Goal: Communication & Community: Participate in discussion

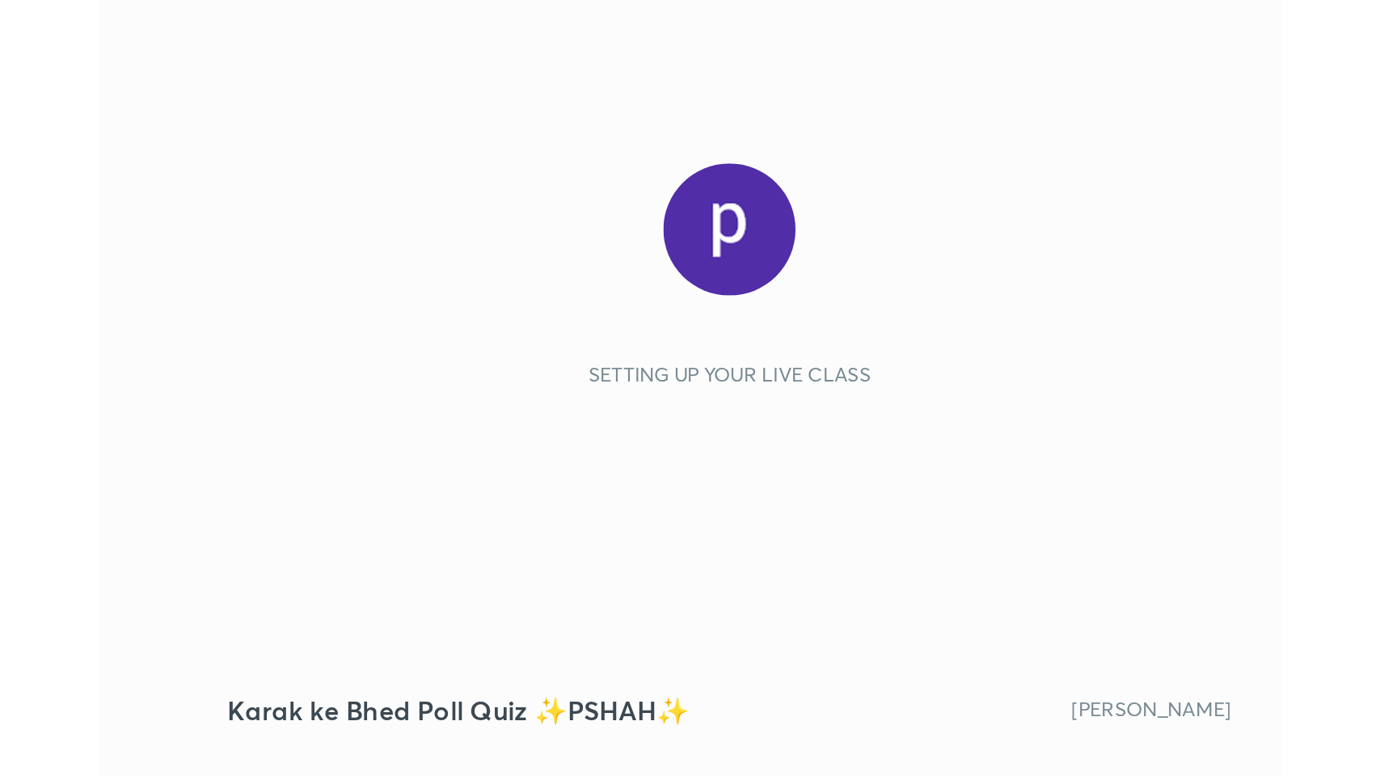
scroll to position [277, 516]
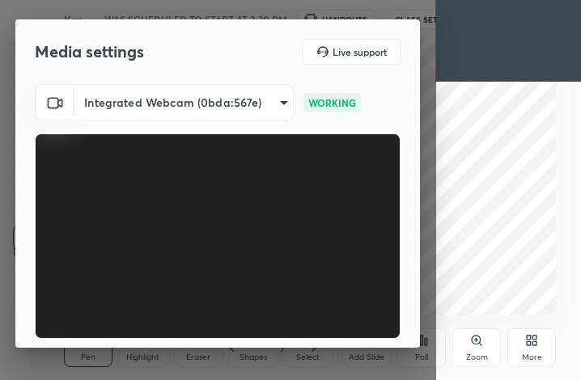
click at [530, 353] on div "More" at bounding box center [531, 357] width 20 height 8
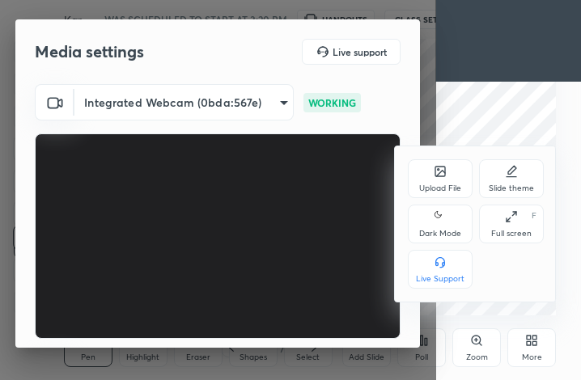
click at [521, 222] on div "Full screen F" at bounding box center [511, 224] width 65 height 39
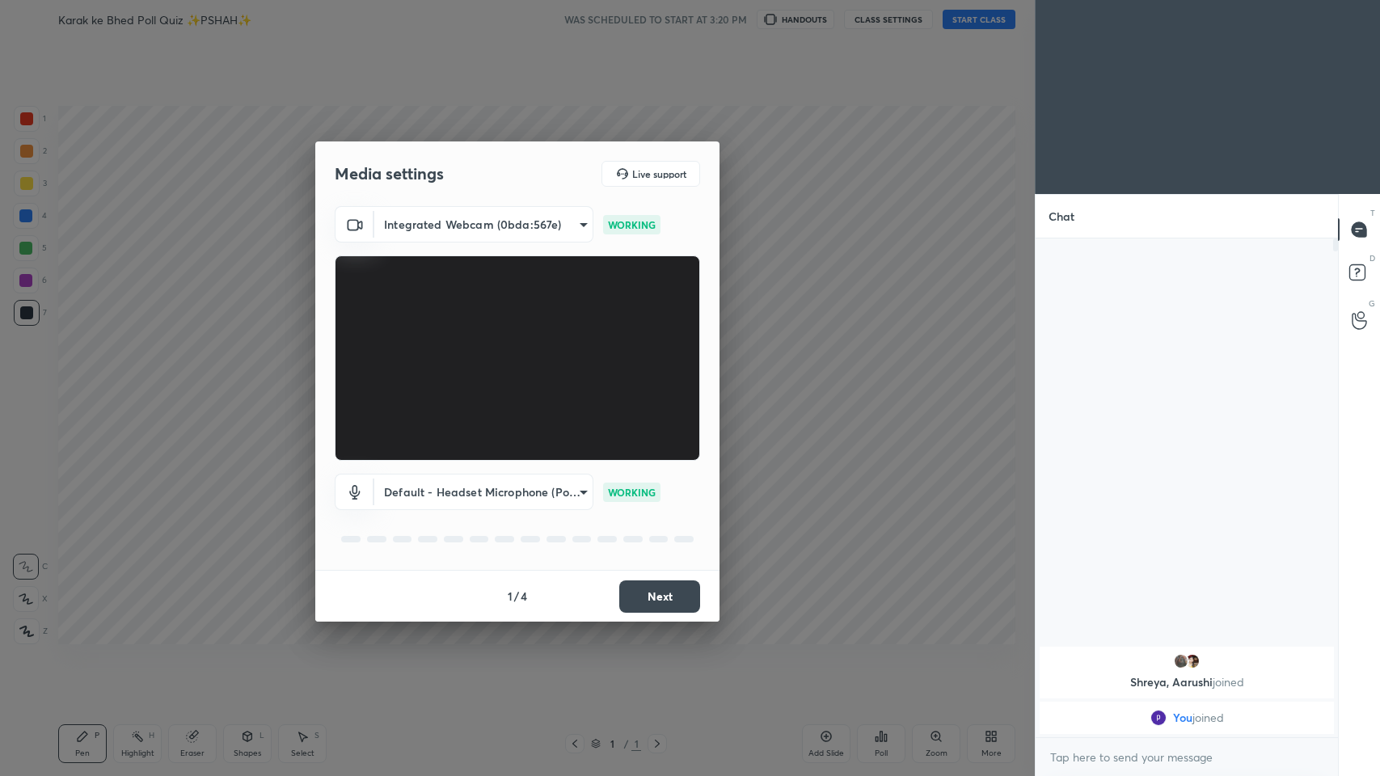
scroll to position [80178, 79881]
click at [580, 379] on button "Next" at bounding box center [659, 597] width 81 height 32
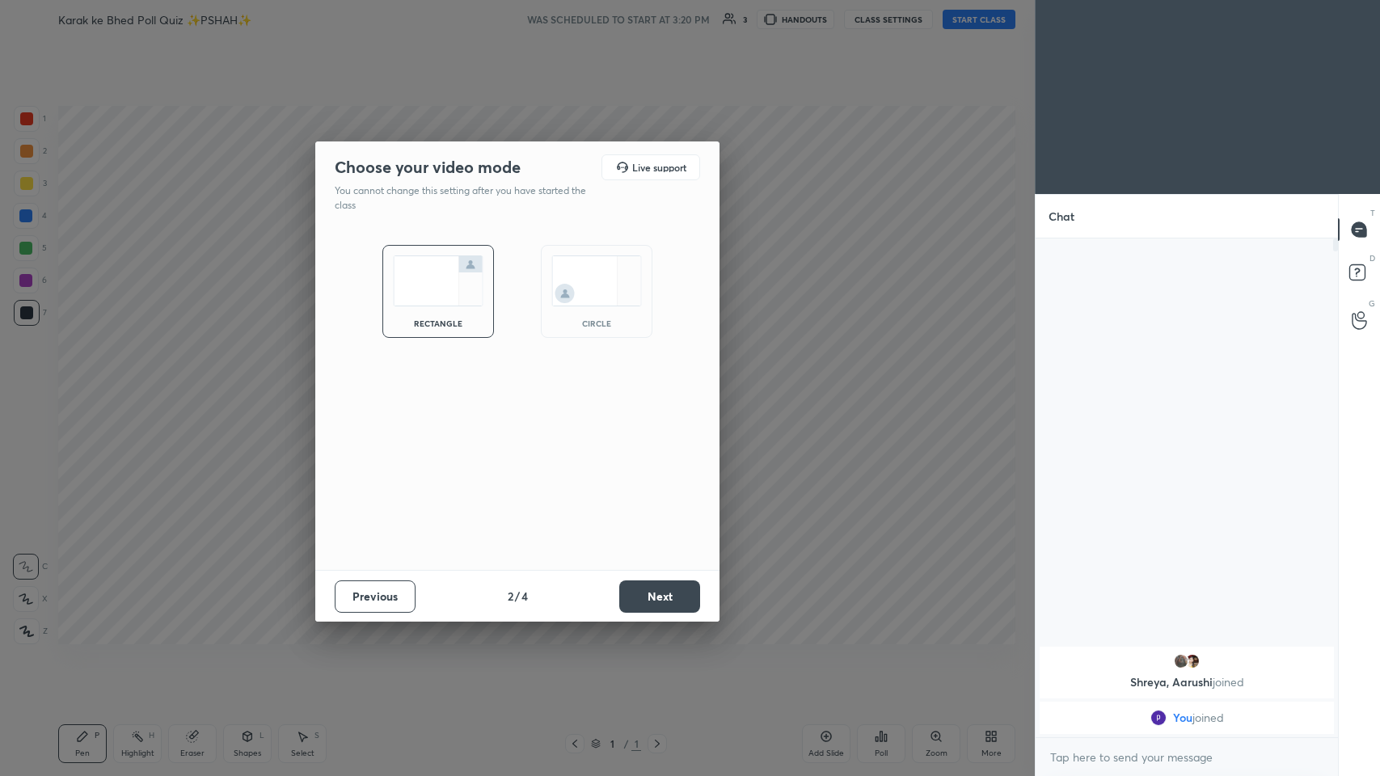
click at [580, 379] on button "Next" at bounding box center [659, 597] width 81 height 32
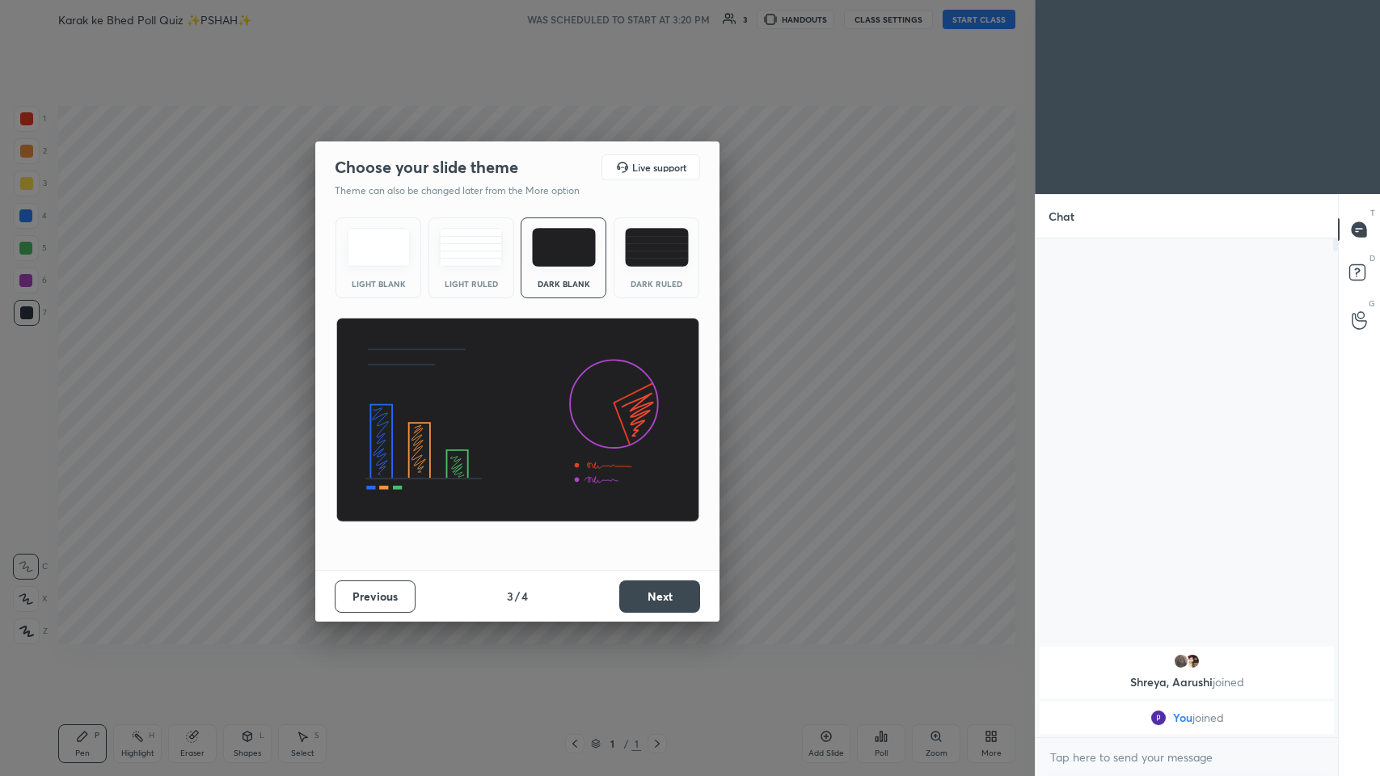
click at [580, 379] on button "Next" at bounding box center [659, 597] width 81 height 32
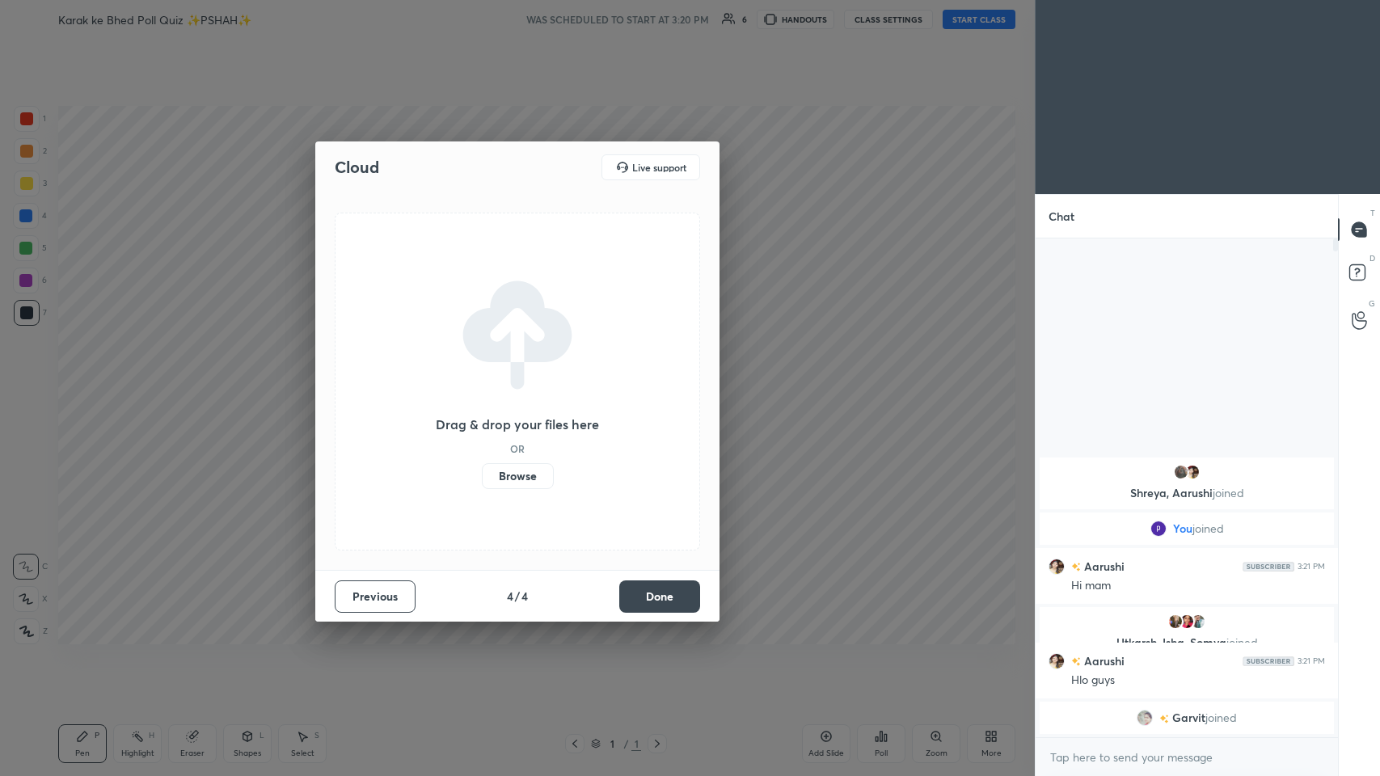
click at [580, 379] on button "Done" at bounding box center [659, 597] width 81 height 32
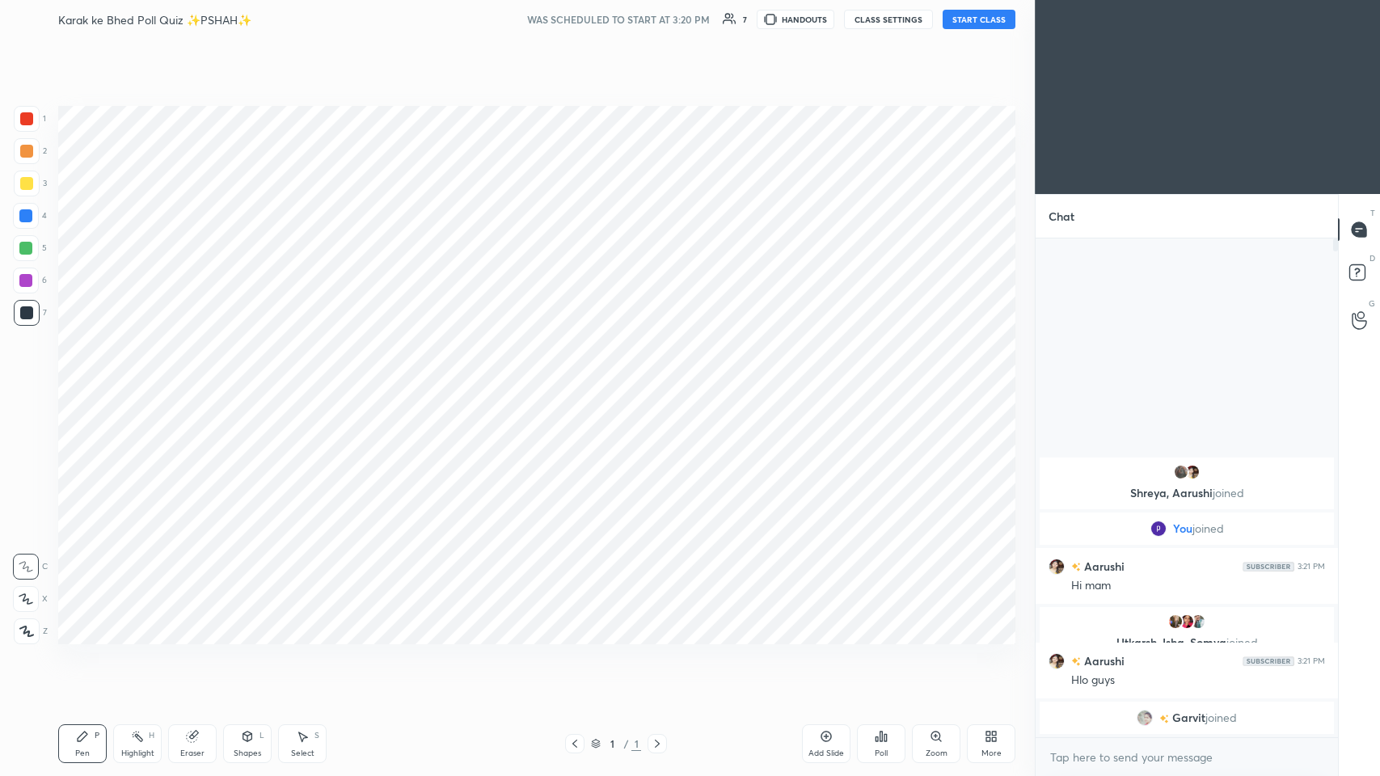
click at [580, 15] on button "START CLASS" at bounding box center [979, 19] width 73 height 19
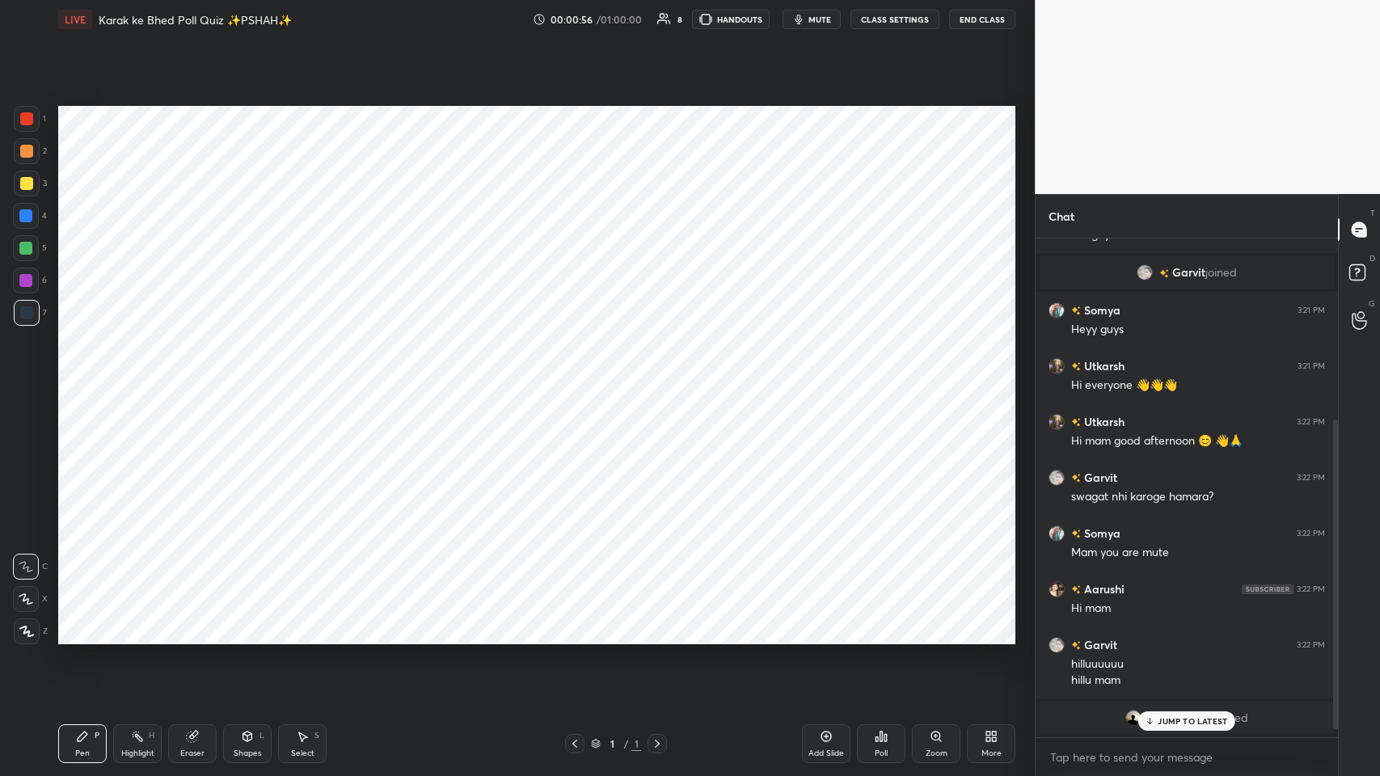
scroll to position [291, 0]
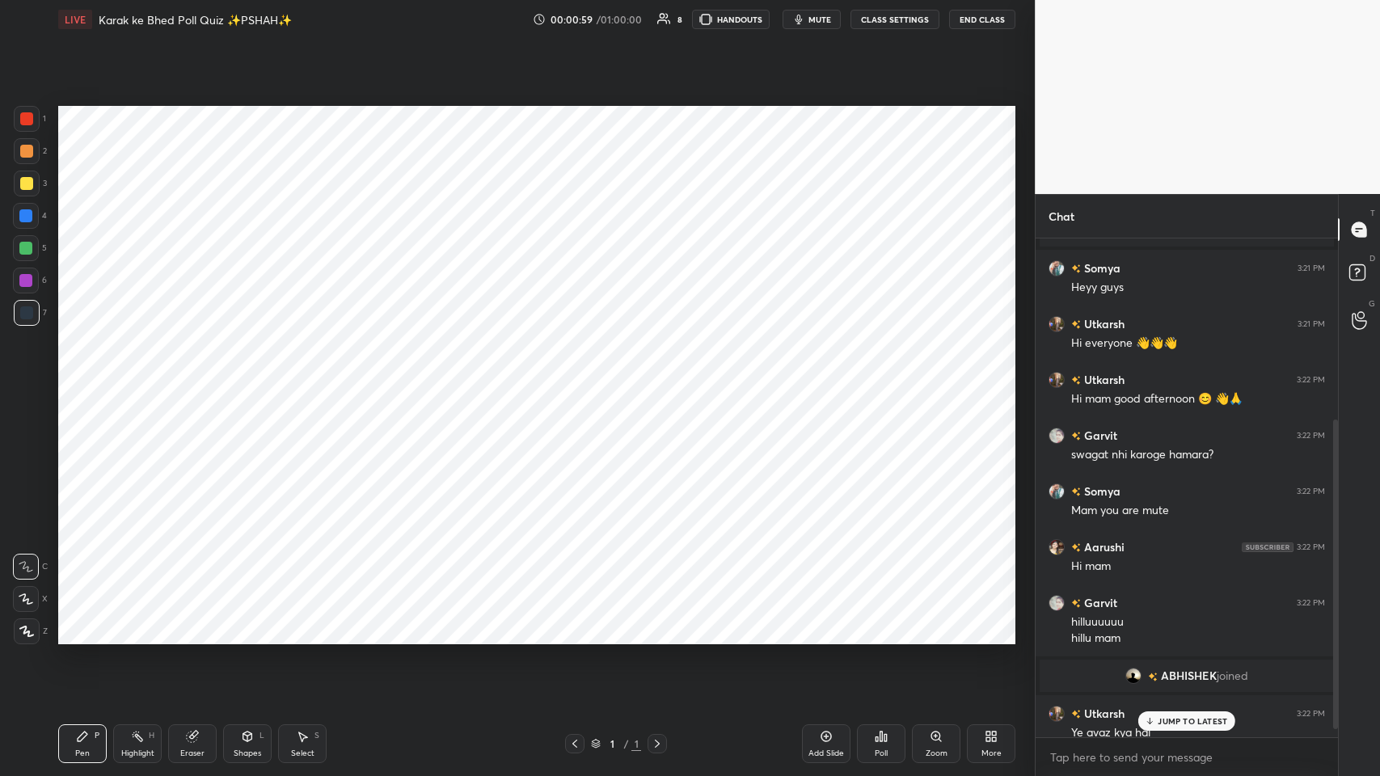
click at [580, 379] on p "JUMP TO LATEST" at bounding box center [1193, 721] width 70 height 10
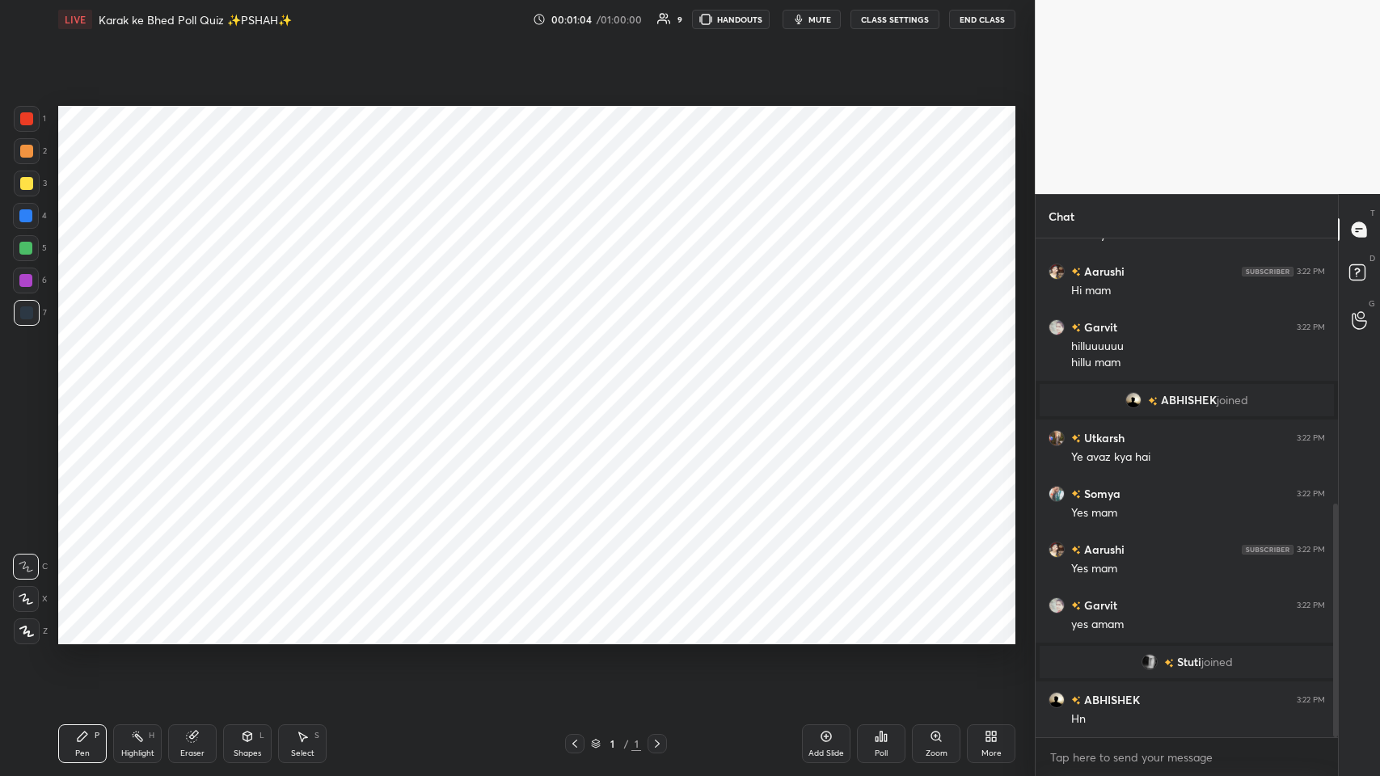
scroll to position [622, 0]
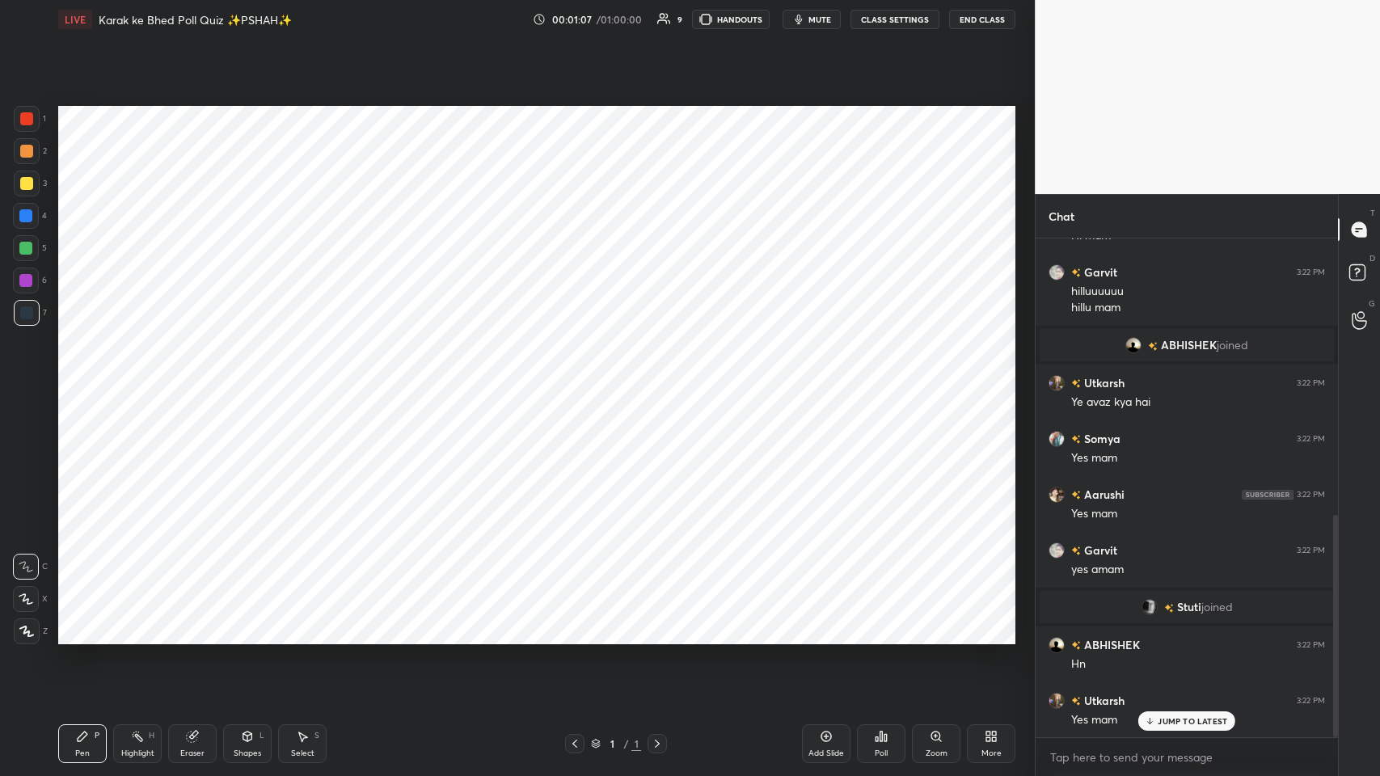
click at [580, 379] on icon at bounding box center [991, 736] width 13 height 13
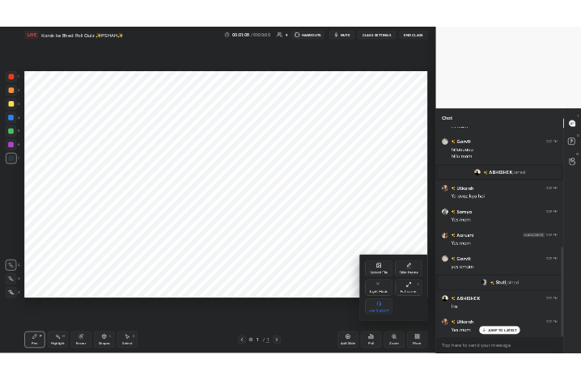
scroll to position [661, 0]
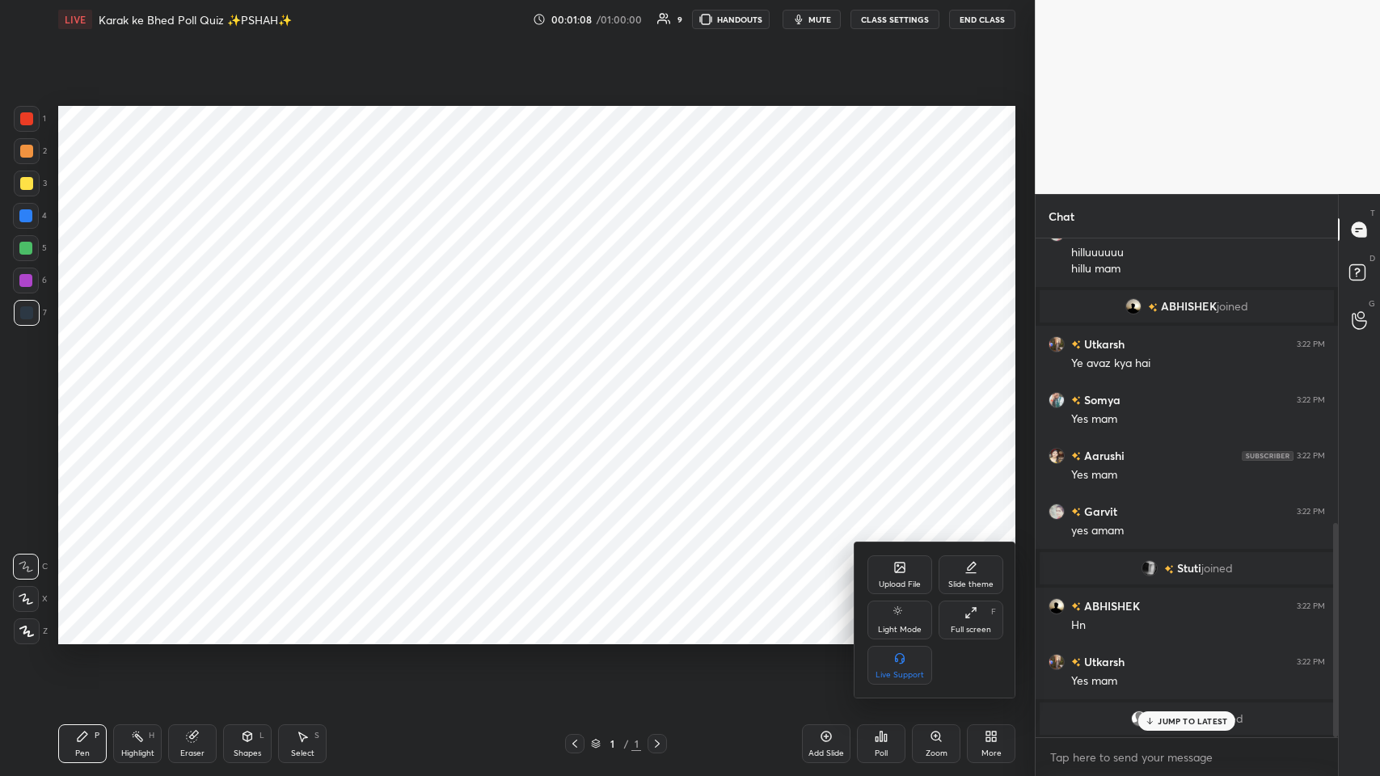
click at [580, 379] on div "Upload File" at bounding box center [900, 574] width 65 height 39
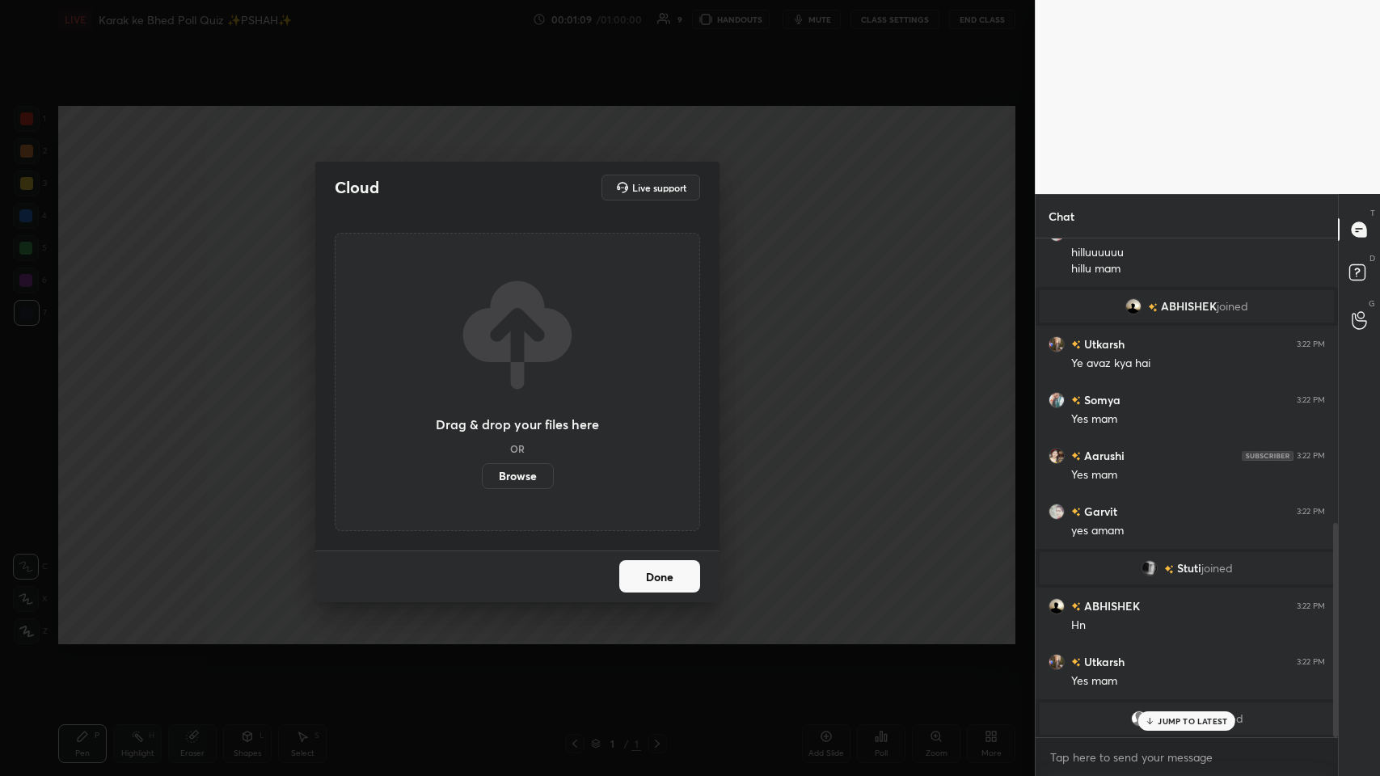
click at [525, 379] on label "Browse" at bounding box center [518, 476] width 72 height 26
click at [482, 379] on input "Browse" at bounding box center [482, 476] width 0 height 26
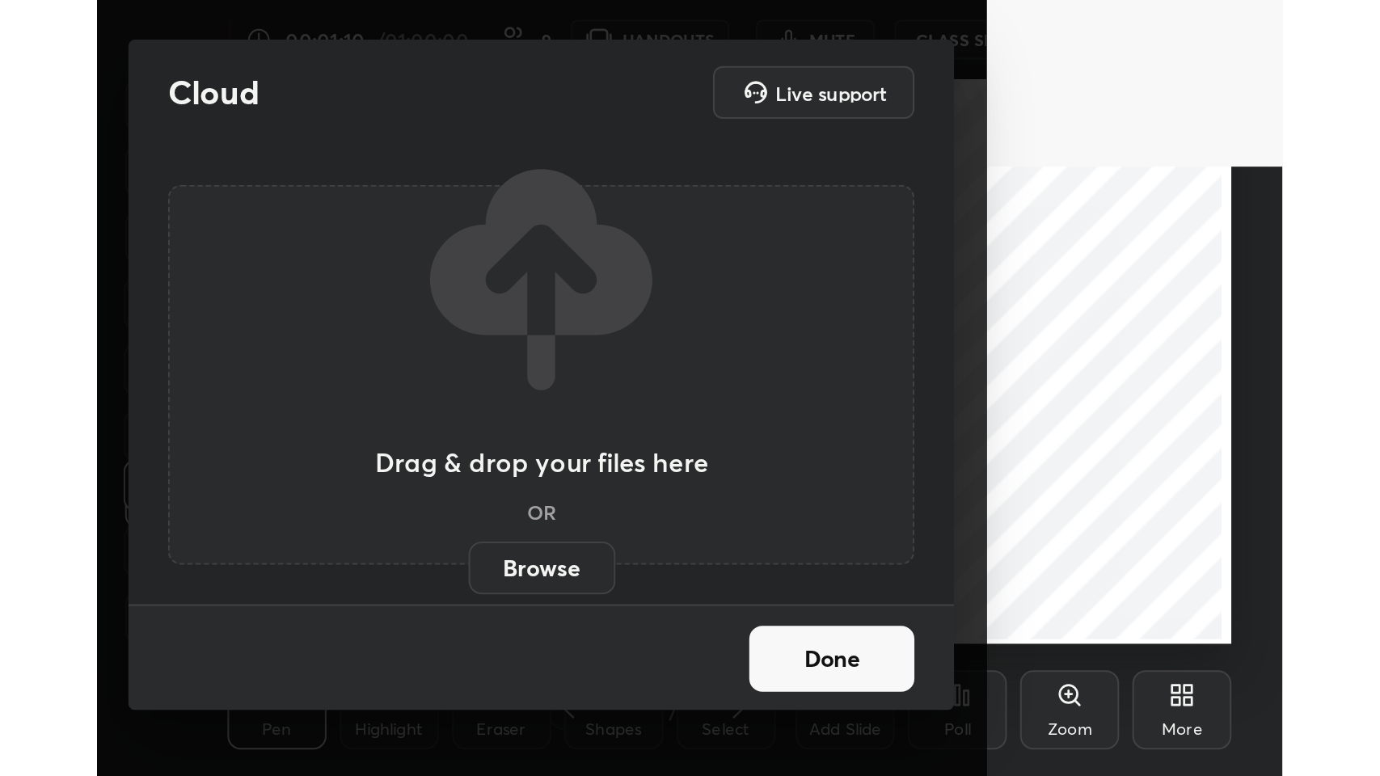
scroll to position [277, 516]
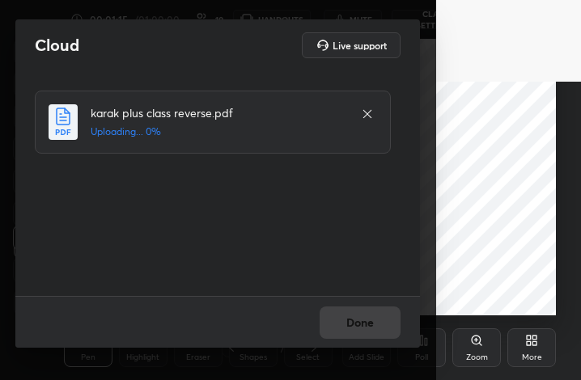
click at [534, 342] on icon at bounding box center [535, 343] width 4 height 4
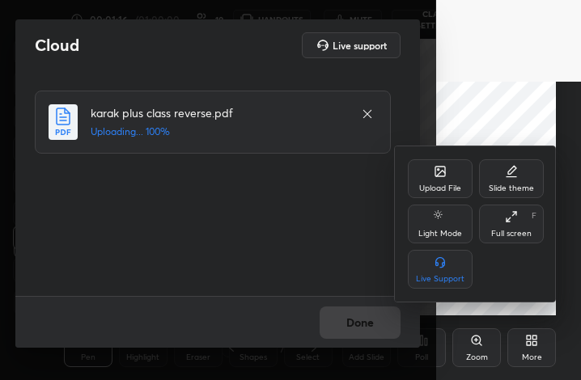
click at [508, 231] on div "Full screen" at bounding box center [511, 234] width 40 height 8
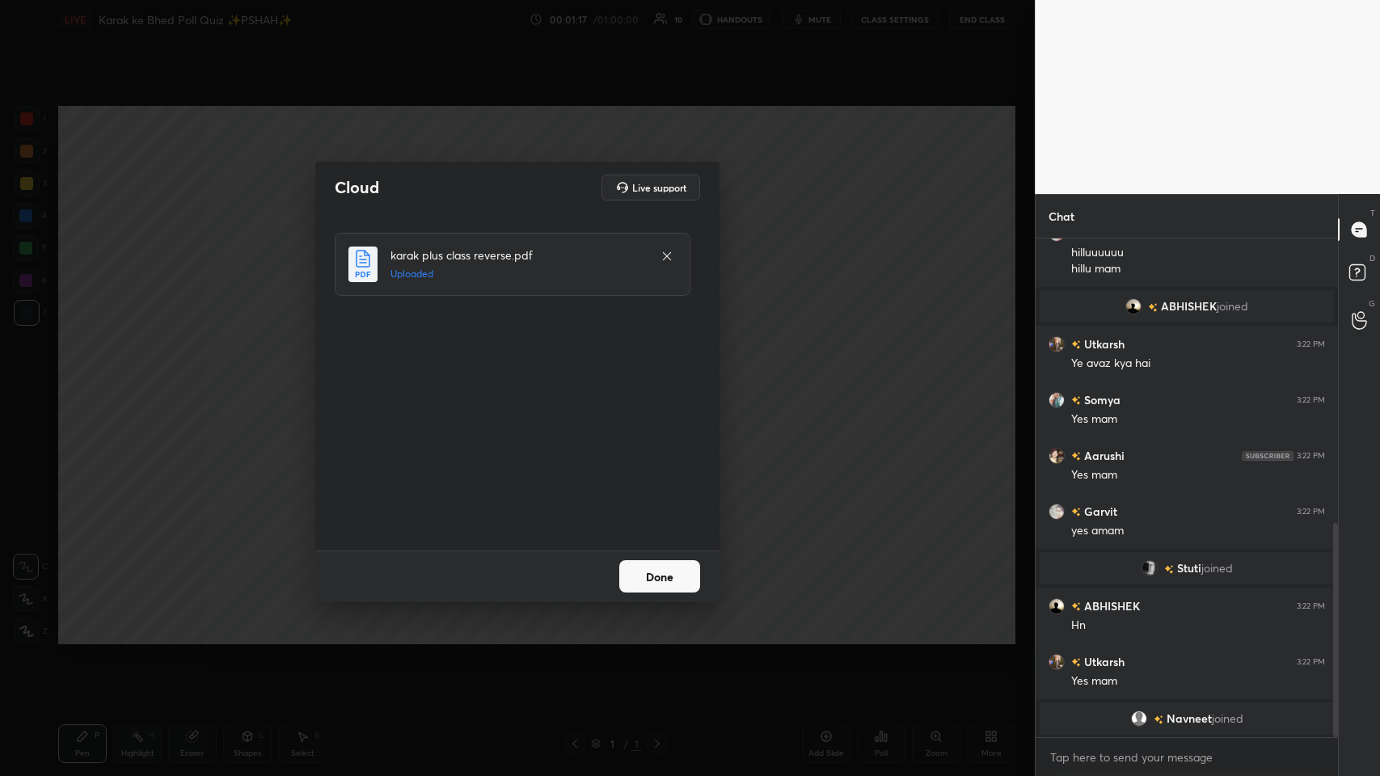
scroll to position [80178, 79881]
click at [580, 379] on button "Done" at bounding box center [659, 576] width 81 height 32
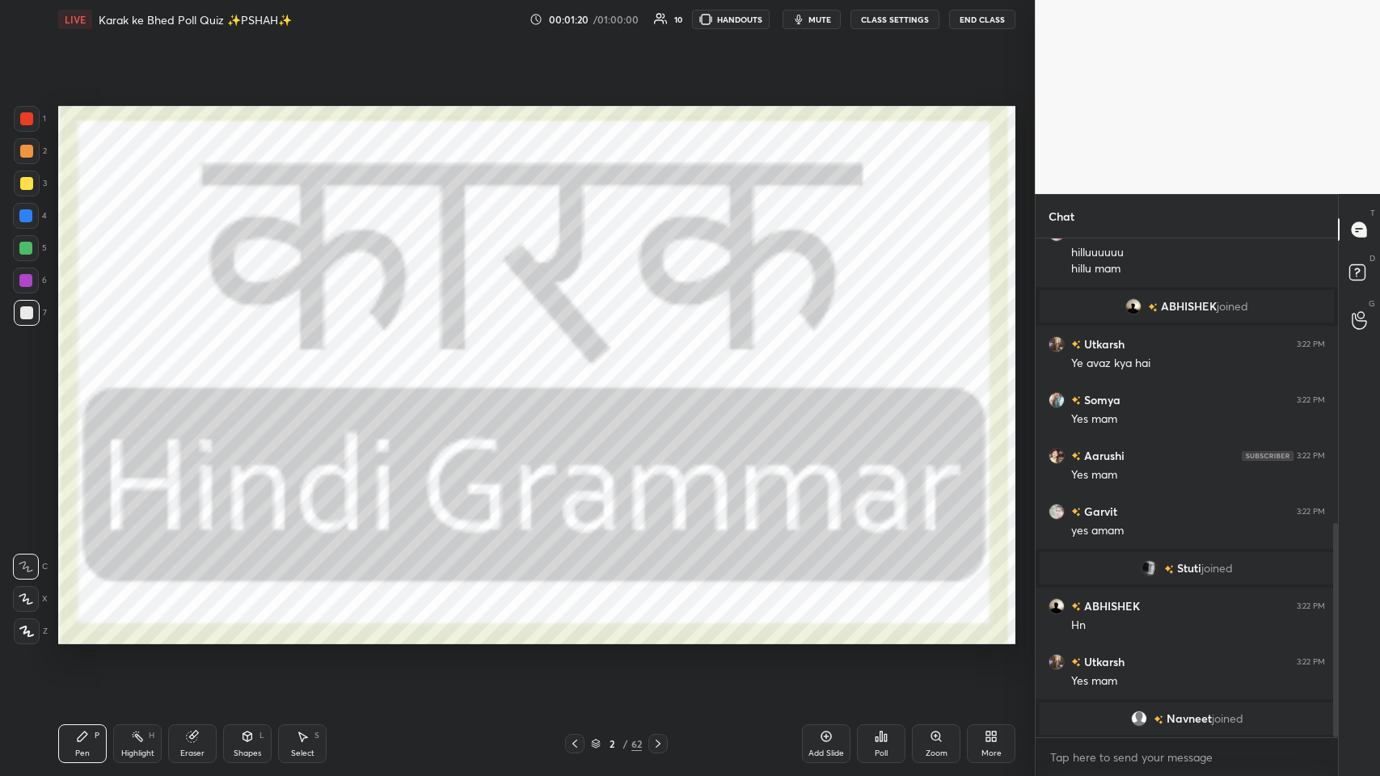
click at [571, 379] on icon at bounding box center [574, 743] width 13 height 13
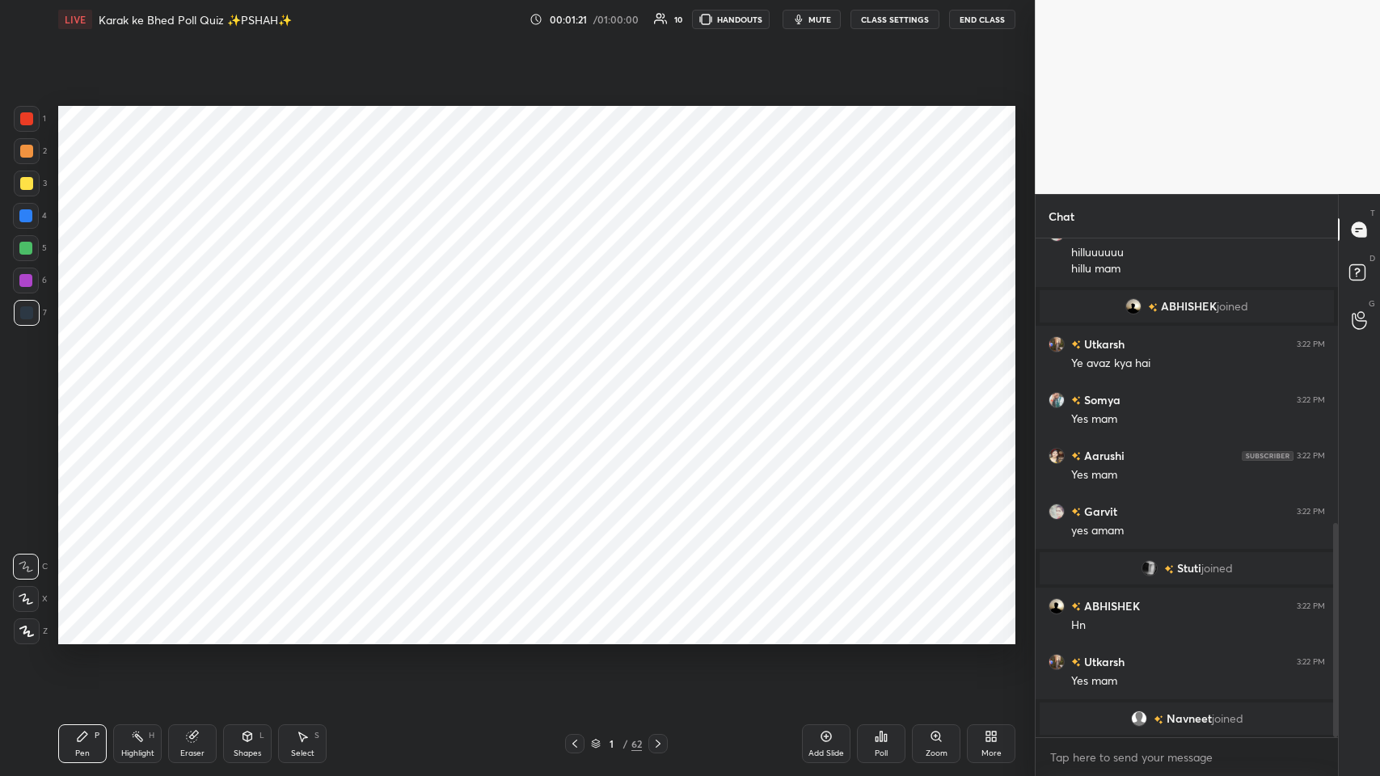
scroll to position [717, 0]
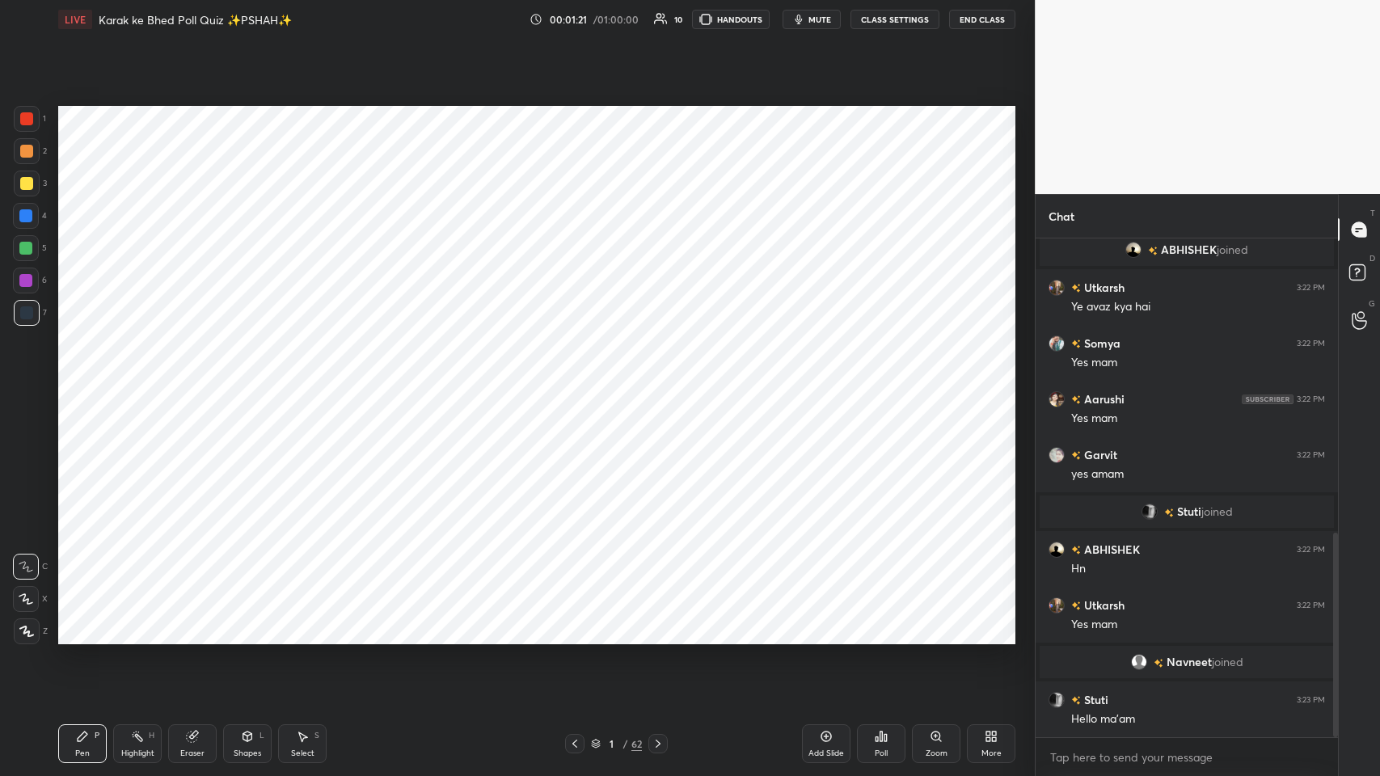
click at [580, 379] on div at bounding box center [657, 743] width 19 height 19
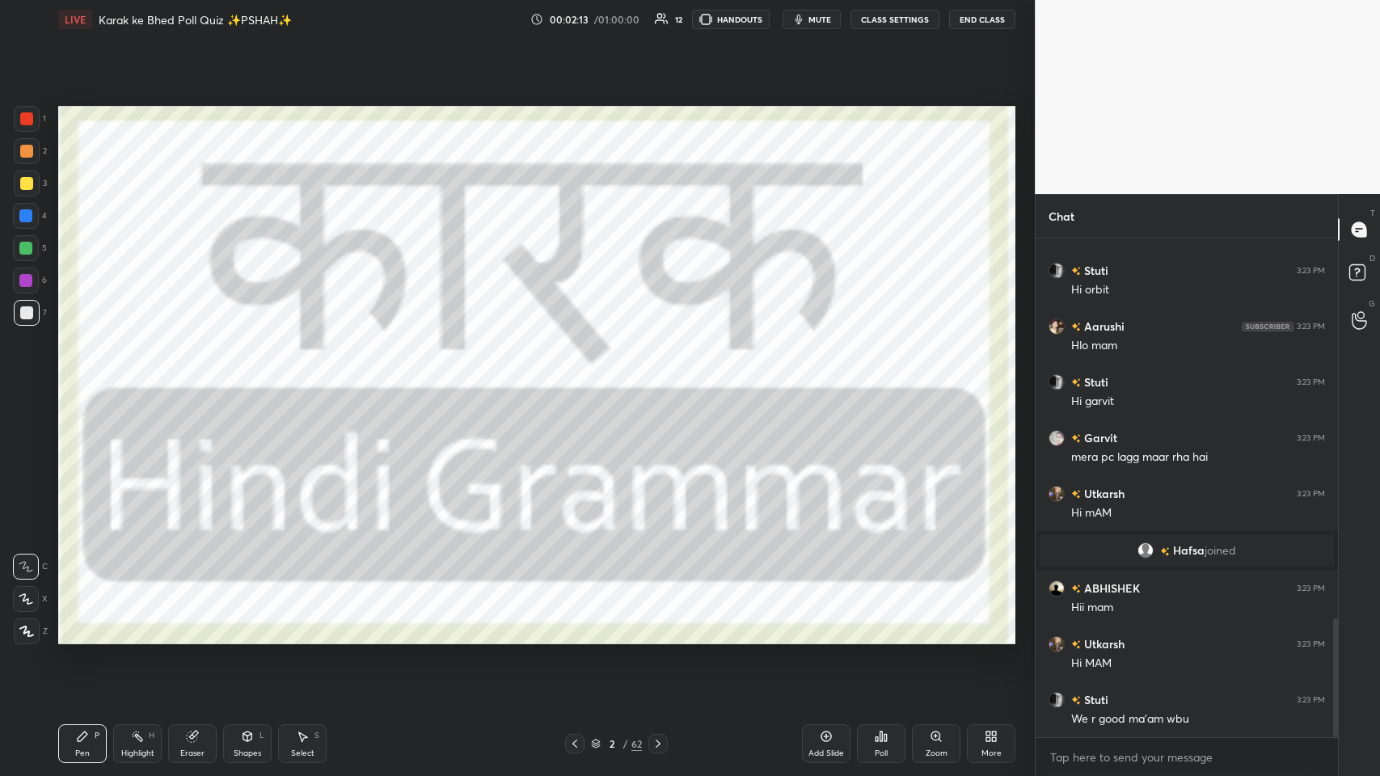
scroll to position [1643, 0]
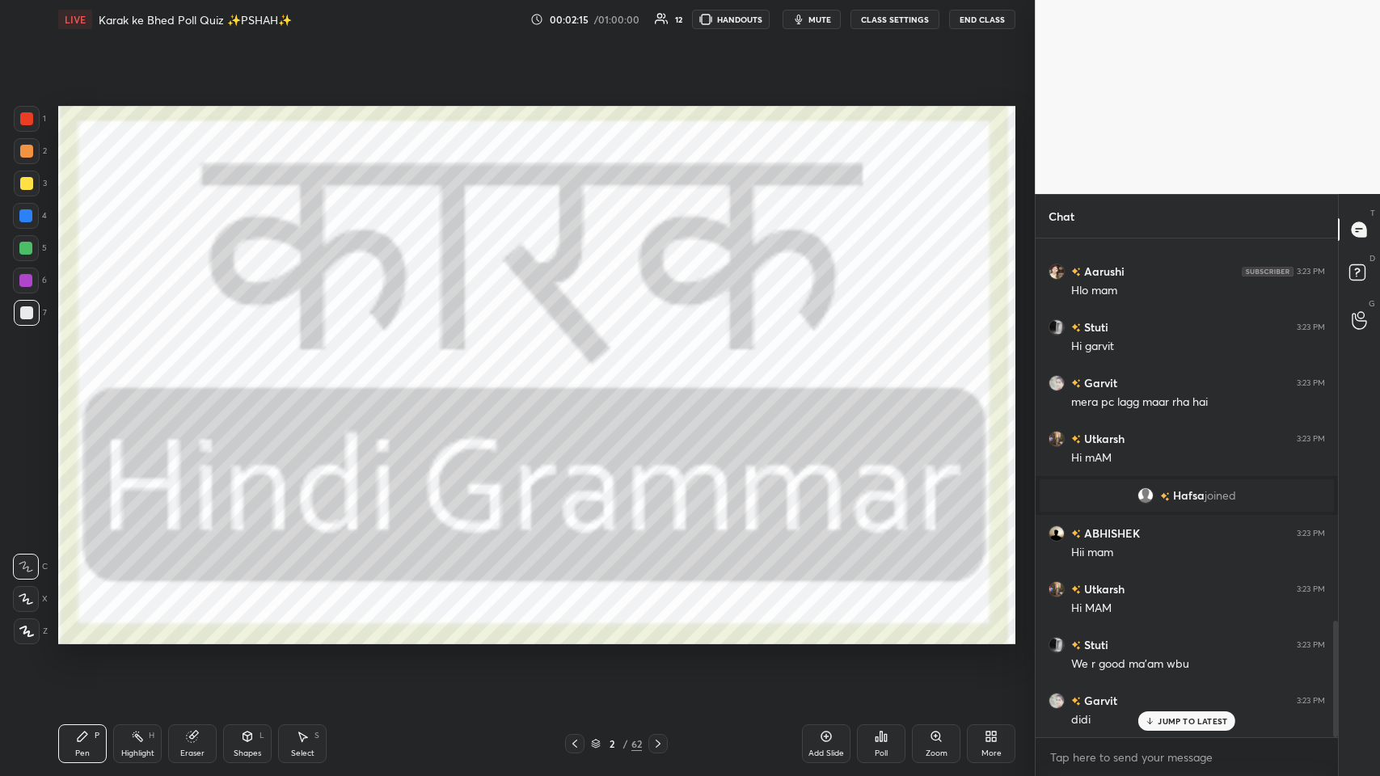
click at [580, 379] on p "JUMP TO LATEST" at bounding box center [1193, 721] width 70 height 10
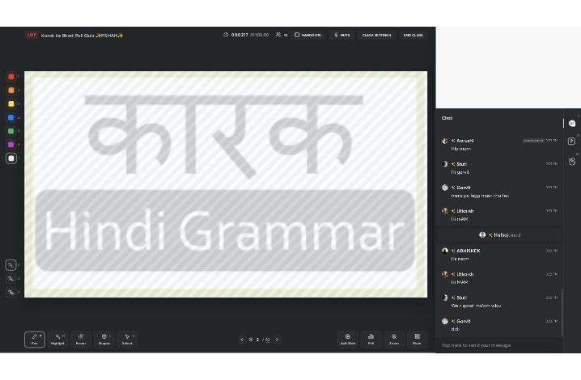
scroll to position [1699, 0]
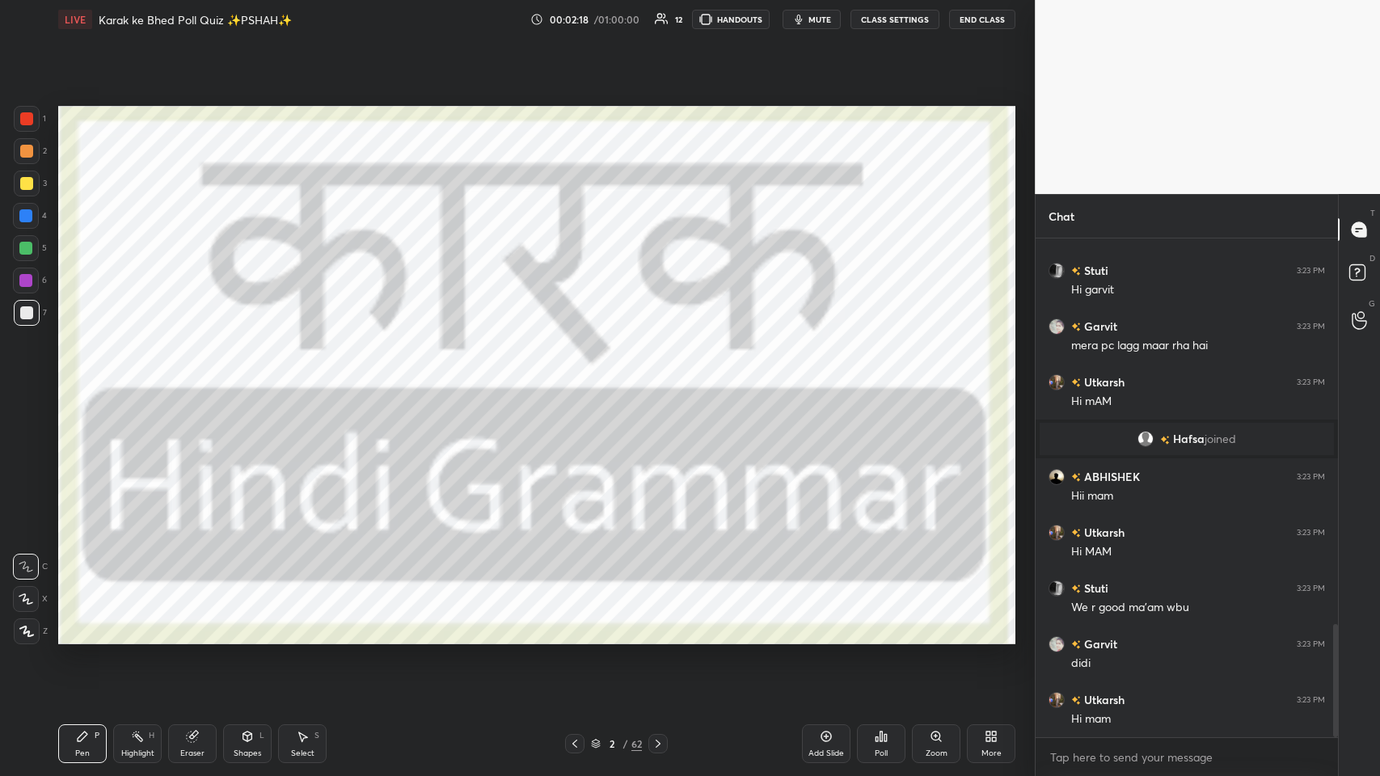
click at [580, 379] on icon at bounding box center [994, 734] width 4 height 4
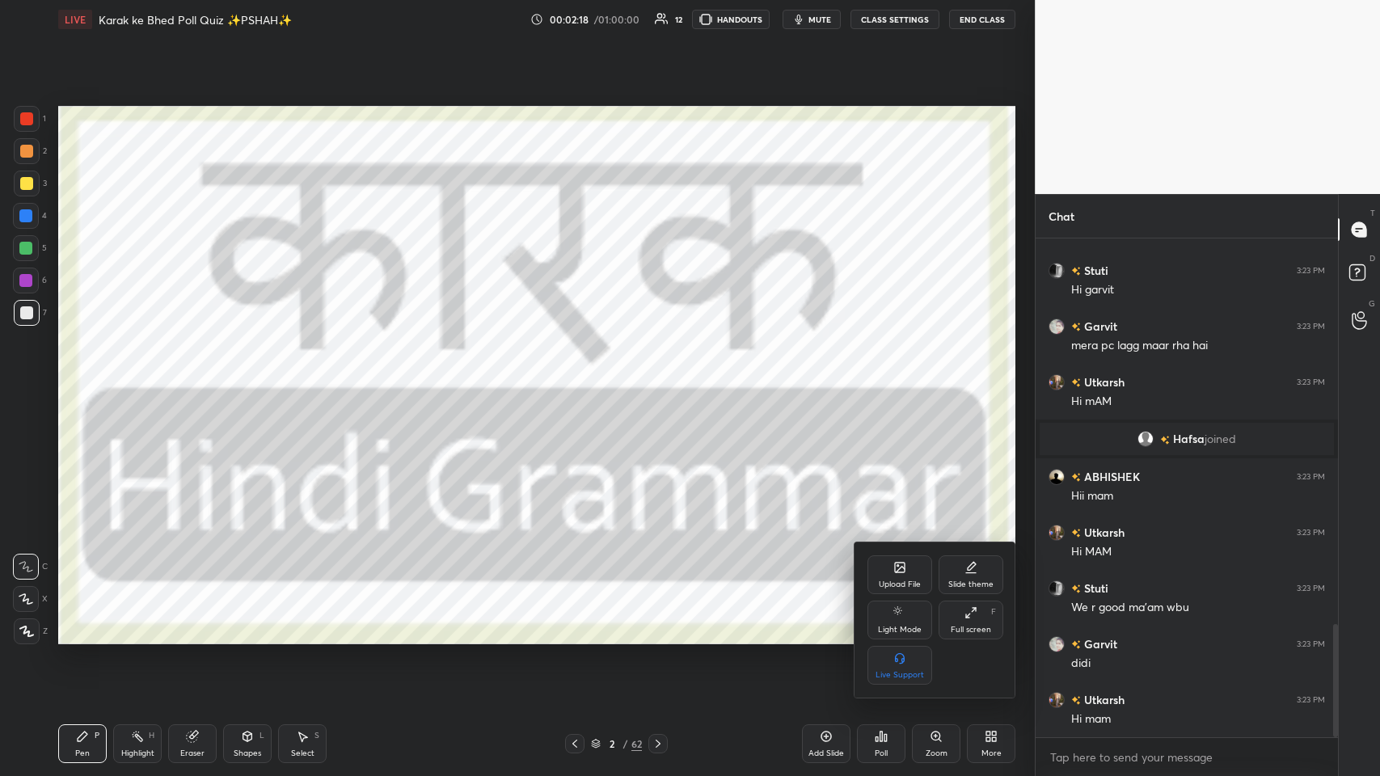
click at [580, 379] on icon at bounding box center [971, 612] width 13 height 13
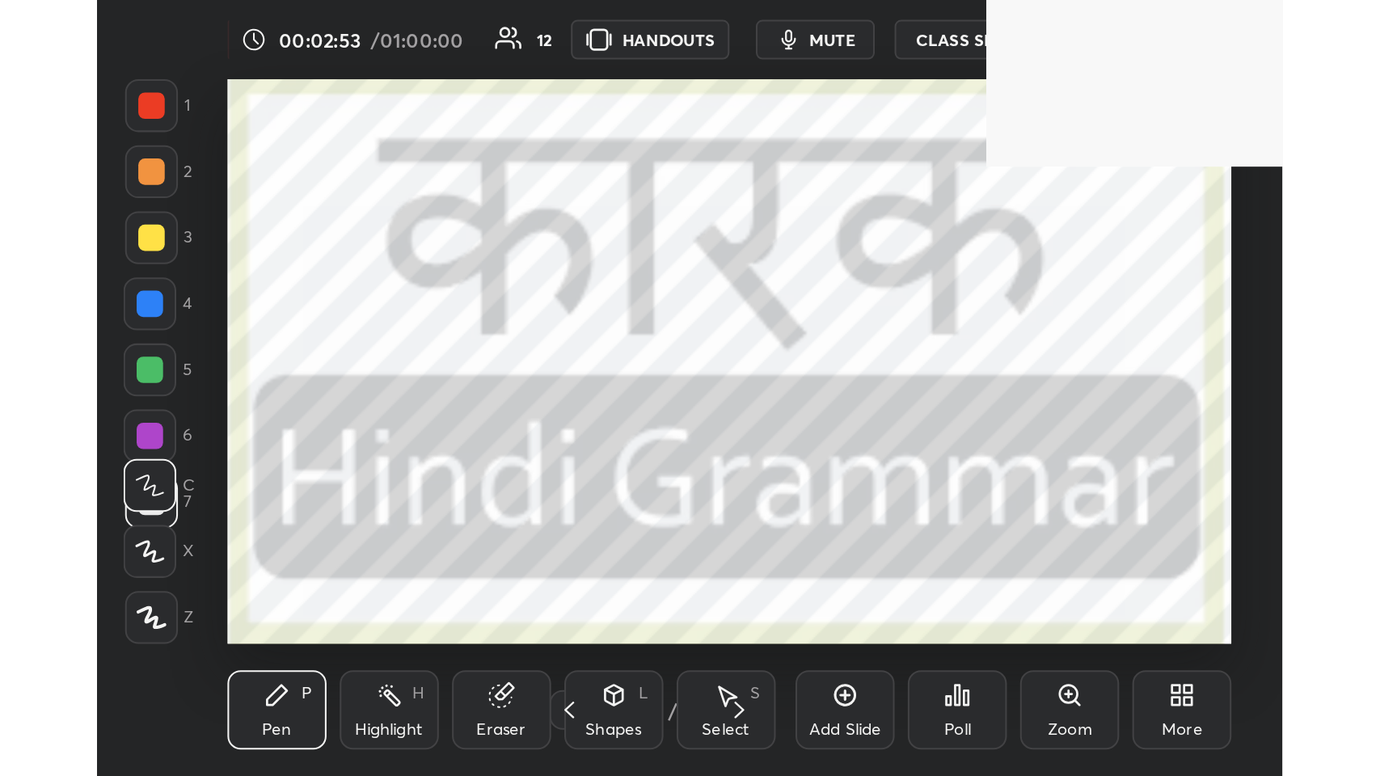
scroll to position [277, 516]
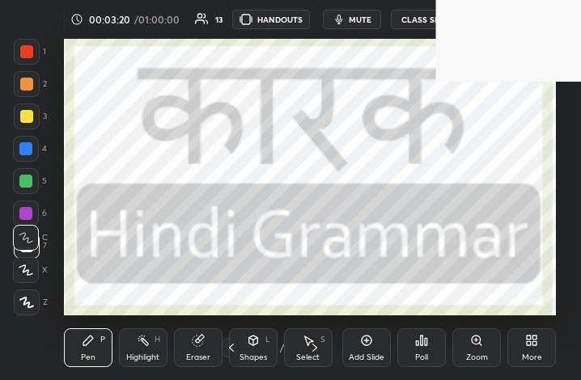
click at [540, 340] on div "More" at bounding box center [531, 347] width 49 height 39
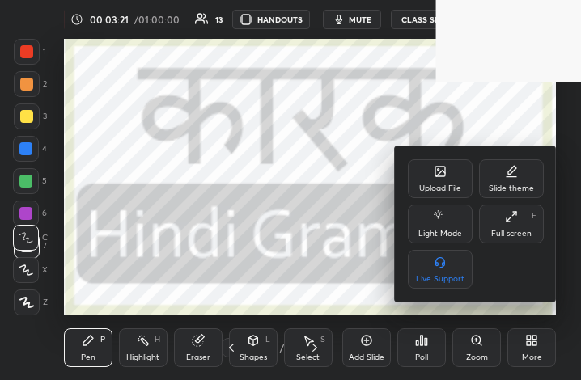
click at [510, 230] on div "Full screen" at bounding box center [511, 234] width 40 height 8
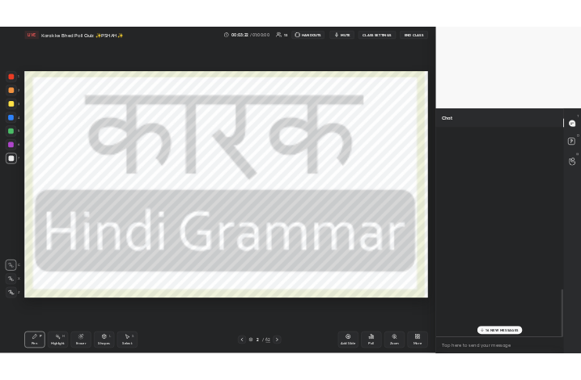
scroll to position [80178, 79881]
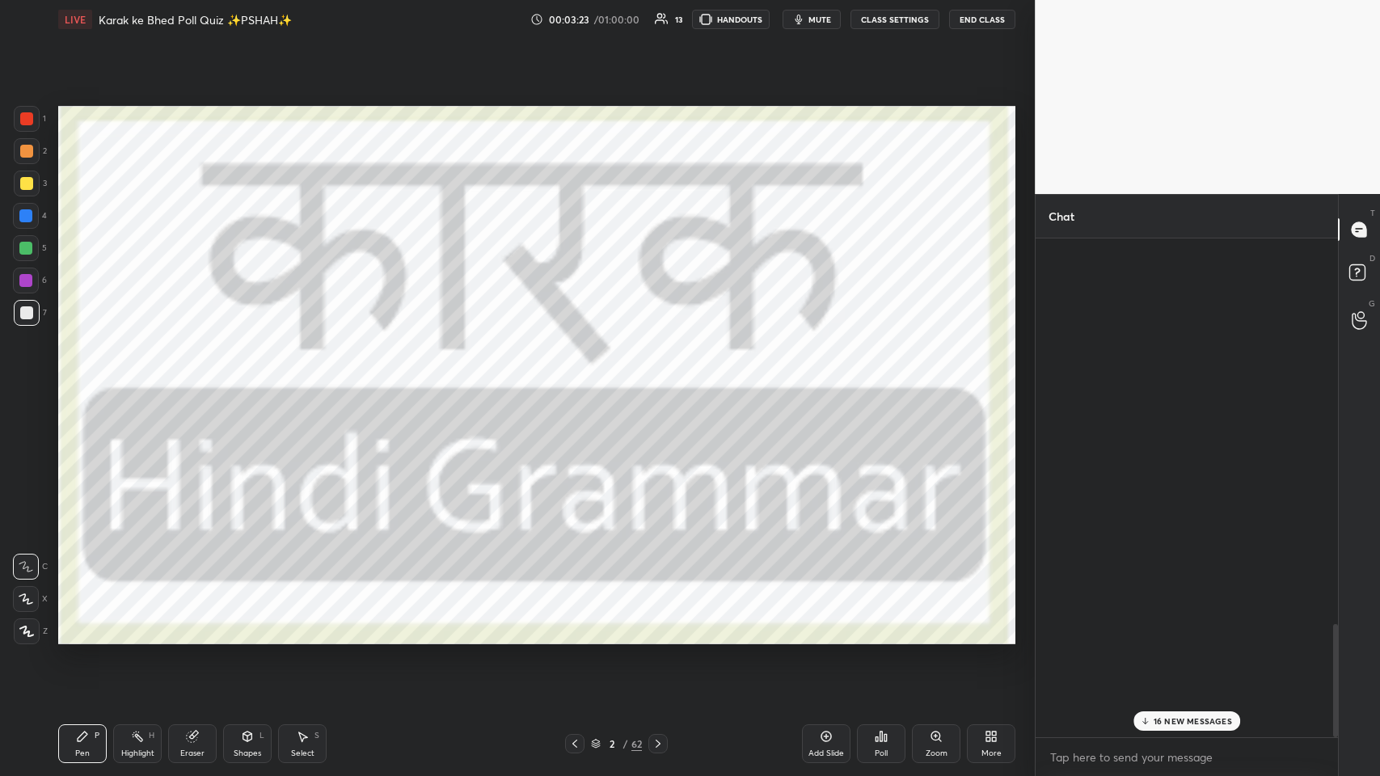
click at [580, 379] on div "16 NEW MESSAGES" at bounding box center [1187, 720] width 107 height 19
click at [580, 379] on div "More" at bounding box center [992, 753] width 20 height 8
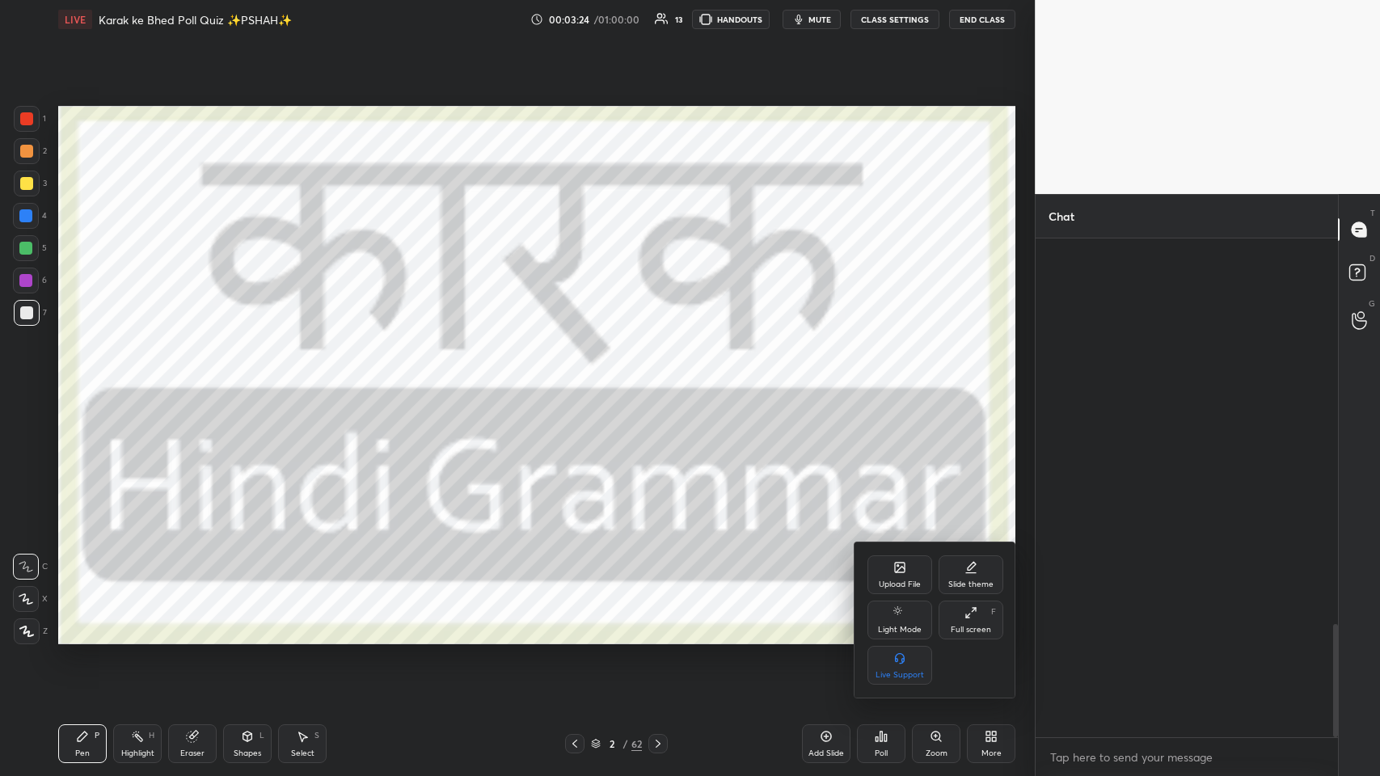
click at [580, 379] on div "Upload File" at bounding box center [900, 574] width 65 height 39
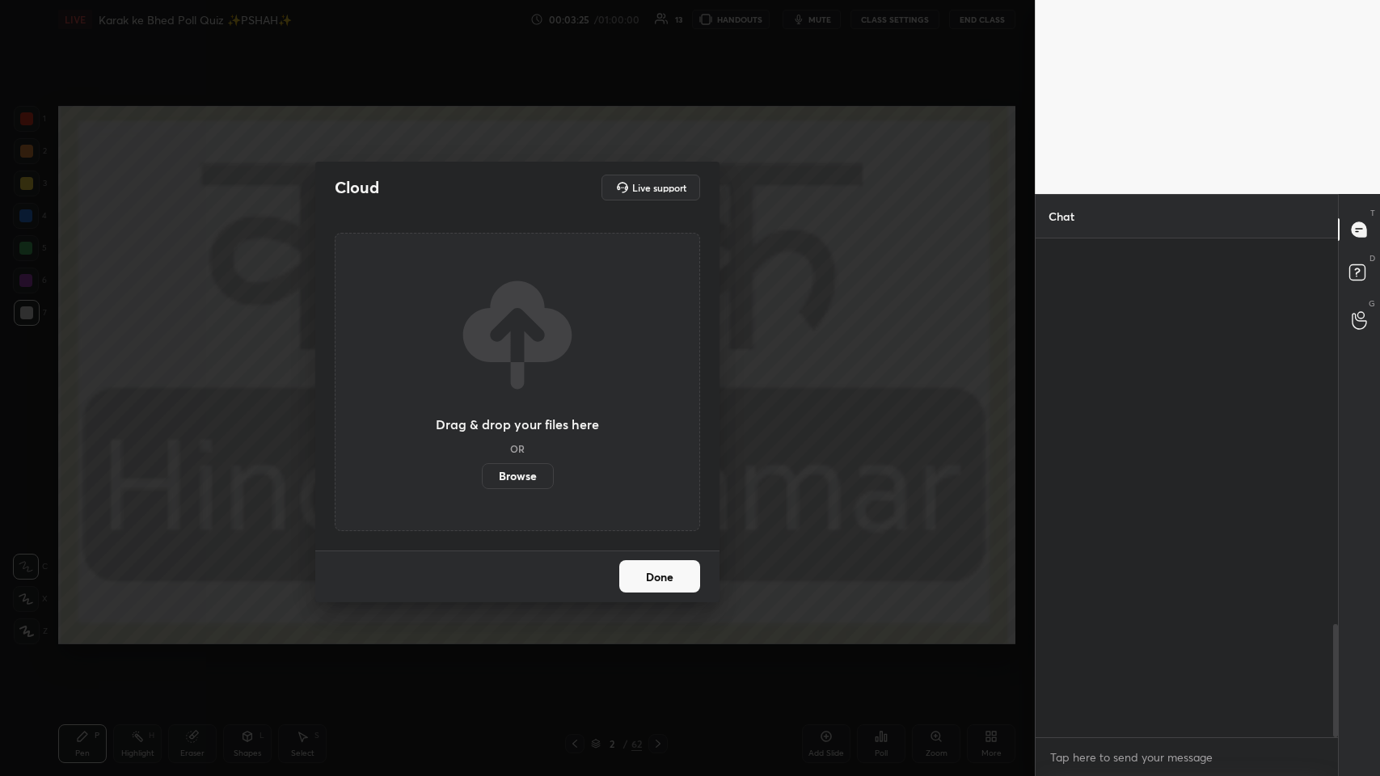
click at [545, 379] on label "Browse" at bounding box center [518, 476] width 72 height 26
click at [482, 379] on input "Browse" at bounding box center [482, 476] width 0 height 26
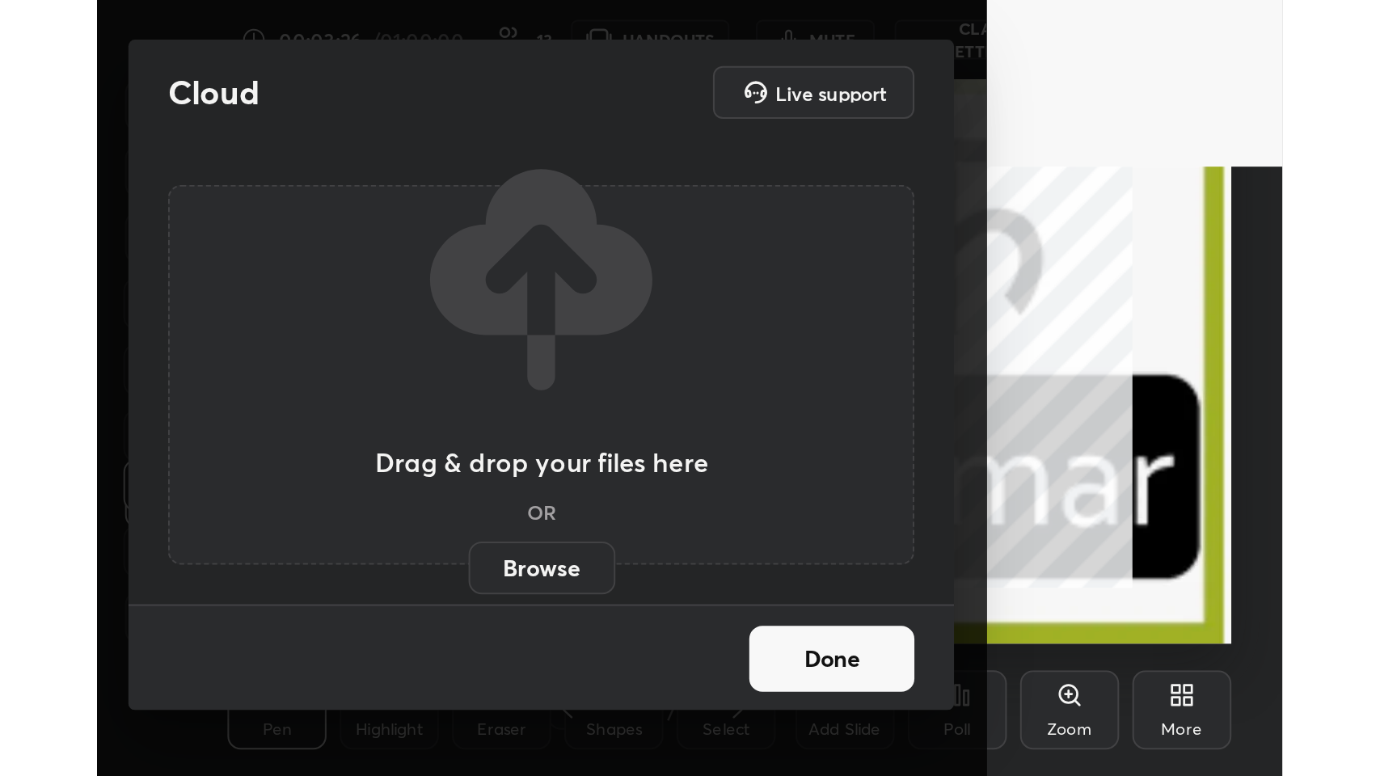
scroll to position [277, 516]
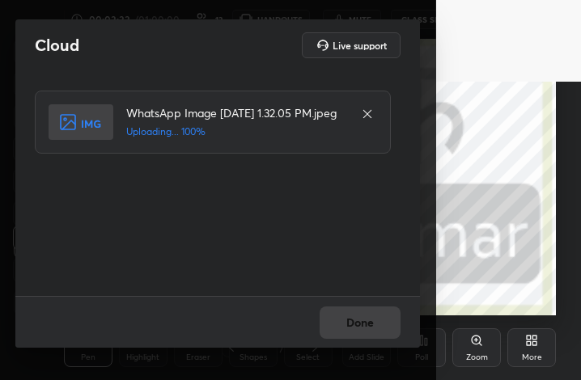
click at [539, 348] on div "More" at bounding box center [531, 347] width 49 height 39
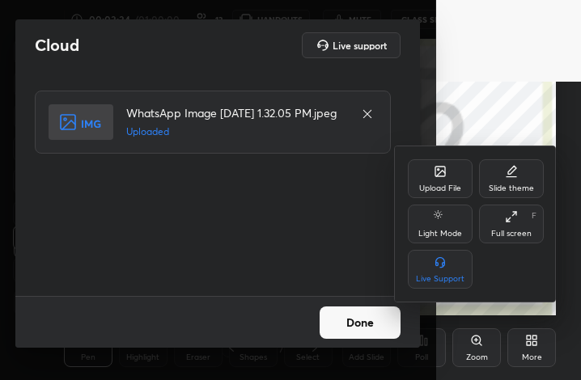
click at [507, 235] on div "Full screen" at bounding box center [511, 234] width 40 height 8
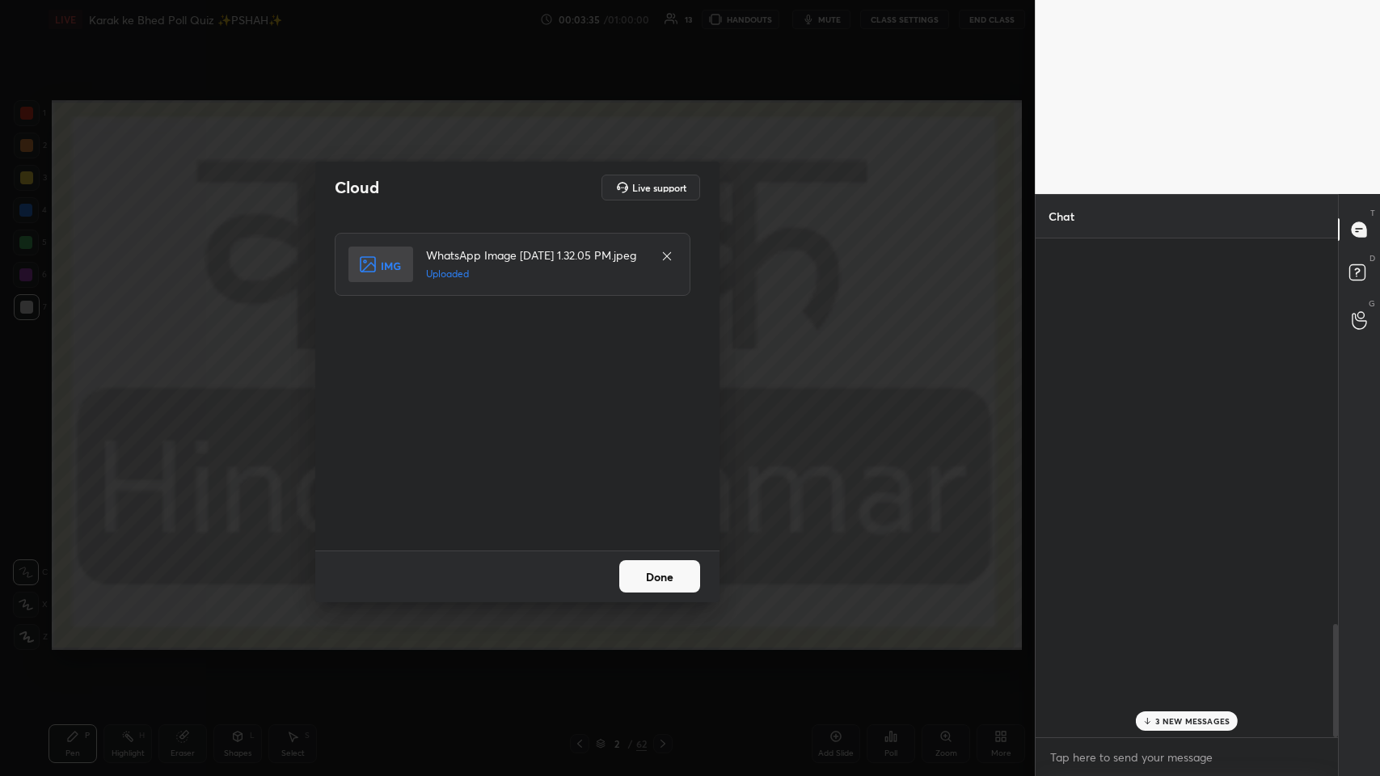
scroll to position [80178, 79881]
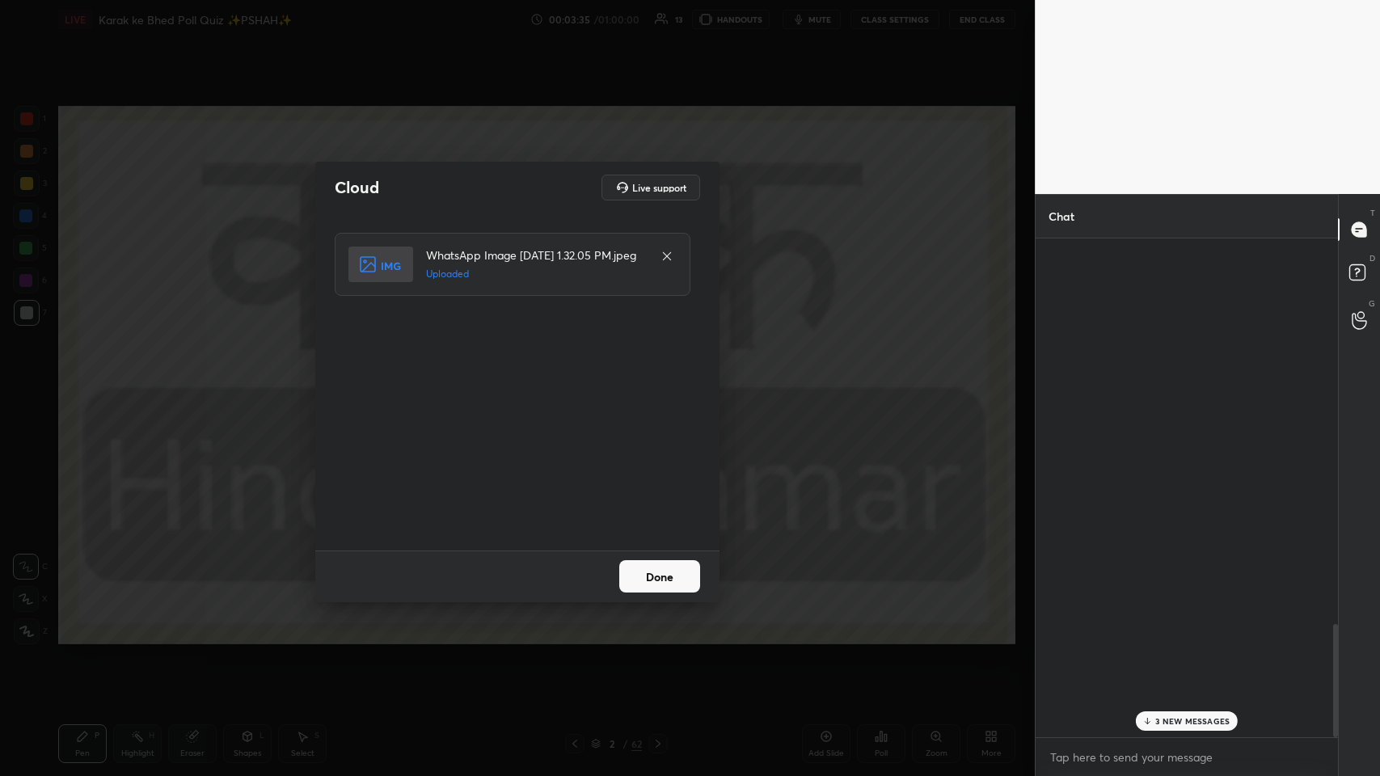
click at [580, 379] on button "Done" at bounding box center [659, 576] width 81 height 32
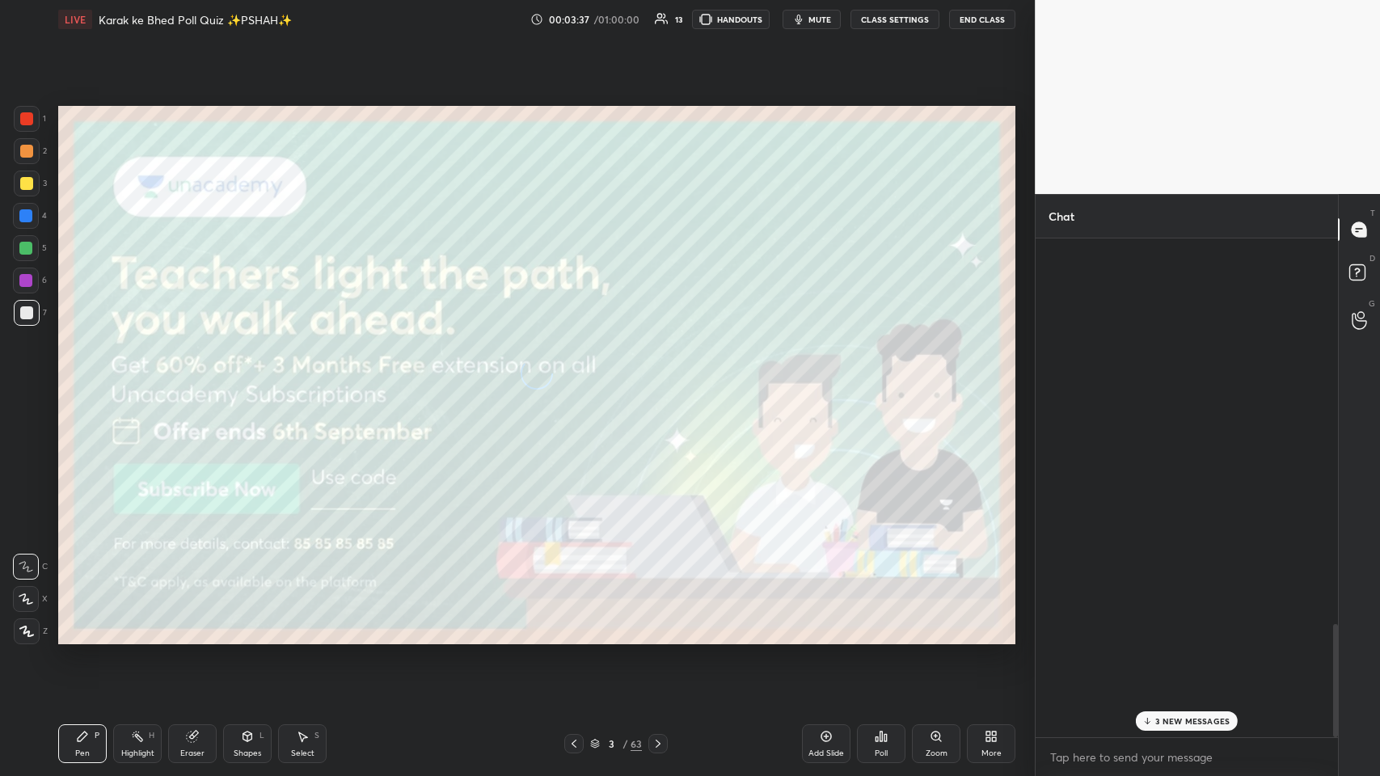
click at [580, 379] on div "3 NEW MESSAGES" at bounding box center [1187, 720] width 102 height 19
click at [23, 179] on div at bounding box center [26, 183] width 13 height 13
click at [27, 213] on div at bounding box center [25, 215] width 13 height 13
click at [26, 122] on div at bounding box center [26, 118] width 13 height 13
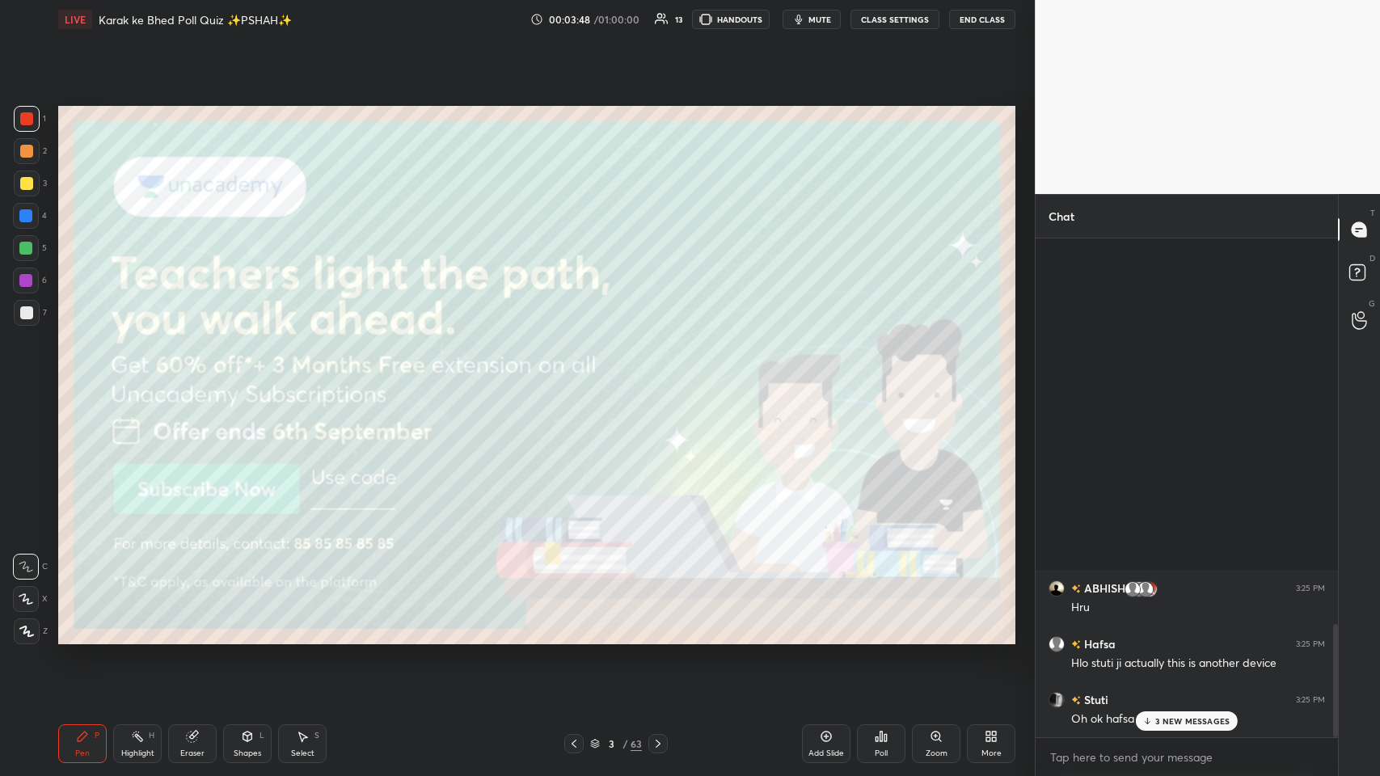
click at [26, 312] on div at bounding box center [26, 312] width 13 height 13
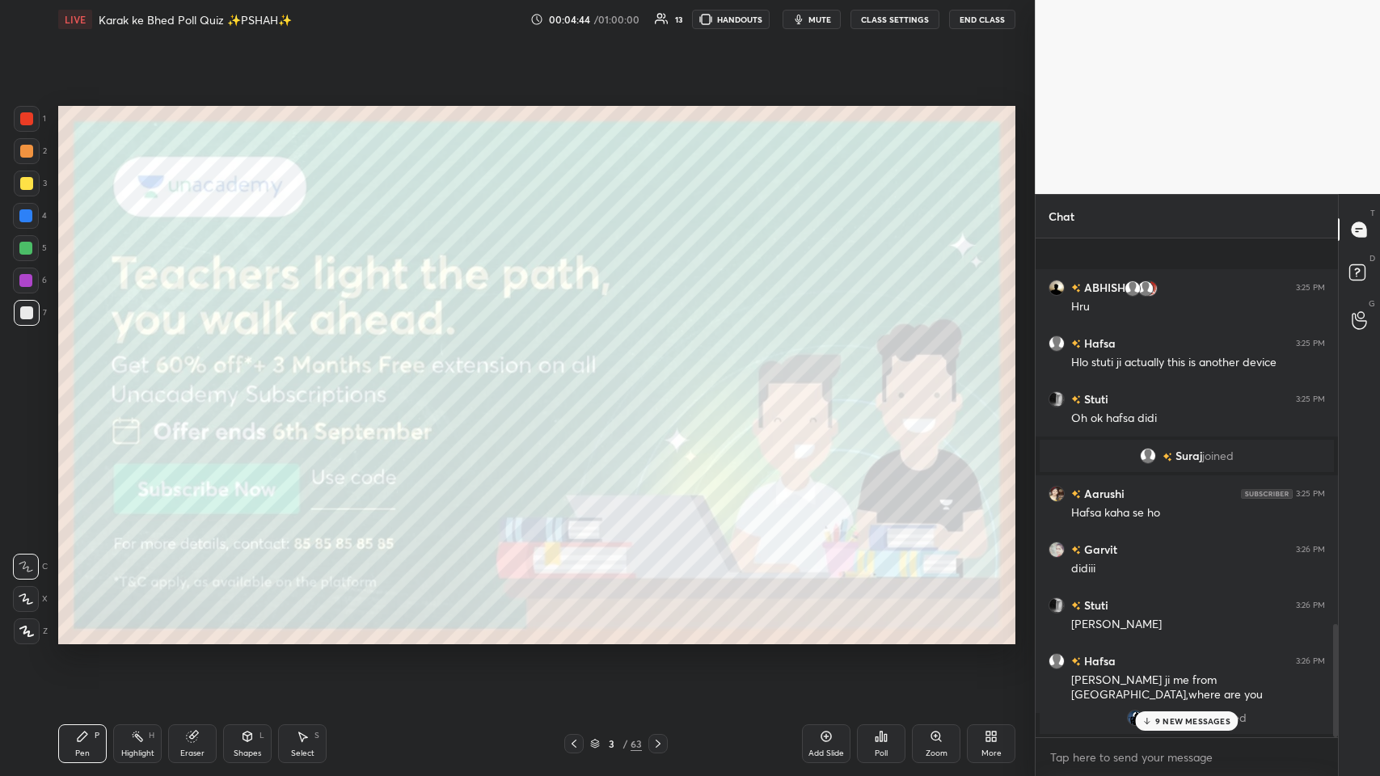
click at [580, 379] on p "9 NEW MESSAGES" at bounding box center [1192, 721] width 75 height 10
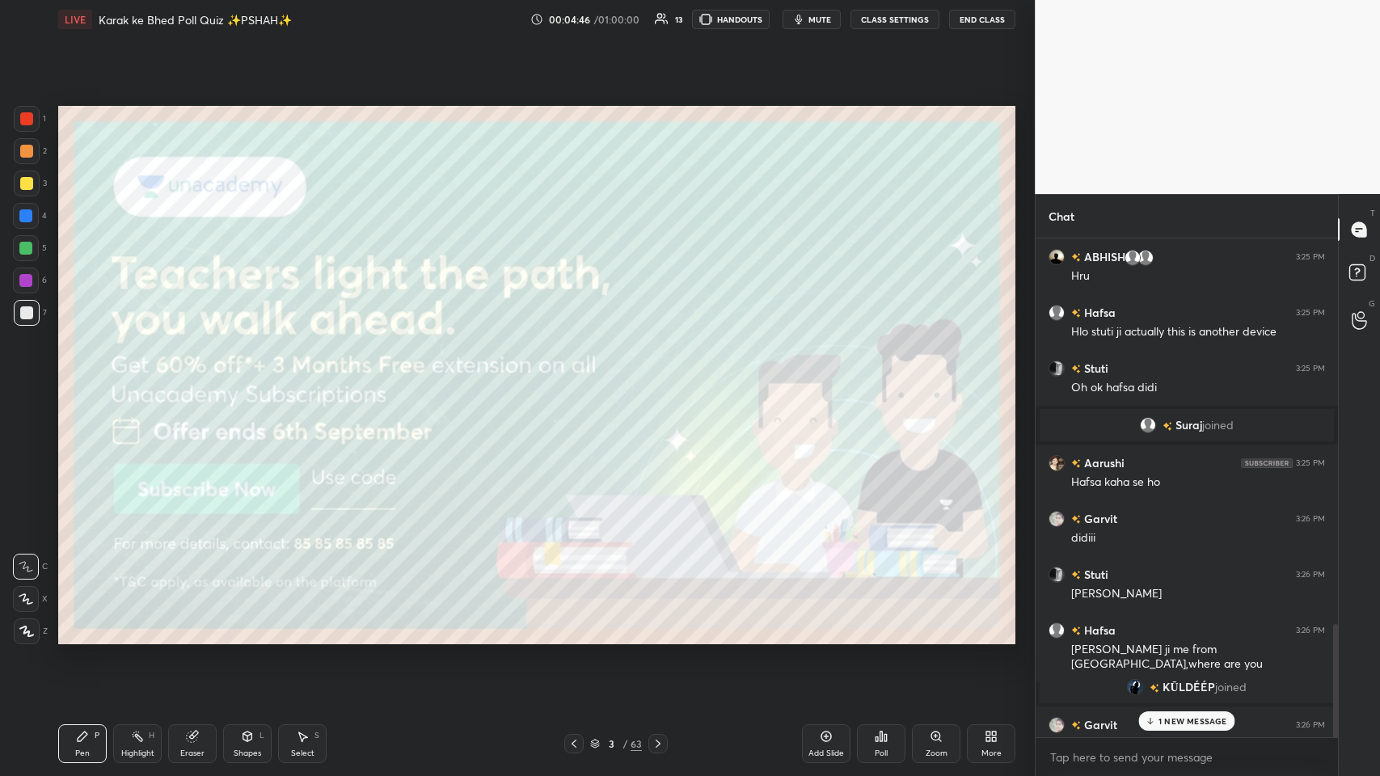
click at [580, 379] on p "1 NEW MESSAGE" at bounding box center [1193, 721] width 69 height 10
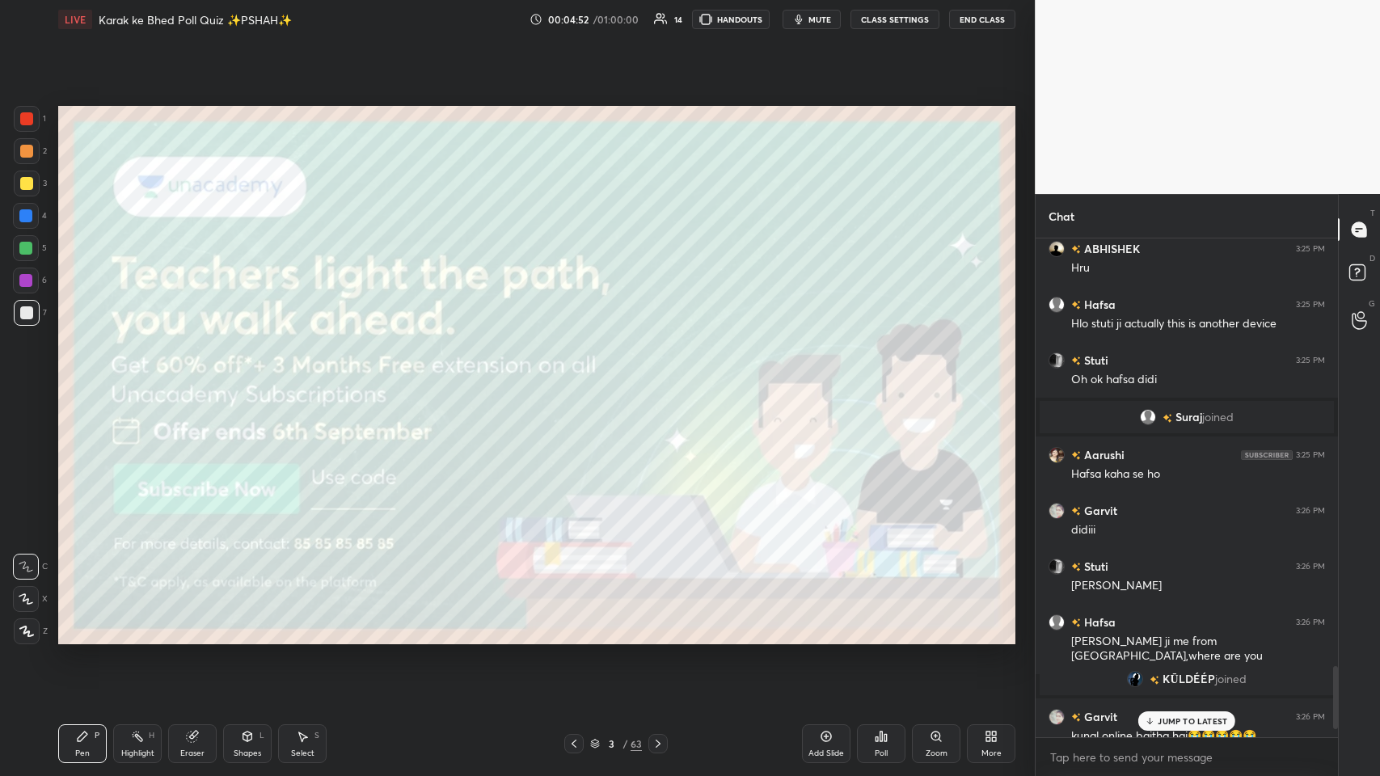
scroll to position [3482, 0]
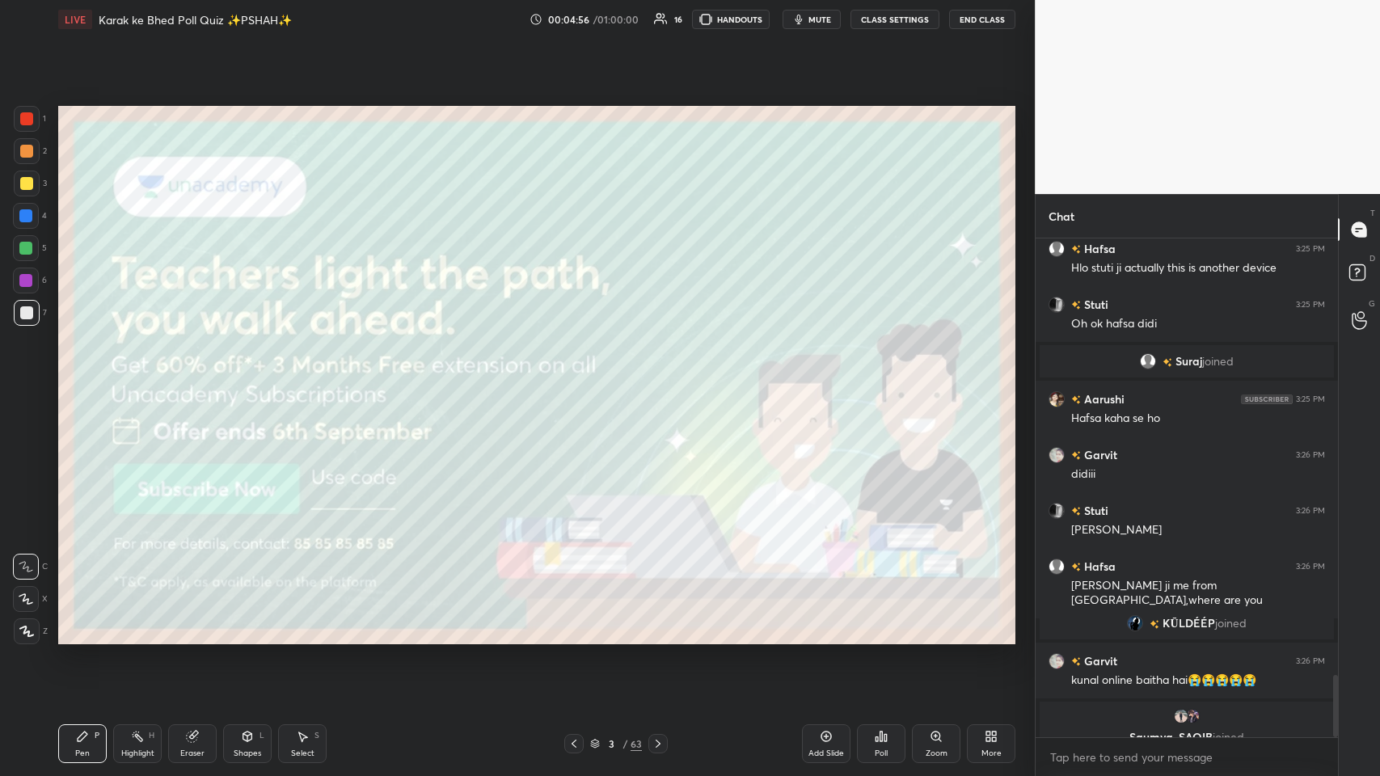
click at [580, 379] on div "3" at bounding box center [611, 744] width 16 height 10
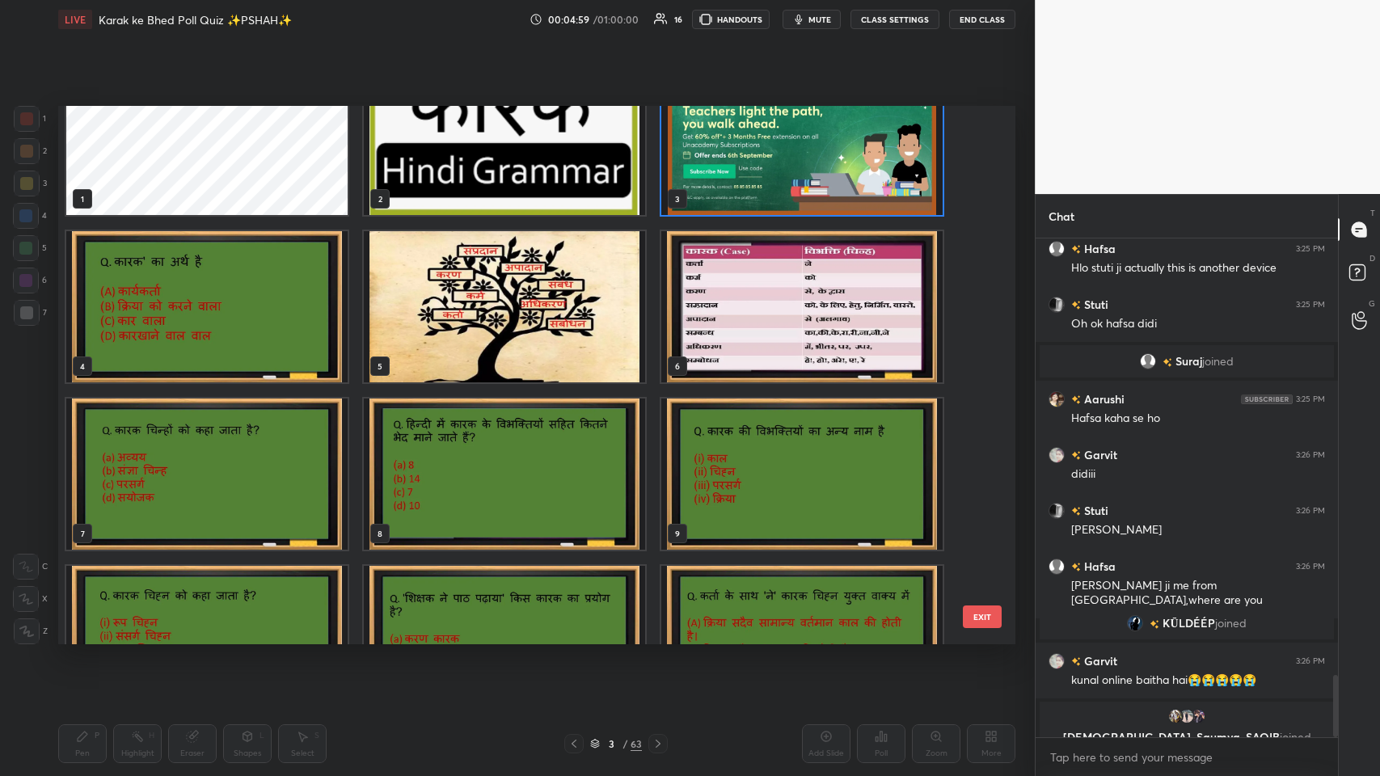
scroll to position [0, 0]
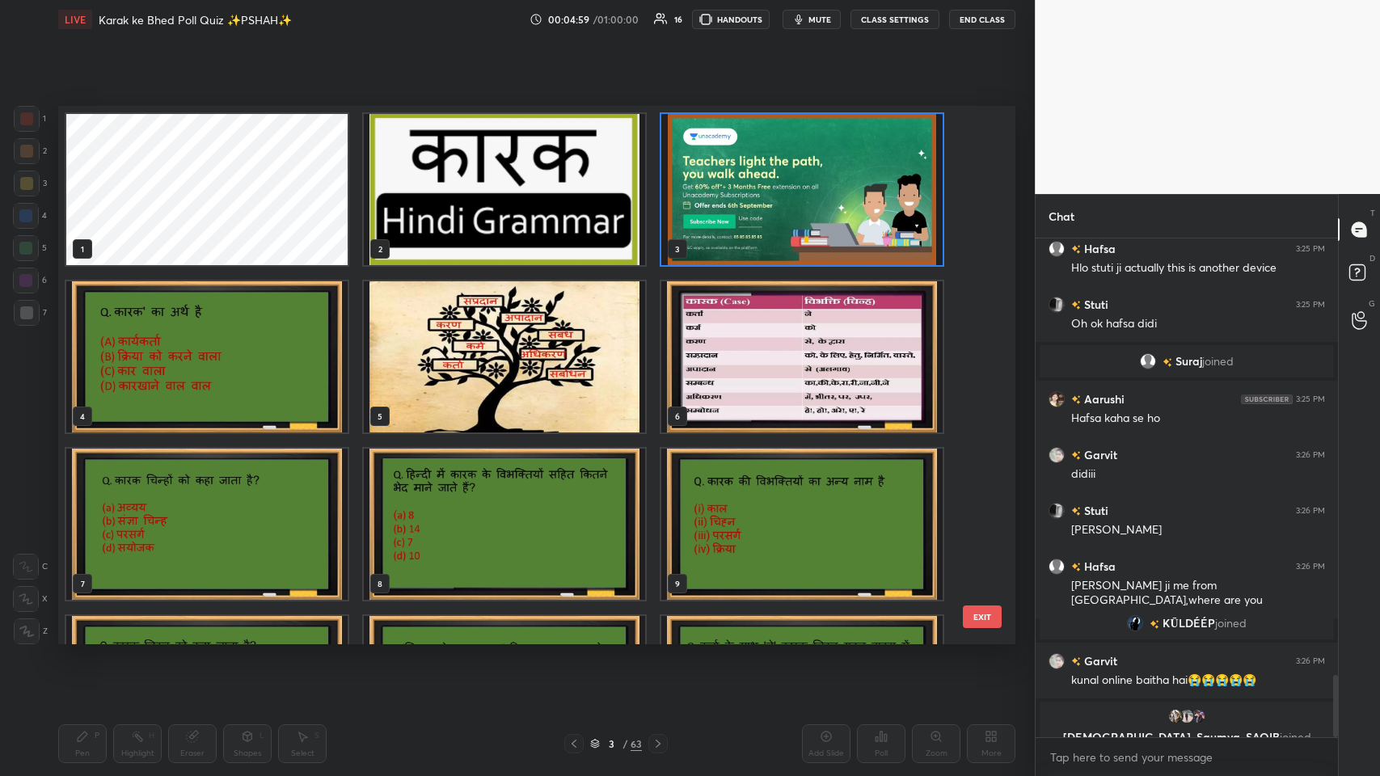
click at [547, 215] on img "grid" at bounding box center [504, 189] width 281 height 151
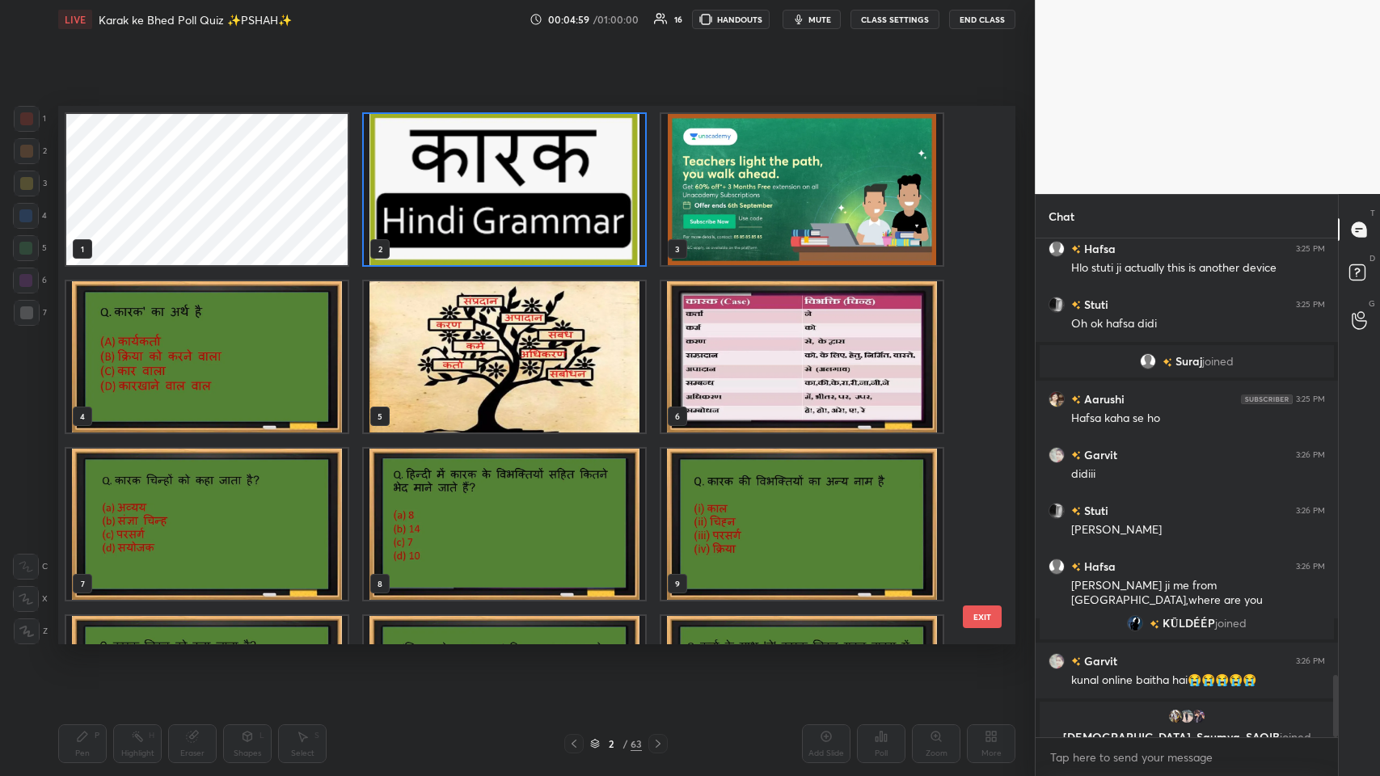
click at [547, 215] on img "grid" at bounding box center [504, 189] width 281 height 151
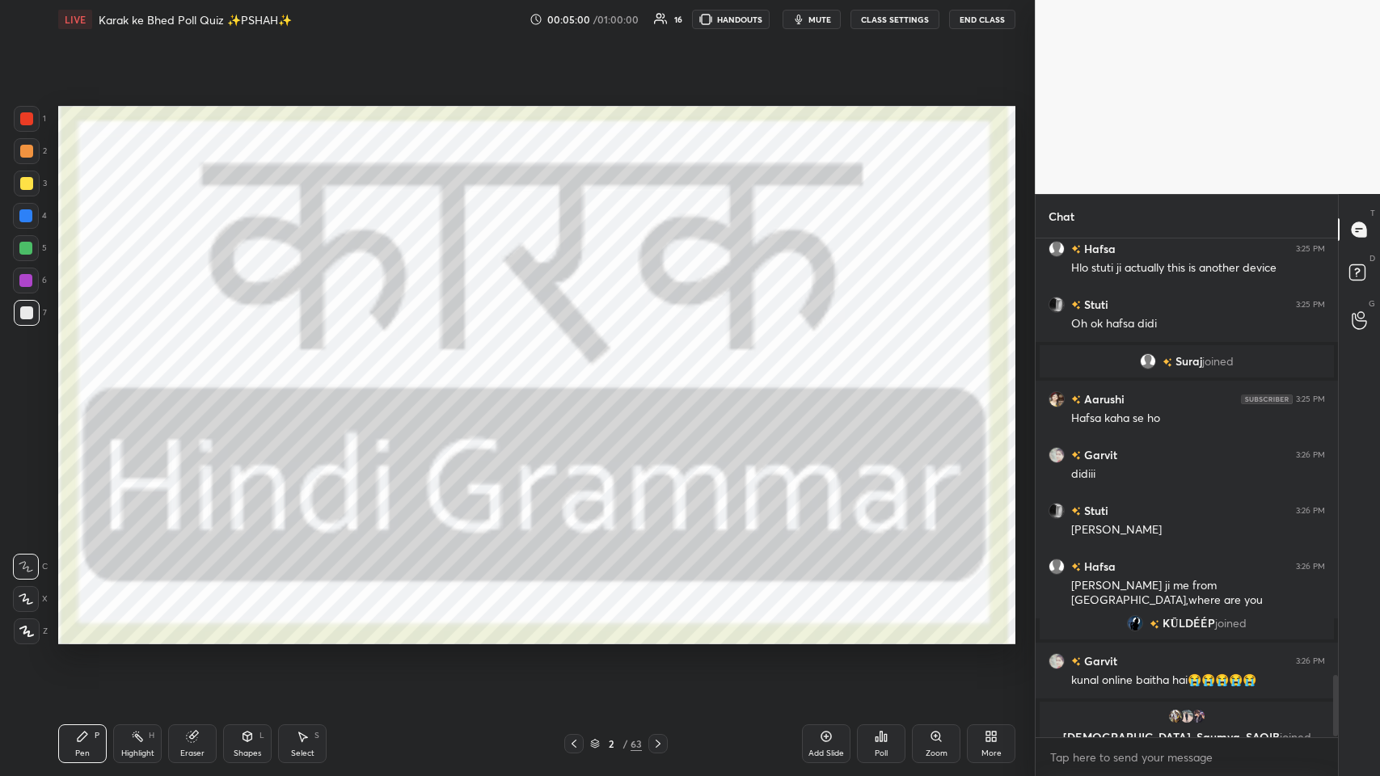
scroll to position [3538, 0]
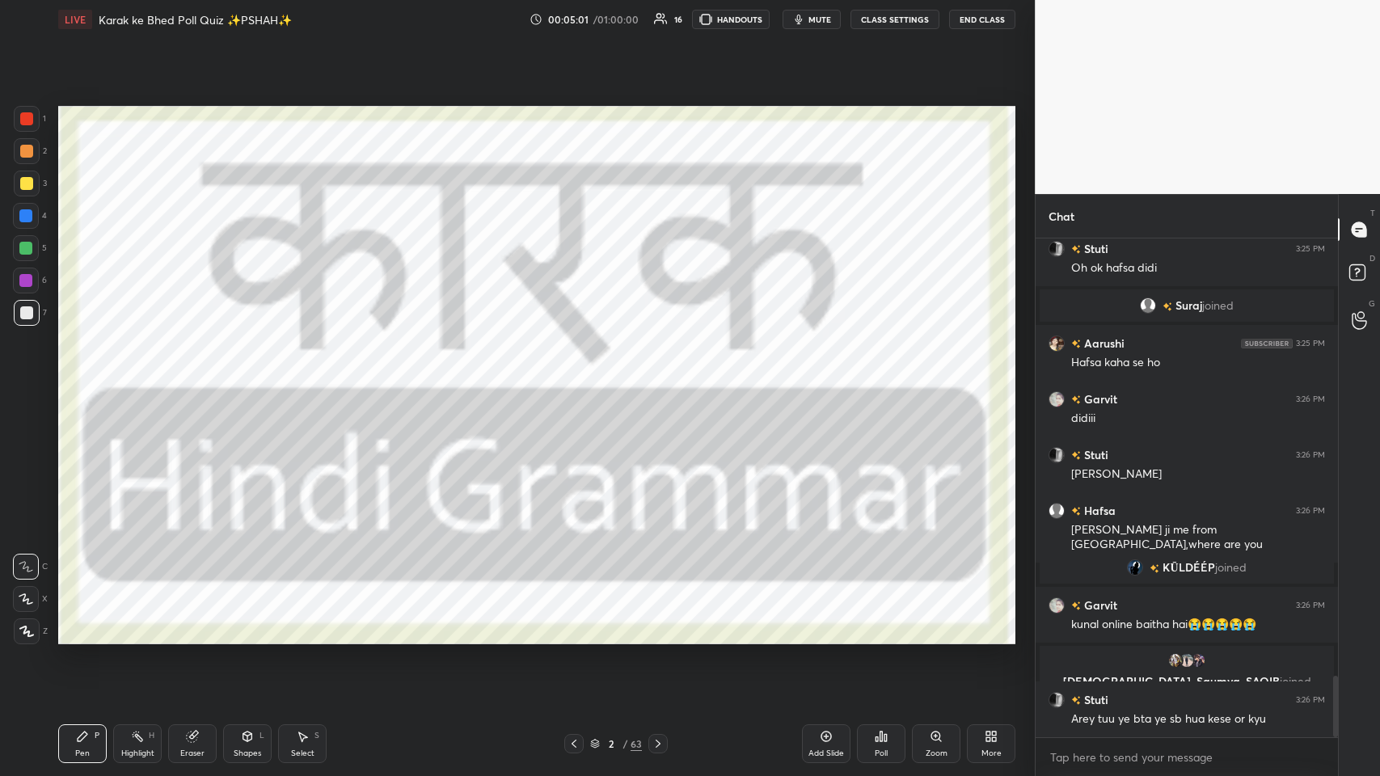
click at [21, 116] on div at bounding box center [26, 118] width 13 height 13
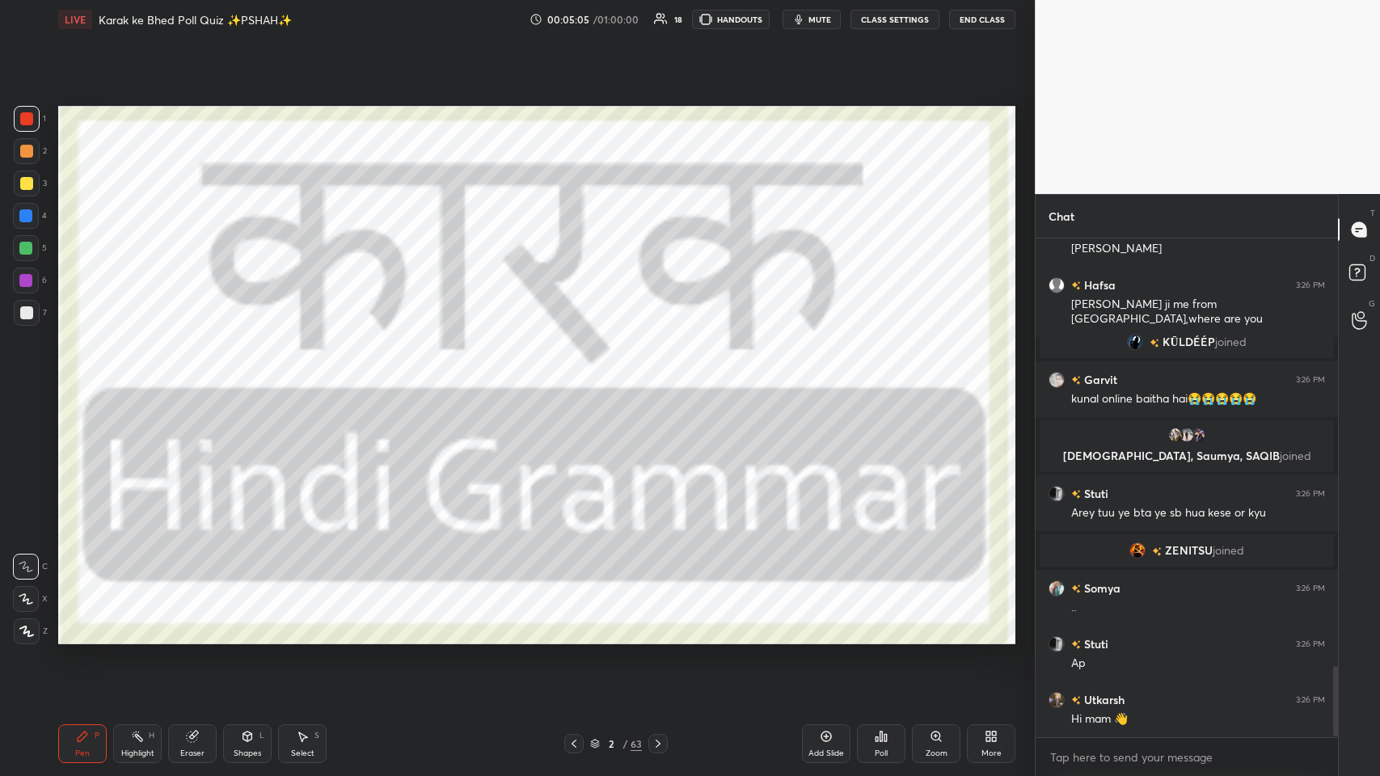
scroll to position [3060, 0]
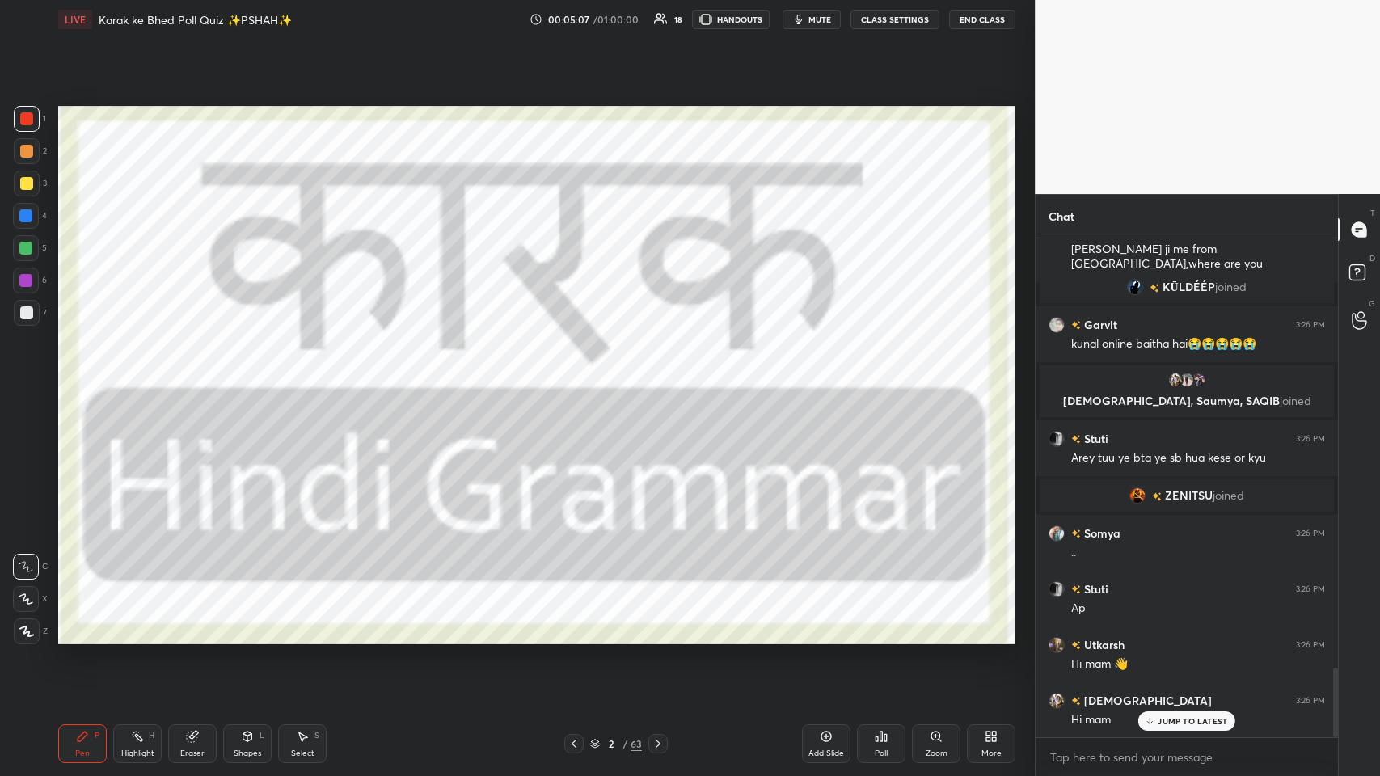
click at [580, 379] on div "JUMP TO LATEST" at bounding box center [1186, 720] width 97 height 19
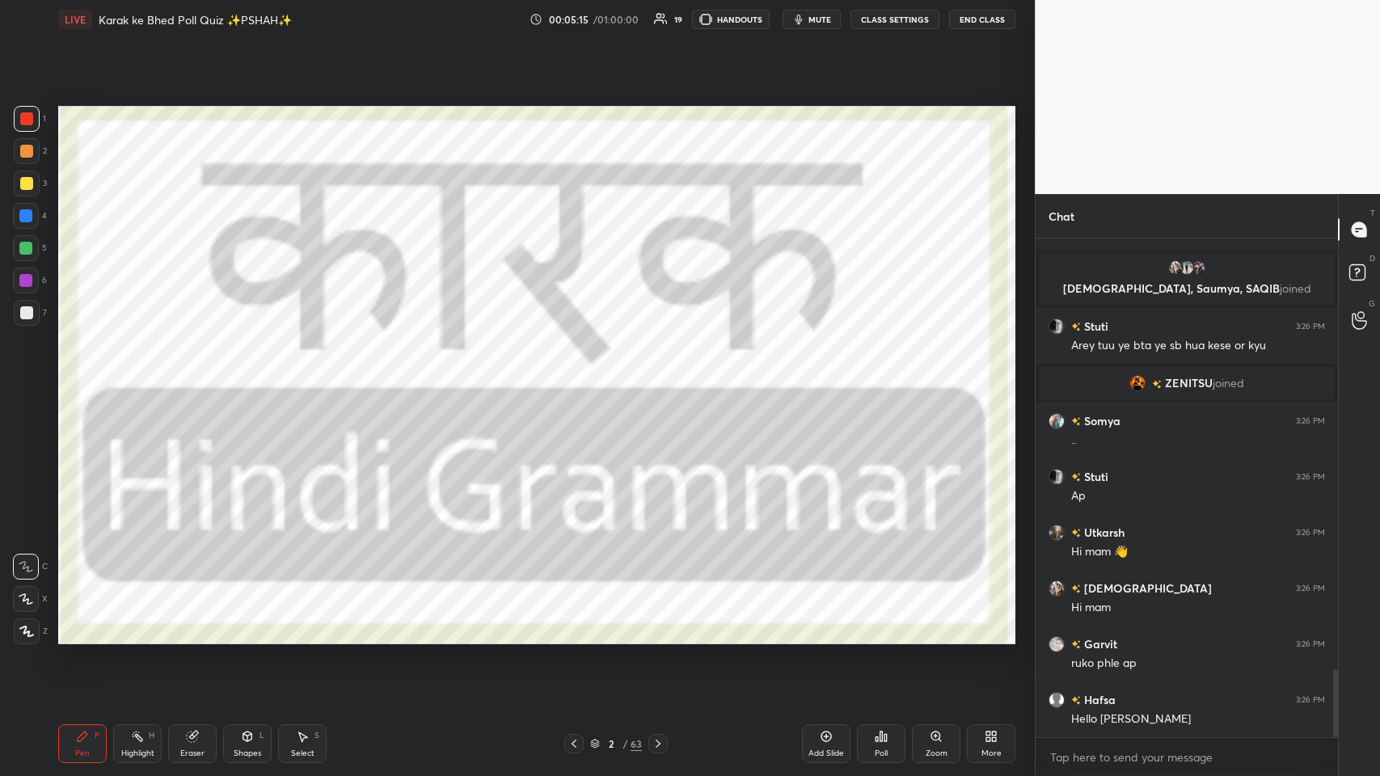
scroll to position [3228, 0]
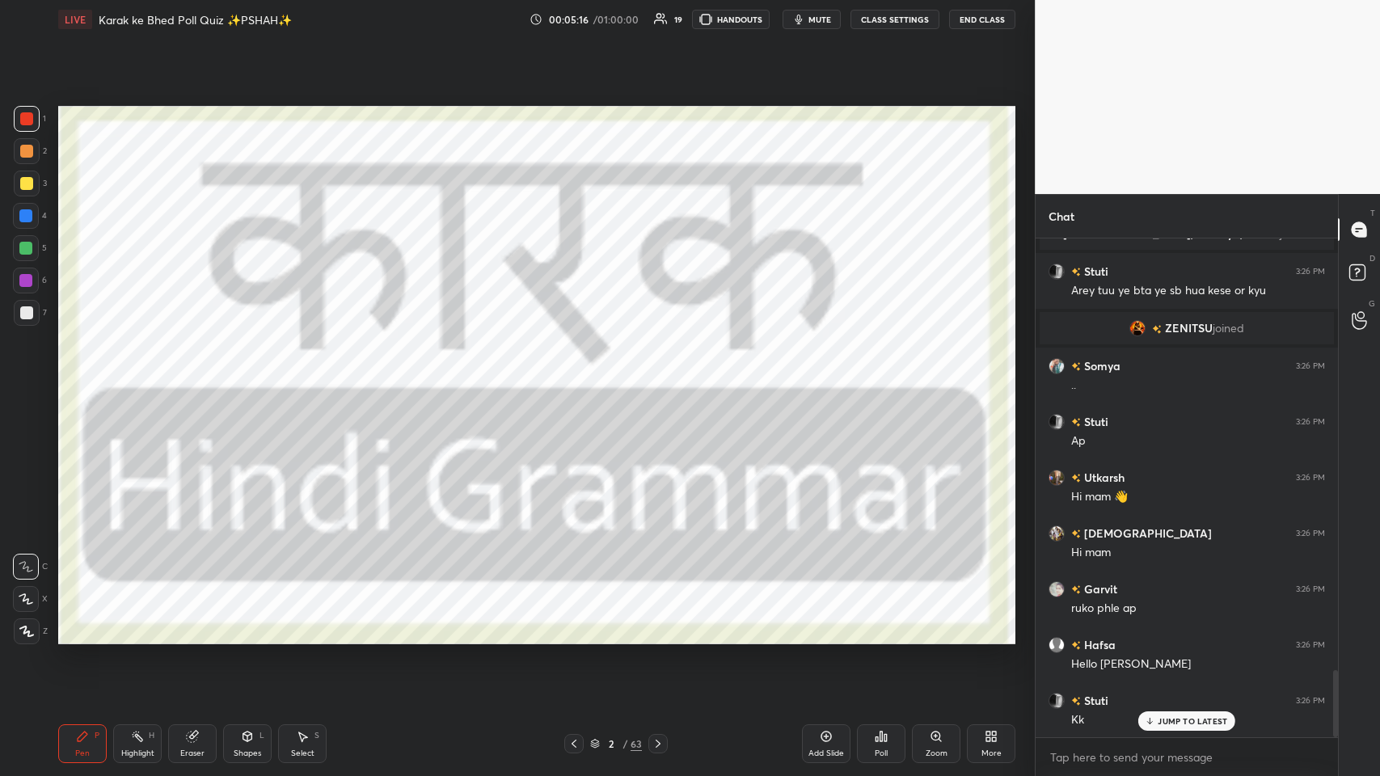
click at [580, 379] on p "JUMP TO LATEST" at bounding box center [1193, 721] width 70 height 10
click at [580, 379] on icon at bounding box center [886, 737] width 2 height 7
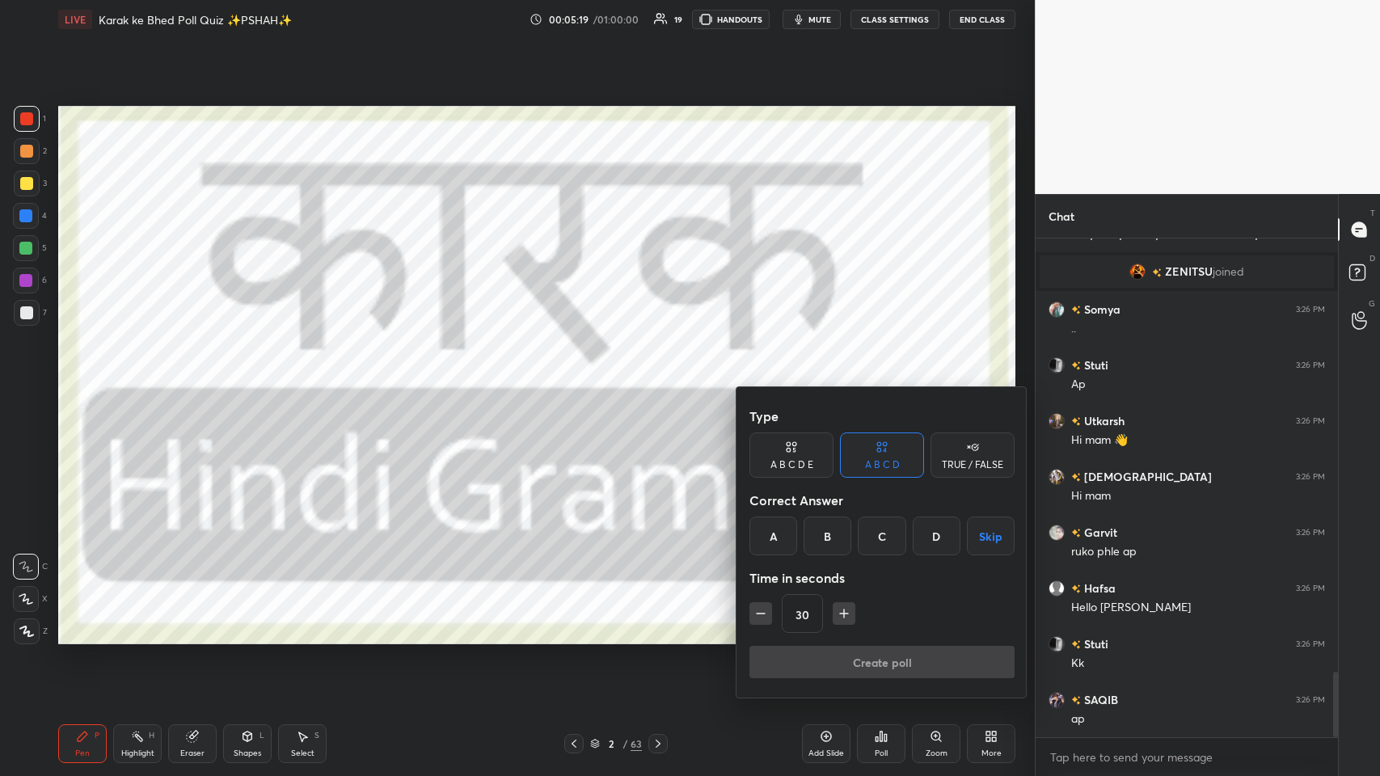
click at [580, 379] on div "C" at bounding box center [882, 536] width 48 height 39
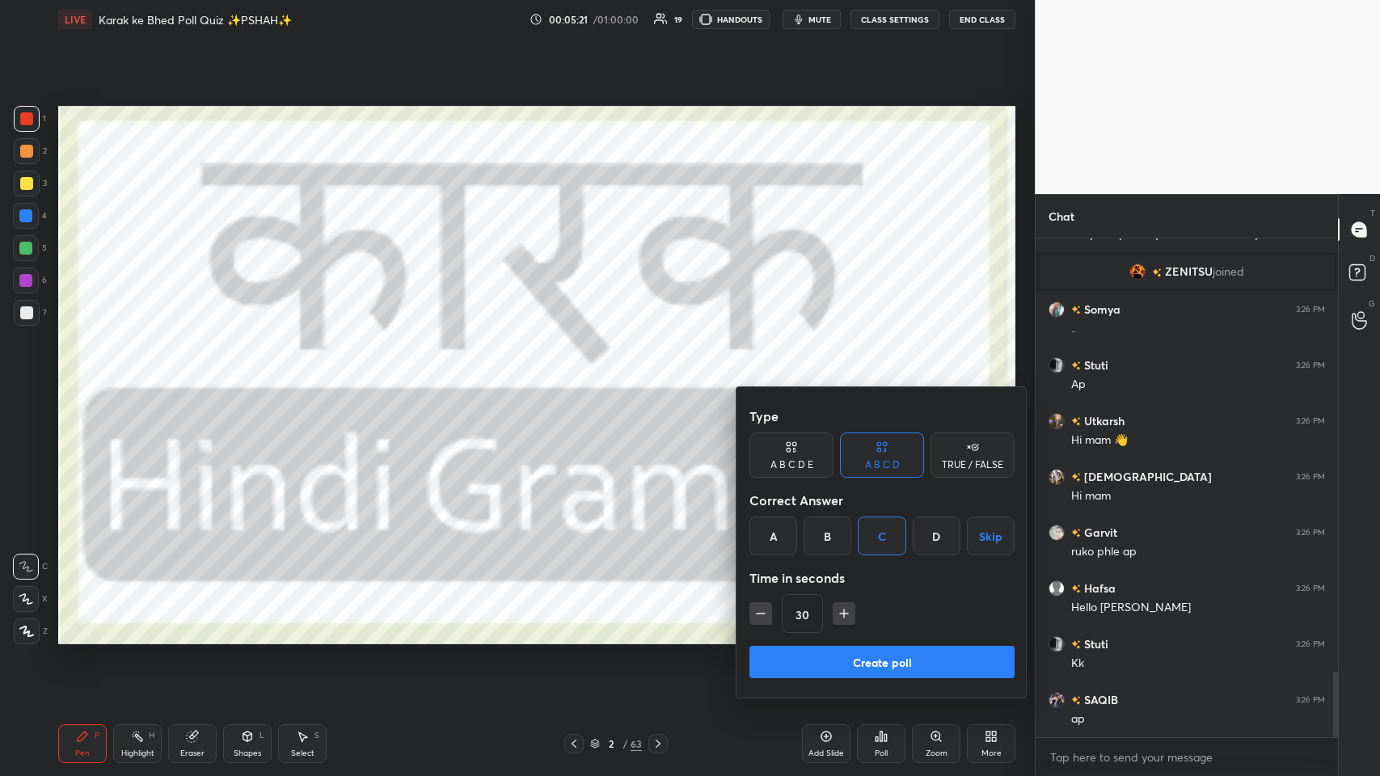
click at [580, 379] on button "Create poll" at bounding box center [881, 662] width 265 height 32
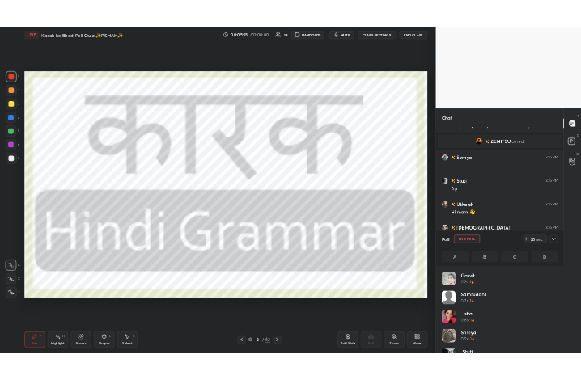
scroll to position [189, 272]
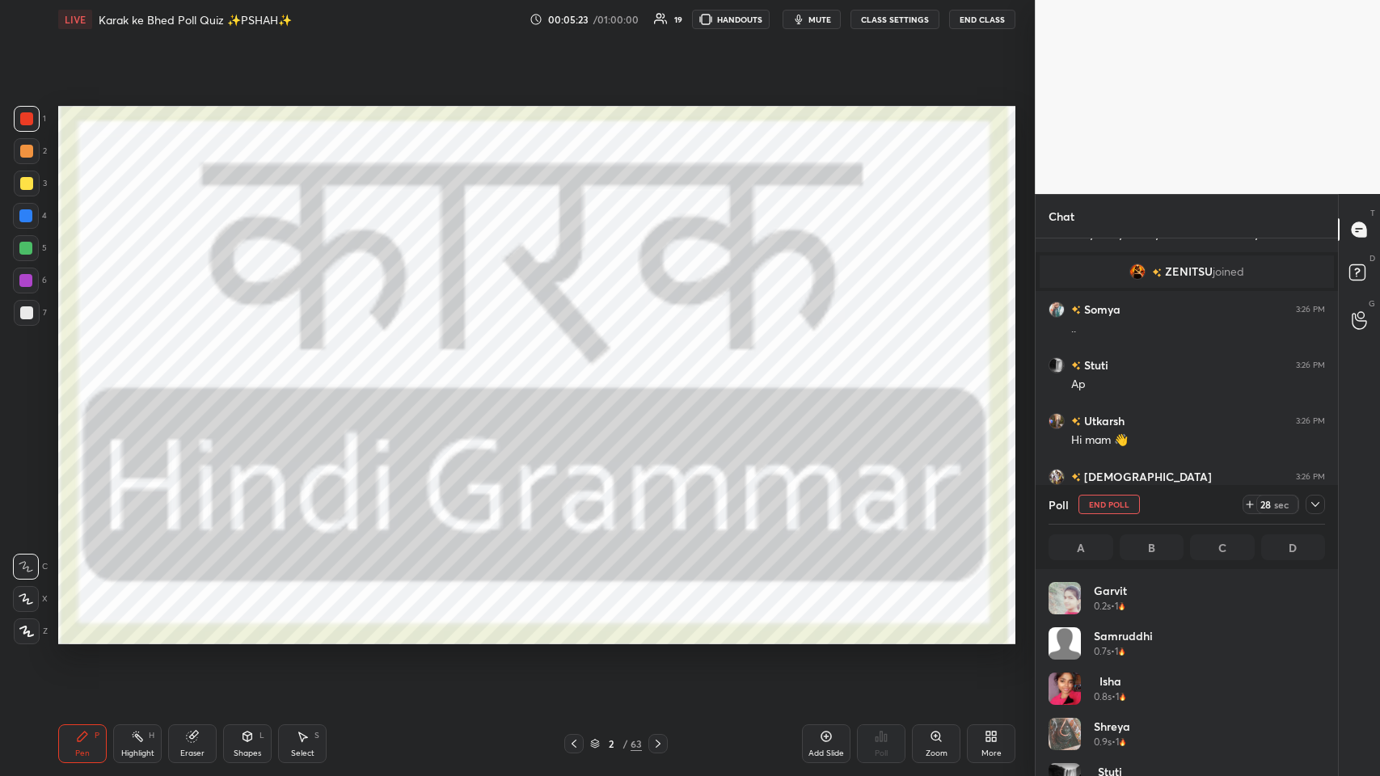
click at [580, 379] on div "More" at bounding box center [991, 743] width 49 height 39
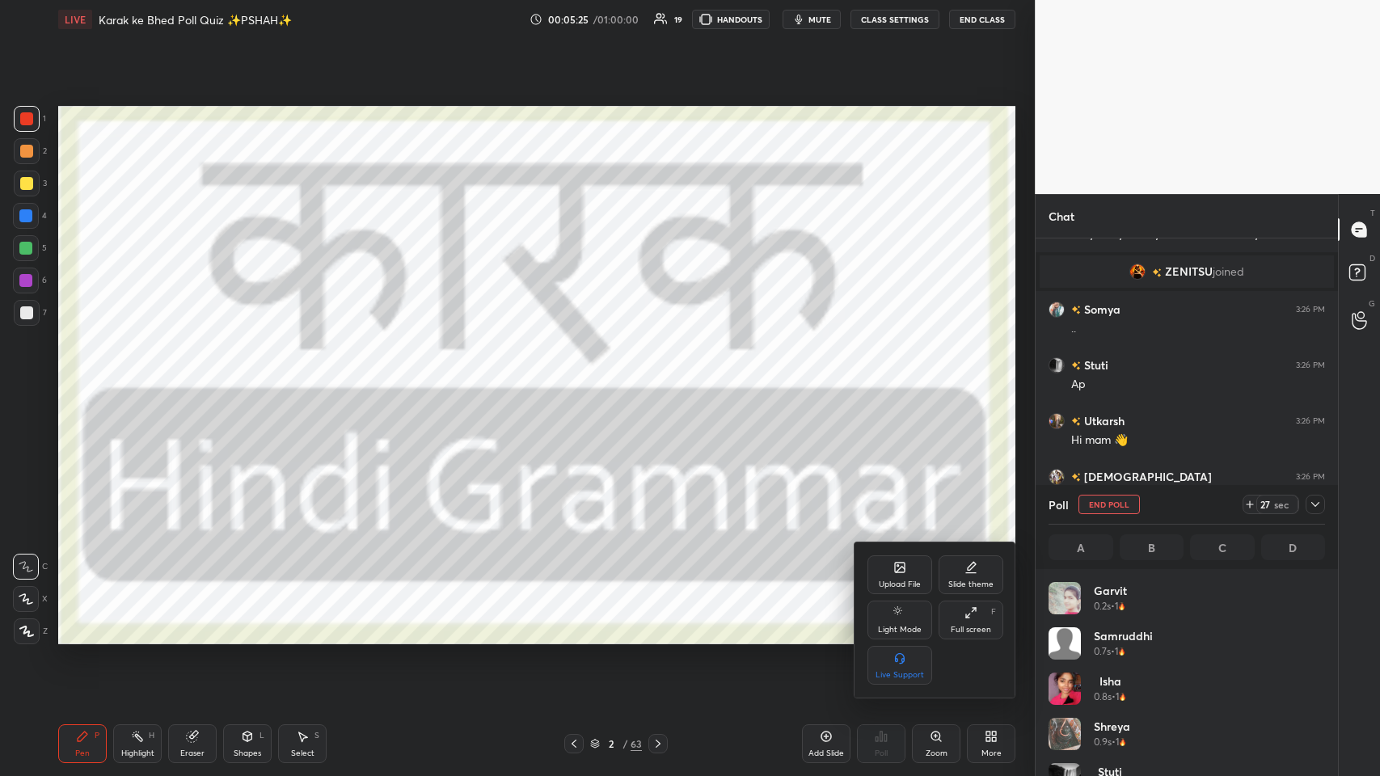
click at [580, 379] on div "Full screen F" at bounding box center [971, 620] width 65 height 39
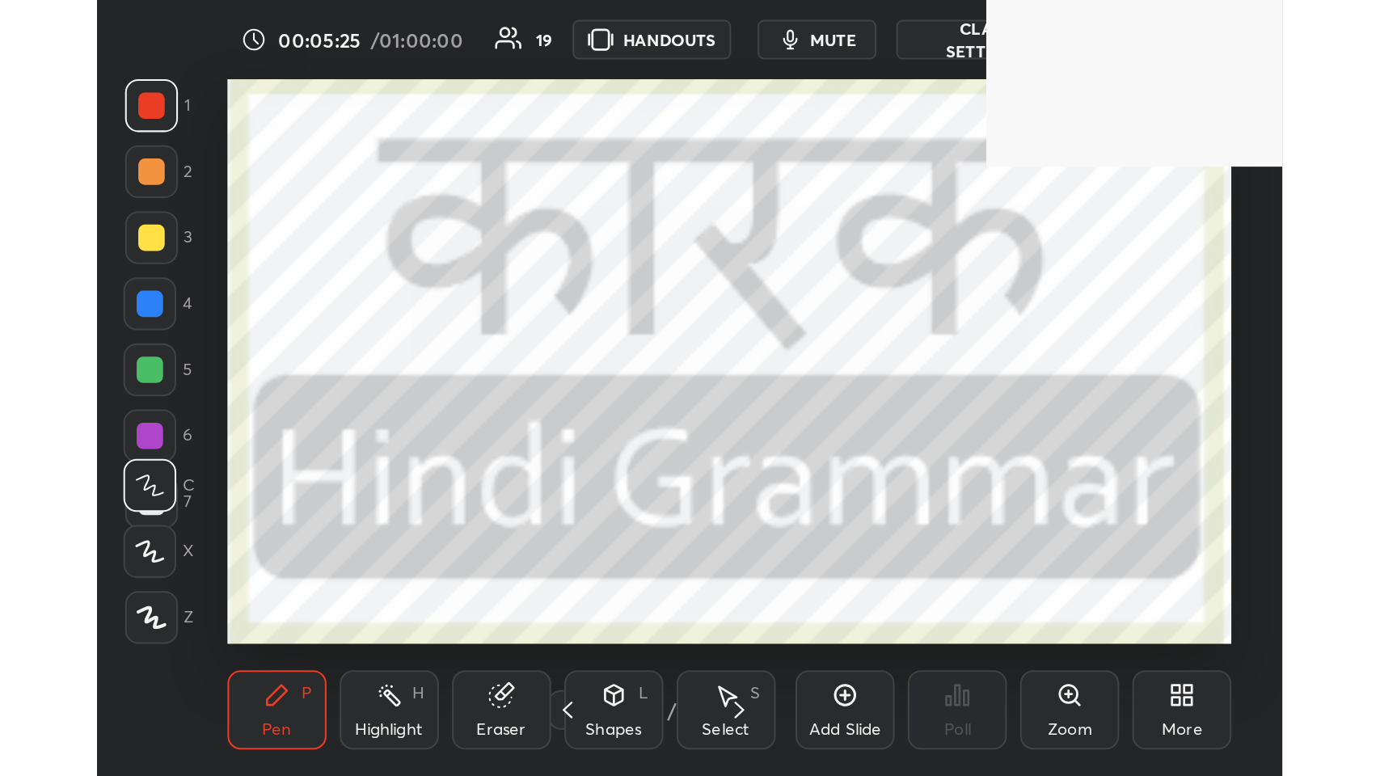
scroll to position [277, 516]
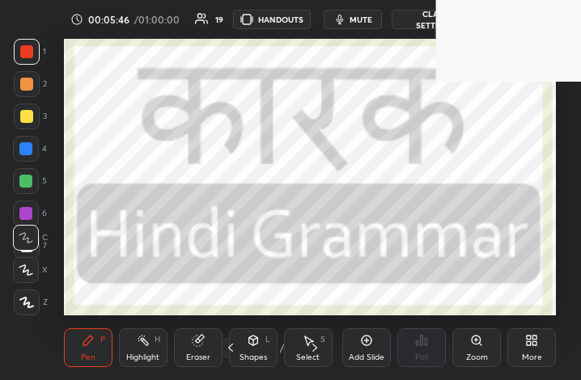
click at [542, 356] on div "More" at bounding box center [531, 347] width 49 height 39
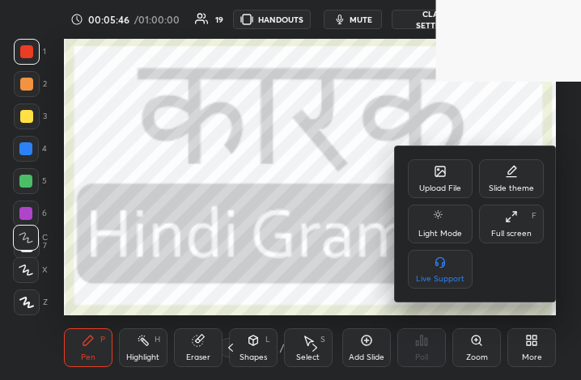
click at [513, 243] on div "Upload File Slide theme Light Mode Full screen F Live Support" at bounding box center [475, 223] width 136 height 129
click at [513, 234] on div "Full screen" at bounding box center [511, 234] width 40 height 8
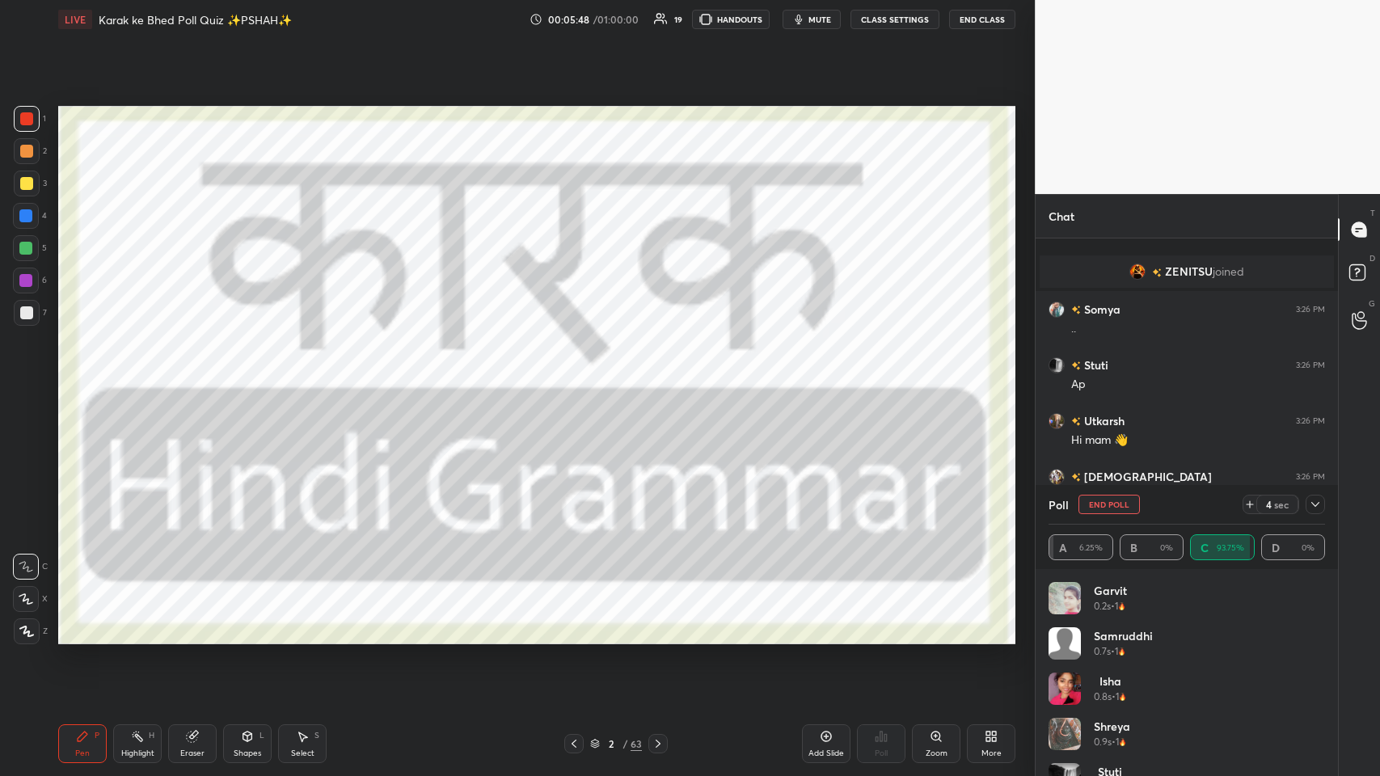
scroll to position [80178, 79881]
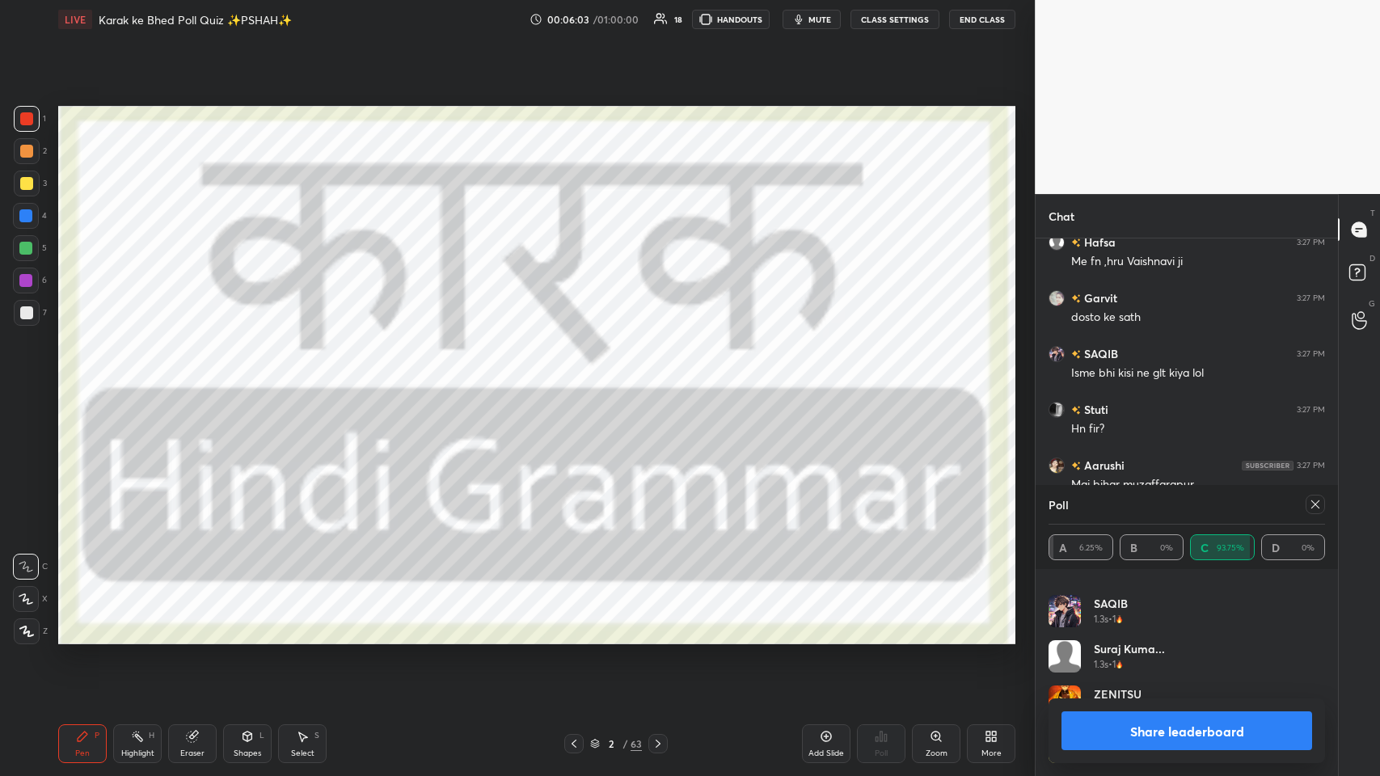
click at [580, 379] on icon at bounding box center [1315, 504] width 13 height 13
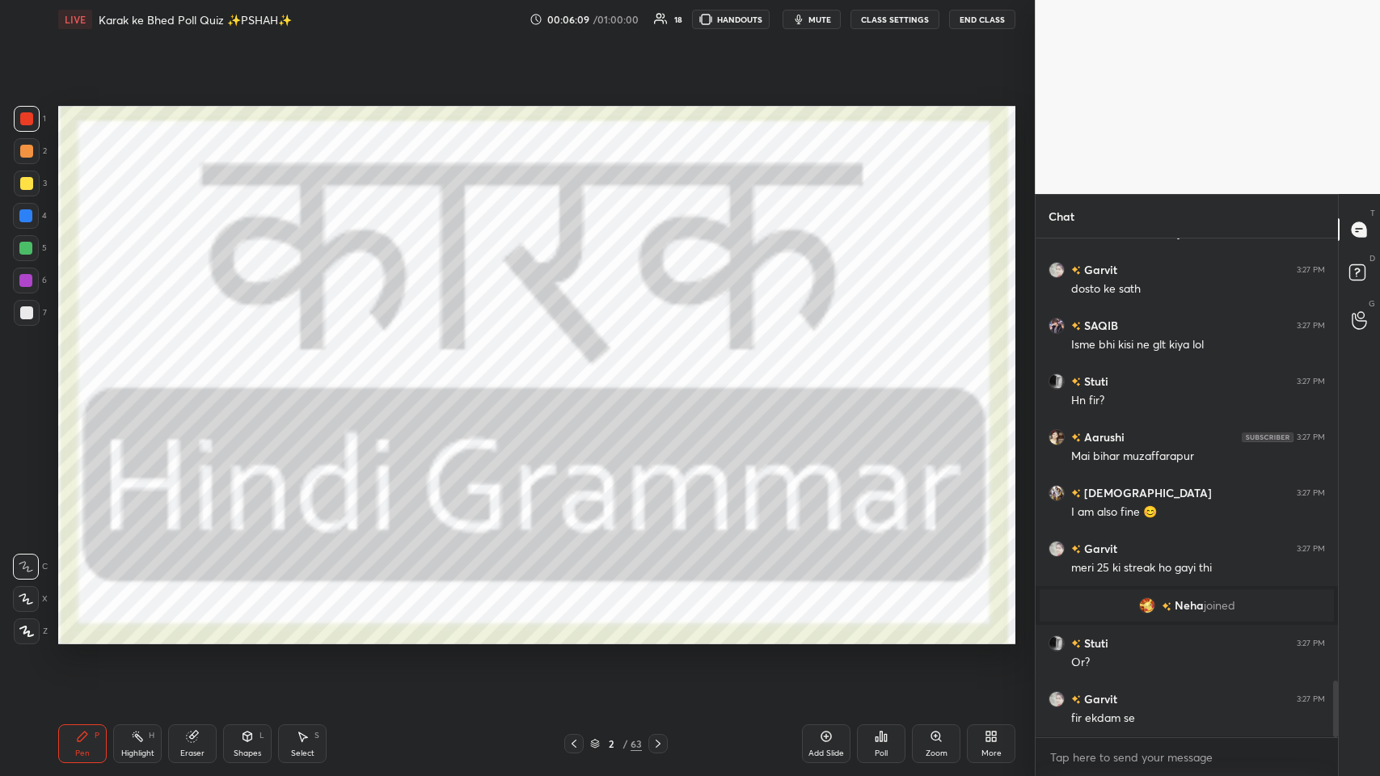
click at [580, 379] on div "/" at bounding box center [625, 744] width 5 height 10
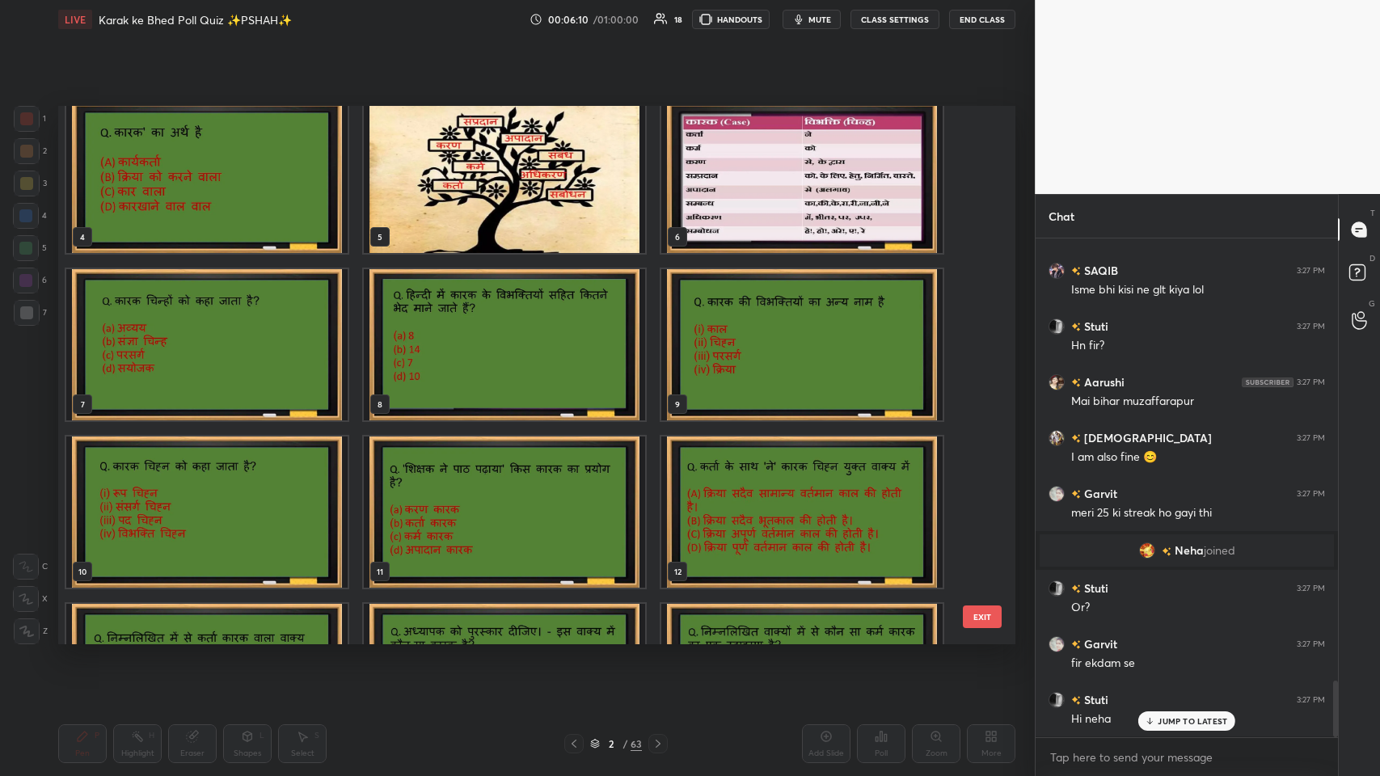
click at [451, 171] on img "grid" at bounding box center [504, 177] width 281 height 151
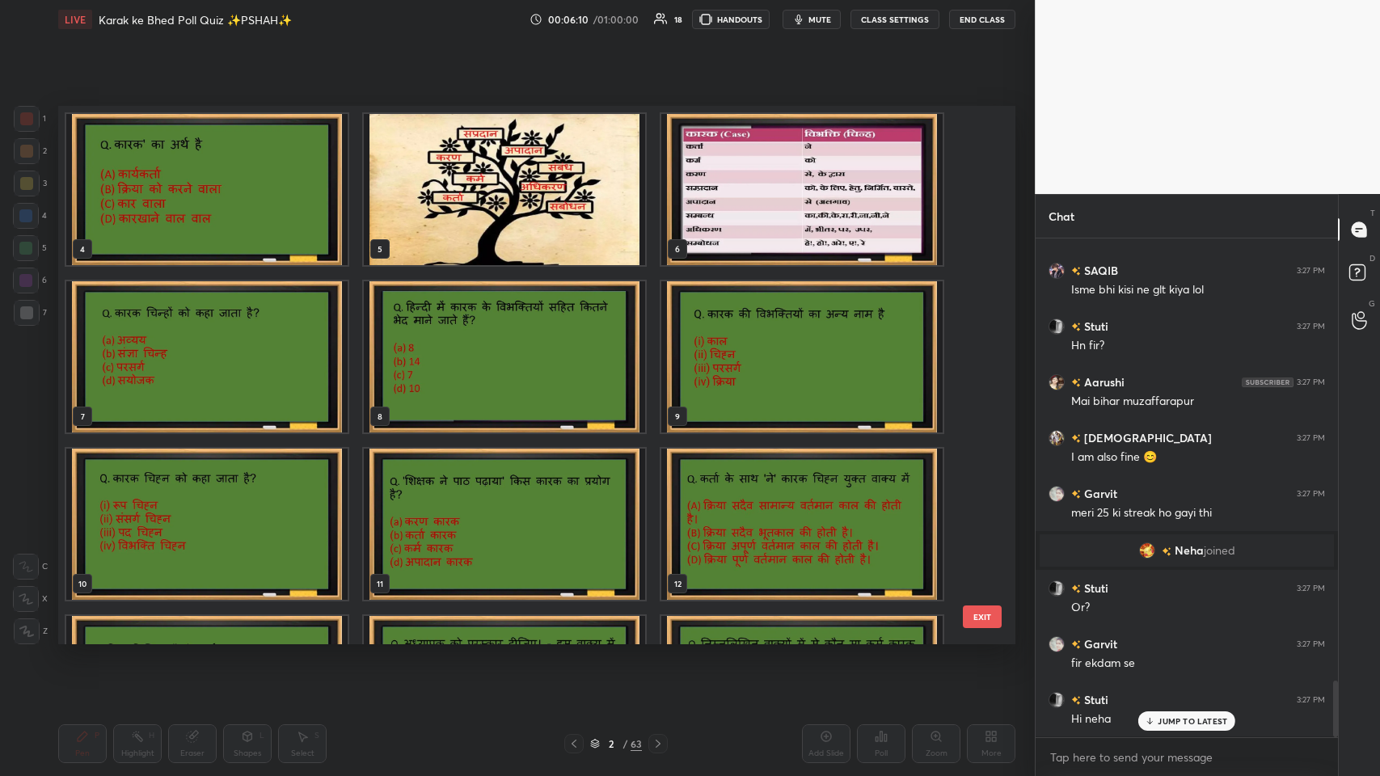
click at [451, 171] on div "4 5 6 7 8 9 10 11 12 13 14 15 16 17 18" at bounding box center [522, 375] width 929 height 538
click at [496, 196] on img "grid" at bounding box center [504, 189] width 281 height 151
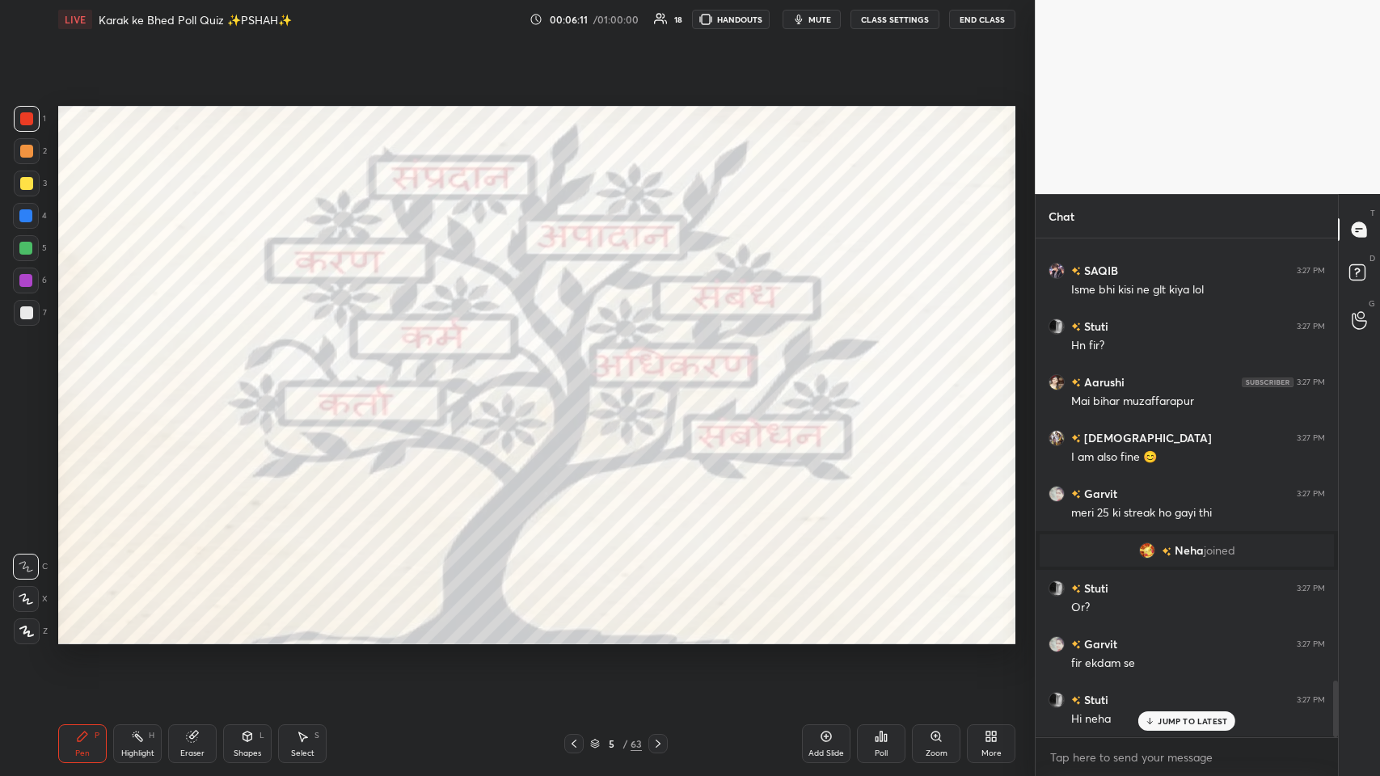
click at [496, 196] on img "grid" at bounding box center [504, 189] width 281 height 151
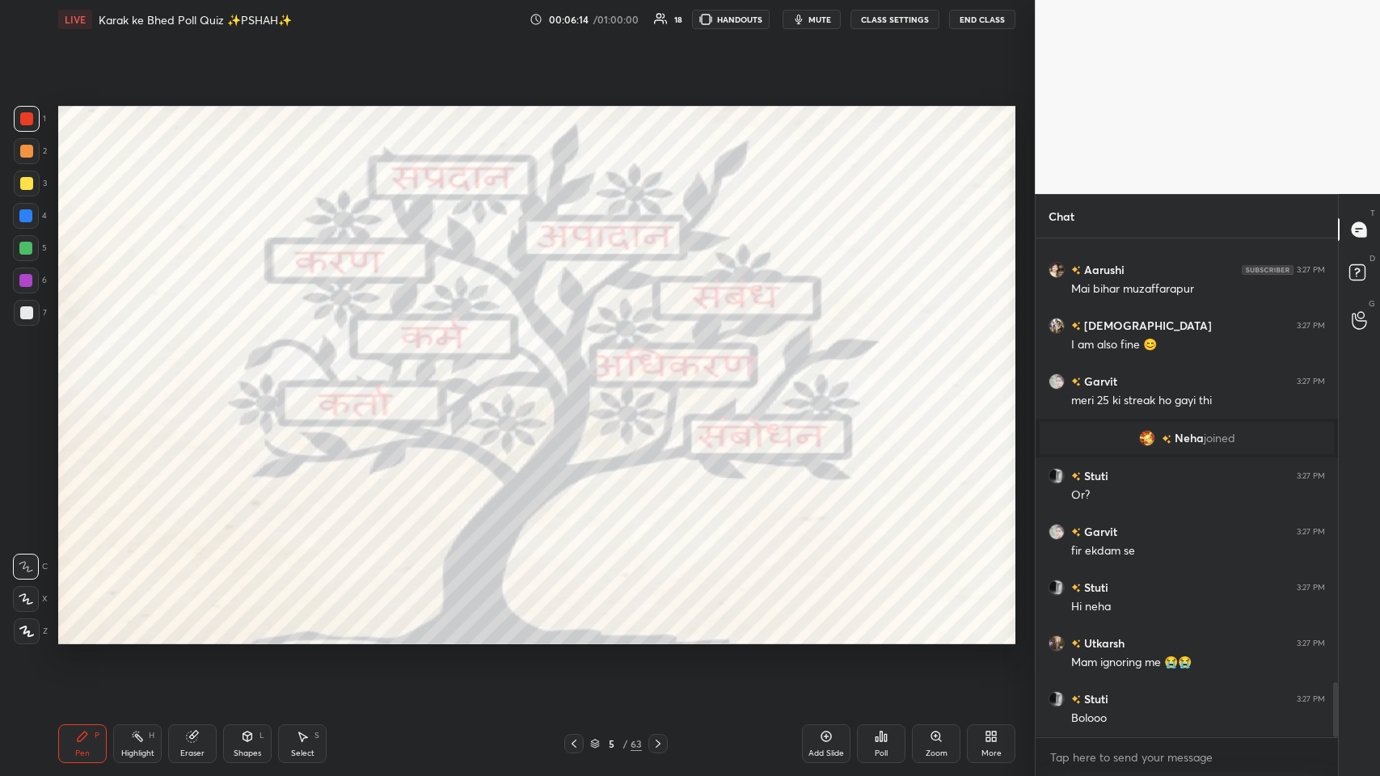
click at [44, 121] on div "1" at bounding box center [30, 119] width 32 height 26
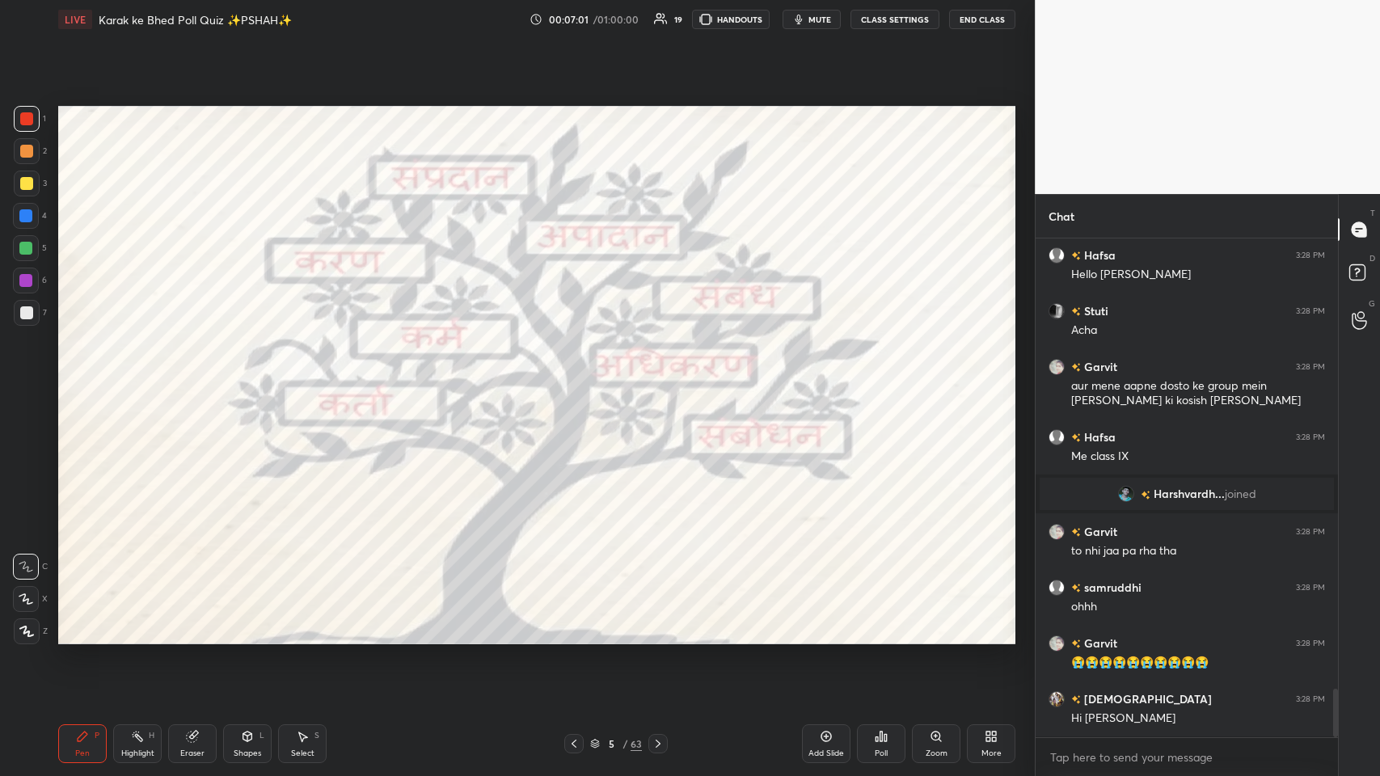
click at [28, 156] on div at bounding box center [26, 151] width 13 height 13
click at [580, 379] on icon at bounding box center [658, 743] width 13 height 13
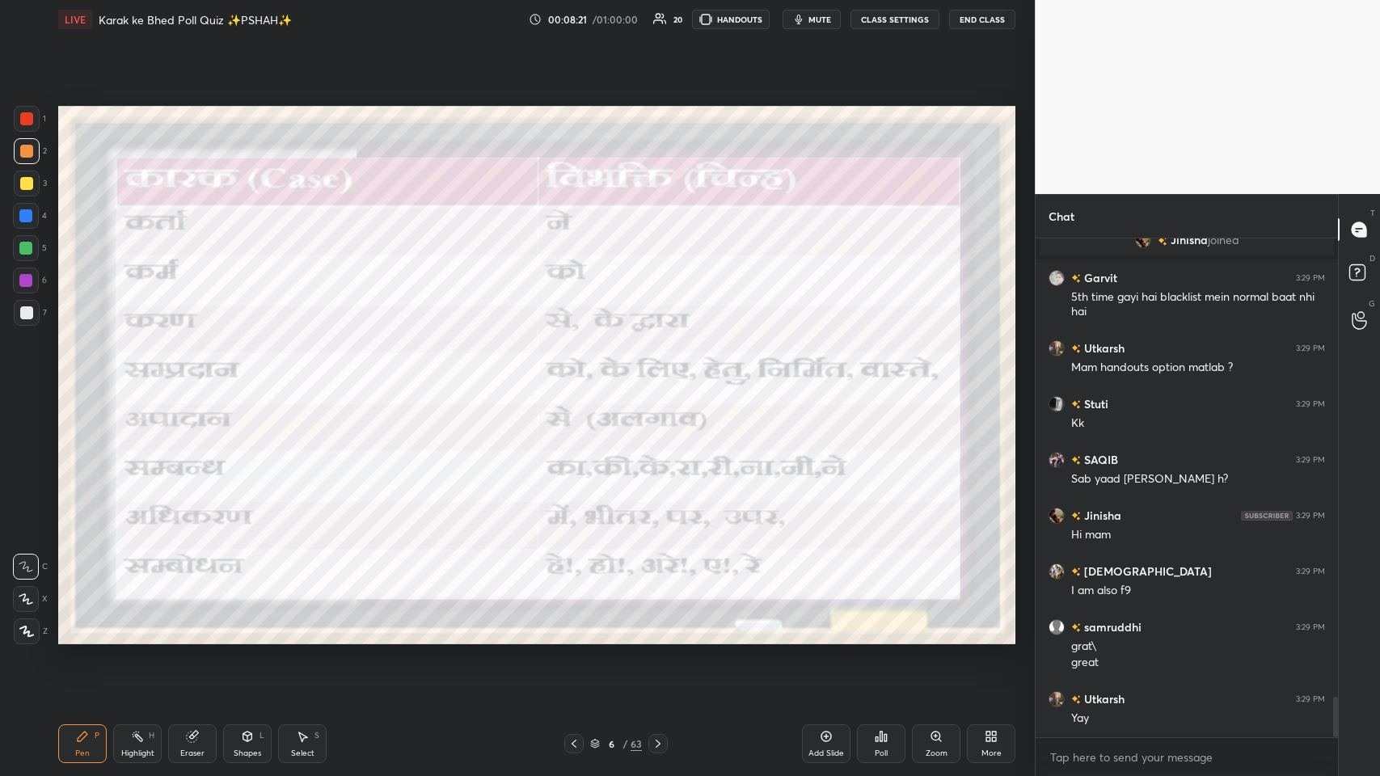
scroll to position [5669, 0]
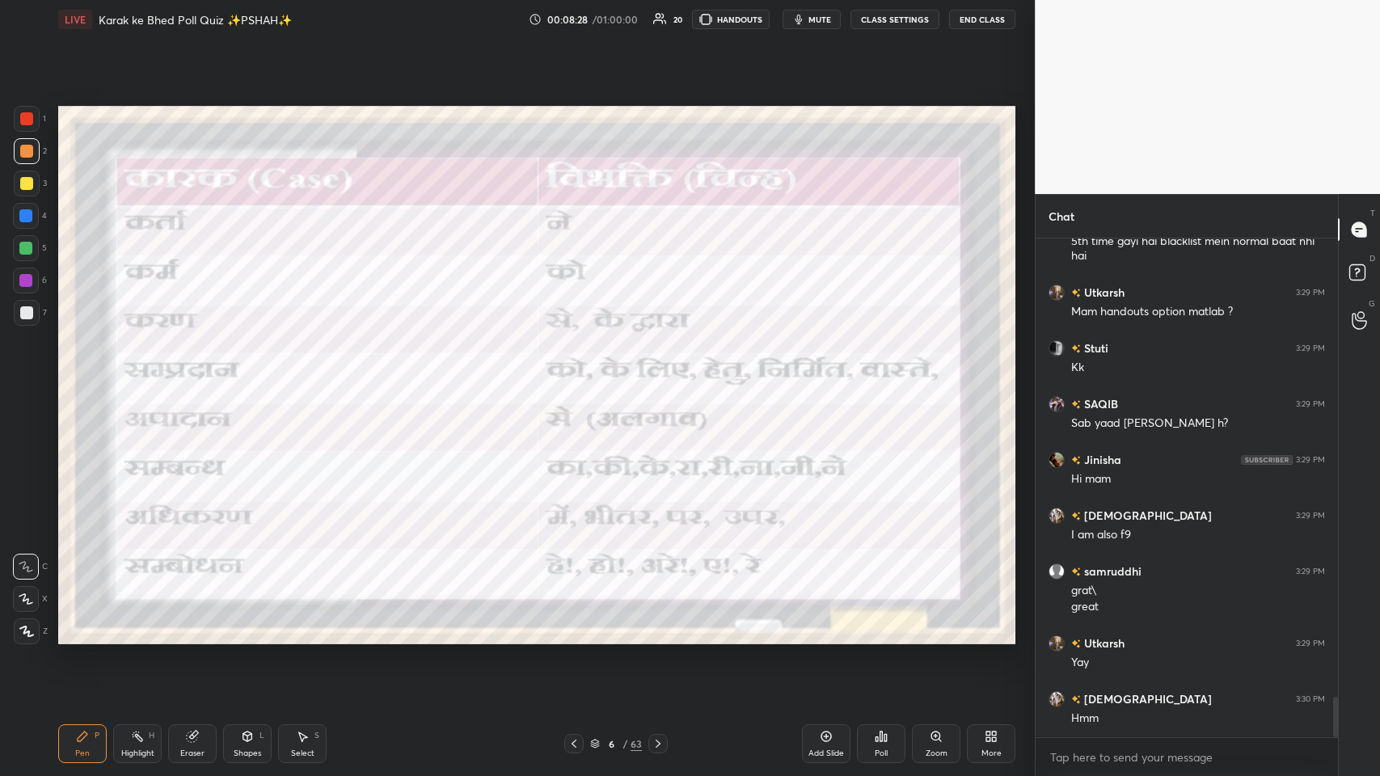
click at [32, 118] on div at bounding box center [26, 118] width 13 height 13
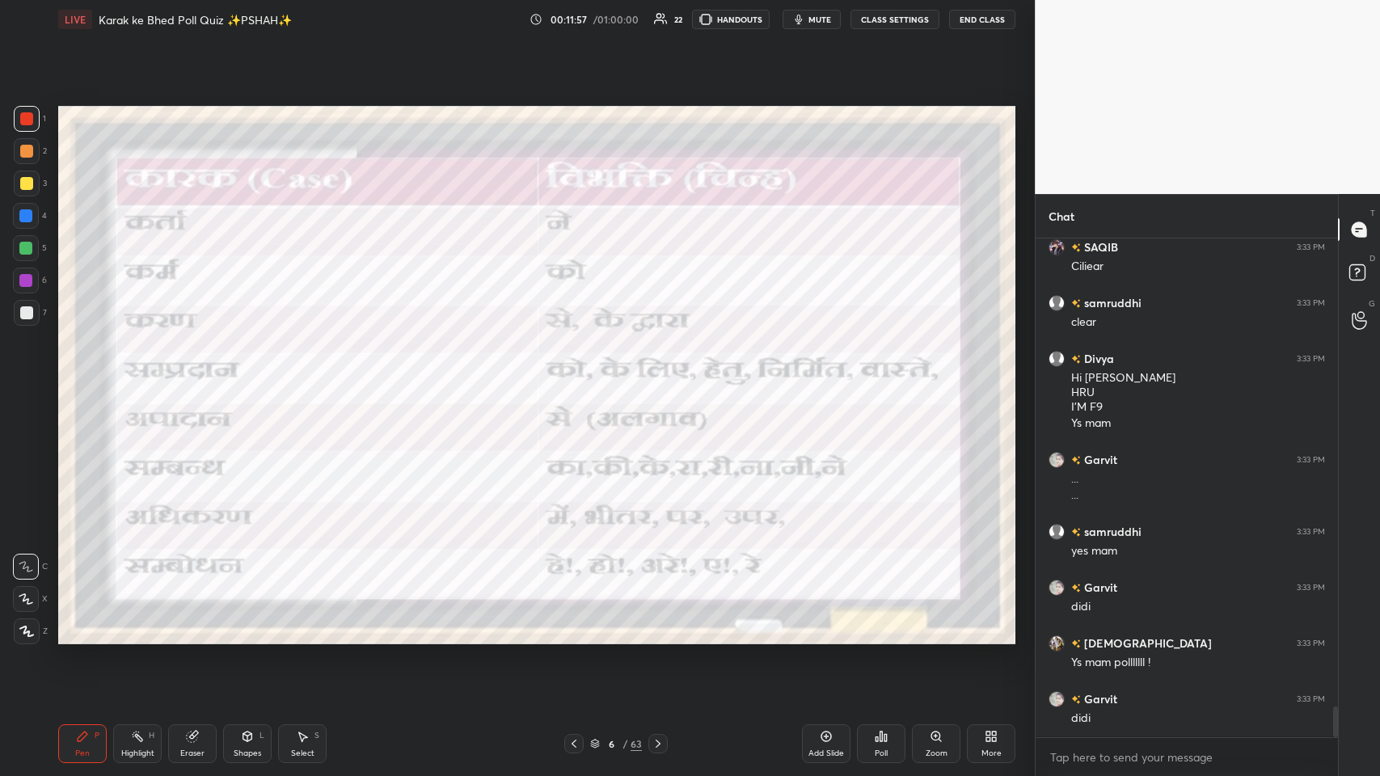
scroll to position [7497, 0]
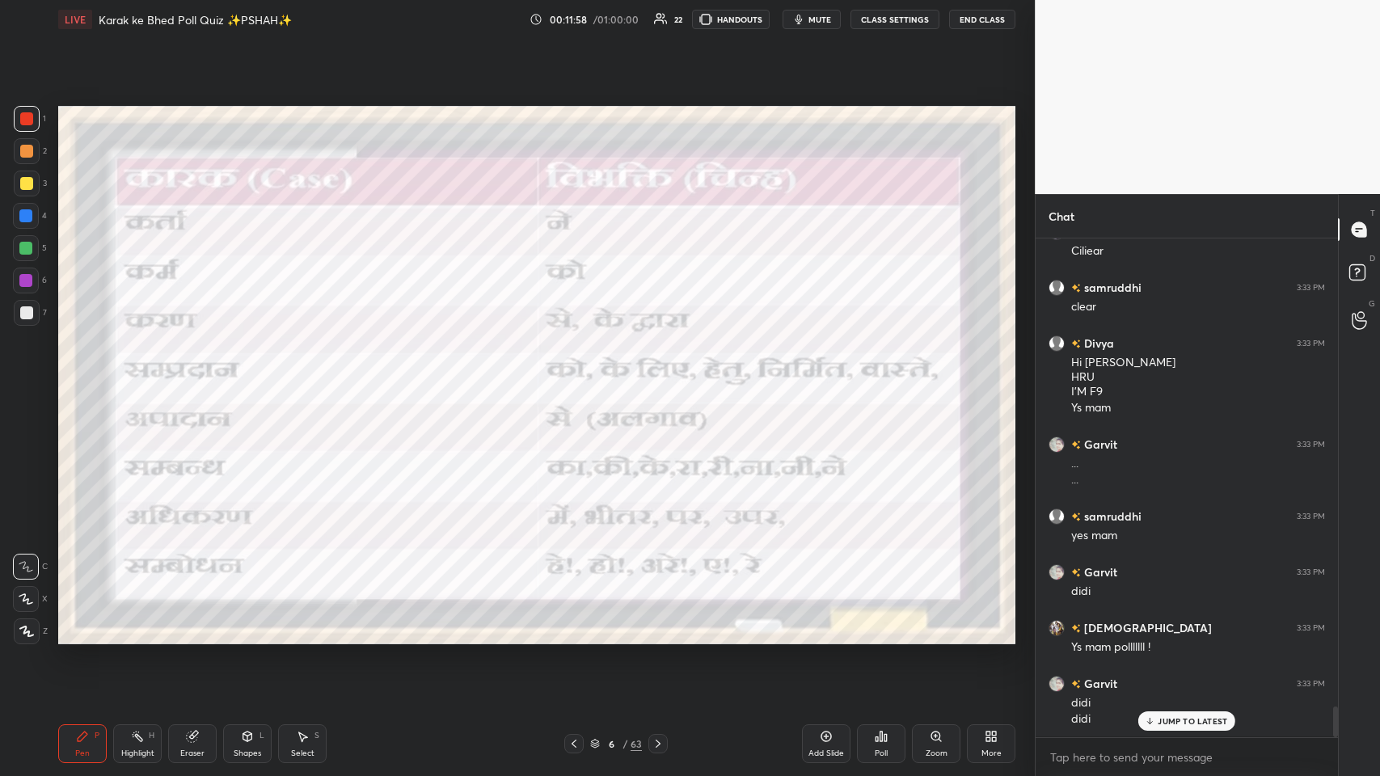
click at [580, 379] on p "JUMP TO LATEST" at bounding box center [1193, 721] width 70 height 10
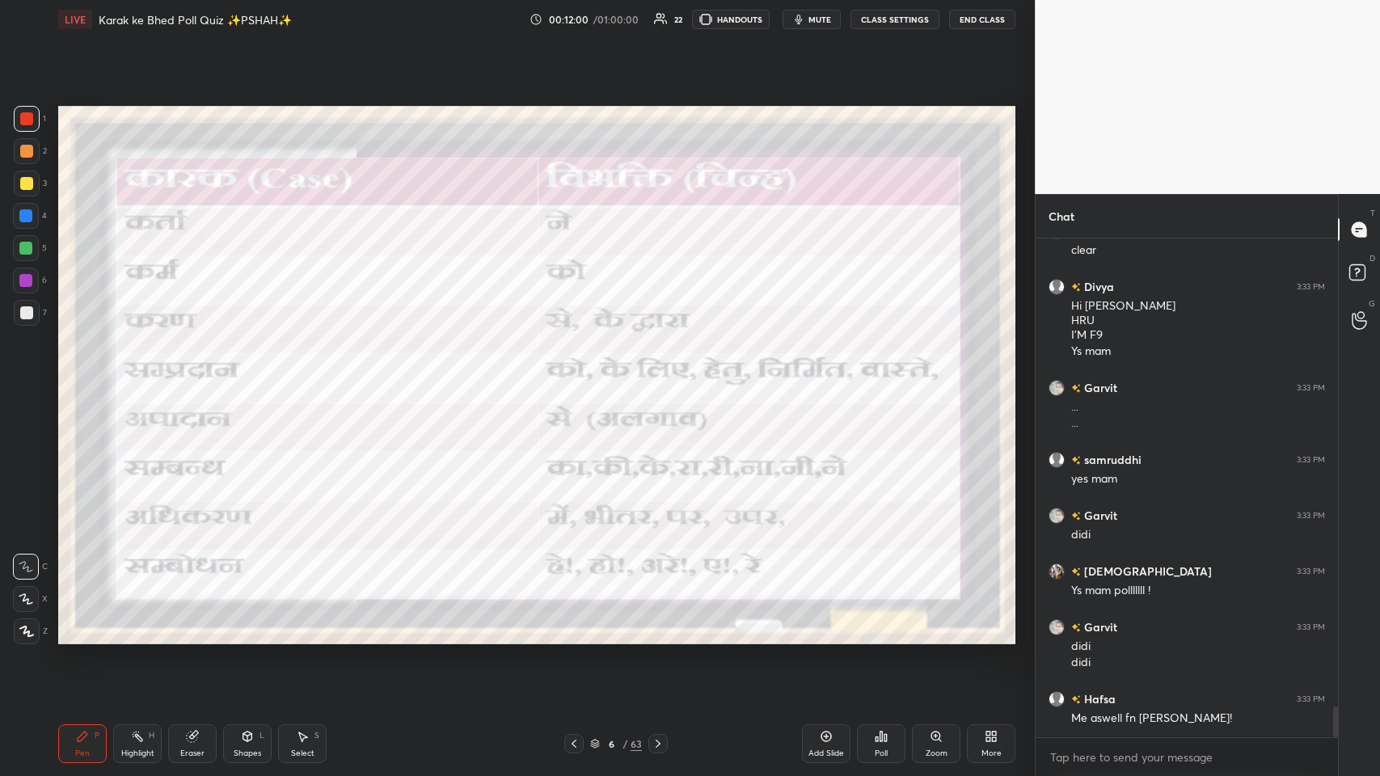
click at [580, 379] on div "6 / 63" at bounding box center [616, 744] width 52 height 15
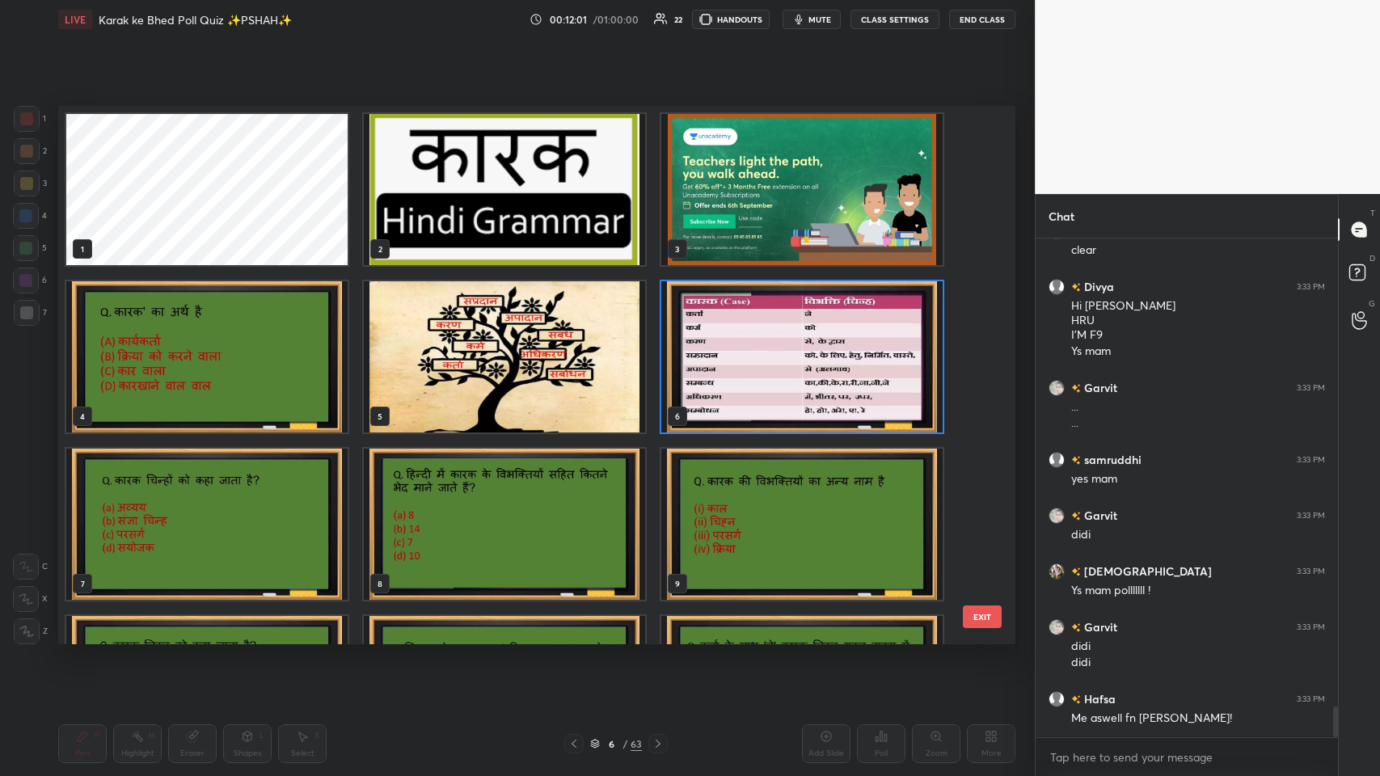
scroll to position [7610, 0]
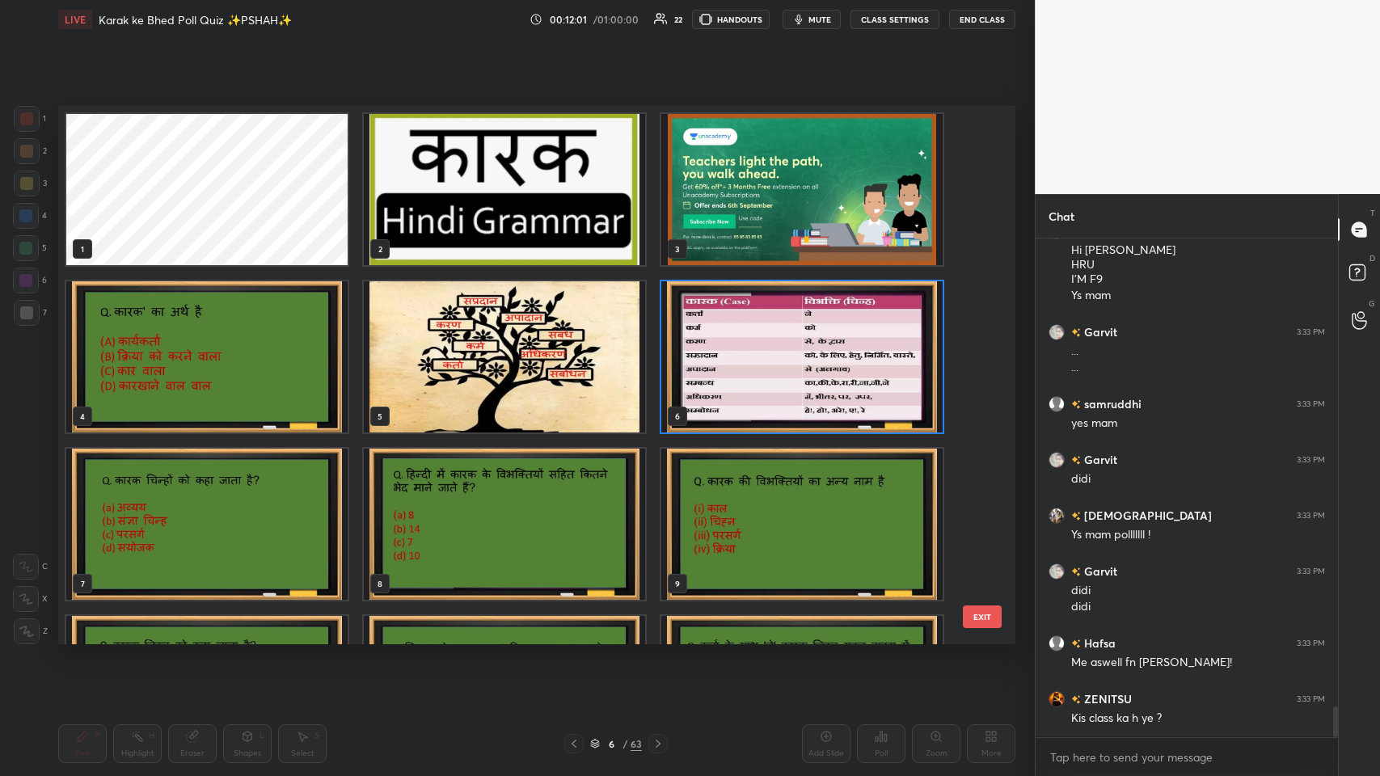
click at [154, 379] on img "grid" at bounding box center [206, 356] width 281 height 151
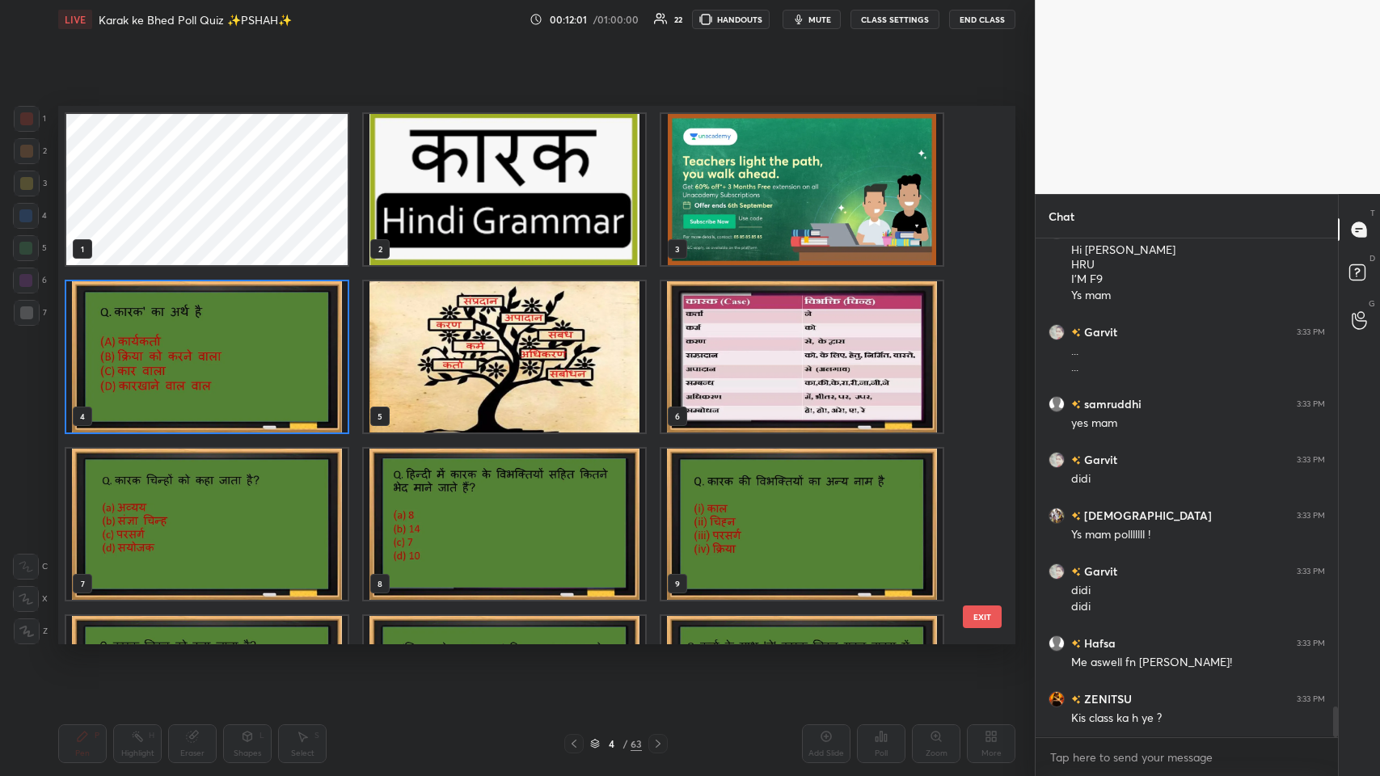
click at [154, 379] on img "grid" at bounding box center [206, 356] width 281 height 151
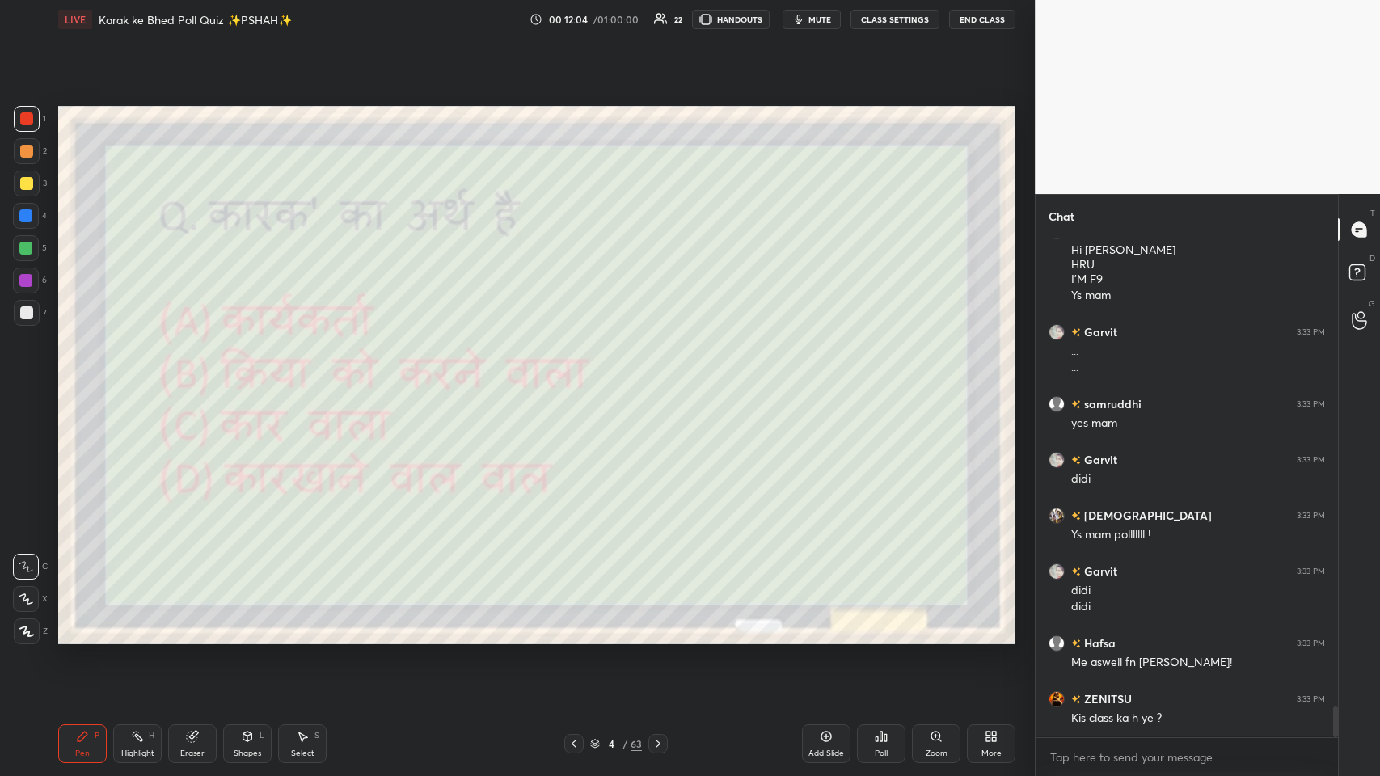
click at [29, 125] on div at bounding box center [27, 119] width 26 height 26
click at [26, 157] on div at bounding box center [26, 151] width 13 height 13
click at [23, 194] on div at bounding box center [27, 184] width 26 height 26
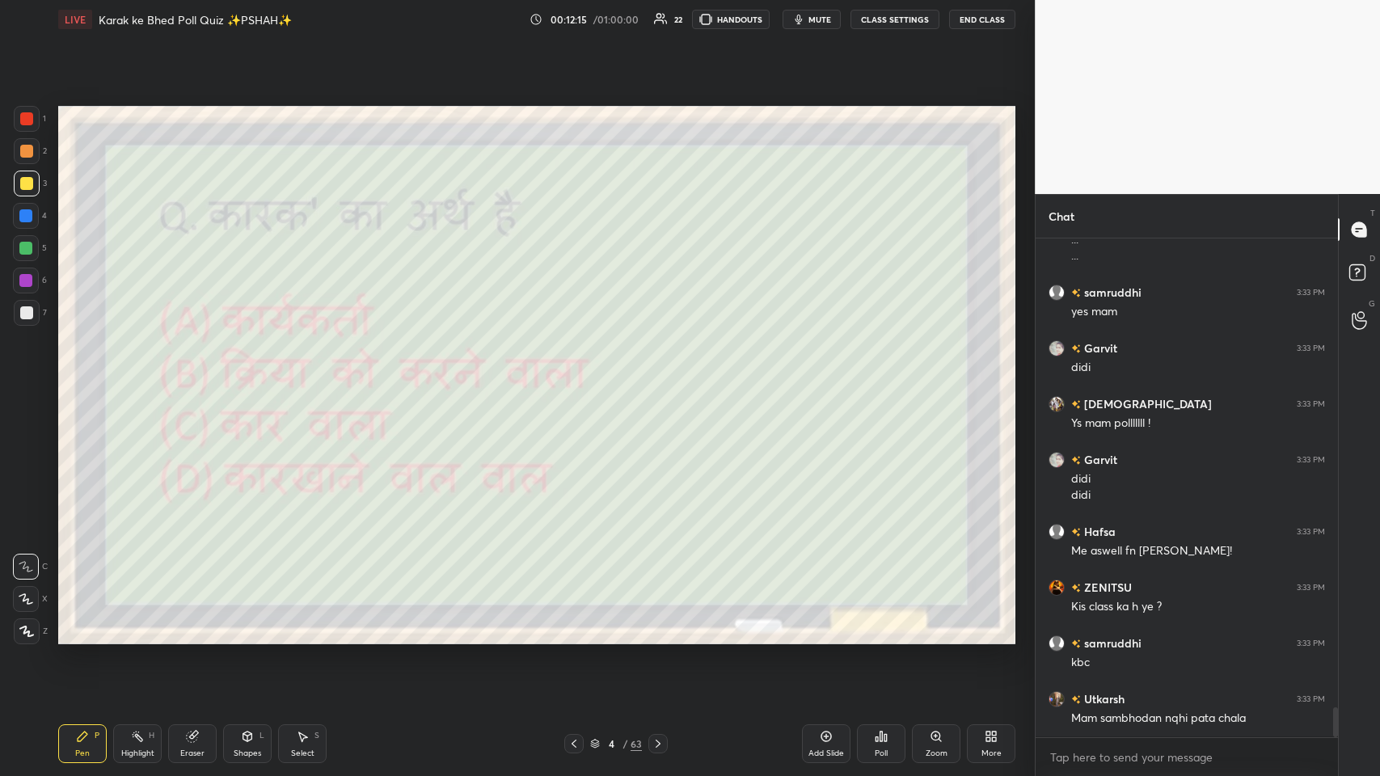
scroll to position [7776, 0]
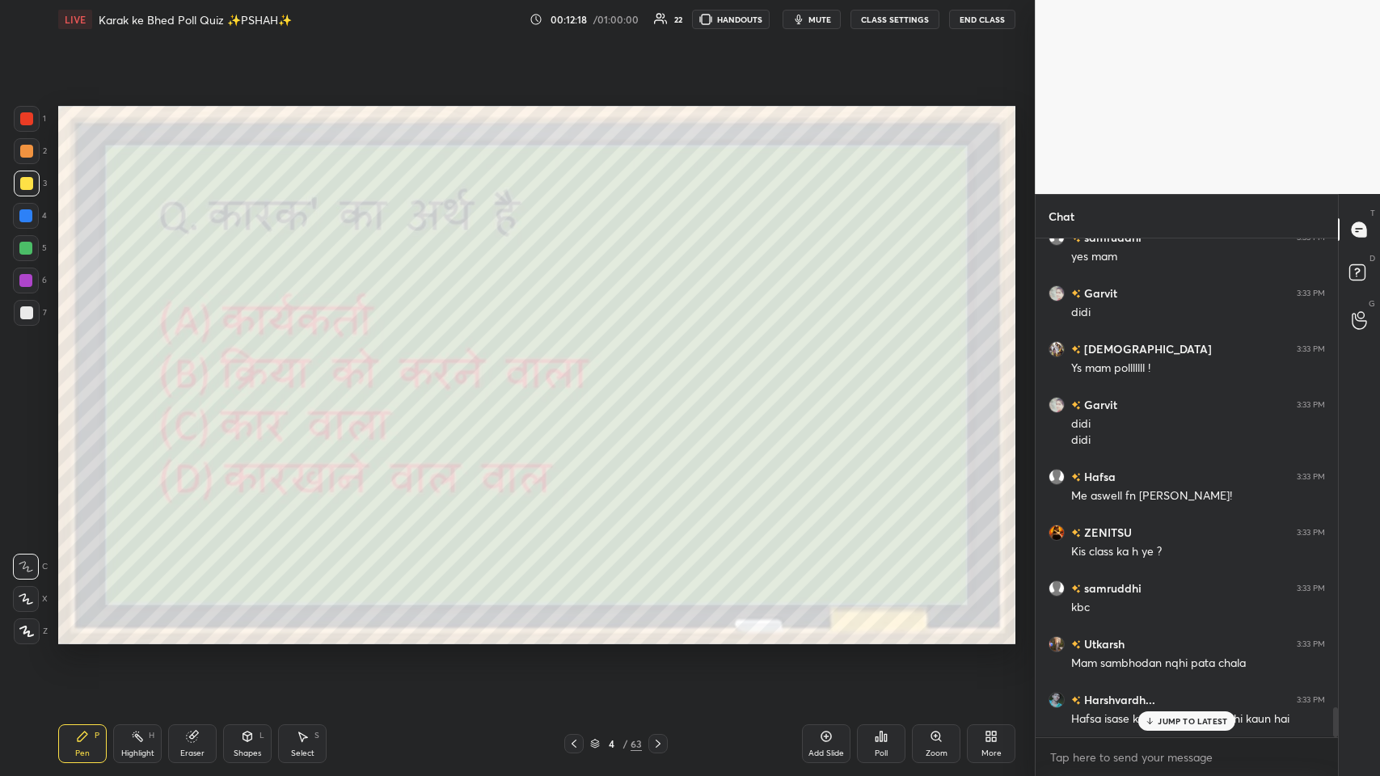
click at [576, 379] on icon at bounding box center [574, 743] width 13 height 13
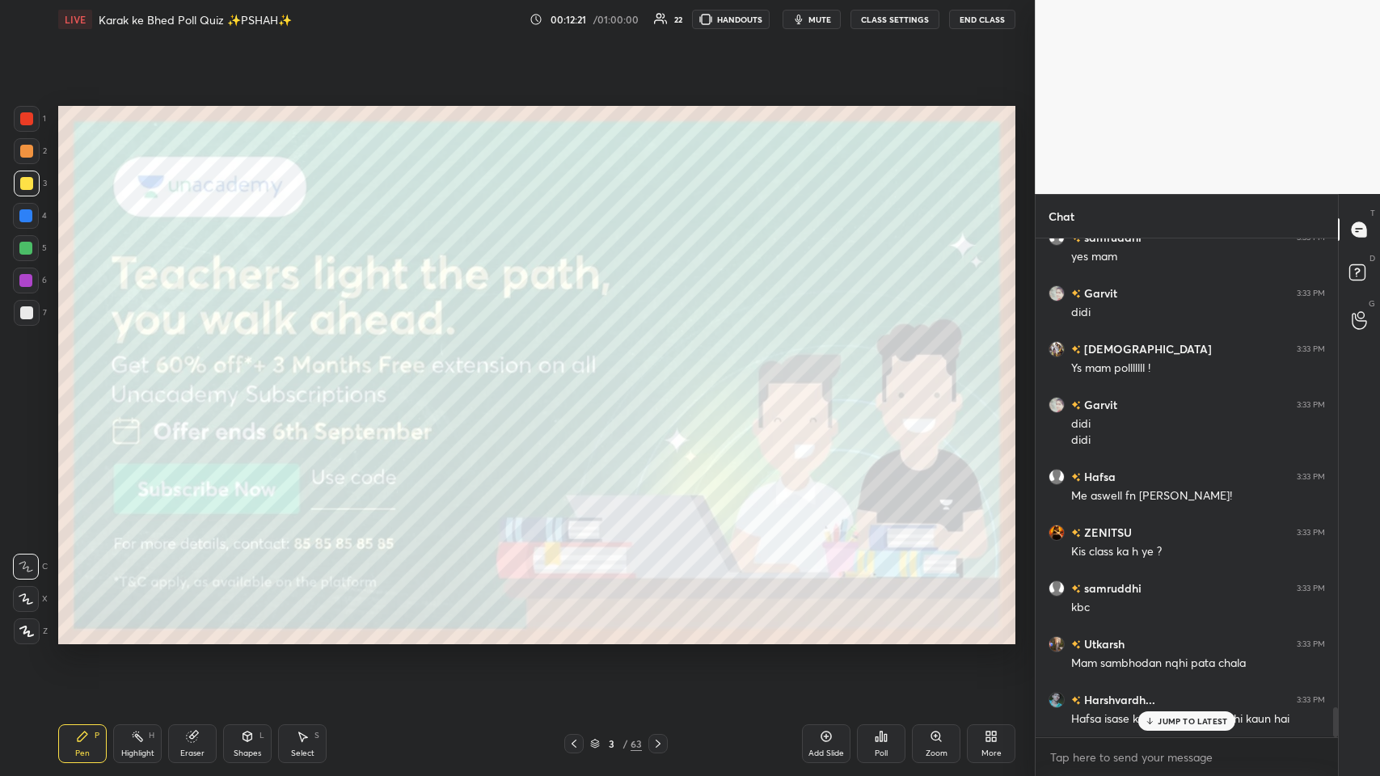
click at [580, 379] on div "3" at bounding box center [611, 744] width 16 height 10
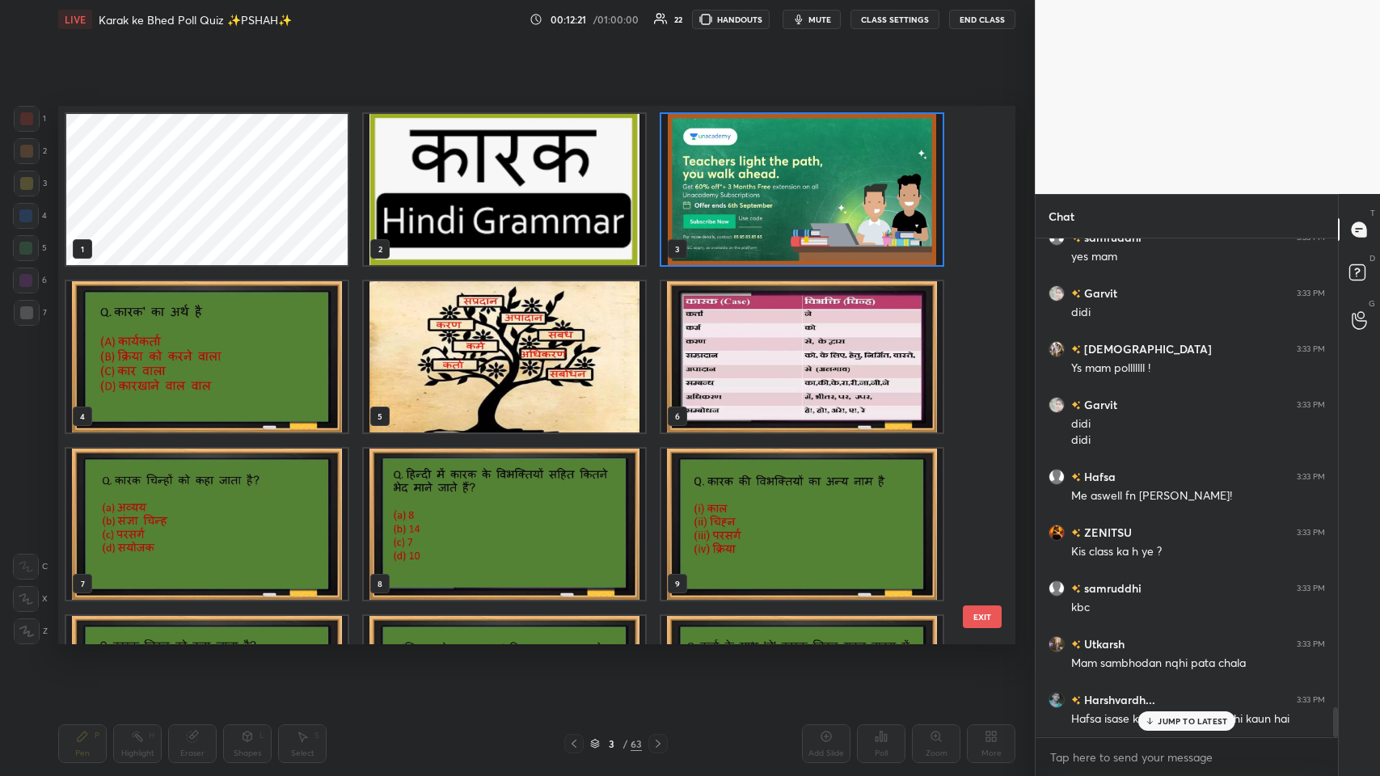
scroll to position [534, 949]
click at [565, 378] on img "grid" at bounding box center [504, 356] width 281 height 151
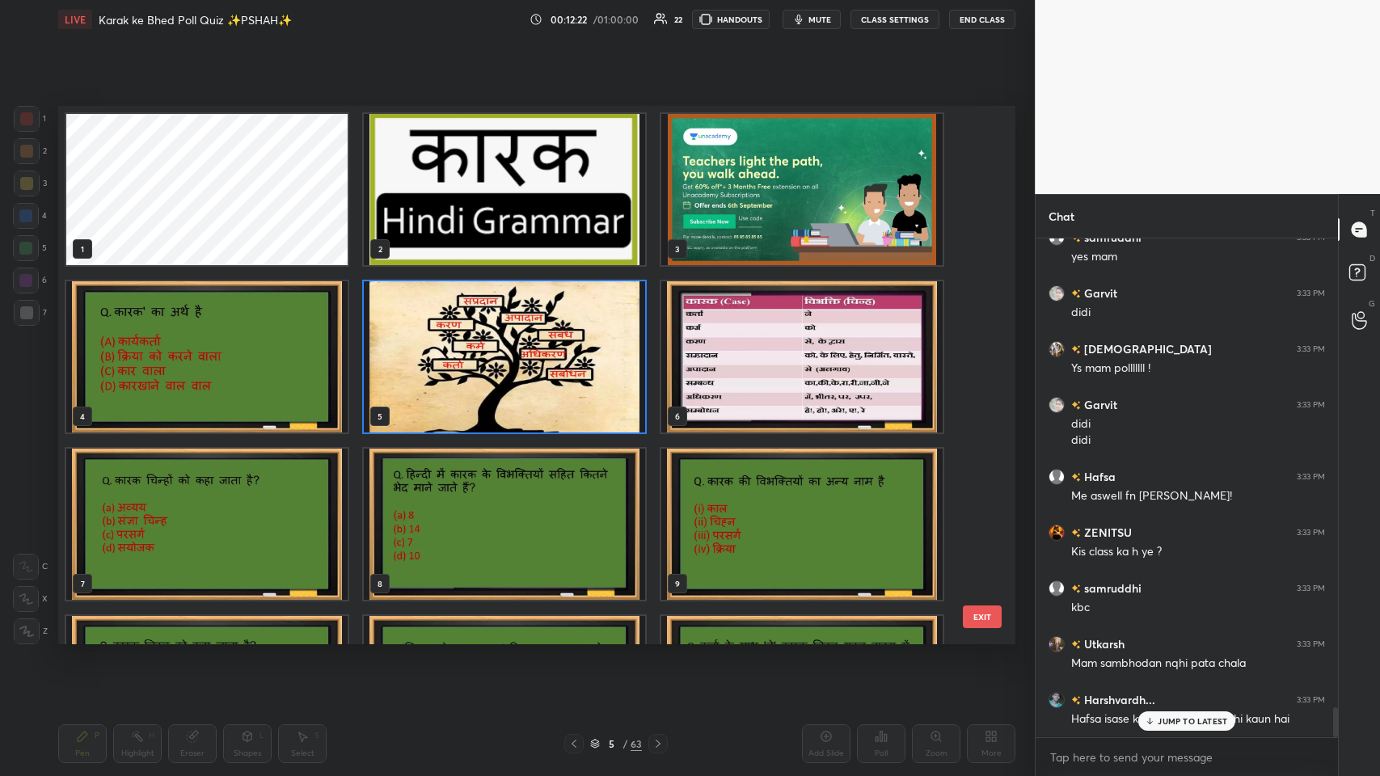
click at [565, 378] on img "grid" at bounding box center [504, 356] width 281 height 151
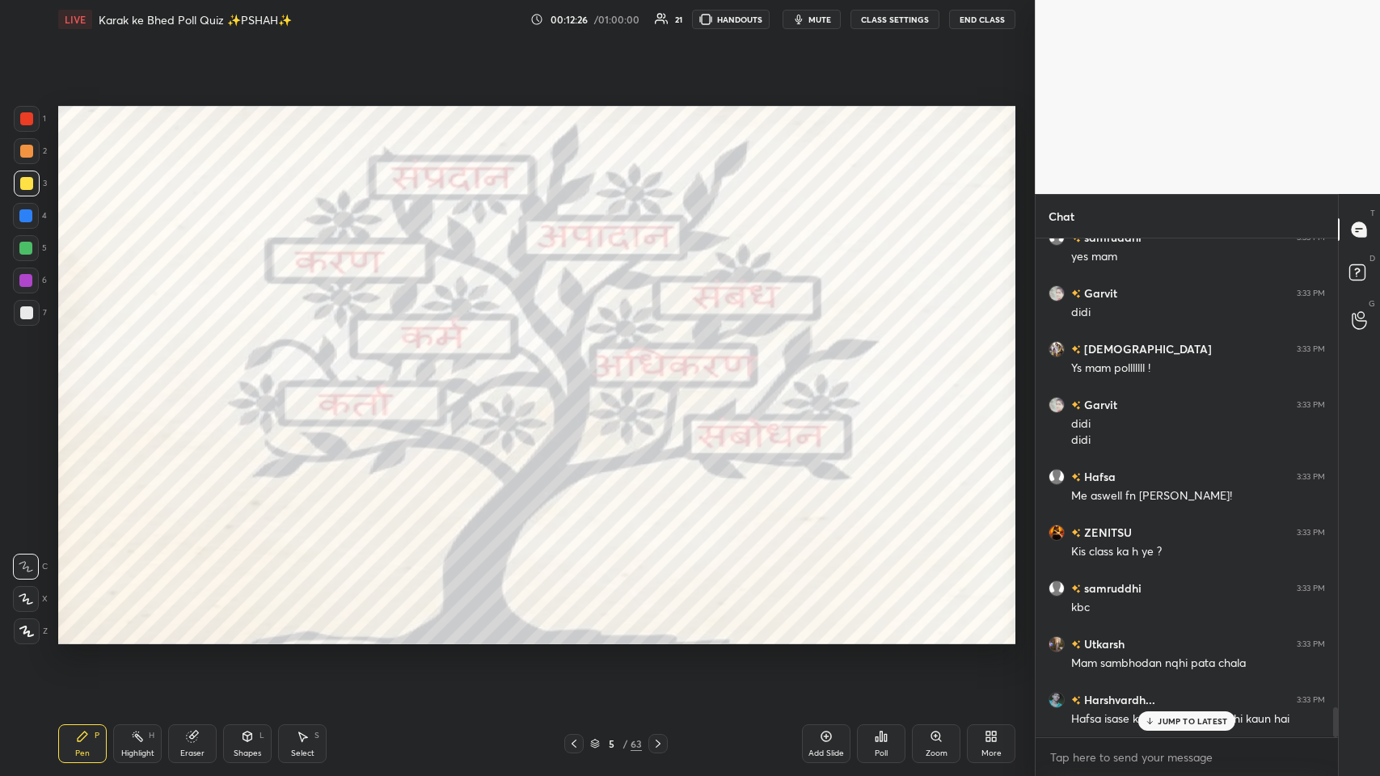
click at [29, 109] on div at bounding box center [27, 119] width 26 height 26
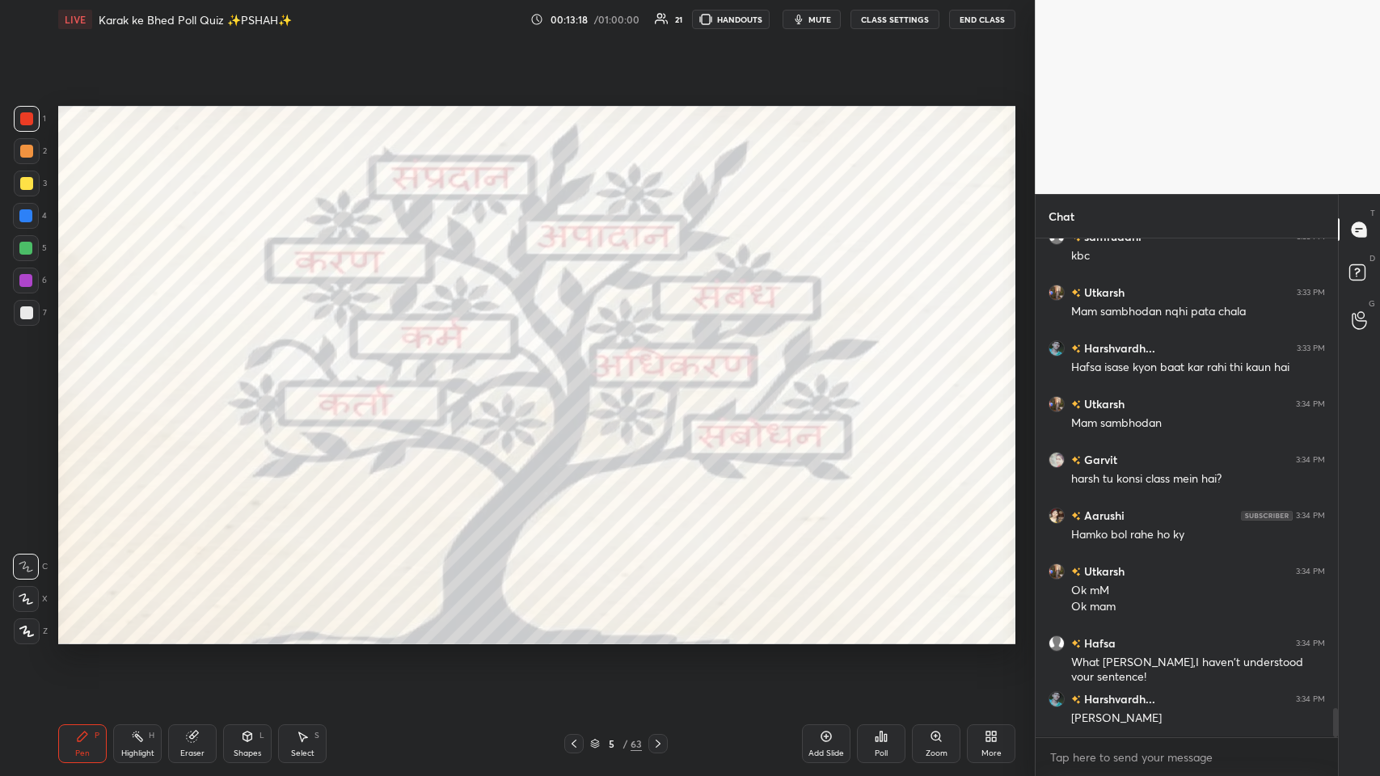
scroll to position [8183, 0]
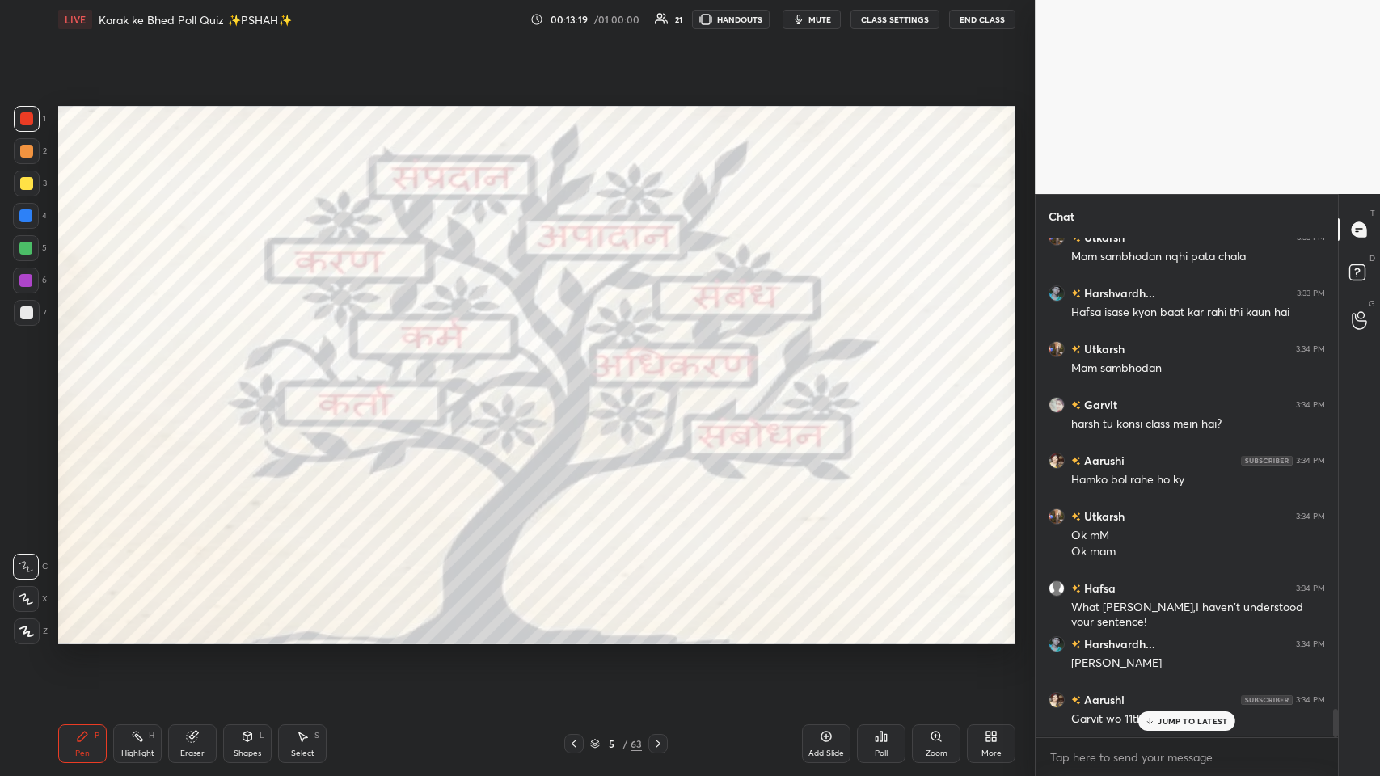
click at [580, 379] on icon at bounding box center [1149, 723] width 5 height 2
click at [580, 379] on div "63" at bounding box center [636, 744] width 11 height 15
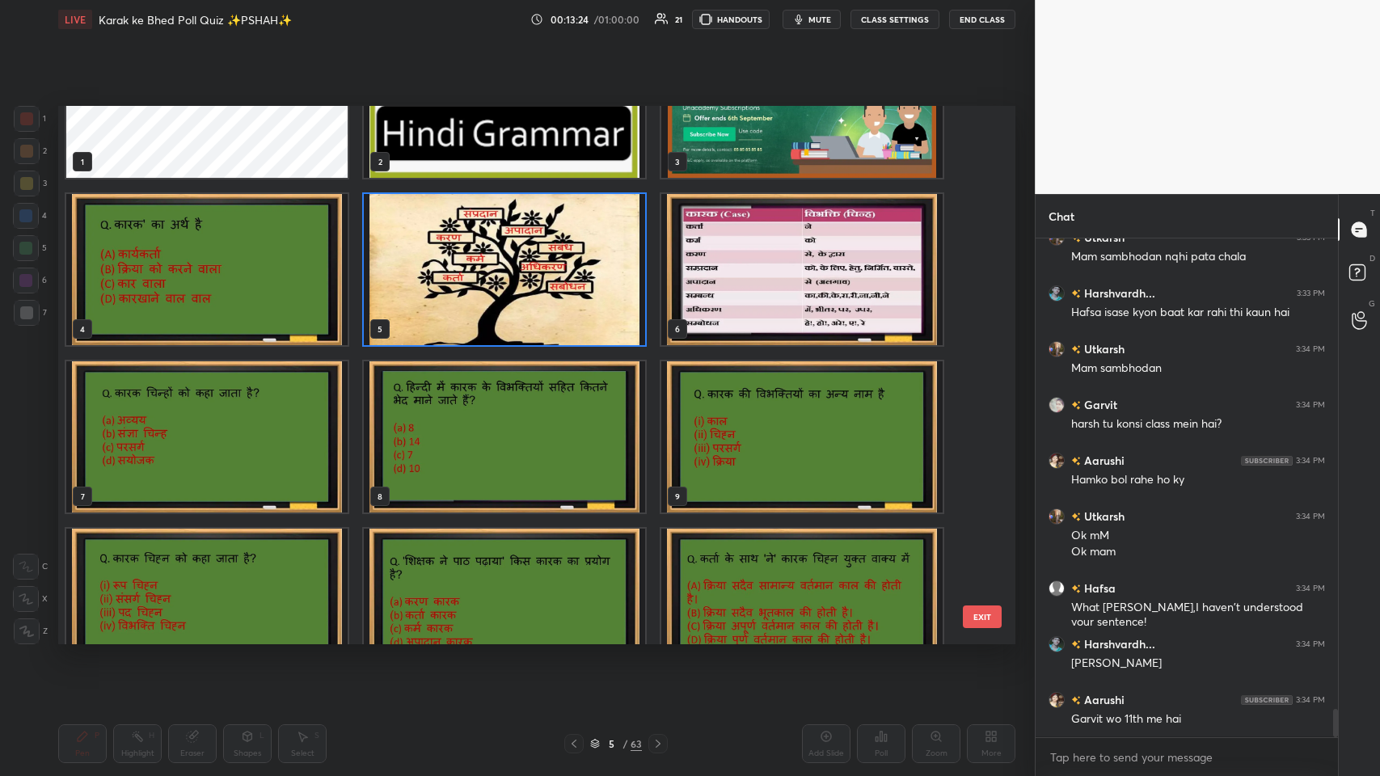
scroll to position [90, 0]
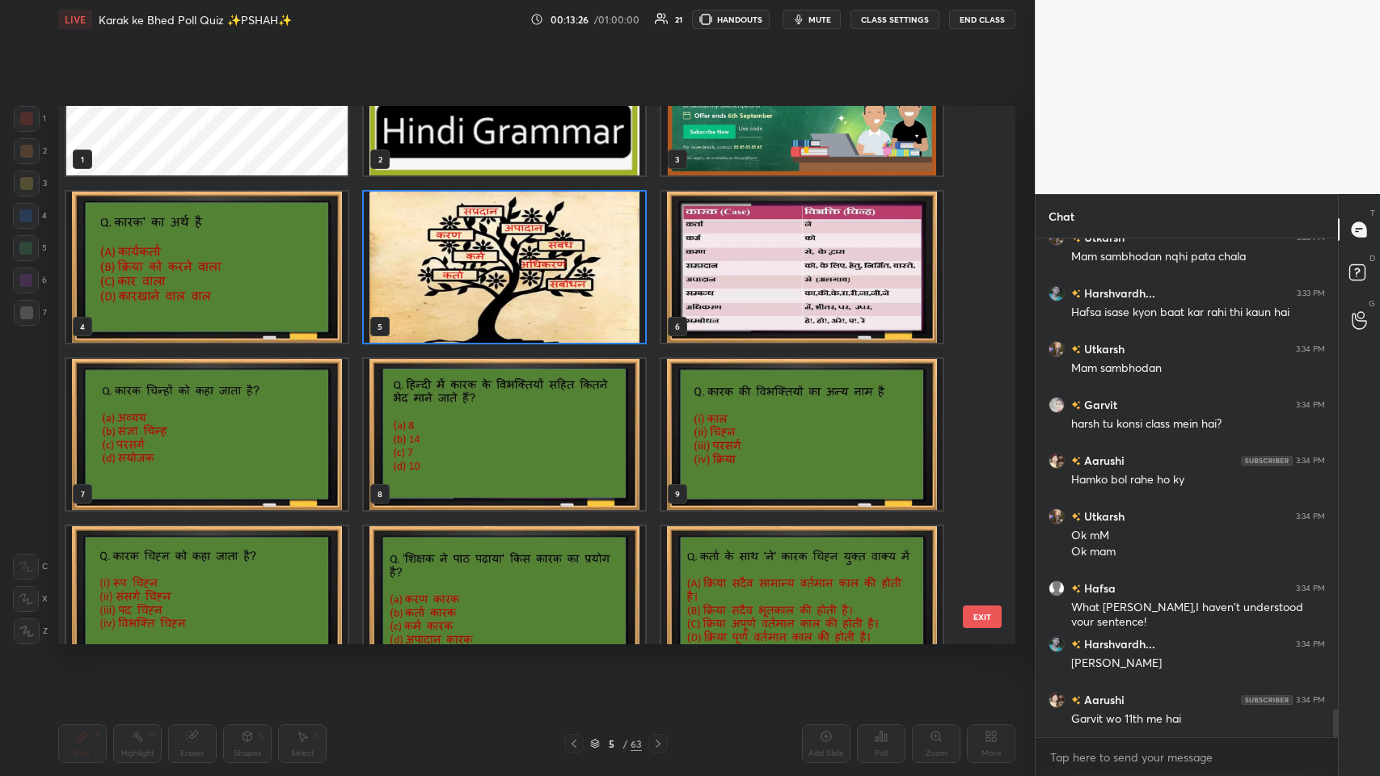
click at [224, 274] on img "grid" at bounding box center [206, 267] width 281 height 151
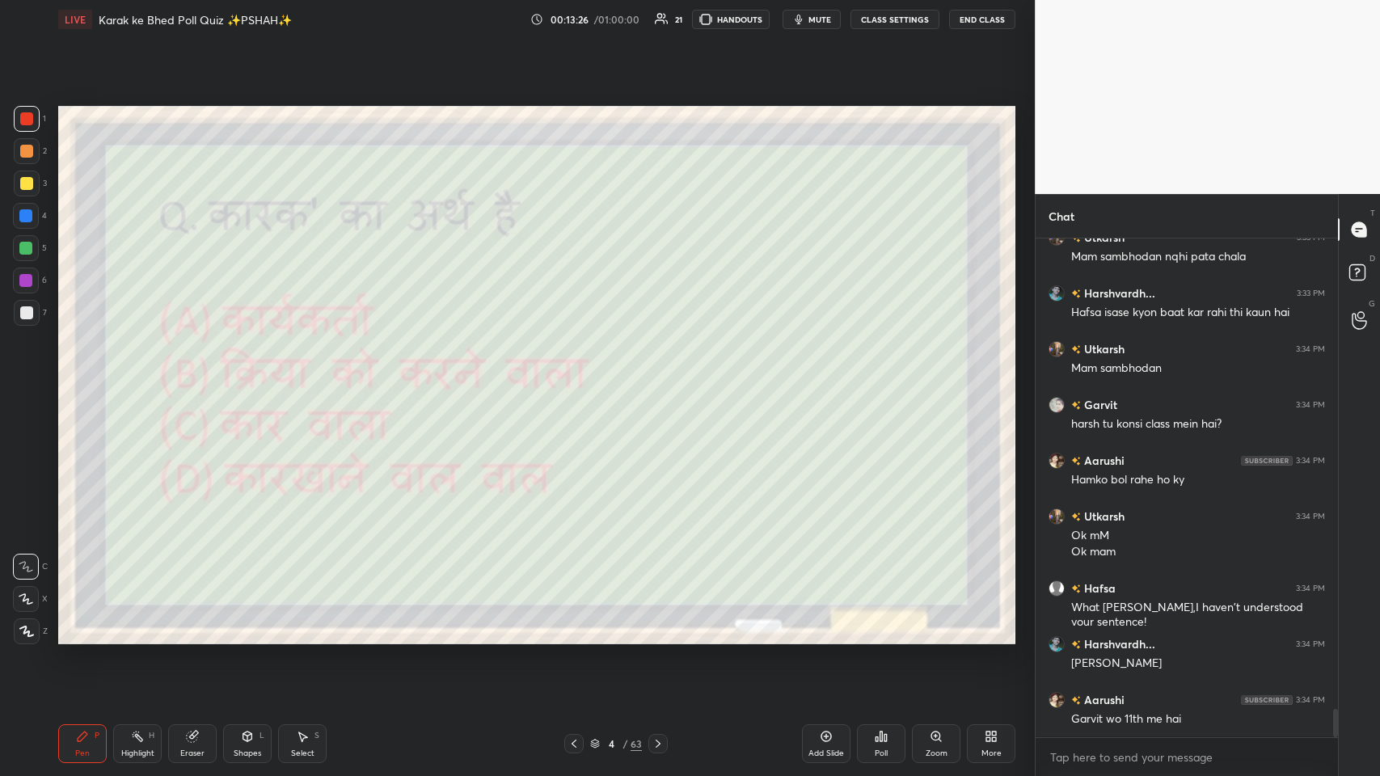
scroll to position [8240, 0]
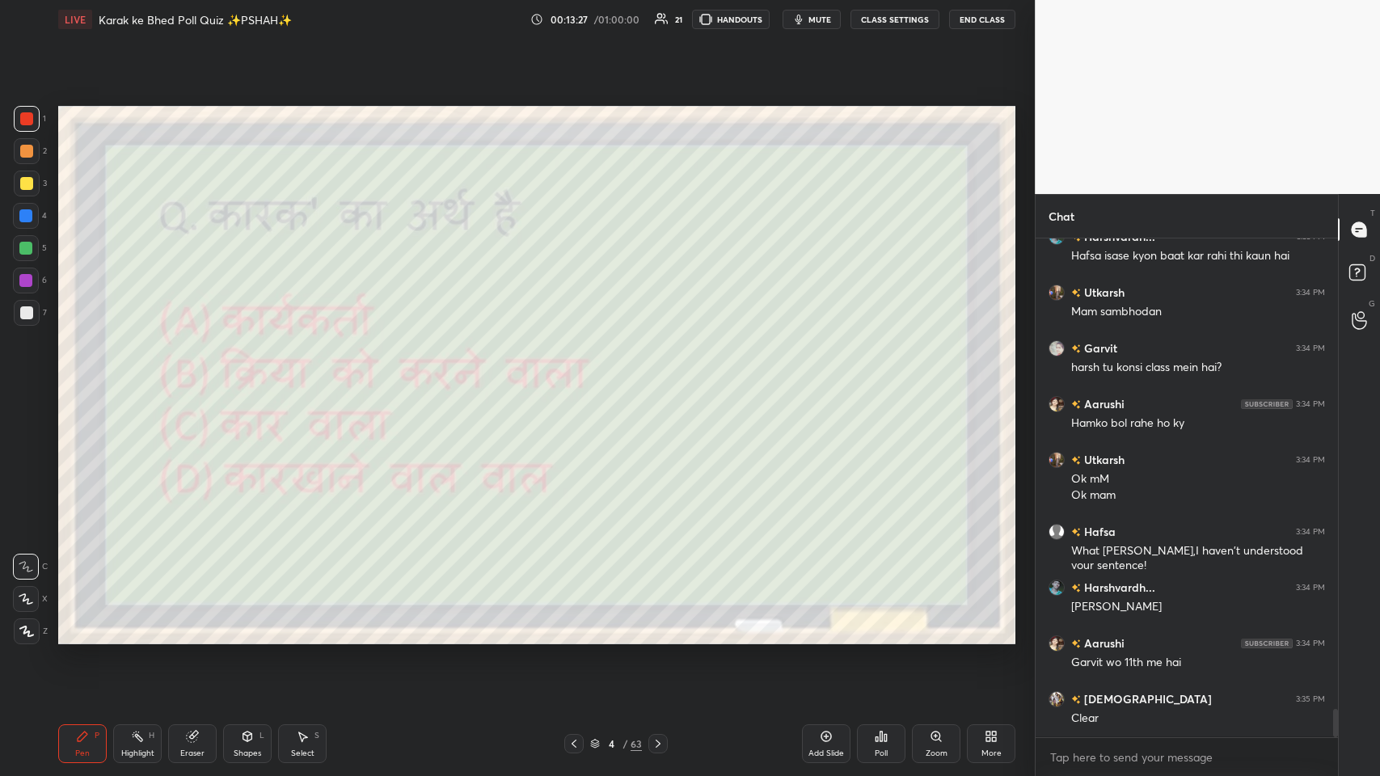
click at [580, 379] on div "Poll" at bounding box center [881, 753] width 13 height 8
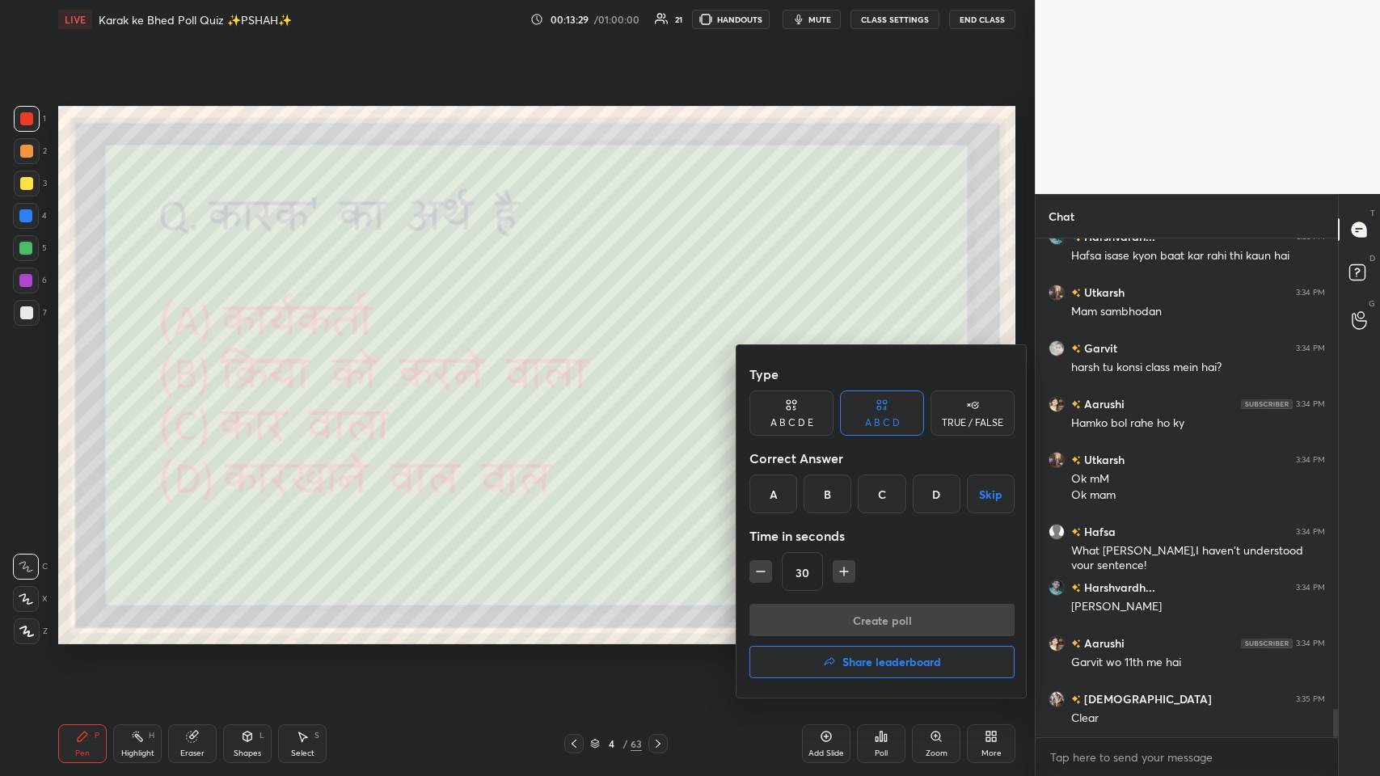
click at [580, 379] on div "B" at bounding box center [828, 494] width 48 height 39
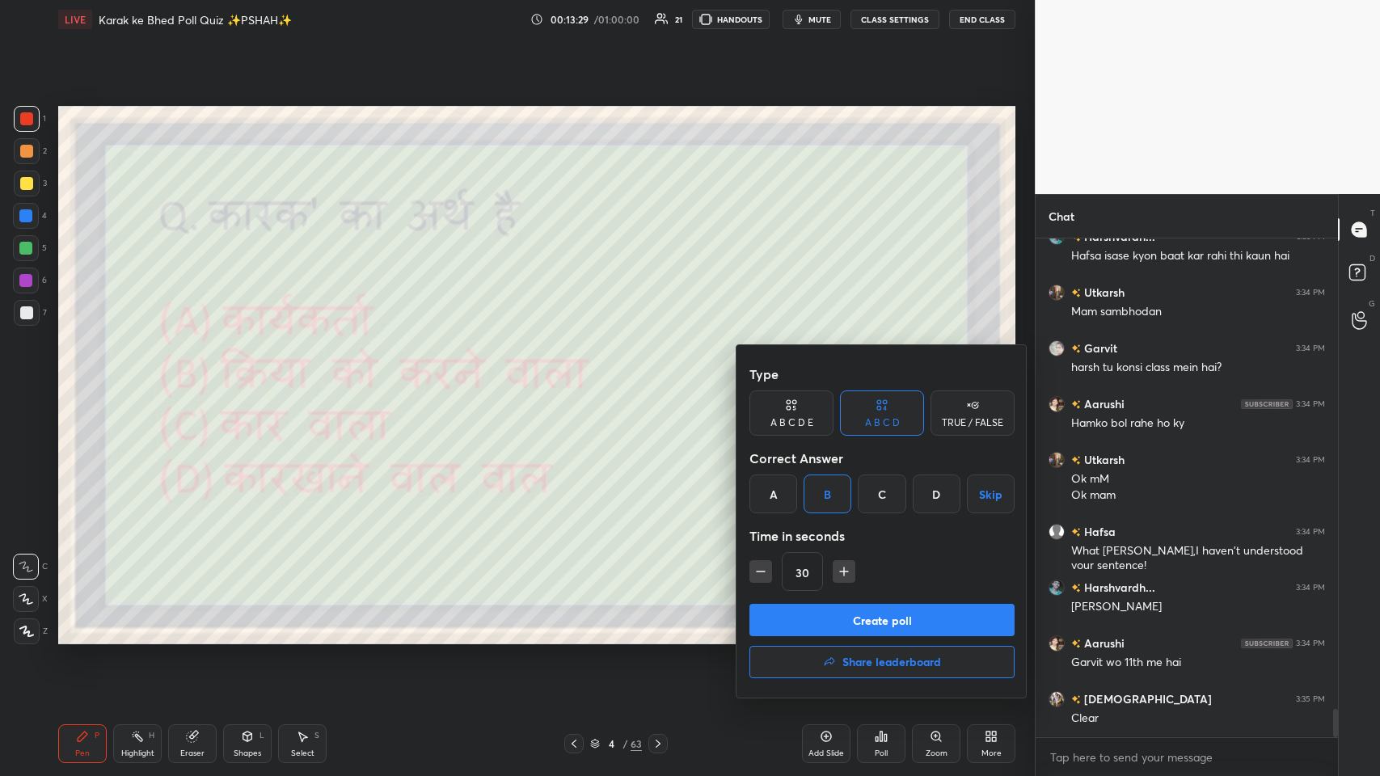
click at [580, 379] on button "Create poll" at bounding box center [881, 620] width 265 height 32
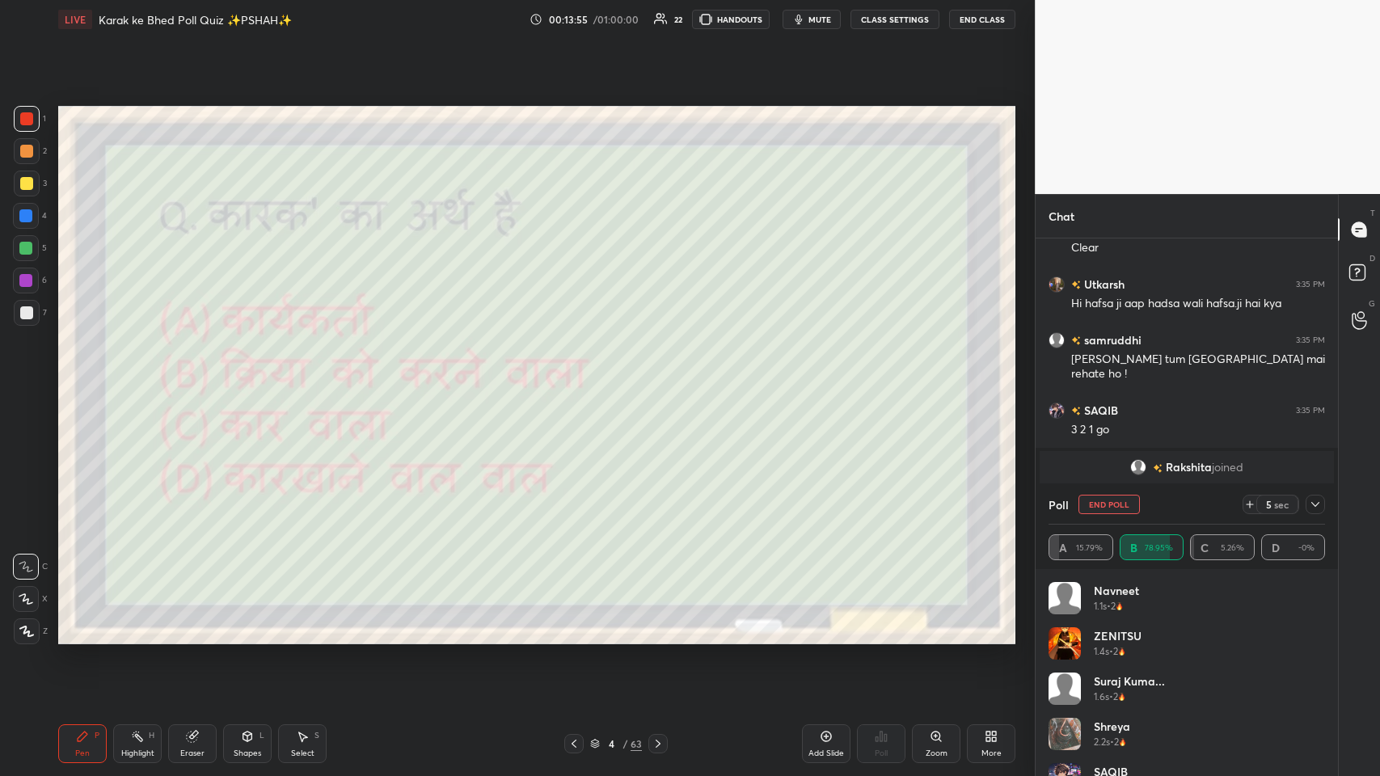
scroll to position [7624, 0]
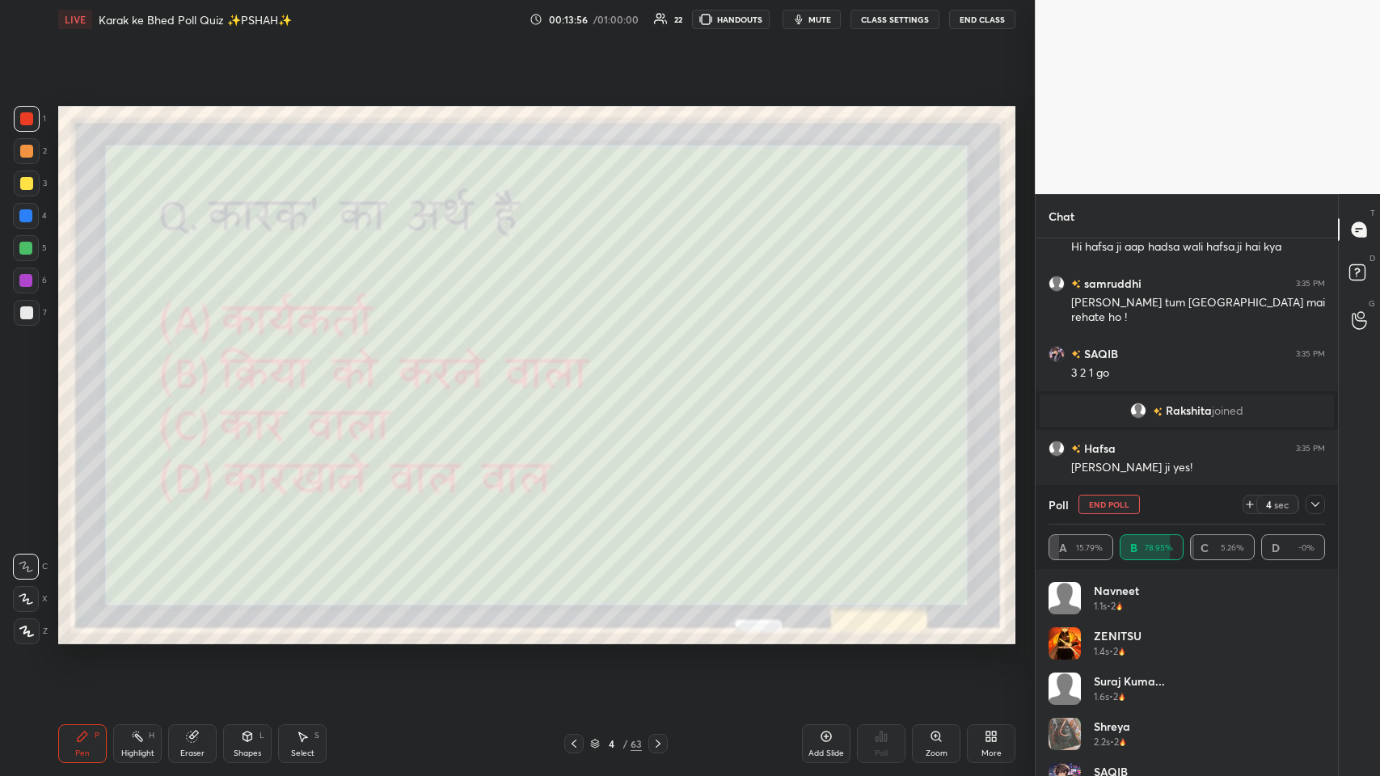
drag, startPoint x: 1325, startPoint y: 610, endPoint x: 1336, endPoint y: 752, distance: 142.7
click at [580, 379] on div "Navneet 1.1s • 2 ZENITSU 1.4s • 2 Suraj kuma... 1.6s • 2 Shreya 2.2s • 2 SAQIB …" at bounding box center [1187, 672] width 302 height 207
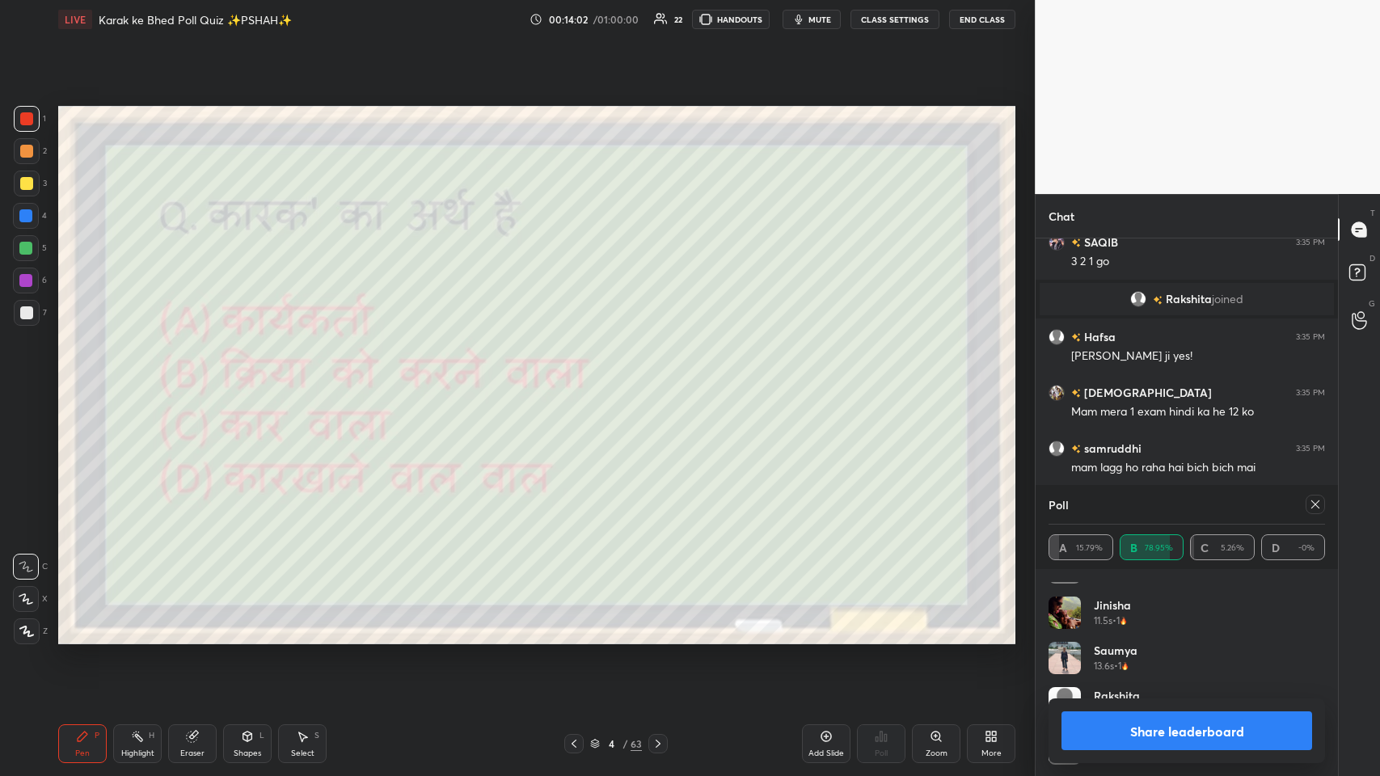
scroll to position [485, 0]
click at [580, 379] on div at bounding box center [1315, 504] width 19 height 19
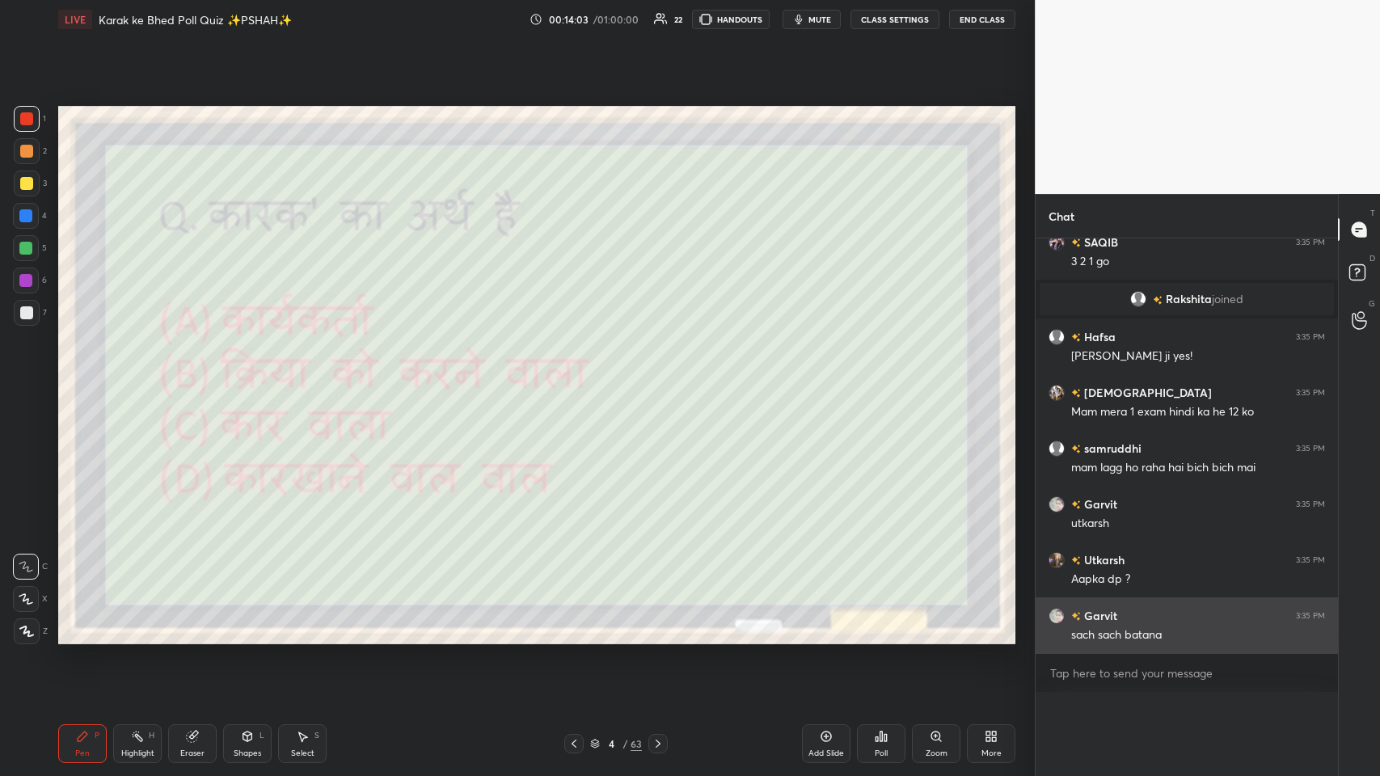
scroll to position [0, 0]
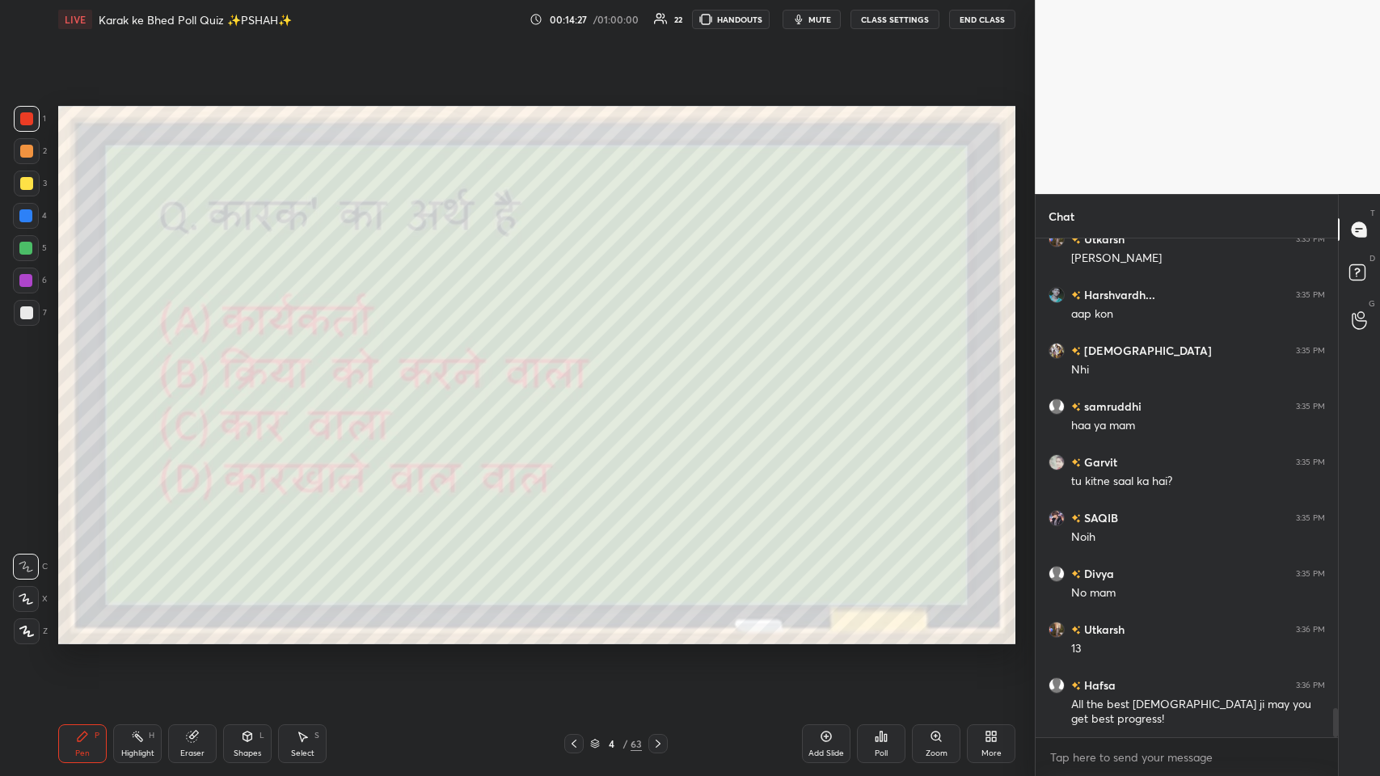
click at [580, 379] on div "63" at bounding box center [636, 744] width 11 height 15
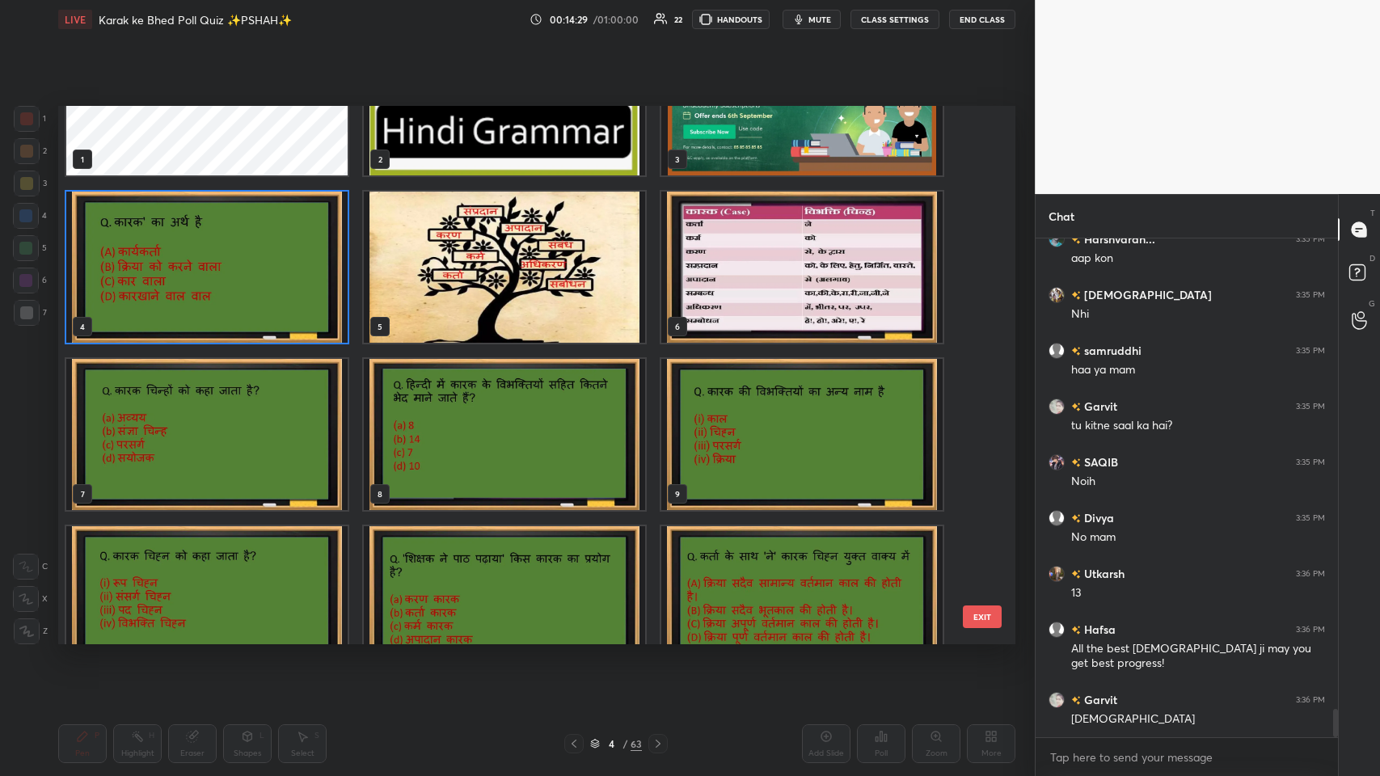
click at [198, 379] on img "grid" at bounding box center [206, 434] width 281 height 151
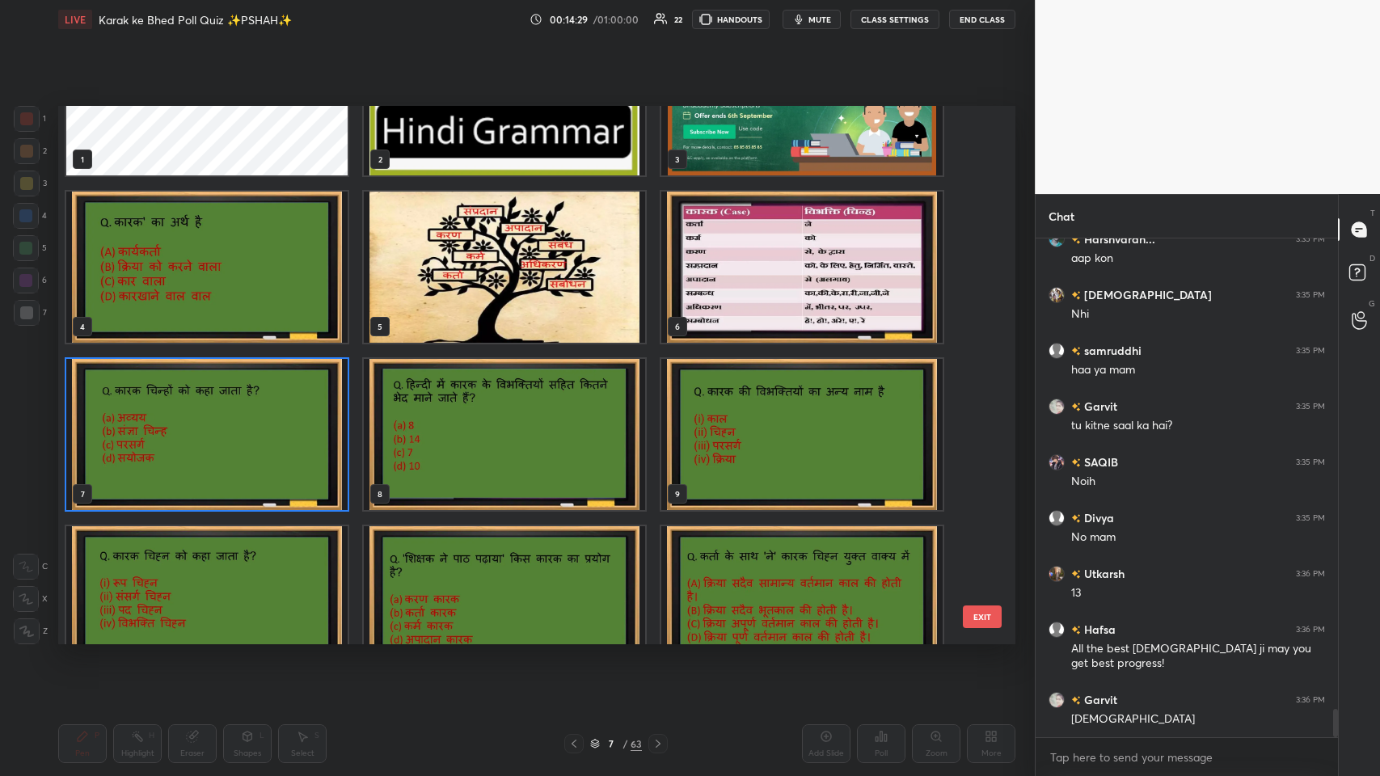
click at [198, 379] on img "grid" at bounding box center [206, 434] width 281 height 151
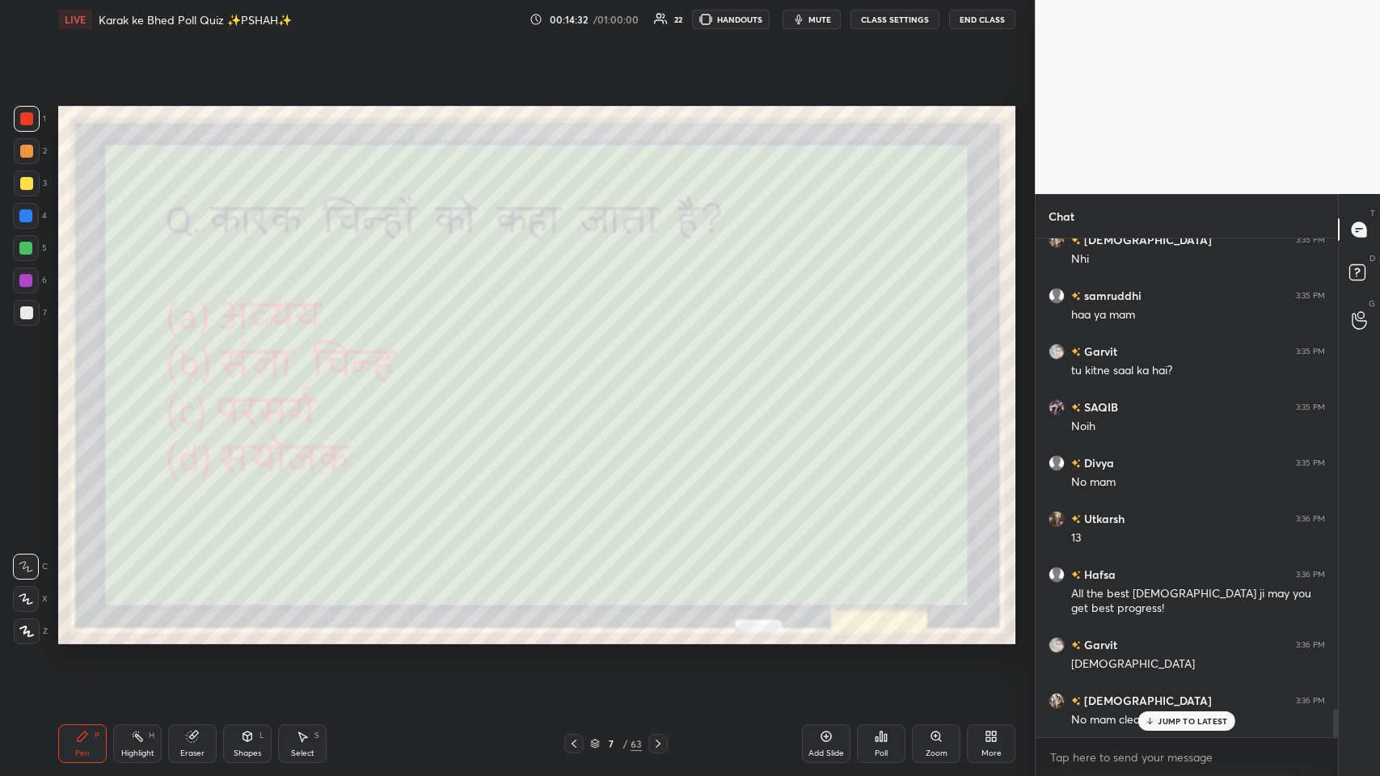
click at [19, 192] on div at bounding box center [27, 184] width 26 height 26
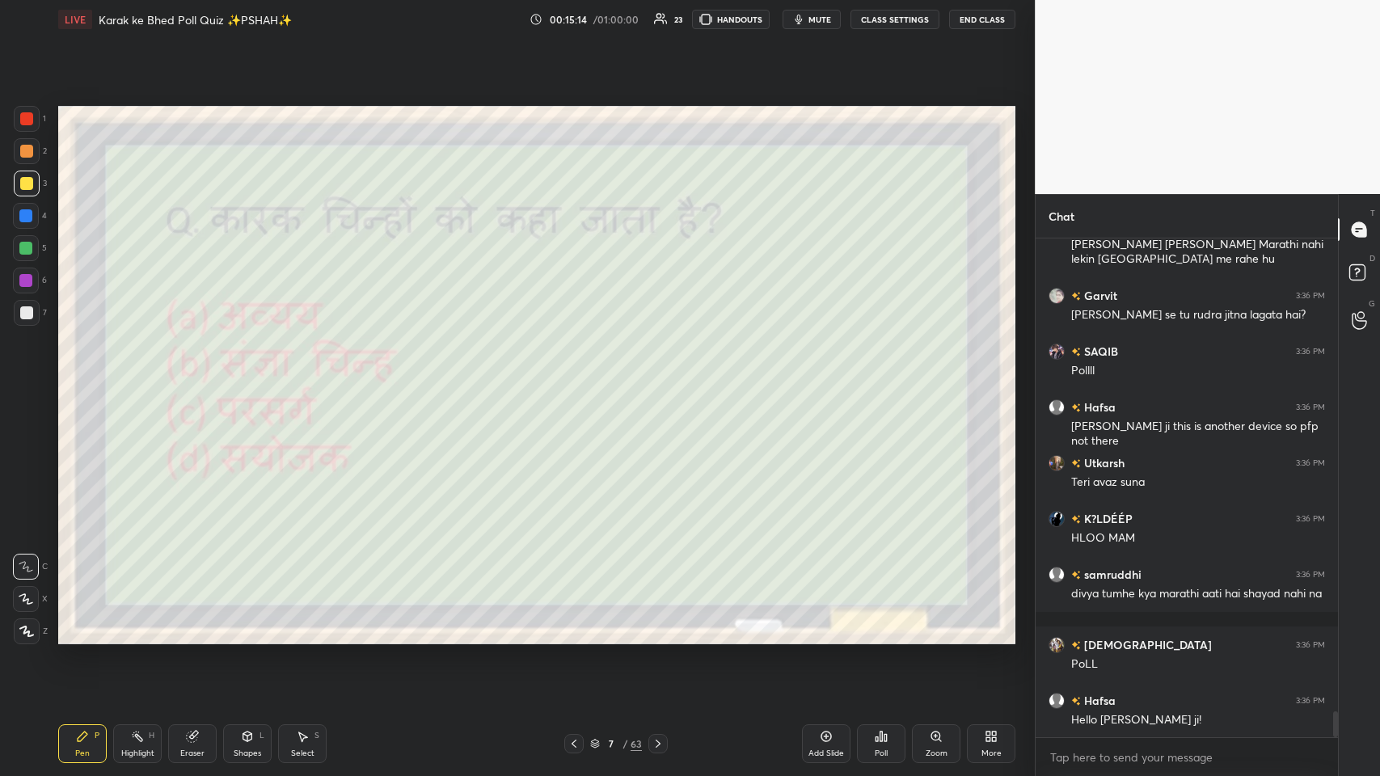
scroll to position [9049, 0]
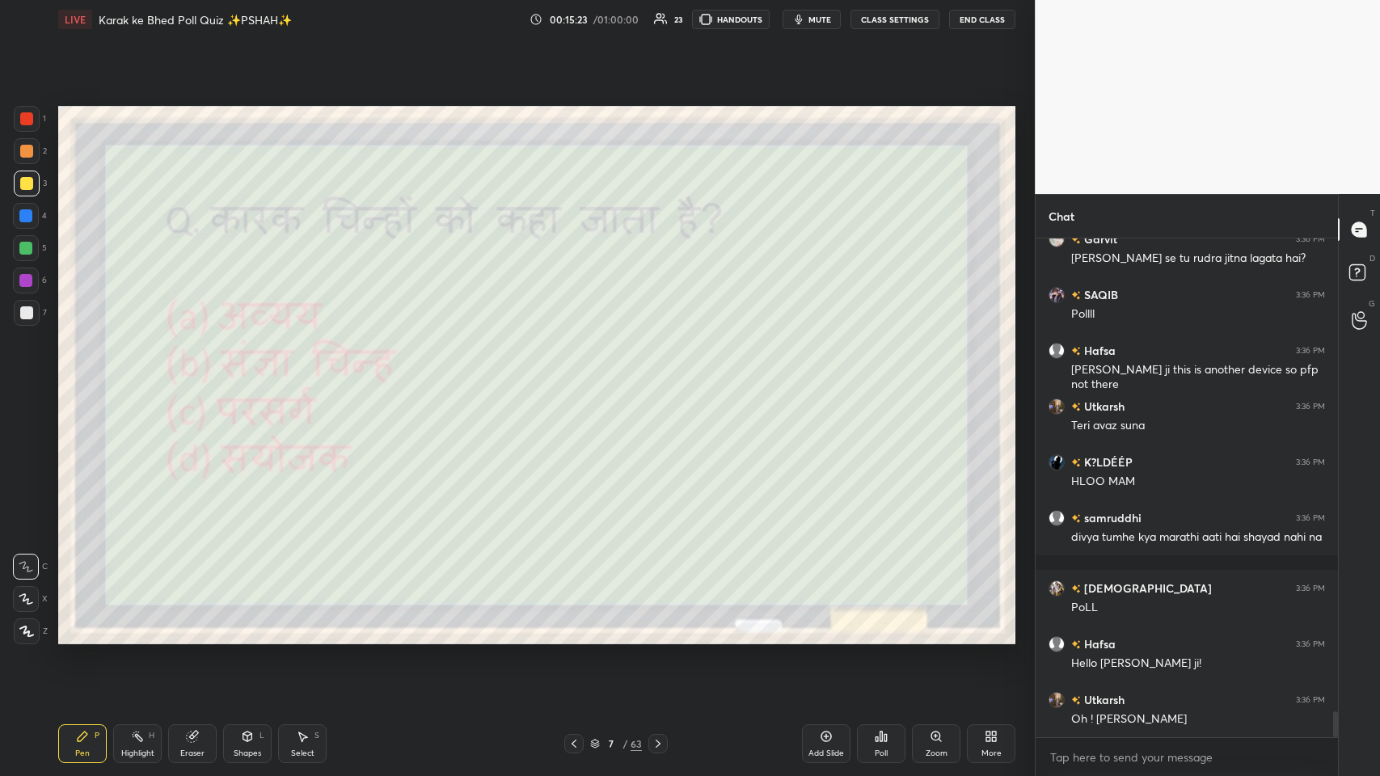
click at [580, 379] on div "Poll" at bounding box center [881, 743] width 49 height 39
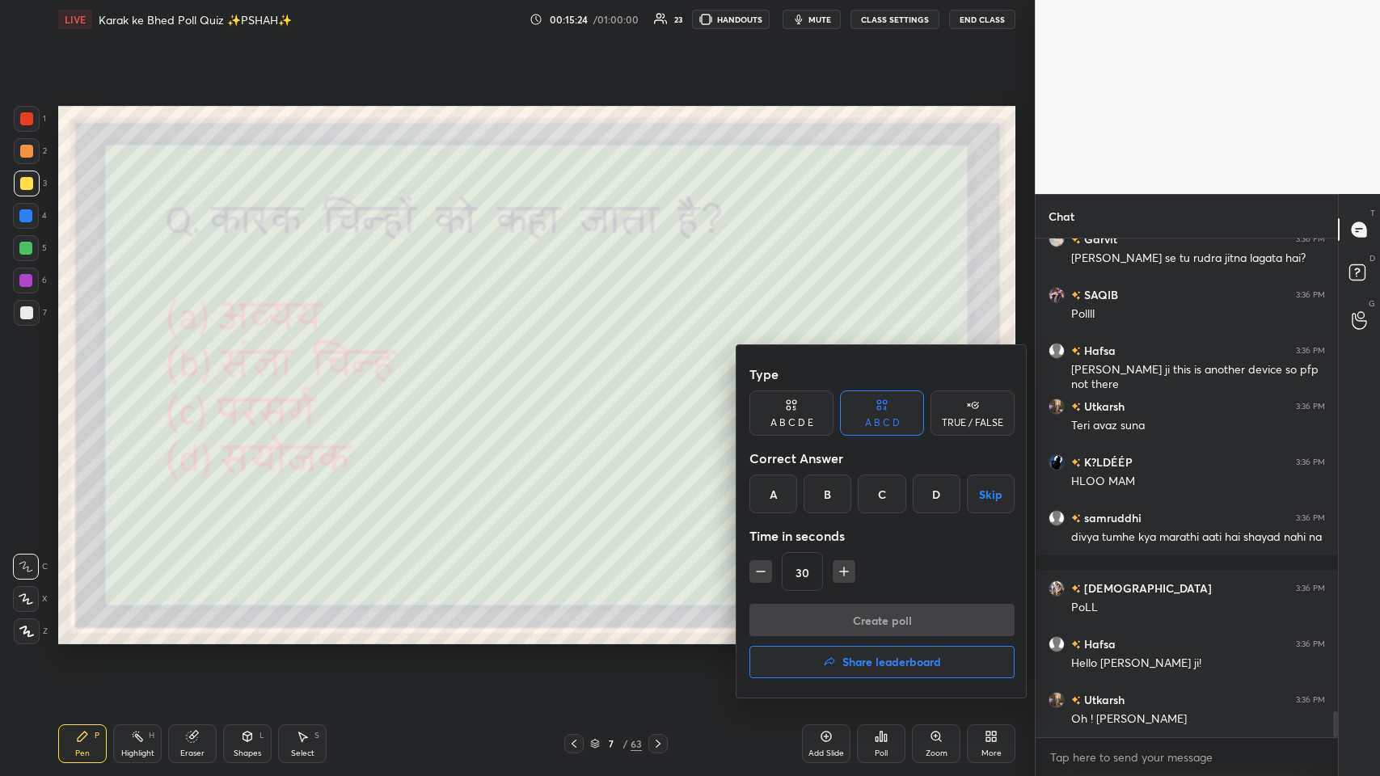
click at [580, 379] on div "C" at bounding box center [882, 494] width 48 height 39
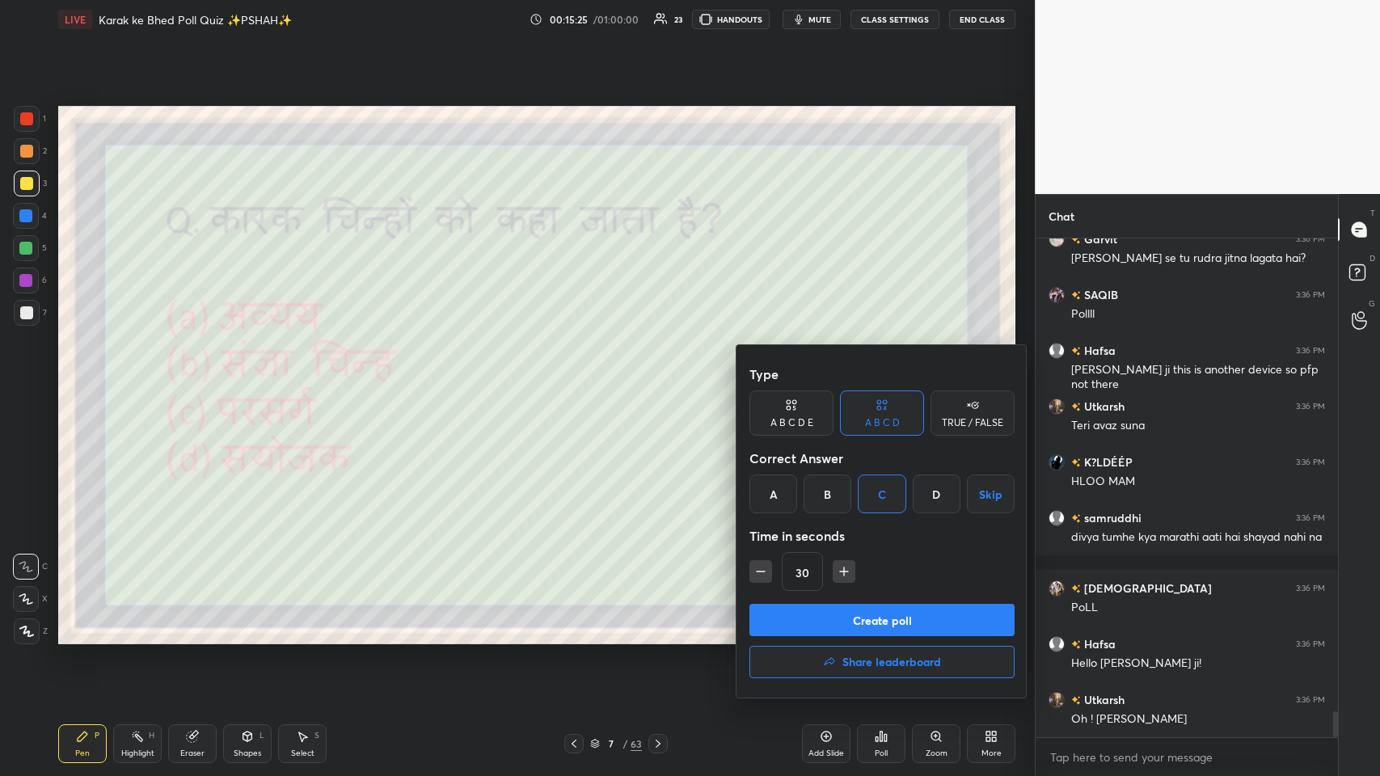
scroll to position [9105, 0]
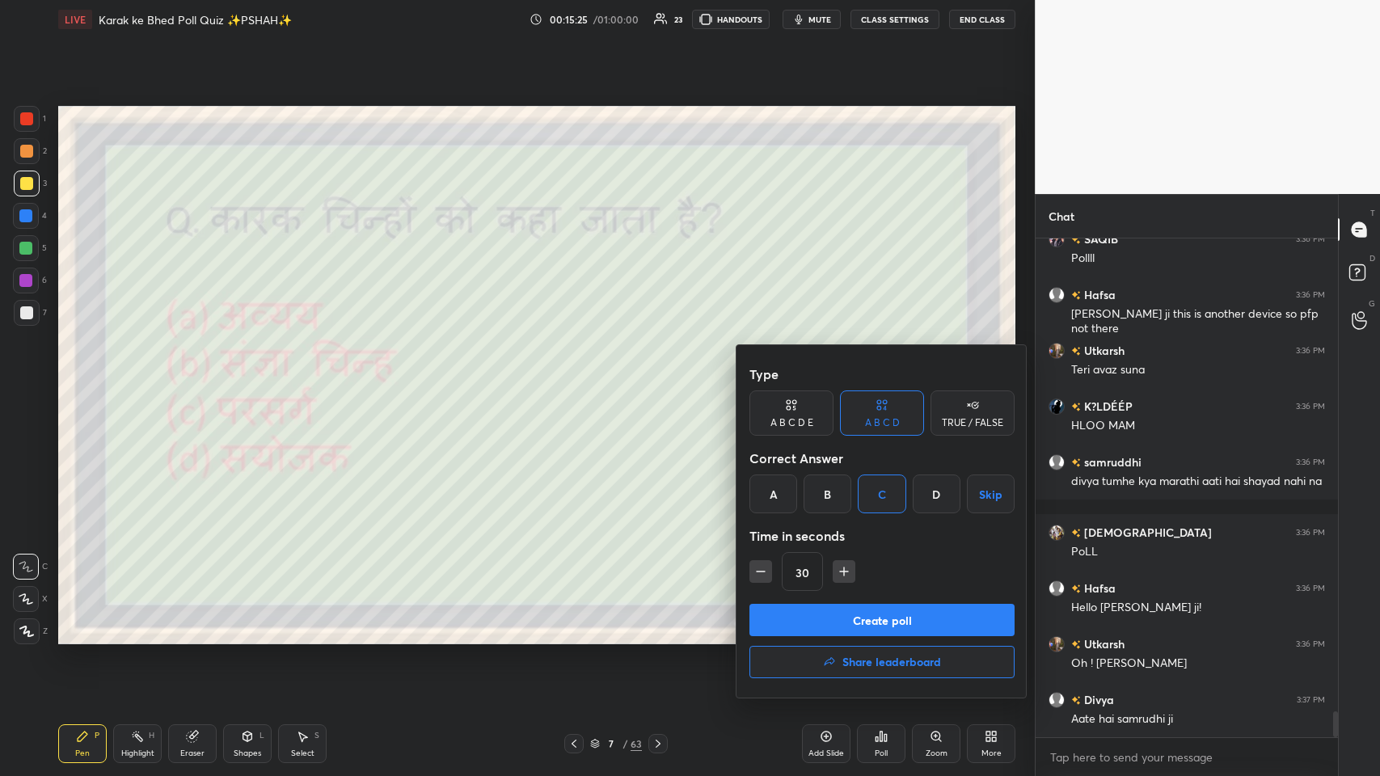
click at [580, 379] on button "Create poll" at bounding box center [881, 620] width 265 height 32
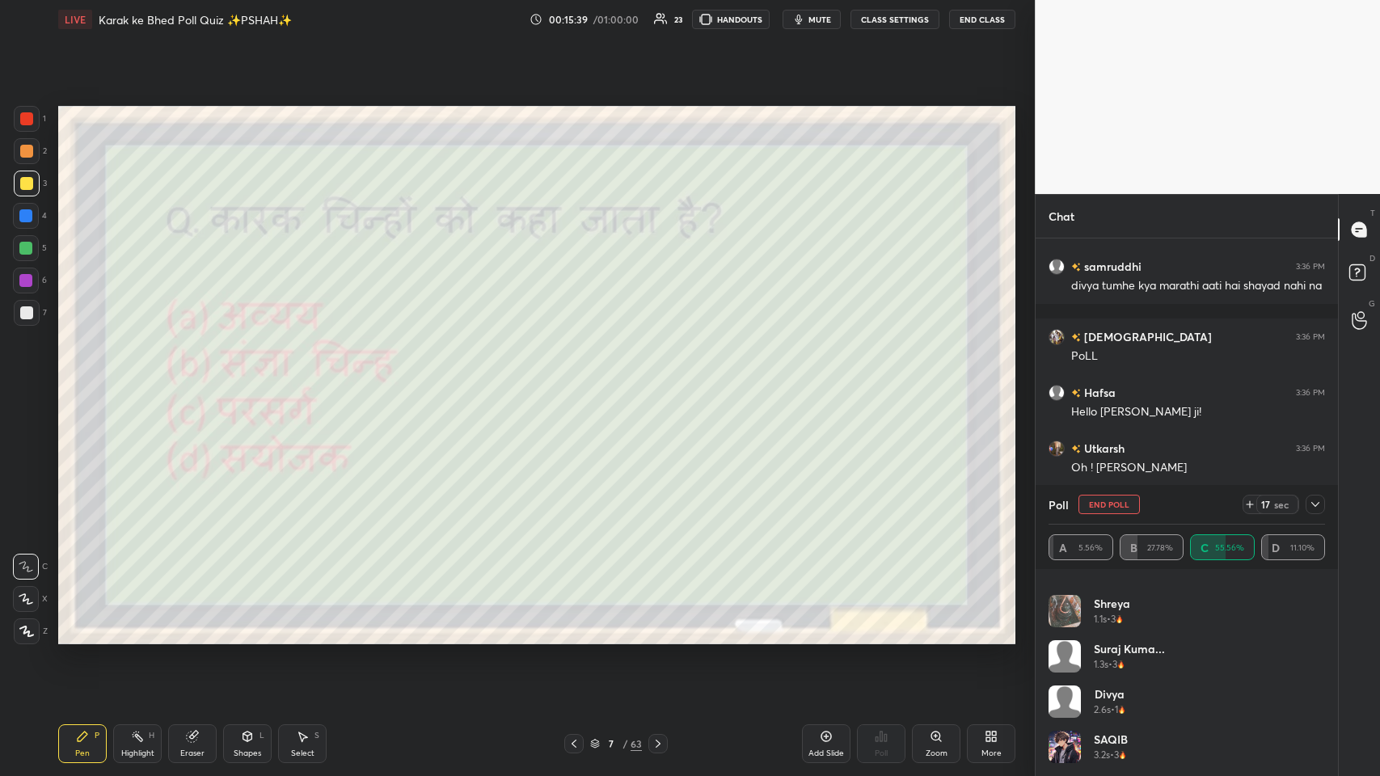
scroll to position [9356, 0]
click at [580, 379] on icon at bounding box center [1315, 504] width 13 height 13
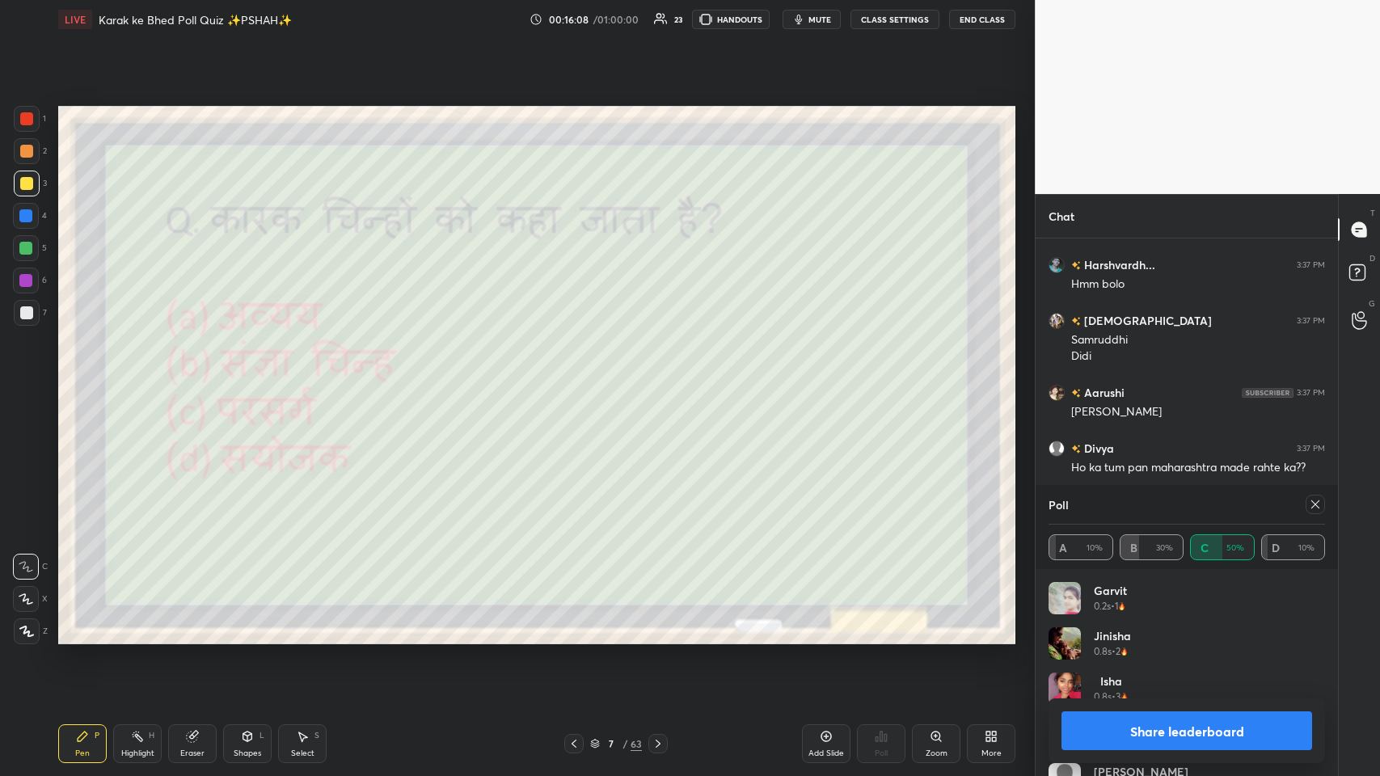
click at [580, 379] on icon at bounding box center [1315, 504] width 13 height 13
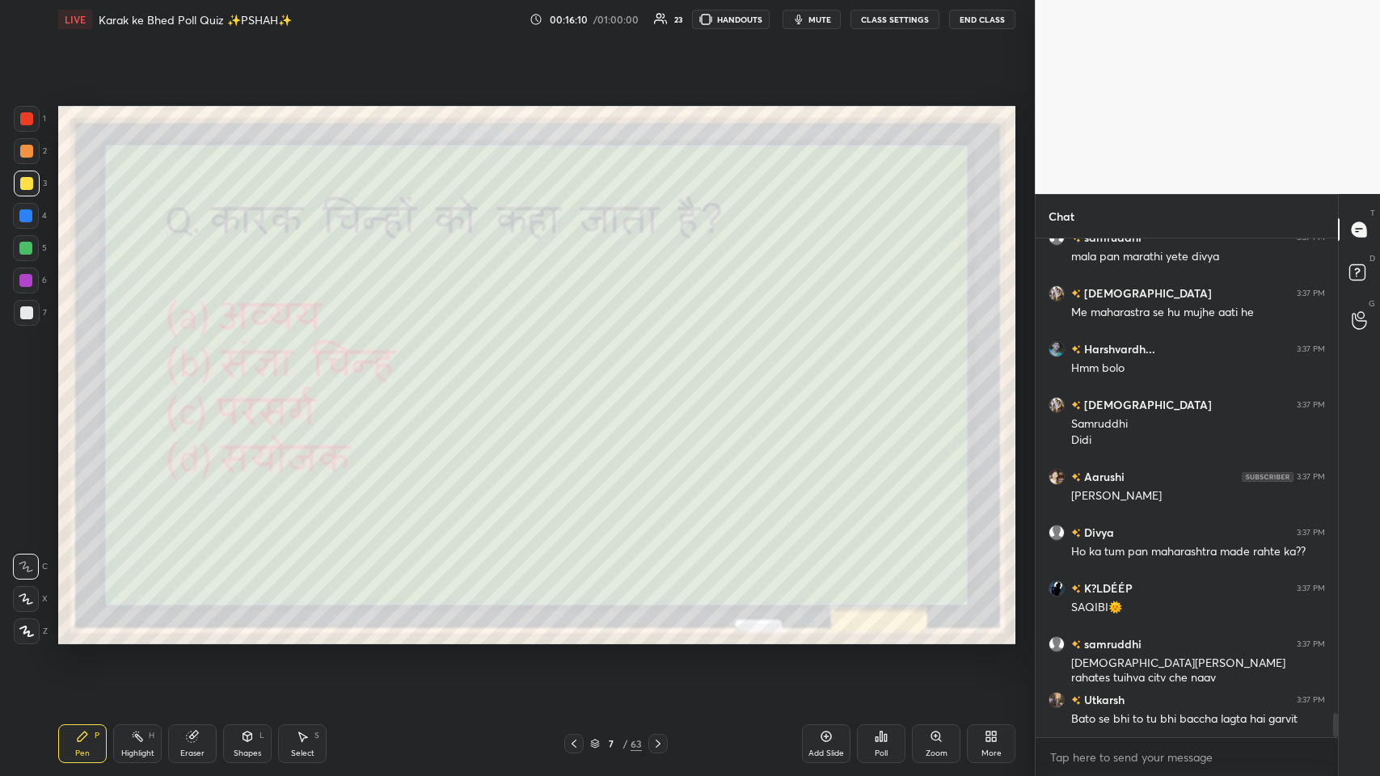
click at [580, 379] on div "7" at bounding box center [611, 744] width 16 height 10
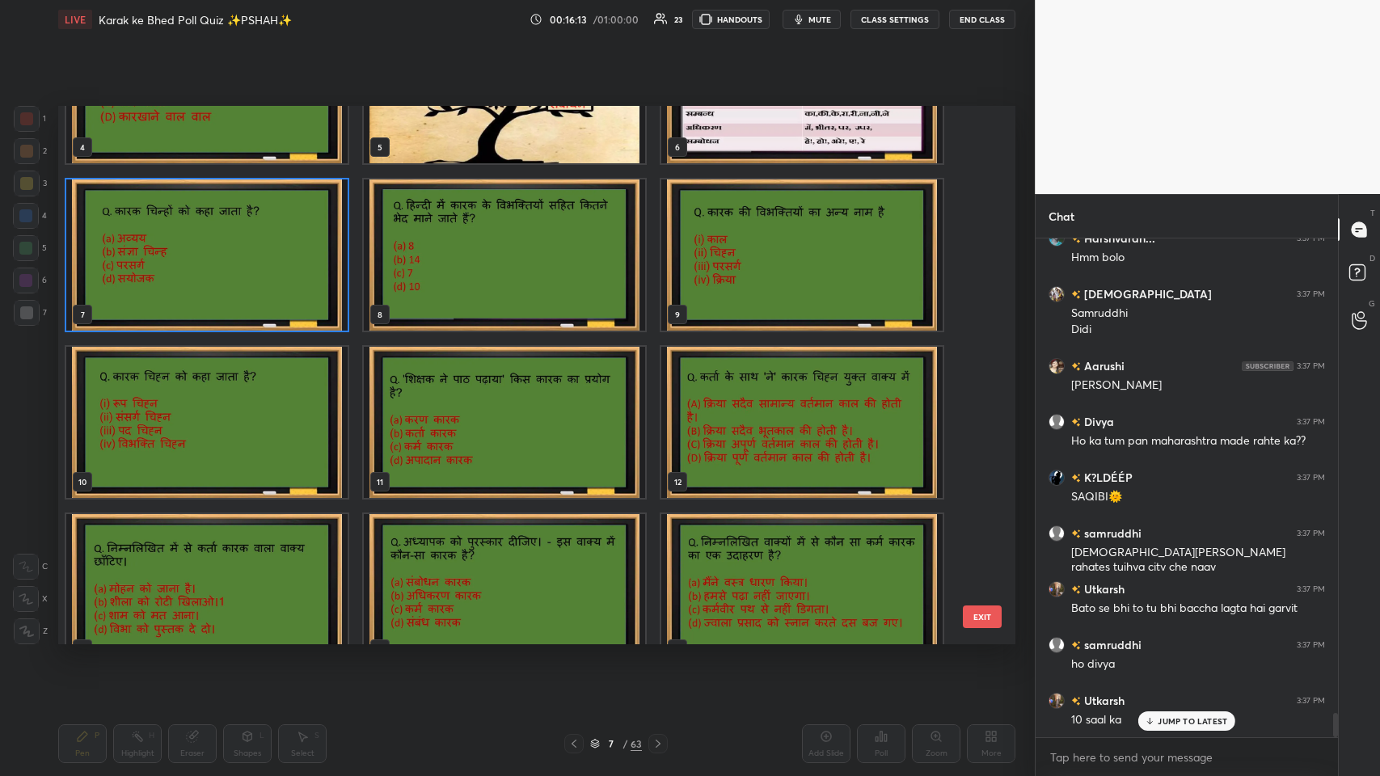
click at [513, 277] on img "grid" at bounding box center [504, 254] width 281 height 151
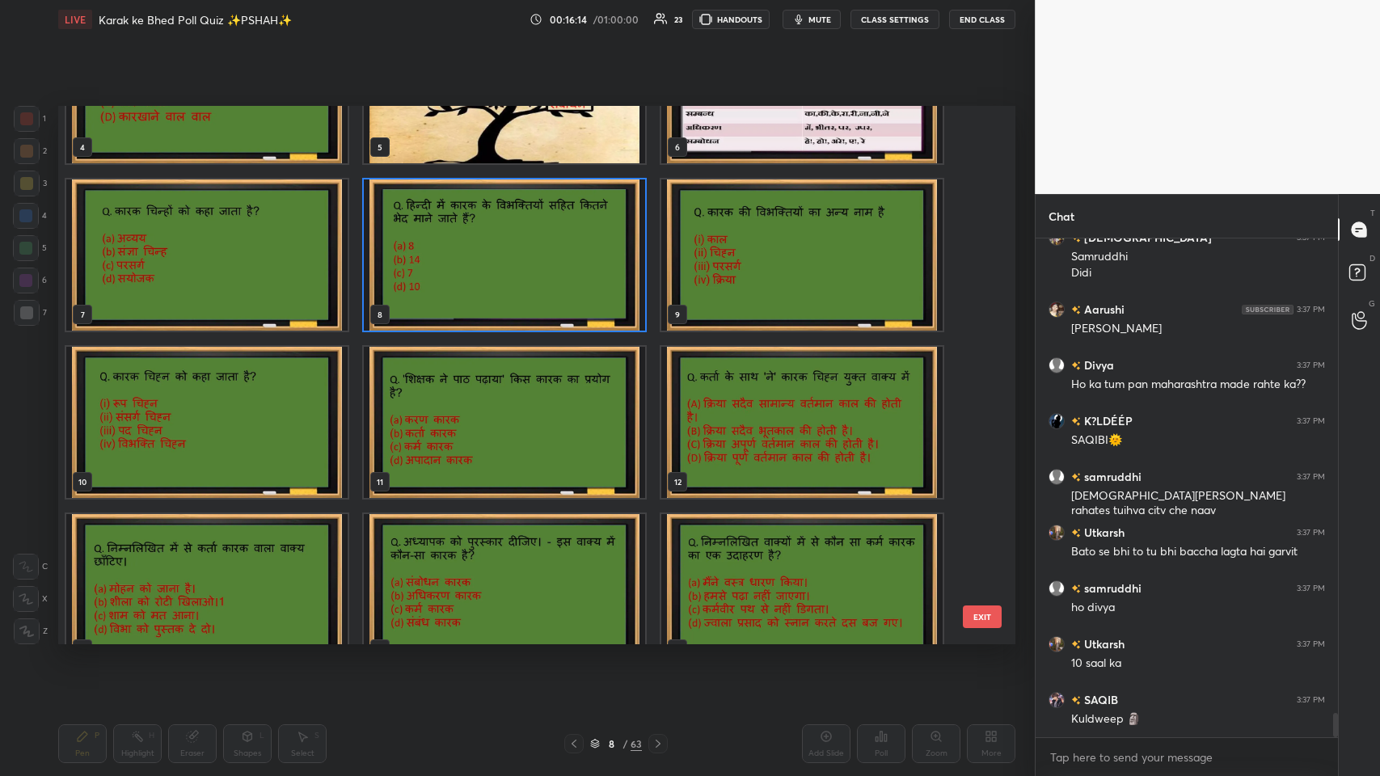
click at [513, 277] on img "grid" at bounding box center [504, 254] width 281 height 151
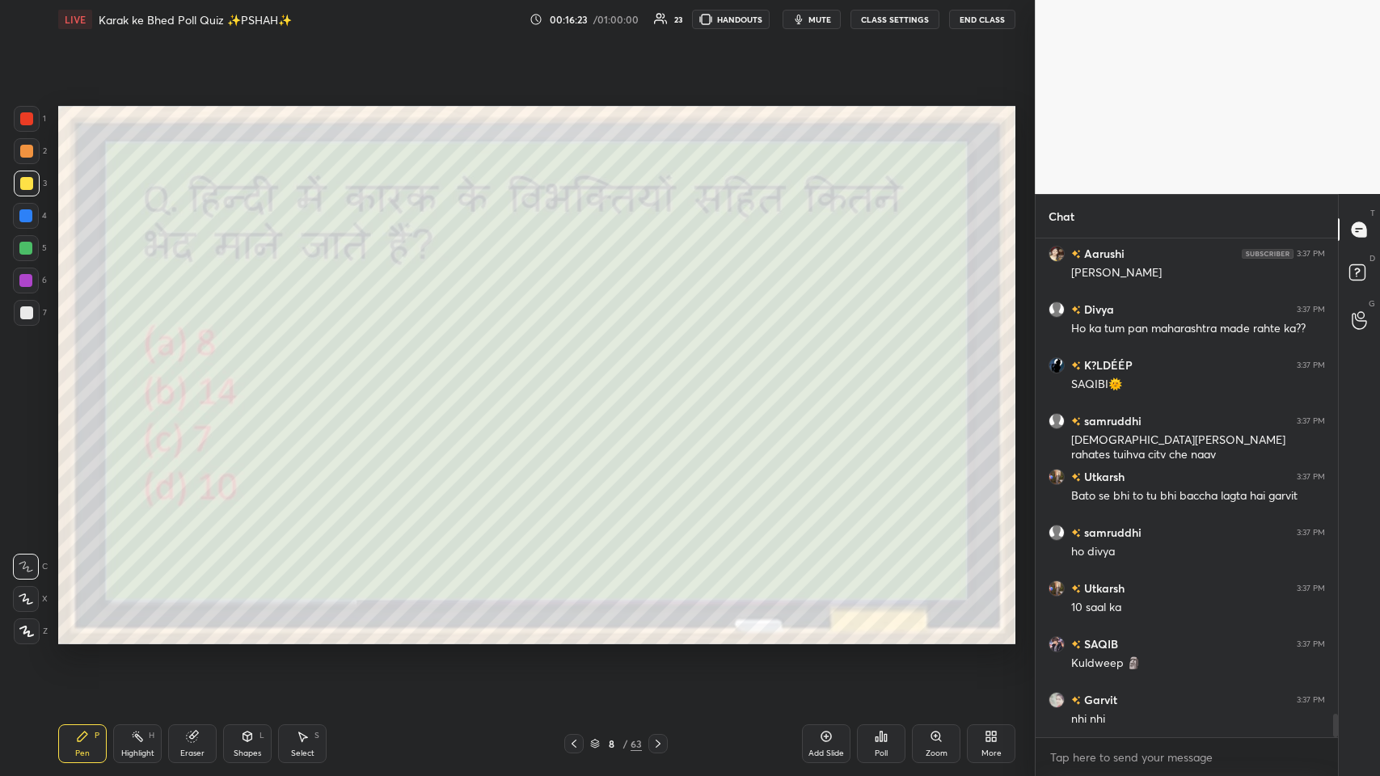
click at [580, 379] on div "More" at bounding box center [991, 743] width 49 height 39
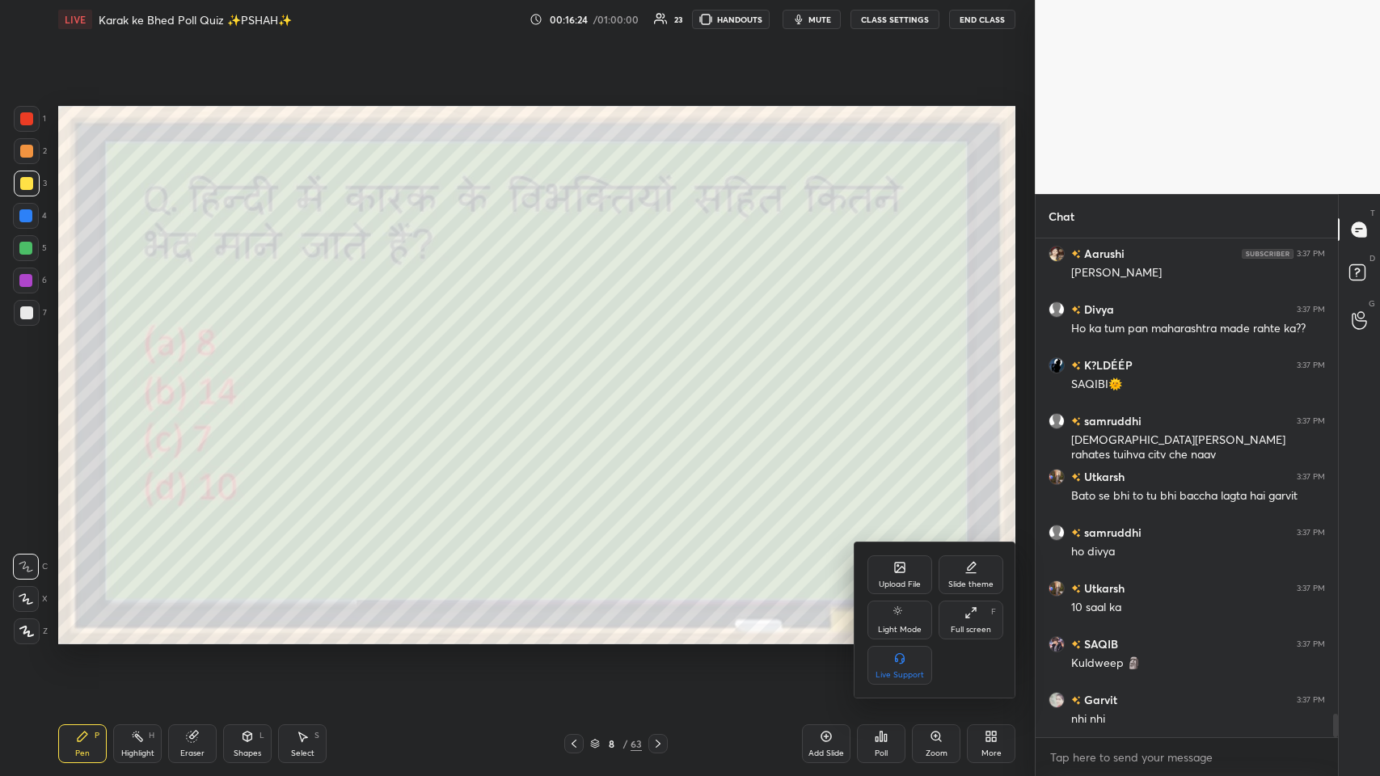
click at [580, 379] on div "Full screen" at bounding box center [971, 630] width 40 height 8
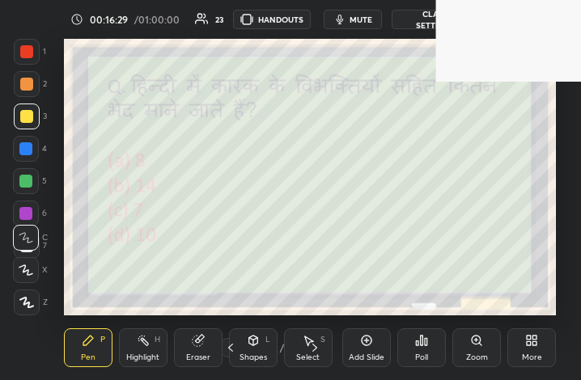
click at [536, 351] on div "More" at bounding box center [531, 347] width 49 height 39
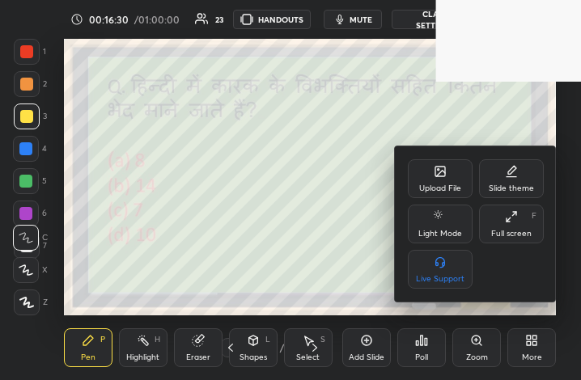
click at [499, 227] on div "Full screen F" at bounding box center [511, 224] width 65 height 39
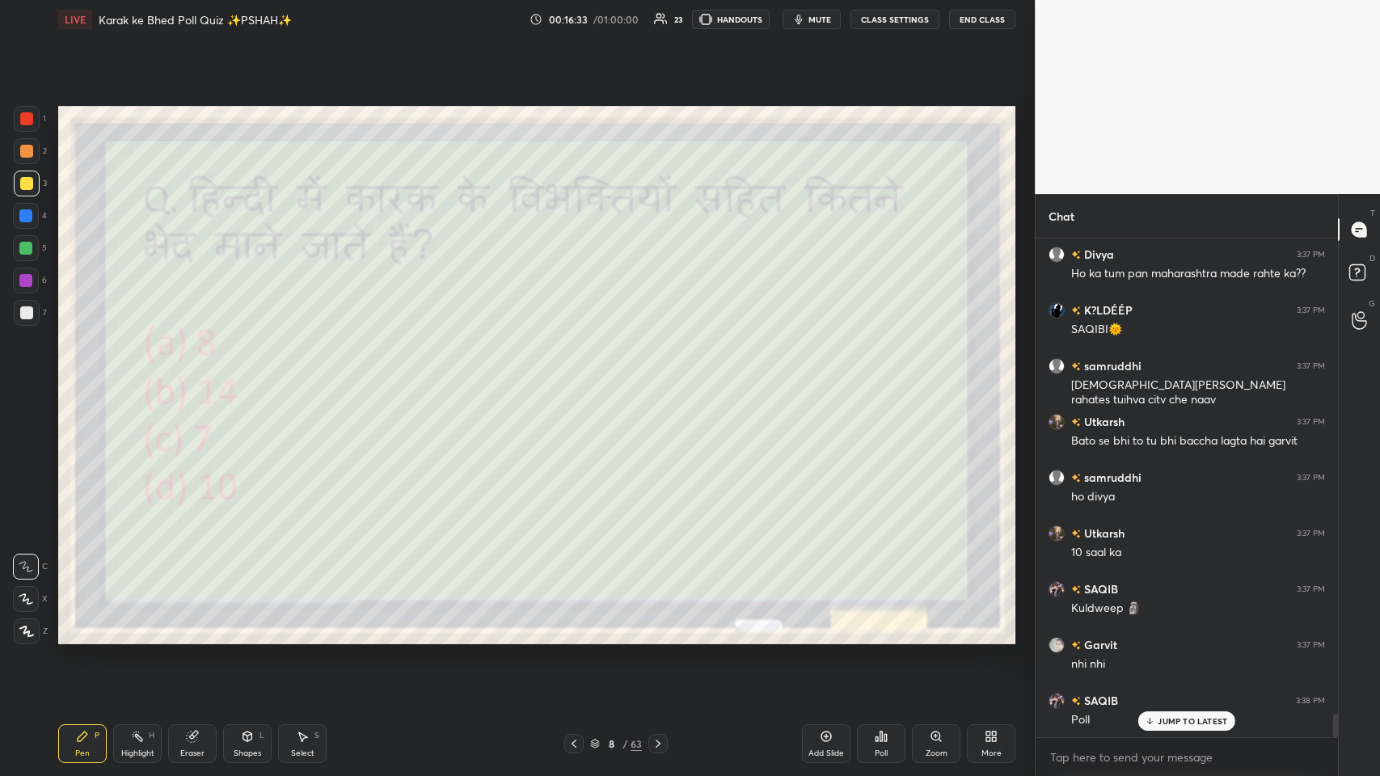
click at [580, 379] on p "JUMP TO LATEST" at bounding box center [1193, 721] width 70 height 10
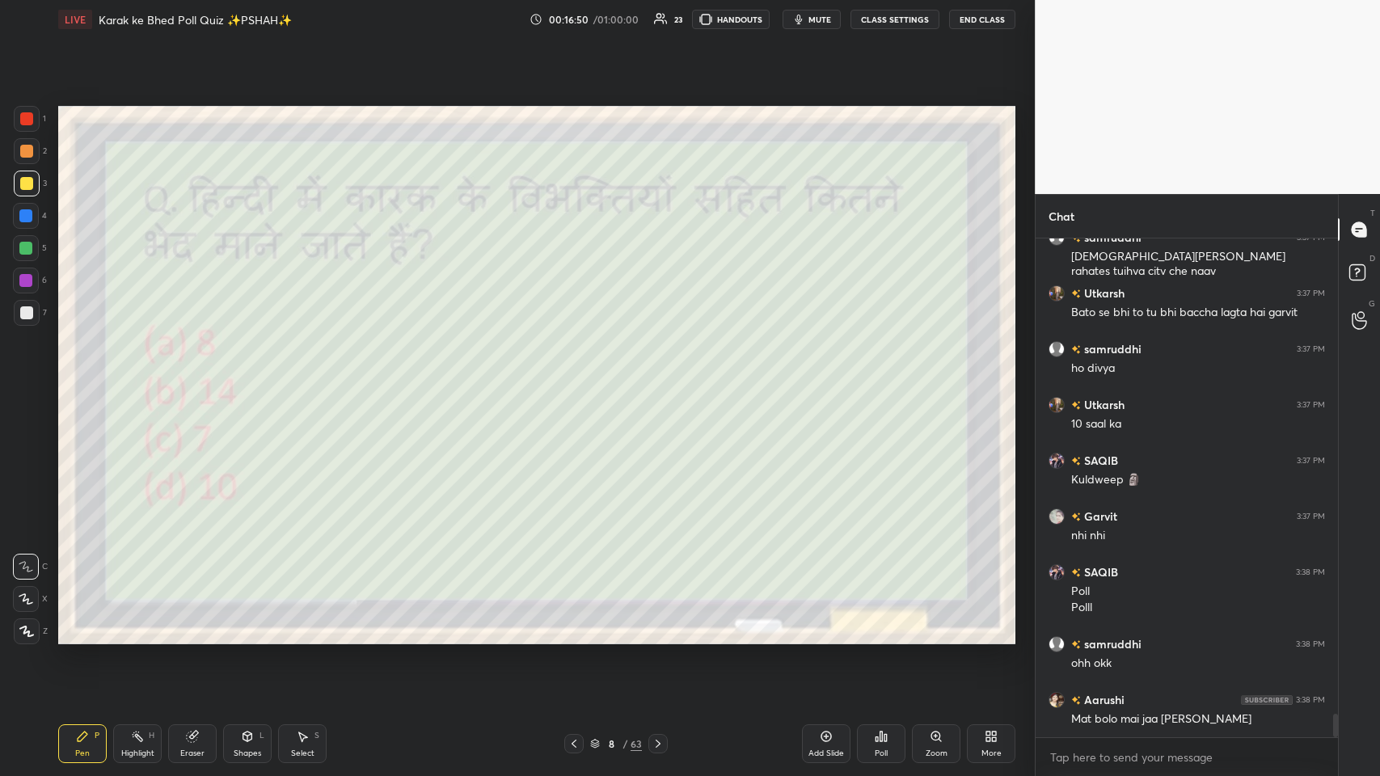
click at [580, 379] on div "Poll" at bounding box center [881, 743] width 49 height 39
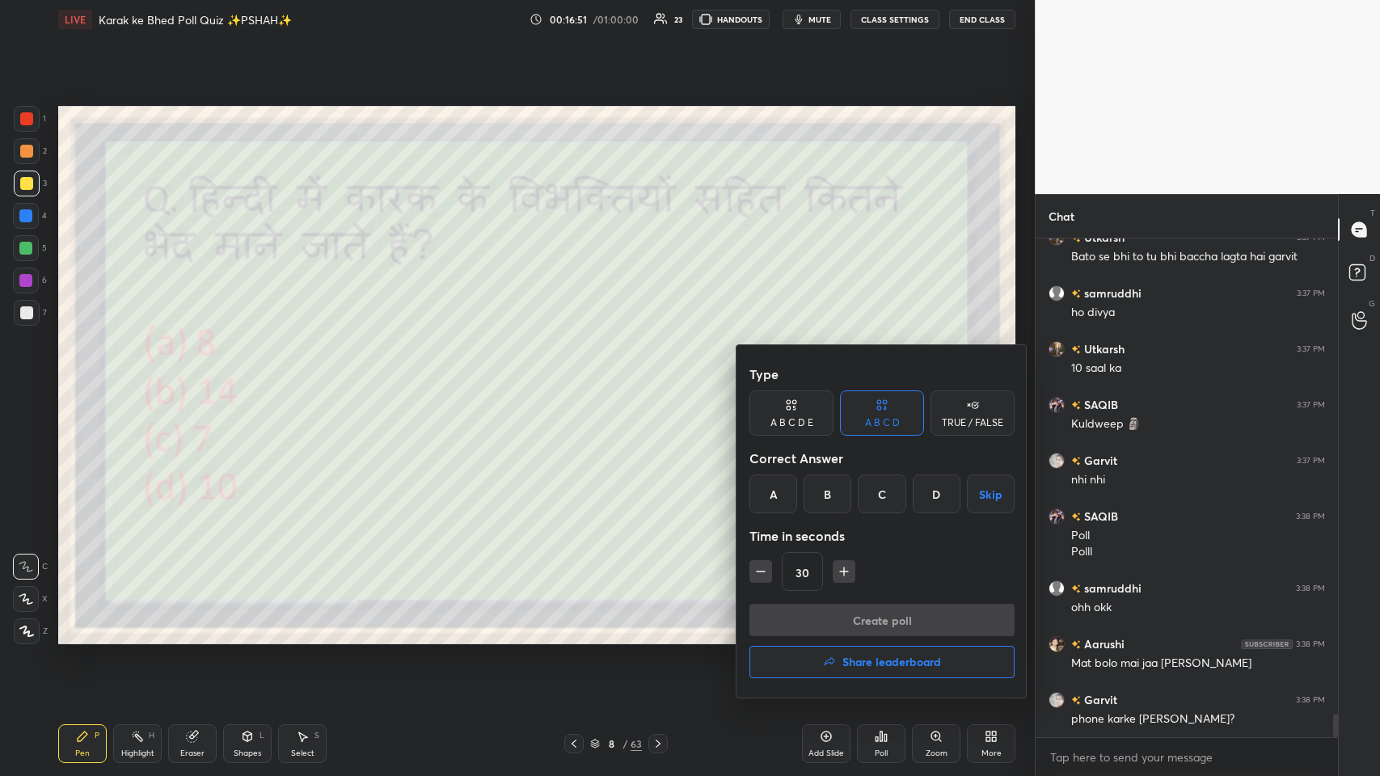
click at [580, 379] on div "A" at bounding box center [773, 494] width 48 height 39
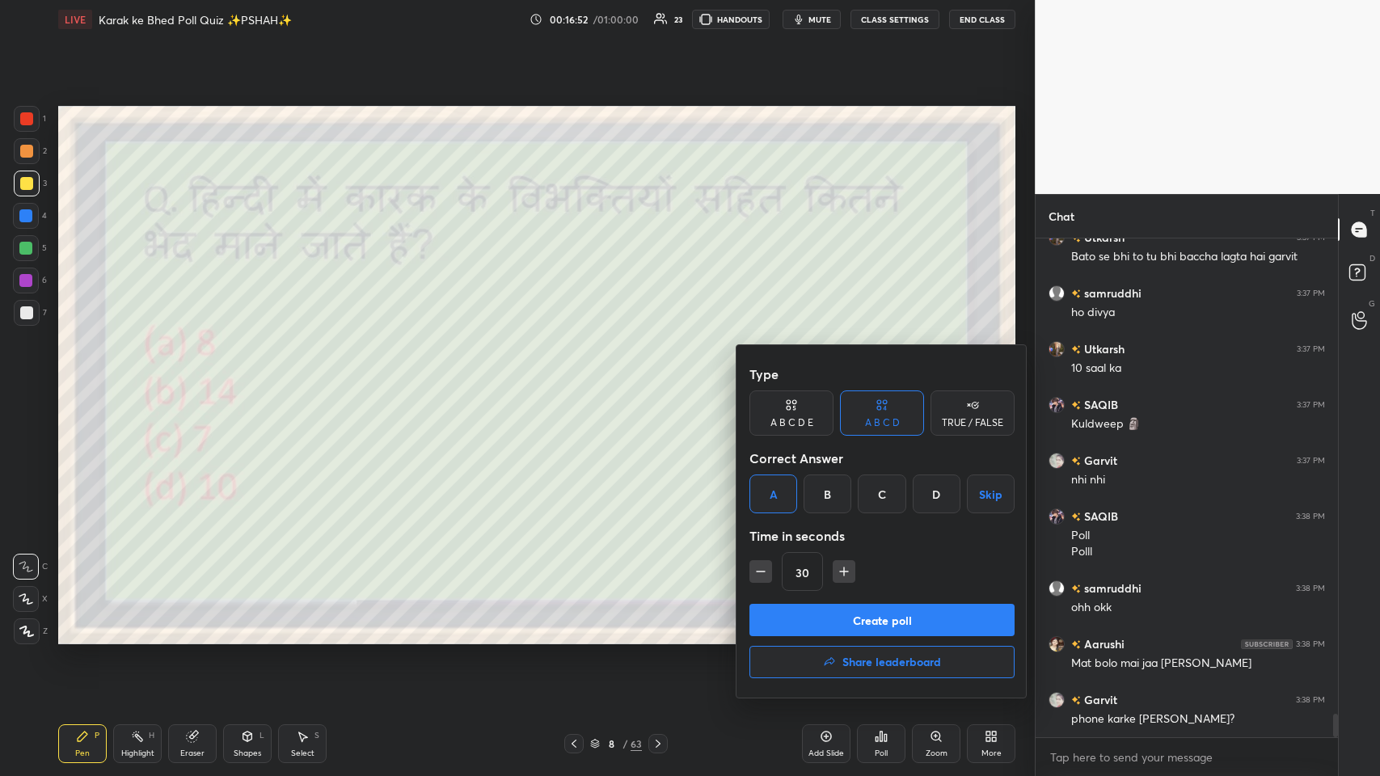
click at [580, 379] on button "Create poll" at bounding box center [881, 620] width 265 height 32
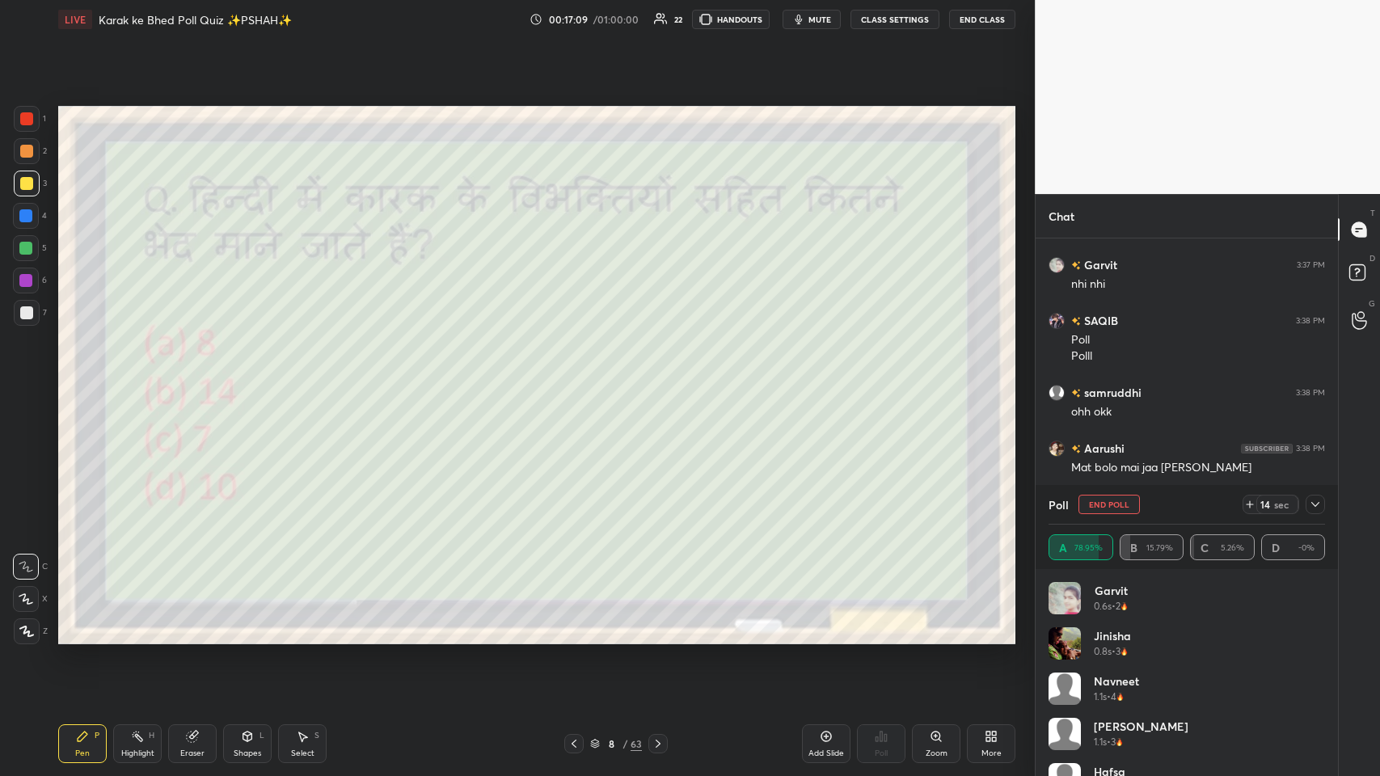
click at [188, 379] on icon at bounding box center [192, 736] width 13 height 13
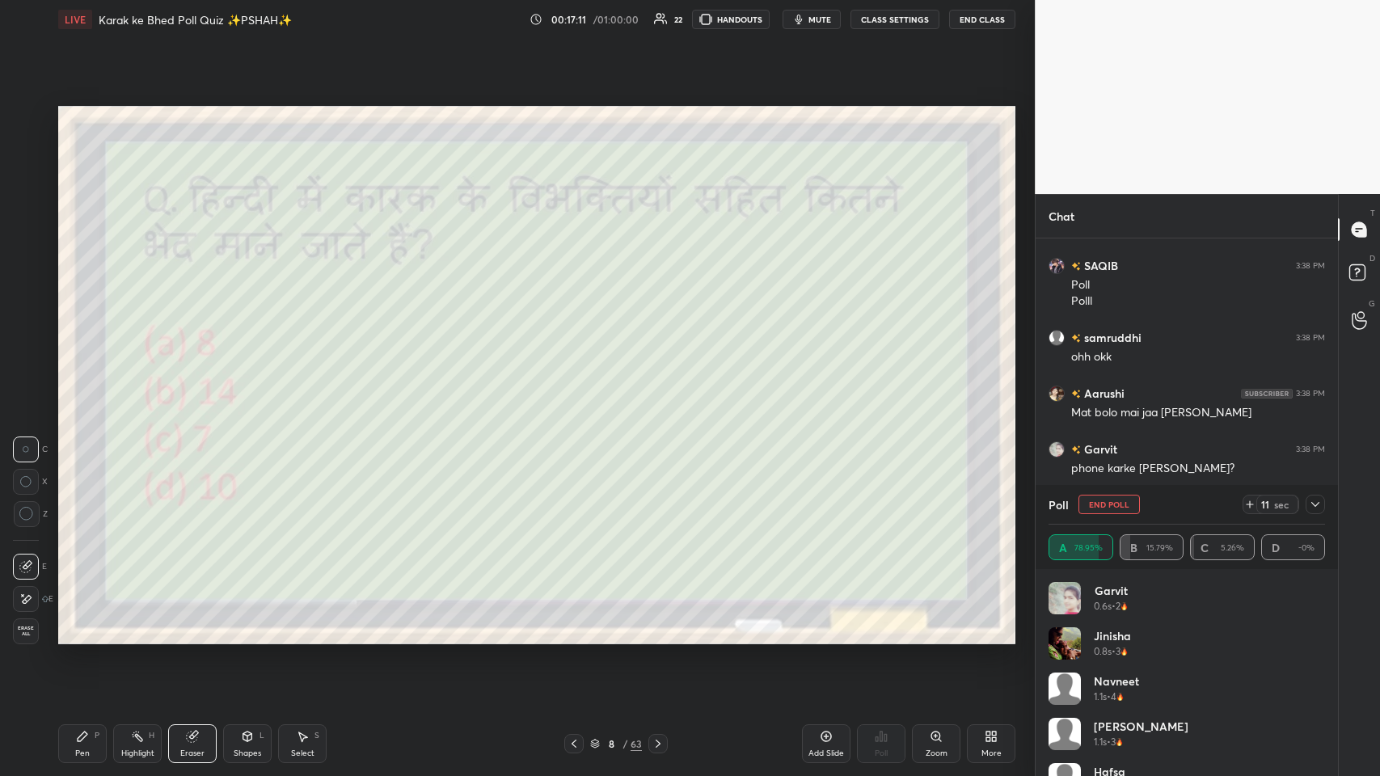
click at [83, 379] on icon at bounding box center [83, 737] width 10 height 10
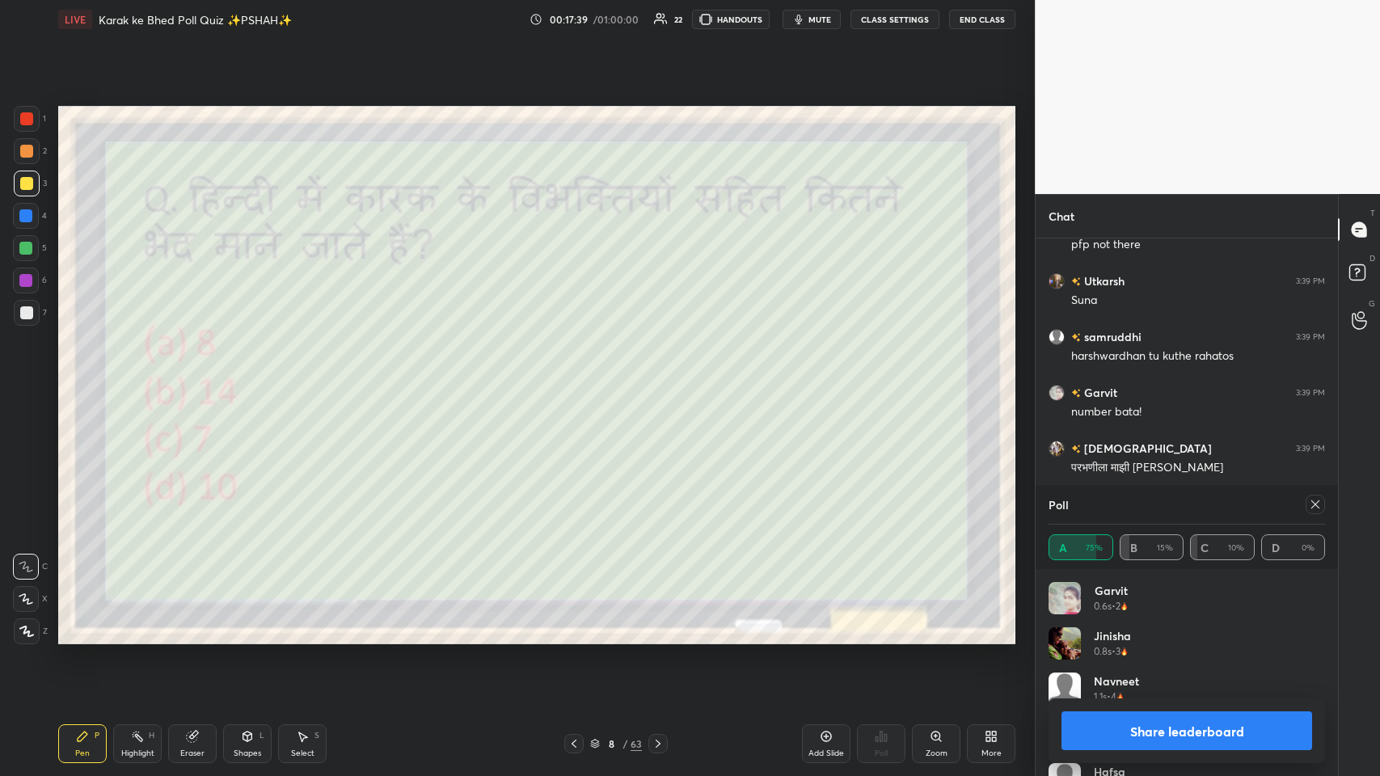
scroll to position [11259, 0]
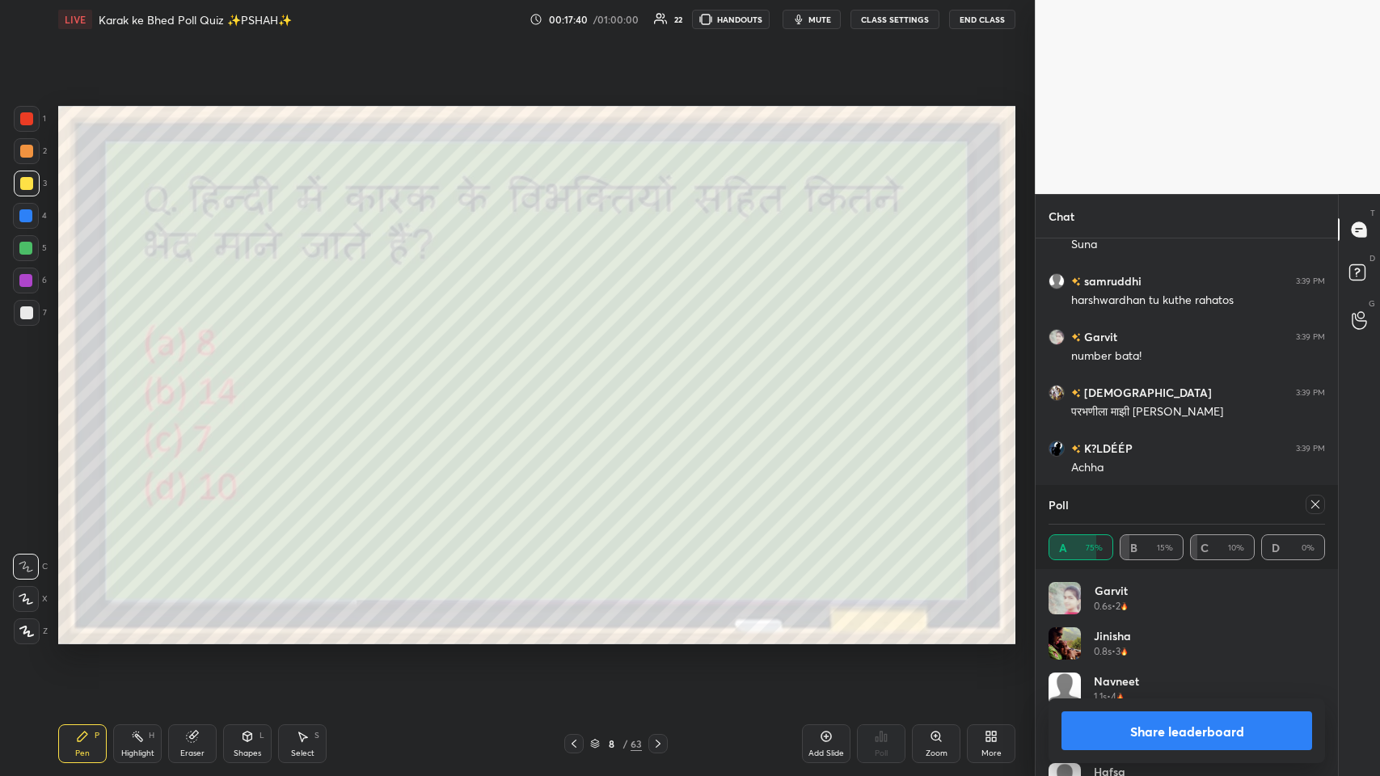
click at [188, 379] on icon at bounding box center [192, 736] width 13 height 13
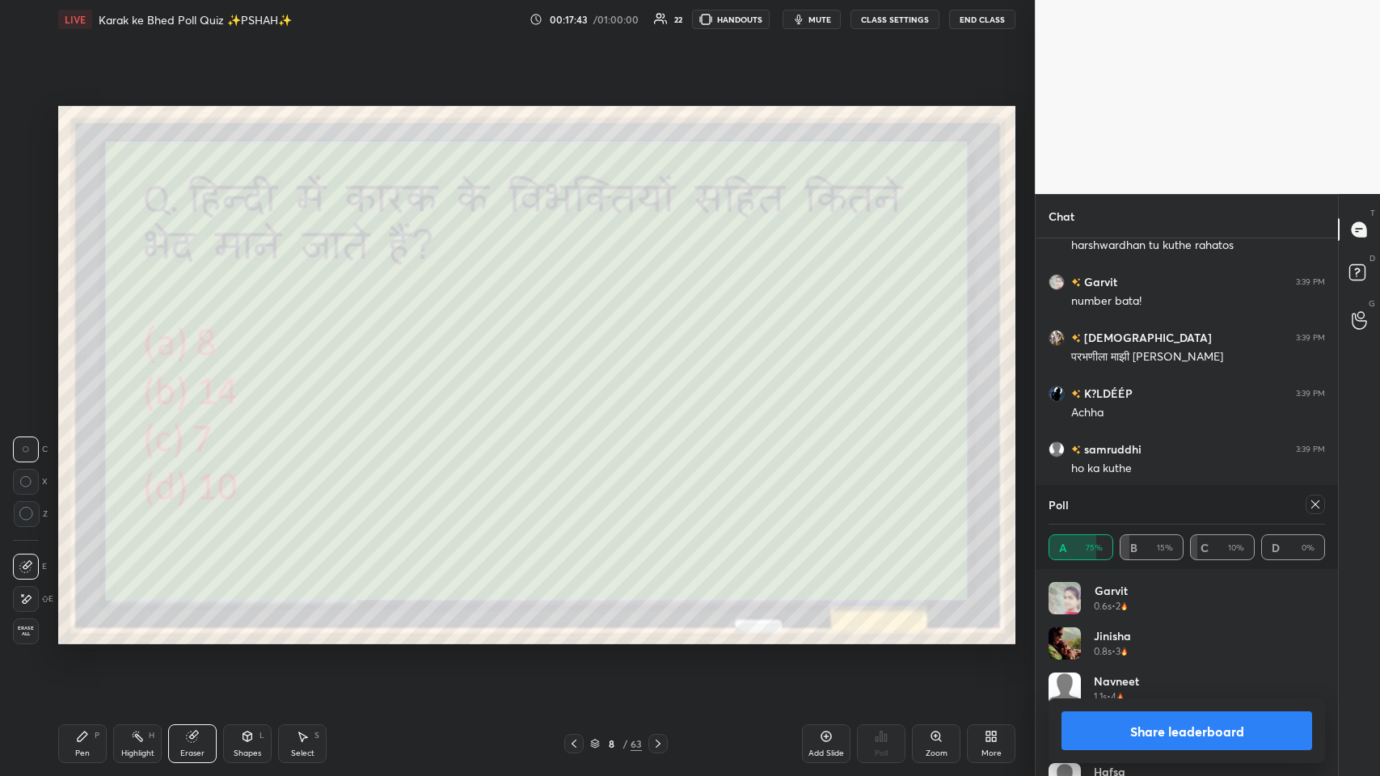
click at [87, 379] on icon at bounding box center [82, 736] width 13 height 13
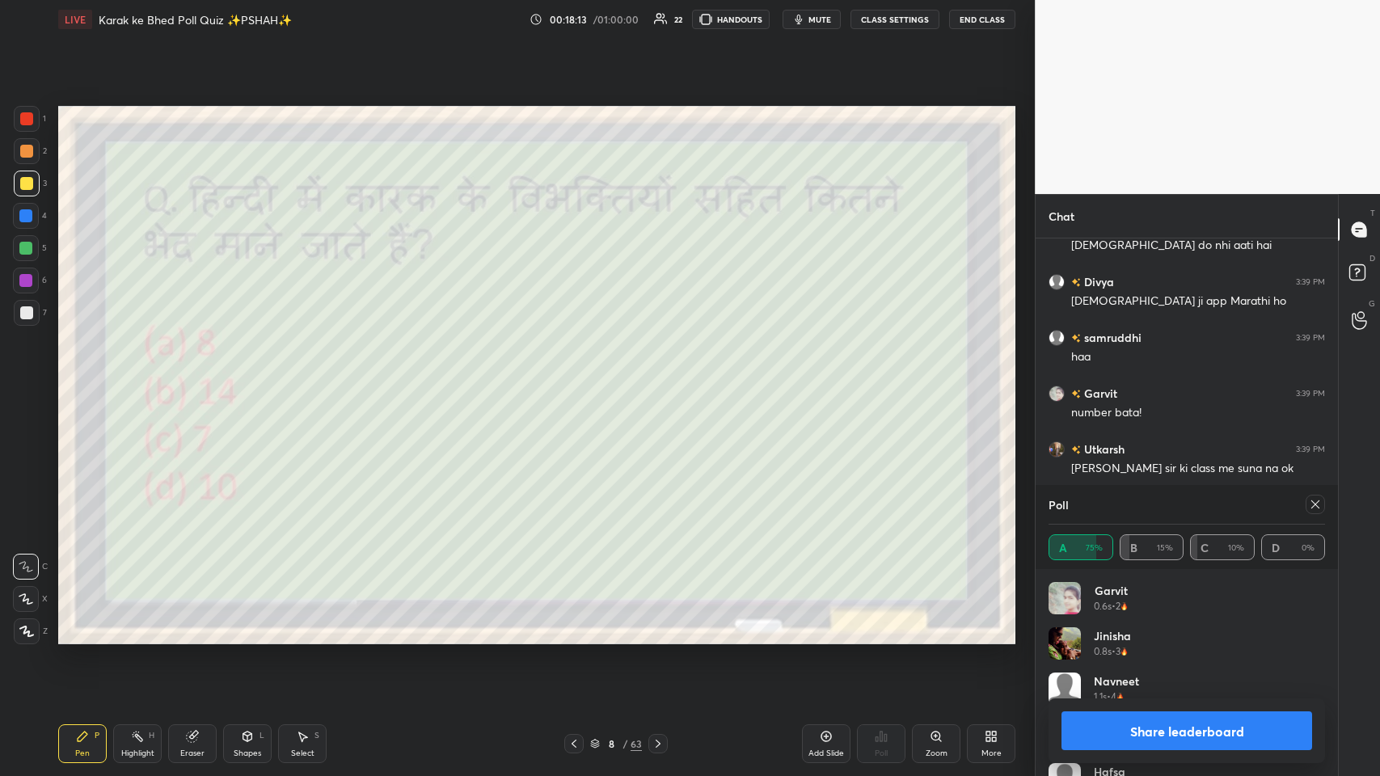
scroll to position [11649, 0]
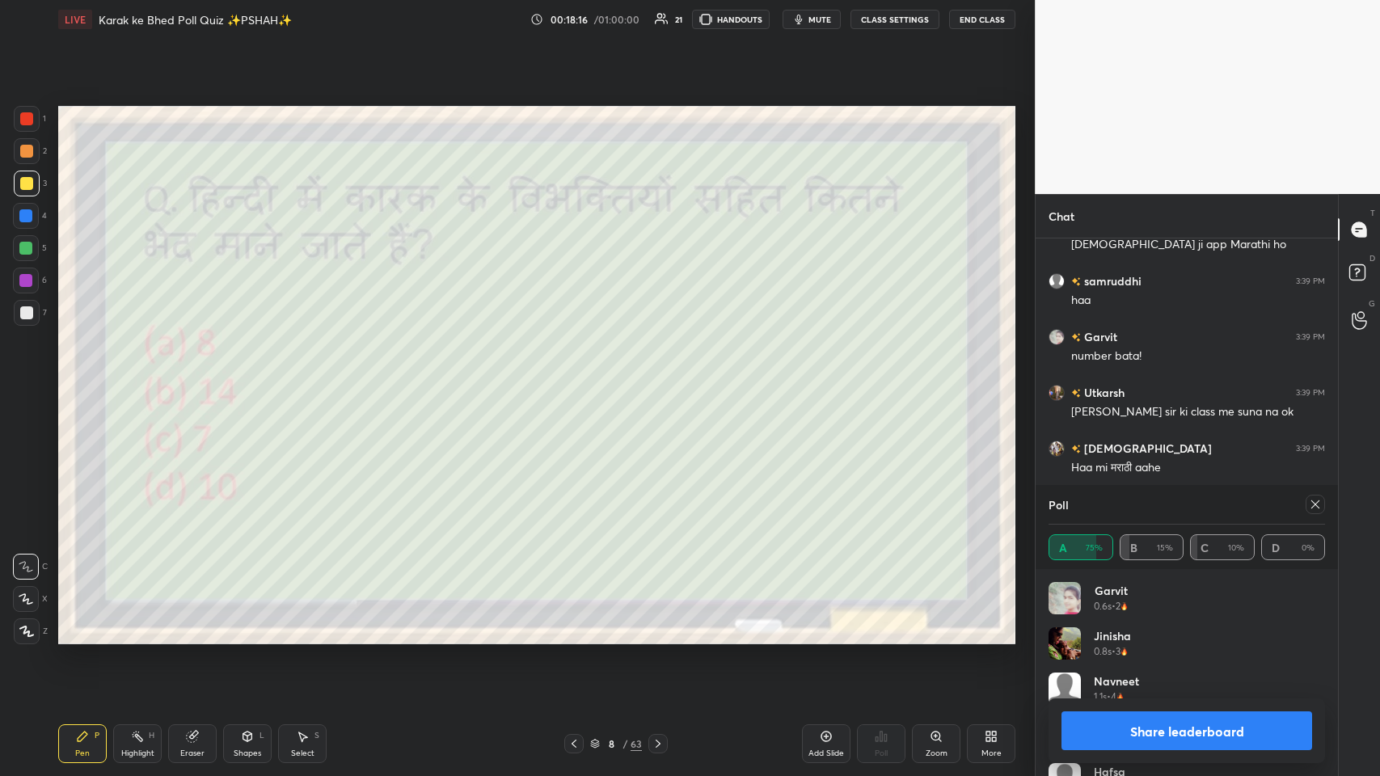
click at [580, 379] on div "8" at bounding box center [611, 744] width 16 height 10
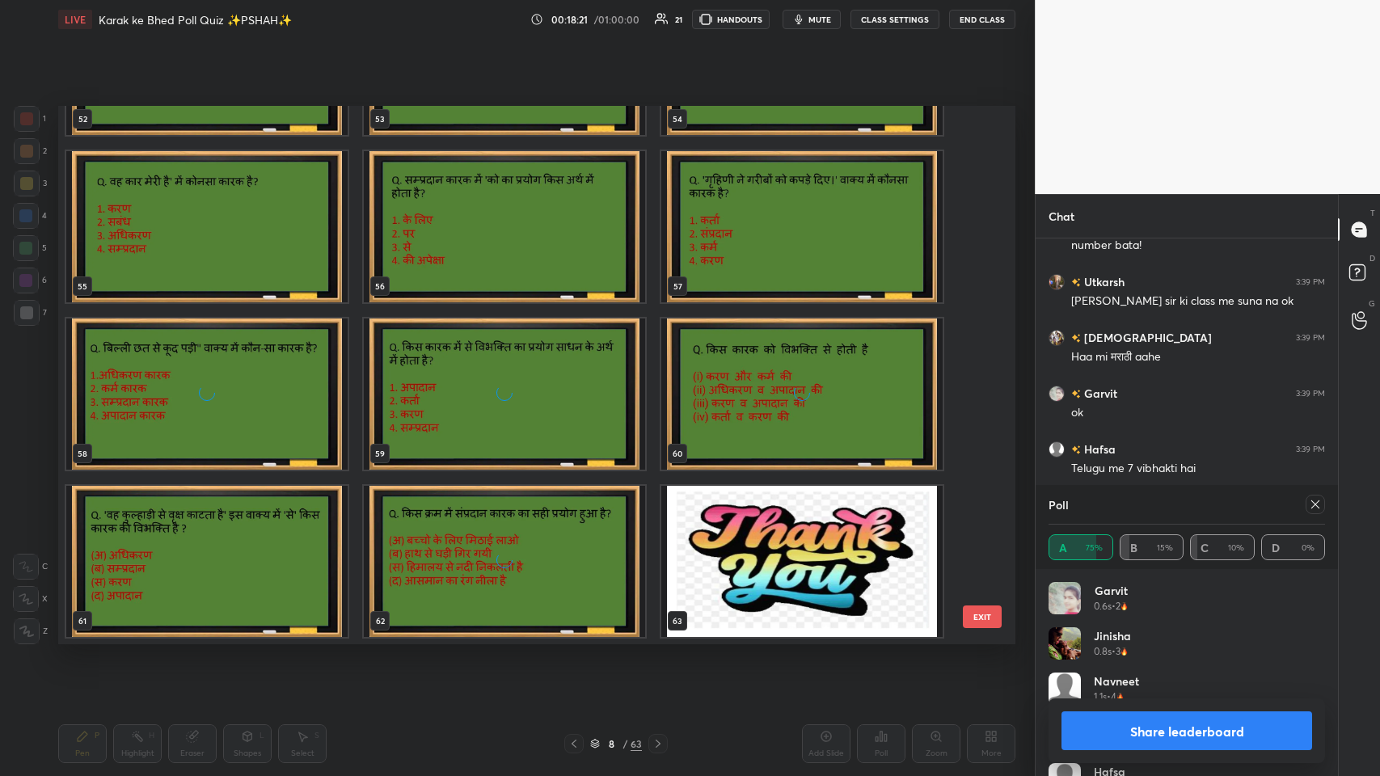
scroll to position [11799, 0]
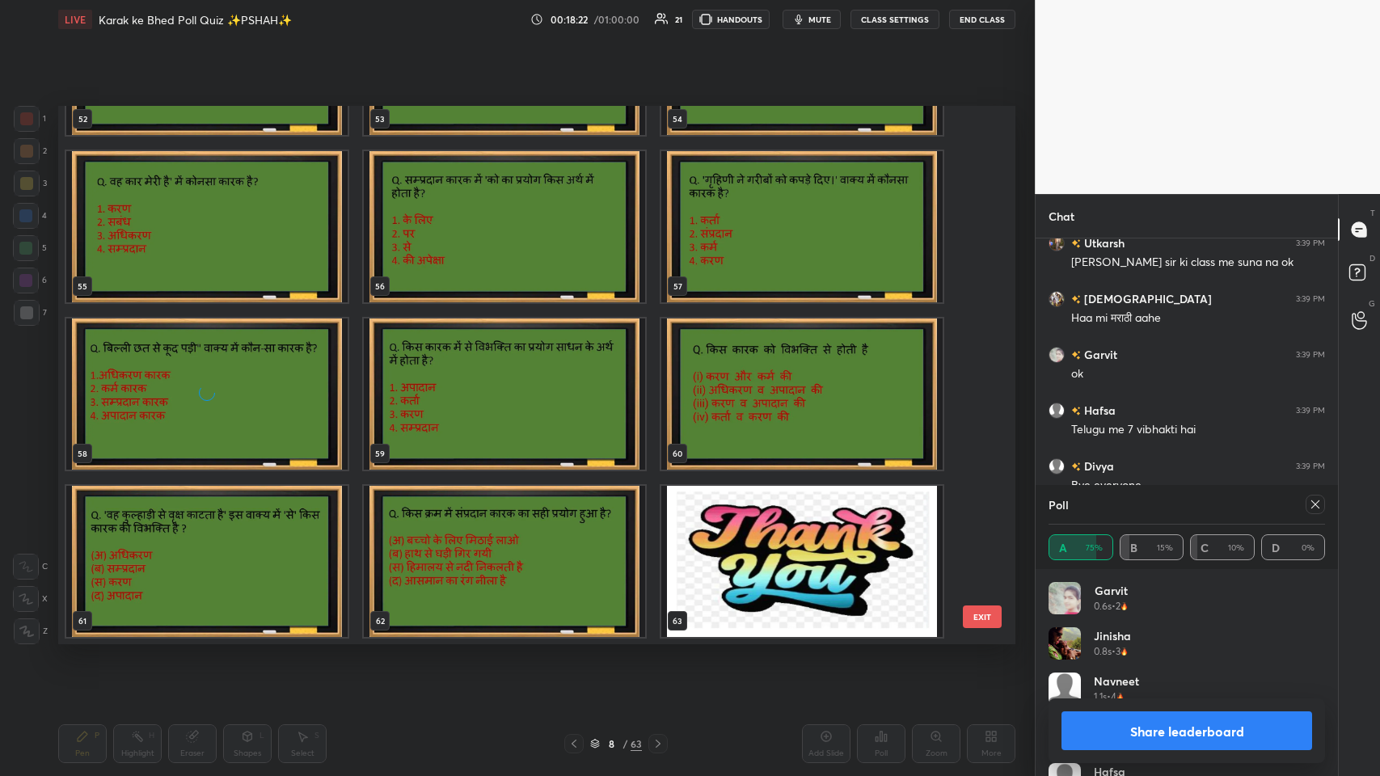
click at [505, 379] on img "grid" at bounding box center [504, 561] width 281 height 151
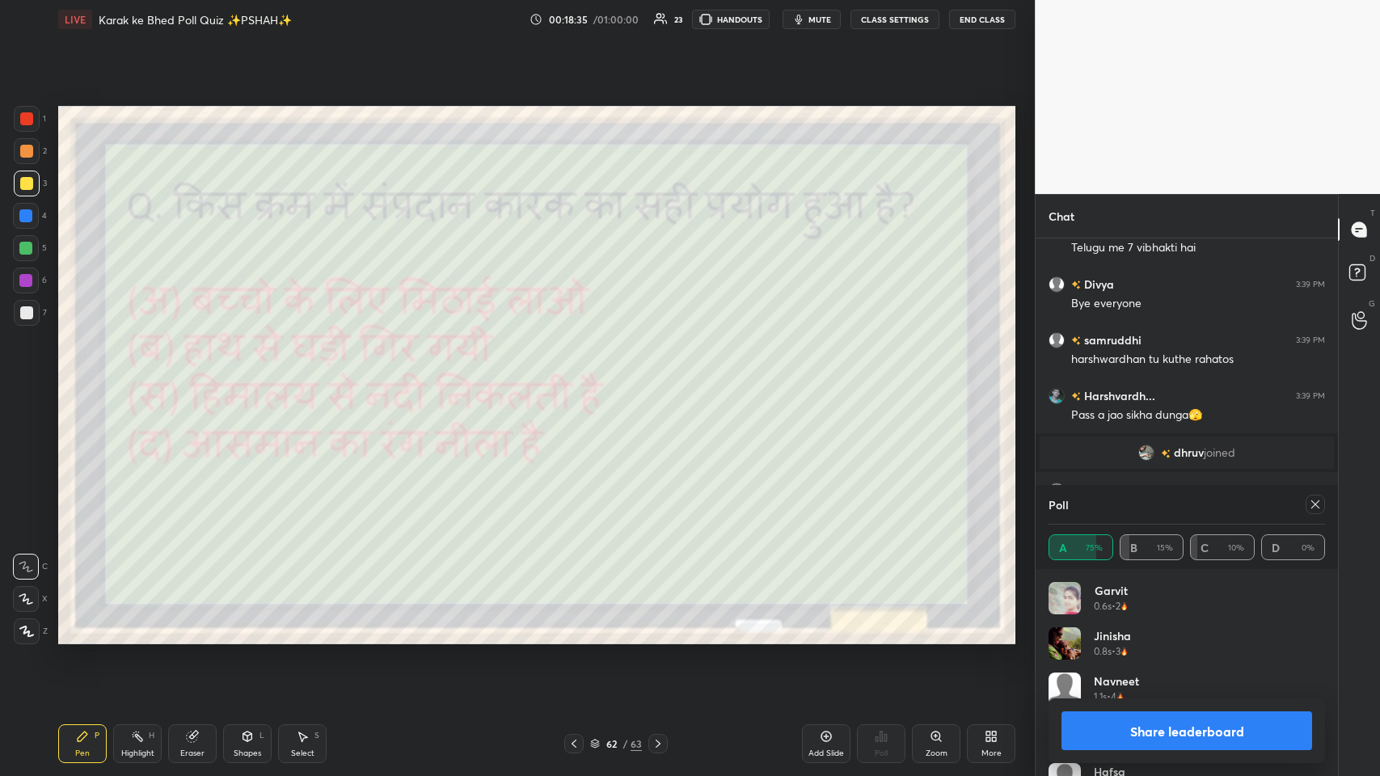
scroll to position [12037, 0]
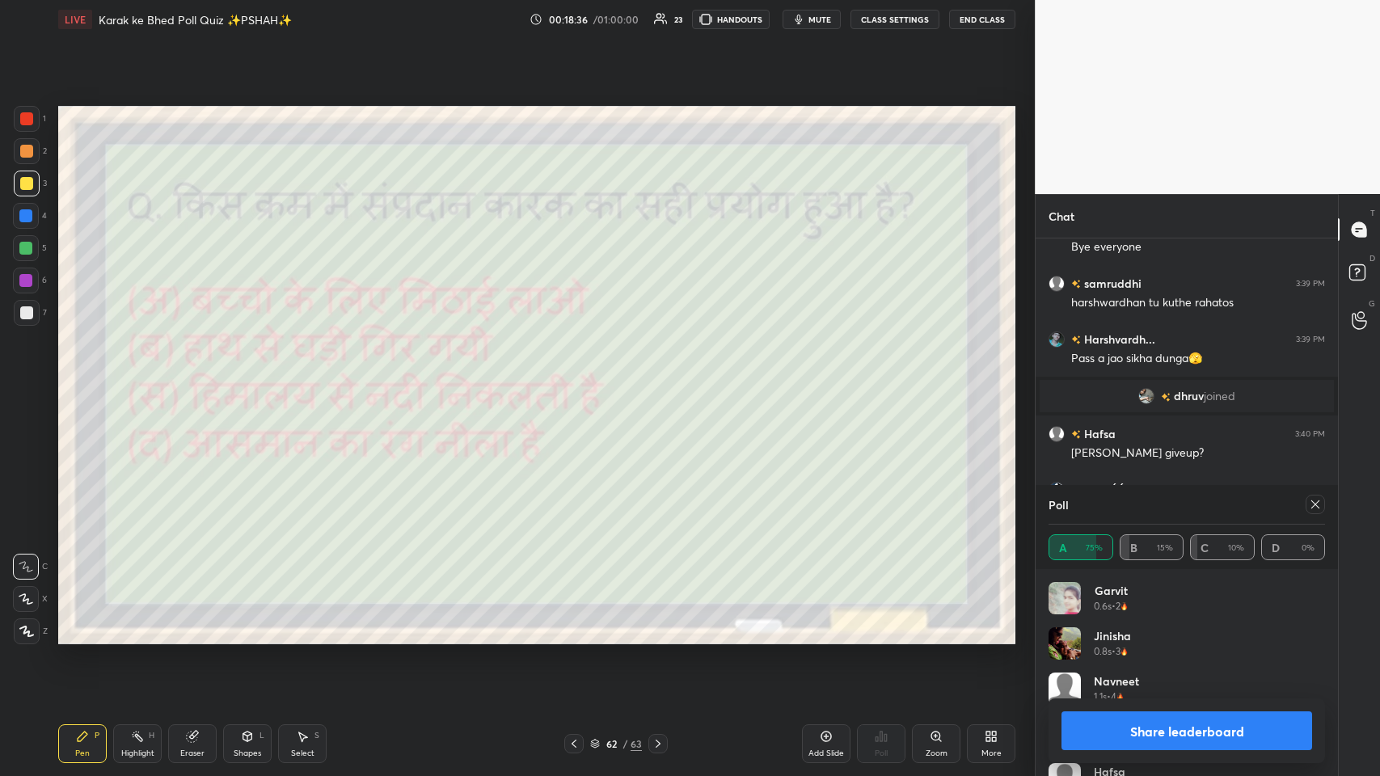
click at [580, 379] on icon at bounding box center [1315, 504] width 13 height 13
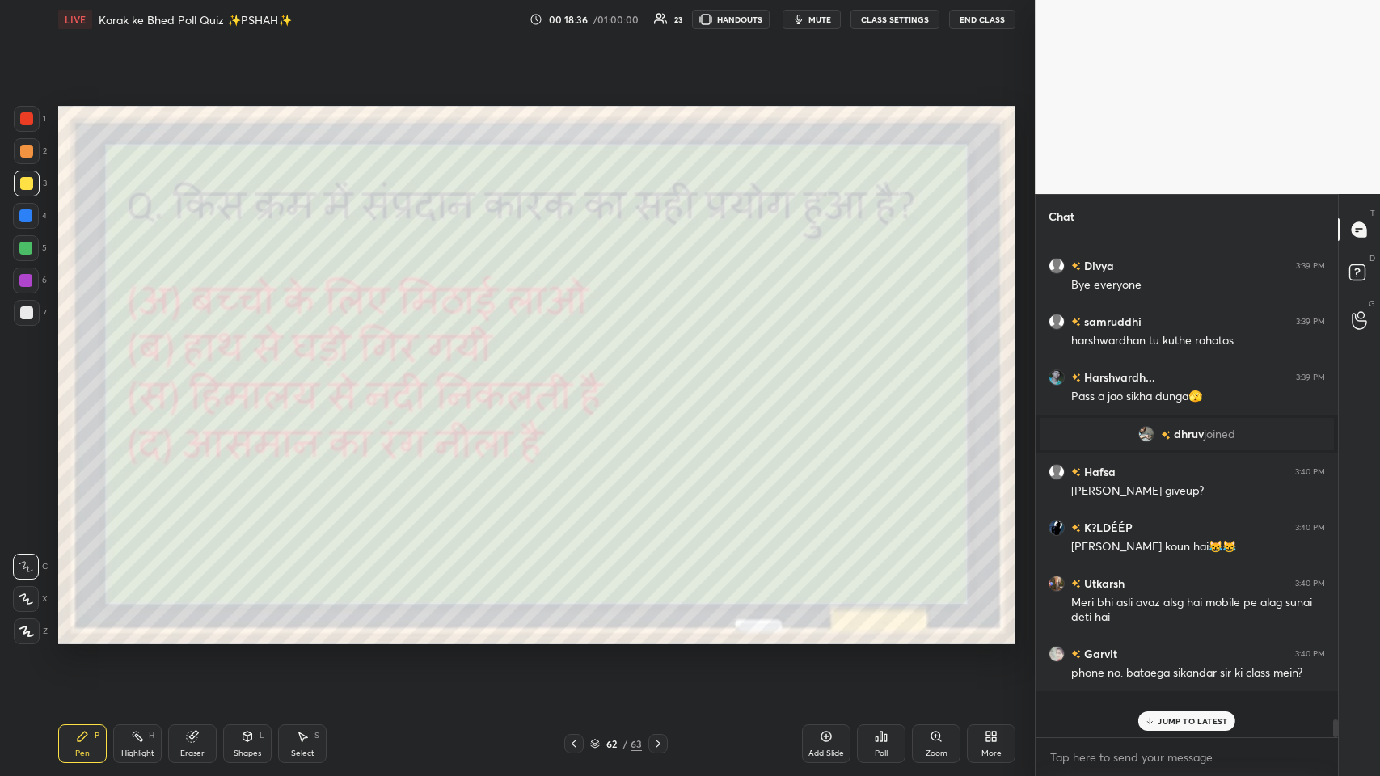
scroll to position [492, 298]
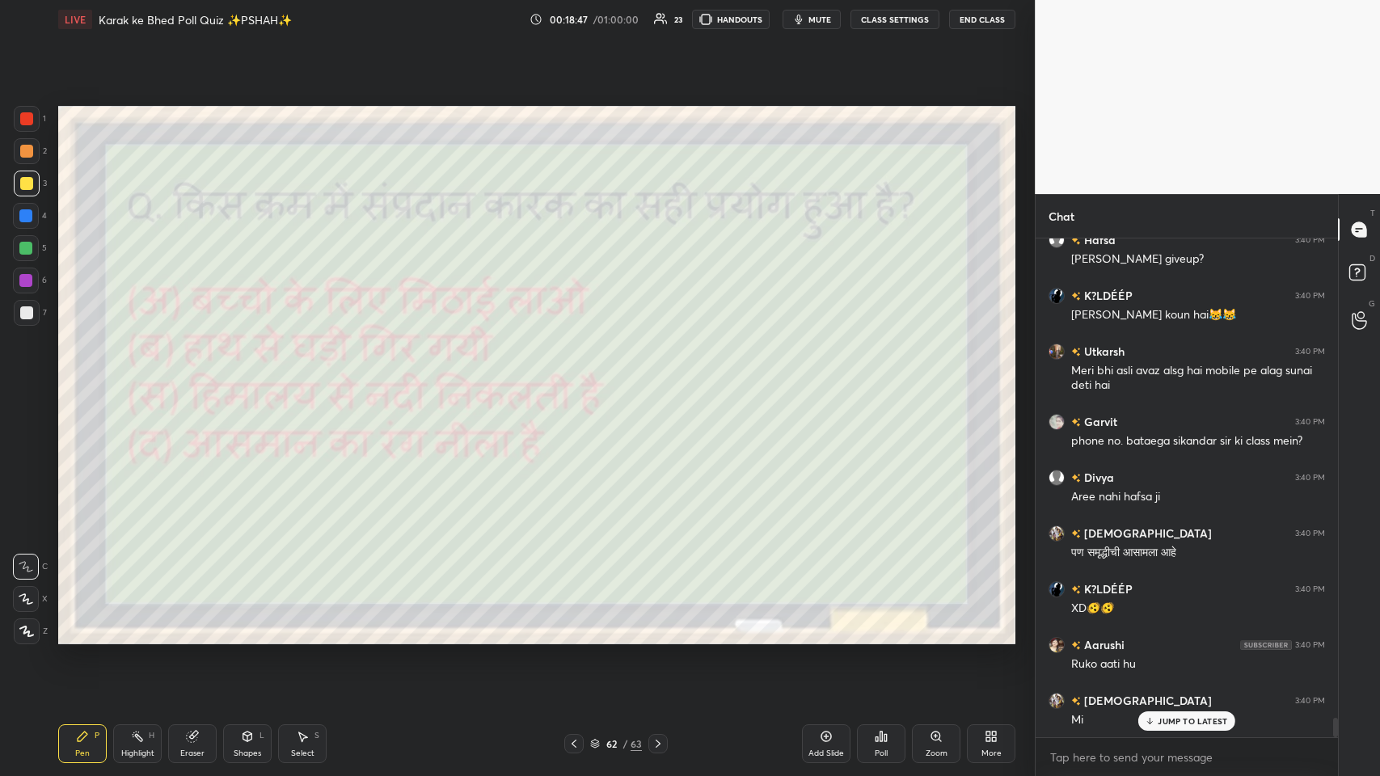
click at [580, 379] on p "JUMP TO LATEST" at bounding box center [1193, 721] width 70 height 10
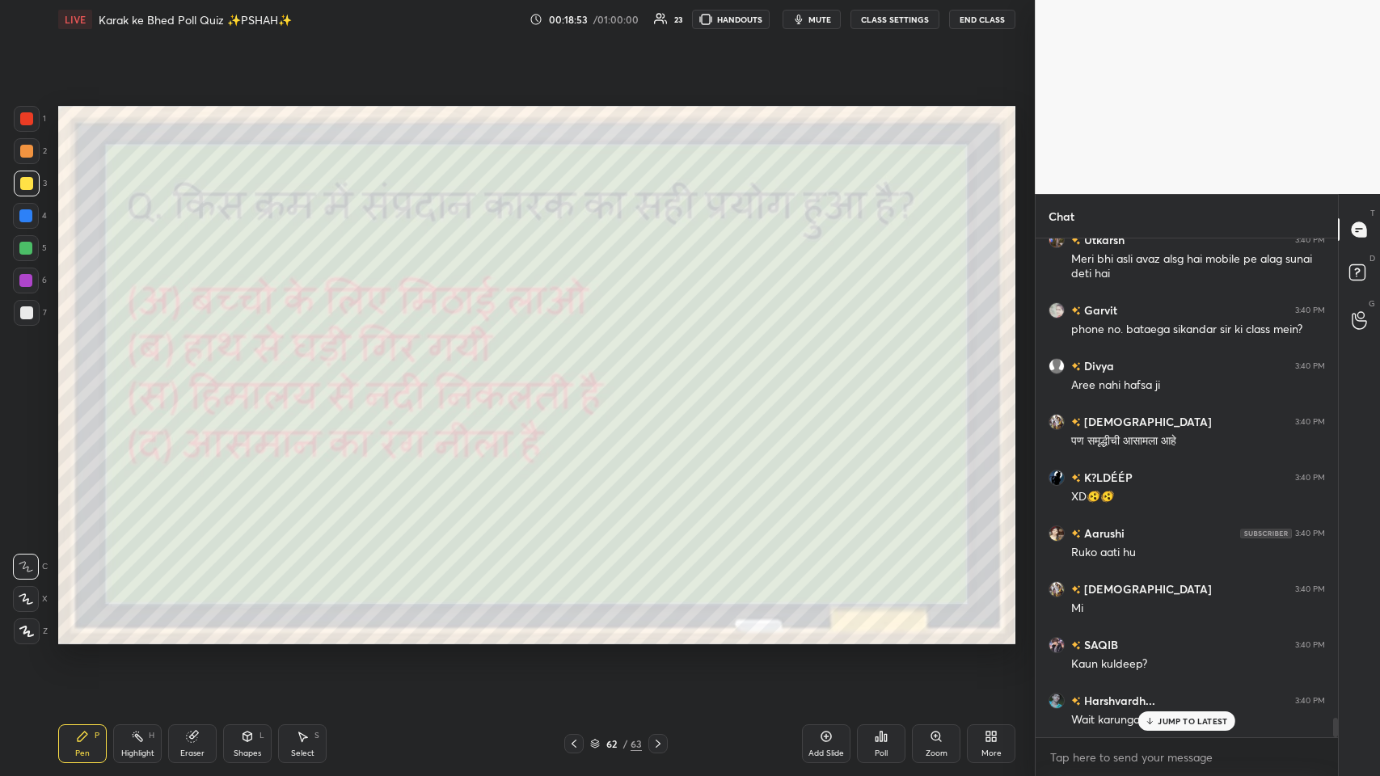
click at [580, 379] on p "JUMP TO LATEST" at bounding box center [1193, 721] width 70 height 10
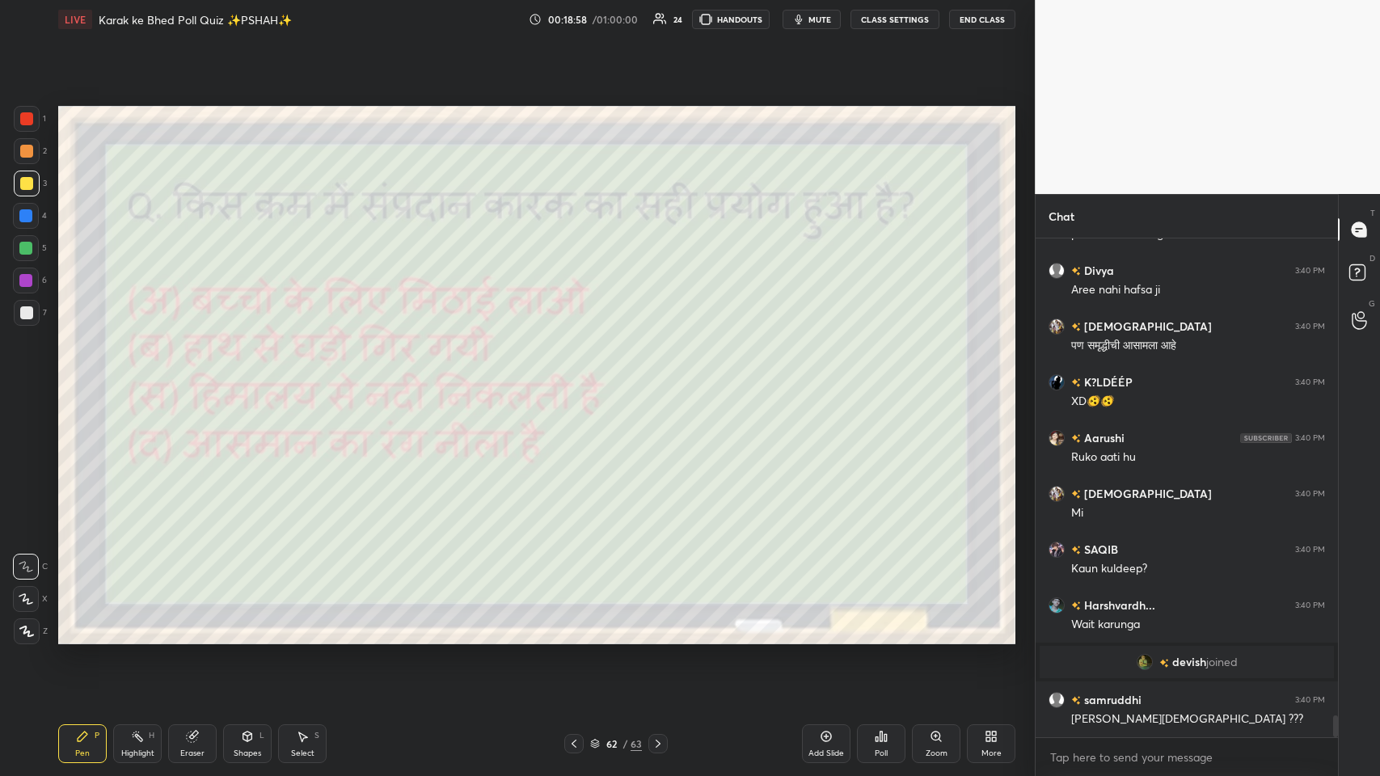
click at [200, 379] on div "Eraser" at bounding box center [192, 743] width 49 height 39
click at [91, 379] on div "Pen P" at bounding box center [82, 743] width 49 height 39
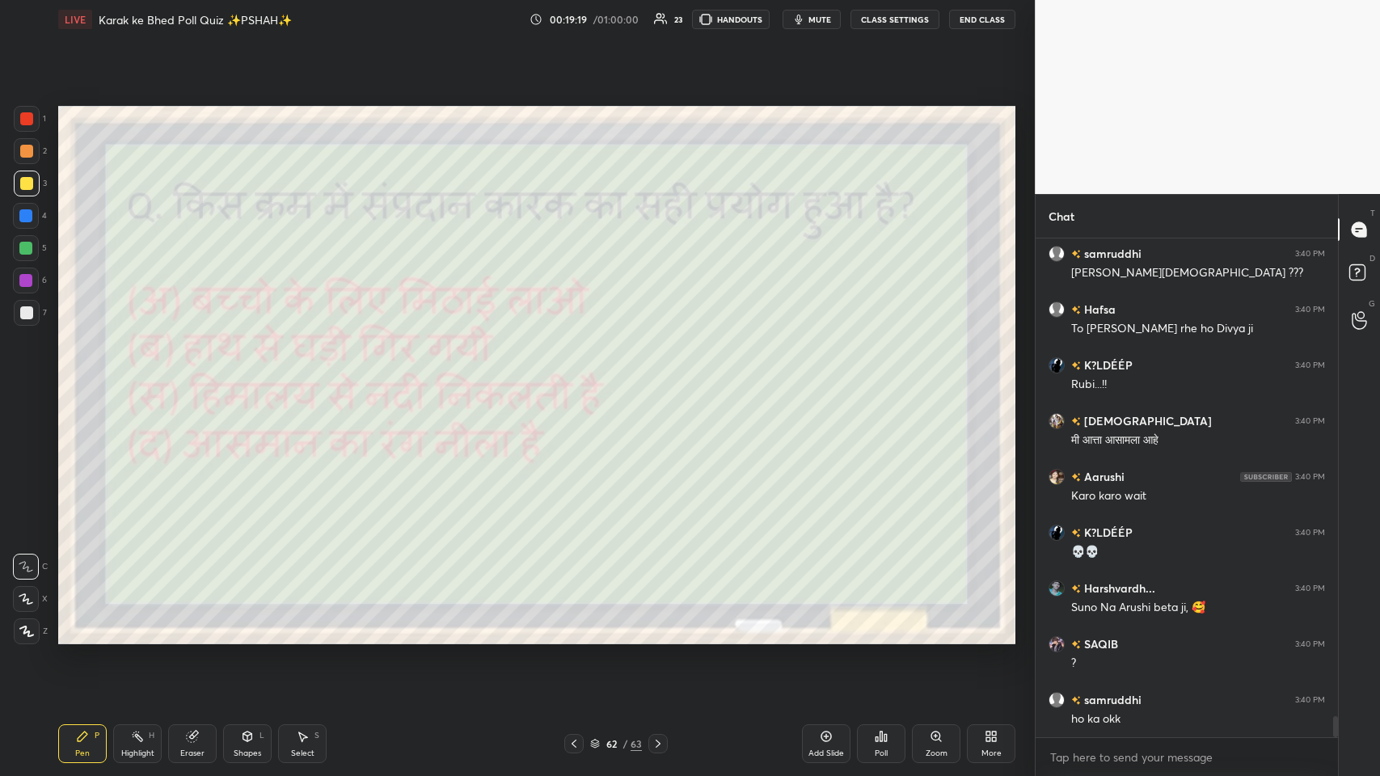
click at [580, 379] on div "Poll" at bounding box center [881, 743] width 49 height 39
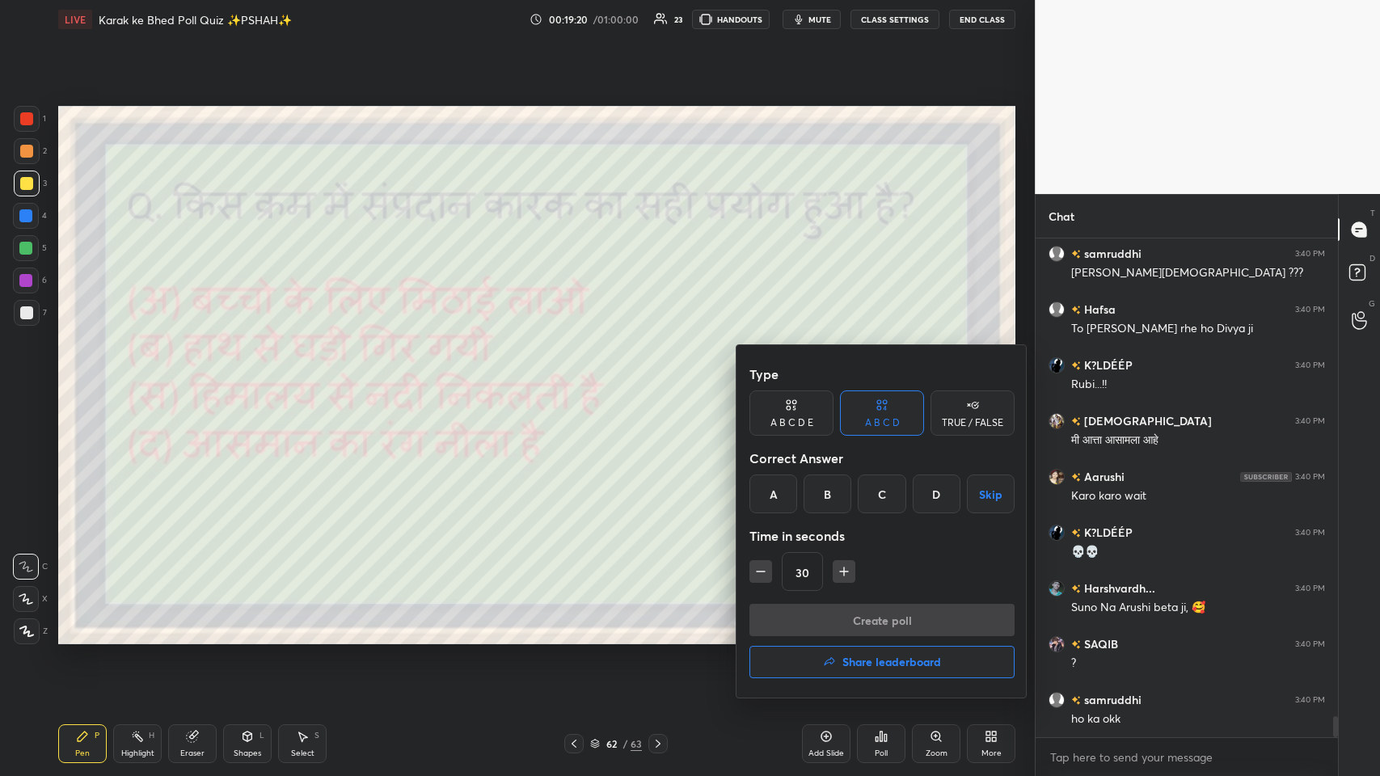
click at [580, 379] on div "A" at bounding box center [773, 494] width 48 height 39
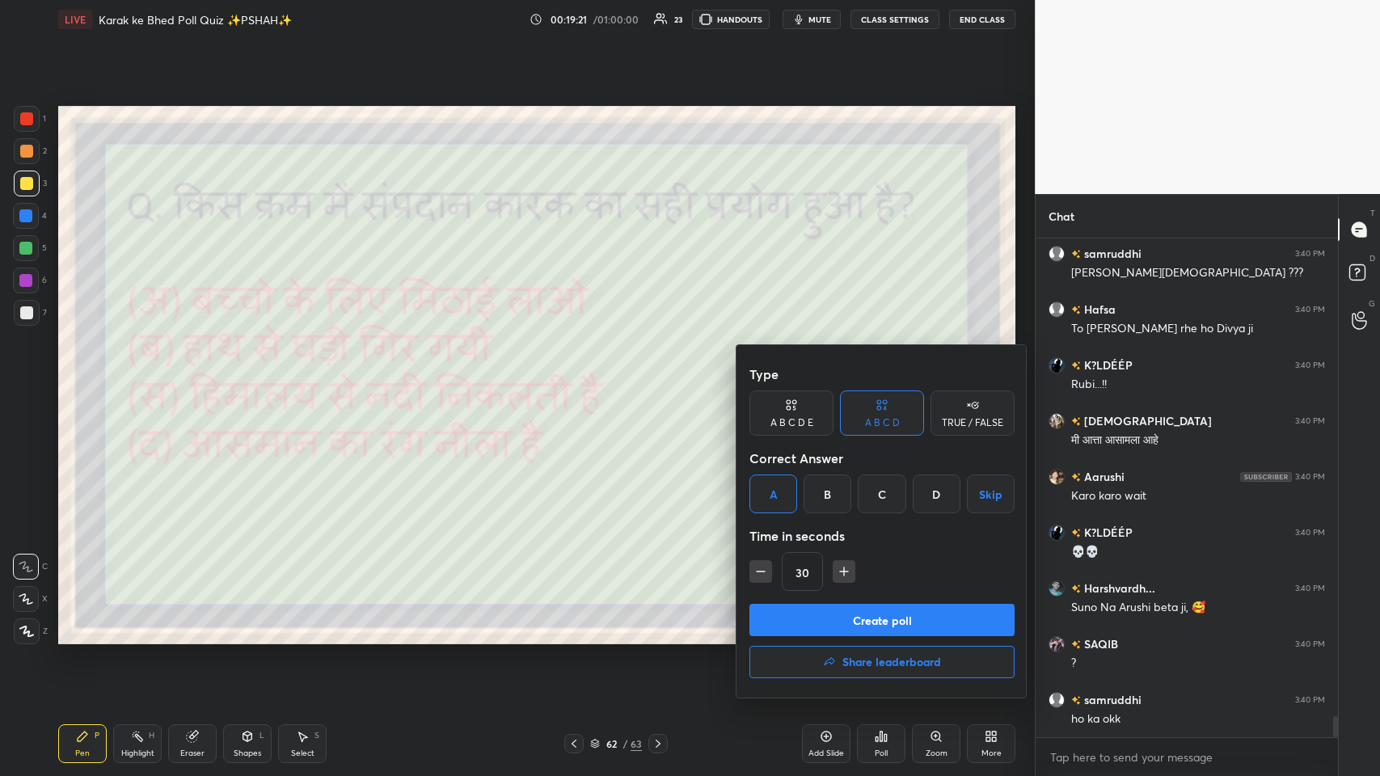
click at [580, 379] on button "Create poll" at bounding box center [881, 620] width 265 height 32
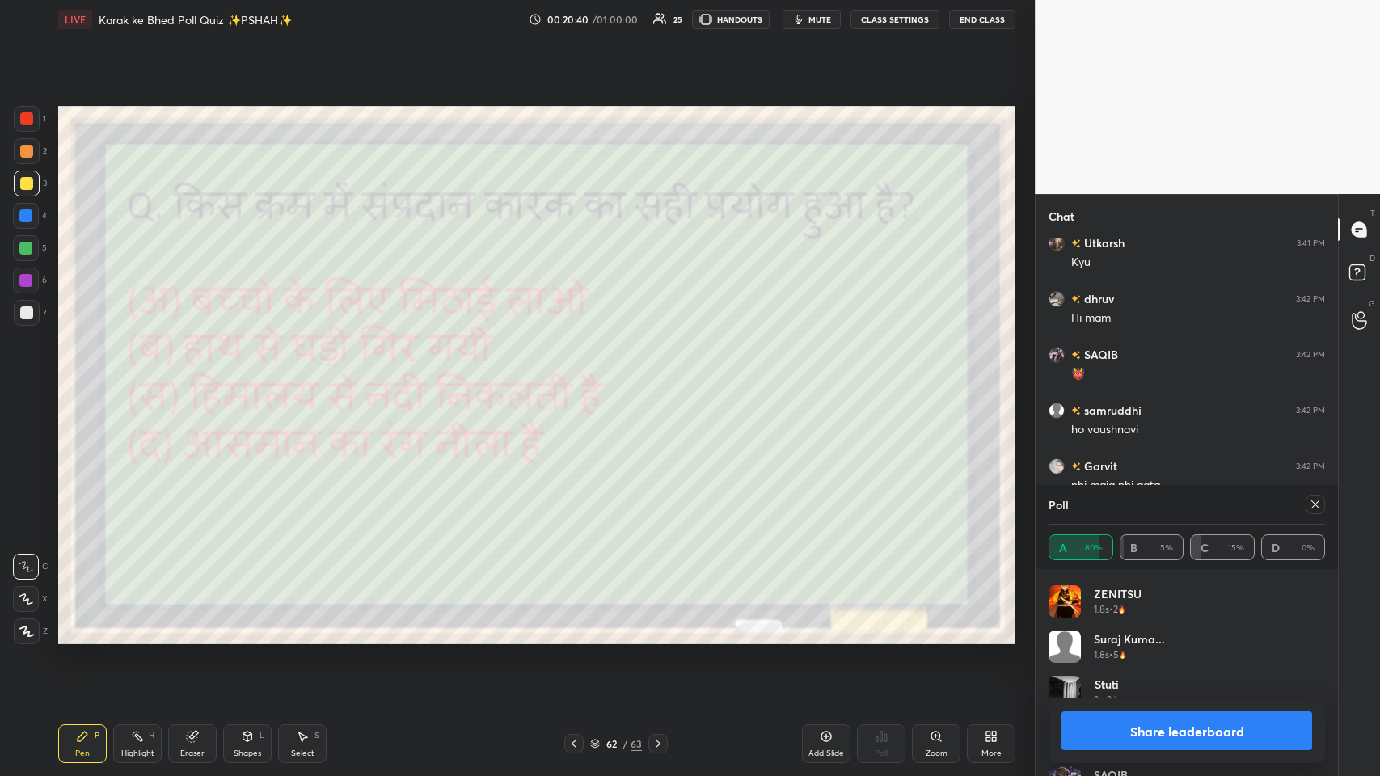
scroll to position [12555, 0]
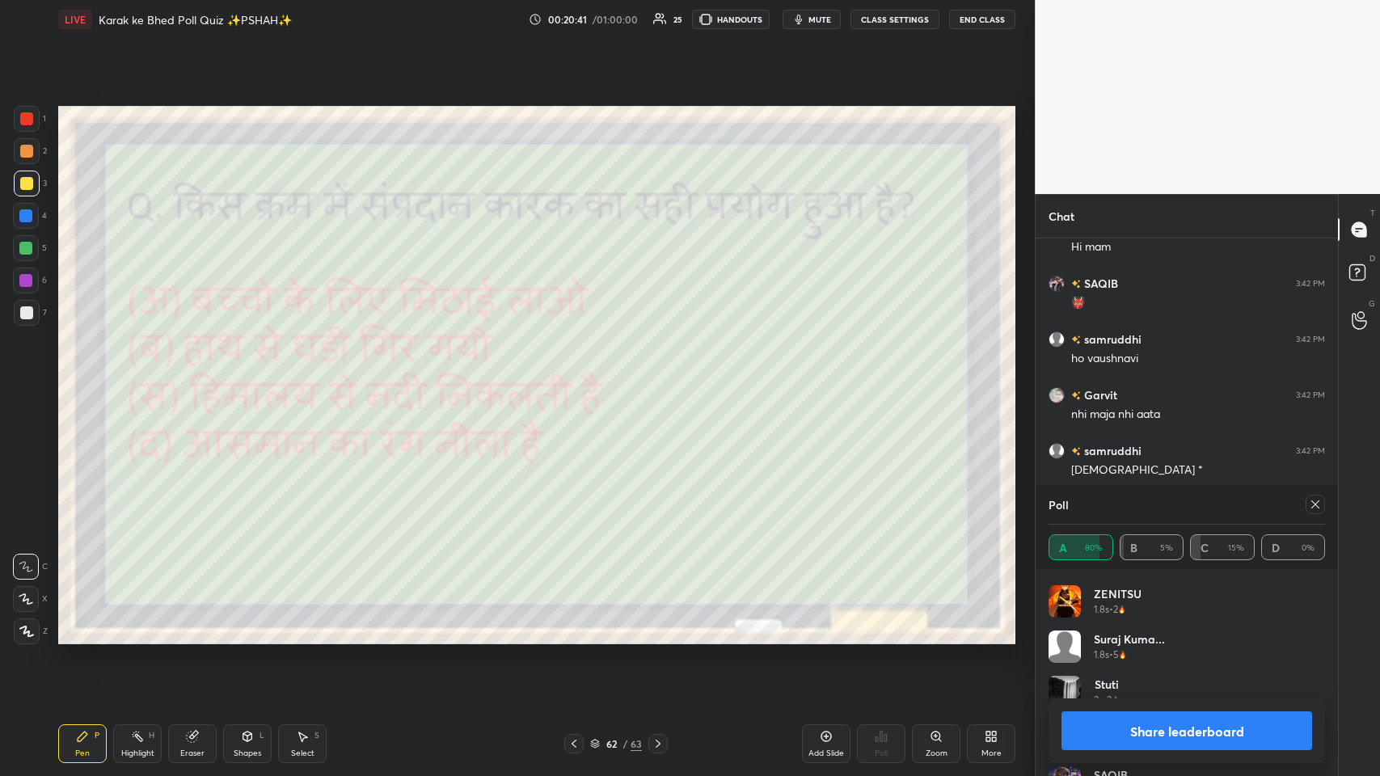
click at [580, 379] on icon at bounding box center [1315, 504] width 8 height 8
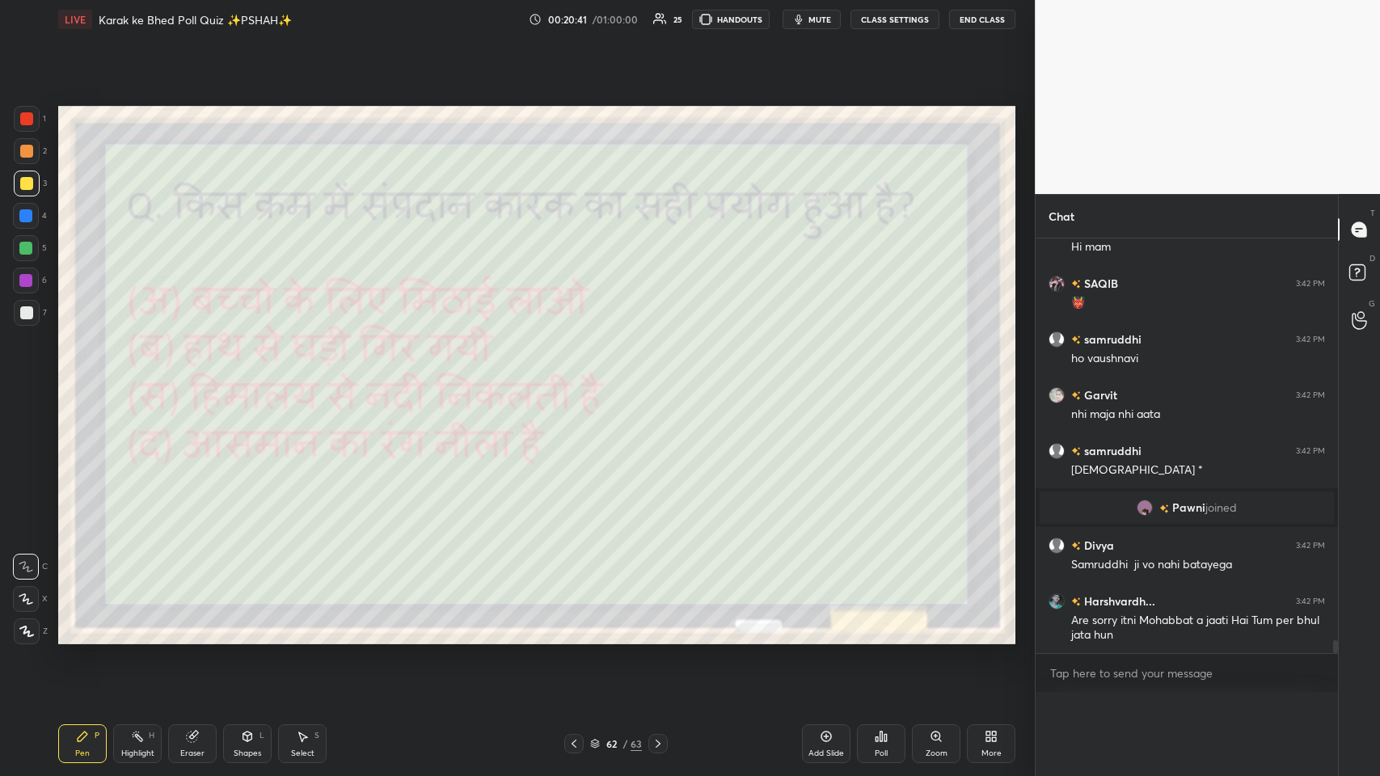
scroll to position [6, 5]
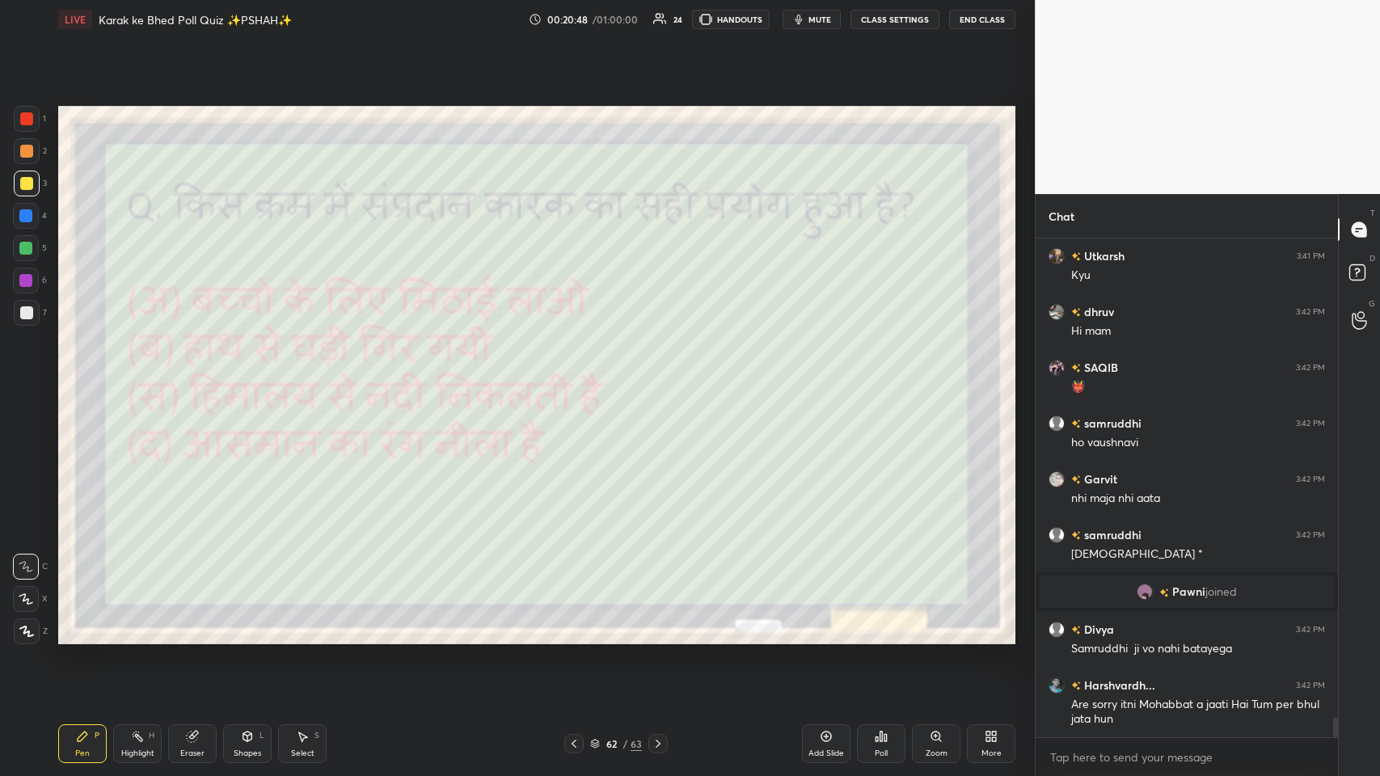
click at [580, 379] on div "62" at bounding box center [611, 744] width 16 height 10
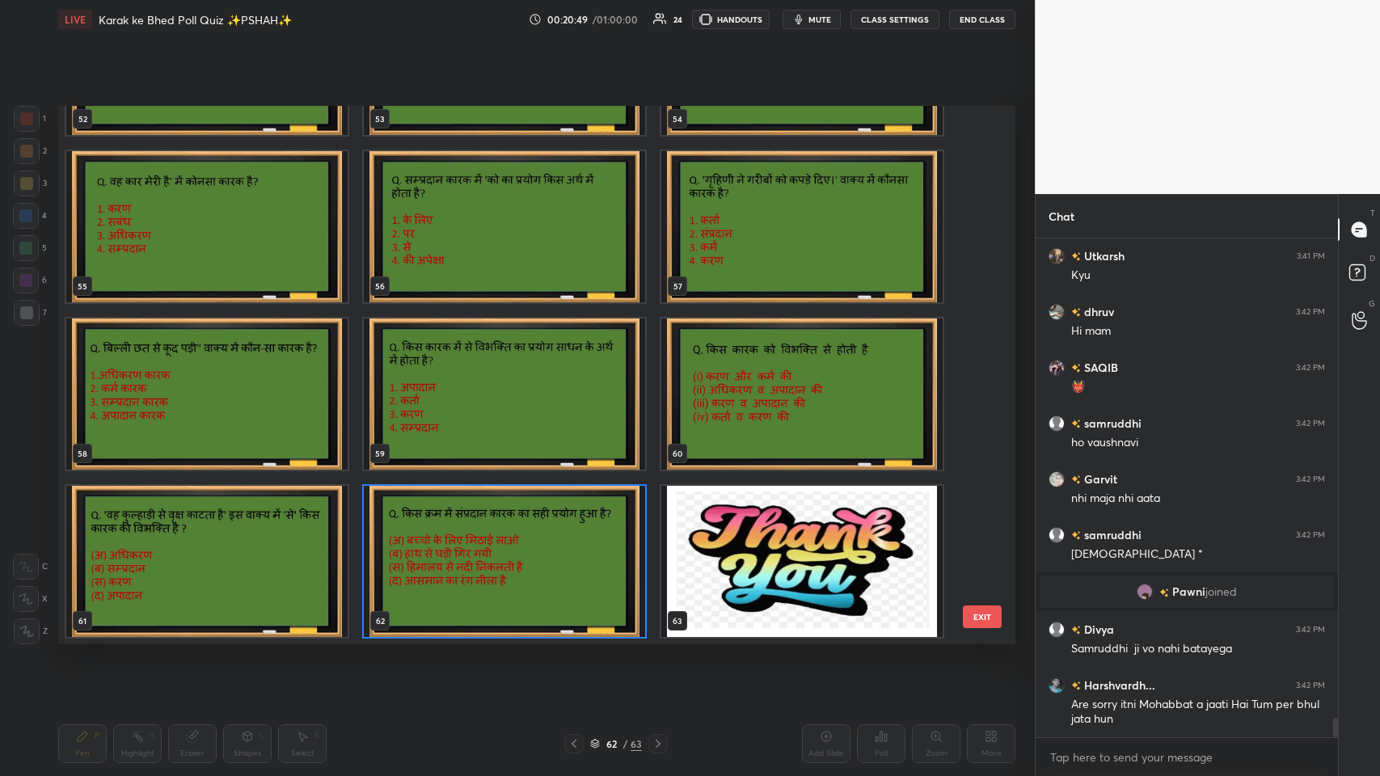
click at [247, 379] on img "grid" at bounding box center [206, 561] width 281 height 151
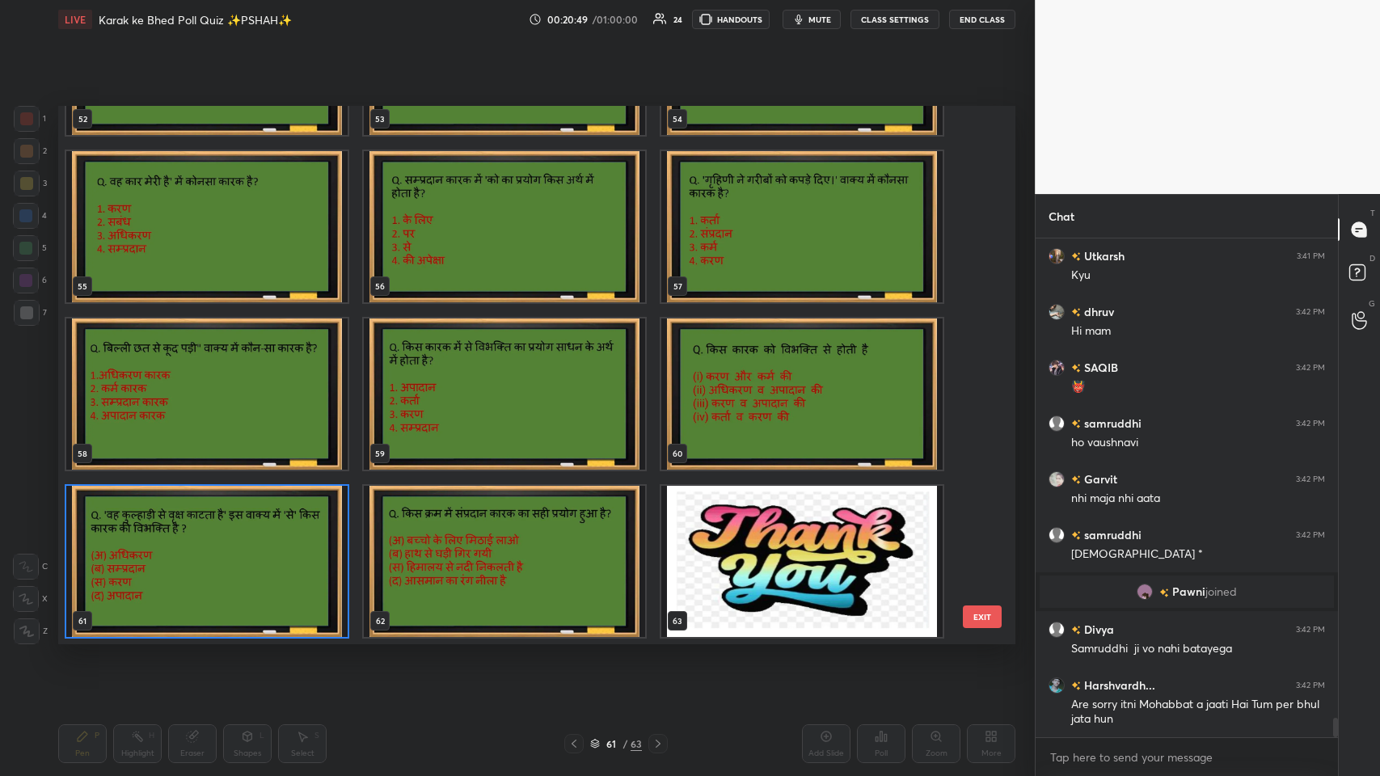
click at [247, 379] on img "grid" at bounding box center [206, 561] width 281 height 151
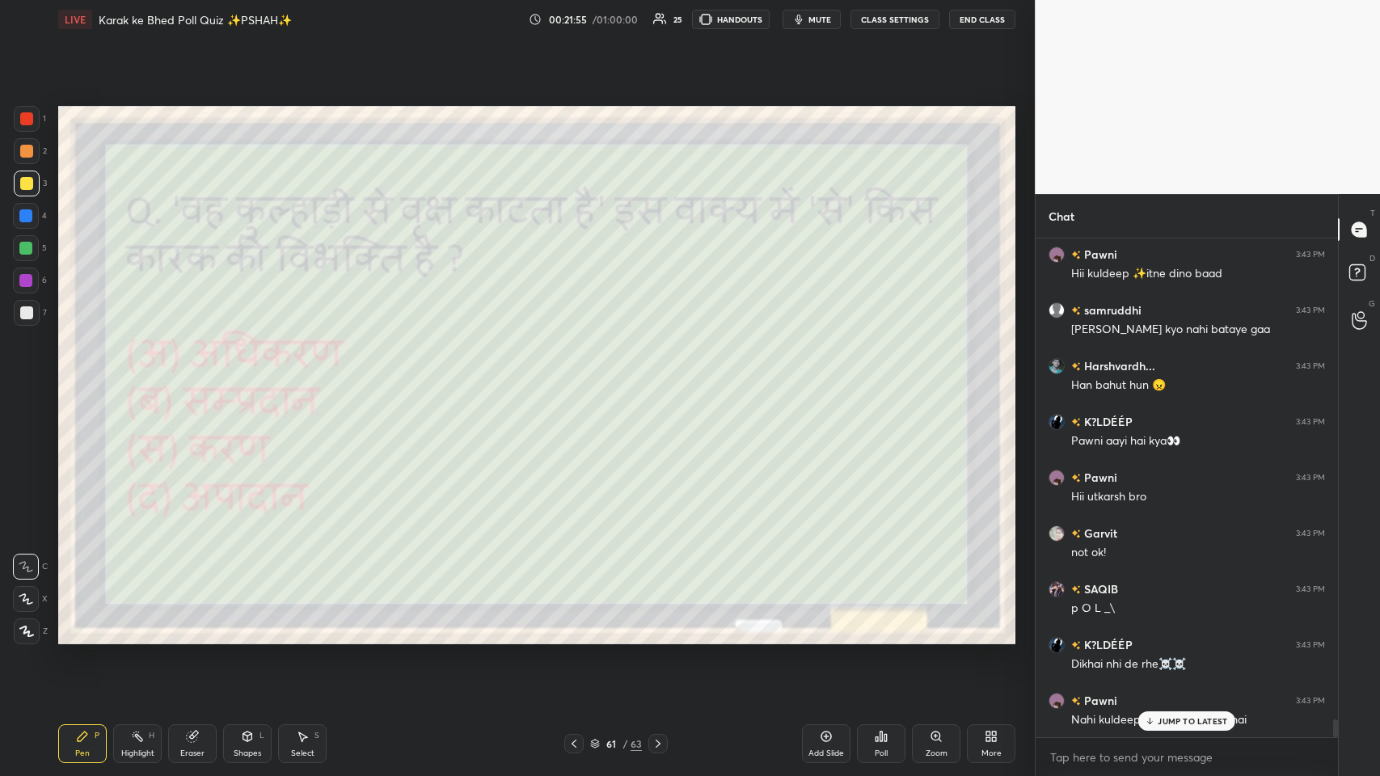
scroll to position [13783, 0]
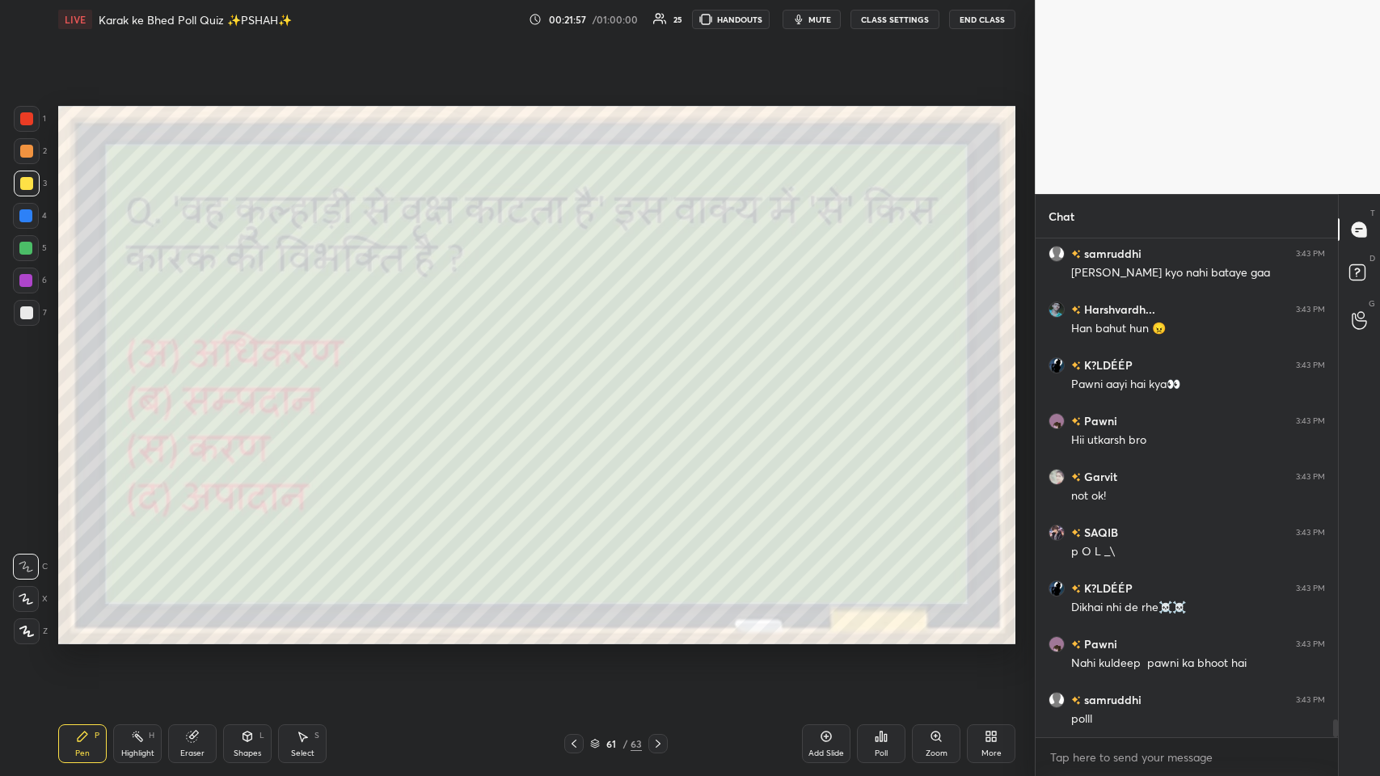
click at [580, 379] on div "Poll" at bounding box center [881, 743] width 49 height 39
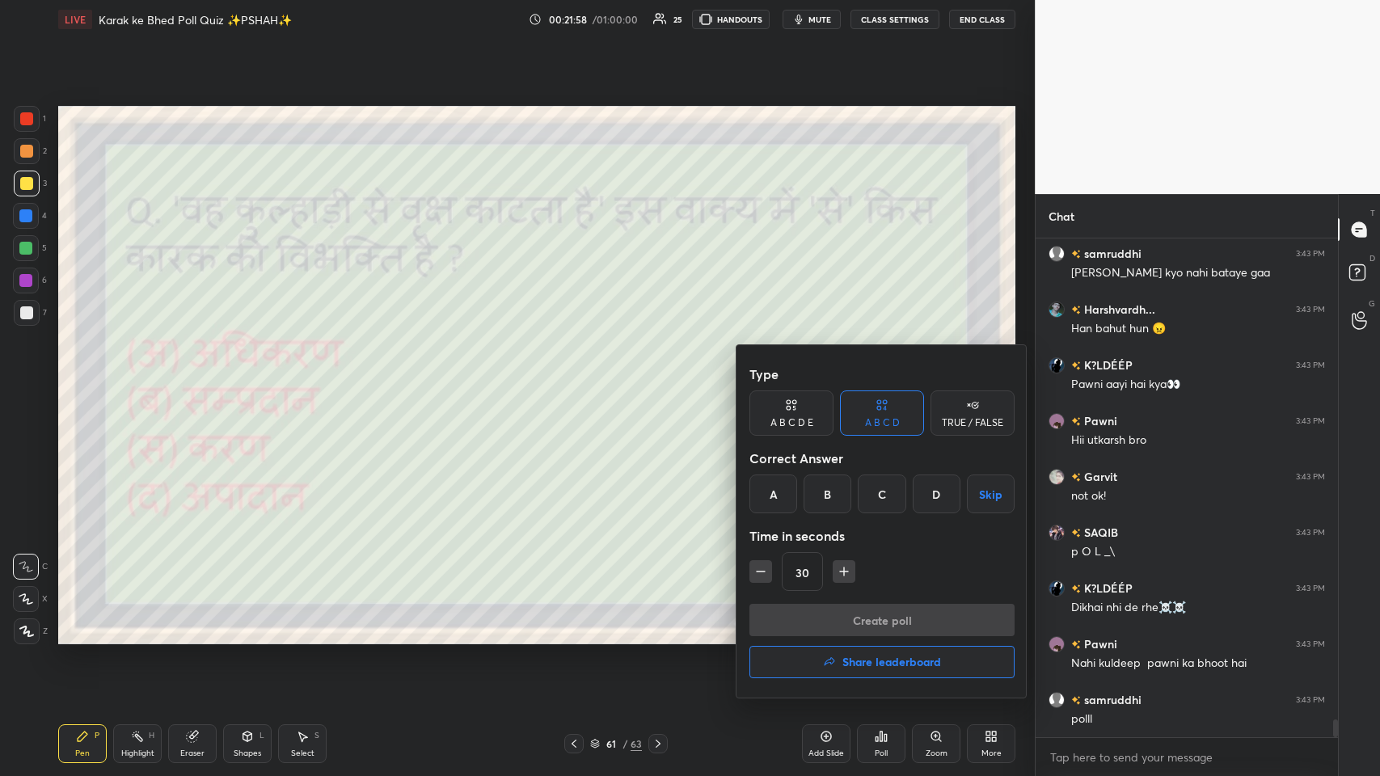
click at [580, 379] on div "C" at bounding box center [882, 494] width 48 height 39
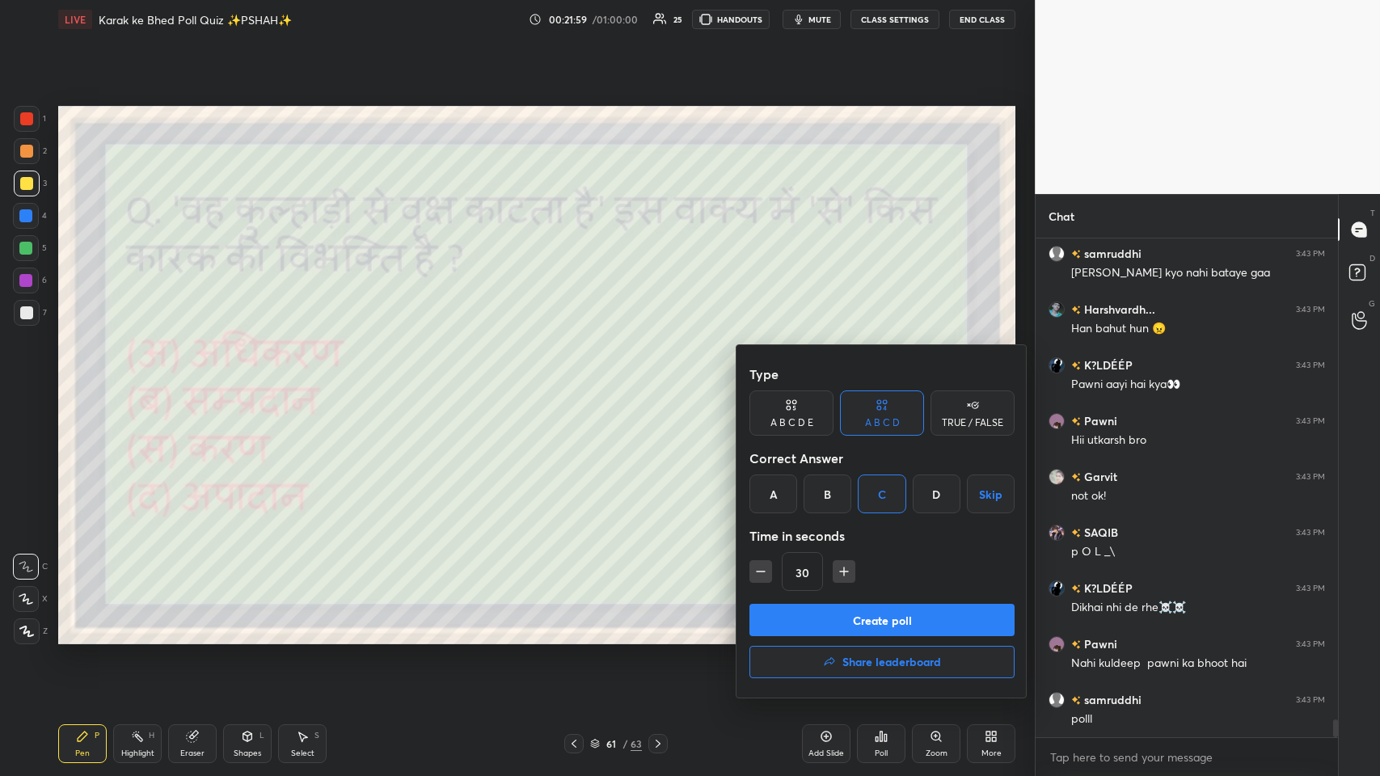
scroll to position [13838, 0]
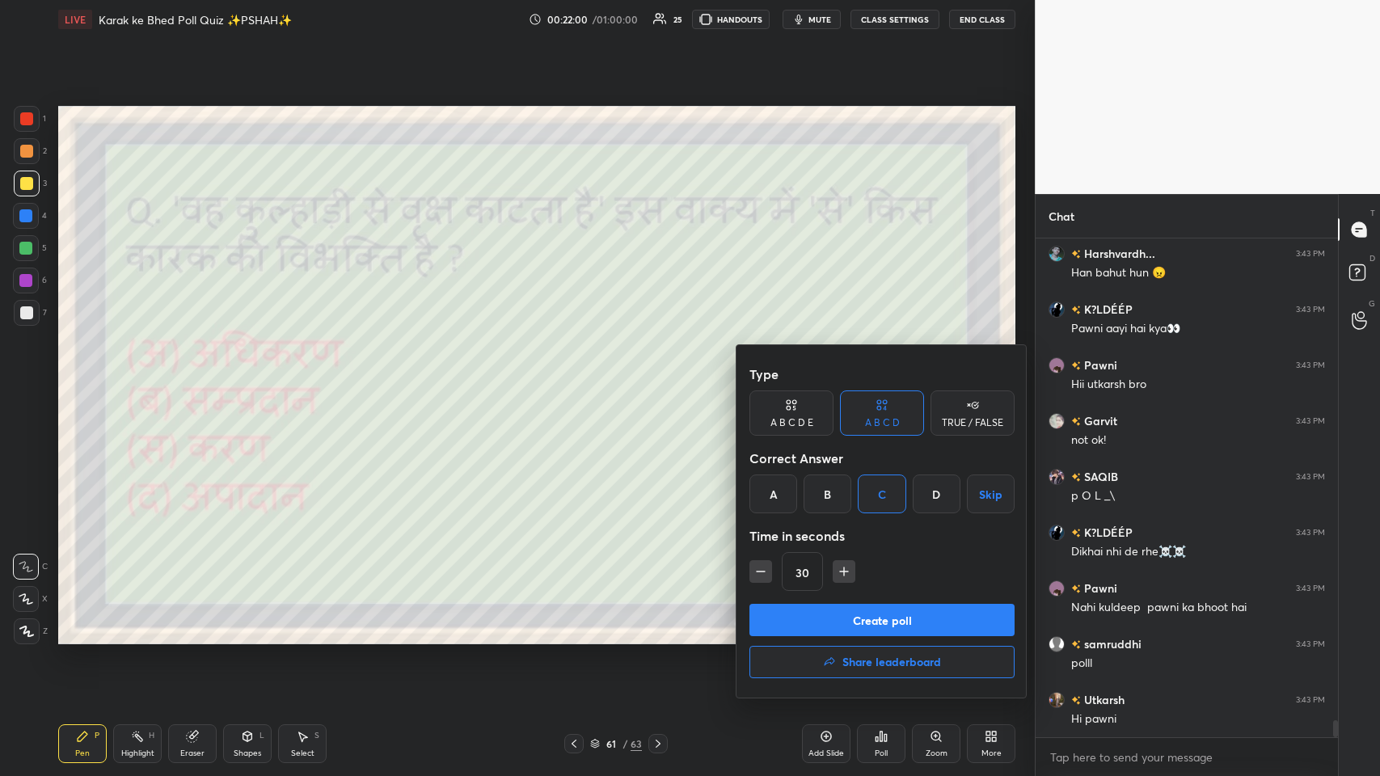
click at [580, 379] on button "Create poll" at bounding box center [881, 620] width 265 height 32
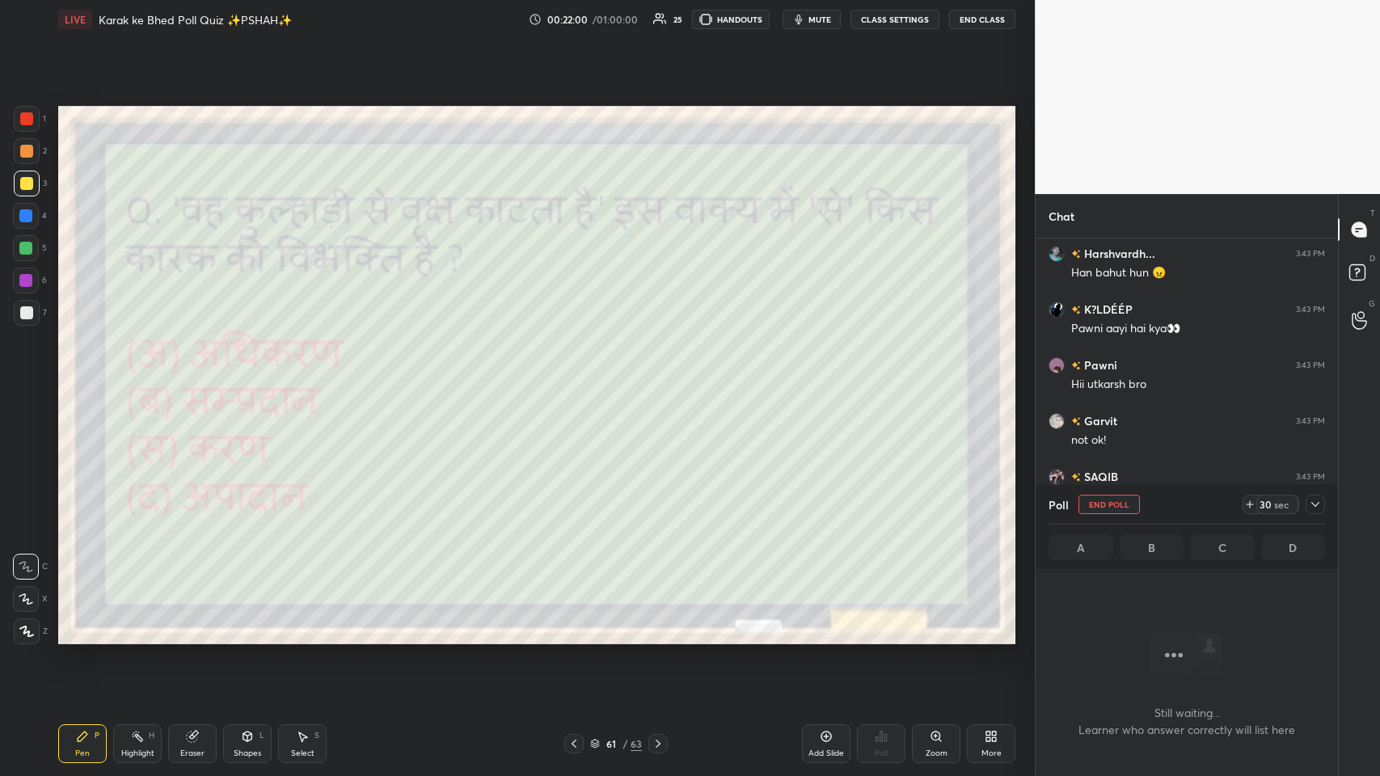
scroll to position [450, 298]
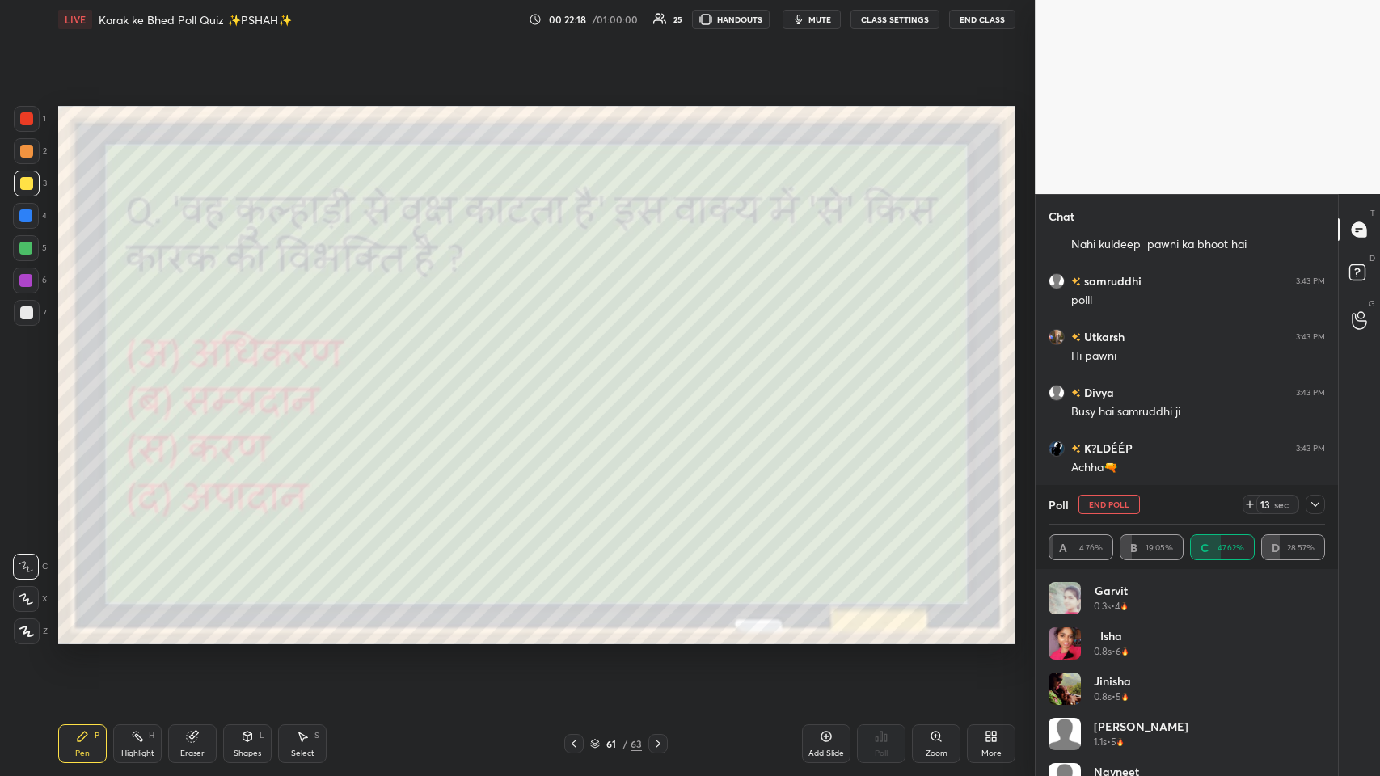
click at [580, 379] on div at bounding box center [1315, 504] width 19 height 19
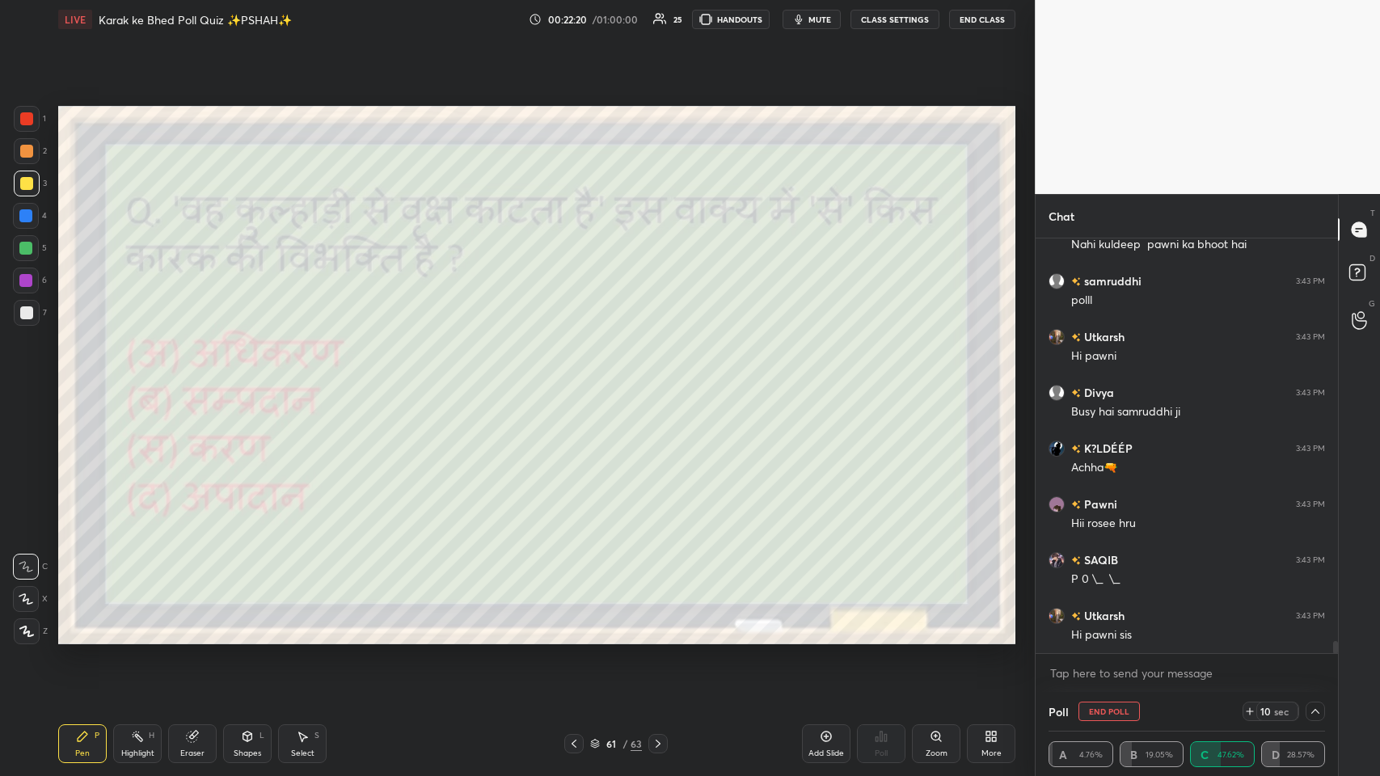
click at [580, 379] on icon at bounding box center [1315, 711] width 8 height 5
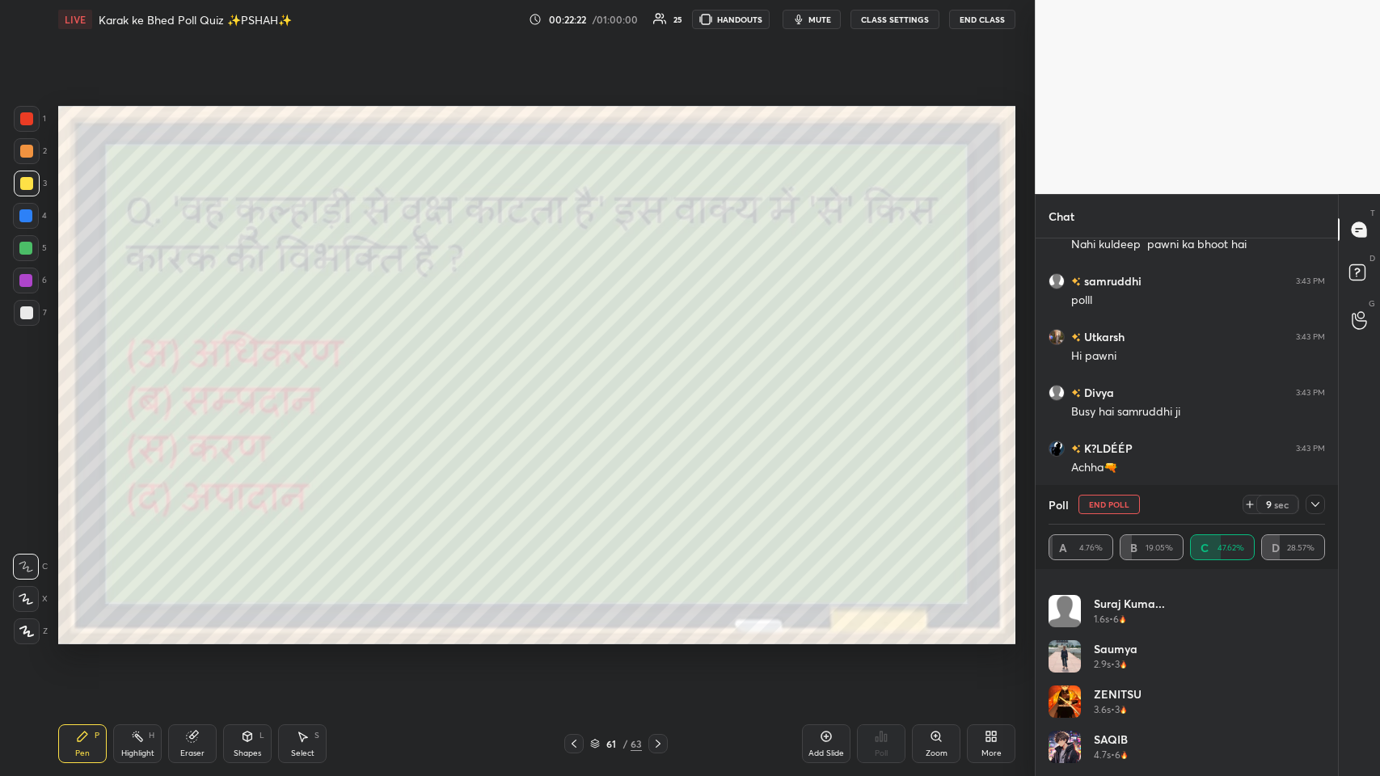
click at [580, 379] on icon at bounding box center [1315, 504] width 13 height 13
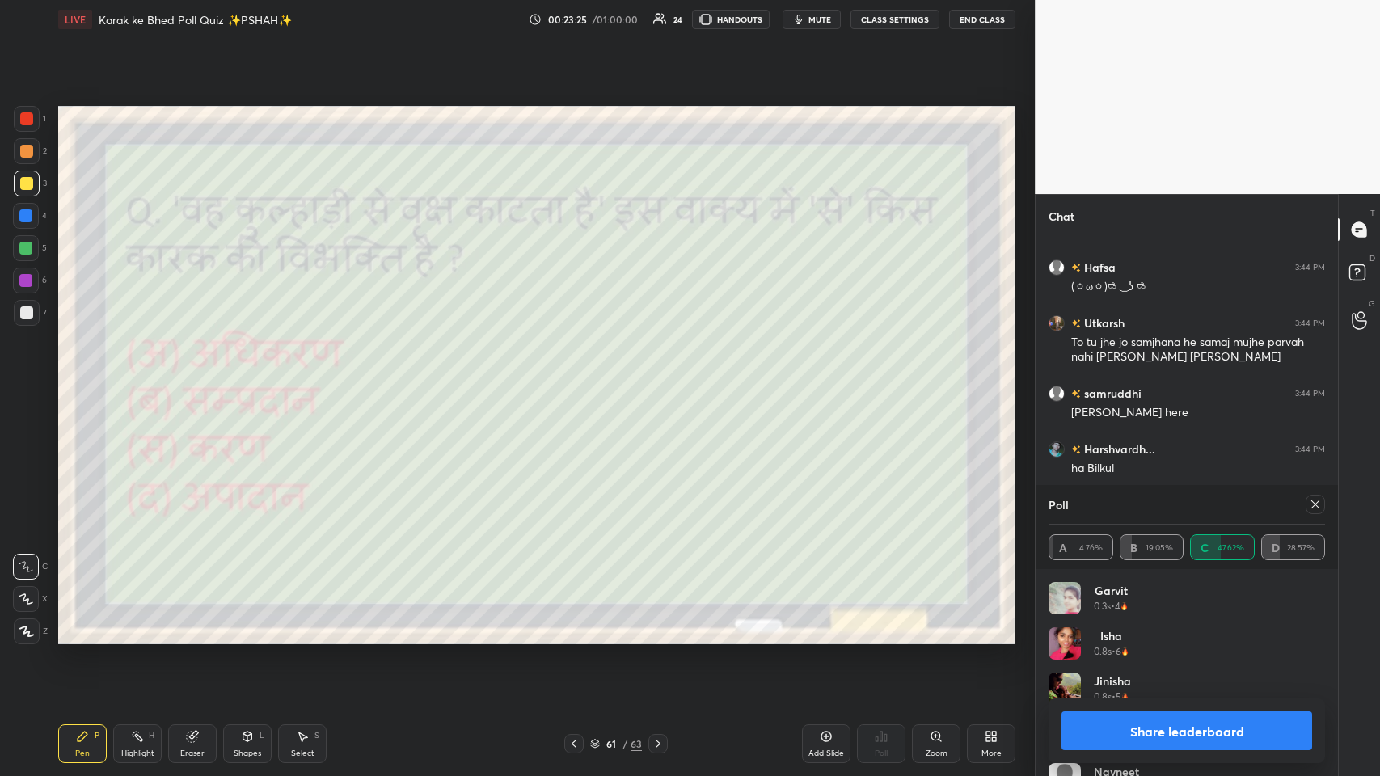
scroll to position [15097, 0]
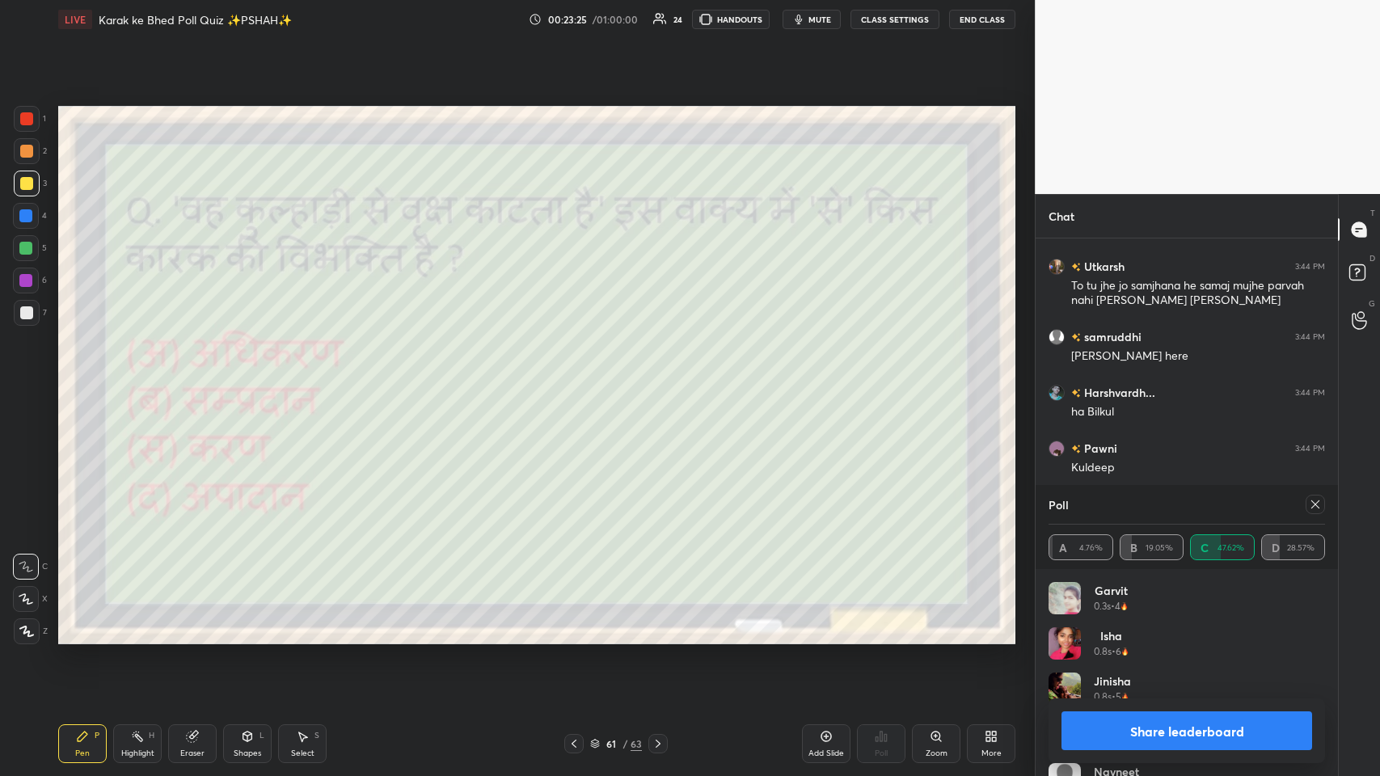
click at [580, 379] on icon at bounding box center [1315, 504] width 13 height 13
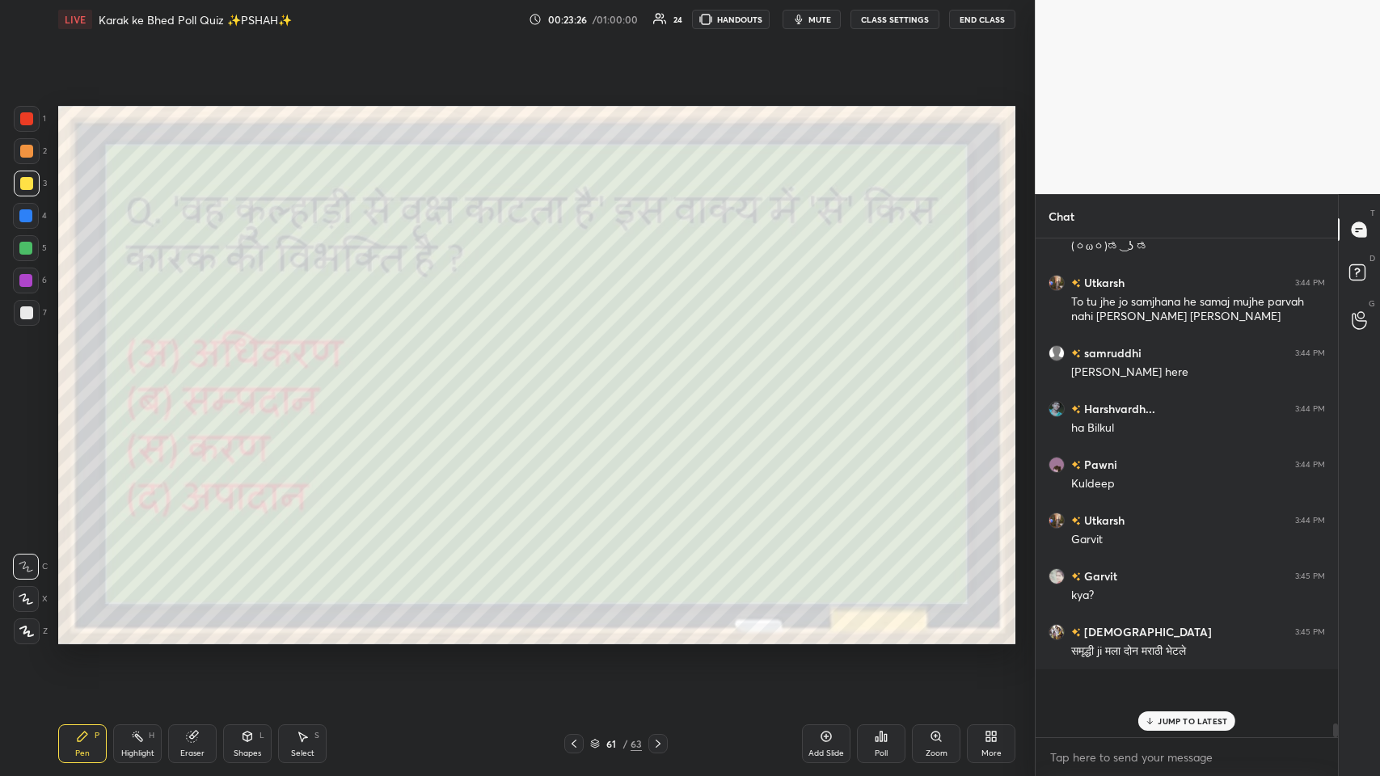
scroll to position [472, 298]
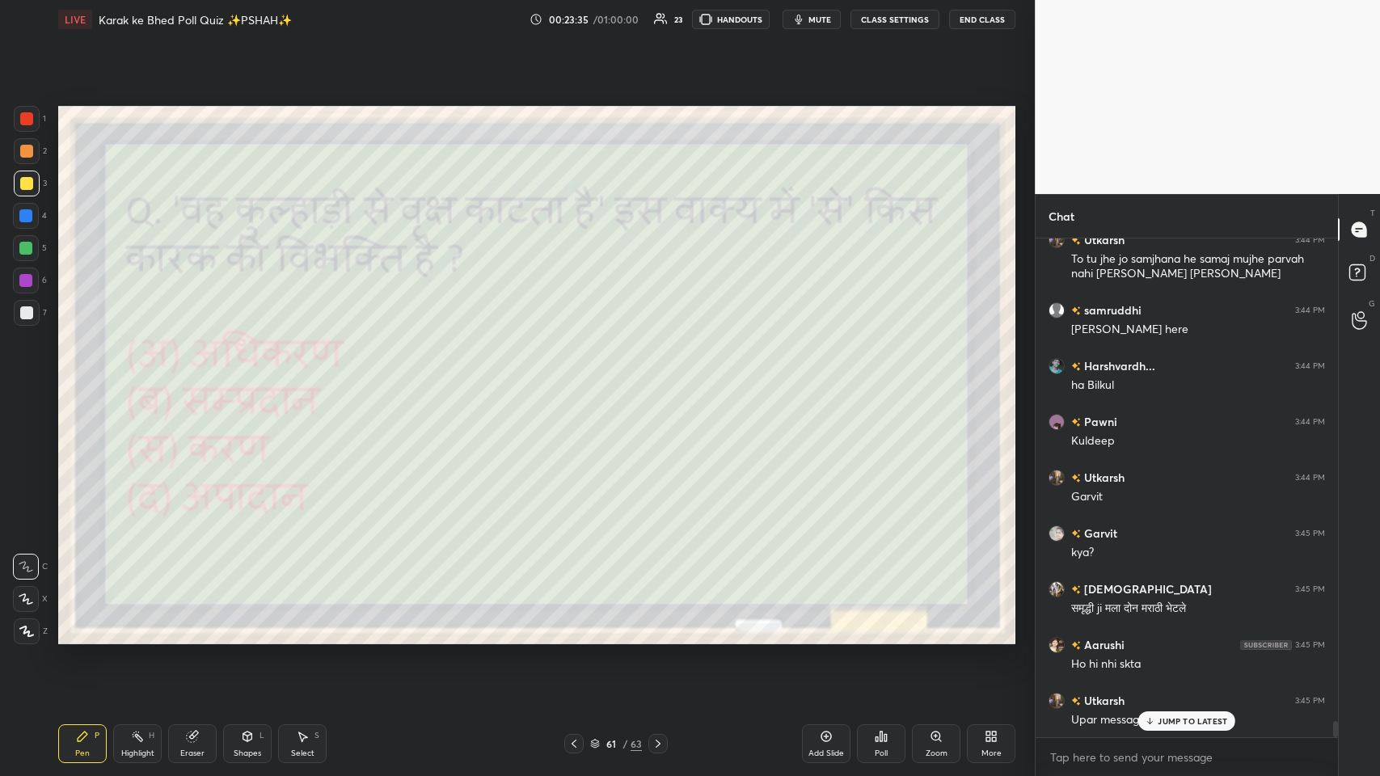
click at [580, 379] on div "JUMP TO LATEST" at bounding box center [1186, 720] width 97 height 19
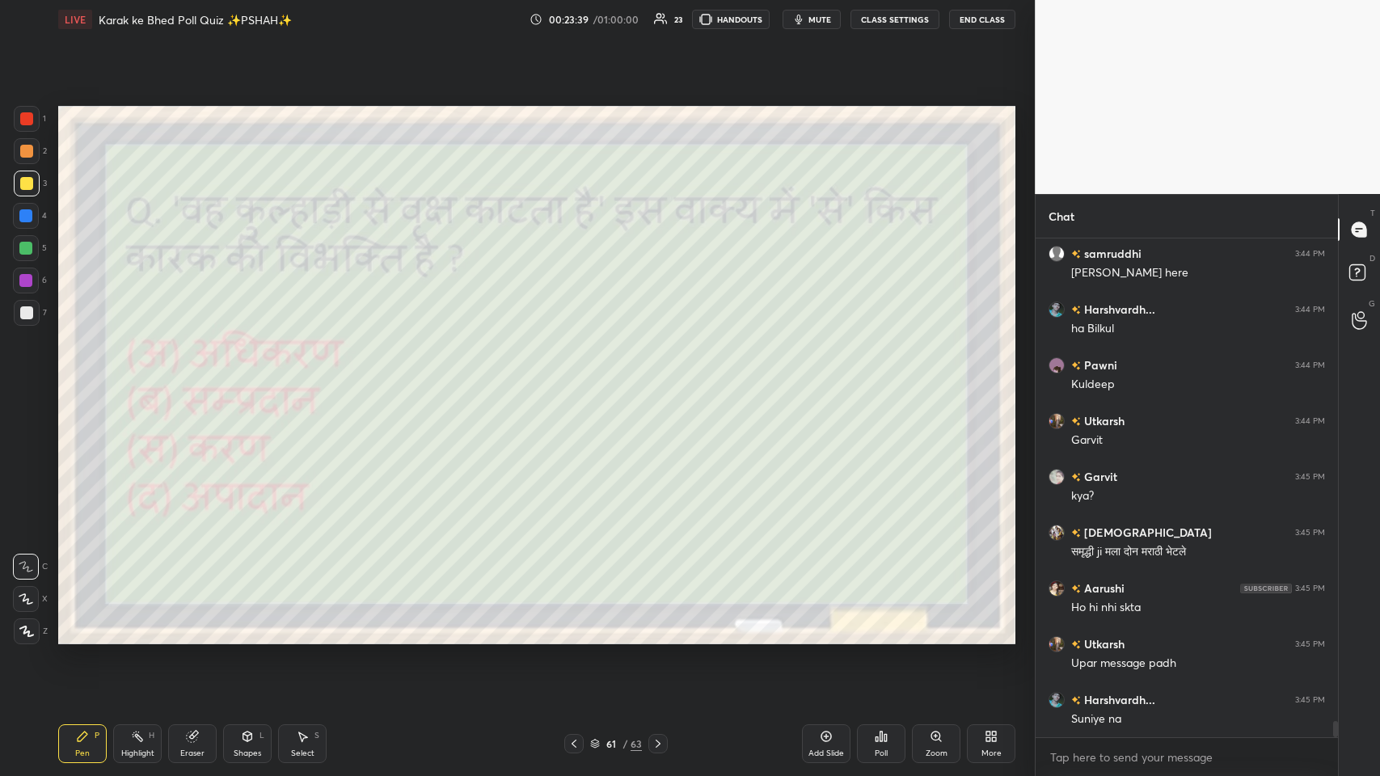
click at [578, 379] on icon at bounding box center [574, 743] width 13 height 13
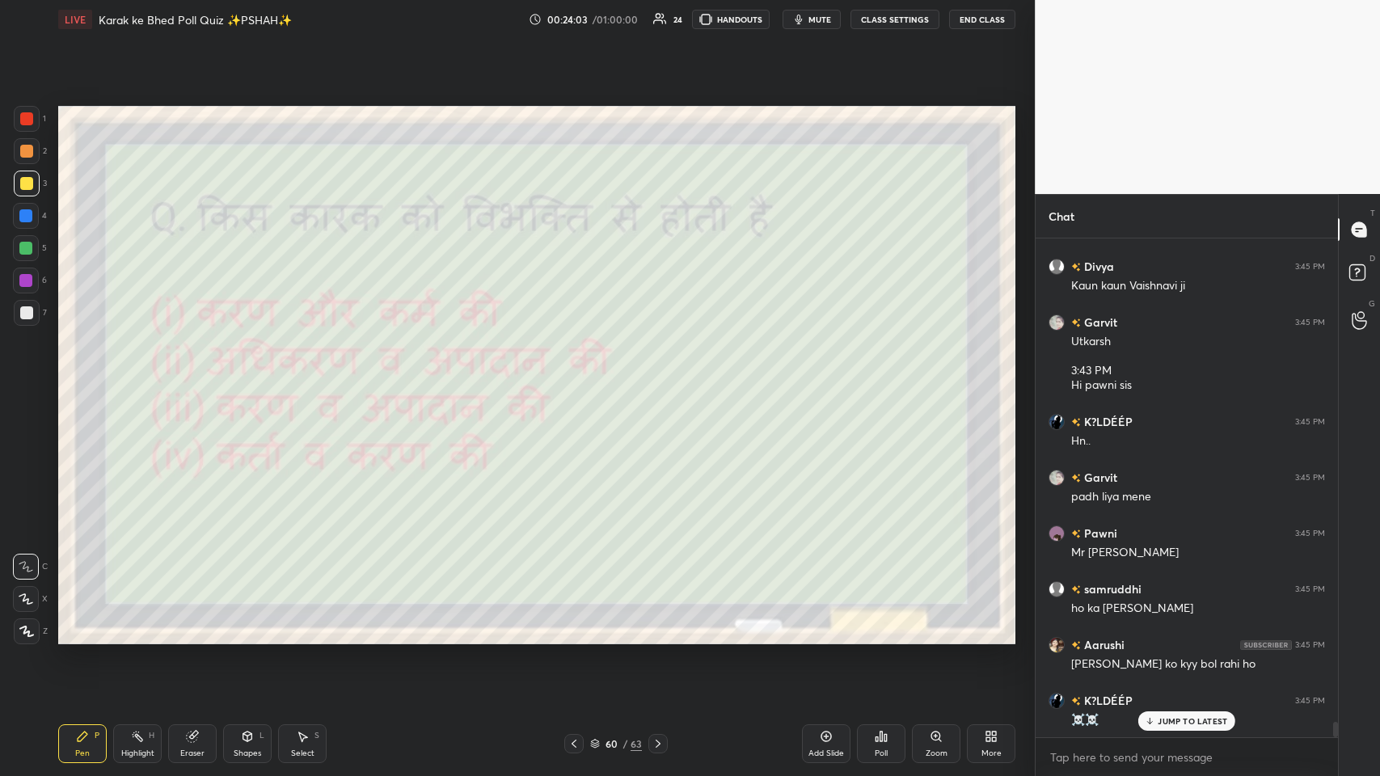
click at [195, 379] on div "Eraser" at bounding box center [192, 753] width 24 height 8
click at [24, 379] on icon at bounding box center [25, 600] width 13 height 14
click at [70, 379] on div "Pen P" at bounding box center [82, 743] width 49 height 39
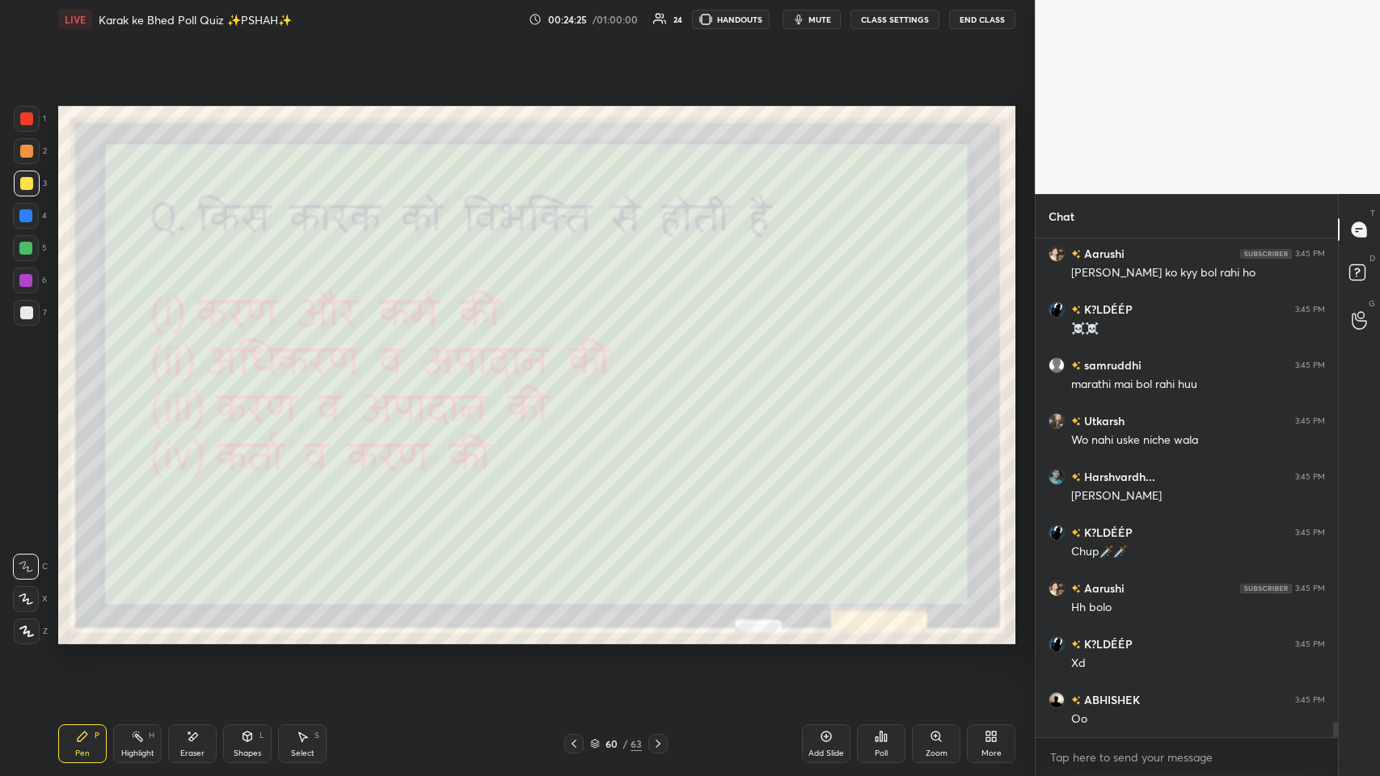
click at [580, 379] on div "Poll" at bounding box center [881, 743] width 49 height 39
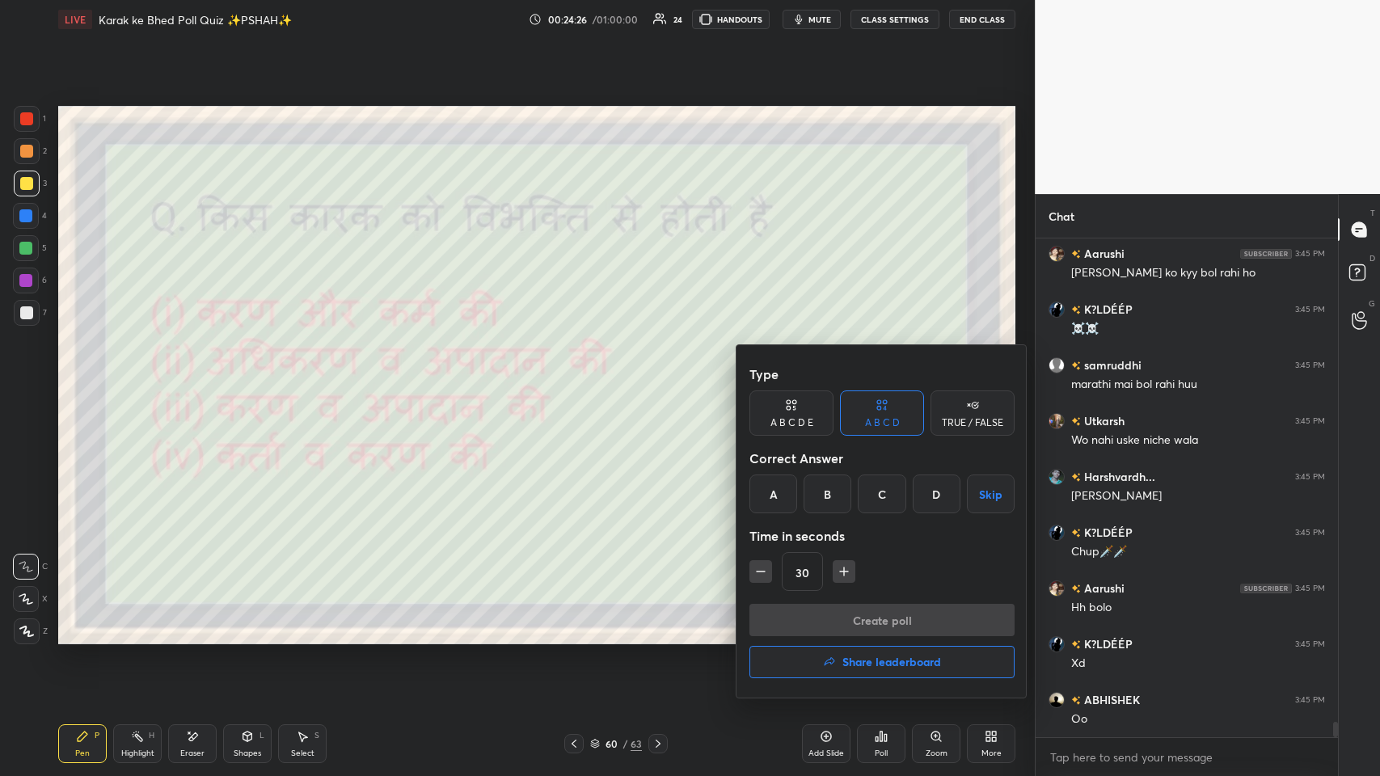
click at [580, 379] on div "C" at bounding box center [882, 494] width 48 height 39
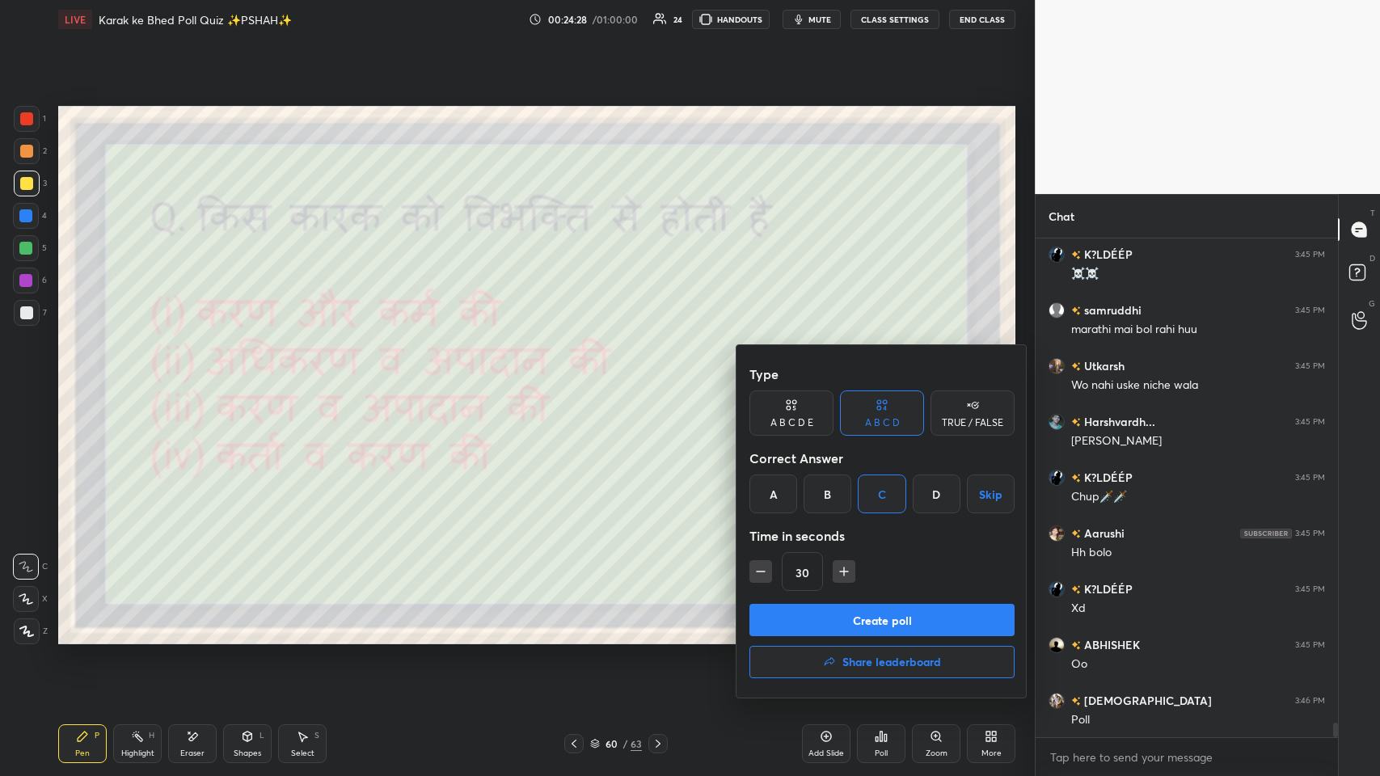
scroll to position [16228, 0]
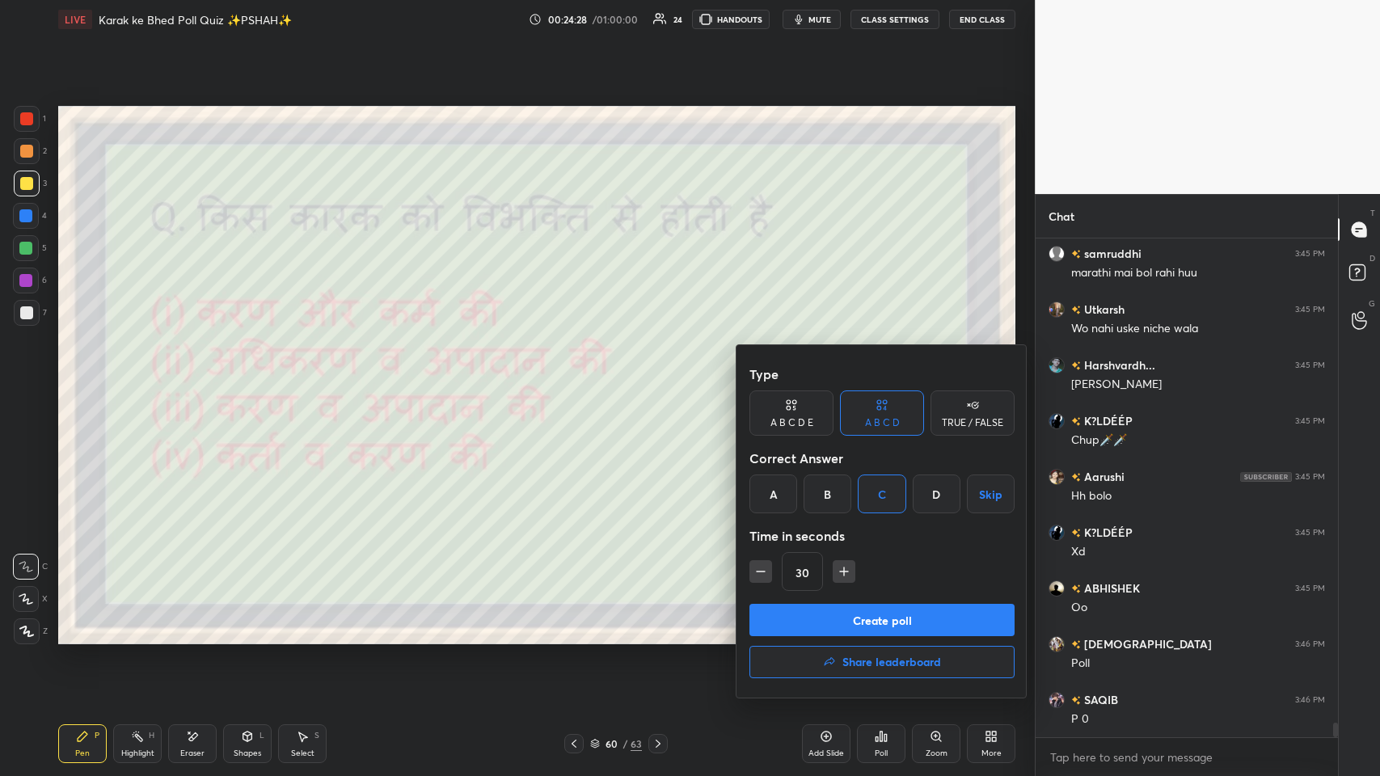
click at [580, 379] on button "Create poll" at bounding box center [881, 620] width 265 height 32
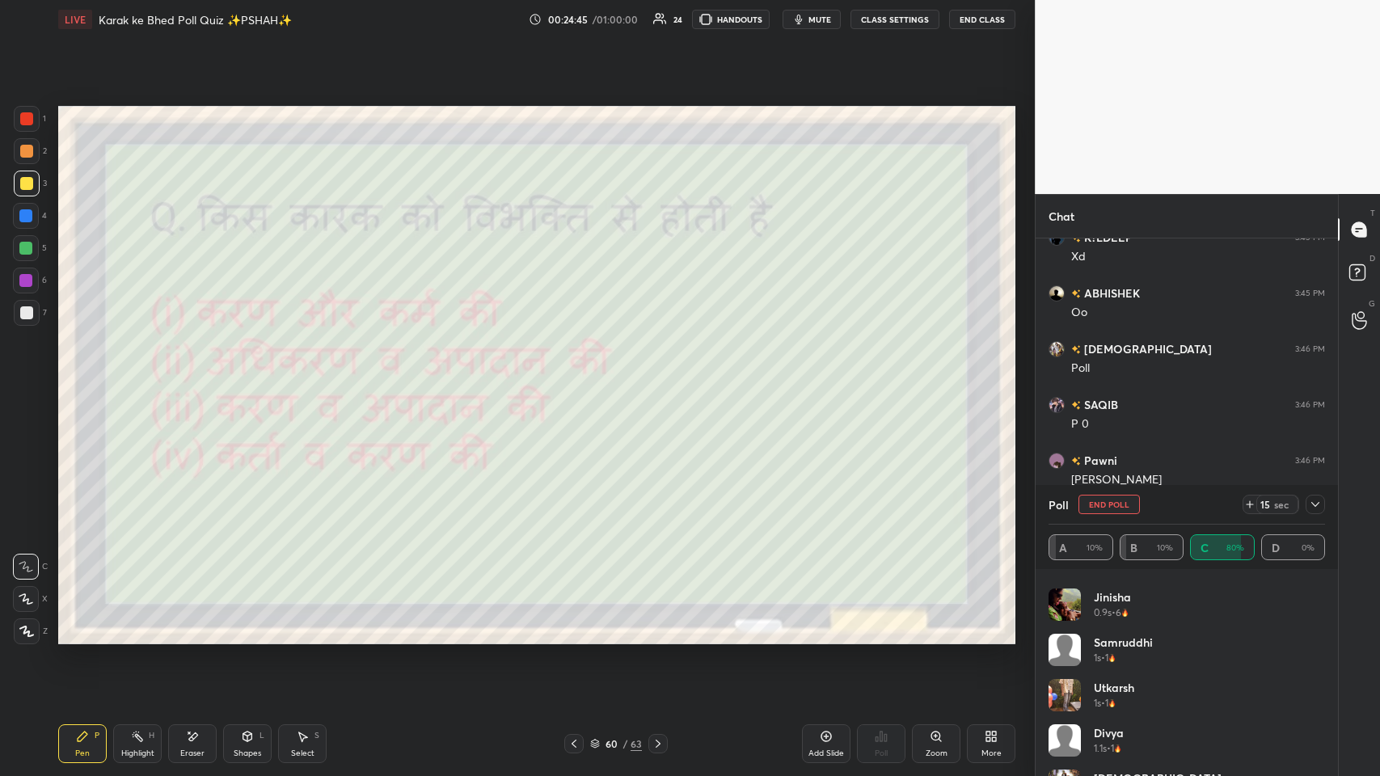
scroll to position [16578, 0]
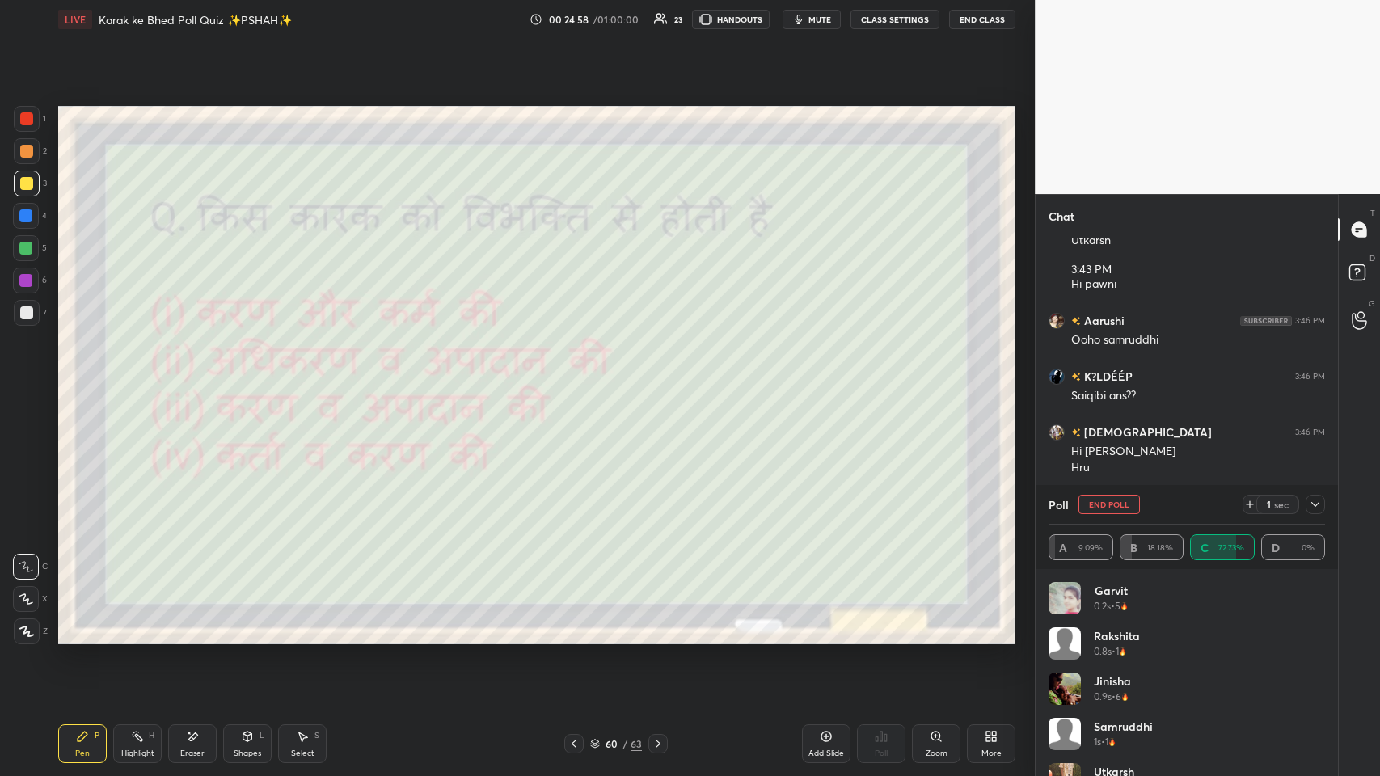
click at [580, 379] on div at bounding box center [1315, 504] width 19 height 19
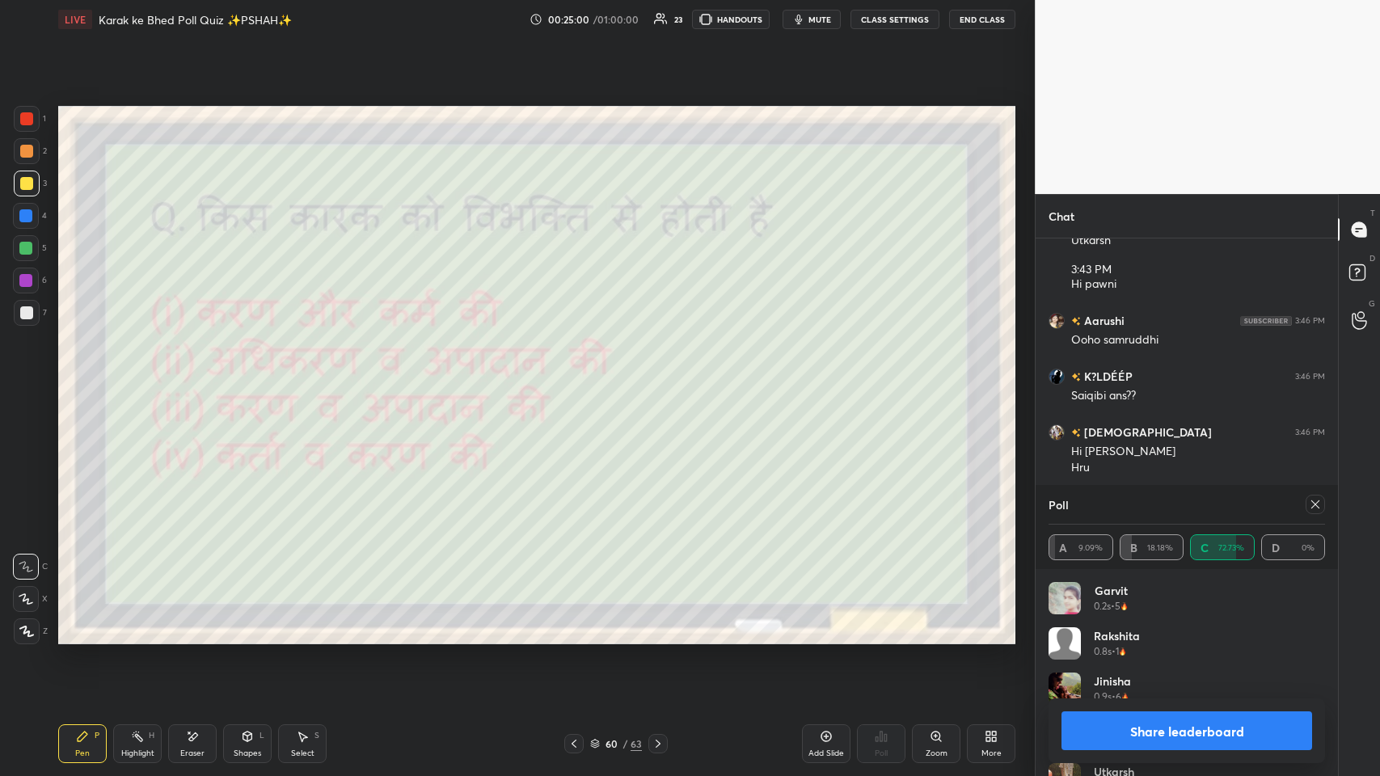
click at [580, 379] on icon at bounding box center [1315, 504] width 13 height 13
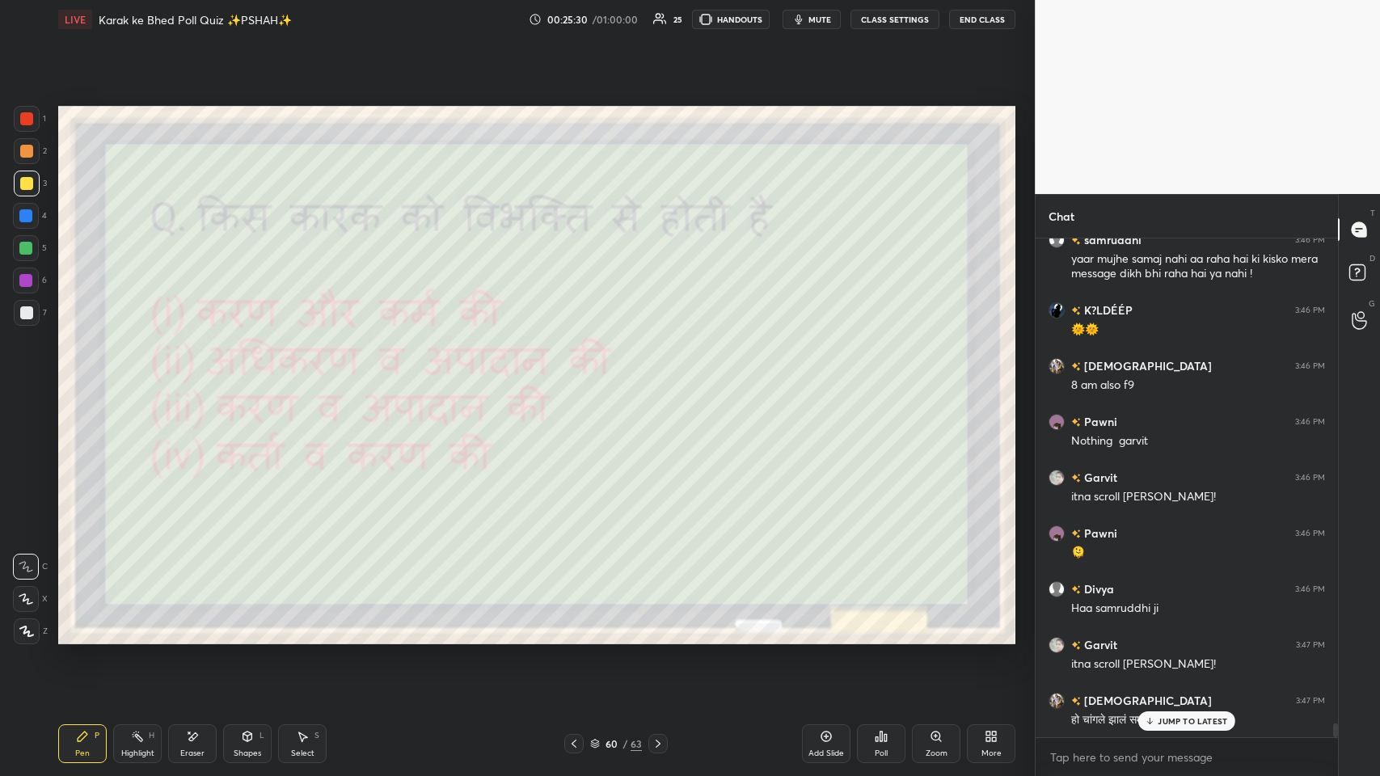
click at [580, 379] on p "JUMP TO LATEST" at bounding box center [1193, 721] width 70 height 10
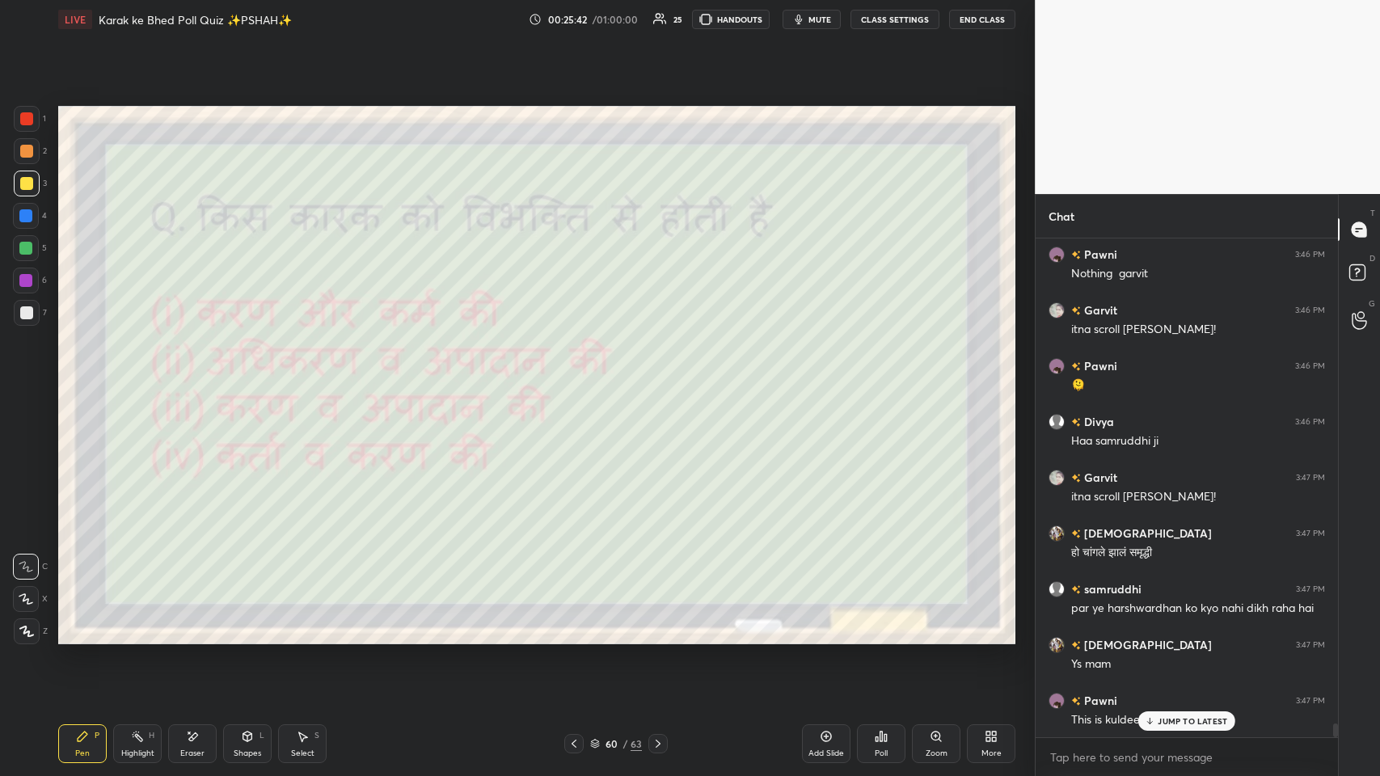
click at [580, 379] on div at bounding box center [573, 743] width 19 height 19
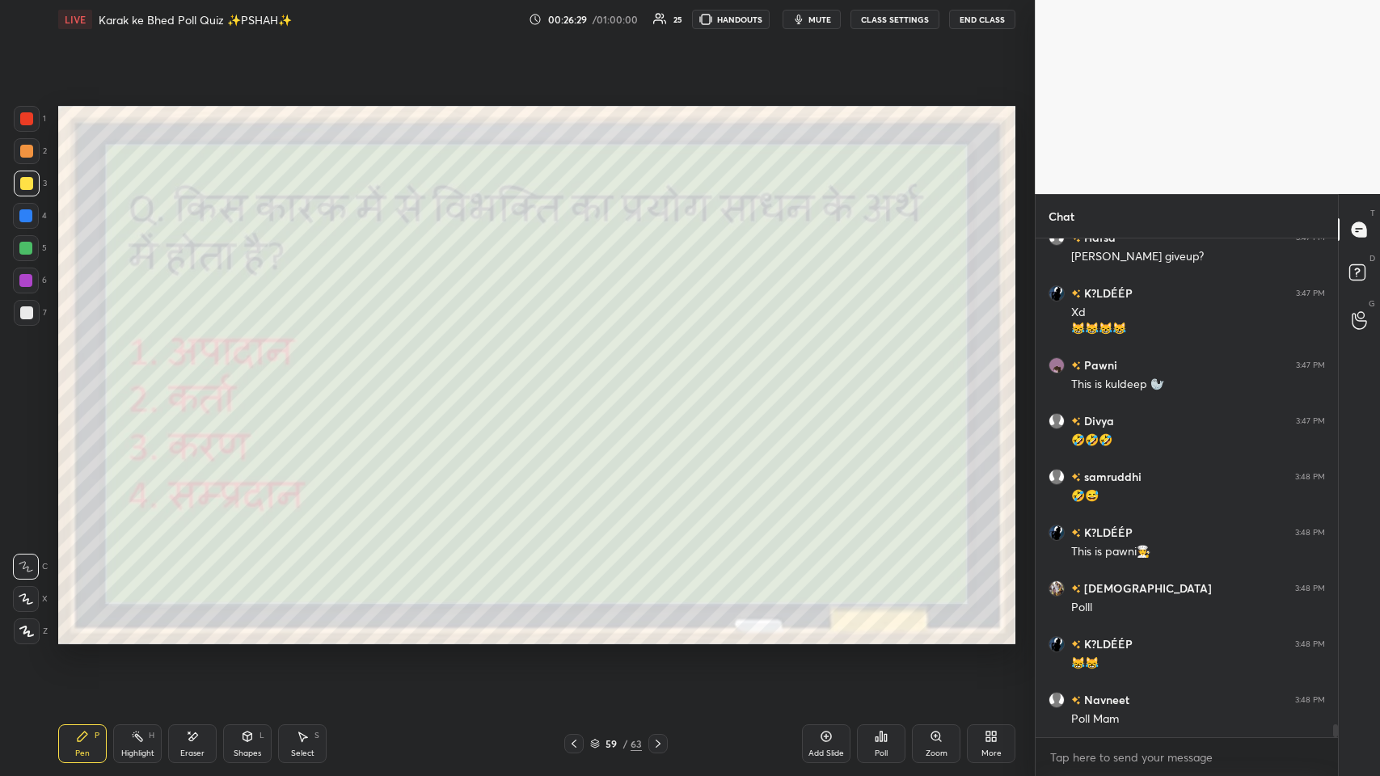
scroll to position [18438, 0]
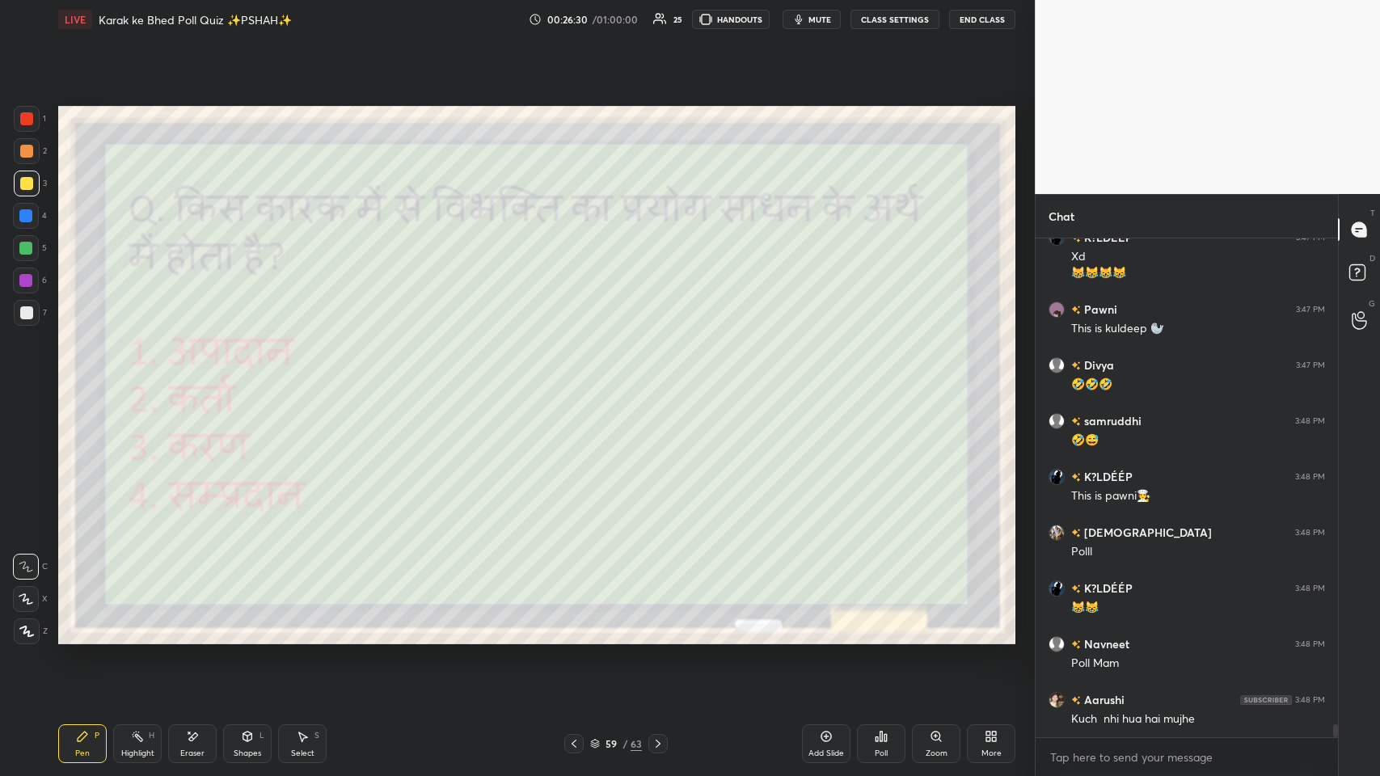
click at [580, 379] on div "Poll" at bounding box center [881, 743] width 49 height 39
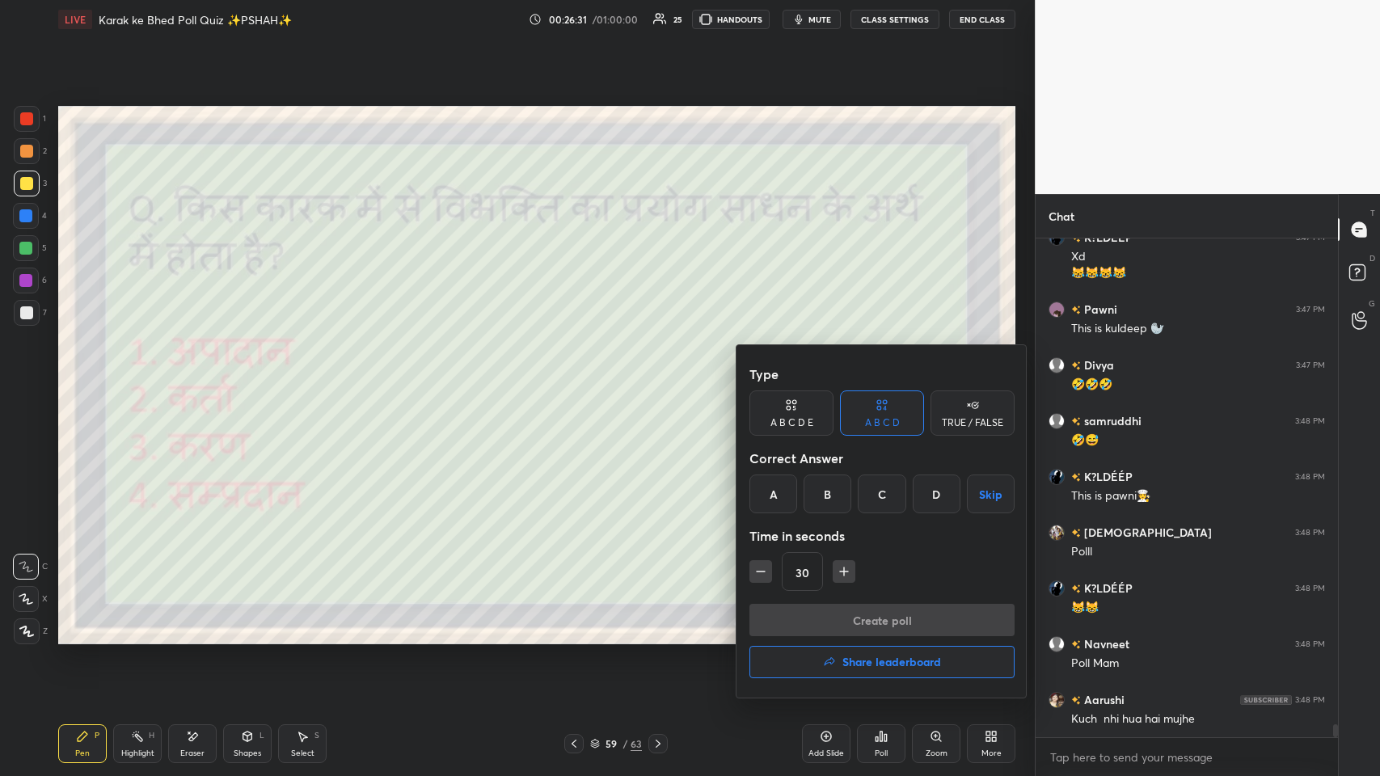
click at [580, 379] on div "C" at bounding box center [882, 494] width 48 height 39
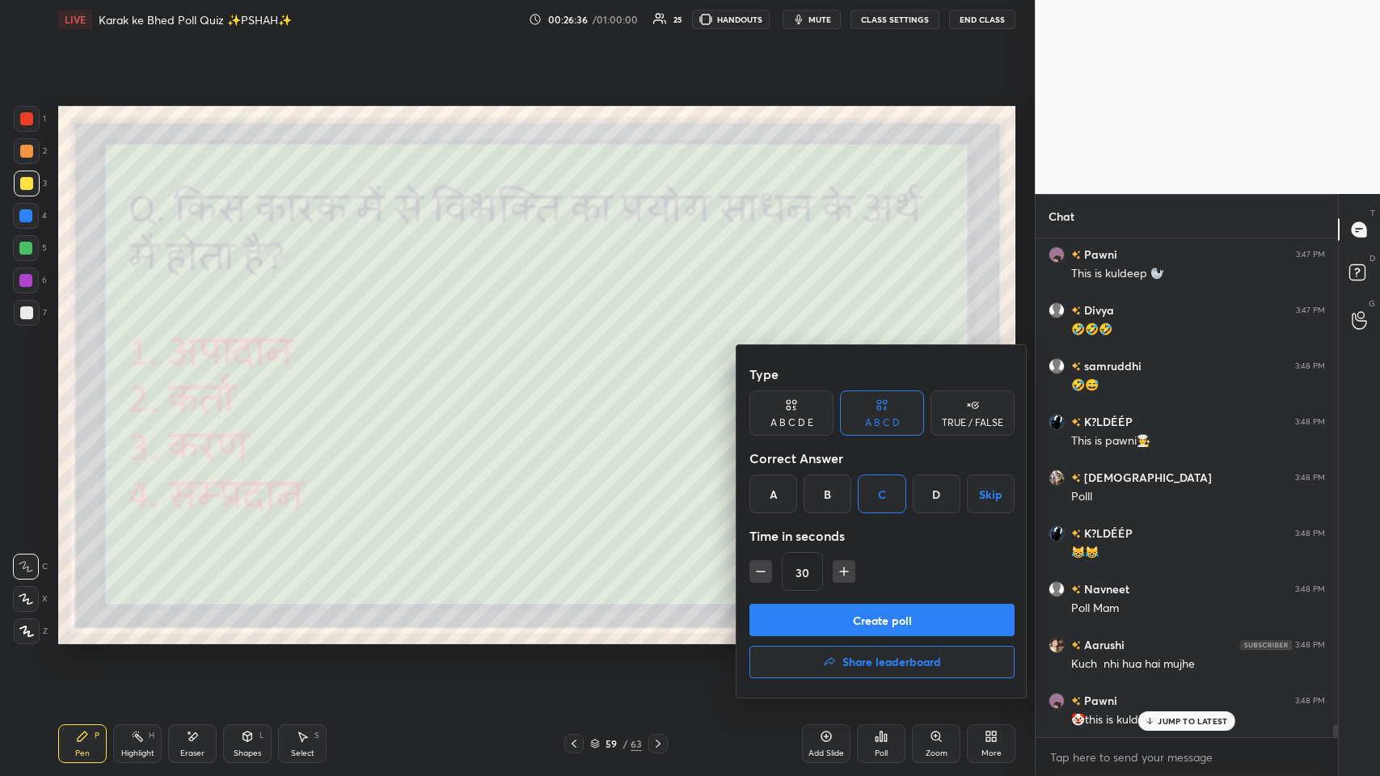
scroll to position [18550, 0]
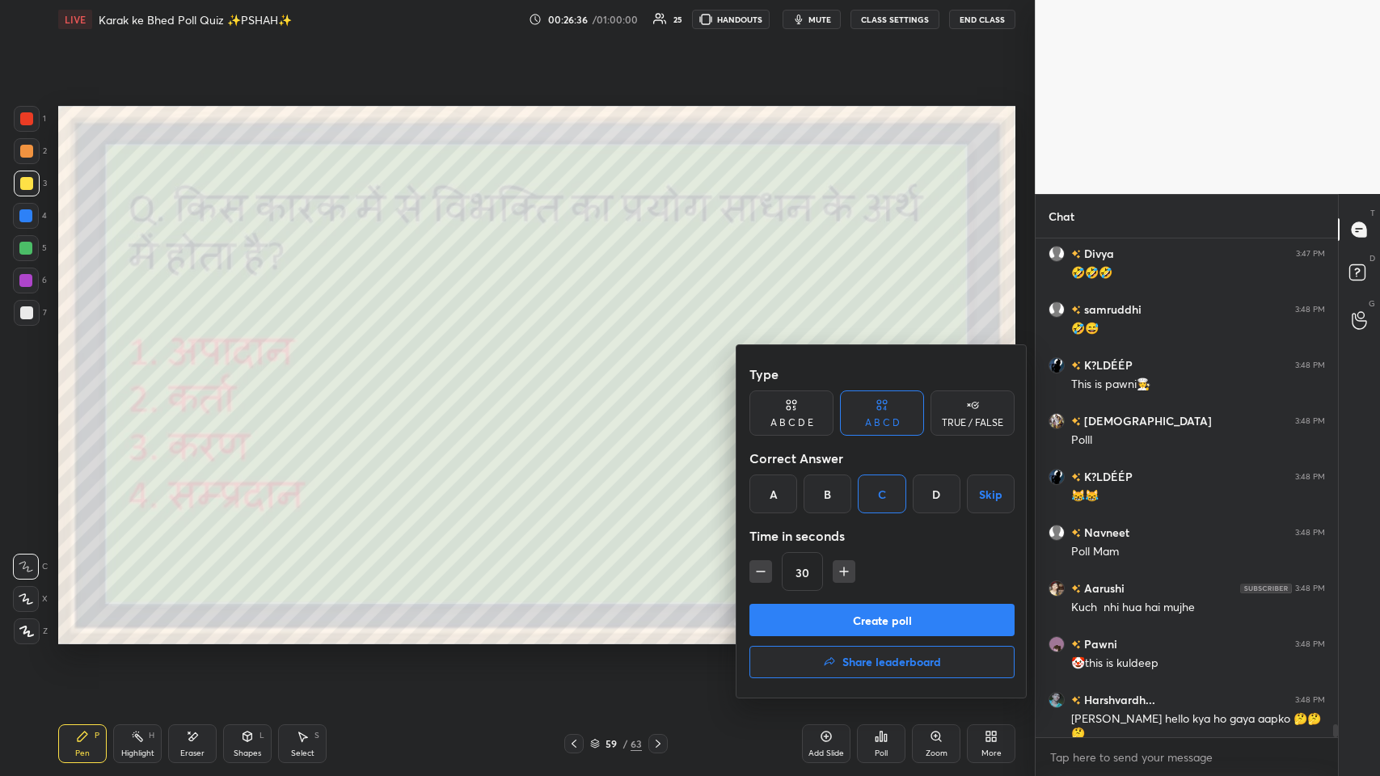
click at [580, 379] on button "Create poll" at bounding box center [881, 620] width 265 height 32
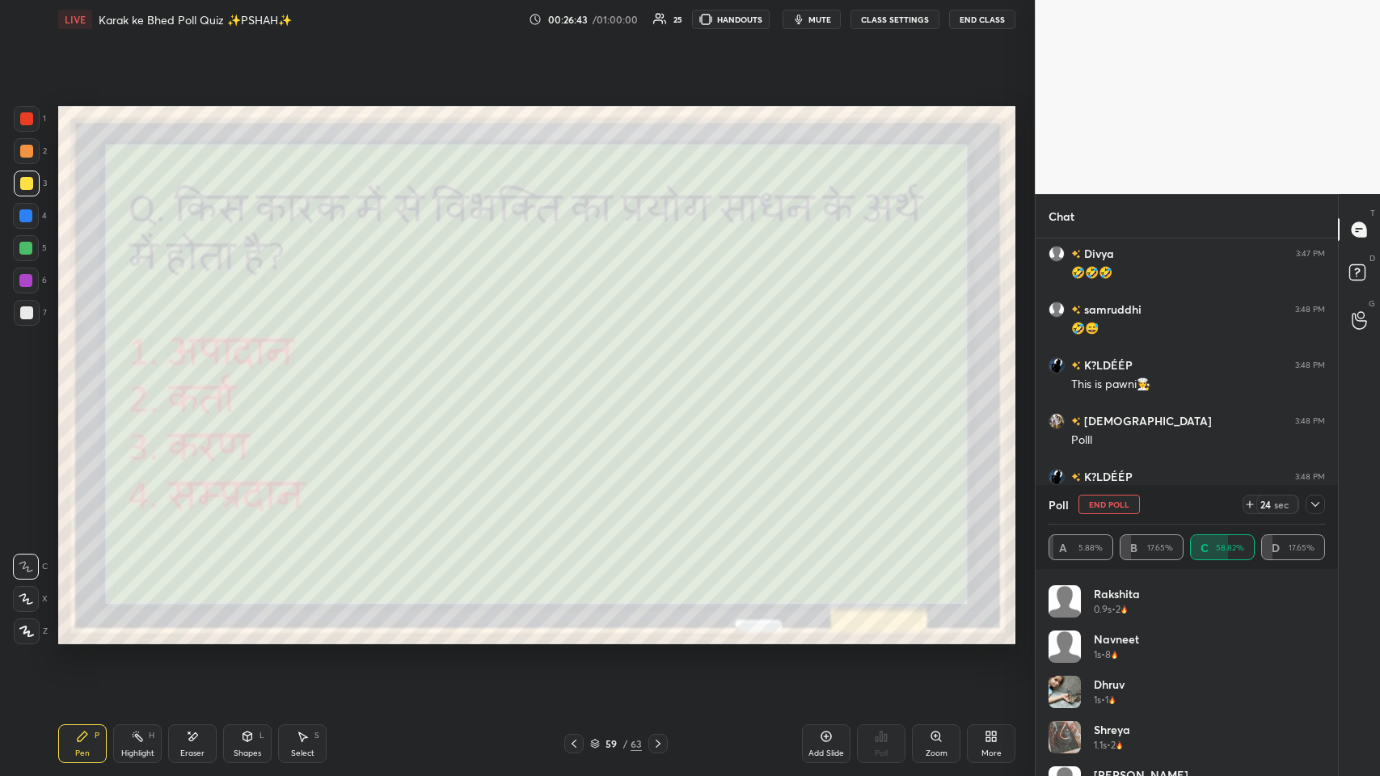
scroll to position [90, 0]
click at [580, 379] on icon at bounding box center [1315, 504] width 13 height 13
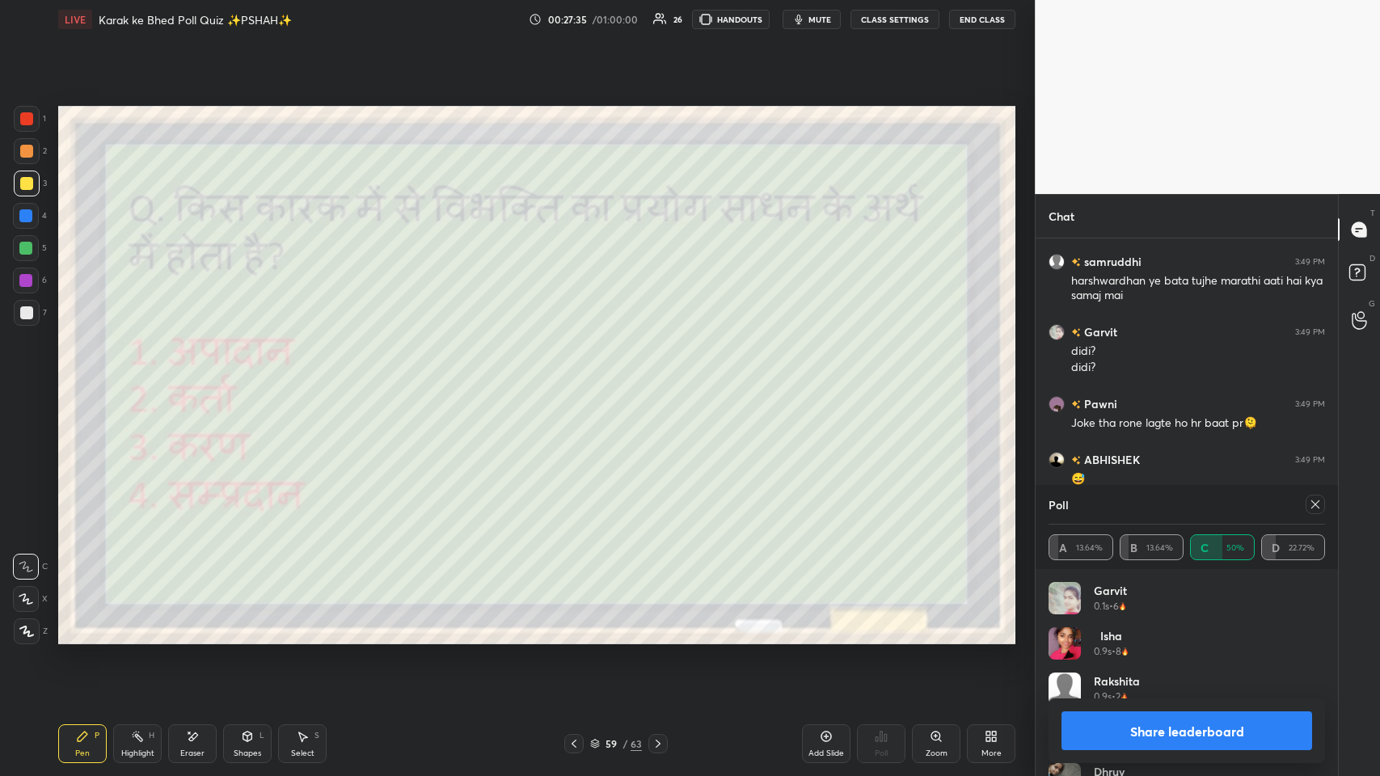
scroll to position [17393, 0]
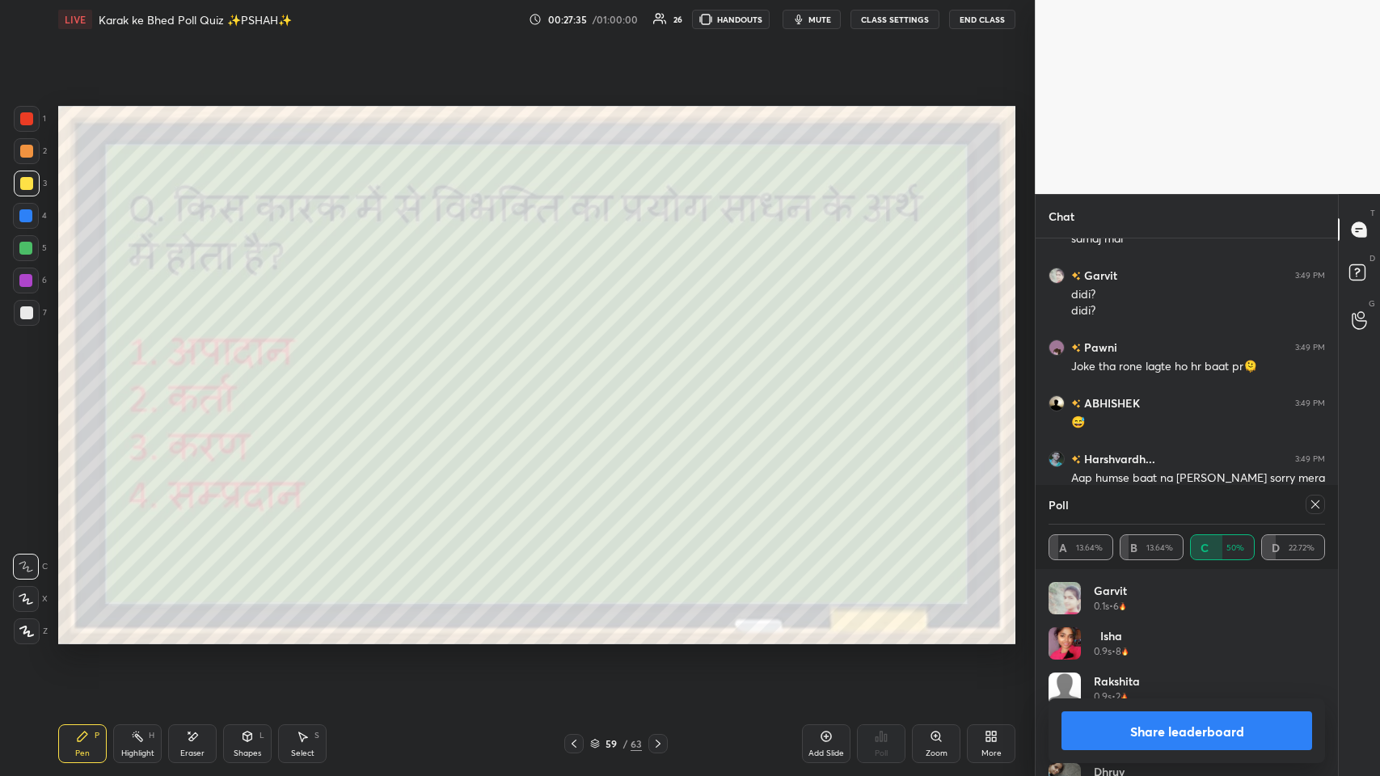
click at [580, 379] on icon at bounding box center [1315, 504] width 13 height 13
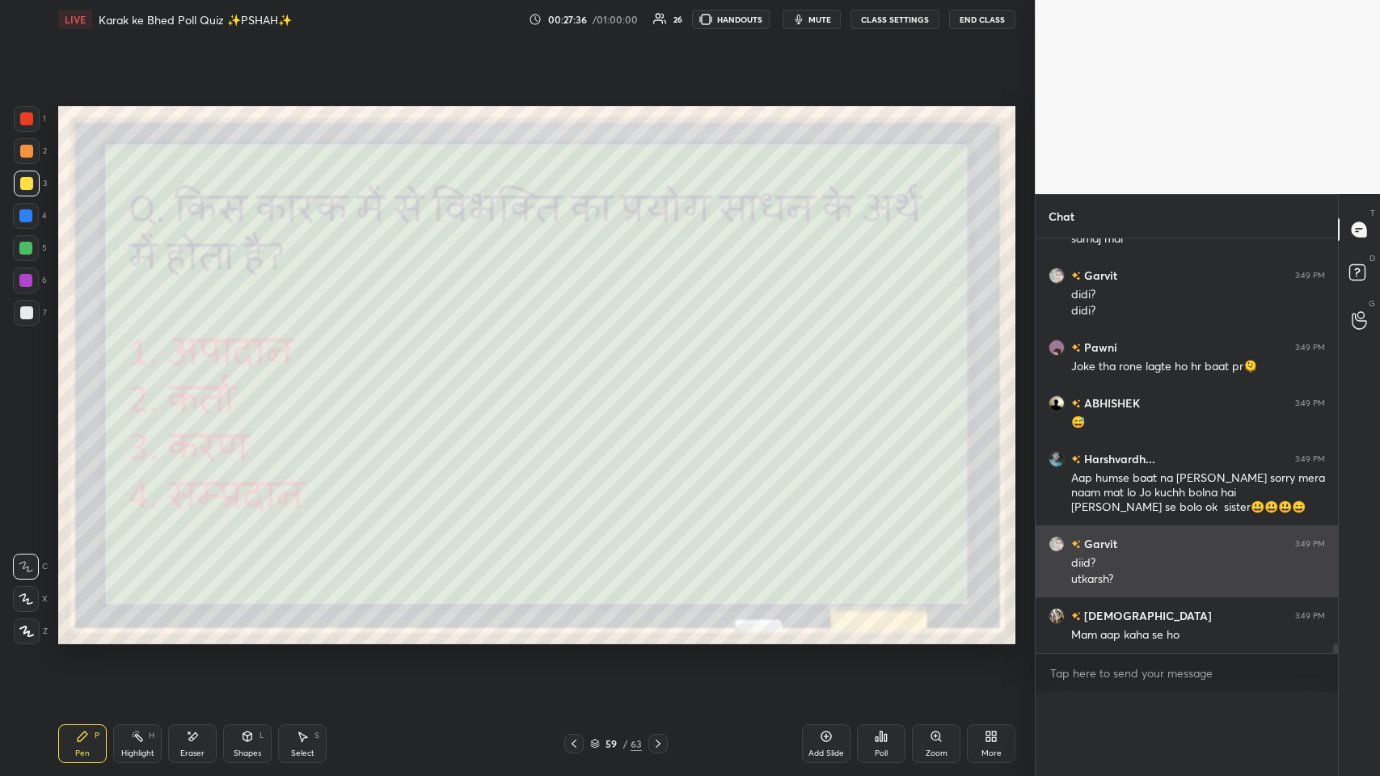
scroll to position [0, 5]
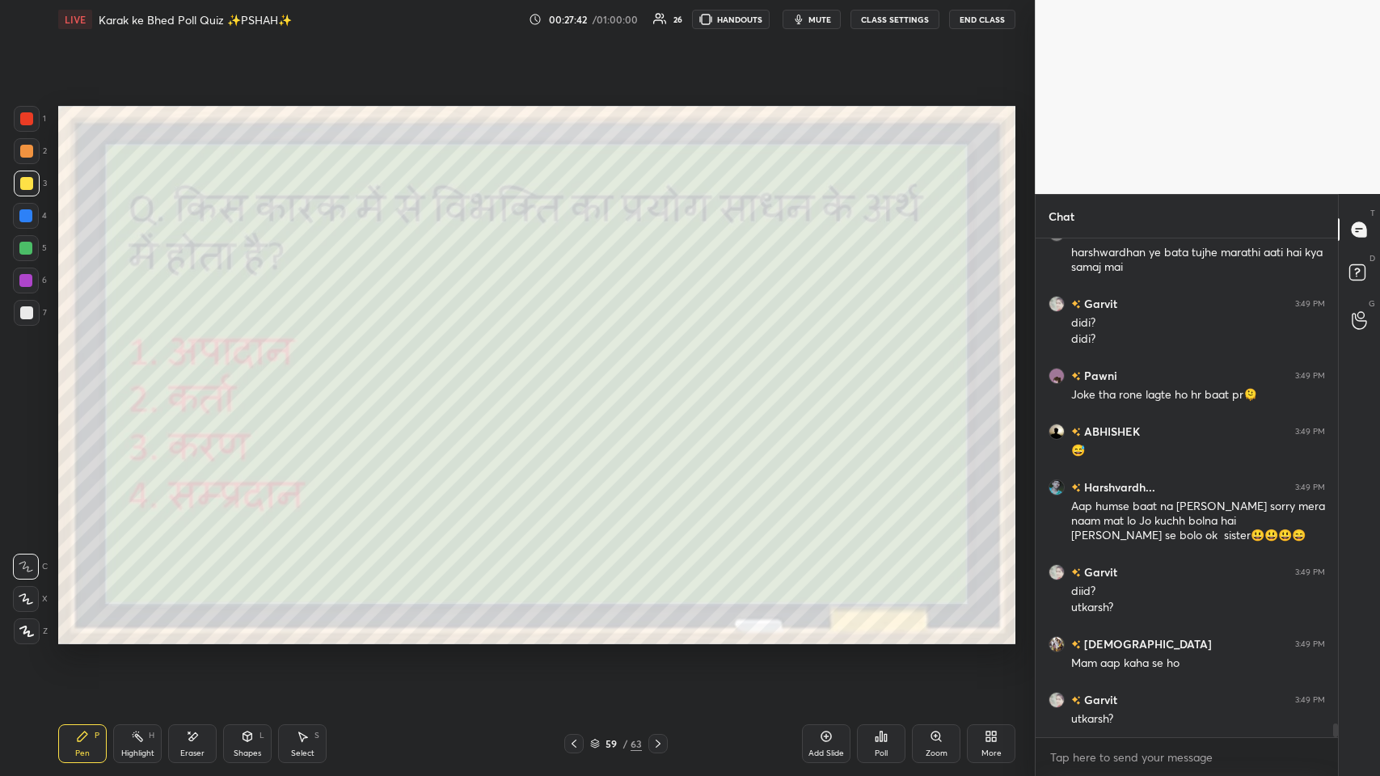
click at [570, 379] on icon at bounding box center [574, 743] width 13 height 13
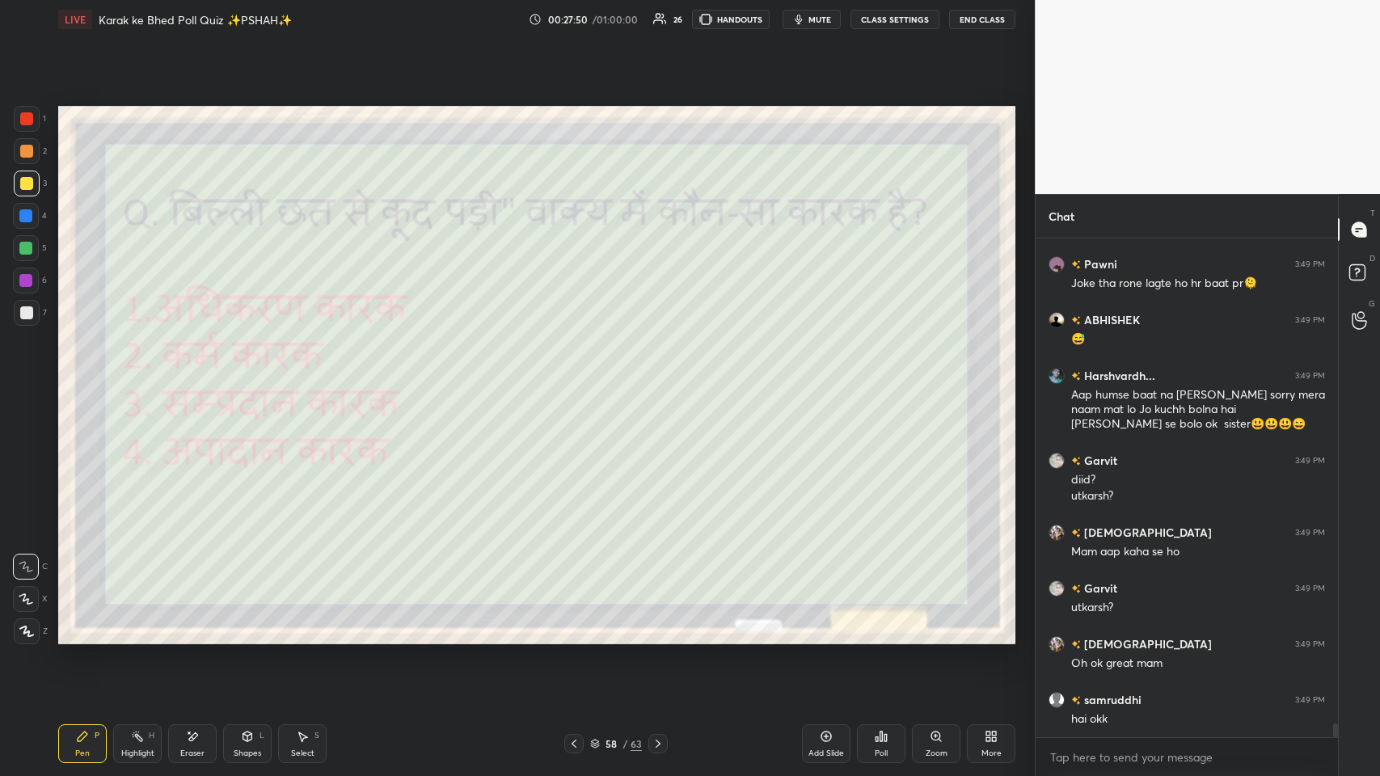
click at [580, 379] on div "hai okk" at bounding box center [1198, 719] width 254 height 16
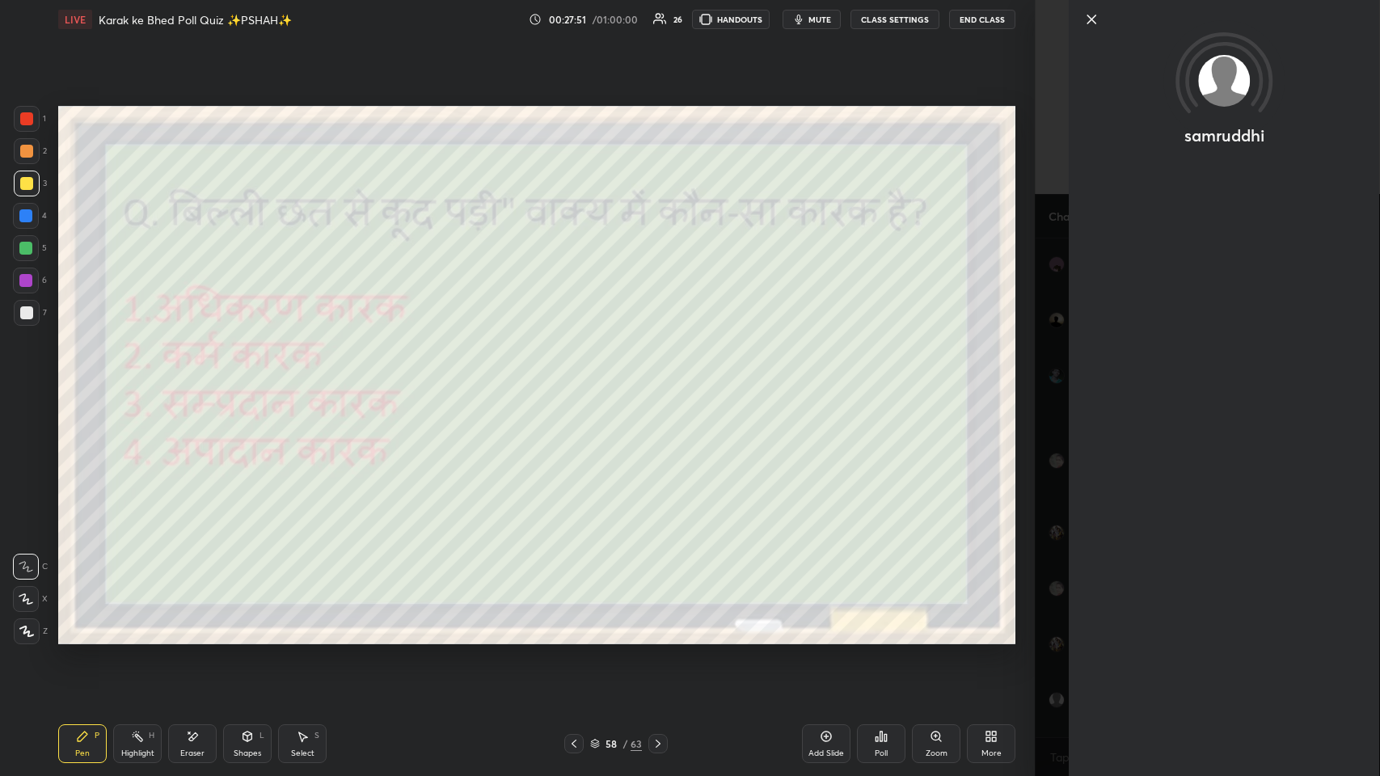
click at [580, 23] on icon at bounding box center [1091, 19] width 19 height 19
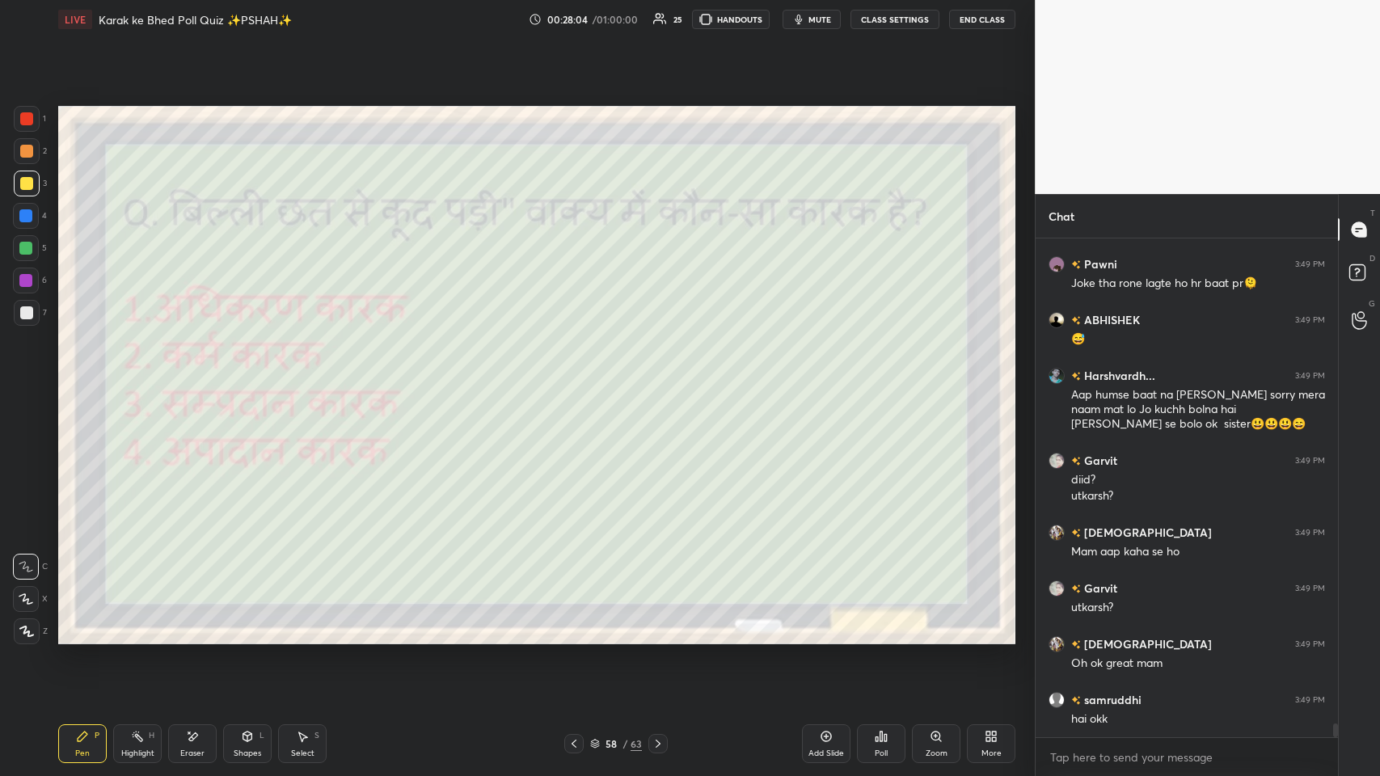
click at [580, 379] on div "Poll" at bounding box center [881, 743] width 49 height 39
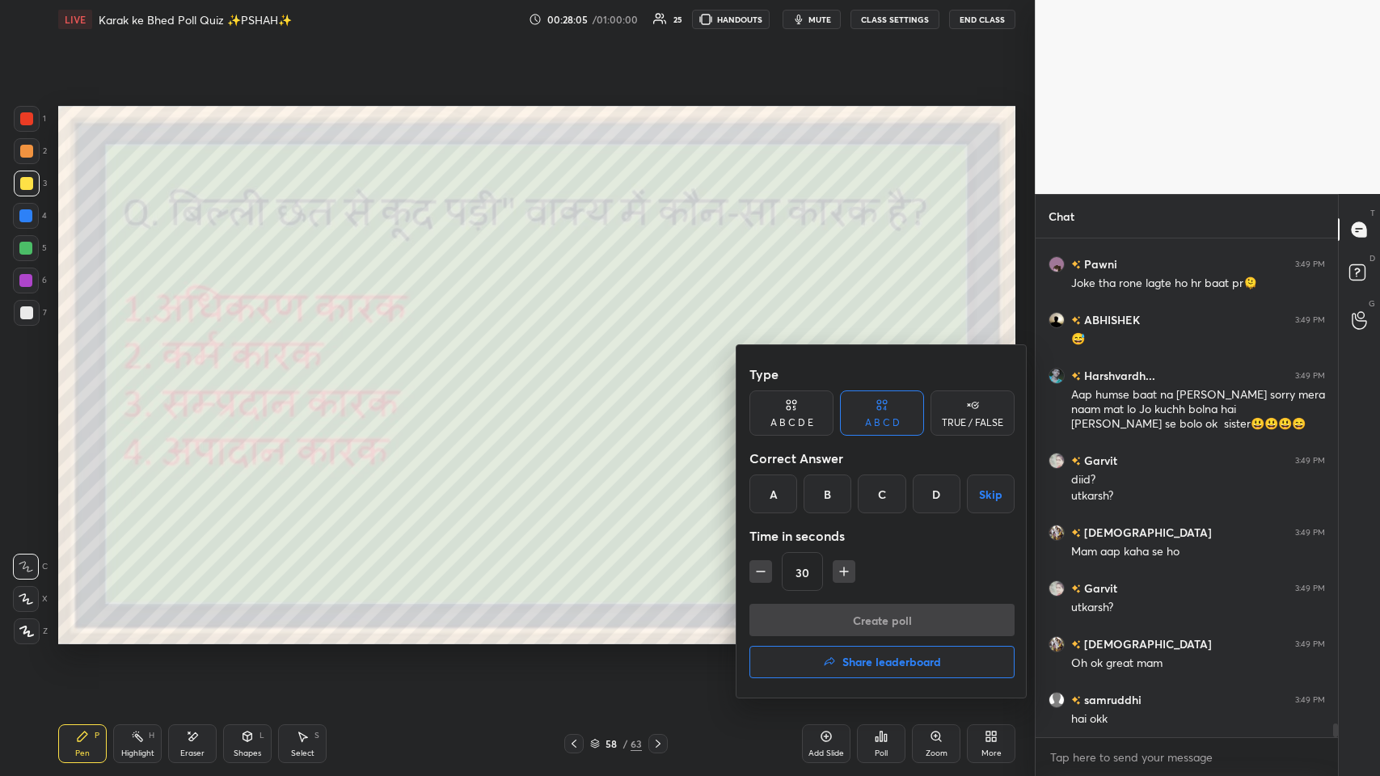
click at [488, 379] on div at bounding box center [690, 388] width 1380 height 776
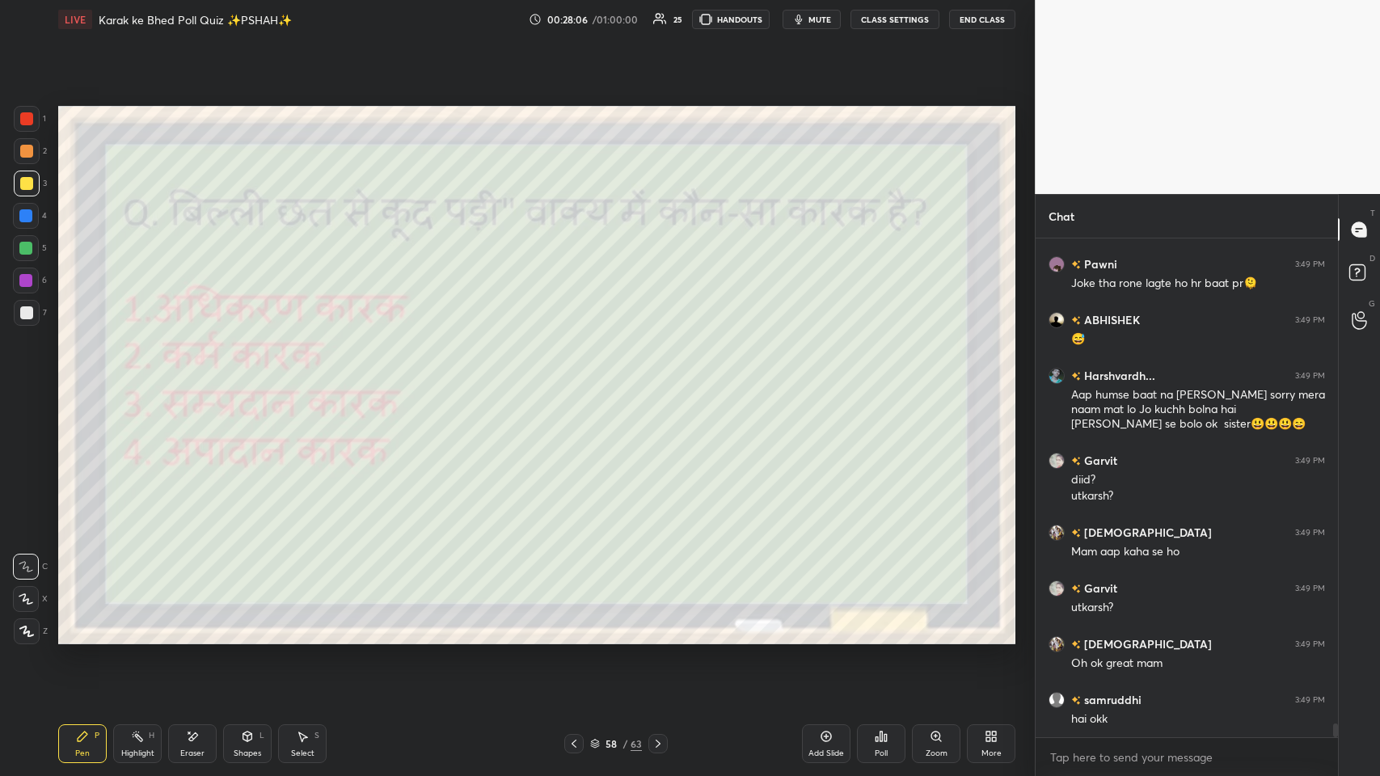
click at [580, 379] on div "Poll" at bounding box center [881, 743] width 49 height 39
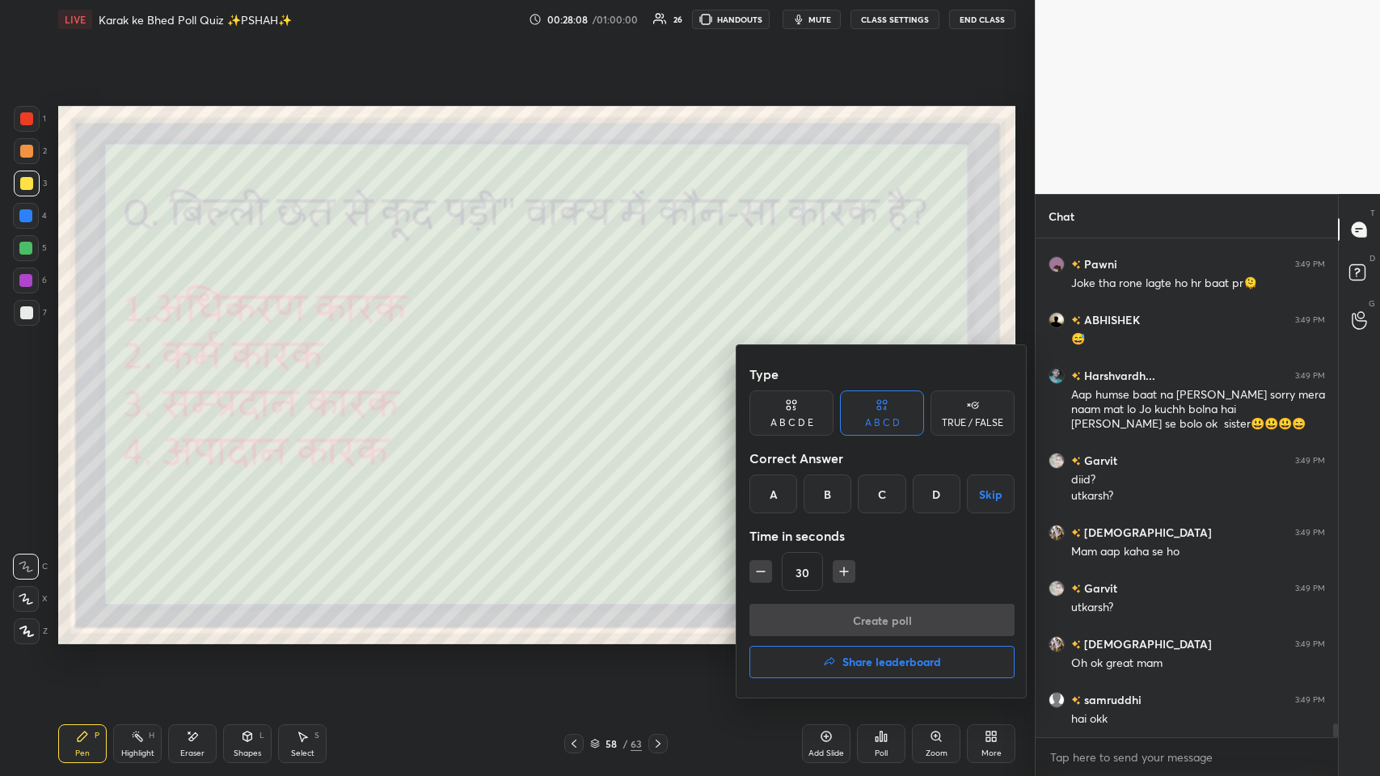
click at [580, 379] on div "D" at bounding box center [937, 494] width 48 height 39
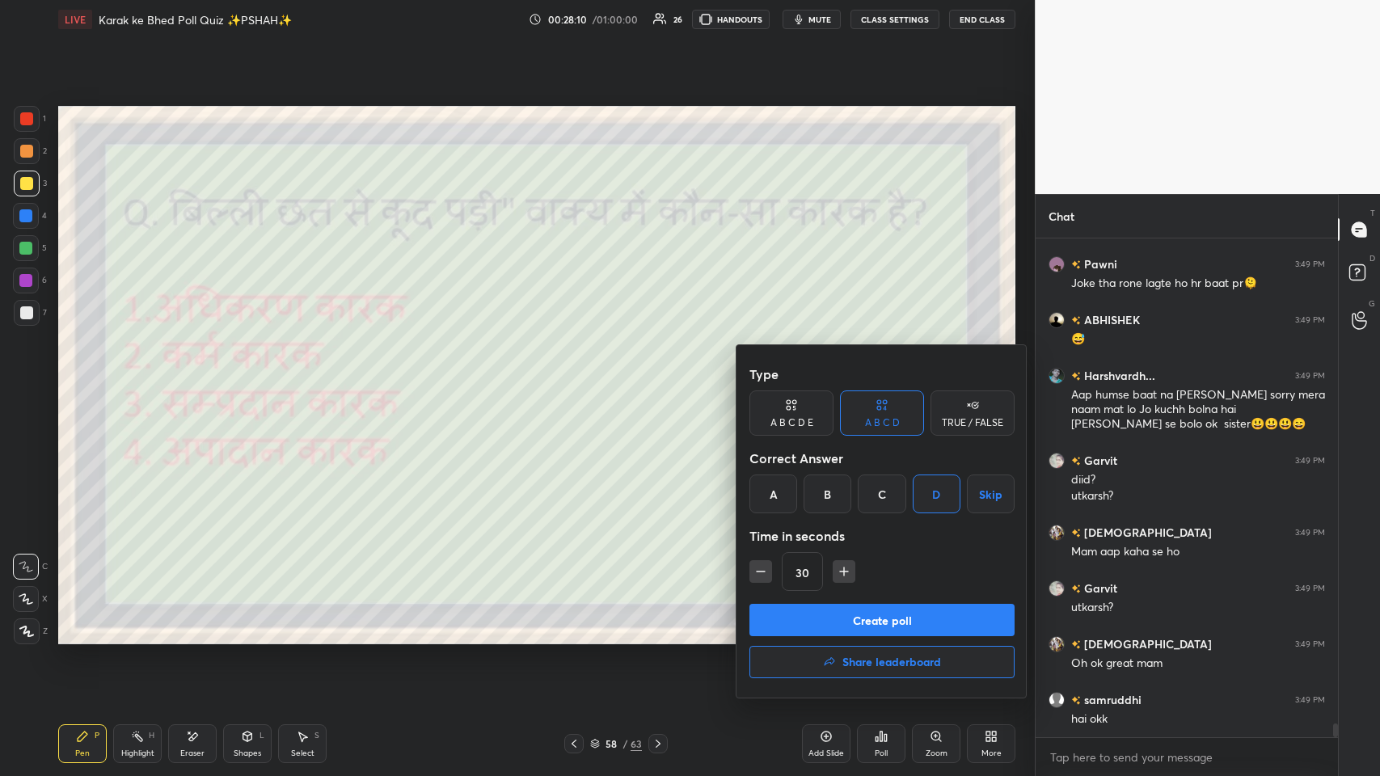
click at [580, 379] on button "Create poll" at bounding box center [881, 620] width 265 height 32
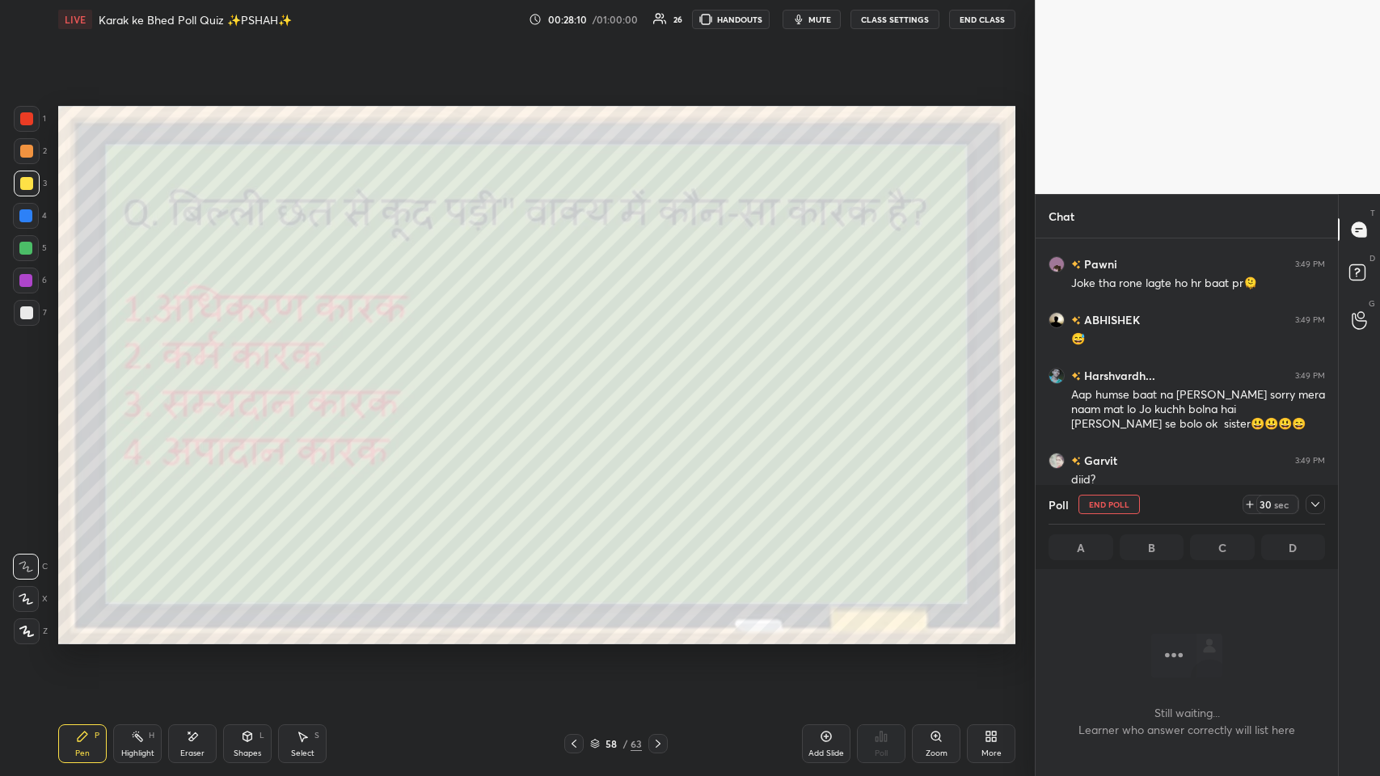
scroll to position [462, 298]
click at [580, 379] on icon at bounding box center [1315, 504] width 13 height 13
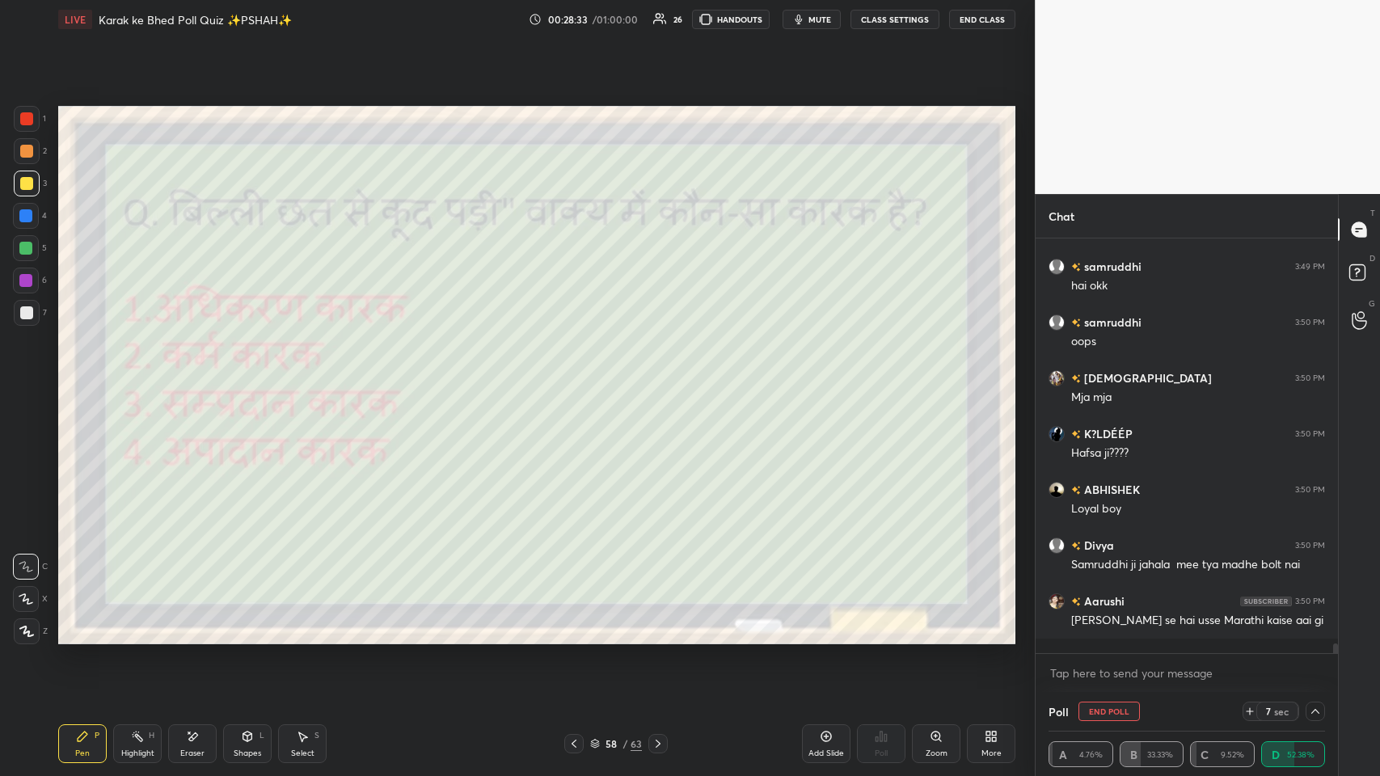
click at [580, 379] on icon at bounding box center [1315, 711] width 13 height 13
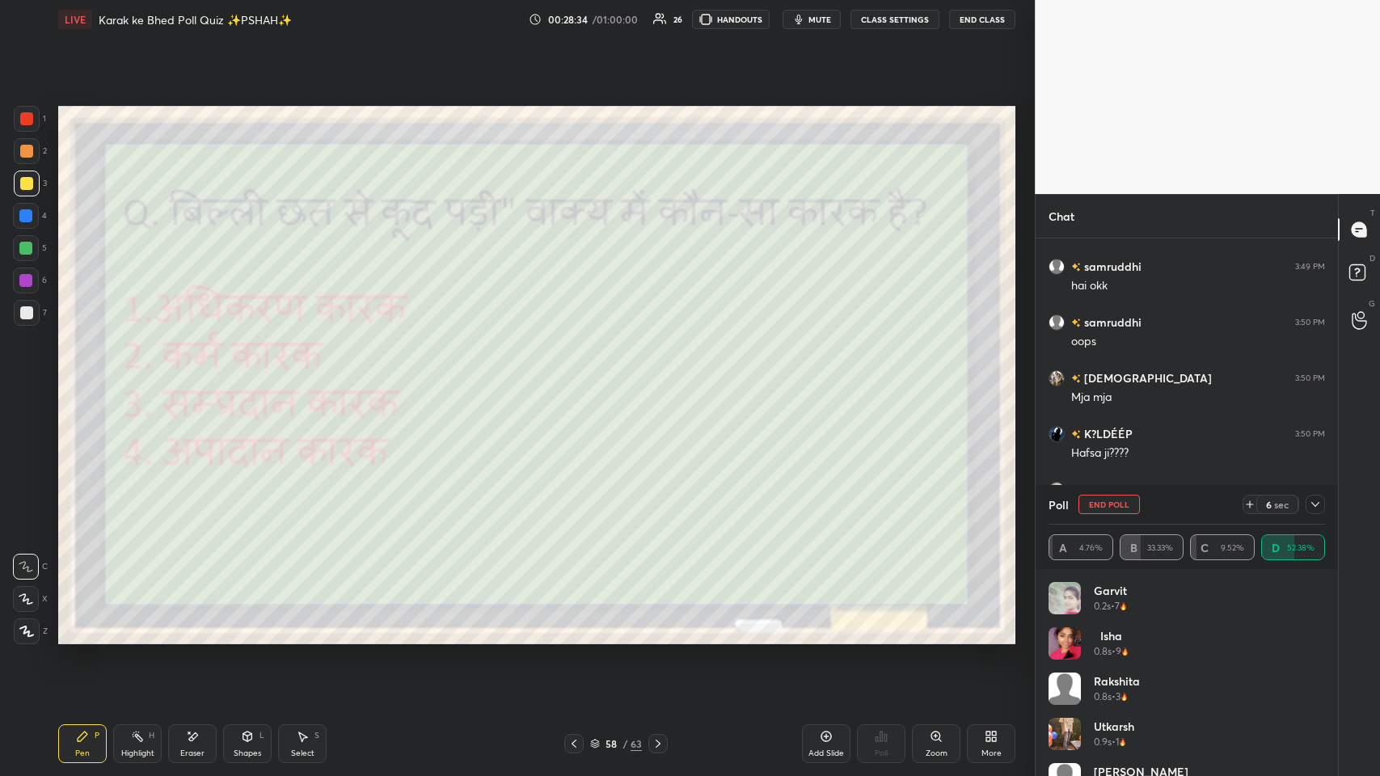
click at [580, 379] on div at bounding box center [1315, 504] width 19 height 19
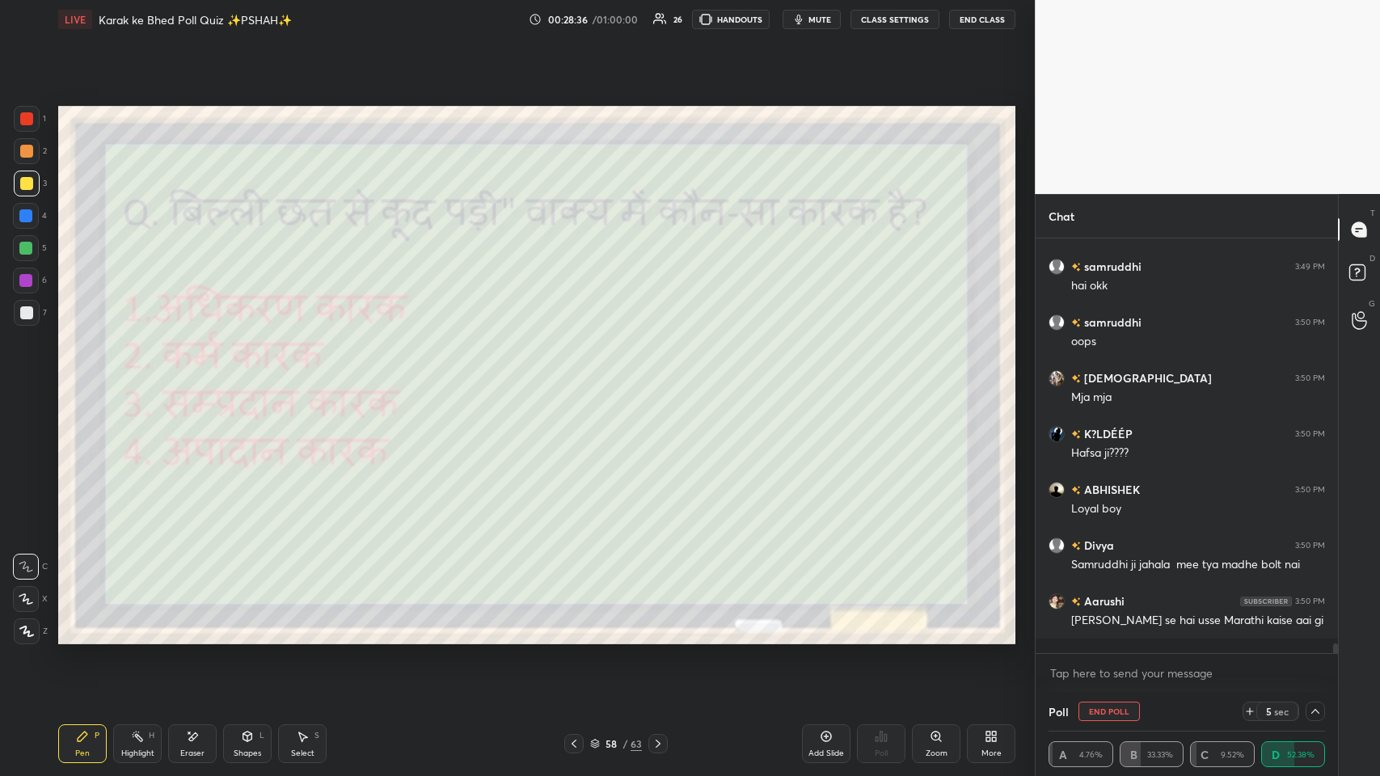
scroll to position [17965, 0]
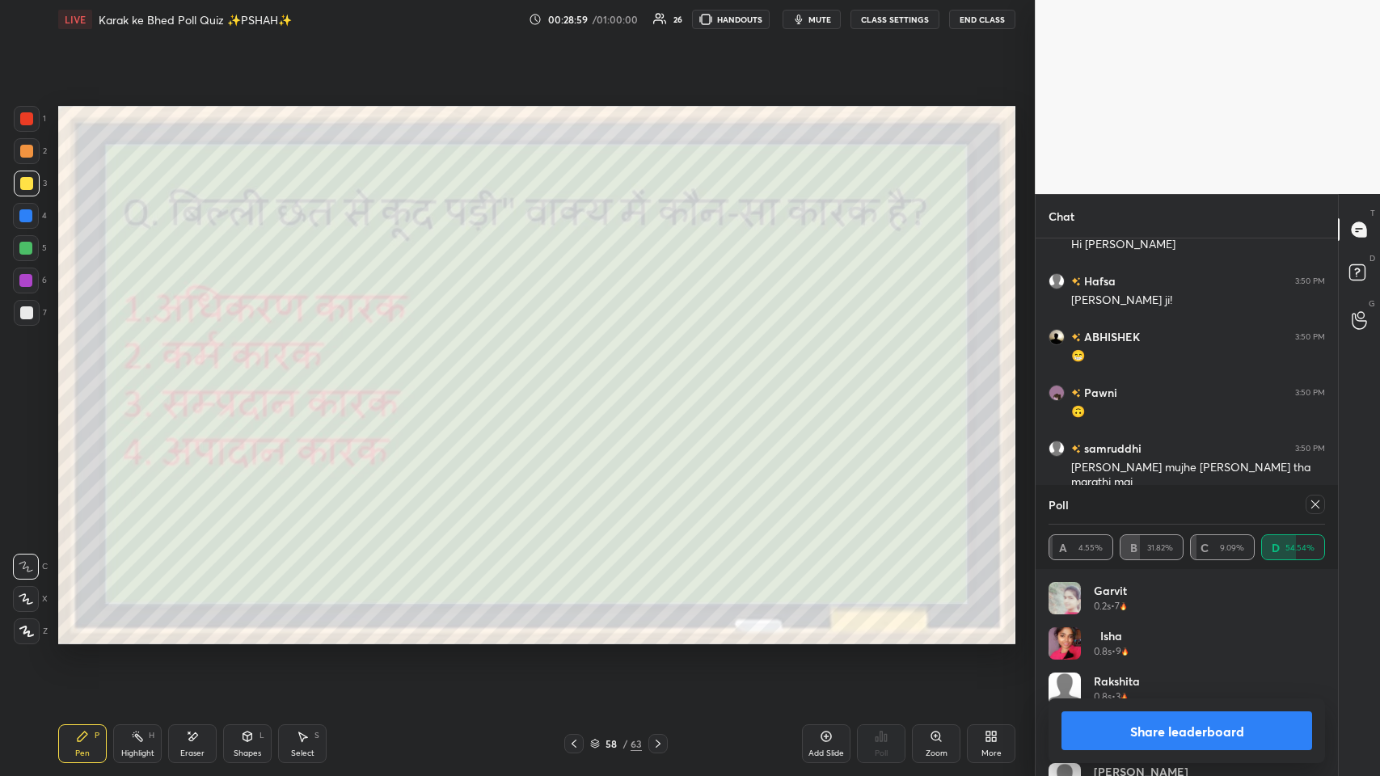
click at [580, 379] on icon at bounding box center [1315, 504] width 13 height 13
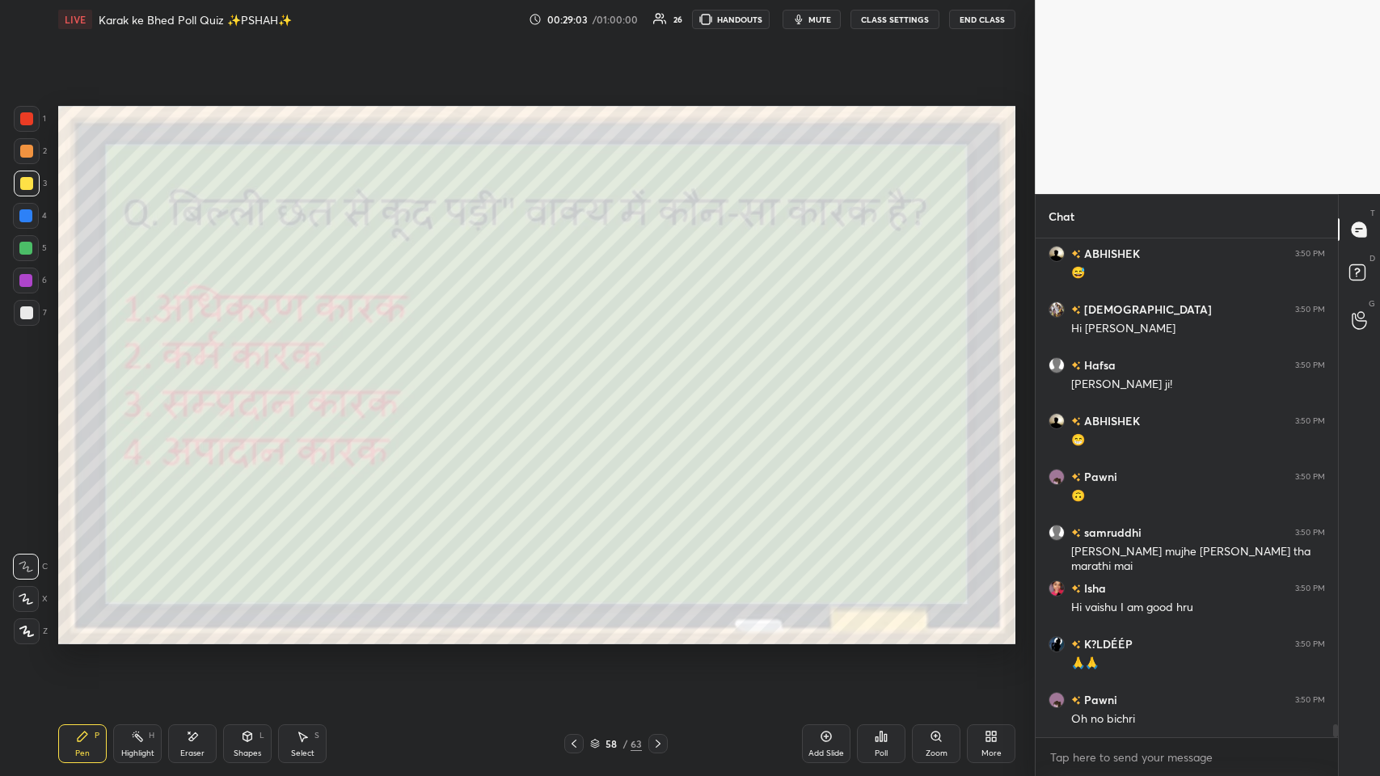
click at [580, 379] on icon at bounding box center [658, 744] width 5 height 8
click at [576, 379] on icon at bounding box center [574, 743] width 13 height 13
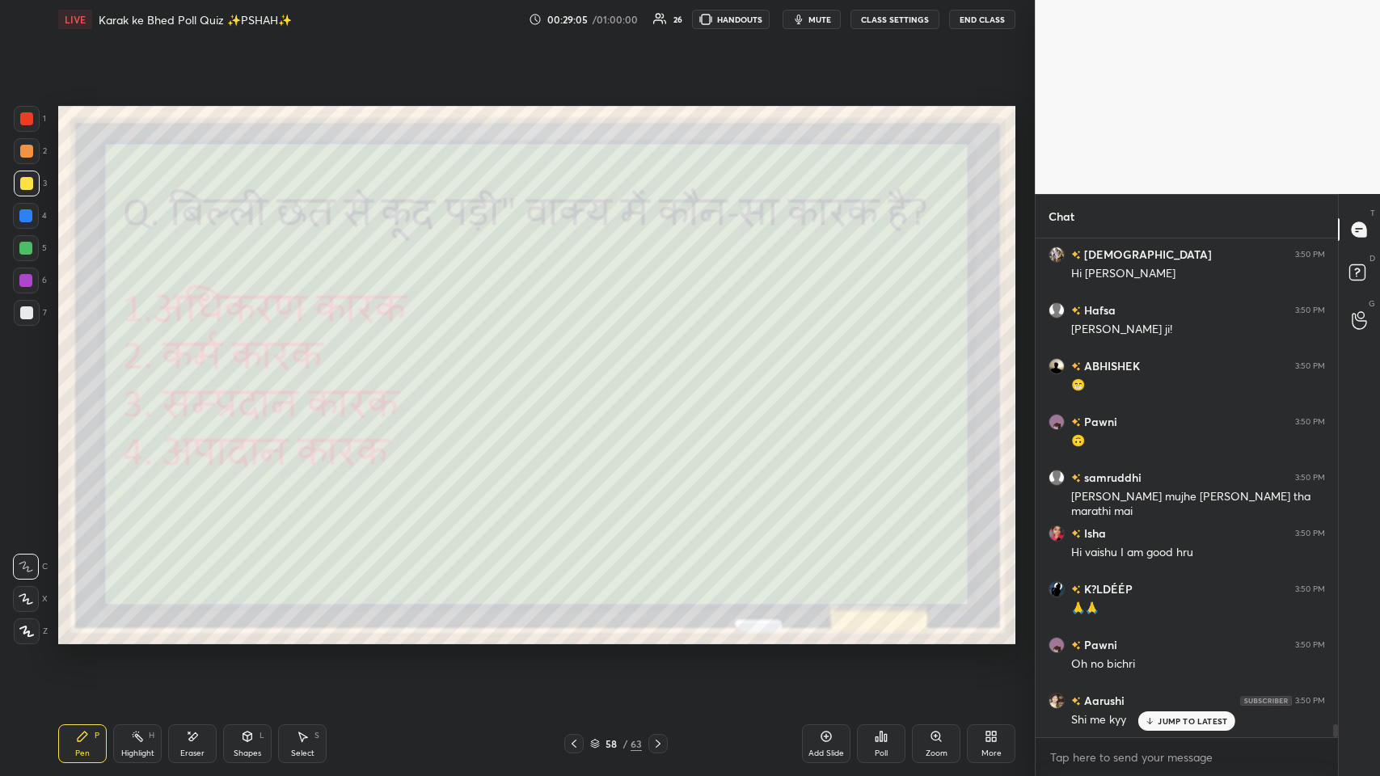
click at [576, 379] on icon at bounding box center [574, 743] width 13 height 13
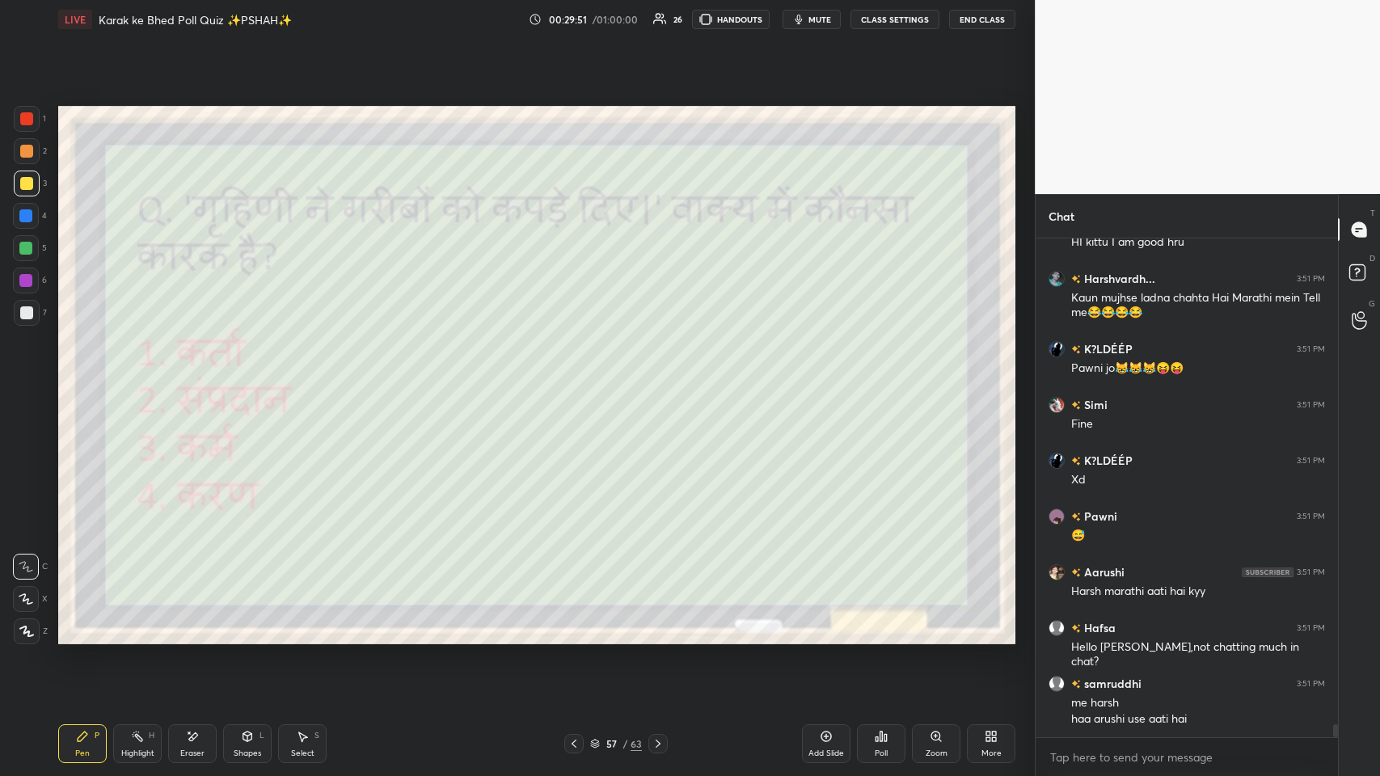
click at [580, 379] on div "Poll" at bounding box center [881, 753] width 13 height 8
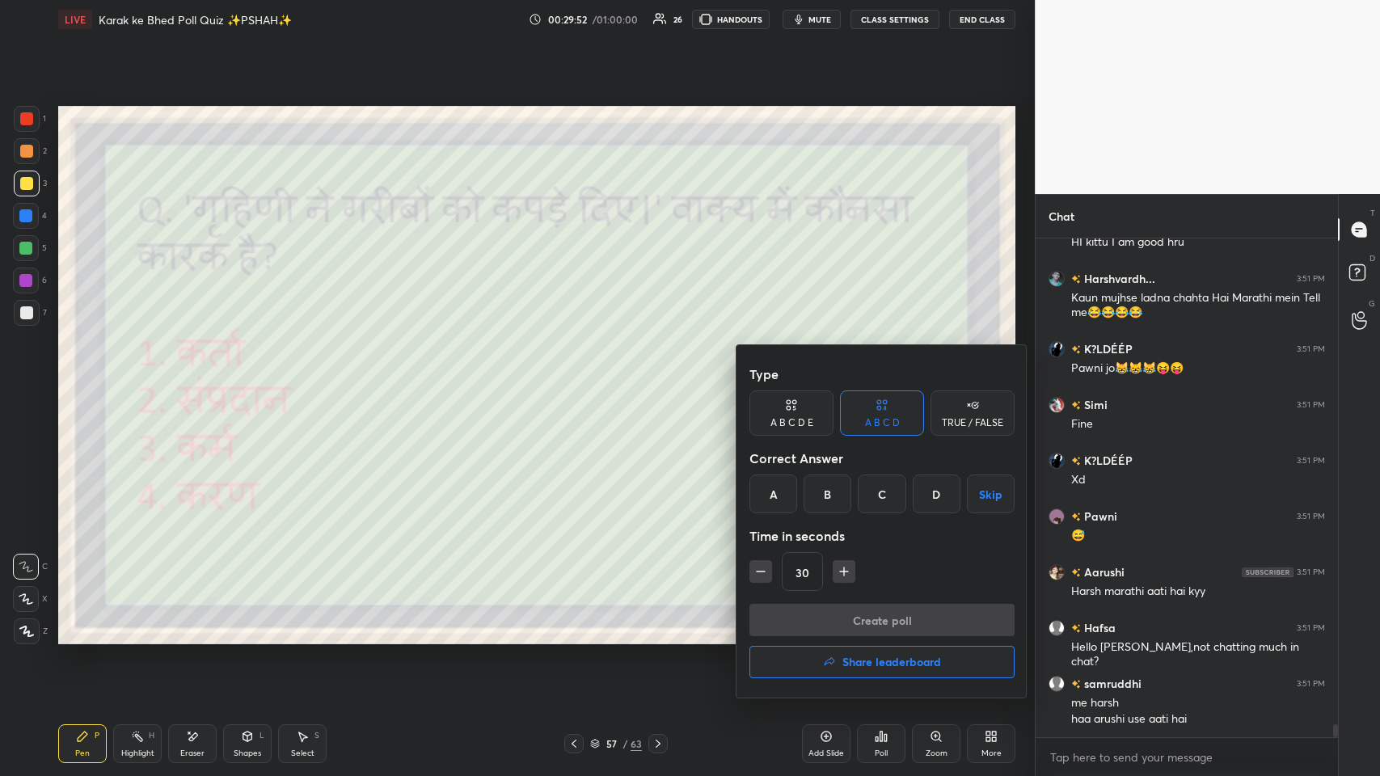
click at [580, 379] on div "C" at bounding box center [882, 494] width 48 height 39
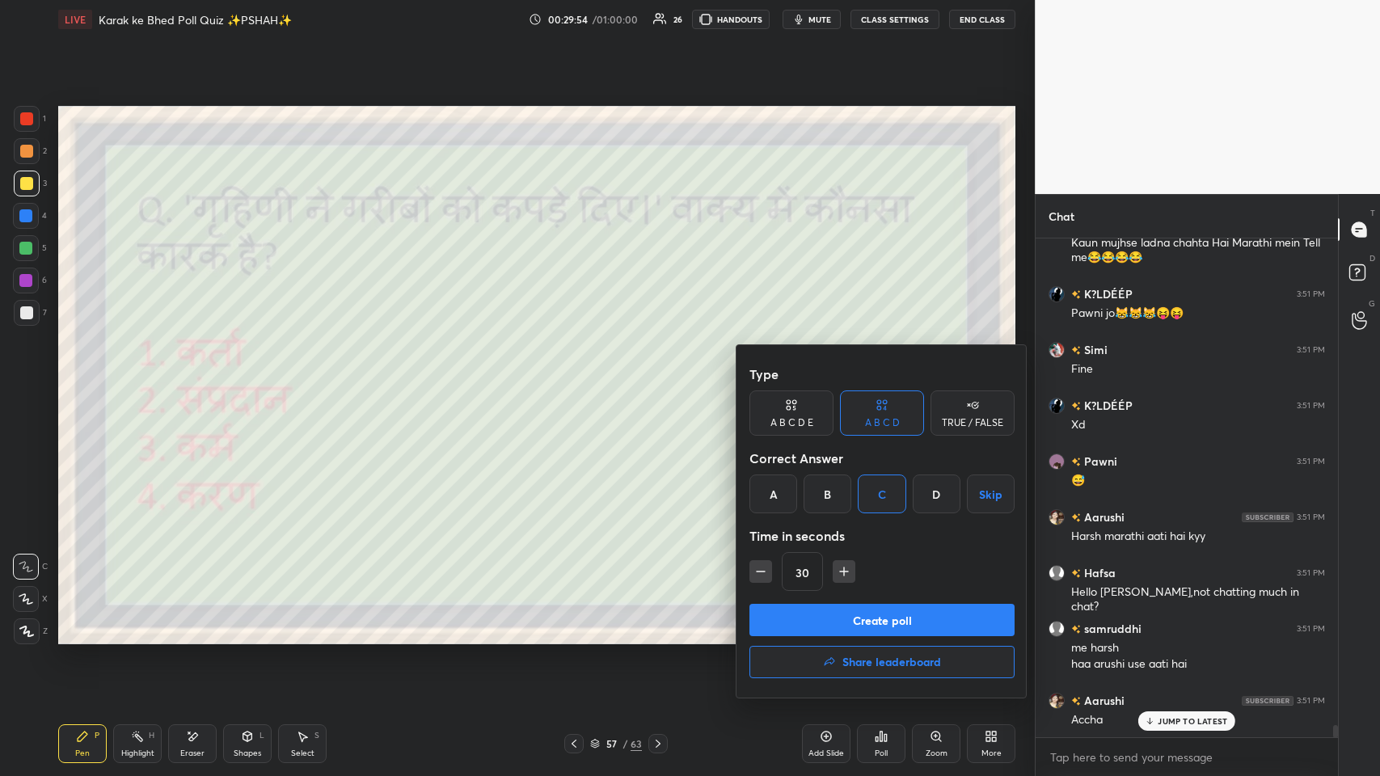
click at [580, 379] on button "Create poll" at bounding box center [881, 620] width 265 height 32
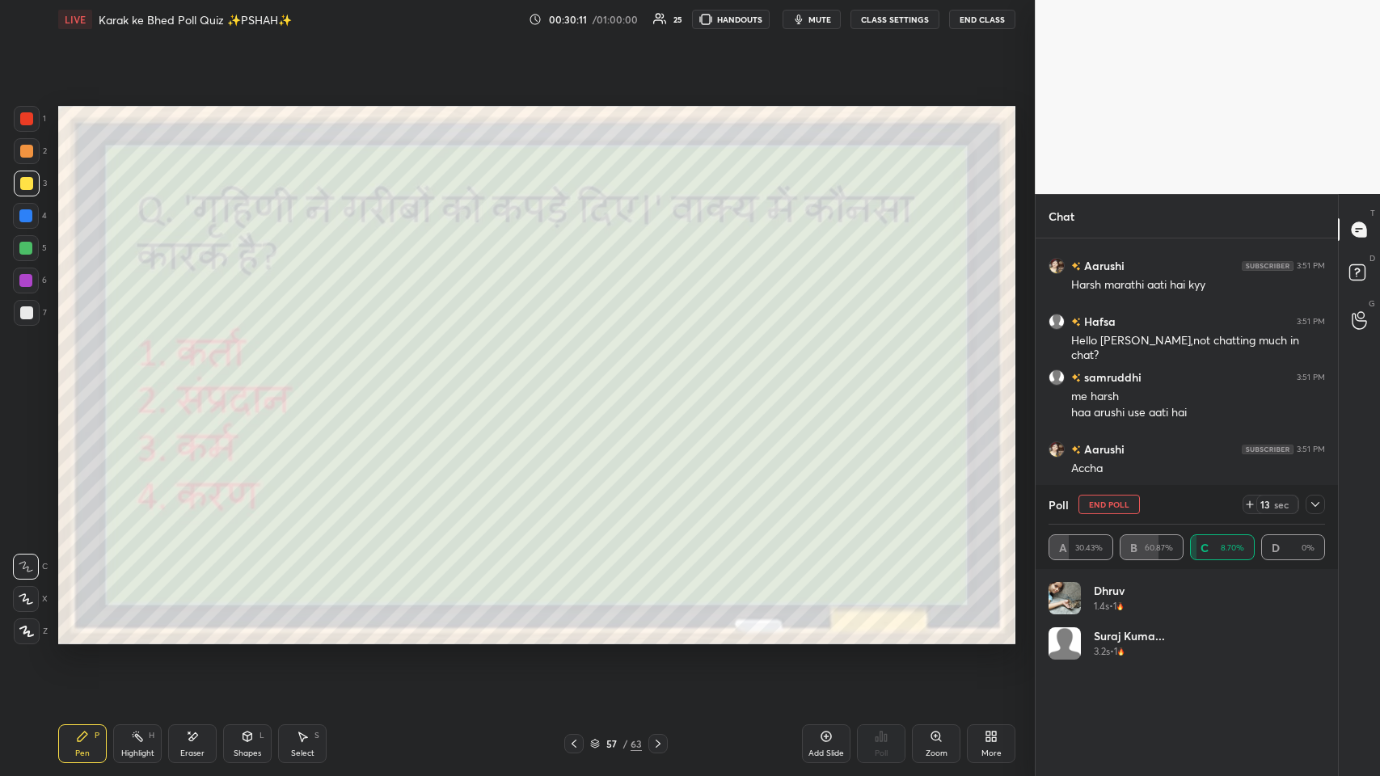
scroll to position [19700, 0]
click at [580, 379] on div "Poll End Poll 13 sec" at bounding box center [1187, 504] width 277 height 39
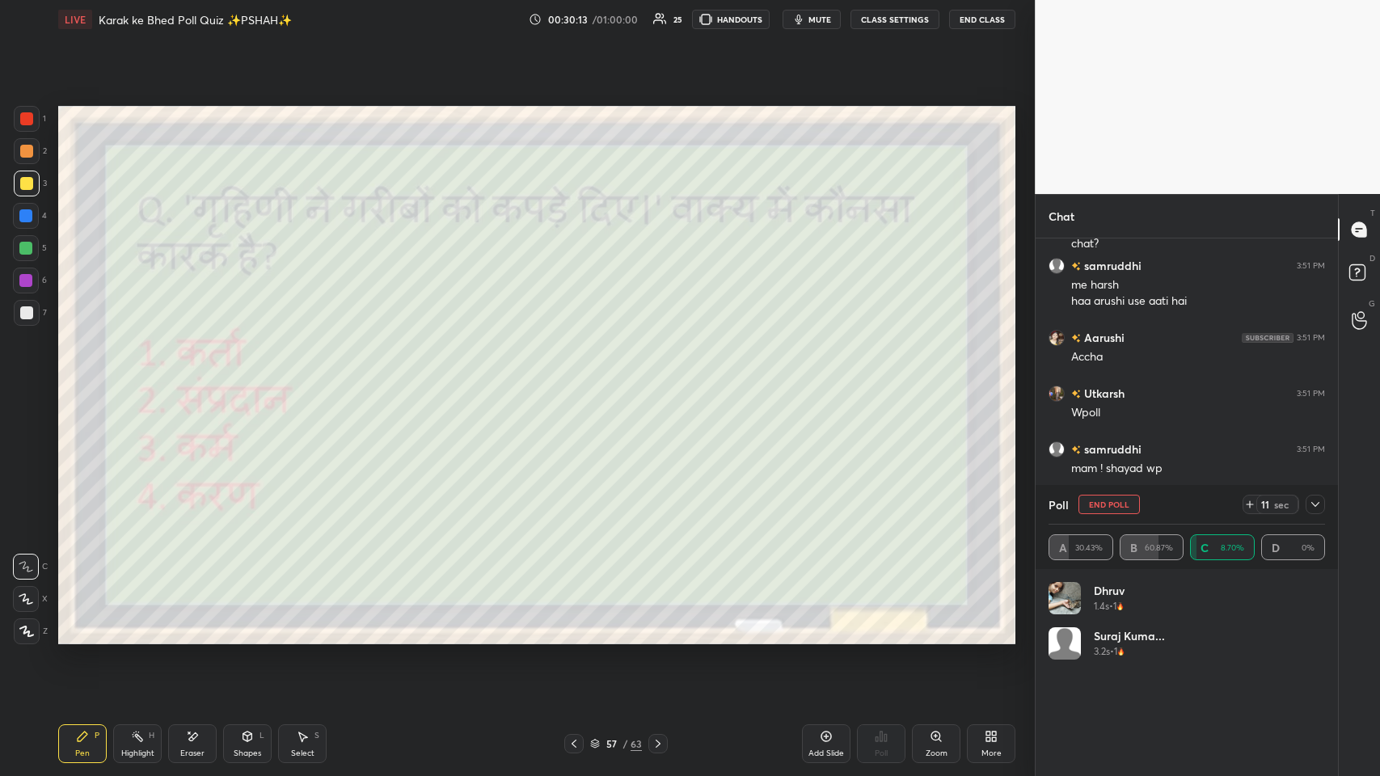
click at [580, 379] on icon at bounding box center [1315, 504] width 13 height 13
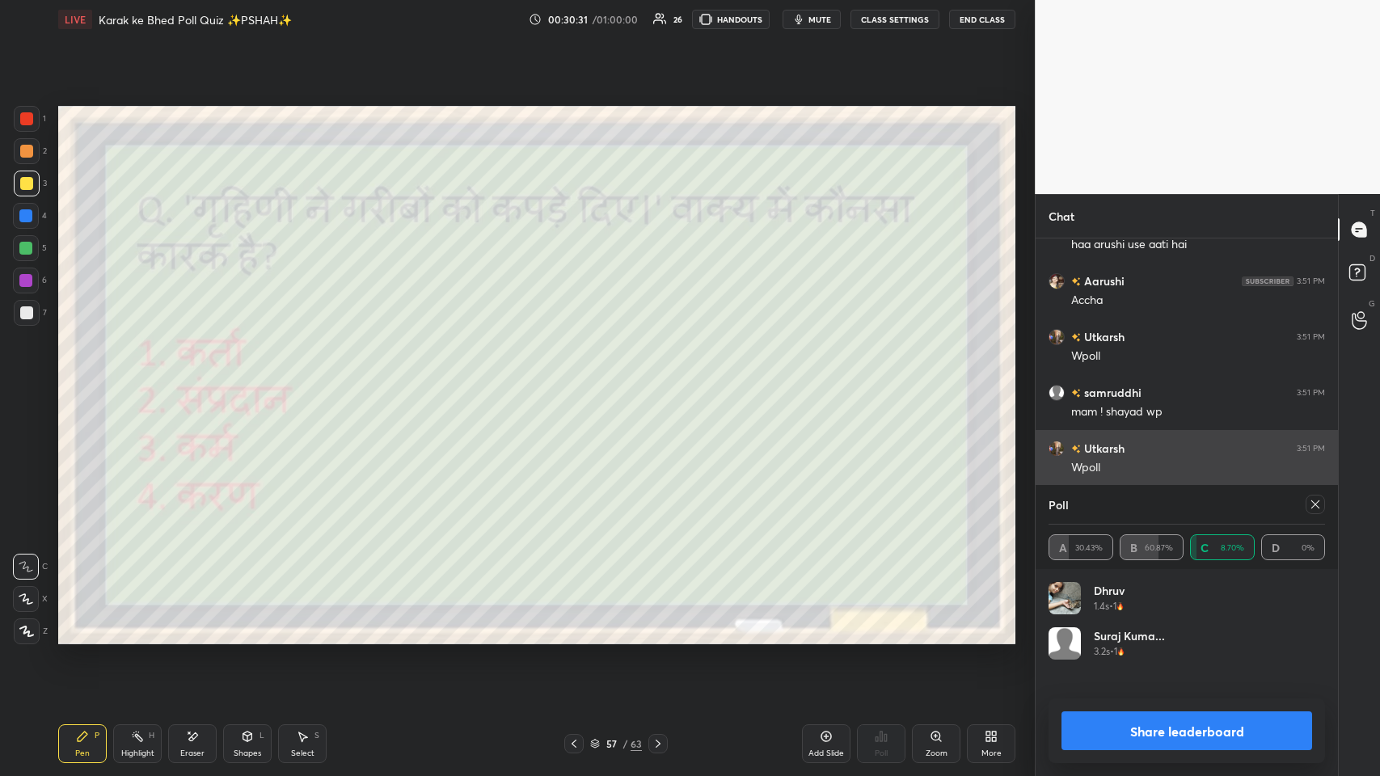
scroll to position [19868, 0]
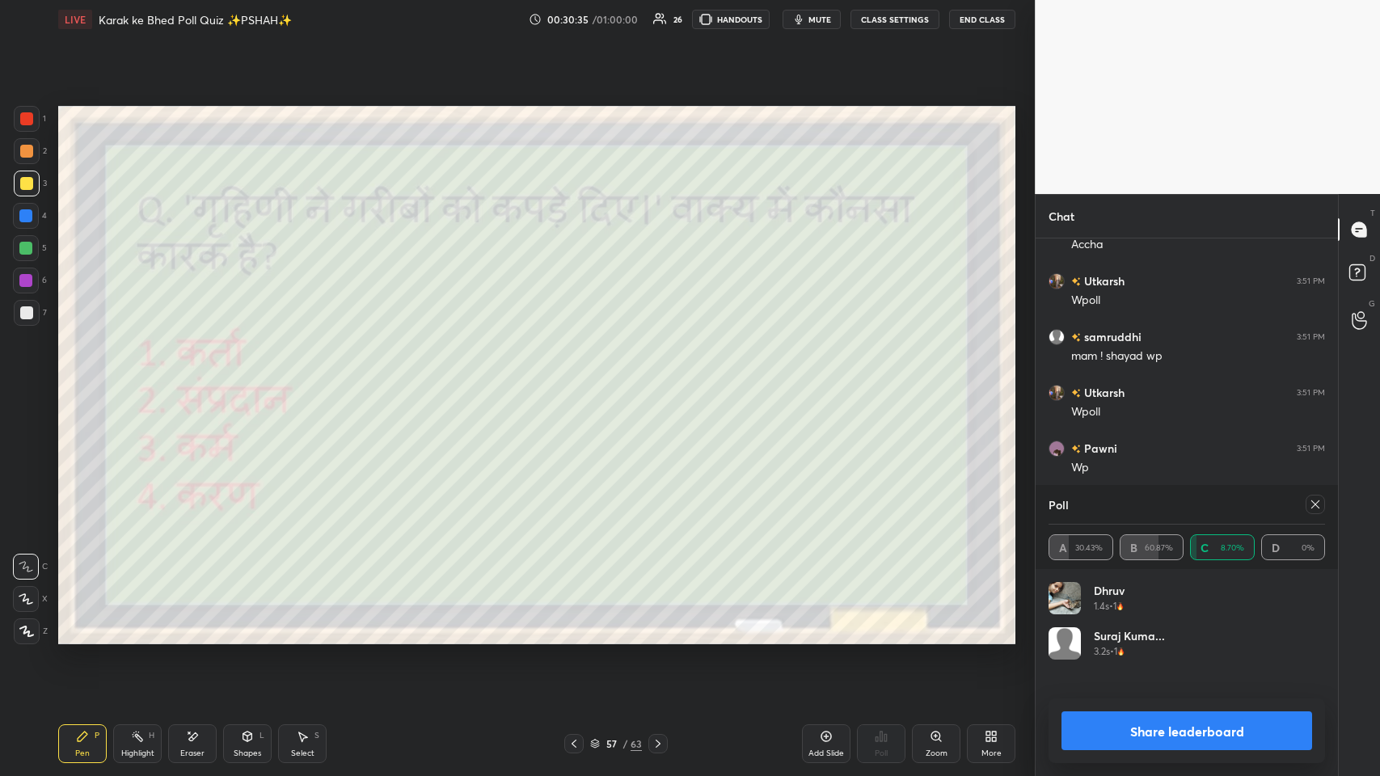
click at [580, 379] on div "Poll" at bounding box center [1187, 504] width 277 height 39
click at [580, 379] on icon at bounding box center [1315, 504] width 13 height 13
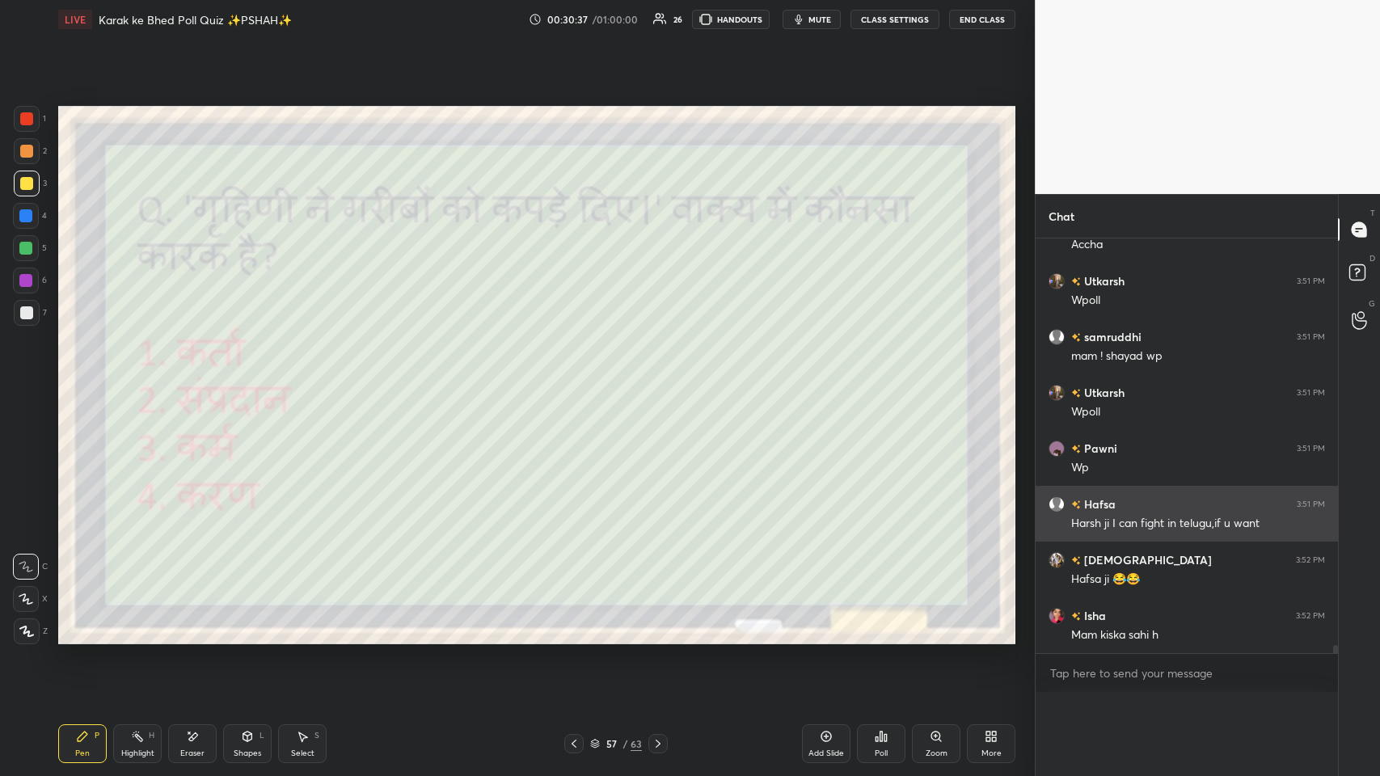
scroll to position [5, 5]
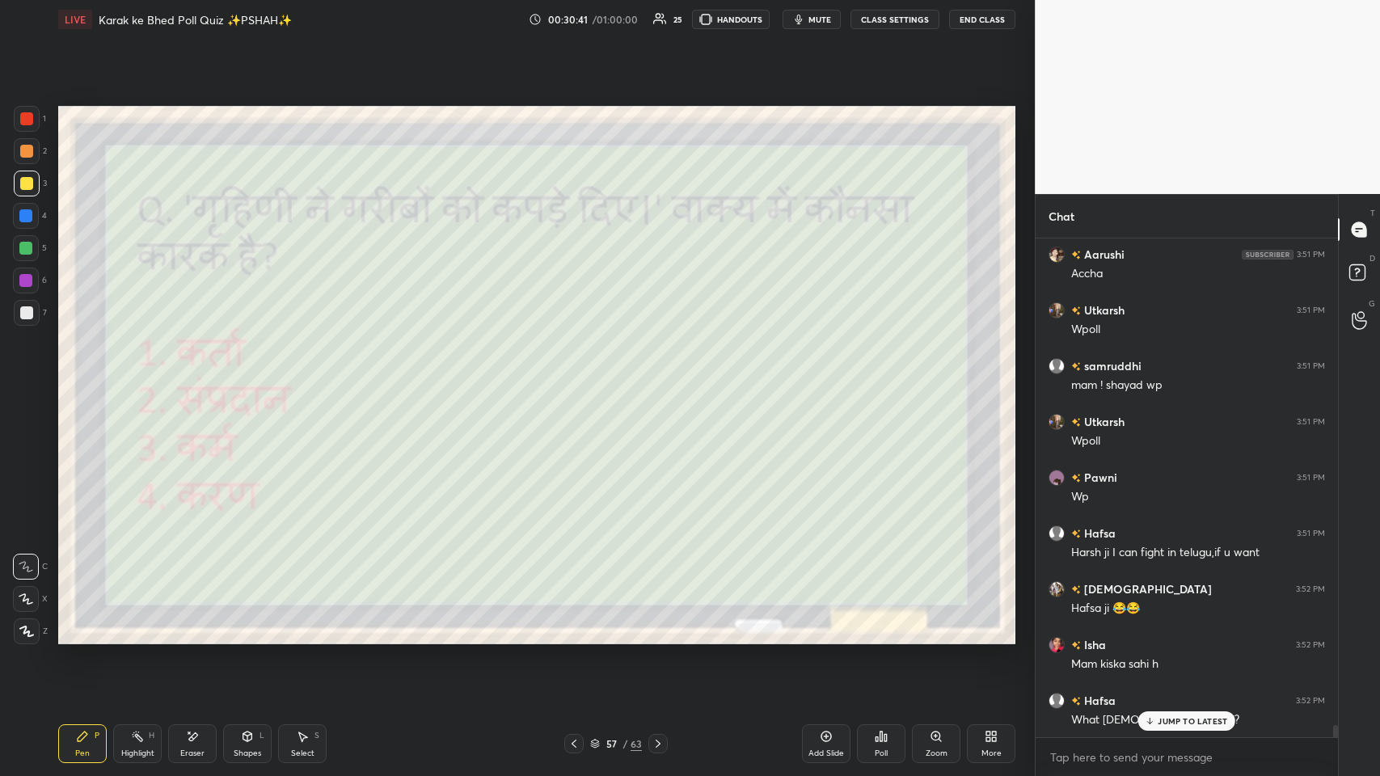
click at [580, 379] on p "JUMP TO LATEST" at bounding box center [1193, 721] width 70 height 10
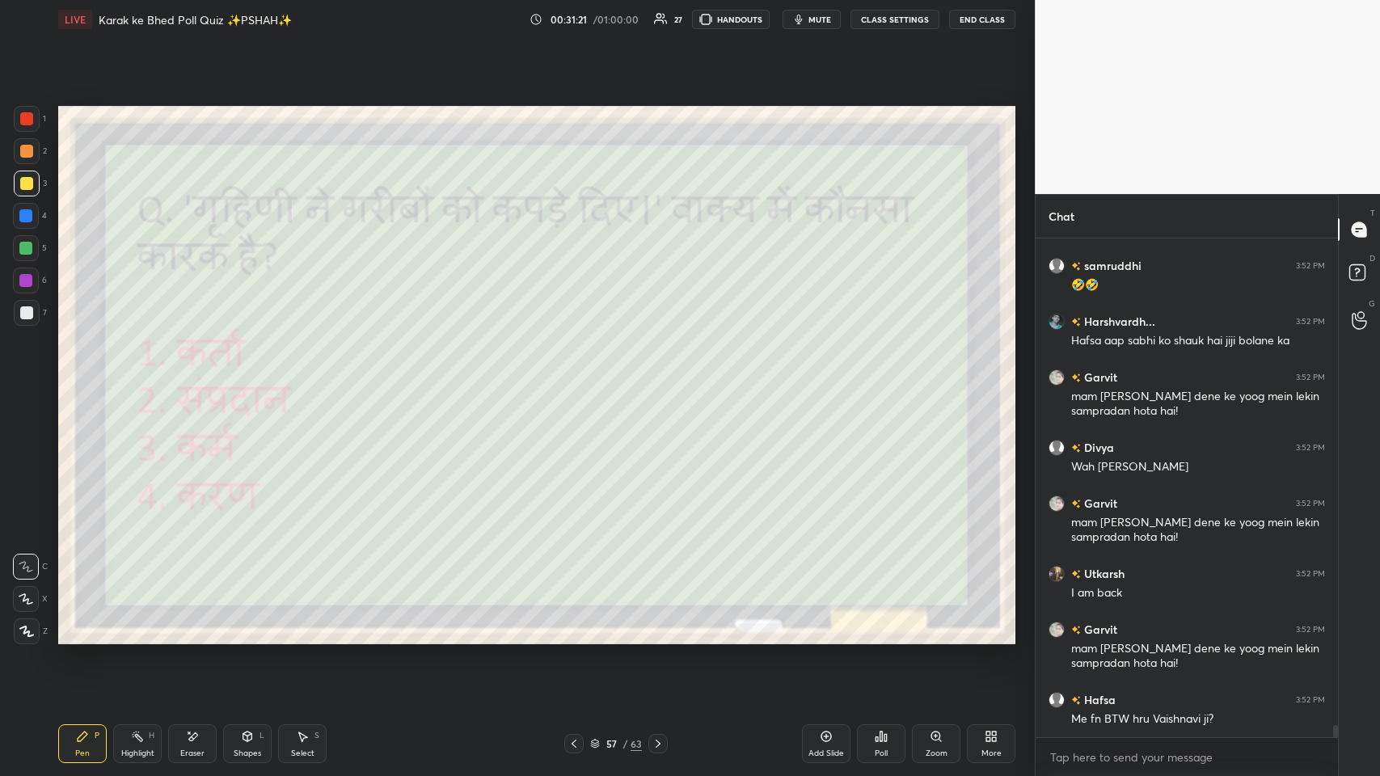
click at [576, 379] on div at bounding box center [573, 743] width 19 height 19
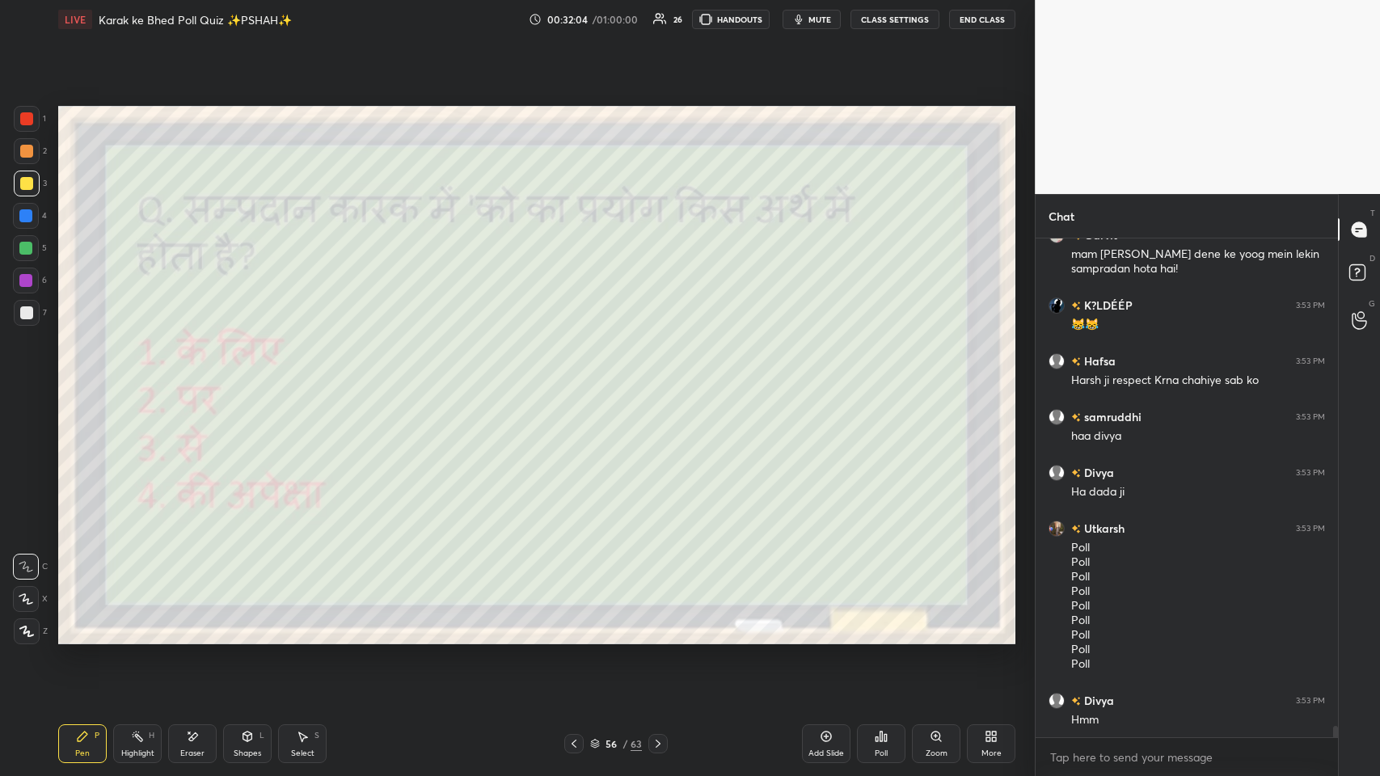
scroll to position [21524, 0]
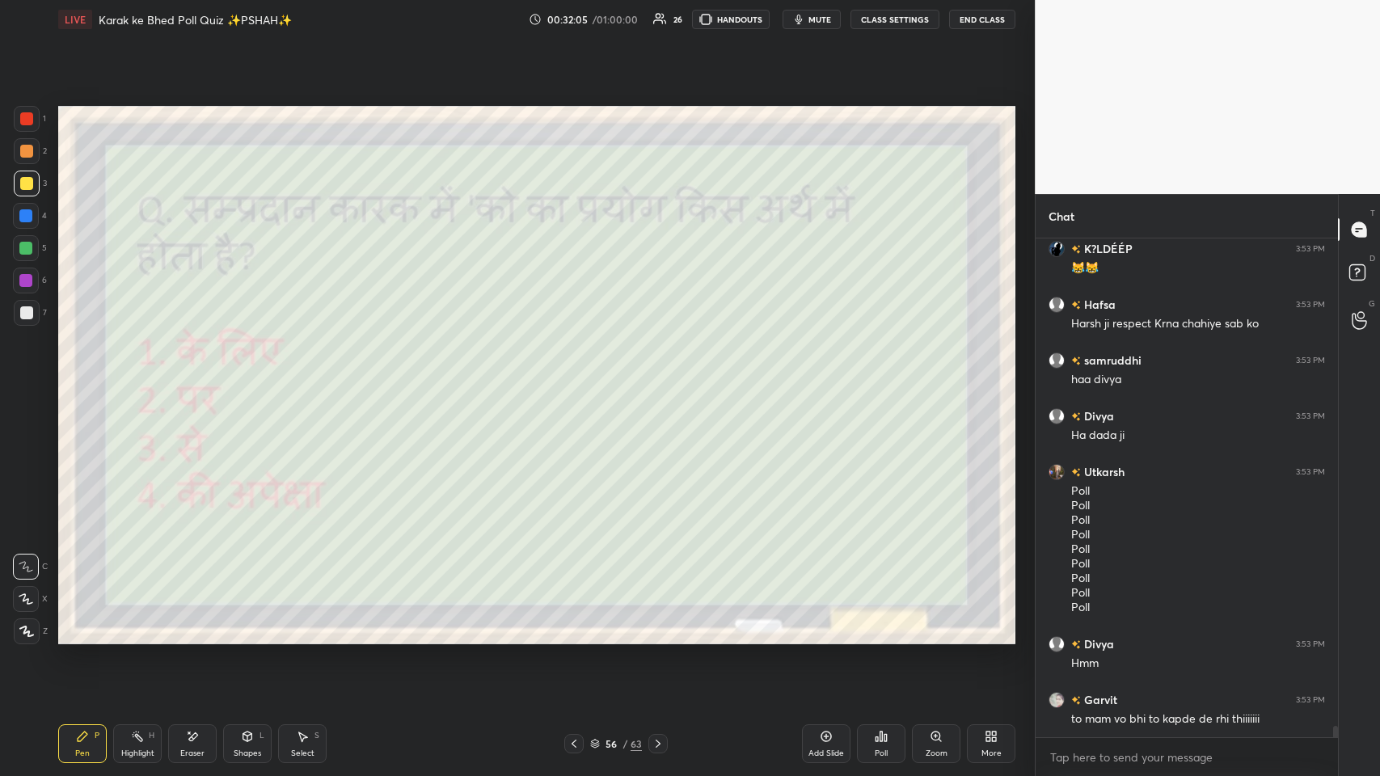
click at [580, 379] on icon at bounding box center [886, 737] width 2 height 7
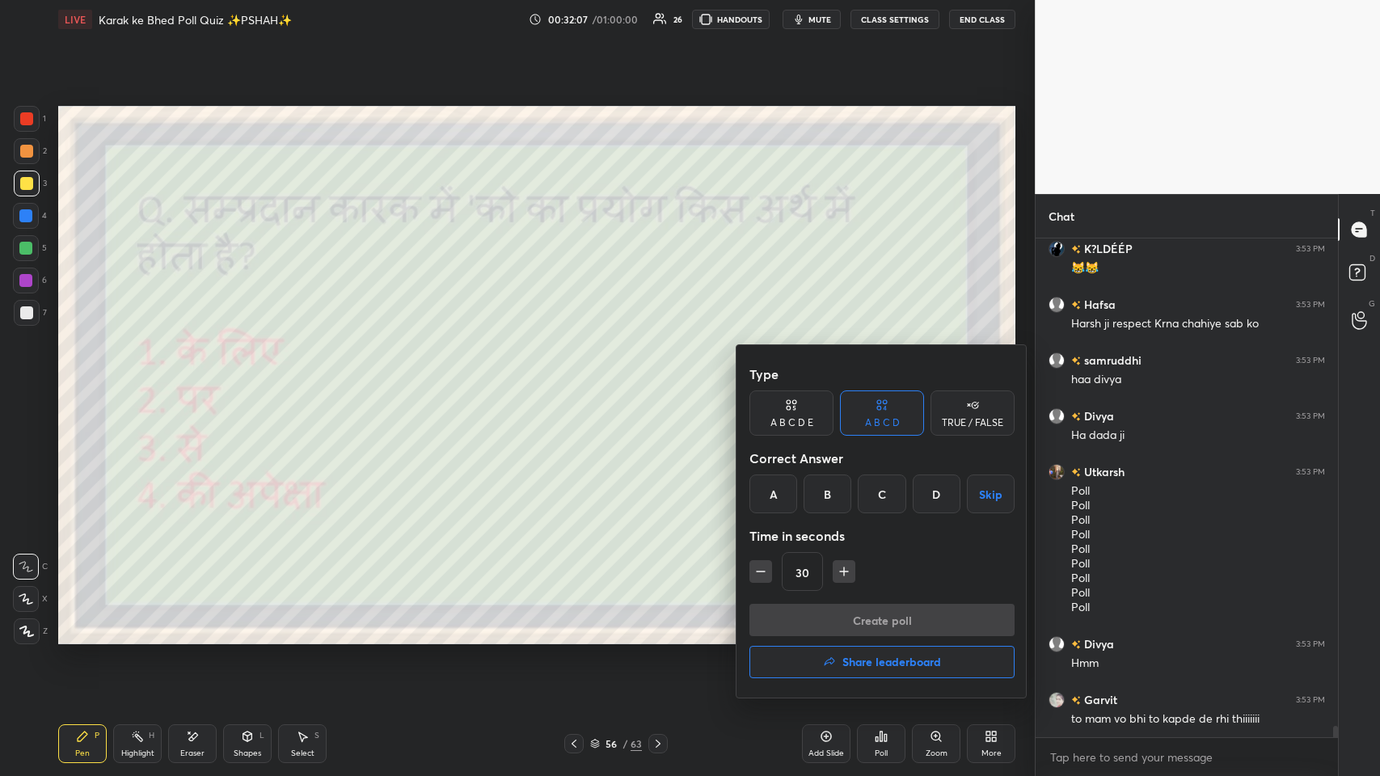
click at [580, 379] on div "A" at bounding box center [773, 494] width 48 height 39
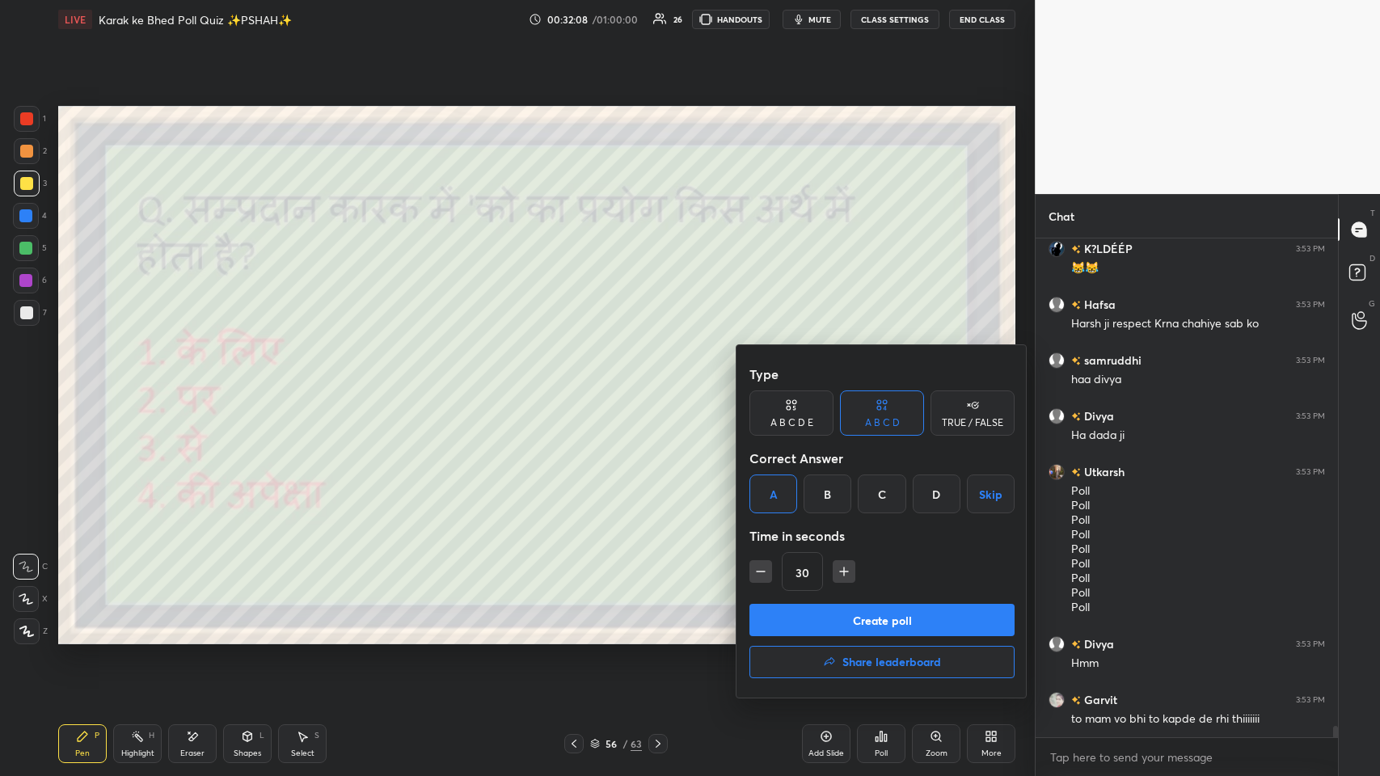
click at [580, 379] on button "Create poll" at bounding box center [881, 620] width 265 height 32
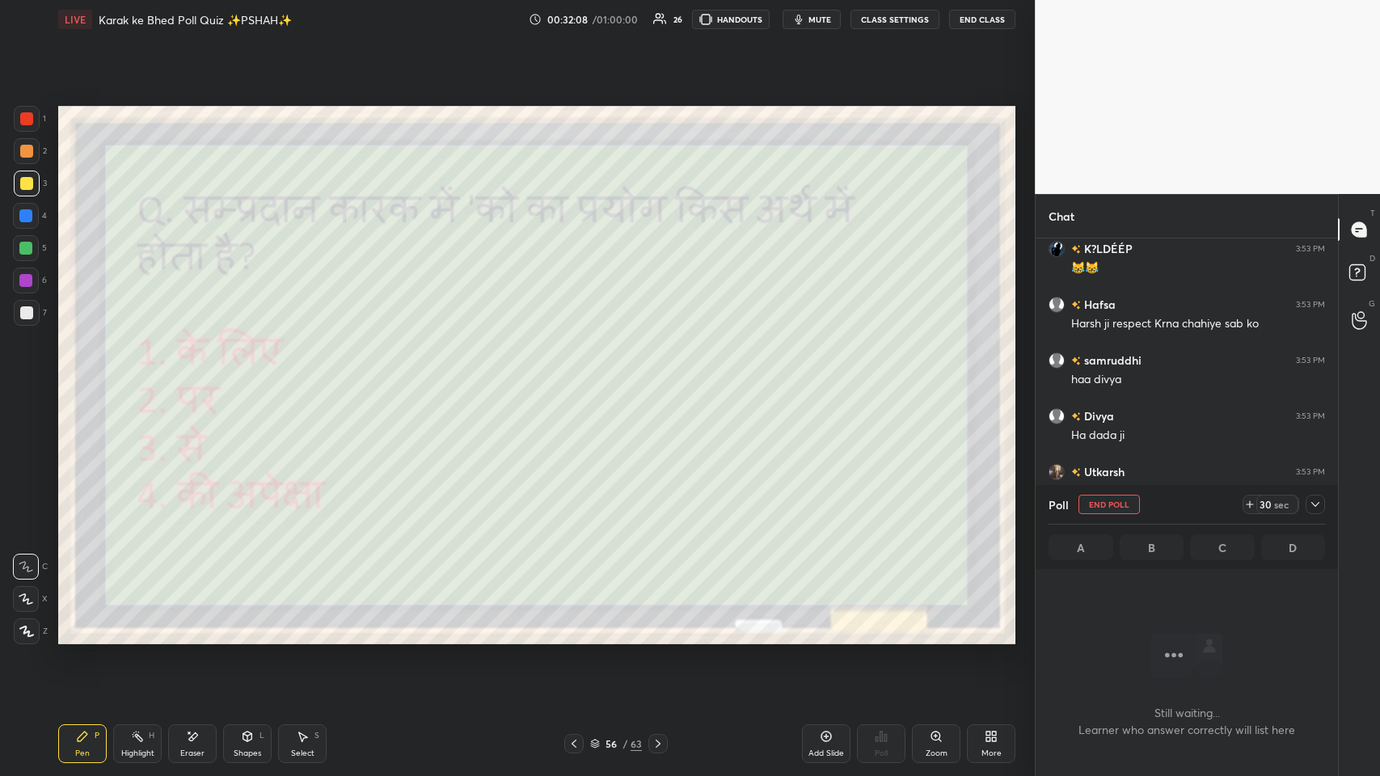
scroll to position [5, 5]
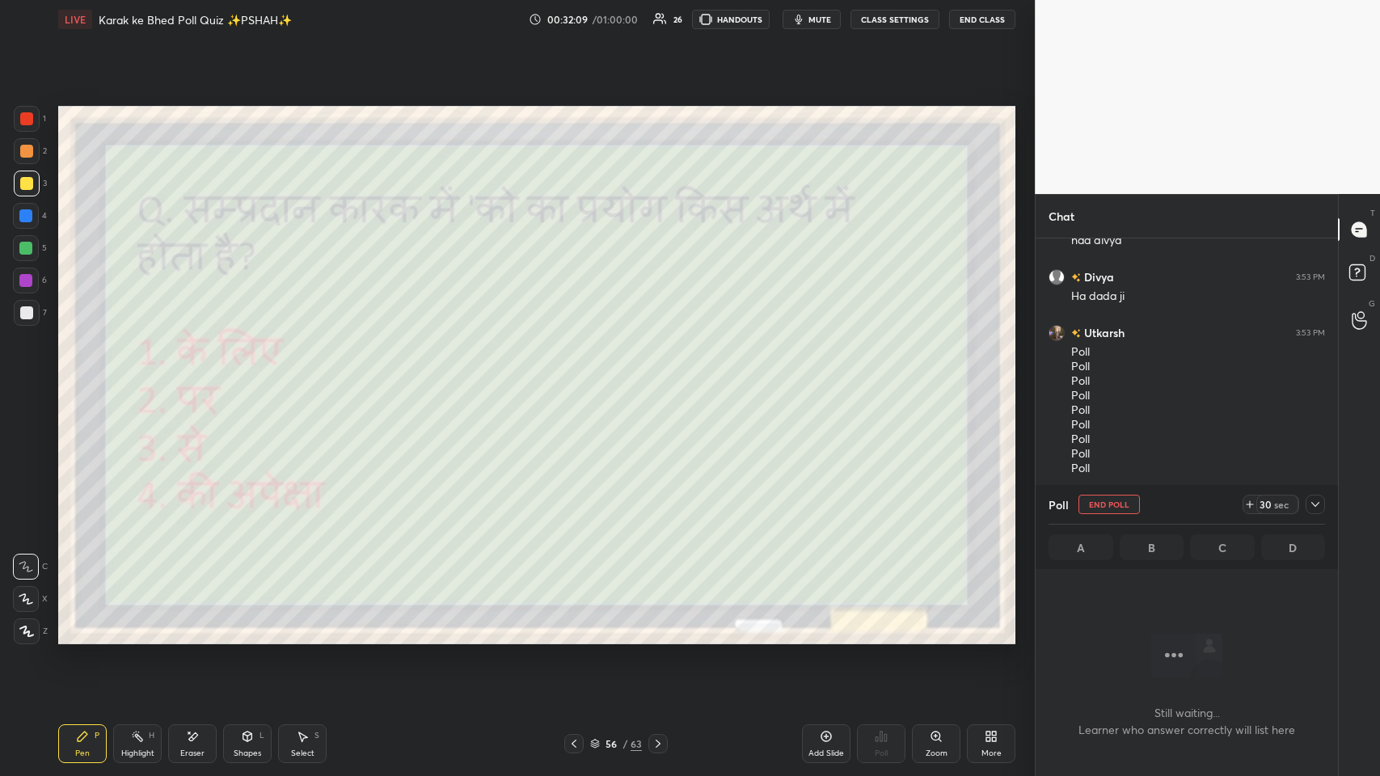
click at [580, 379] on icon at bounding box center [1315, 504] width 13 height 13
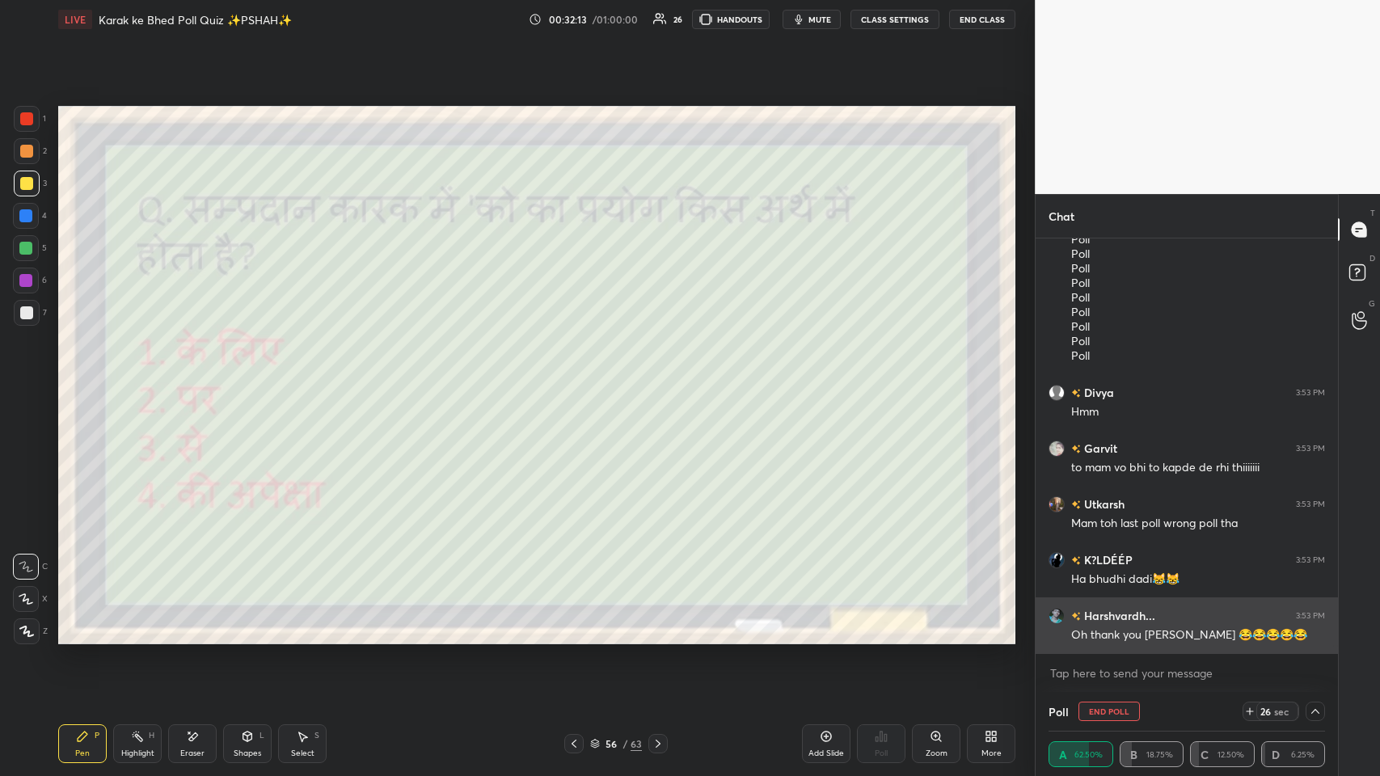
scroll to position [21831, 0]
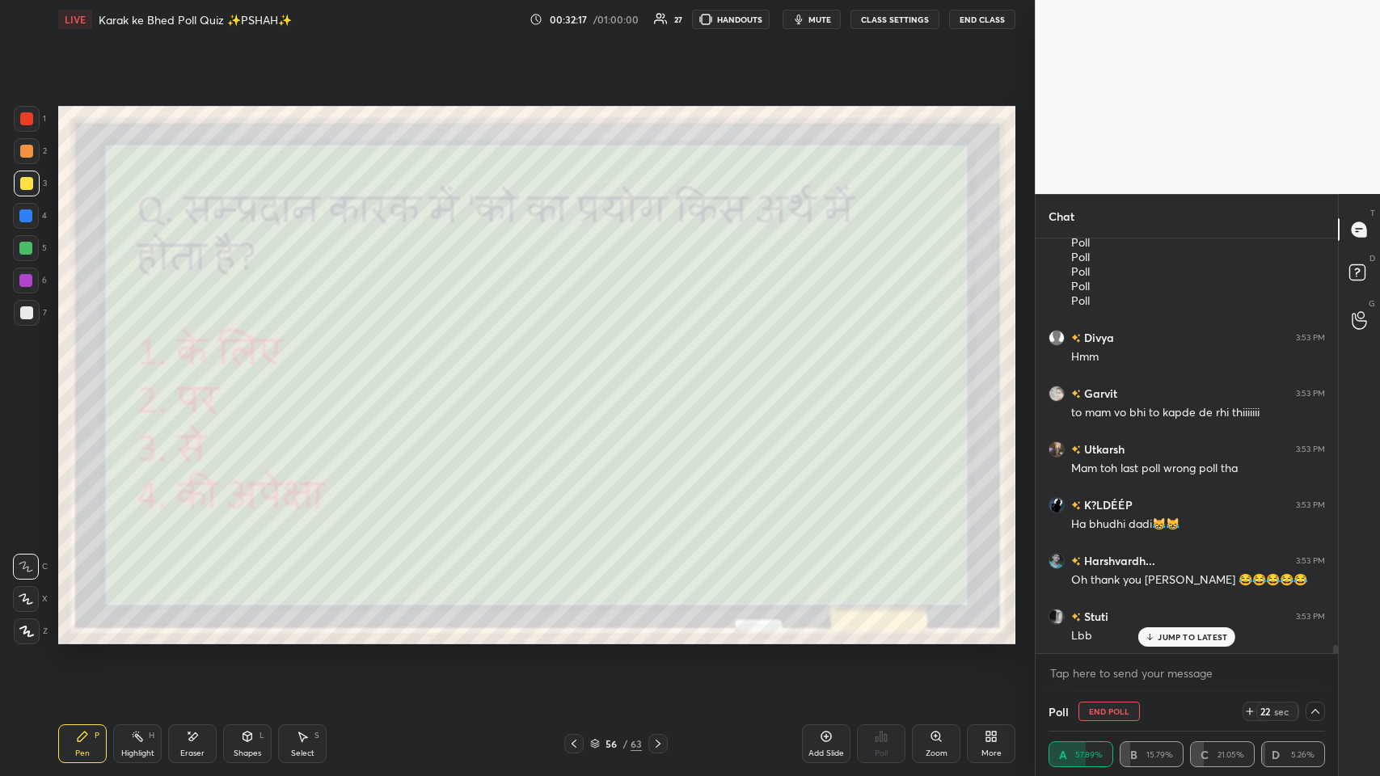
click at [580, 379] on p "JUMP TO LATEST" at bounding box center [1193, 637] width 70 height 10
click at [580, 379] on icon at bounding box center [658, 743] width 13 height 13
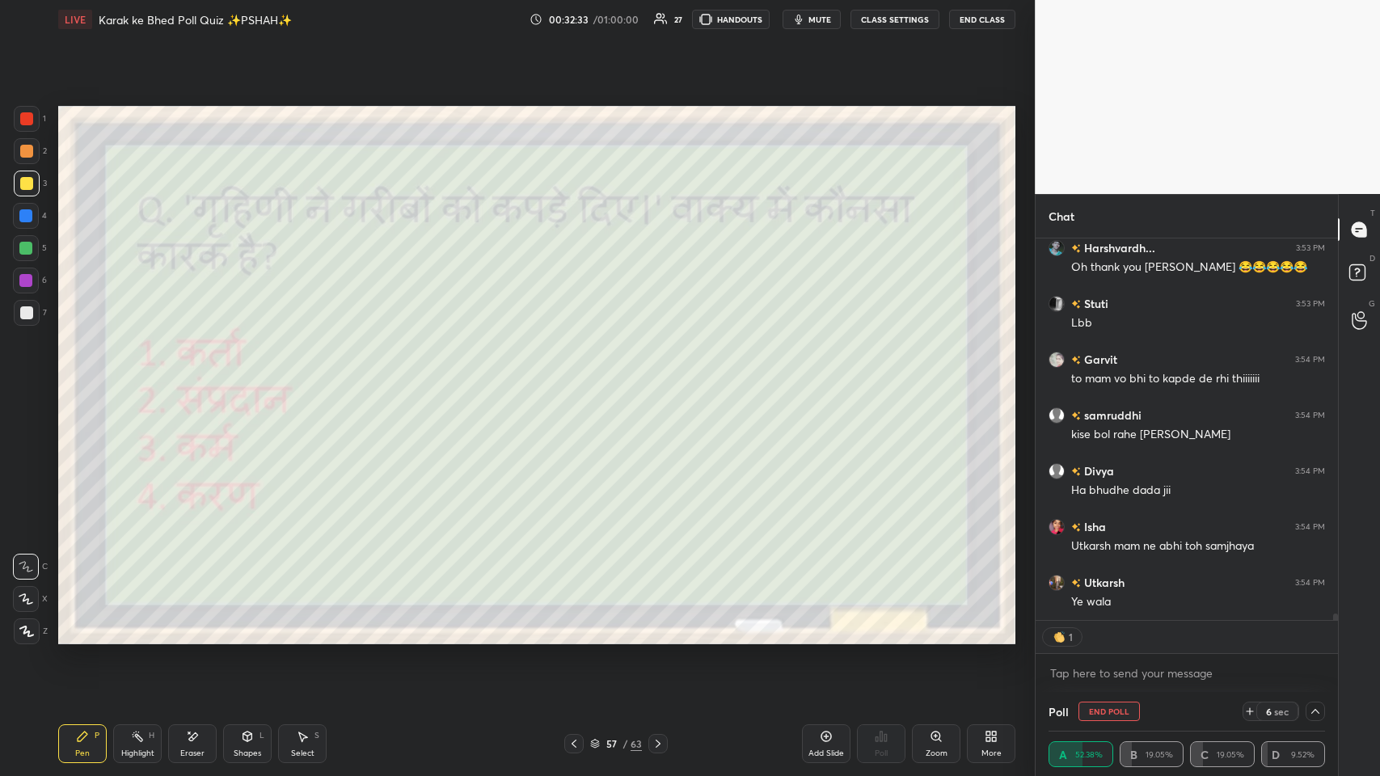
scroll to position [411, 298]
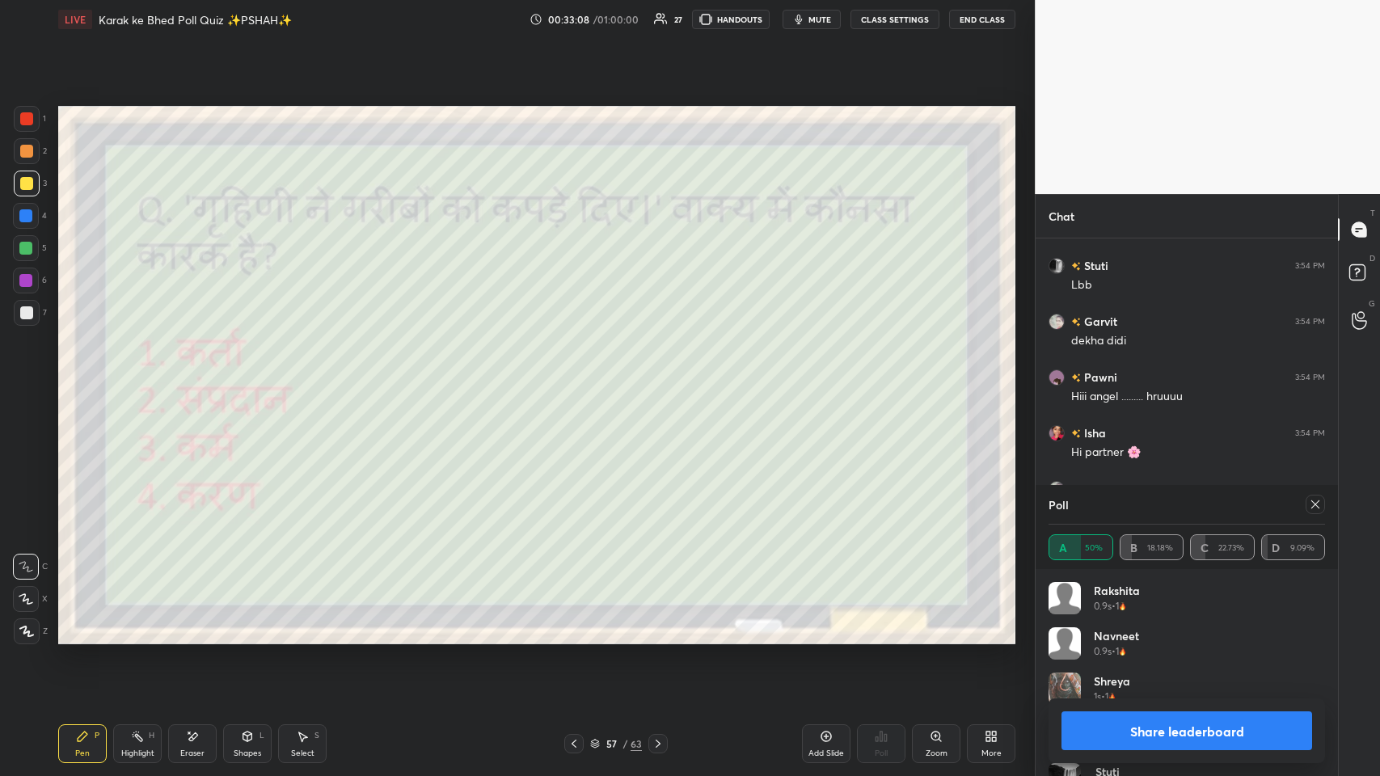
click at [580, 379] on icon at bounding box center [1315, 504] width 13 height 13
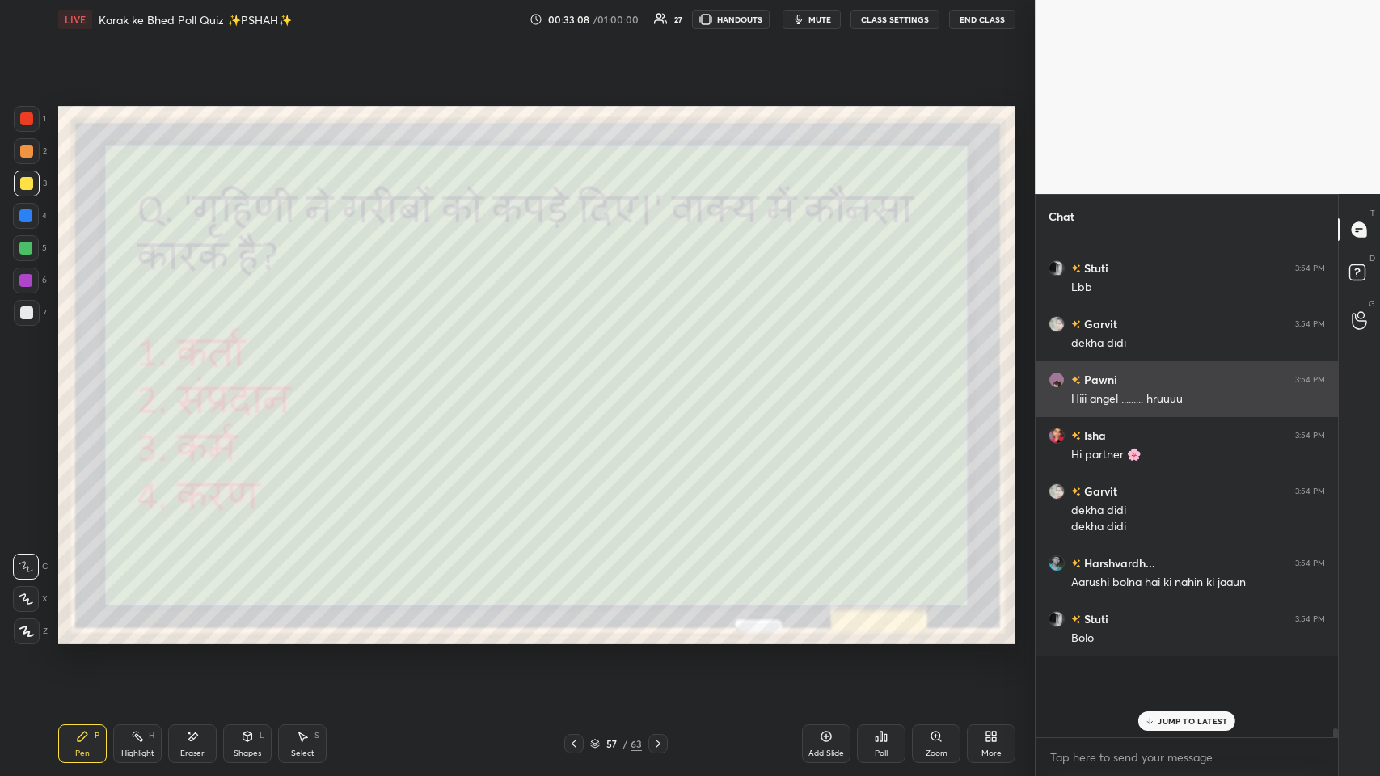
scroll to position [22455, 0]
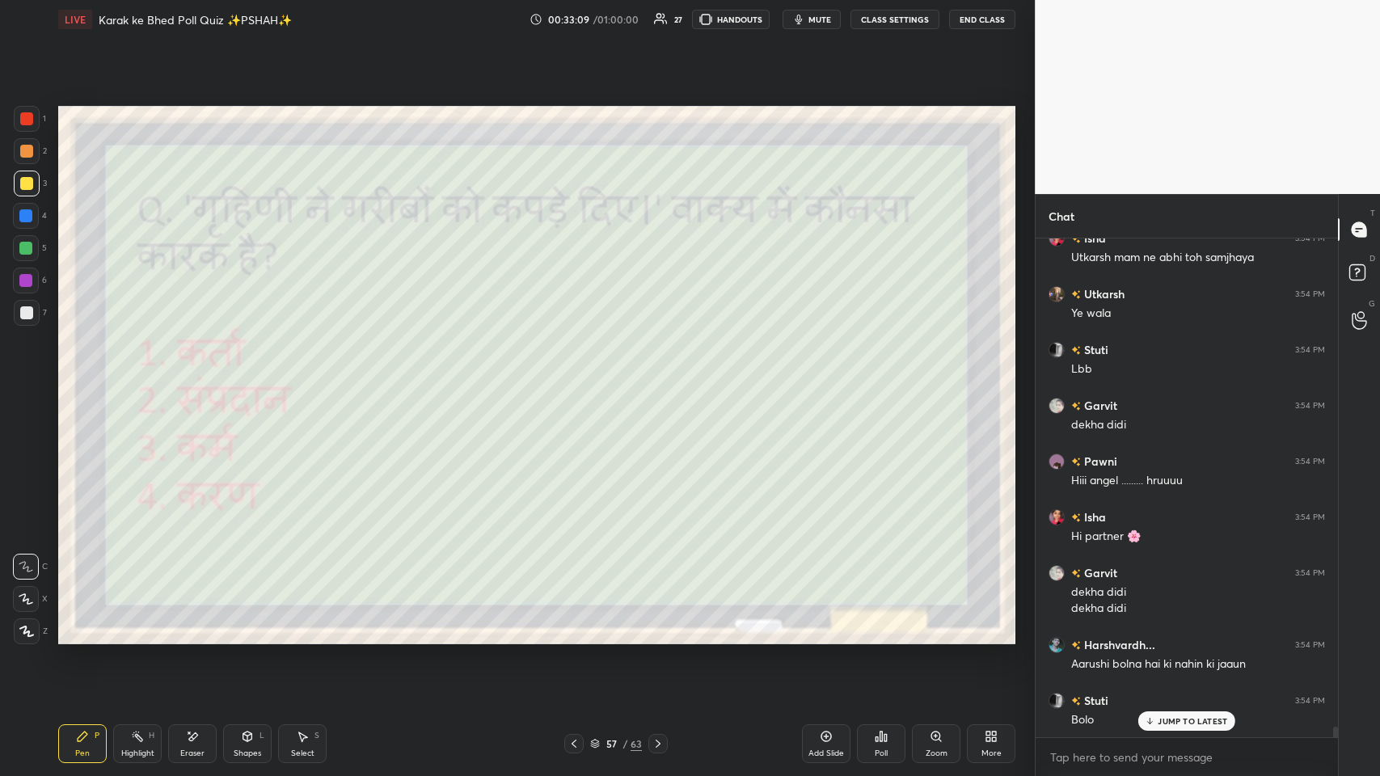
click at [580, 379] on p "JUMP TO LATEST" at bounding box center [1193, 721] width 70 height 10
click at [580, 379] on div at bounding box center [573, 743] width 19 height 19
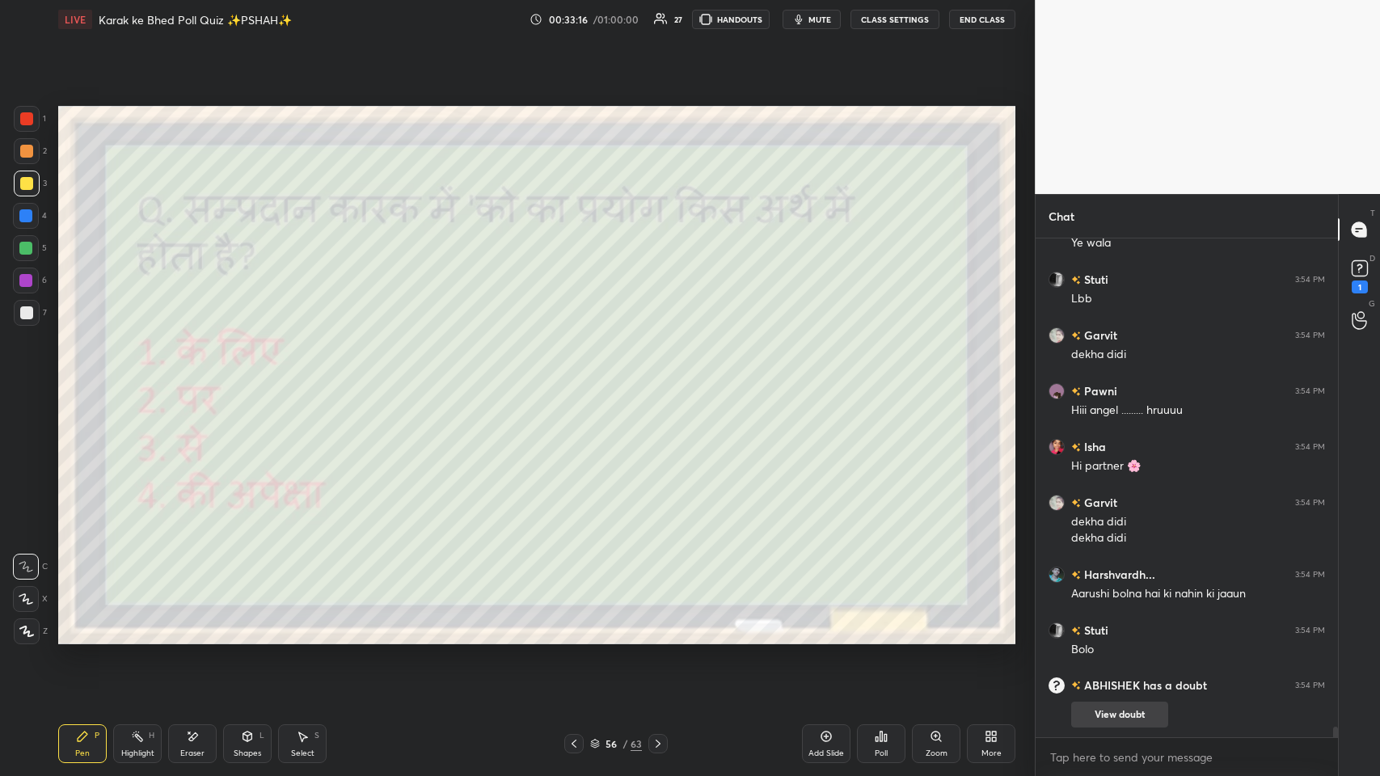
click at [580, 379] on button "View doubt" at bounding box center [1119, 715] width 97 height 26
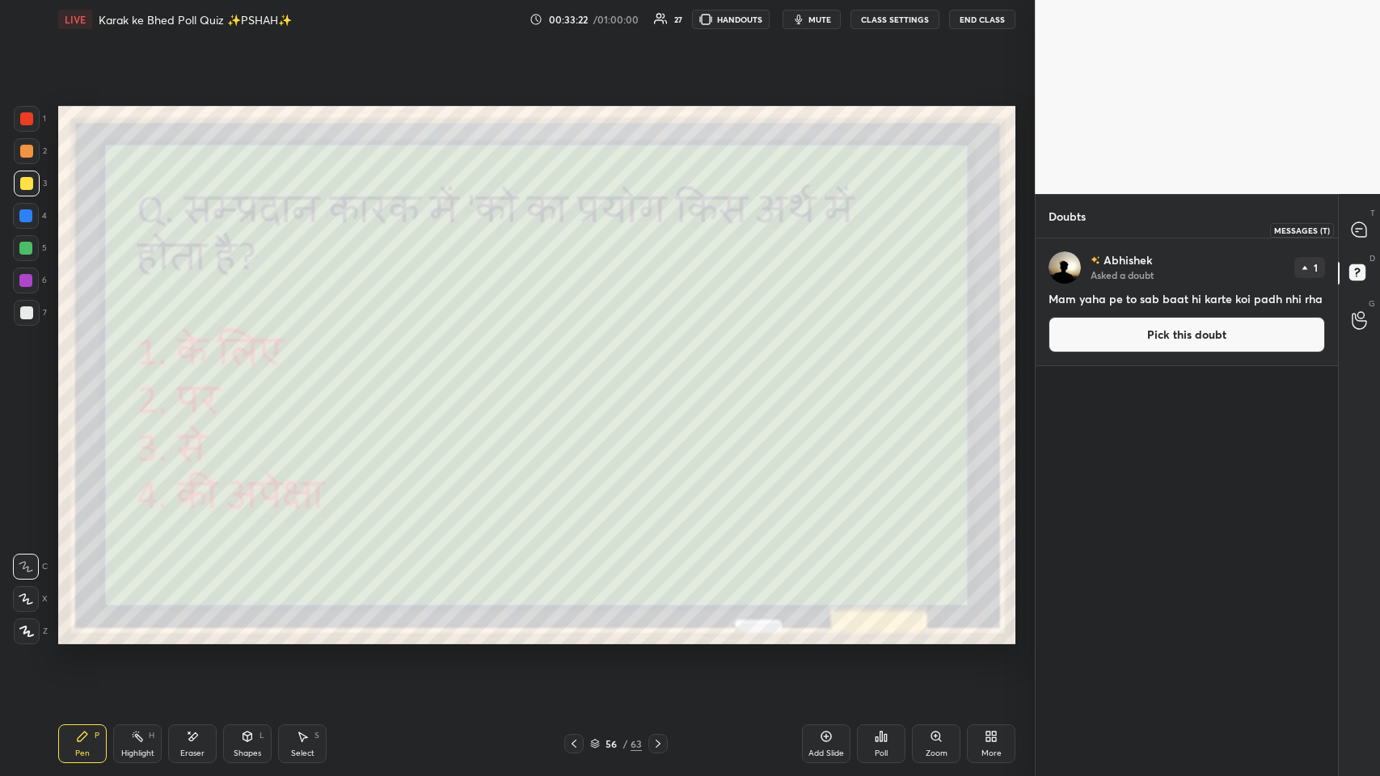
click at [580, 230] on icon at bounding box center [1359, 229] width 15 height 15
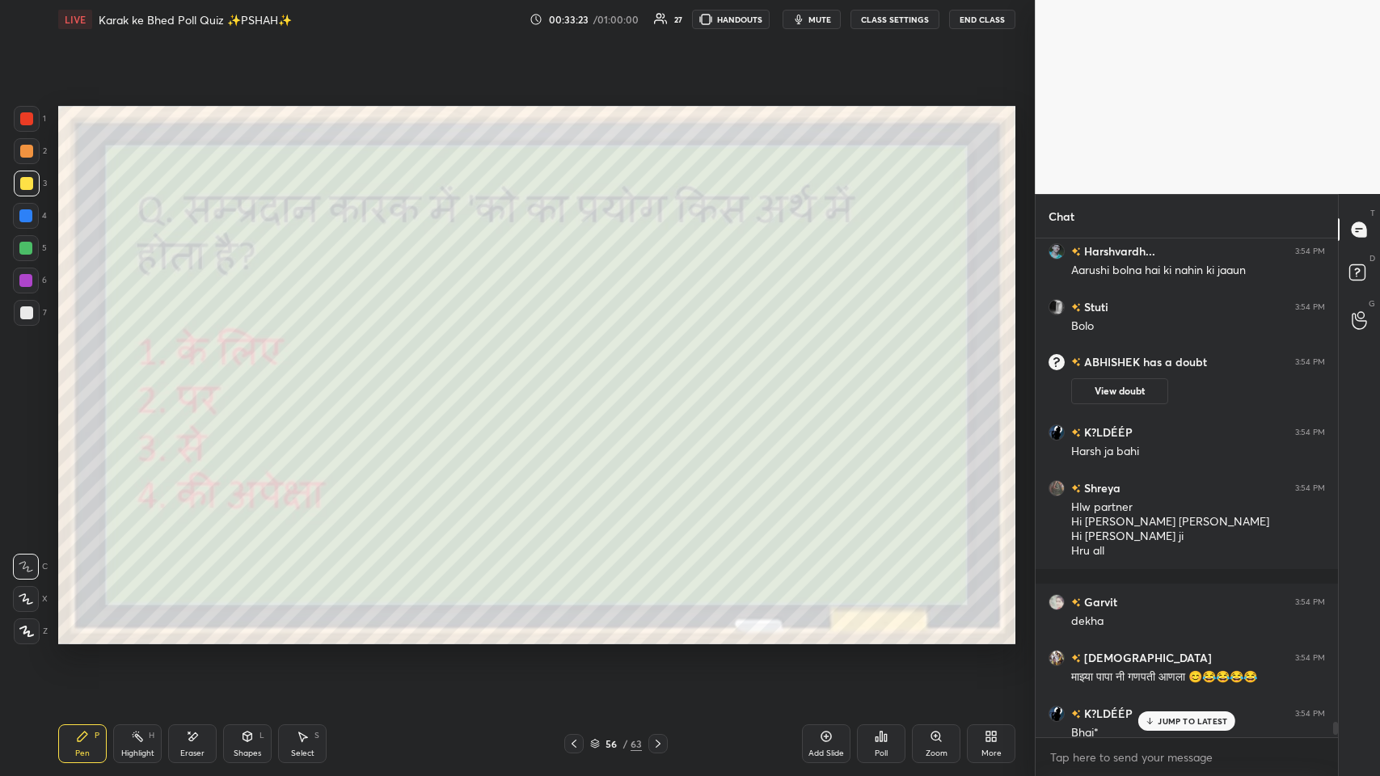
click at [580, 379] on div "JUMP TO LATEST" at bounding box center [1186, 720] width 97 height 19
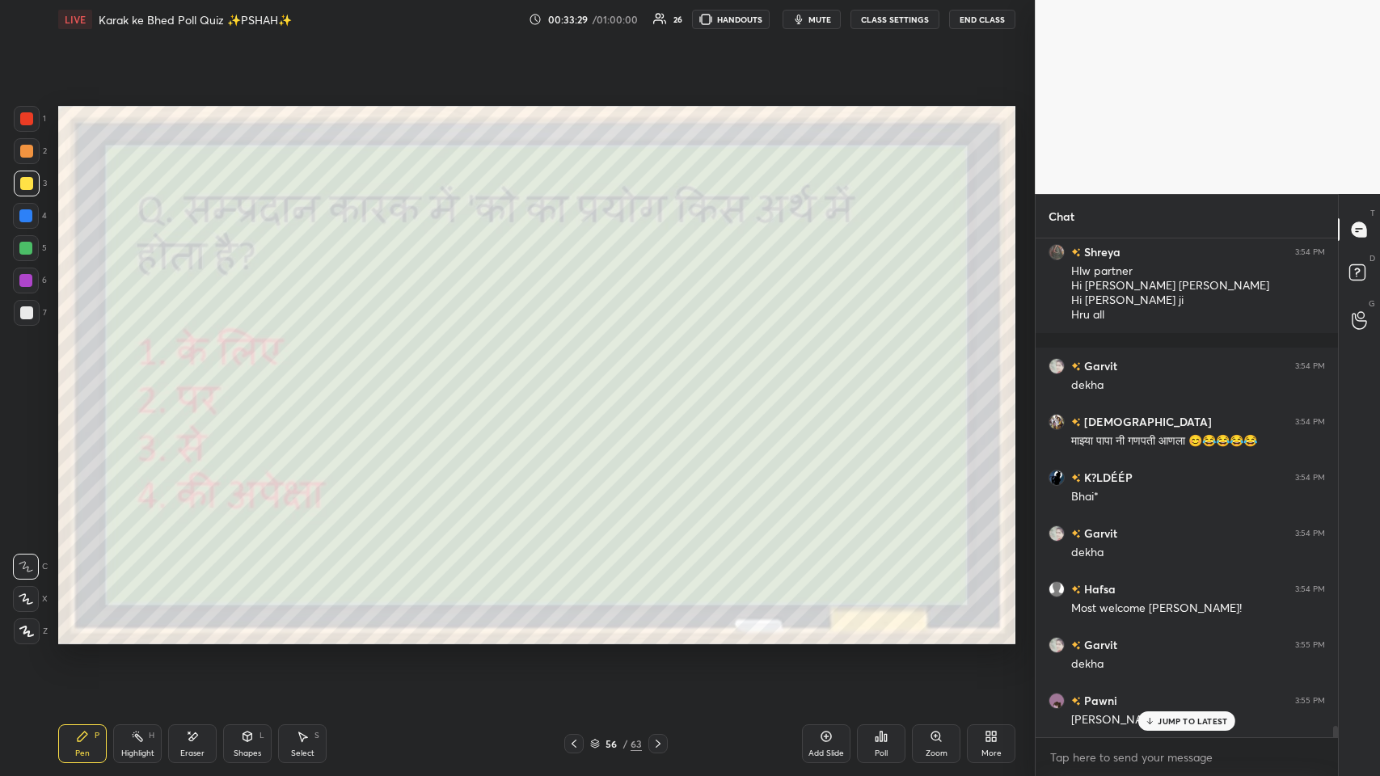
click at [580, 379] on icon at bounding box center [877, 739] width 2 height 4
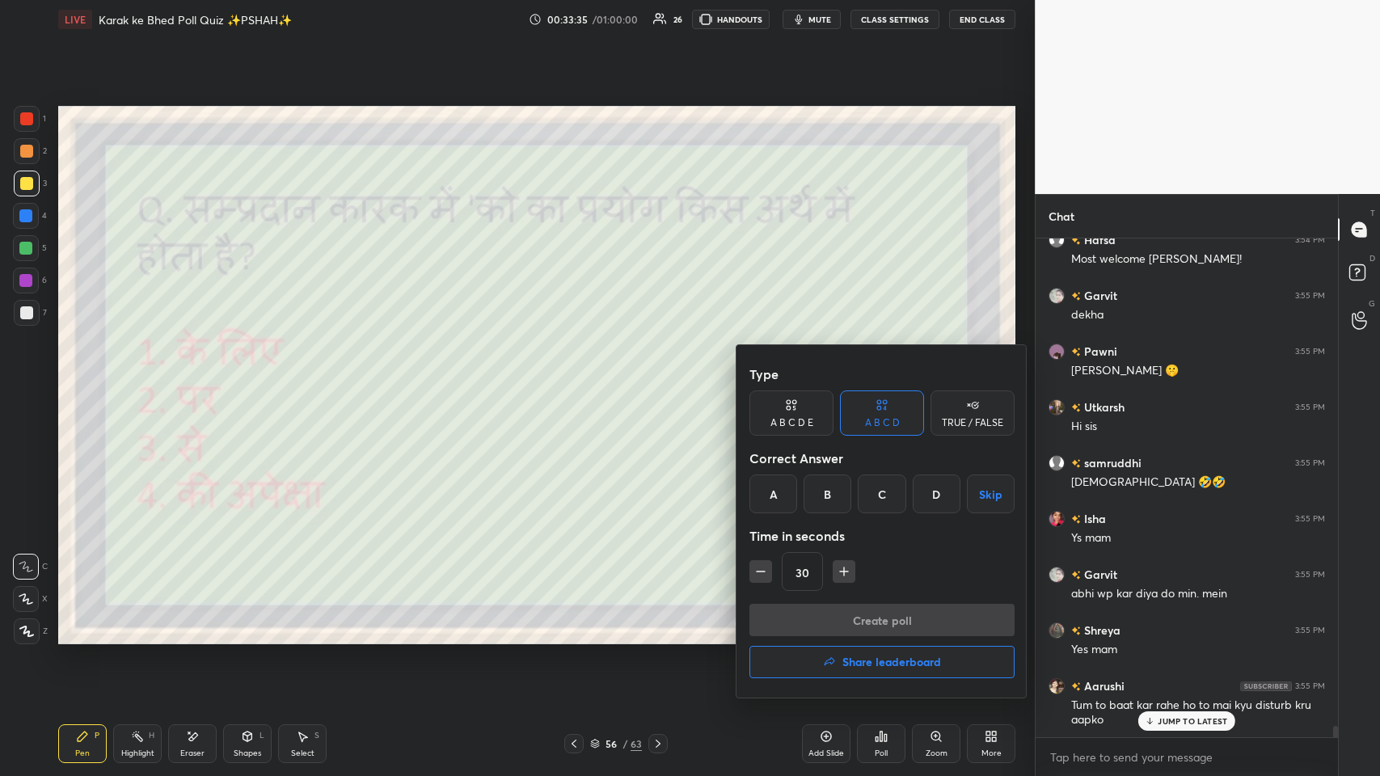
click at [551, 379] on div at bounding box center [690, 388] width 1380 height 776
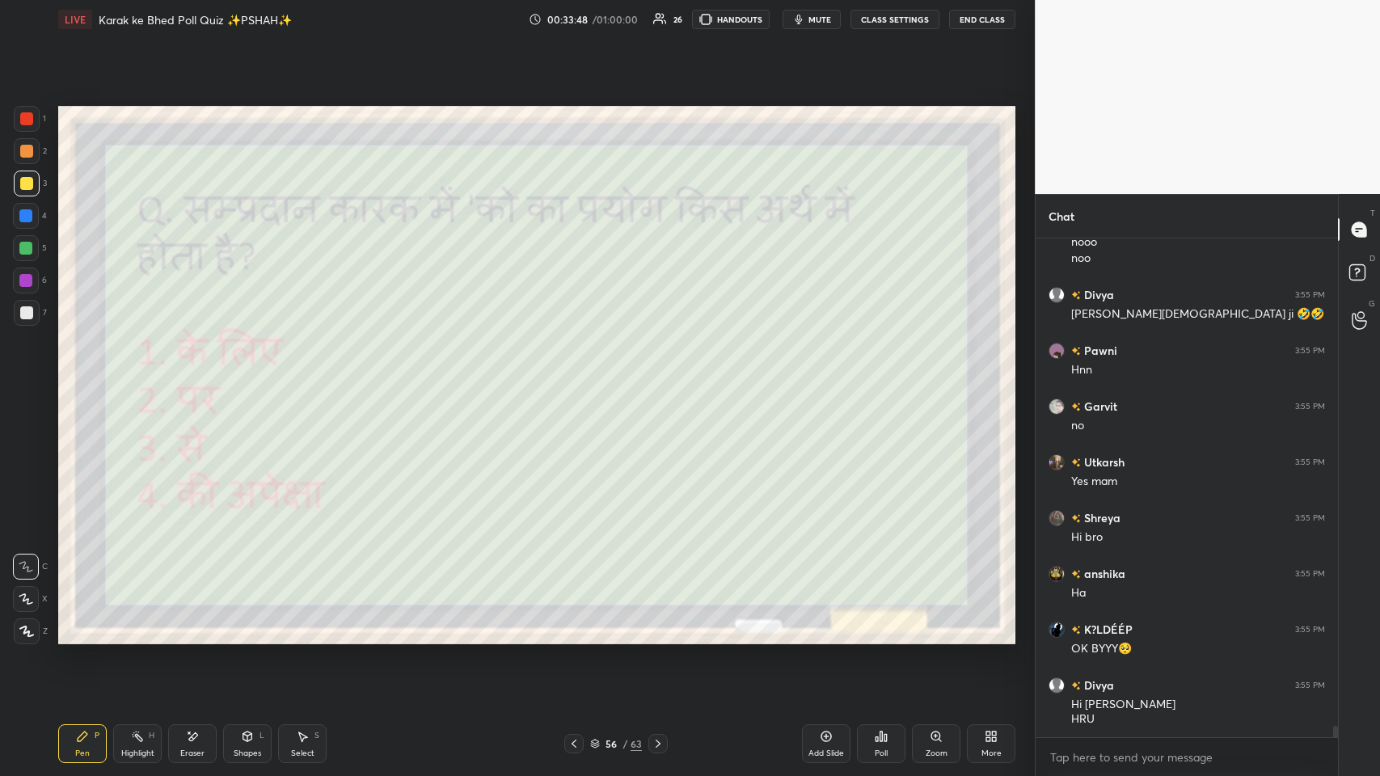
click at [573, 379] on icon at bounding box center [574, 743] width 13 height 13
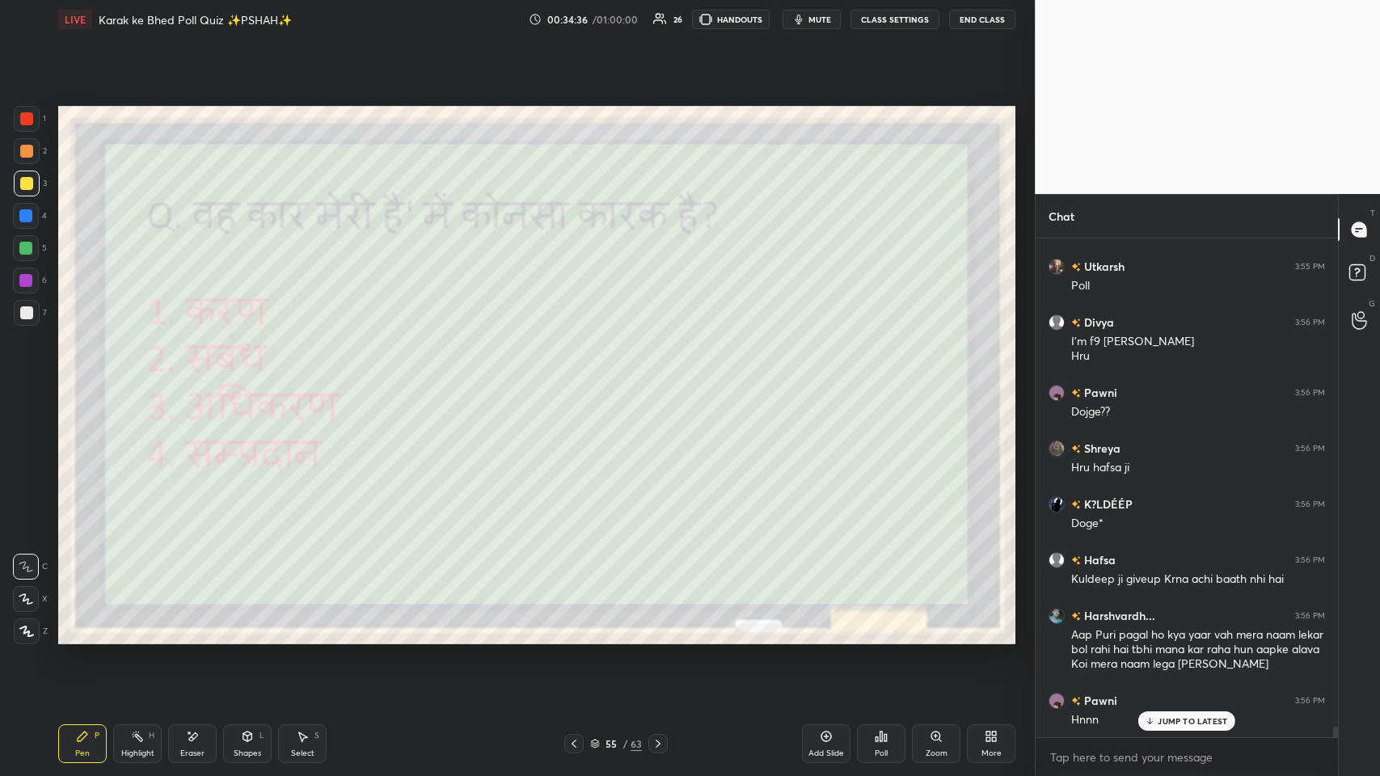
scroll to position [23368, 0]
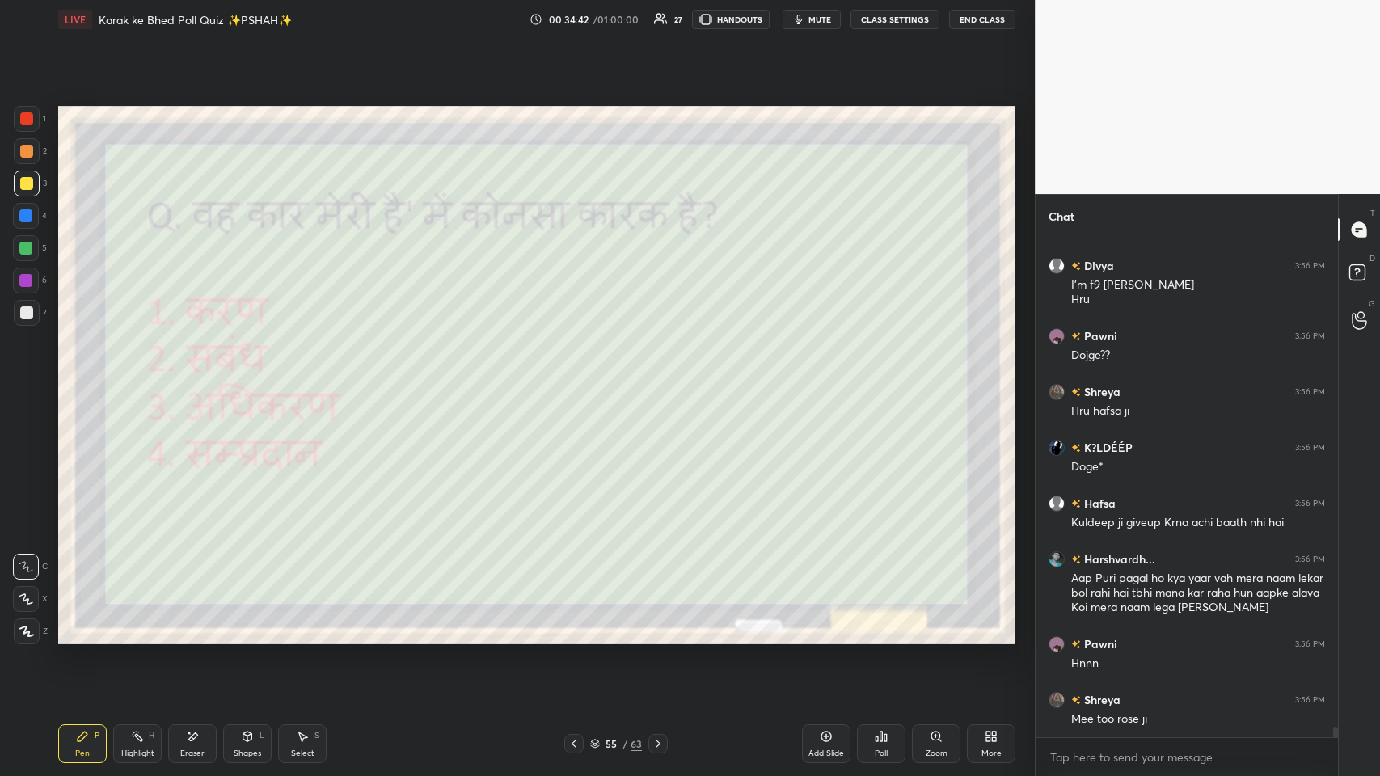
click at [580, 379] on div "Poll" at bounding box center [881, 743] width 49 height 39
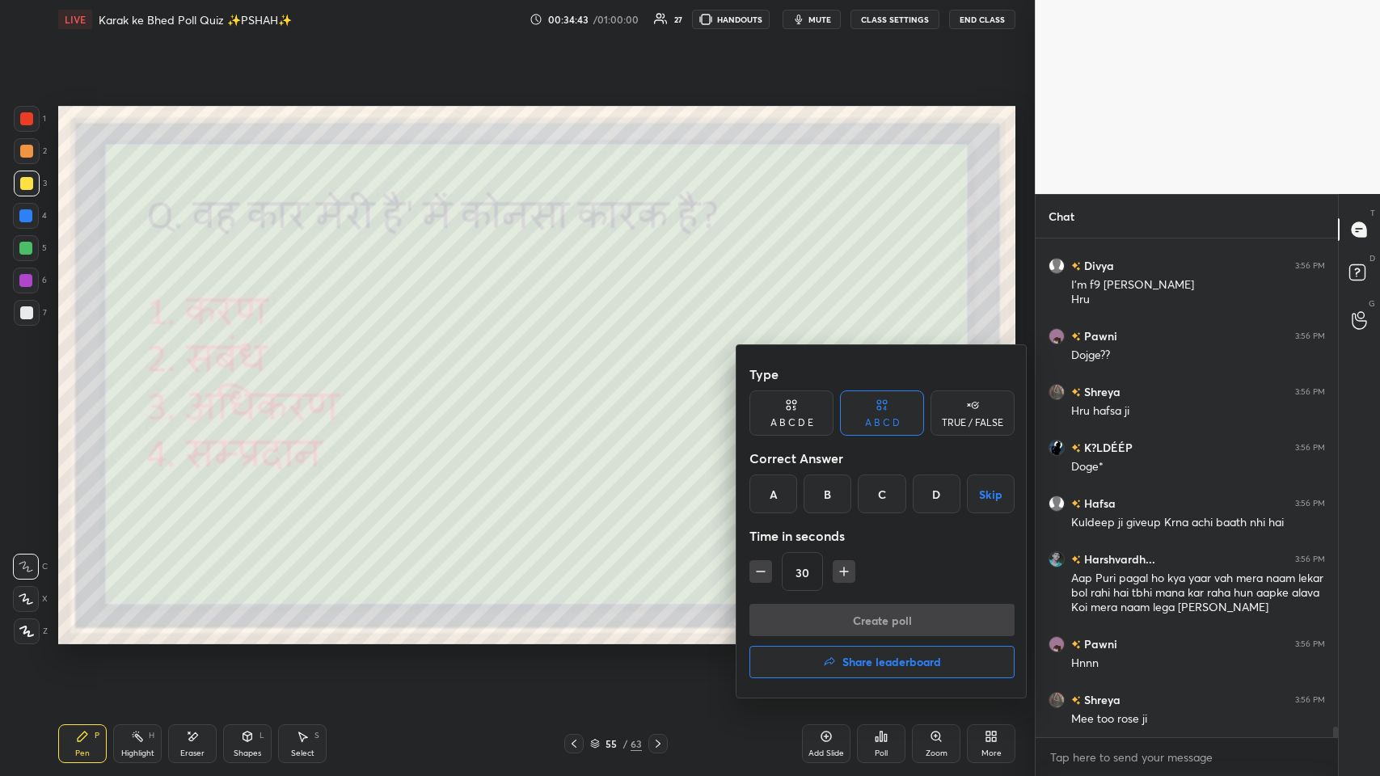
click at [580, 379] on div "B" at bounding box center [828, 494] width 48 height 39
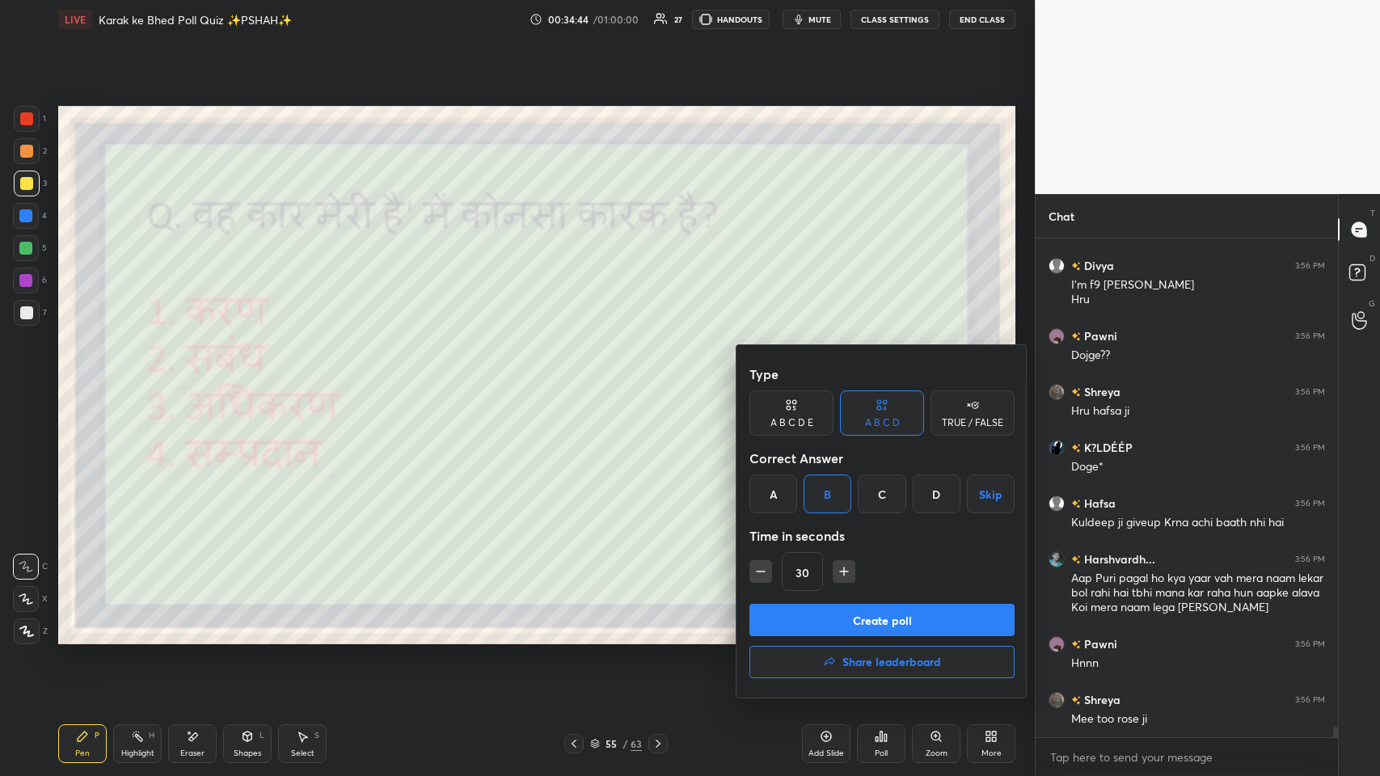
click at [580, 379] on button "Create poll" at bounding box center [881, 620] width 265 height 32
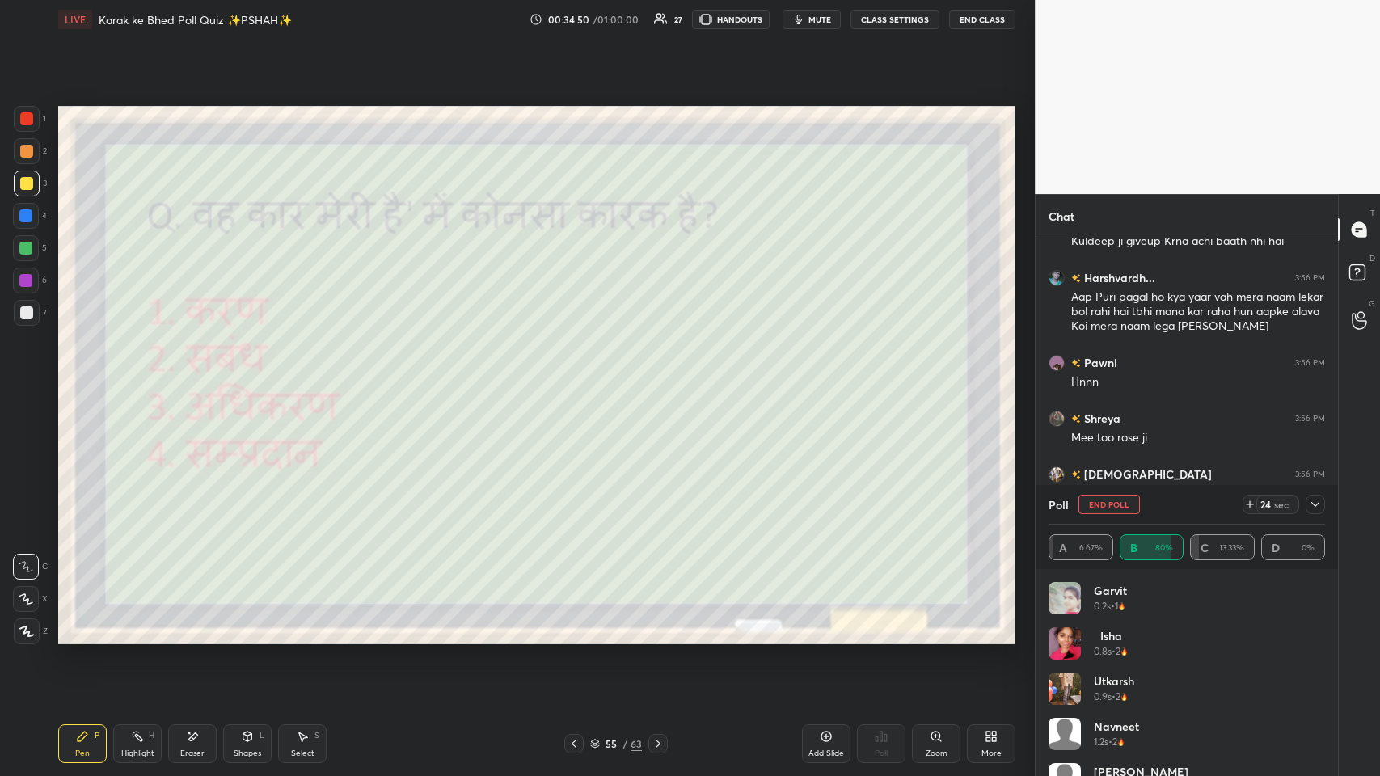
scroll to position [23761, 0]
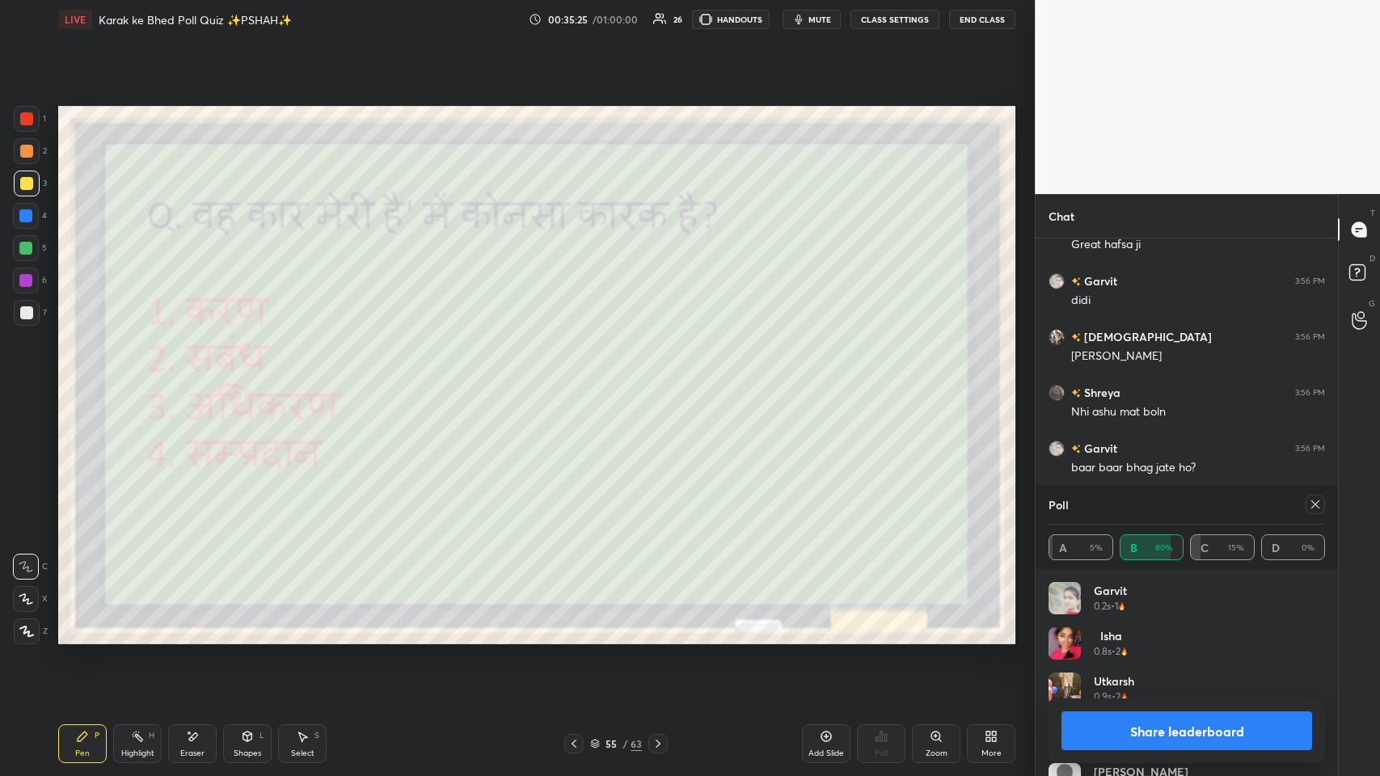
click at [185, 379] on div "Eraser" at bounding box center [192, 753] width 24 height 8
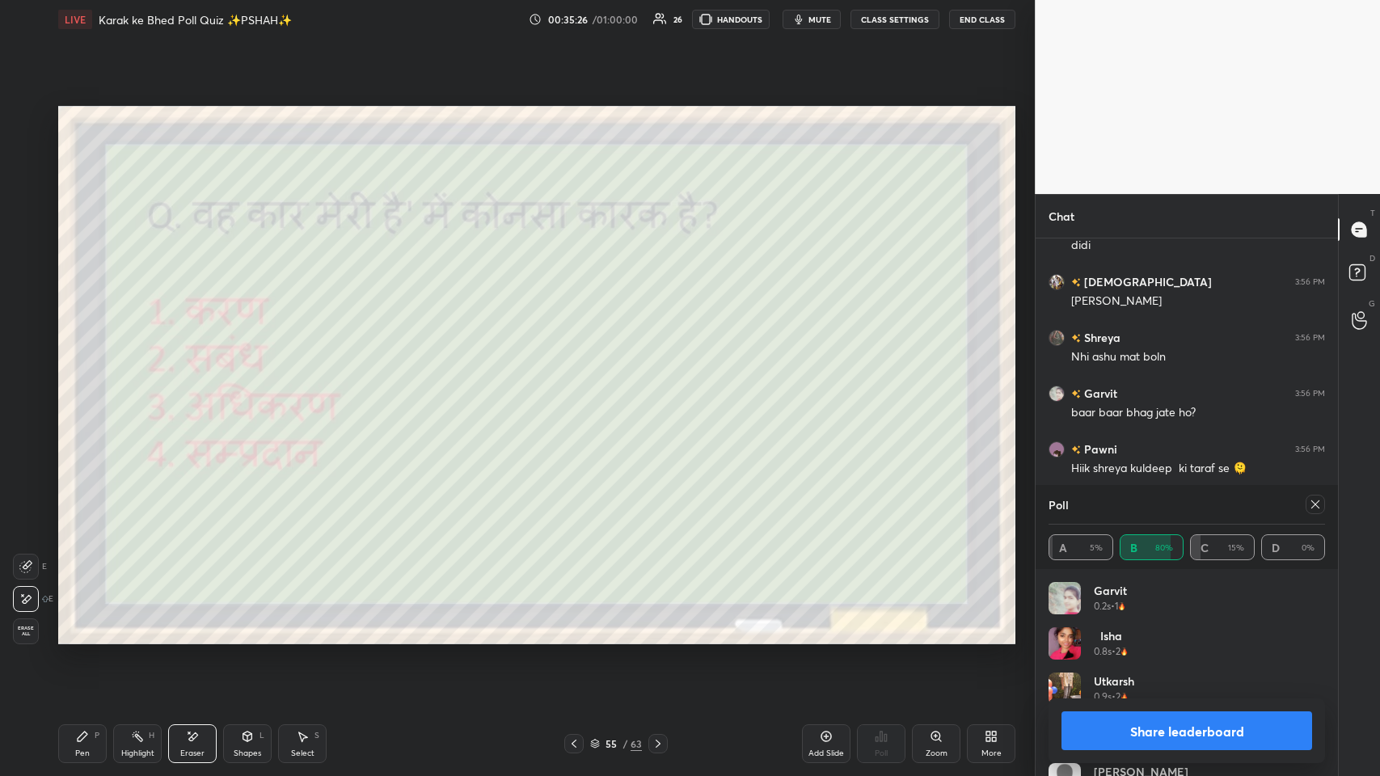
click at [77, 379] on icon at bounding box center [82, 736] width 13 height 13
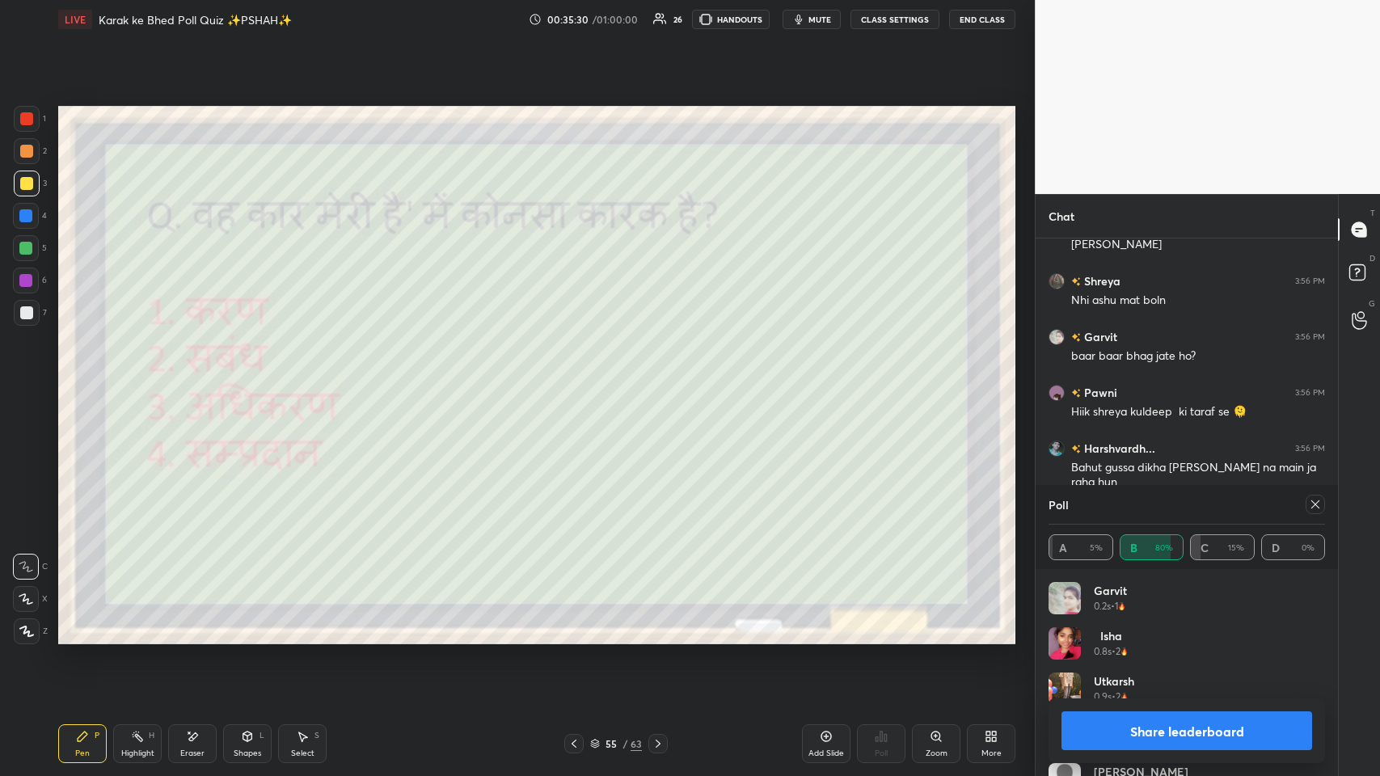
click at [580, 379] on icon at bounding box center [1315, 504] width 13 height 13
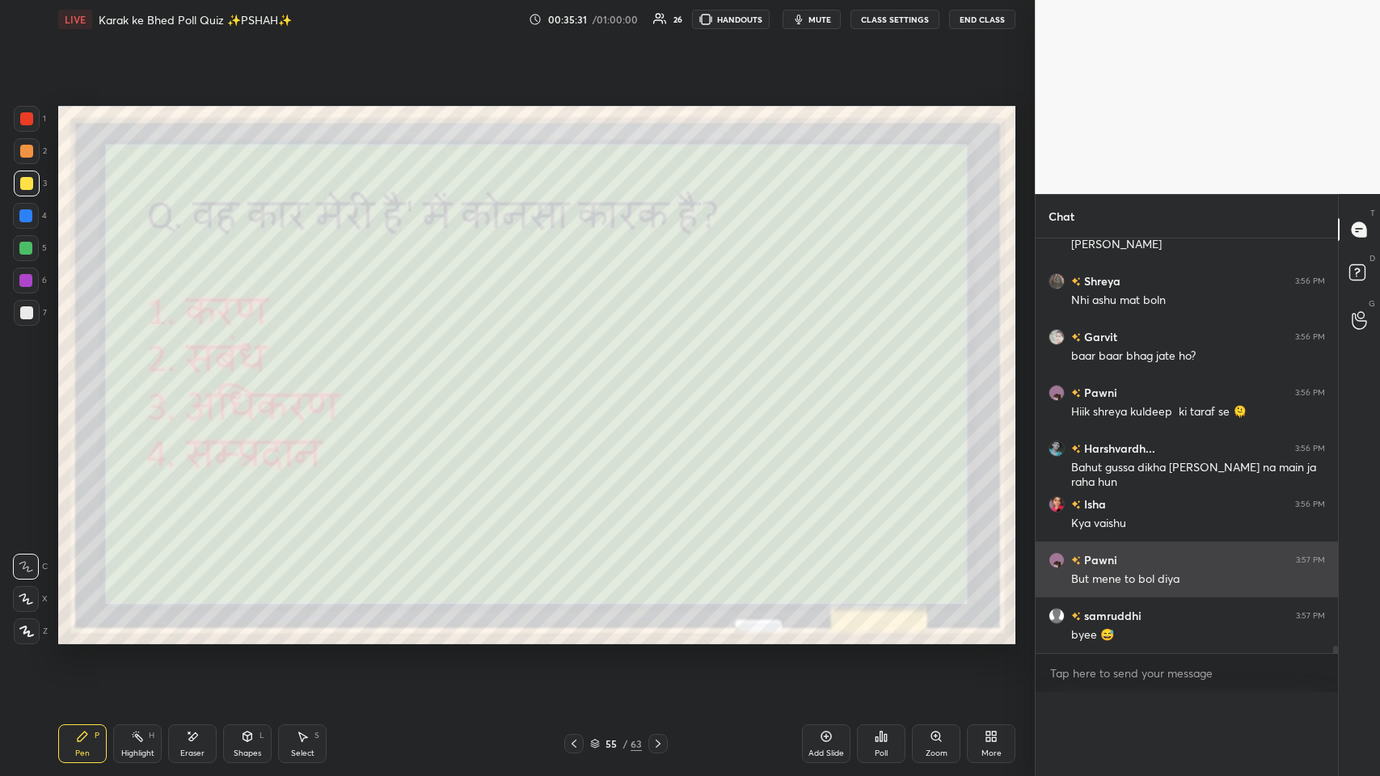
scroll to position [0, 0]
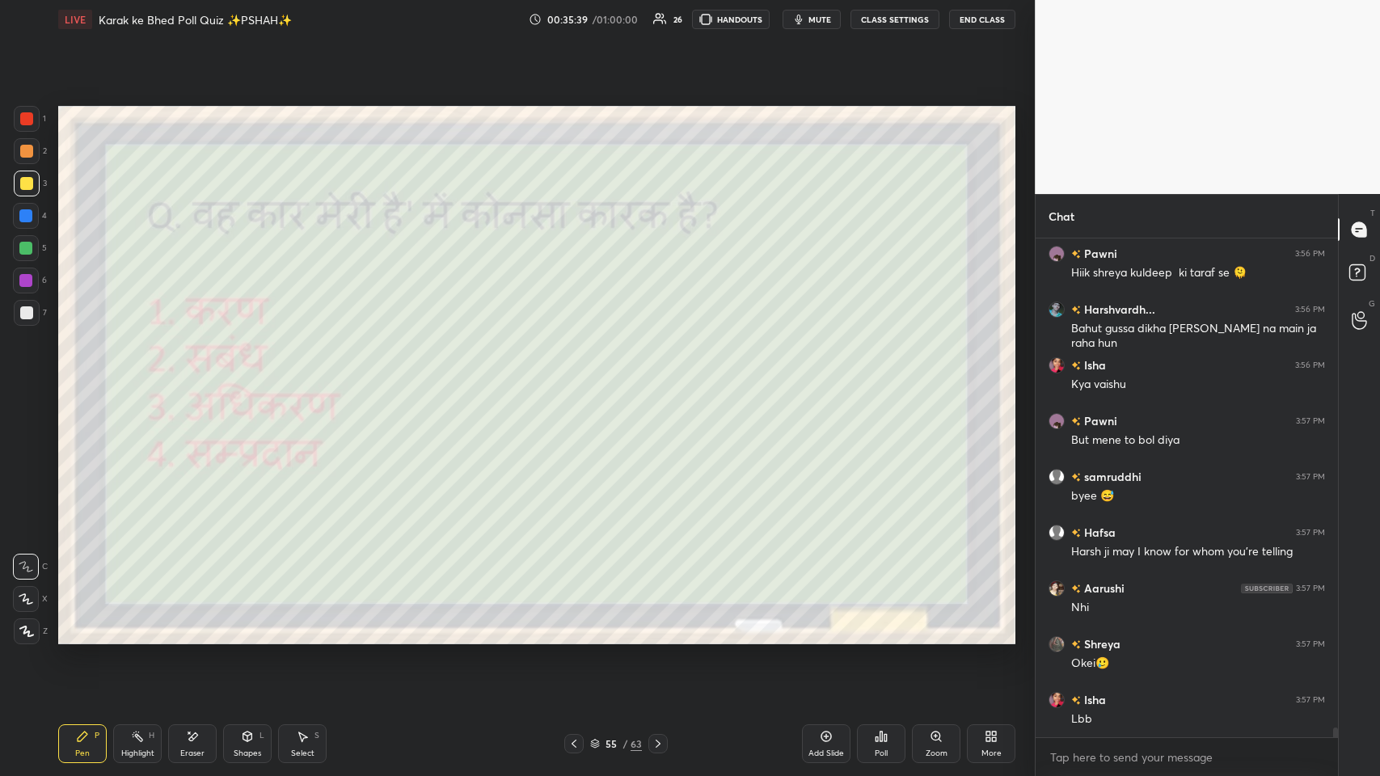
click at [570, 379] on icon at bounding box center [574, 743] width 13 height 13
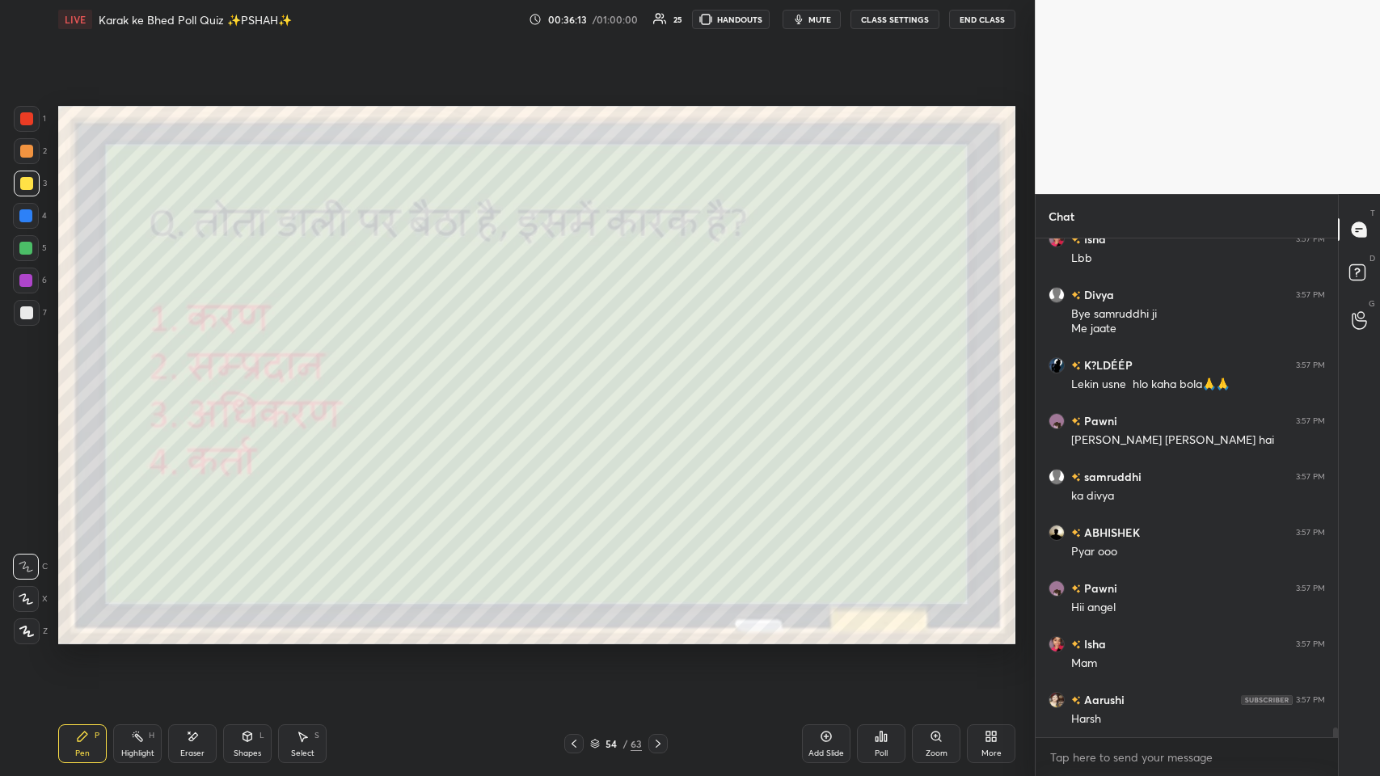
scroll to position [25046, 0]
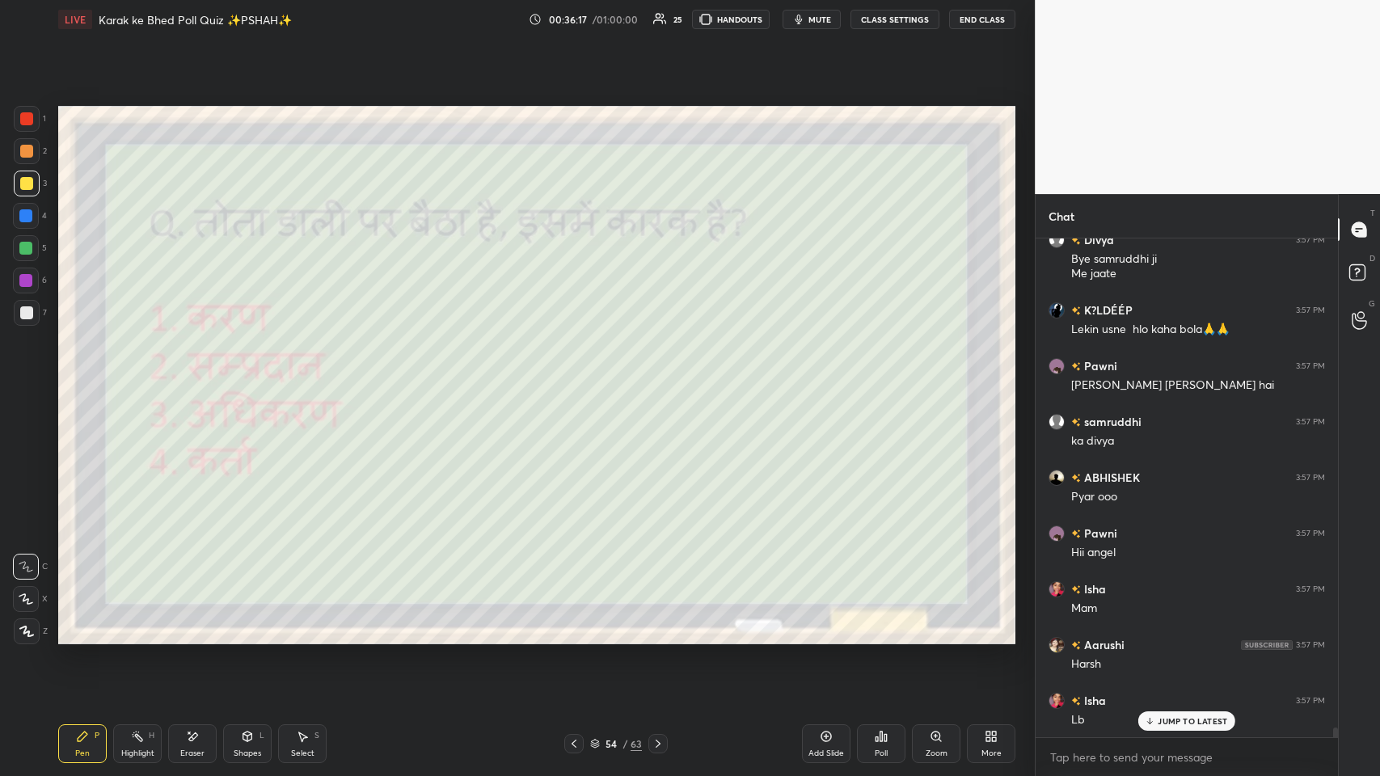
click at [580, 379] on p "JUMP TO LATEST" at bounding box center [1193, 721] width 70 height 10
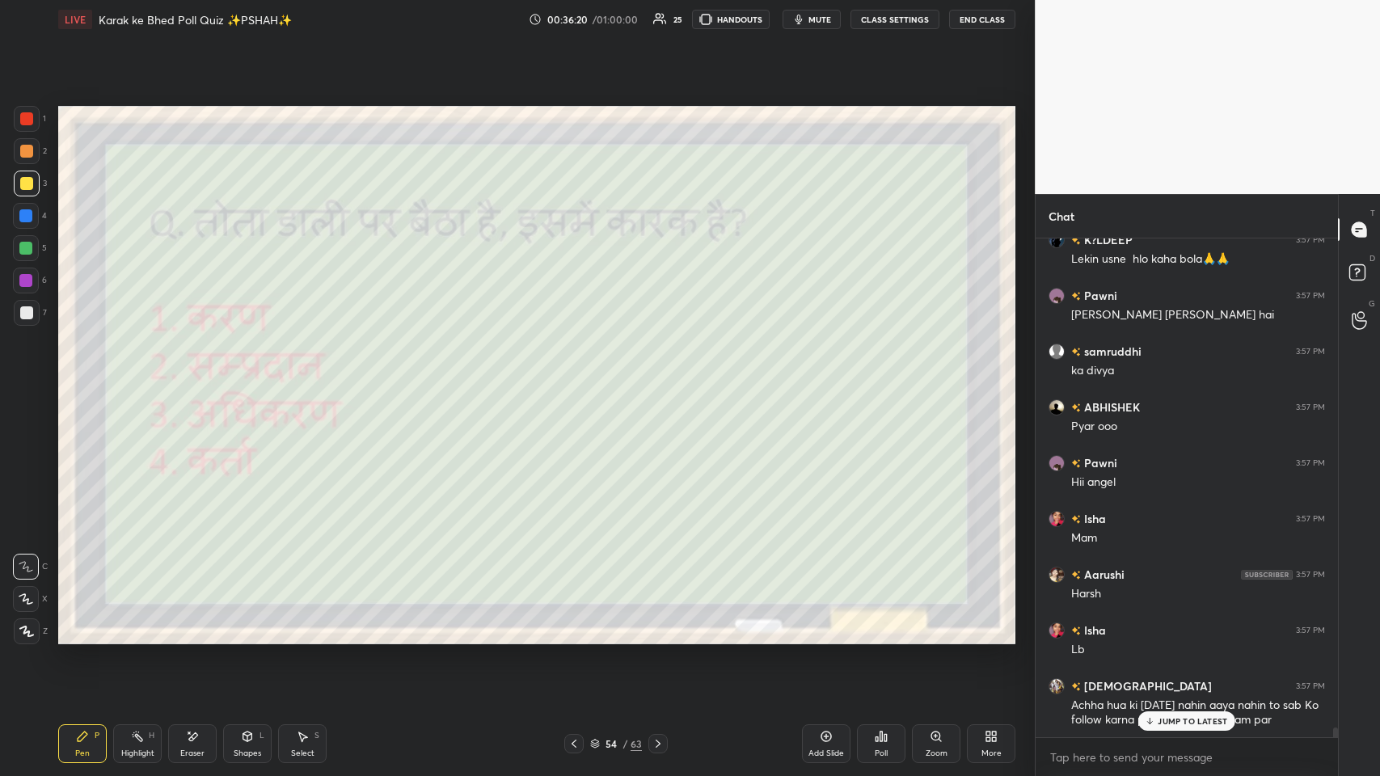
scroll to position [25229, 0]
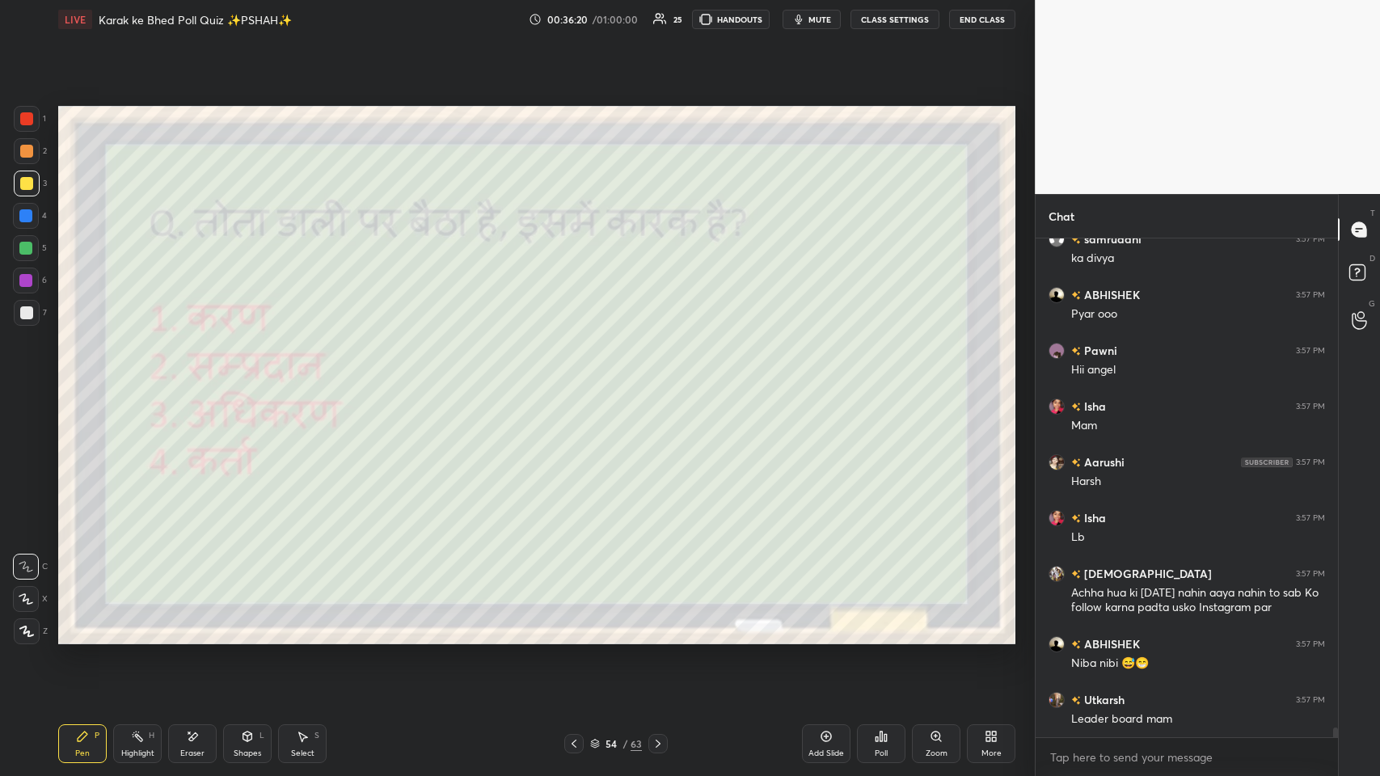
click at [580, 379] on div "Leader board mam" at bounding box center [1198, 719] width 254 height 16
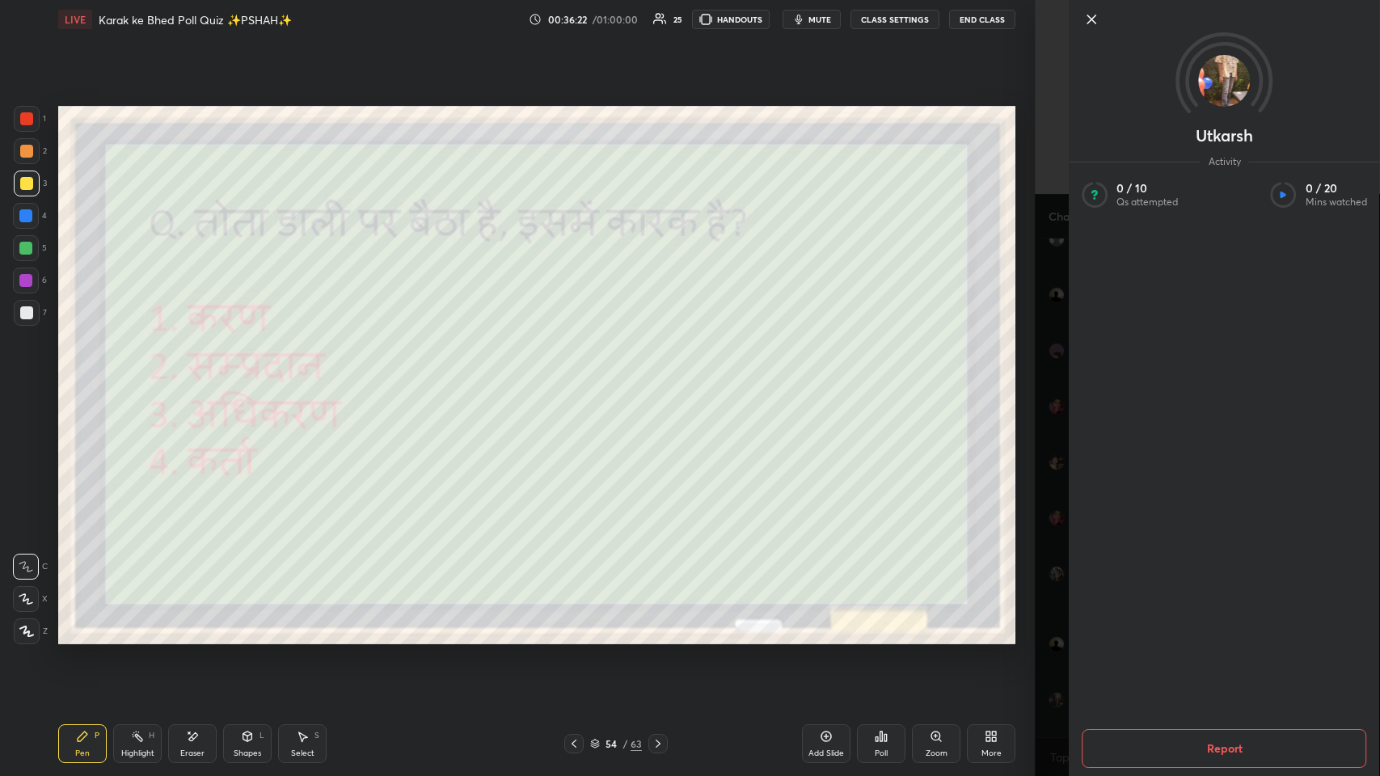
scroll to position [25284, 0]
click at [580, 26] on icon at bounding box center [1091, 19] width 19 height 19
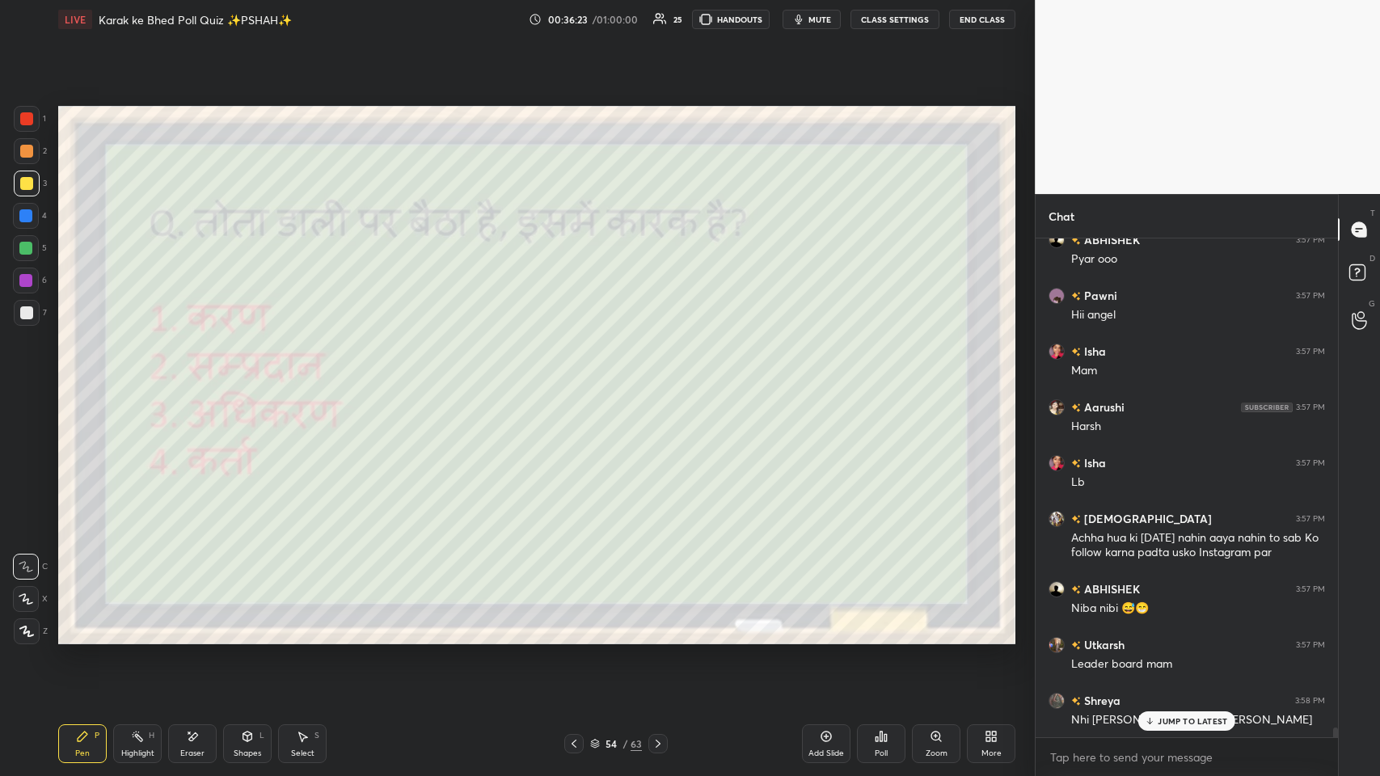
click at [580, 379] on p "JUMP TO LATEST" at bounding box center [1193, 721] width 70 height 10
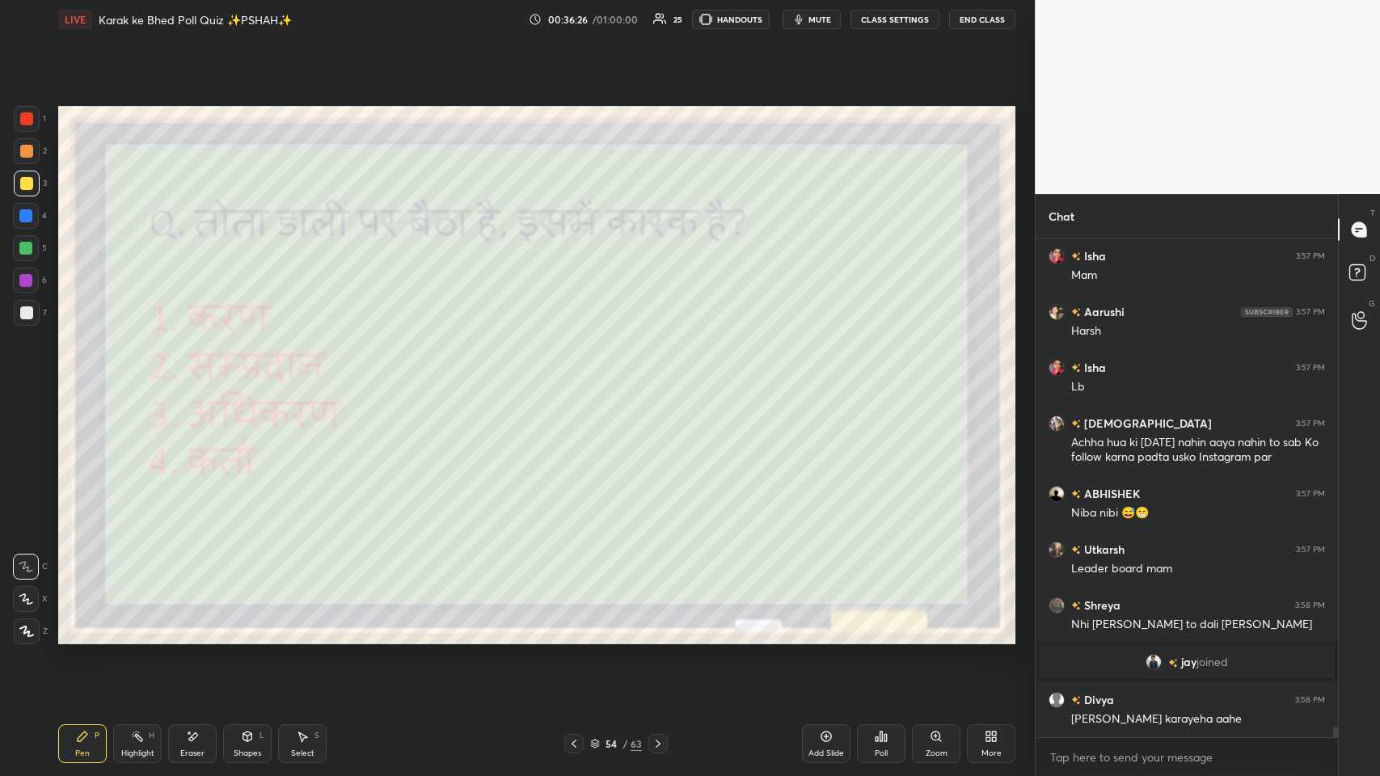
scroll to position [23793, 0]
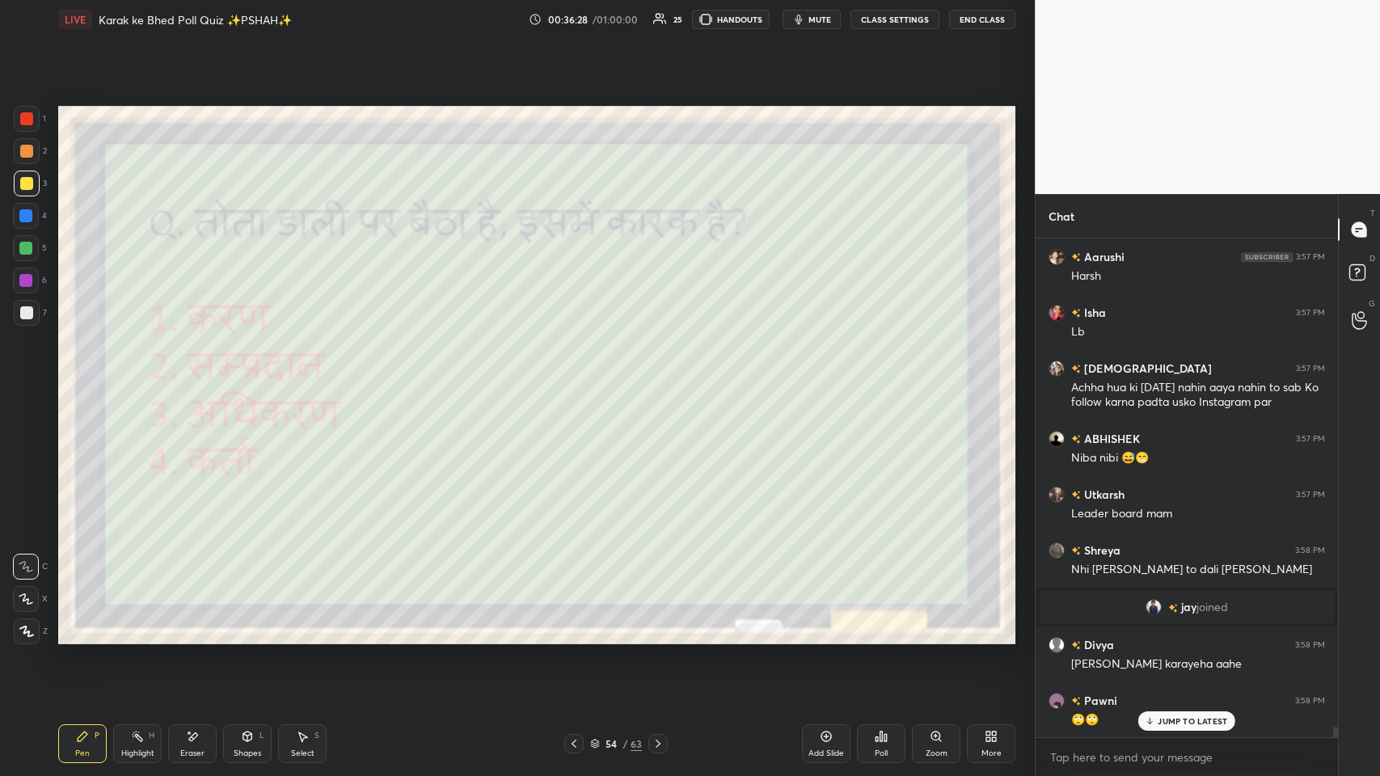
click at [580, 379] on icon at bounding box center [886, 737] width 2 height 7
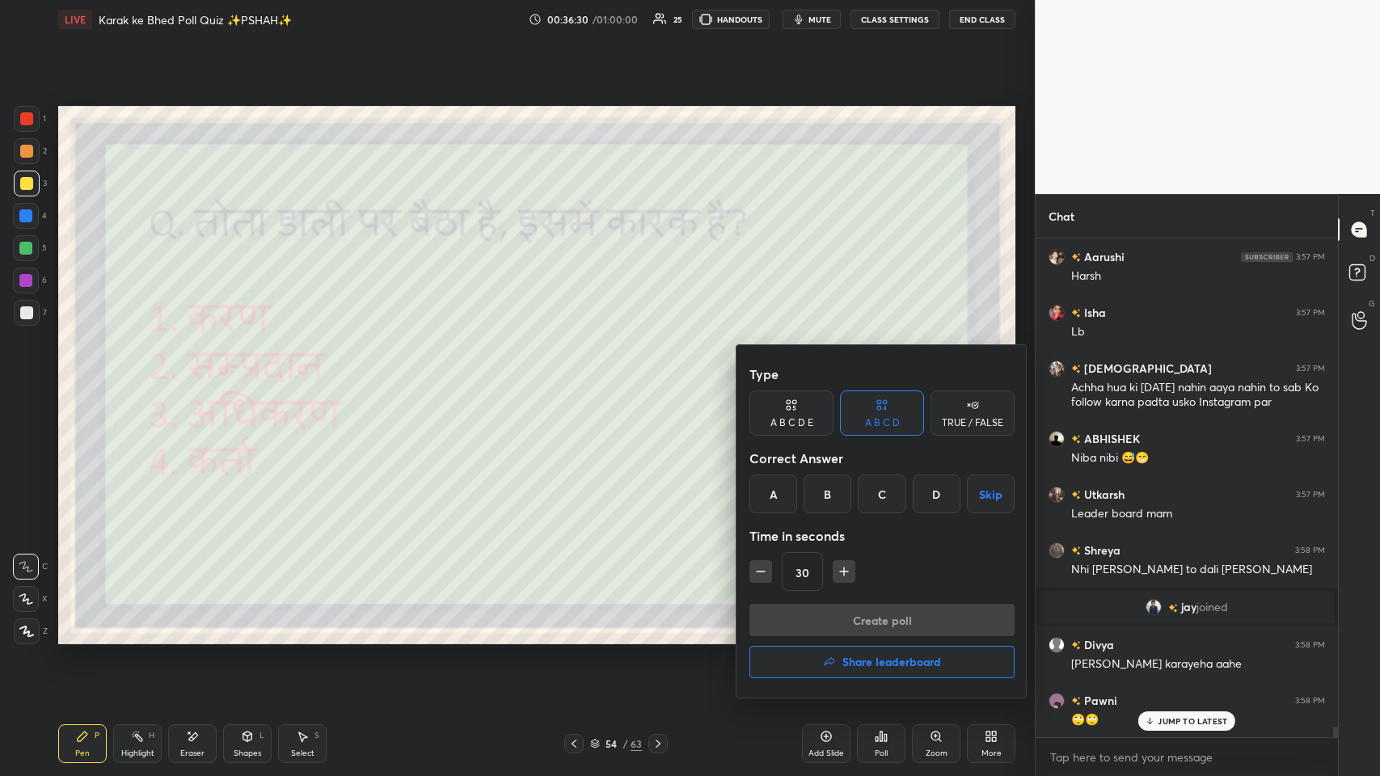
click at [580, 379] on div "C" at bounding box center [882, 494] width 48 height 39
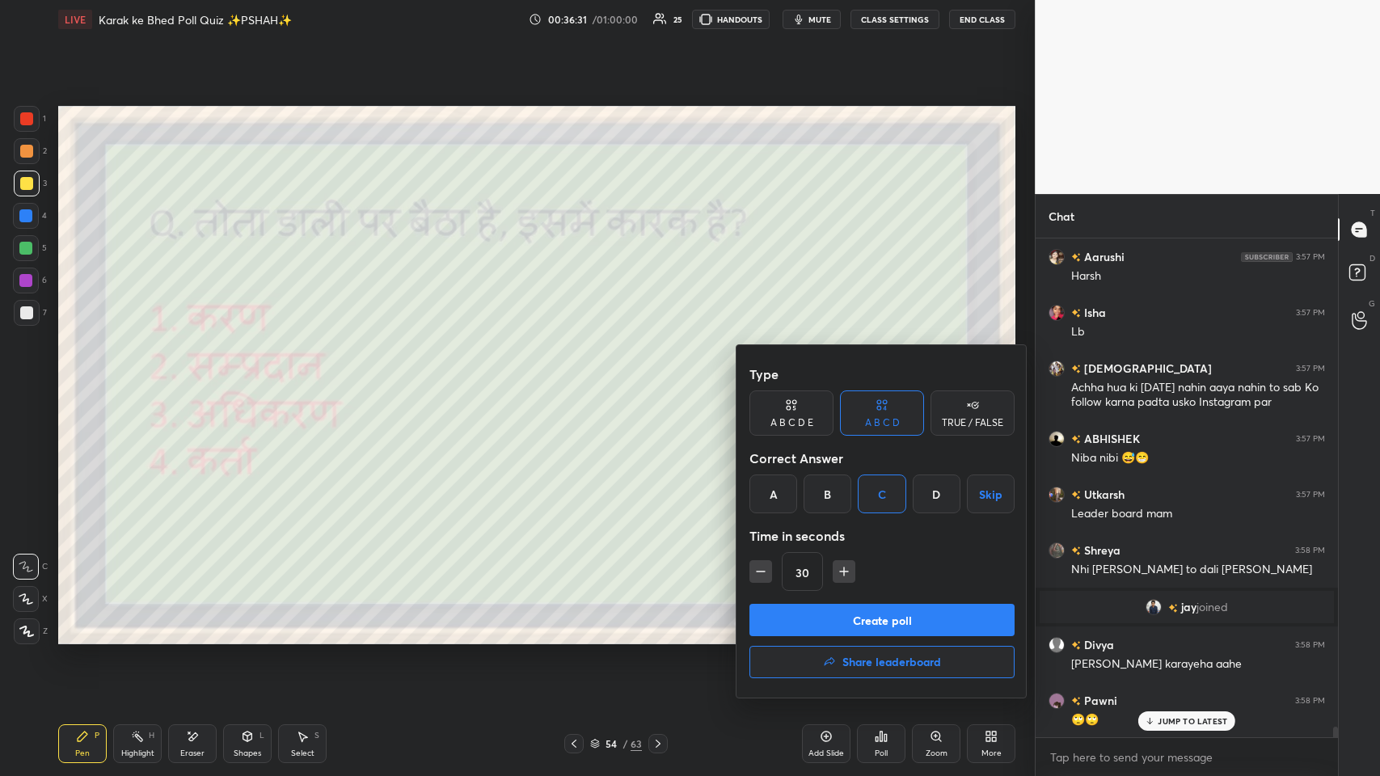
click at [580, 379] on button "Create poll" at bounding box center [881, 620] width 265 height 32
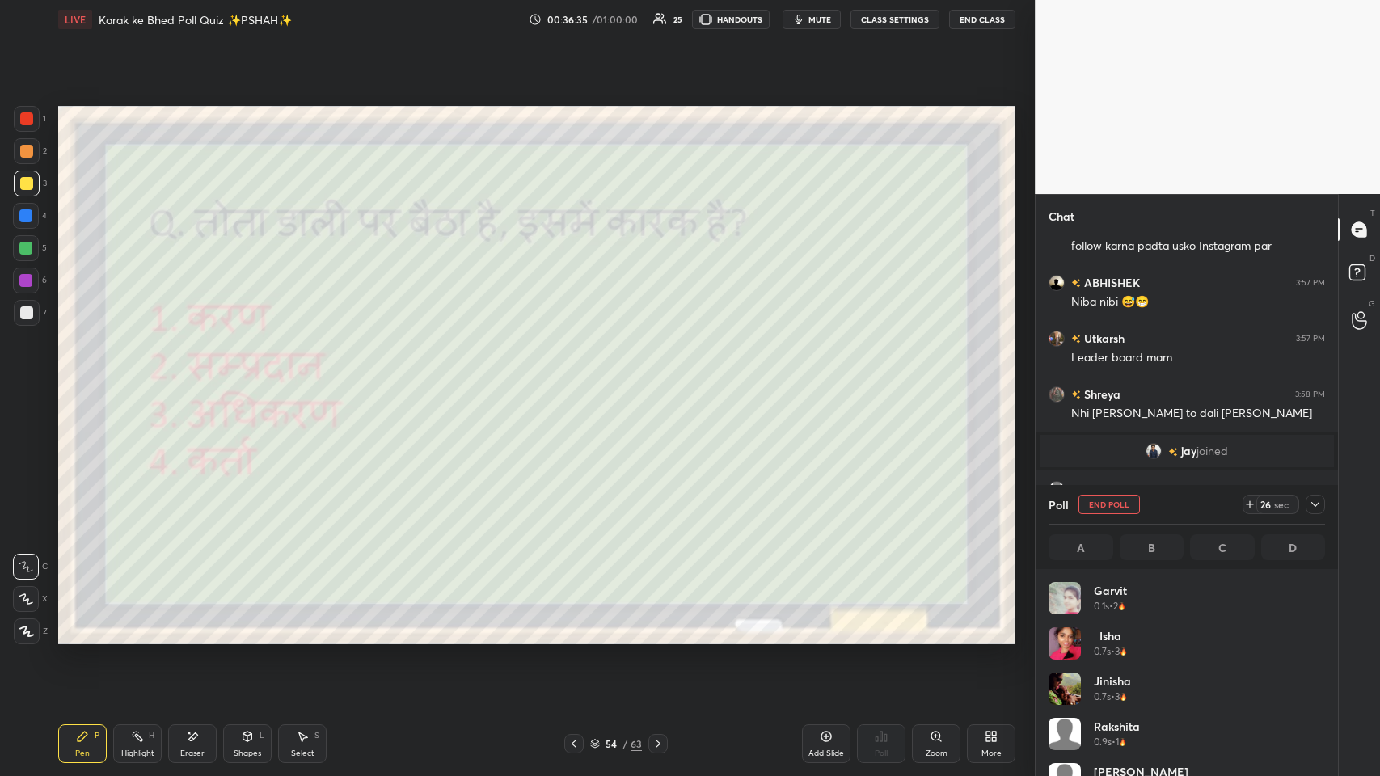
scroll to position [24060, 0]
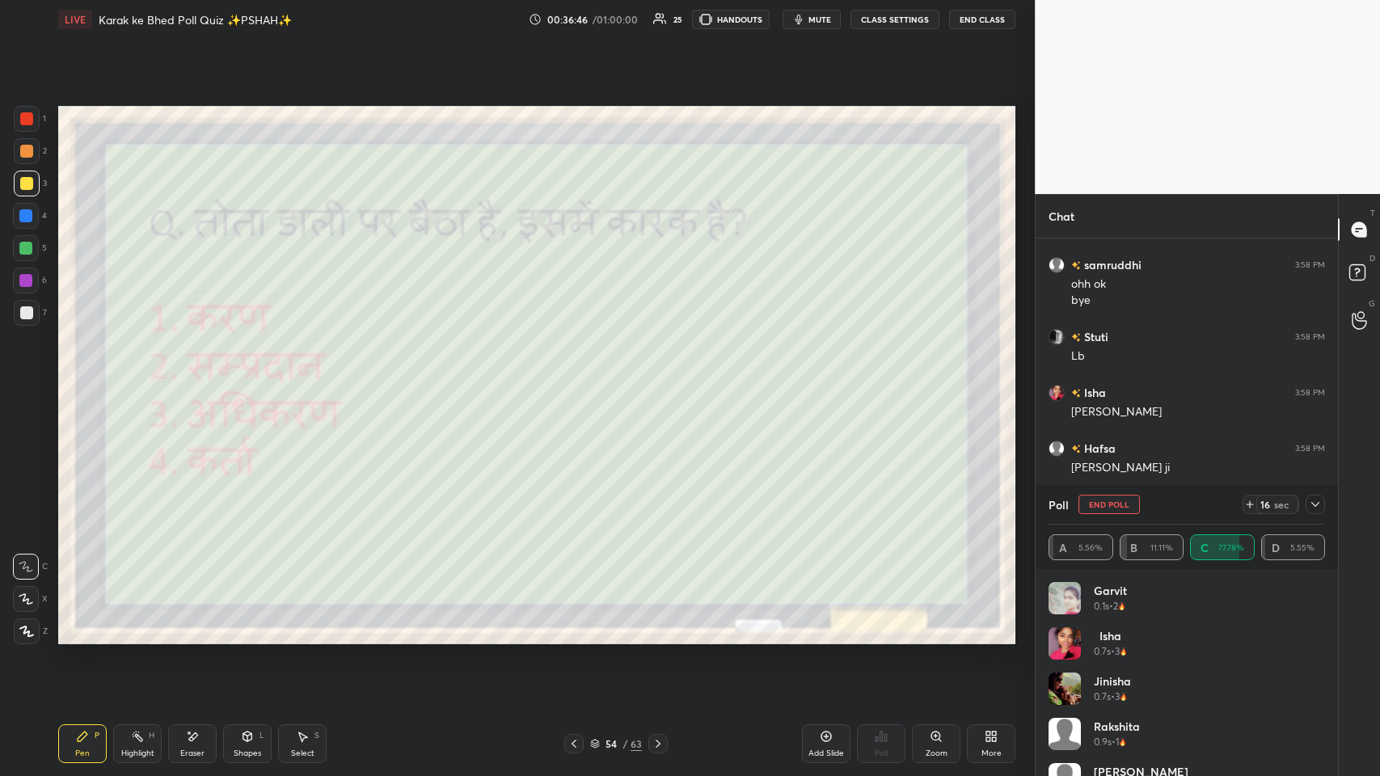
click at [580, 379] on icon at bounding box center [1315, 504] width 13 height 13
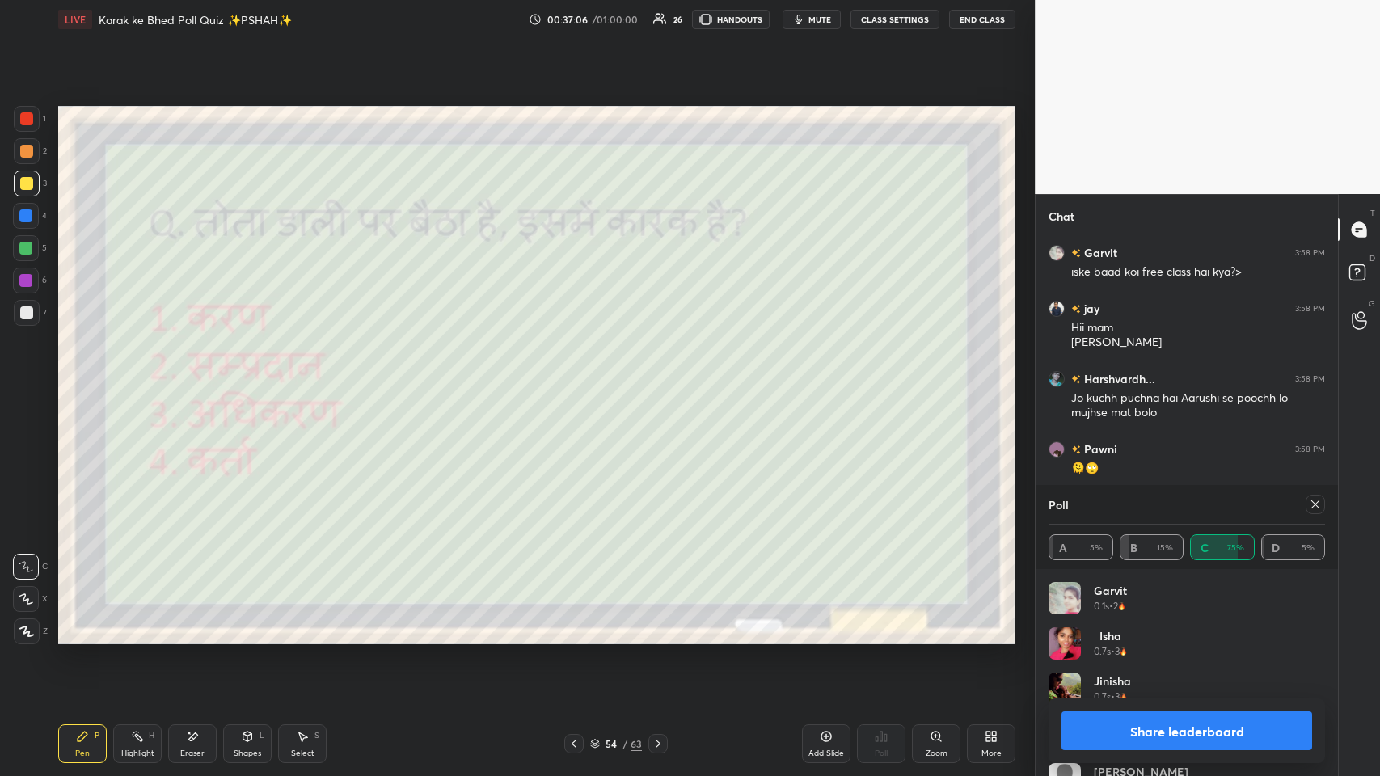
click at [580, 379] on icon at bounding box center [1315, 504] width 13 height 13
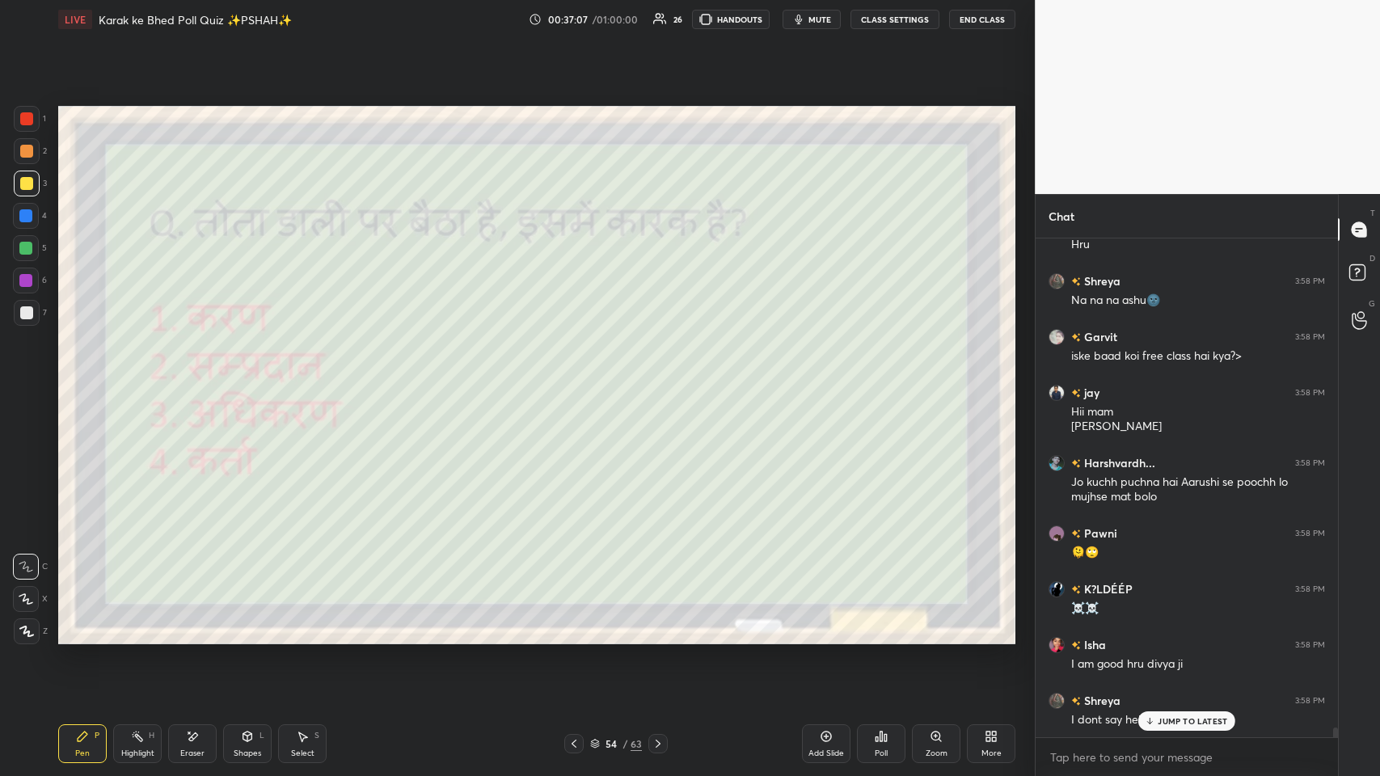
click at [580, 379] on icon at bounding box center [1150, 721] width 11 height 10
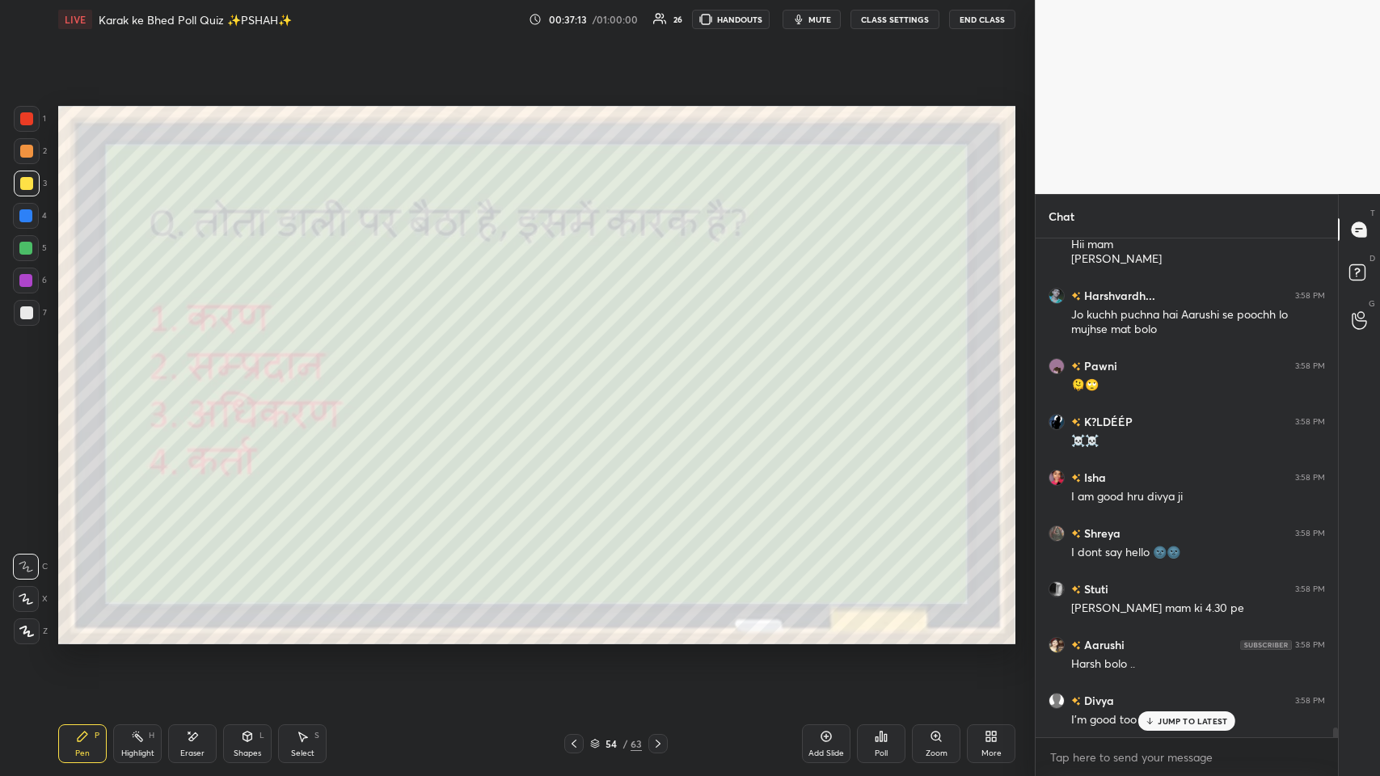
click at [580, 379] on div "JUMP TO LATEST" at bounding box center [1186, 720] width 97 height 19
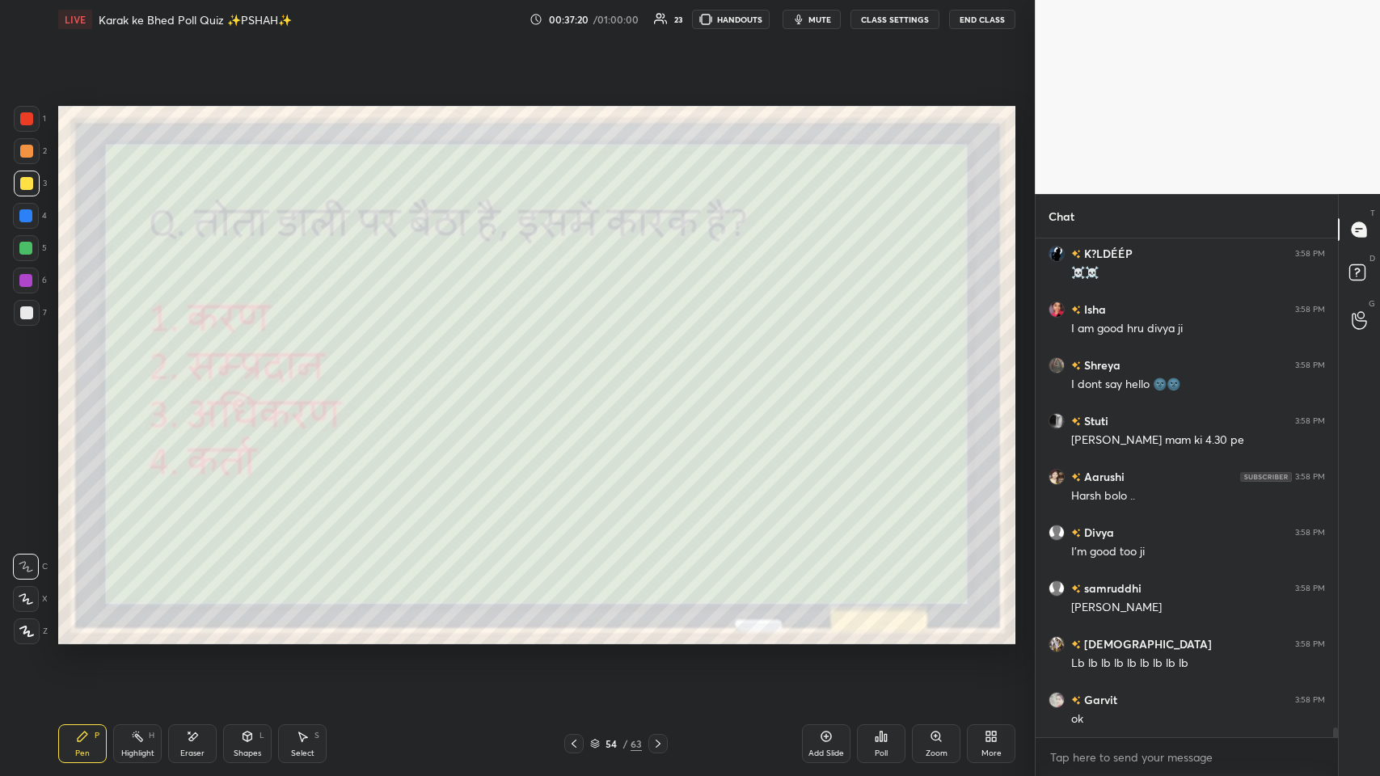
click at [175, 379] on div "Eraser" at bounding box center [192, 743] width 49 height 39
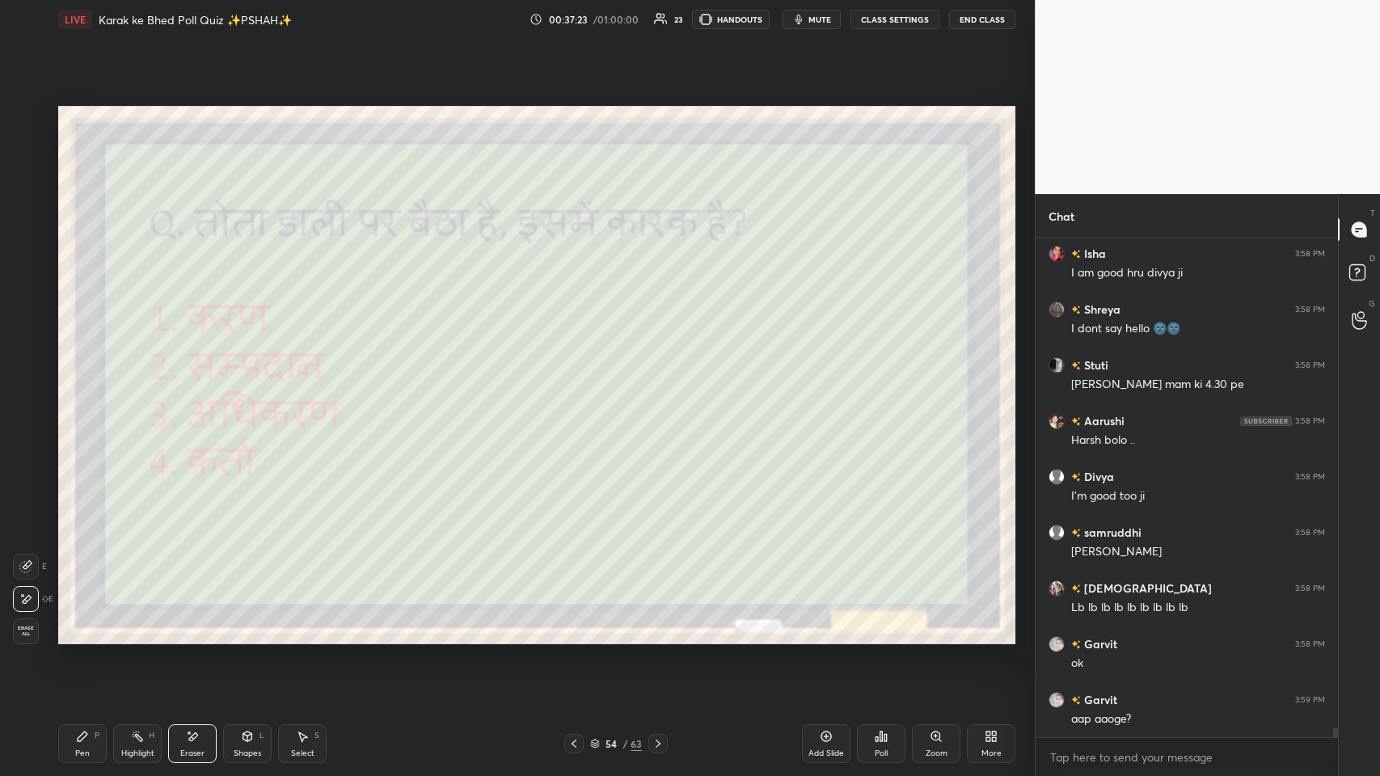
click at [85, 379] on div "Pen P" at bounding box center [82, 743] width 49 height 39
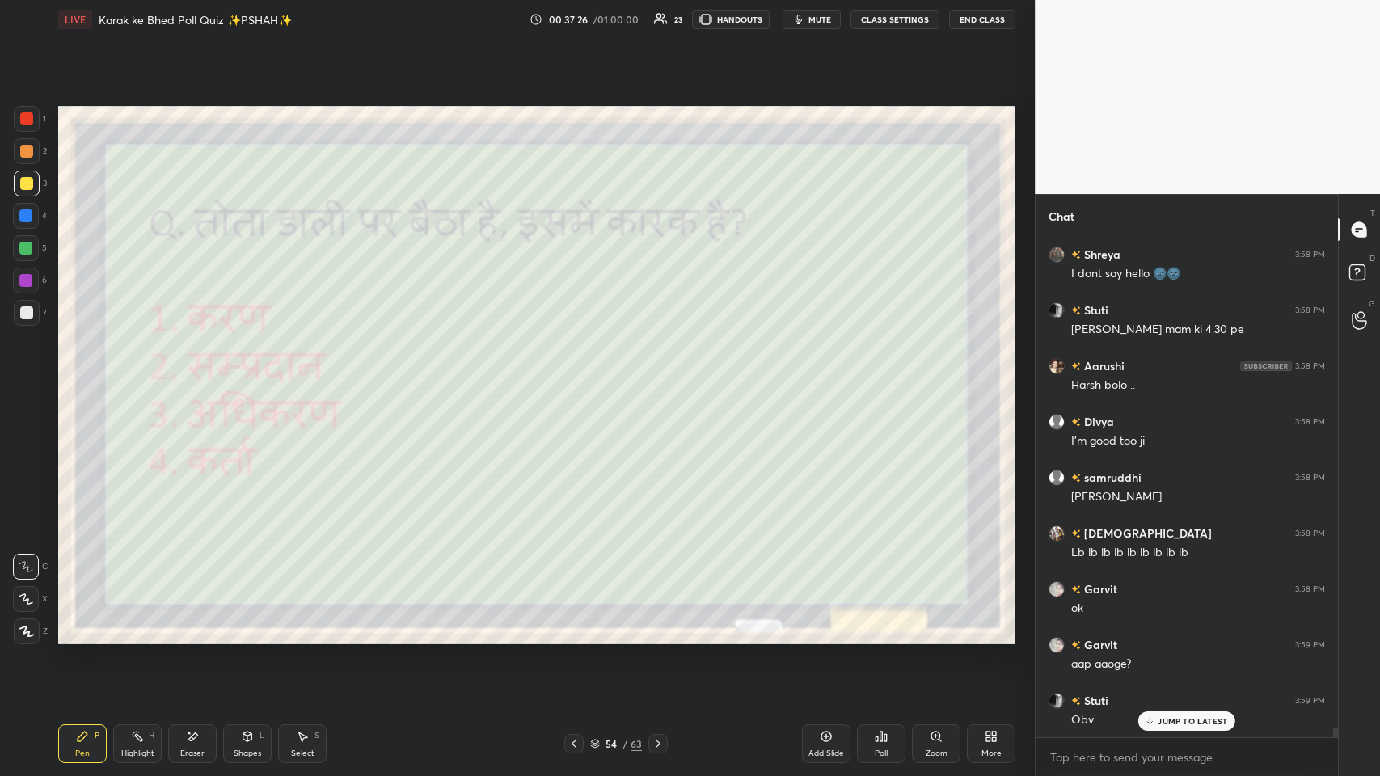
click at [580, 379] on div "JUMP TO LATEST" at bounding box center [1186, 720] width 97 height 19
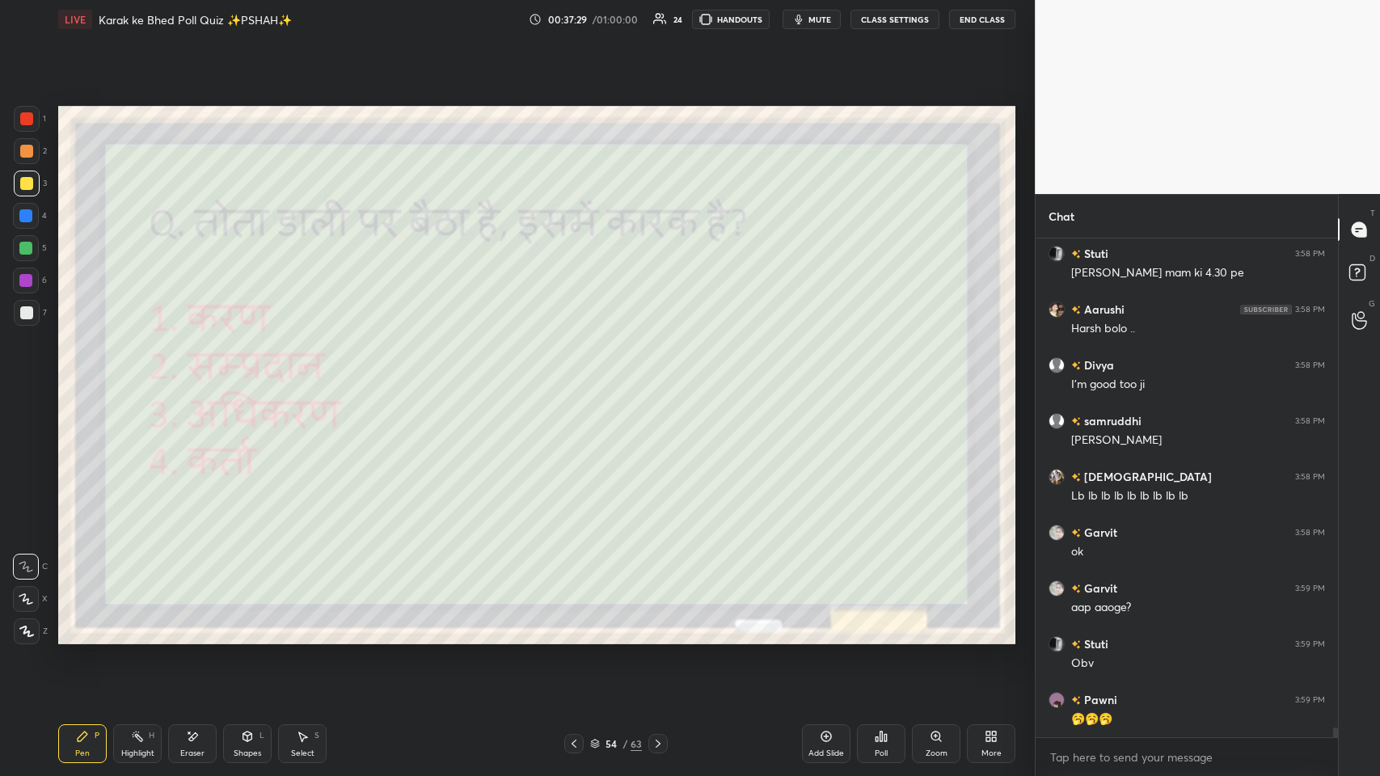
click at [573, 379] on icon at bounding box center [574, 743] width 13 height 13
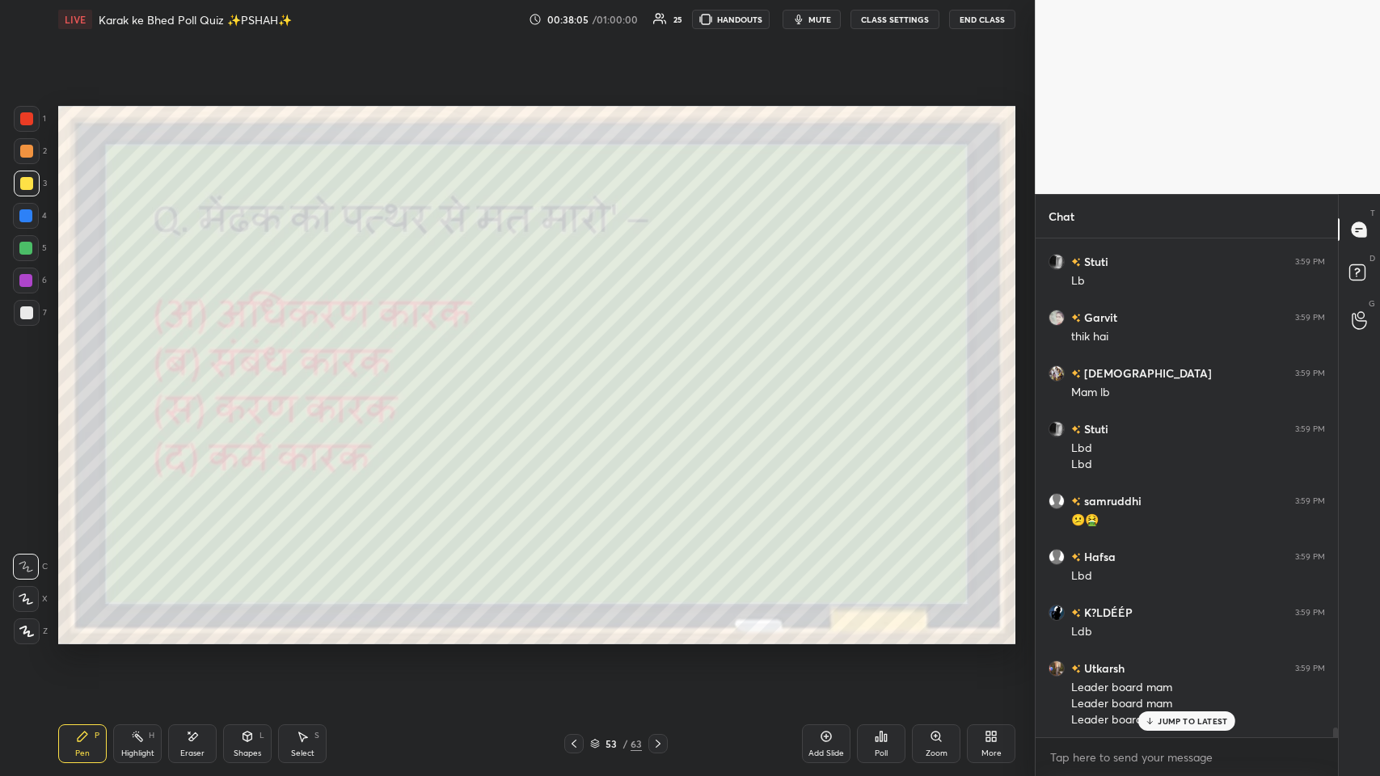
click at [580, 379] on icon at bounding box center [881, 736] width 13 height 13
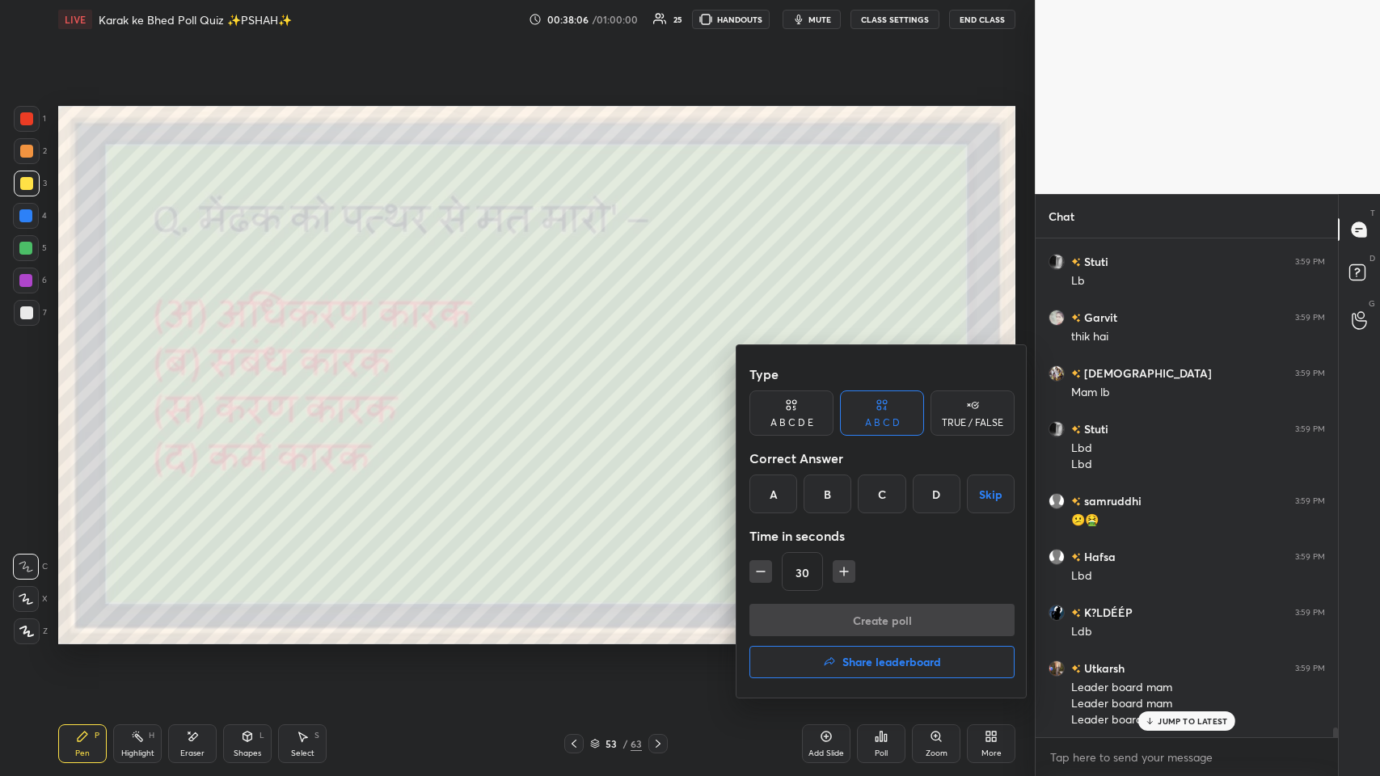
click at [580, 379] on button "Share leaderboard" at bounding box center [881, 662] width 265 height 32
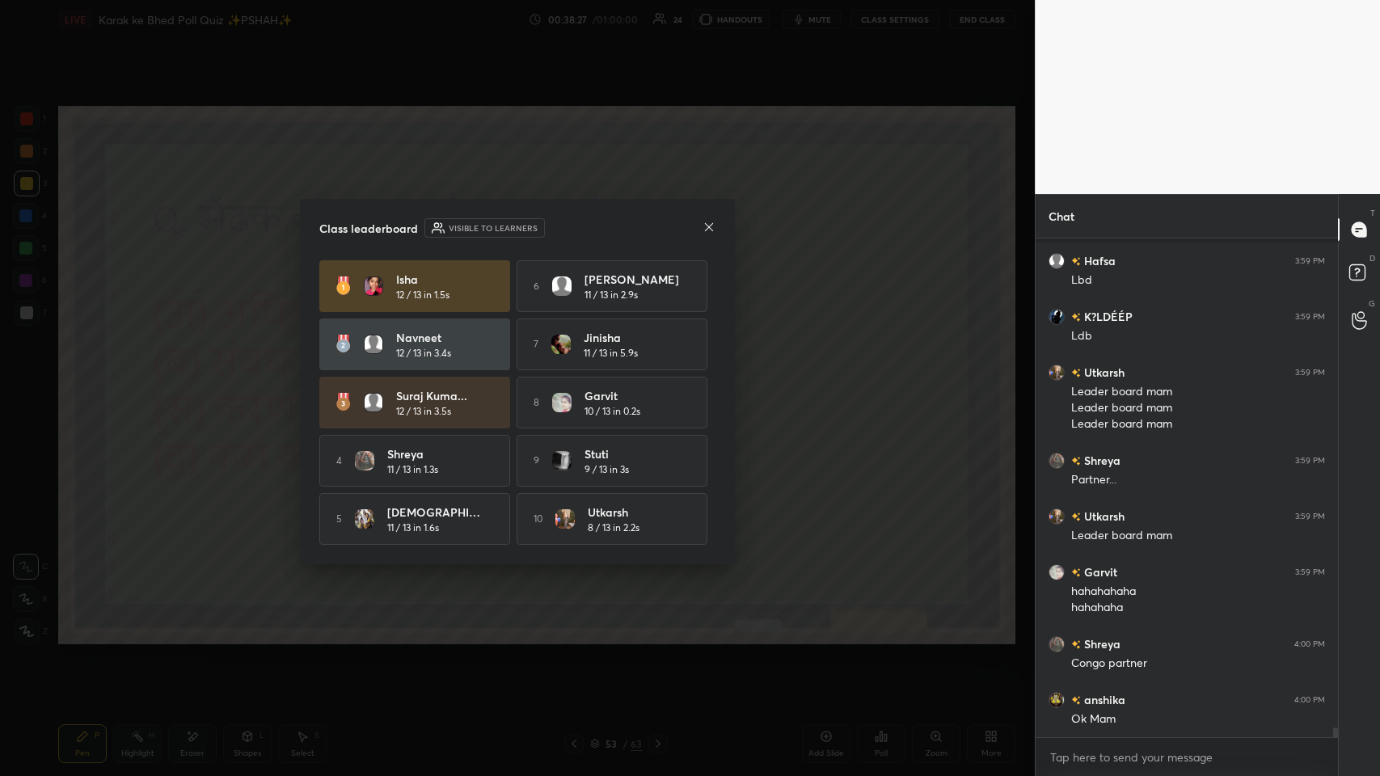
scroll to position [26234, 0]
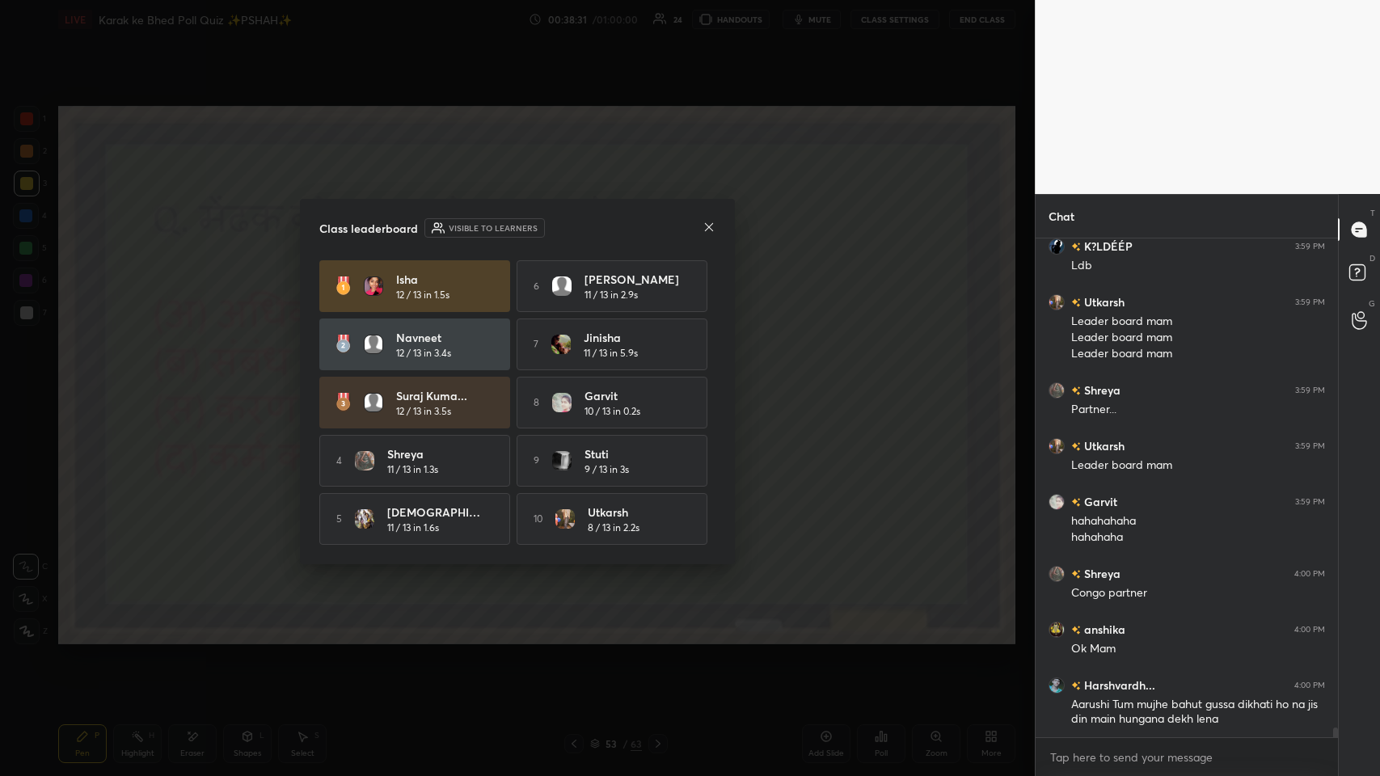
click at [580, 229] on icon at bounding box center [709, 227] width 13 height 13
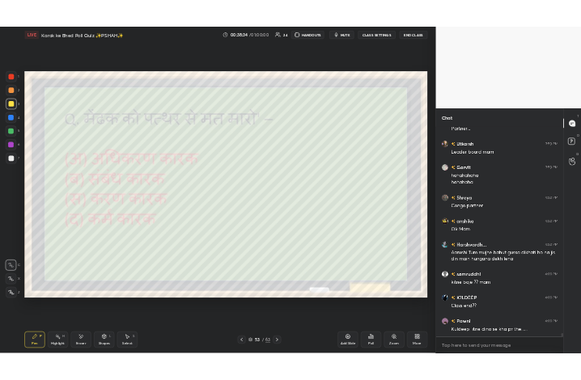
scroll to position [26471, 0]
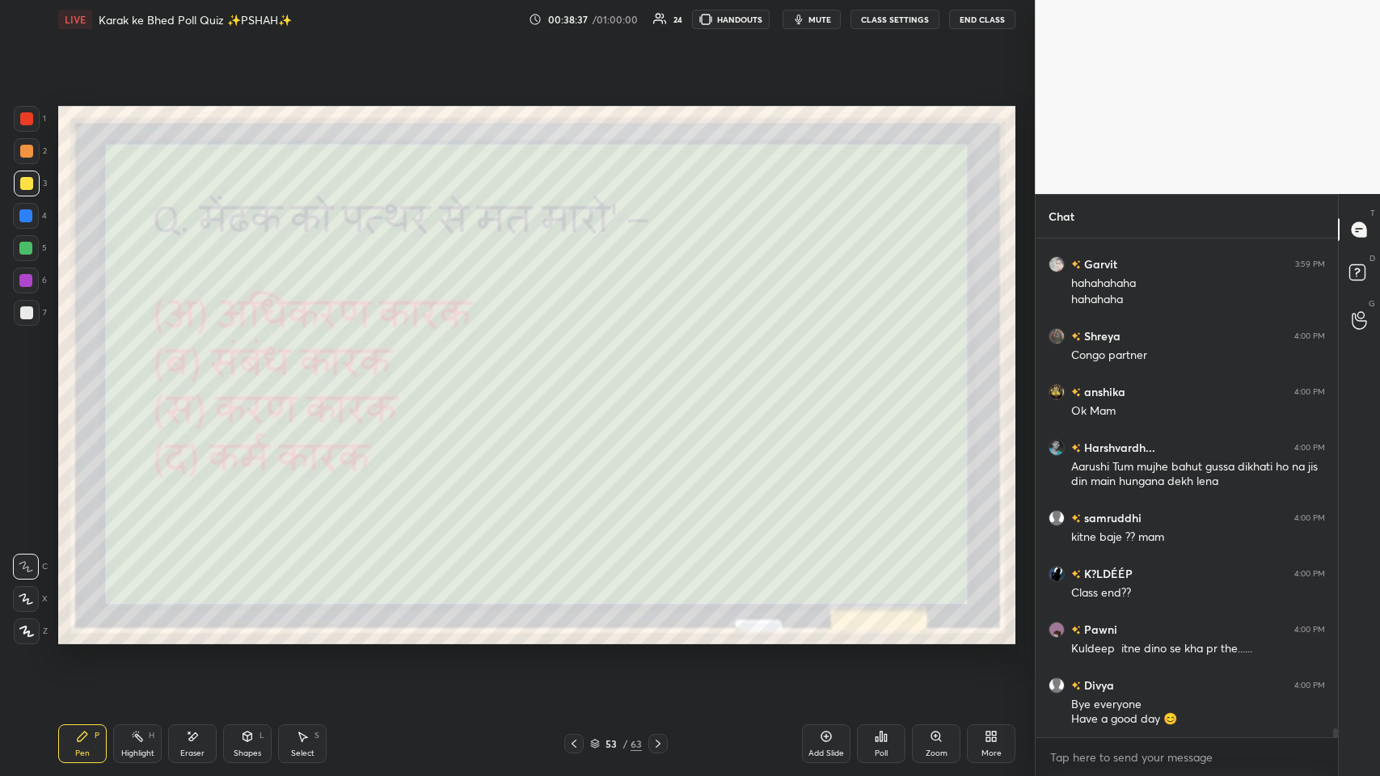
click at [580, 379] on icon at bounding box center [991, 736] width 13 height 13
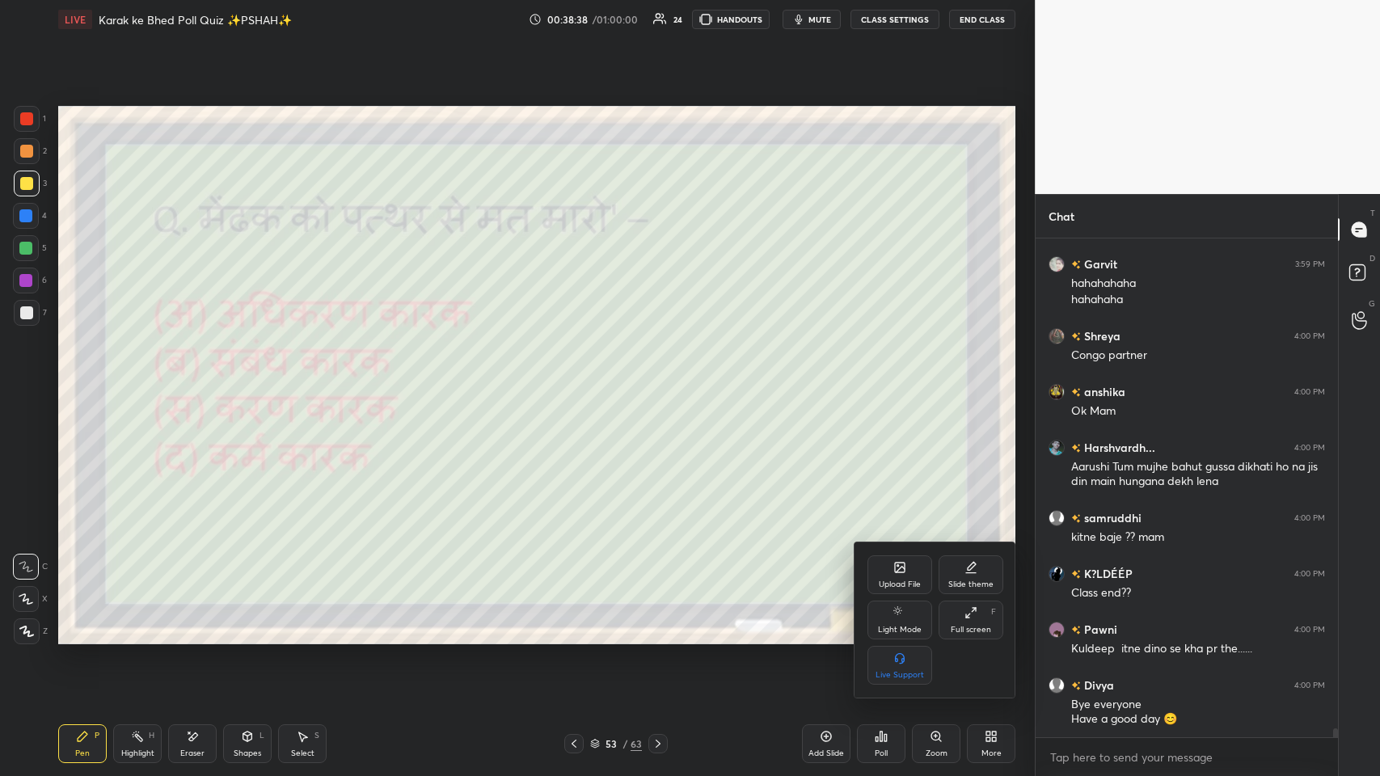
click at [580, 379] on div "Full screen F" at bounding box center [971, 620] width 65 height 39
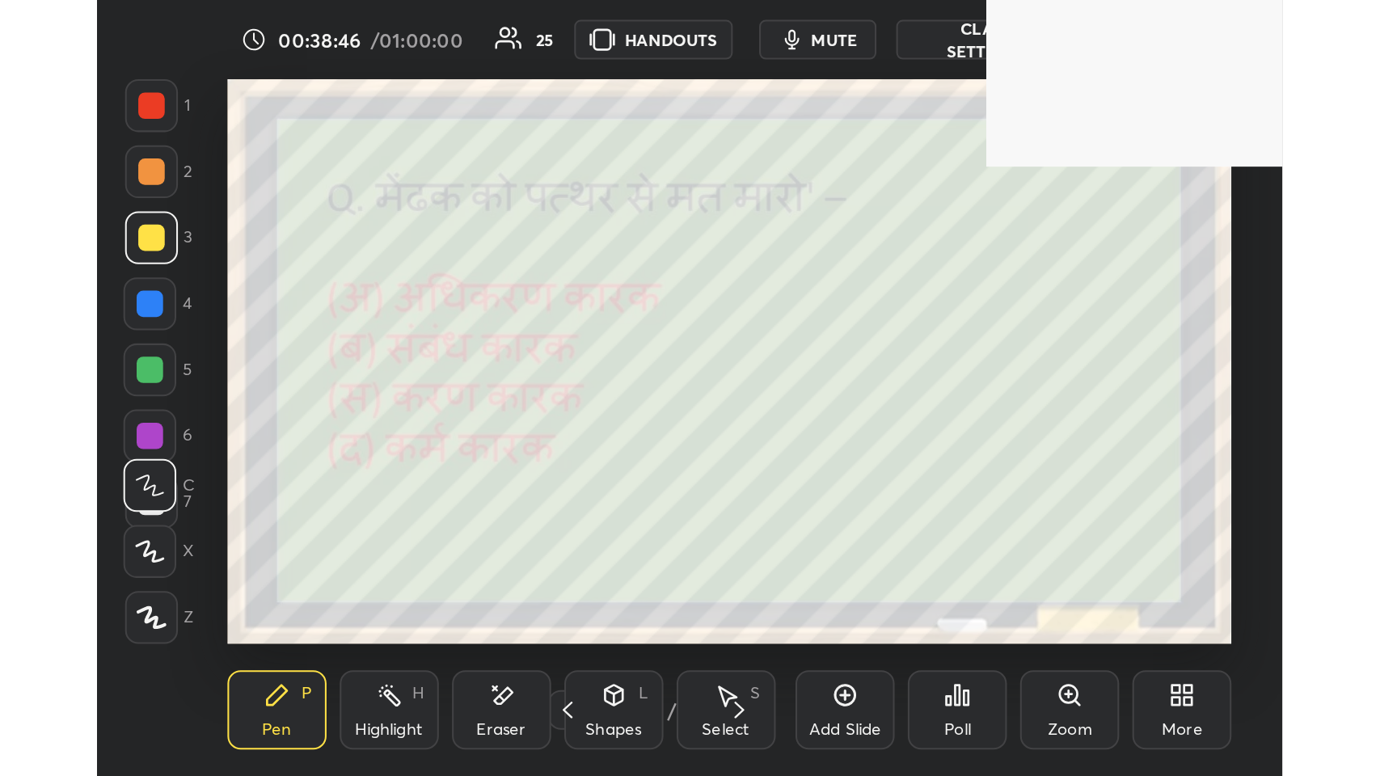
scroll to position [277, 516]
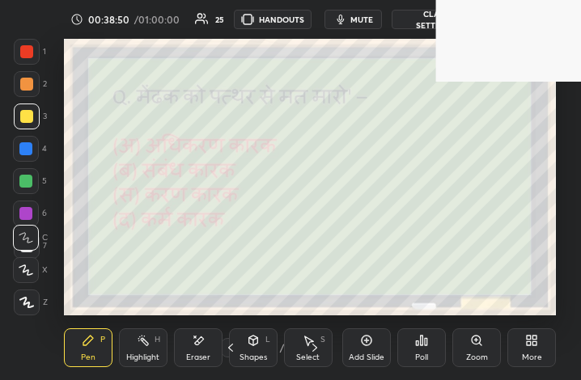
click at [529, 339] on icon at bounding box center [528, 338] width 4 height 4
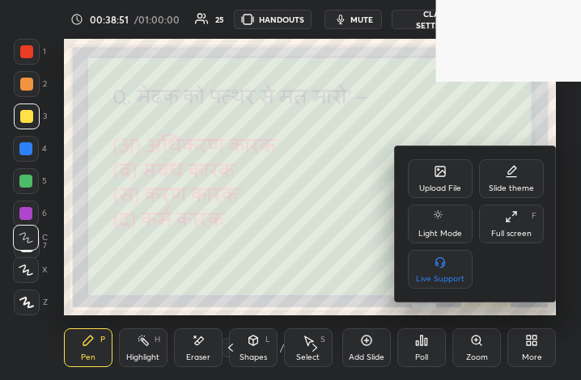
click at [513, 222] on icon at bounding box center [511, 216] width 13 height 13
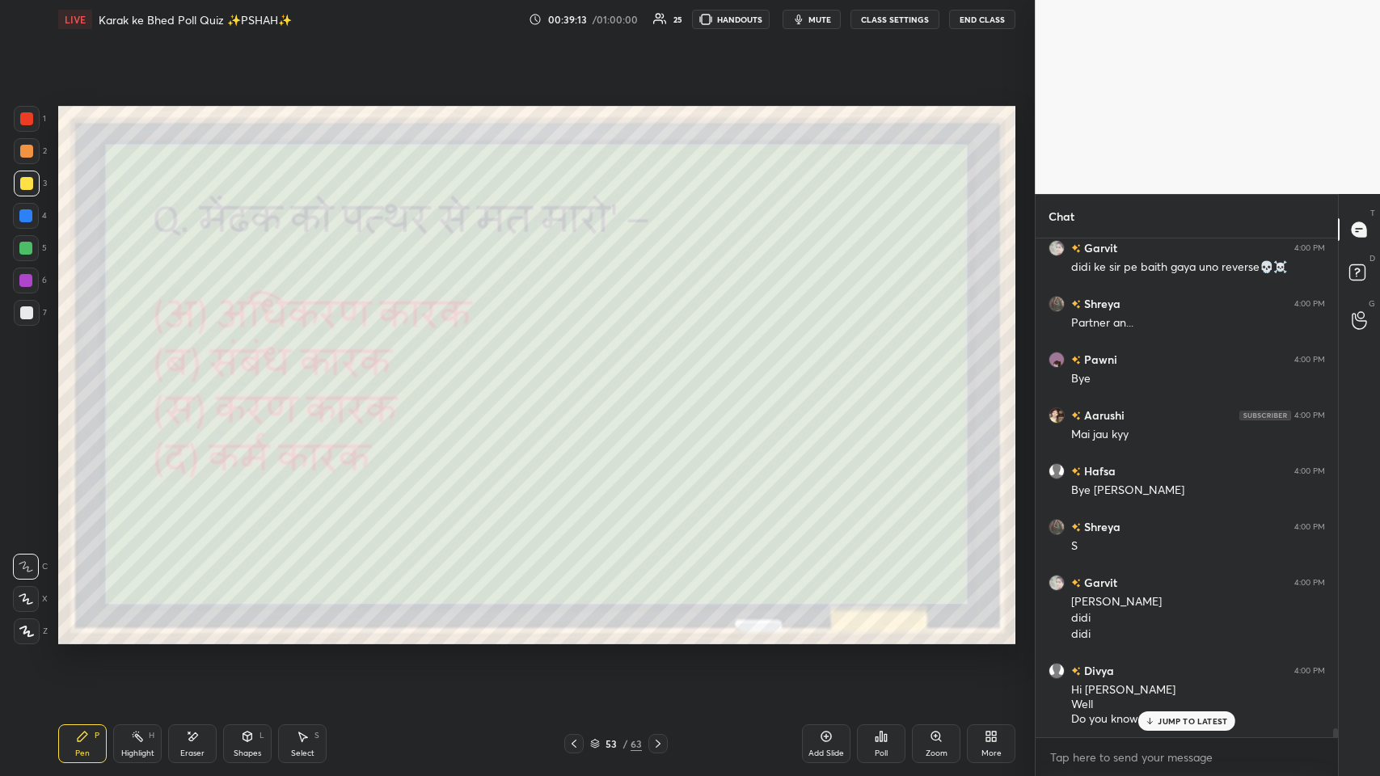
scroll to position [27090, 0]
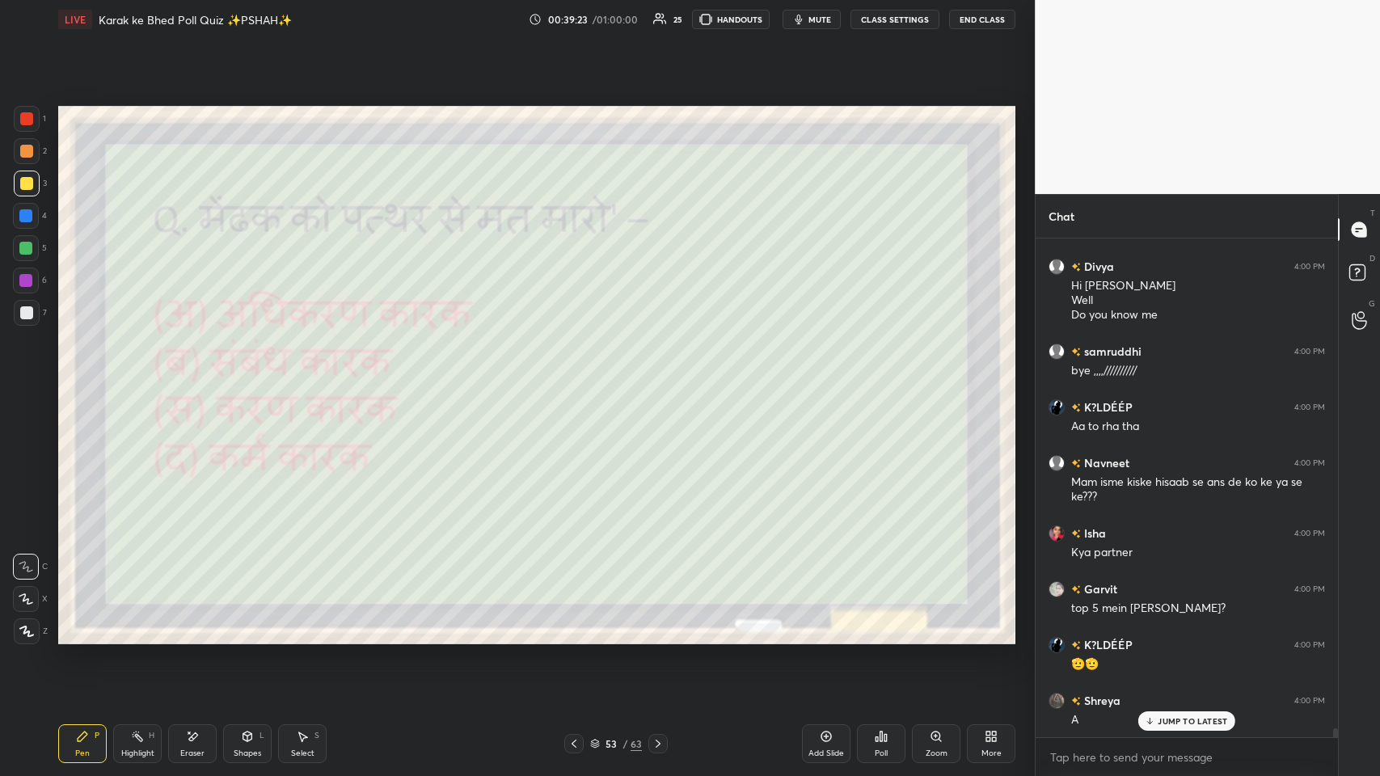
click at [580, 379] on div "More" at bounding box center [992, 753] width 20 height 8
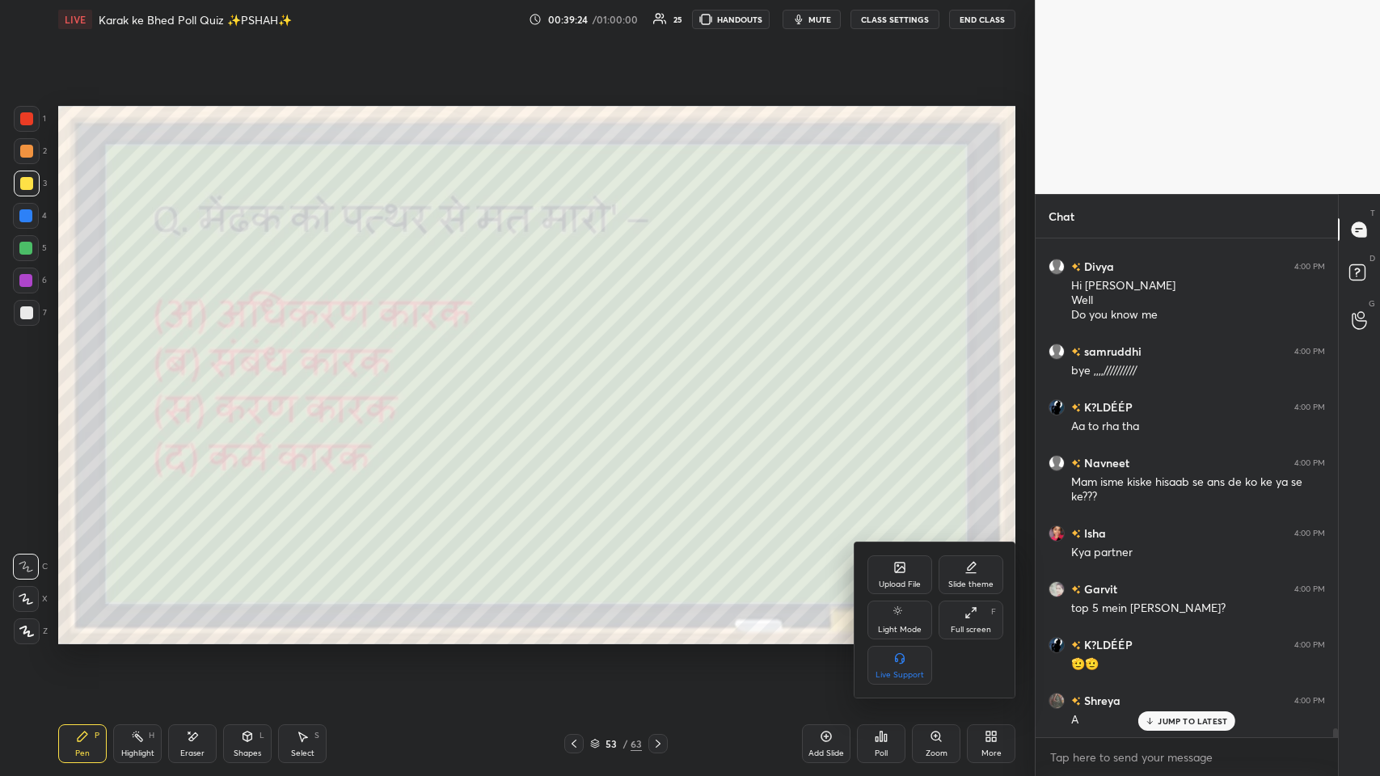
click at [580, 379] on div "Full screen F" at bounding box center [971, 620] width 65 height 39
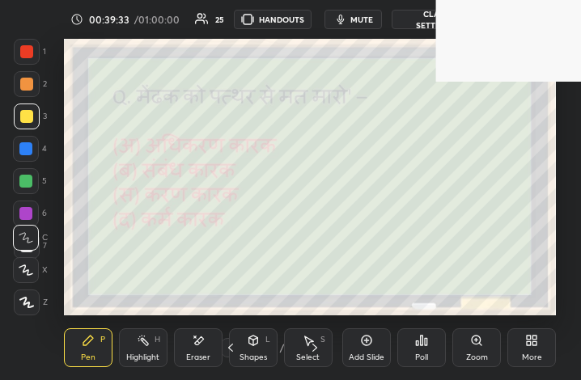
click at [526, 347] on div "More" at bounding box center [531, 347] width 49 height 39
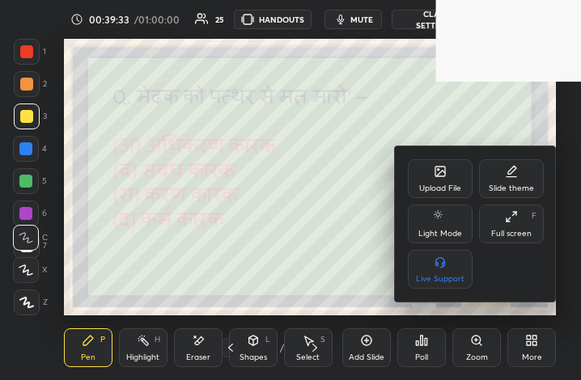
click at [509, 210] on icon at bounding box center [511, 216] width 13 height 13
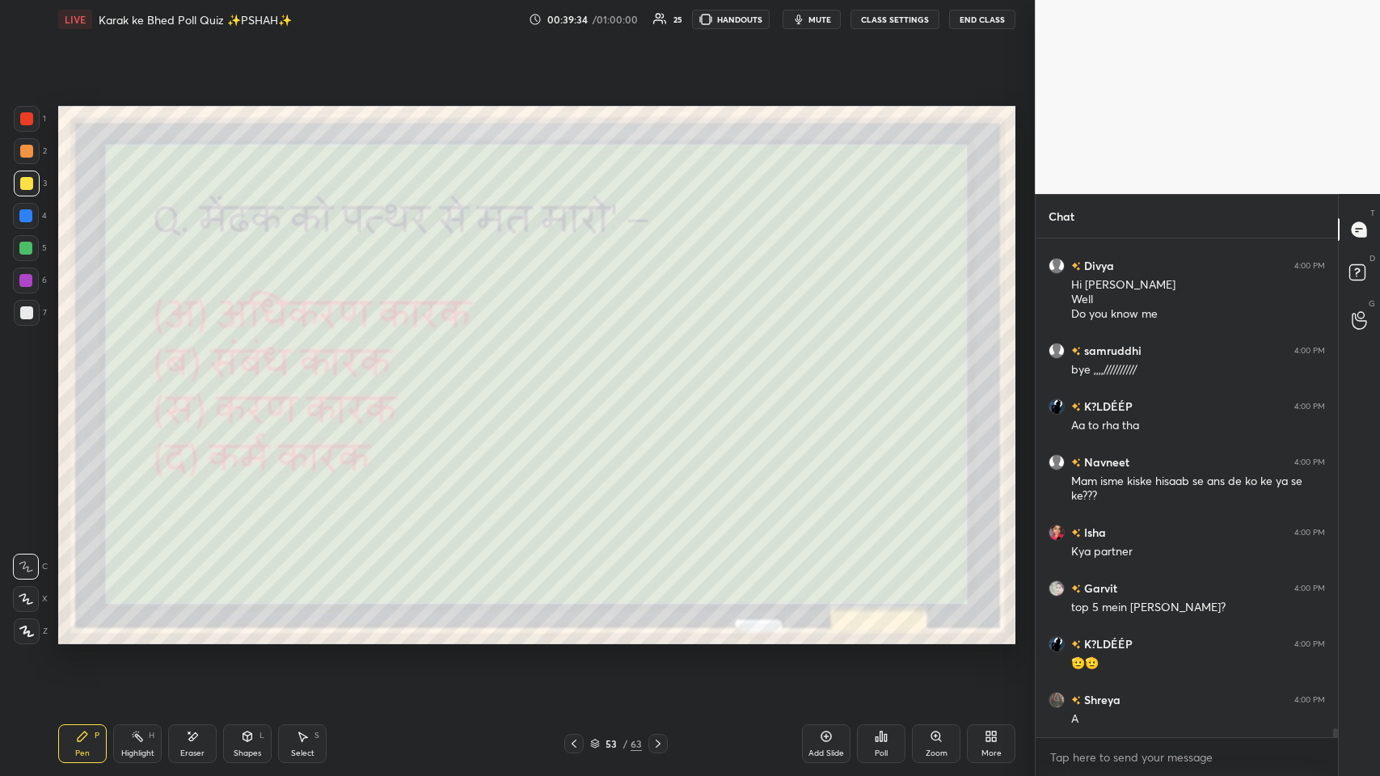
type textarea "x"
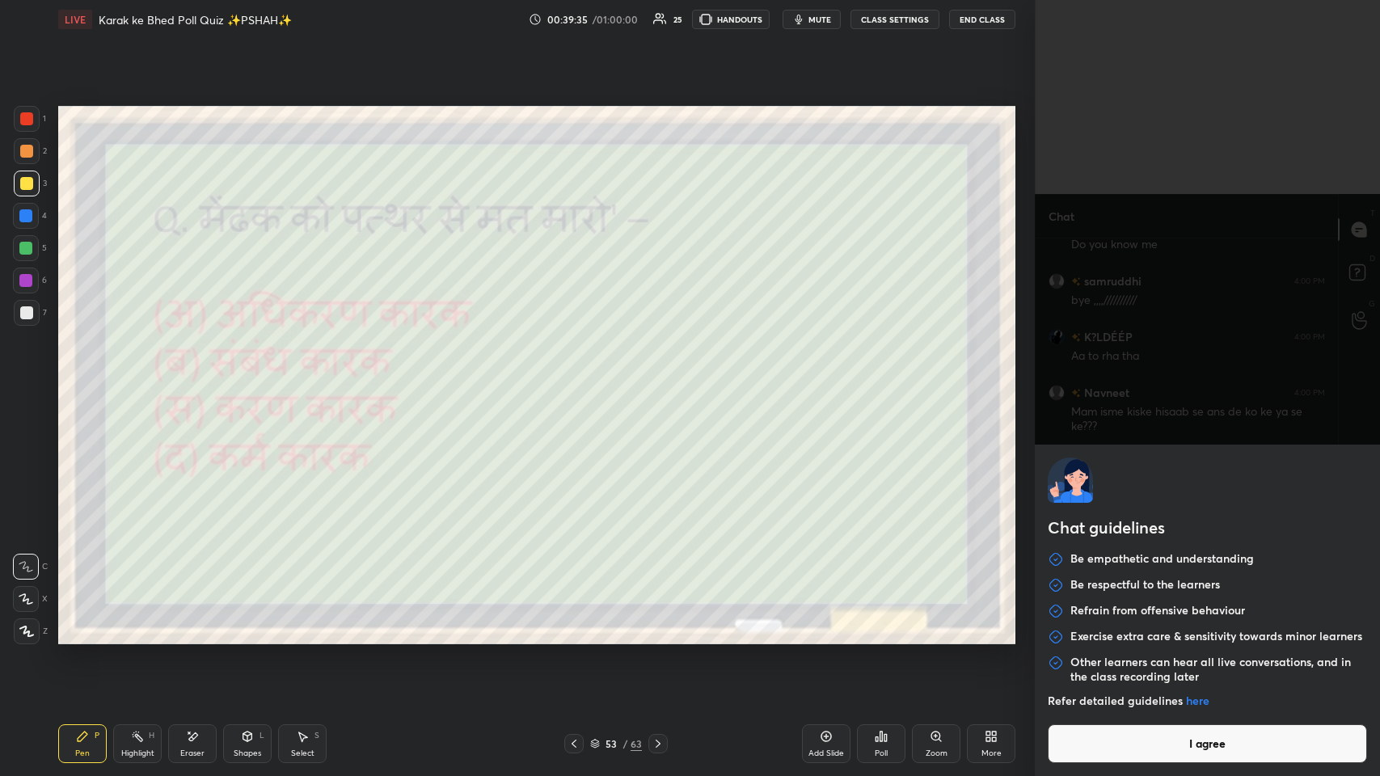
click at [580, 379] on body "1 2 3 4 5 6 7 C X Z E E Erase all H H LIVE Karak ke Bhed Poll Quiz ✨PSHAH✨ 00:3…" at bounding box center [690, 388] width 1380 height 776
click at [580, 379] on button "I agree" at bounding box center [1207, 743] width 319 height 39
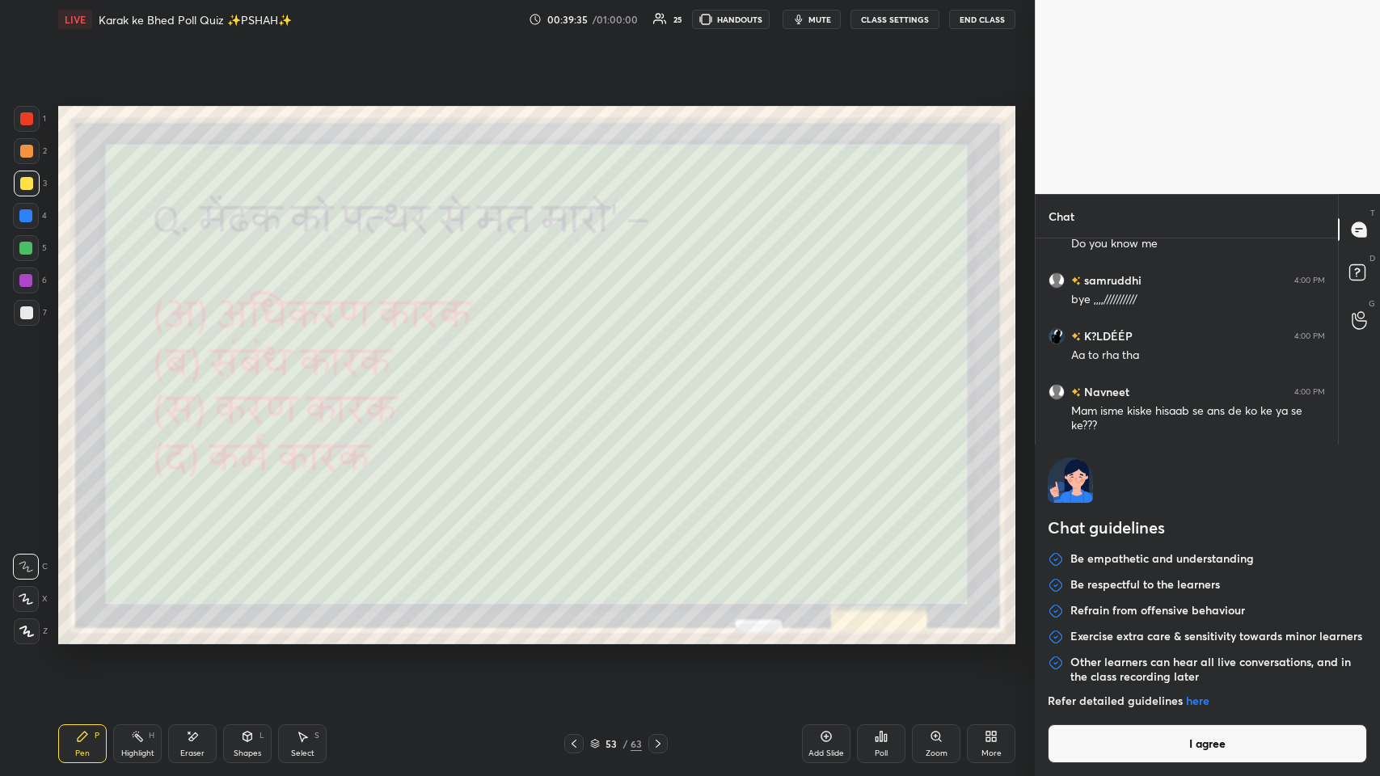
type textarea "x"
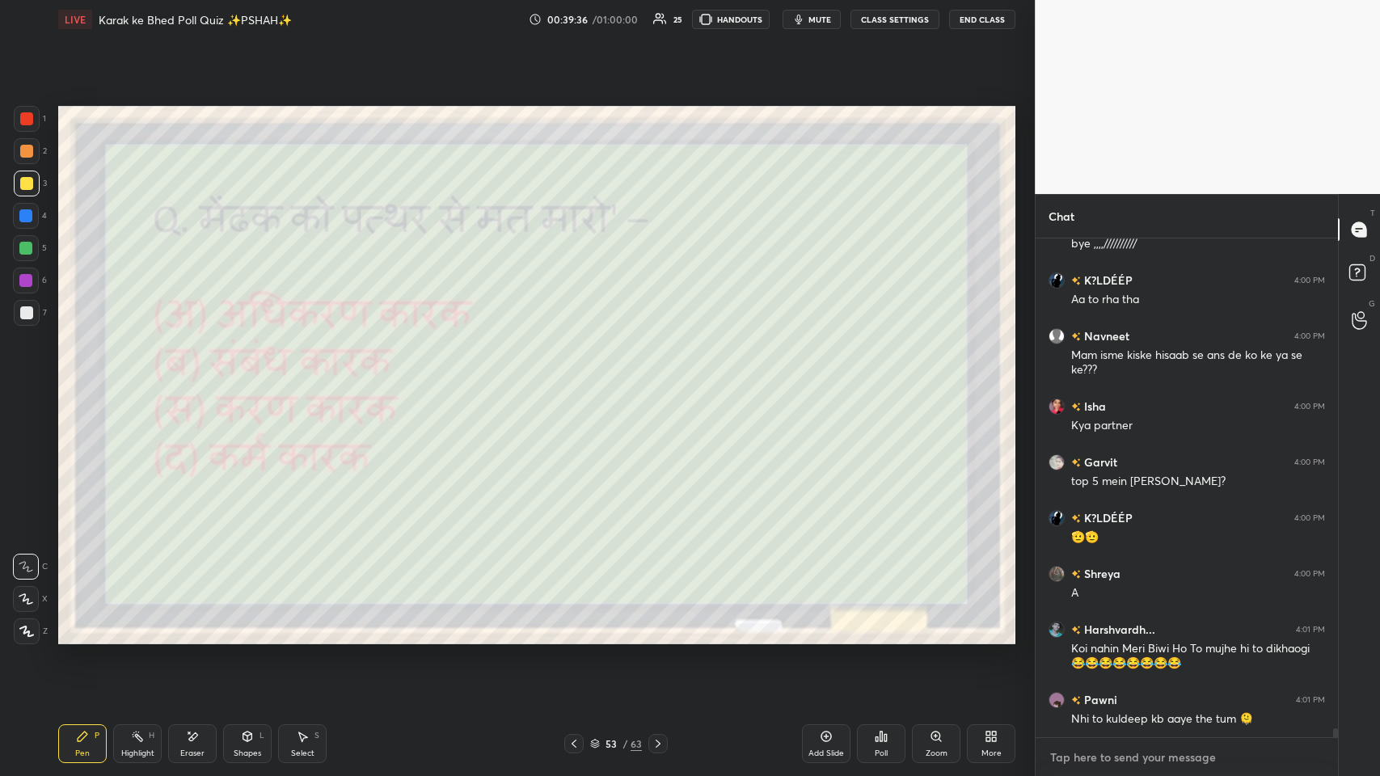
paste textarea "[URL][DOMAIN_NAME]"
type textarea "[URL][DOMAIN_NAME]"
type textarea "x"
type textarea "[URL][DOMAIN_NAME]"
type textarea "x"
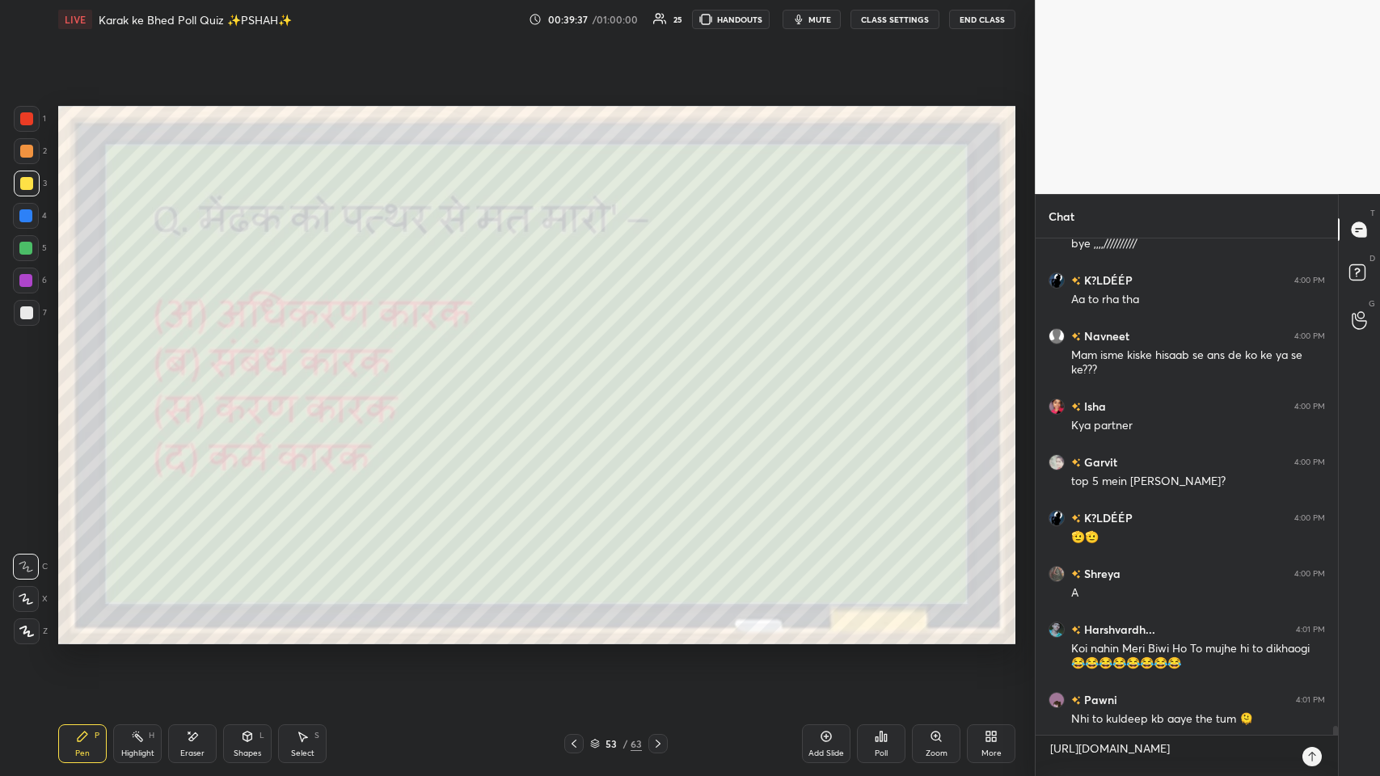
click at [580, 379] on icon at bounding box center [1311, 757] width 7 height 10
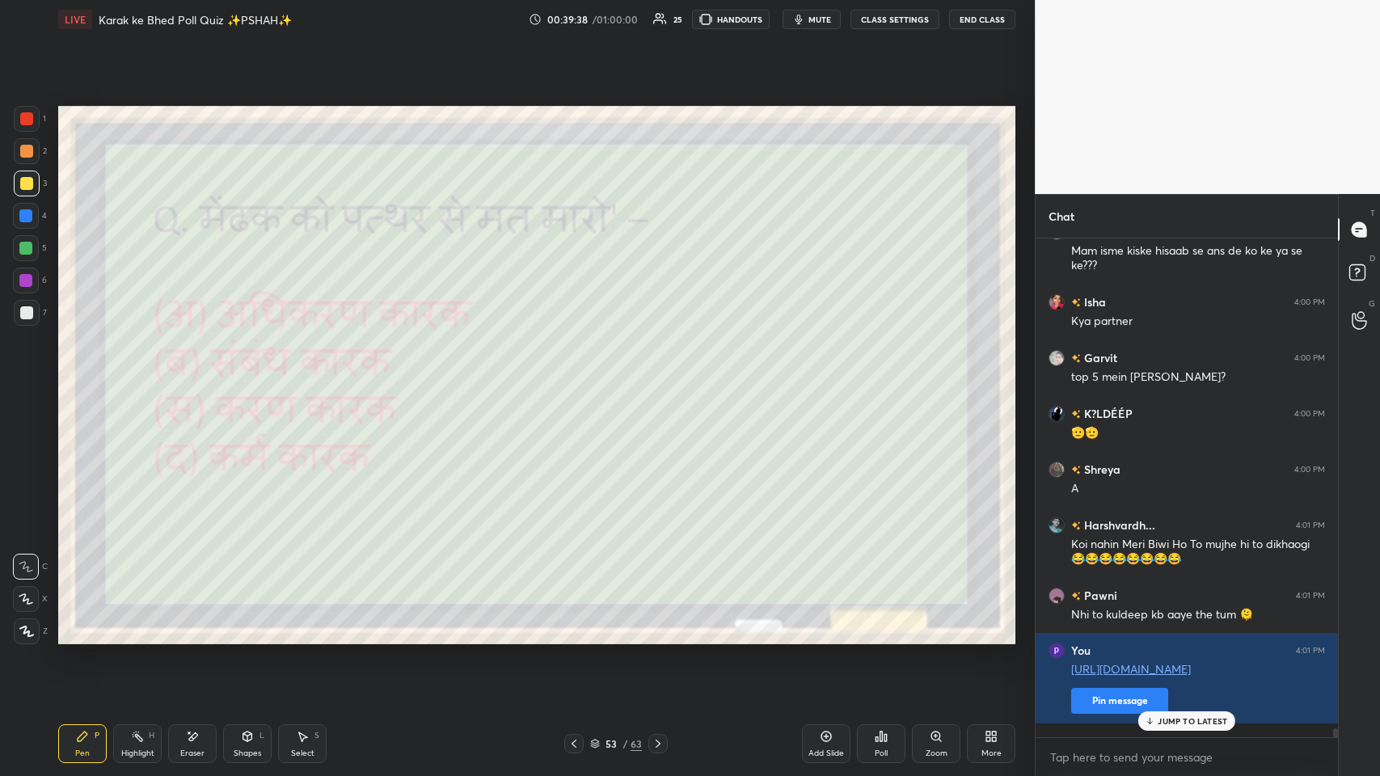
click at [580, 379] on p "JUMP TO LATEST" at bounding box center [1193, 721] width 70 height 10
click at [580, 379] on div "More" at bounding box center [991, 743] width 49 height 39
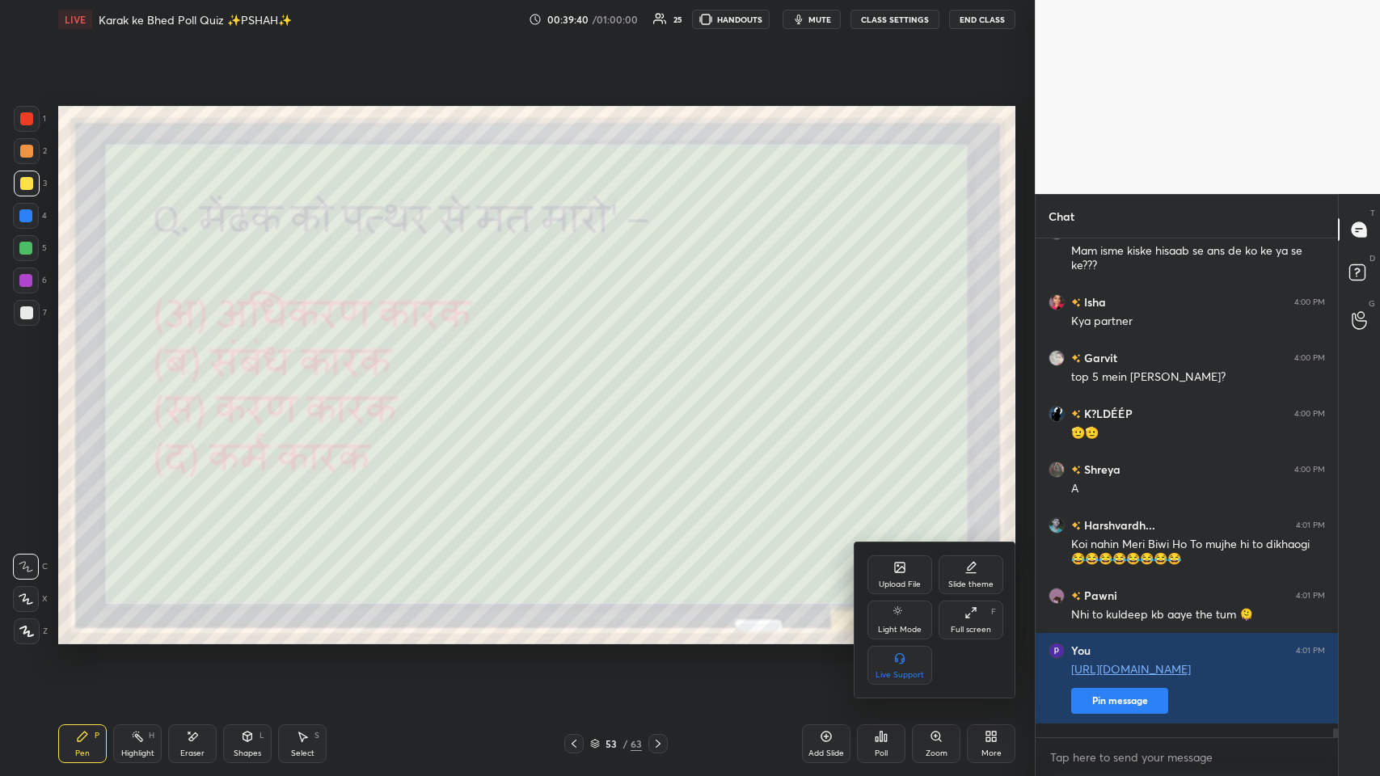
click at [580, 379] on div "Full screen" at bounding box center [971, 630] width 40 height 8
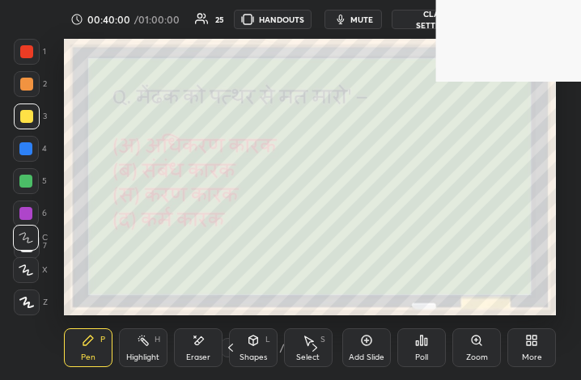
click at [544, 356] on div "More" at bounding box center [531, 347] width 49 height 39
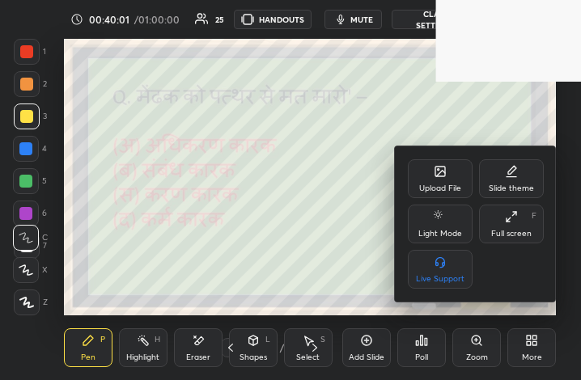
click at [514, 231] on div "Full screen" at bounding box center [511, 234] width 40 height 8
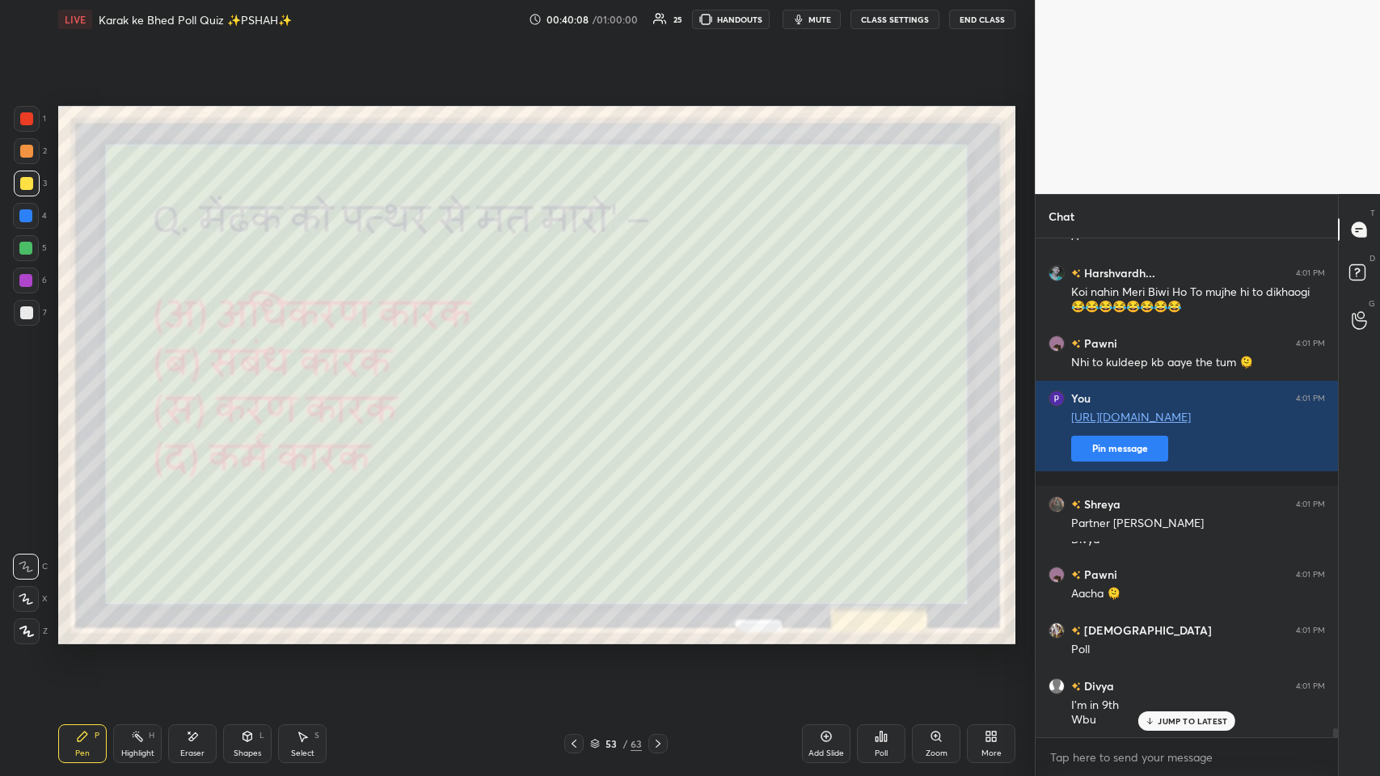
click at [580, 379] on p "JUMP TO LATEST" at bounding box center [1193, 721] width 70 height 10
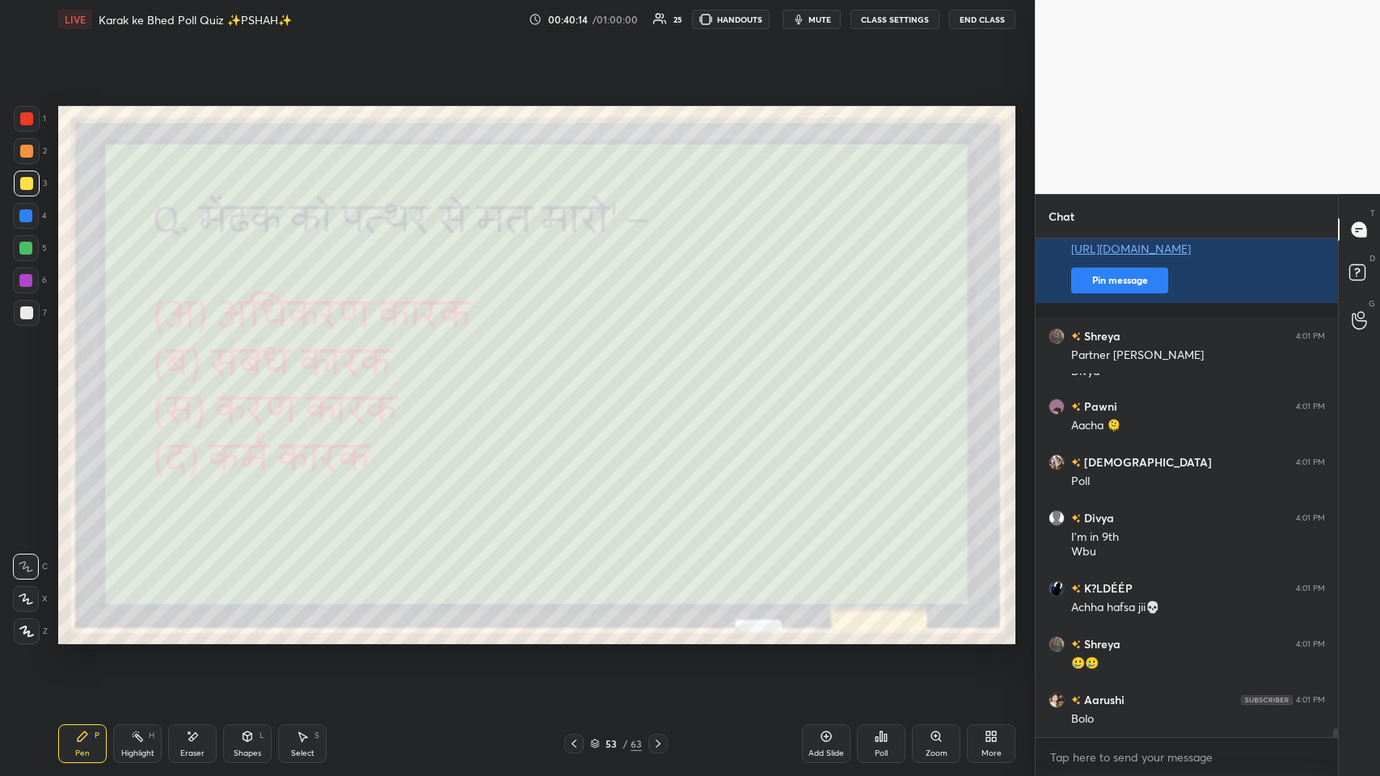
click at [580, 379] on div "Bolo" at bounding box center [1198, 719] width 254 height 16
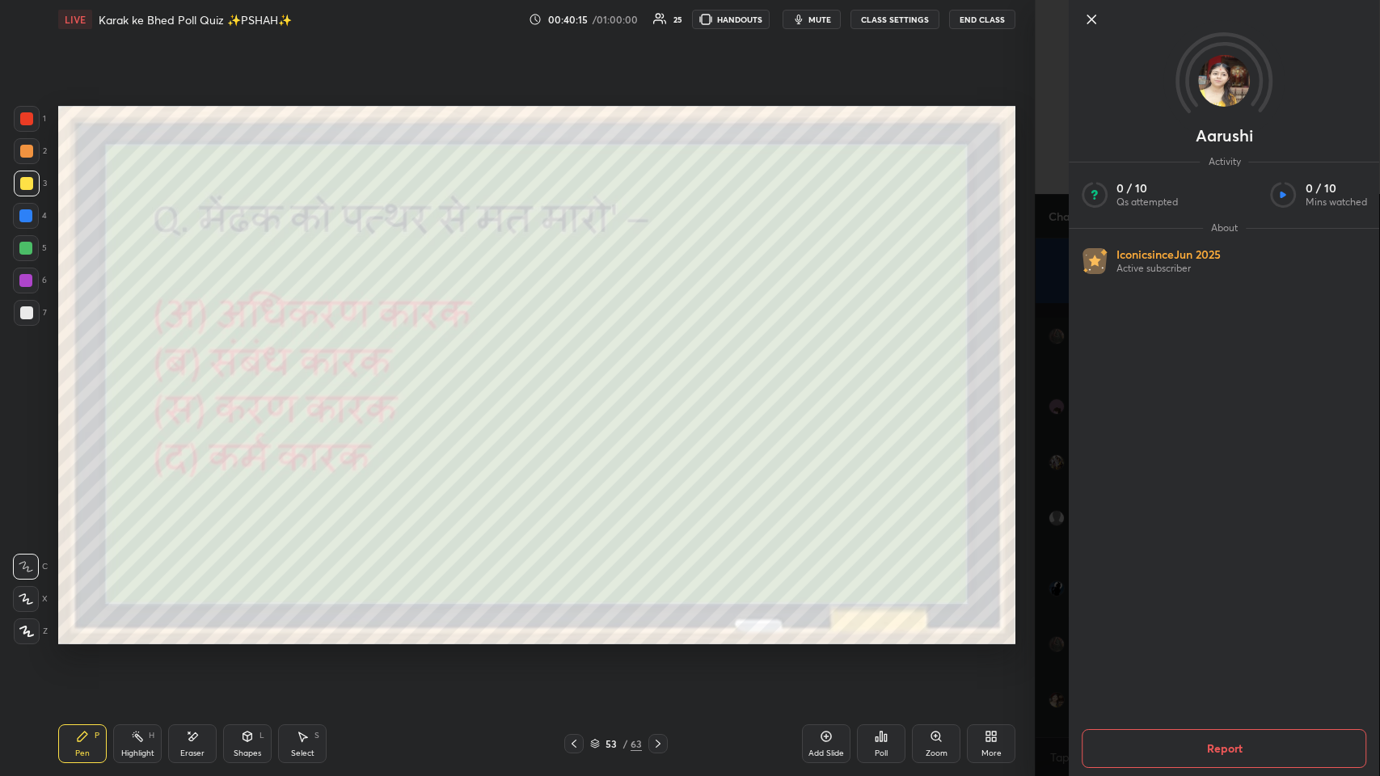
click at [580, 26] on icon at bounding box center [1091, 19] width 19 height 19
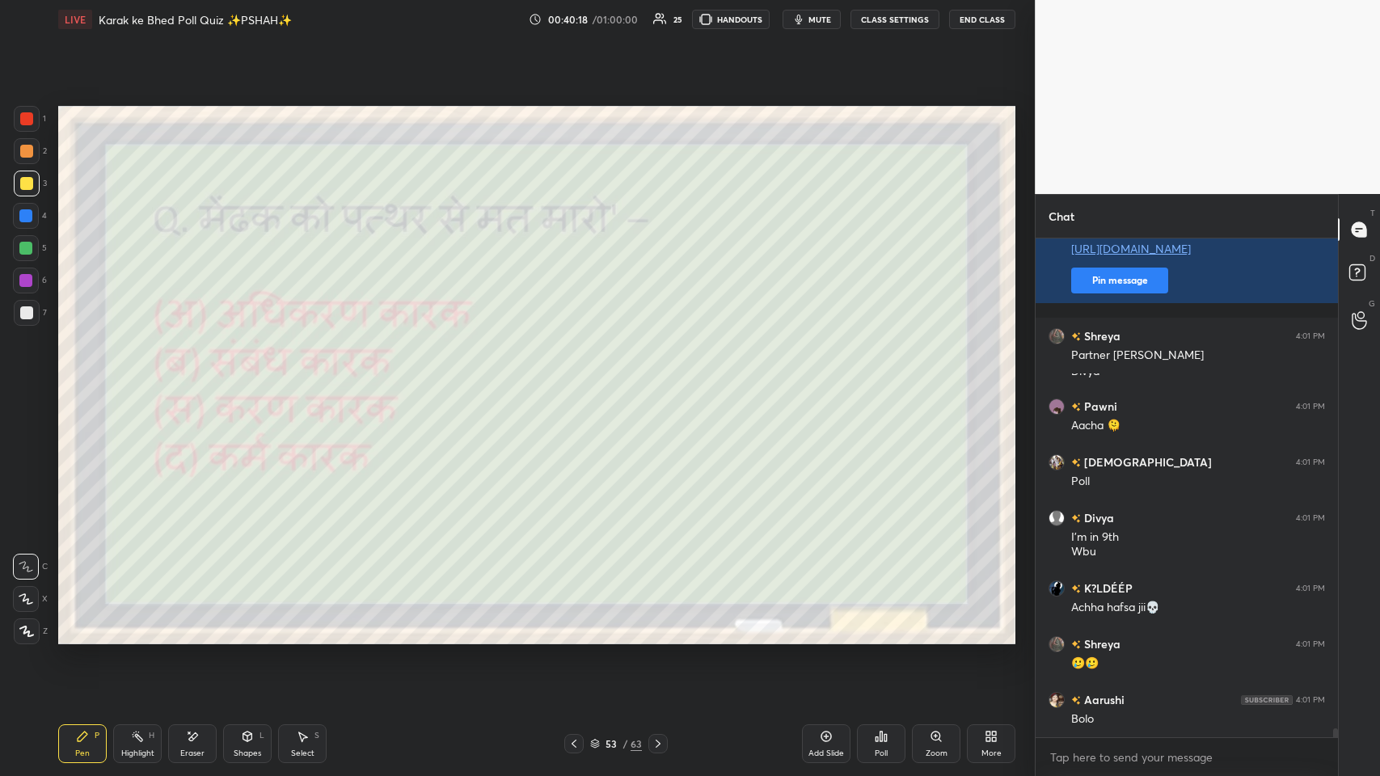
click at [580, 379] on icon at bounding box center [886, 737] width 2 height 7
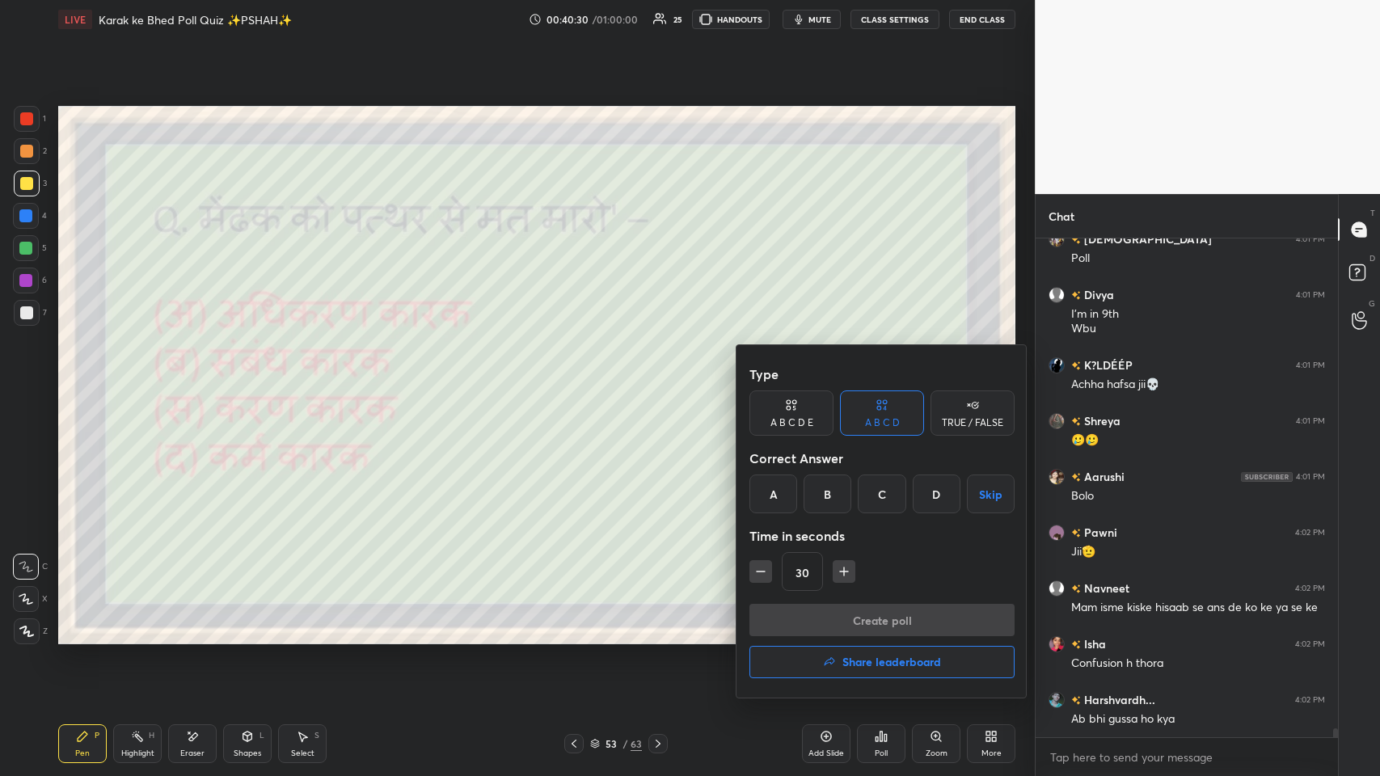
click at [580, 379] on div "C" at bounding box center [882, 494] width 48 height 39
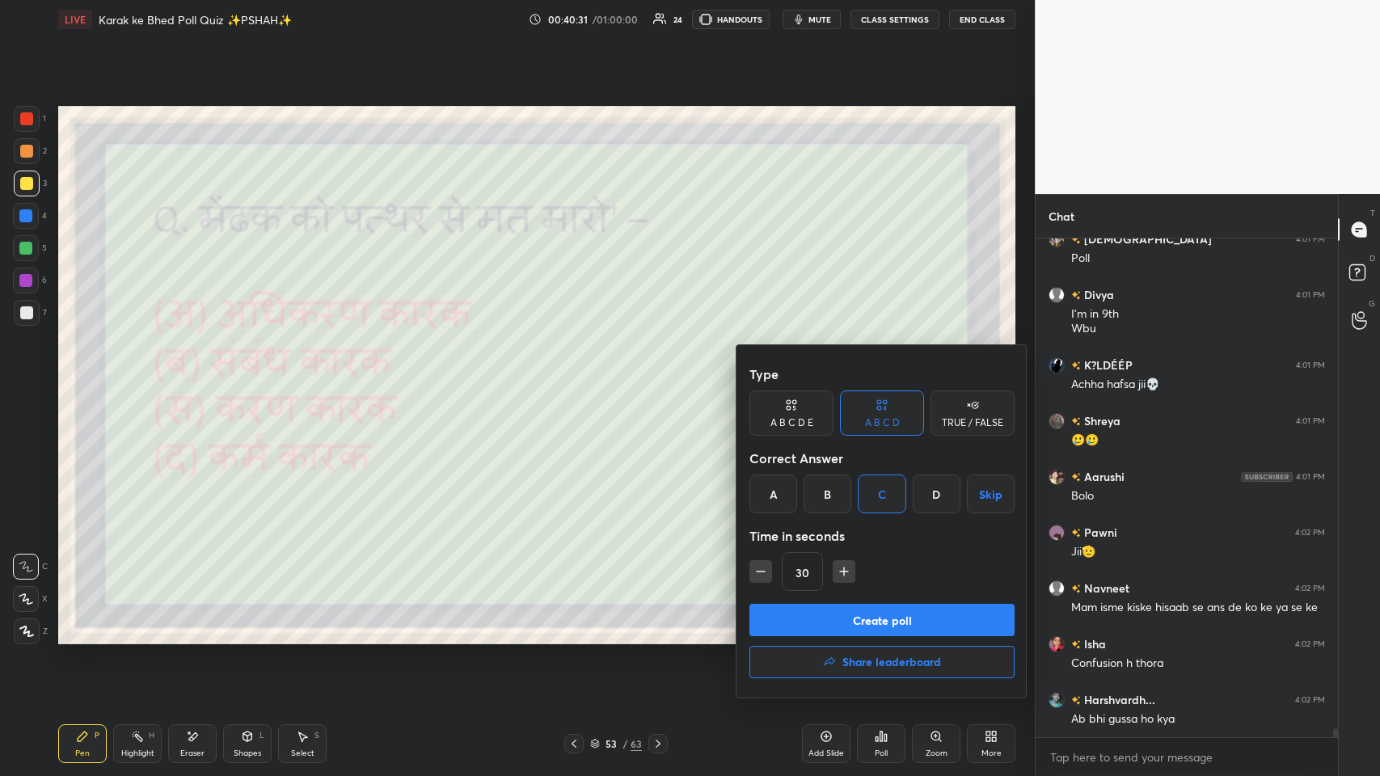
click at [580, 379] on button "Create poll" at bounding box center [881, 620] width 265 height 32
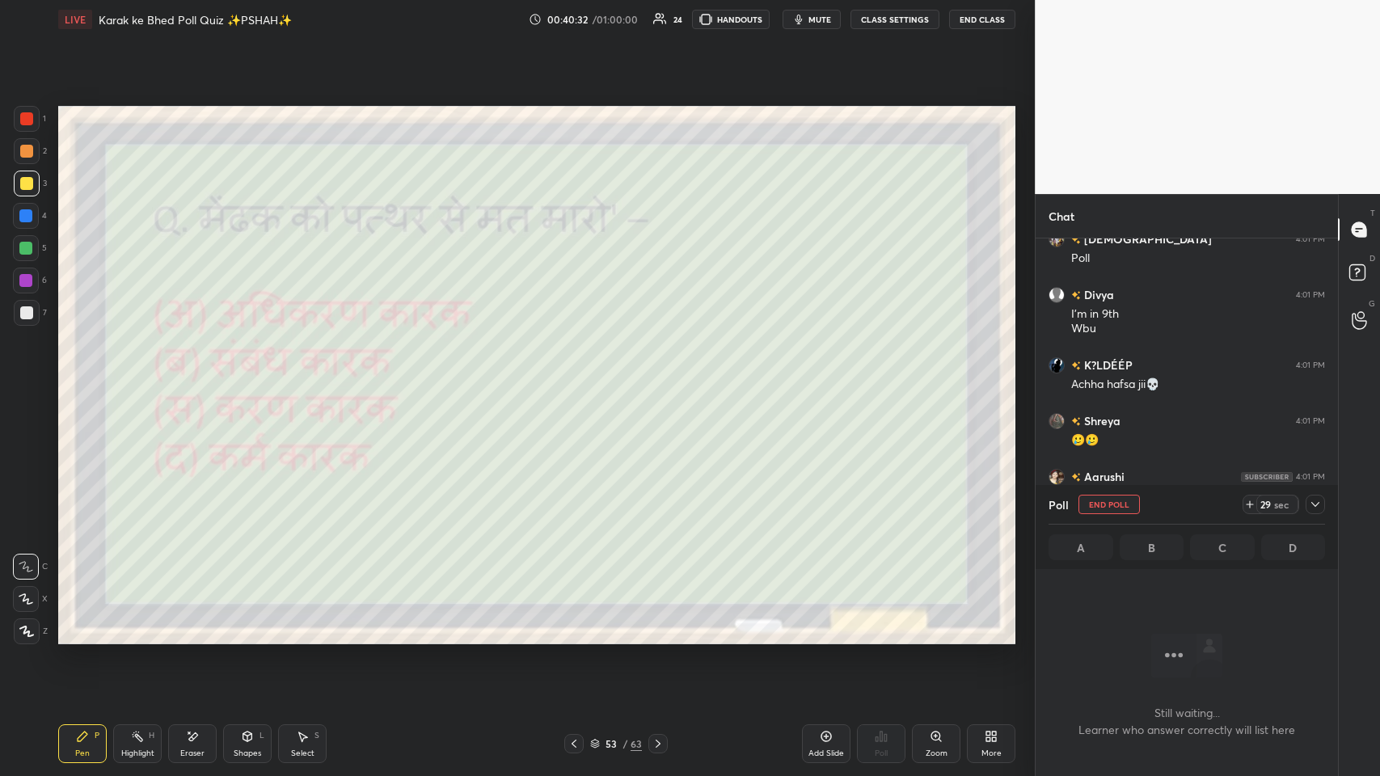
click at [580, 379] on icon at bounding box center [1315, 504] width 13 height 13
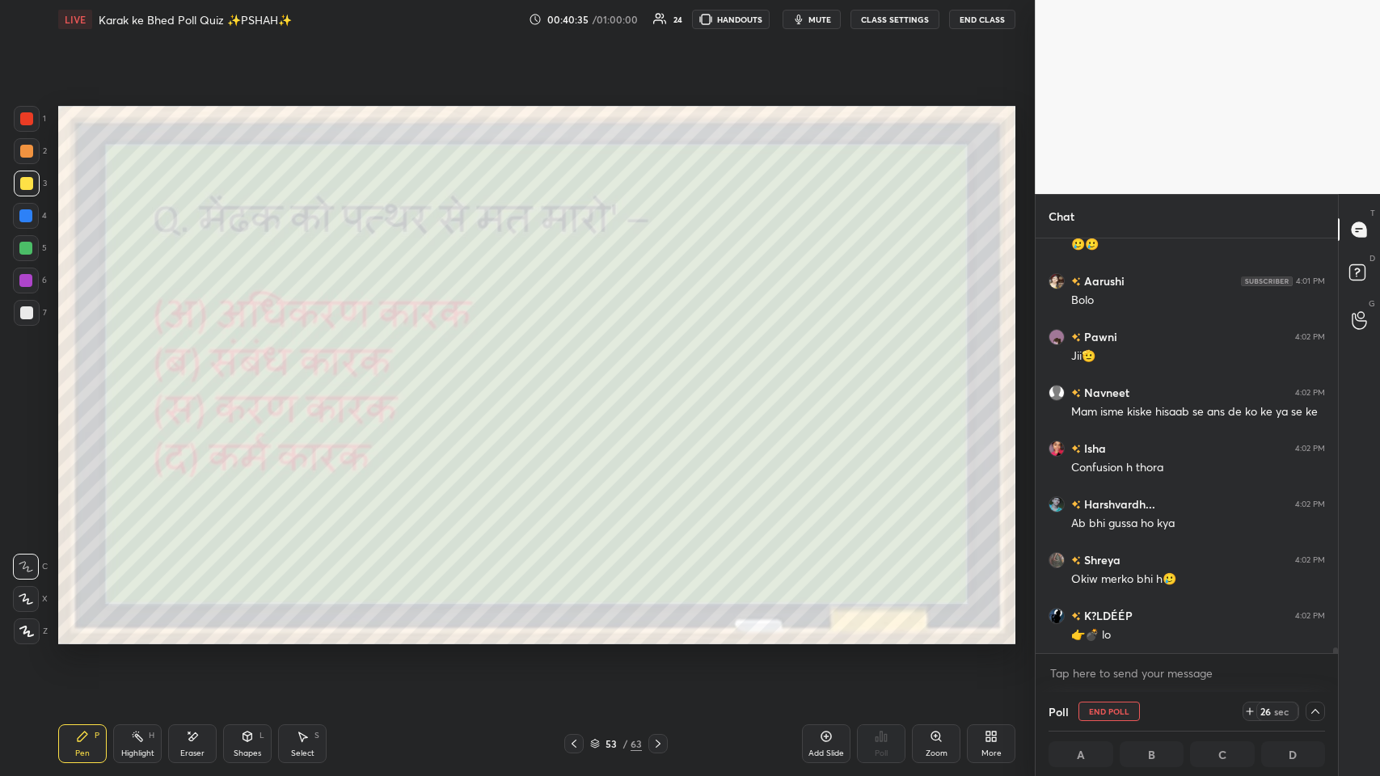
click at [580, 379] on icon at bounding box center [1315, 711] width 13 height 13
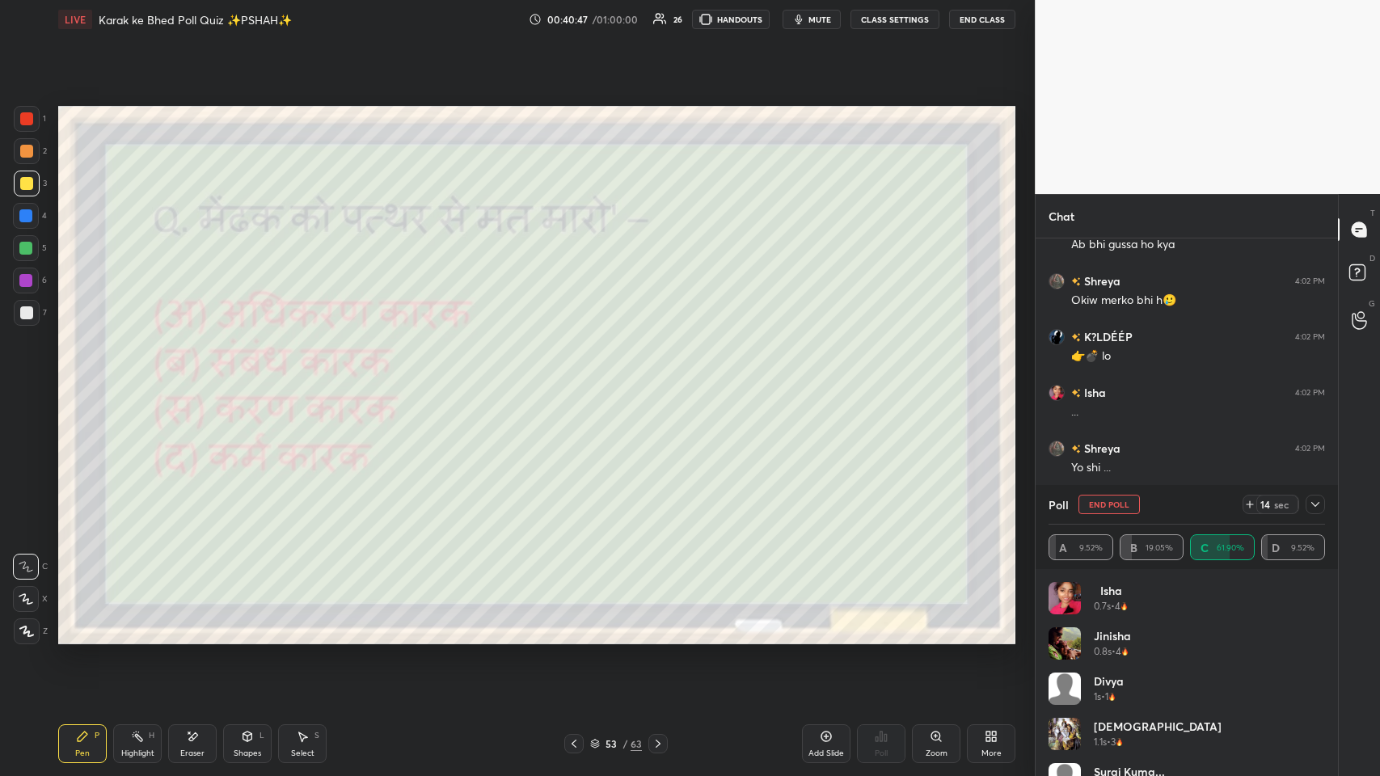
click at [211, 379] on div "Eraser" at bounding box center [192, 743] width 49 height 39
click at [70, 379] on div "Pen P" at bounding box center [82, 743] width 49 height 39
click at [580, 379] on icon at bounding box center [1315, 504] width 13 height 13
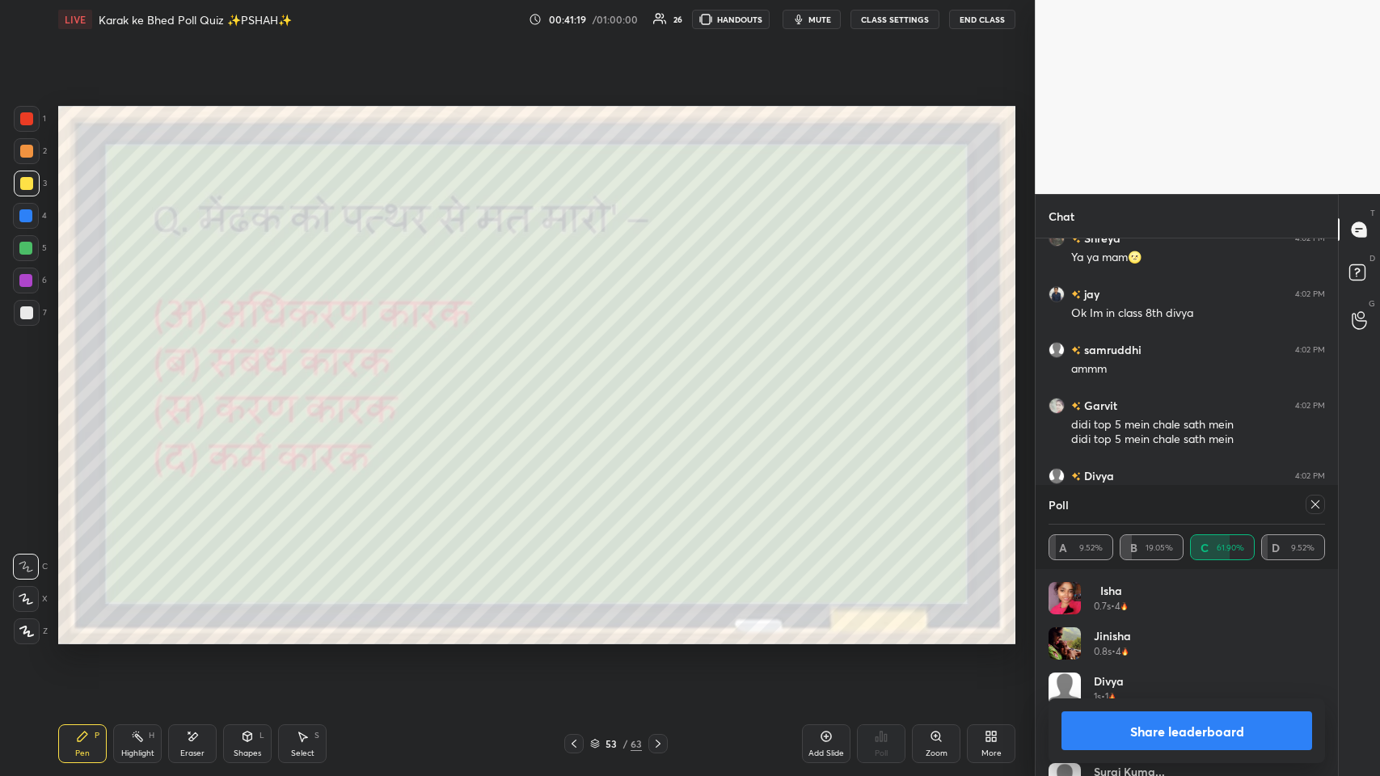
click at [580, 379] on div at bounding box center [1315, 504] width 19 height 19
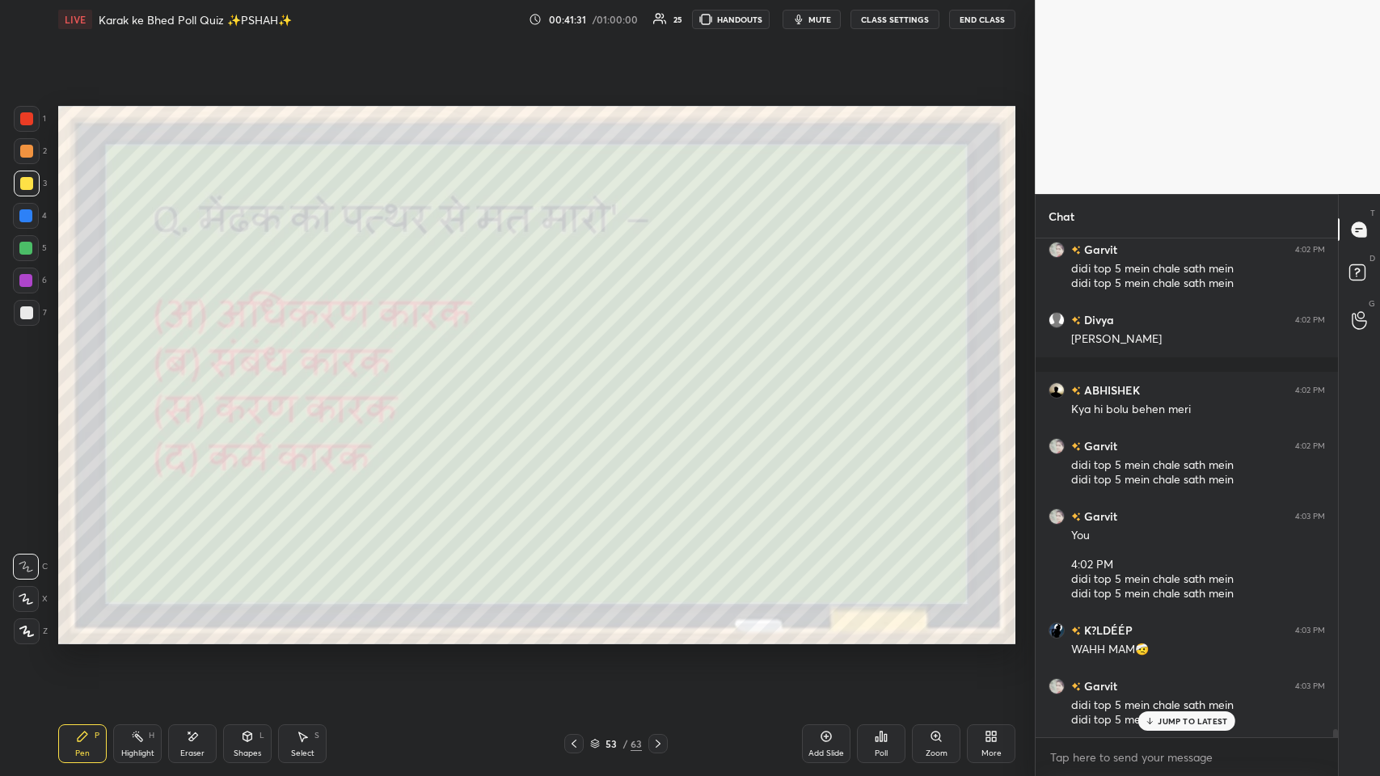
click at [580, 379] on p "JUMP TO LATEST" at bounding box center [1193, 721] width 70 height 10
click at [580, 379] on icon at bounding box center [881, 736] width 13 height 13
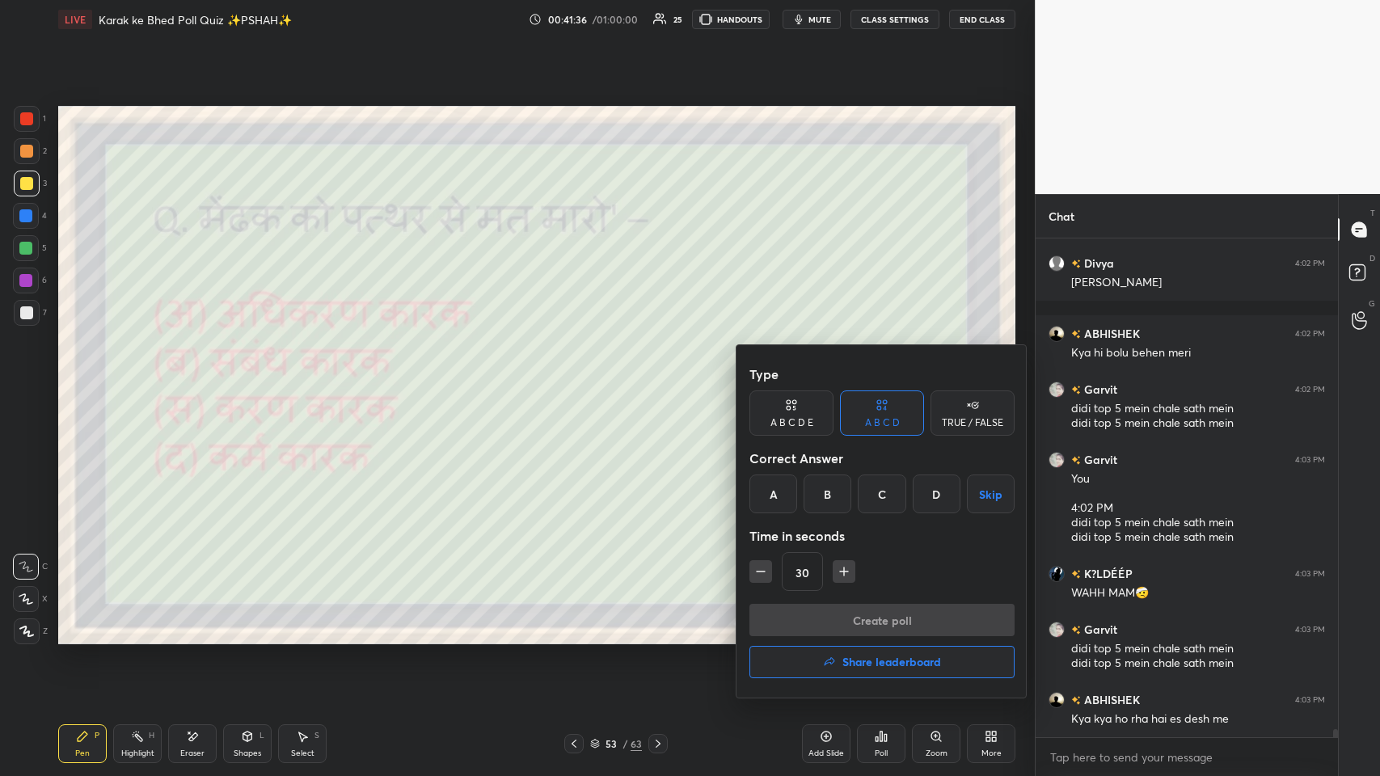
click at [580, 379] on button "Share leaderboard" at bounding box center [881, 662] width 265 height 32
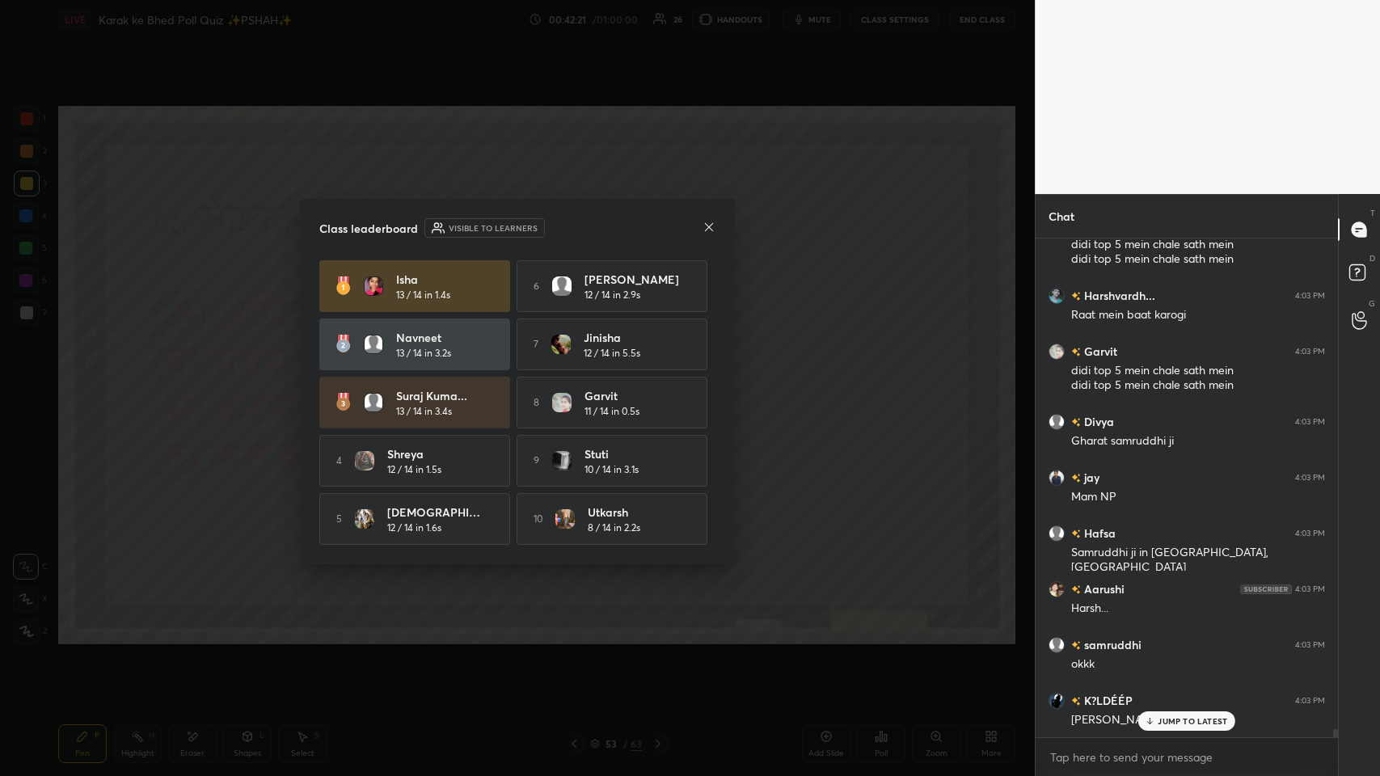
click at [580, 228] on icon at bounding box center [709, 227] width 13 height 13
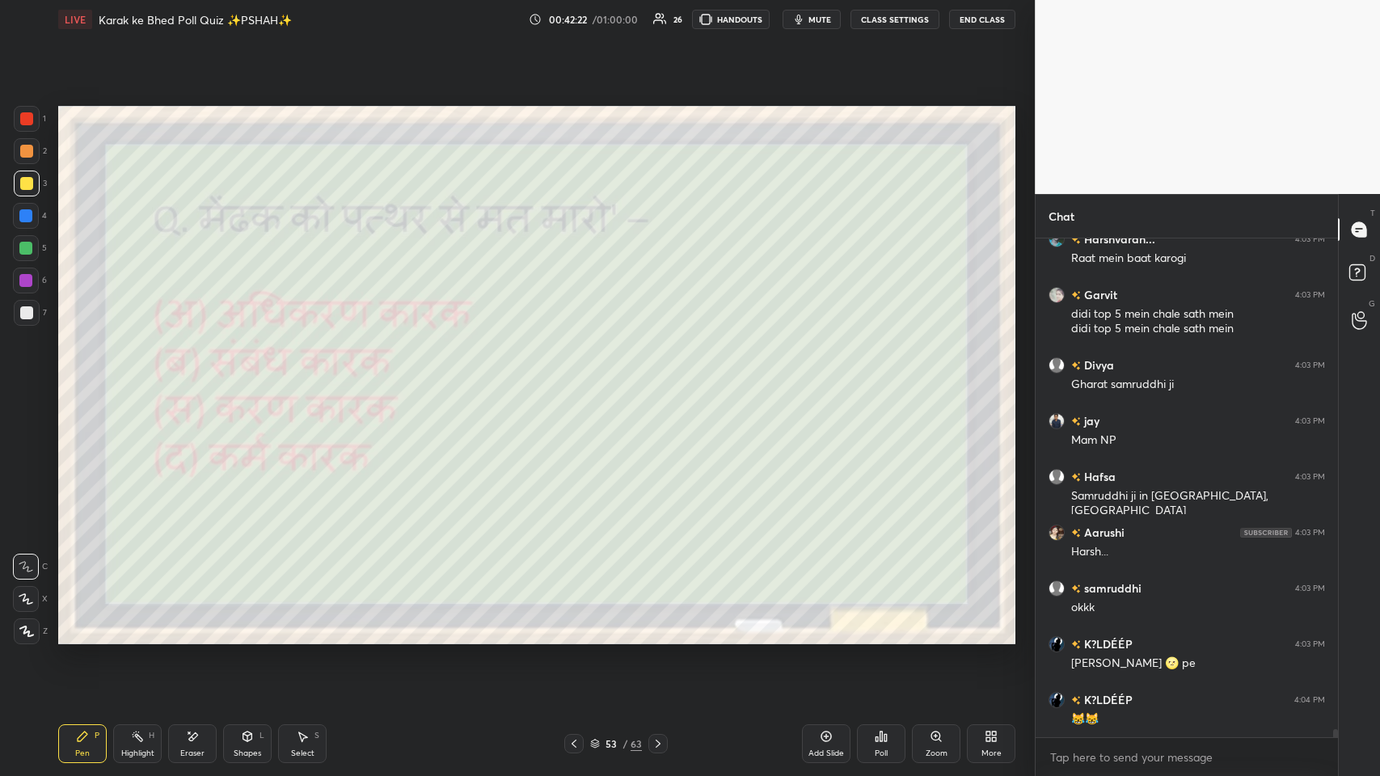
scroll to position [30470, 0]
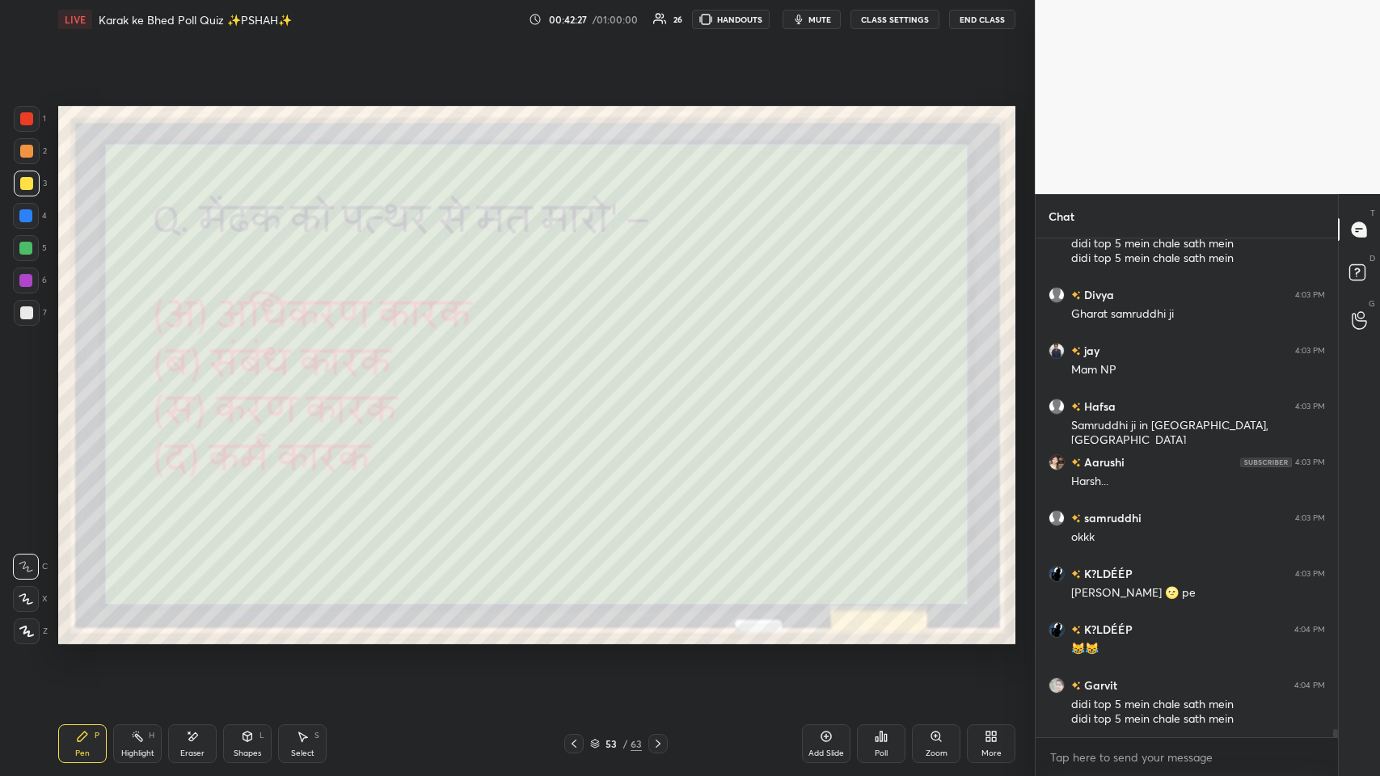
click at [579, 379] on icon at bounding box center [574, 743] width 13 height 13
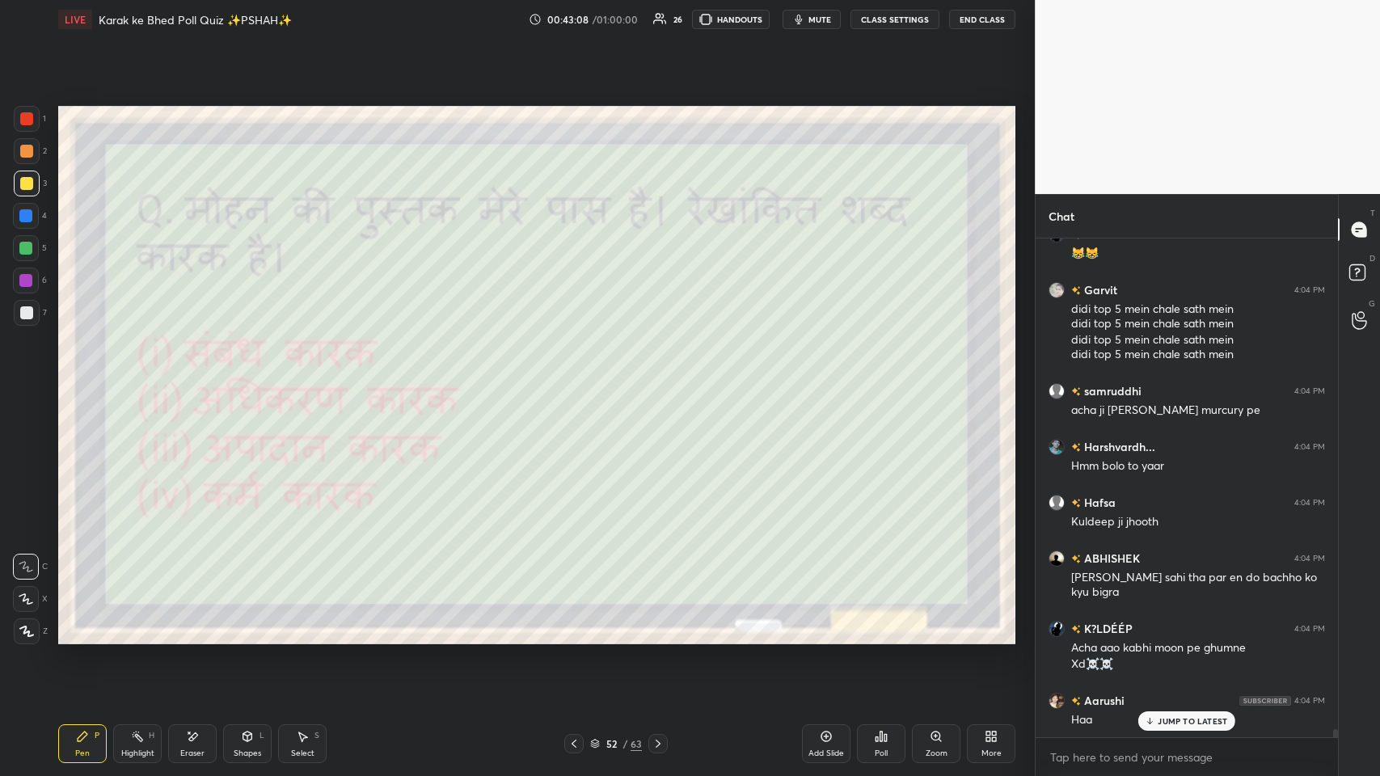
scroll to position [30922, 0]
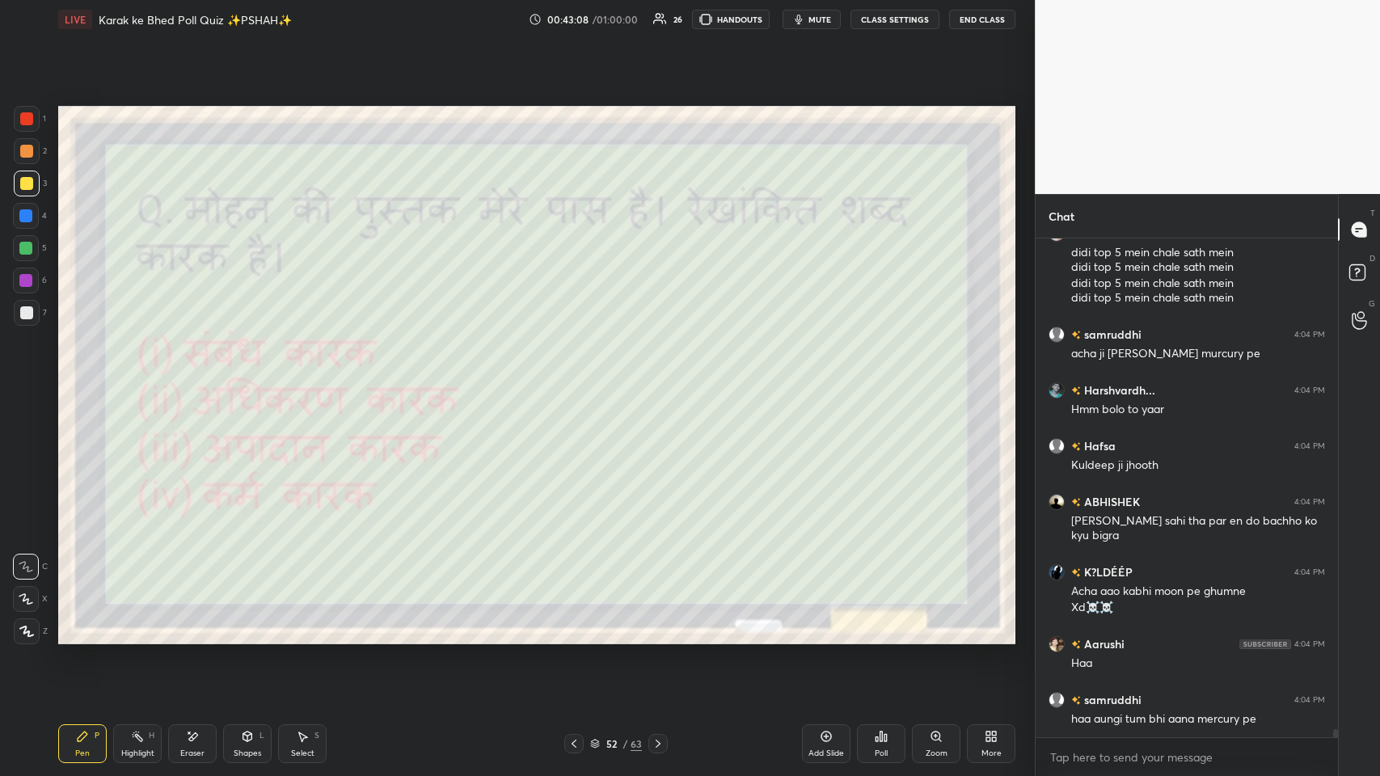
click at [580, 379] on div "Poll" at bounding box center [881, 743] width 49 height 39
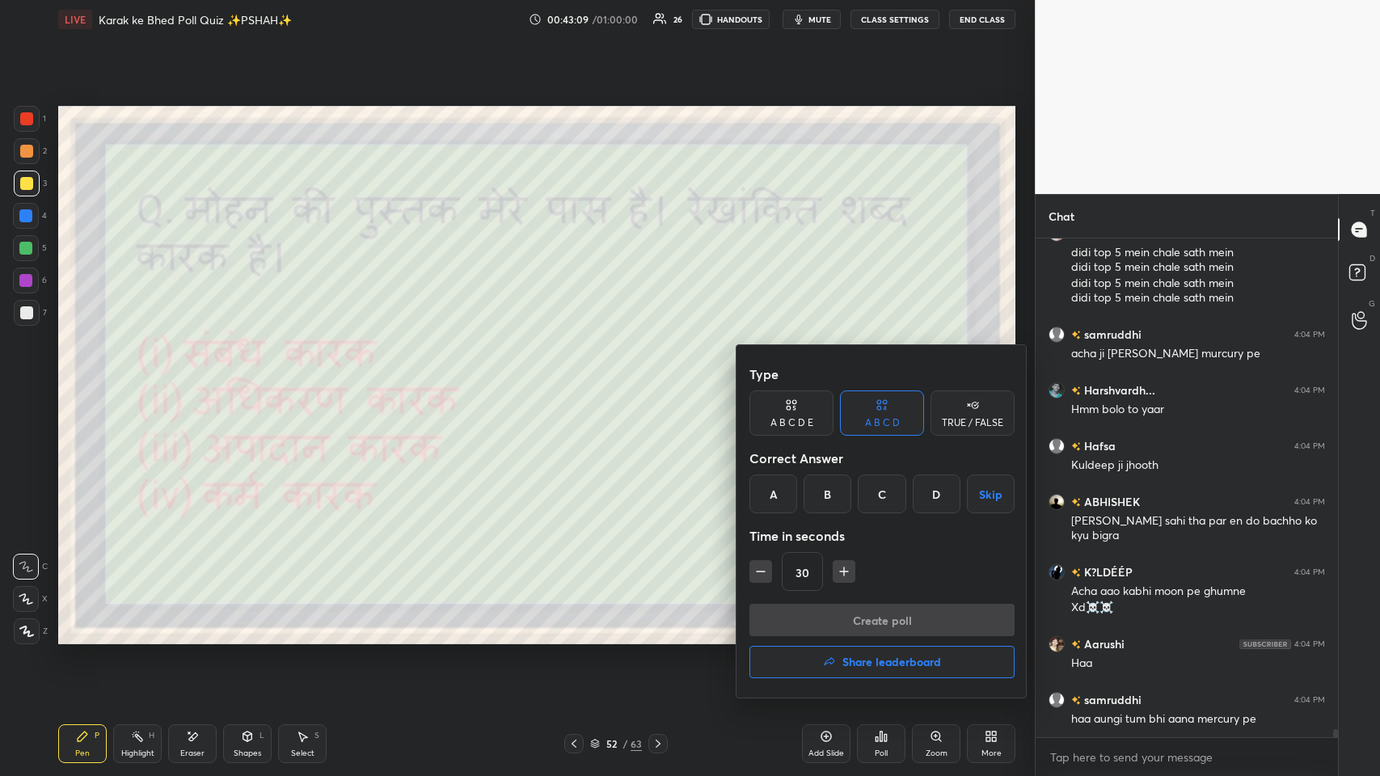
click at [580, 379] on div "A" at bounding box center [773, 494] width 48 height 39
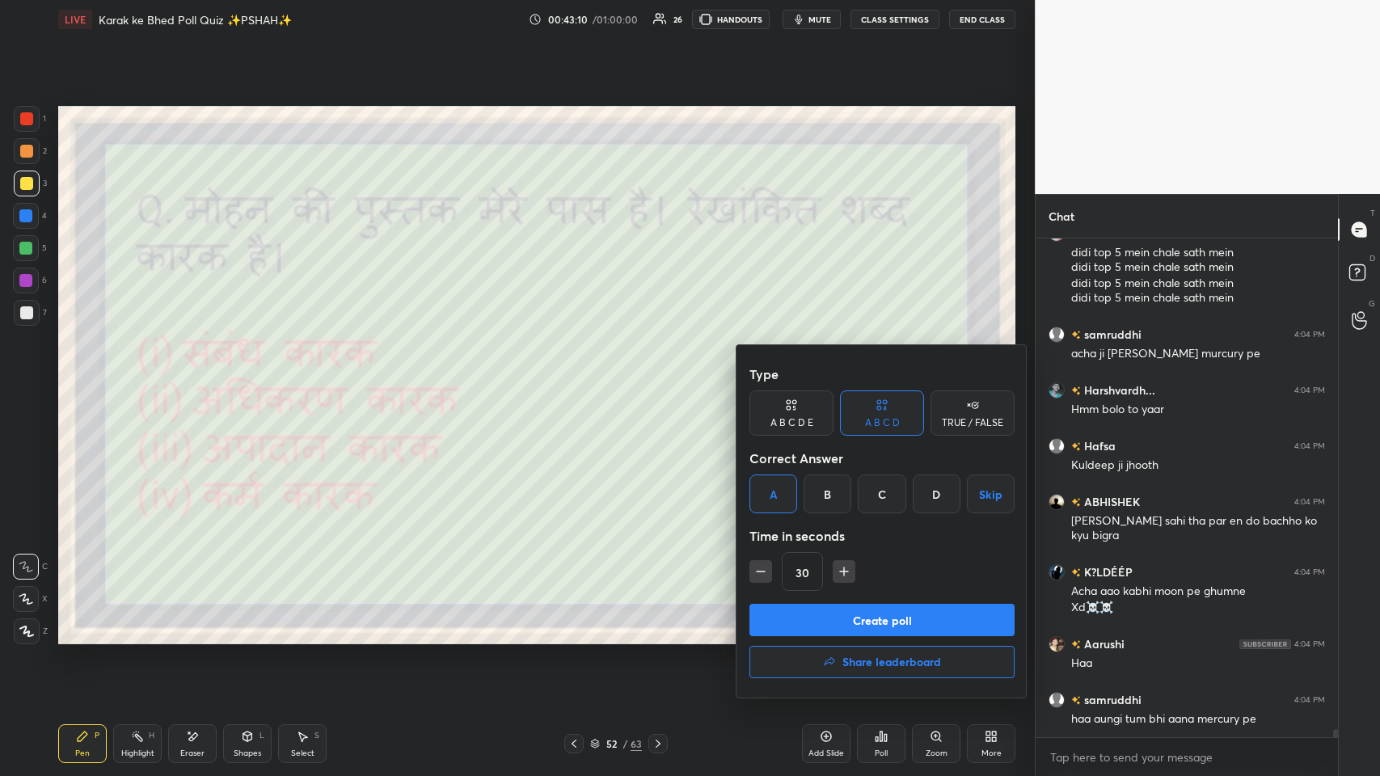
click at [580, 379] on button "Create poll" at bounding box center [881, 620] width 265 height 32
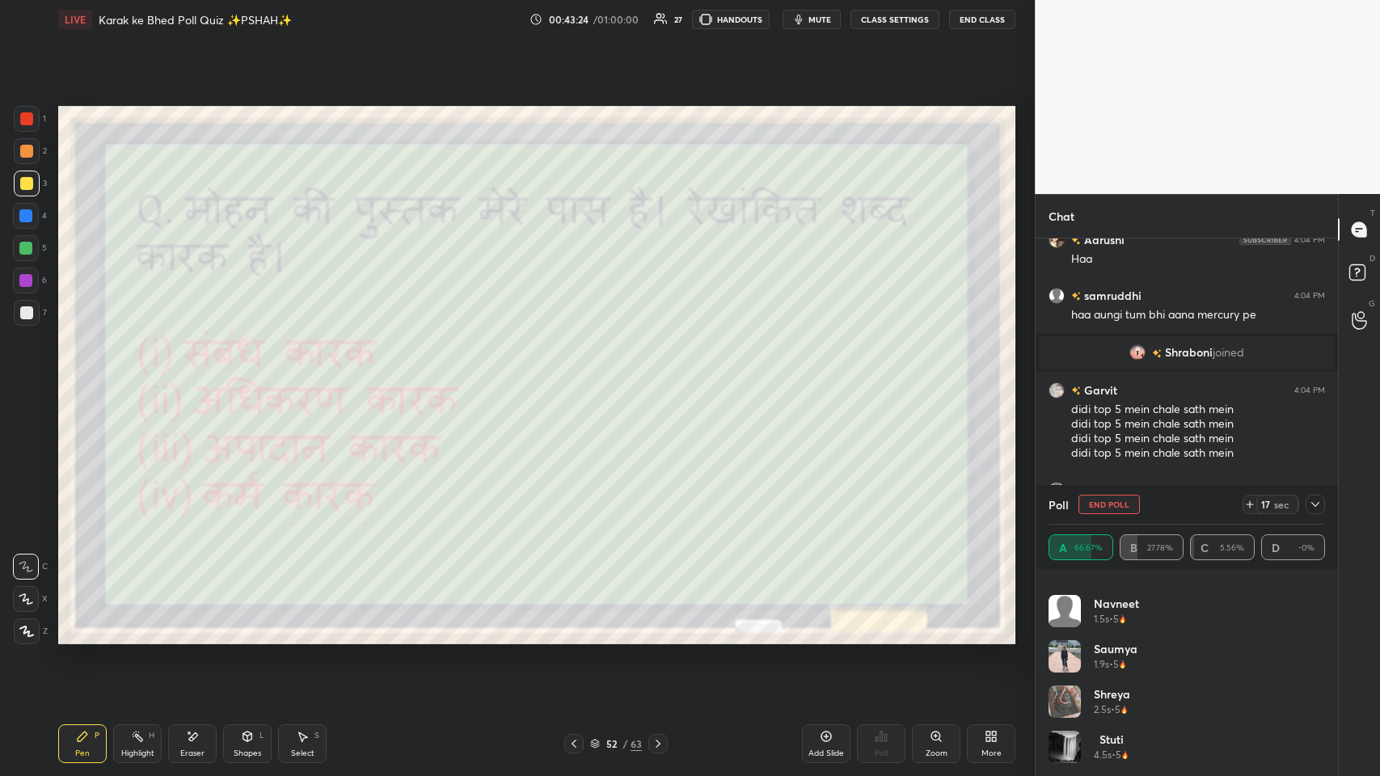
scroll to position [349, 0]
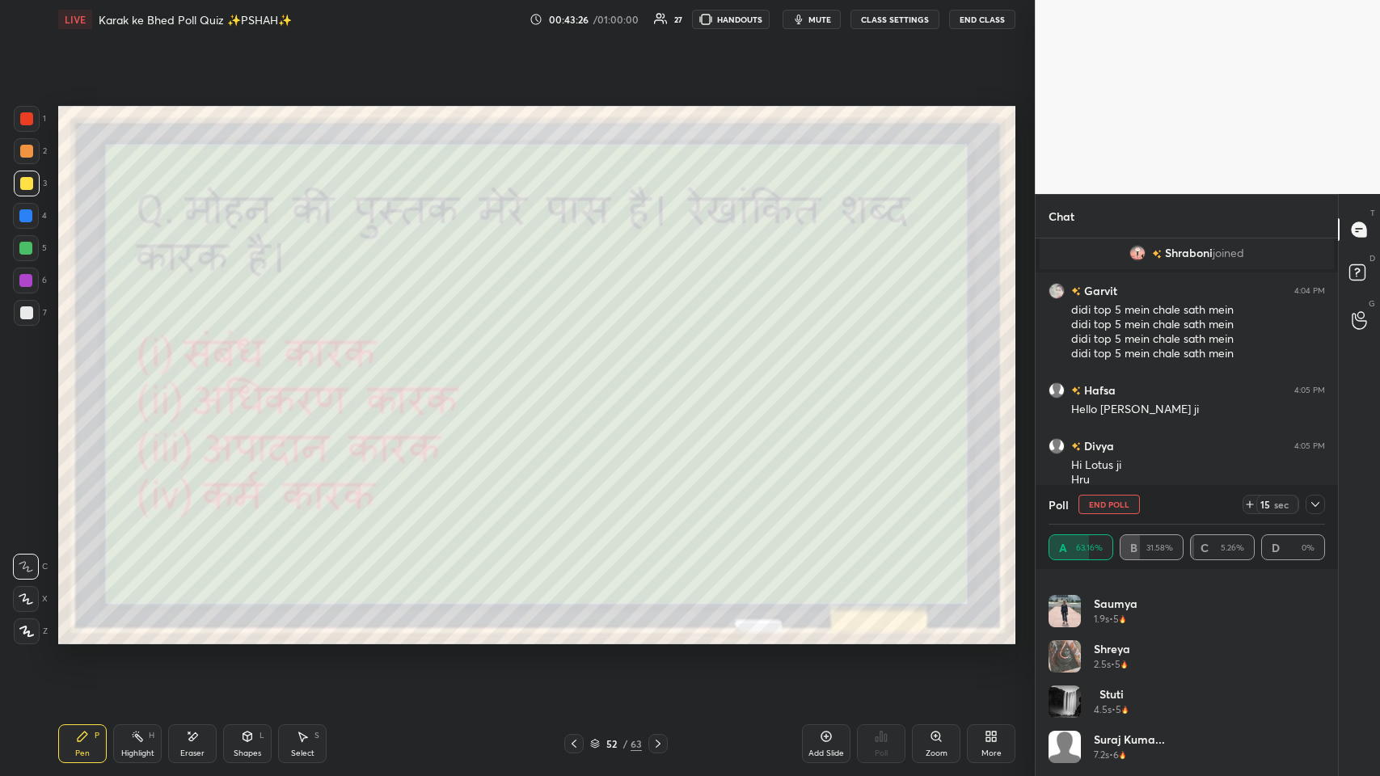
click at [580, 379] on icon at bounding box center [1315, 504] width 13 height 13
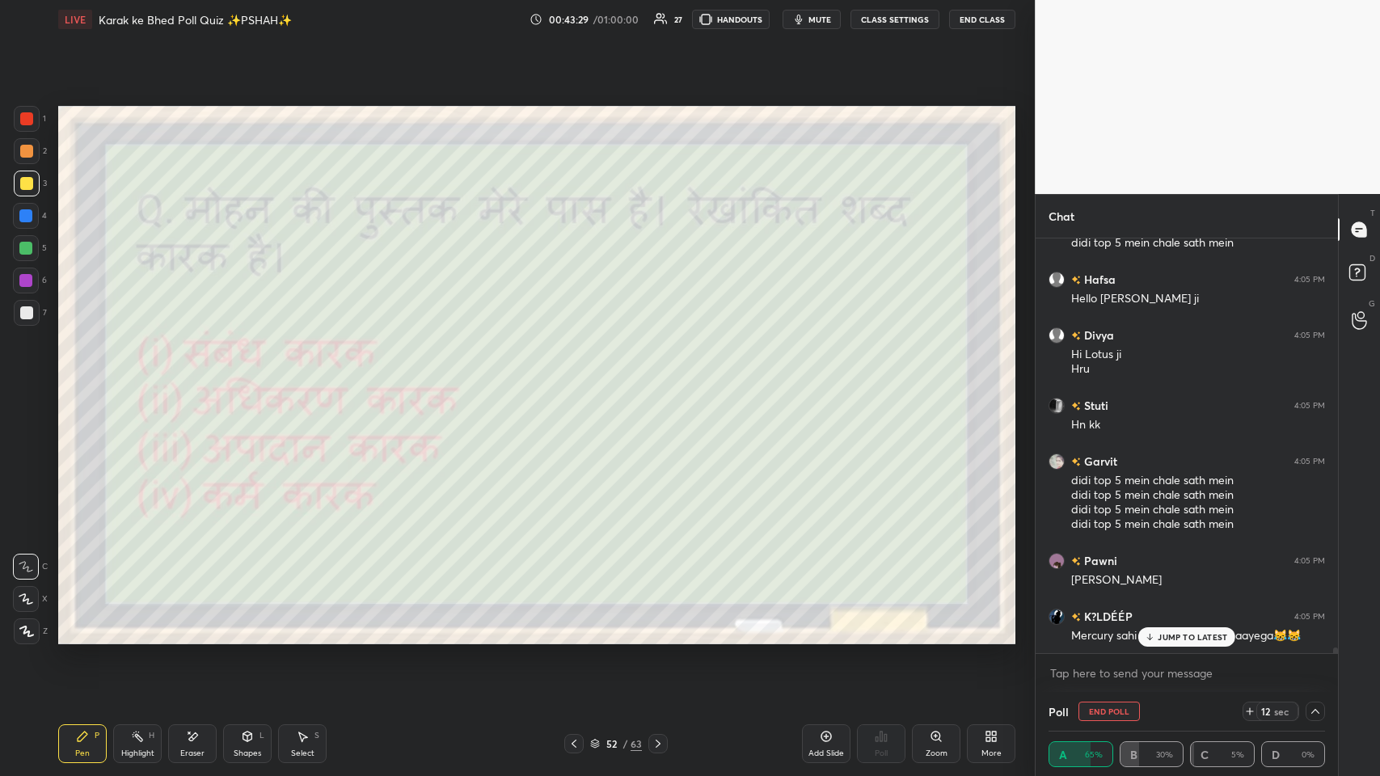
click at [580, 379] on p "JUMP TO LATEST" at bounding box center [1193, 637] width 70 height 10
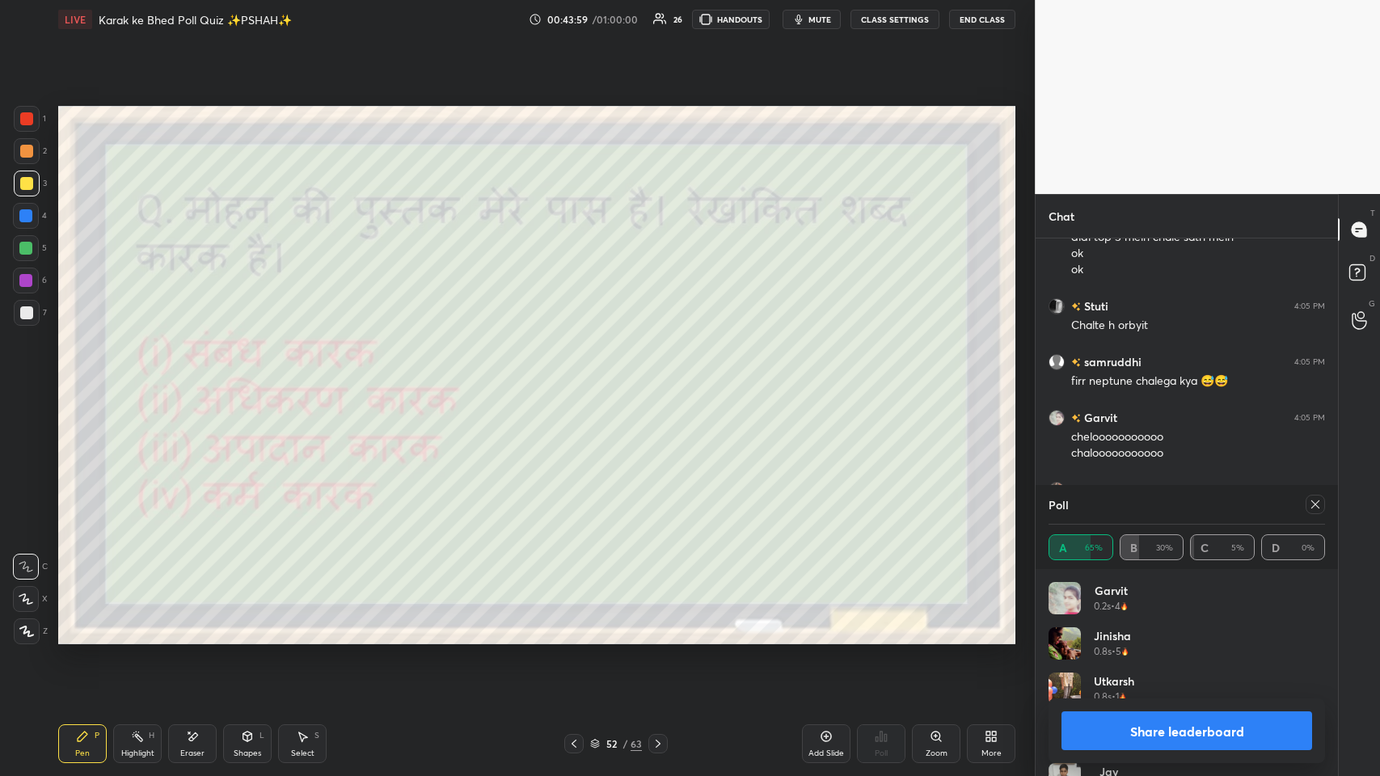
click at [580, 379] on icon at bounding box center [1315, 504] width 13 height 13
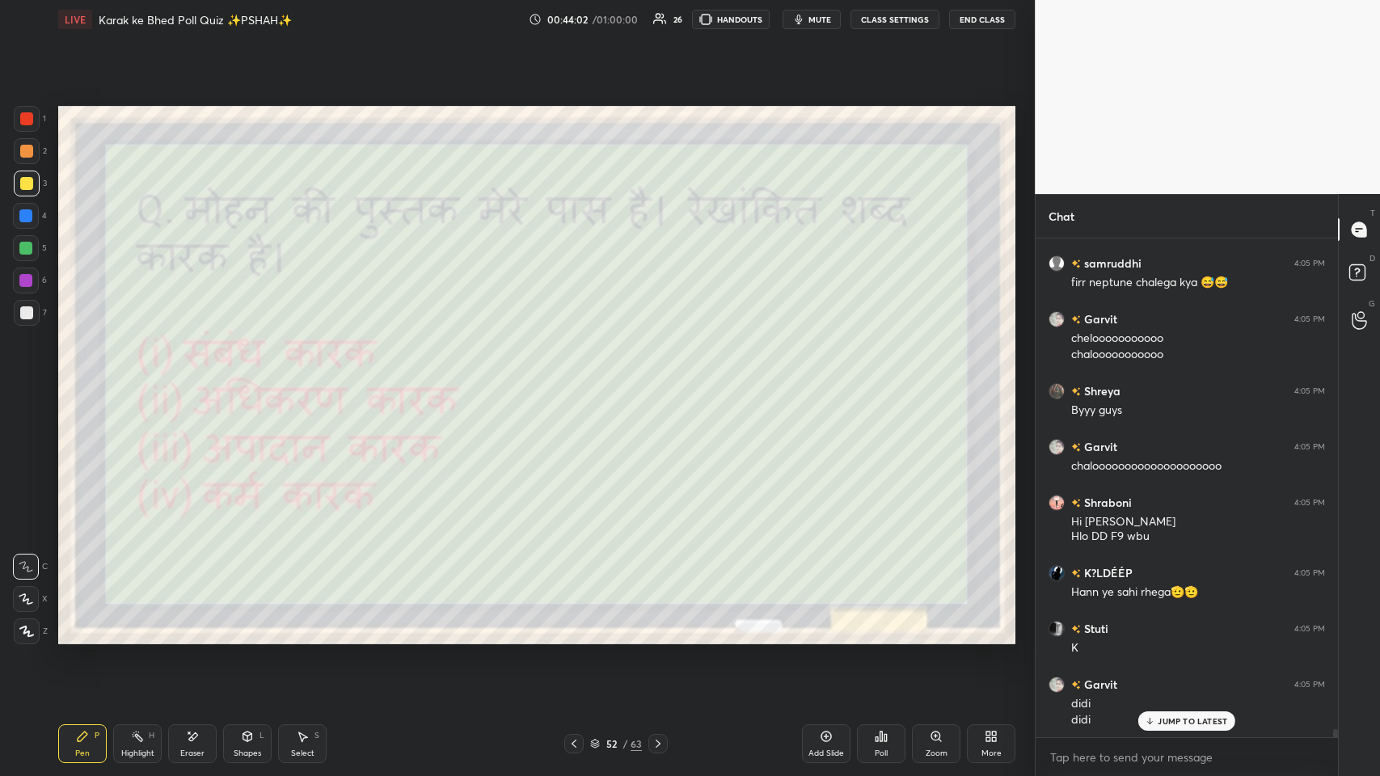
click at [576, 379] on icon at bounding box center [574, 743] width 13 height 13
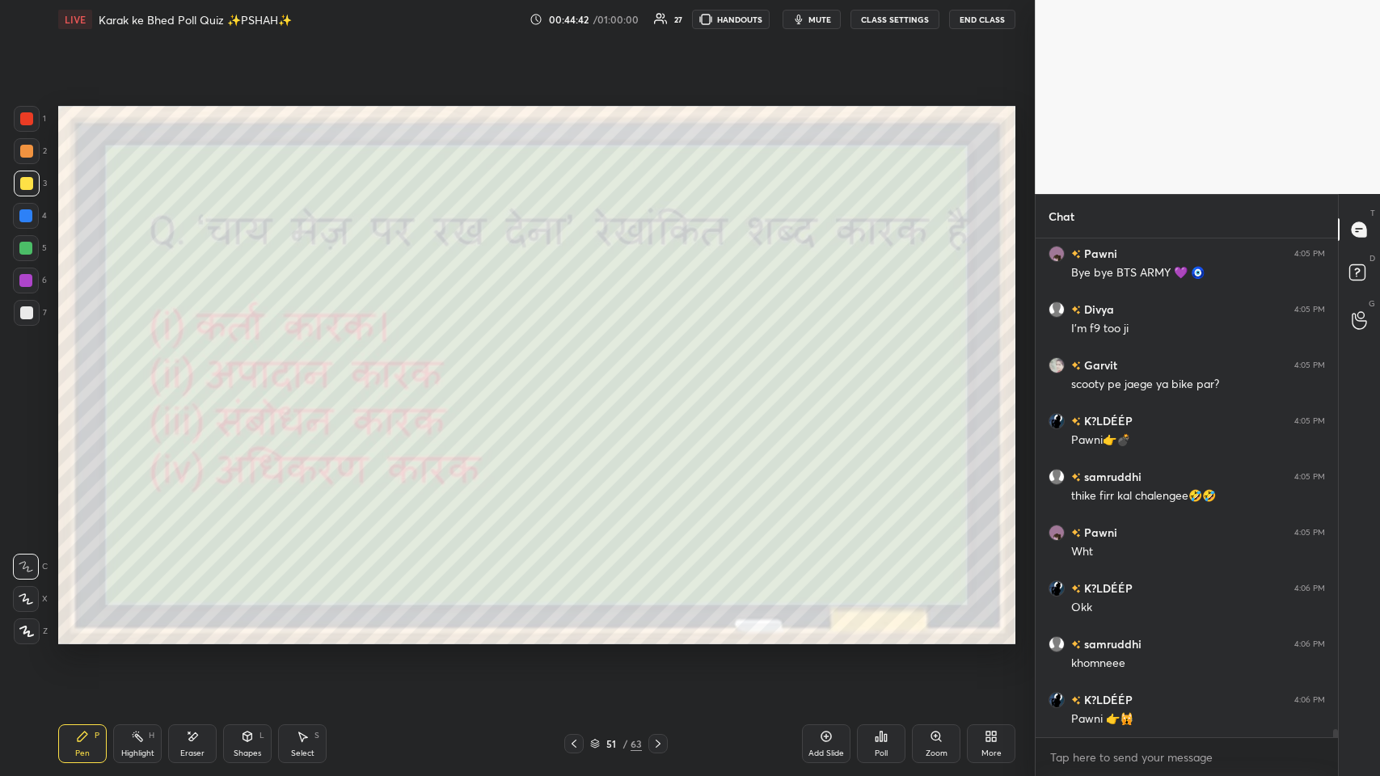
click at [580, 379] on div "Poll" at bounding box center [881, 743] width 49 height 39
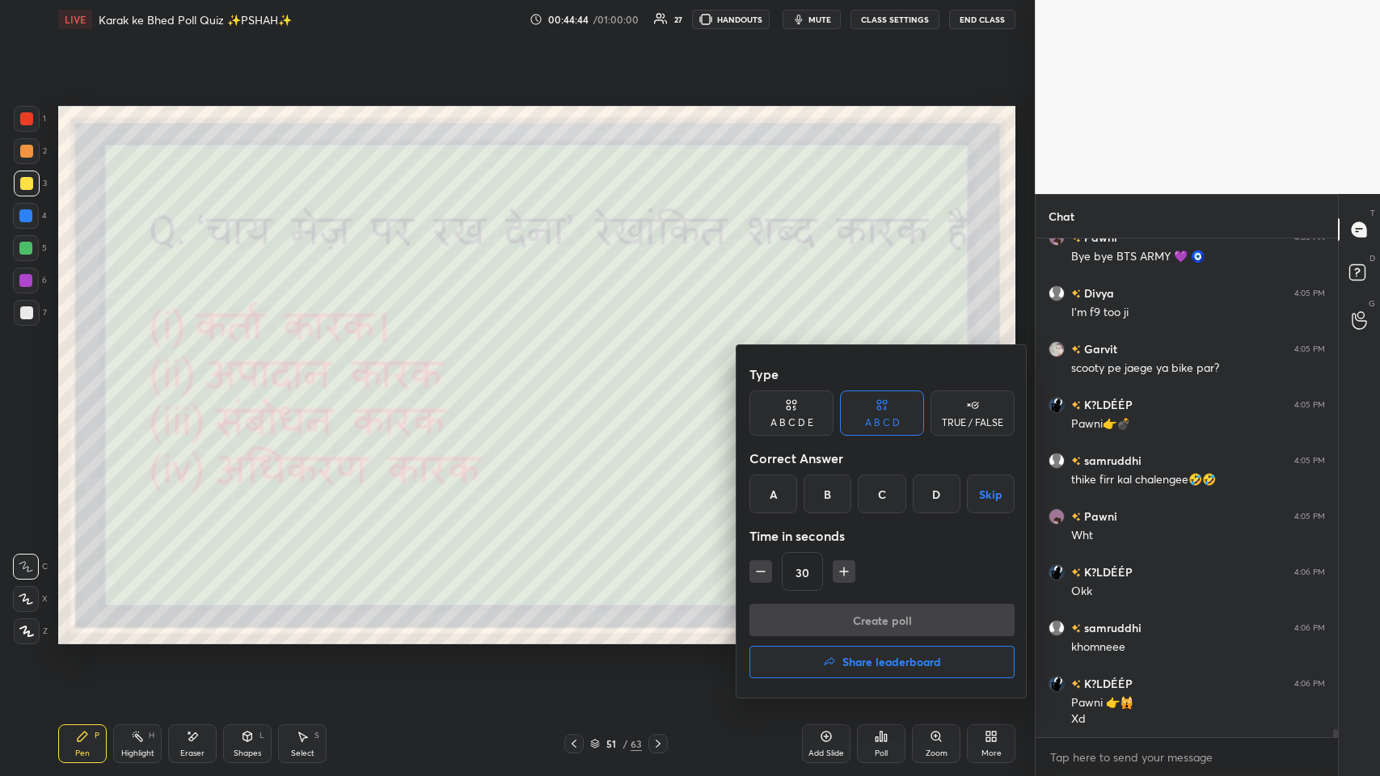
click at [580, 379] on div "D" at bounding box center [937, 494] width 48 height 39
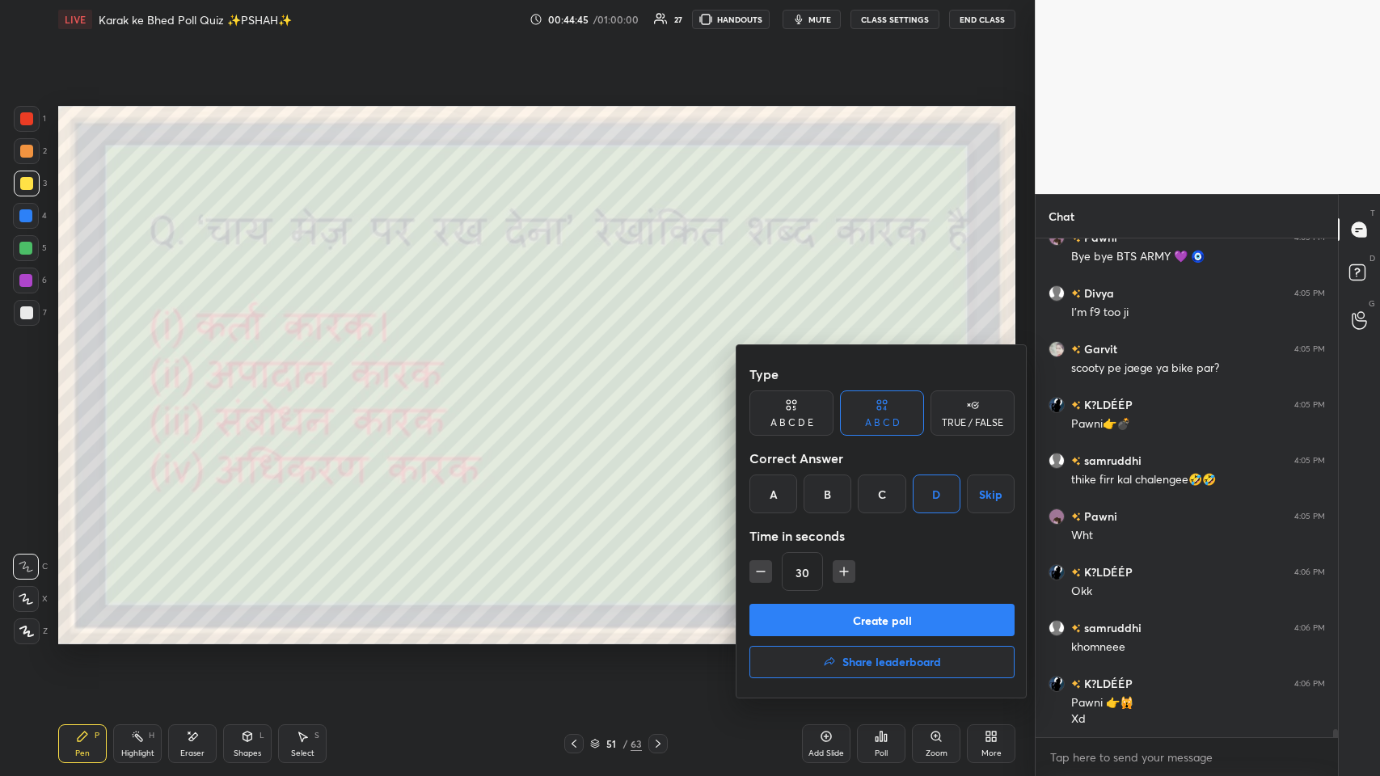
click at [580, 379] on button "Create poll" at bounding box center [881, 620] width 265 height 32
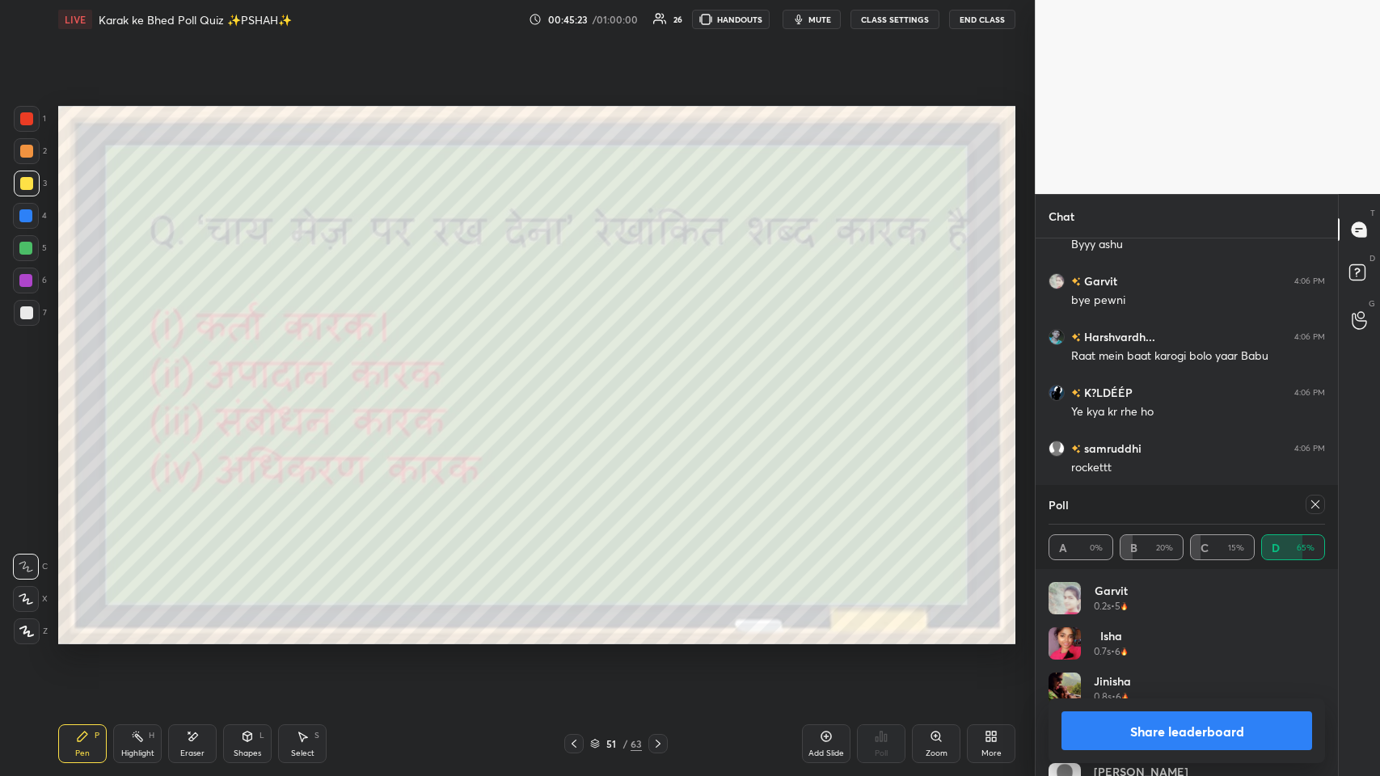
scroll to position [32224, 0]
click at [580, 379] on div at bounding box center [573, 743] width 19 height 19
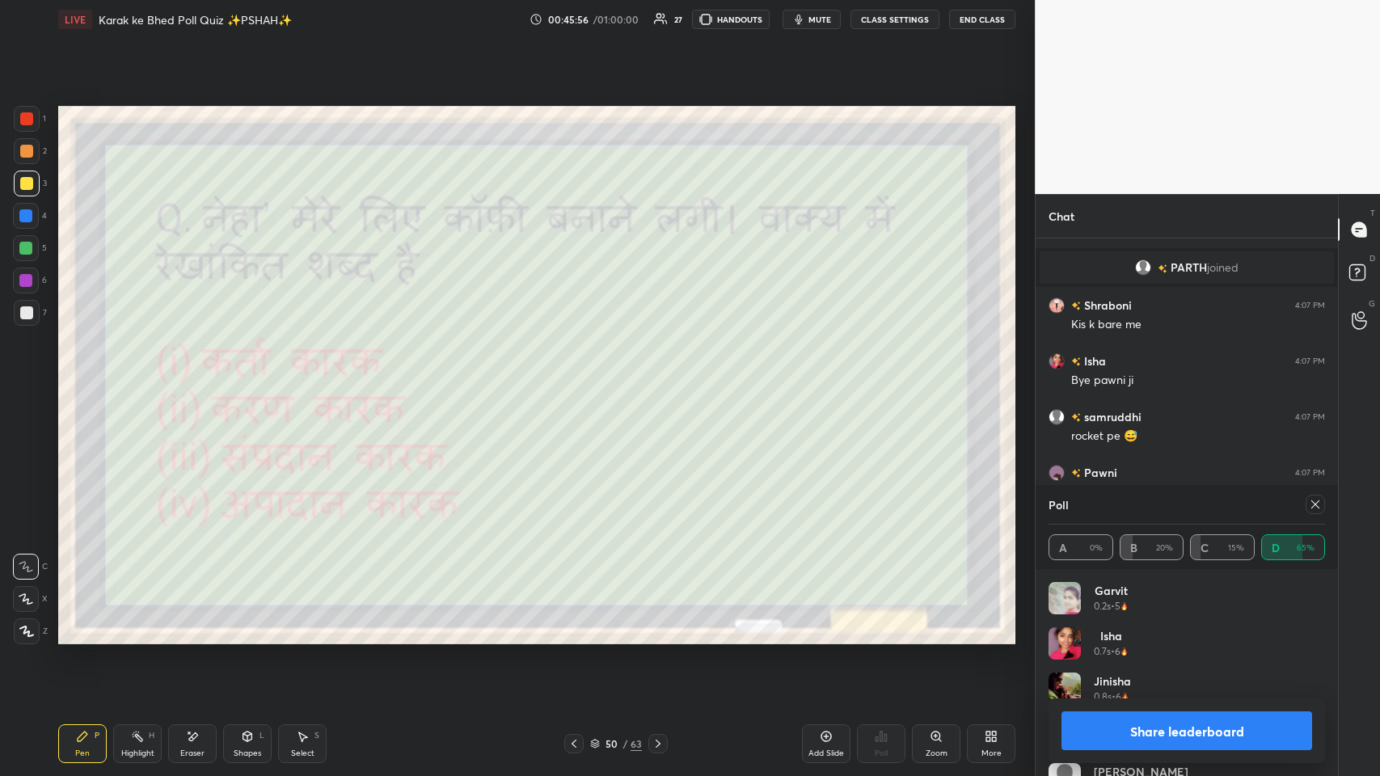
scroll to position [31745, 0]
click at [580, 379] on icon at bounding box center [1315, 504] width 13 height 13
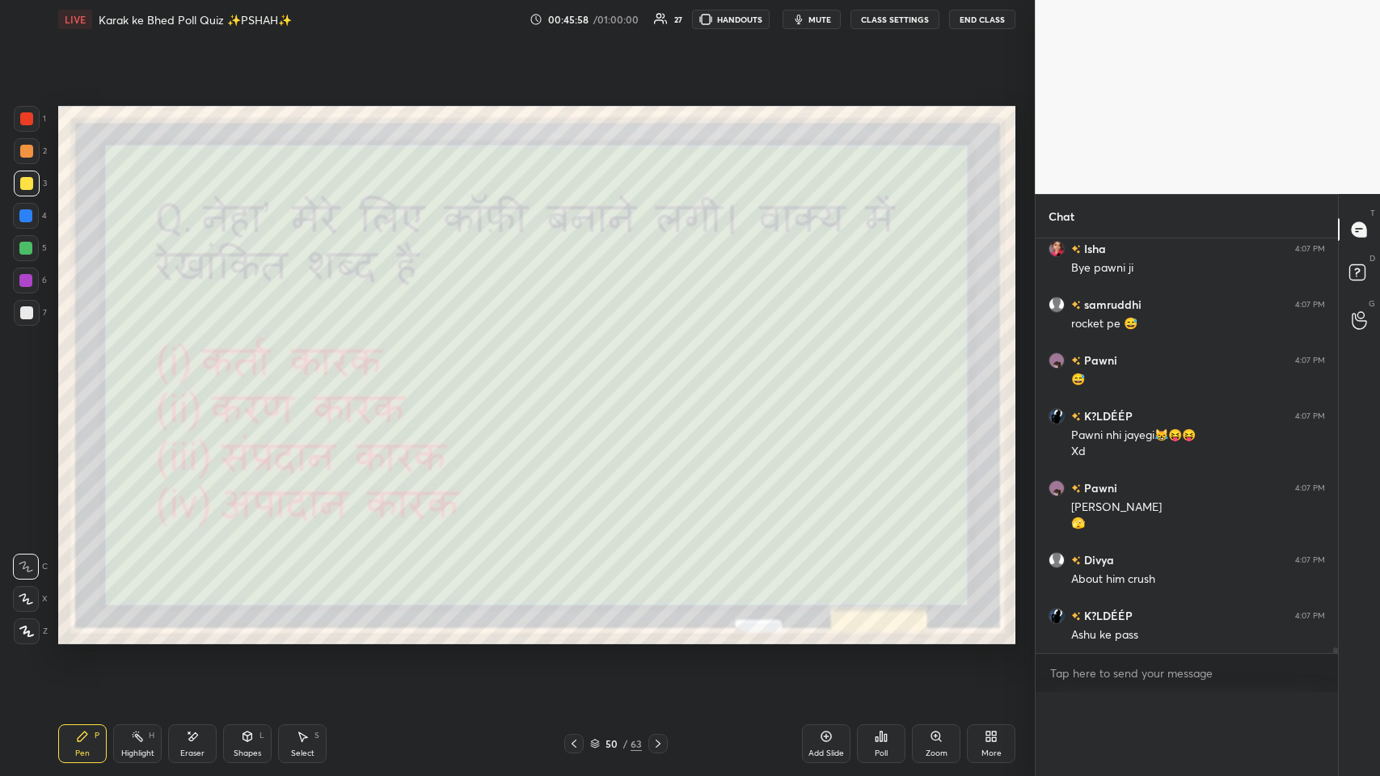
scroll to position [31778, 0]
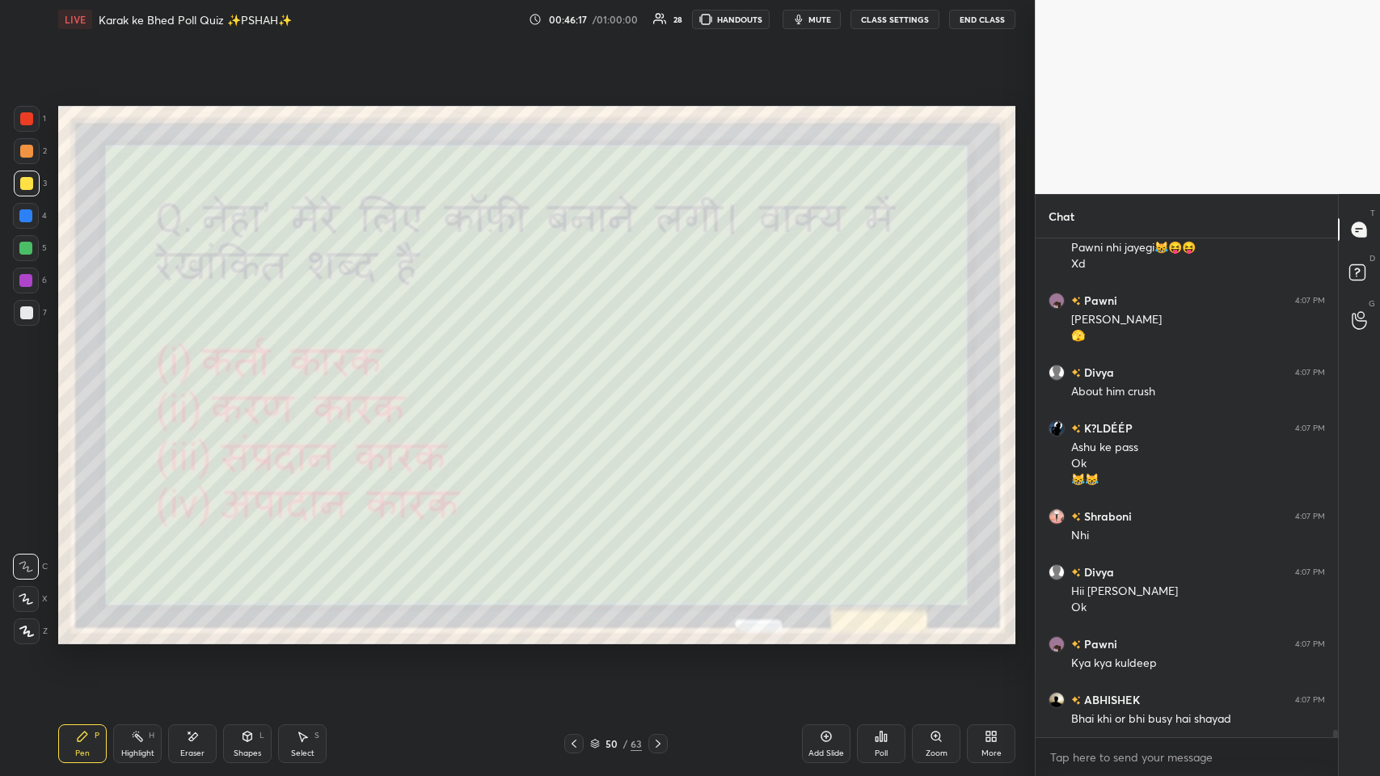
click at [580, 379] on div "Poll" at bounding box center [881, 753] width 13 height 8
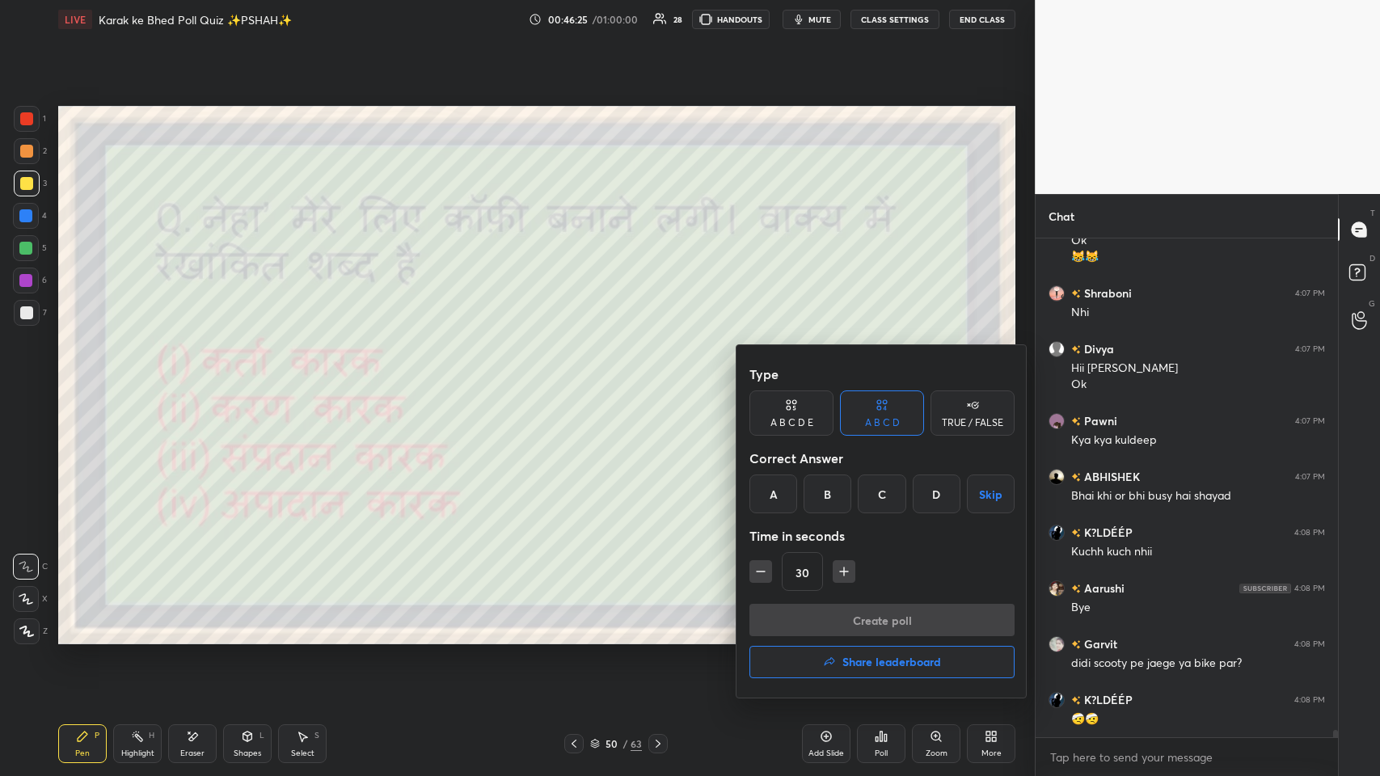
click at [580, 379] on div "C" at bounding box center [882, 494] width 48 height 39
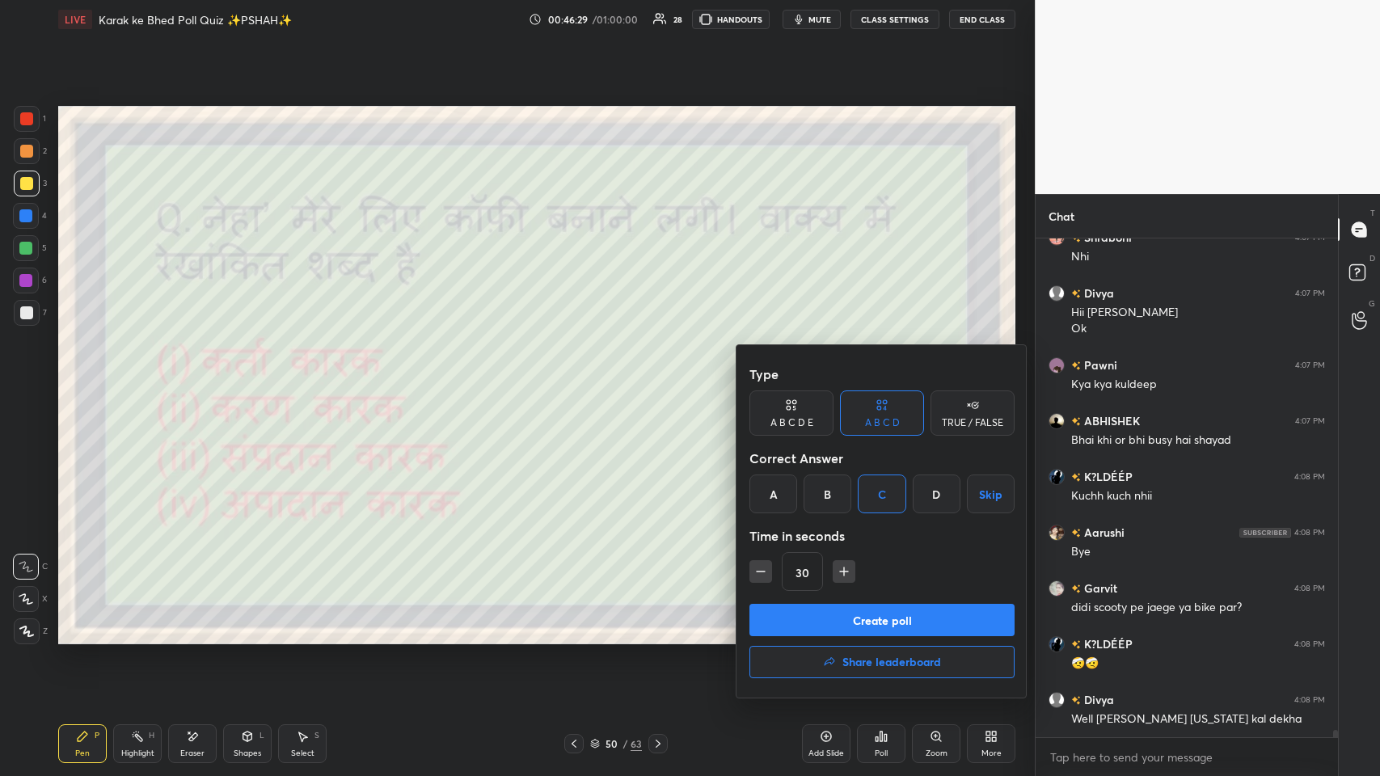
click at [580, 379] on div at bounding box center [690, 388] width 1380 height 776
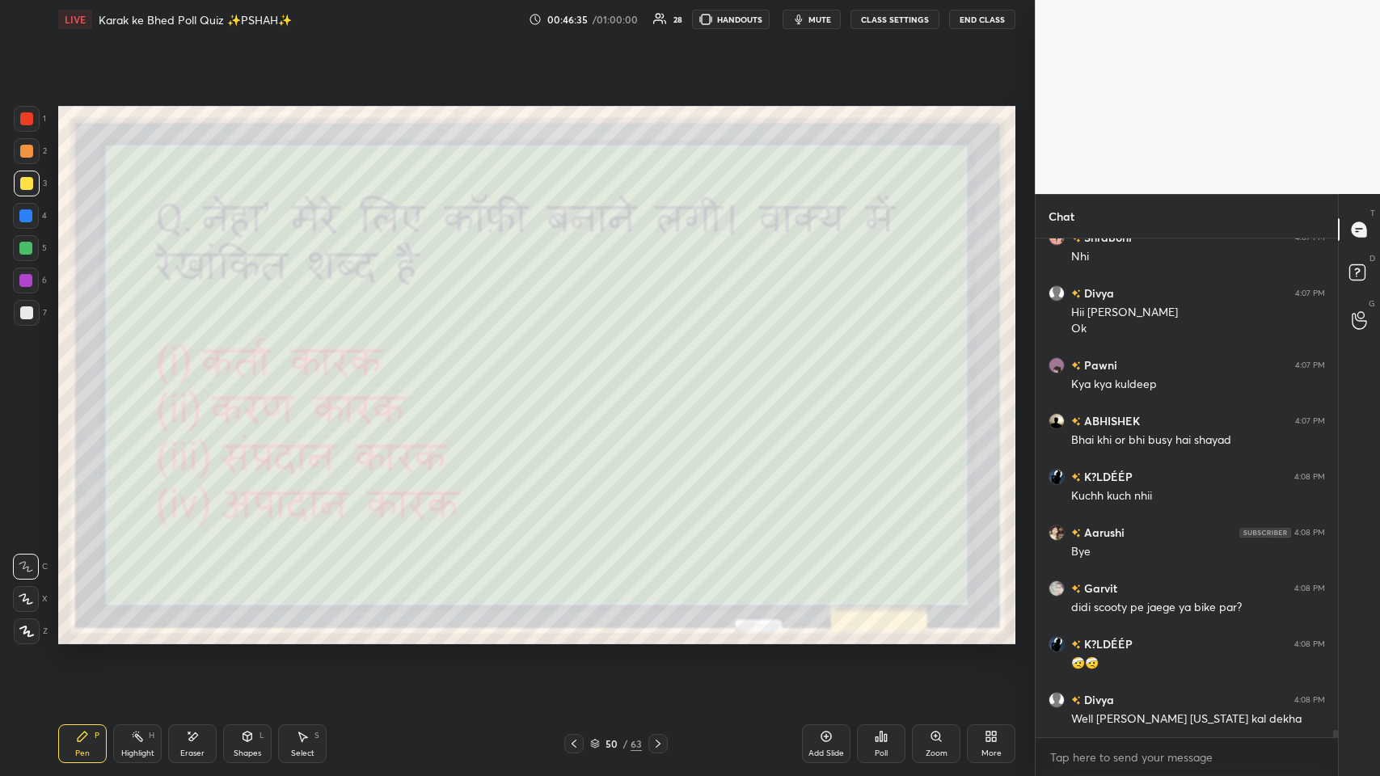
click at [580, 379] on icon at bounding box center [994, 734] width 4 height 4
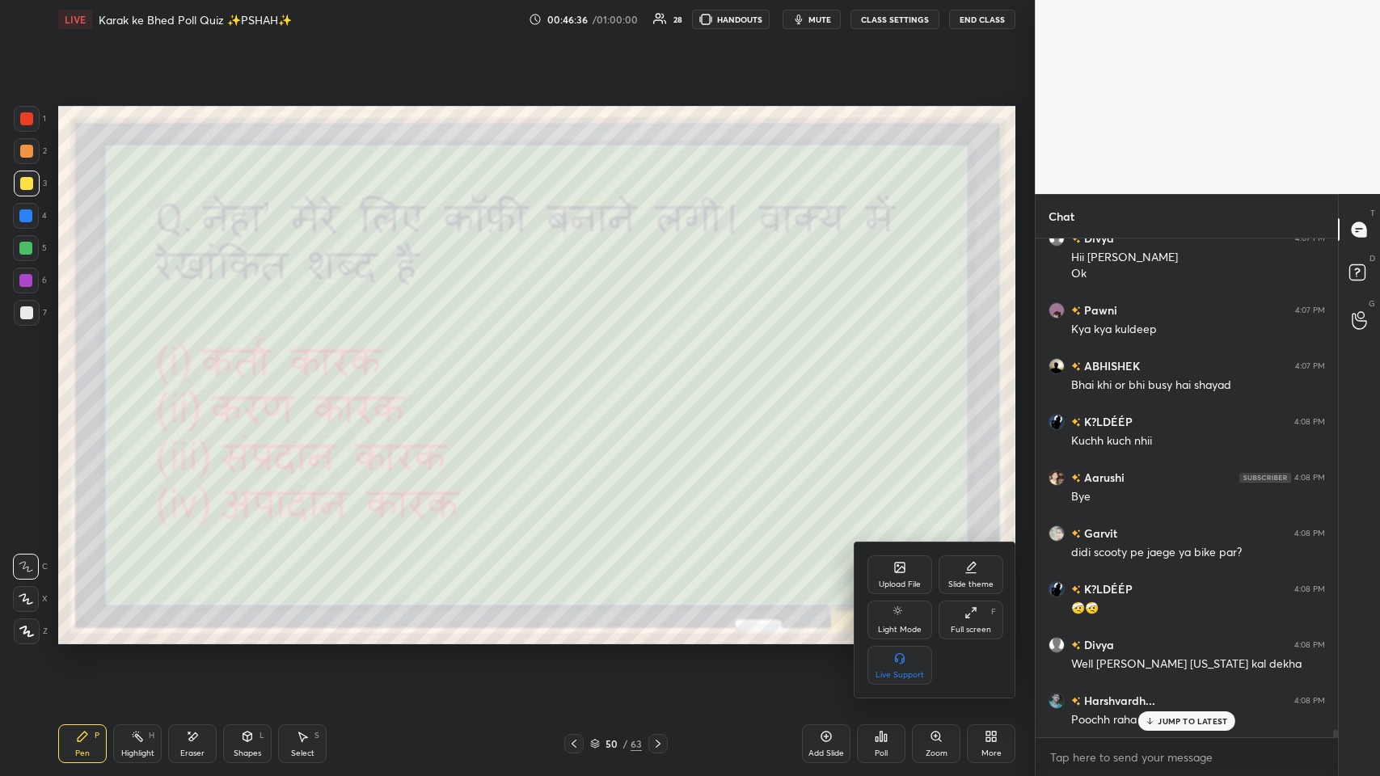
click at [580, 379] on div "Full screen F" at bounding box center [971, 620] width 65 height 39
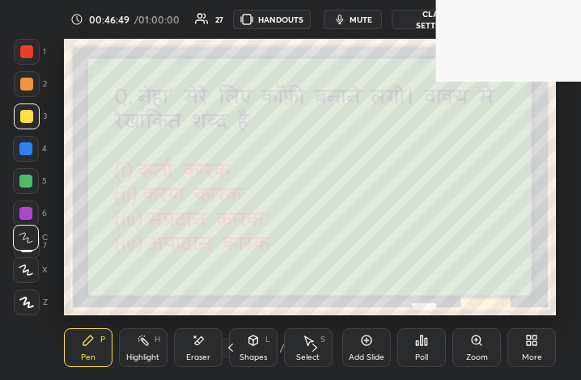
click at [537, 340] on icon at bounding box center [531, 340] width 13 height 13
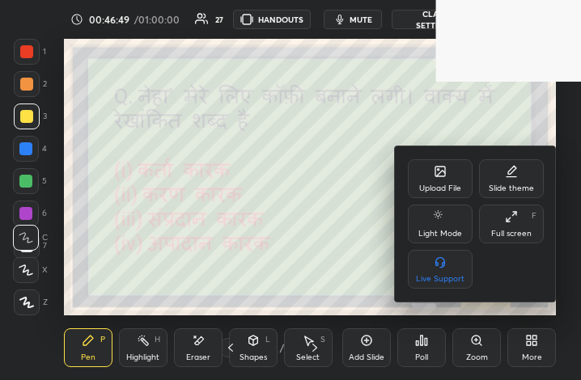
click at [517, 223] on div "Full screen F" at bounding box center [511, 224] width 65 height 39
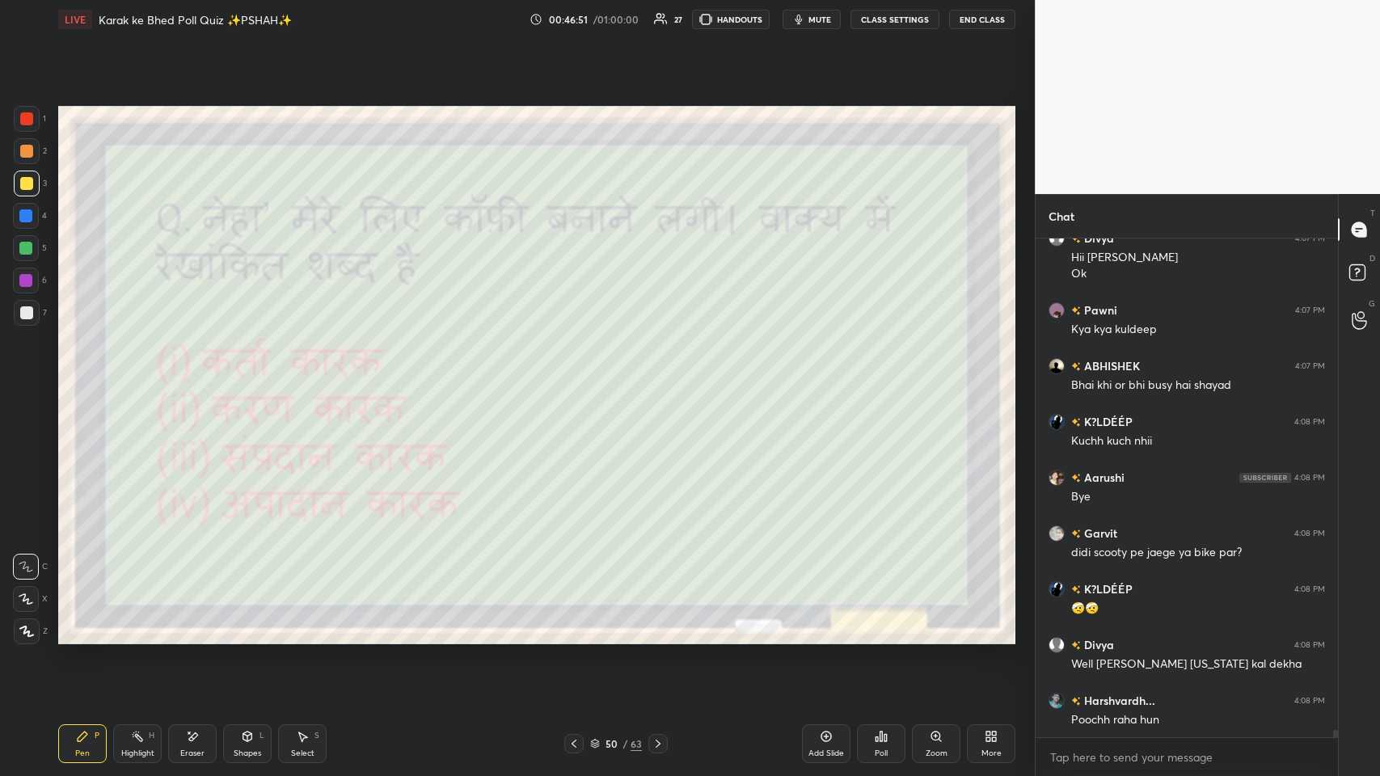
click at [580, 379] on div "Poll" at bounding box center [881, 743] width 49 height 39
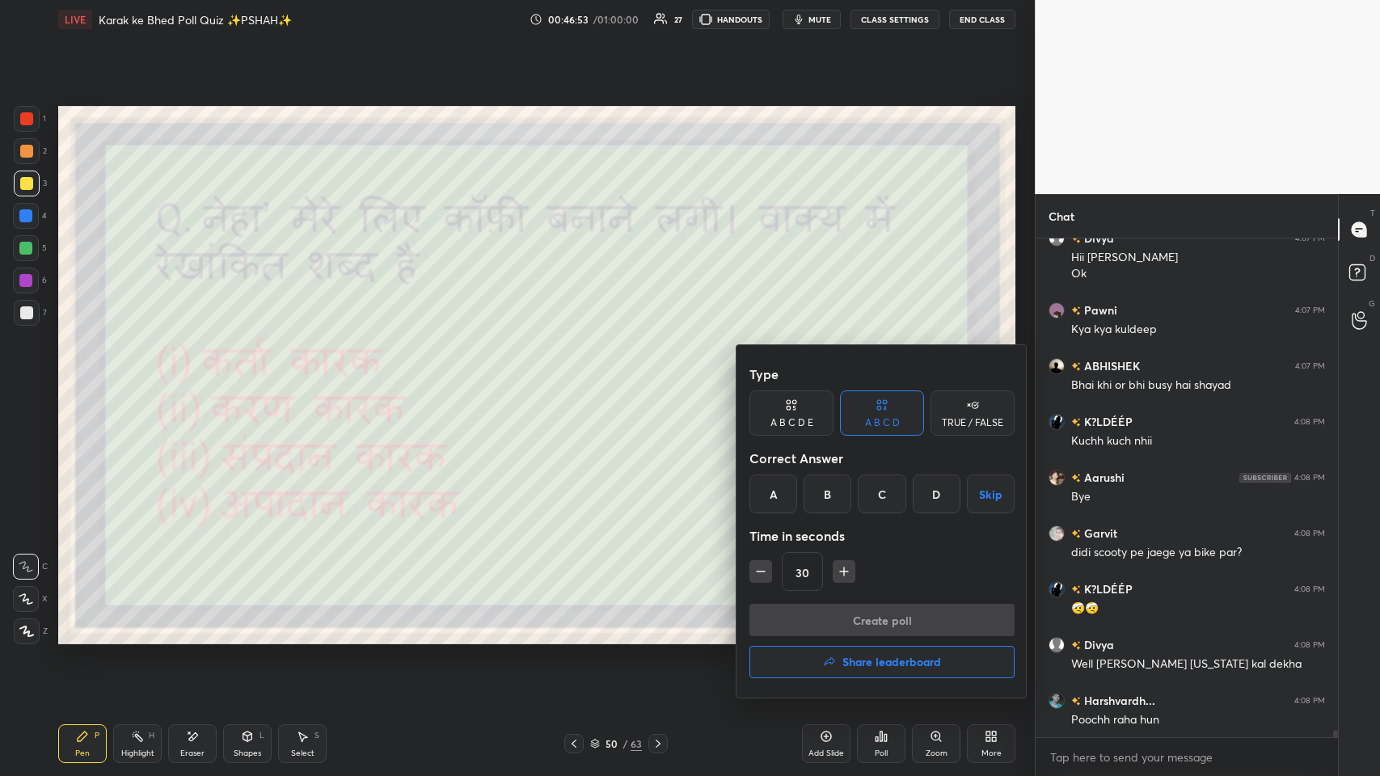
click at [580, 379] on div "C" at bounding box center [882, 494] width 48 height 39
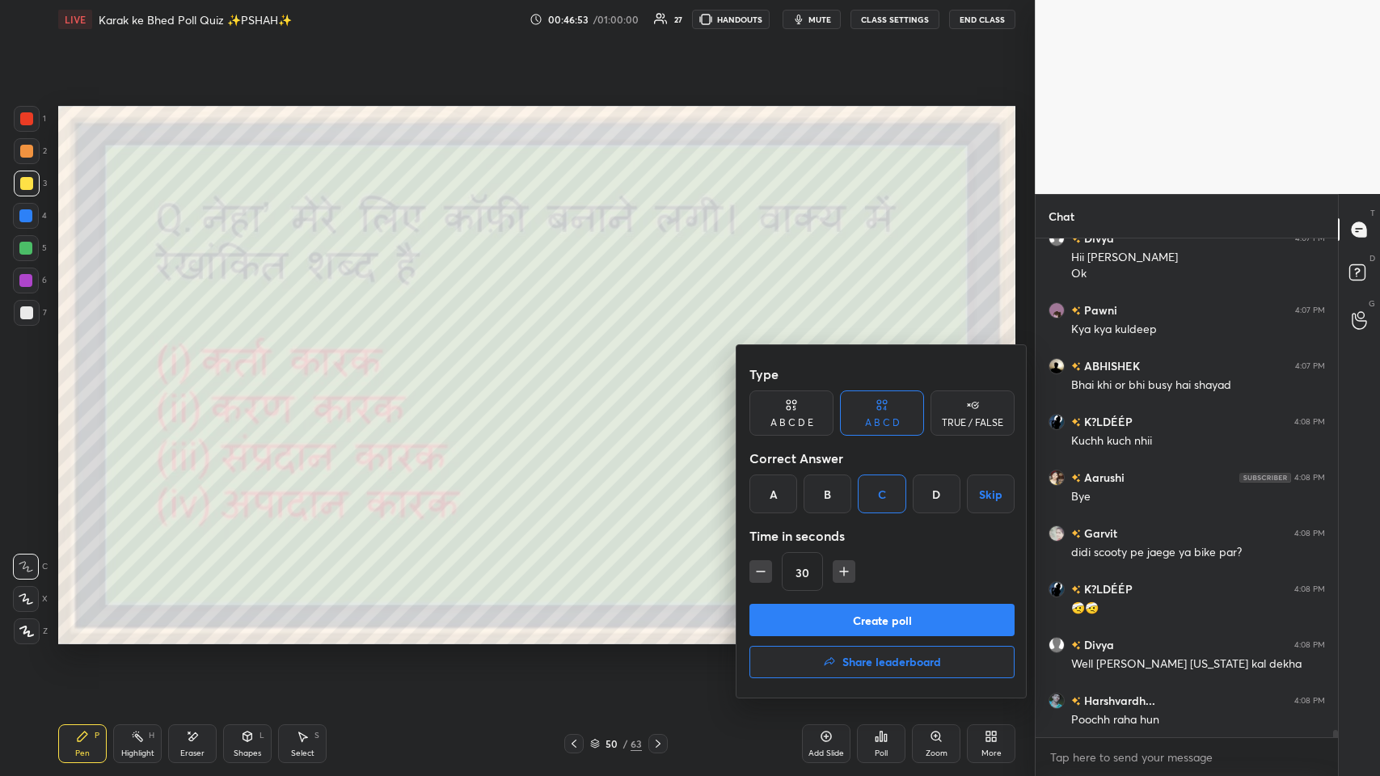
click at [580, 379] on button "Create poll" at bounding box center [881, 620] width 265 height 32
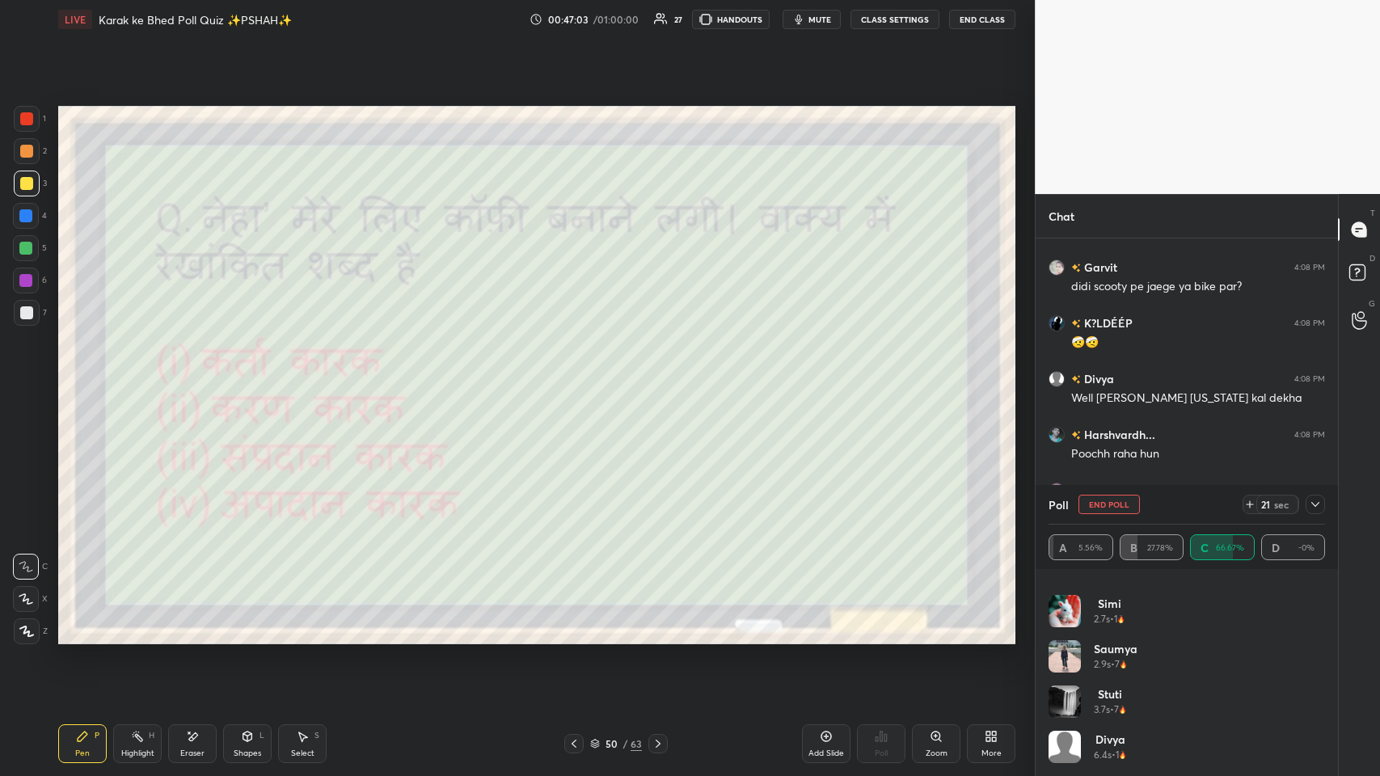
click at [580, 379] on icon at bounding box center [1315, 504] width 13 height 13
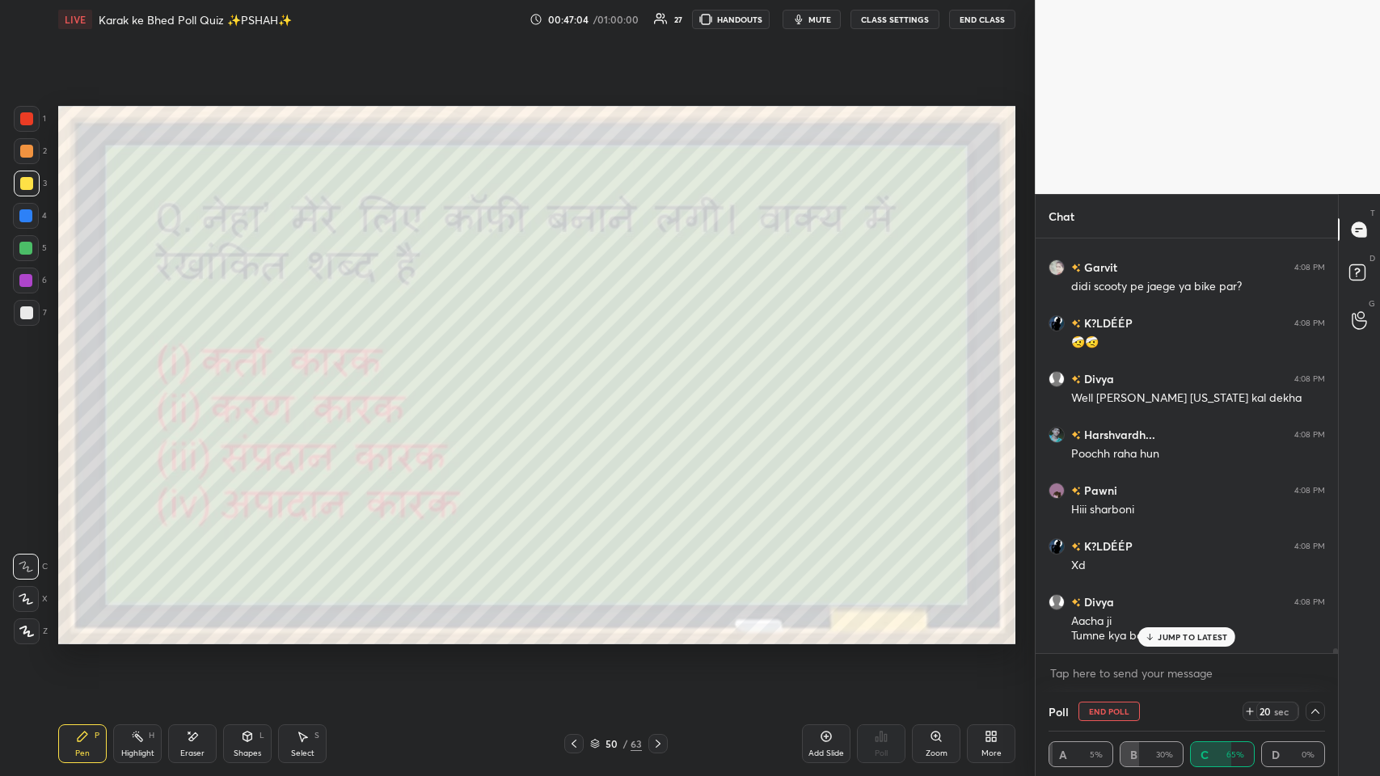
click at [580, 379] on p "JUMP TO LATEST" at bounding box center [1193, 637] width 70 height 10
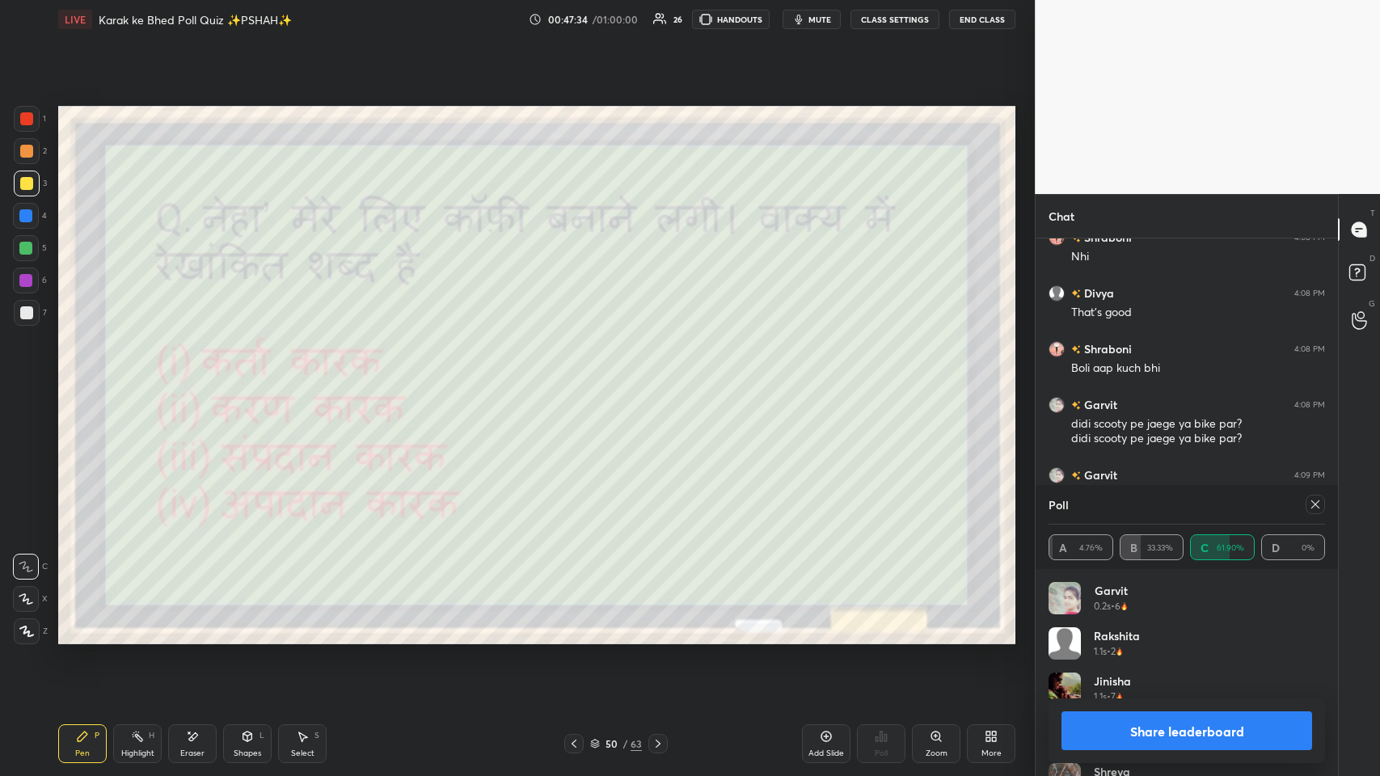
click at [580, 379] on icon at bounding box center [1315, 504] width 13 height 13
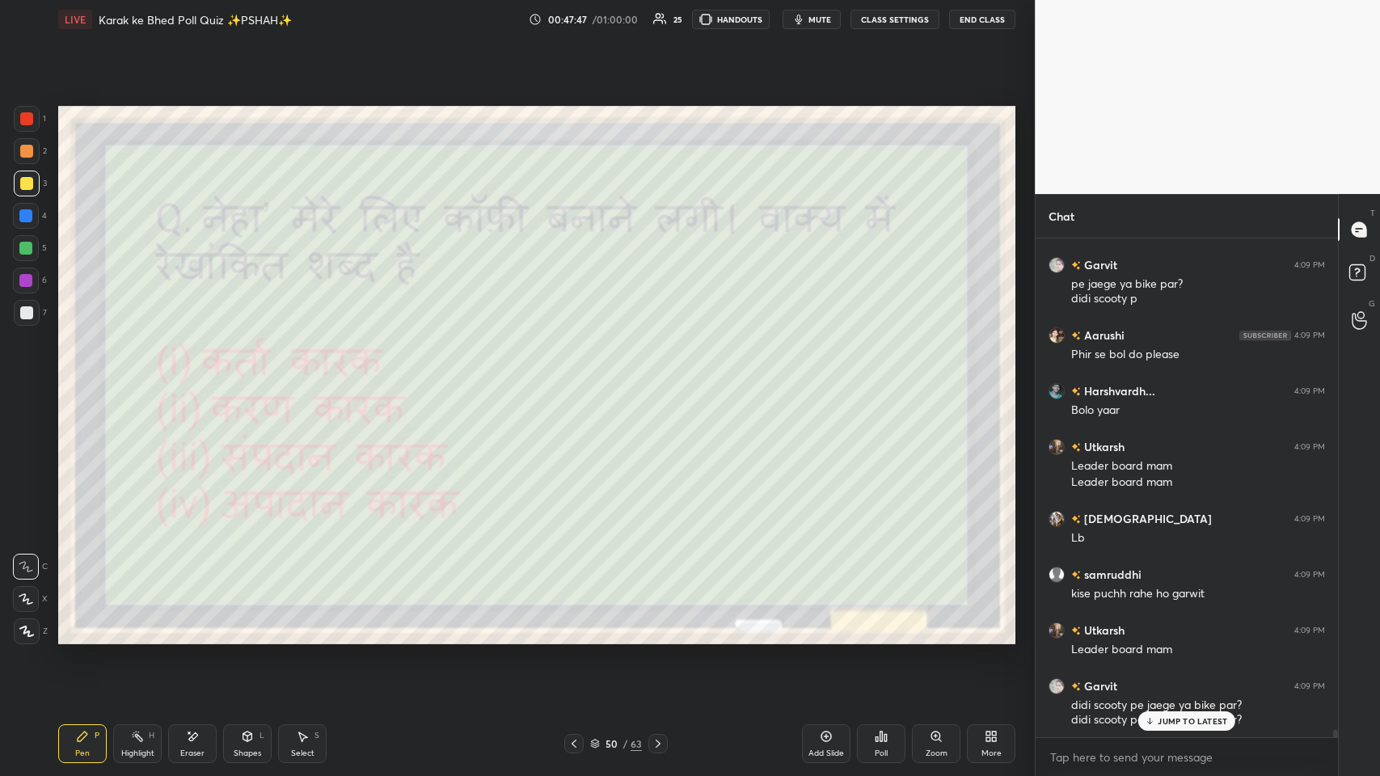
click at [580, 379] on p "JUMP TO LATEST" at bounding box center [1193, 721] width 70 height 10
click at [580, 379] on icon at bounding box center [574, 743] width 13 height 13
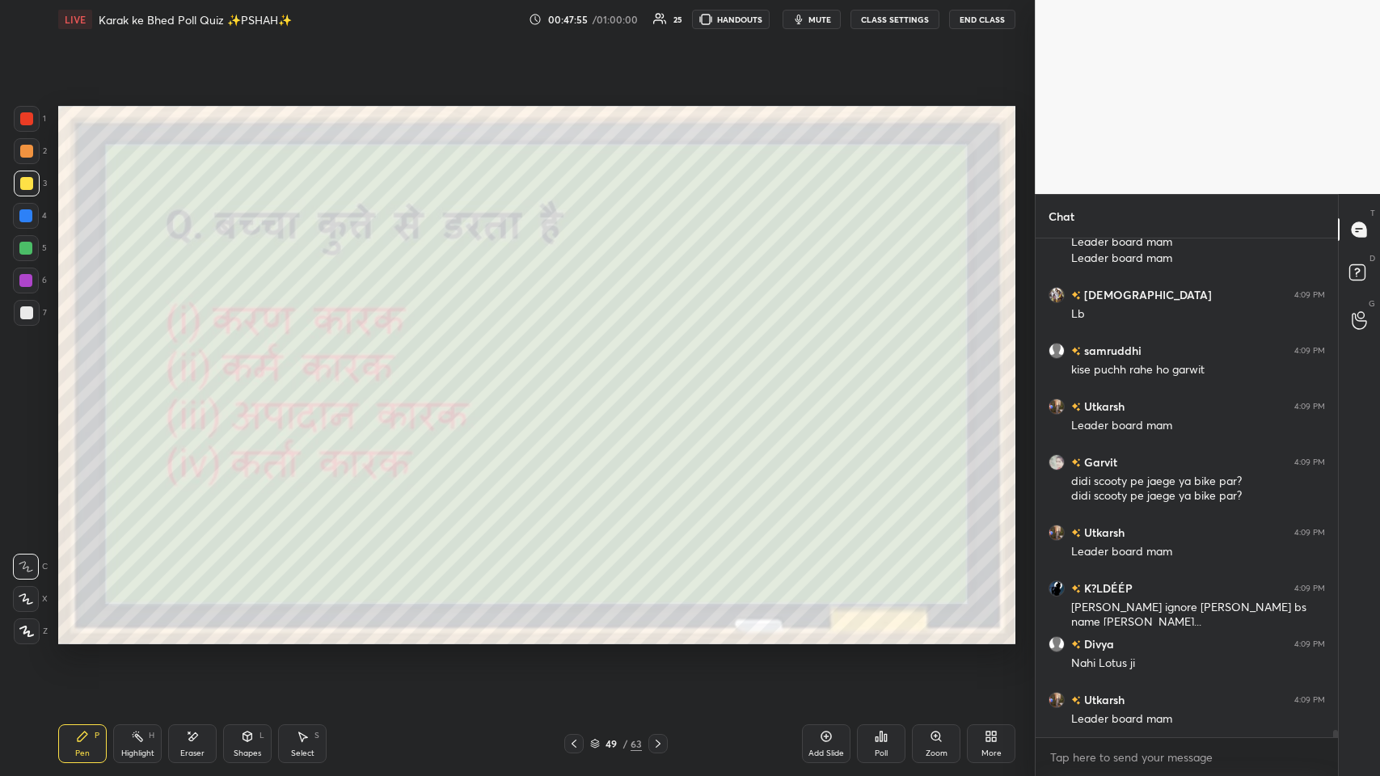
click at [195, 379] on icon at bounding box center [193, 737] width 9 height 8
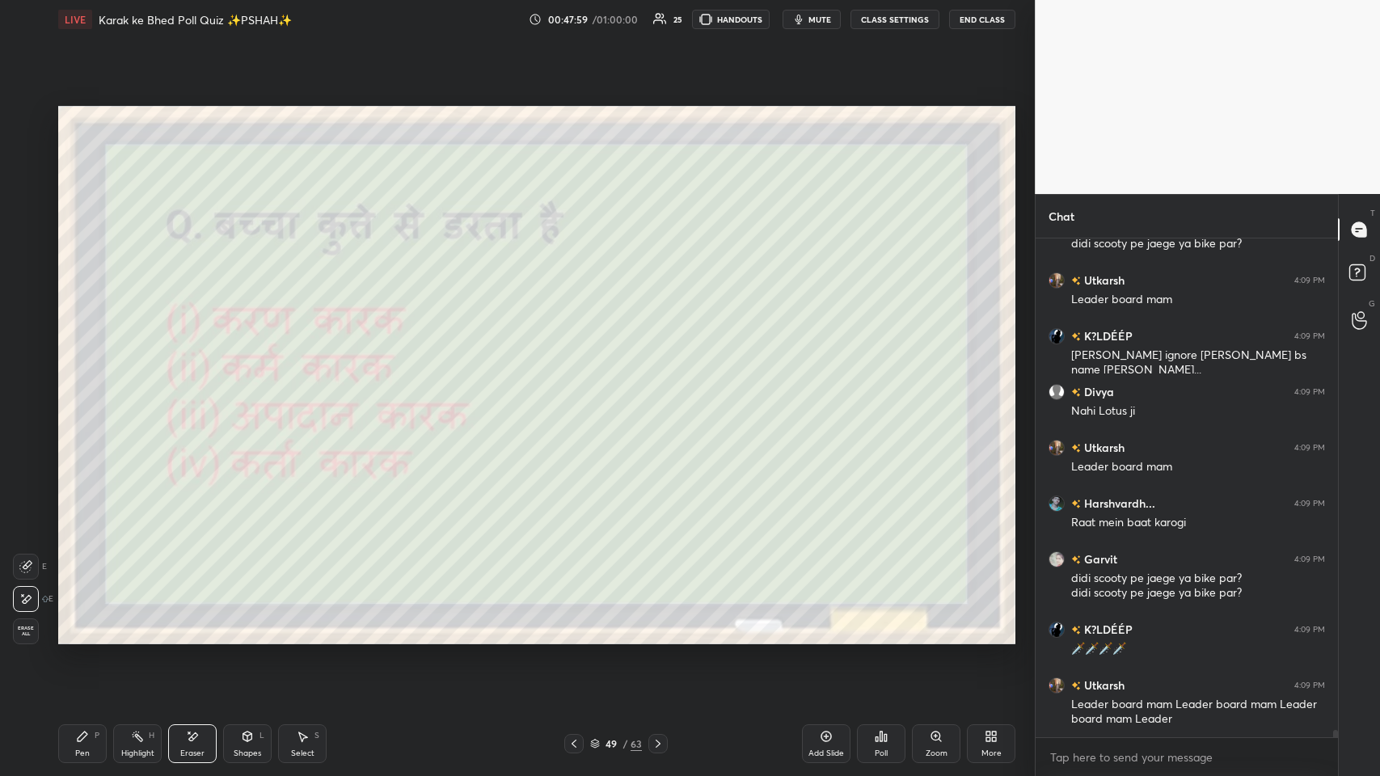
click at [78, 379] on div "Pen" at bounding box center [82, 753] width 15 height 8
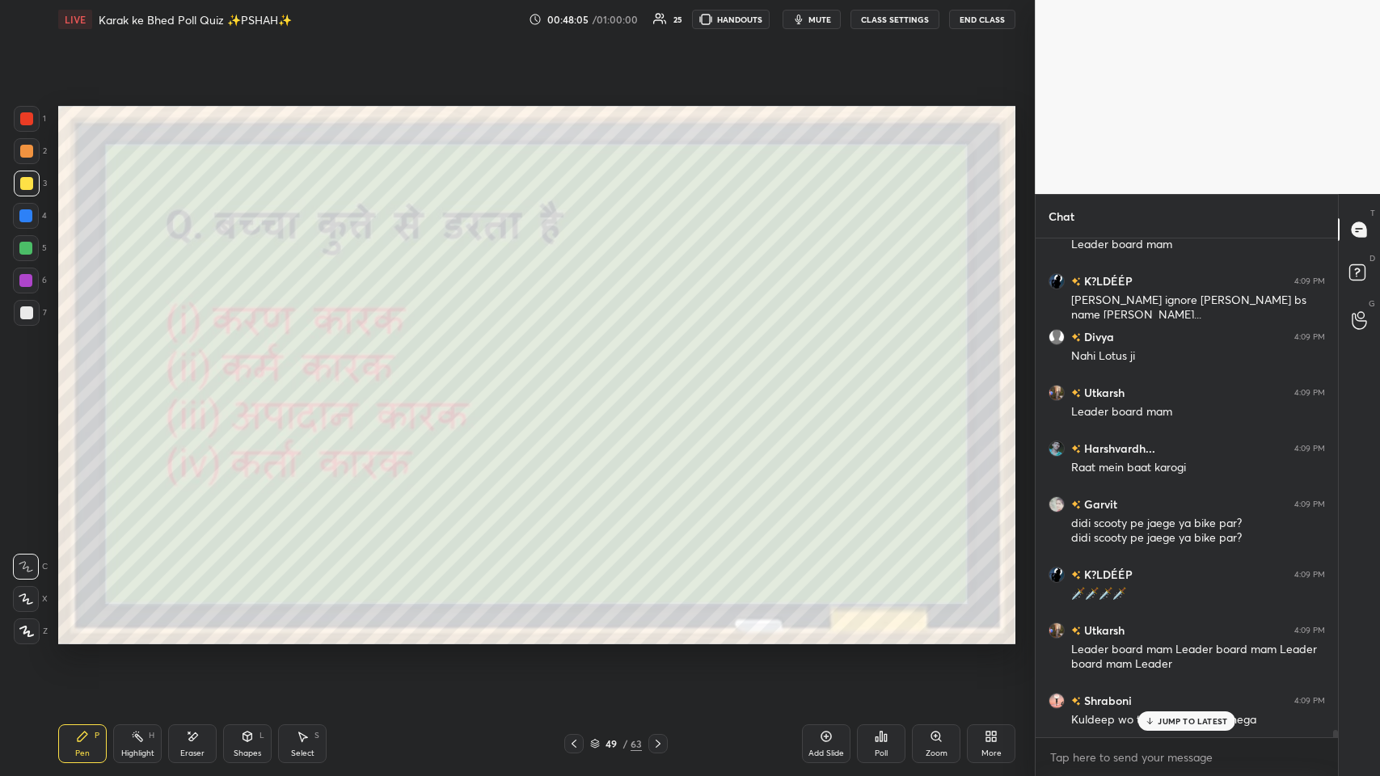
click at [580, 379] on div "JUMP TO LATEST" at bounding box center [1186, 720] width 97 height 19
click at [580, 379] on div "More" at bounding box center [991, 743] width 49 height 39
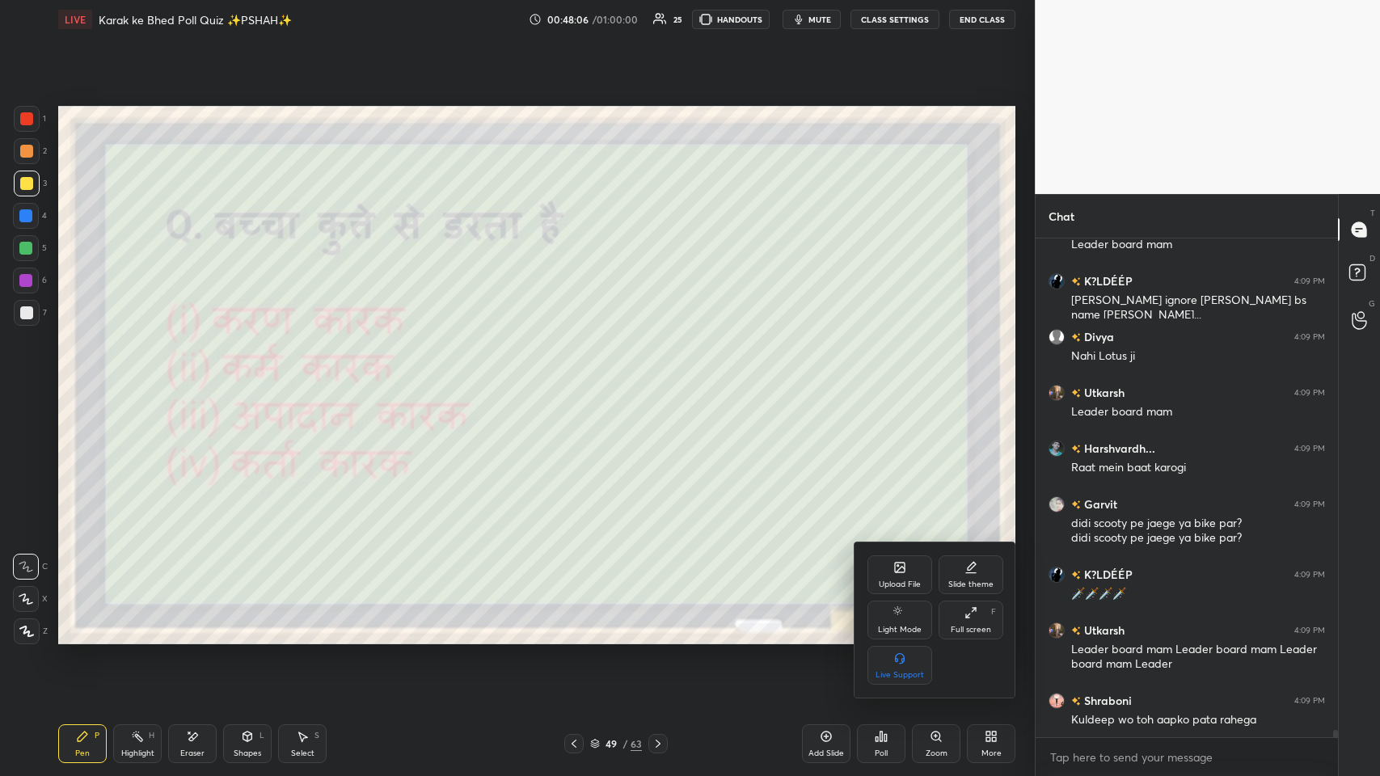
click at [580, 379] on div "Full screen" at bounding box center [971, 630] width 40 height 8
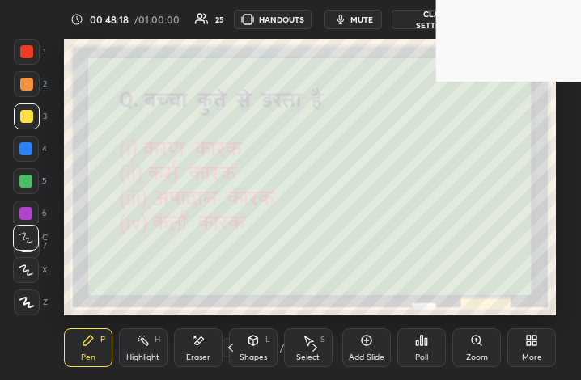
click at [540, 332] on div "More" at bounding box center [531, 347] width 49 height 39
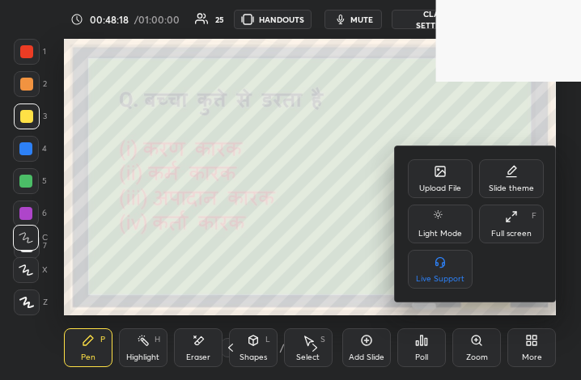
click at [521, 227] on div "Full screen F" at bounding box center [511, 224] width 65 height 39
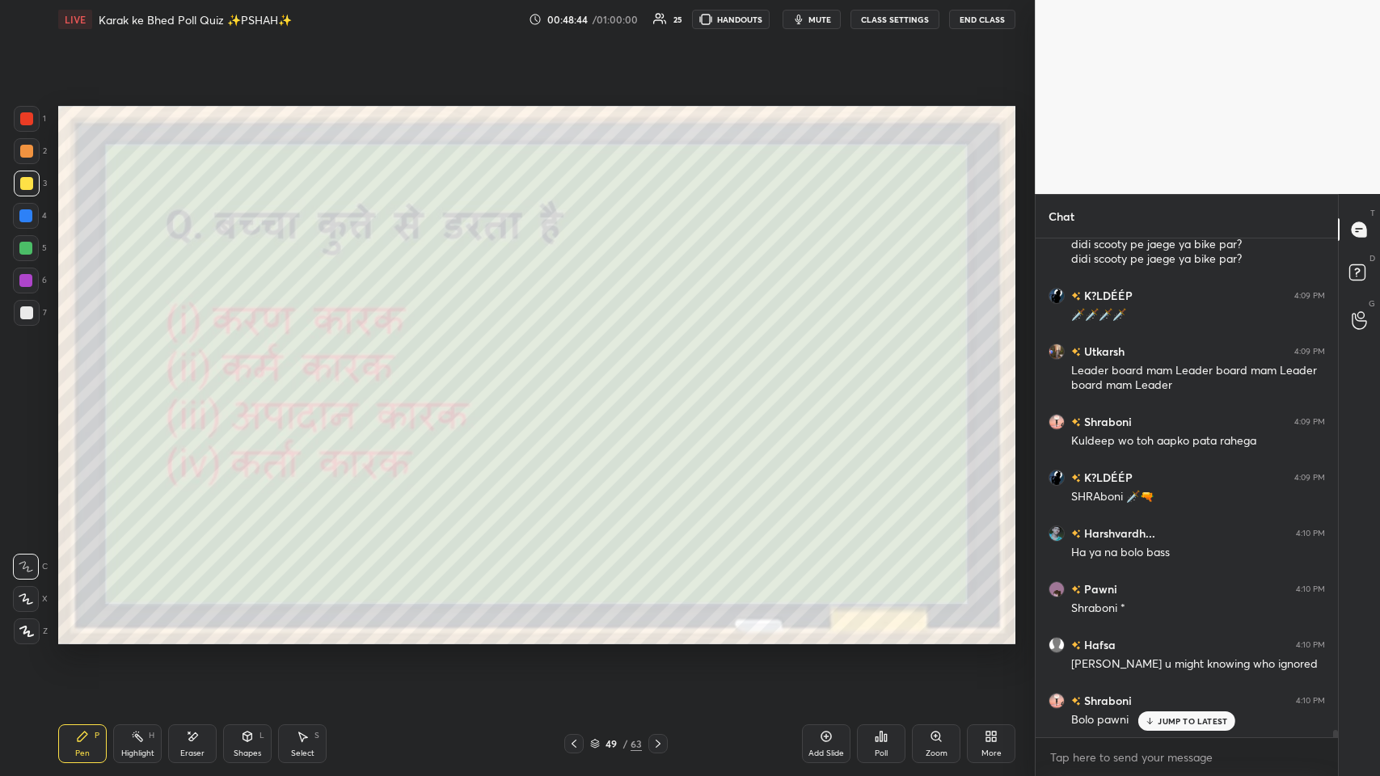
scroll to position [34352, 0]
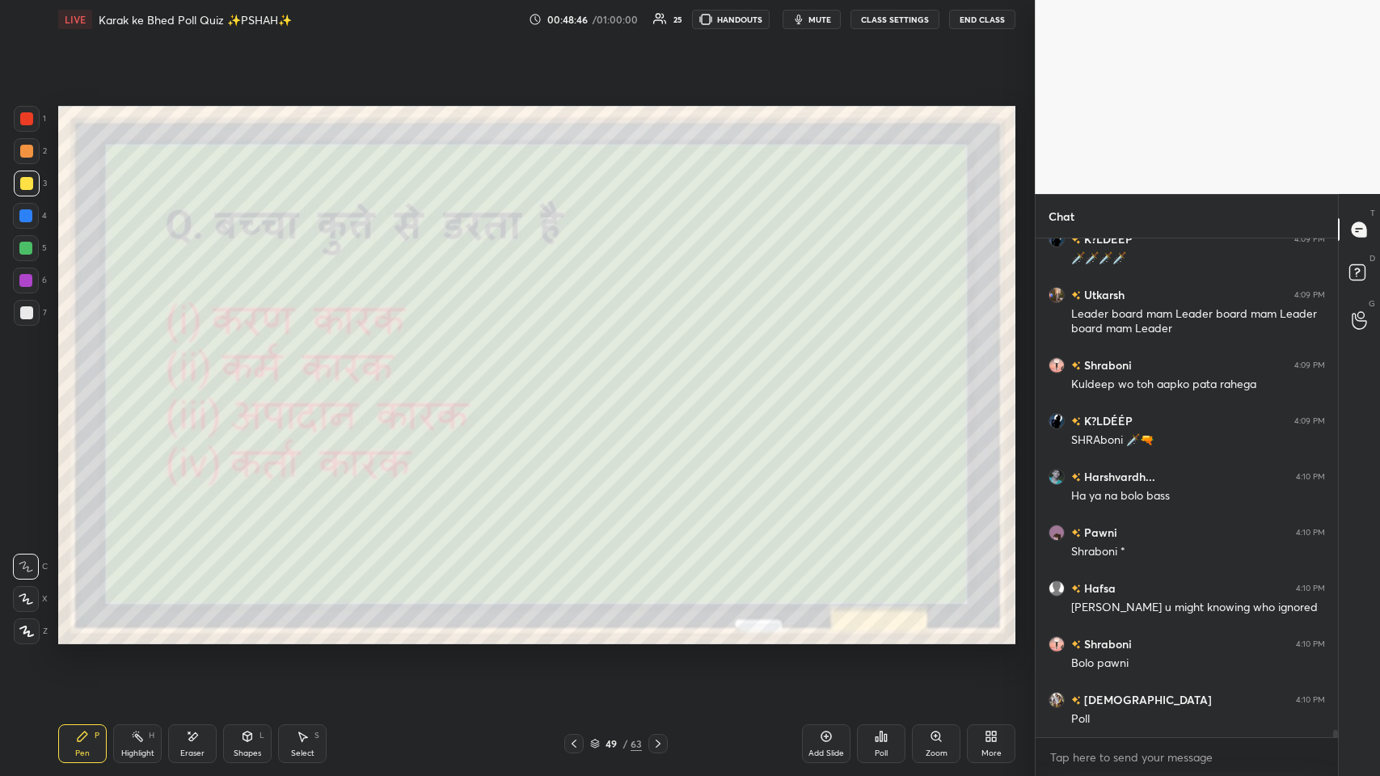
click at [580, 379] on icon at bounding box center [881, 736] width 13 height 13
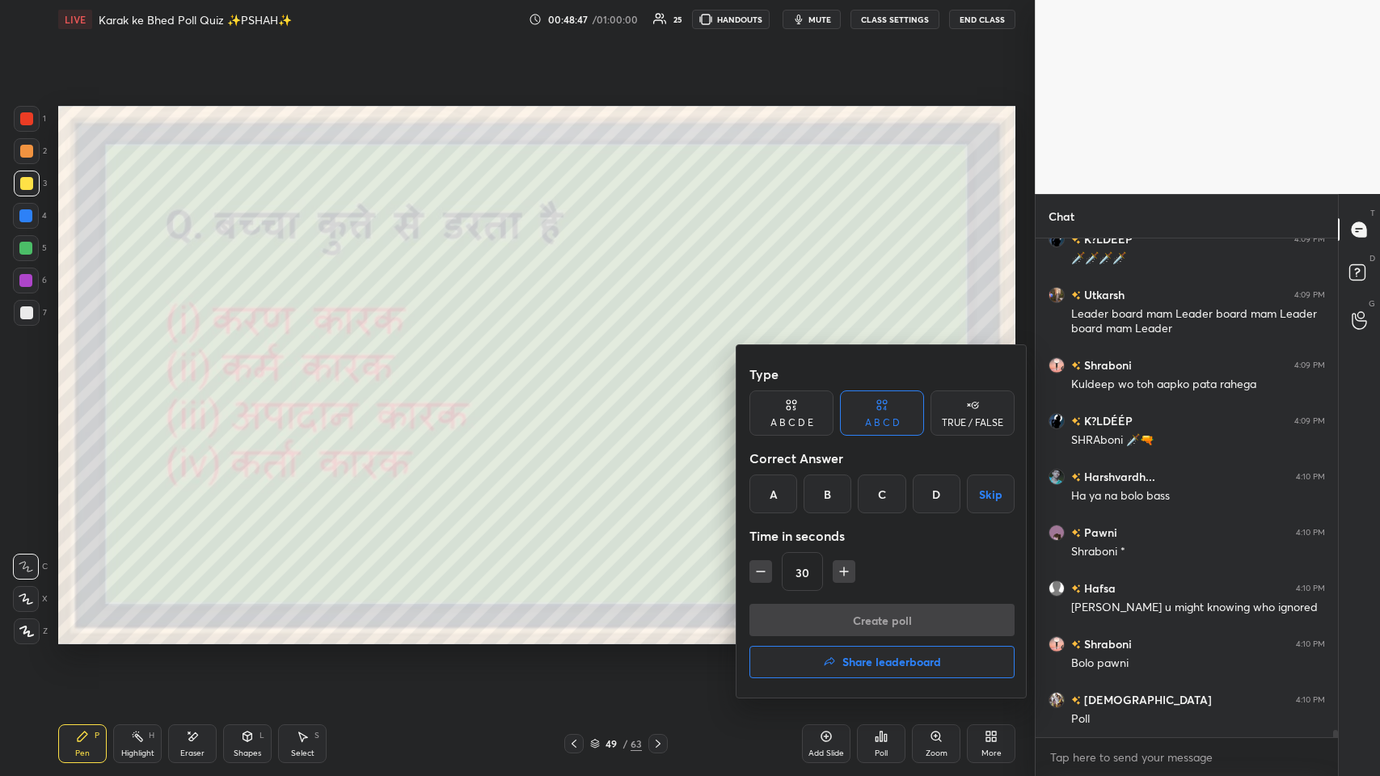
drag, startPoint x: 880, startPoint y: 492, endPoint x: 880, endPoint y: 506, distance: 13.7
click at [580, 379] on div "C" at bounding box center [882, 494] width 48 height 39
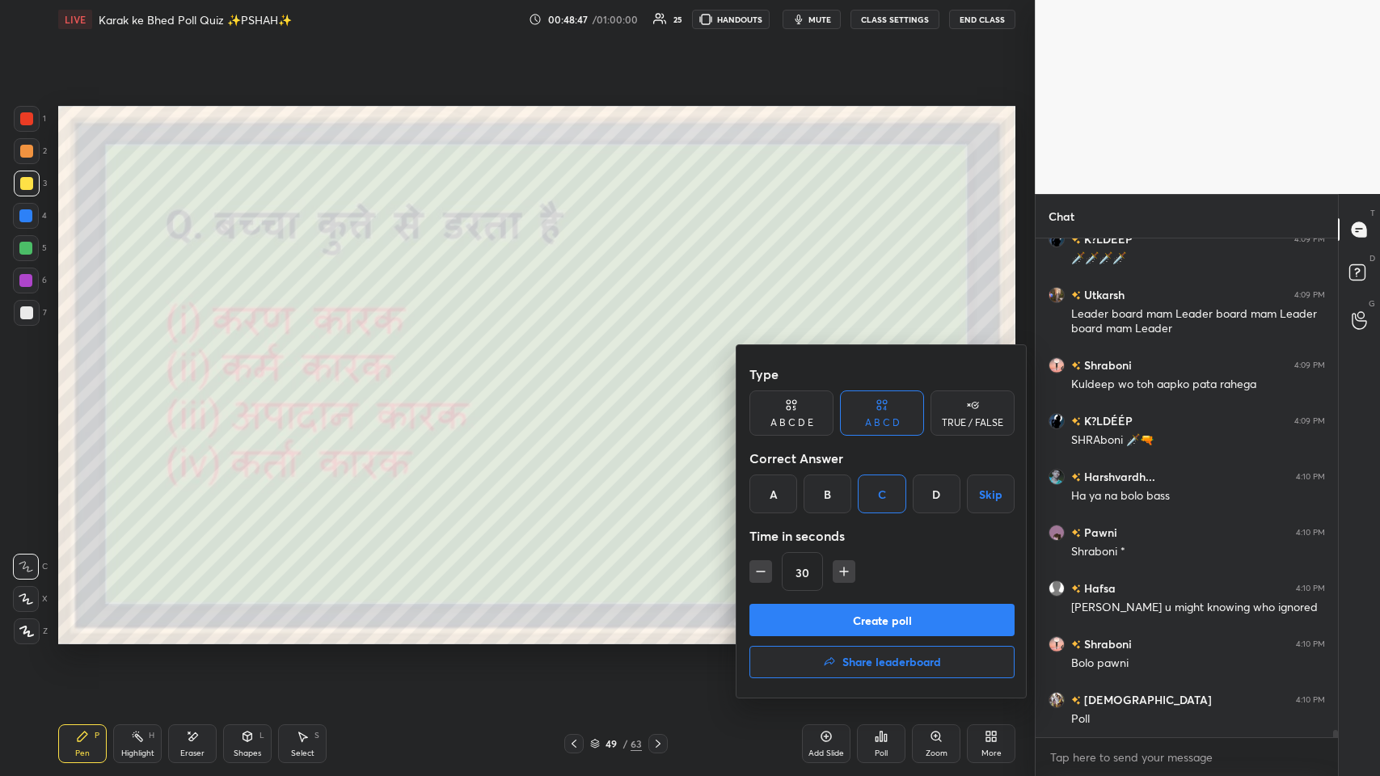
scroll to position [34408, 0]
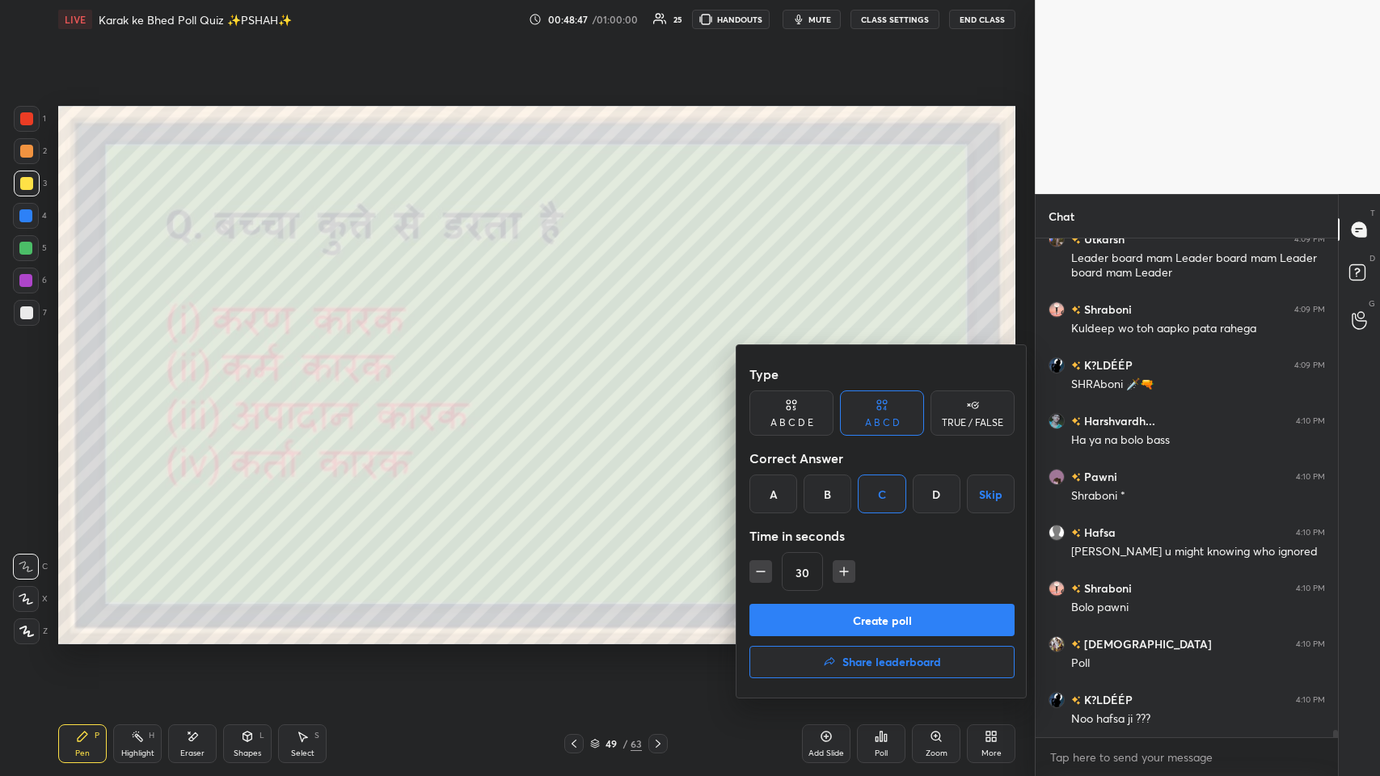
click at [580, 379] on button "Create poll" at bounding box center [881, 620] width 265 height 32
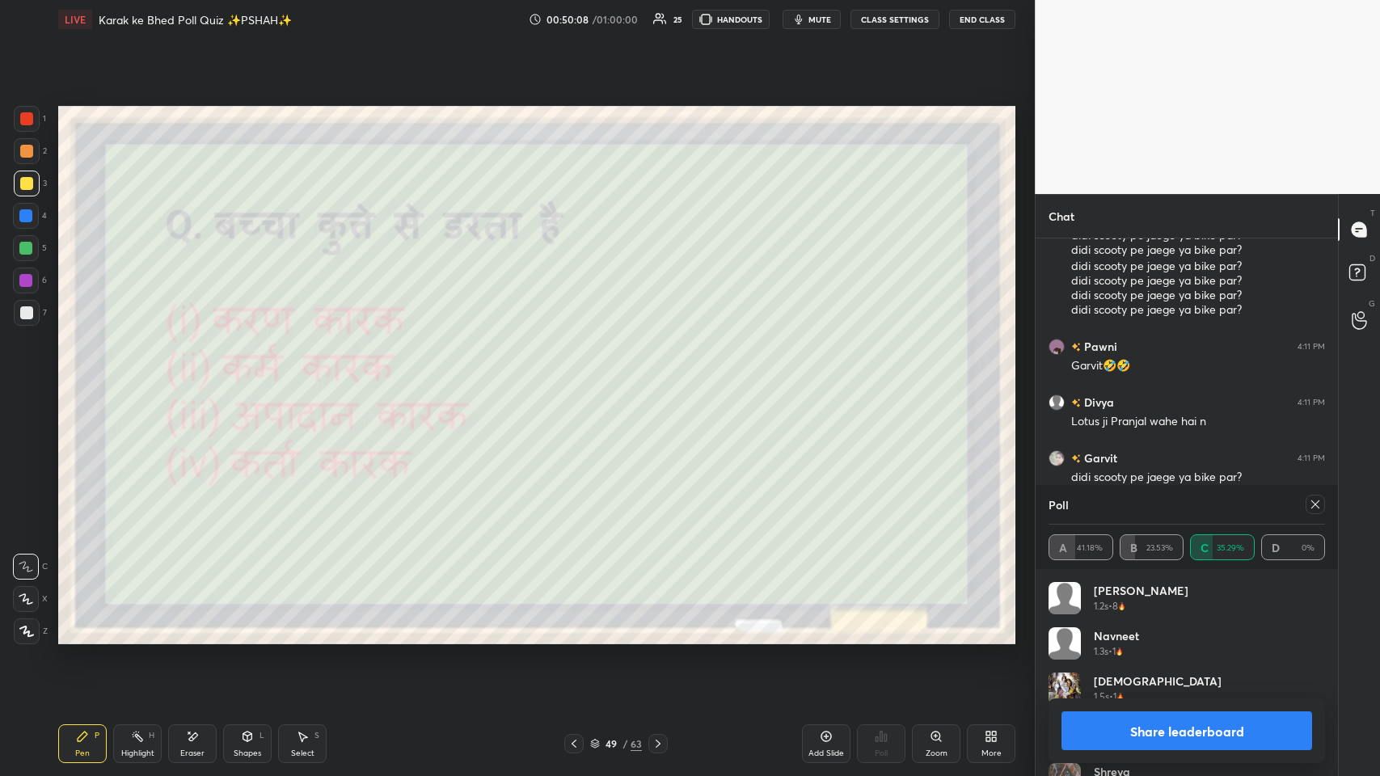
scroll to position [35990, 0]
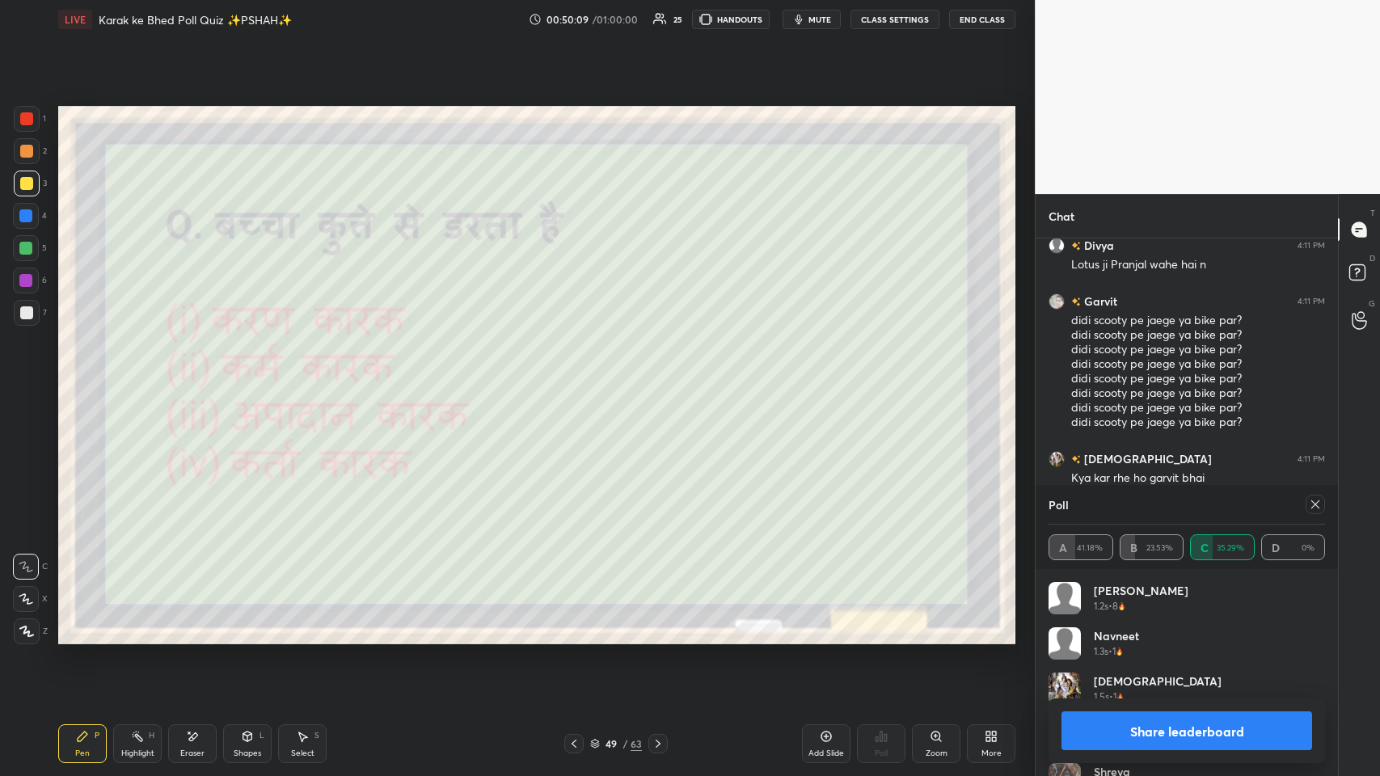
click at [580, 379] on div at bounding box center [1315, 504] width 19 height 19
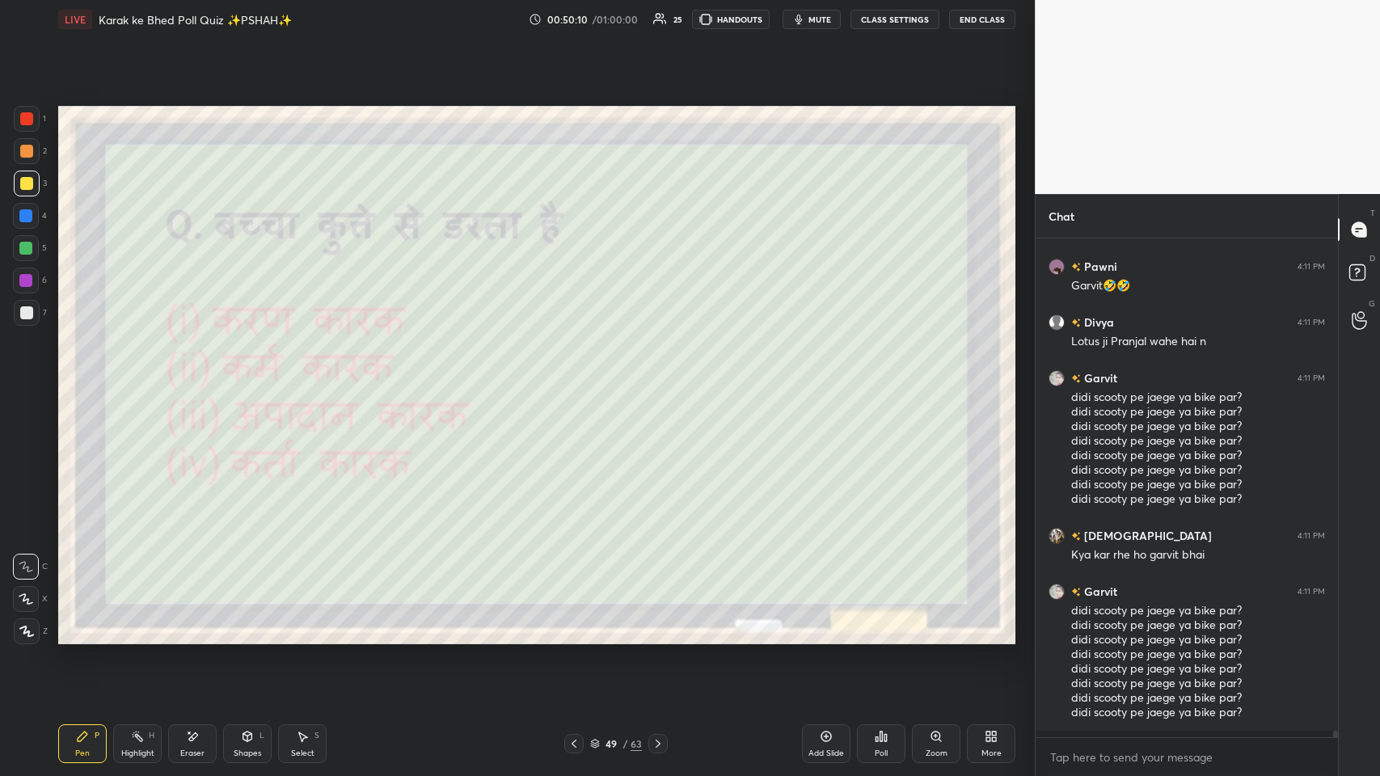
scroll to position [495, 298]
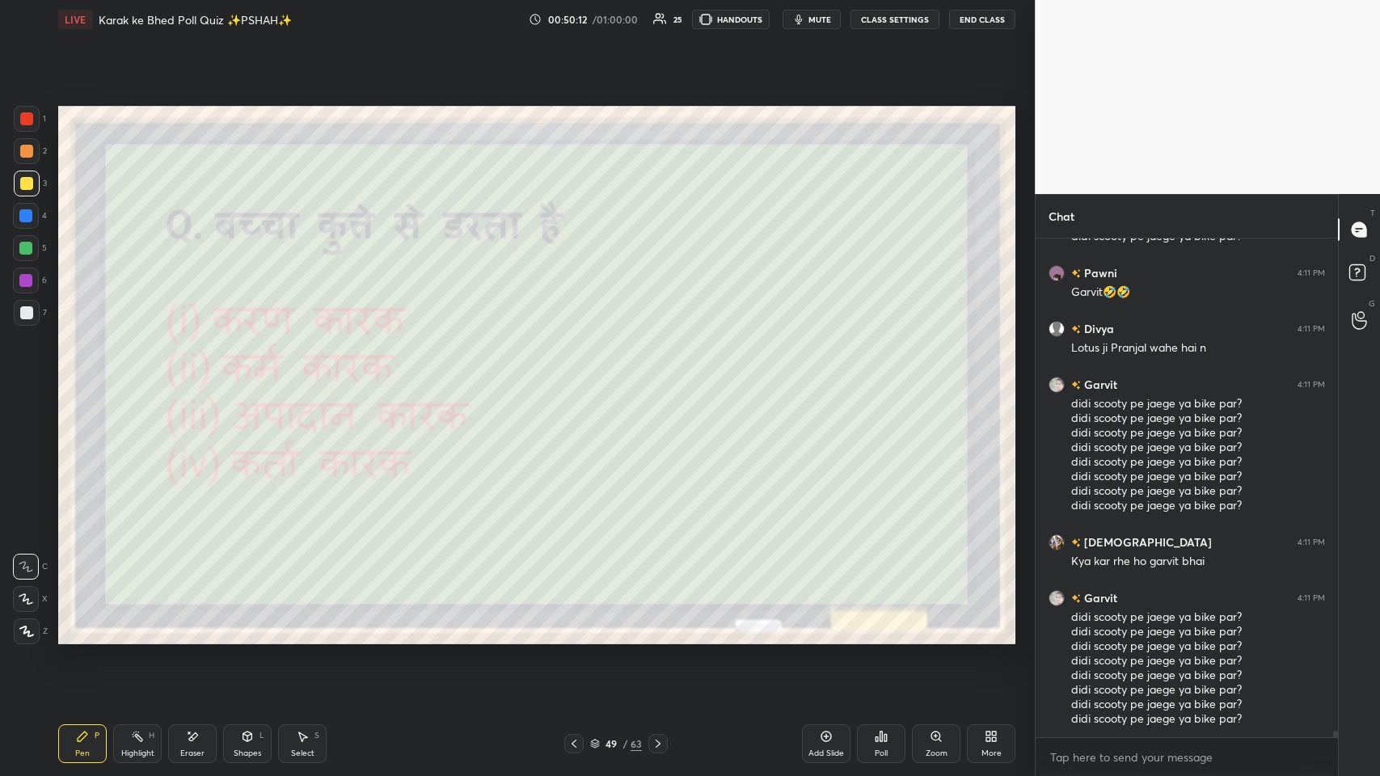
click at [572, 379] on icon at bounding box center [574, 743] width 13 height 13
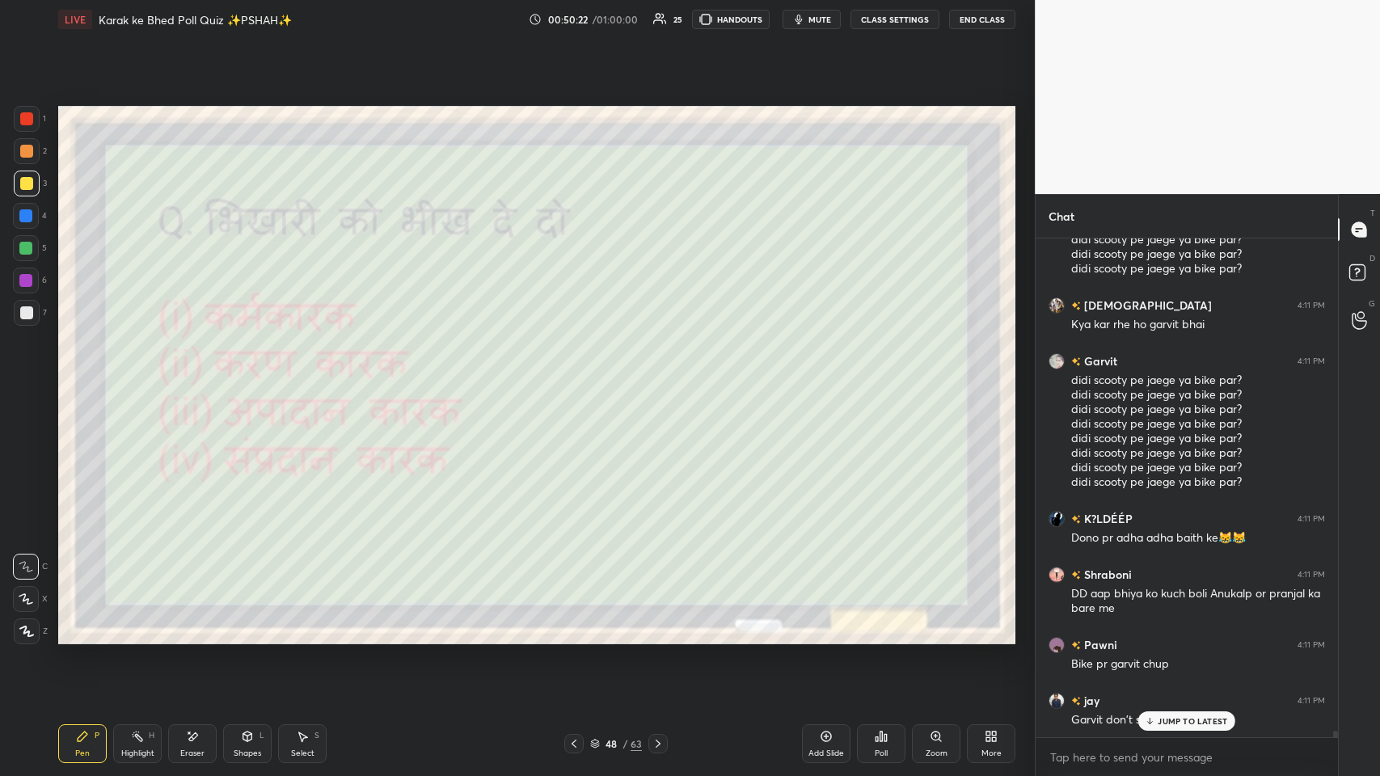
scroll to position [36200, 0]
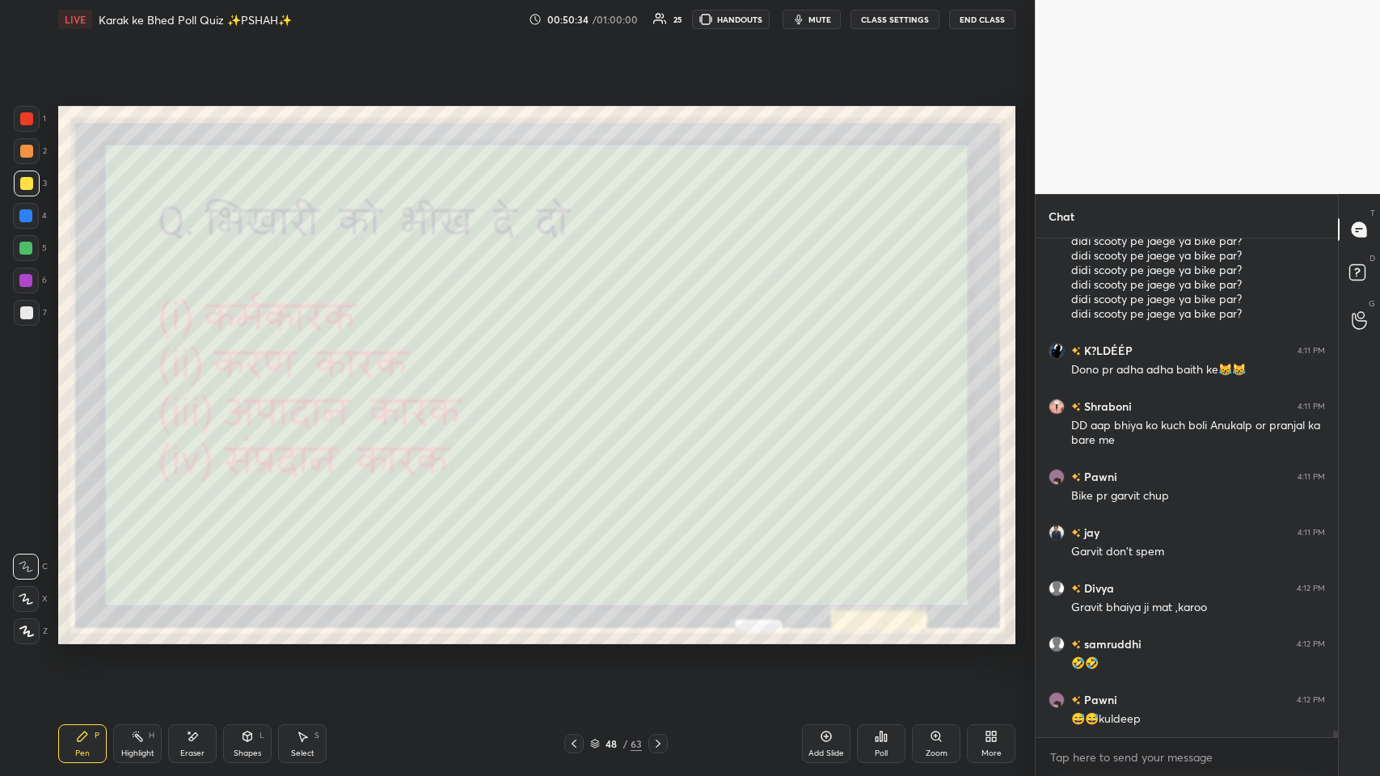
click at [580, 379] on div "More" at bounding box center [991, 743] width 49 height 39
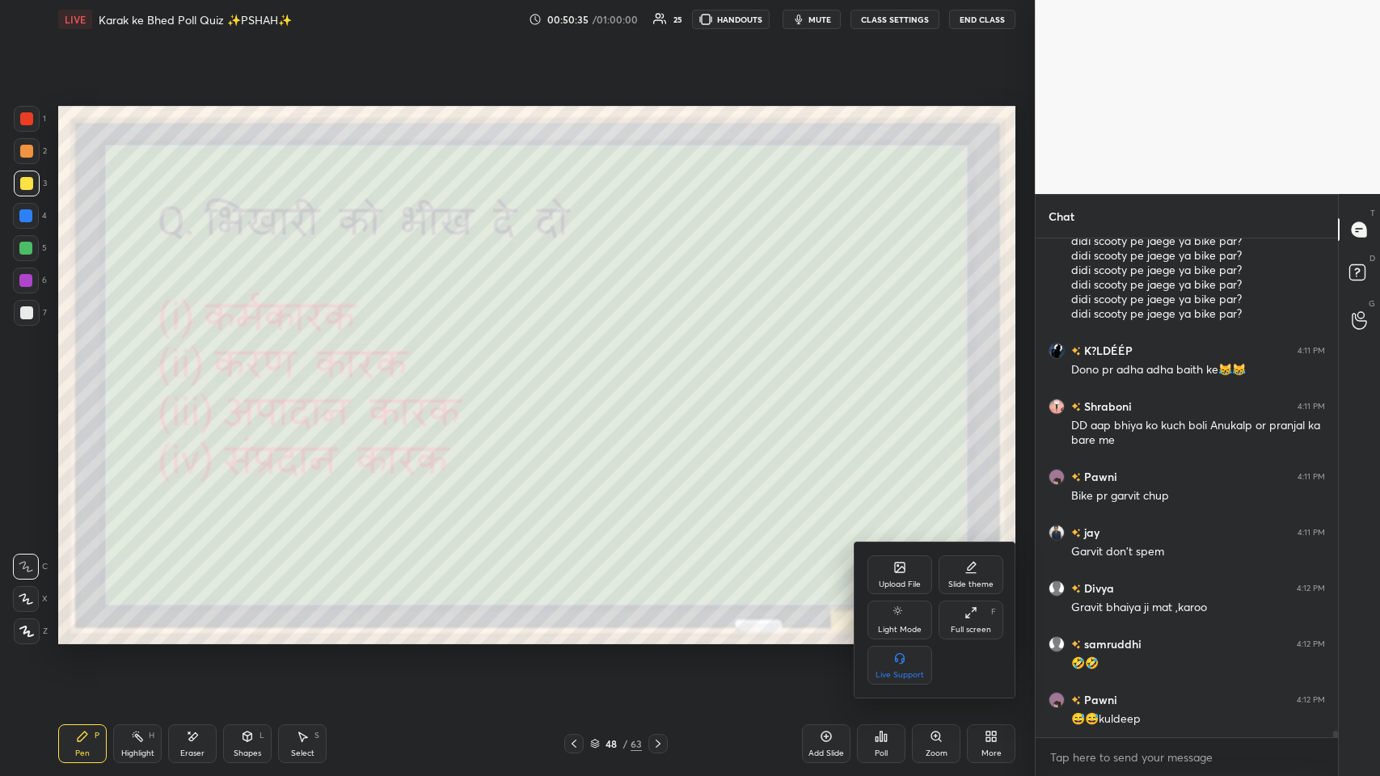
click at [580, 379] on div "Full screen F" at bounding box center [971, 620] width 65 height 39
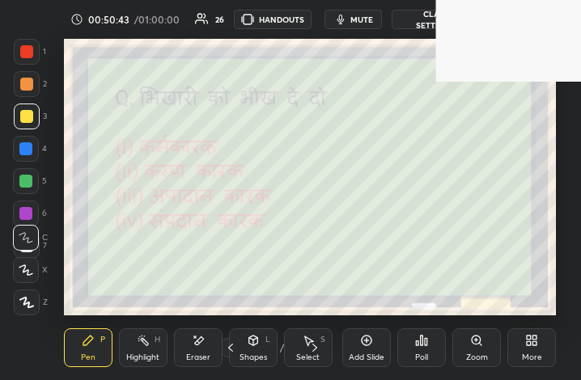
click at [518, 341] on div "More" at bounding box center [531, 347] width 49 height 39
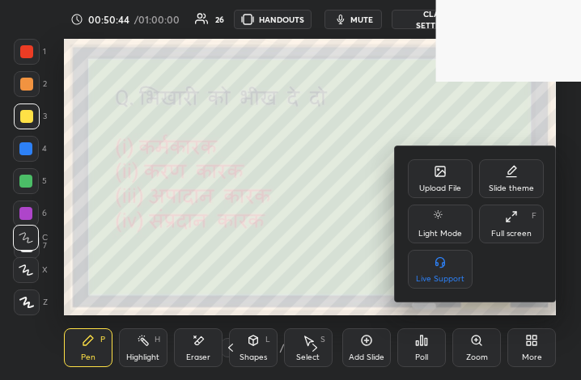
click at [521, 230] on div "Full screen" at bounding box center [511, 234] width 40 height 8
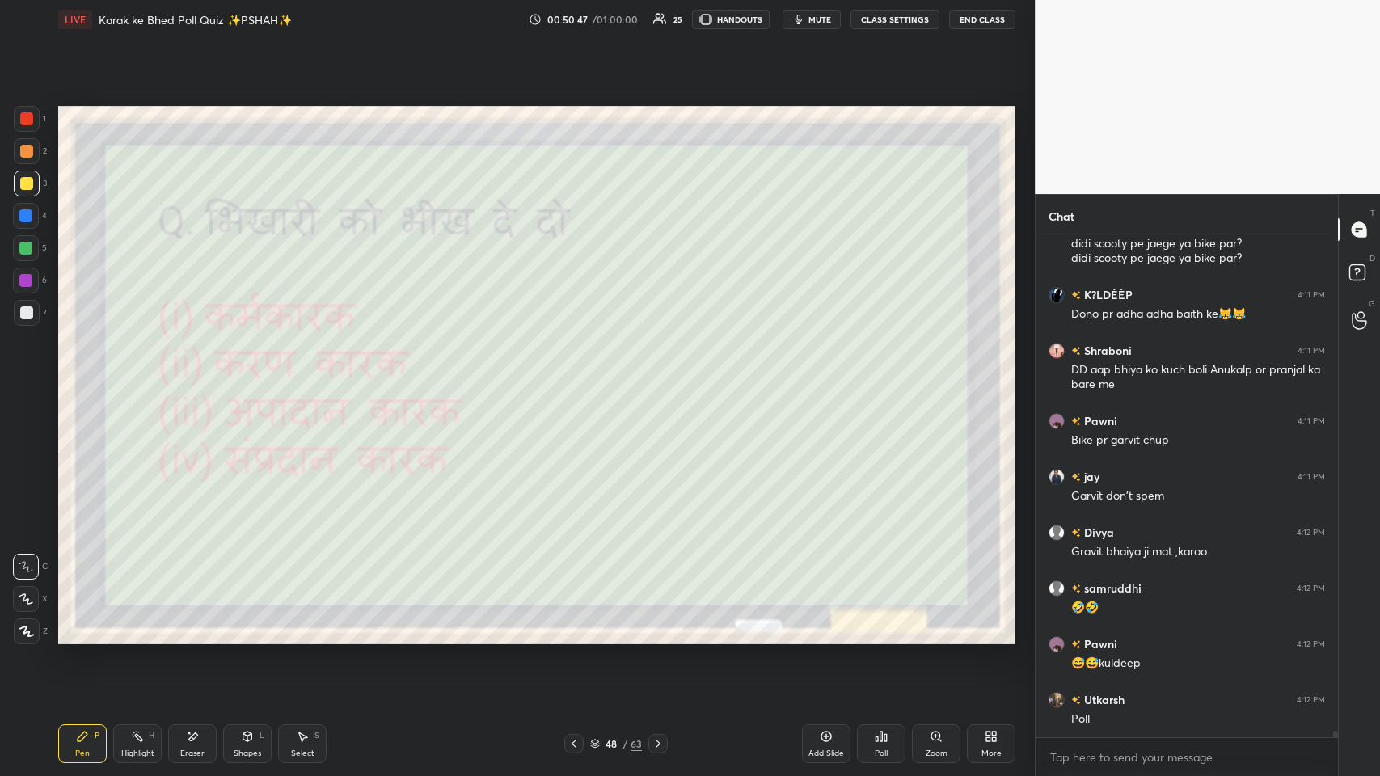
click at [580, 379] on icon at bounding box center [881, 736] width 13 height 13
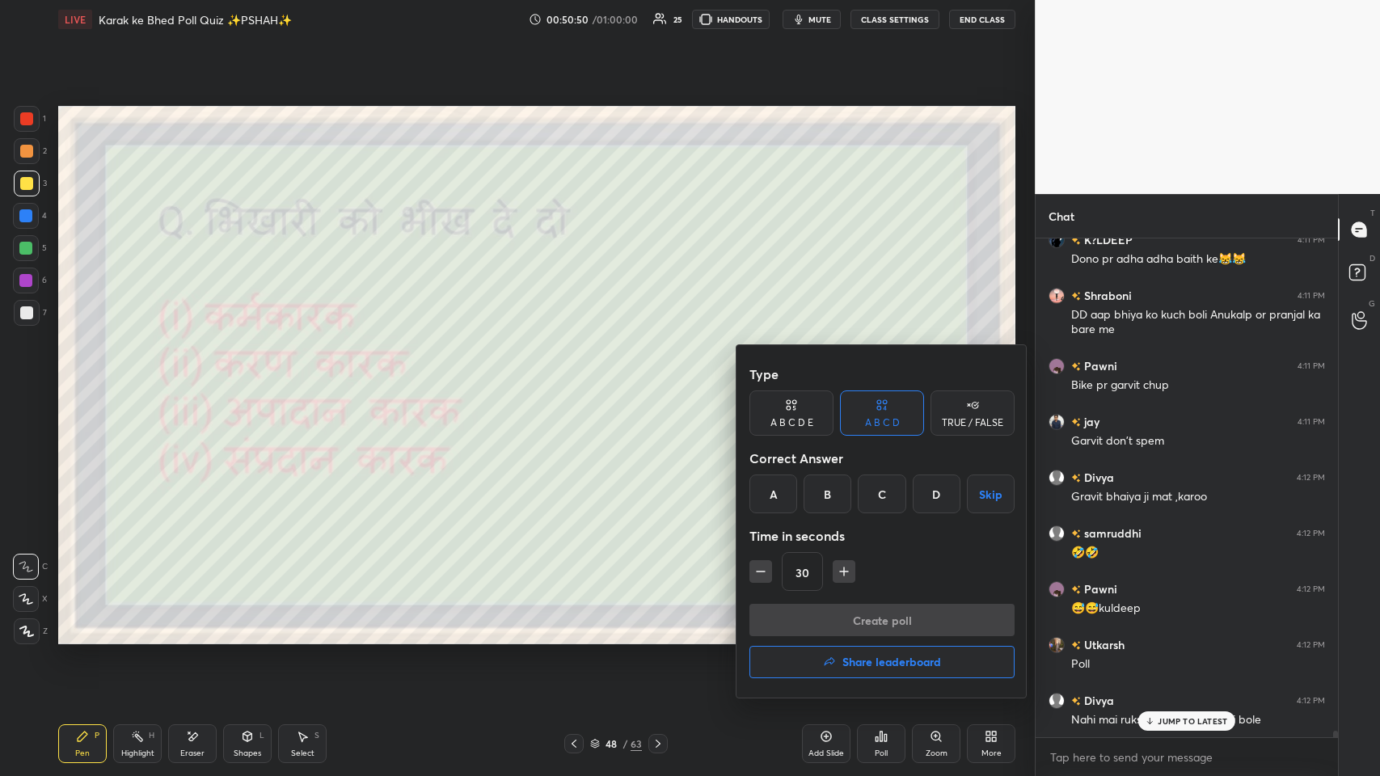
click at [580, 379] on div at bounding box center [690, 388] width 1380 height 776
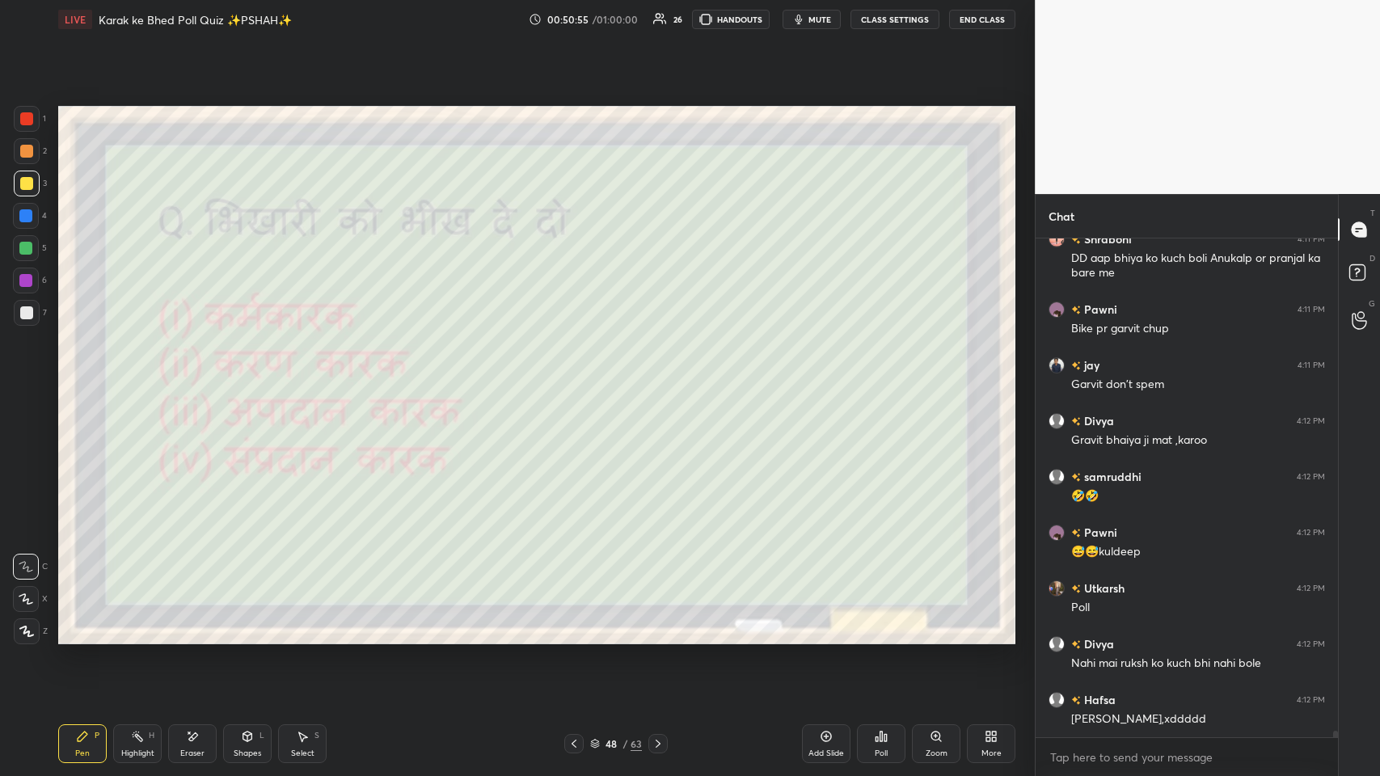
click at [580, 379] on div "Poll" at bounding box center [881, 743] width 49 height 39
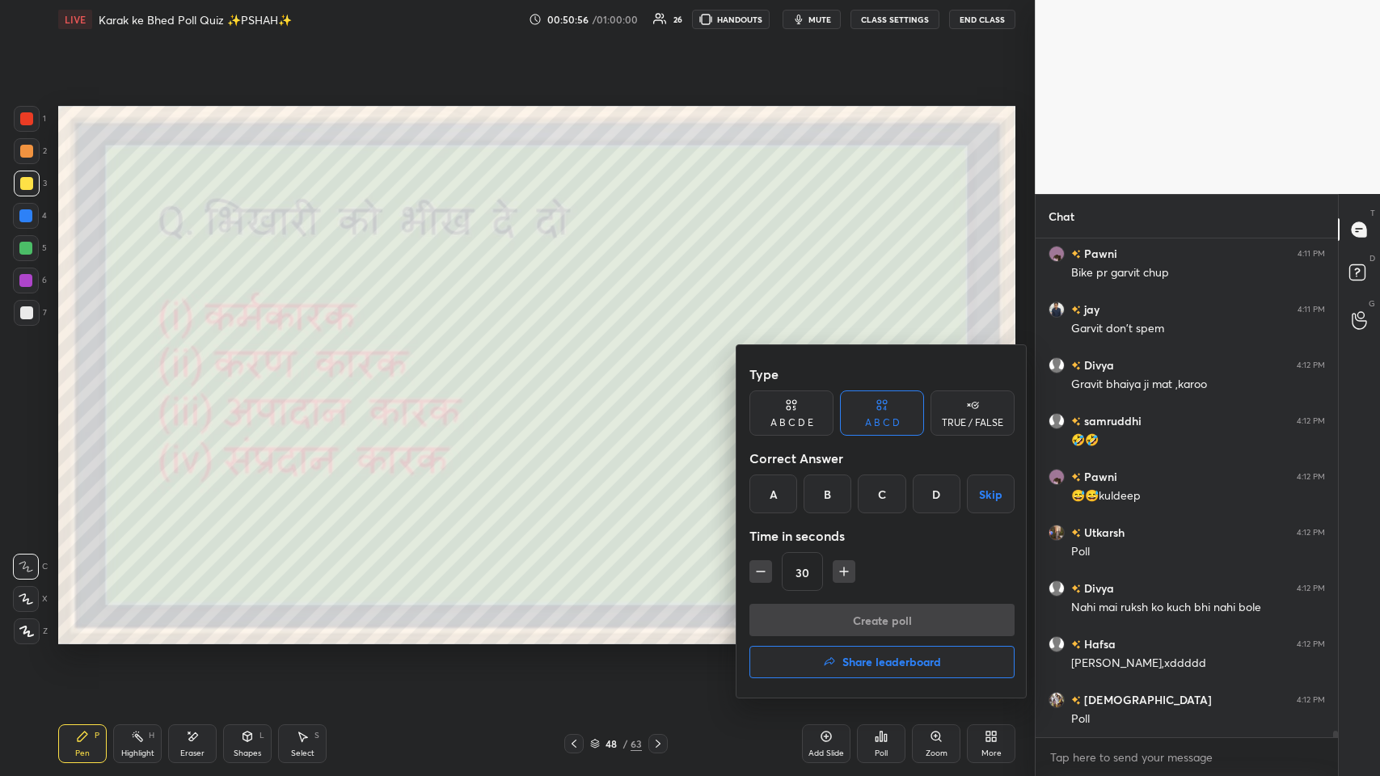
click at [580, 379] on div "D" at bounding box center [937, 494] width 48 height 39
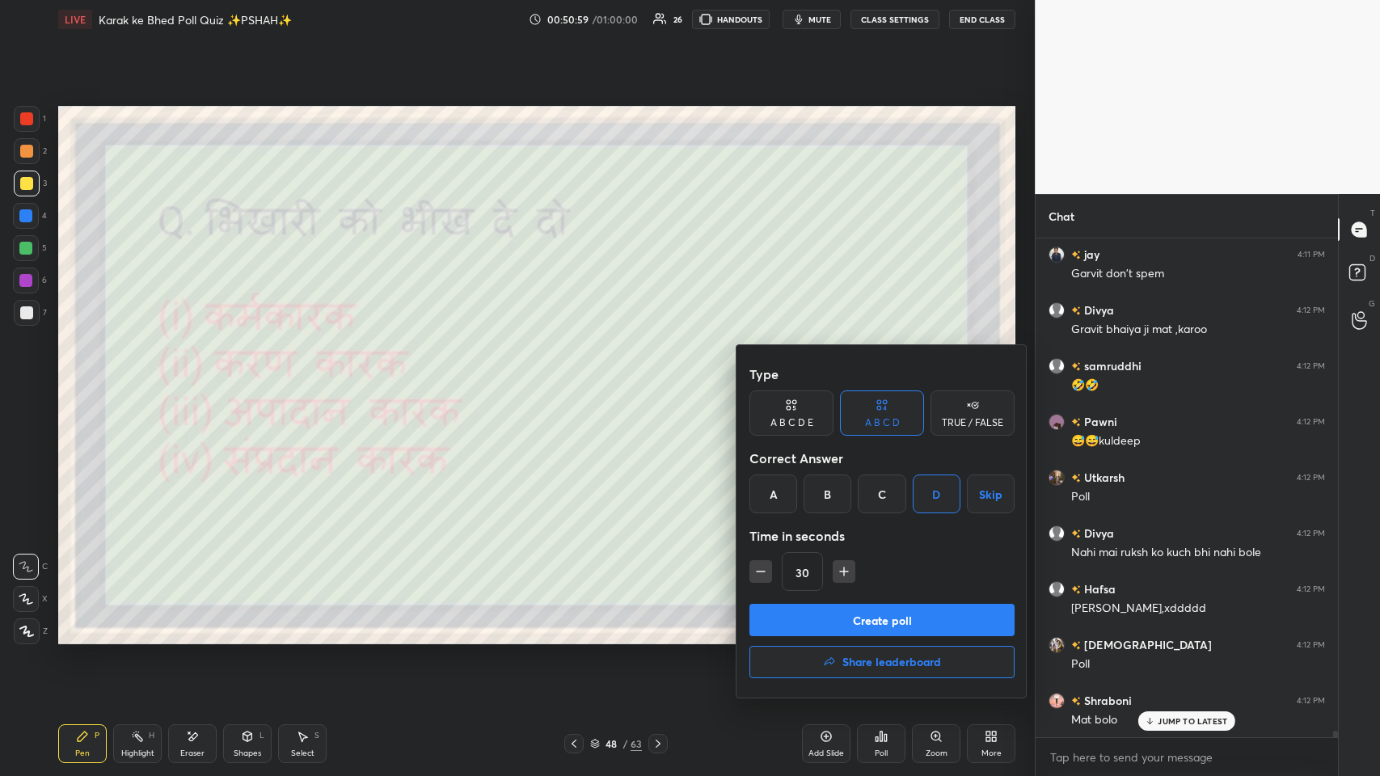
click at [580, 379] on button "Create poll" at bounding box center [881, 620] width 265 height 32
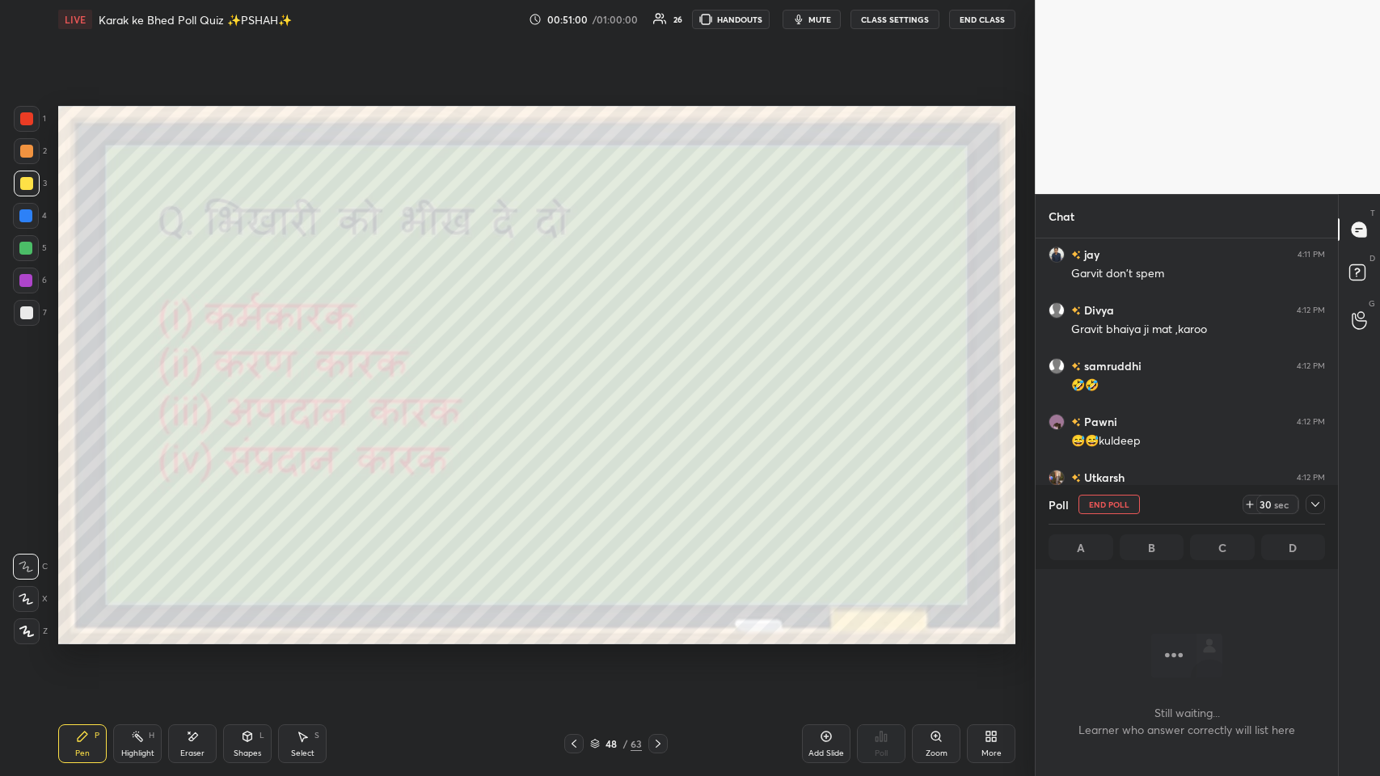
click at [580, 379] on icon at bounding box center [991, 736] width 13 height 13
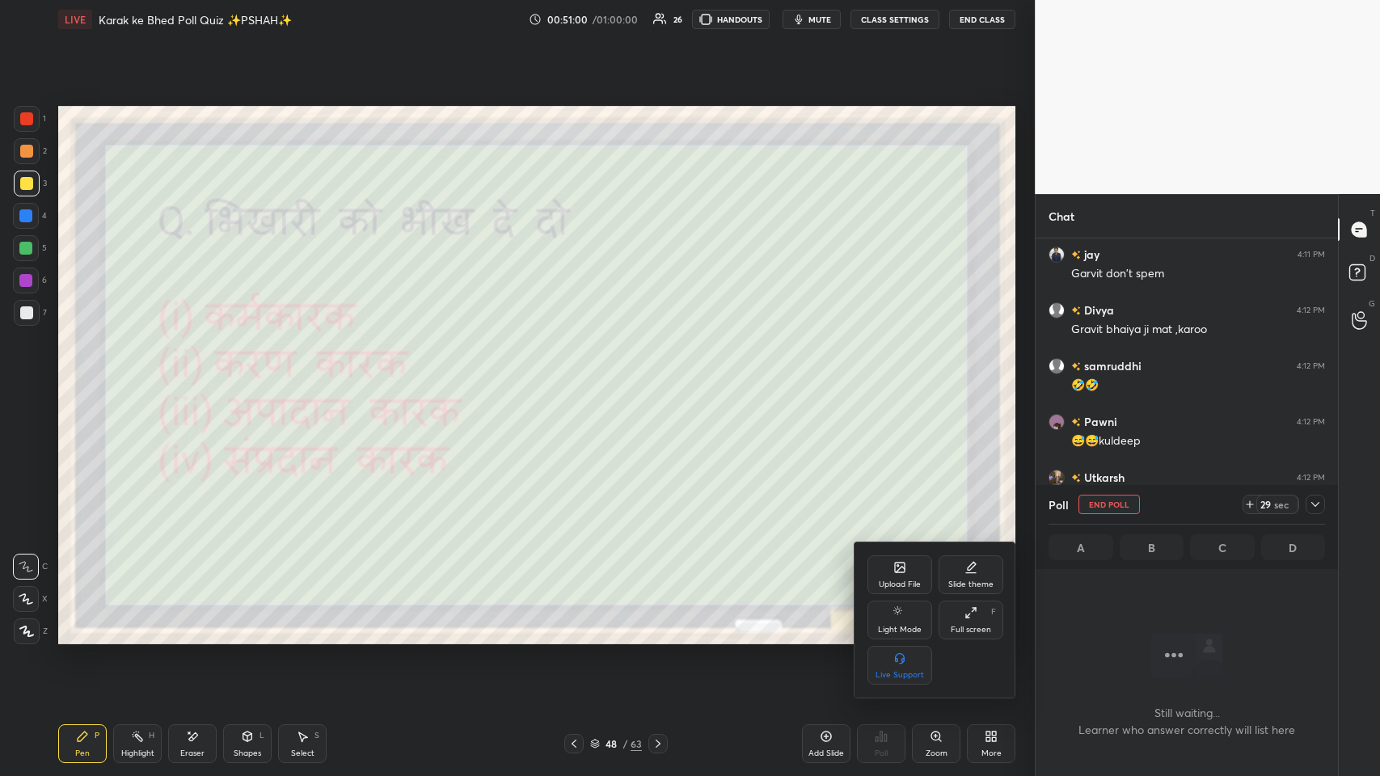
click at [580, 379] on div "Full screen" at bounding box center [971, 630] width 40 height 8
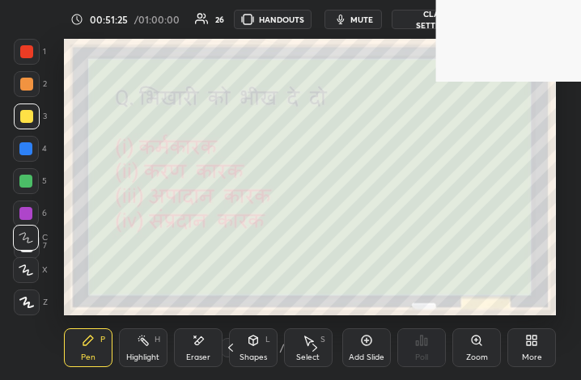
click at [527, 368] on div "Add Slide Poll Zoom More" at bounding box center [448, 347] width 213 height 91
click at [527, 356] on div "More" at bounding box center [531, 357] width 20 height 8
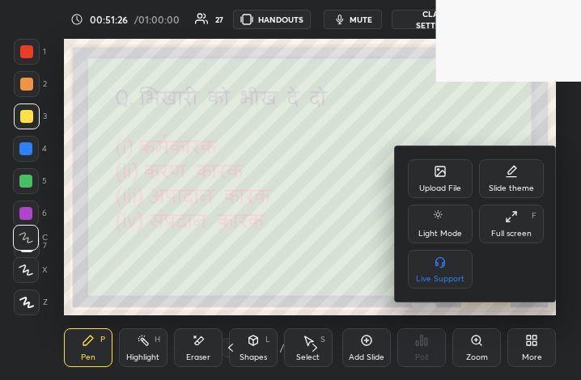
click at [500, 221] on div "Full screen F" at bounding box center [511, 224] width 65 height 39
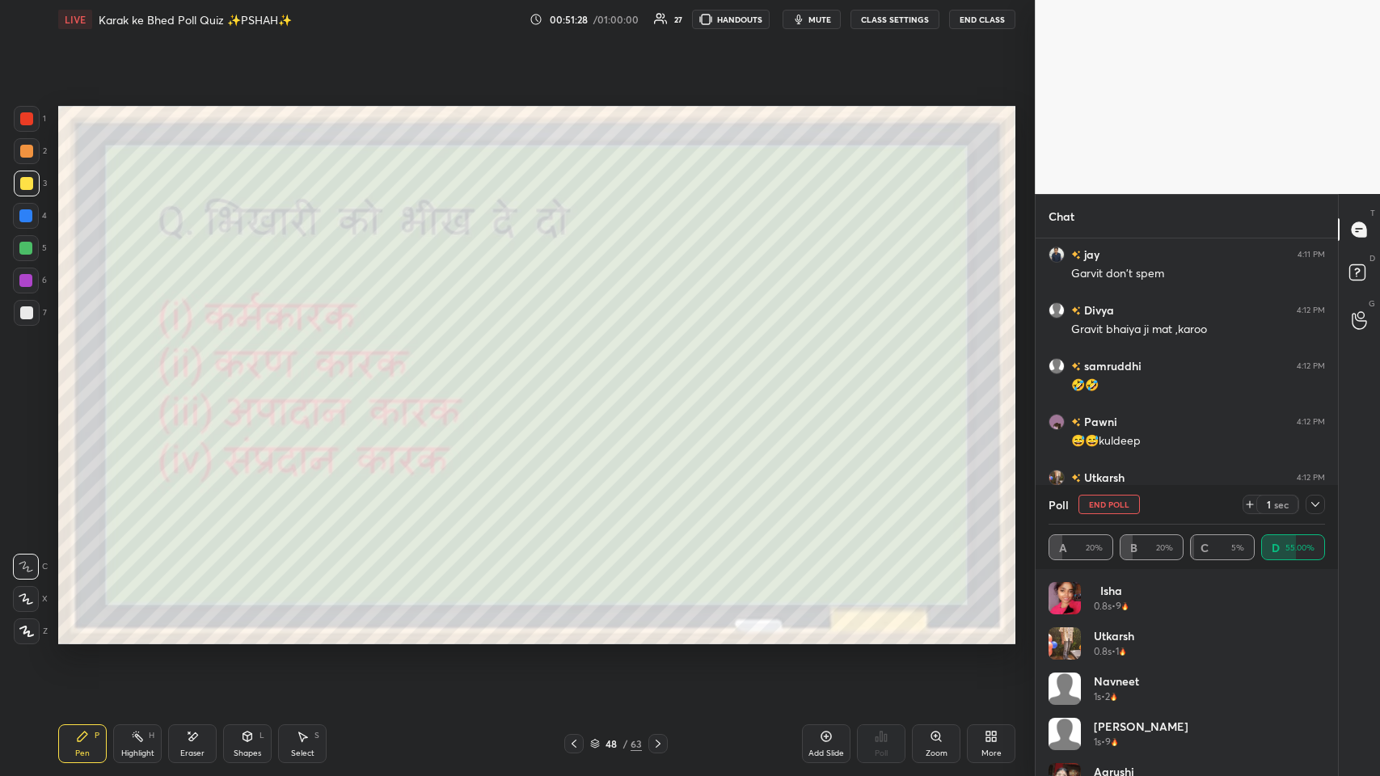
click at [580, 379] on icon at bounding box center [1315, 504] width 8 height 5
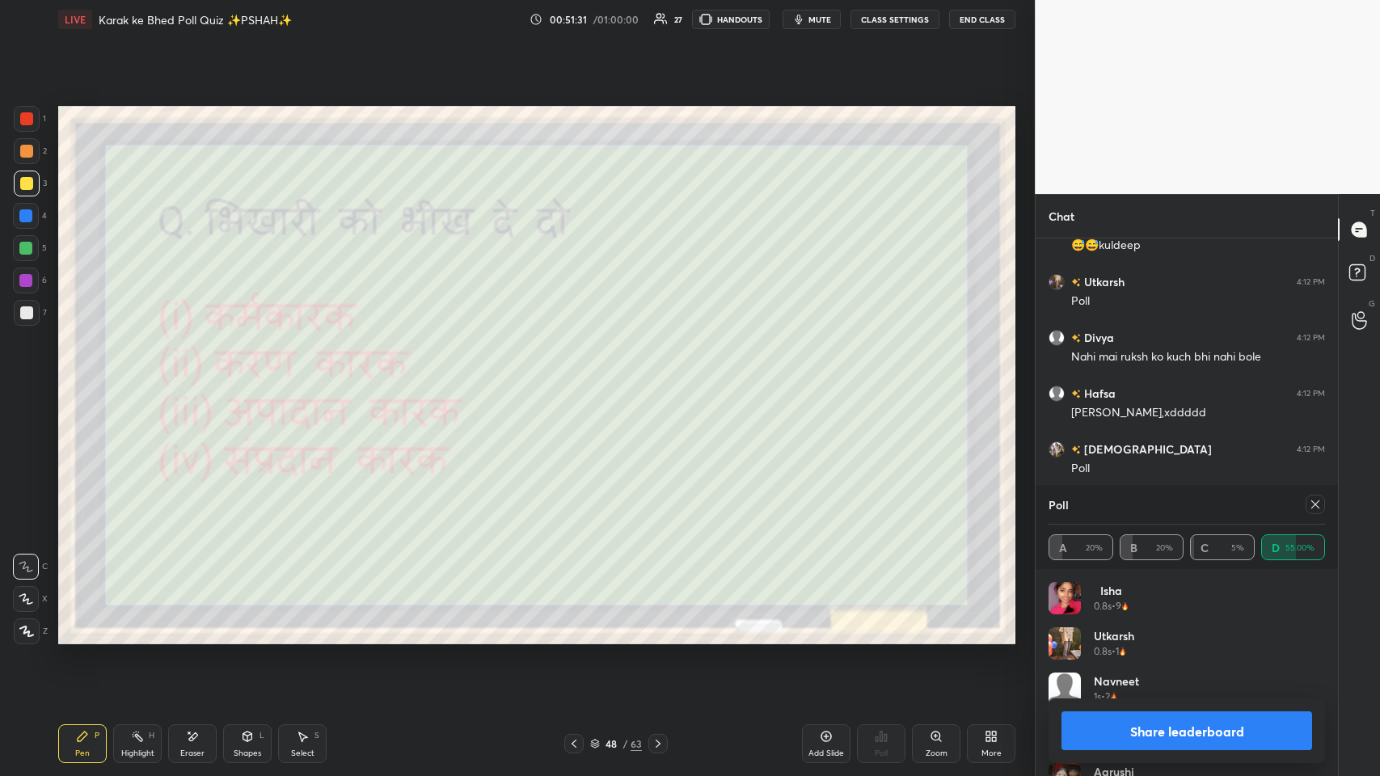
click at [580, 379] on icon at bounding box center [1315, 504] width 13 height 13
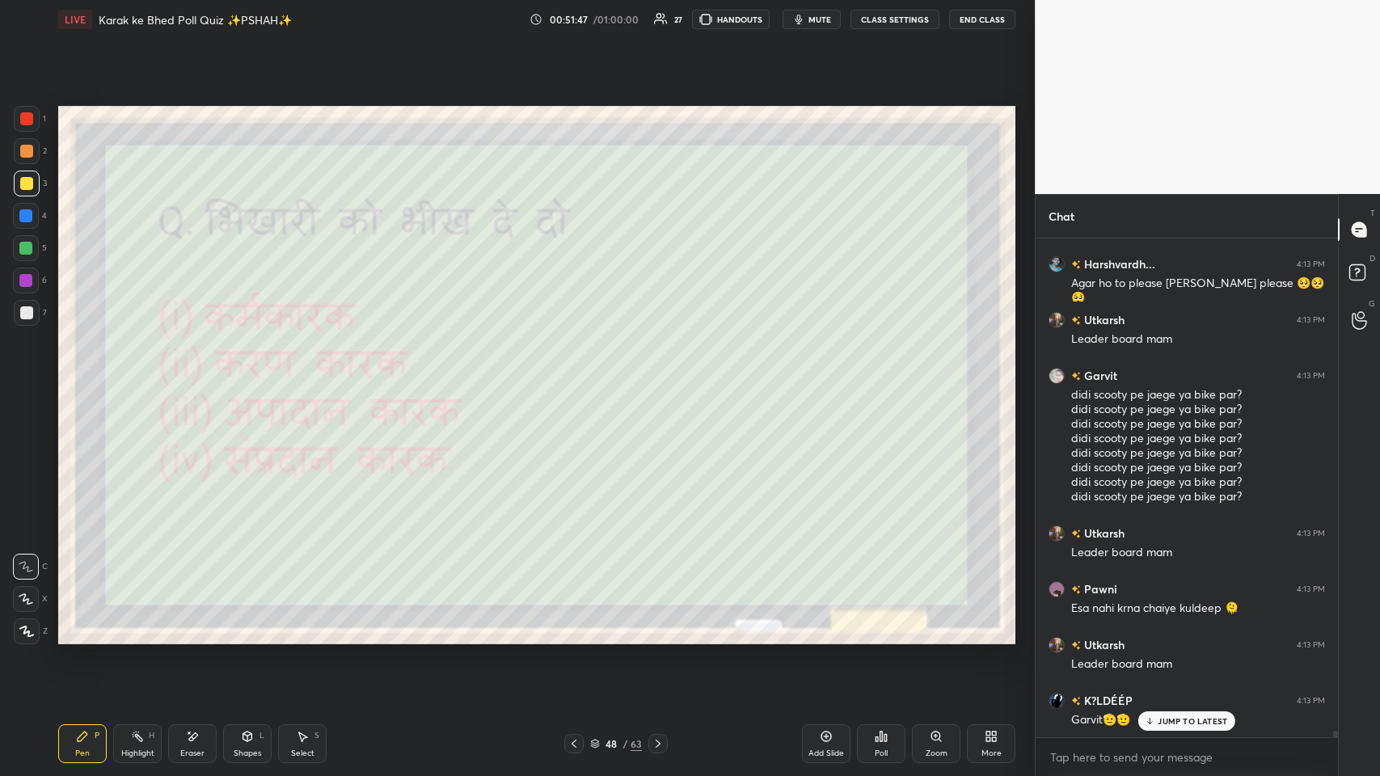
click at [580, 379] on p "JUMP TO LATEST" at bounding box center [1193, 721] width 70 height 10
click at [580, 379] on div "More" at bounding box center [992, 753] width 20 height 8
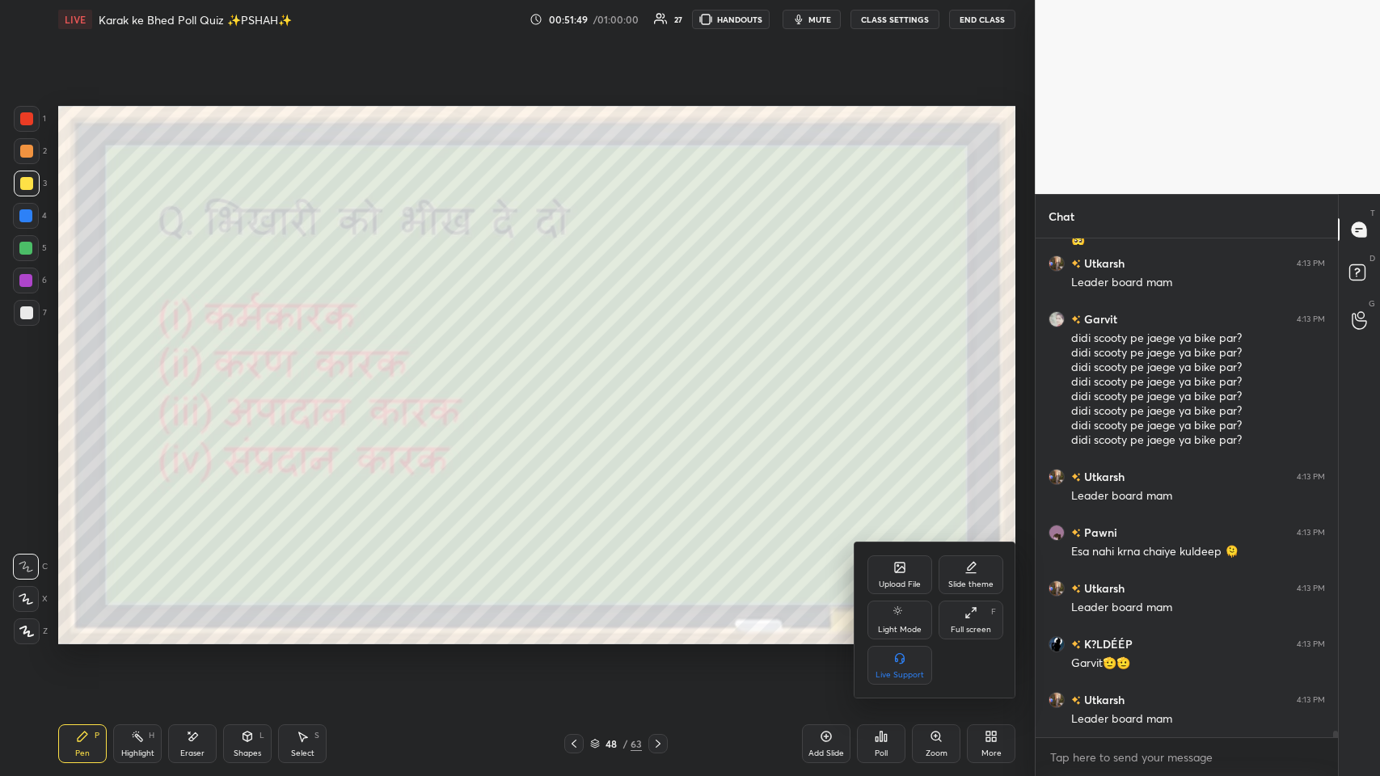
click at [580, 379] on div "Full screen F" at bounding box center [971, 620] width 65 height 39
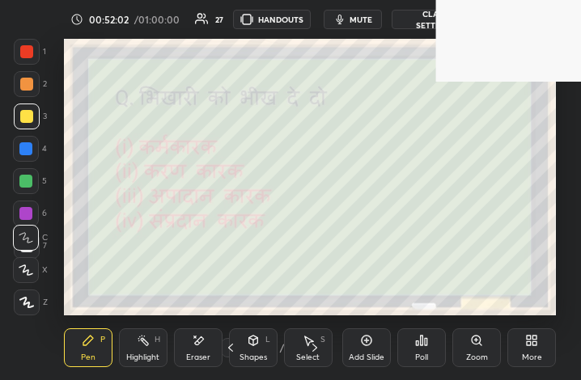
click at [531, 349] on div "More" at bounding box center [531, 347] width 49 height 39
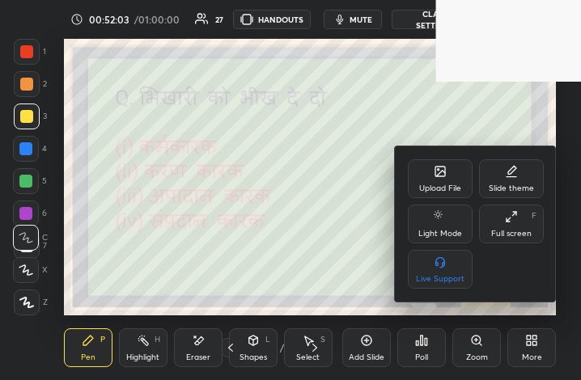
click at [509, 231] on div "Full screen" at bounding box center [511, 234] width 40 height 8
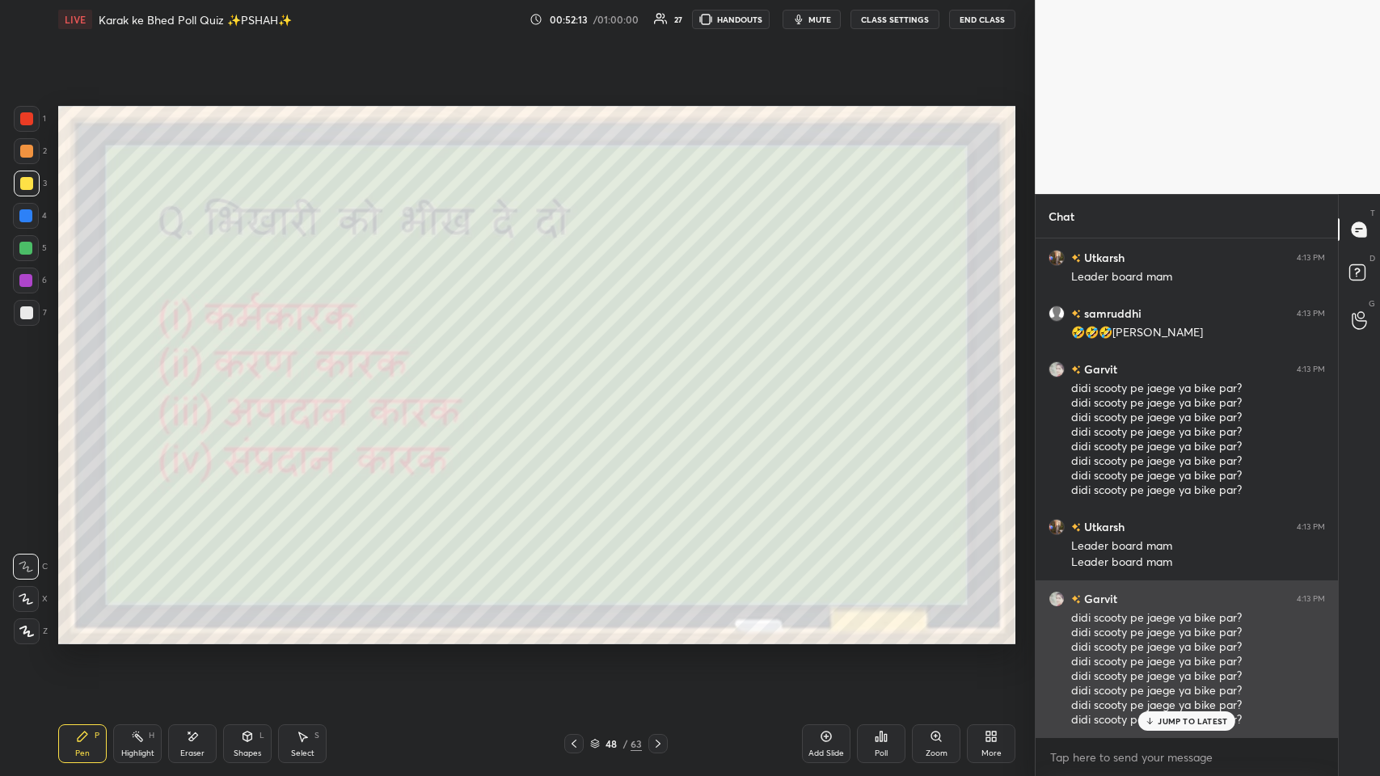
click at [580, 379] on p "JUMP TO LATEST" at bounding box center [1193, 721] width 70 height 10
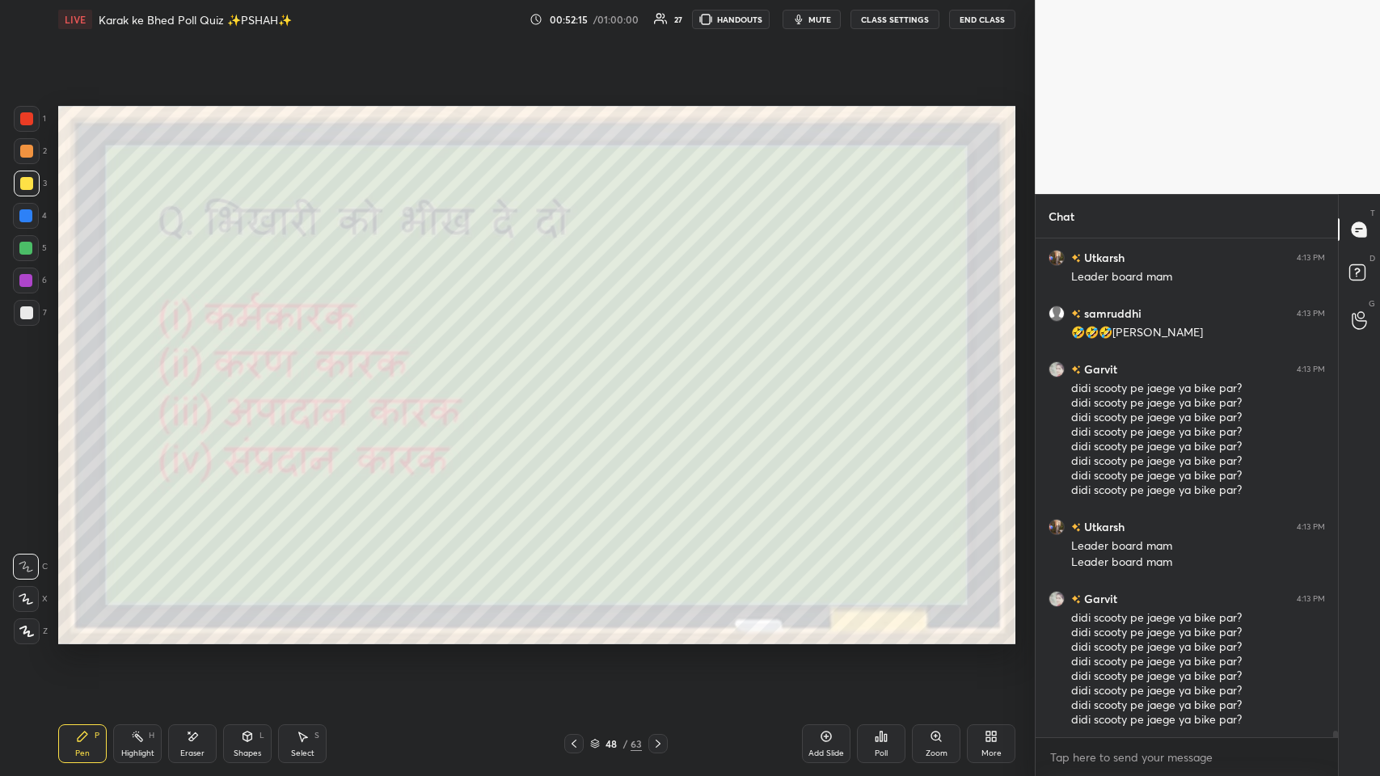
click at [569, 379] on icon at bounding box center [574, 743] width 13 height 13
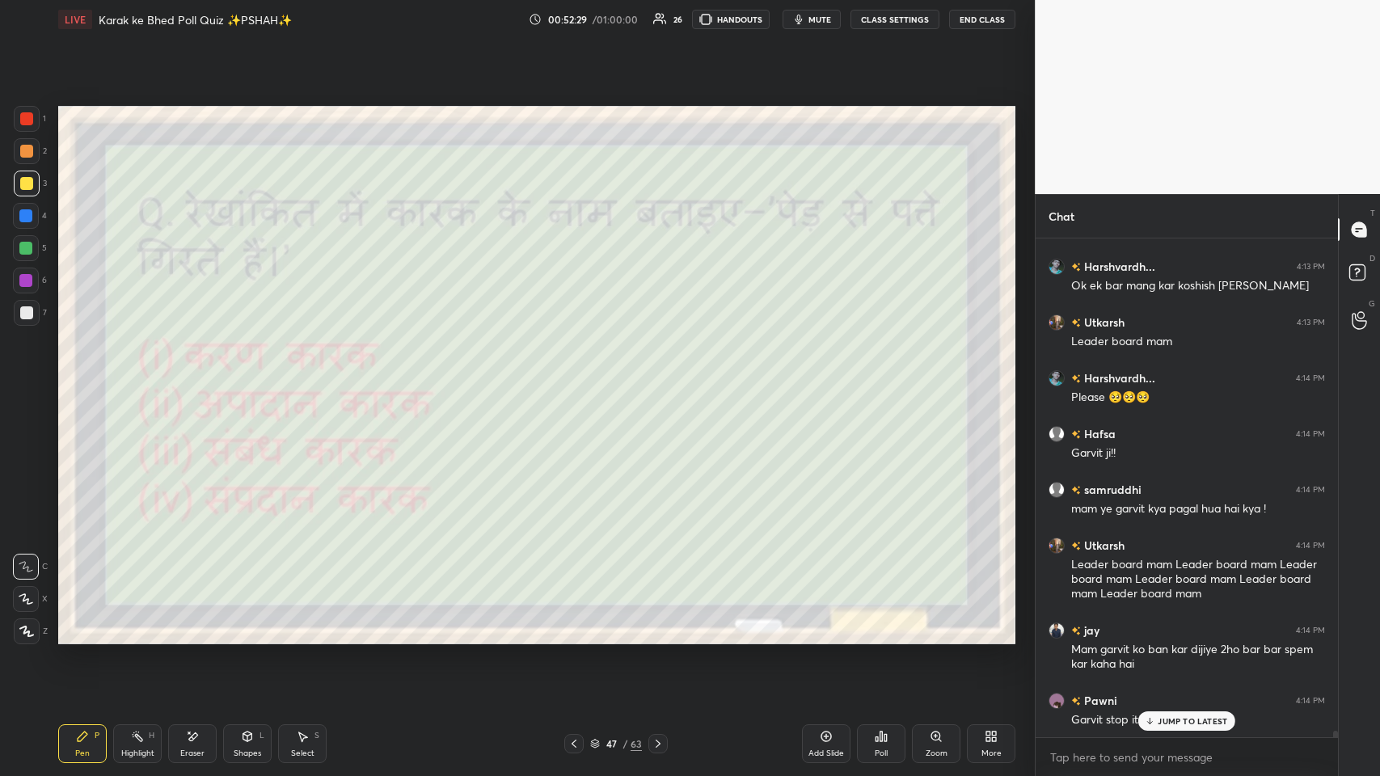
click at [580, 379] on p "JUMP TO LATEST" at bounding box center [1193, 721] width 70 height 10
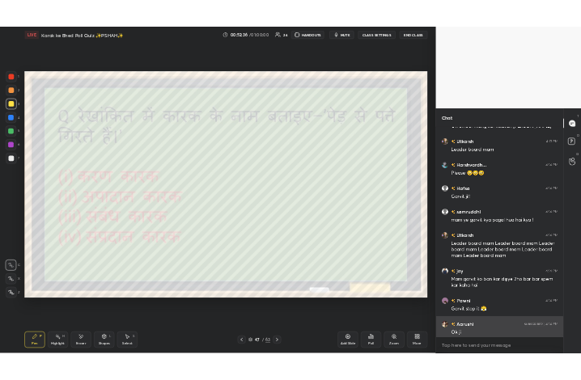
scroll to position [38128, 0]
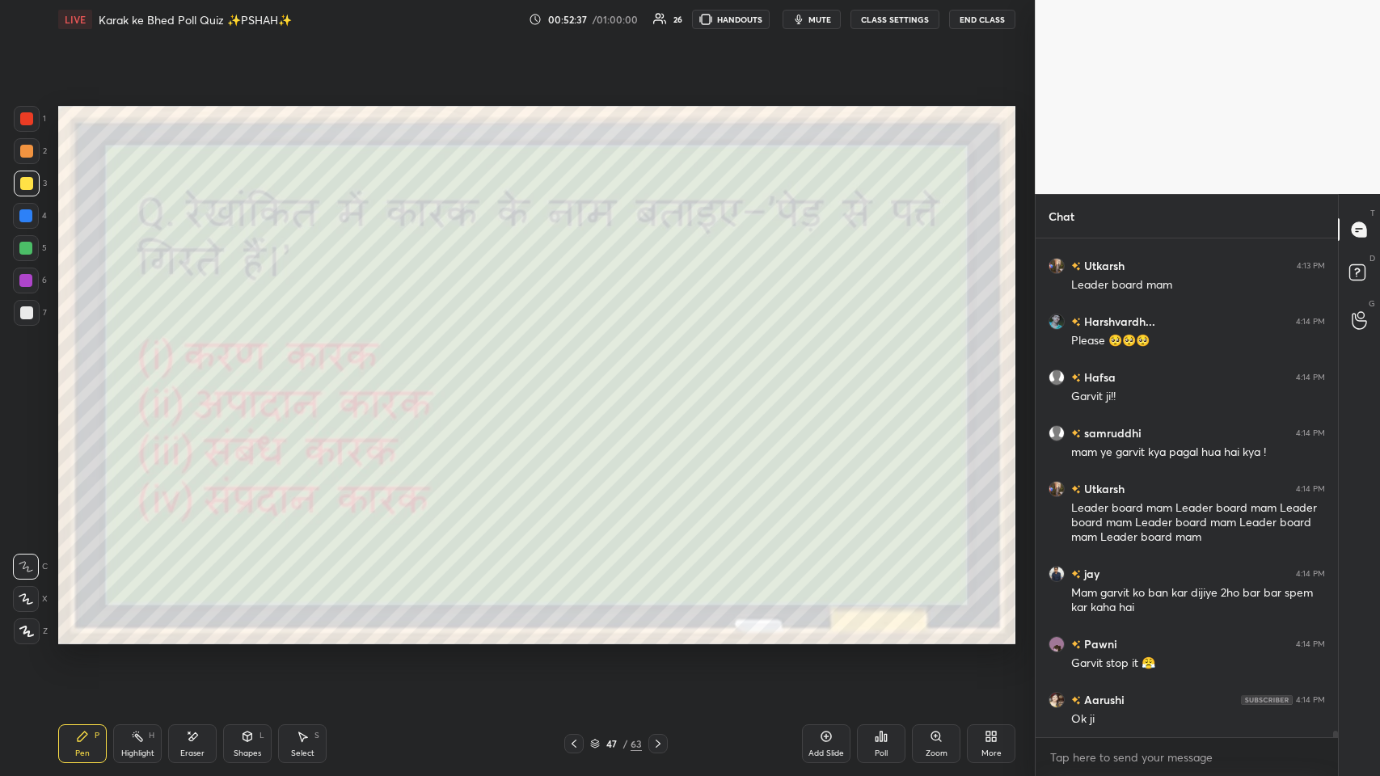
click at [580, 379] on icon at bounding box center [991, 736] width 13 height 13
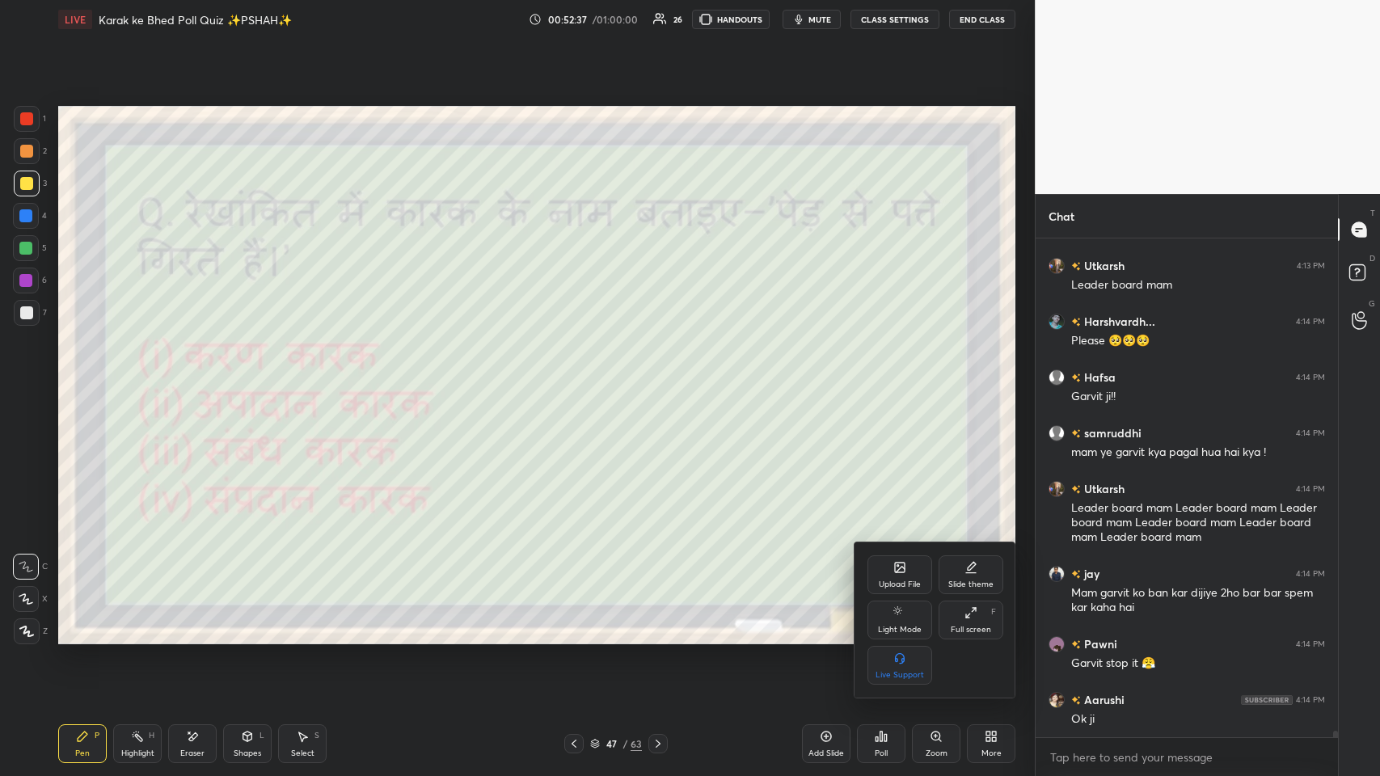
click at [580, 379] on div "Full screen F" at bounding box center [971, 620] width 65 height 39
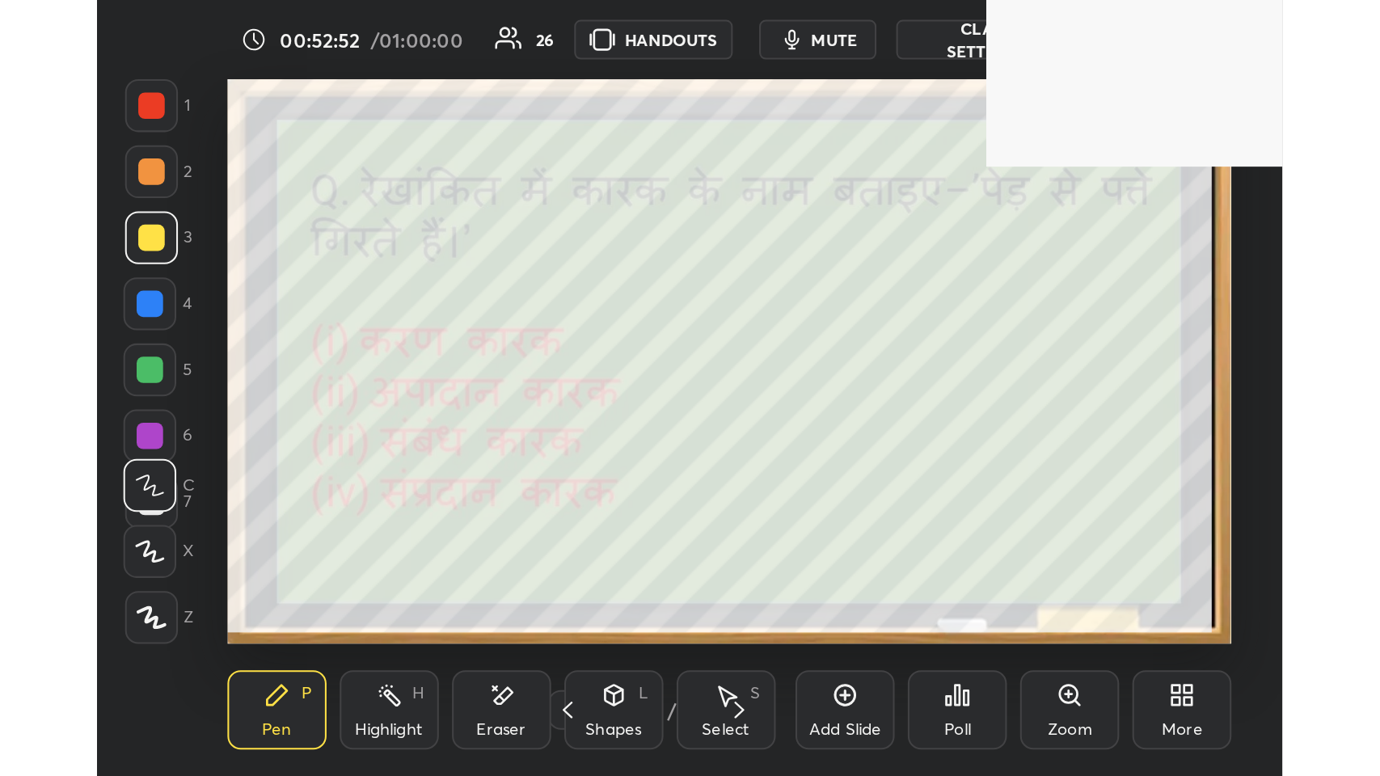
scroll to position [277, 516]
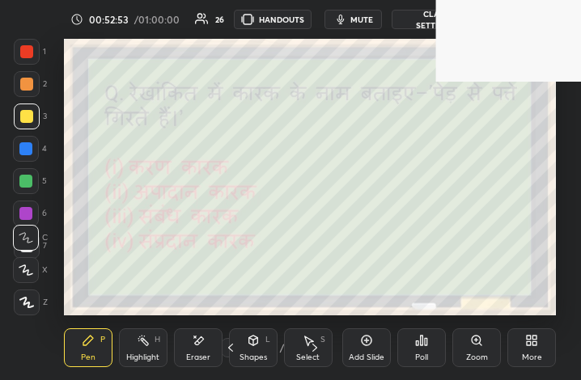
click at [530, 342] on icon at bounding box center [528, 343] width 4 height 4
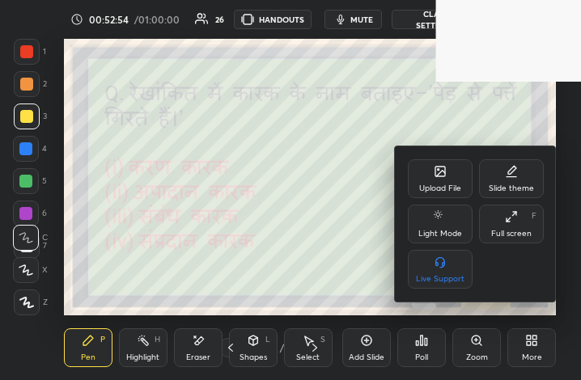
click at [510, 230] on div "Full screen" at bounding box center [511, 234] width 40 height 8
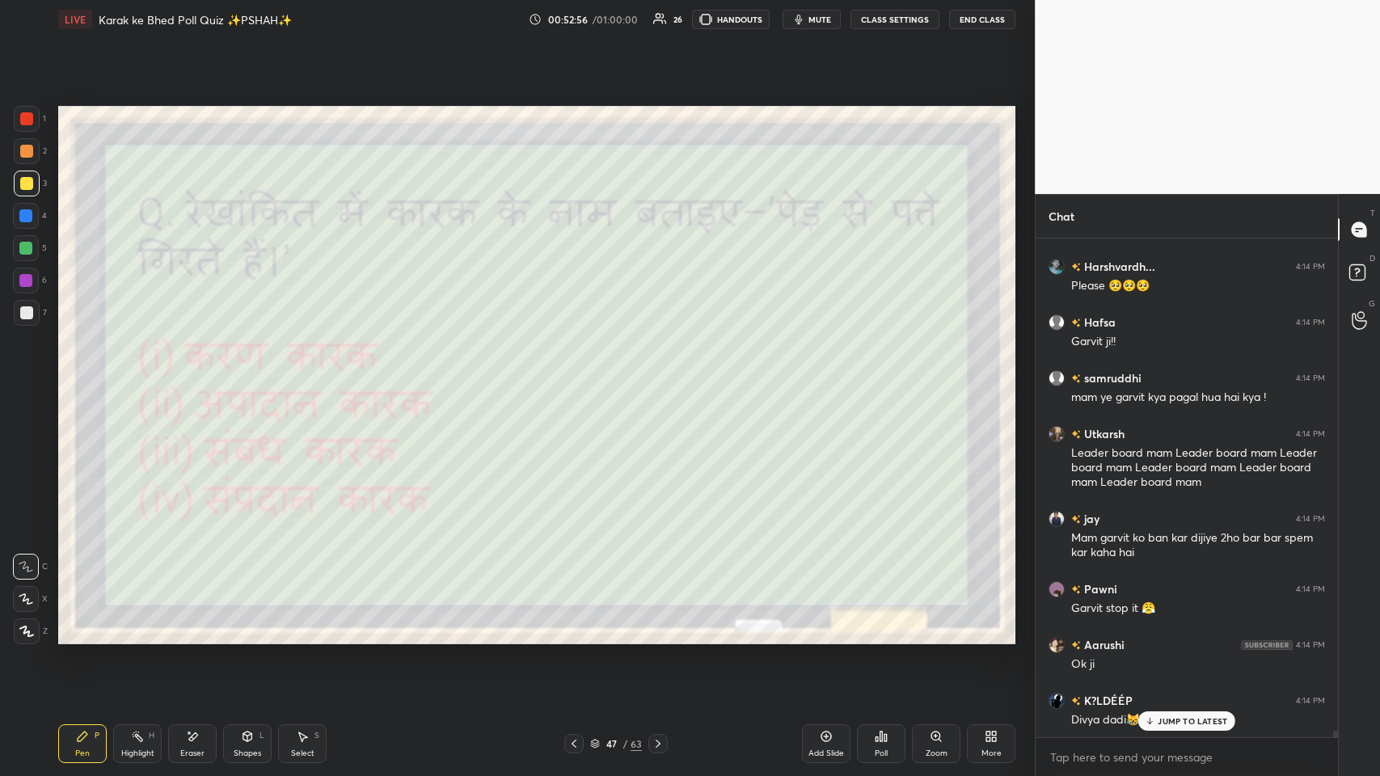
scroll to position [38239, 0]
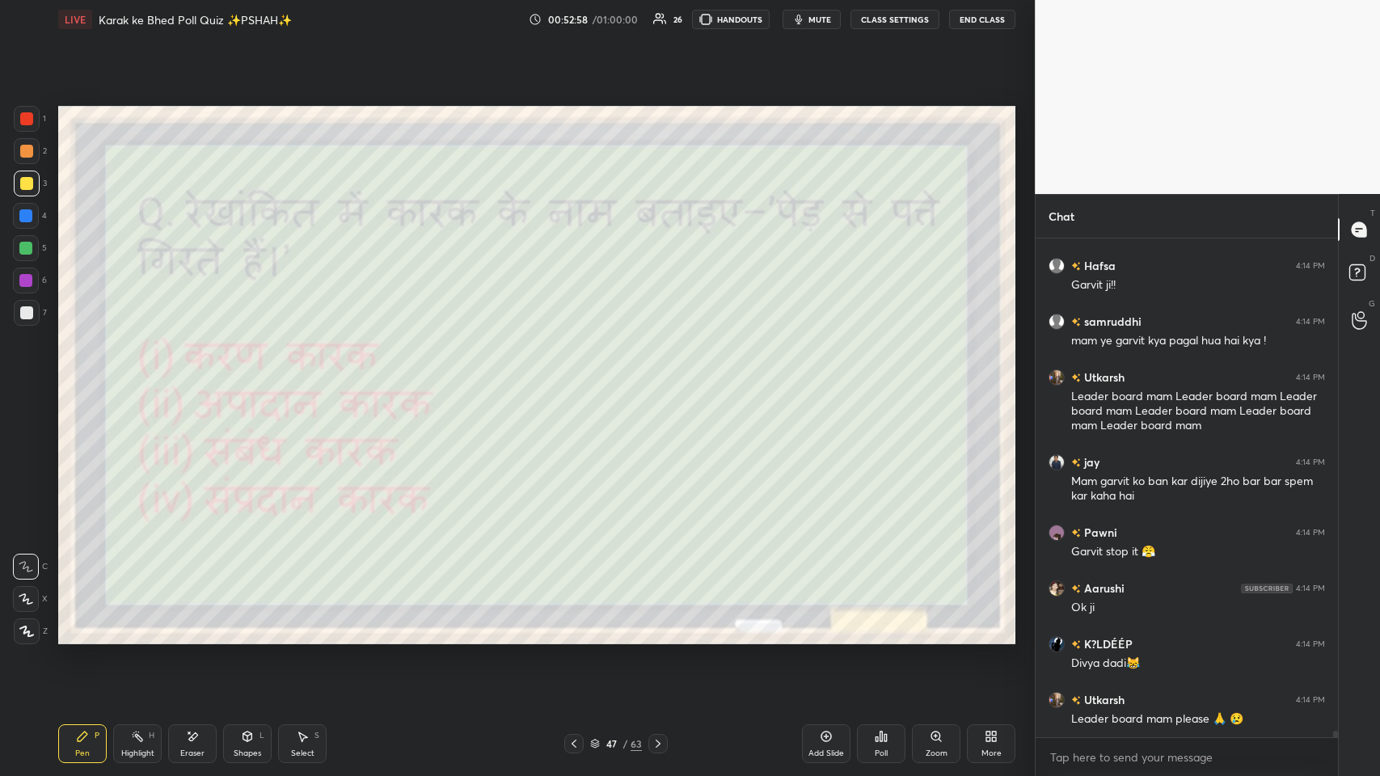
click at [580, 379] on icon at bounding box center [886, 737] width 2 height 7
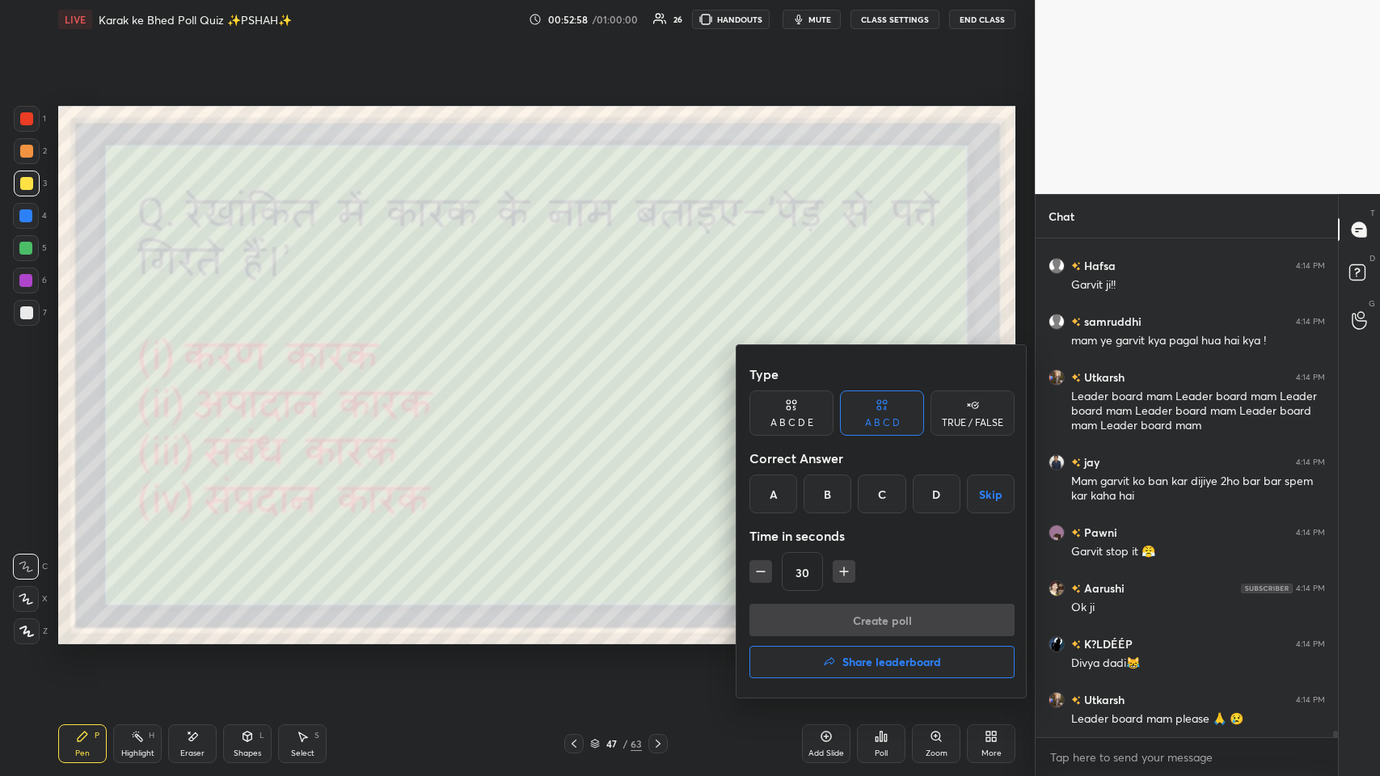
scroll to position [38295, 0]
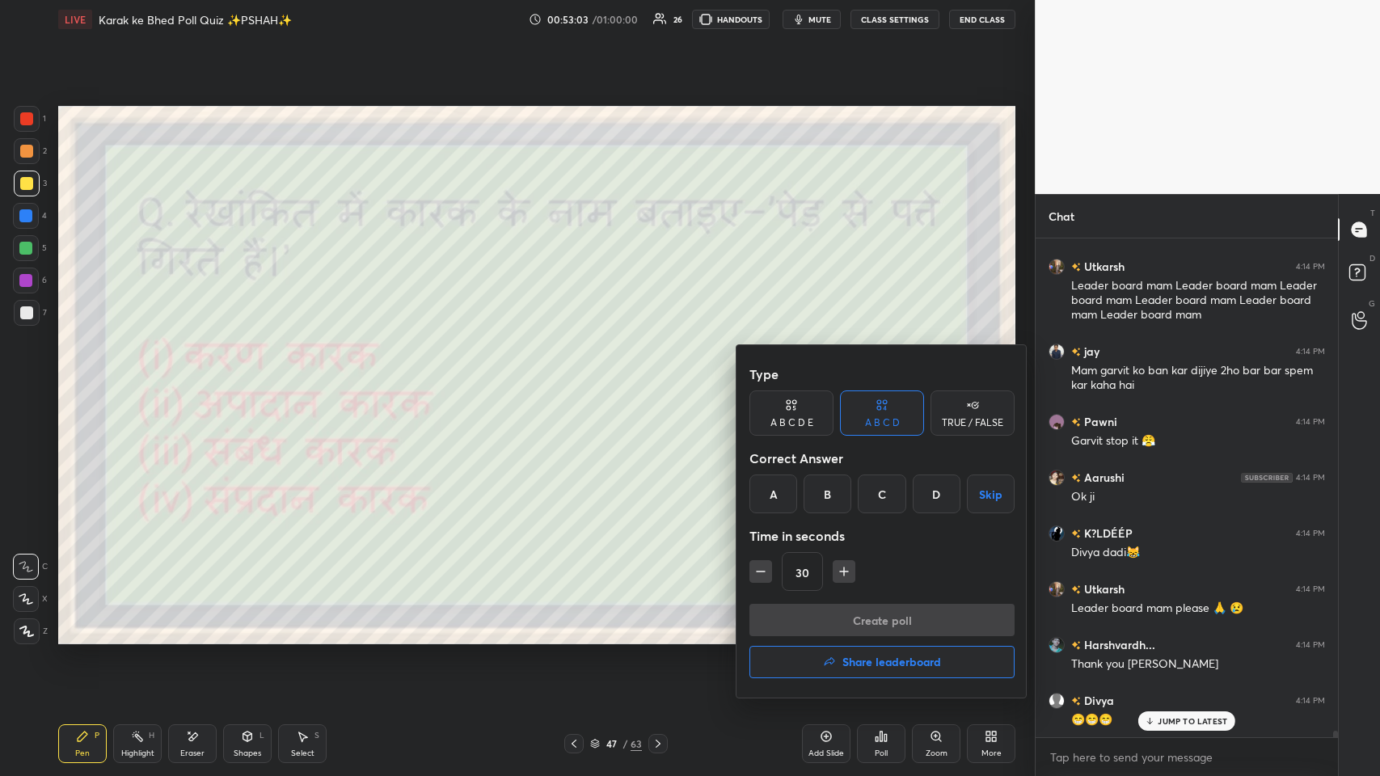
click at [580, 379] on div "B" at bounding box center [828, 494] width 48 height 39
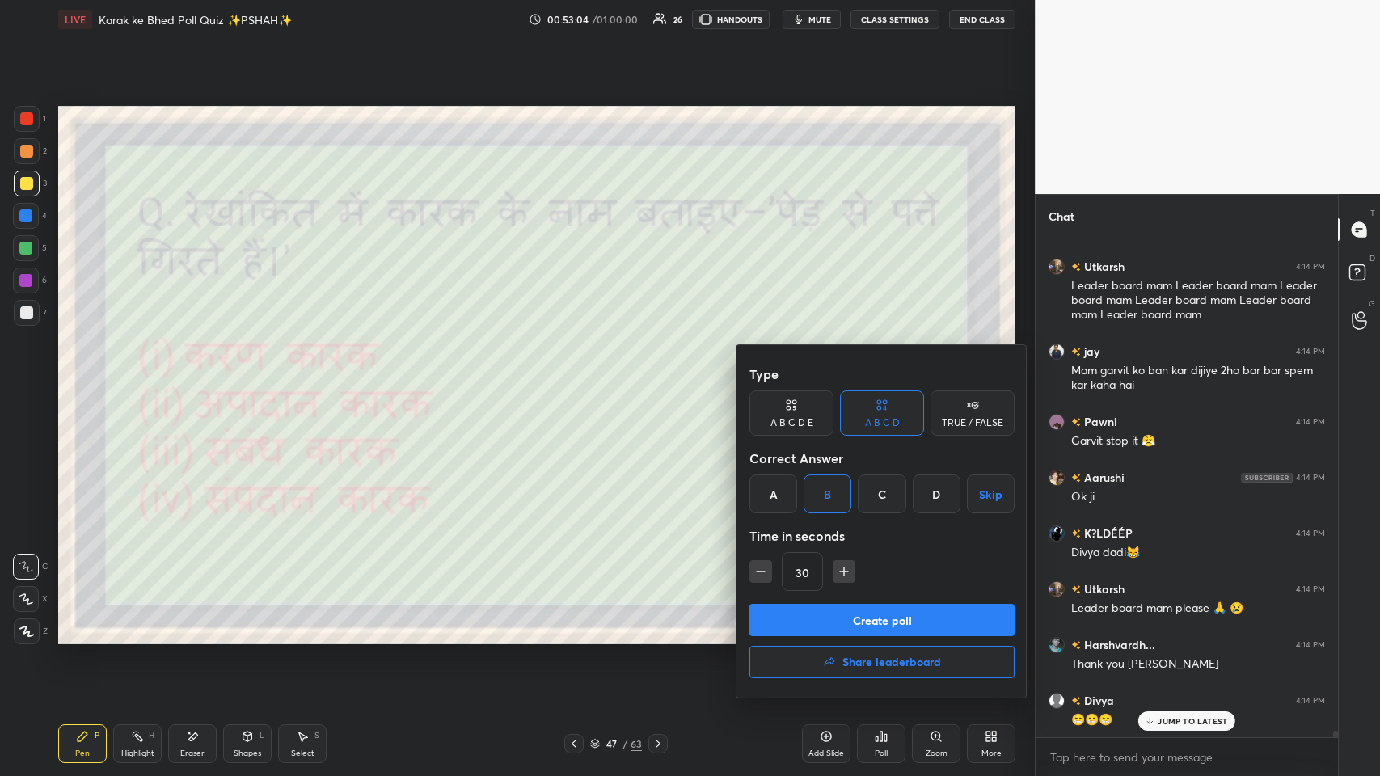
click at [580, 379] on button "Create poll" at bounding box center [881, 620] width 265 height 32
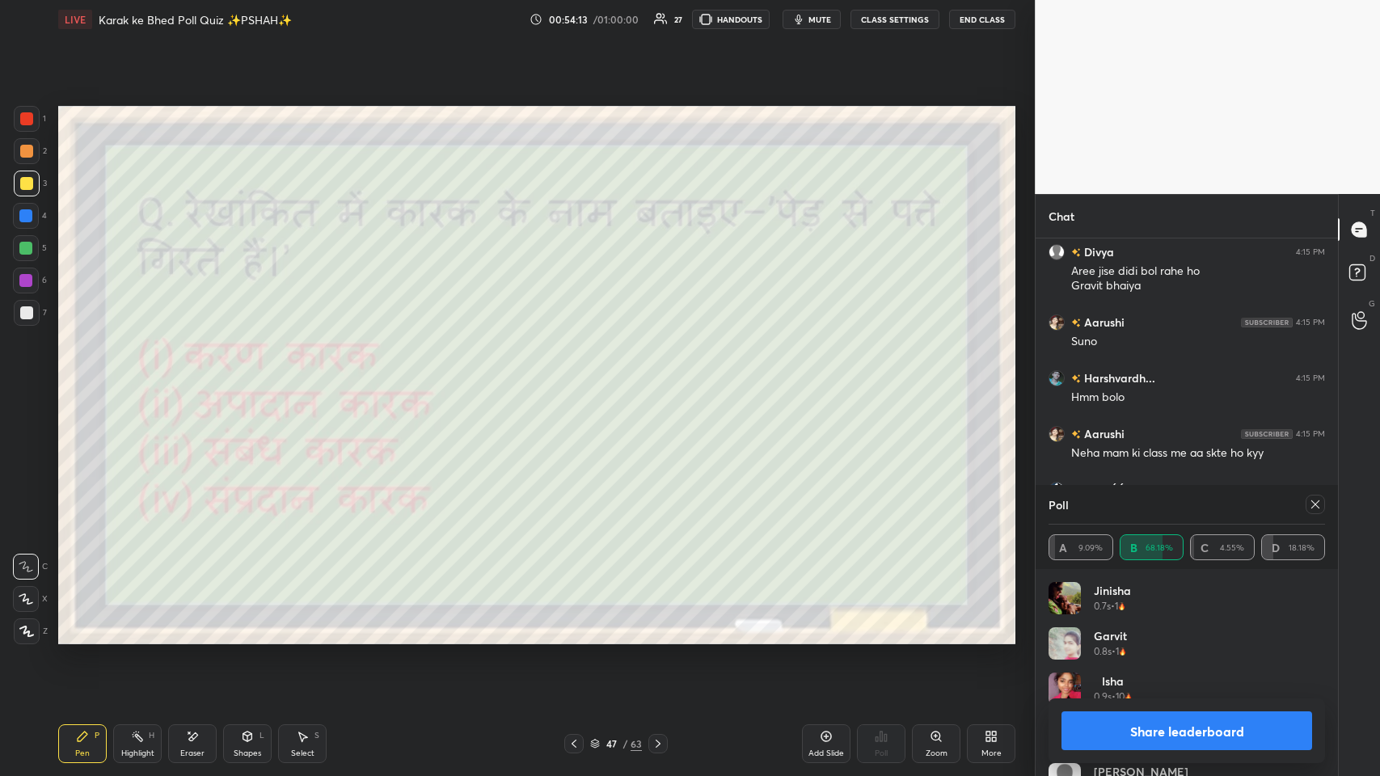
scroll to position [39205, 0]
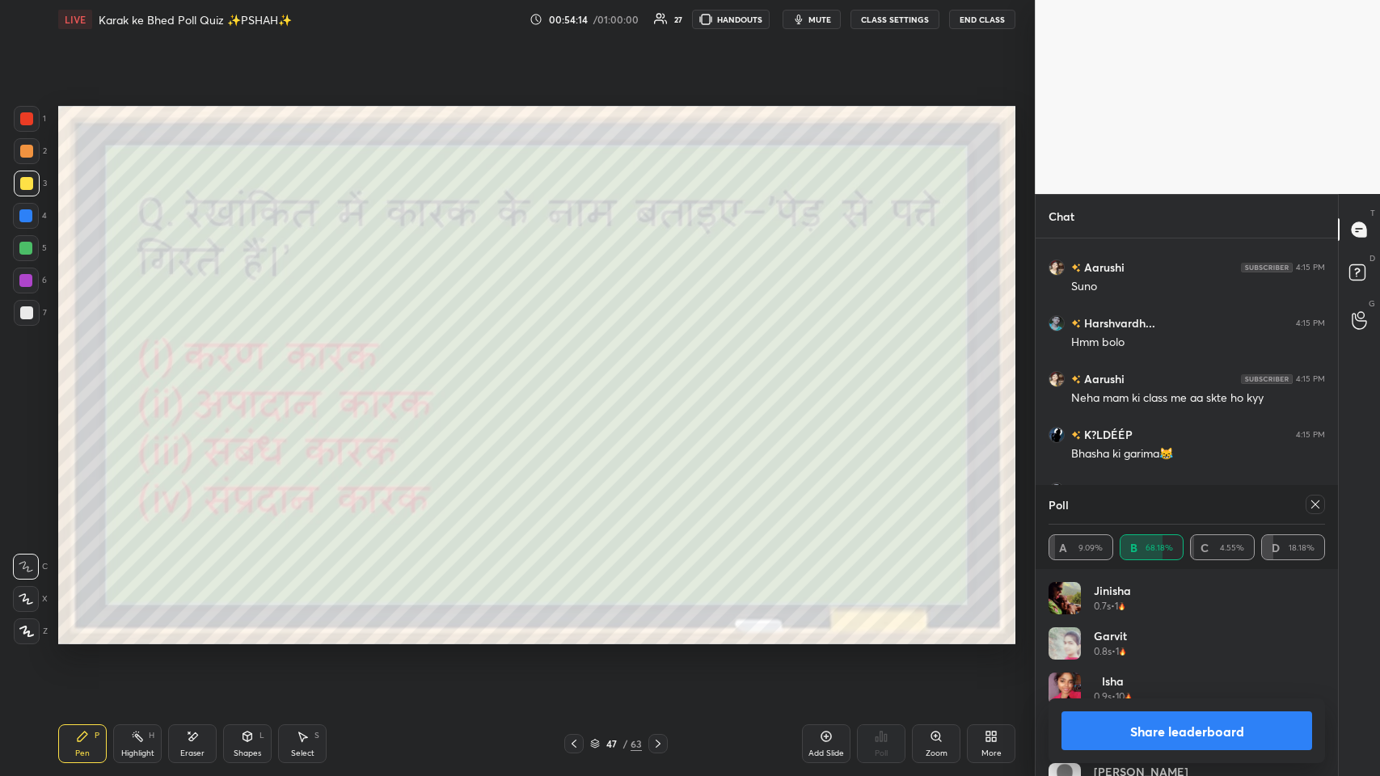
click at [580, 379] on div at bounding box center [1315, 504] width 19 height 19
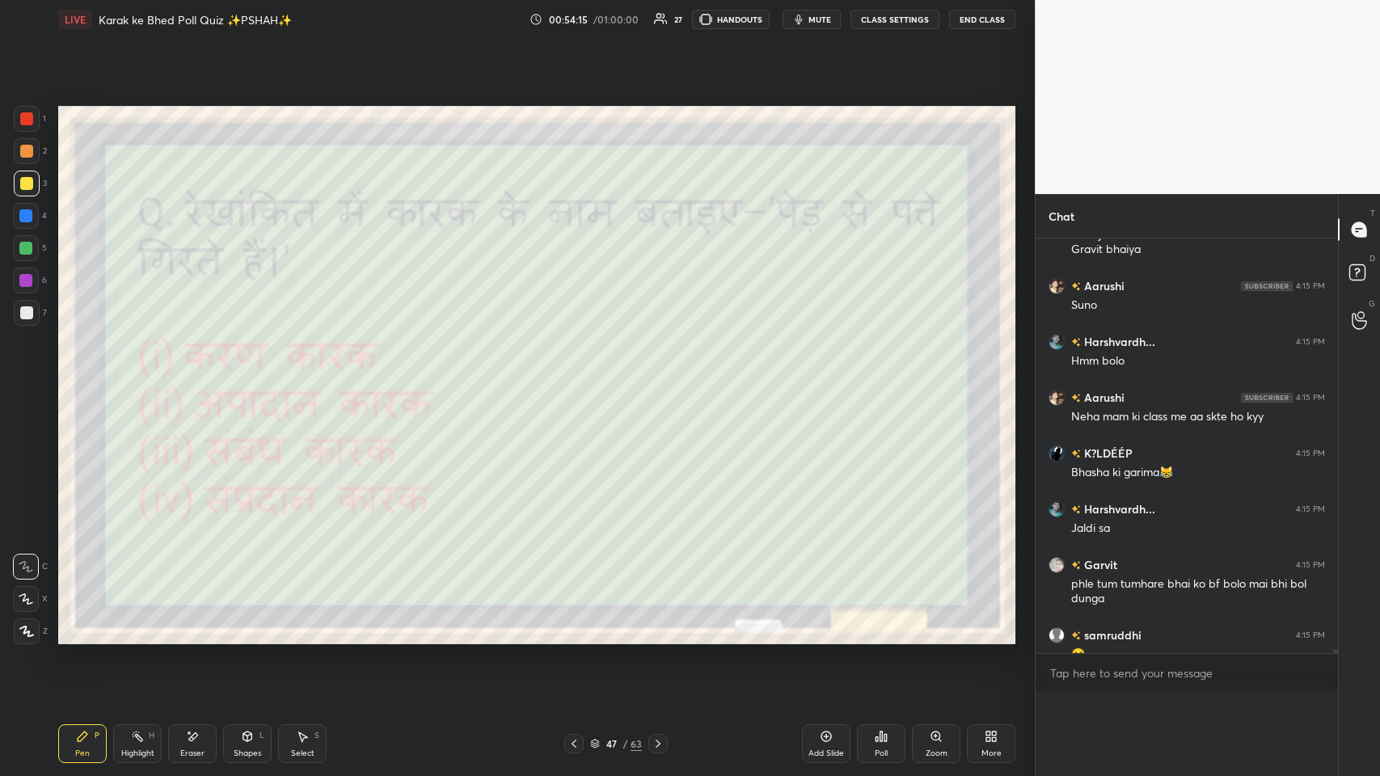
scroll to position [468, 298]
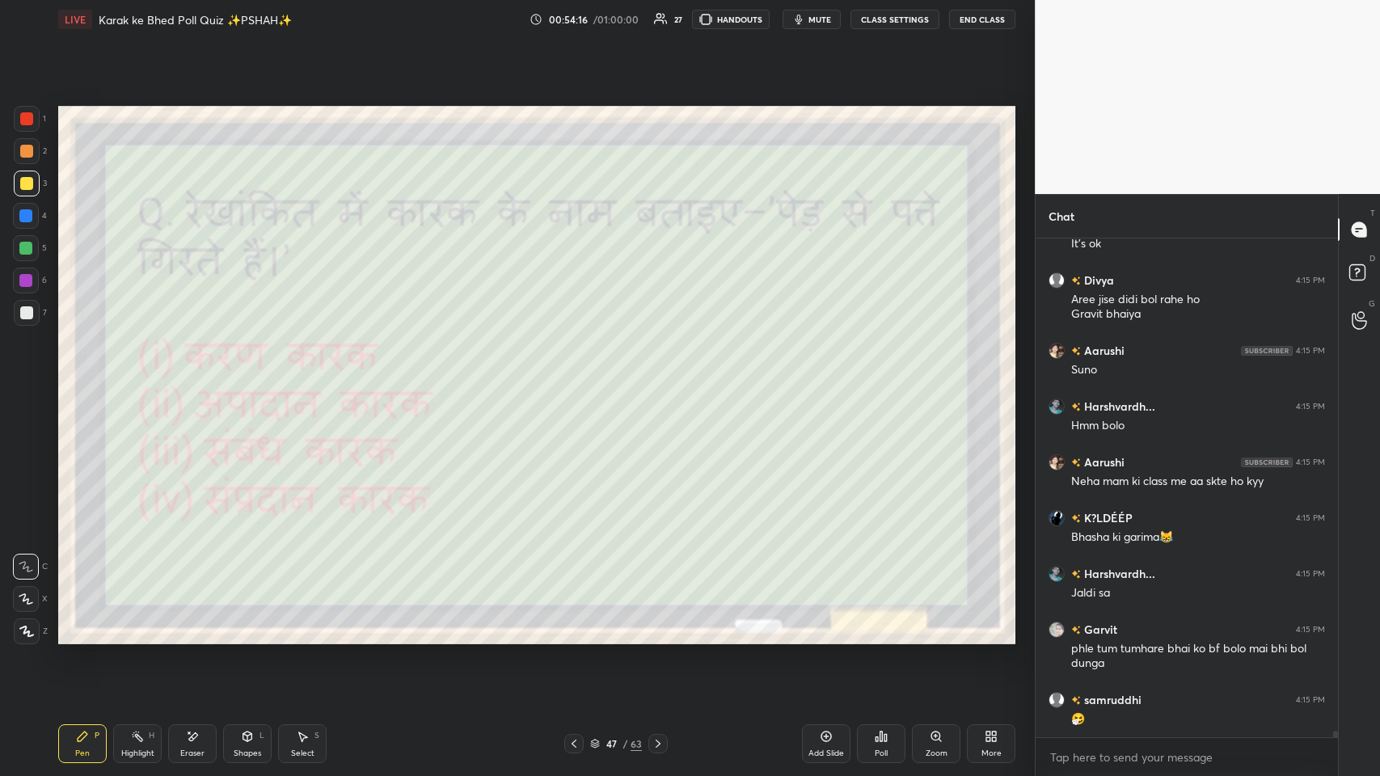
click at [576, 379] on div at bounding box center [573, 743] width 19 height 19
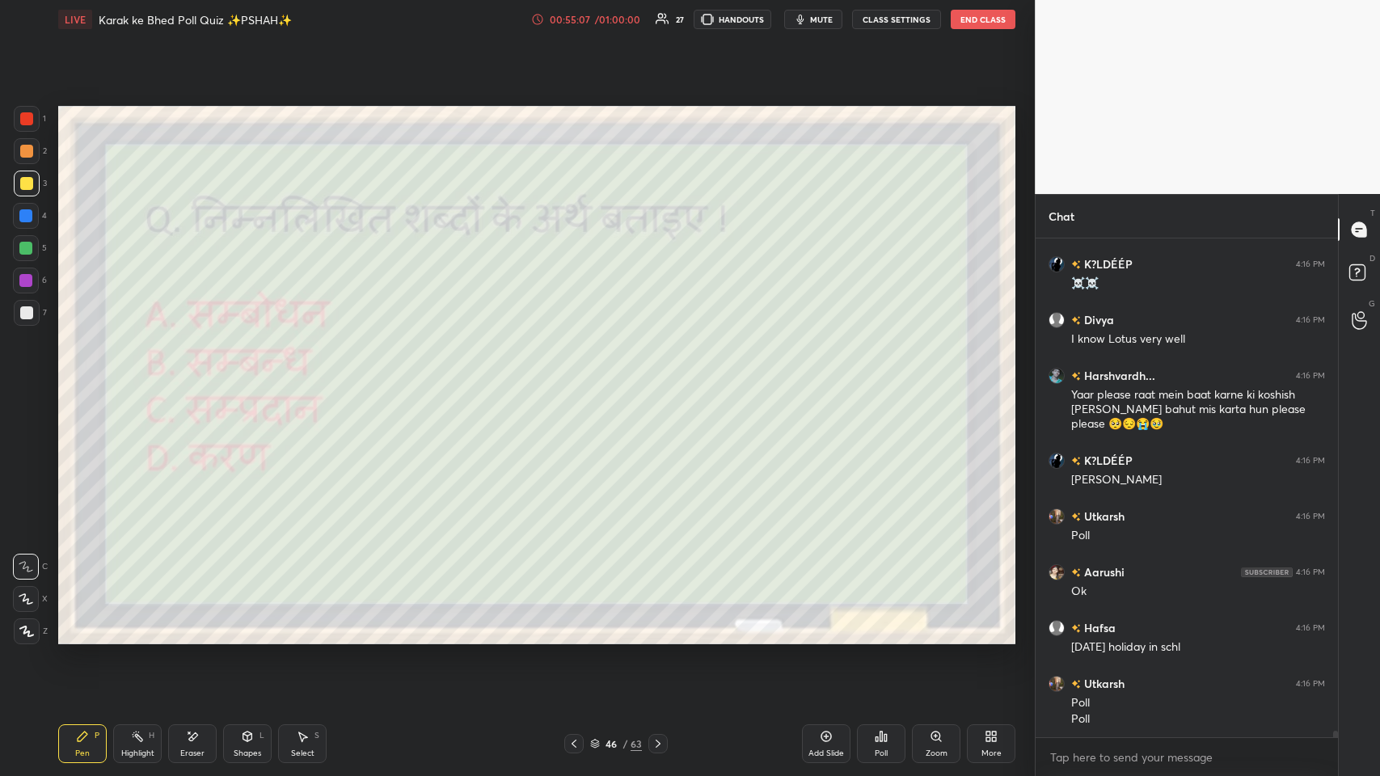
click at [580, 379] on div "Poll" at bounding box center [881, 743] width 49 height 39
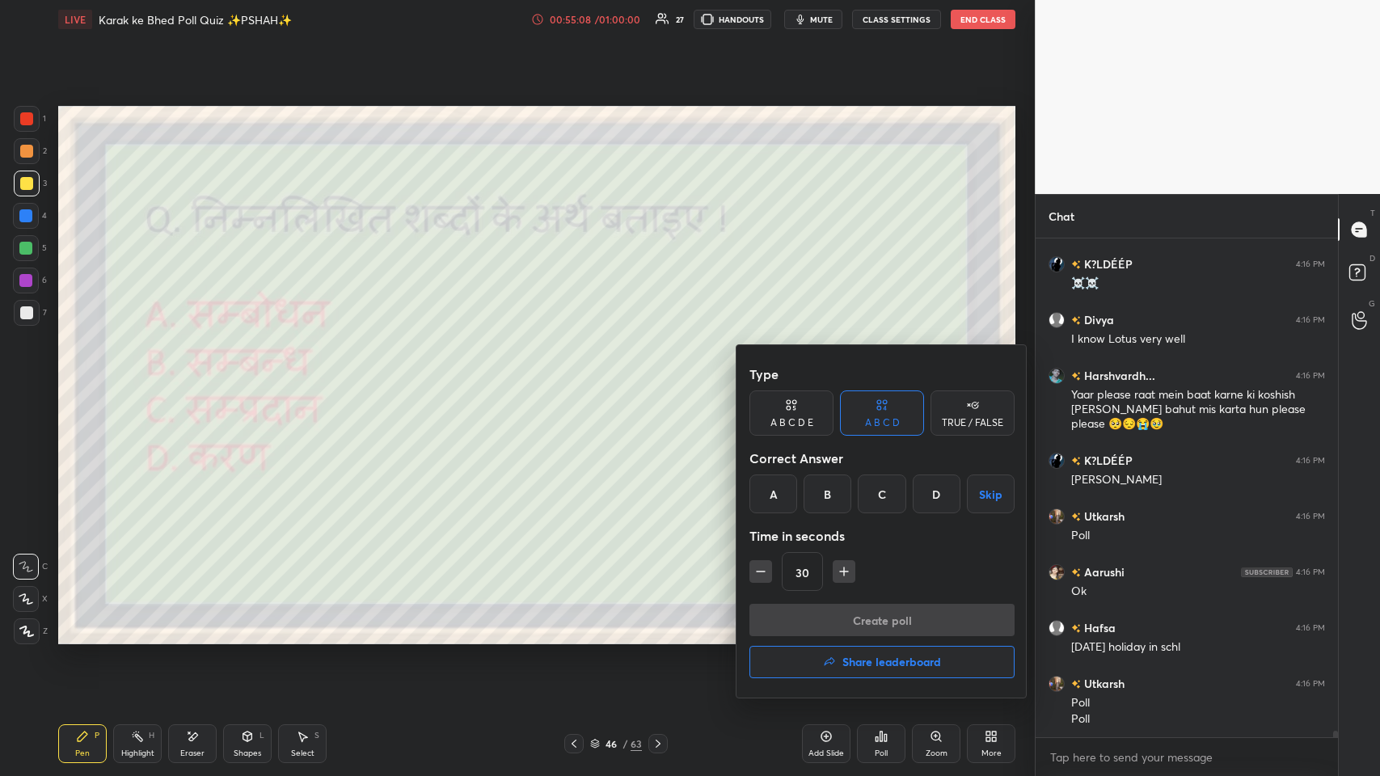
click at [580, 379] on div "B" at bounding box center [828, 494] width 48 height 39
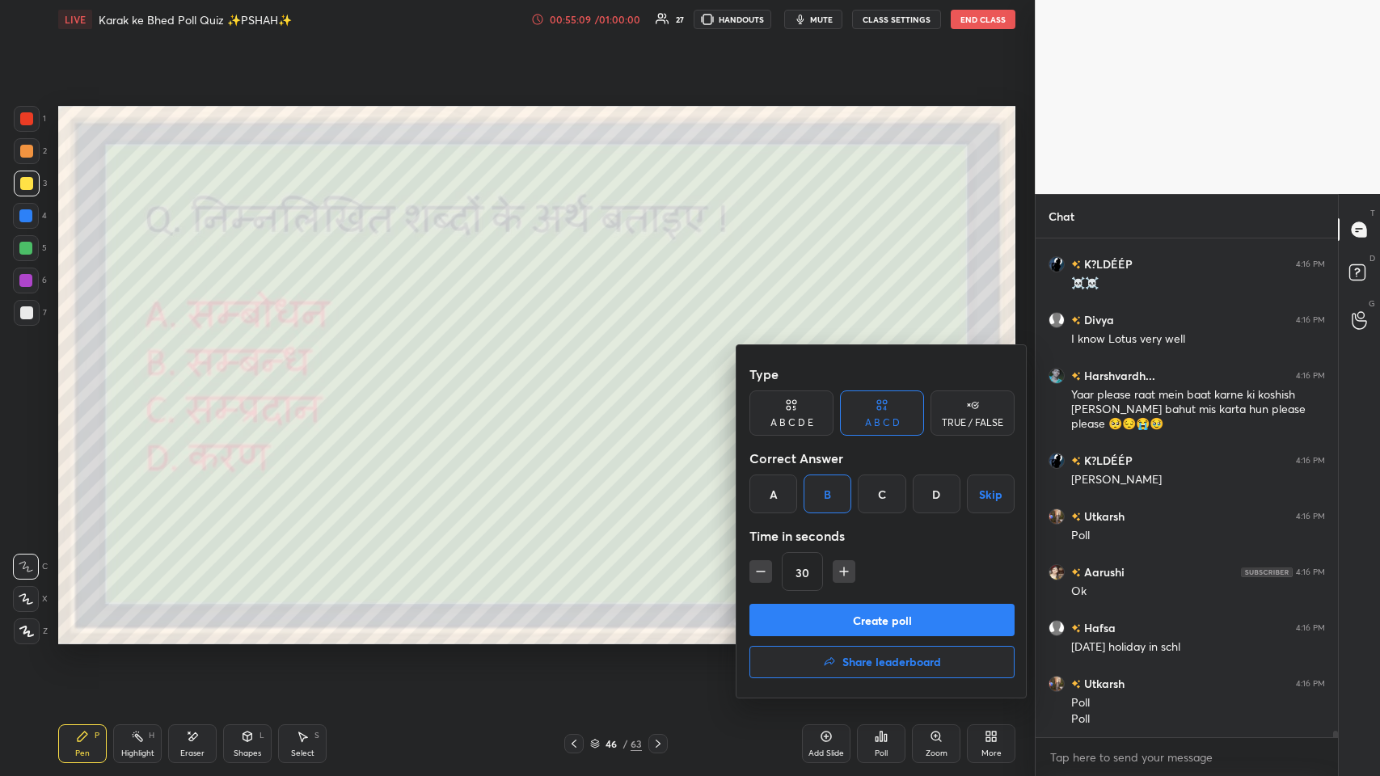
click at [580, 379] on button "Create poll" at bounding box center [881, 620] width 265 height 32
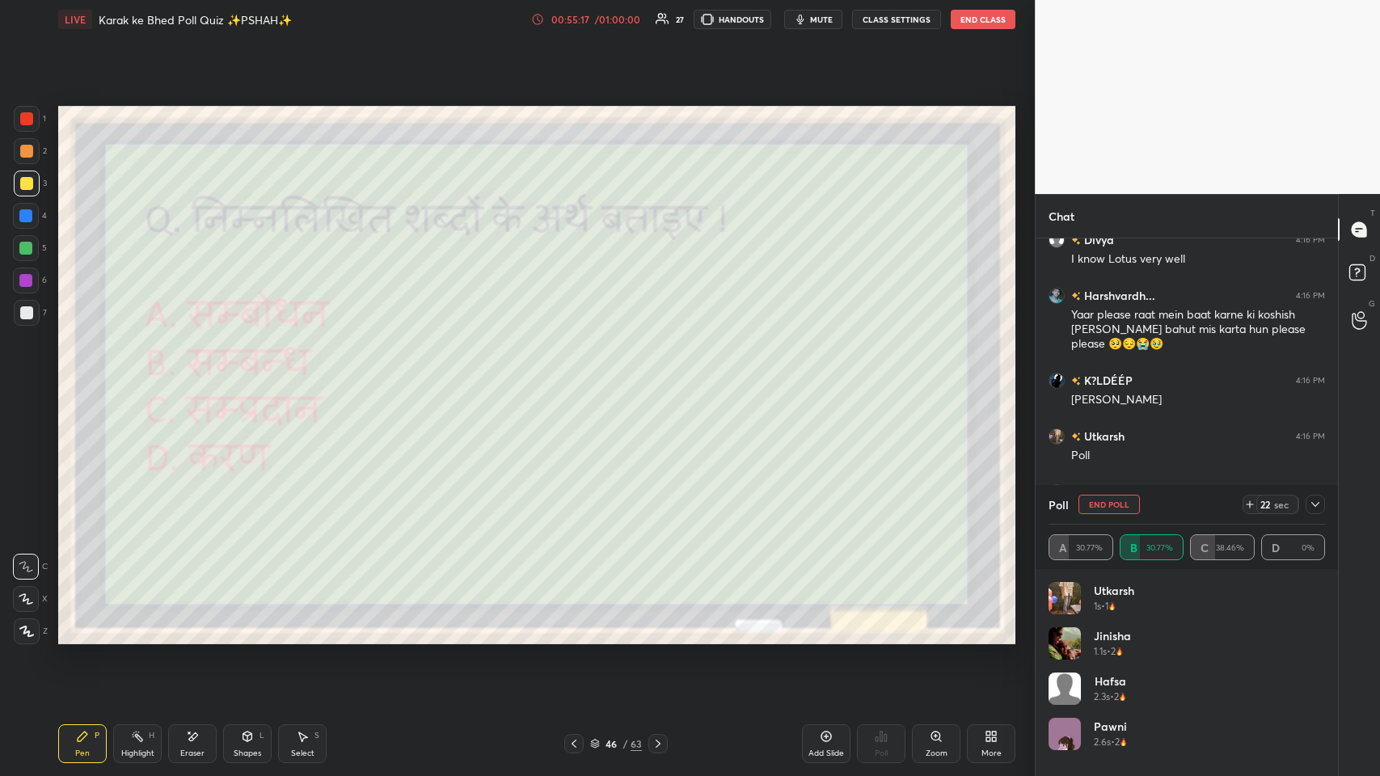
click at [580, 379] on icon at bounding box center [1315, 504] width 13 height 13
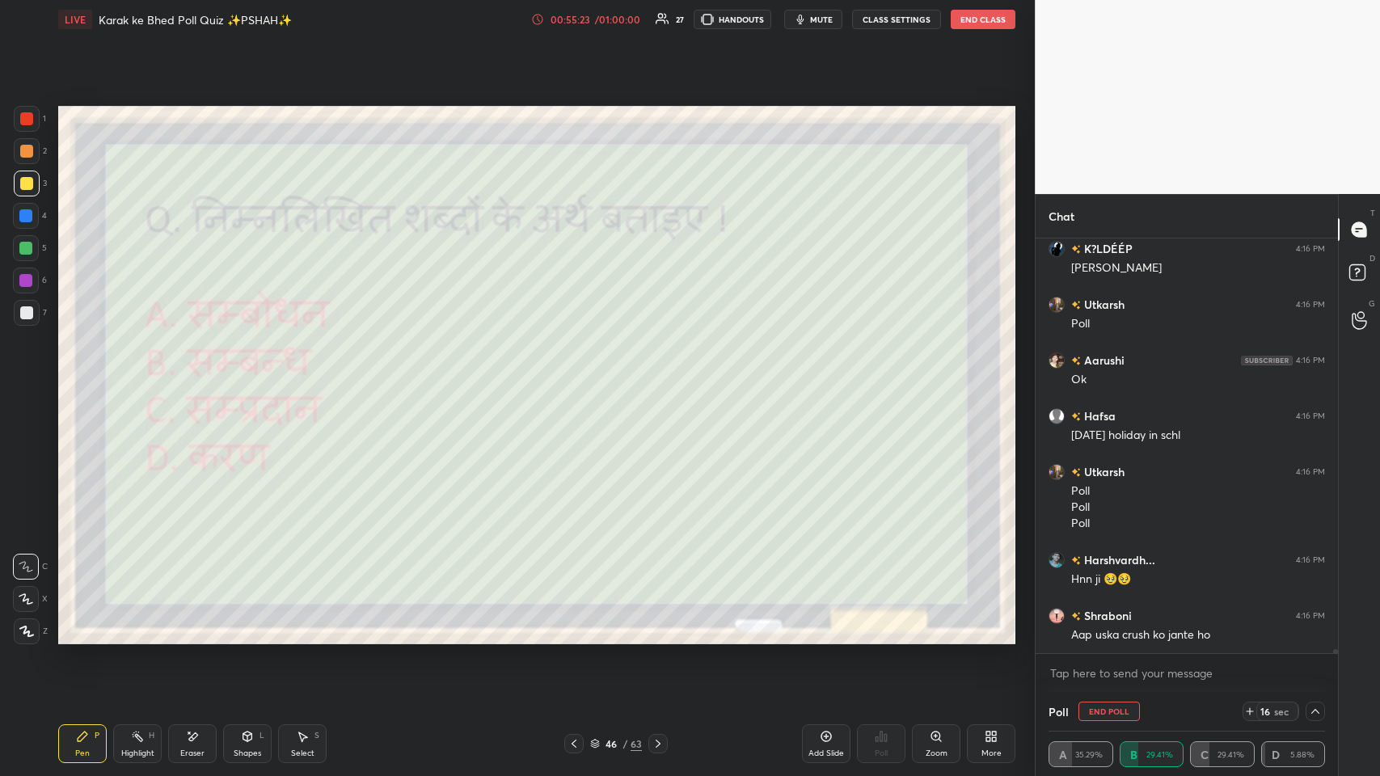
click at [580, 379] on icon at bounding box center [1315, 711] width 13 height 13
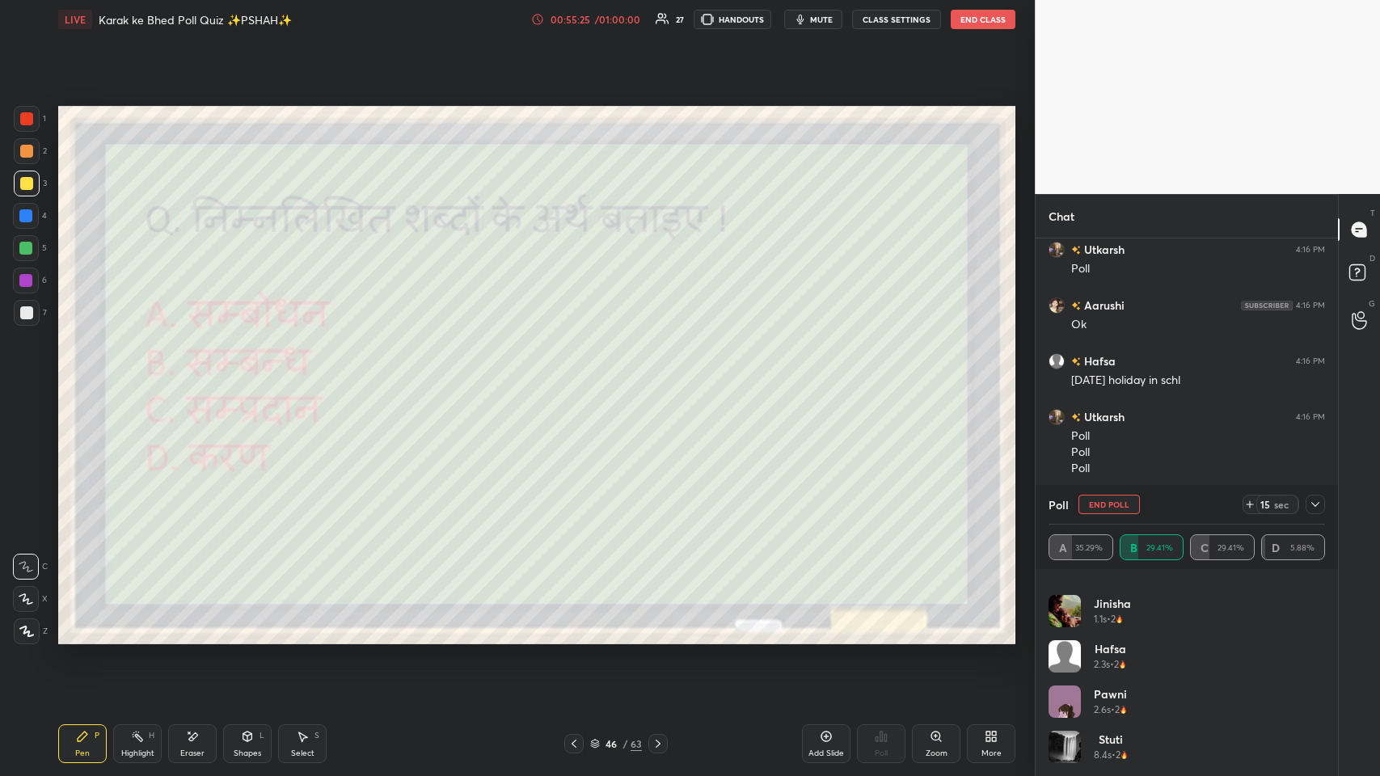
click at [580, 379] on icon at bounding box center [1315, 504] width 13 height 13
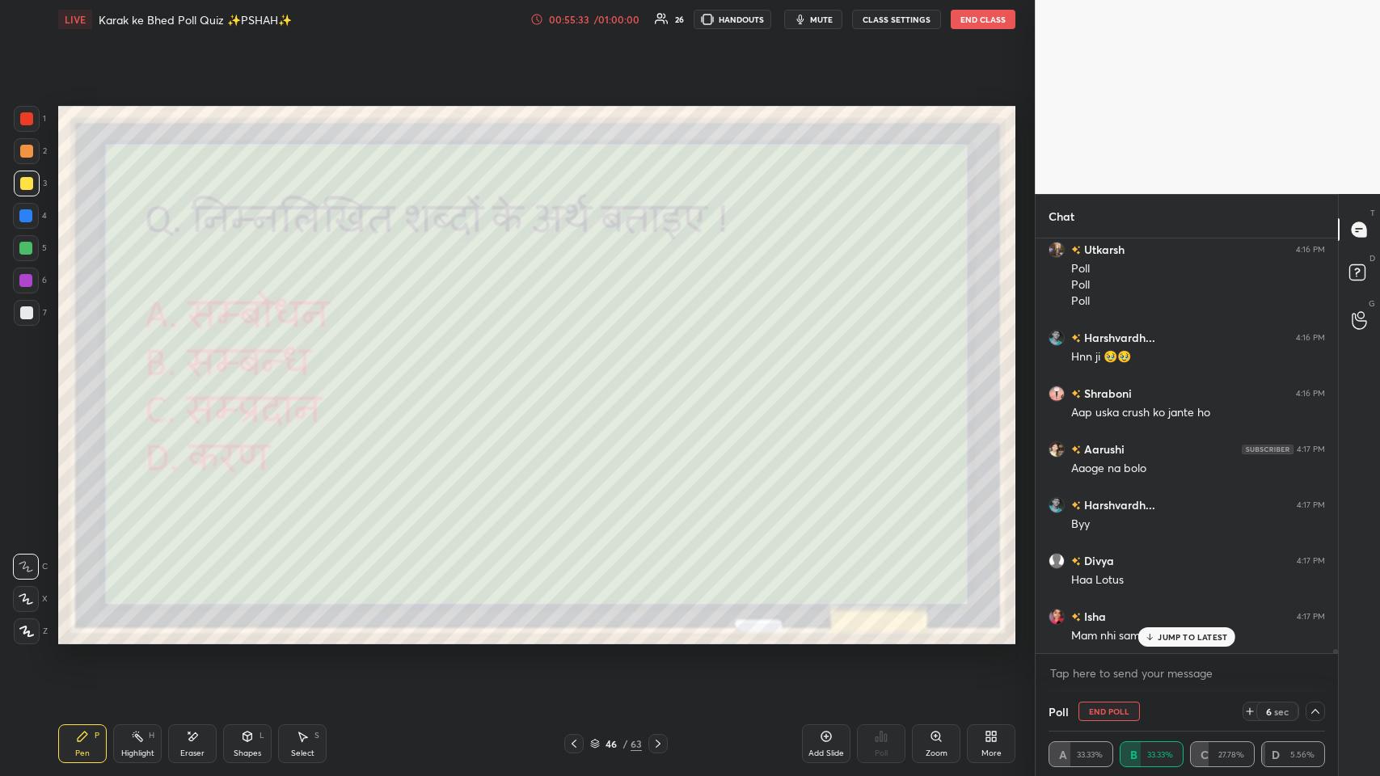
click at [194, 379] on icon at bounding box center [193, 737] width 9 height 8
click at [76, 379] on icon at bounding box center [82, 736] width 13 height 13
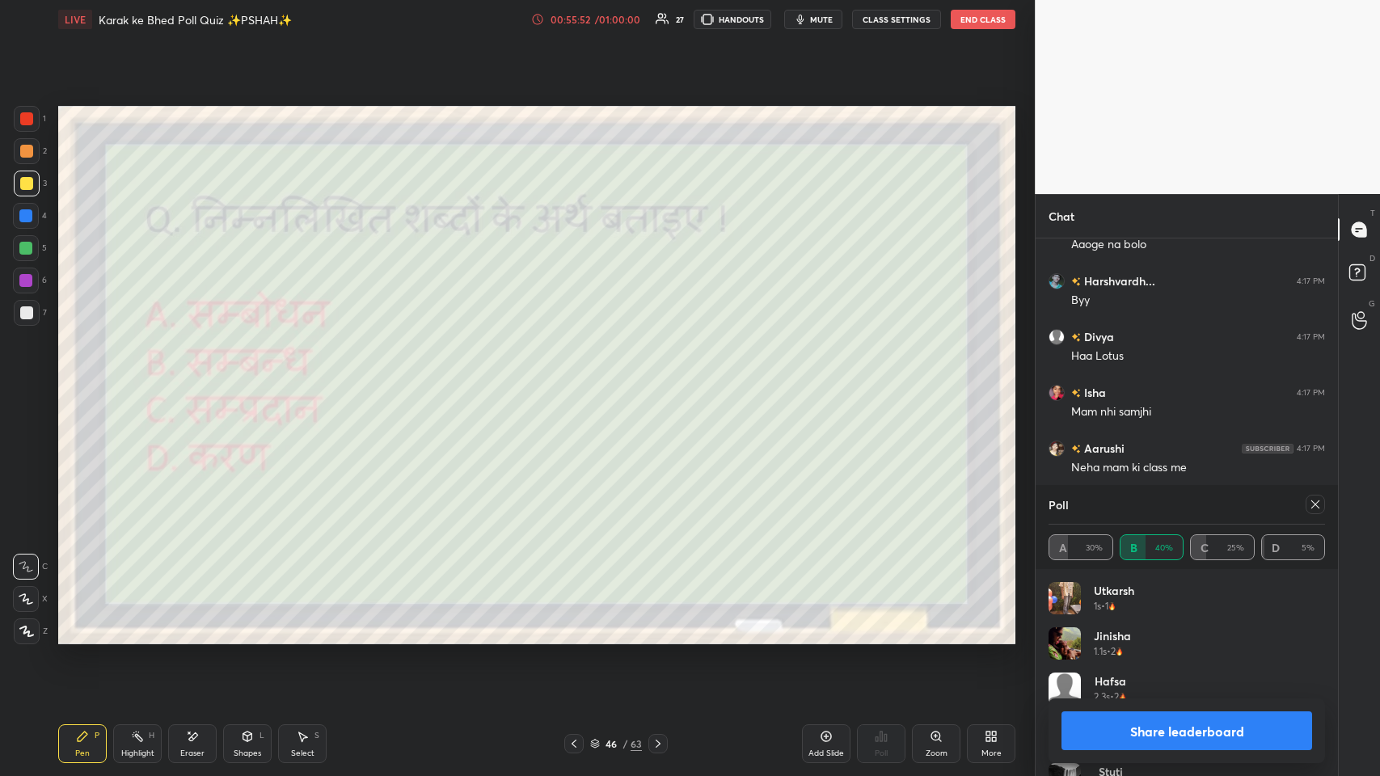
click at [580, 379] on div at bounding box center [1315, 504] width 19 height 19
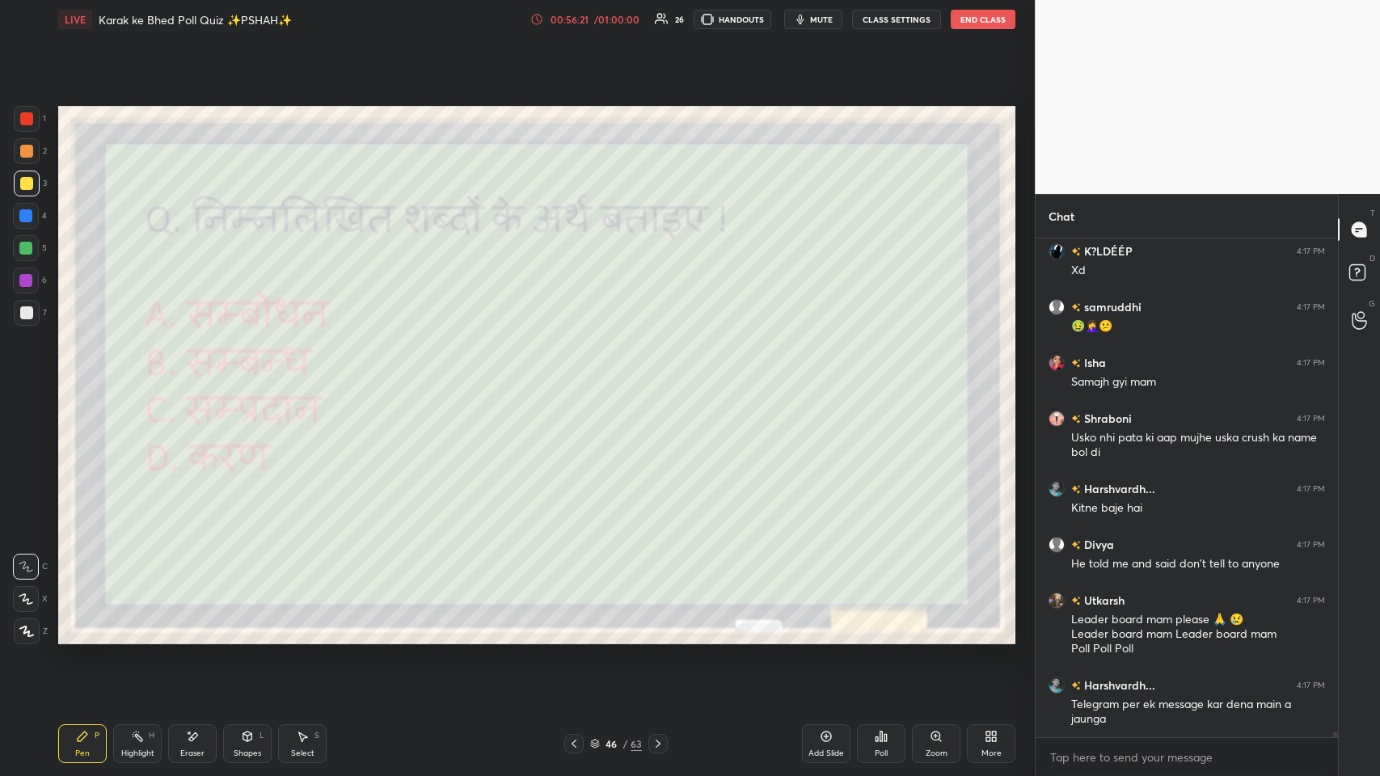
click at [576, 379] on icon at bounding box center [574, 743] width 13 height 13
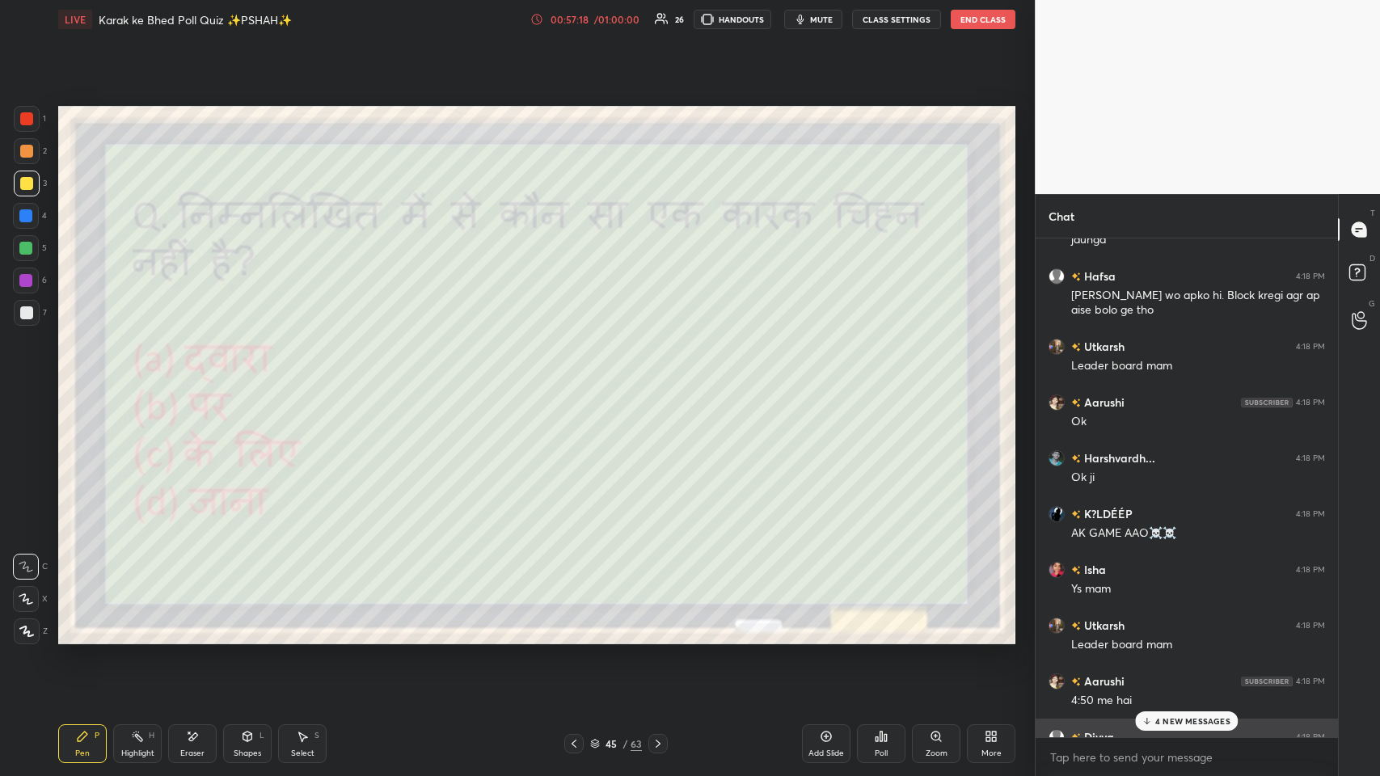
scroll to position [41845, 0]
click at [580, 379] on p "4 NEW MESSAGES" at bounding box center [1192, 721] width 75 height 10
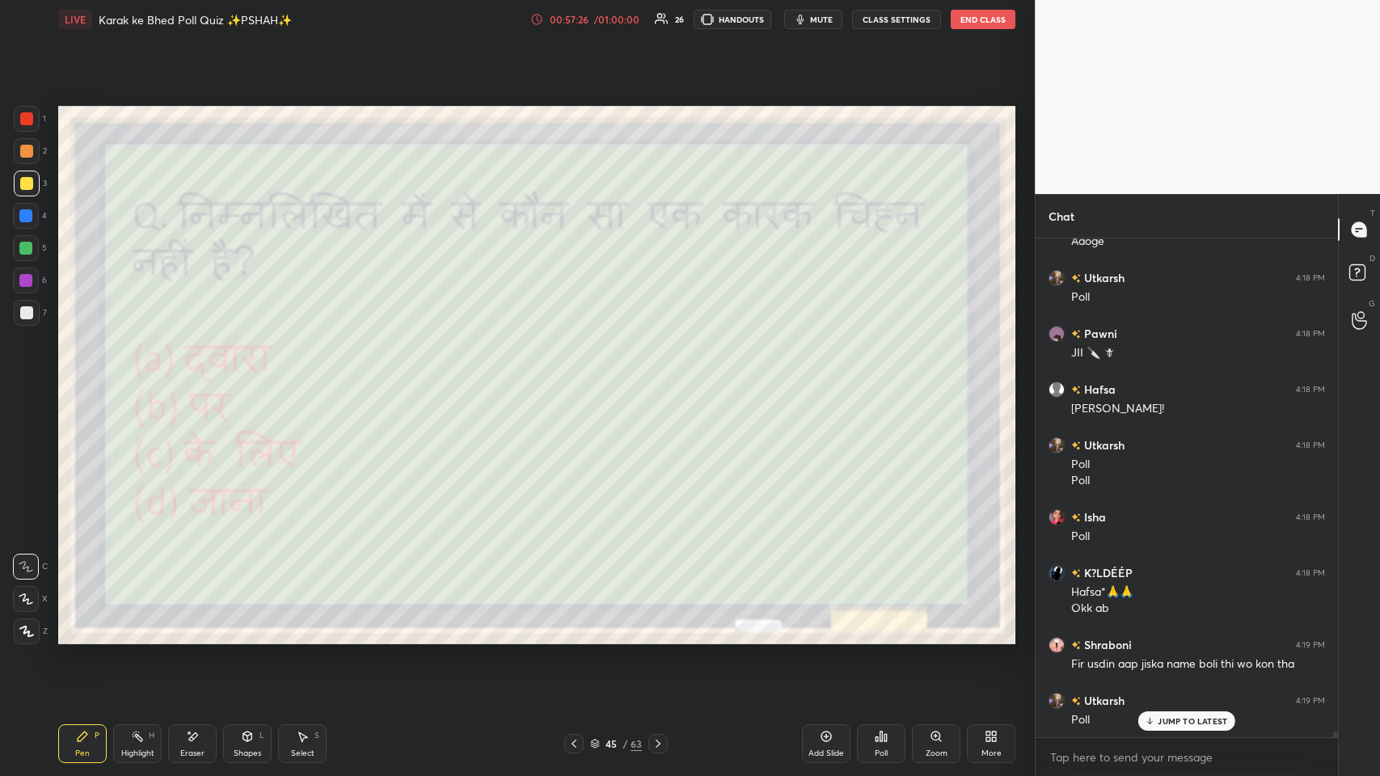
scroll to position [42836, 0]
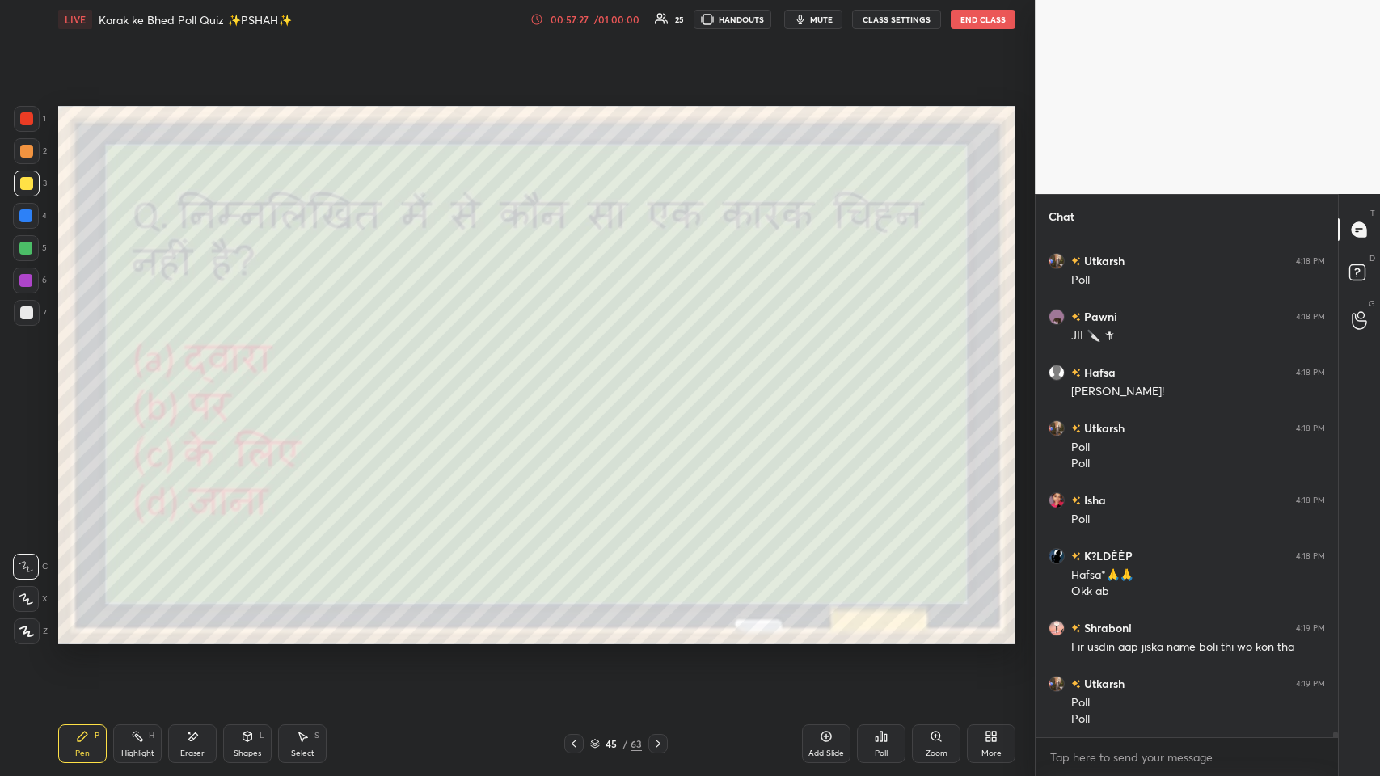
click at [580, 379] on div "Poll" at bounding box center [881, 743] width 49 height 39
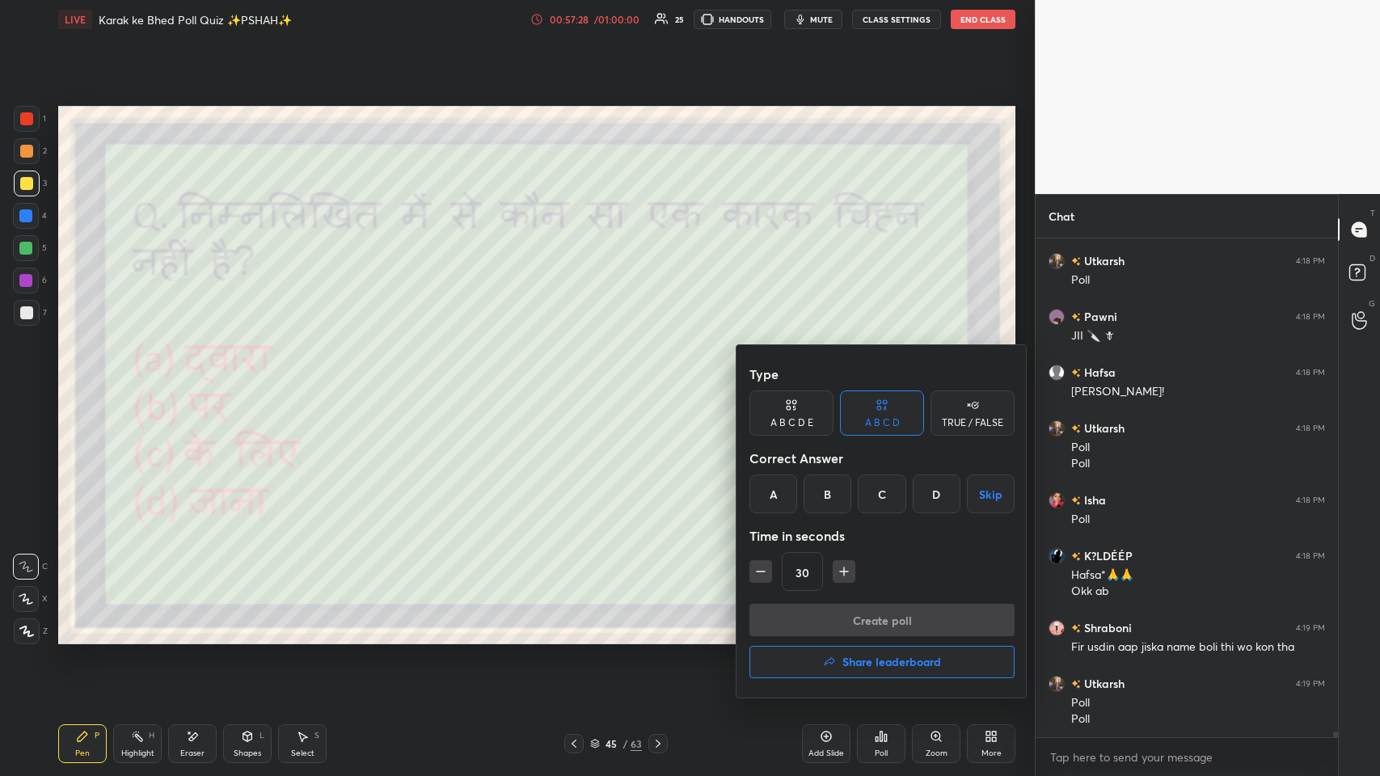
click at [580, 379] on div "D" at bounding box center [937, 494] width 48 height 39
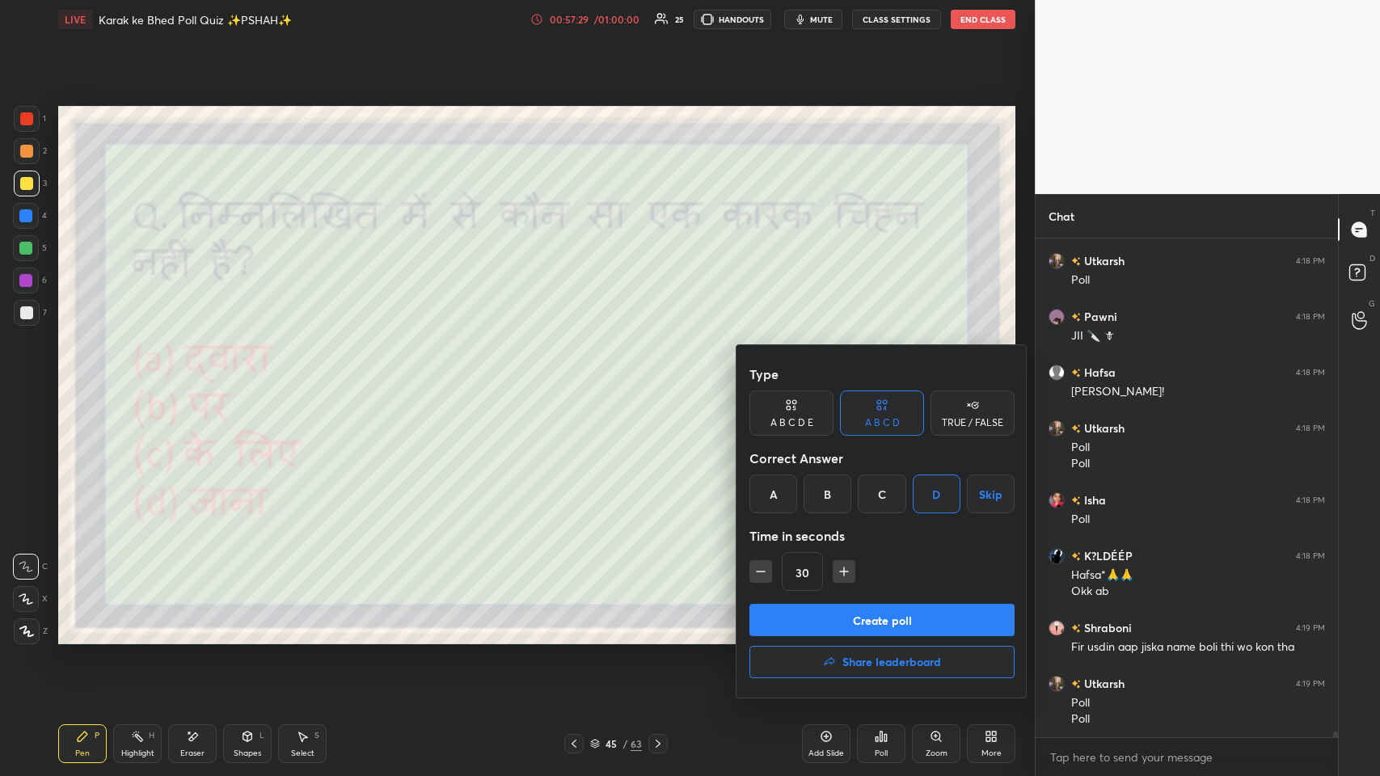
click at [580, 379] on button "Create poll" at bounding box center [881, 620] width 265 height 32
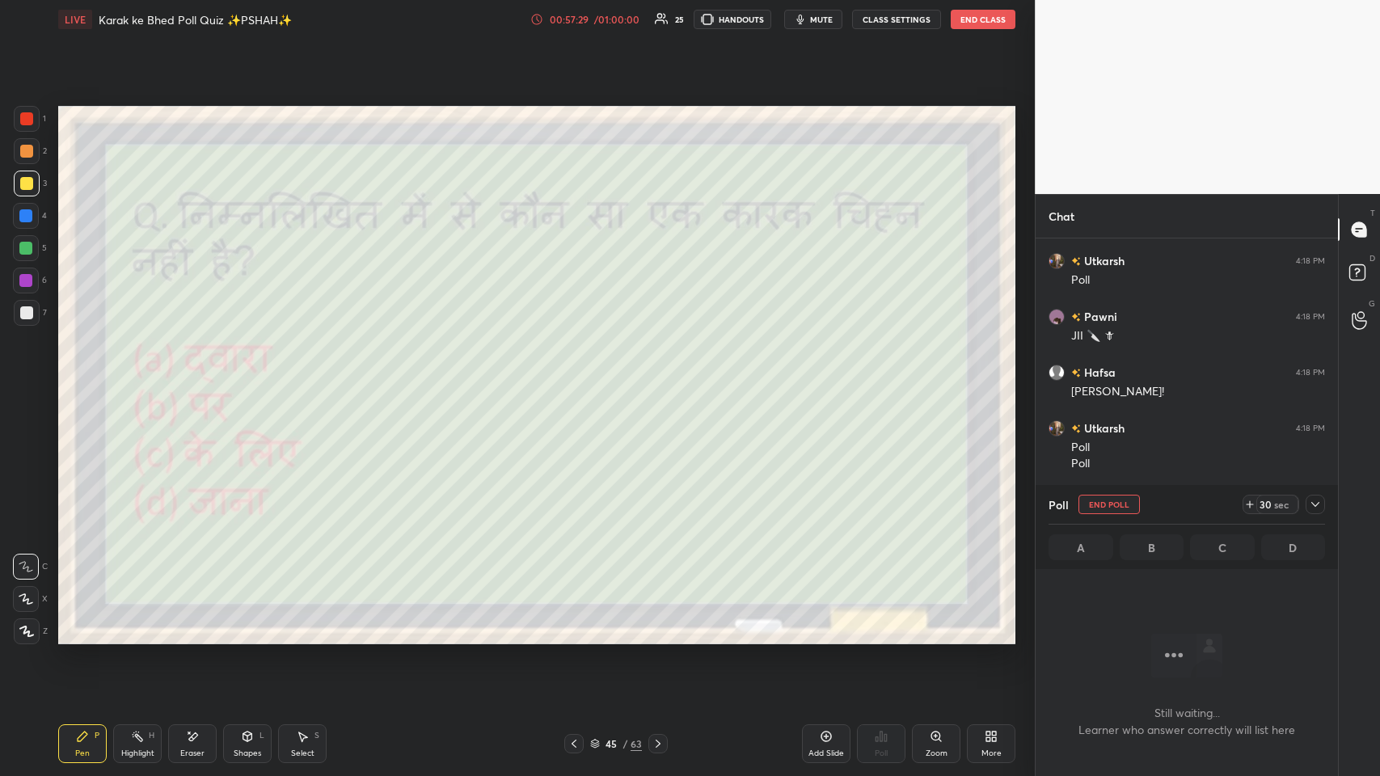
scroll to position [450, 298]
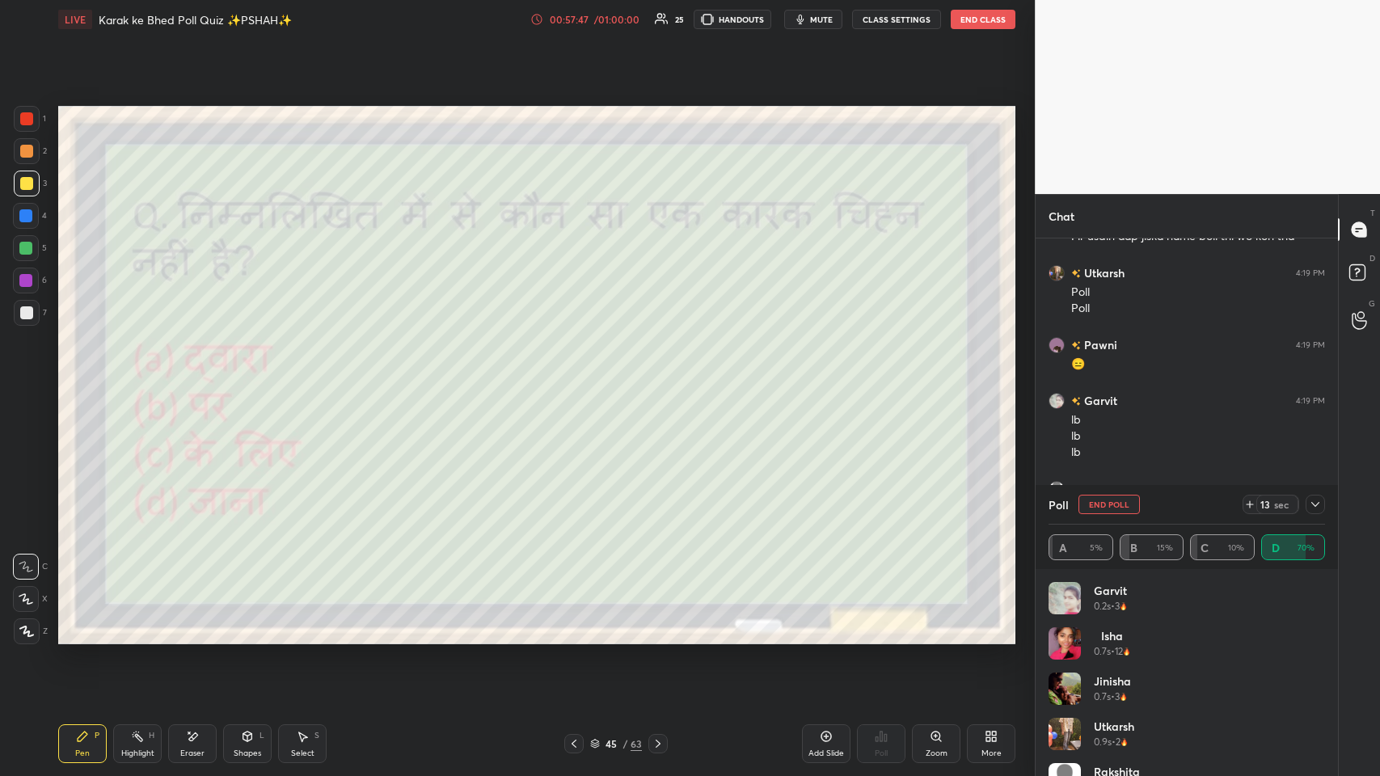
click at [580, 379] on div at bounding box center [1315, 504] width 19 height 19
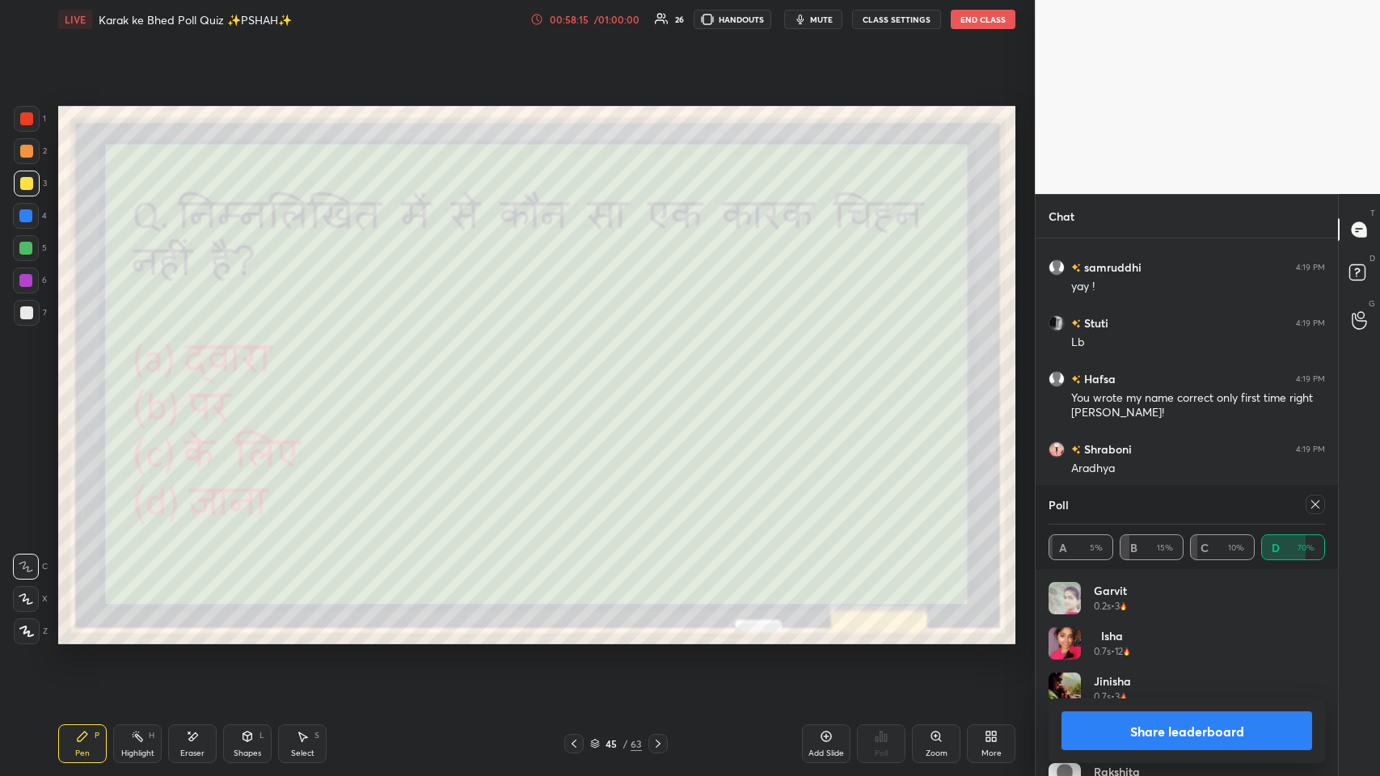
click at [580, 379] on div at bounding box center [1315, 504] width 19 height 19
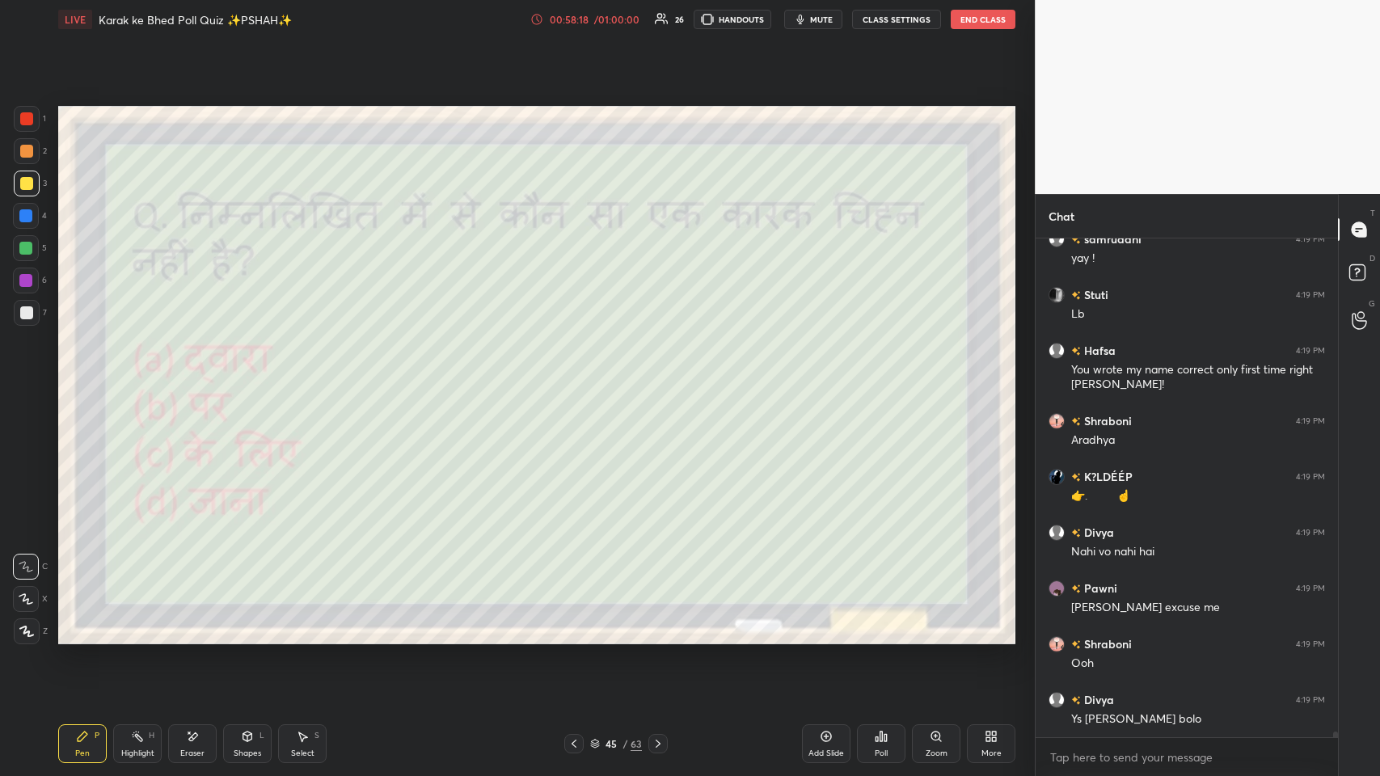
click at [580, 379] on div "More" at bounding box center [992, 753] width 20 height 8
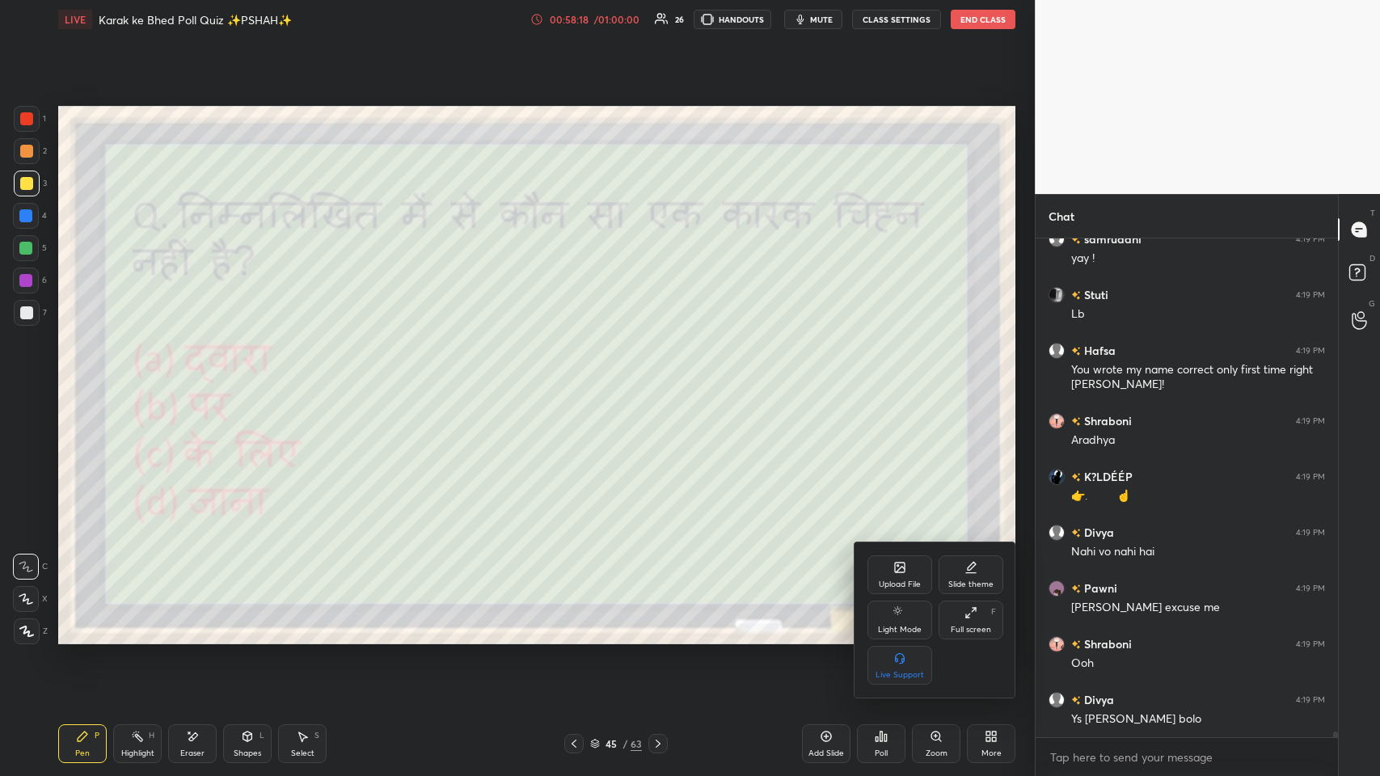
click at [580, 379] on div "Full screen F" at bounding box center [971, 620] width 65 height 39
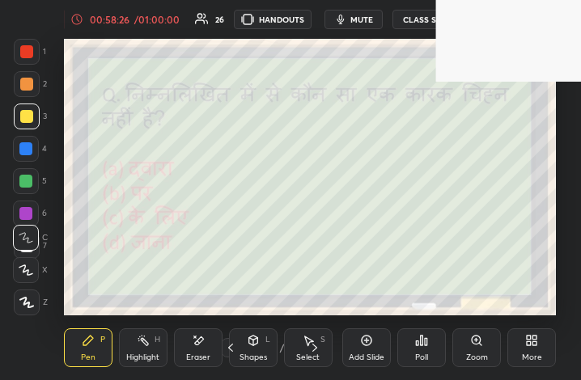
click at [526, 349] on div "More" at bounding box center [531, 347] width 49 height 39
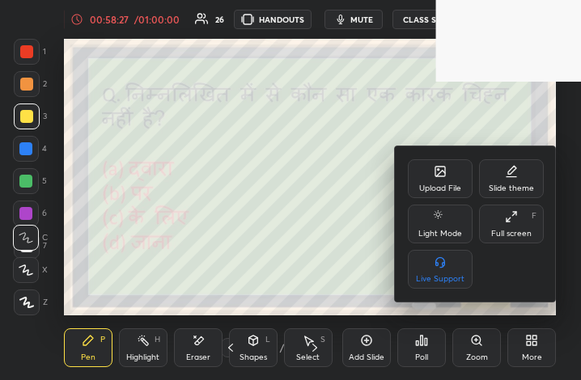
click at [489, 207] on div "Full screen F" at bounding box center [511, 224] width 65 height 39
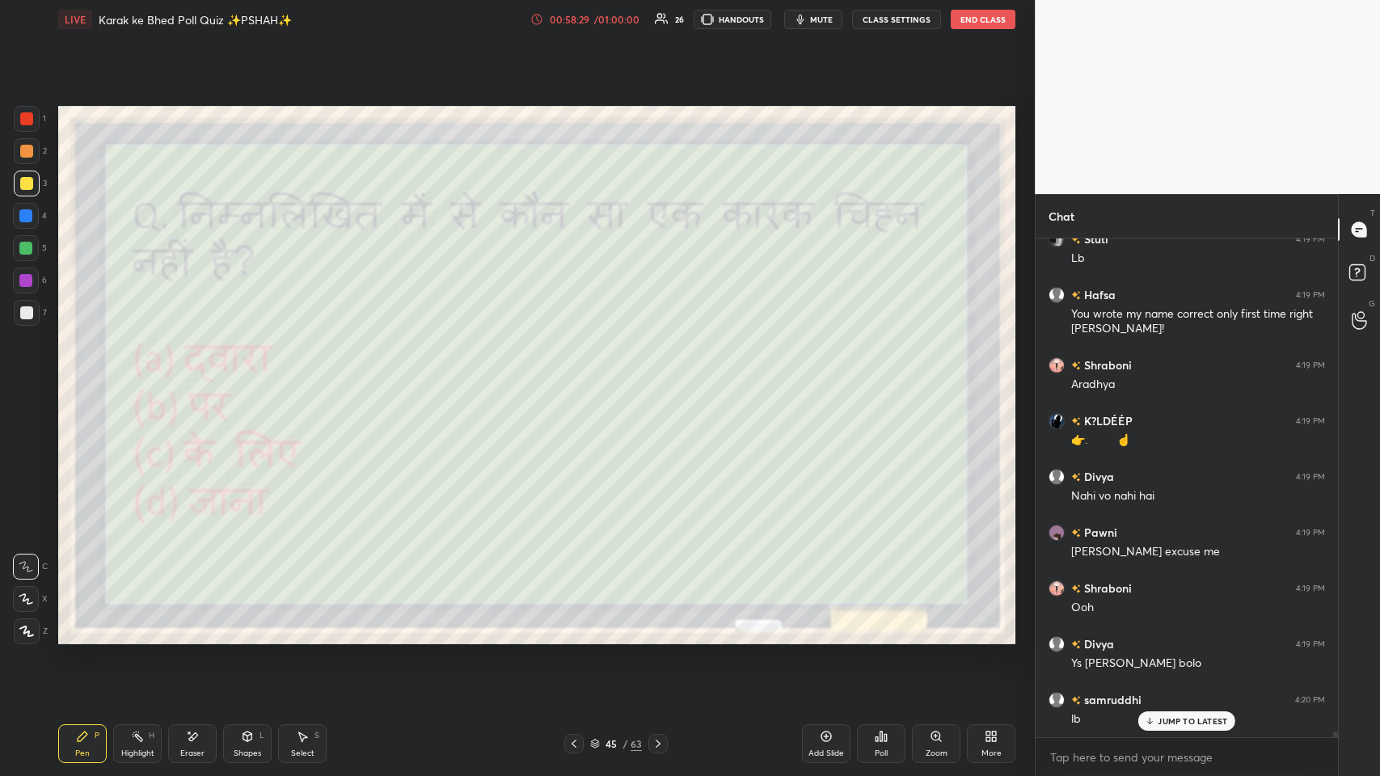
click at [580, 379] on div "Utkarsh 4:18 PM Poll Poll Isha 4:18 PM Poll K?LDÉÉP 4:18 PM Hafsa*🙏🙏 Okk ab Shr…" at bounding box center [1187, 488] width 302 height 499
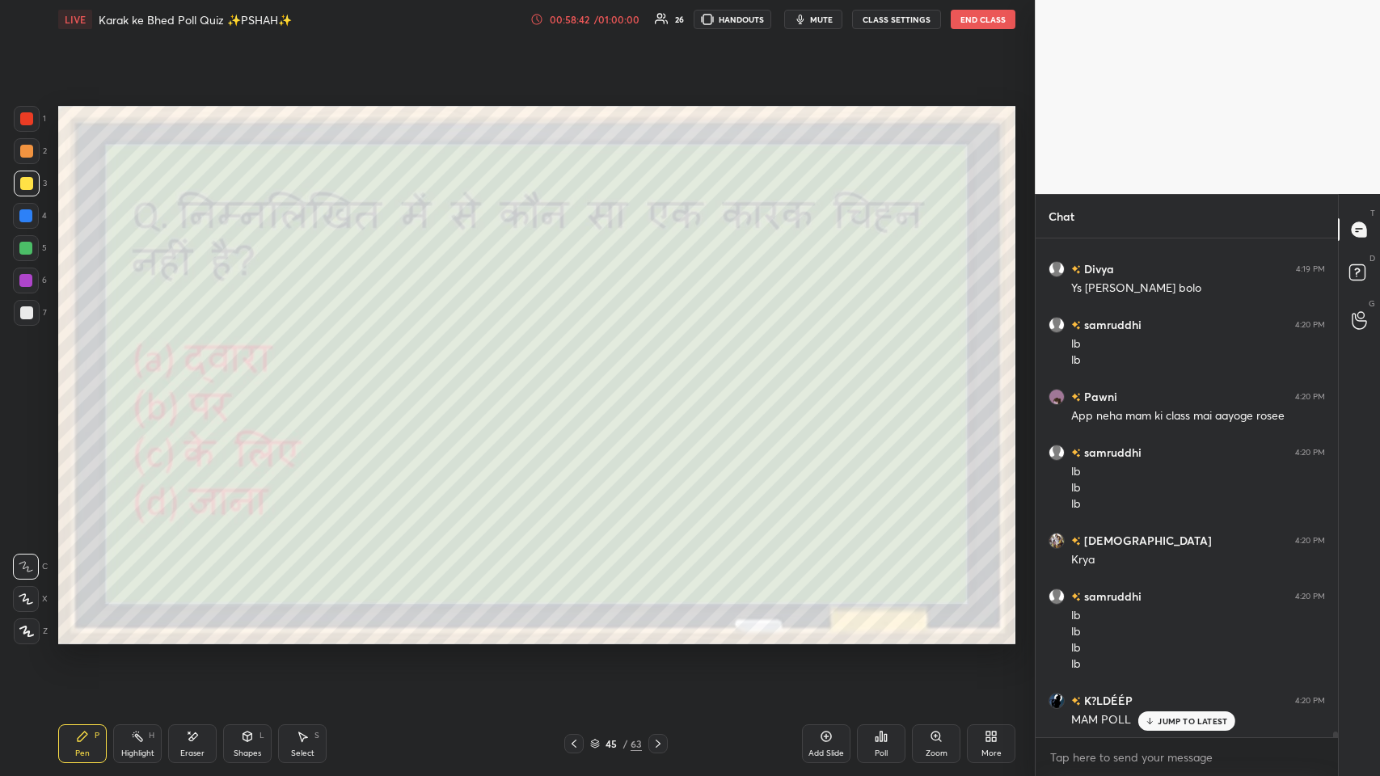
click at [580, 379] on div "Poll" at bounding box center [881, 753] width 13 height 8
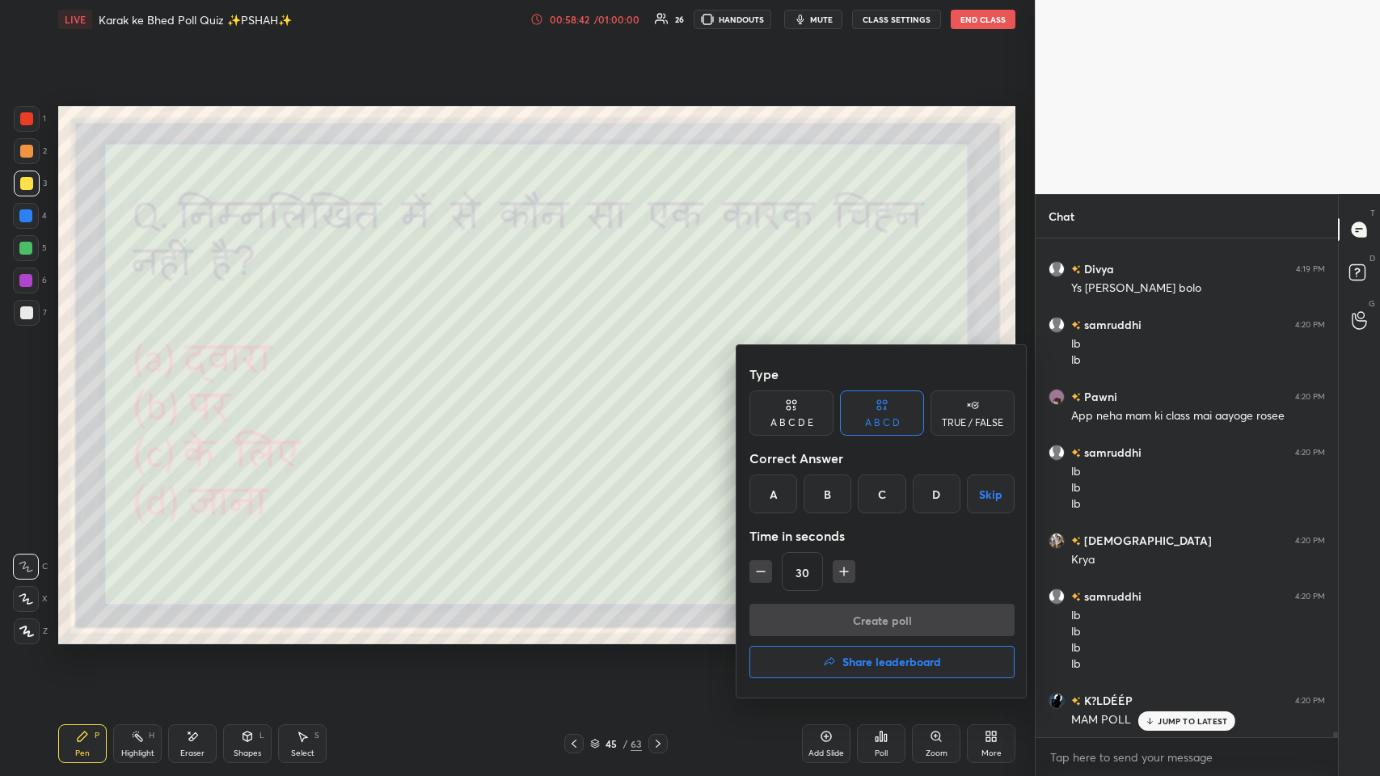
click at [580, 379] on h4 "Share leaderboard" at bounding box center [891, 662] width 99 height 11
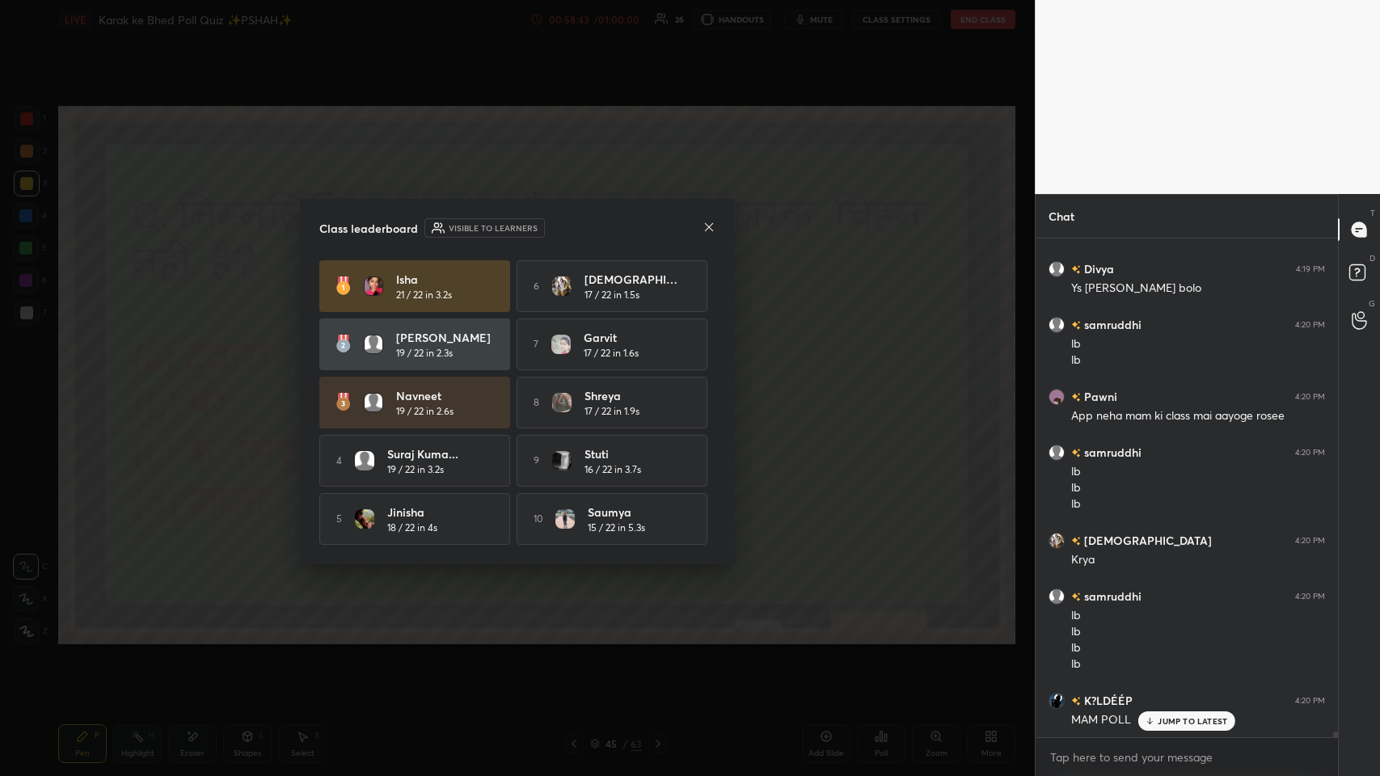
click at [580, 379] on p "JUMP TO LATEST" at bounding box center [1193, 721] width 70 height 10
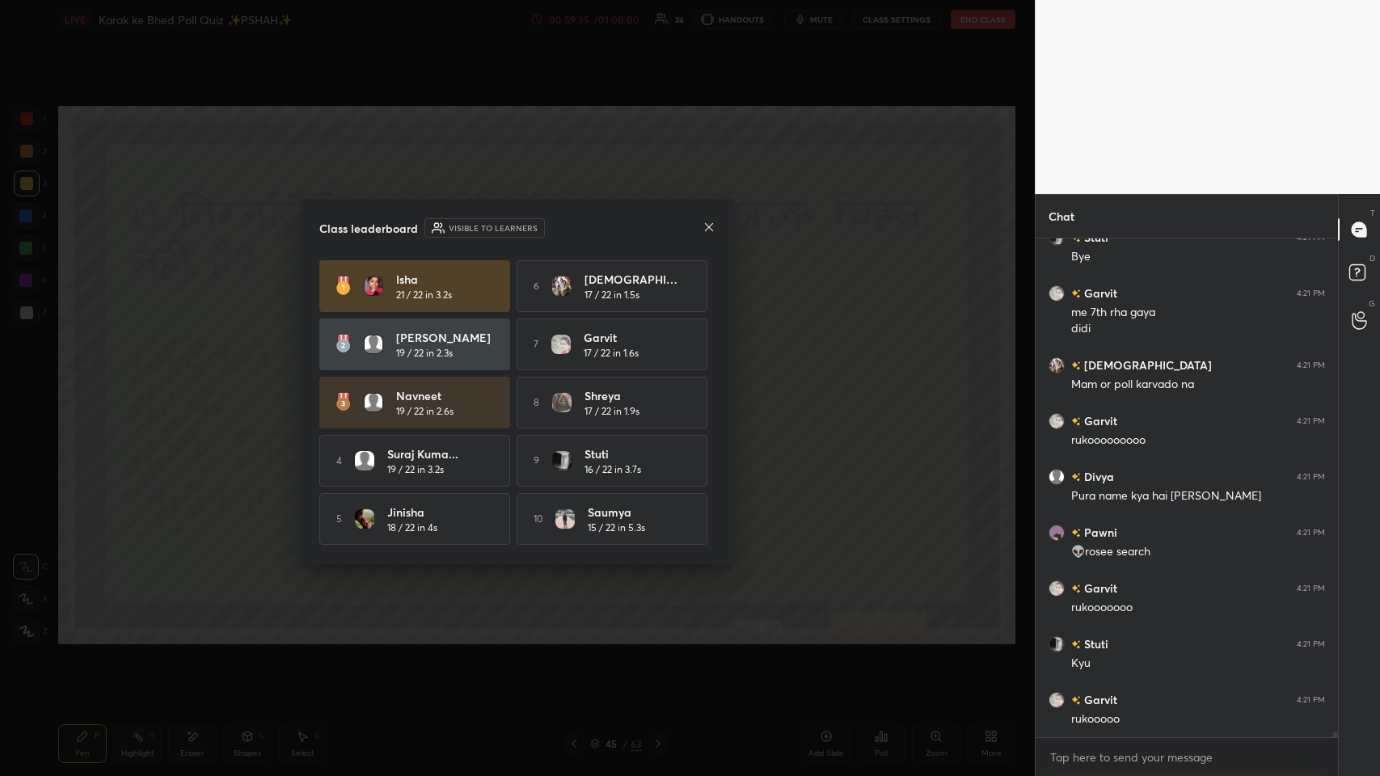
scroll to position [45192, 0]
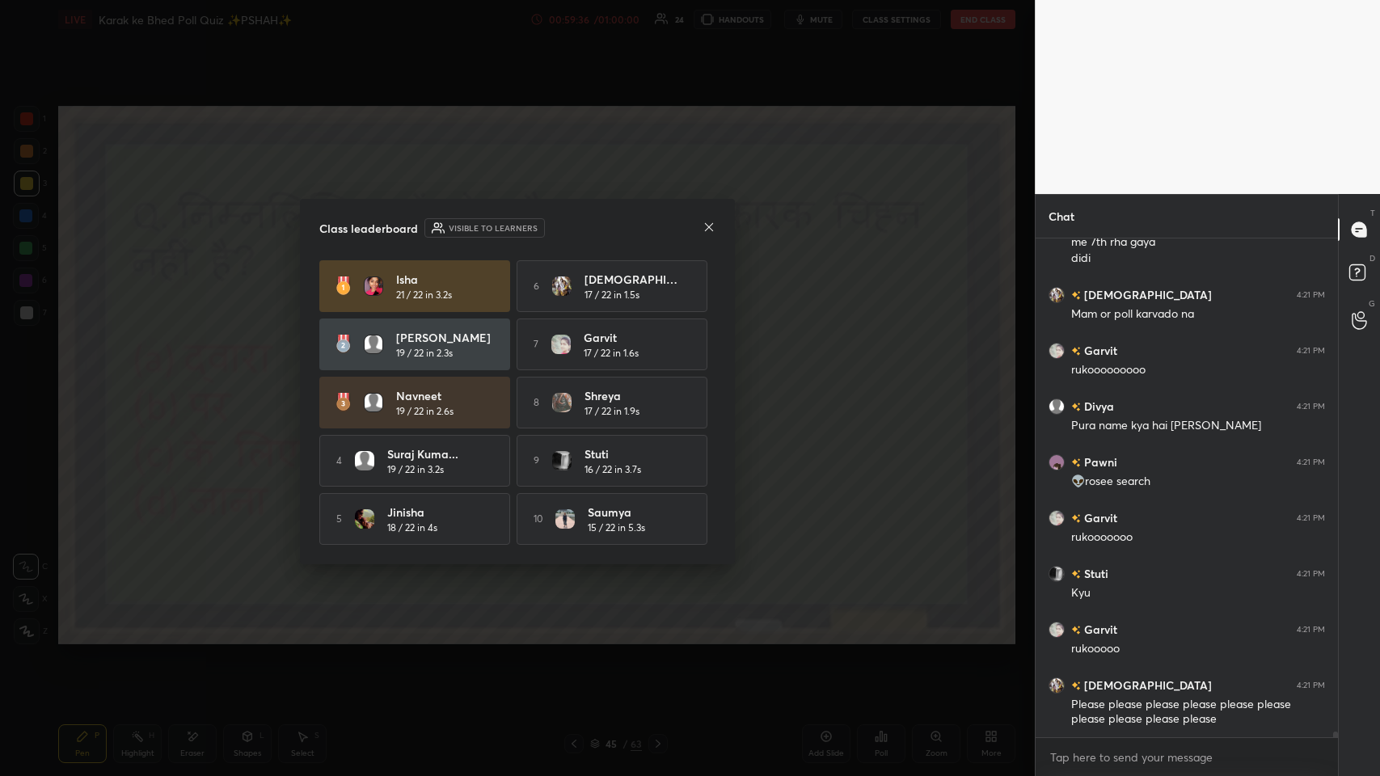
click at [580, 233] on div at bounding box center [709, 228] width 13 height 17
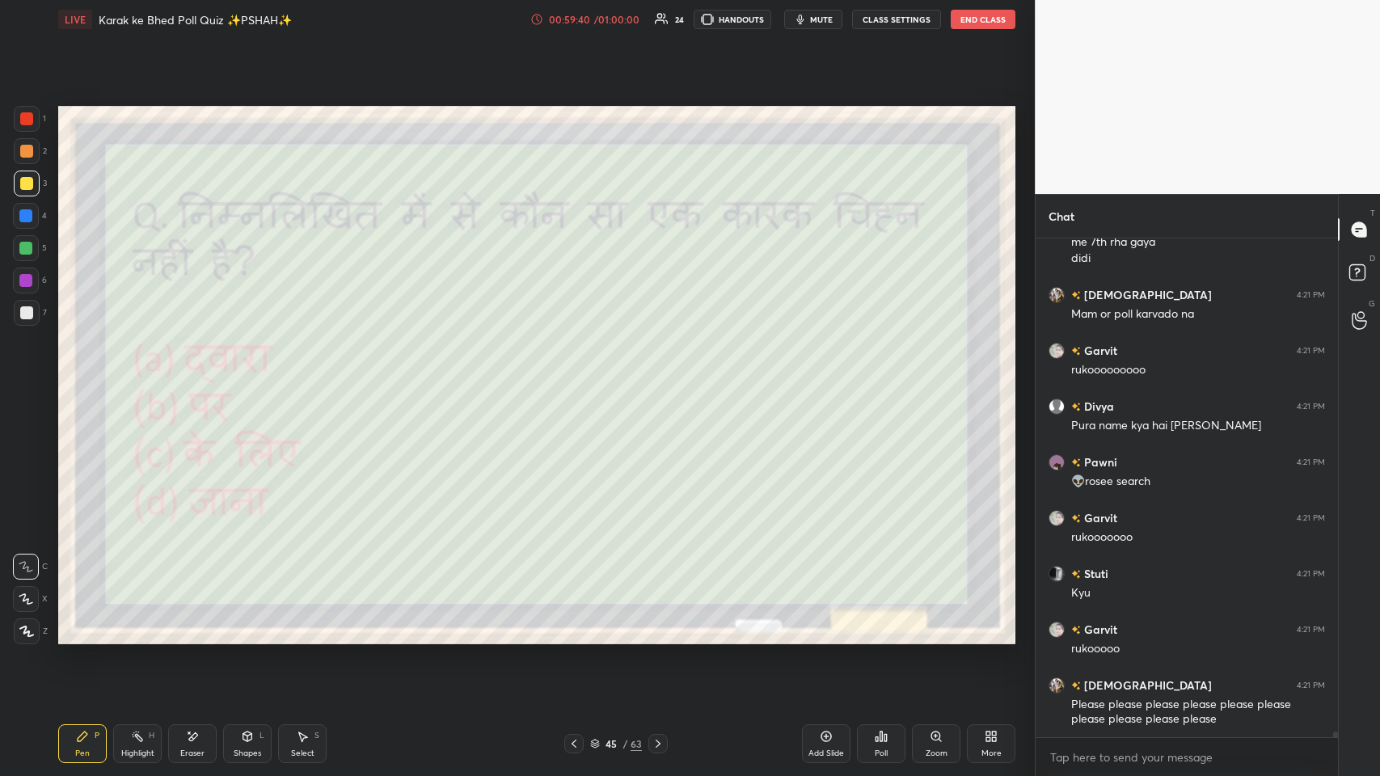
scroll to position [45248, 0]
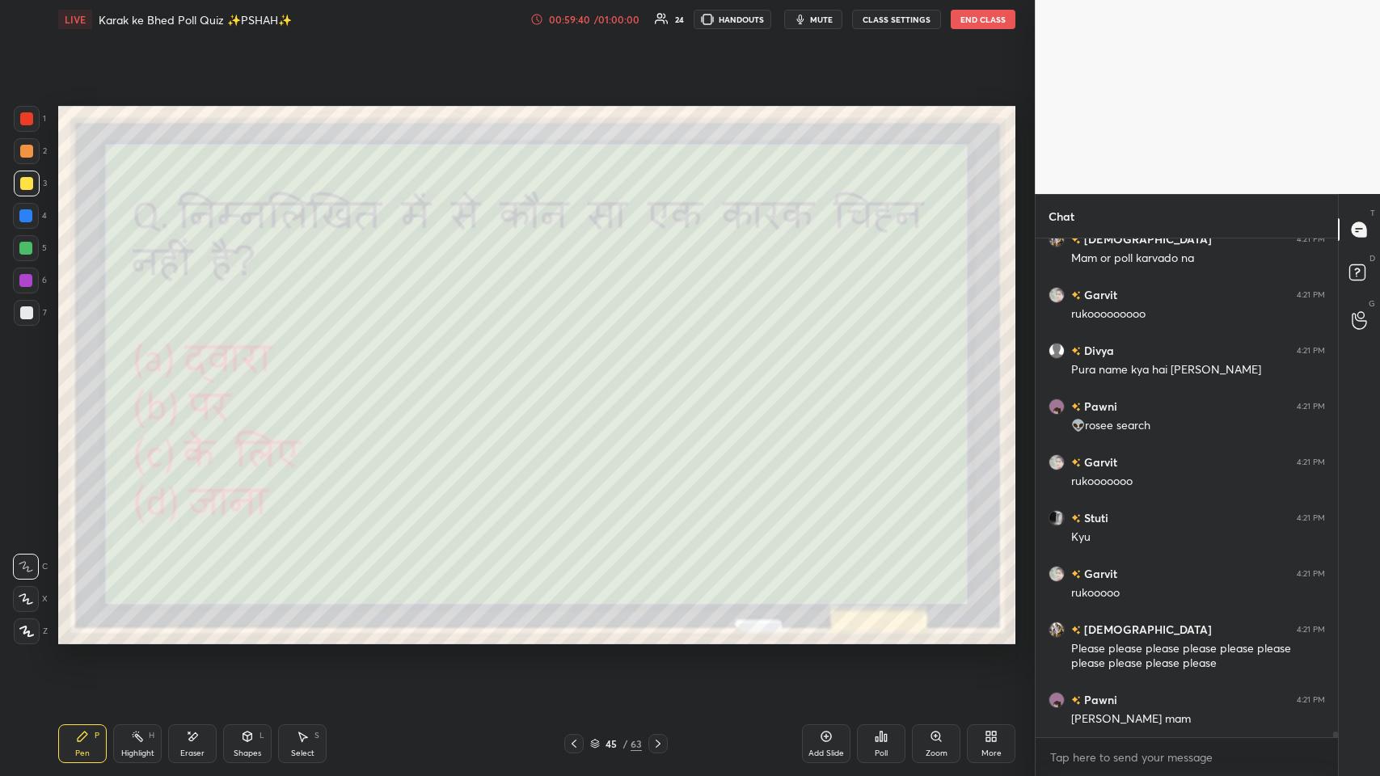
click at [580, 379] on div "45" at bounding box center [611, 744] width 16 height 10
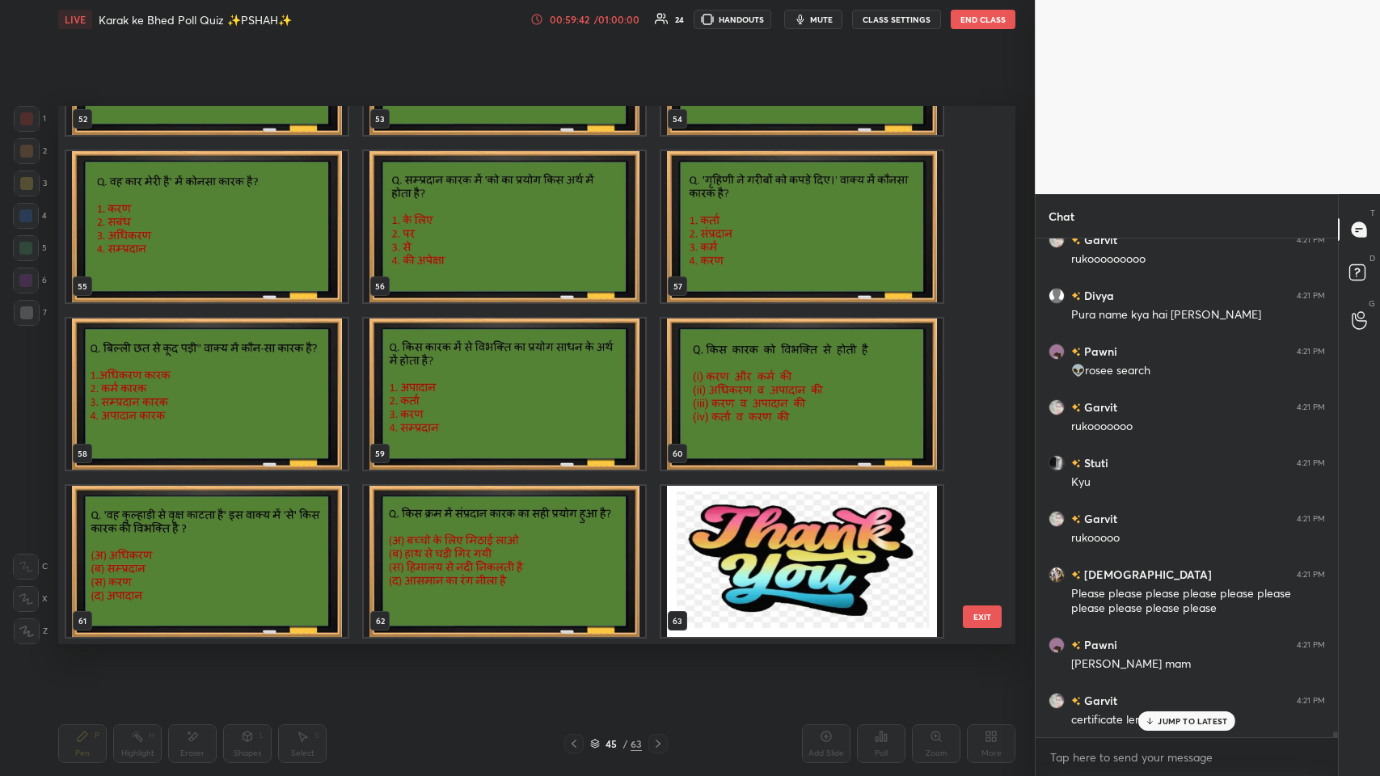
scroll to position [2975, 0]
click at [580, 379] on img "grid" at bounding box center [801, 561] width 281 height 151
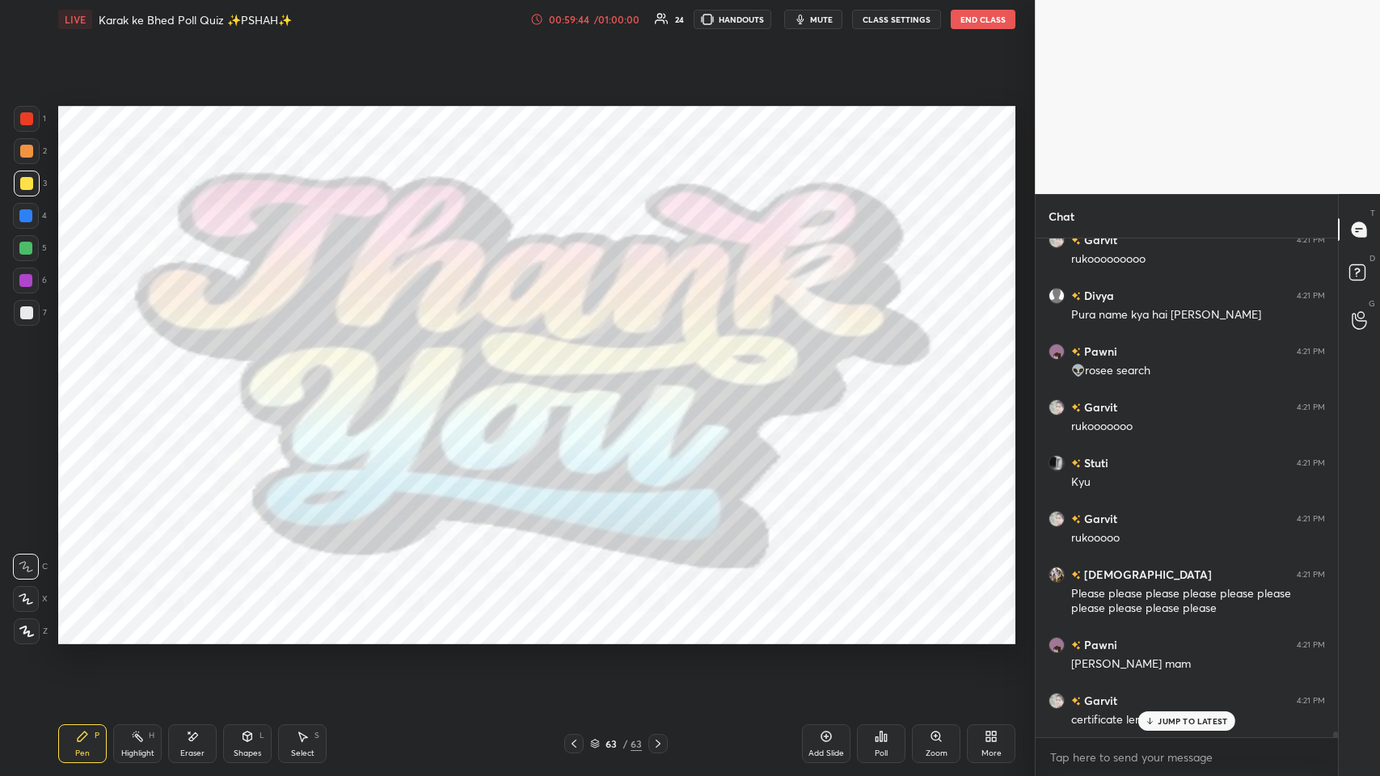
click at [580, 379] on div "JUMP TO LATEST" at bounding box center [1186, 720] width 97 height 19
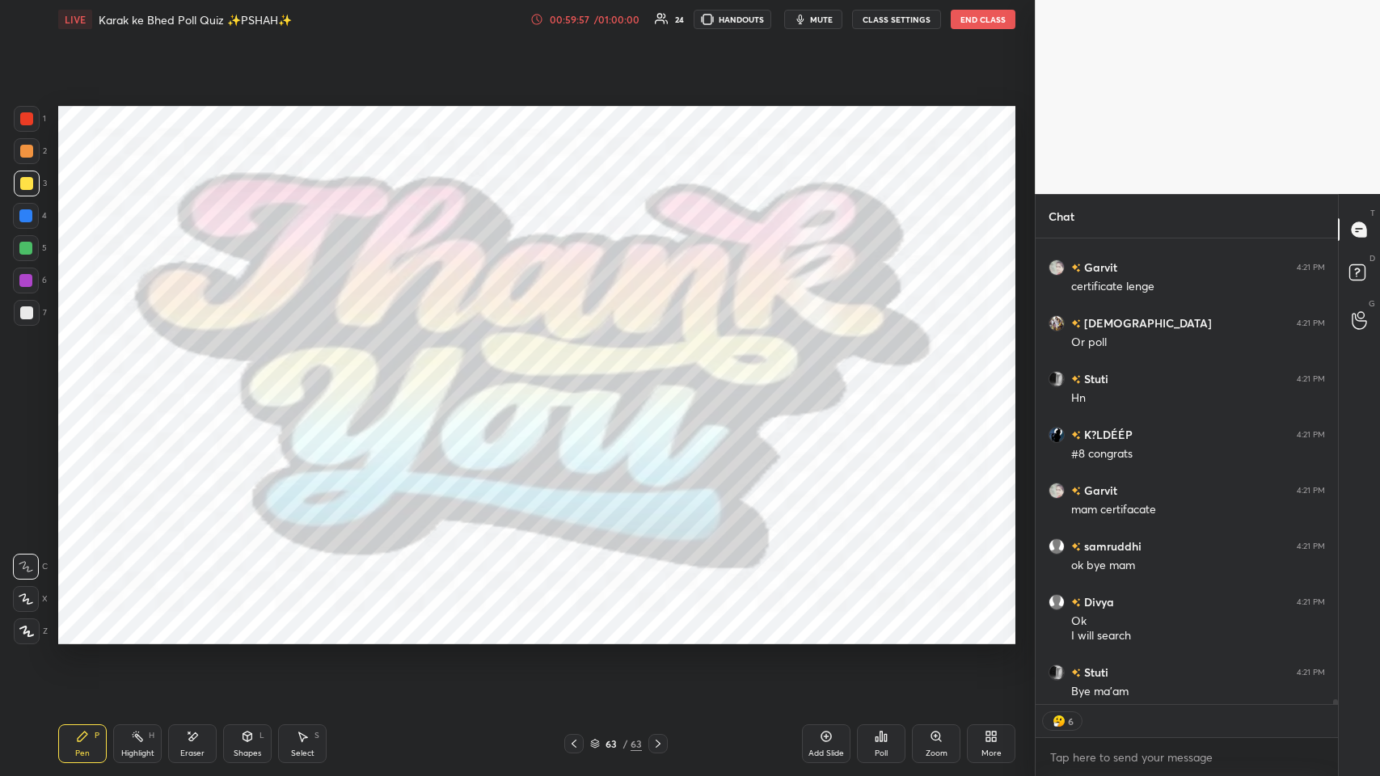
scroll to position [45797, 0]
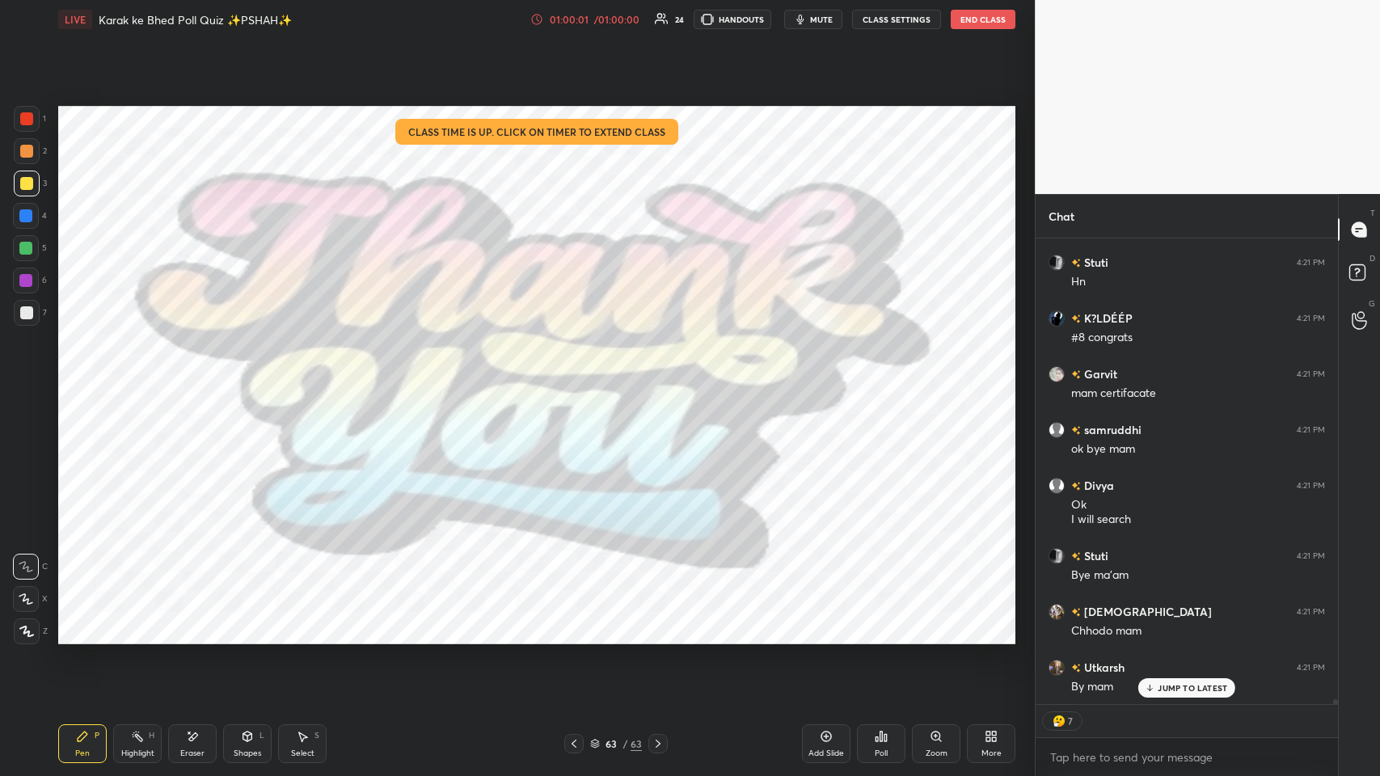
click at [580, 379] on div "JUMP TO LATEST" at bounding box center [1186, 687] width 97 height 19
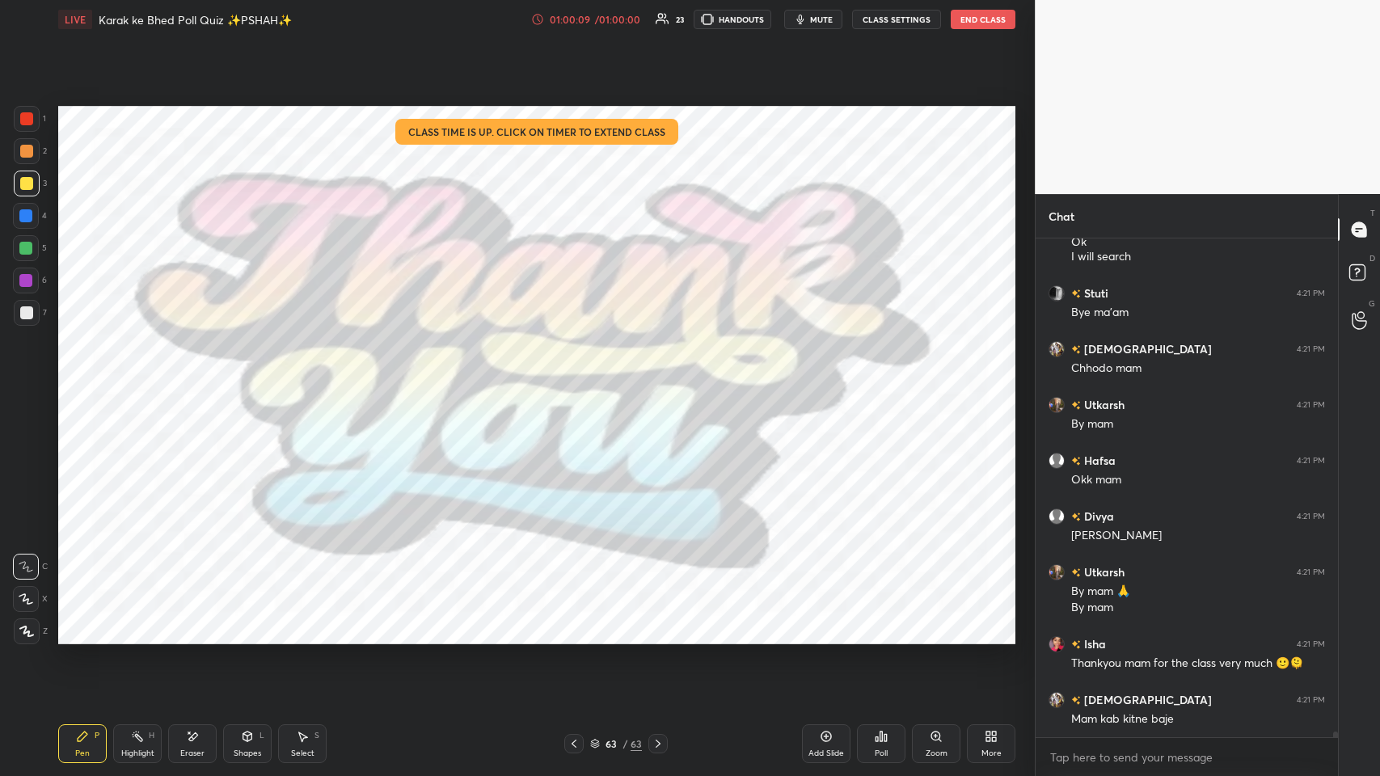
click at [580, 379] on div "More" at bounding box center [991, 743] width 49 height 39
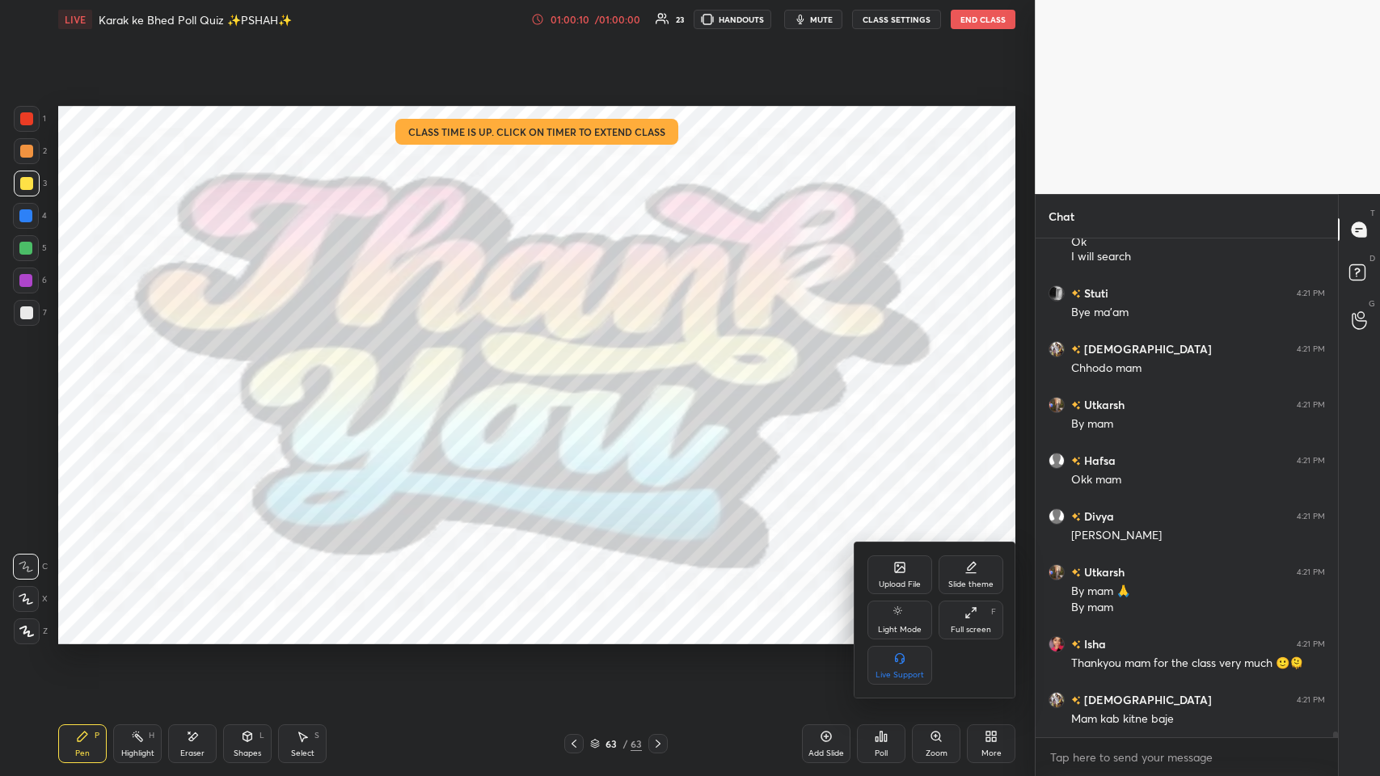
click at [580, 379] on div "Full screen" at bounding box center [971, 630] width 40 height 8
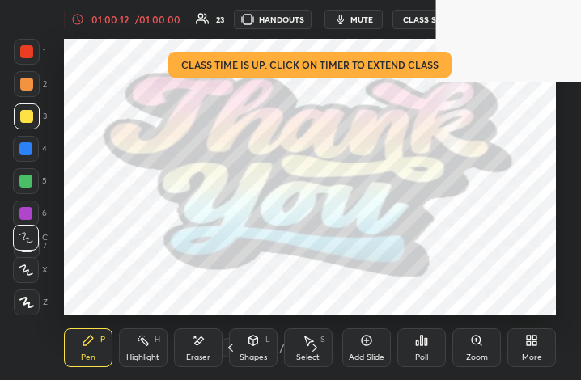
click at [525, 340] on icon at bounding box center [531, 340] width 13 height 13
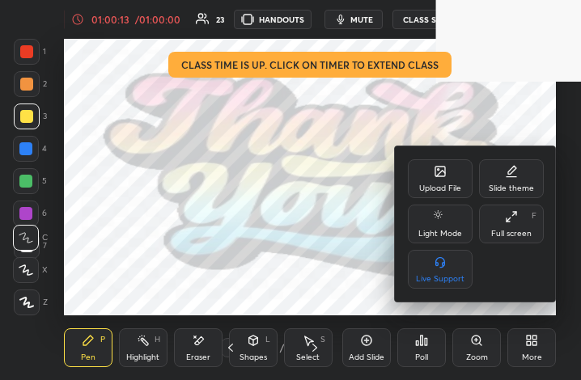
click at [526, 239] on div "Full screen F" at bounding box center [511, 224] width 65 height 39
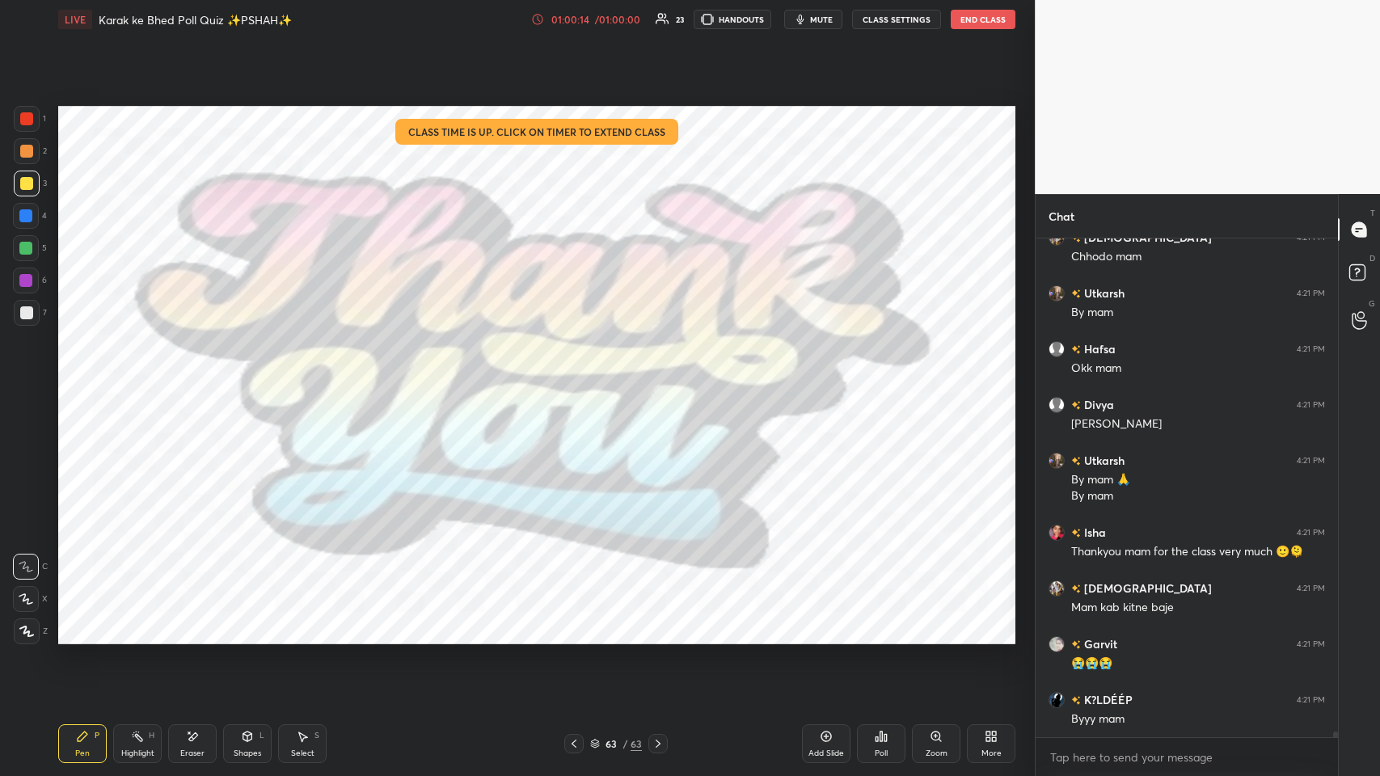
click at [33, 112] on div at bounding box center [27, 119] width 26 height 26
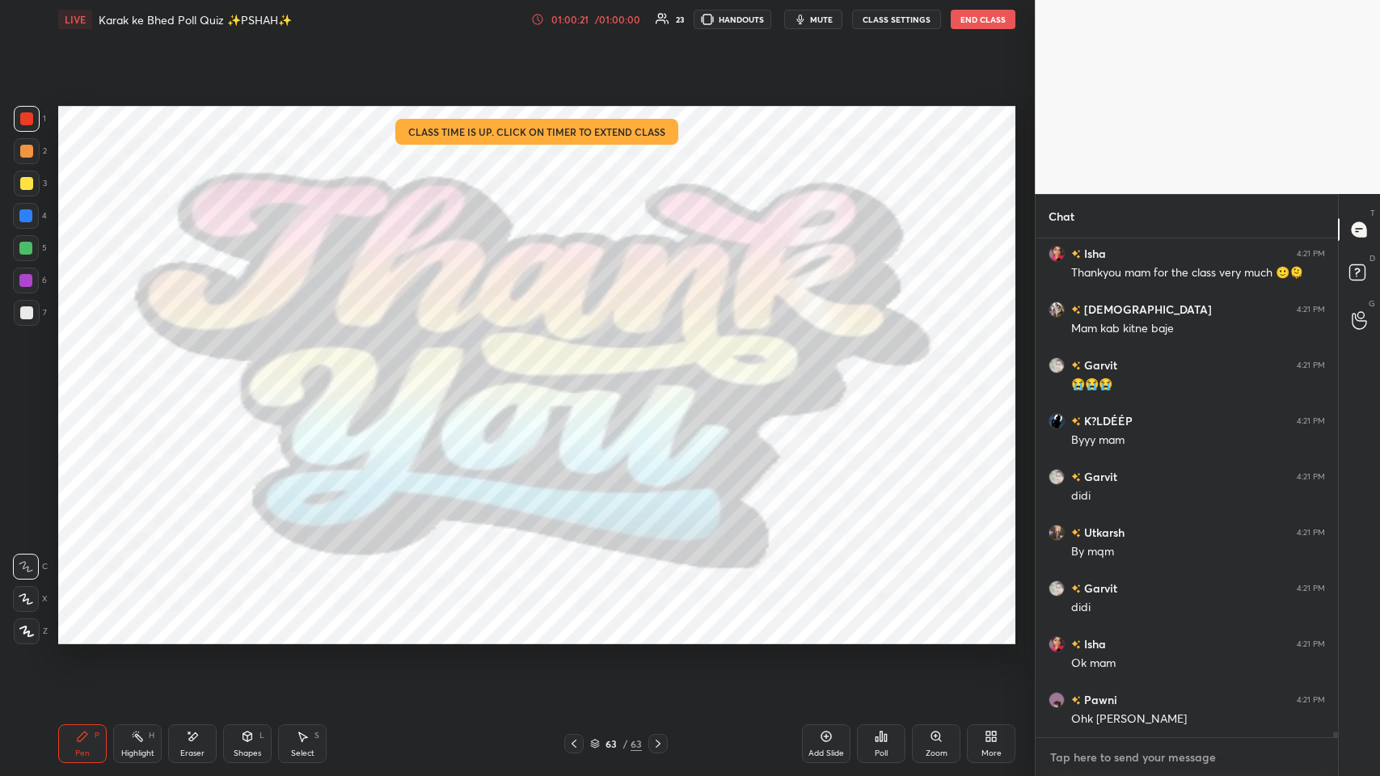
click at [580, 379] on textarea at bounding box center [1187, 758] width 277 height 26
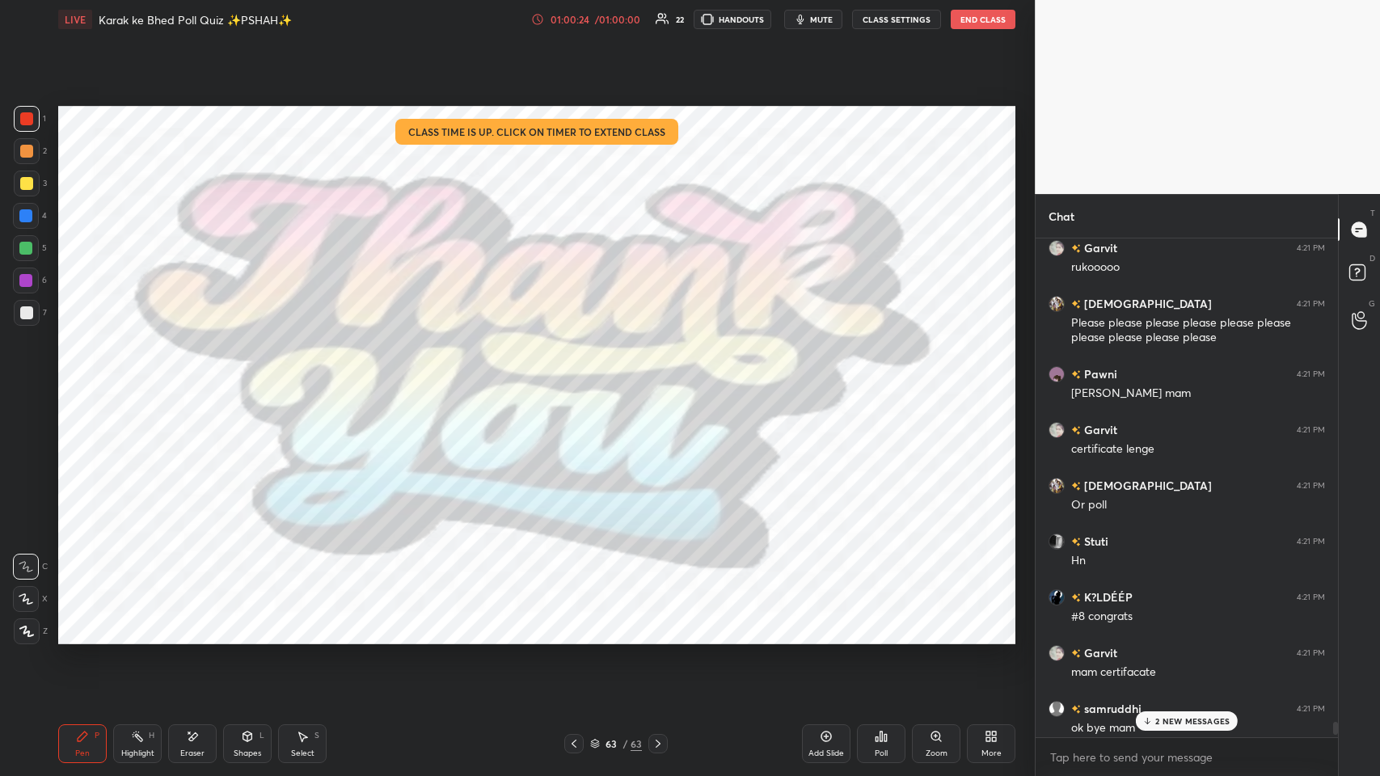
click at [580, 379] on p "2 NEW MESSAGES" at bounding box center [1192, 721] width 74 height 10
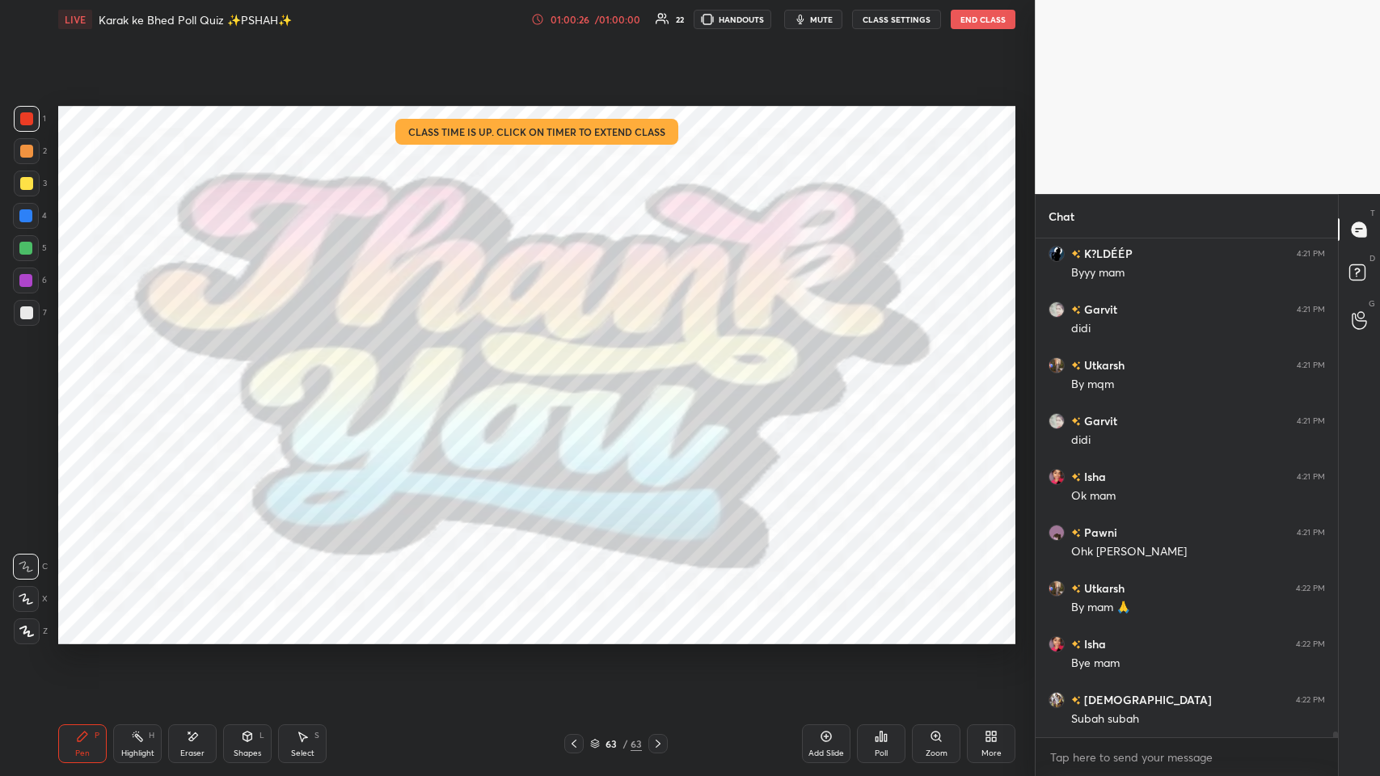
click at [580, 379] on icon at bounding box center [988, 734] width 4 height 4
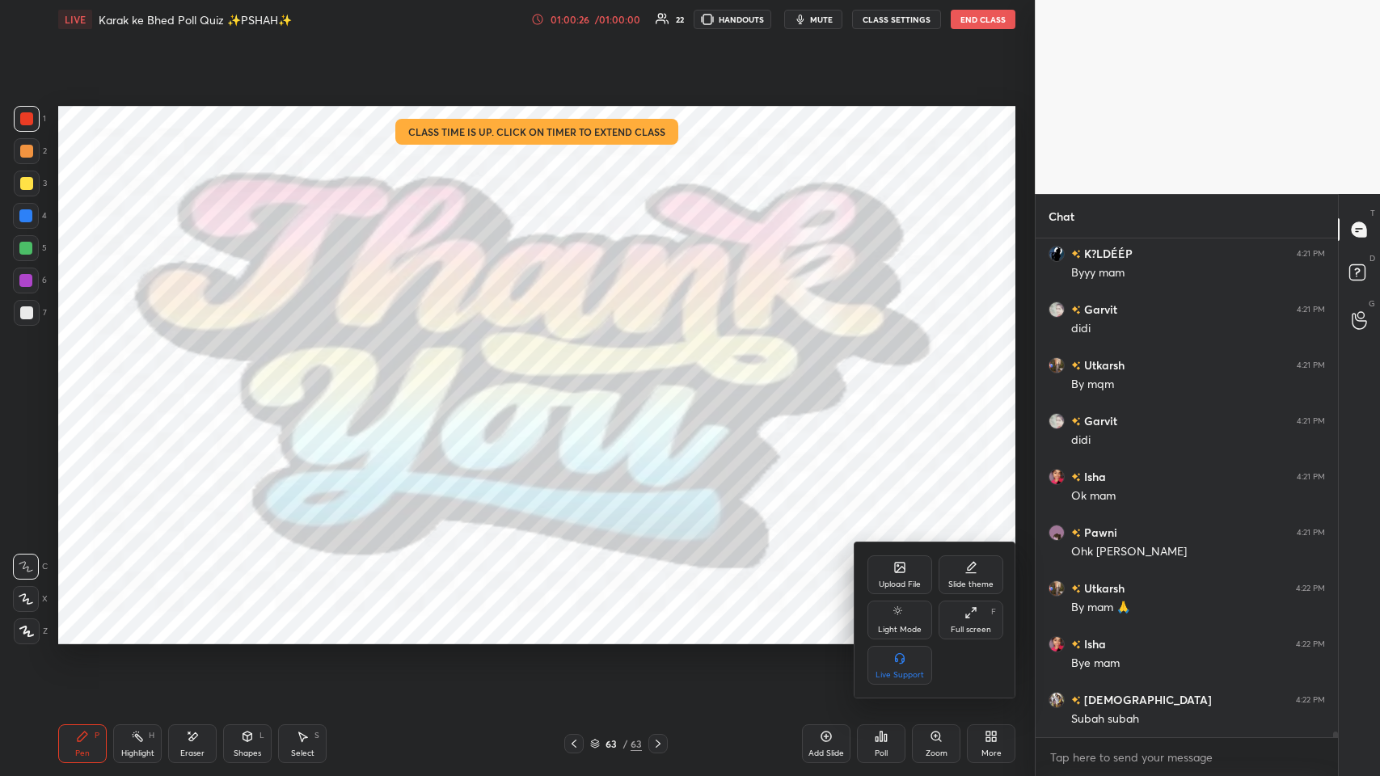
click at [580, 379] on div "Full screen F" at bounding box center [971, 620] width 65 height 39
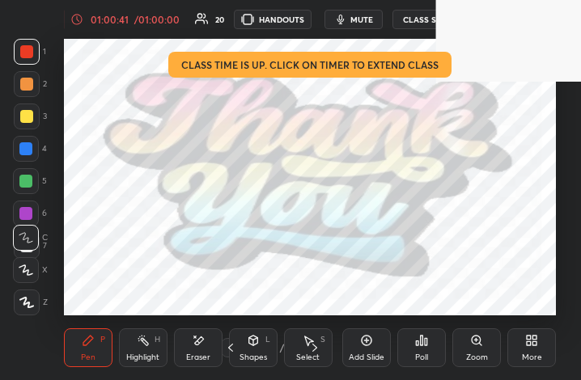
click at [527, 334] on icon at bounding box center [531, 340] width 13 height 13
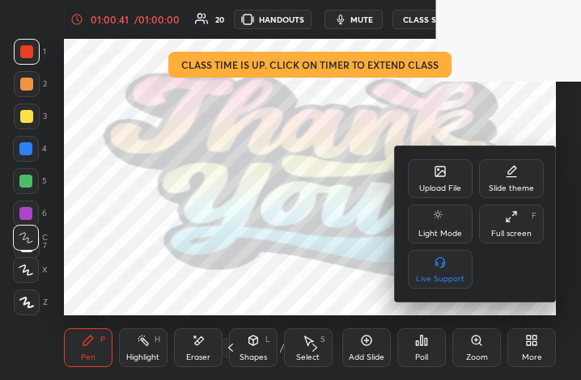
click at [508, 221] on icon at bounding box center [511, 216] width 13 height 13
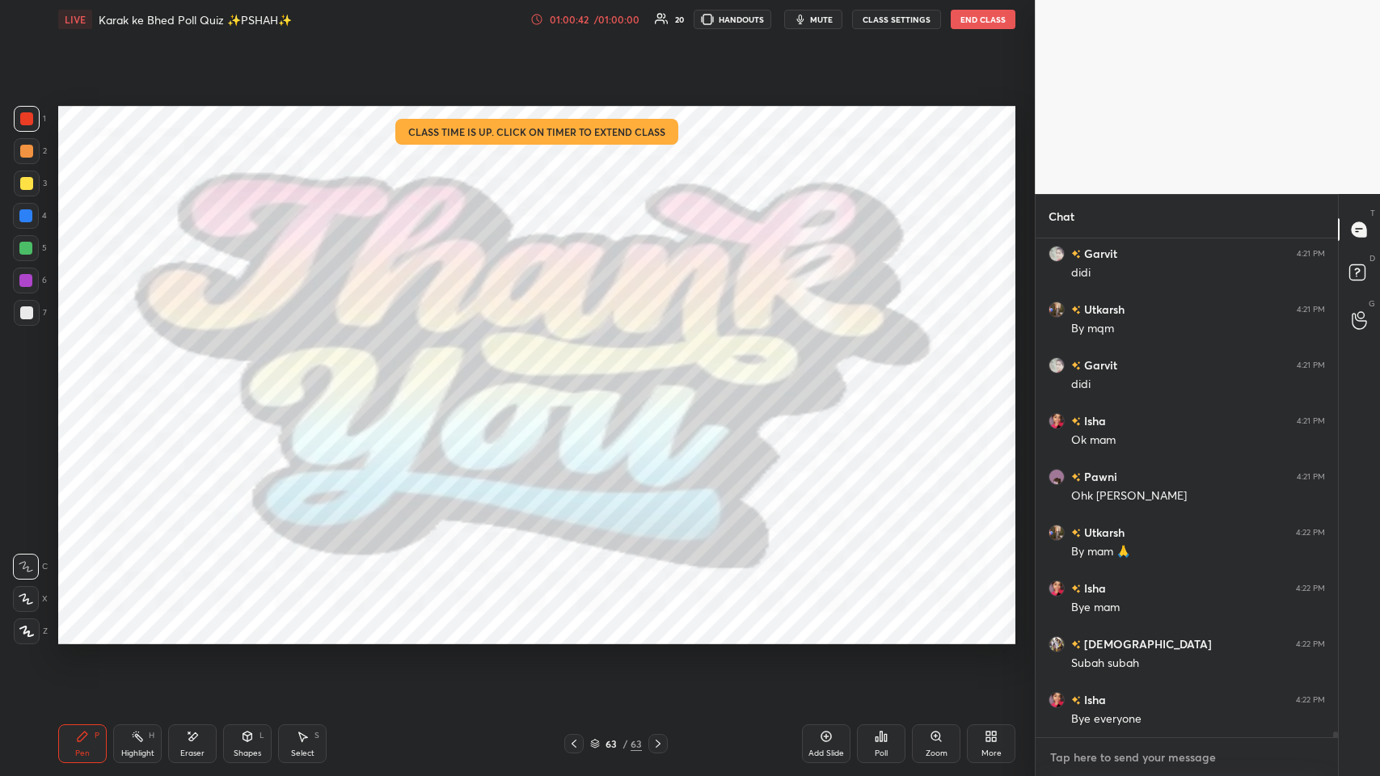
type textarea "x"
click at [580, 379] on textarea at bounding box center [1187, 758] width 277 height 26
paste textarea "[URL][DOMAIN_NAME]"
type textarea "[URL][DOMAIN_NAME]"
type textarea "x"
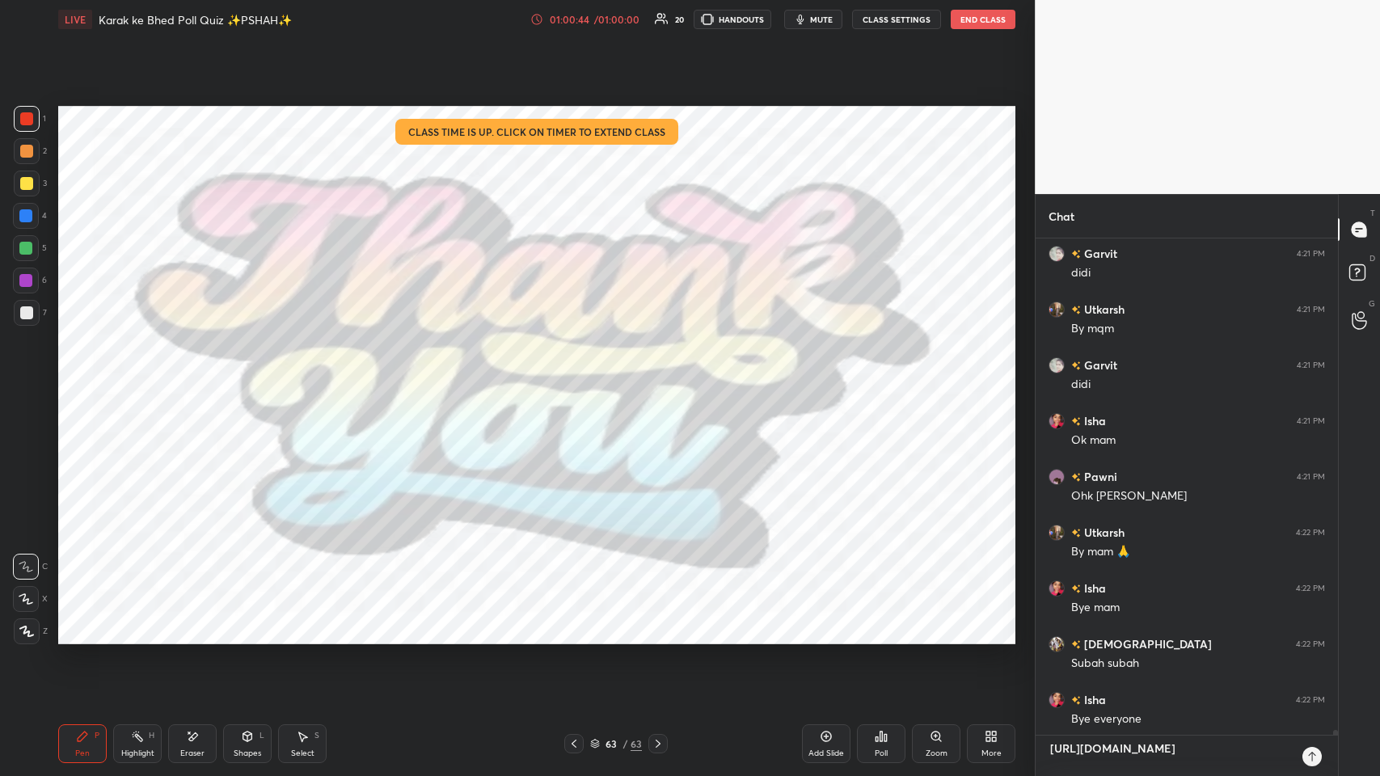
type textarea "[URL][DOMAIN_NAME]"
click at [580, 379] on div "[URL][DOMAIN_NAME] x" at bounding box center [1187, 756] width 302 height 40
type textarea "x"
click at [580, 379] on icon at bounding box center [1311, 757] width 7 height 10
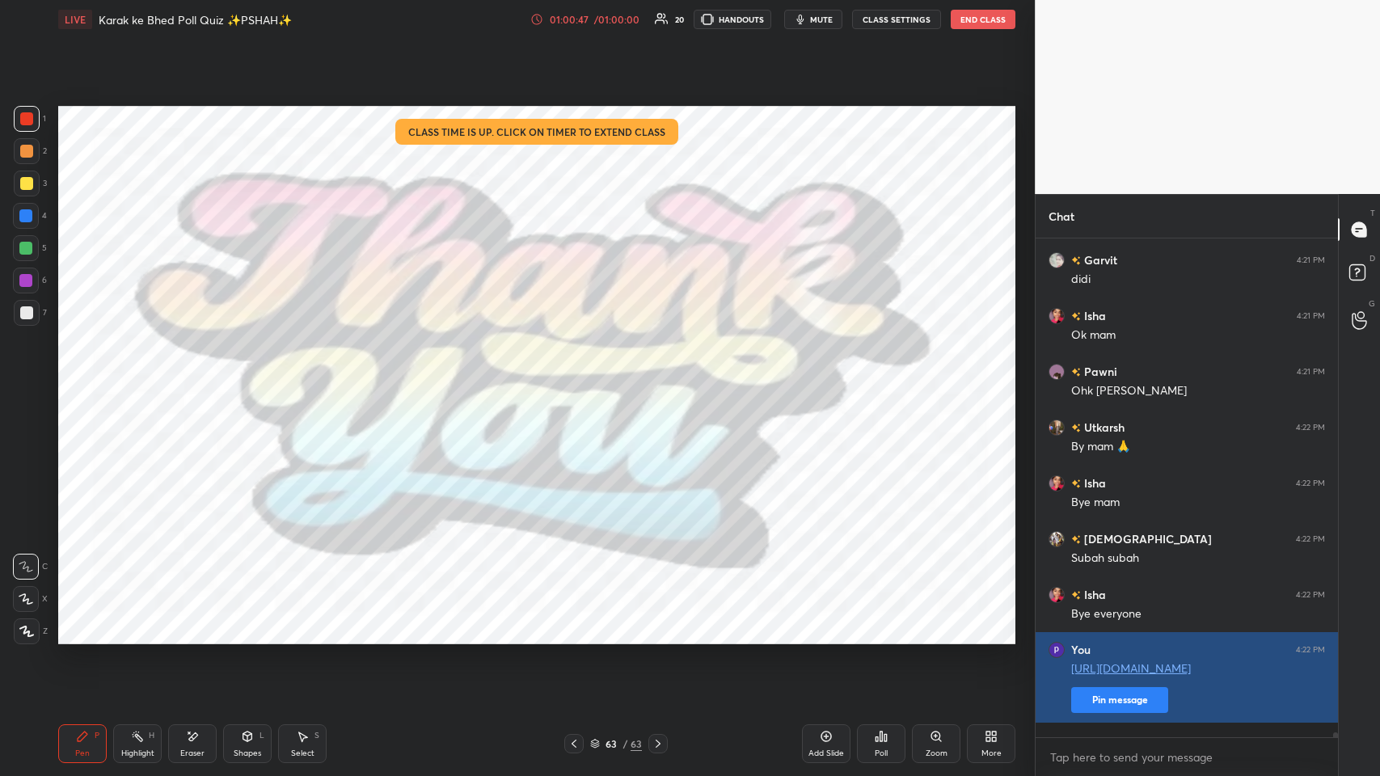
click at [580, 379] on button "Pin message" at bounding box center [1119, 700] width 97 height 26
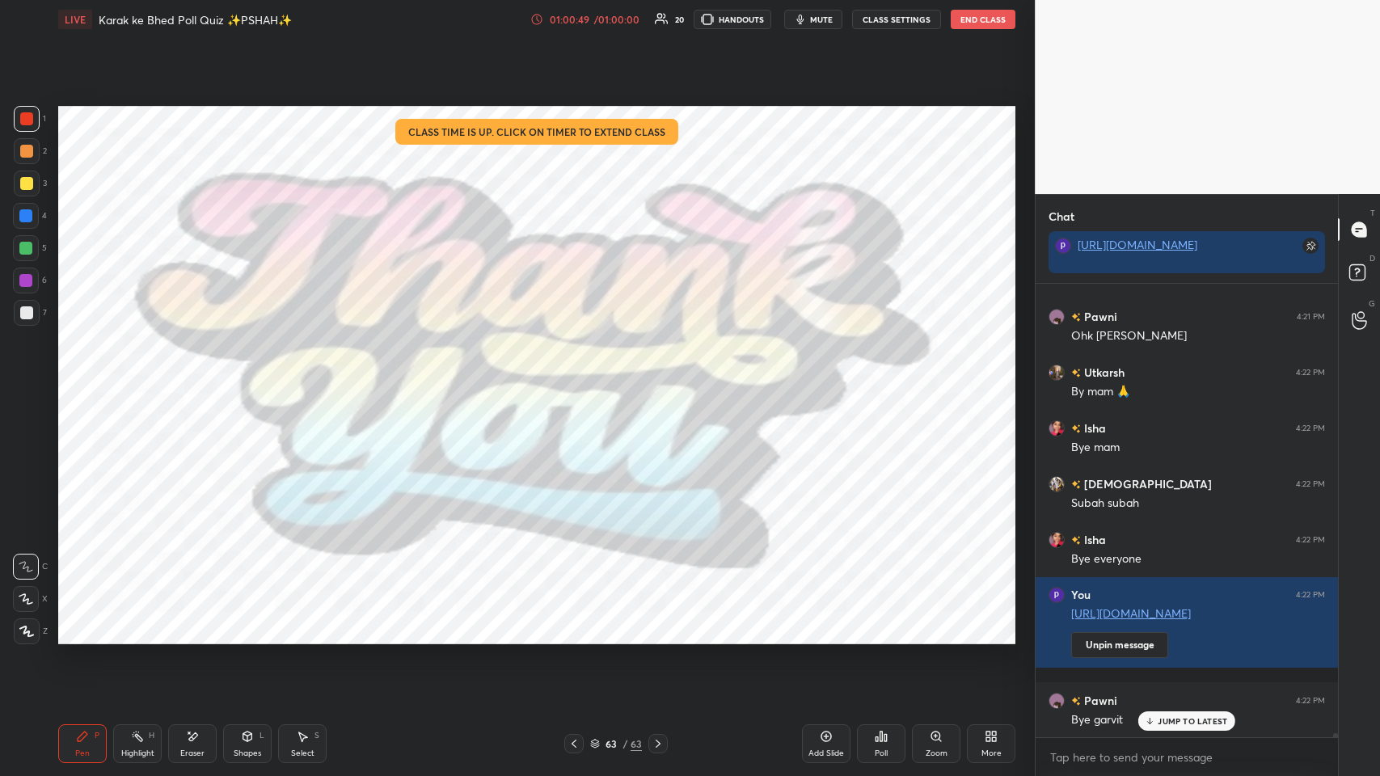
click at [580, 379] on p "JUMP TO LATEST" at bounding box center [1193, 721] width 70 height 10
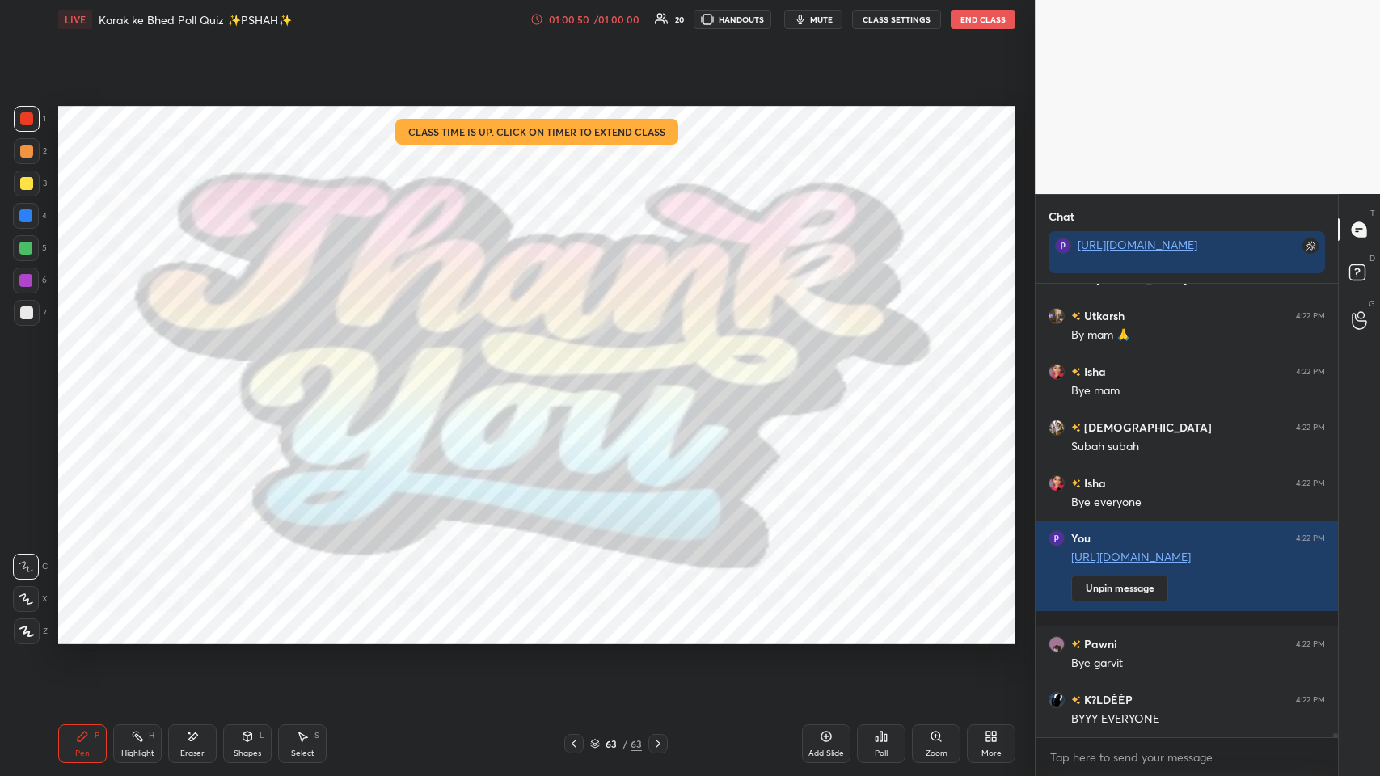
click at [580, 379] on div "63" at bounding box center [611, 744] width 16 height 10
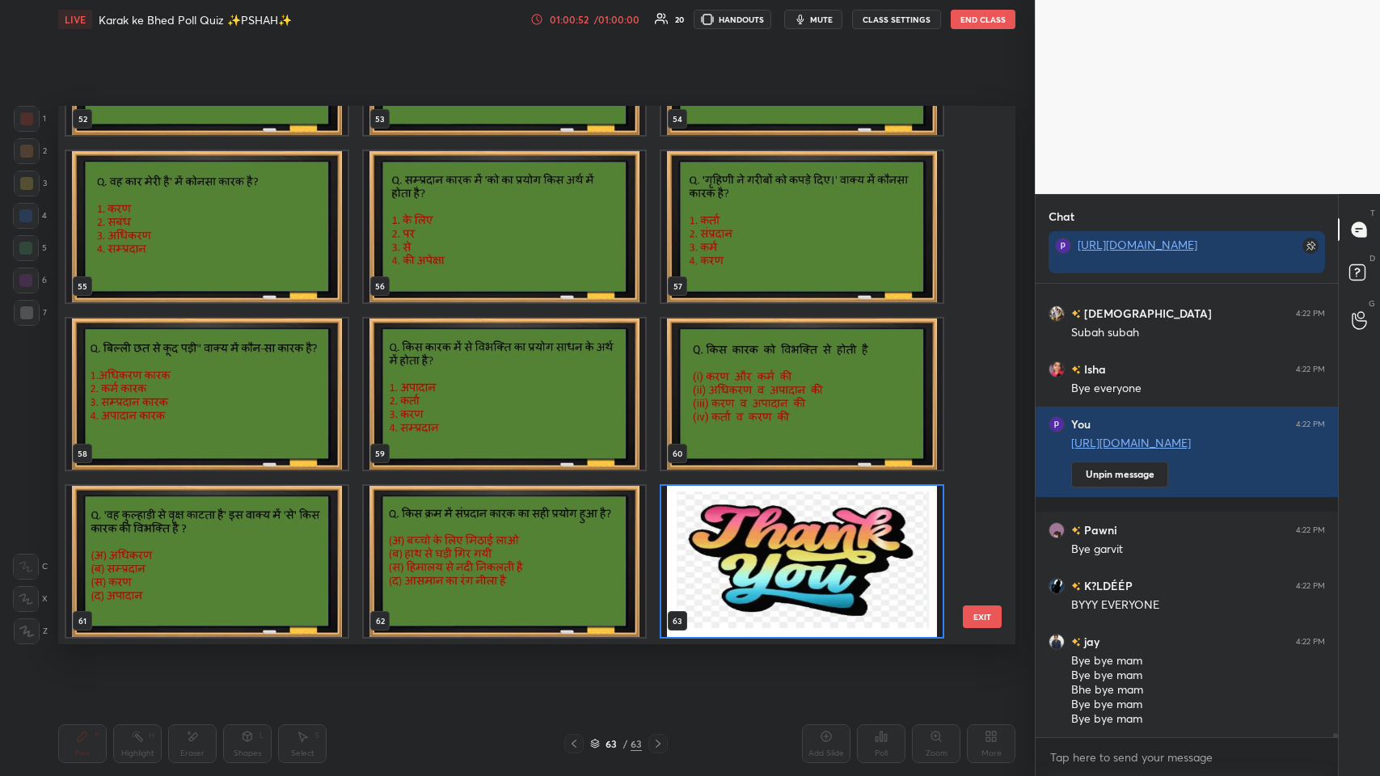
click at [580, 379] on img "grid" at bounding box center [801, 561] width 281 height 151
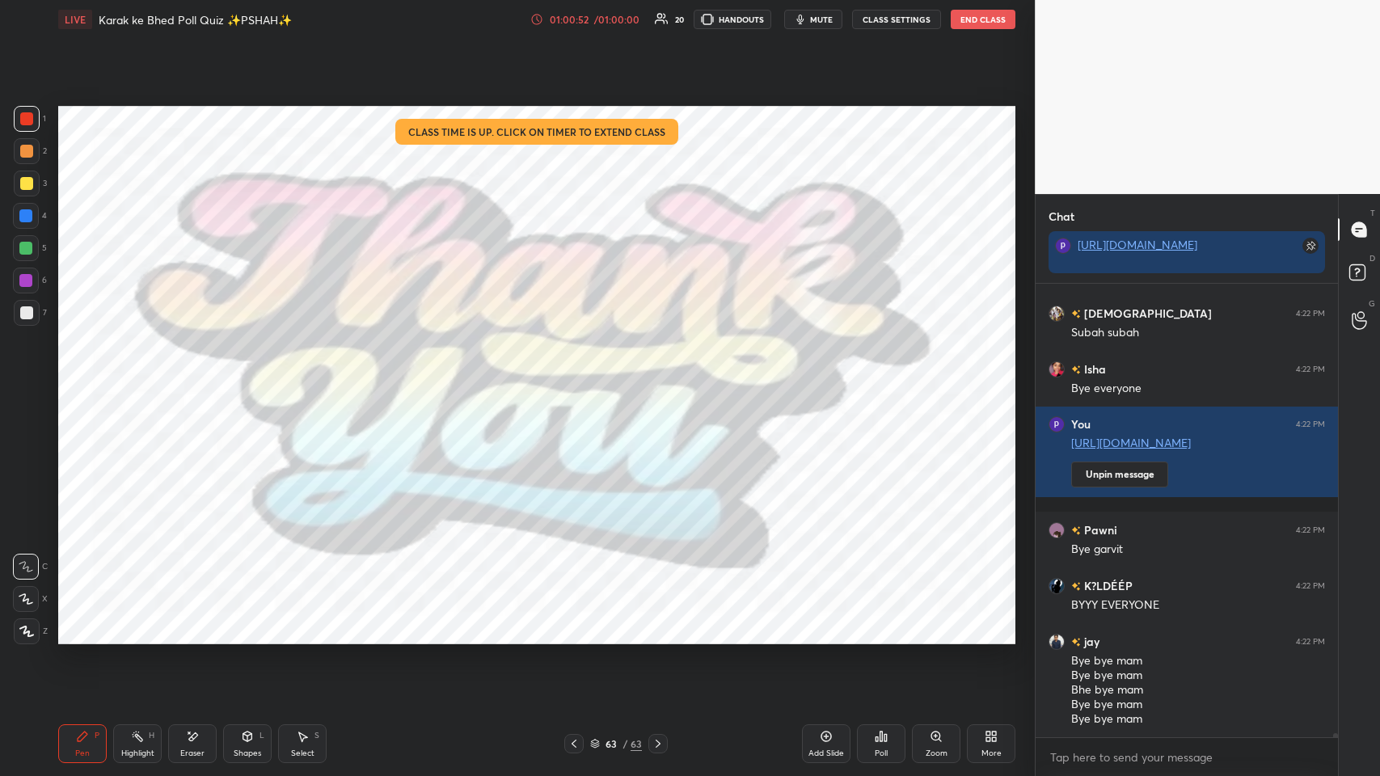
click at [580, 379] on img "grid" at bounding box center [801, 561] width 281 height 151
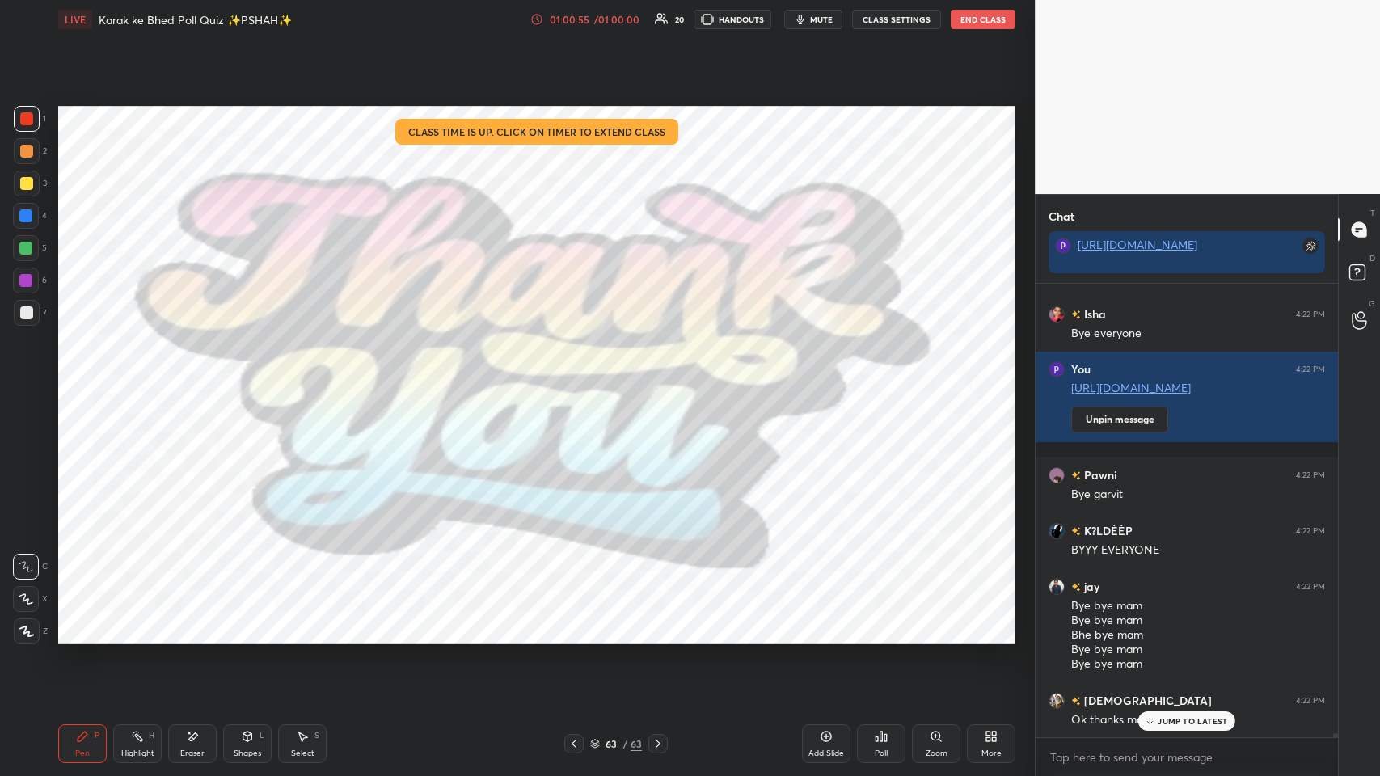
click at [580, 379] on div "More" at bounding box center [991, 743] width 49 height 39
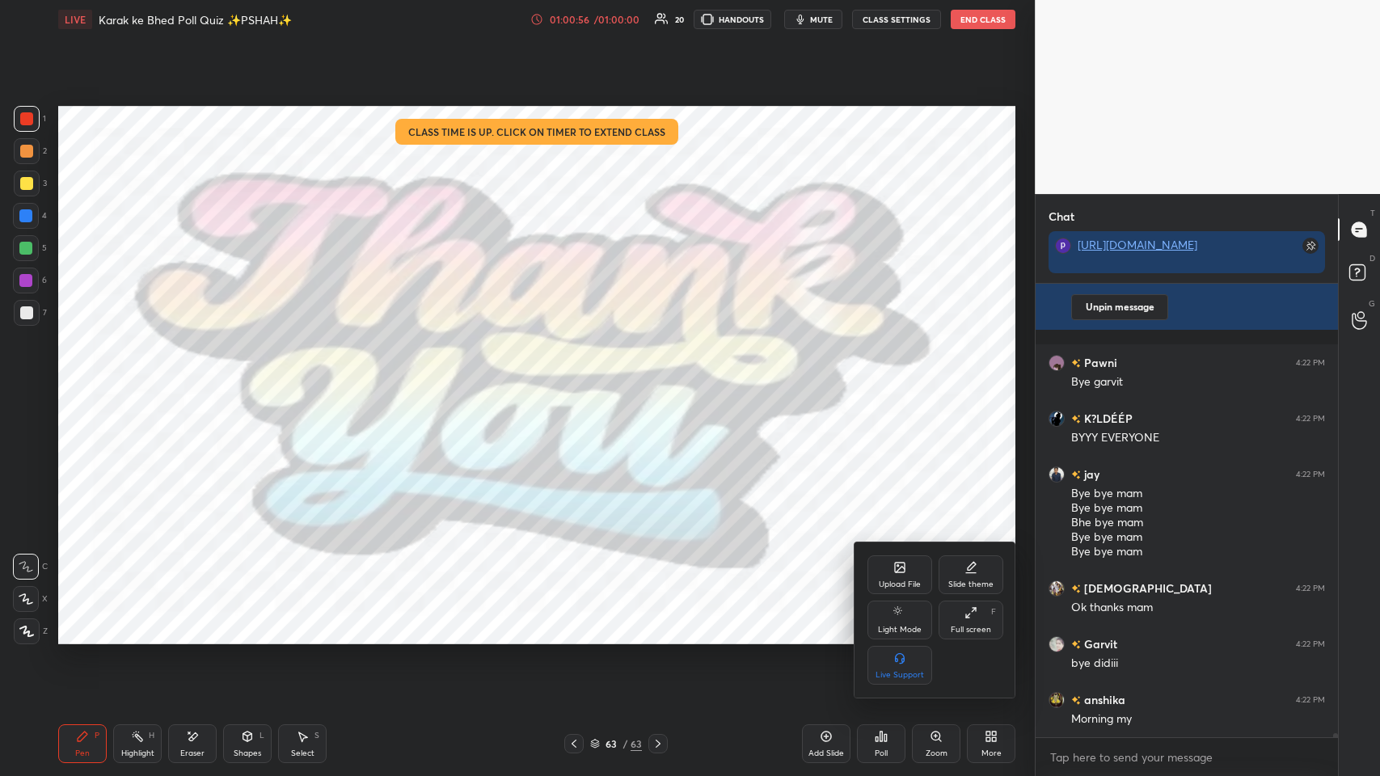
click at [580, 379] on div "Full screen" at bounding box center [971, 630] width 40 height 8
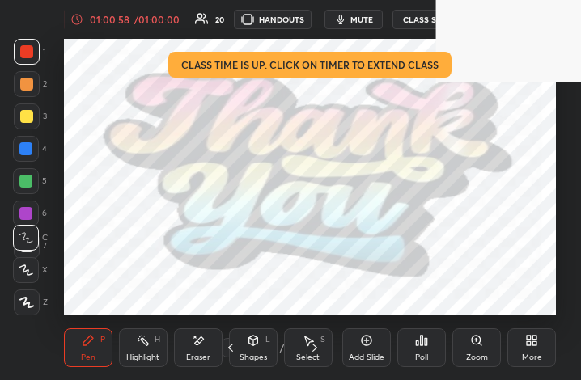
click at [534, 337] on icon at bounding box center [535, 338] width 4 height 4
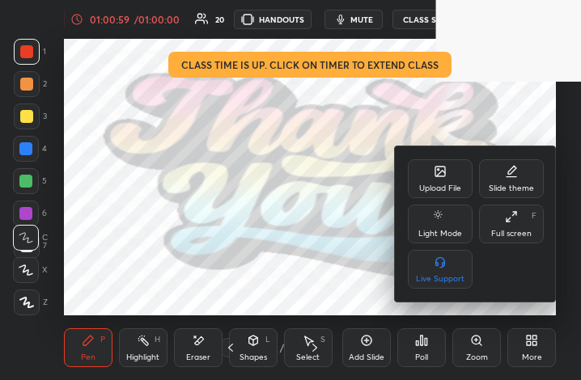
click at [528, 225] on div "Full screen F" at bounding box center [511, 224] width 65 height 39
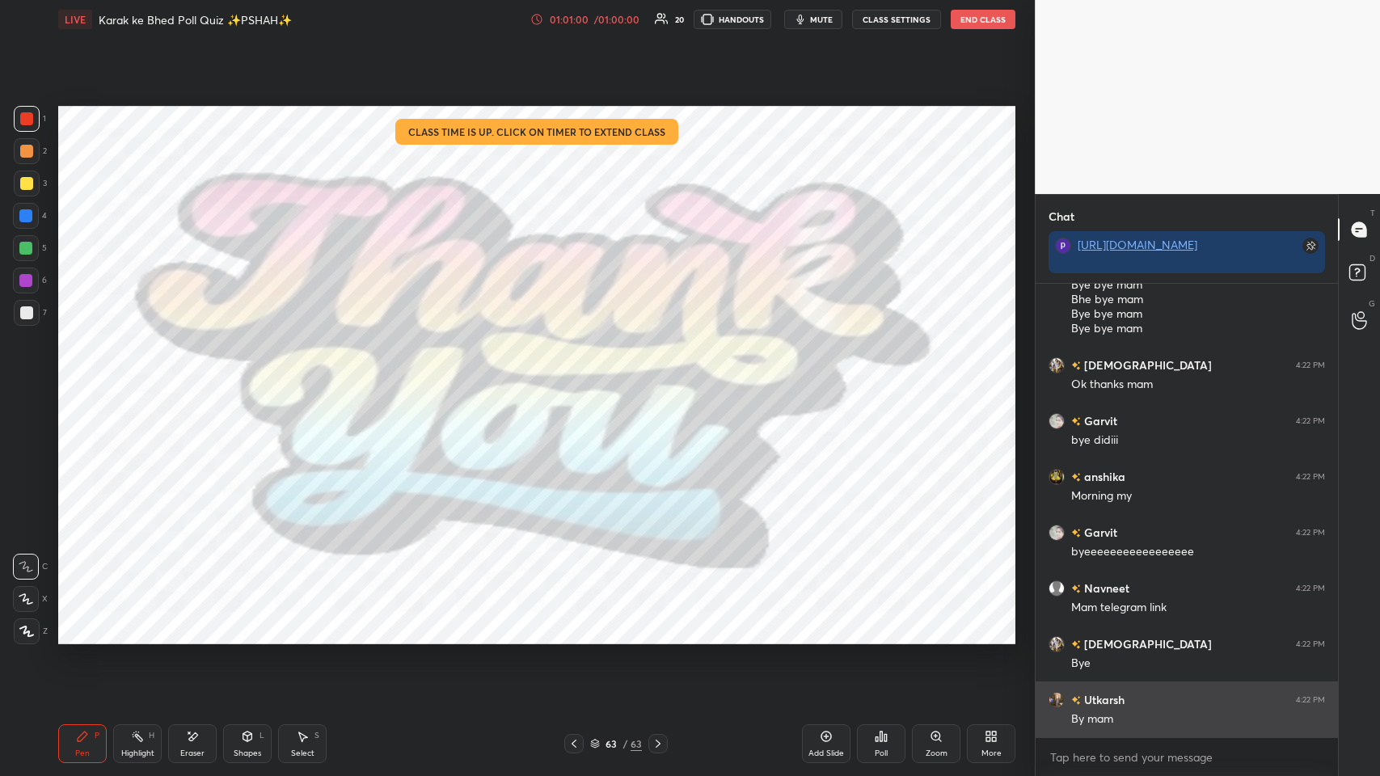
click at [580, 379] on div "By mam" at bounding box center [1198, 719] width 254 height 16
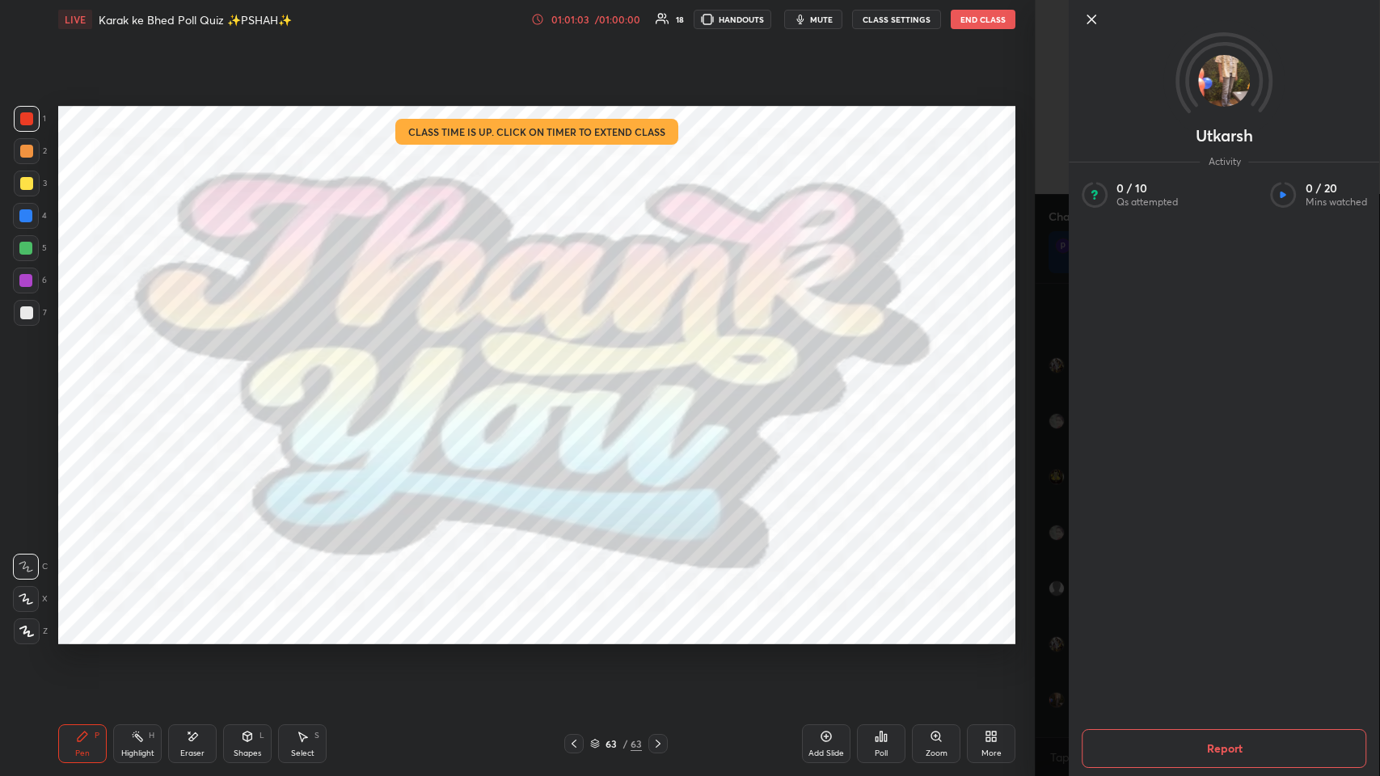
click at [580, 11] on icon at bounding box center [1091, 19] width 19 height 19
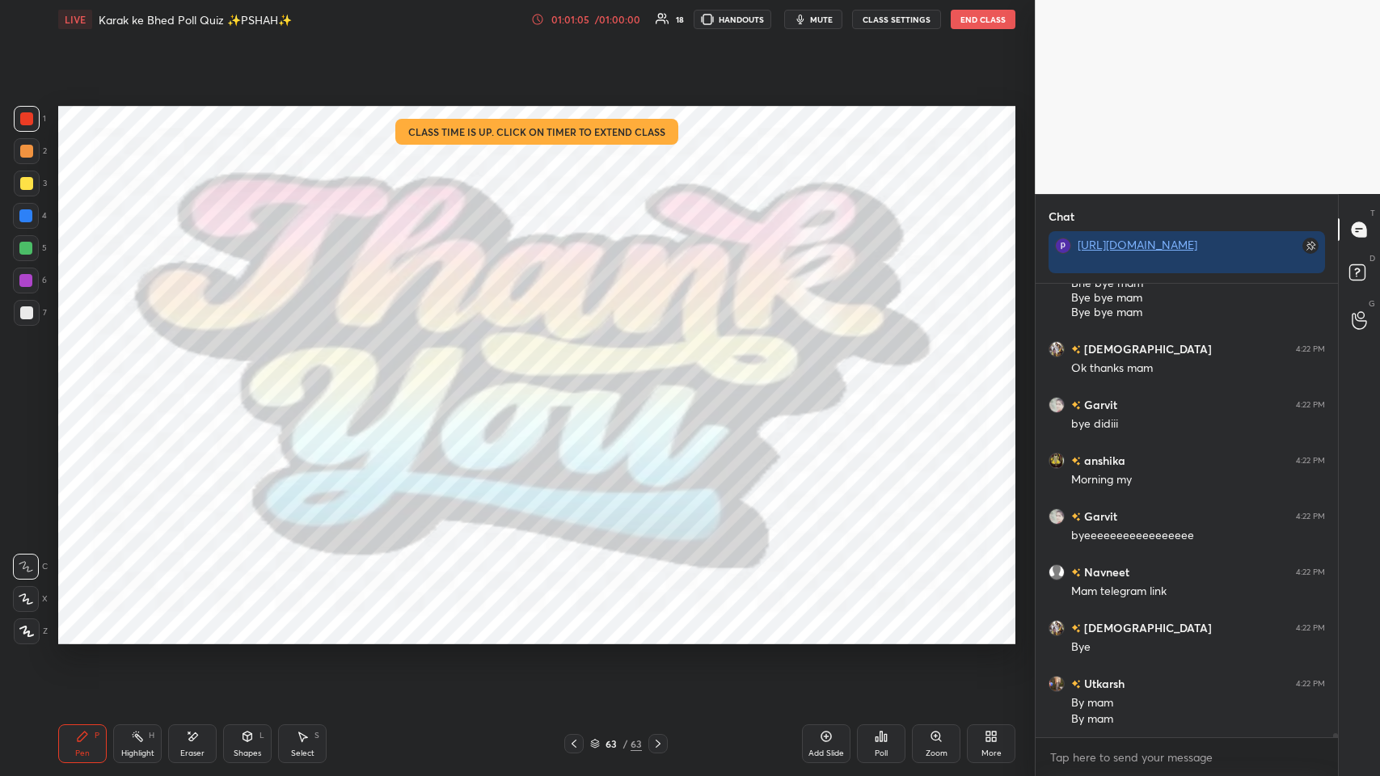
click at [580, 379] on div "More" at bounding box center [991, 743] width 49 height 39
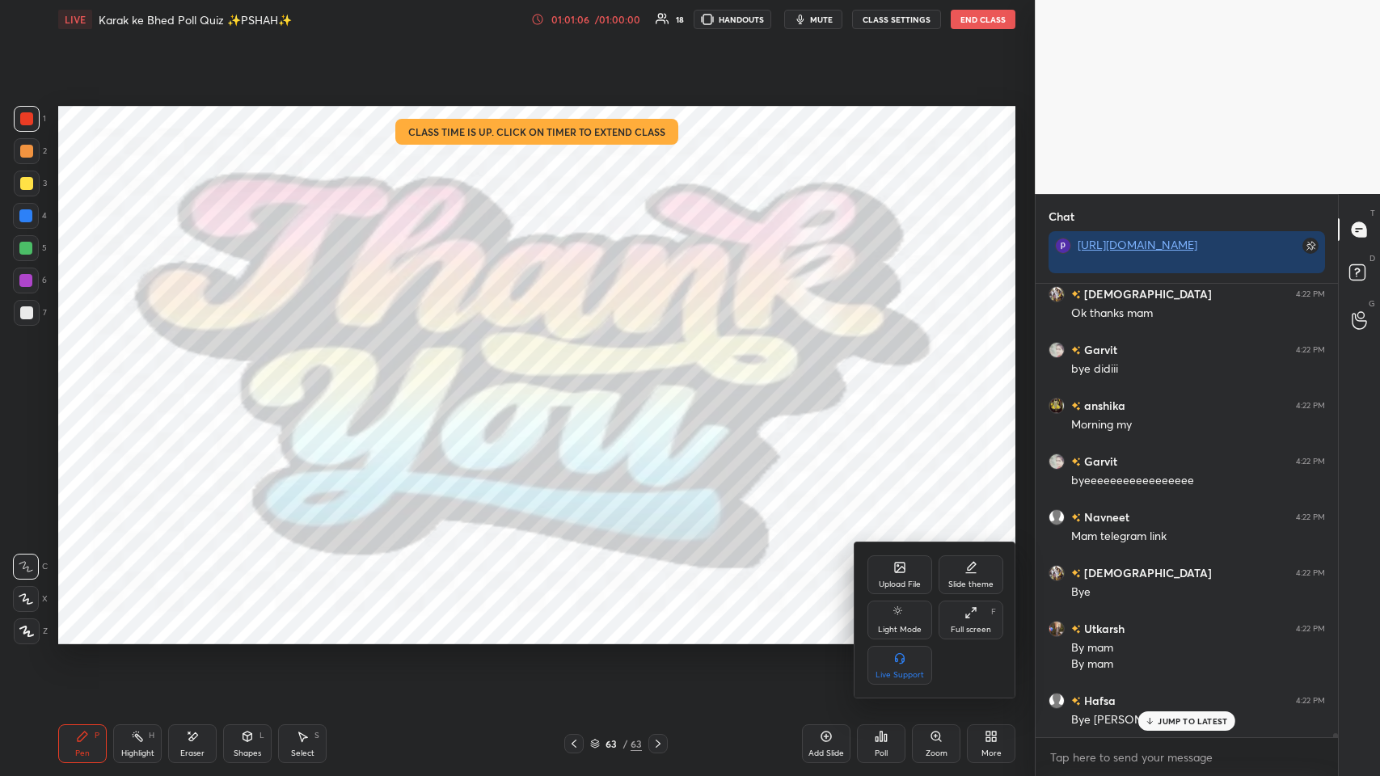
click at [580, 379] on div "Full screen F" at bounding box center [971, 620] width 65 height 39
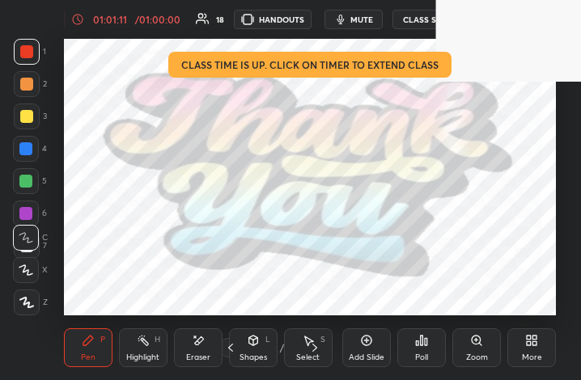
click at [519, 347] on div "More" at bounding box center [531, 347] width 49 height 39
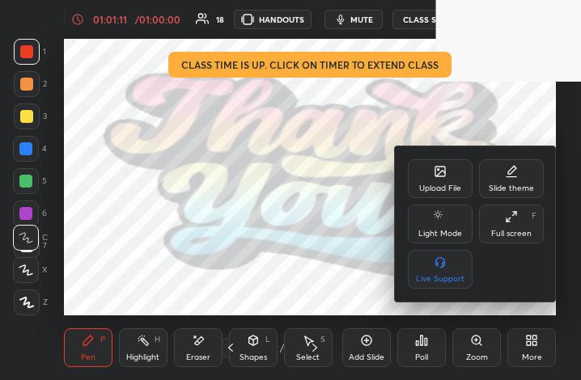
click at [520, 230] on div "Full screen" at bounding box center [511, 234] width 40 height 8
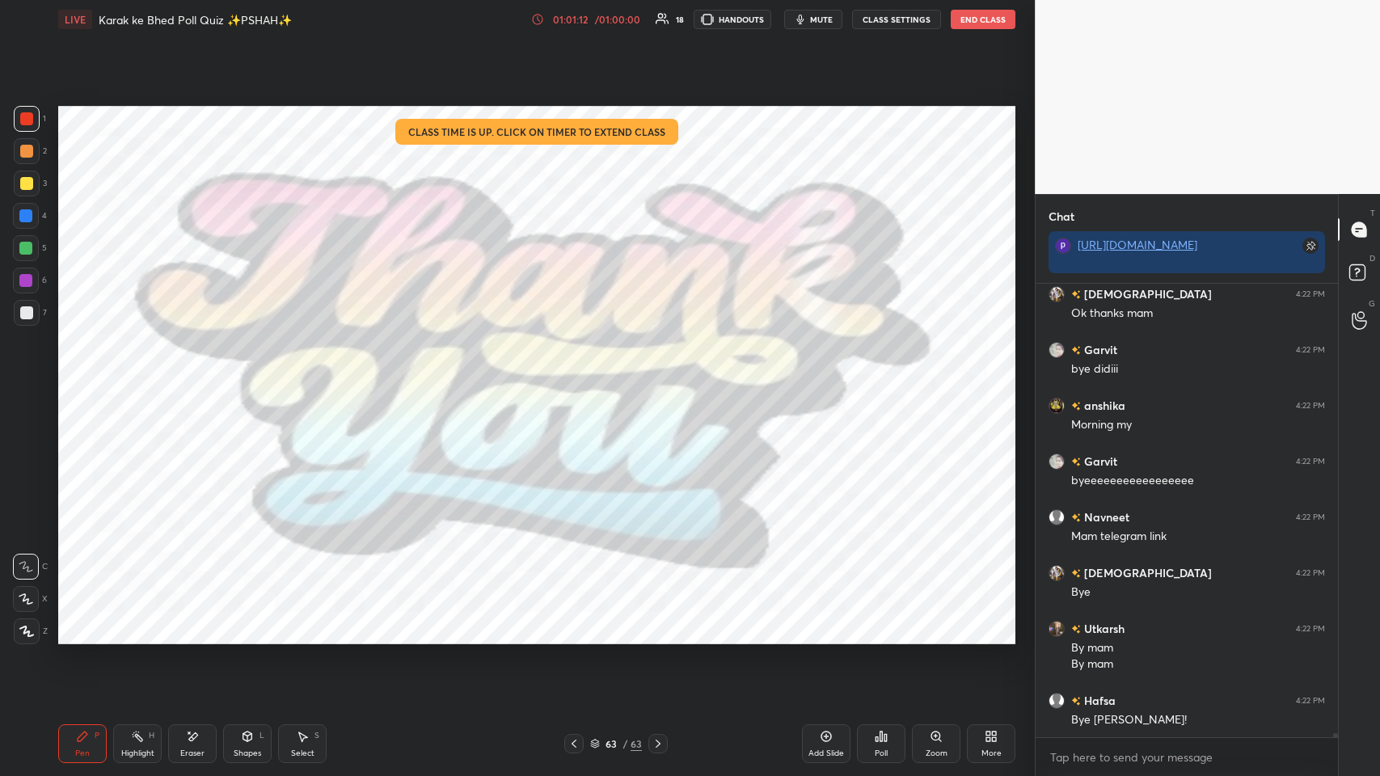
click at [580, 379] on div "x" at bounding box center [1187, 757] width 302 height 38
type textarea "x"
paste textarea "[URL][DOMAIN_NAME]"
type textarea "[URL][DOMAIN_NAME]"
type textarea "x"
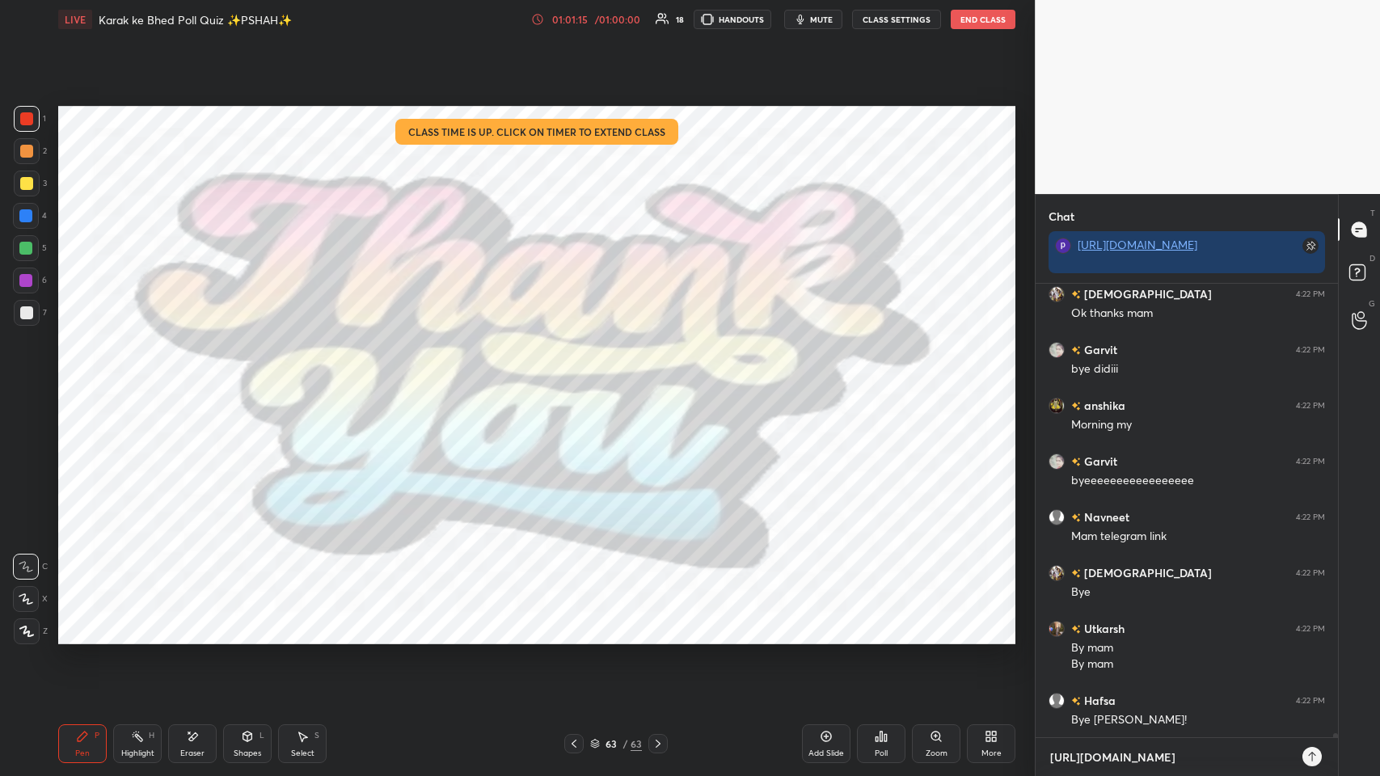
type textarea "[URL][DOMAIN_NAME]"
type textarea "x"
click at [580, 379] on icon at bounding box center [1312, 756] width 13 height 13
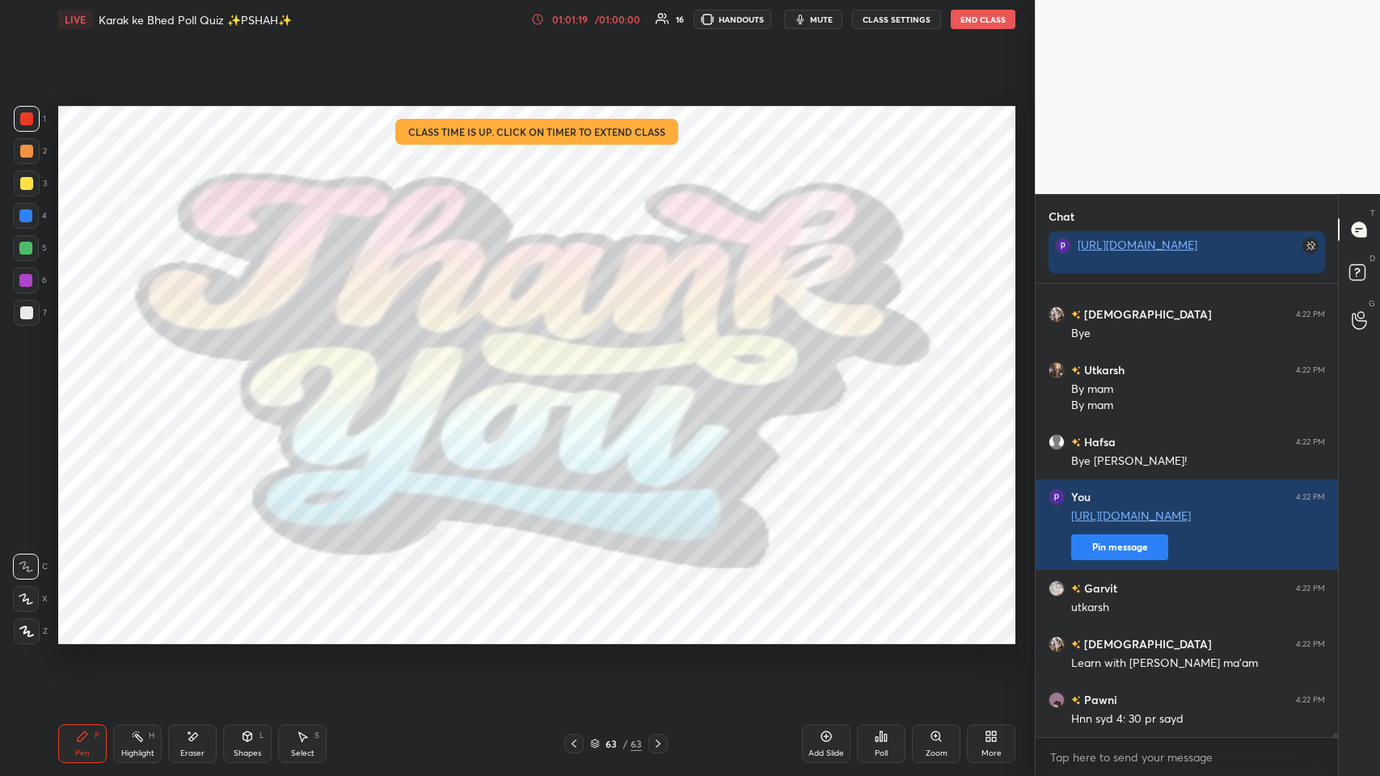
click at [580, 24] on button "End Class" at bounding box center [983, 19] width 65 height 19
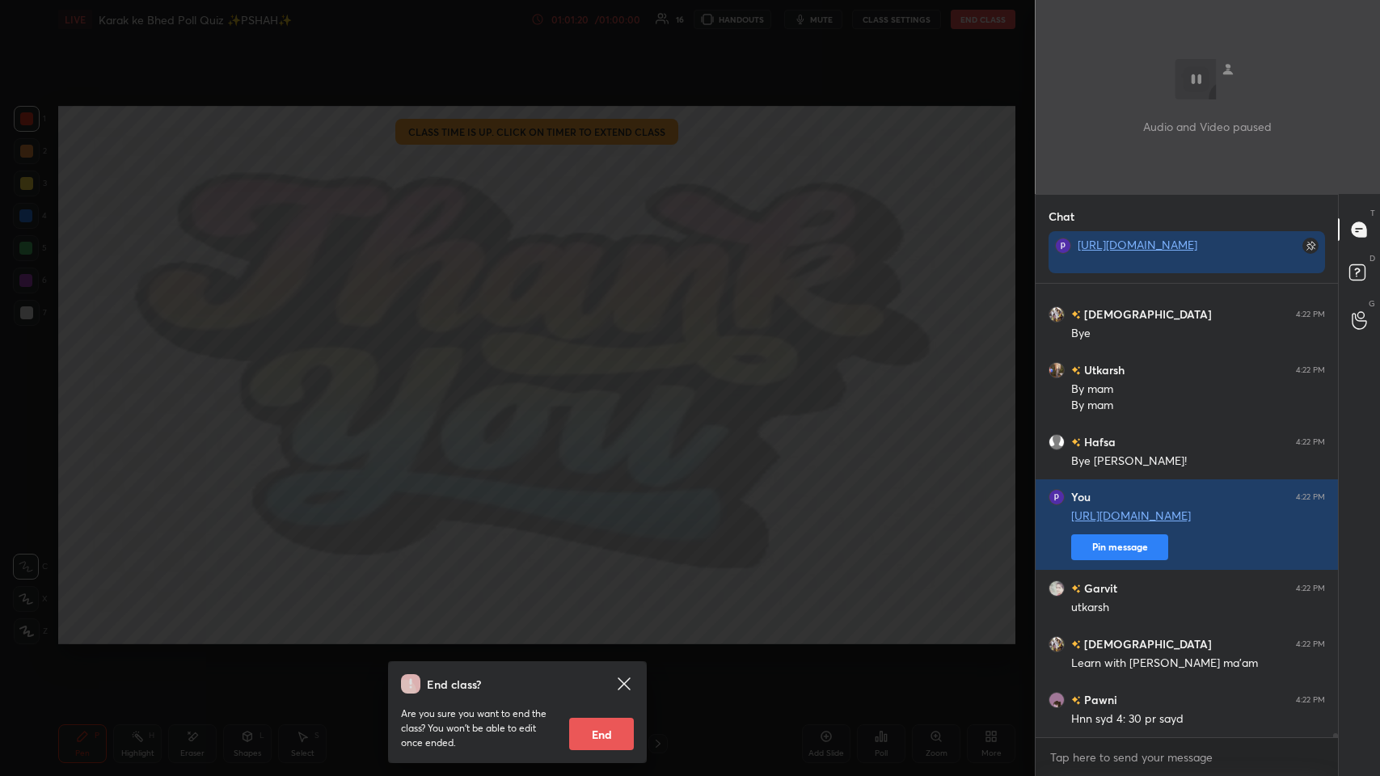
click at [580, 379] on button "End" at bounding box center [601, 734] width 65 height 32
type textarea "x"
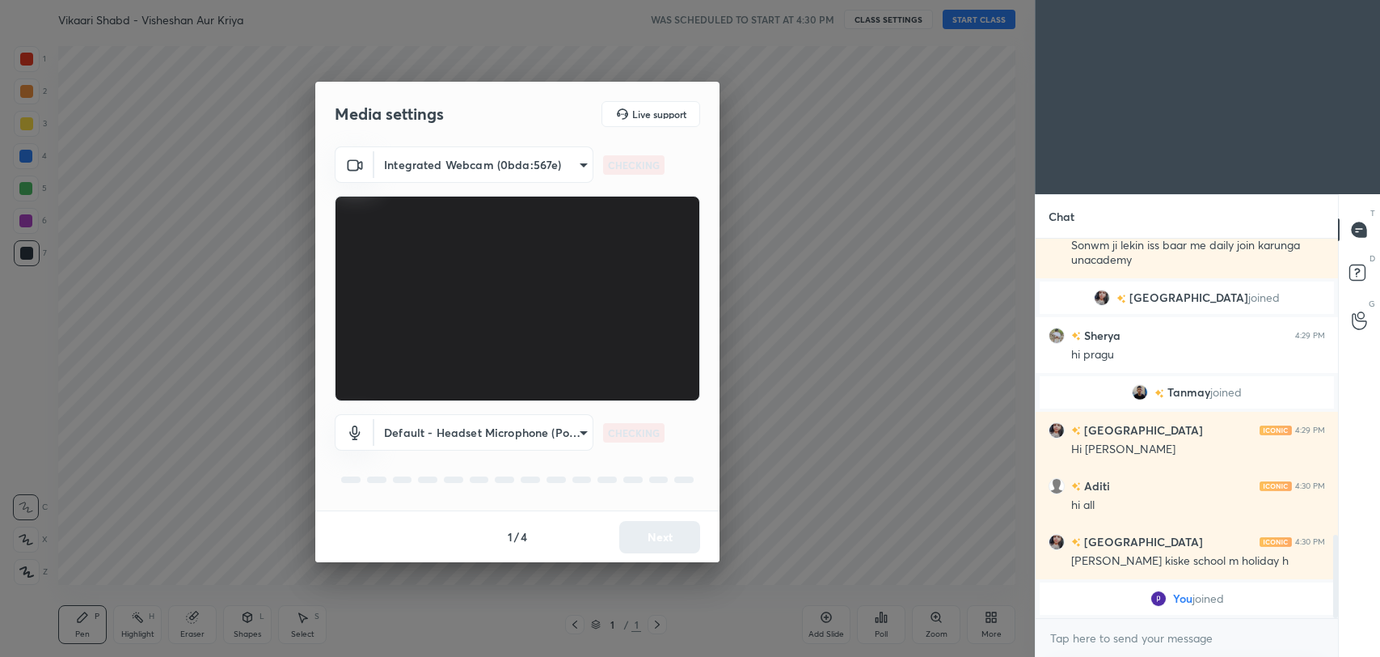
scroll to position [1227, 0]
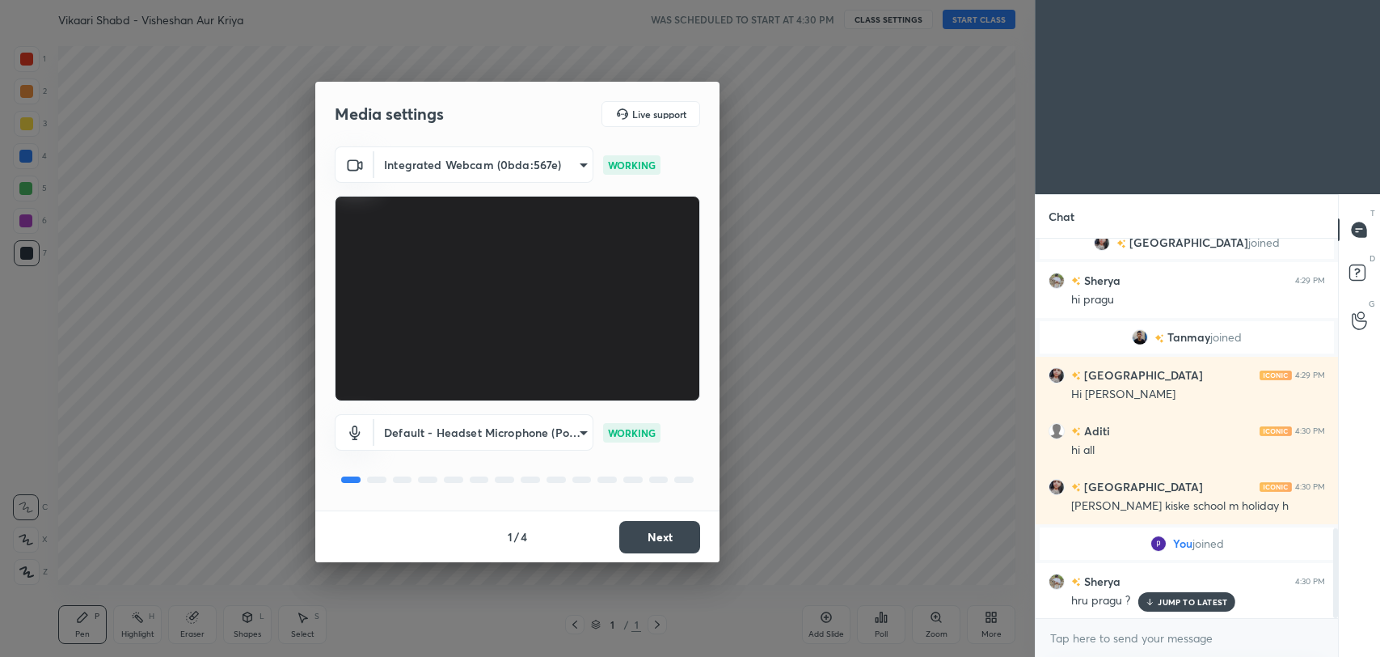
click at [656, 530] on button "Next" at bounding box center [659, 537] width 81 height 32
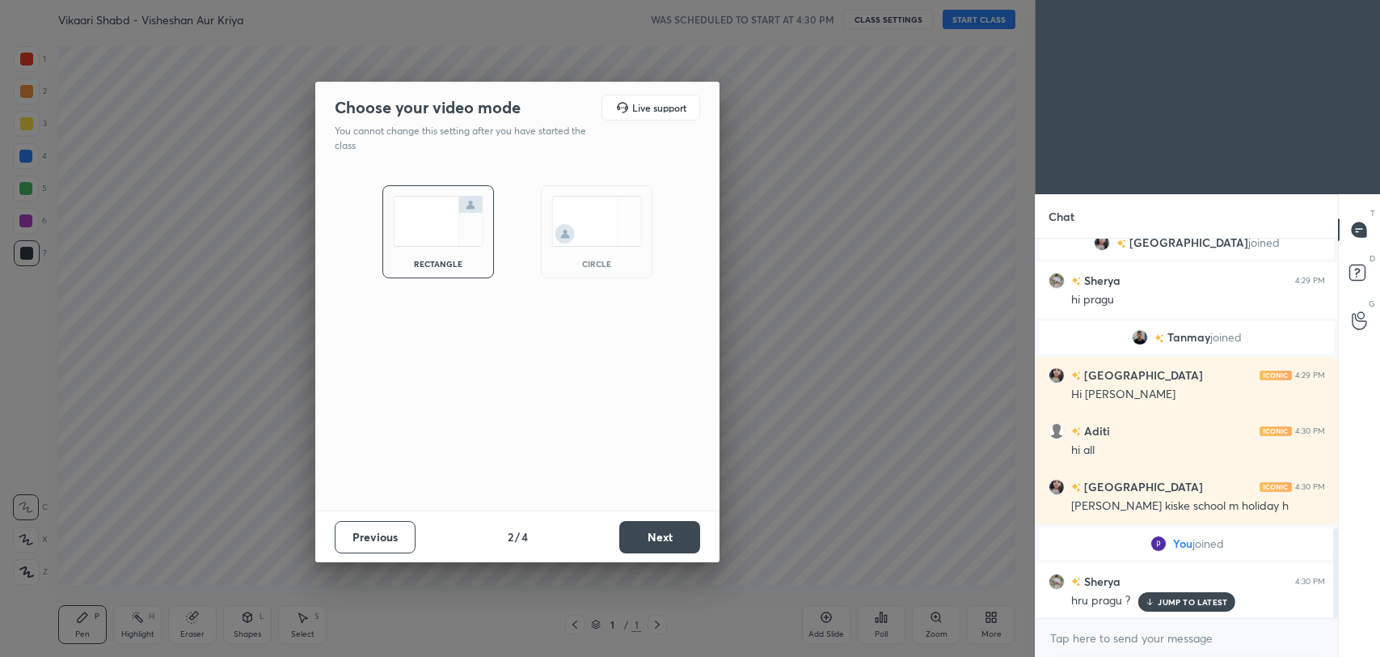
click at [656, 530] on button "Next" at bounding box center [659, 537] width 81 height 32
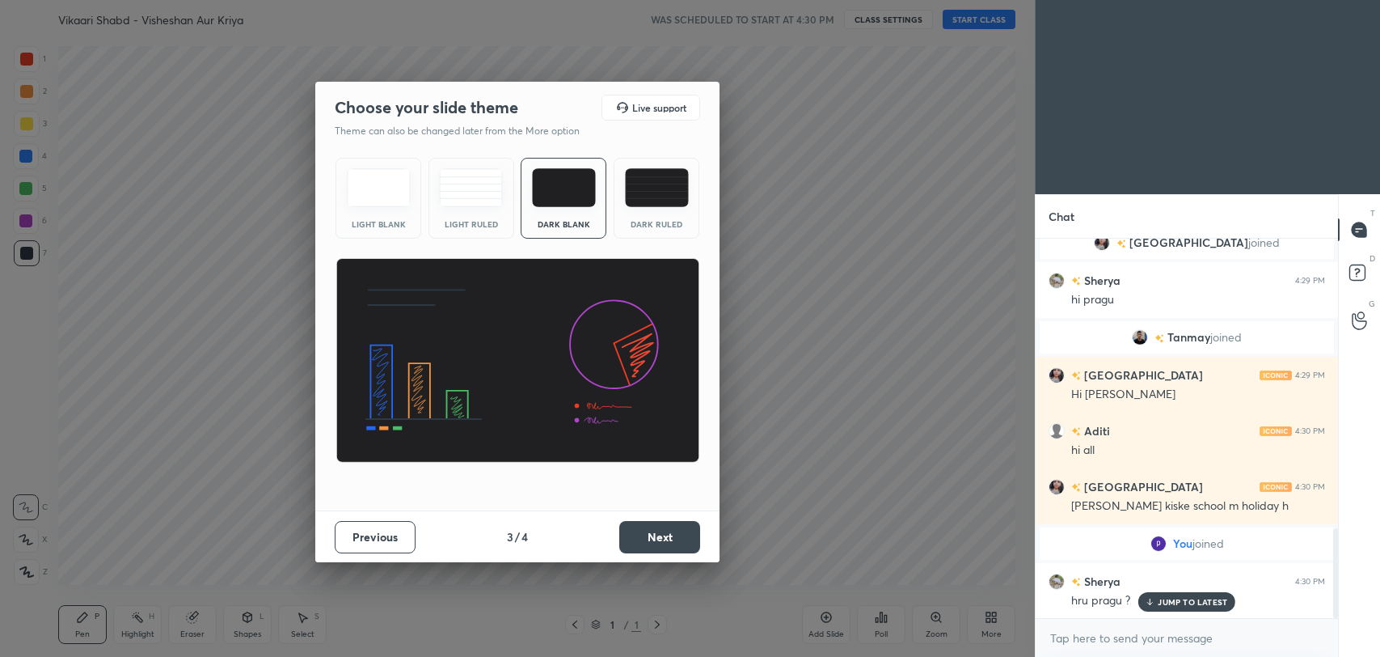
click at [656, 530] on button "Next" at bounding box center [659, 537] width 81 height 32
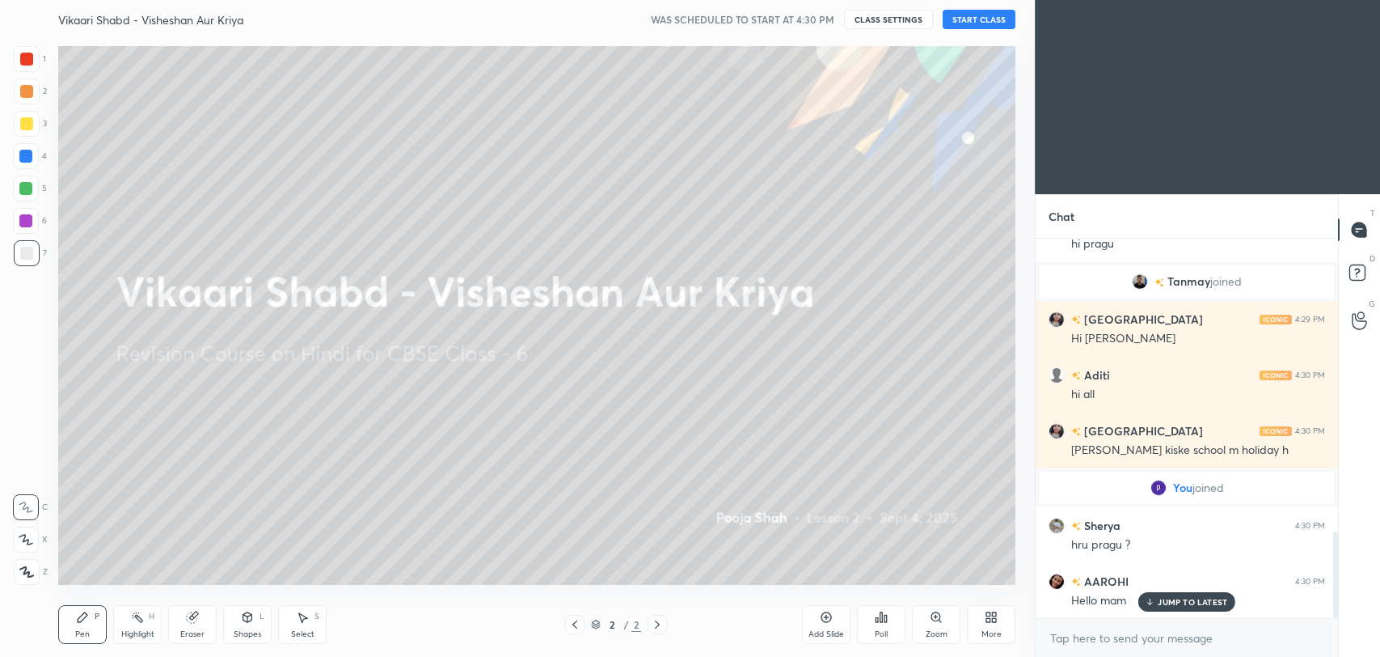
click at [986, 11] on button "START CLASS" at bounding box center [979, 19] width 73 height 19
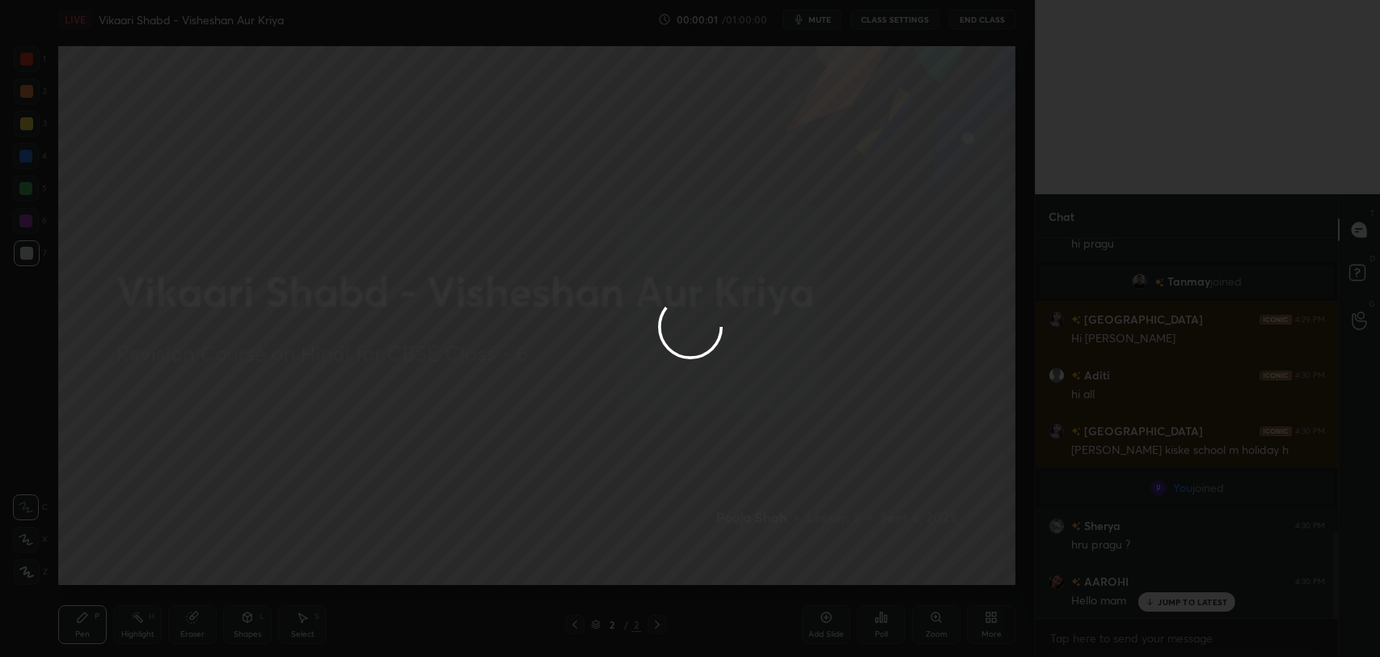
click at [1167, 606] on div at bounding box center [690, 328] width 1380 height 657
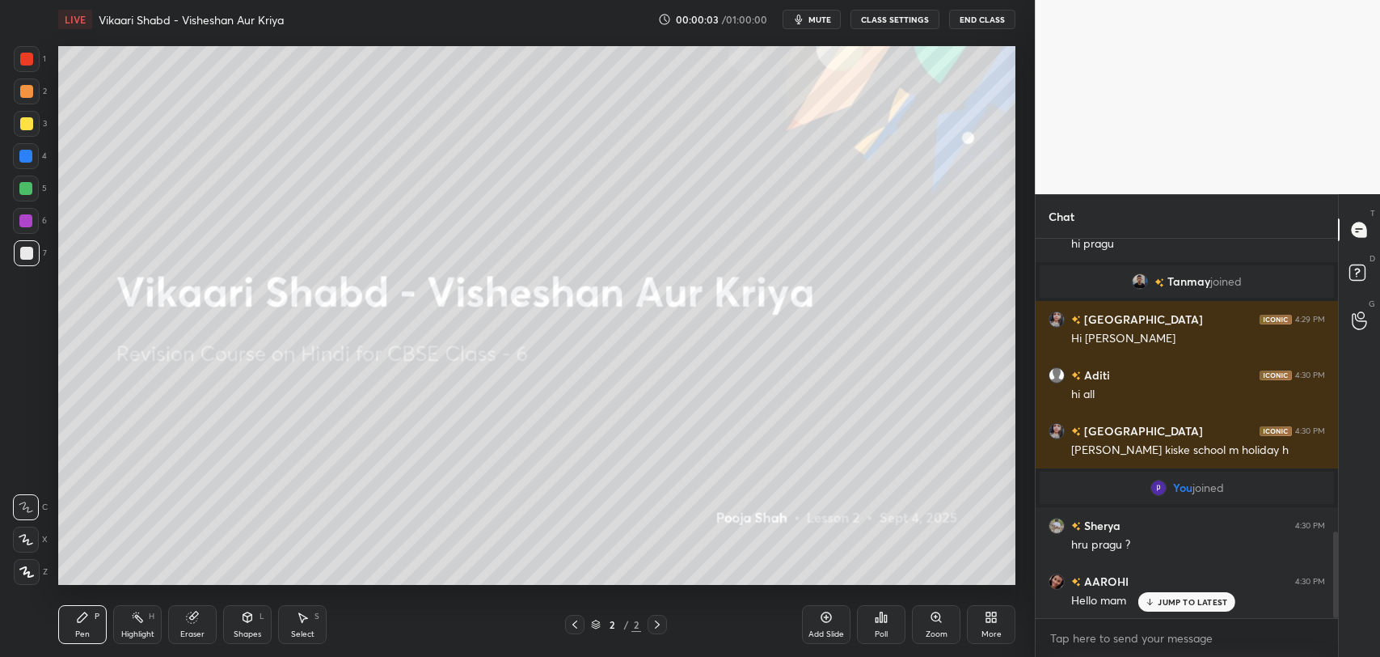
click at [1178, 604] on p "JUMP TO LATEST" at bounding box center [1193, 602] width 70 height 10
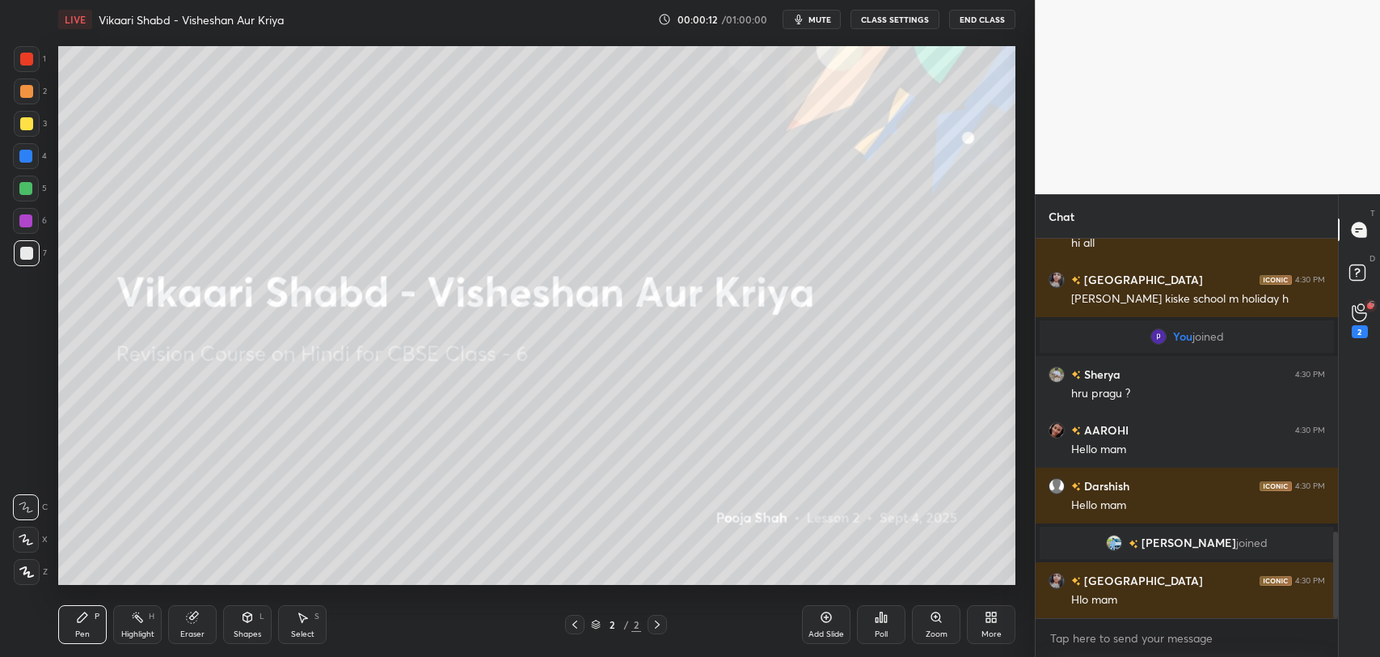
scroll to position [1336, 0]
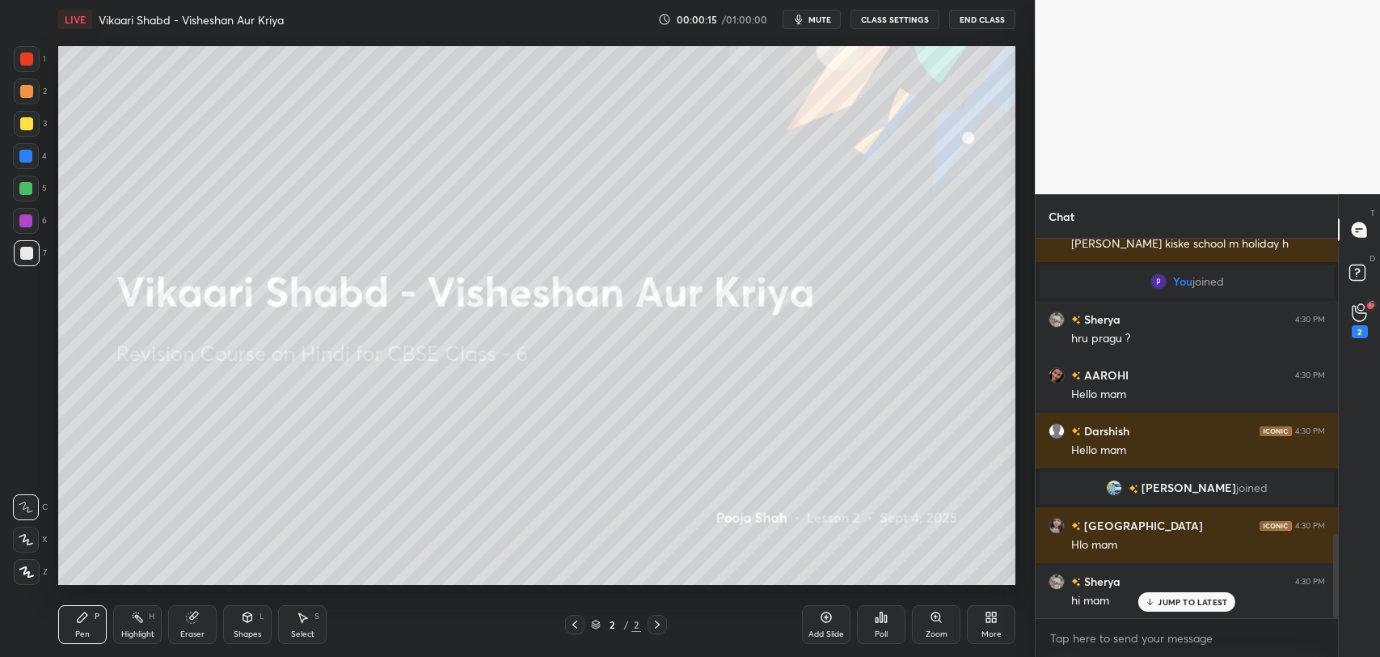
click at [1163, 609] on div "JUMP TO LATEST" at bounding box center [1186, 601] width 97 height 19
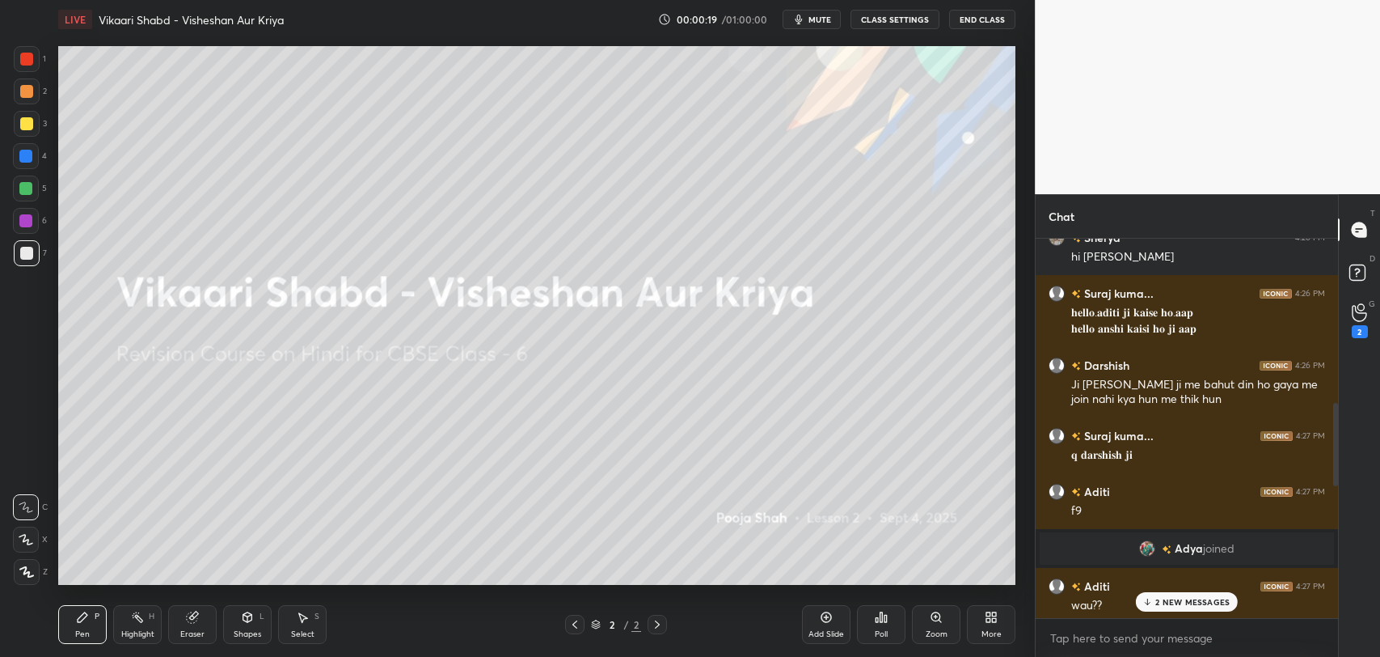
scroll to position [707, 0]
click at [1182, 601] on p "2 NEW MESSAGES" at bounding box center [1192, 602] width 74 height 10
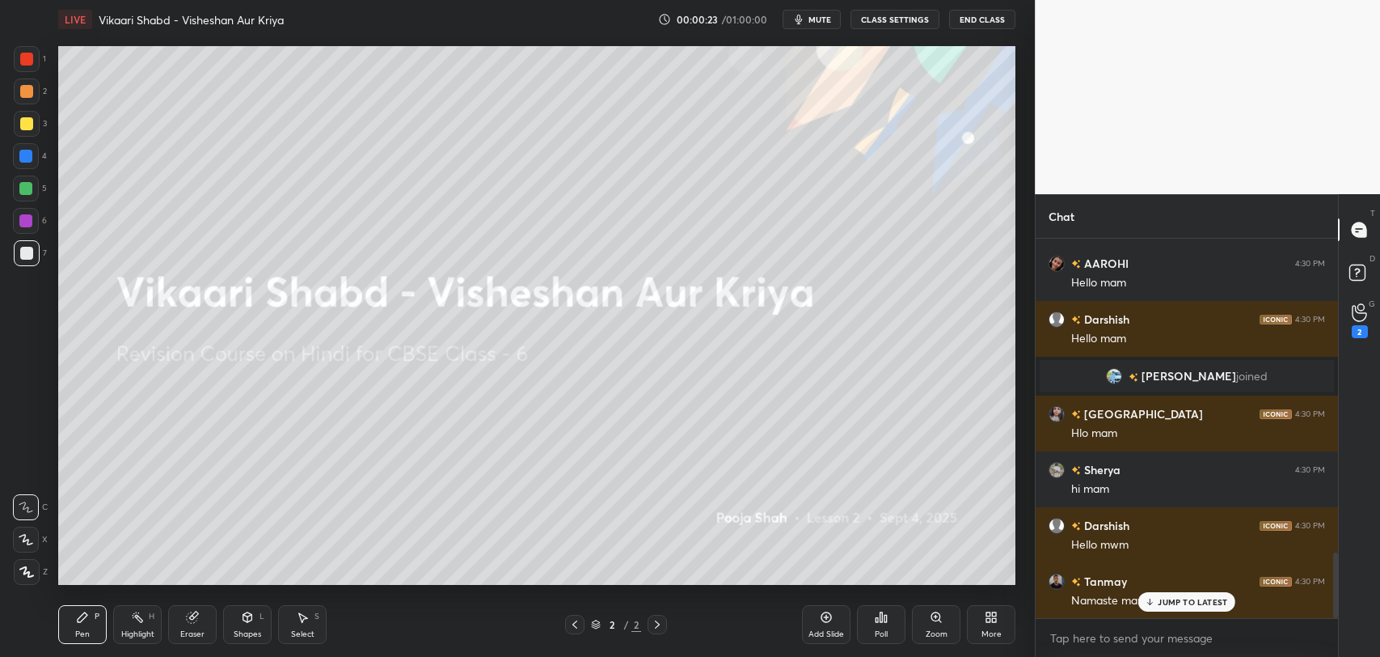
scroll to position [1815, 0]
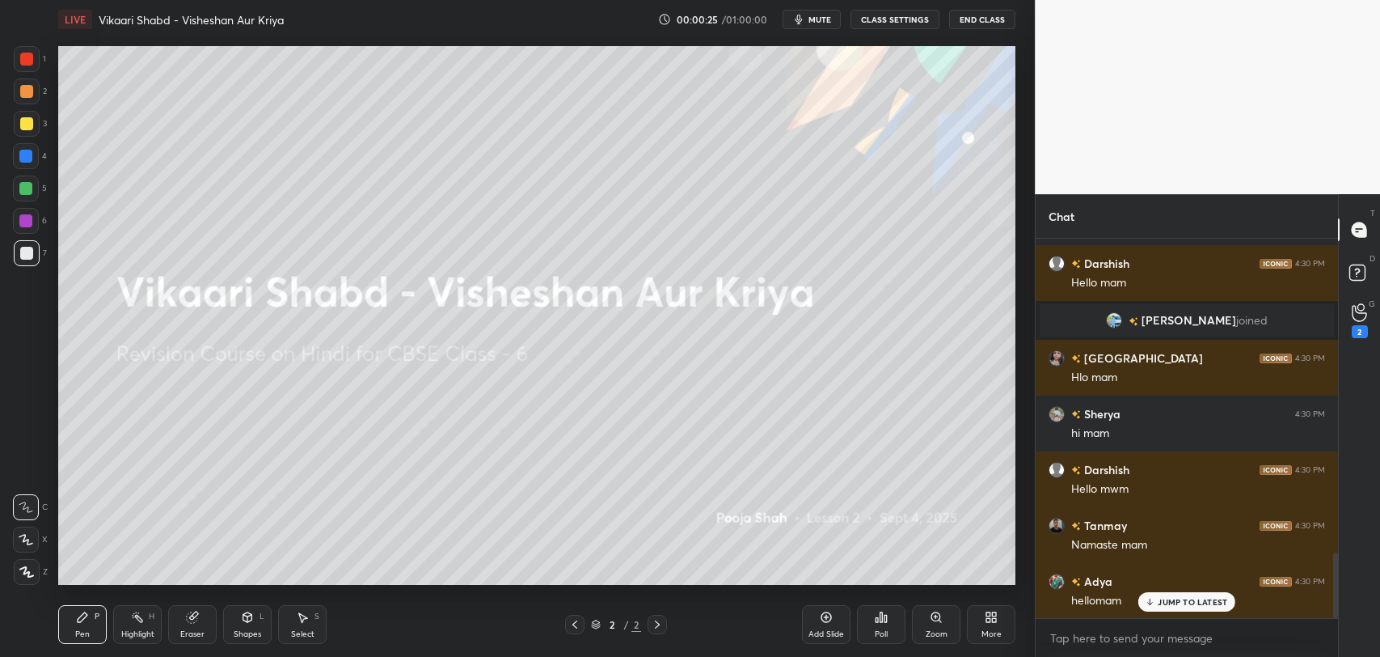
click at [1172, 597] on p "JUMP TO LATEST" at bounding box center [1193, 602] width 70 height 10
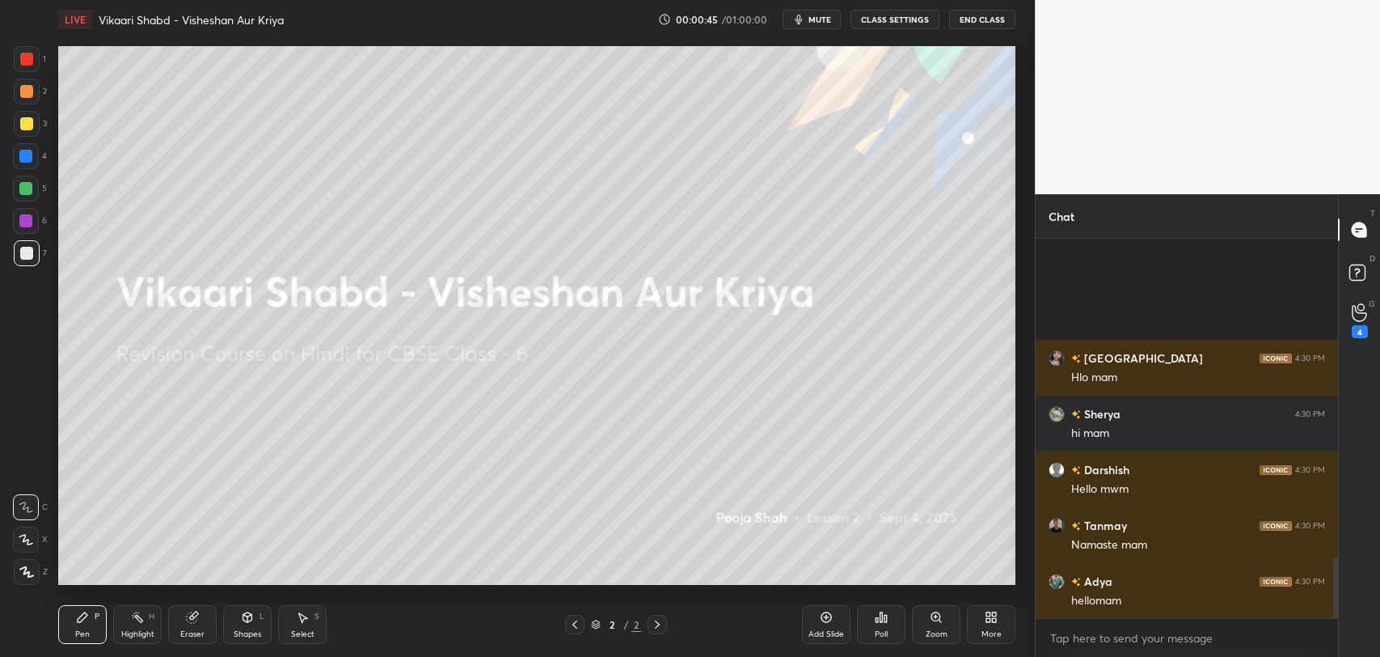
scroll to position [1982, 0]
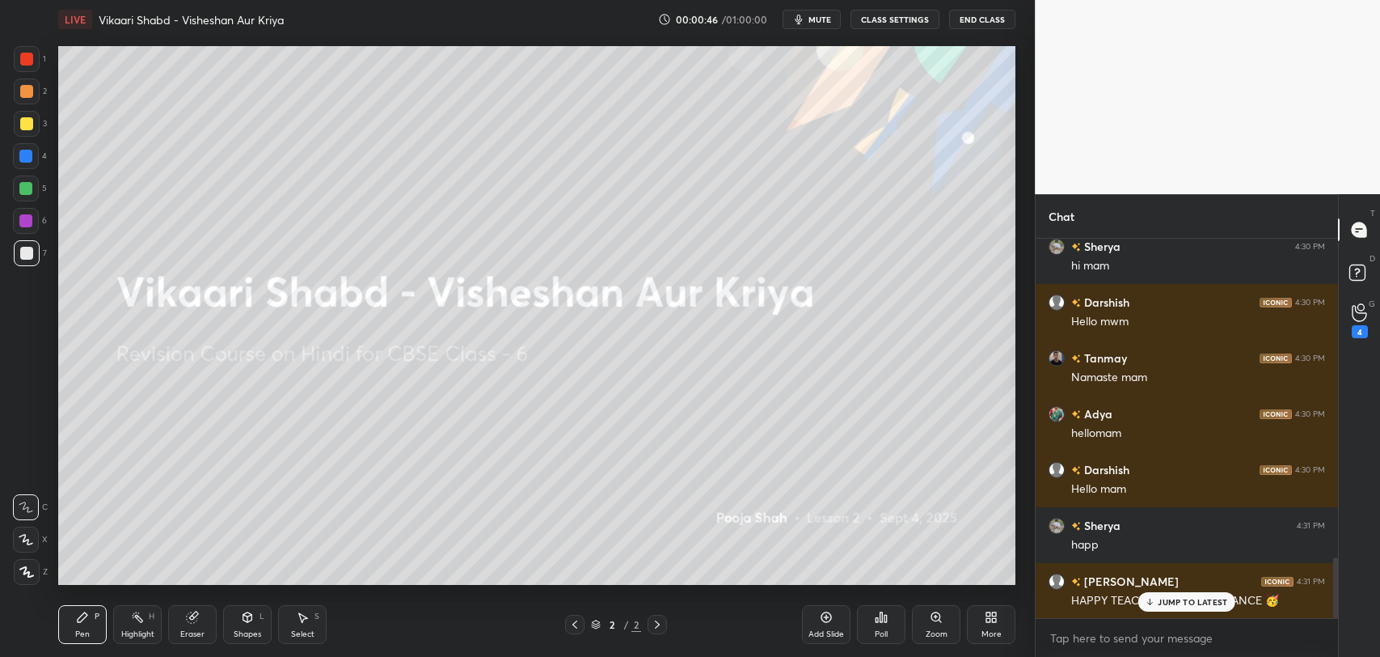
click at [1197, 599] on div "Tanmay joined Pragya 4:29 PM Hi anshii Aditi 4:30 PM hi all Pragya 4:30 PM Kl k…" at bounding box center [1187, 428] width 302 height 379
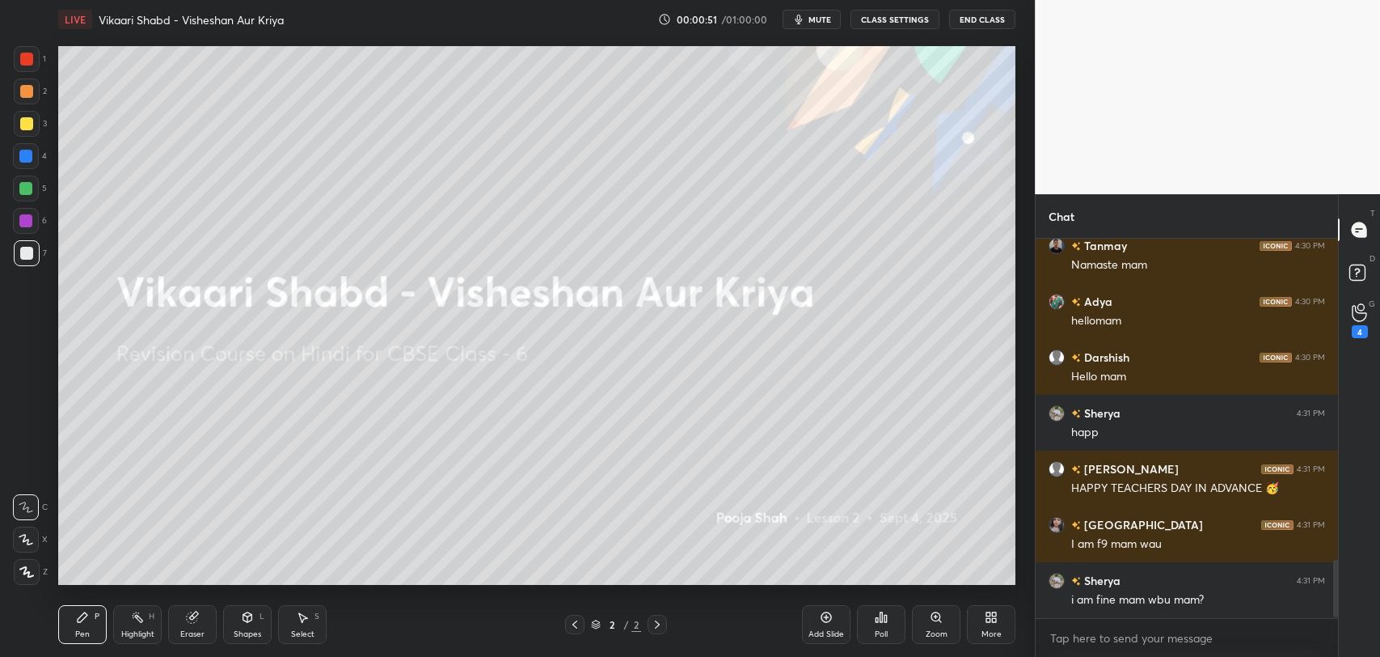
scroll to position [2150, 0]
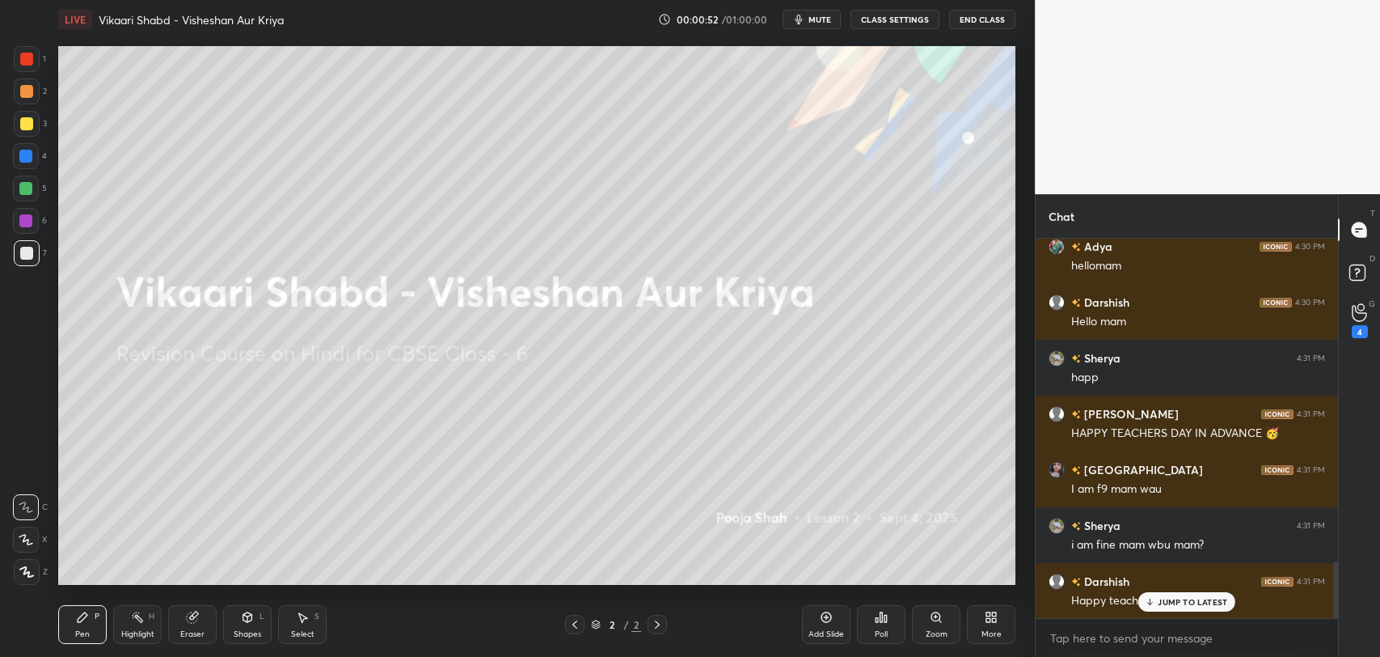
click at [1182, 599] on p "JUMP TO LATEST" at bounding box center [1193, 602] width 70 height 10
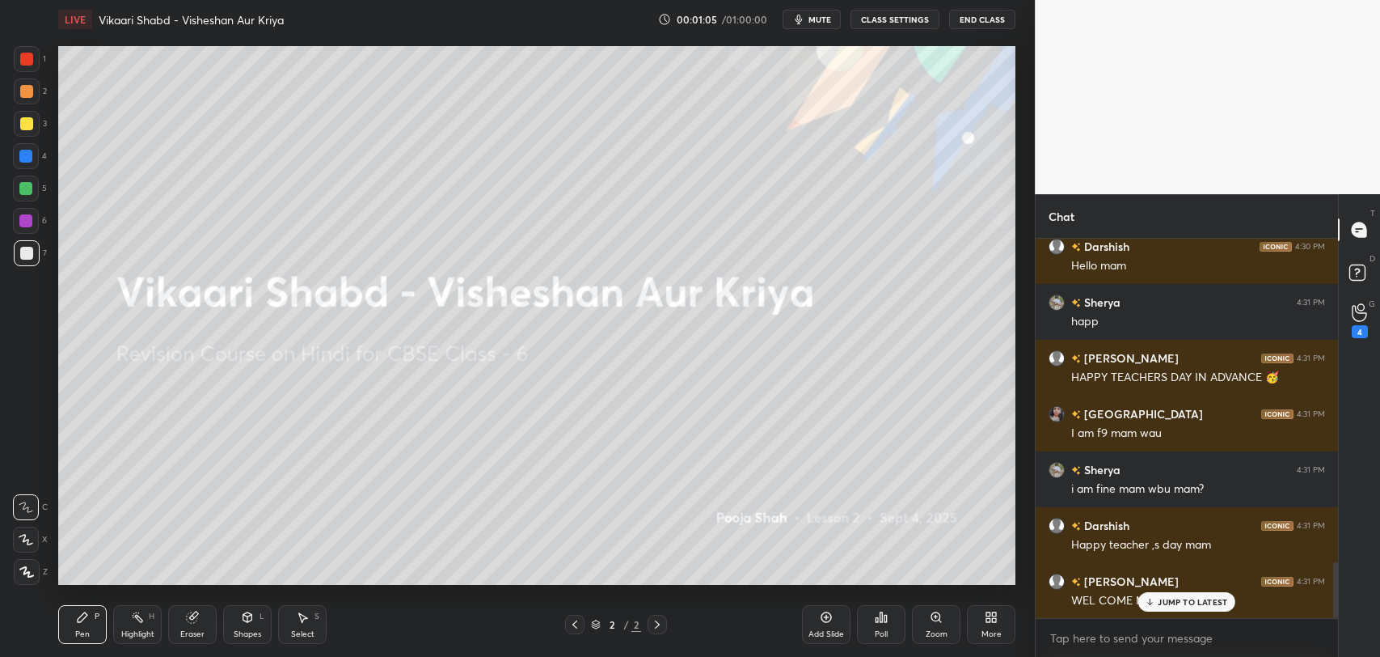
click at [822, 14] on span "mute" at bounding box center [820, 19] width 23 height 11
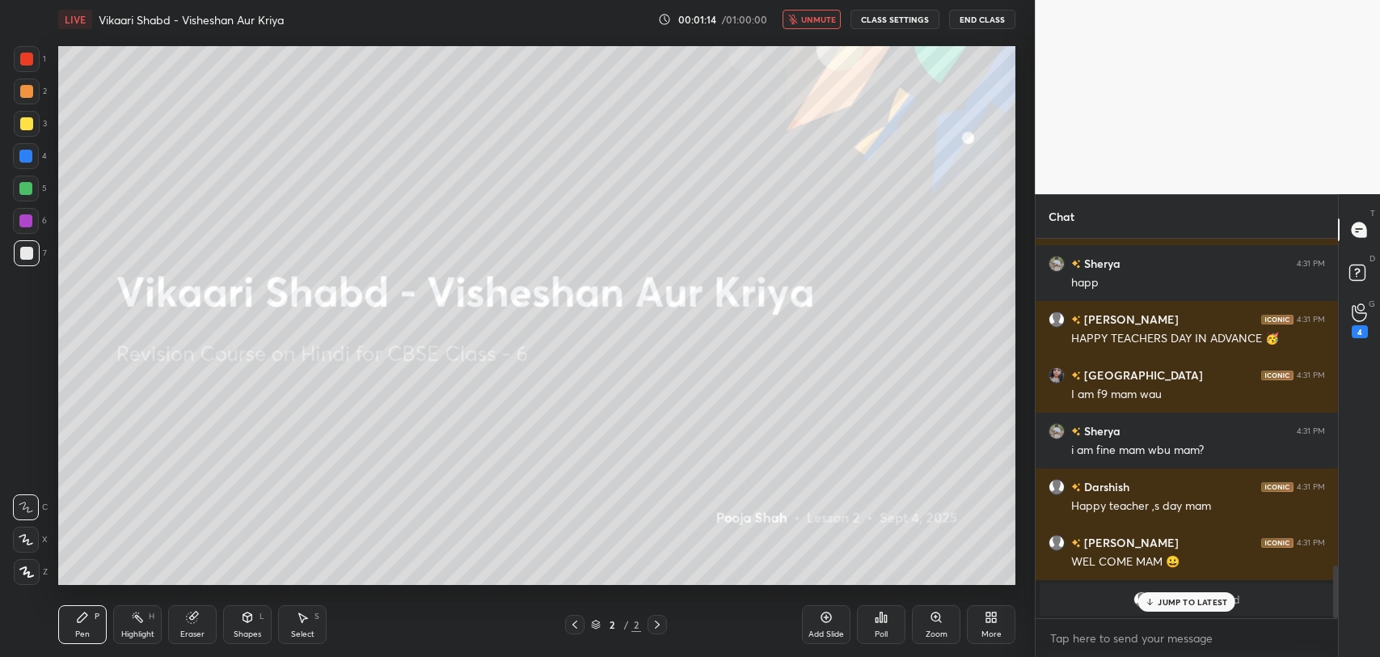
scroll to position [2356, 0]
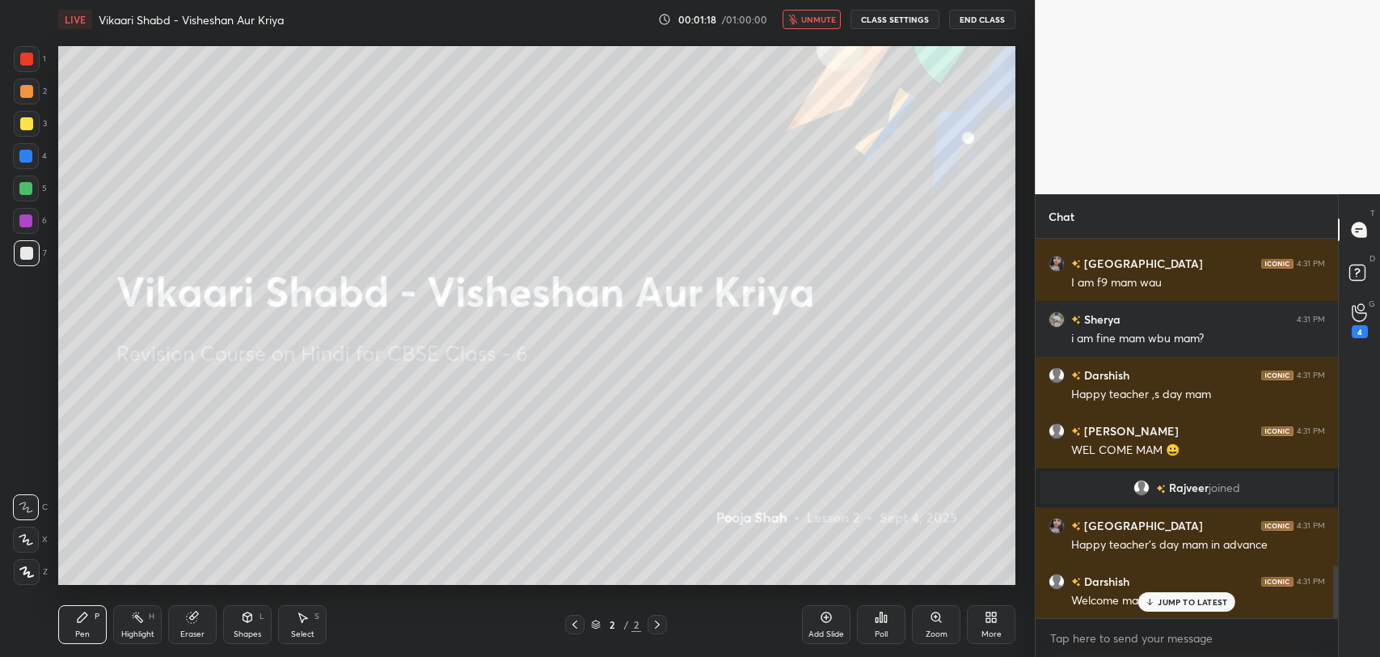
click at [1167, 602] on p "JUMP TO LATEST" at bounding box center [1193, 602] width 70 height 10
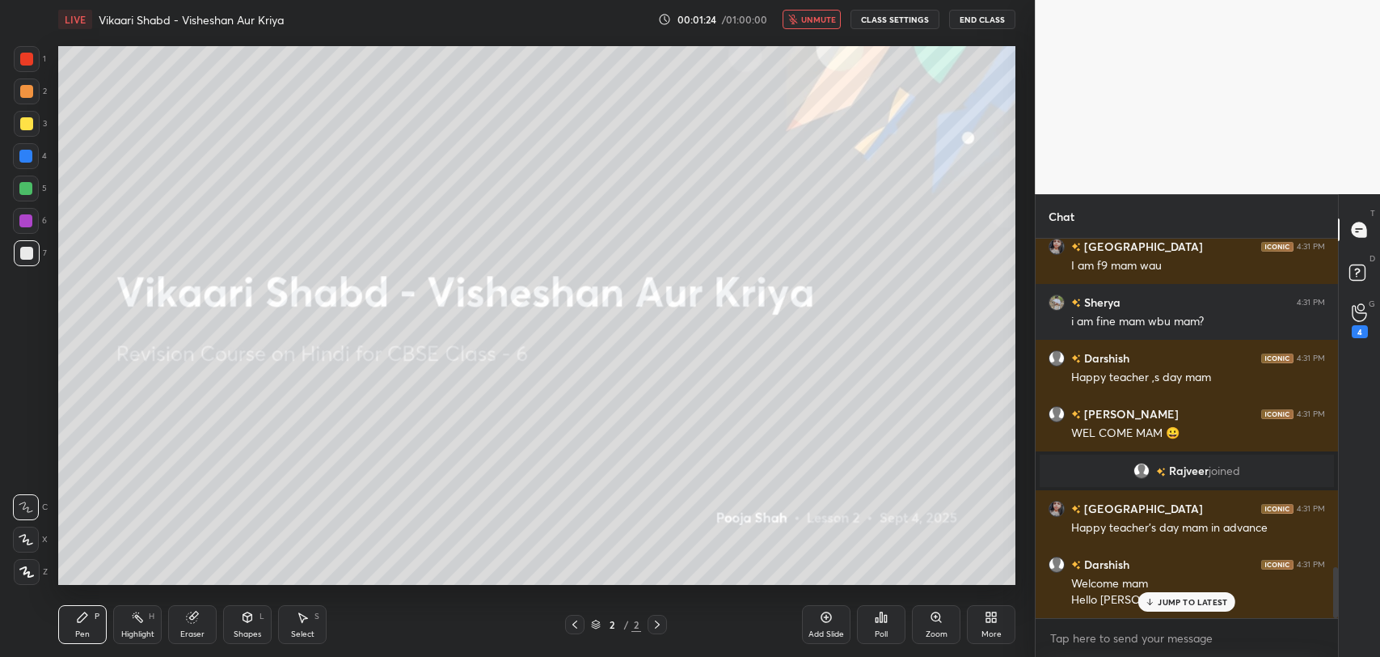
scroll to position [2428, 0]
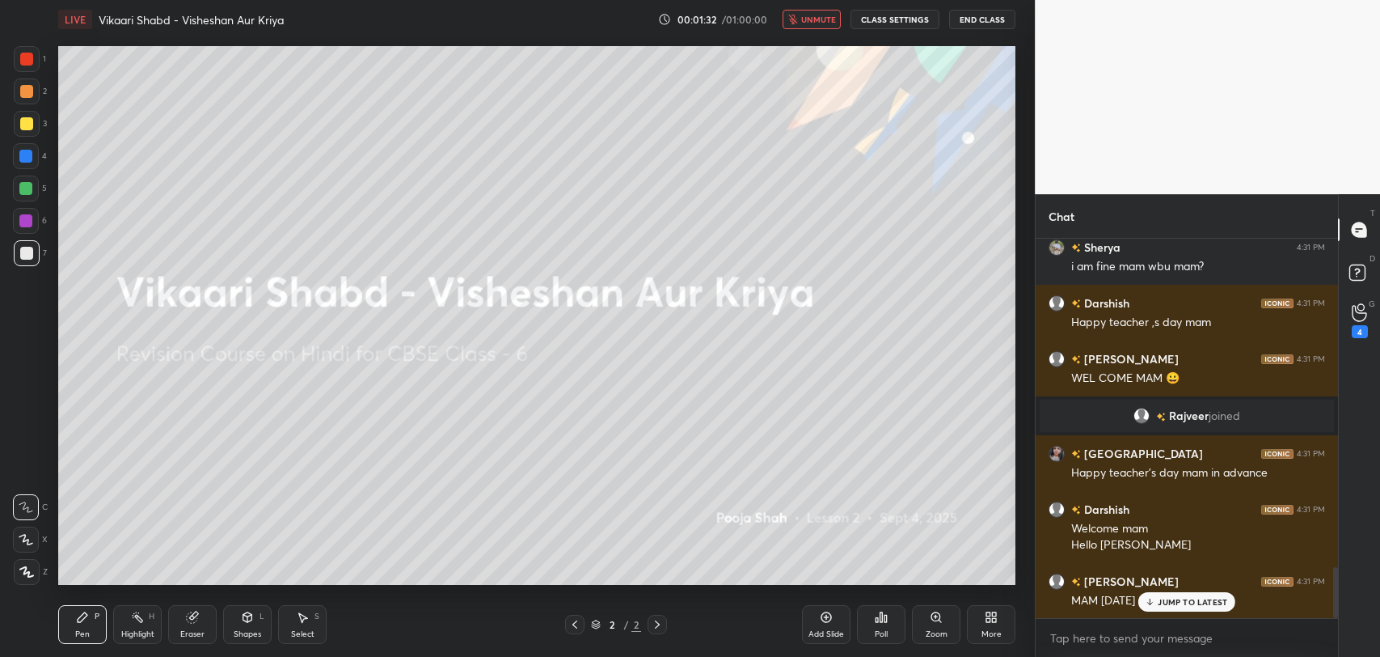
click at [1184, 603] on p "JUMP TO LATEST" at bounding box center [1193, 602] width 70 height 10
click at [841, 23] on button "unmute" at bounding box center [812, 19] width 58 height 19
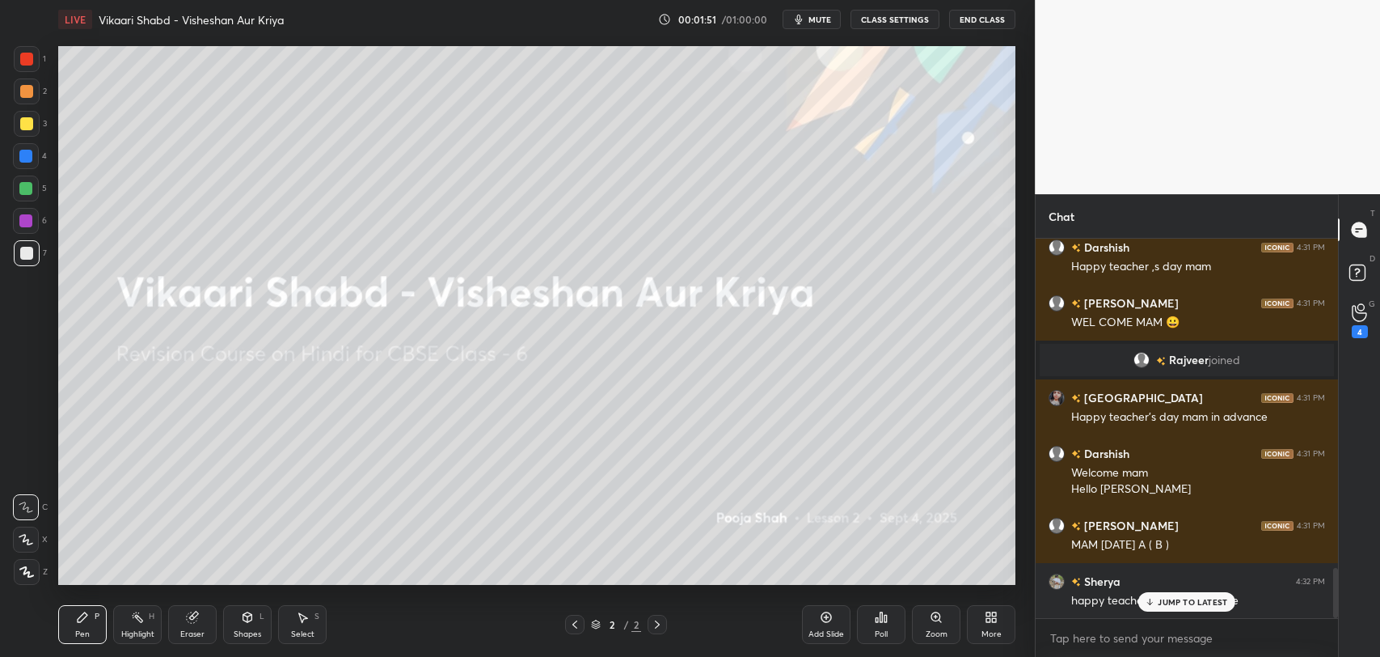
click at [1148, 597] on icon at bounding box center [1150, 602] width 11 height 10
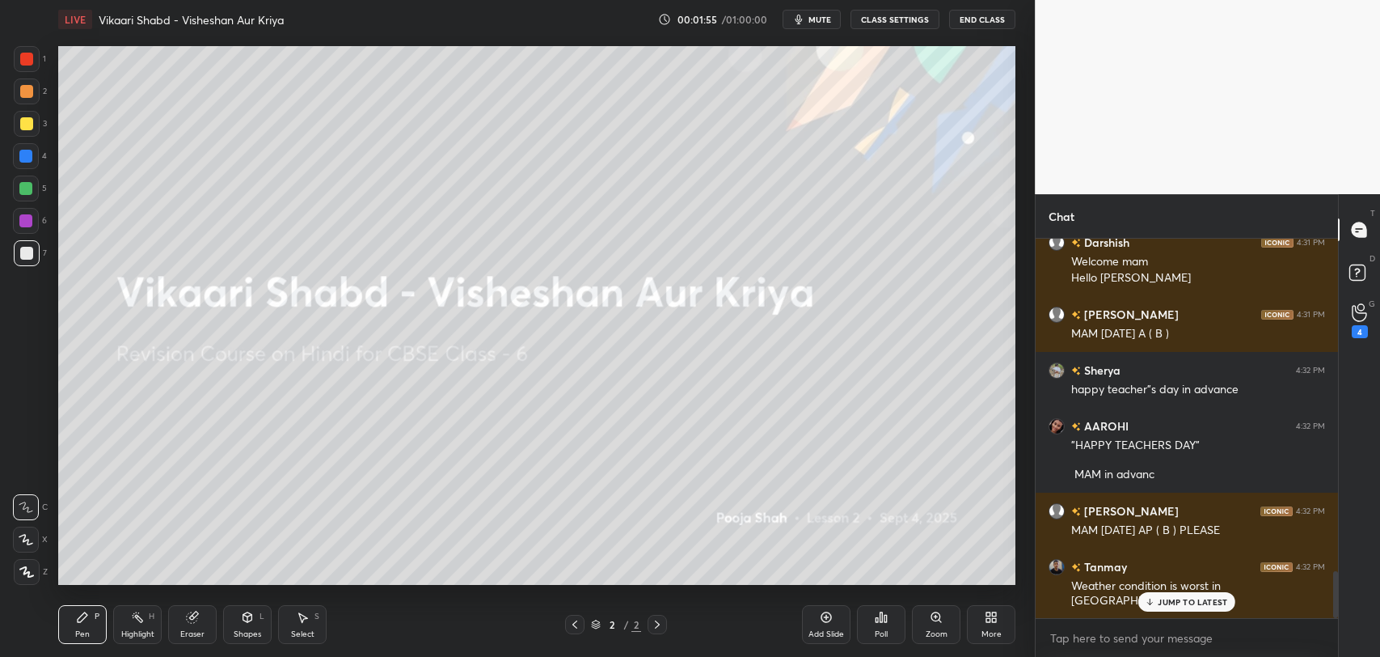
scroll to position [2751, 0]
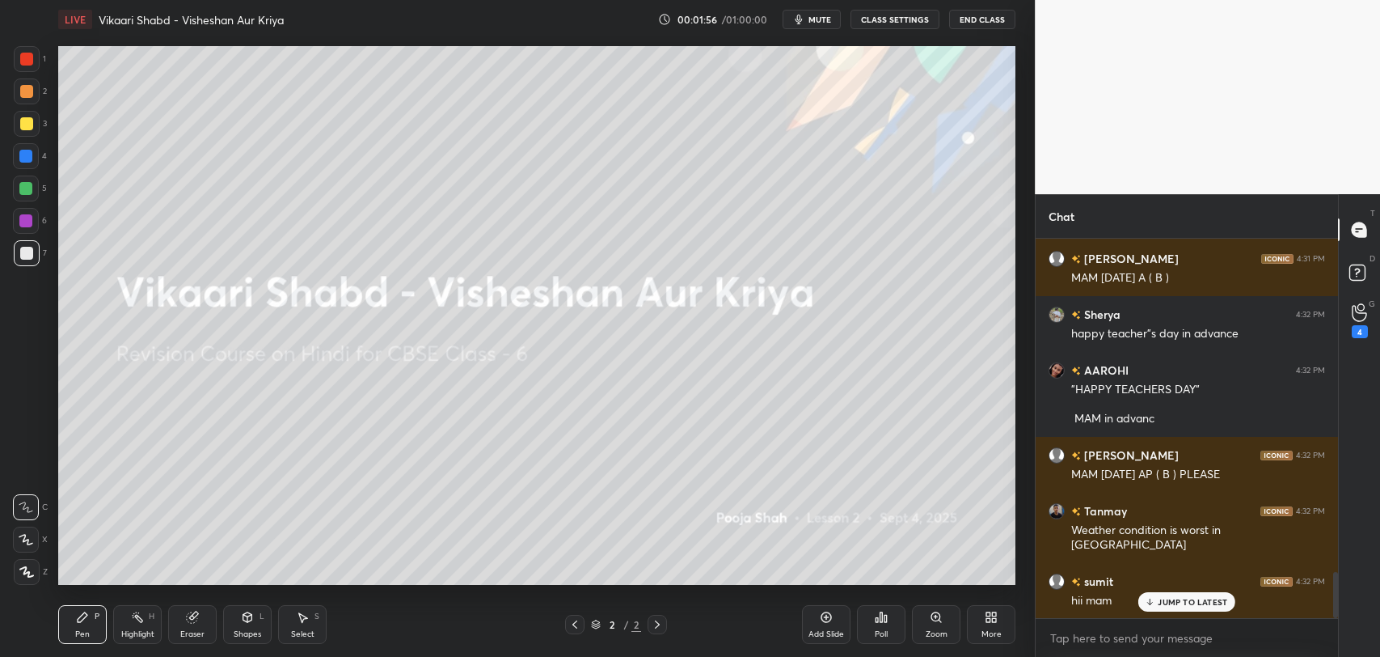
click at [1182, 599] on p "JUMP TO LATEST" at bounding box center [1193, 602] width 70 height 10
click at [988, 630] on div "More" at bounding box center [992, 634] width 20 height 8
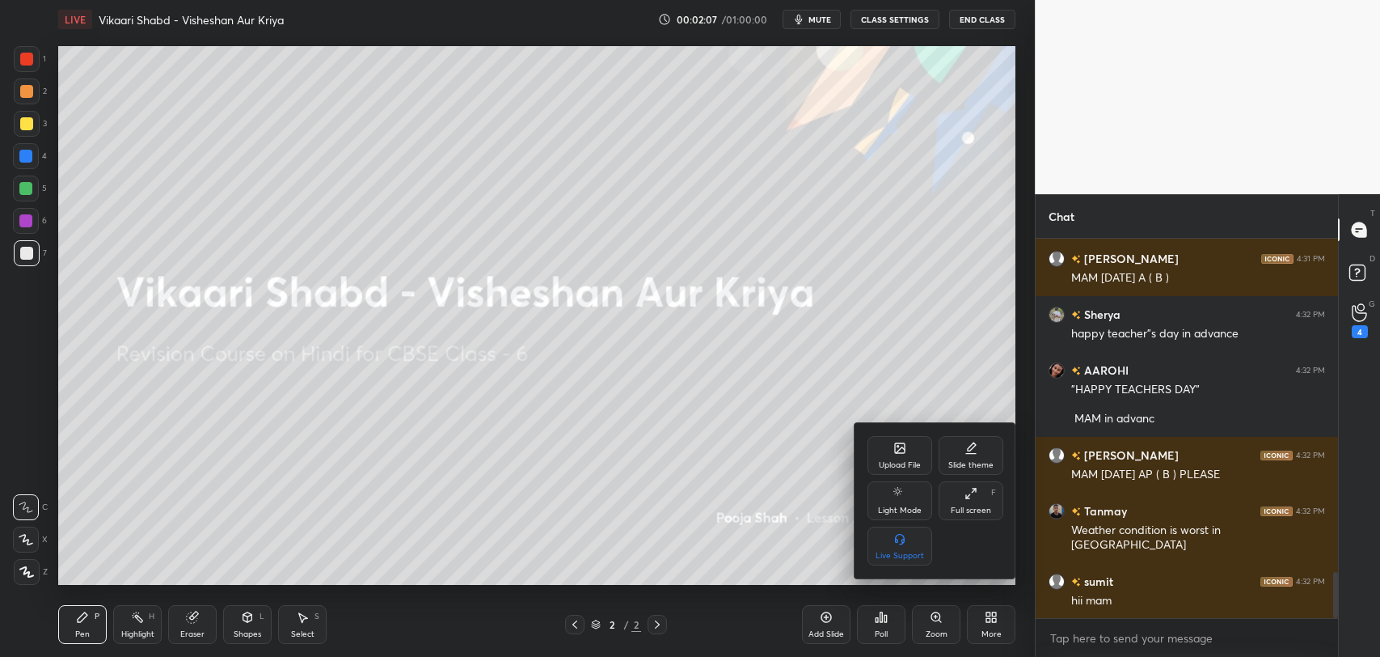
click at [883, 458] on div "Upload File" at bounding box center [900, 455] width 65 height 39
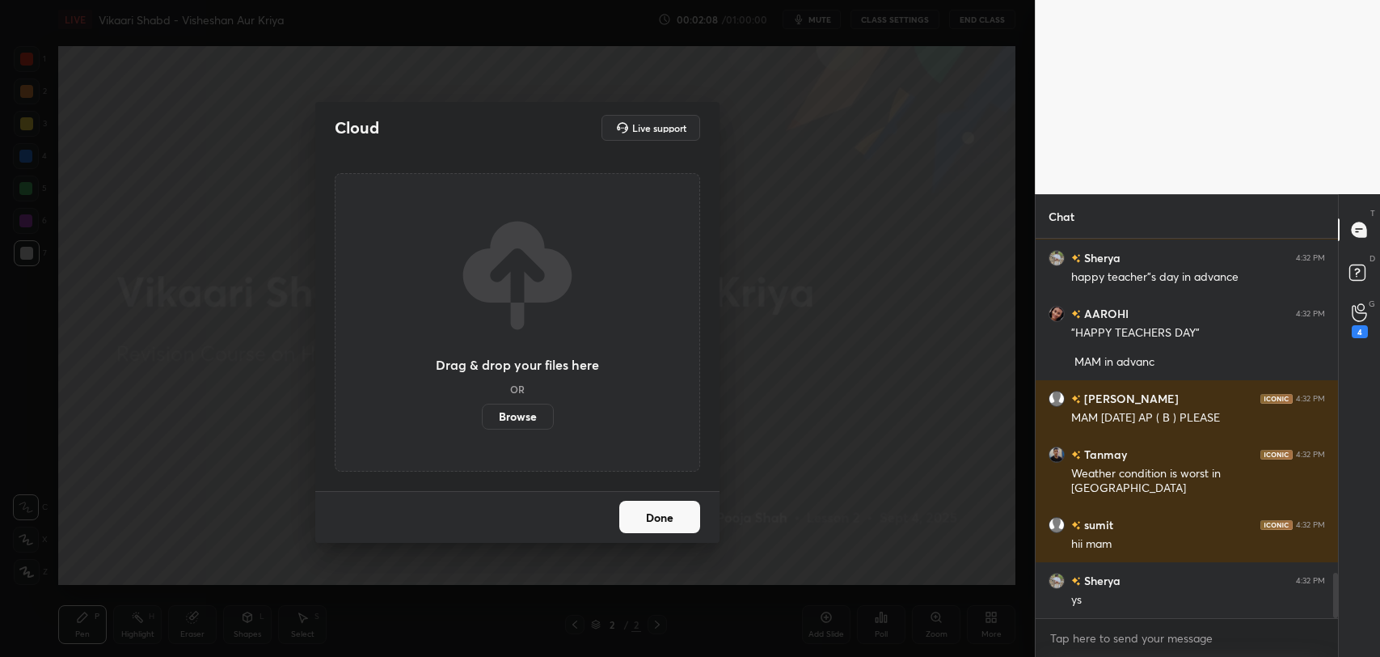
scroll to position [2862, 0]
click at [521, 421] on label "Browse" at bounding box center [518, 416] width 72 height 26
click at [482, 421] on input "Browse" at bounding box center [482, 416] width 0 height 26
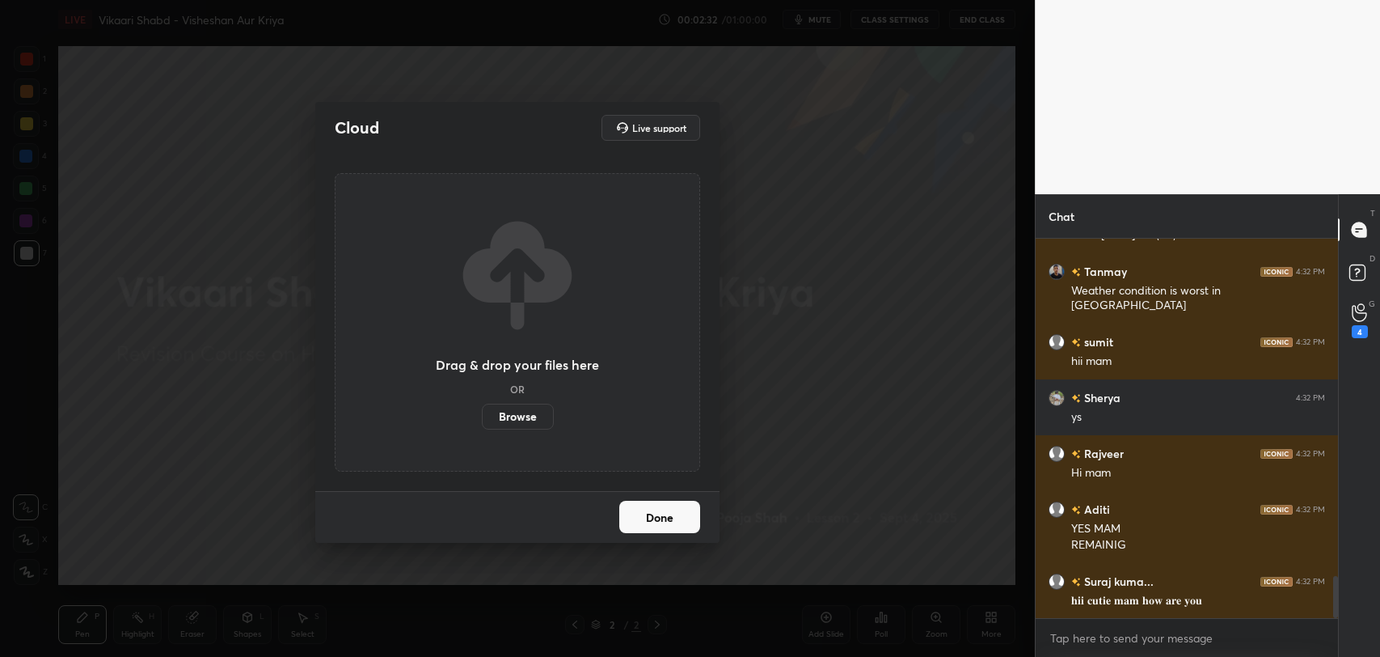
scroll to position [3046, 0]
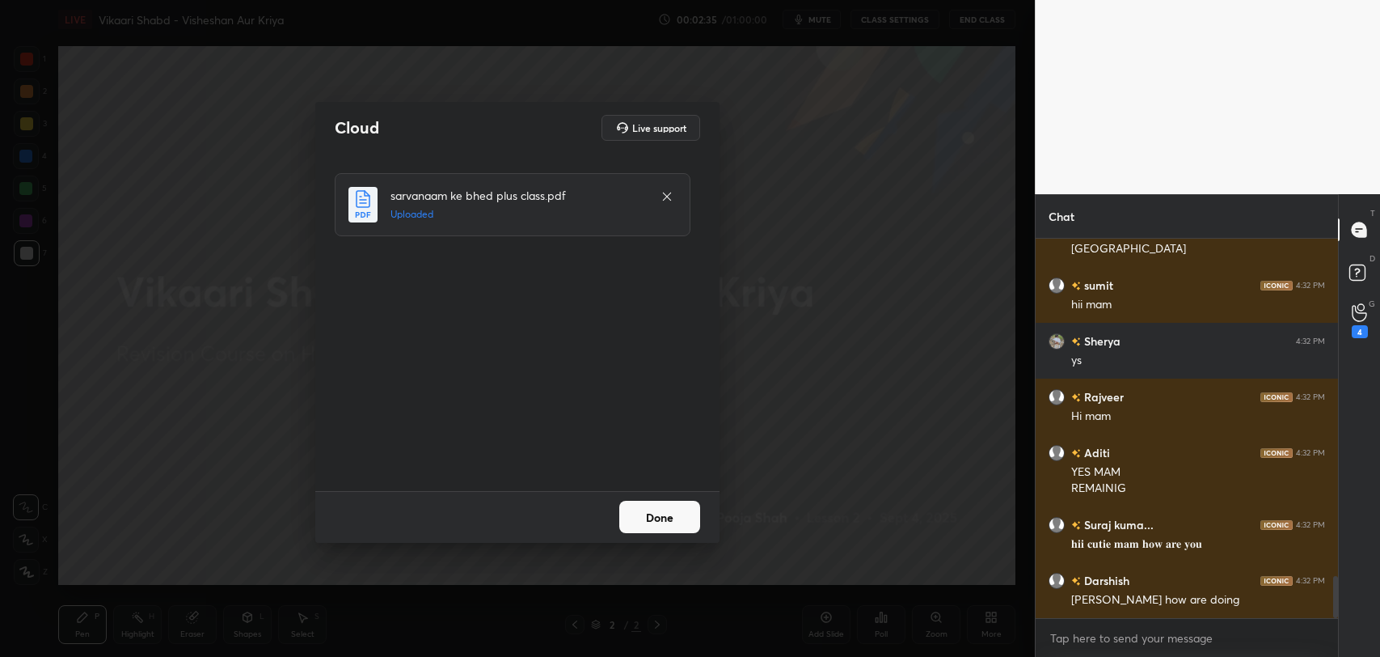
click at [643, 517] on button "Done" at bounding box center [659, 516] width 81 height 32
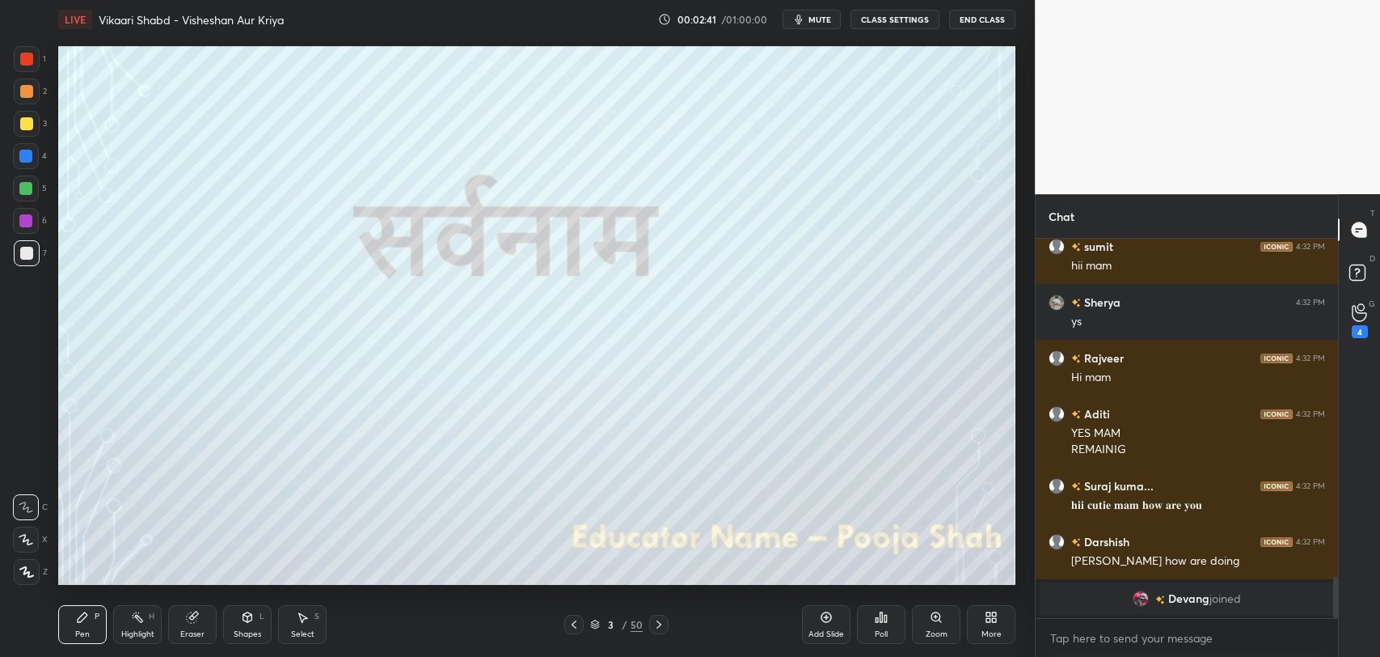
scroll to position [2516, 0]
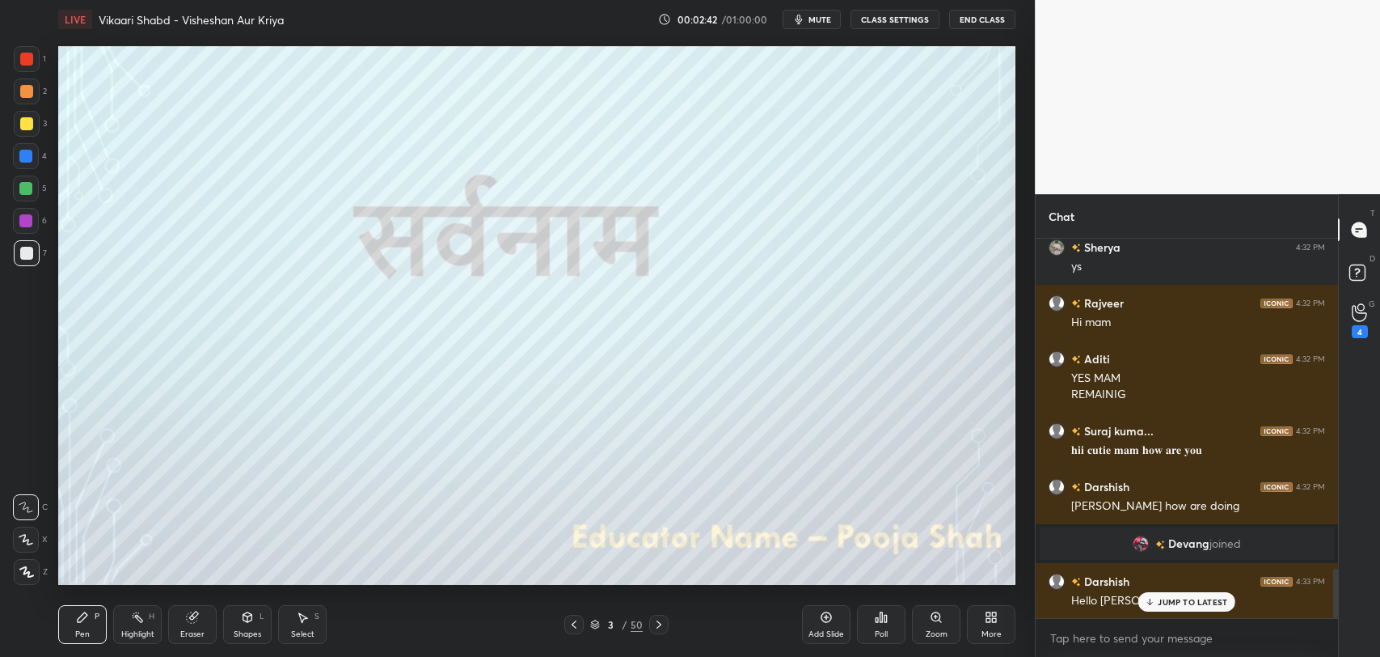
click at [1189, 606] on div "JUMP TO LATEST" at bounding box center [1186, 601] width 97 height 19
click at [41, 57] on div "1" at bounding box center [30, 59] width 32 height 26
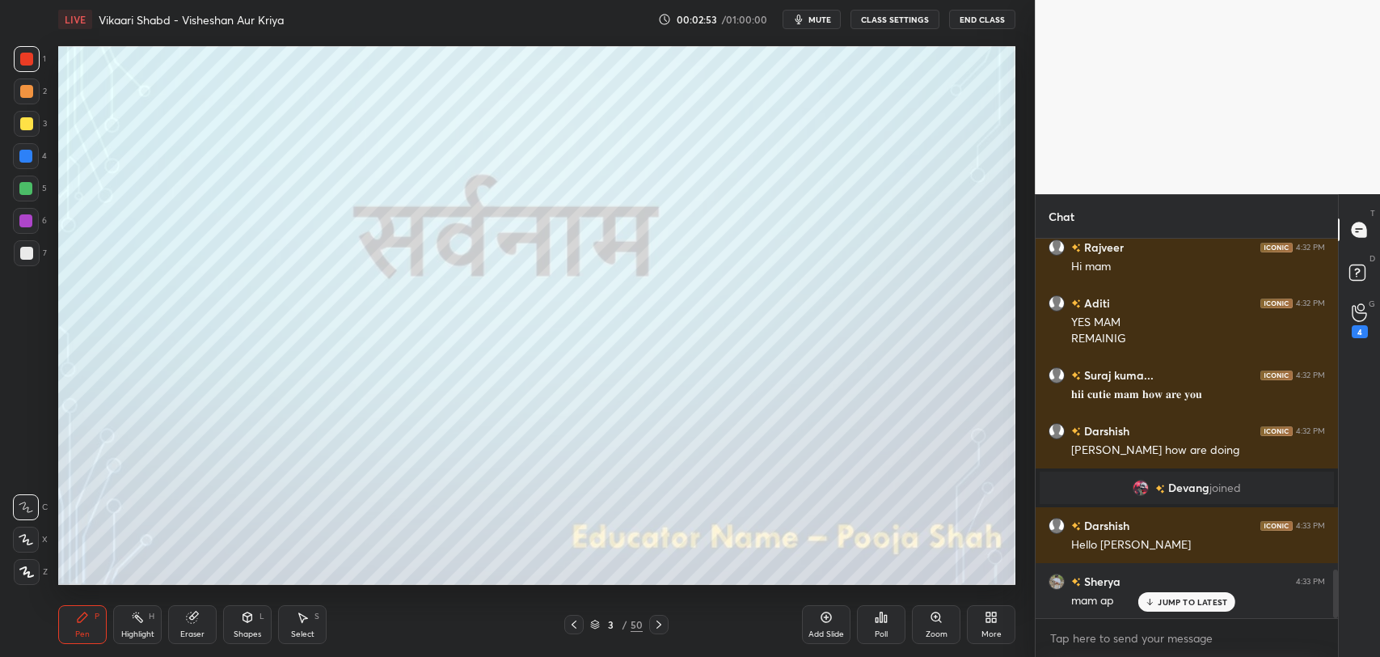
click at [1177, 610] on div "JUMP TO LATEST" at bounding box center [1186, 601] width 97 height 19
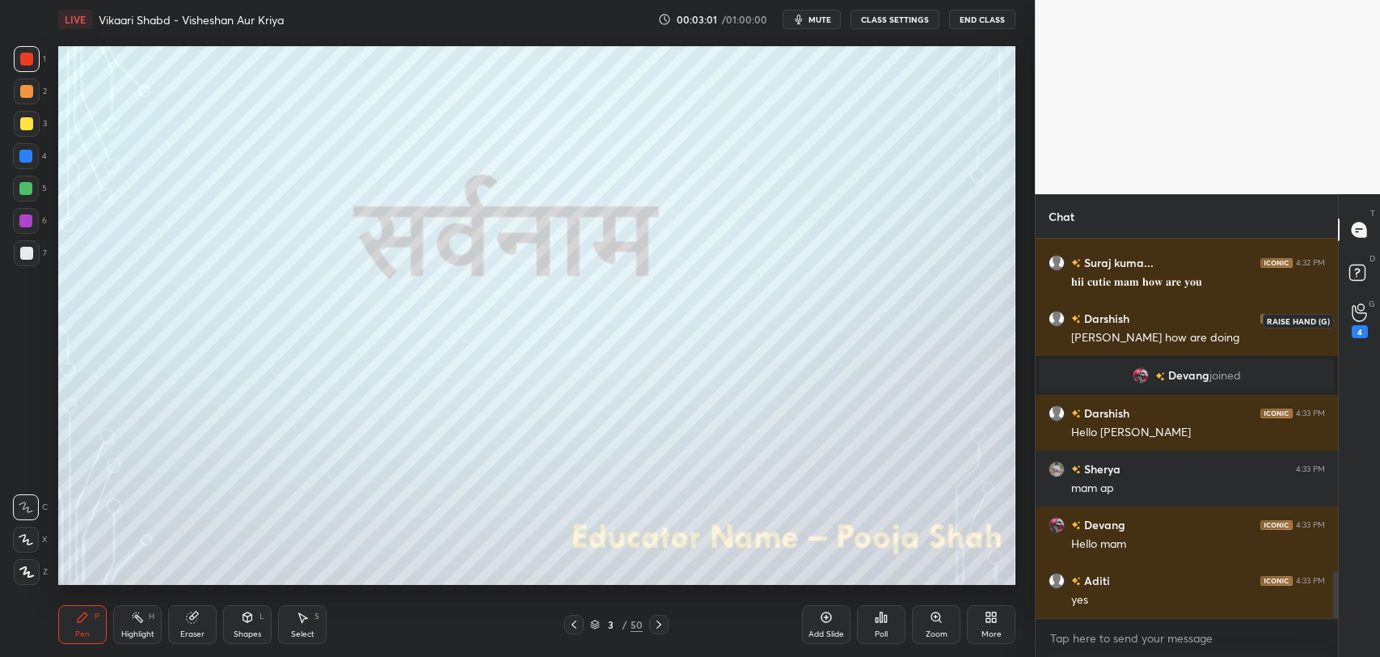
scroll to position [2739, 0]
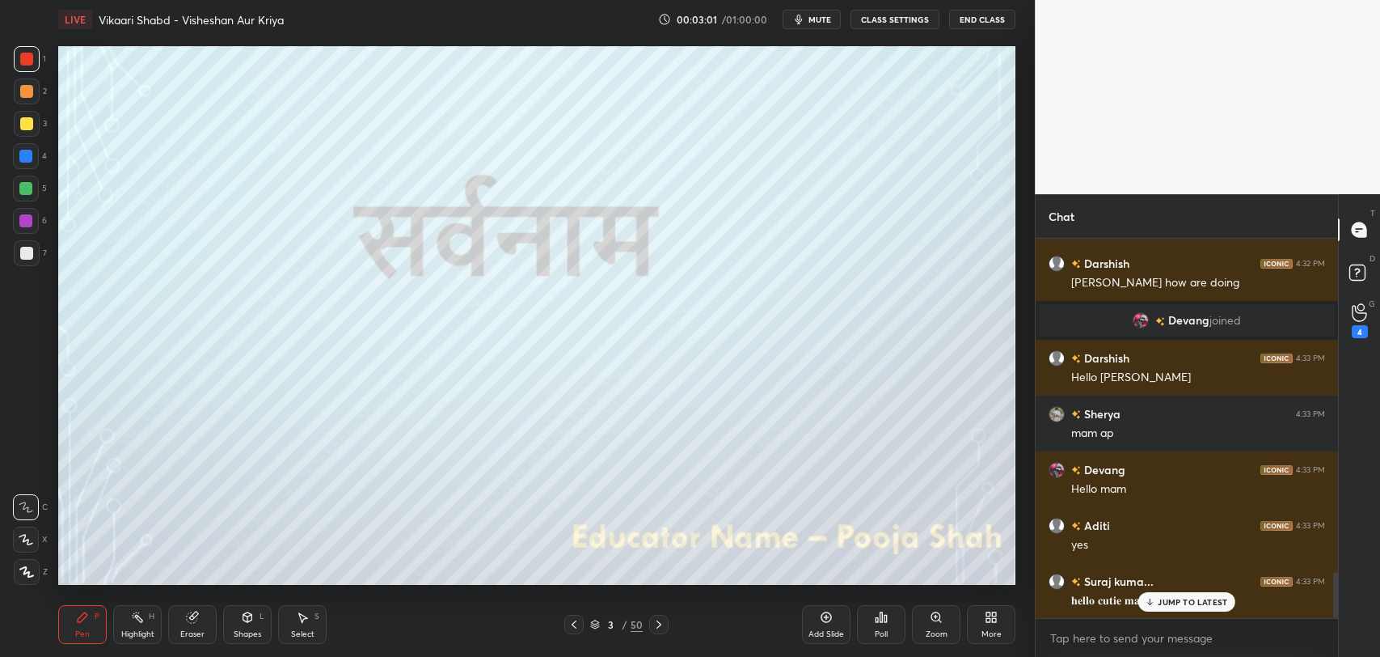
click at [1365, 338] on div "G Raise Hand (G) 4" at bounding box center [1359, 320] width 41 height 45
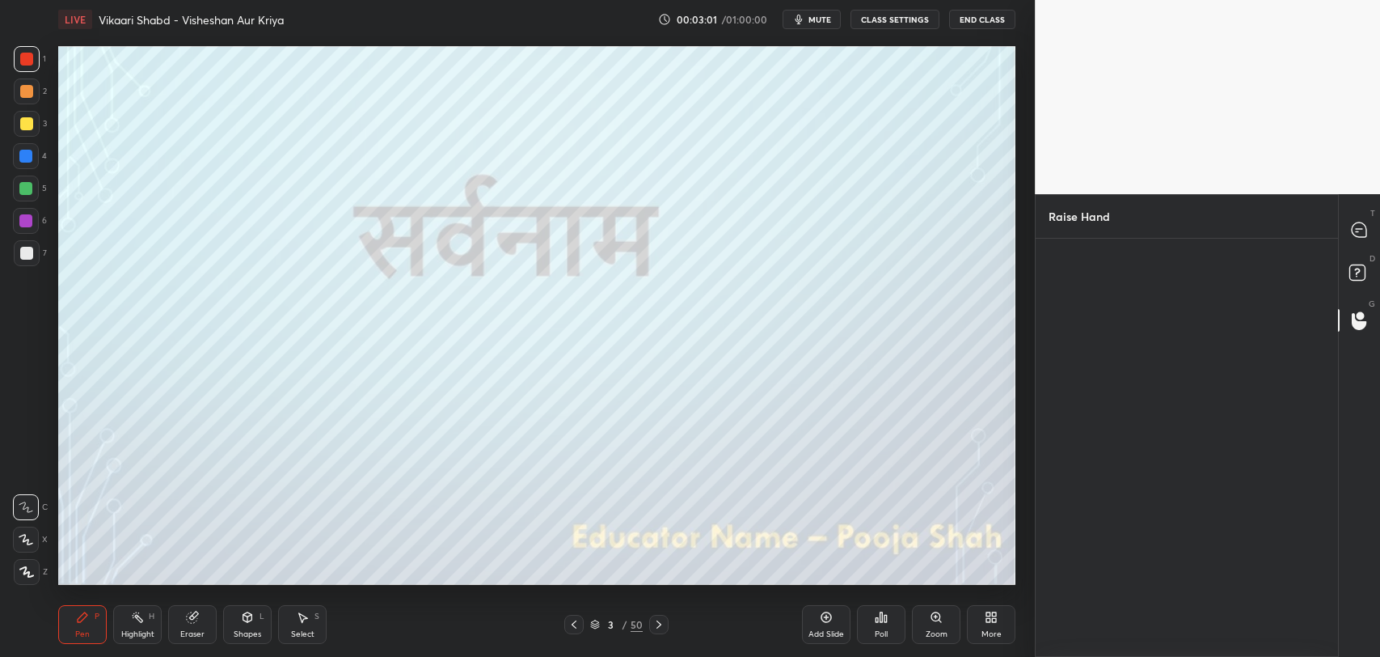
scroll to position [6, 5]
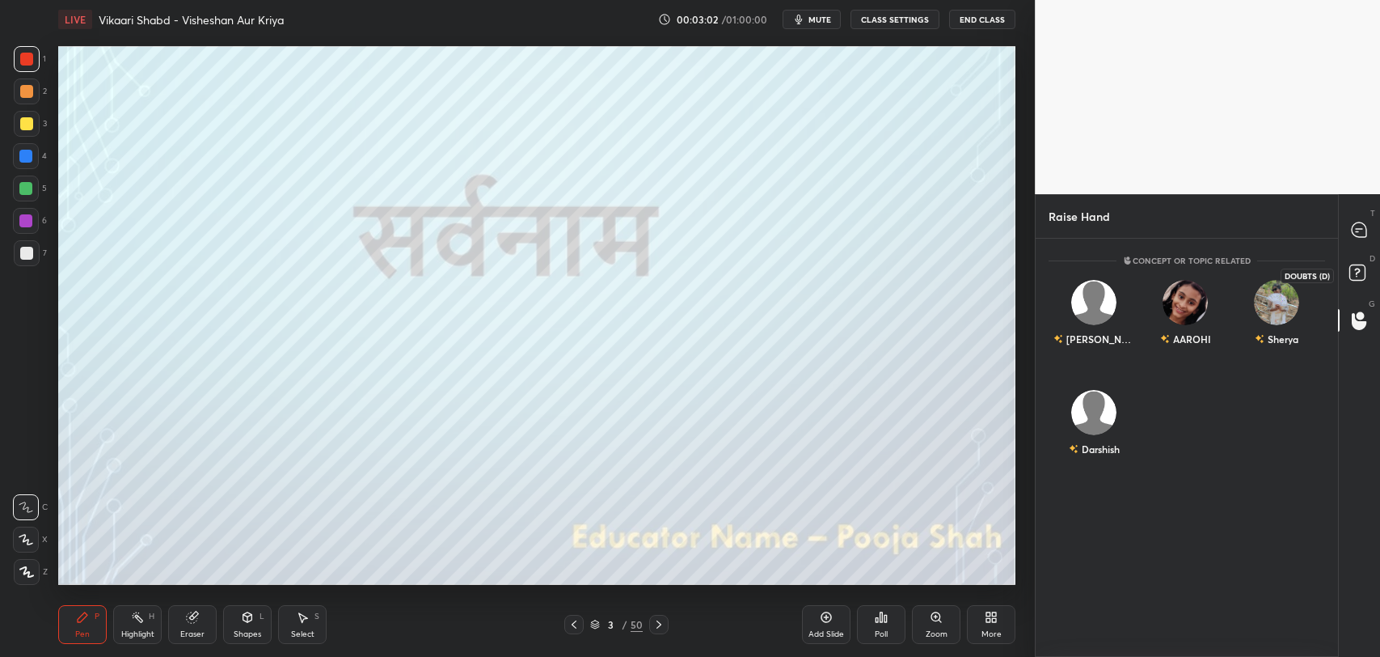
click at [1353, 266] on rect at bounding box center [1356, 272] width 15 height 15
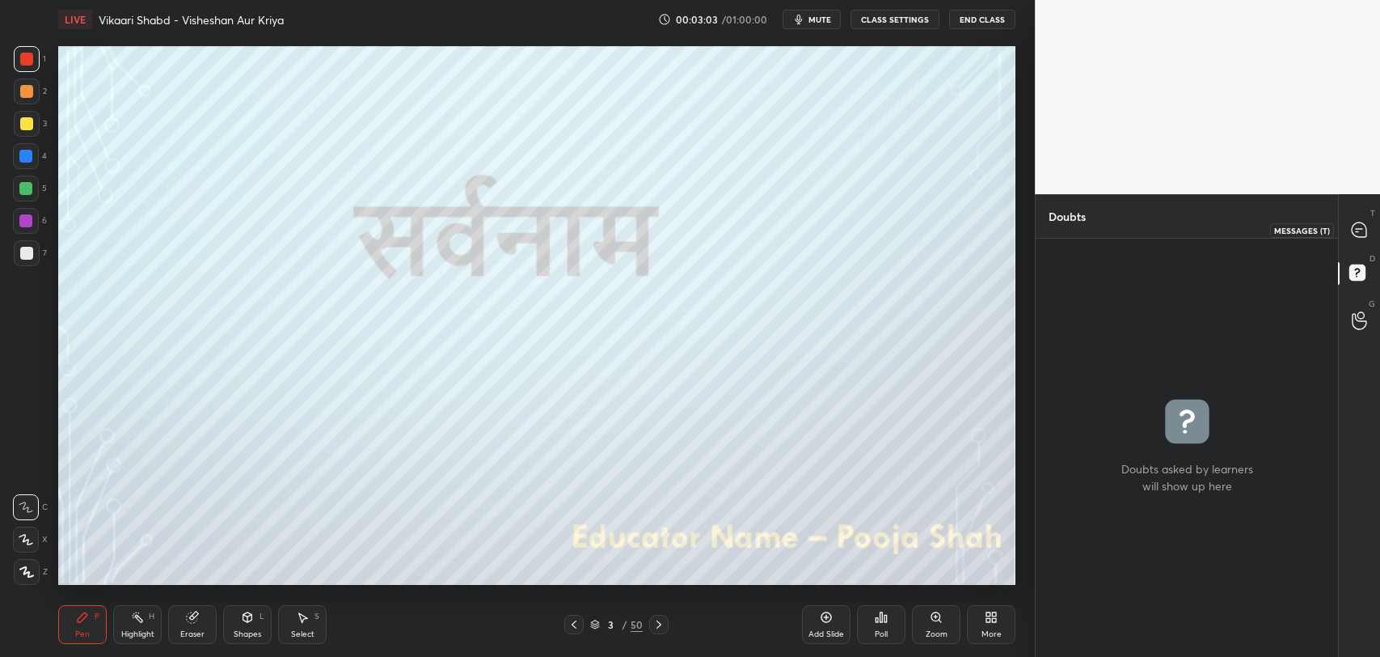
click at [1356, 234] on icon at bounding box center [1359, 229] width 15 height 15
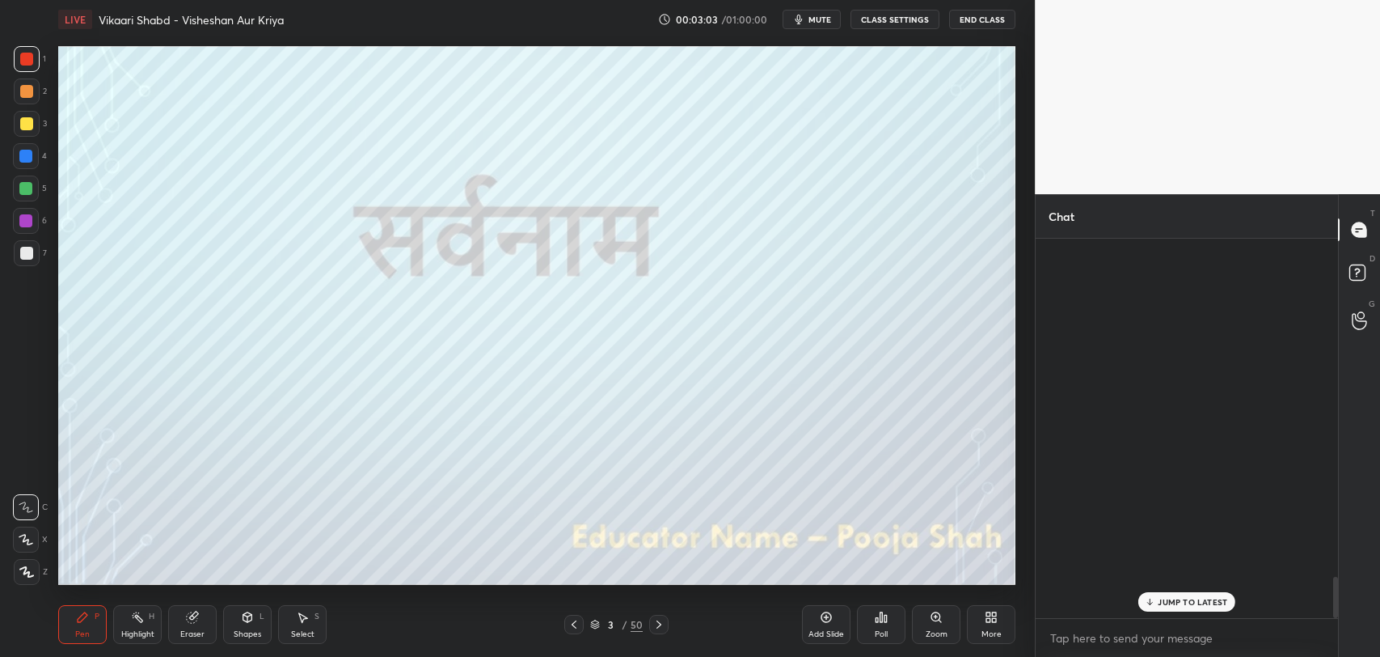
scroll to position [375, 298]
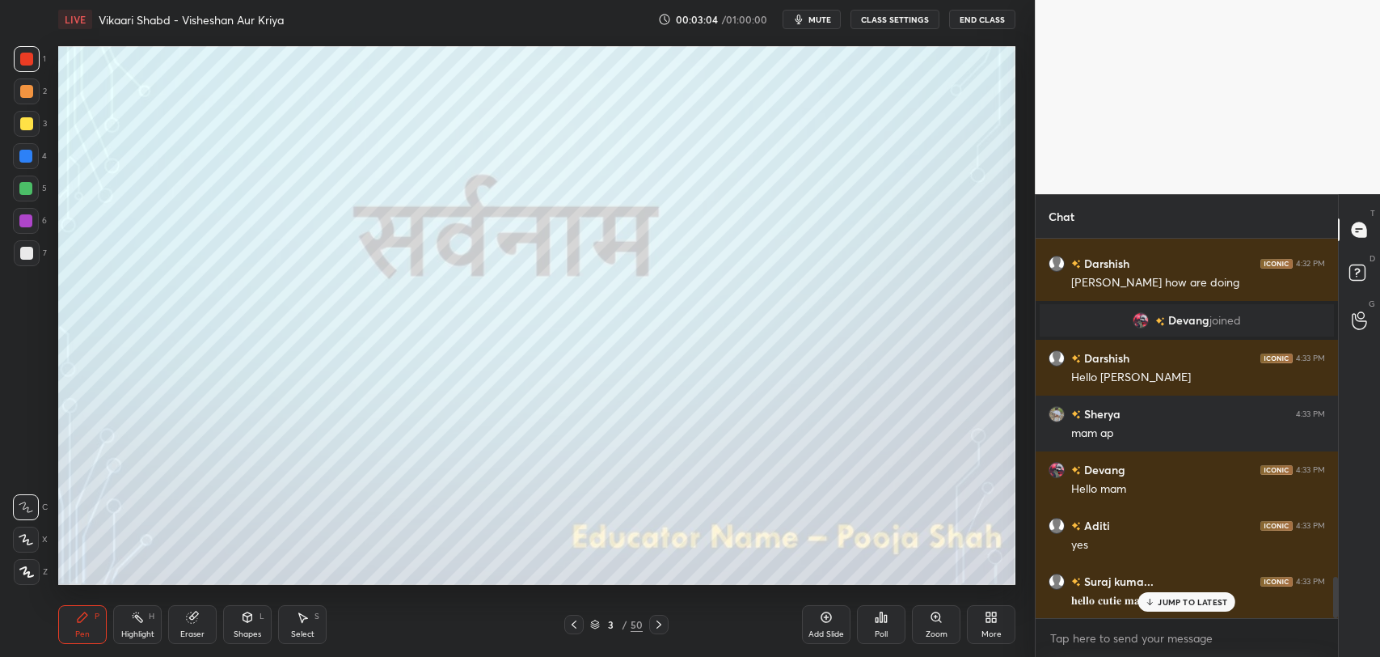
click at [1176, 601] on p "JUMP TO LATEST" at bounding box center [1193, 602] width 70 height 10
click at [891, 631] on div "Poll" at bounding box center [881, 624] width 49 height 39
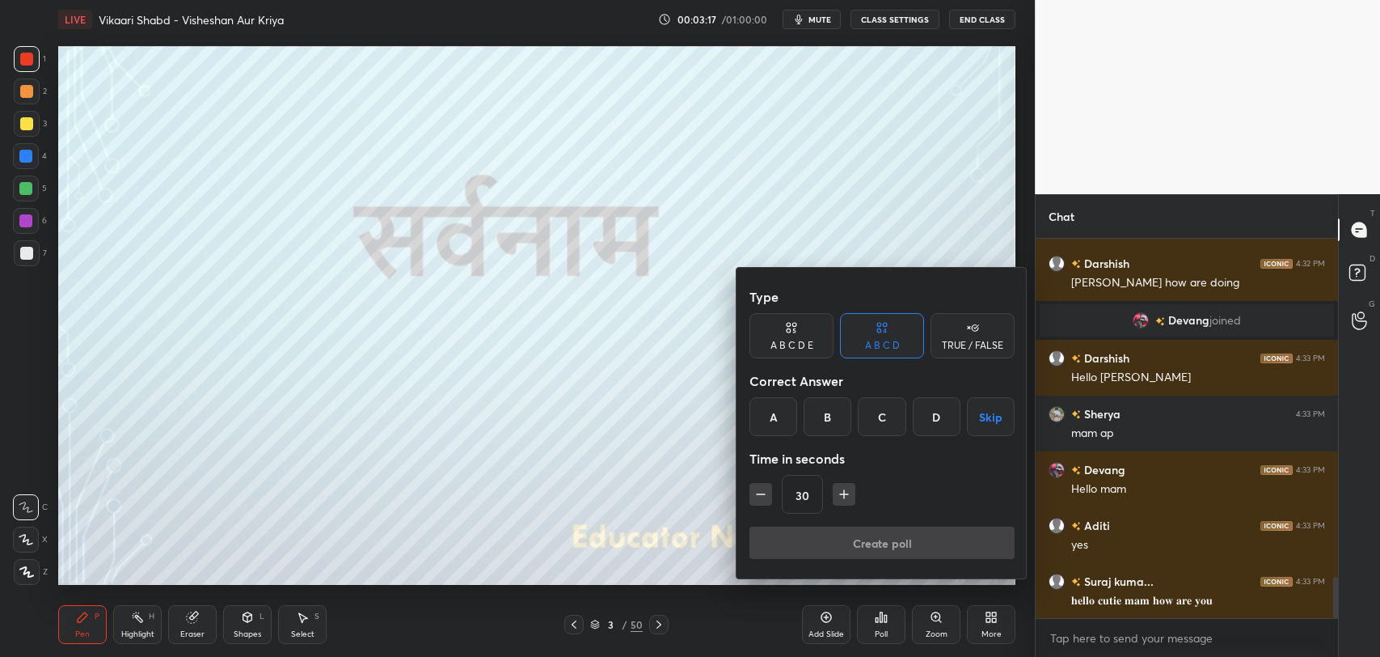
click at [842, 416] on div "B" at bounding box center [828, 416] width 48 height 39
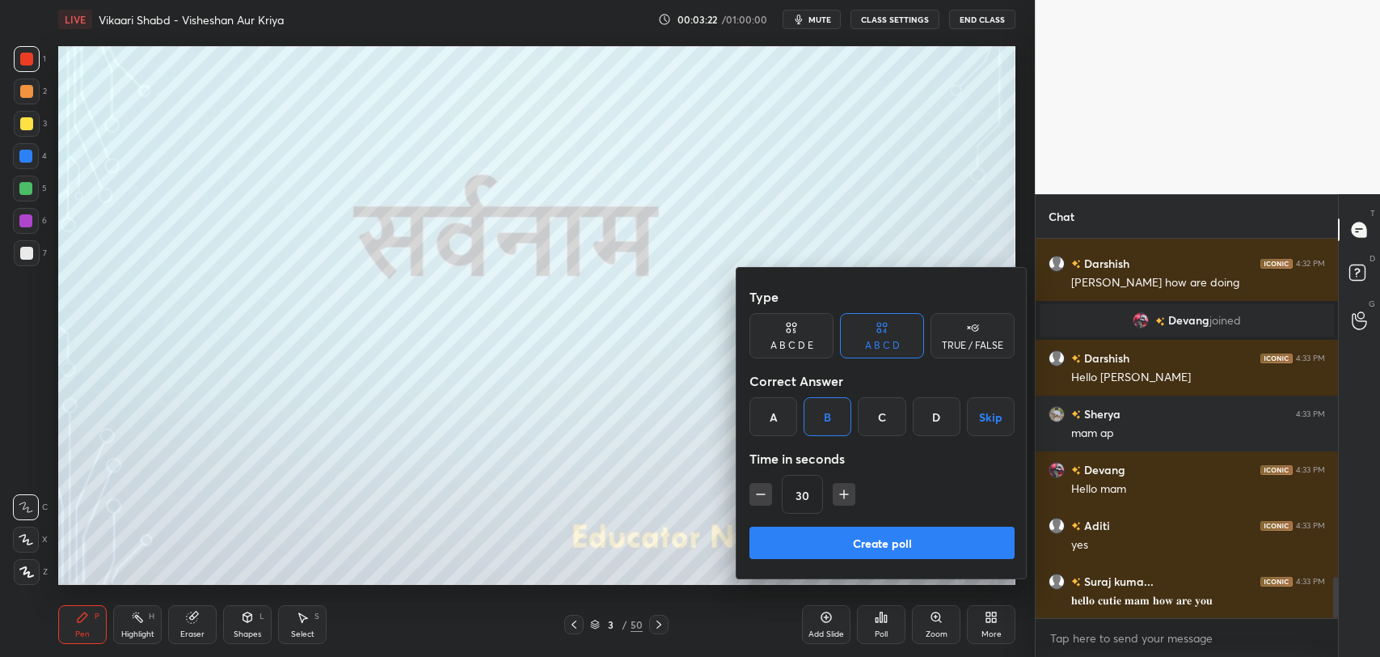
click at [866, 543] on button "Create poll" at bounding box center [881, 542] width 265 height 32
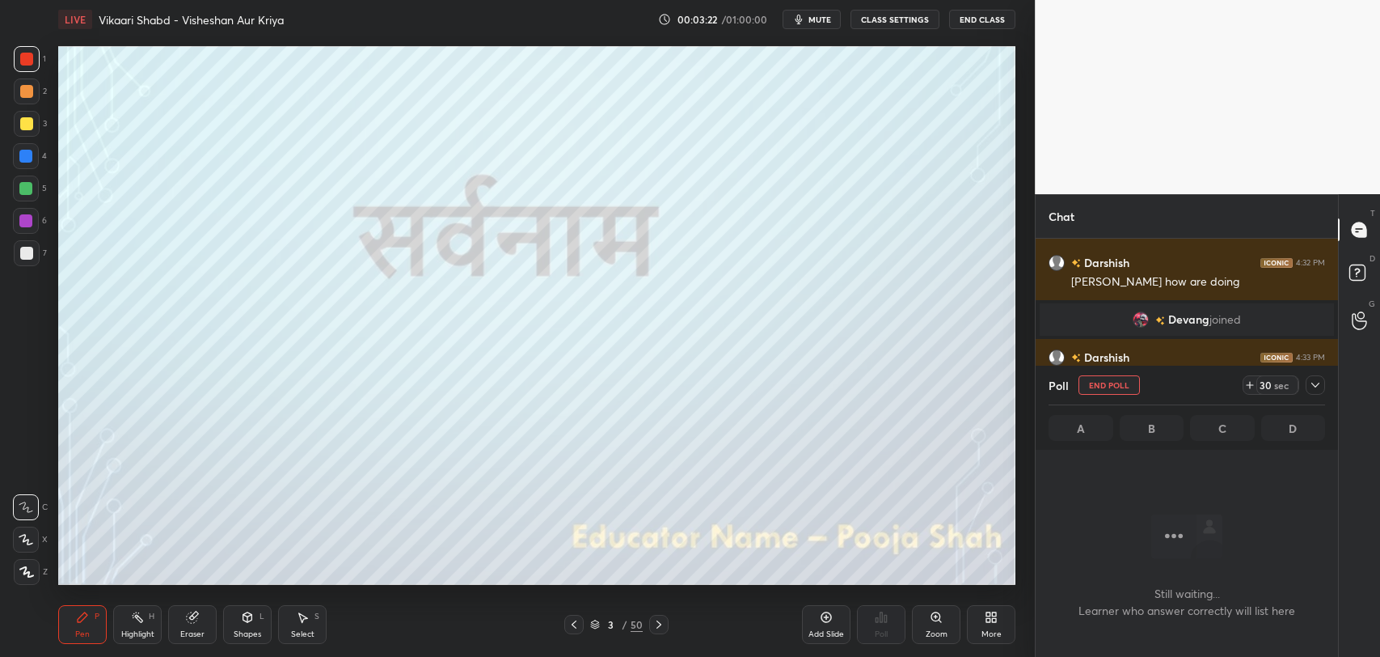
scroll to position [6, 5]
click at [204, 616] on div "Eraser" at bounding box center [192, 624] width 49 height 39
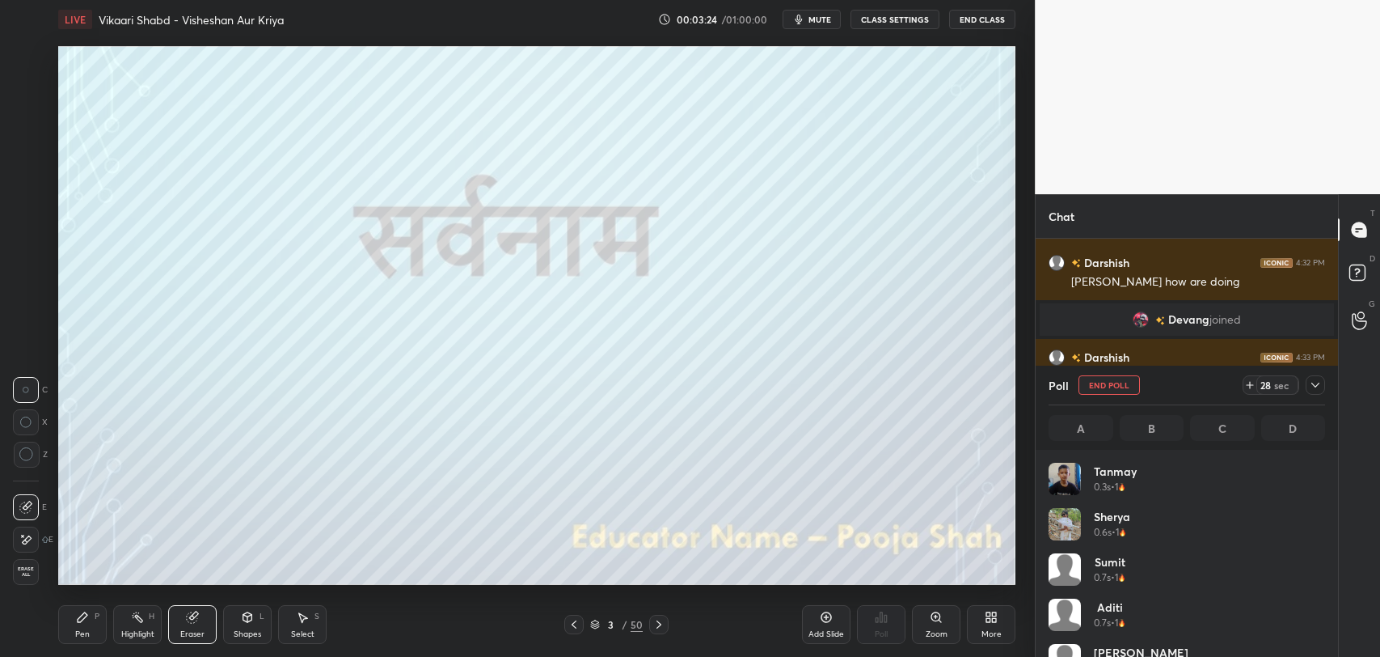
scroll to position [189, 272]
click at [25, 530] on div at bounding box center [26, 539] width 26 height 26
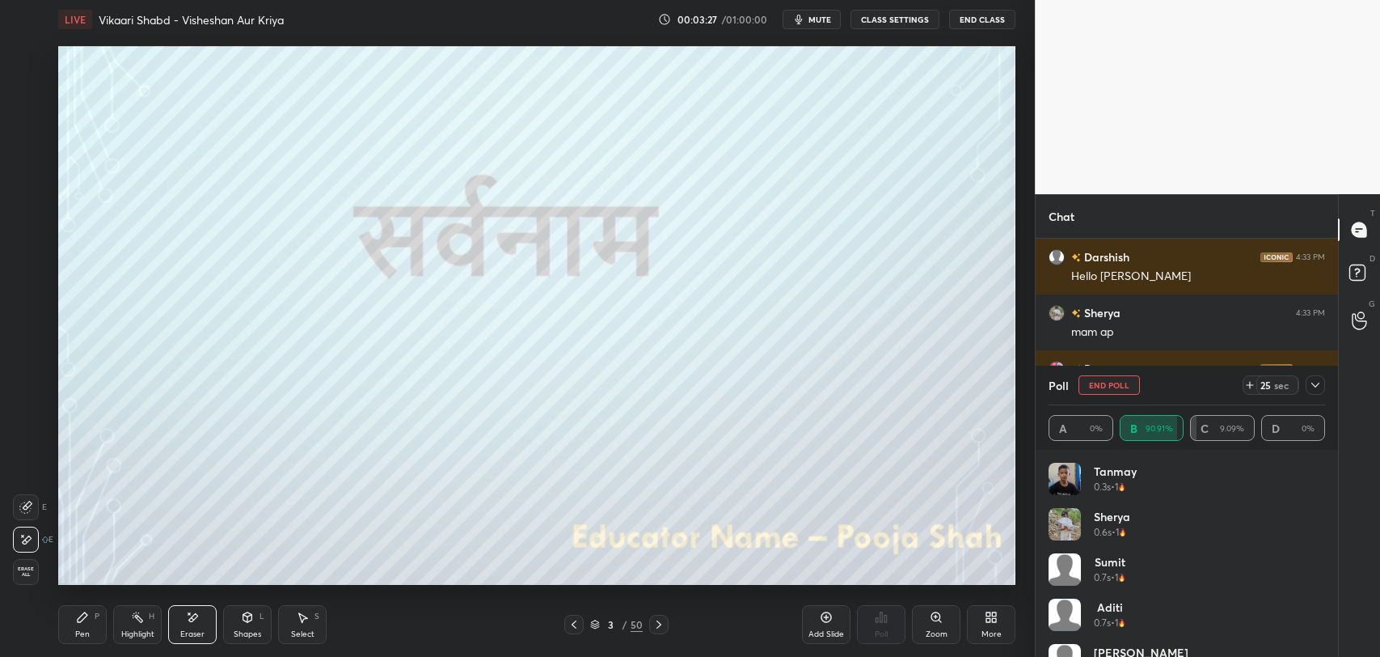
click at [87, 612] on icon at bounding box center [82, 616] width 13 height 13
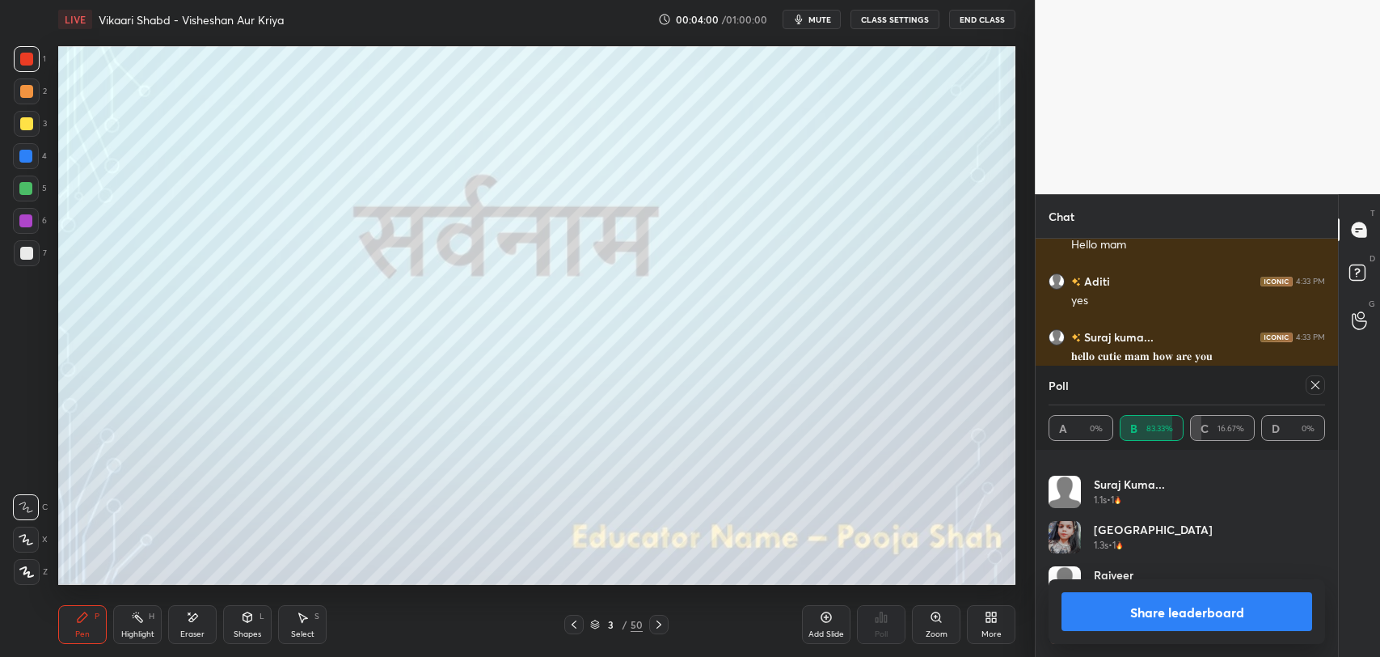
scroll to position [3395, 0]
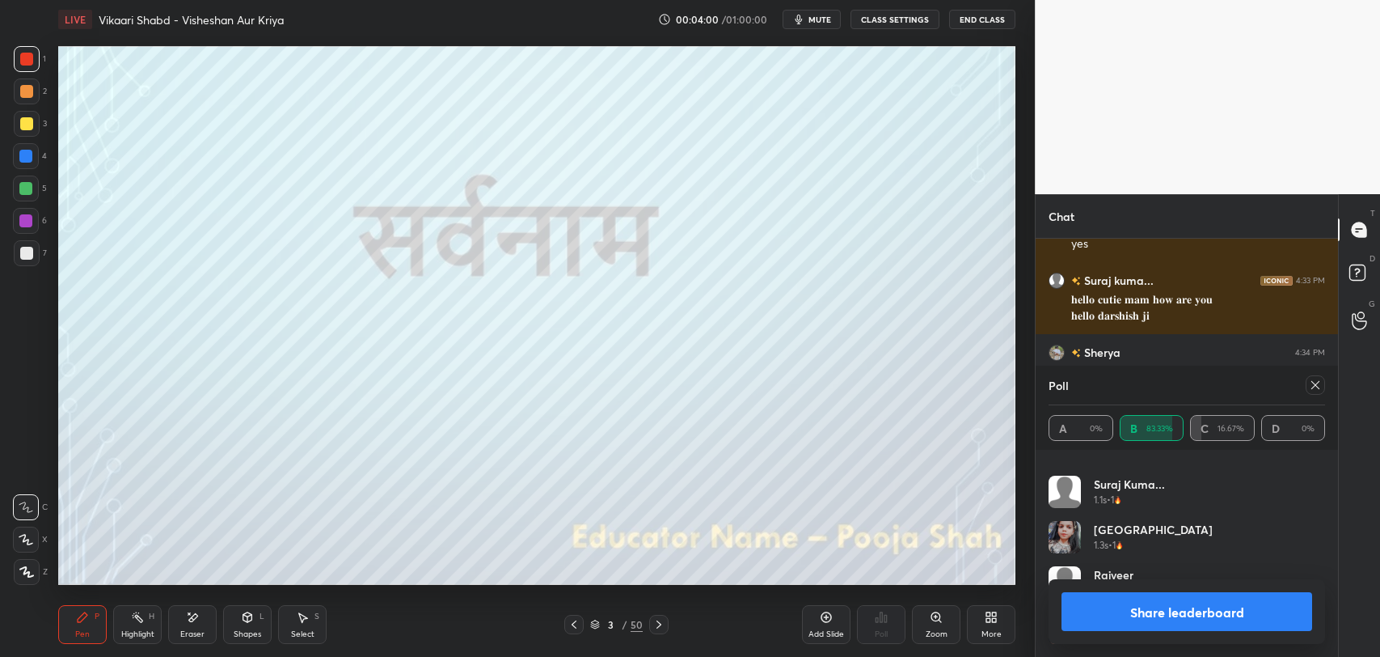
click at [1319, 387] on icon at bounding box center [1315, 385] width 8 height 8
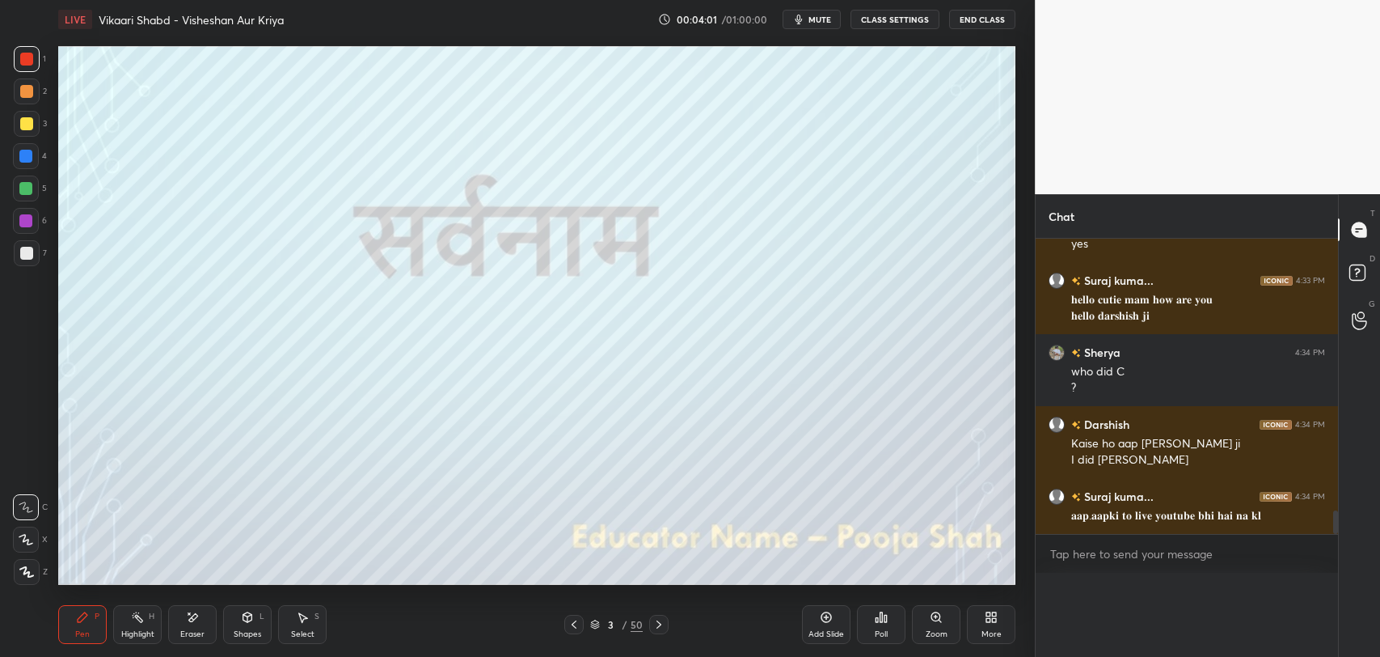
scroll to position [0, 0]
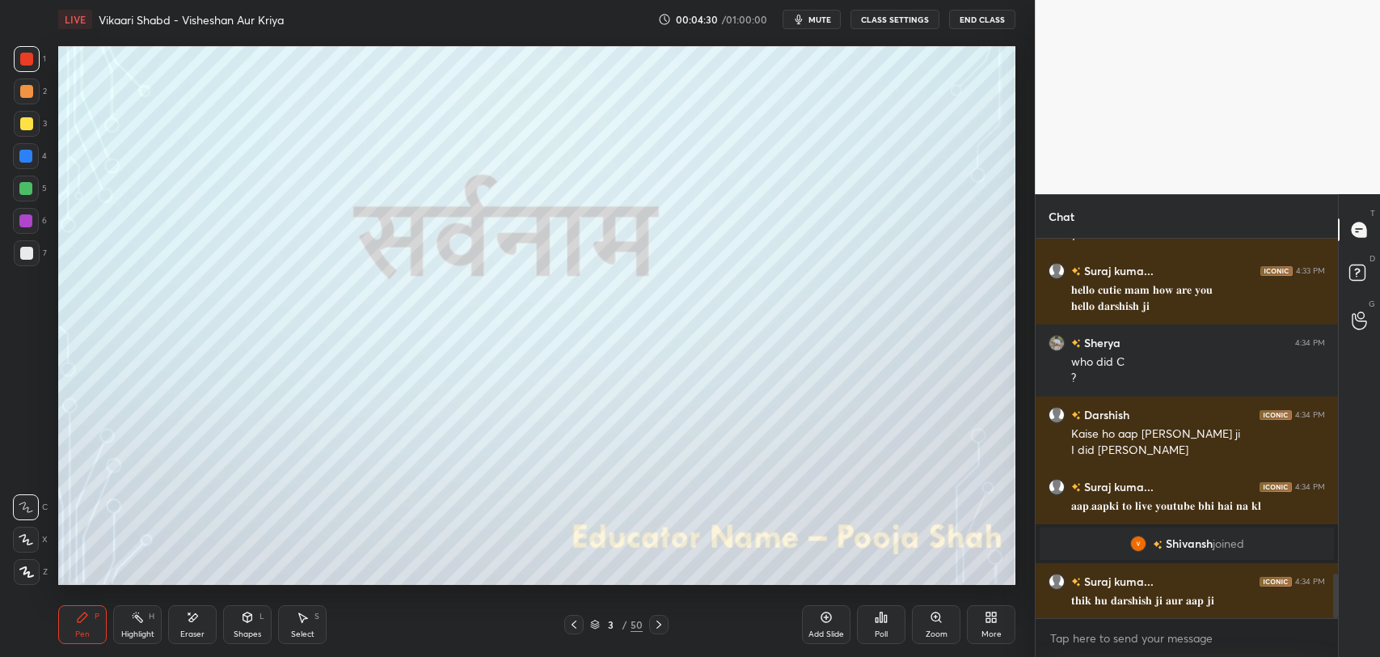
click at [199, 616] on div "Eraser" at bounding box center [192, 624] width 49 height 39
click at [80, 626] on div "Pen P" at bounding box center [82, 624] width 49 height 39
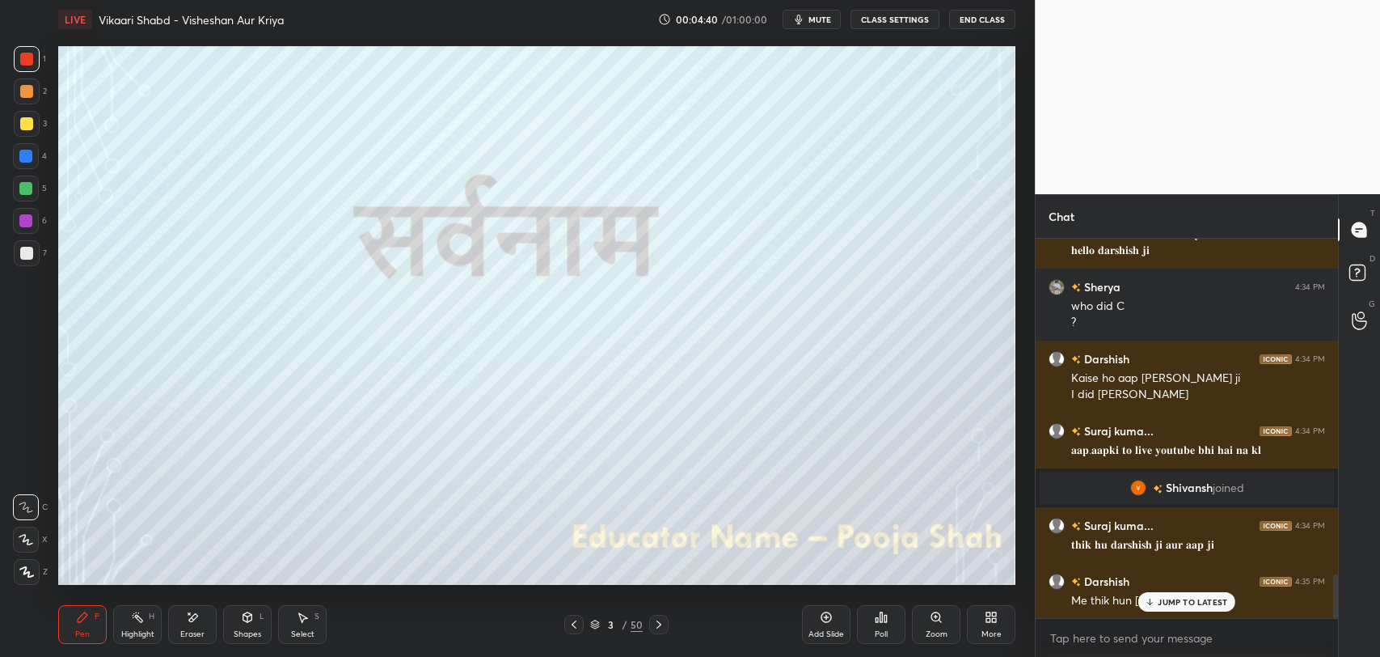
click at [1159, 594] on div "JUMP TO LATEST" at bounding box center [1186, 601] width 97 height 19
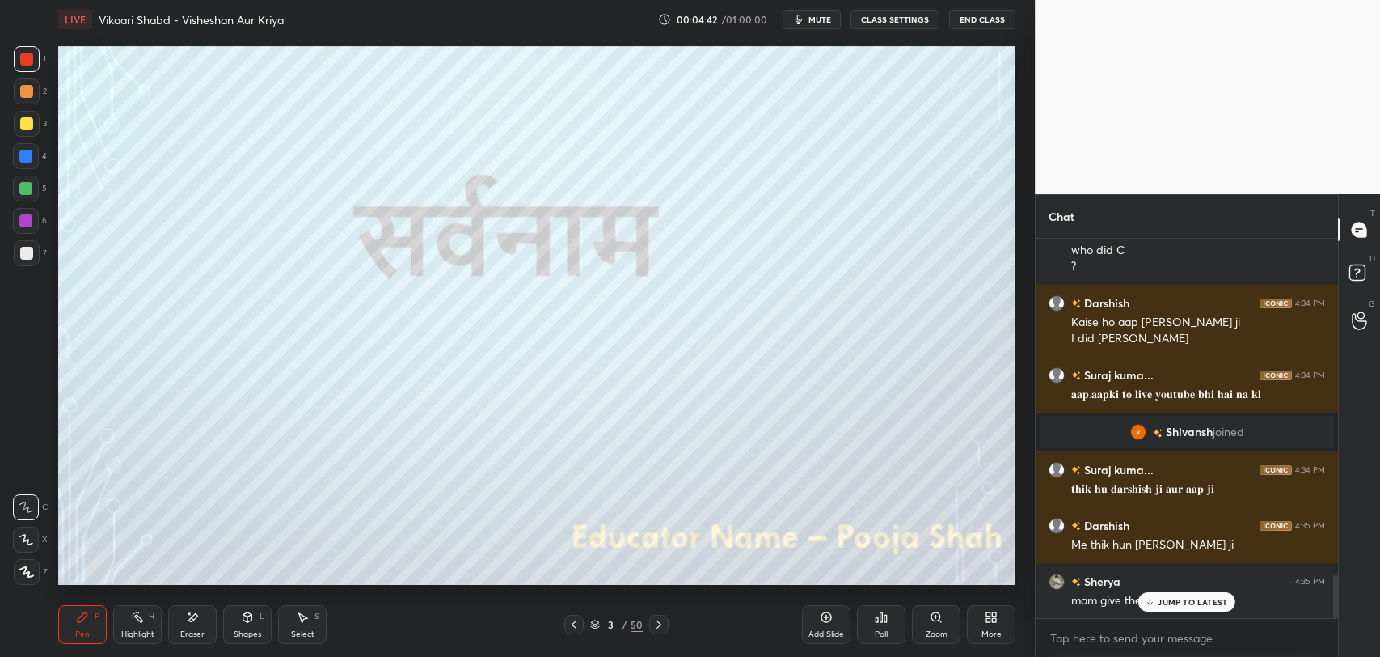
click at [28, 53] on div at bounding box center [26, 59] width 13 height 13
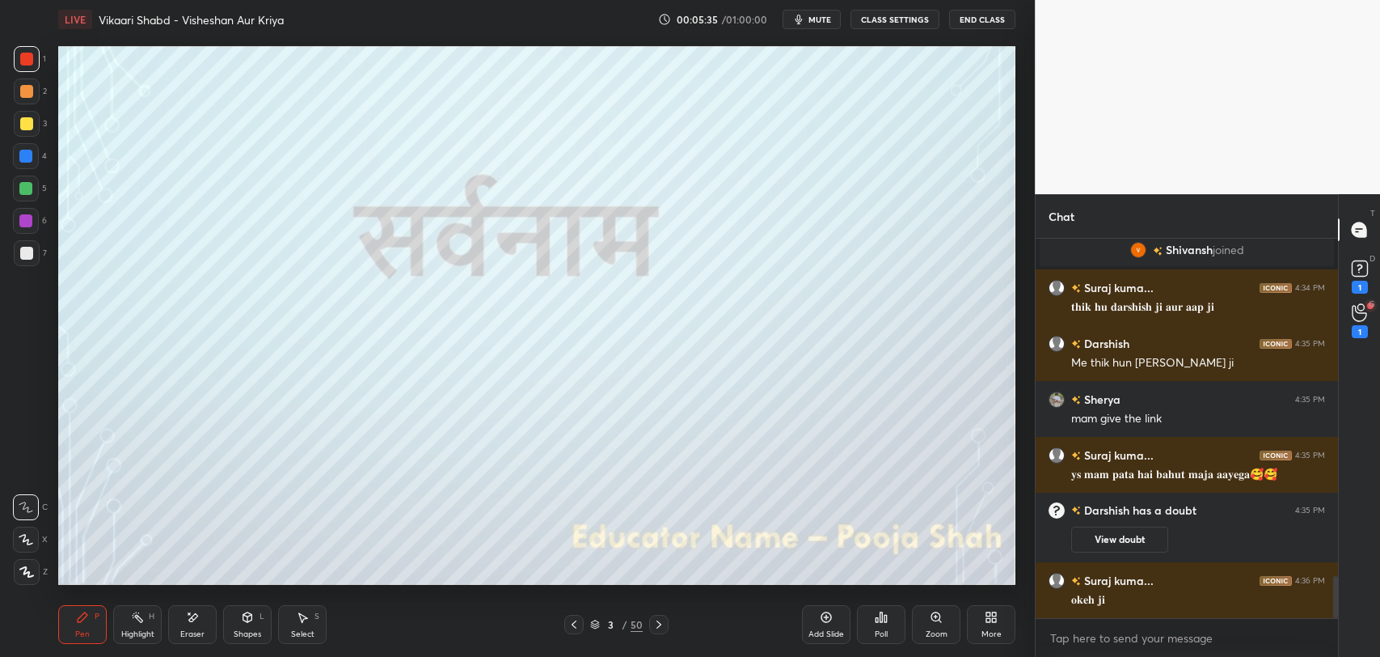
scroll to position [3038, 0]
click at [22, 256] on div at bounding box center [26, 253] width 13 height 13
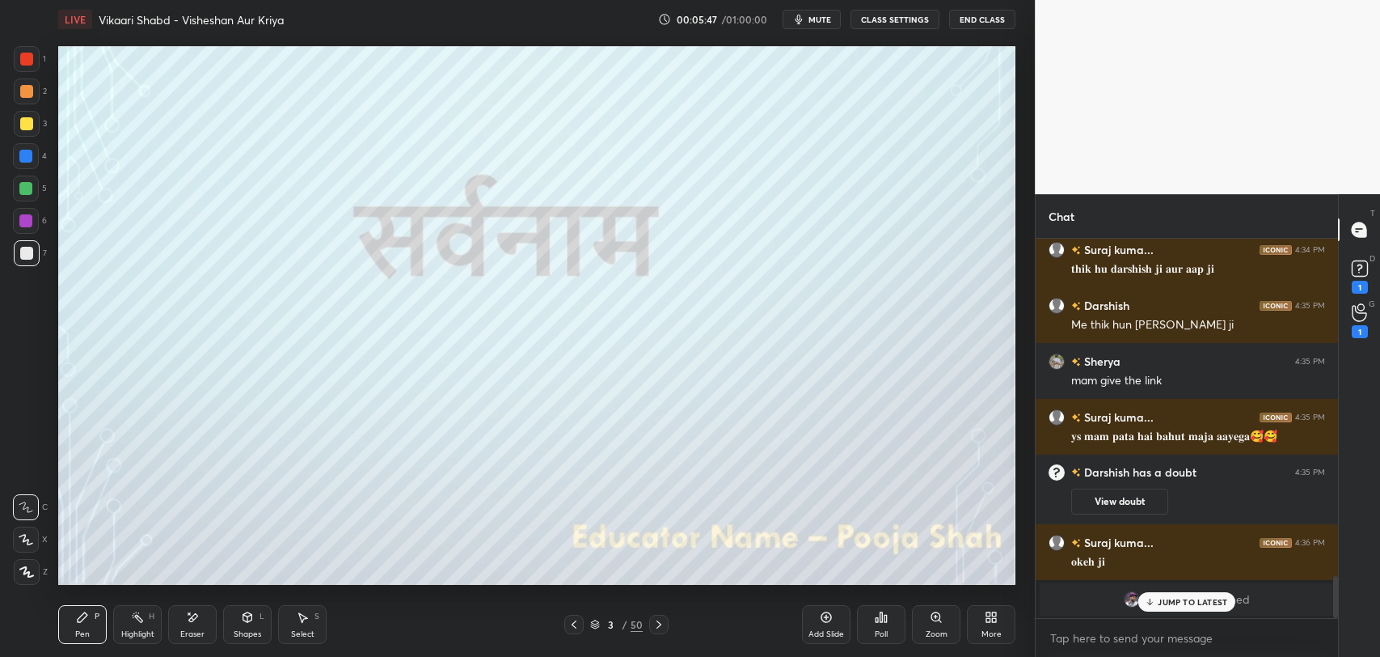
click at [1165, 602] on p "JUMP TO LATEST" at bounding box center [1193, 602] width 70 height 10
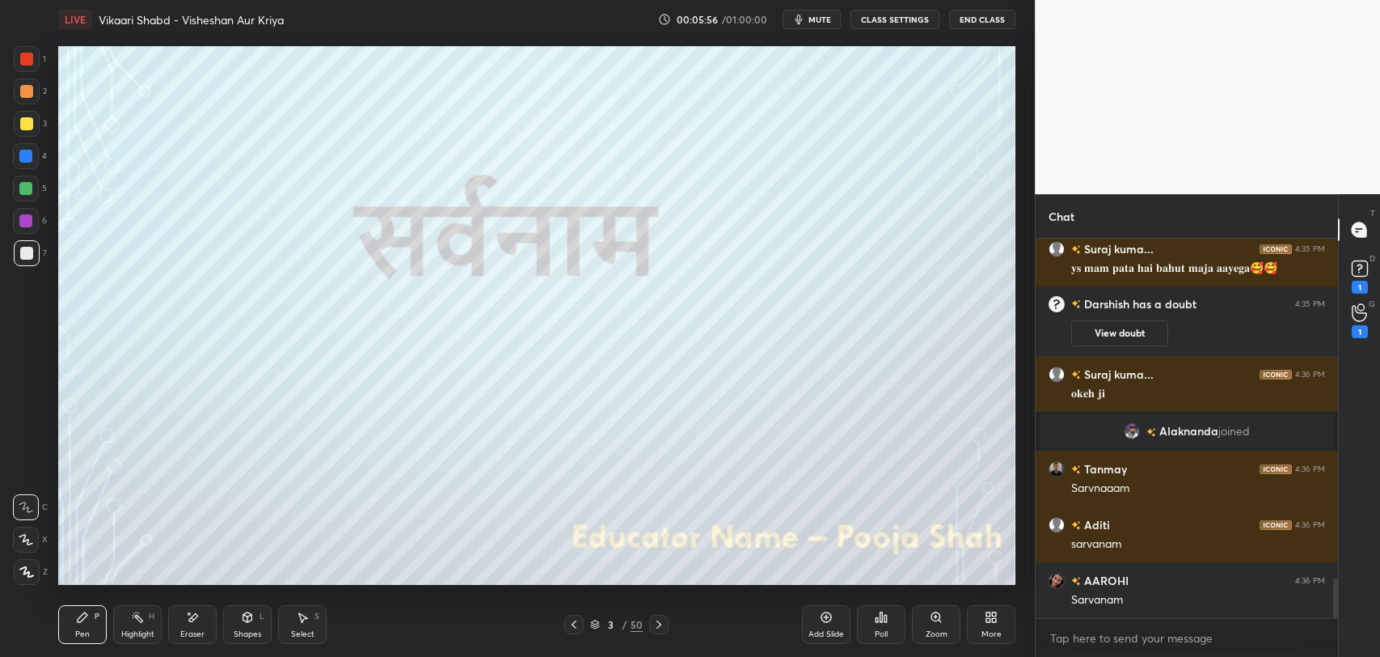
scroll to position [3269, 0]
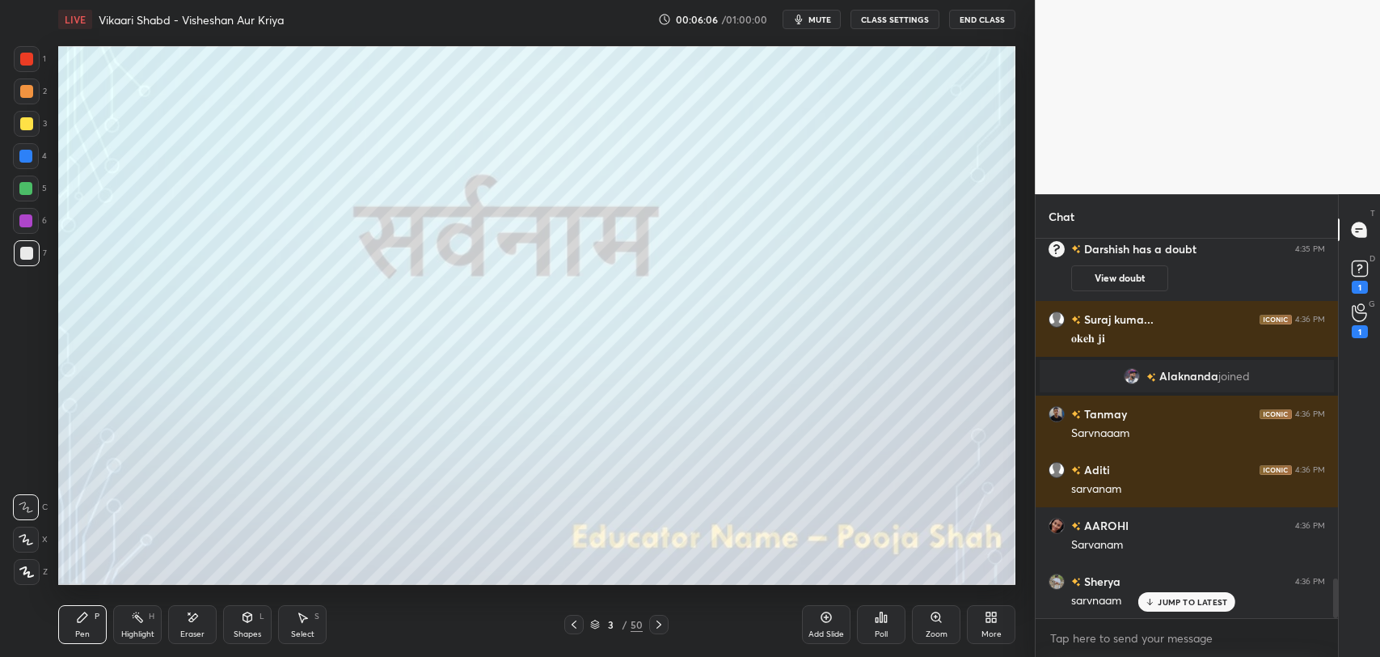
click at [653, 625] on icon at bounding box center [658, 624] width 13 height 13
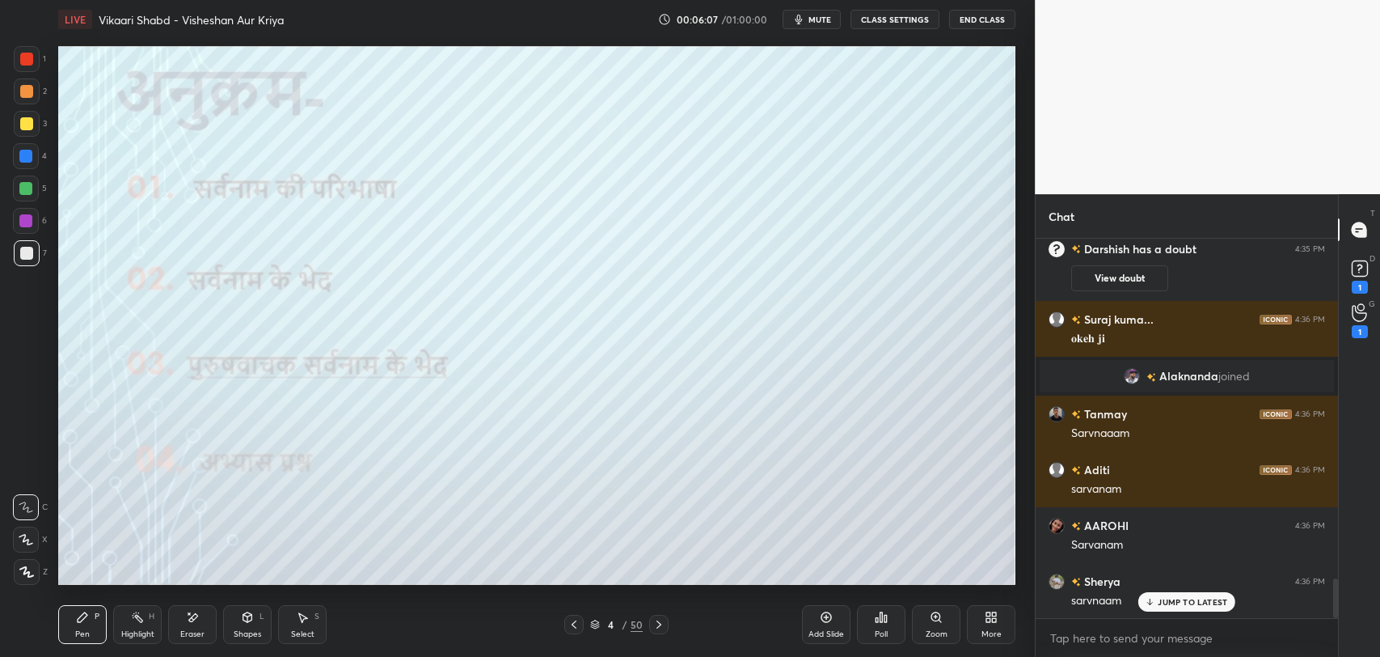
click at [653, 625] on icon at bounding box center [658, 624] width 13 height 13
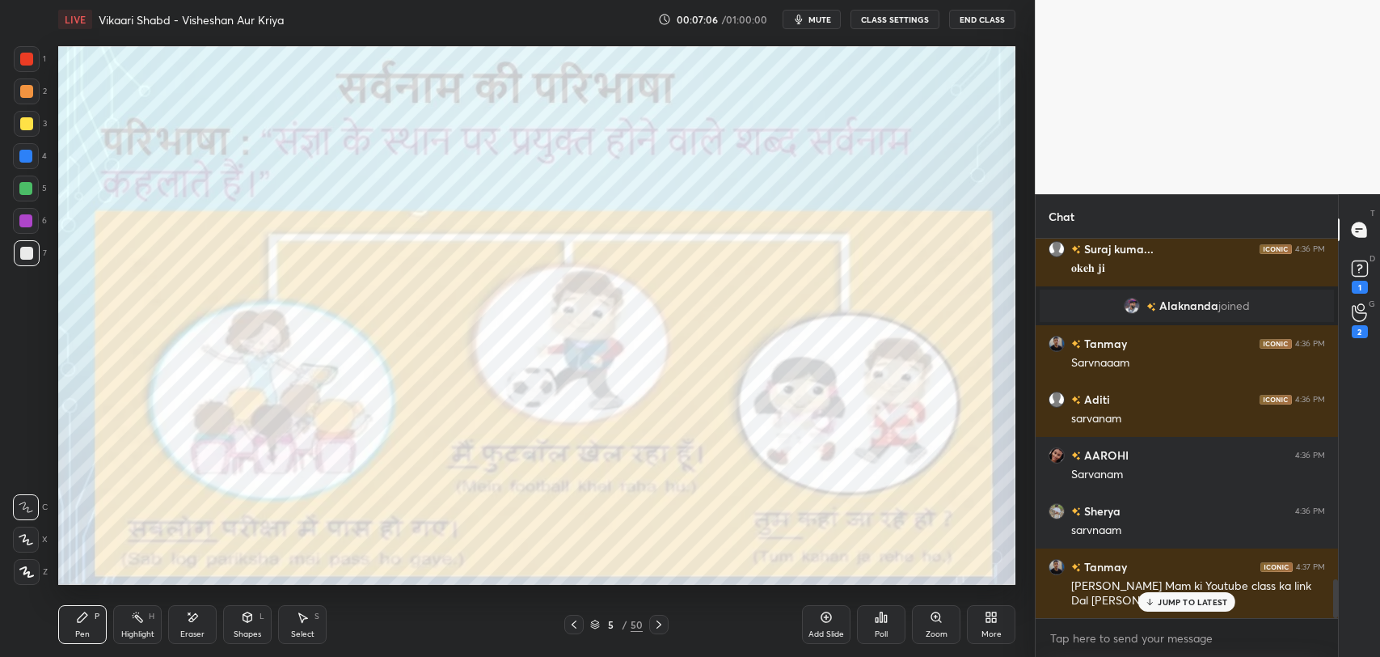
scroll to position [3356, 0]
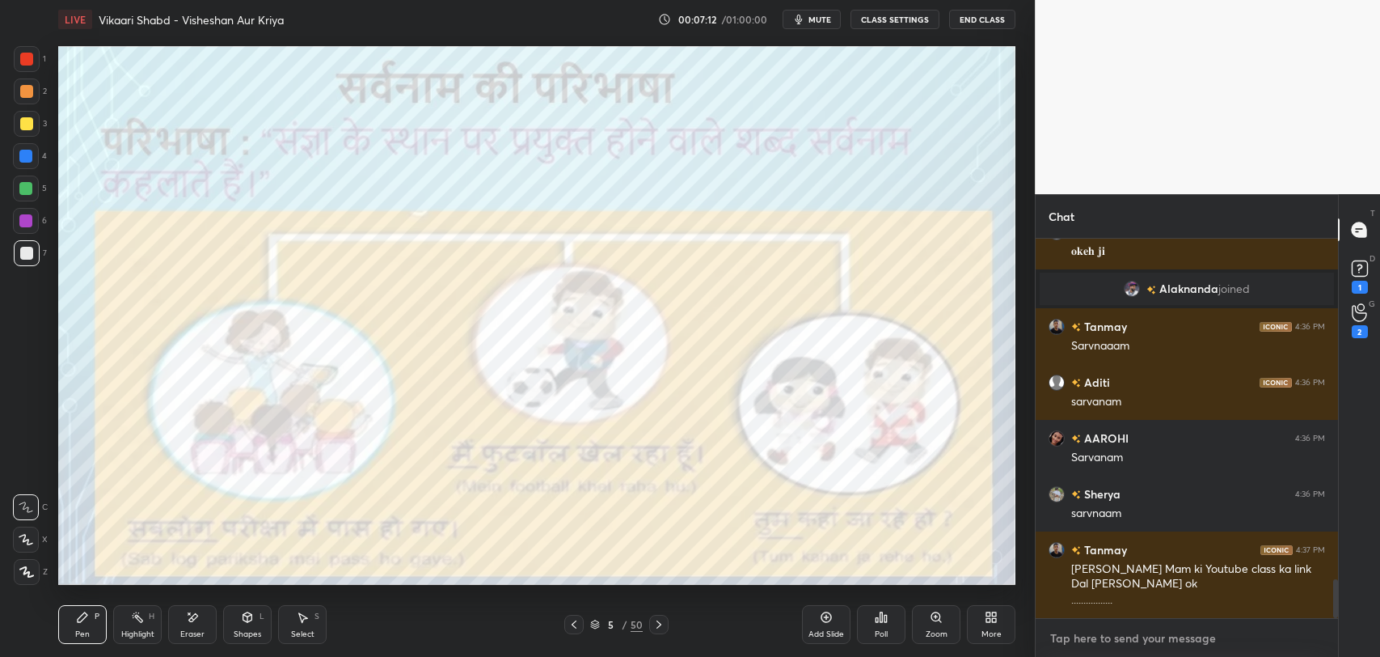
type textarea "x"
click at [1128, 634] on textarea at bounding box center [1187, 638] width 277 height 26
paste textarea "[URL][DOMAIN_NAME]"
type textarea "[URL][DOMAIN_NAME]"
type textarea "x"
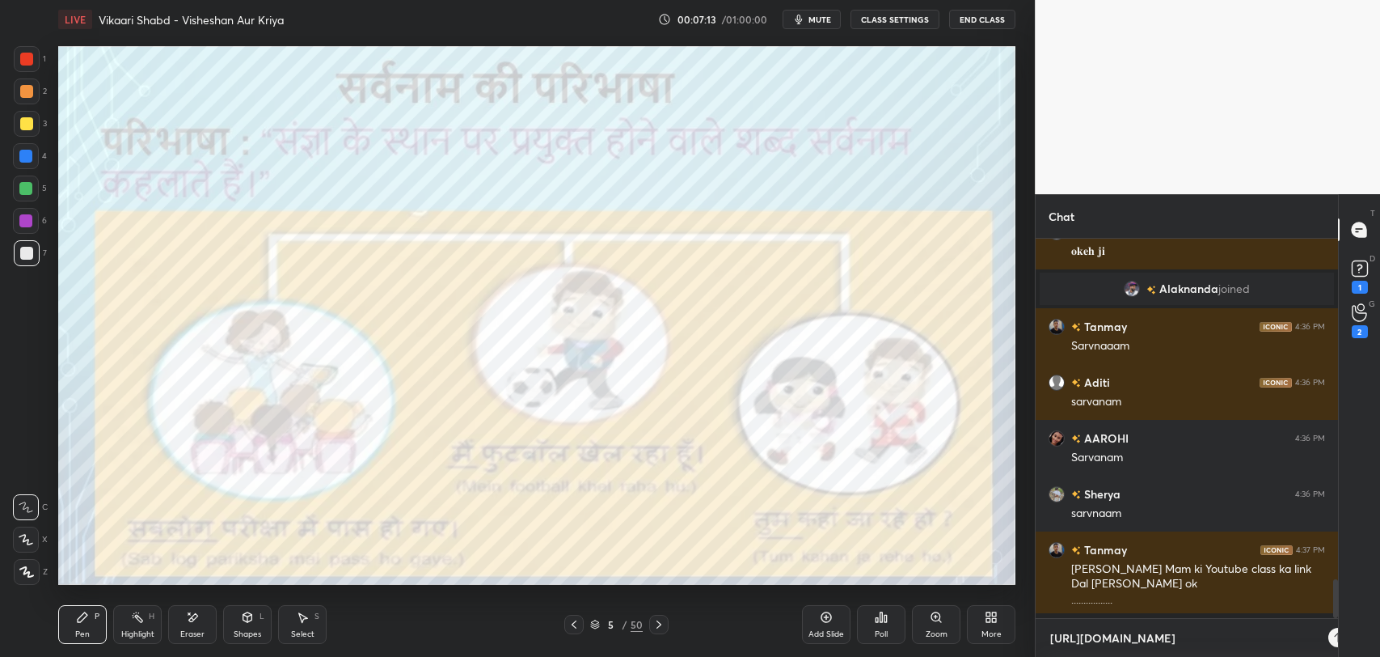
scroll to position [6, 5]
drag, startPoint x: 1269, startPoint y: 639, endPoint x: 938, endPoint y: 635, distance: 331.5
click at [938, 635] on div "1 2 3 4 5 6 7 C X Z E E Erase all H H LIVE Vikaari Shabd - Visheshan Aur Kriya …" at bounding box center [690, 328] width 1380 height 657
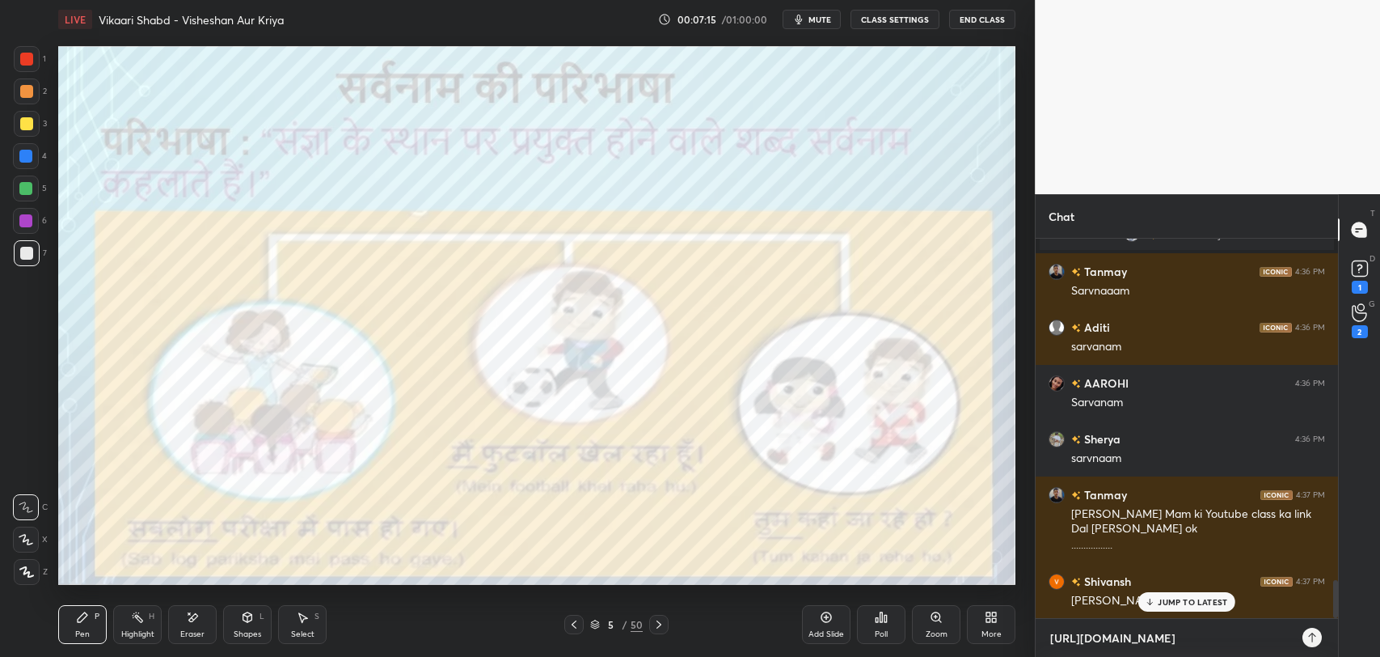
type textarea "="
type textarea "x"
click at [1184, 599] on p "JUMP TO LATEST" at bounding box center [1193, 602] width 70 height 10
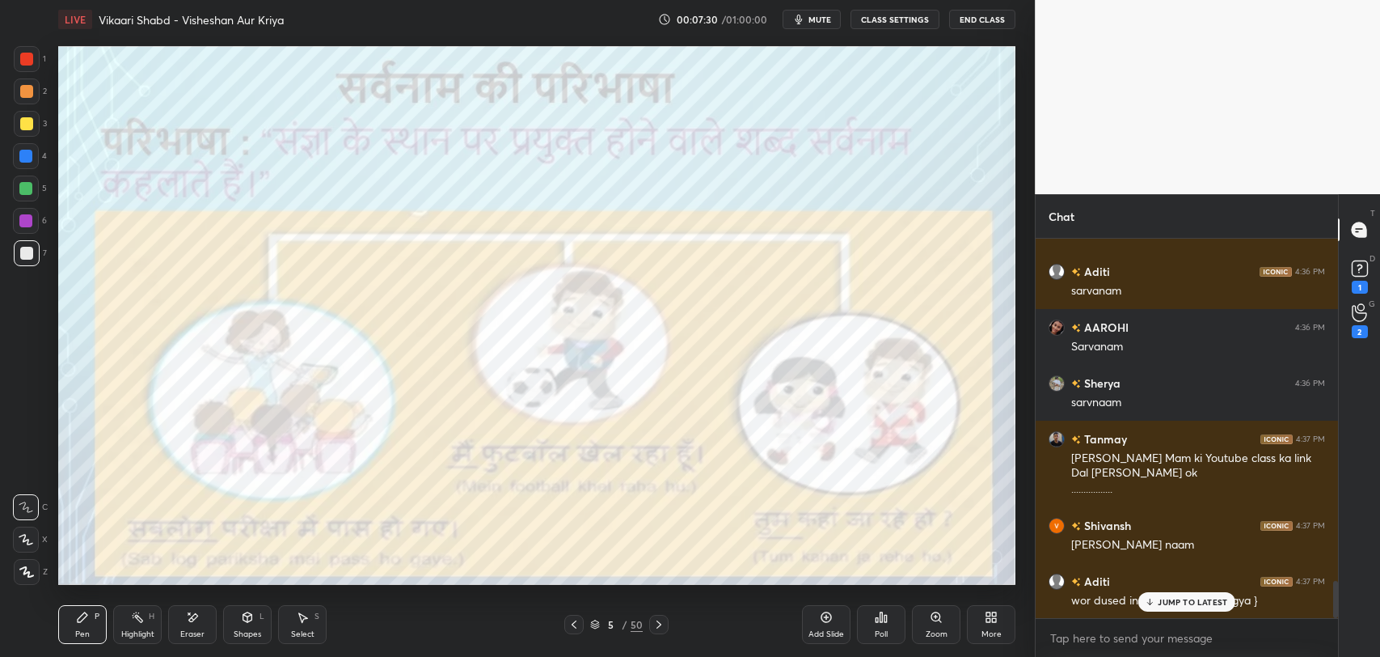
click at [1150, 594] on div "JUMP TO LATEST" at bounding box center [1186, 601] width 97 height 19
type textarea "x"
click at [1105, 645] on textarea at bounding box center [1187, 638] width 277 height 26
paste textarea "[URL][DOMAIN_NAME]"
type textarea "[URL][DOMAIN_NAME]"
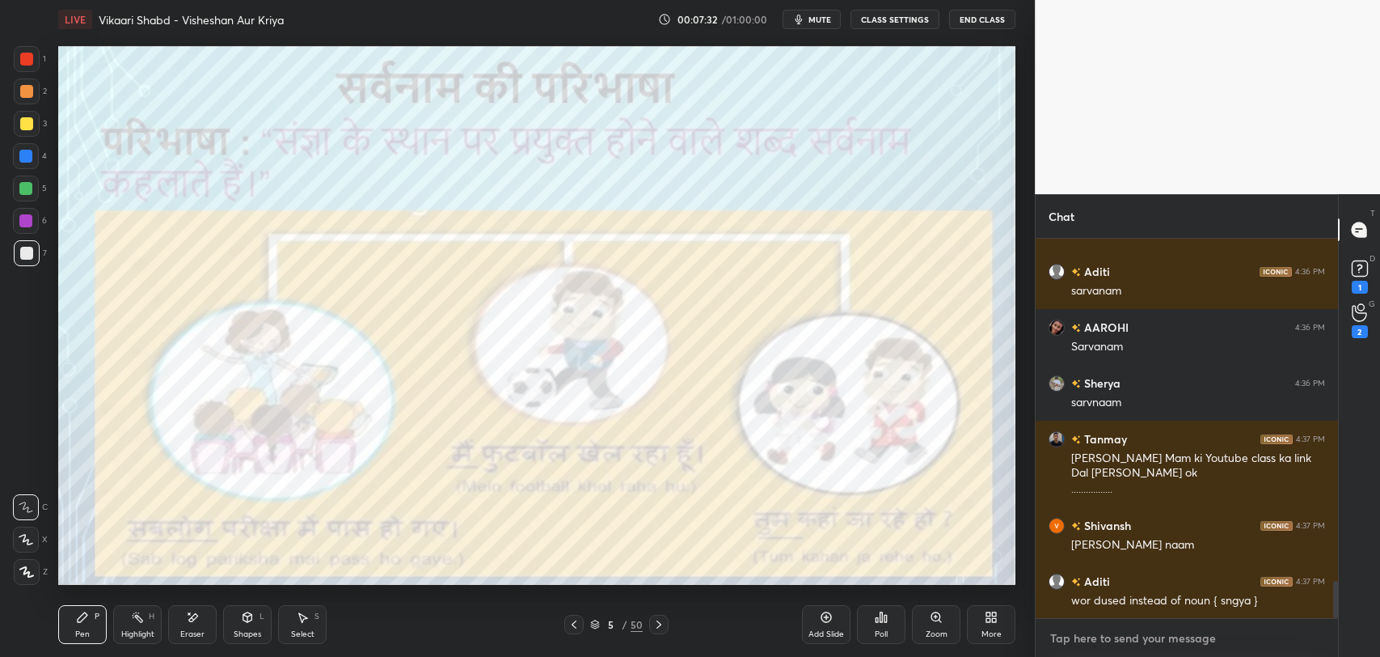
type textarea "x"
type textarea "[URL][DOMAIN_NAME]"
type textarea "x"
click at [1314, 633] on icon at bounding box center [1312, 637] width 13 height 13
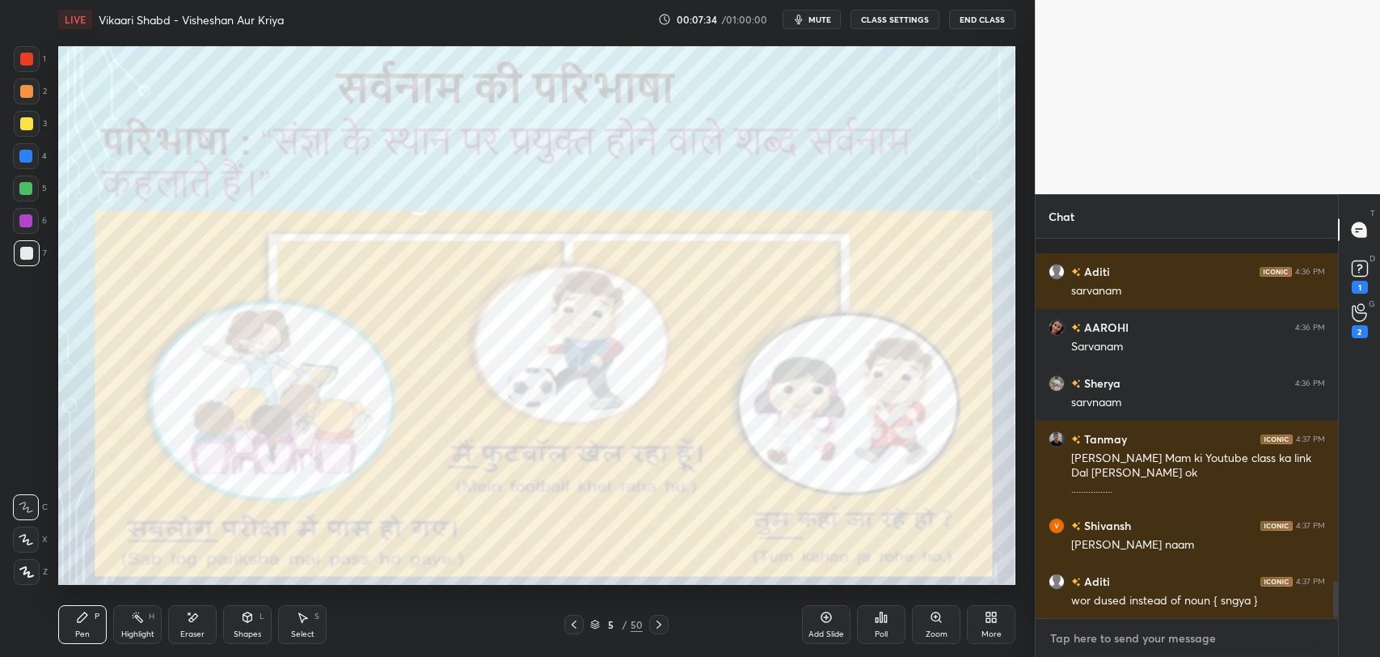
scroll to position [3572, 0]
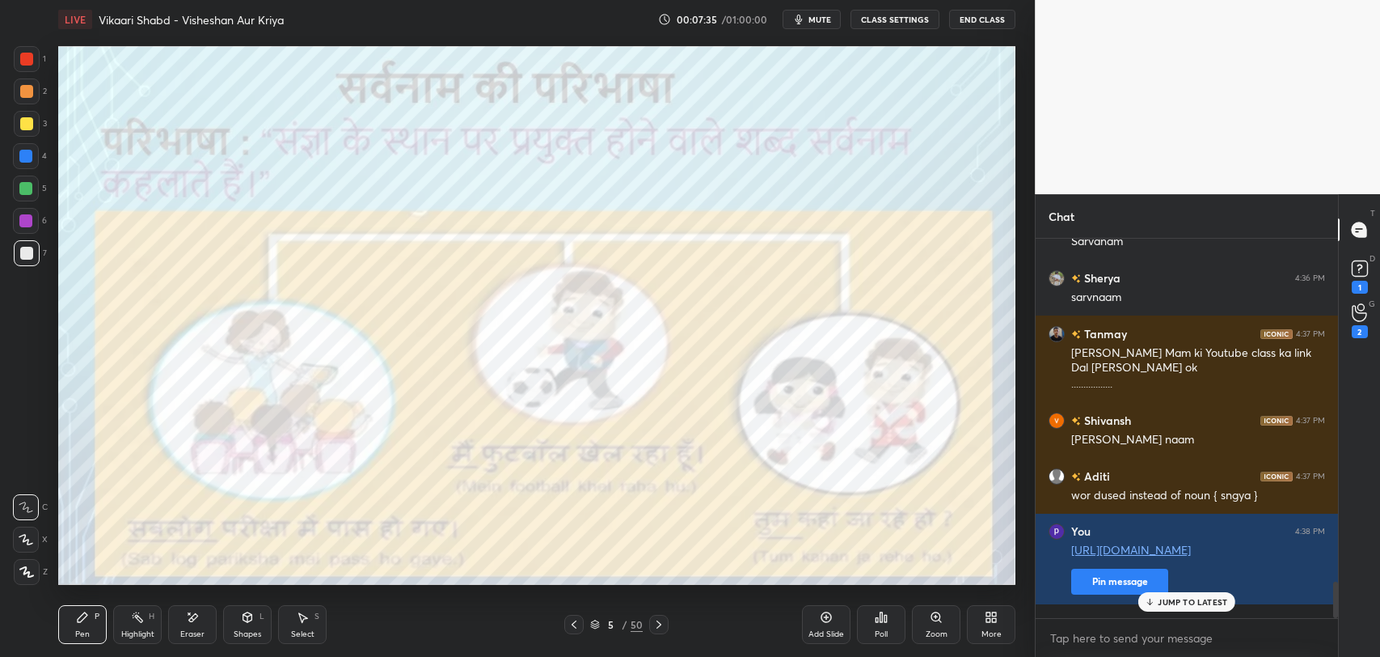
click at [1153, 603] on icon at bounding box center [1150, 602] width 11 height 10
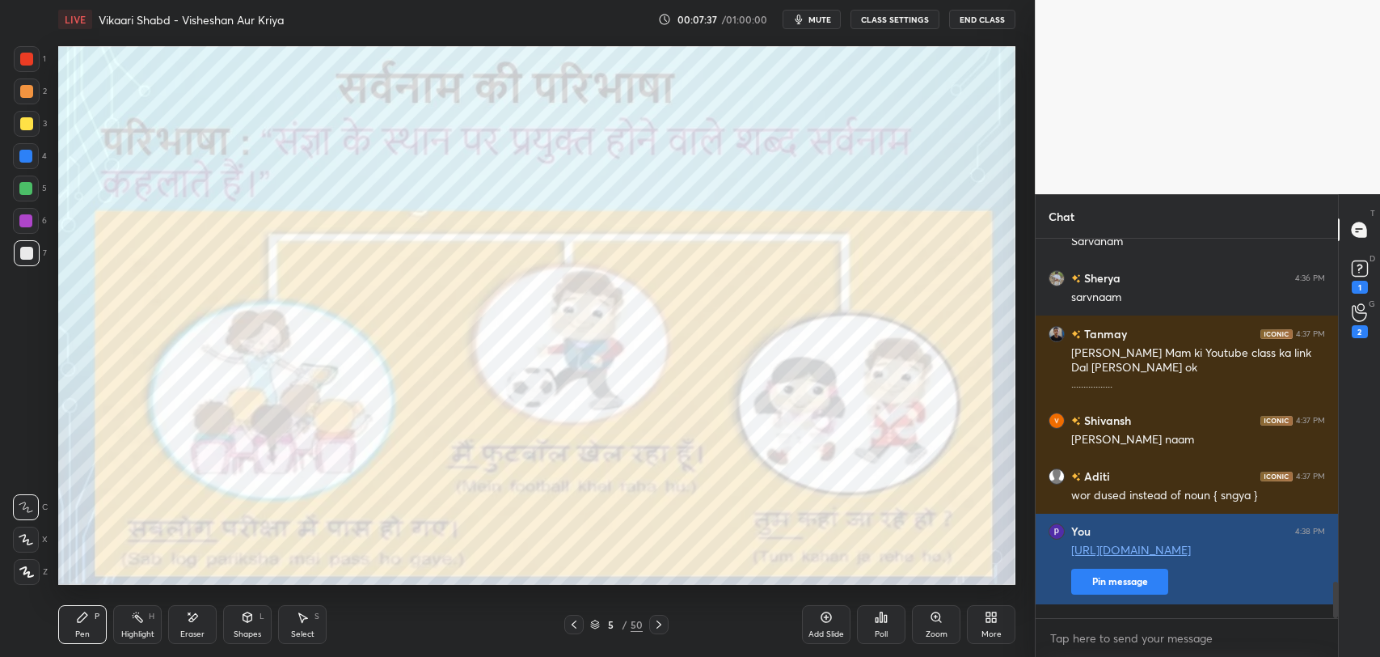
click at [1107, 594] on button "Pin message" at bounding box center [1119, 581] width 97 height 26
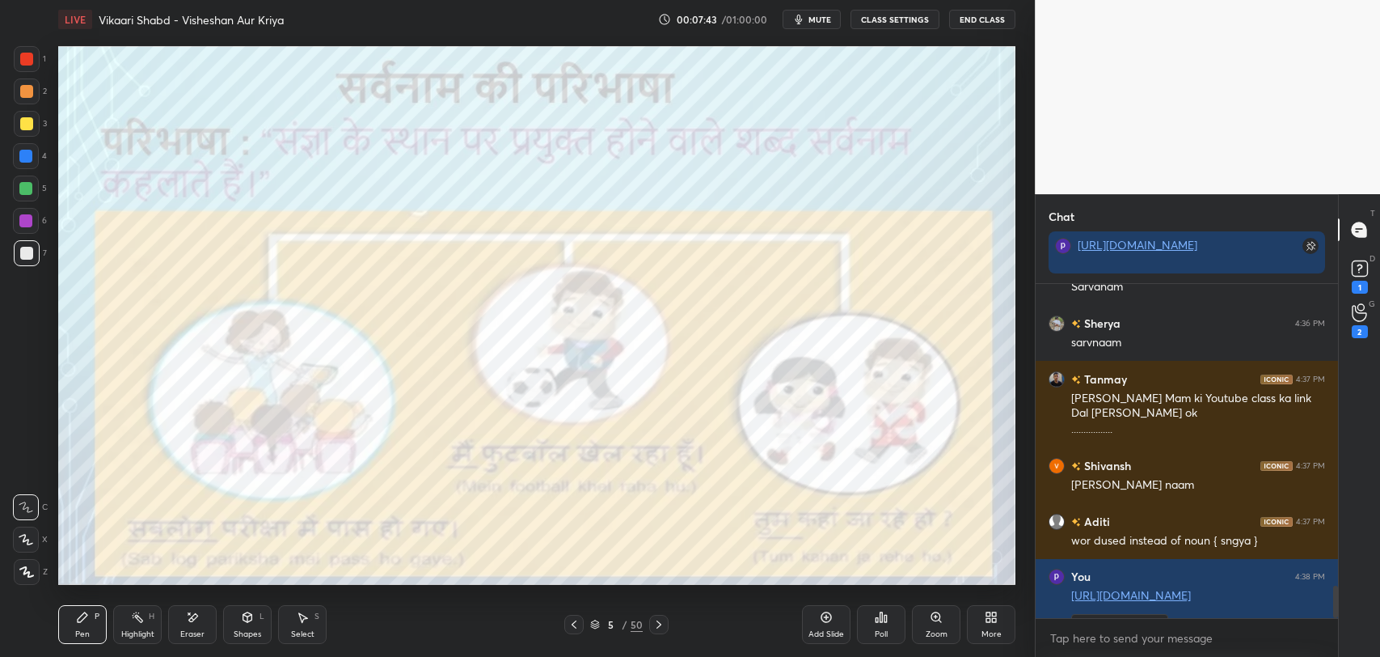
scroll to position [3674, 0]
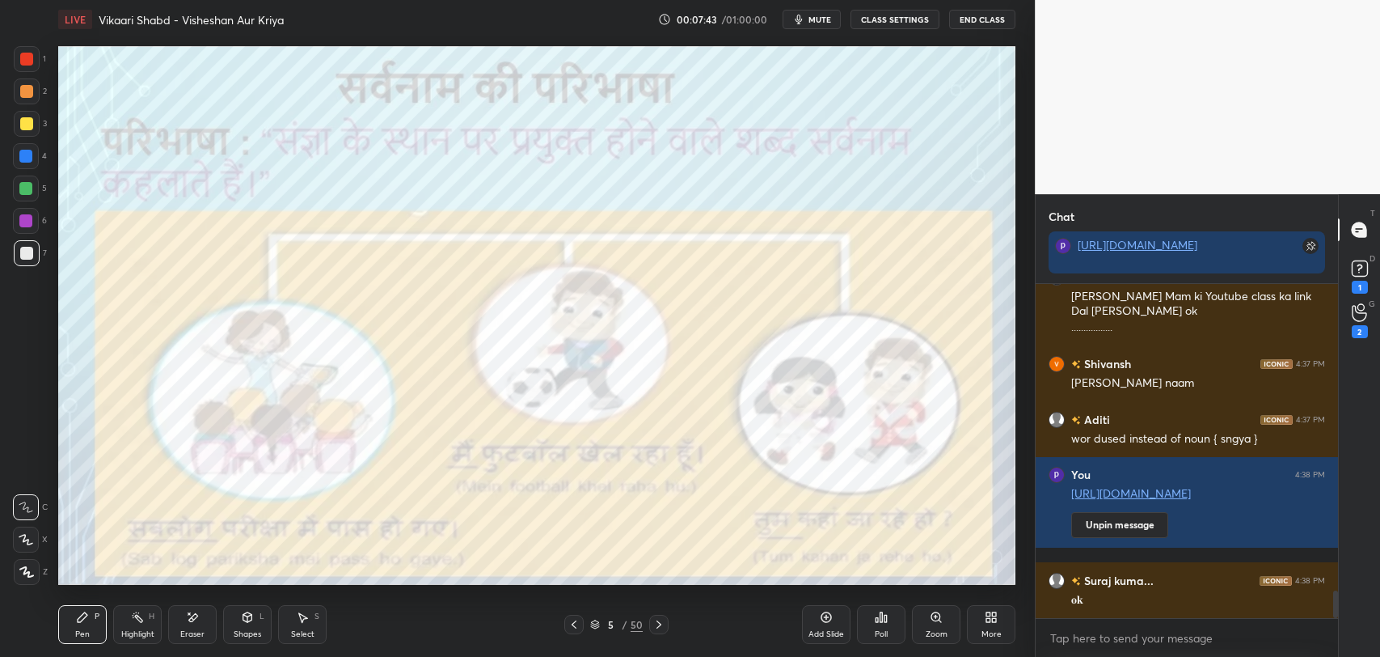
click at [833, 627] on div "Add Slide" at bounding box center [826, 624] width 49 height 39
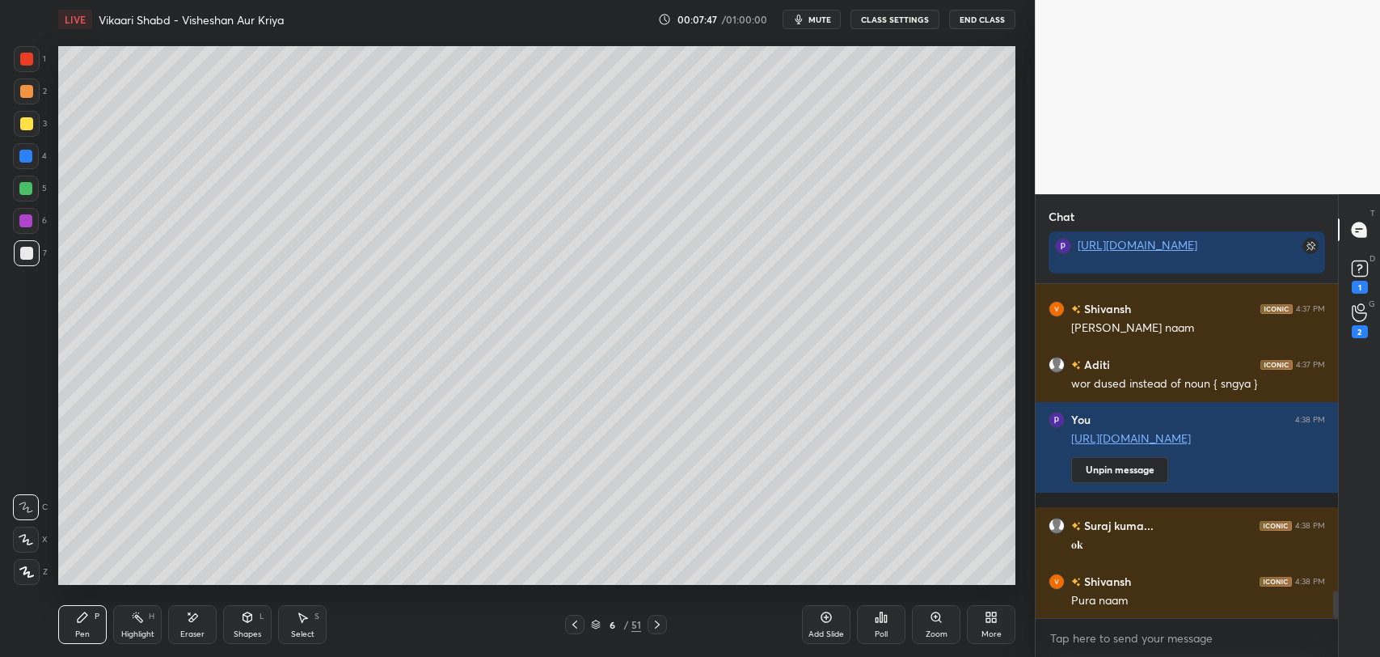
scroll to position [3785, 0]
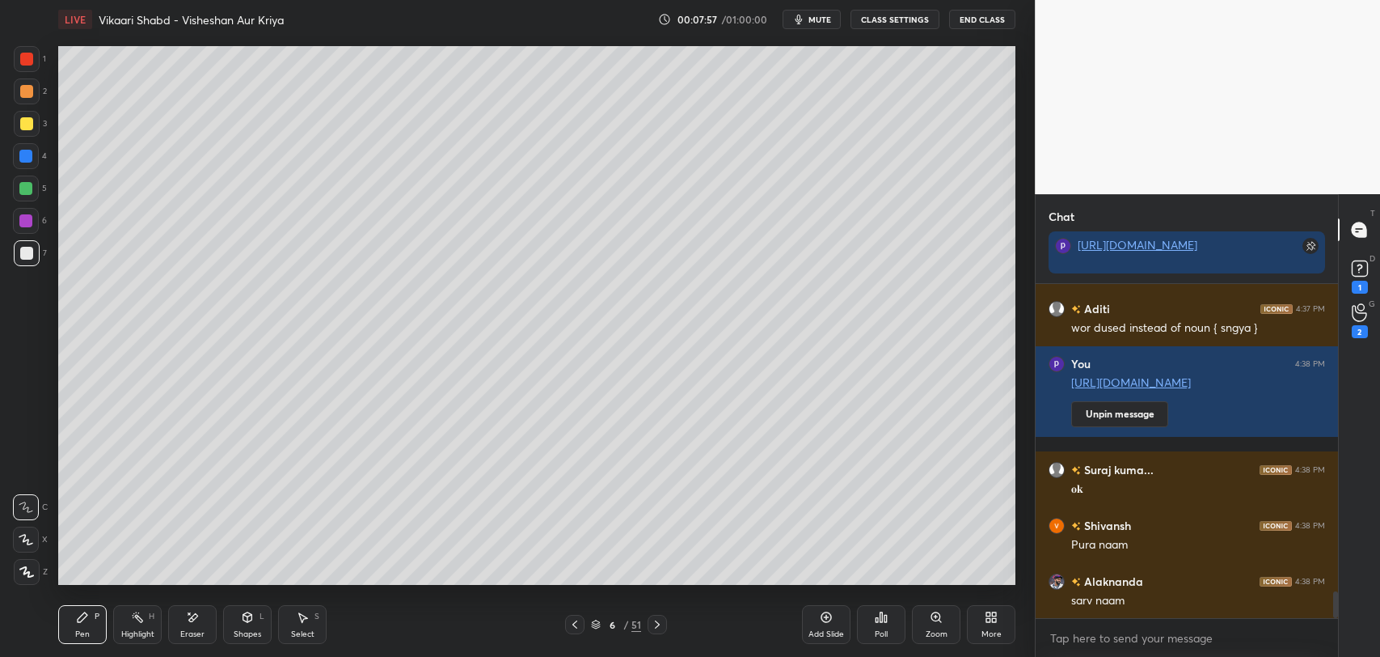
click at [194, 634] on div "Eraser" at bounding box center [192, 634] width 24 height 8
click at [76, 621] on icon at bounding box center [82, 616] width 13 height 13
click at [573, 619] on icon at bounding box center [574, 624] width 13 height 13
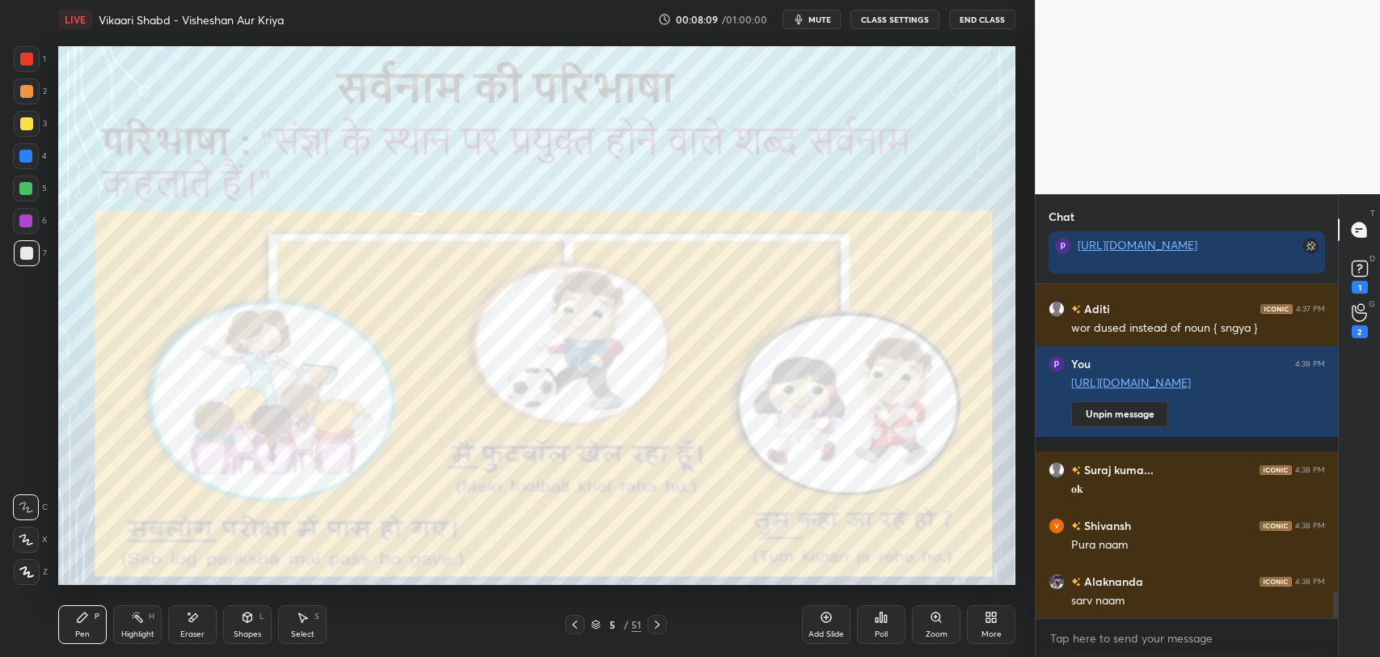
click at [657, 629] on icon at bounding box center [657, 624] width 13 height 13
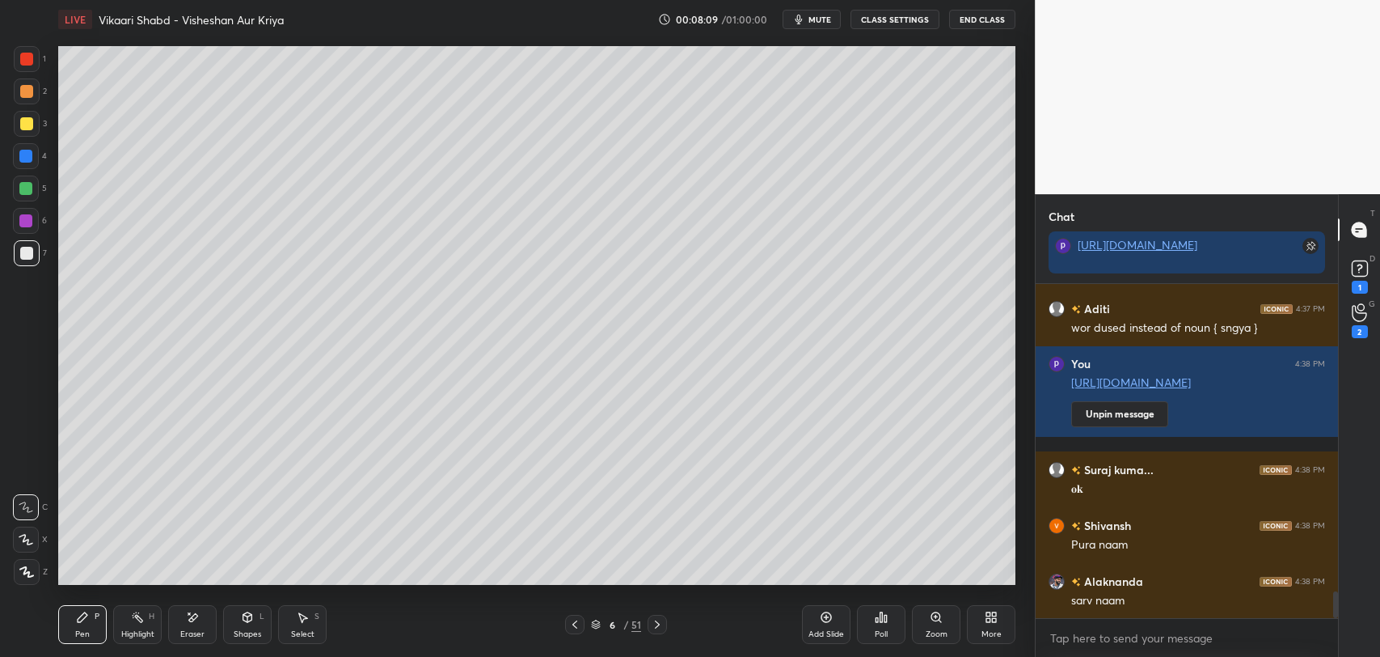
click at [657, 627] on icon at bounding box center [657, 624] width 13 height 13
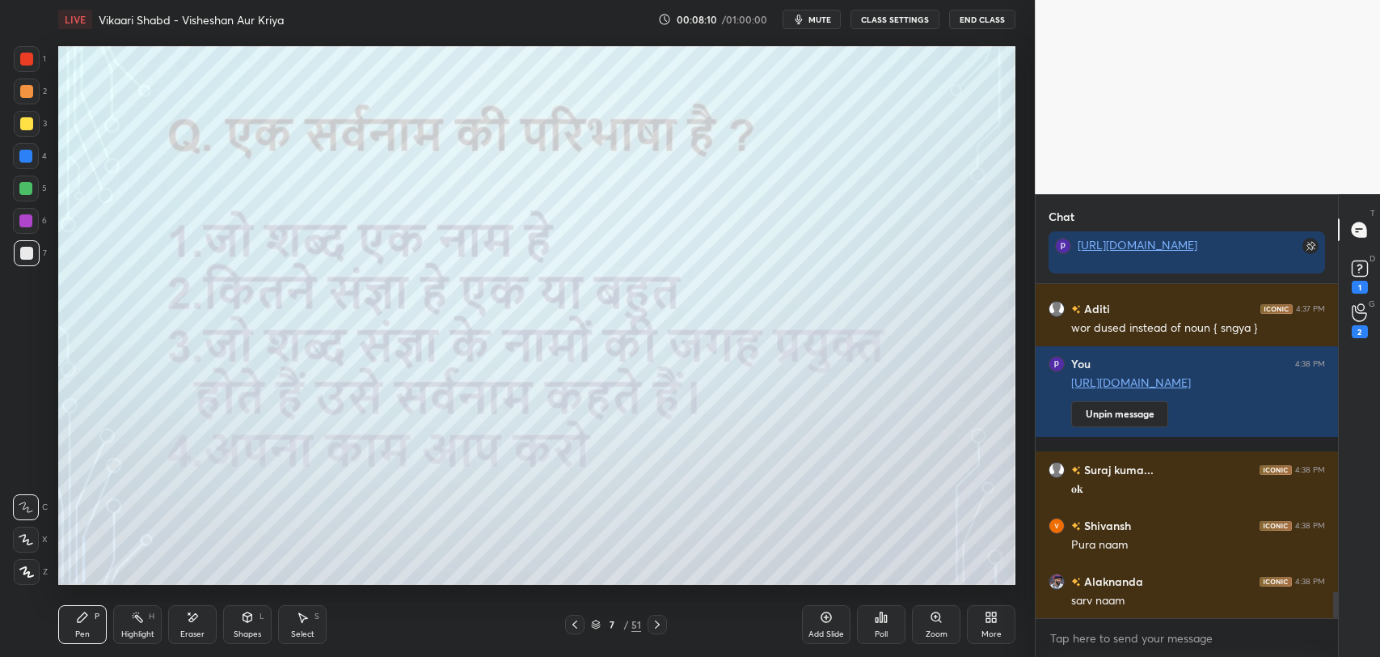
click at [653, 623] on icon at bounding box center [657, 624] width 13 height 13
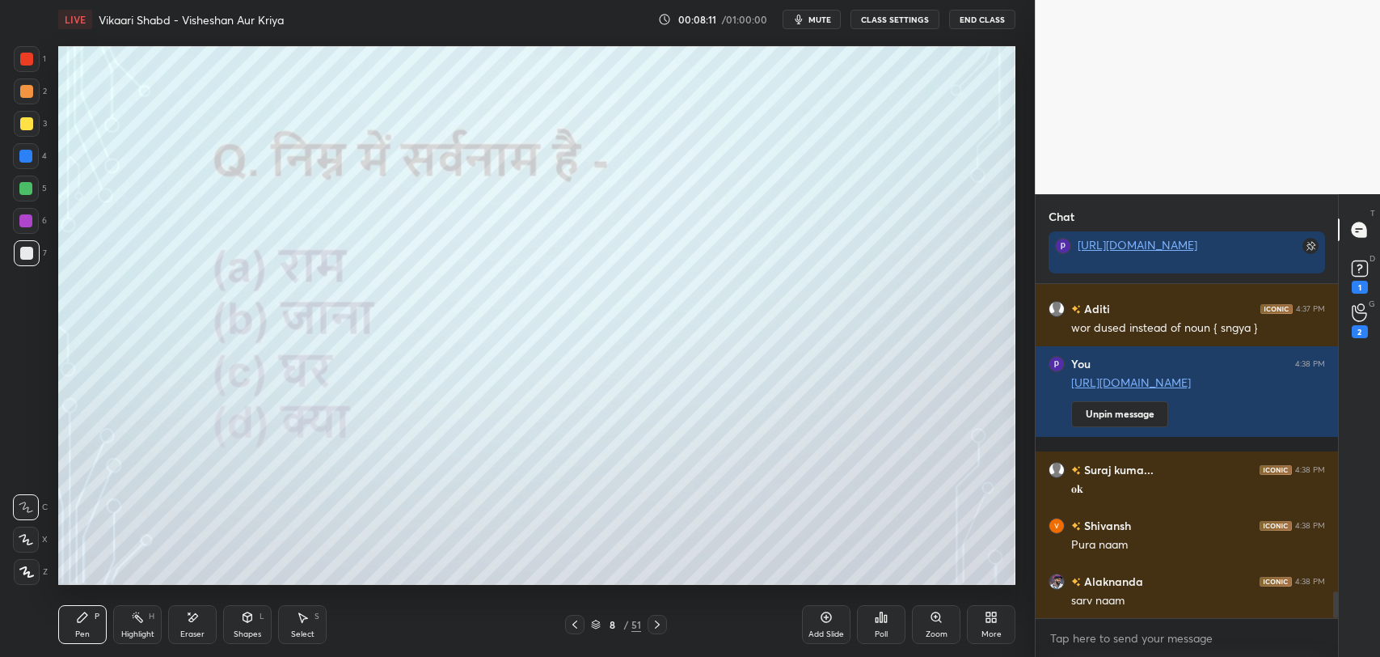
click at [658, 621] on icon at bounding box center [657, 624] width 13 height 13
click at [572, 627] on icon at bounding box center [574, 624] width 13 height 13
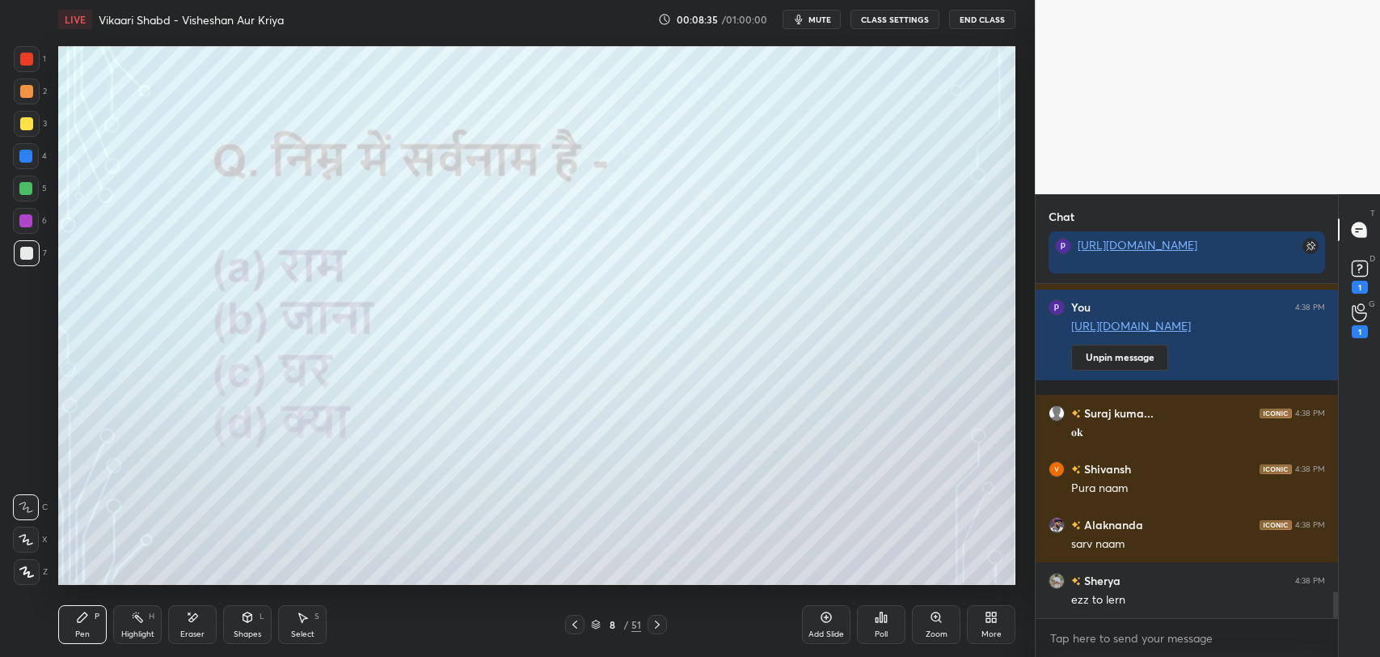
click at [872, 633] on div "Poll" at bounding box center [881, 624] width 49 height 39
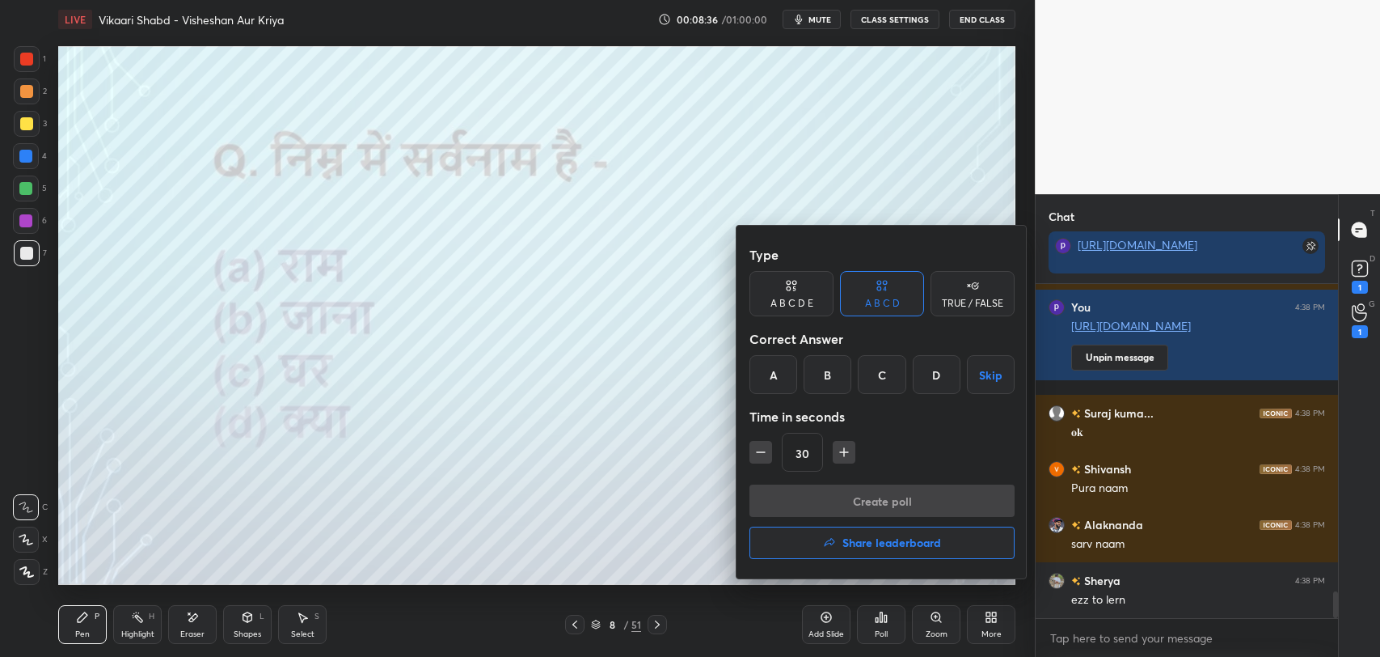
click at [935, 386] on div "D" at bounding box center [937, 374] width 48 height 39
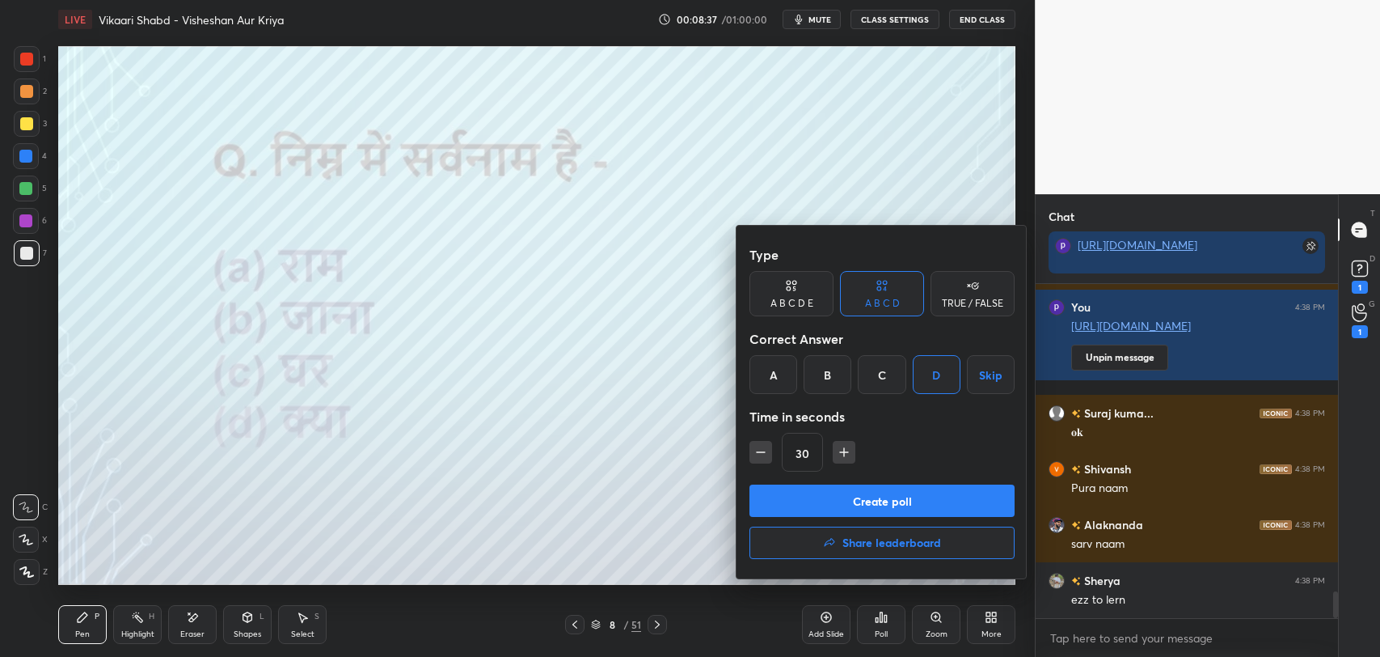
click at [893, 501] on button "Create poll" at bounding box center [881, 500] width 265 height 32
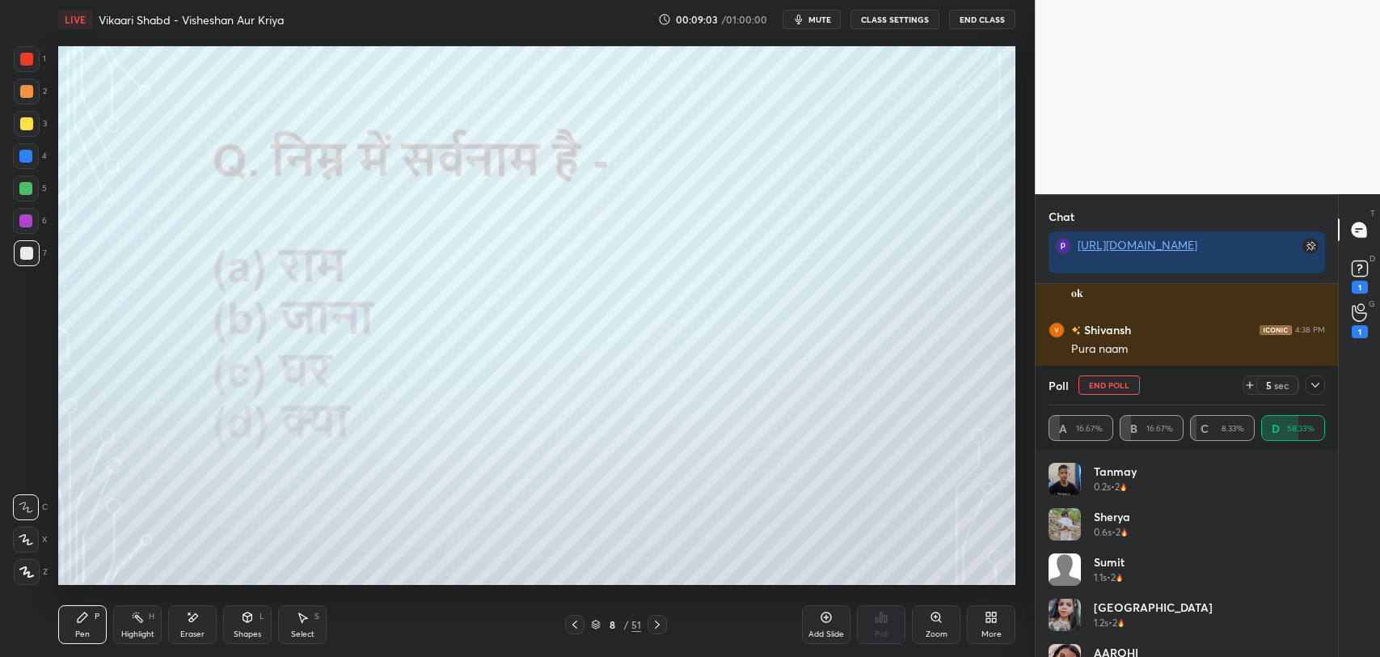
scroll to position [3997, 0]
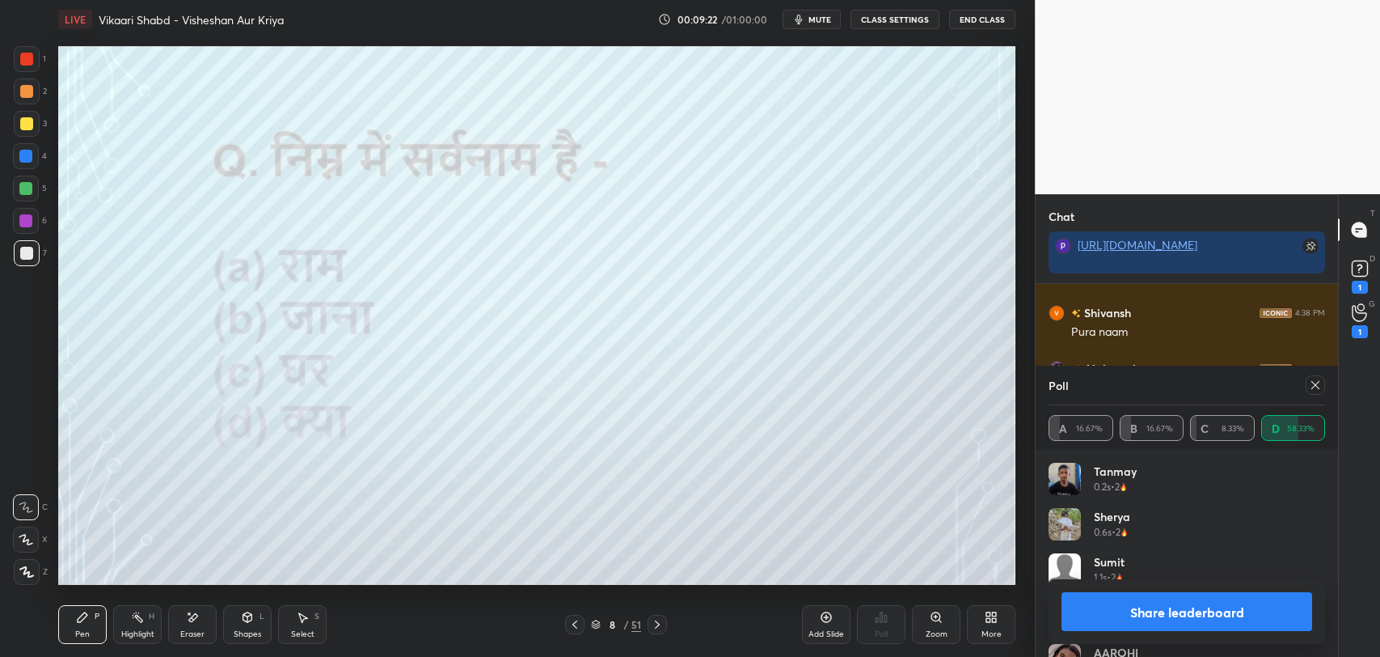
click at [1298, 374] on div "Poll" at bounding box center [1187, 384] width 277 height 39
click at [1319, 383] on icon at bounding box center [1315, 384] width 13 height 13
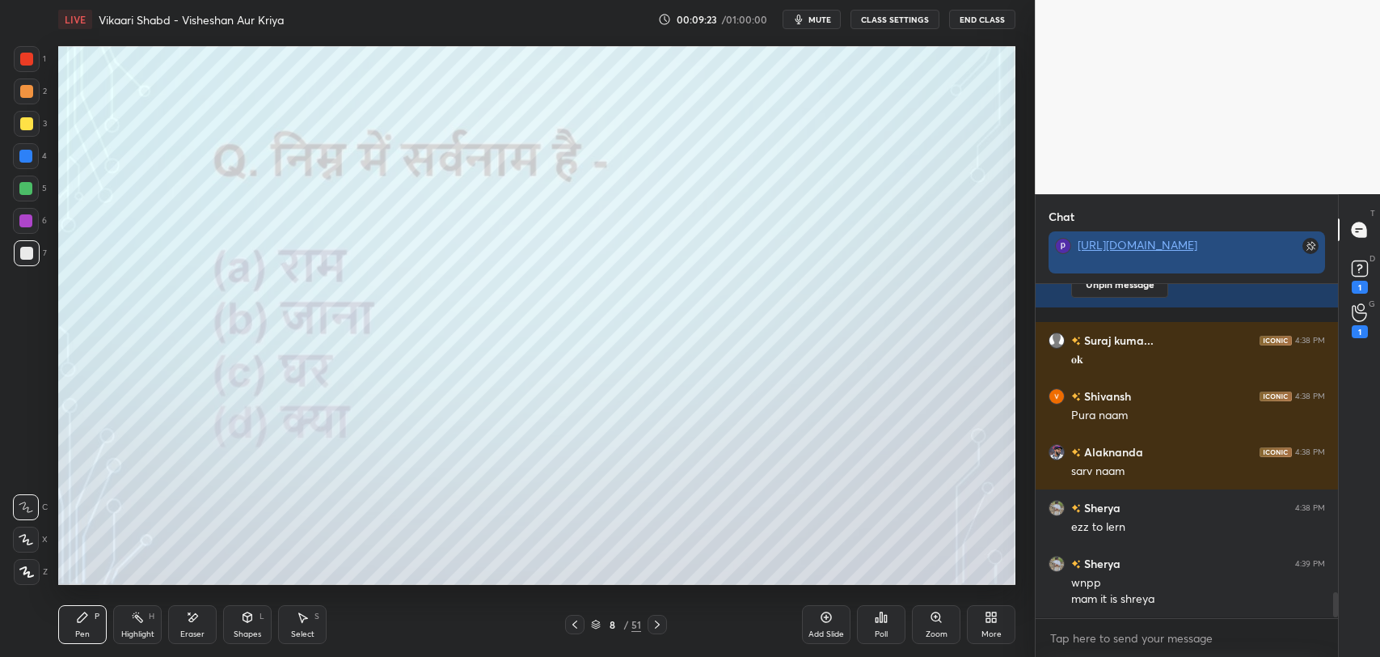
scroll to position [330, 298]
click at [604, 620] on div "8" at bounding box center [612, 624] width 16 height 10
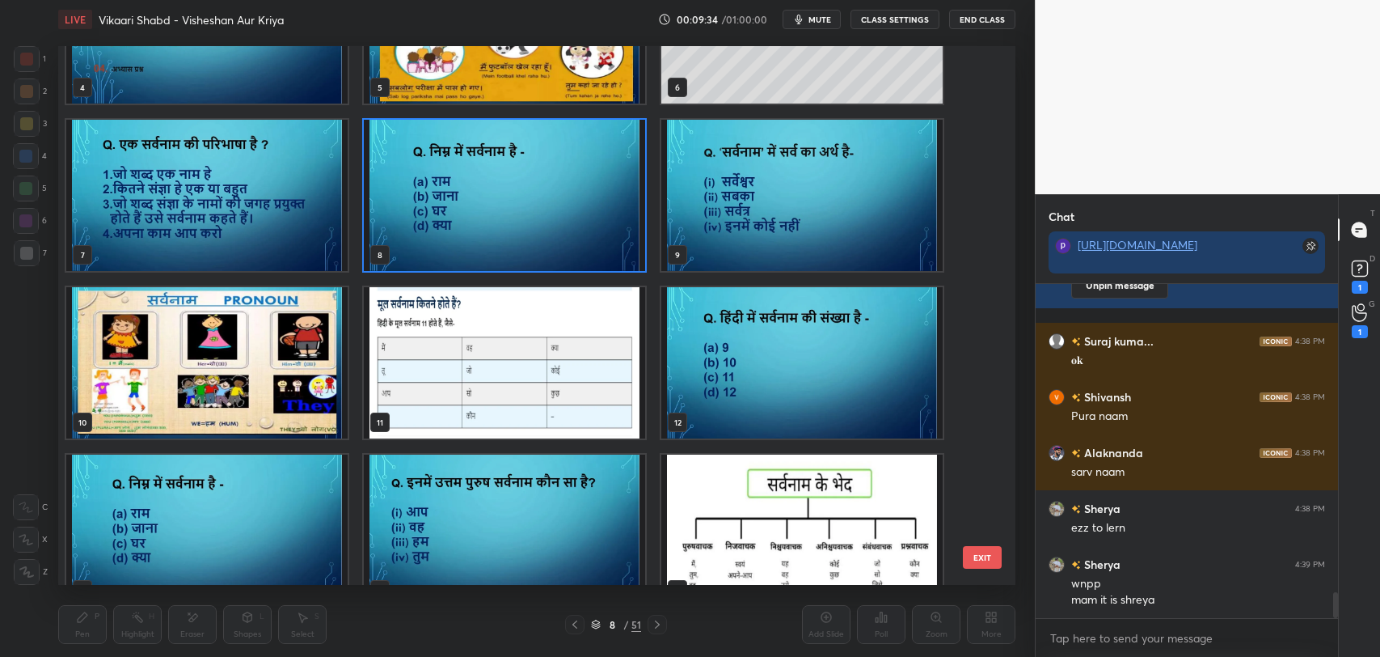
click at [711, 230] on img "grid" at bounding box center [801, 195] width 281 height 151
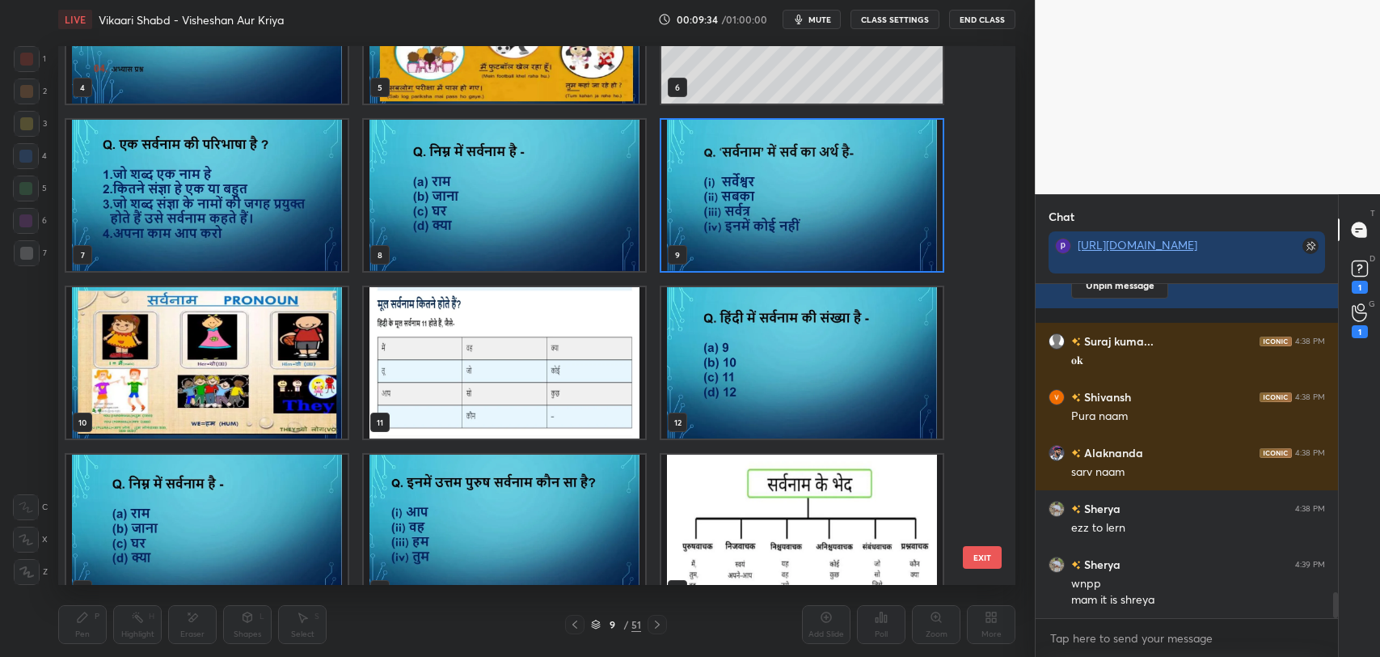
click at [711, 230] on img "grid" at bounding box center [801, 195] width 281 height 151
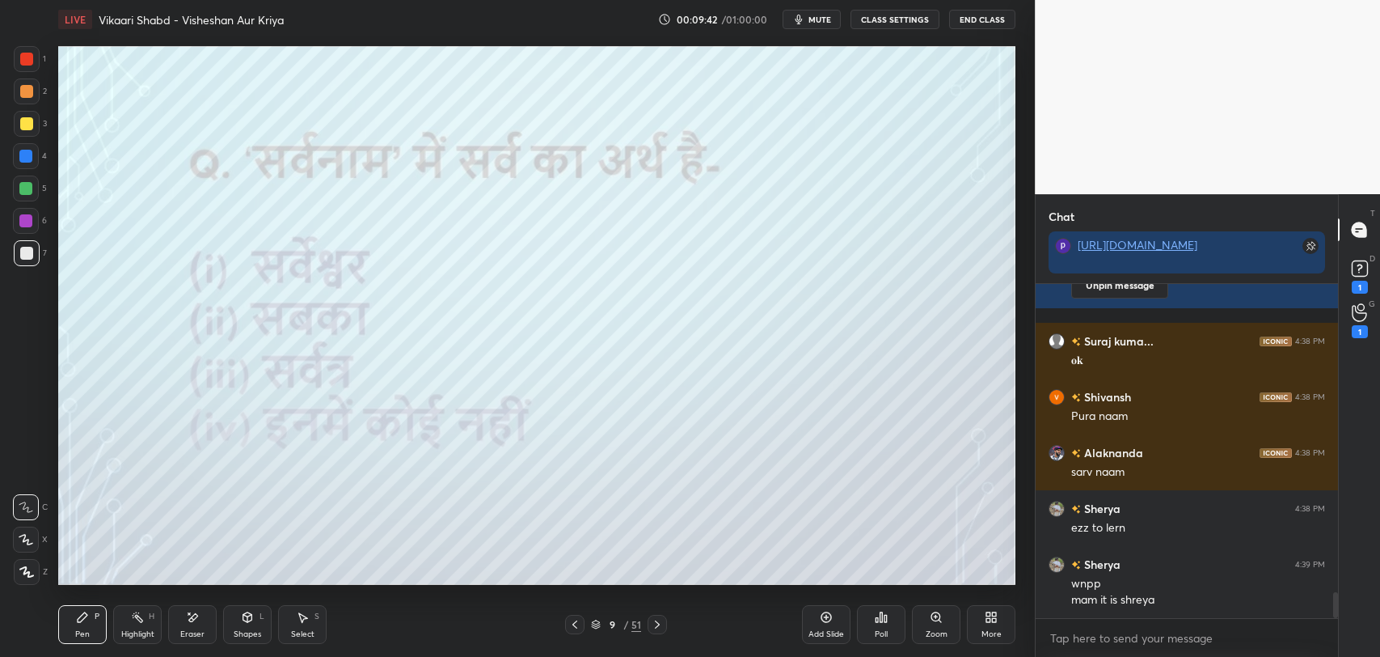
click at [881, 626] on div "Poll" at bounding box center [881, 624] width 49 height 39
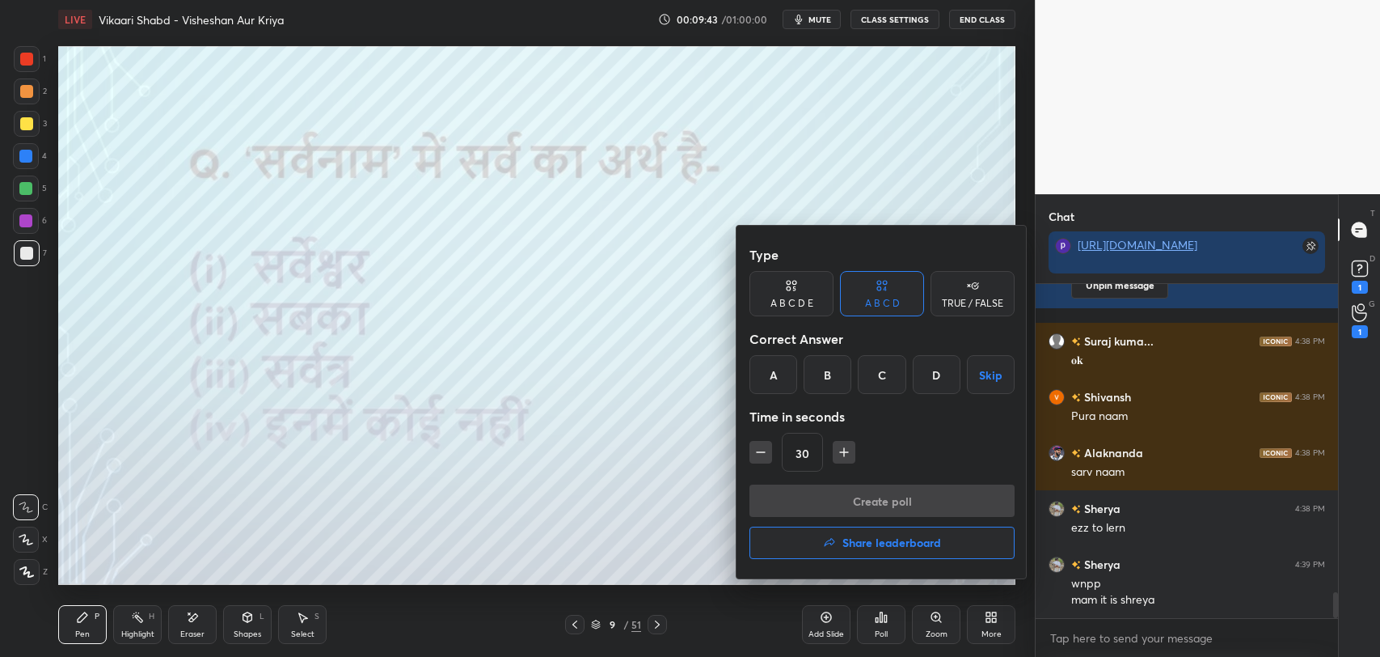
click at [840, 370] on div "B" at bounding box center [828, 374] width 48 height 39
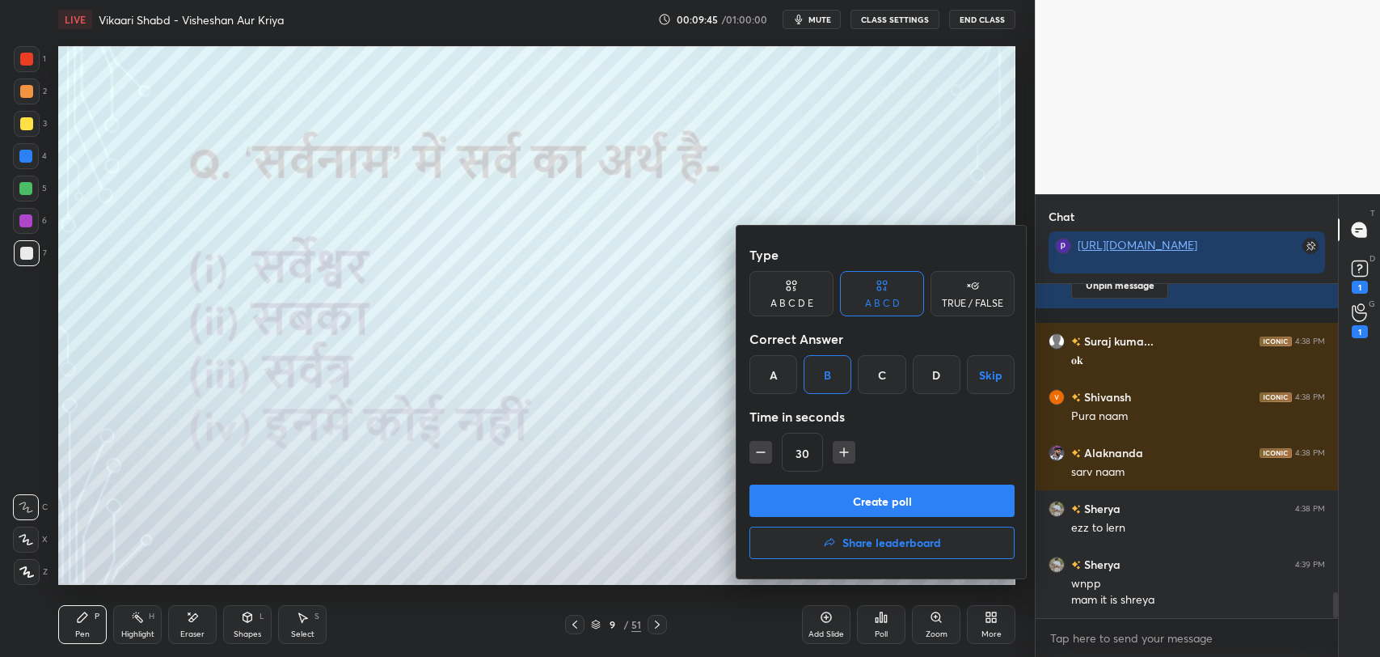
click at [846, 494] on button "Create poll" at bounding box center [881, 500] width 265 height 32
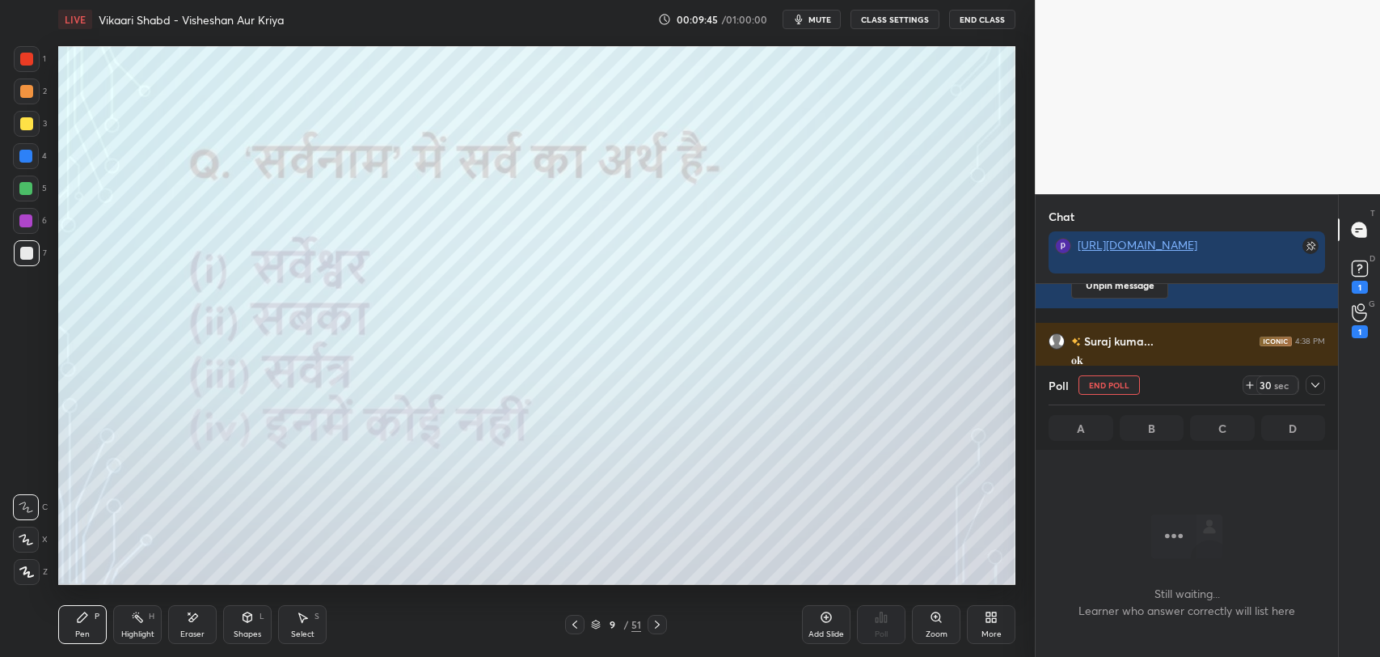
scroll to position [306, 298]
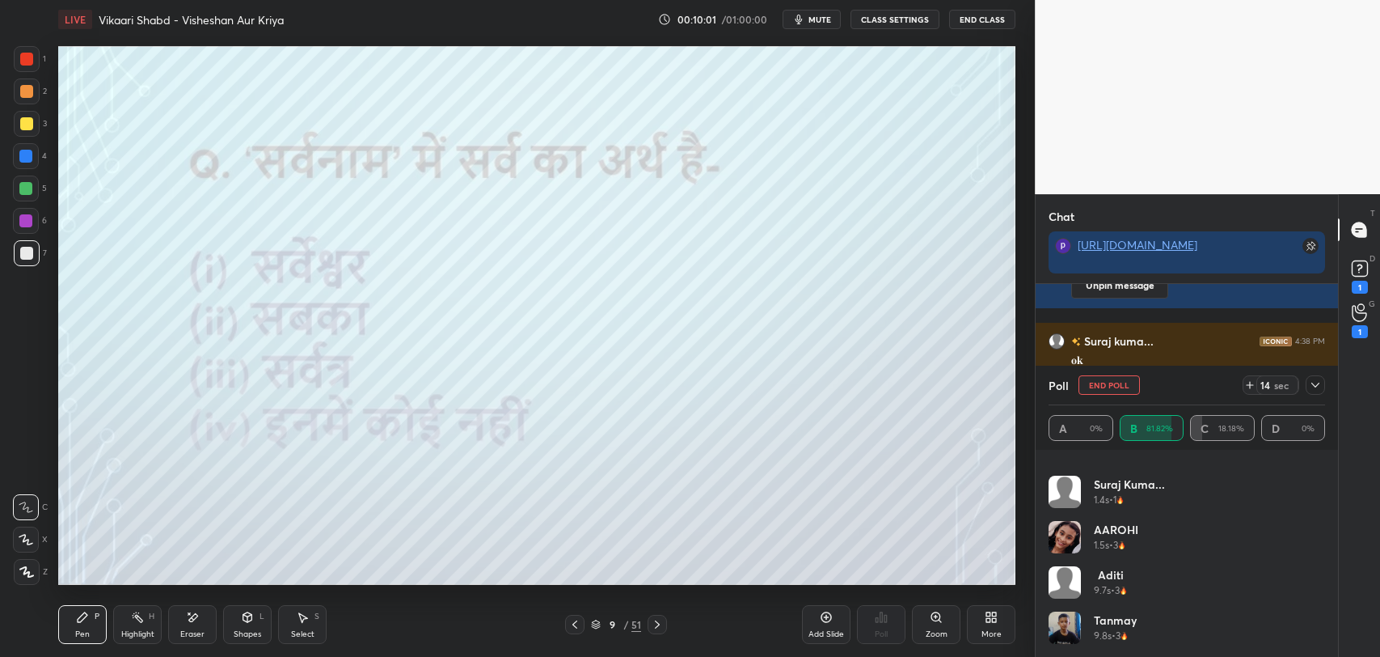
click at [1315, 383] on icon at bounding box center [1315, 384] width 13 height 13
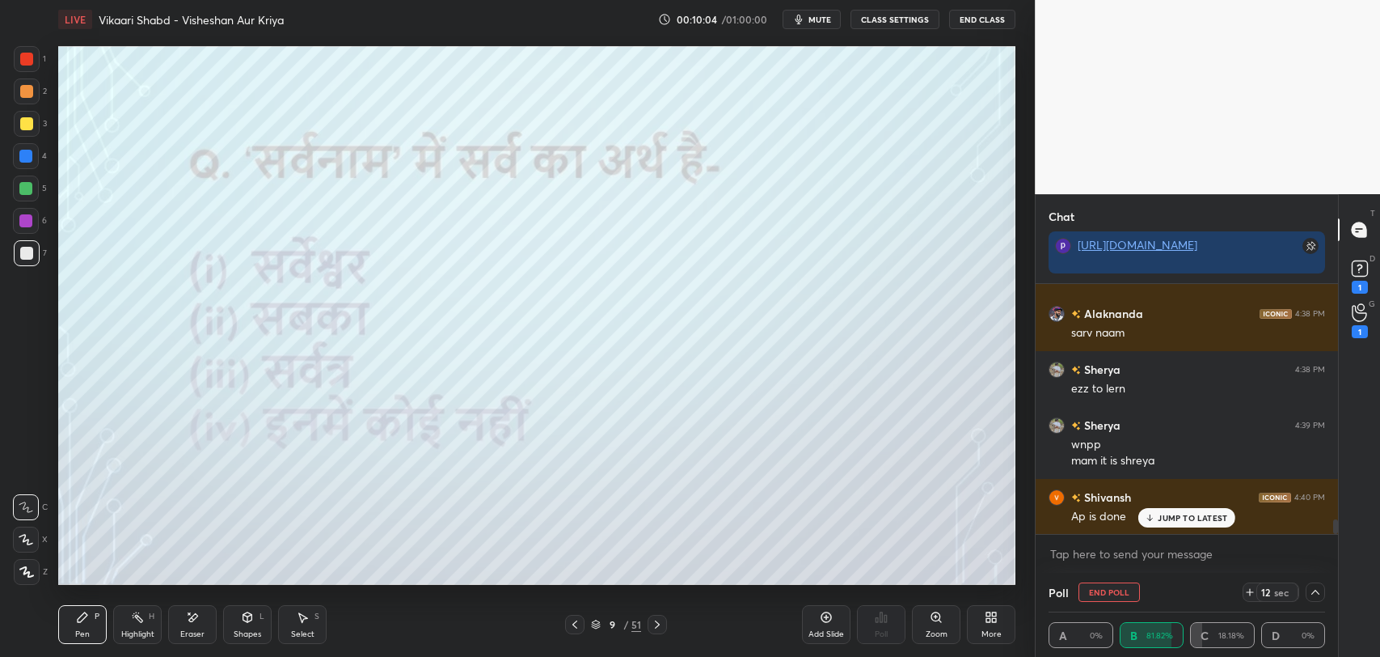
click at [1159, 513] on p "JUMP TO LATEST" at bounding box center [1193, 518] width 70 height 10
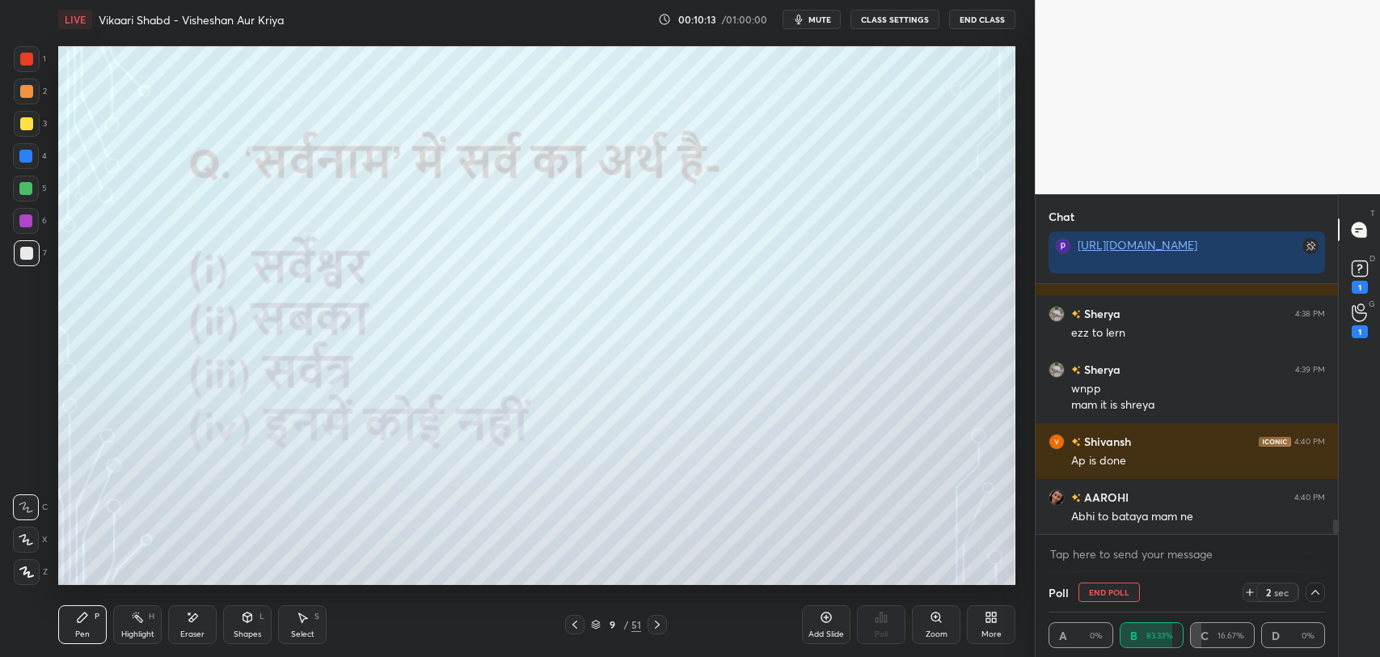
click at [1119, 600] on button "End Poll" at bounding box center [1109, 591] width 61 height 19
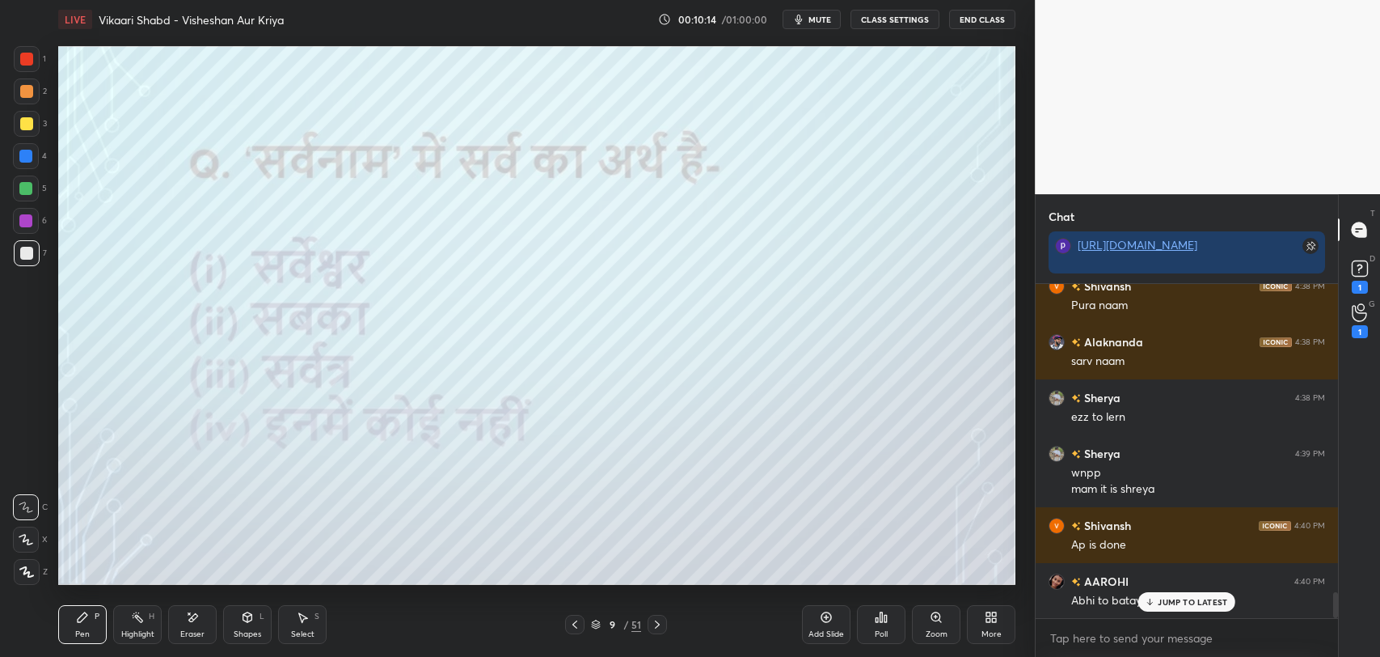
click at [602, 617] on div "9 / 51" at bounding box center [616, 624] width 50 height 15
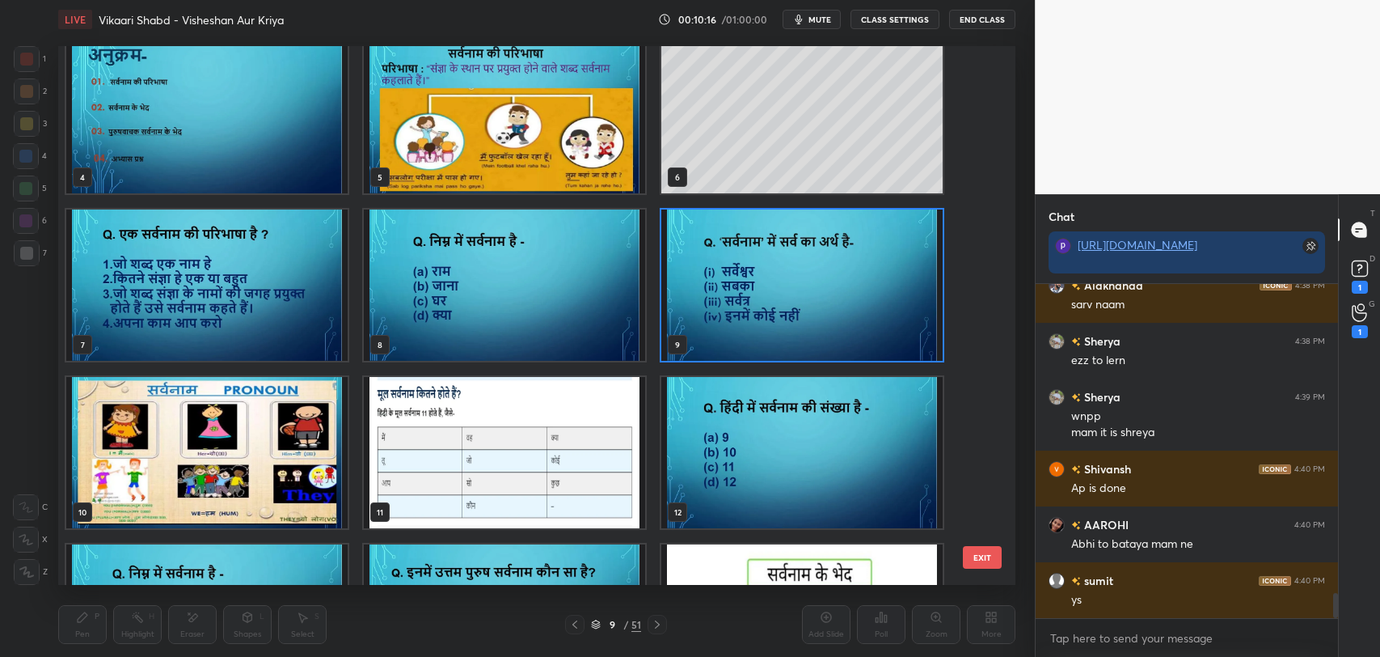
click at [465, 491] on img "grid" at bounding box center [504, 452] width 281 height 151
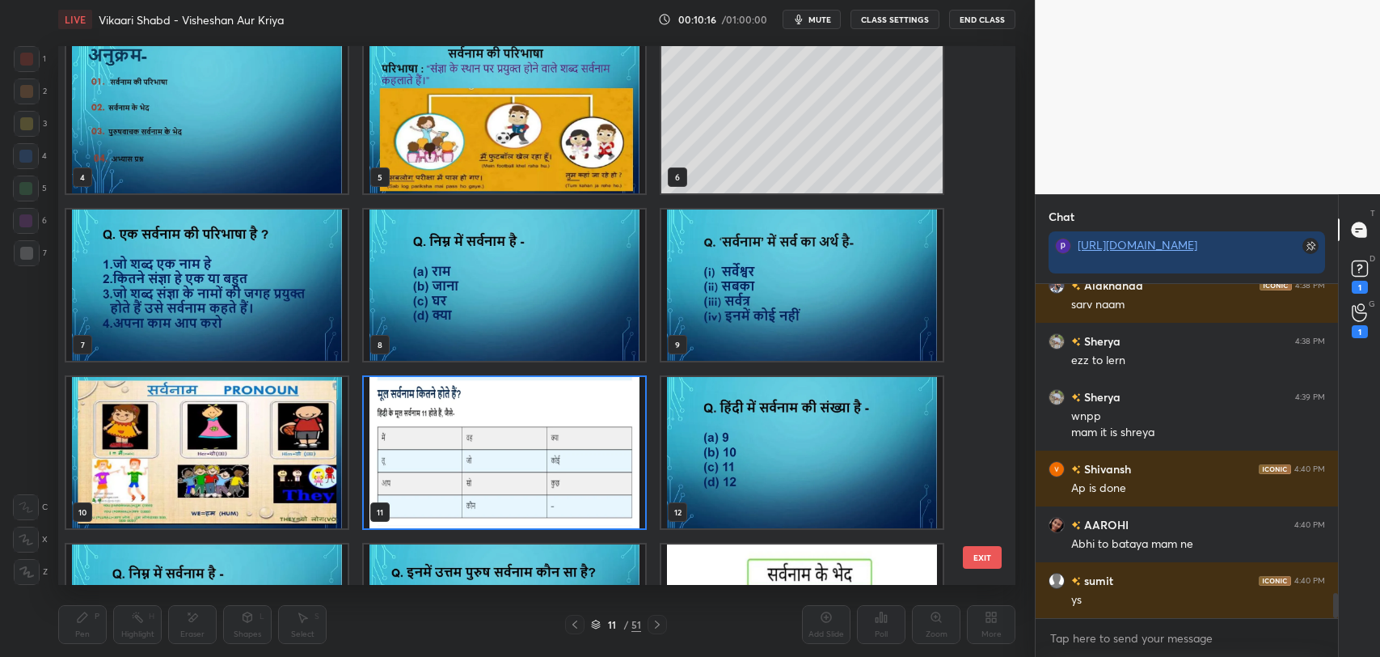
click at [465, 491] on img "grid" at bounding box center [504, 452] width 281 height 151
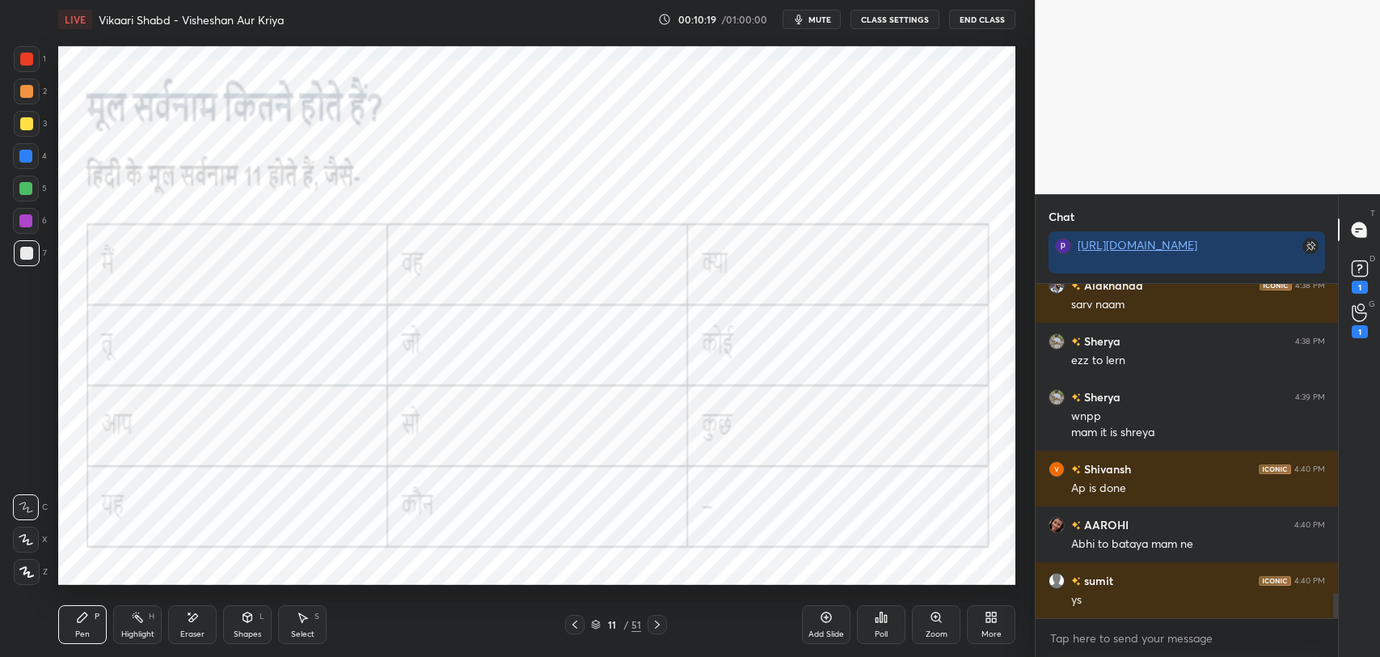
click at [27, 54] on div at bounding box center [26, 59] width 13 height 13
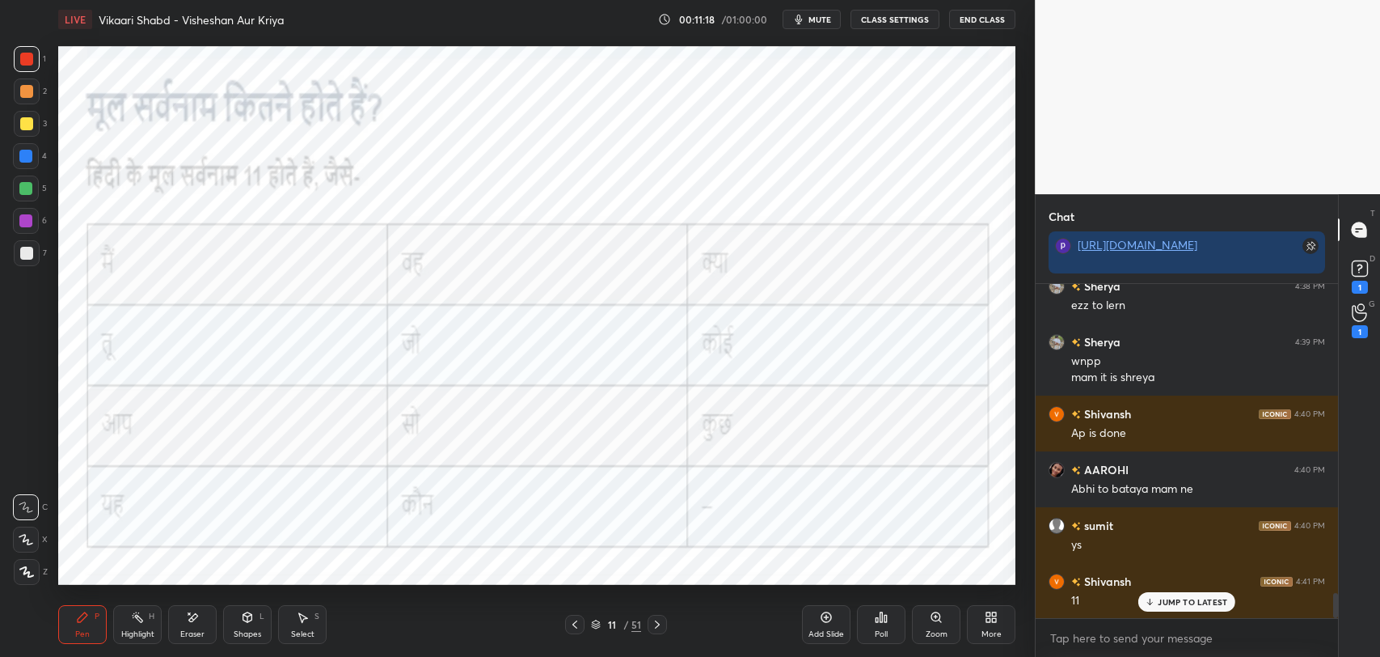
click at [188, 623] on div "Eraser" at bounding box center [192, 624] width 49 height 39
click at [78, 623] on div "Pen P" at bounding box center [82, 624] width 49 height 39
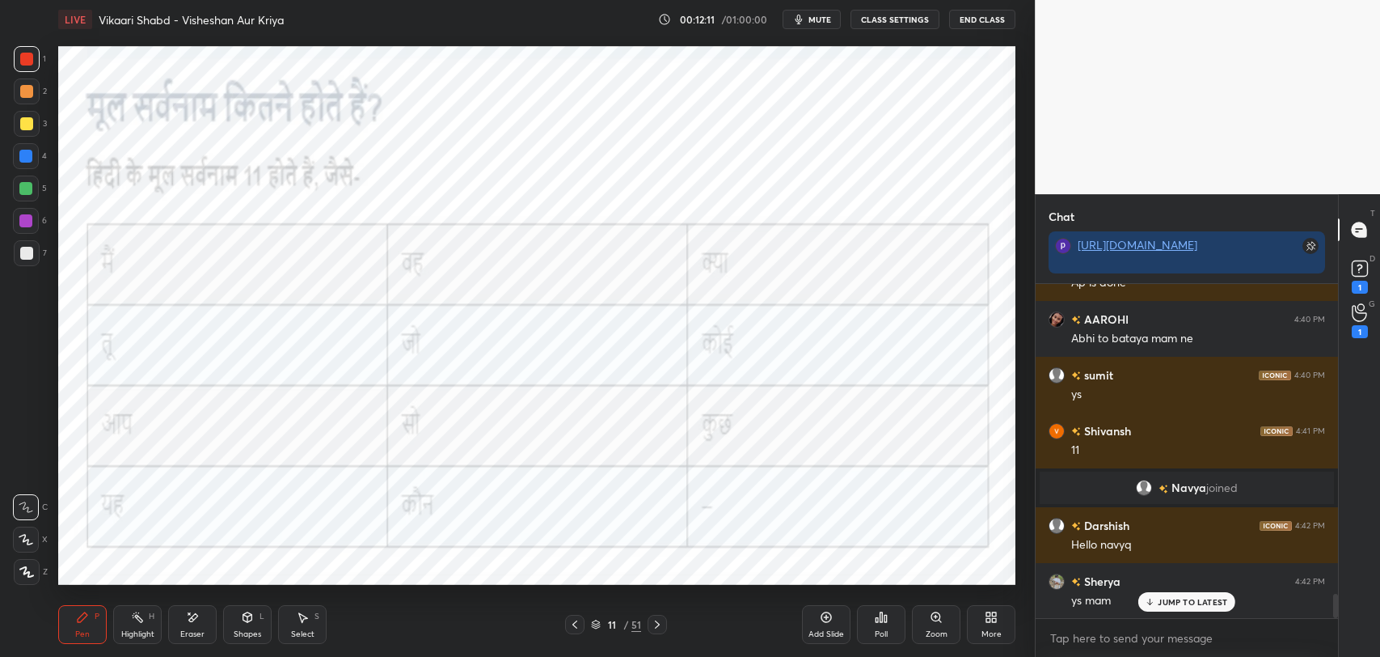
scroll to position [4342, 0]
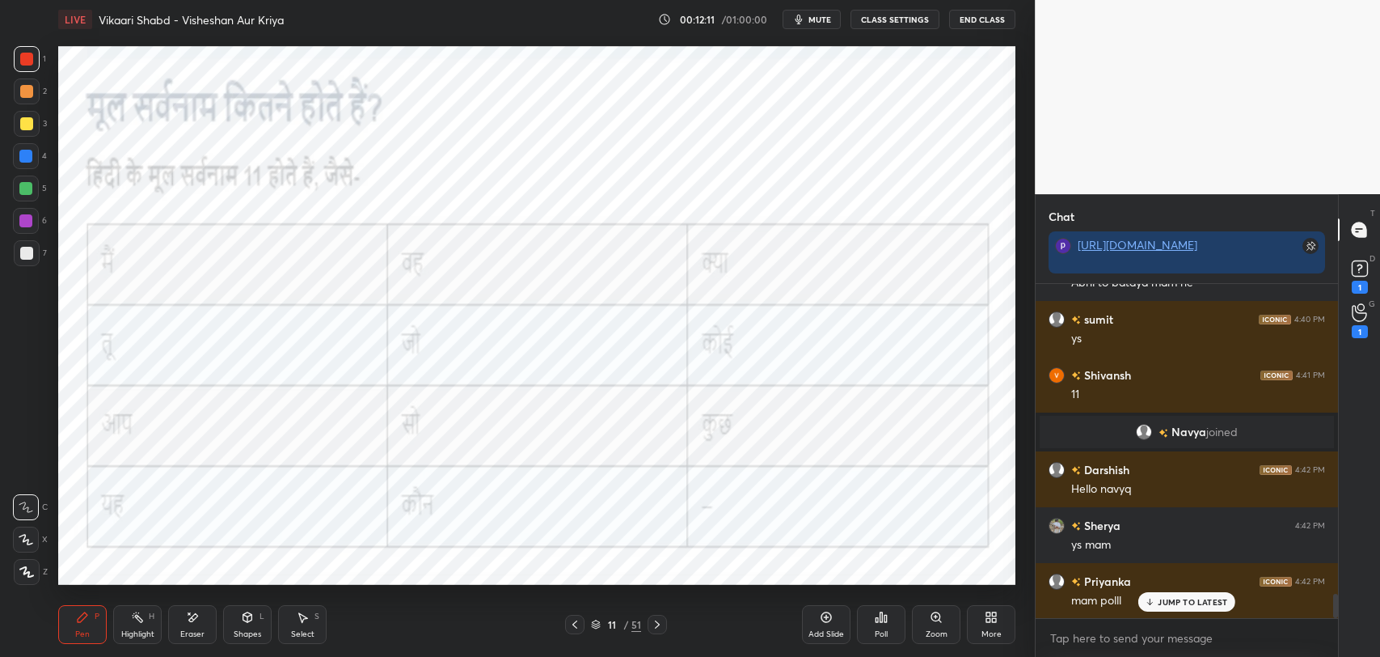
click at [613, 616] on div "11 / 51" at bounding box center [616, 623] width 102 height 19
click at [613, 625] on div "11" at bounding box center [612, 624] width 16 height 10
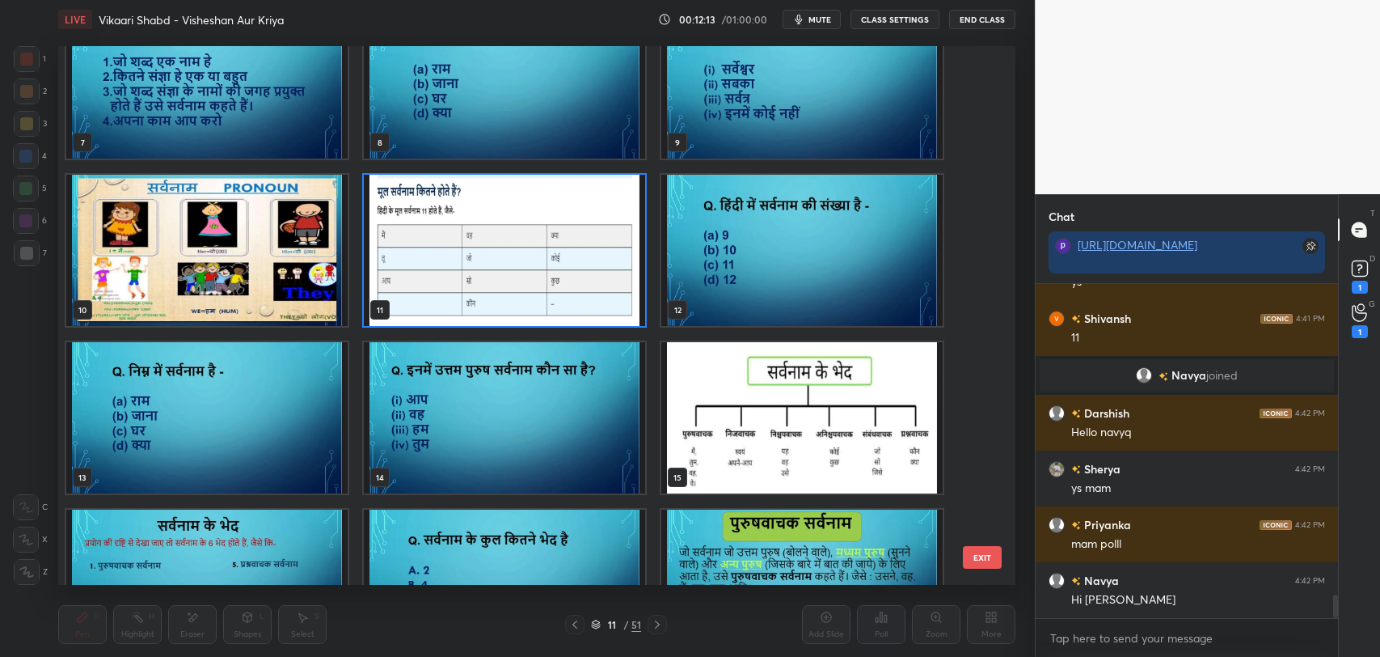
scroll to position [400, 0]
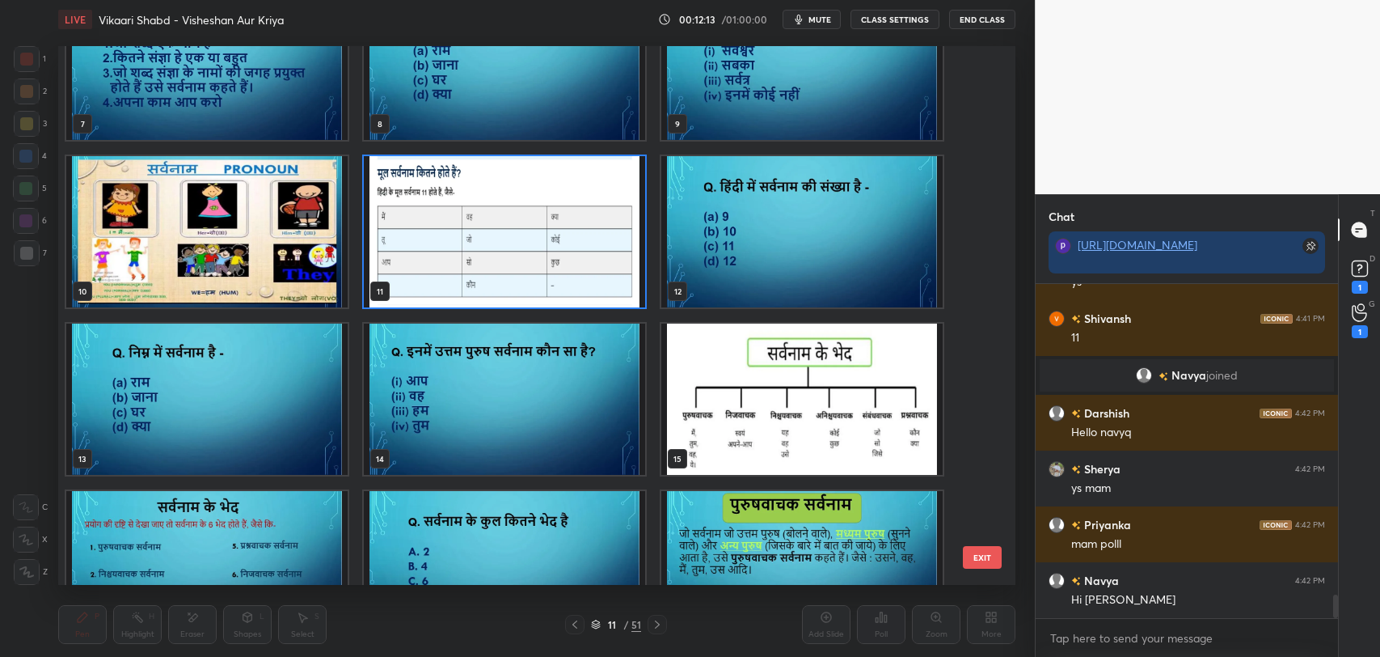
click at [762, 187] on img "grid" at bounding box center [801, 231] width 281 height 151
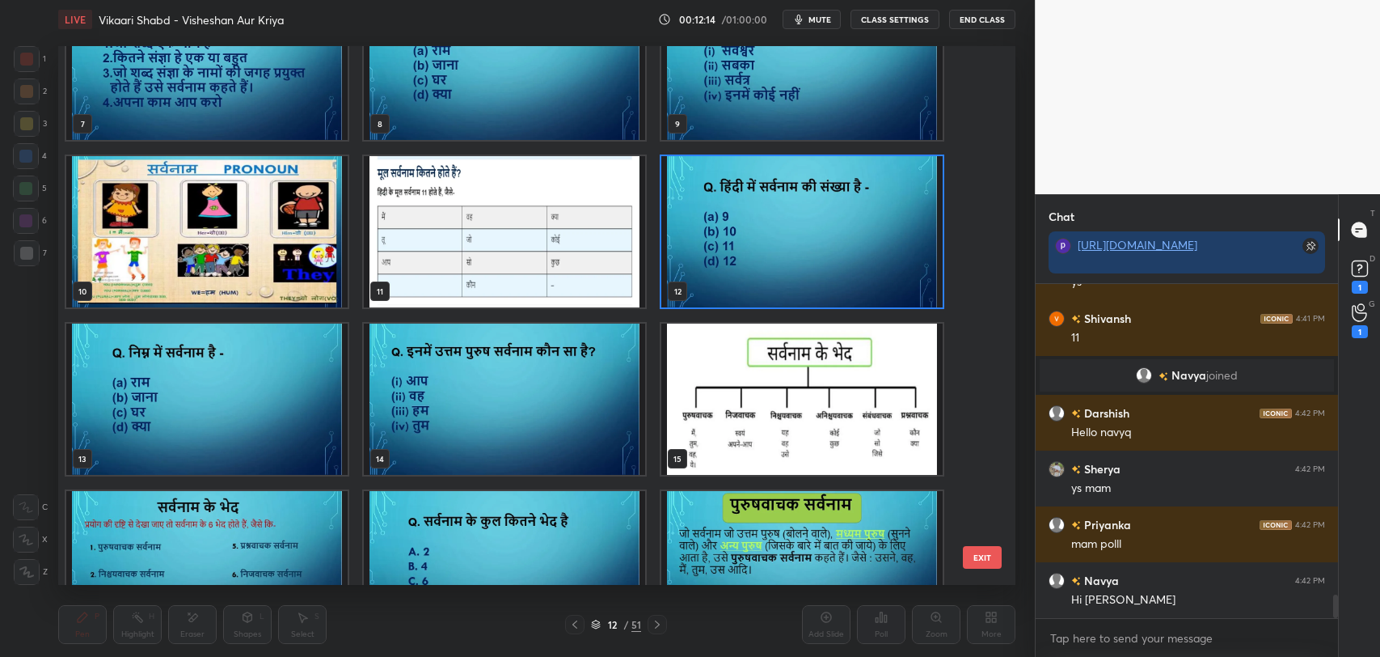
click at [762, 187] on img "grid" at bounding box center [801, 231] width 281 height 151
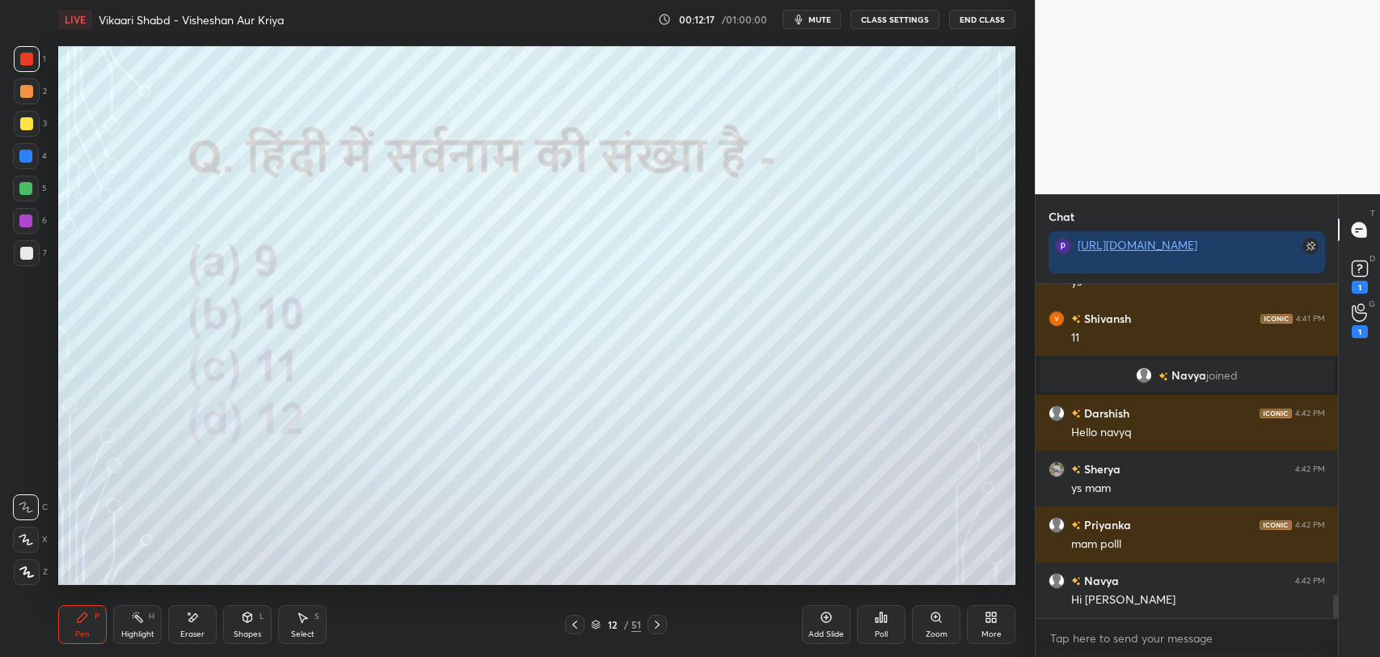
click at [886, 626] on div "Poll" at bounding box center [881, 624] width 49 height 39
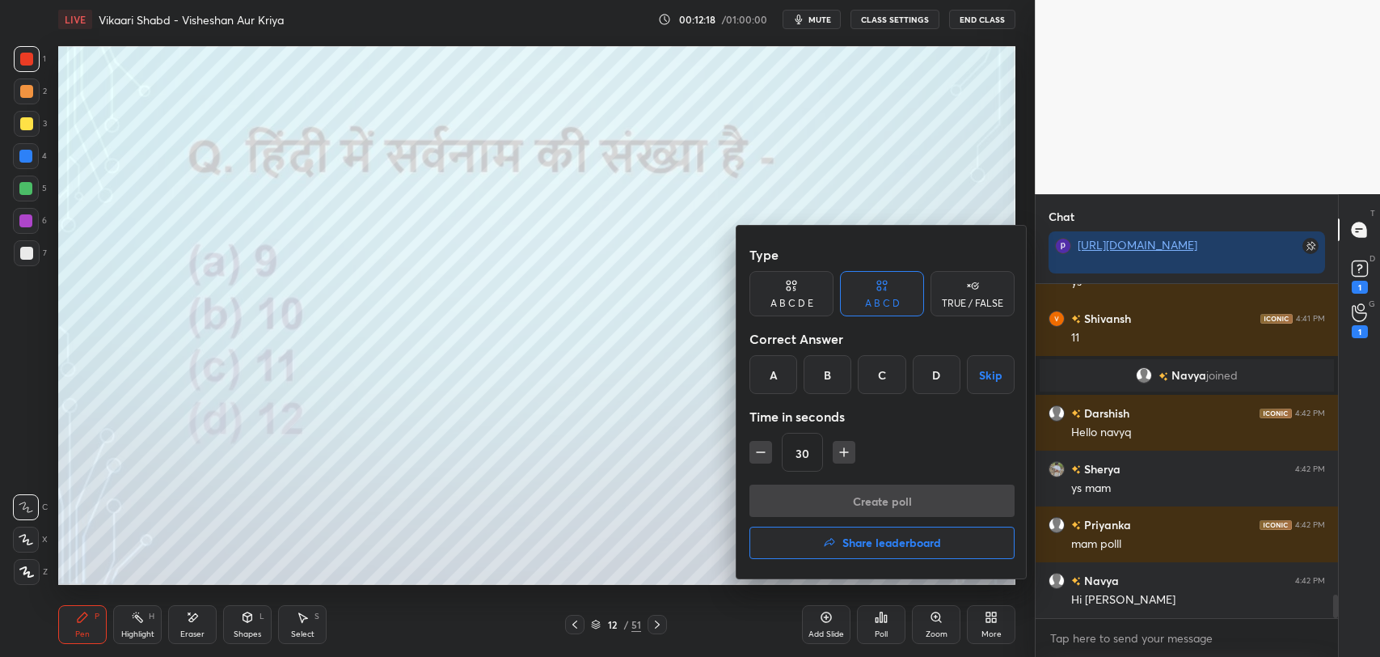
click at [889, 378] on div "C" at bounding box center [882, 374] width 48 height 39
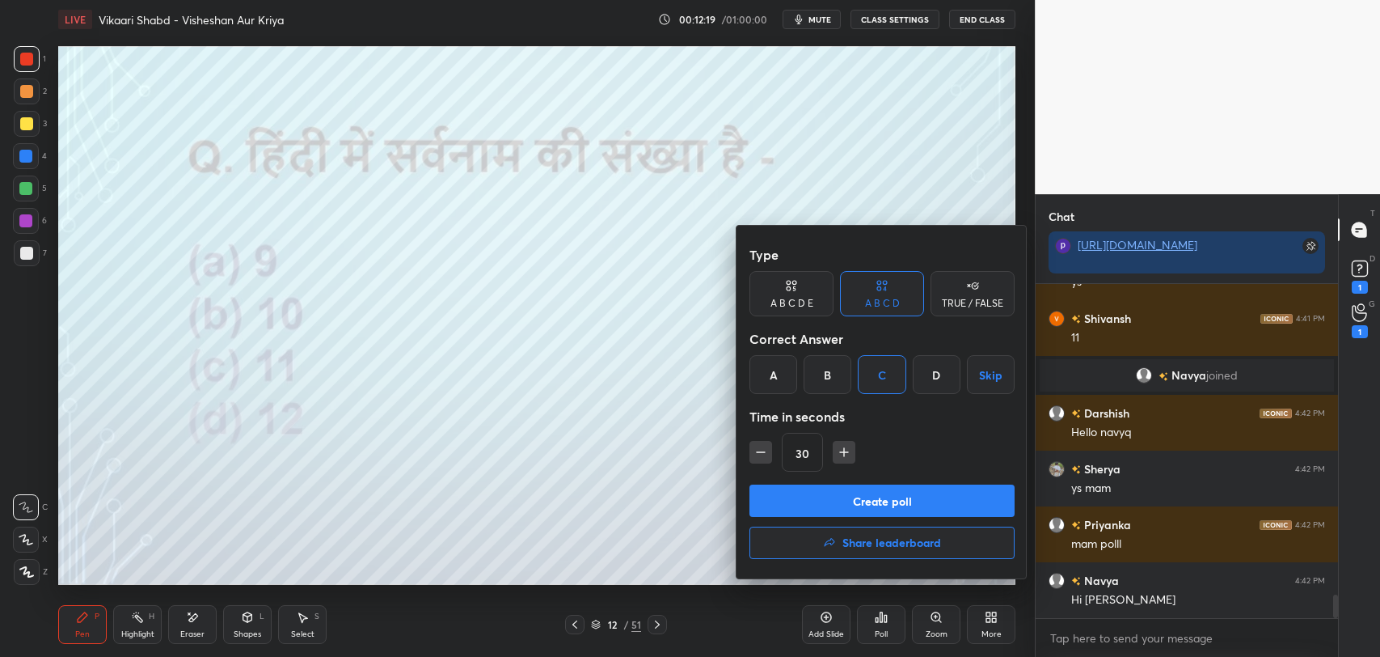
click at [889, 496] on button "Create poll" at bounding box center [881, 500] width 265 height 32
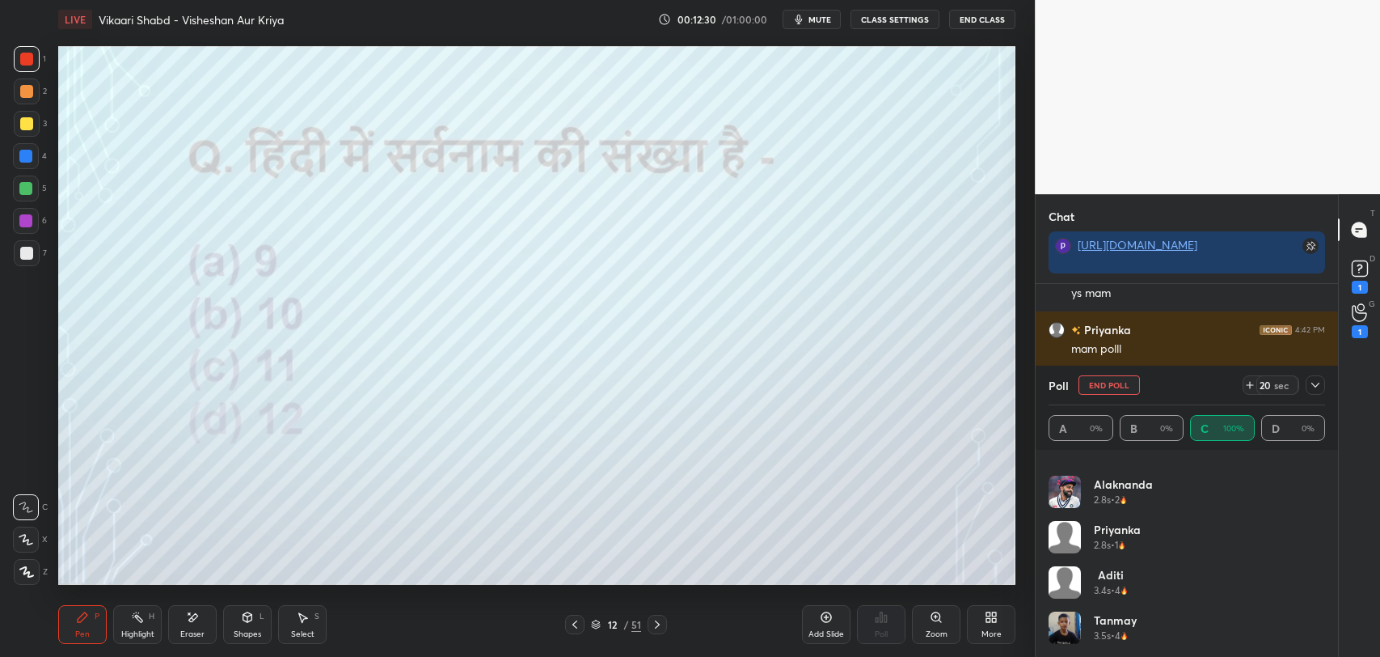
scroll to position [4650, 0]
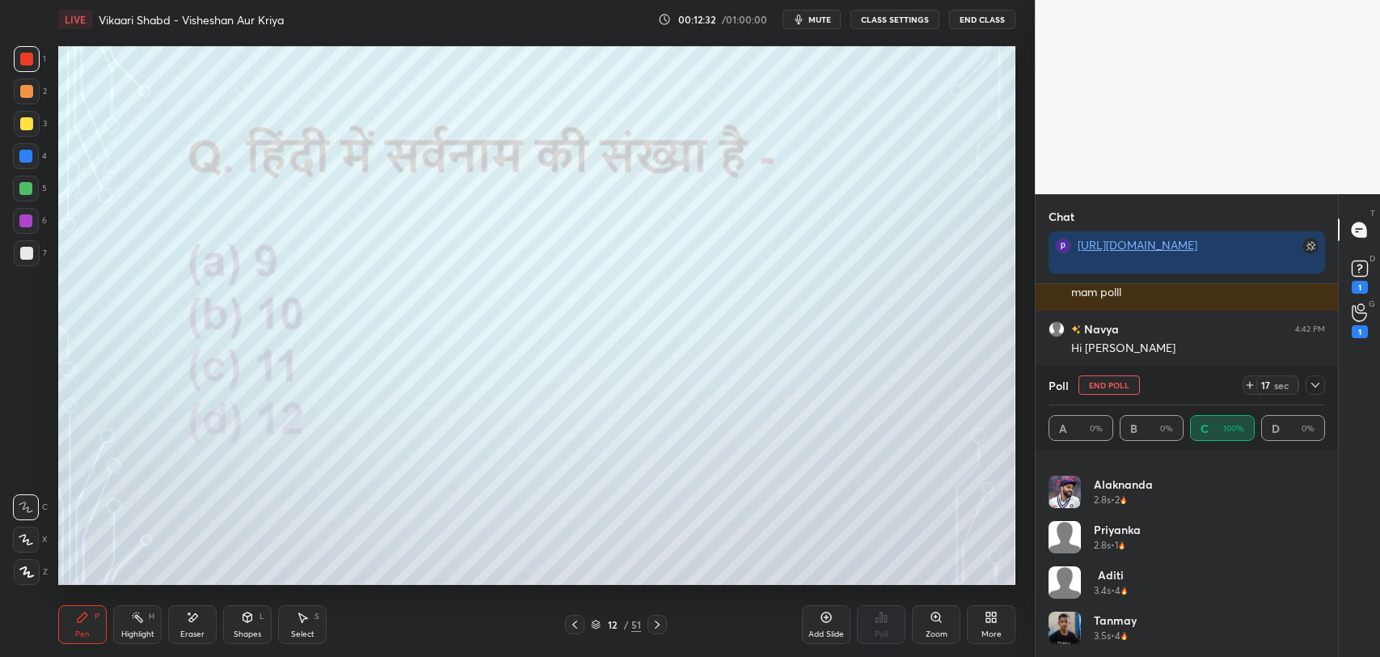
click at [635, 617] on div "51" at bounding box center [636, 624] width 10 height 15
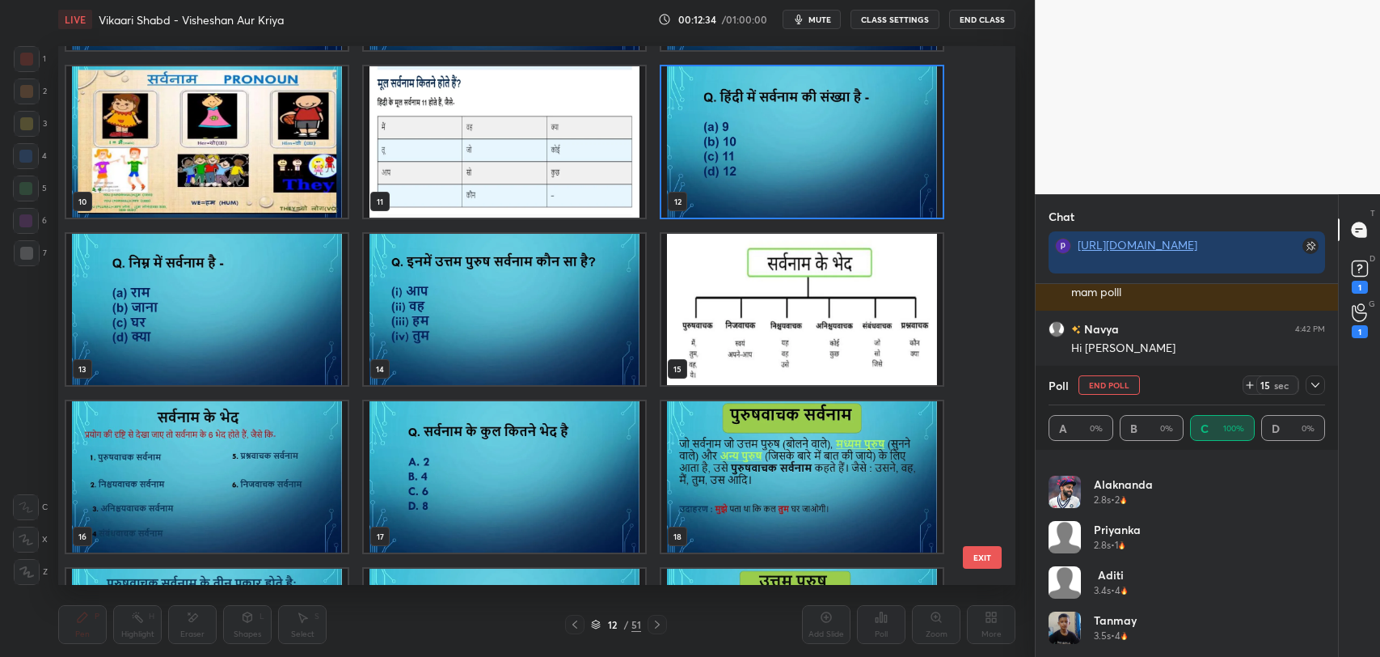
scroll to position [4705, 0]
click at [775, 364] on img "grid" at bounding box center [801, 309] width 281 height 151
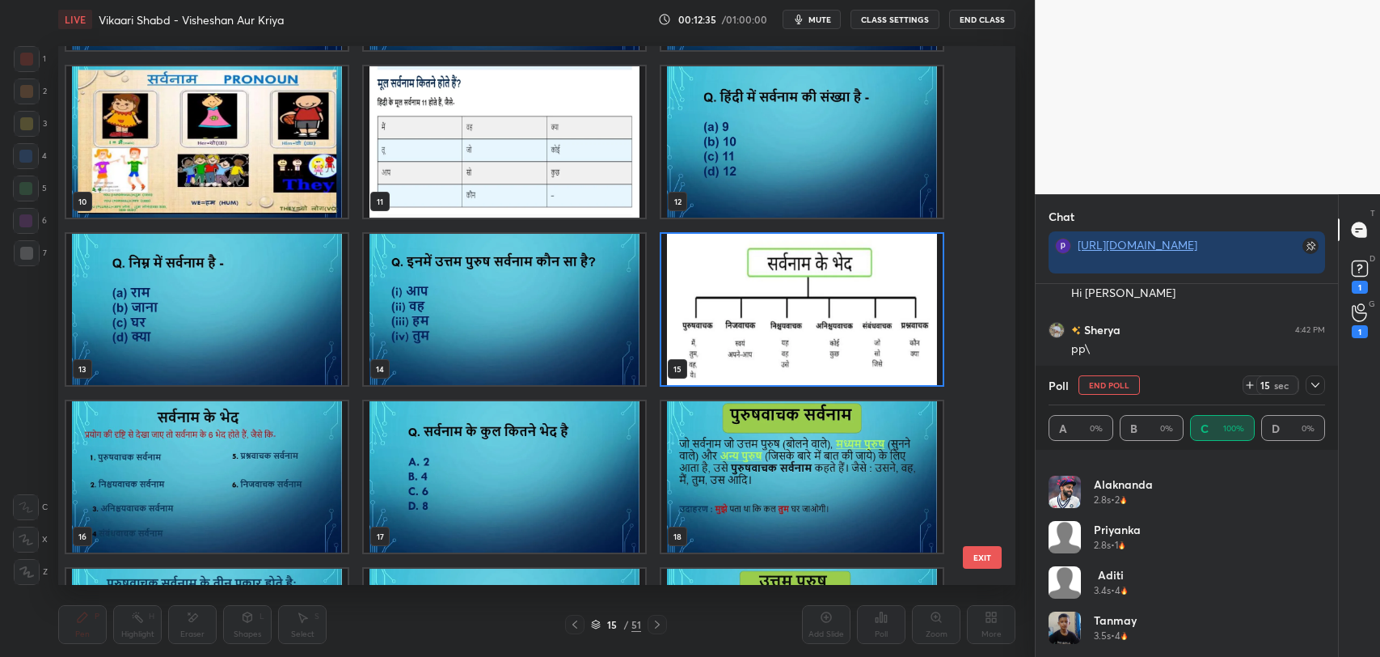
click at [775, 364] on img "grid" at bounding box center [801, 309] width 281 height 151
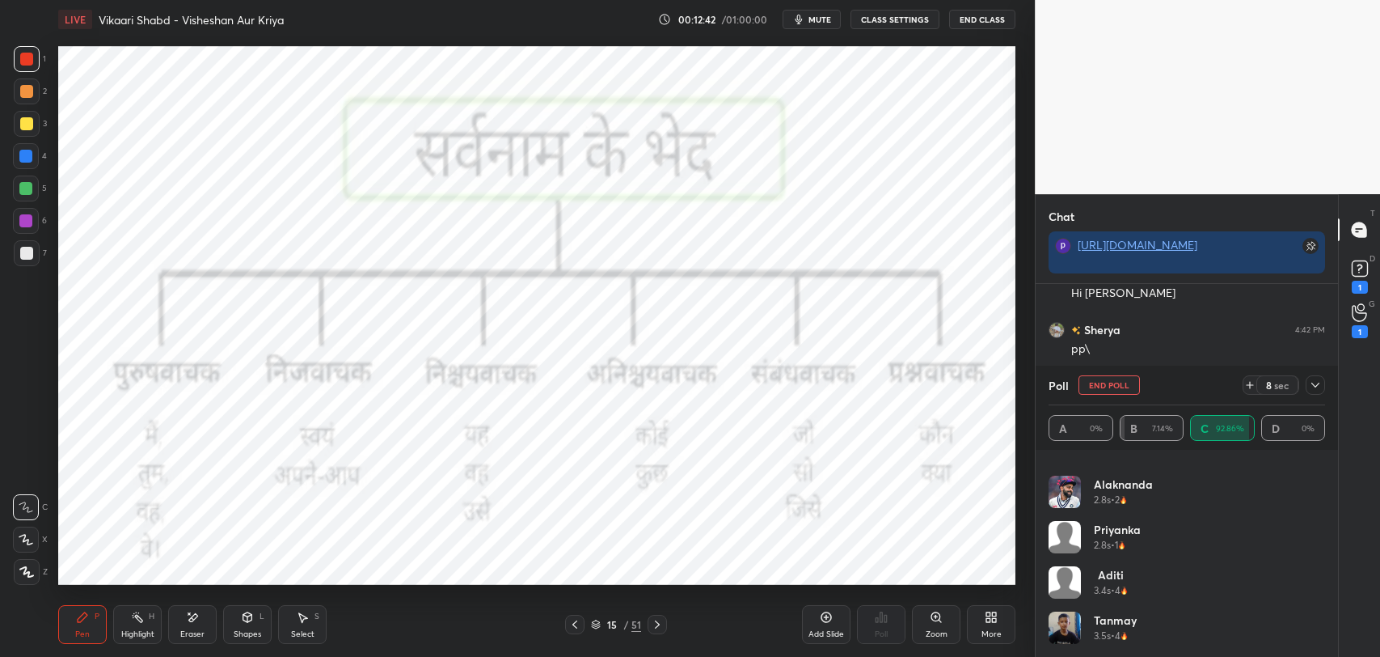
scroll to position [4761, 0]
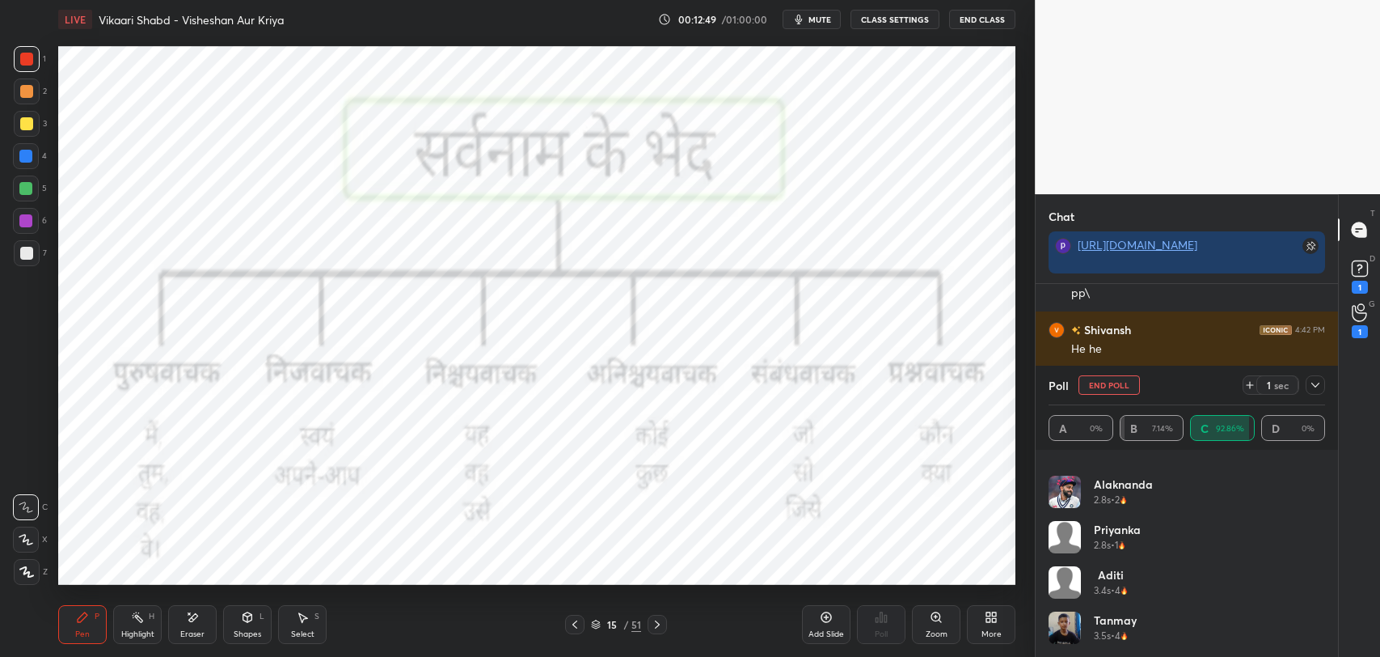
click at [248, 623] on icon at bounding box center [247, 616] width 13 height 13
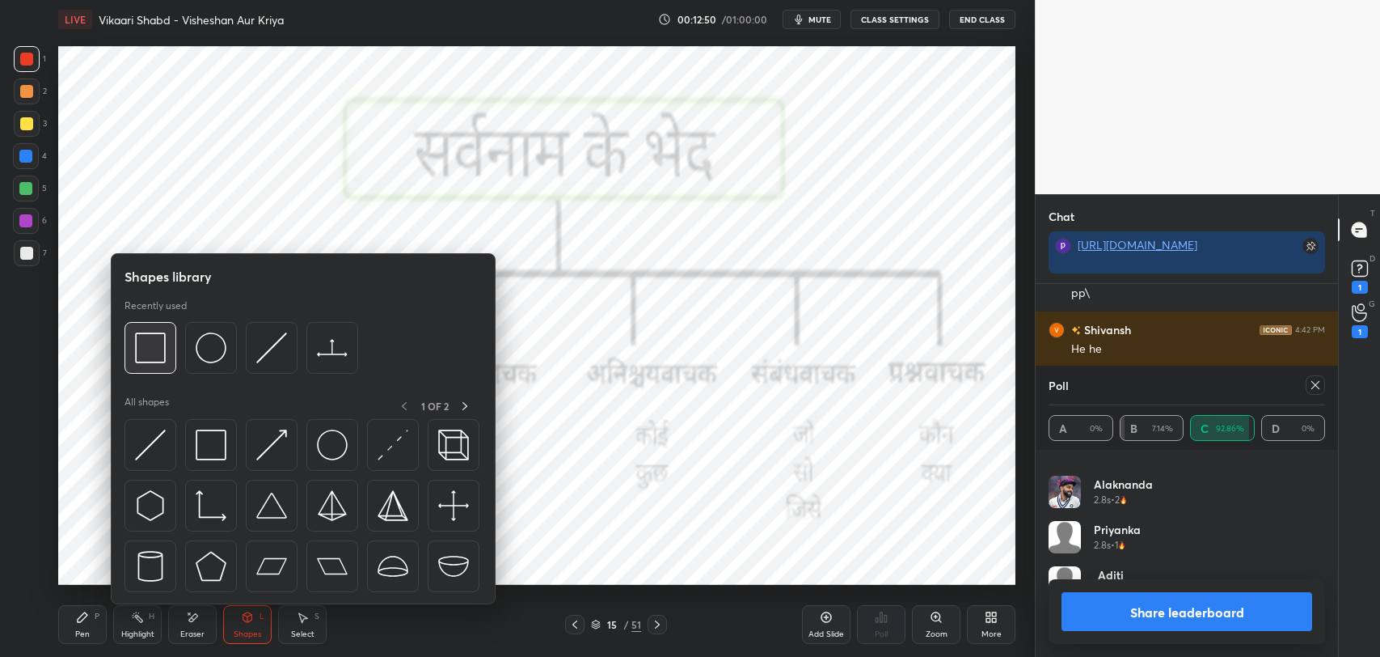
click at [150, 352] on img at bounding box center [150, 347] width 31 height 31
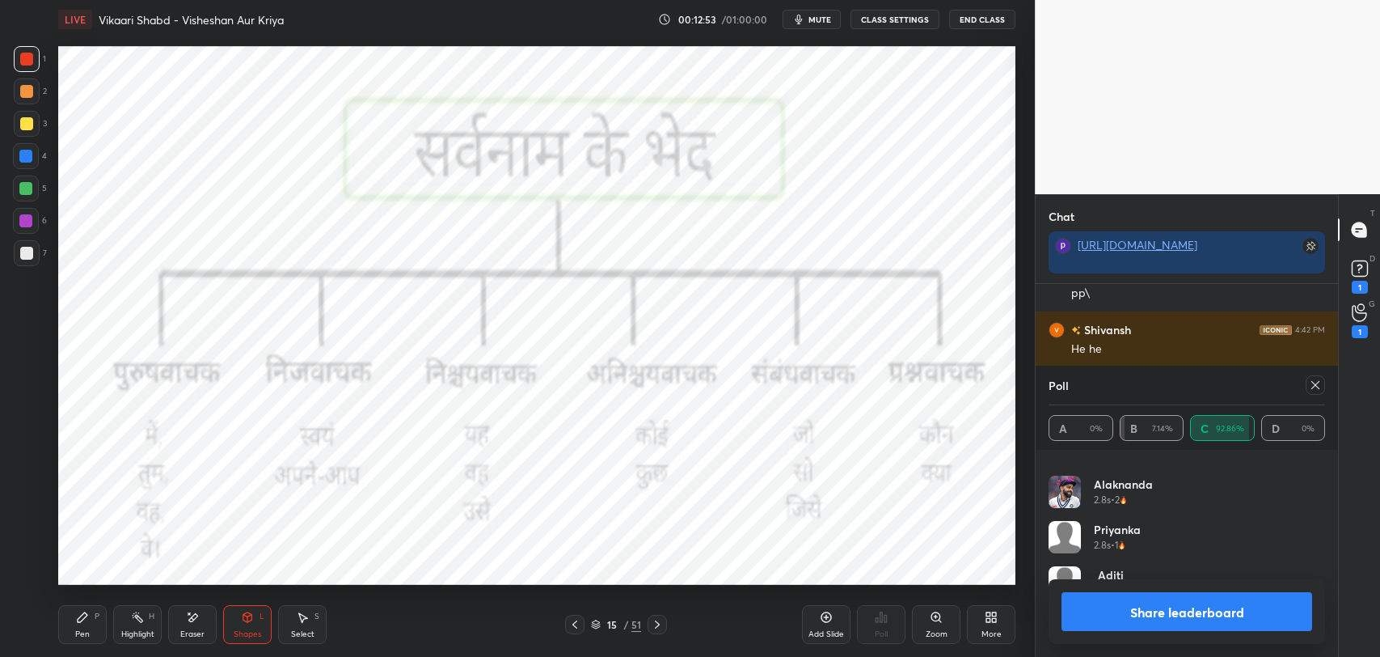
scroll to position [4816, 0]
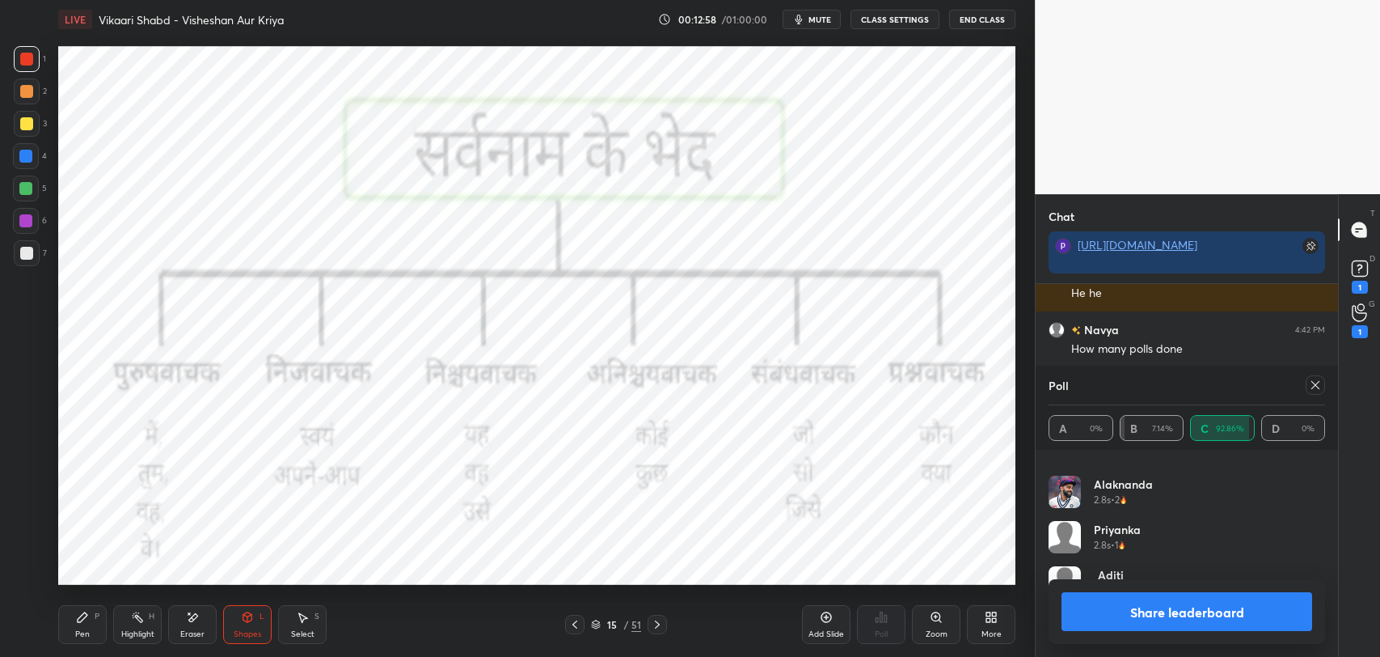
click at [78, 623] on div "Pen P" at bounding box center [82, 624] width 49 height 39
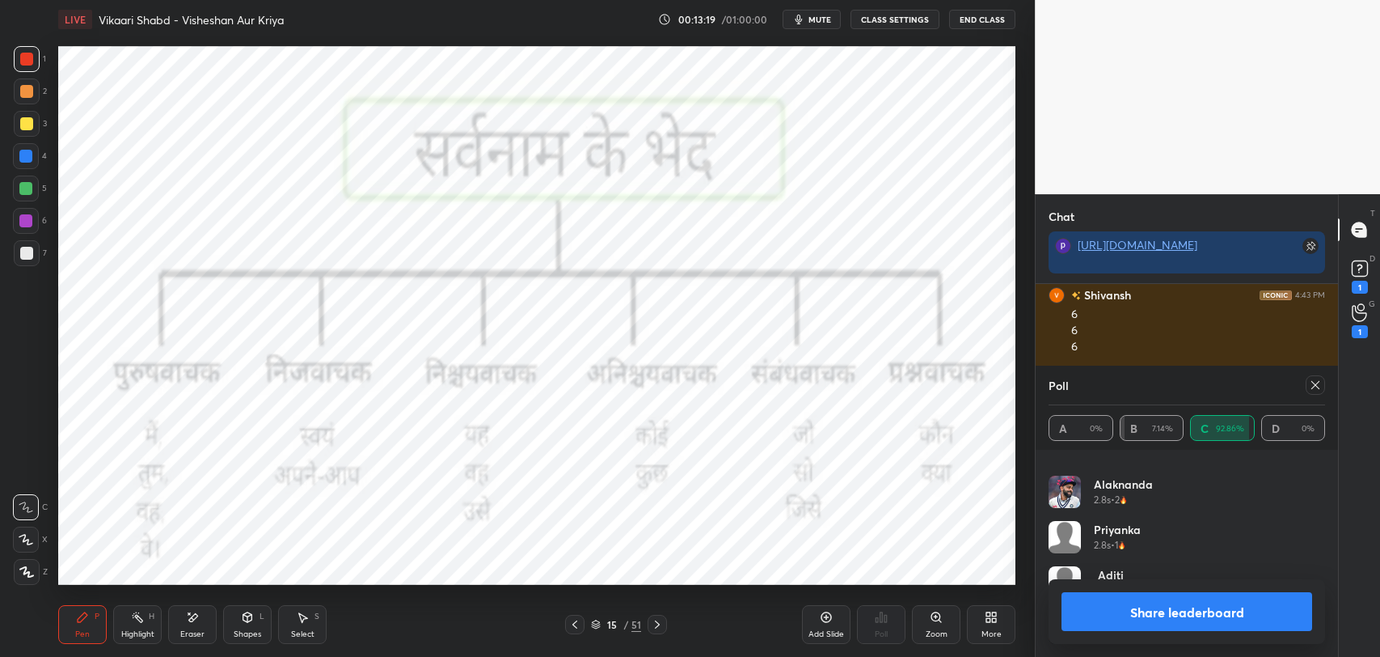
scroll to position [5034, 0]
click at [1312, 383] on icon at bounding box center [1315, 384] width 13 height 13
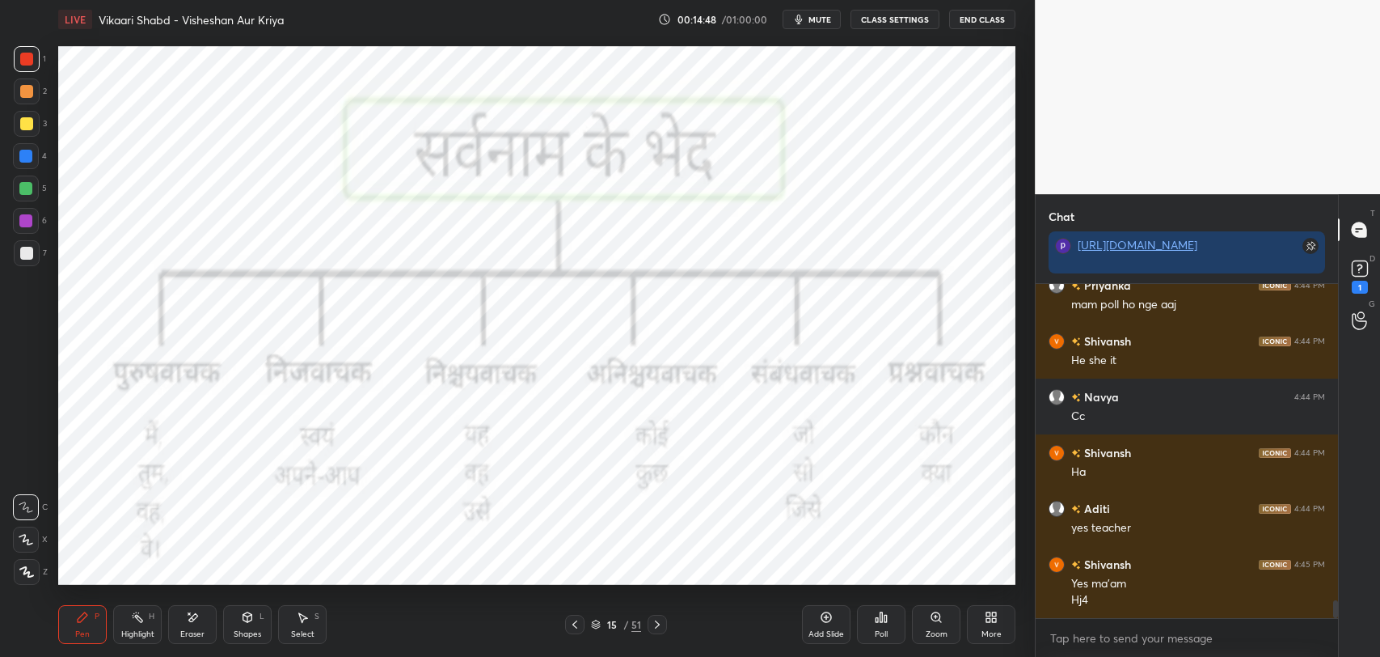
scroll to position [6089, 0]
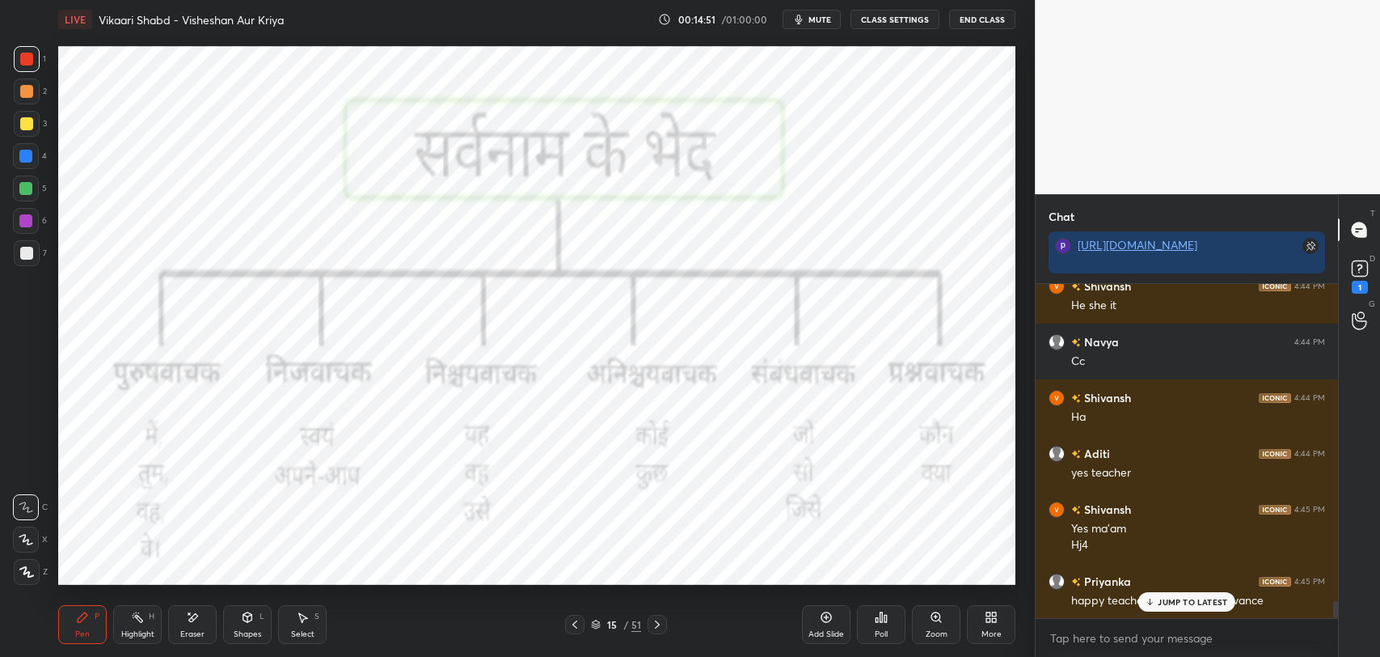
click at [1167, 603] on p "JUMP TO LATEST" at bounding box center [1193, 602] width 70 height 10
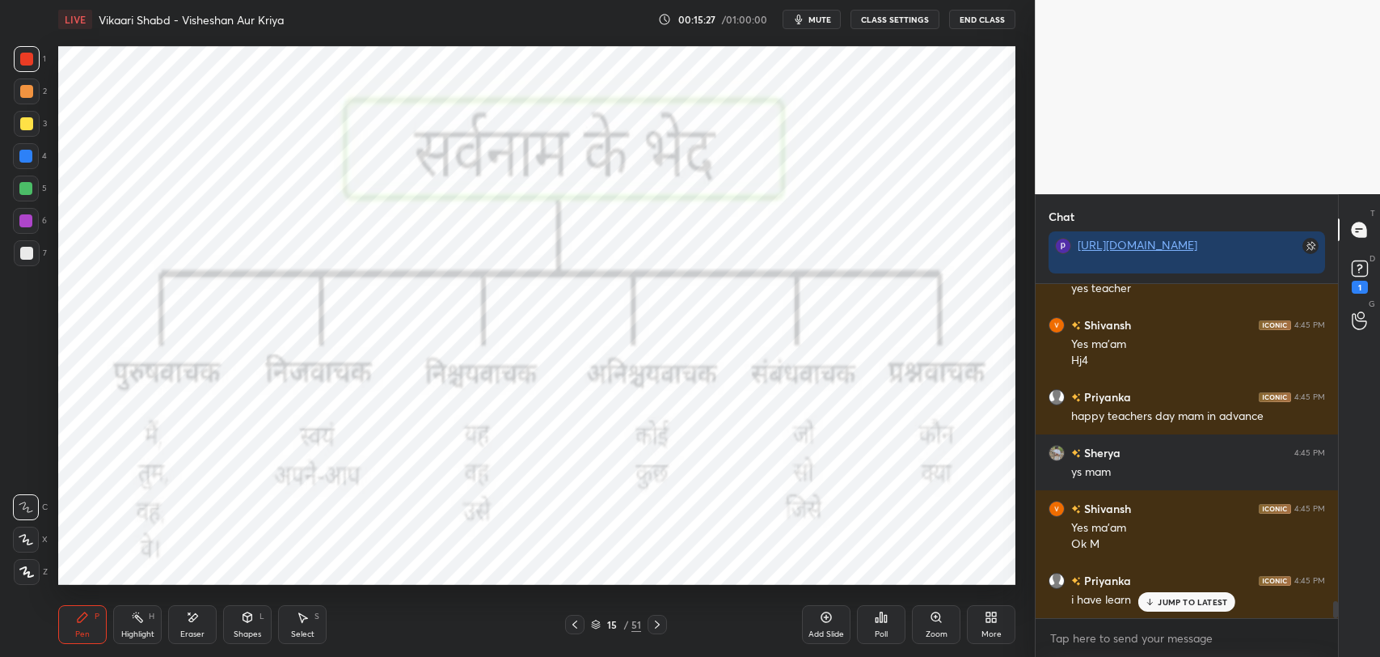
scroll to position [6328, 0]
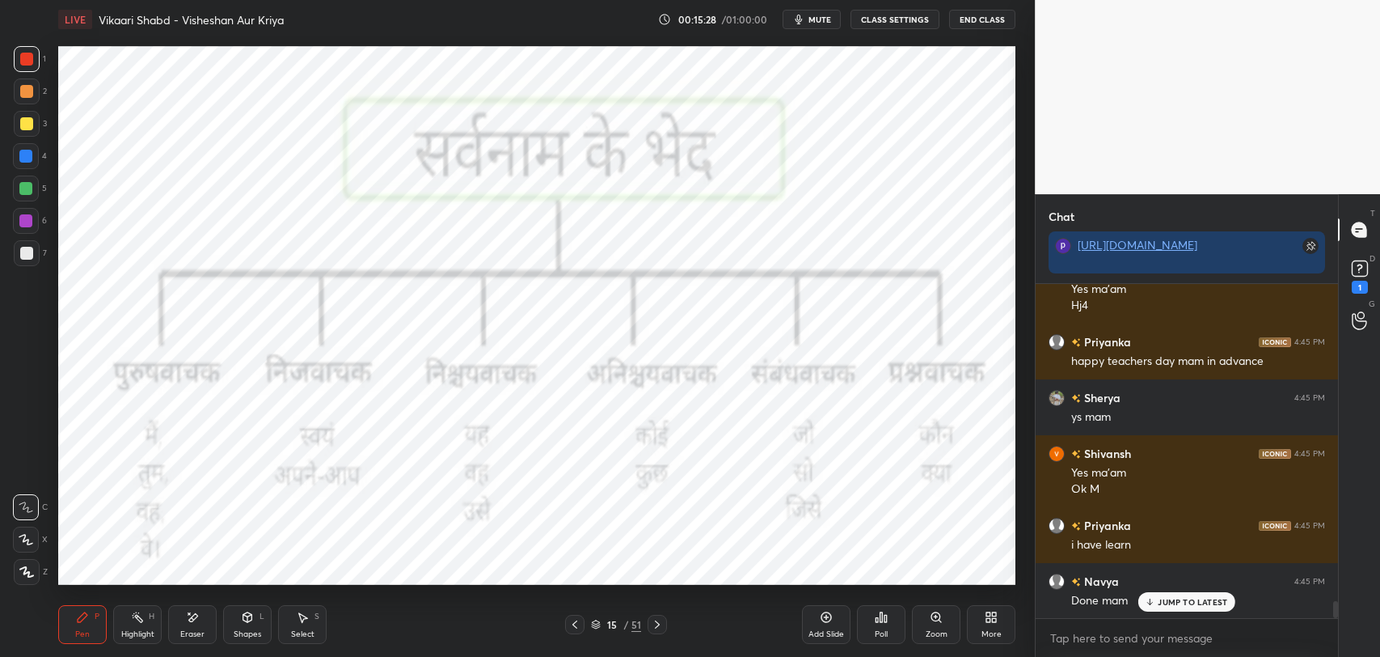
click at [1169, 597] on p "JUMP TO LATEST" at bounding box center [1193, 602] width 70 height 10
click at [570, 623] on icon at bounding box center [574, 624] width 13 height 13
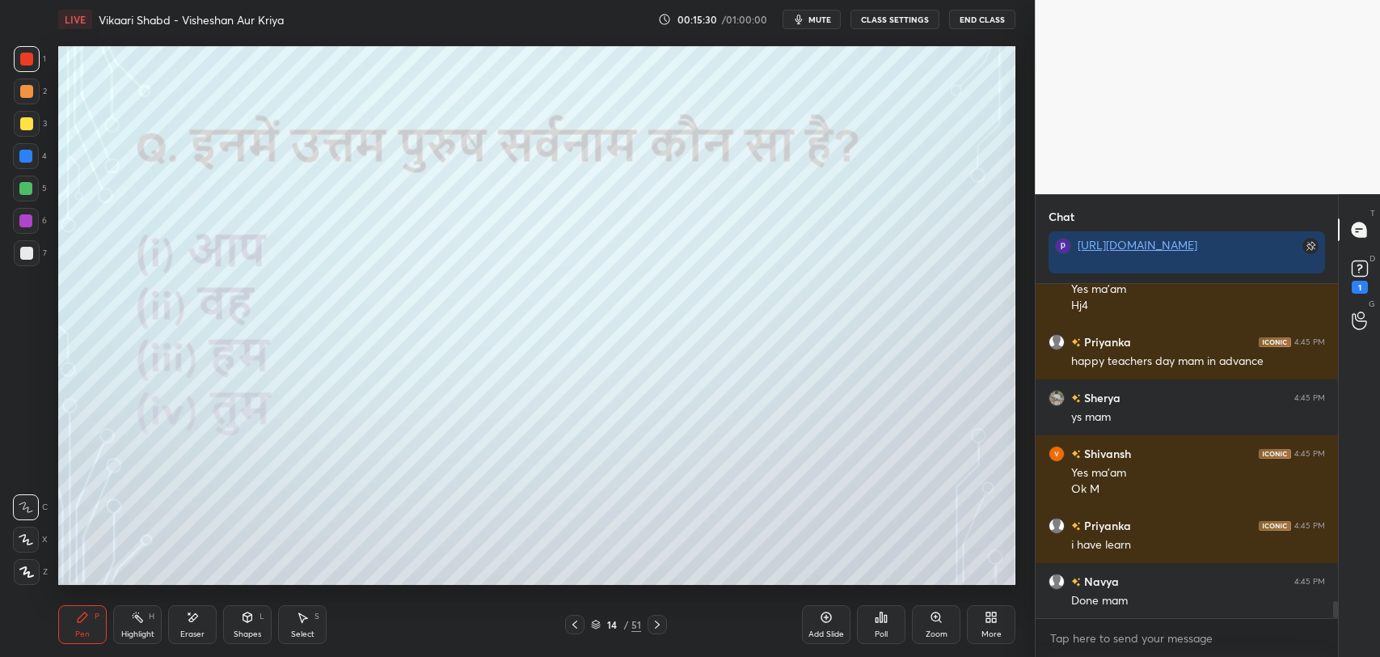
click at [570, 623] on icon at bounding box center [574, 624] width 13 height 13
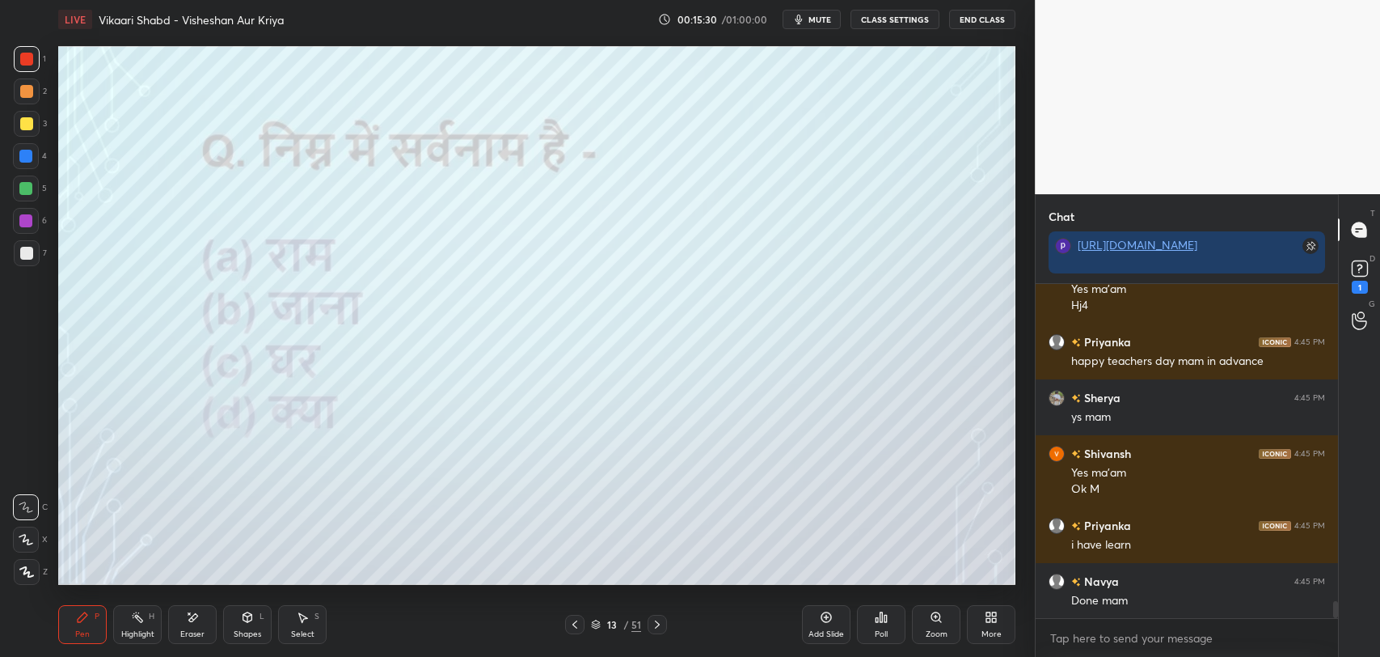
scroll to position [6384, 0]
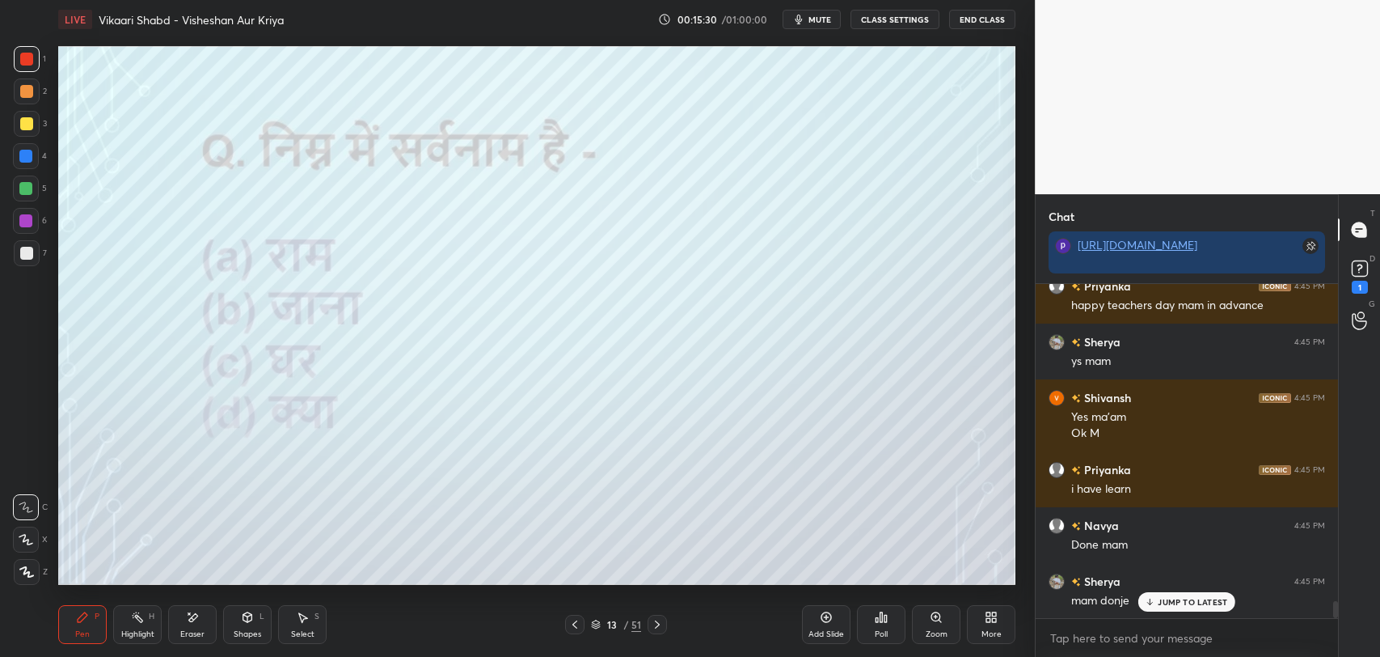
click at [570, 623] on icon at bounding box center [574, 624] width 13 height 13
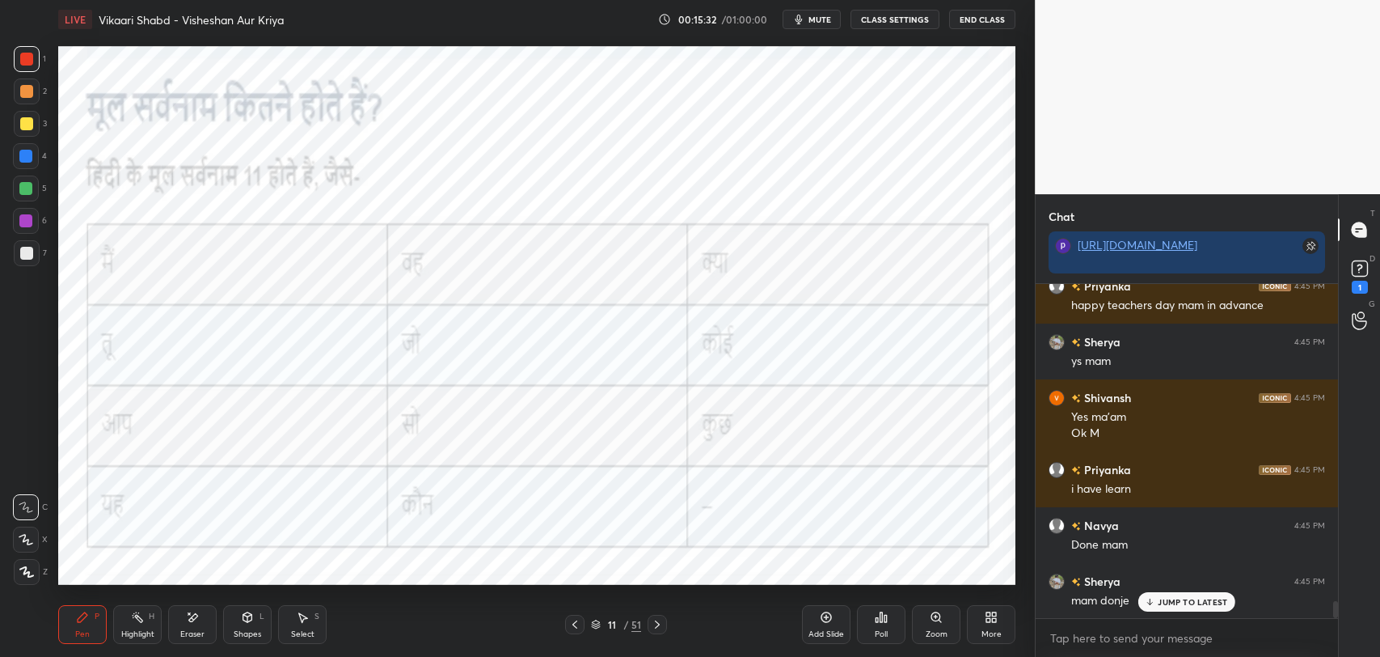
click at [179, 625] on div "Eraser" at bounding box center [192, 624] width 49 height 39
click at [60, 0] on html "1 2 3 4 5 6 7 C X Z E E Erase all H H LIVE Vikaari Shabd - Visheshan Aur Kriya …" at bounding box center [690, 0] width 1380 height 0
click at [75, 623] on div "Pen P" at bounding box center [82, 624] width 49 height 39
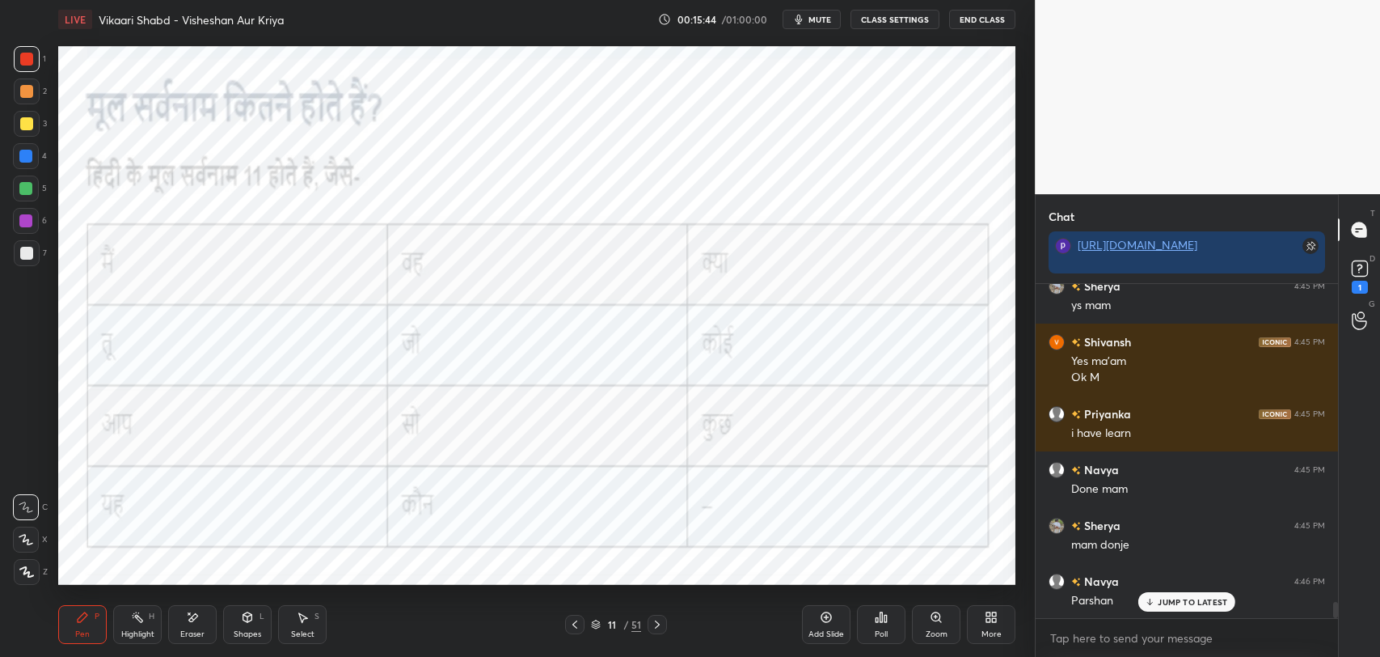
click at [189, 619] on icon at bounding box center [193, 617] width 9 height 8
click at [102, 623] on div "Pen P" at bounding box center [82, 624] width 49 height 39
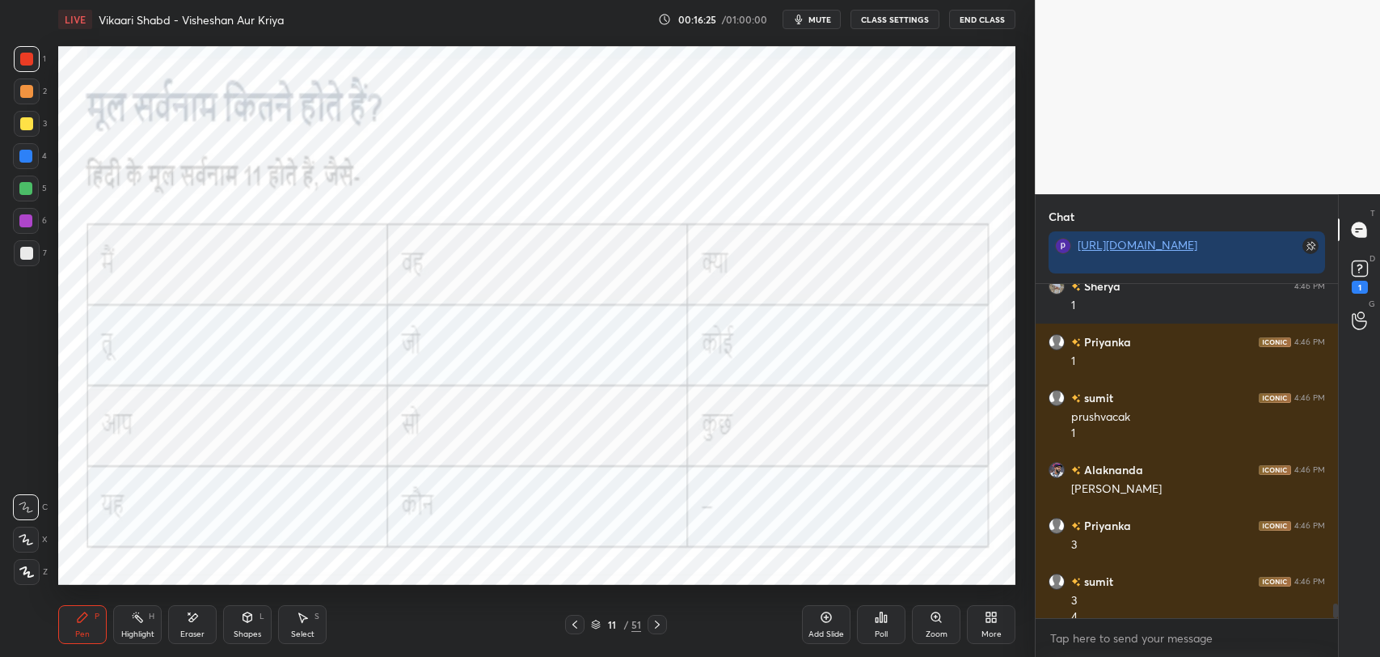
scroll to position [7212, 0]
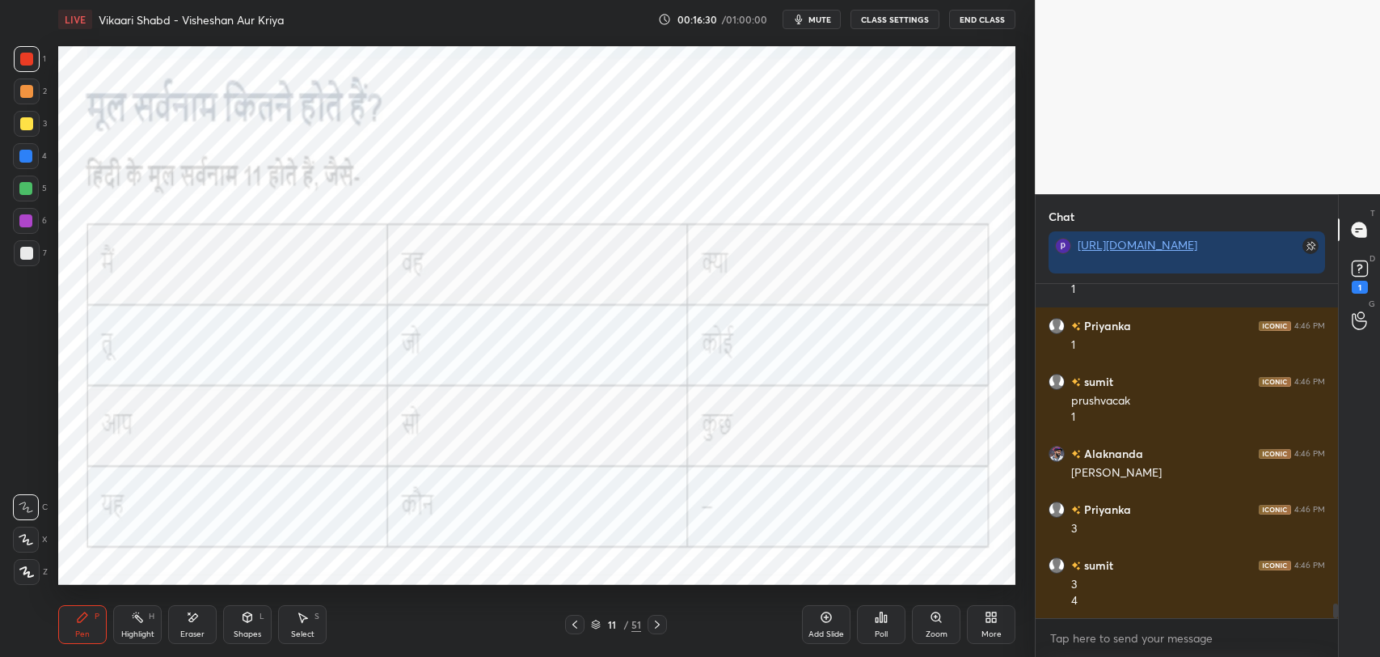
click at [202, 607] on div "Eraser" at bounding box center [192, 624] width 49 height 39
click at [82, 621] on icon at bounding box center [82, 616] width 13 height 13
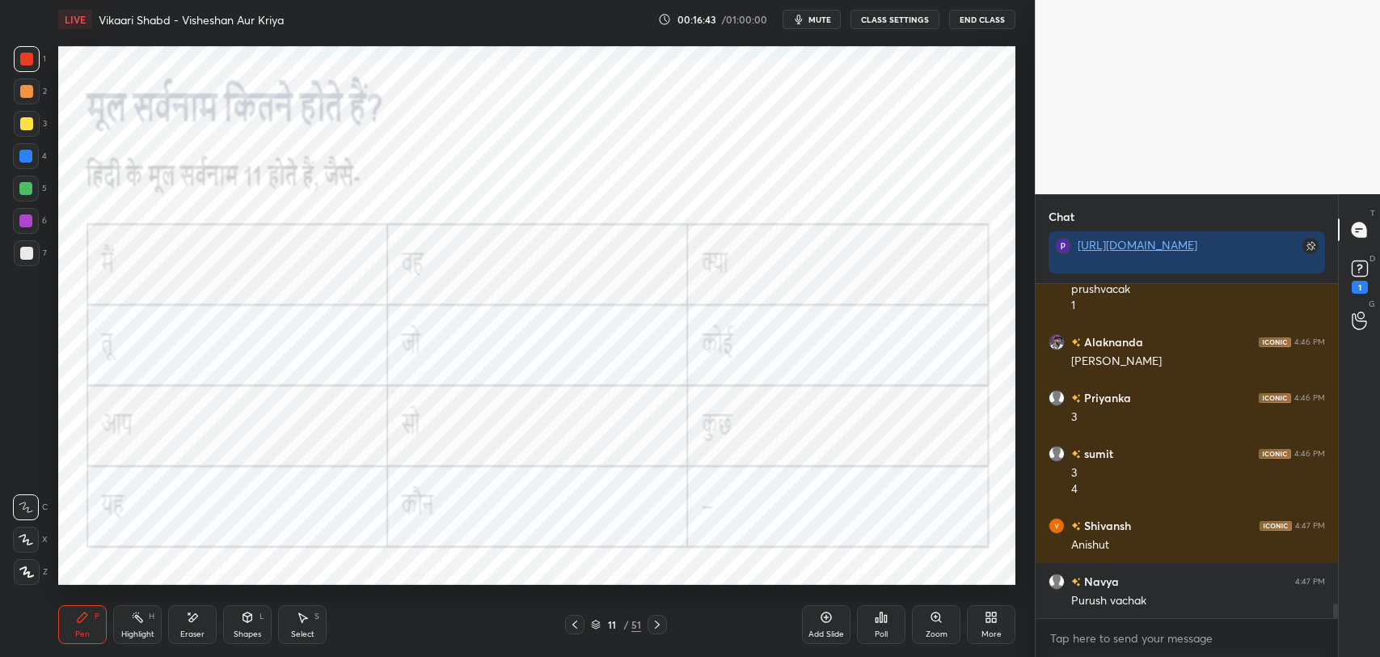
scroll to position [7380, 0]
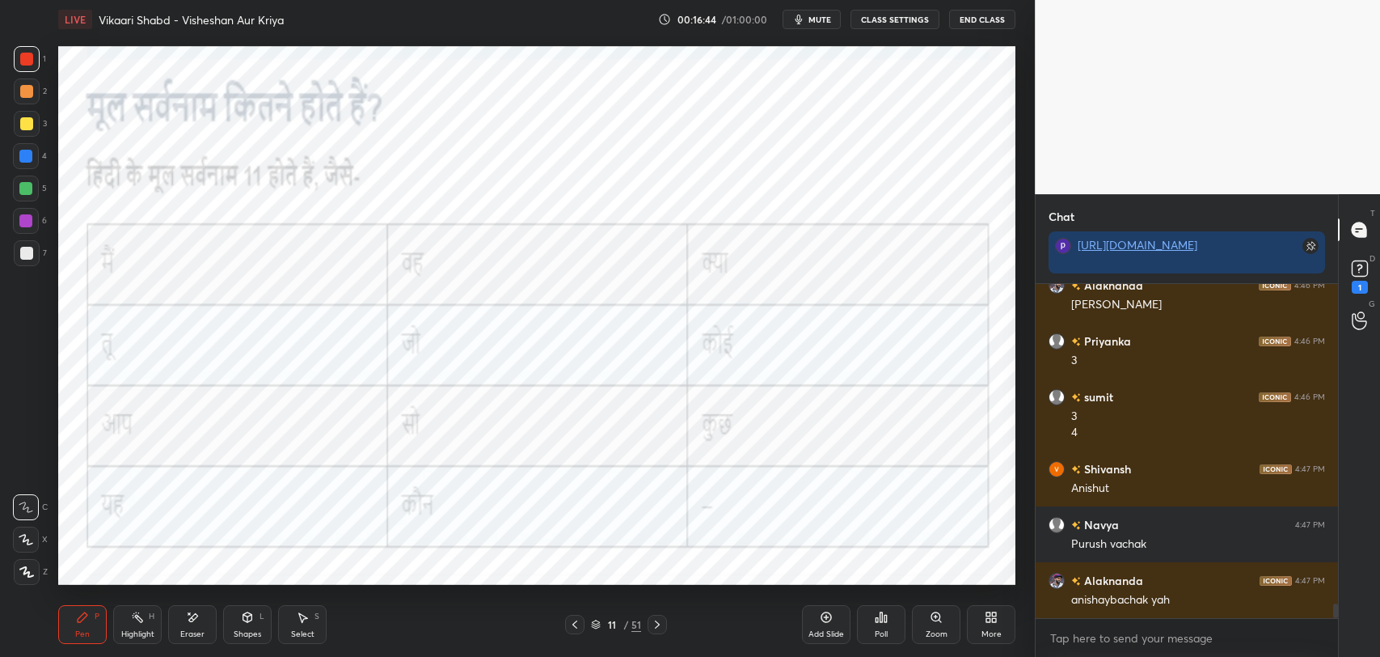
click at [806, 29] on div "LIVE Vikaari Shabd - Visheshan Aur Kriya 00:16:44 / 01:00:00 mute CLASS SETTING…" at bounding box center [536, 19] width 957 height 39
click at [788, 17] on button "mute" at bounding box center [812, 19] width 58 height 19
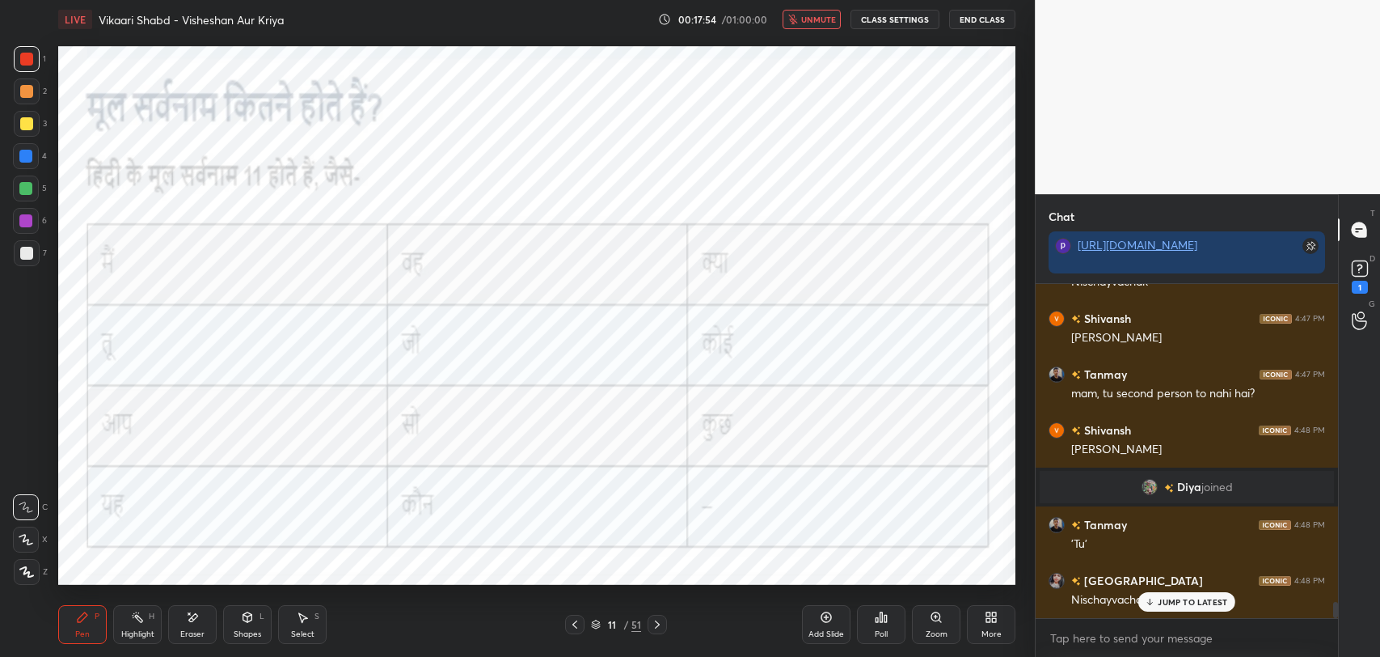
scroll to position [6517, 0]
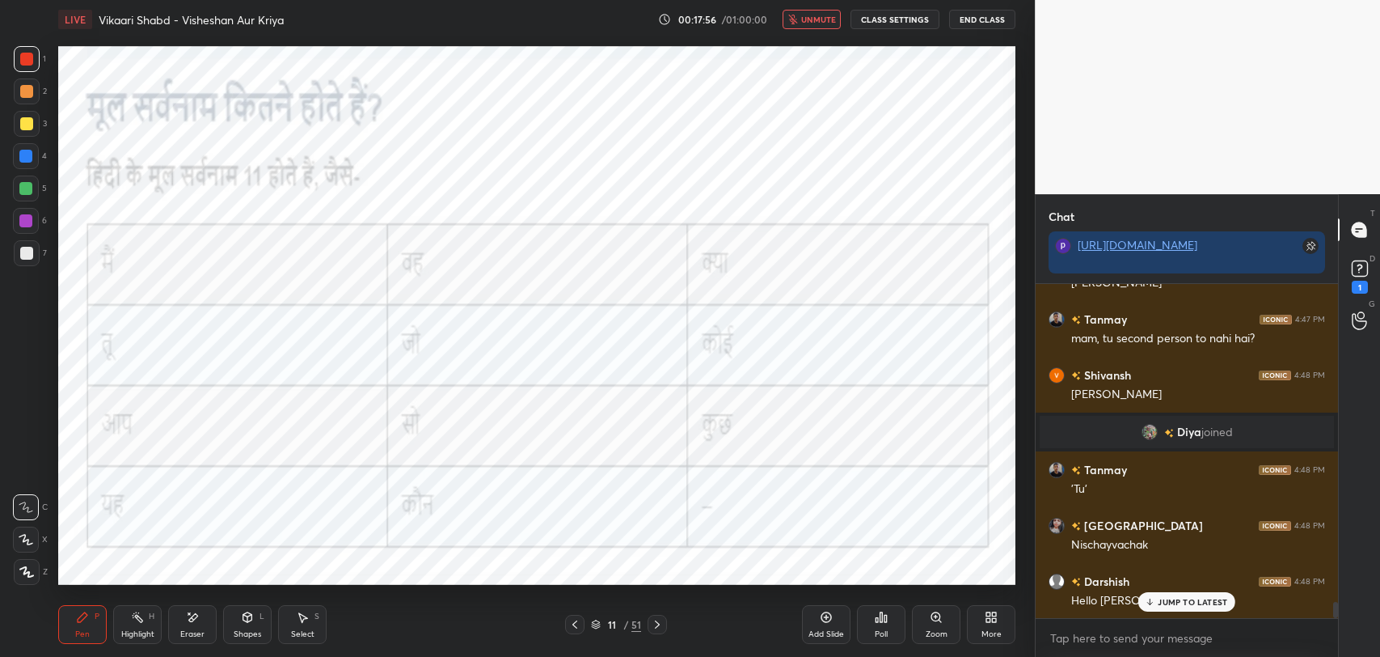
click at [825, 23] on span "unmute" at bounding box center [818, 19] width 35 height 11
click at [1155, 597] on icon at bounding box center [1150, 602] width 11 height 10
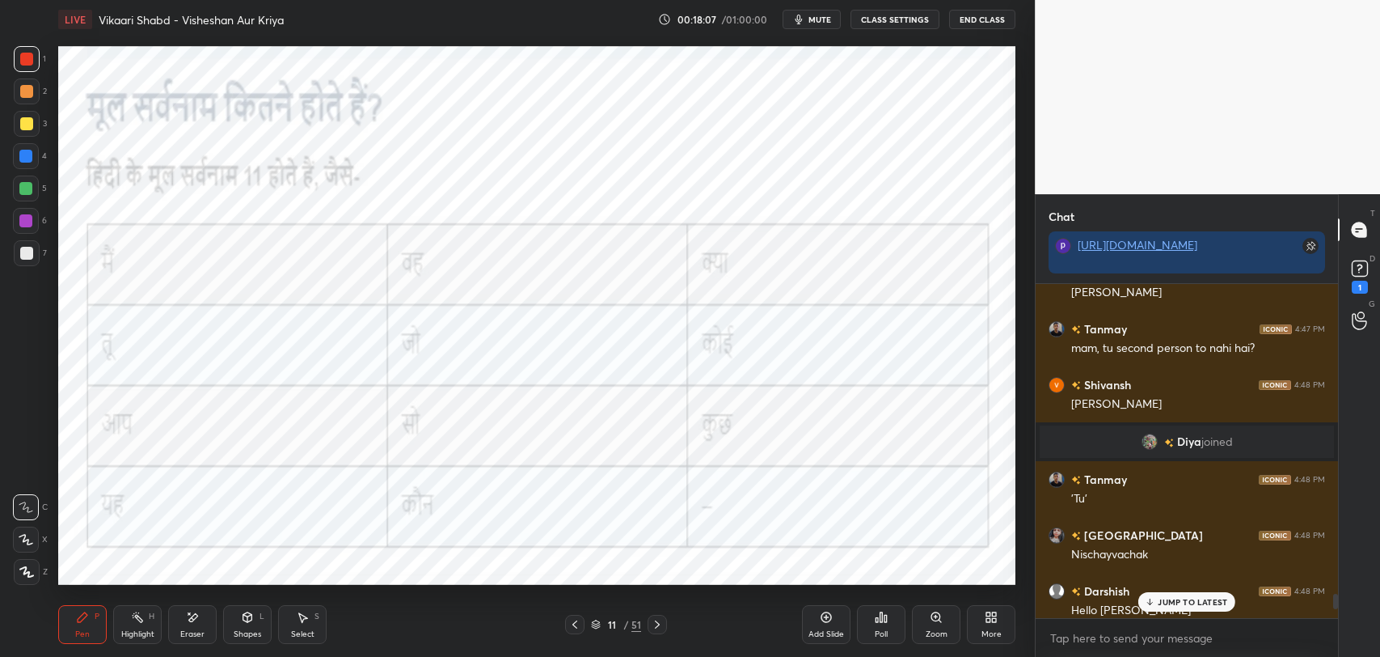
scroll to position [6492, 0]
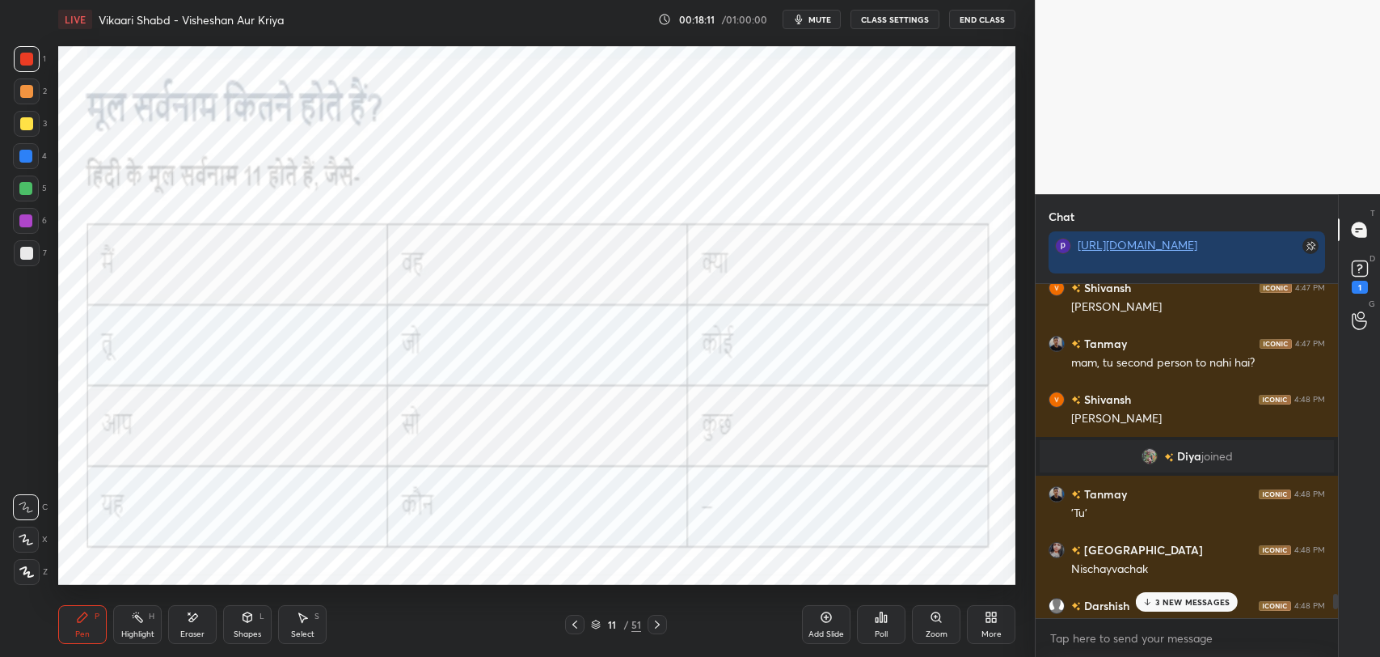
click at [1175, 597] on p "3 NEW MESSAGES" at bounding box center [1192, 602] width 74 height 10
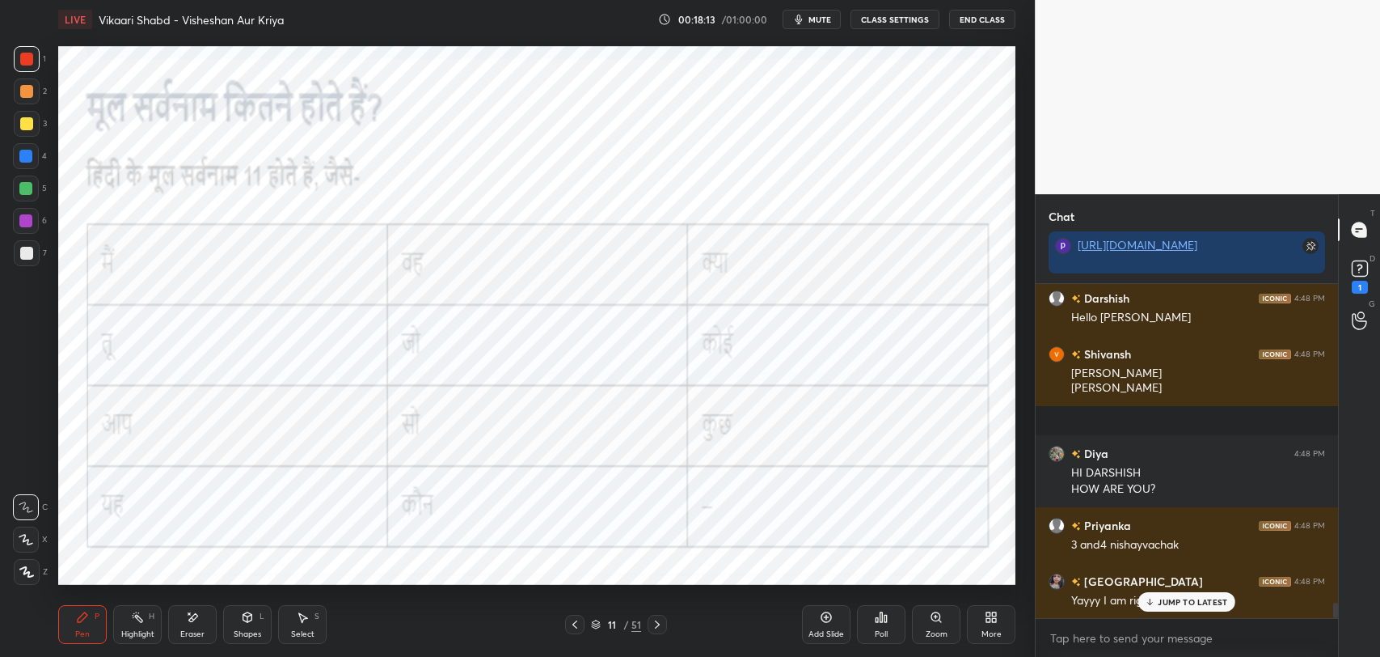
click at [1160, 603] on p "JUMP TO LATEST" at bounding box center [1193, 602] width 70 height 10
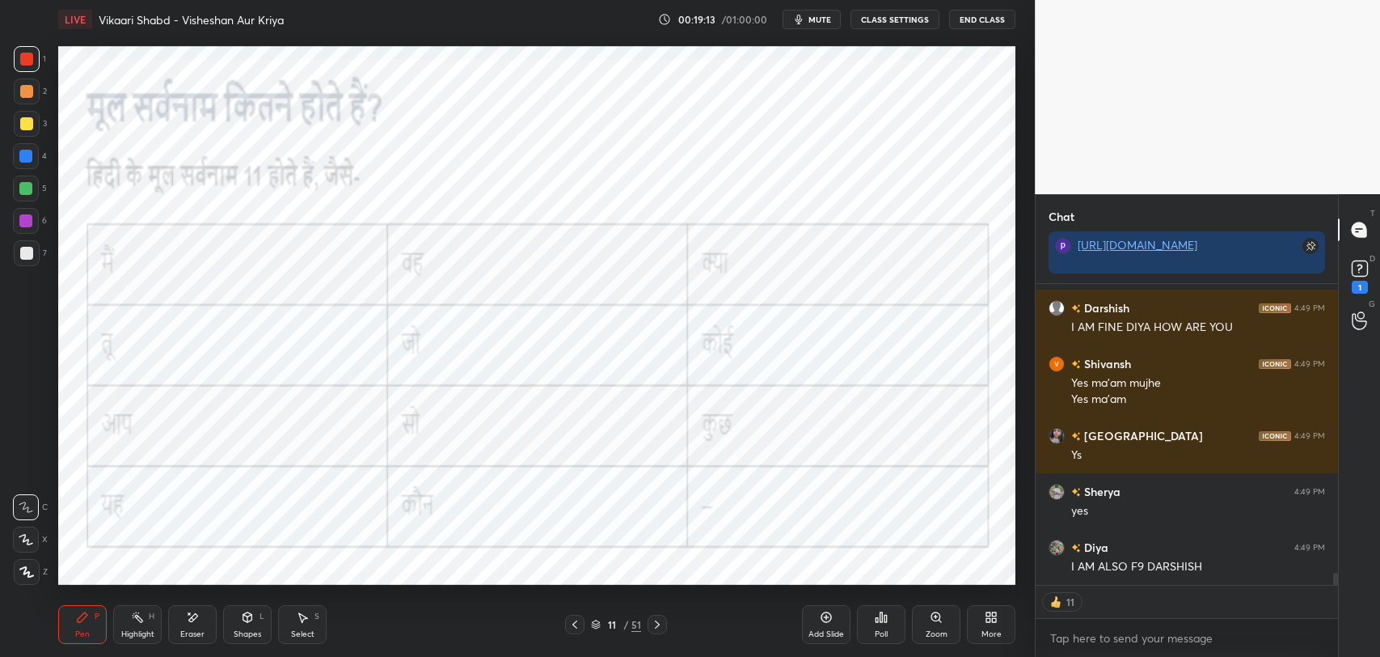
scroll to position [7351, 0]
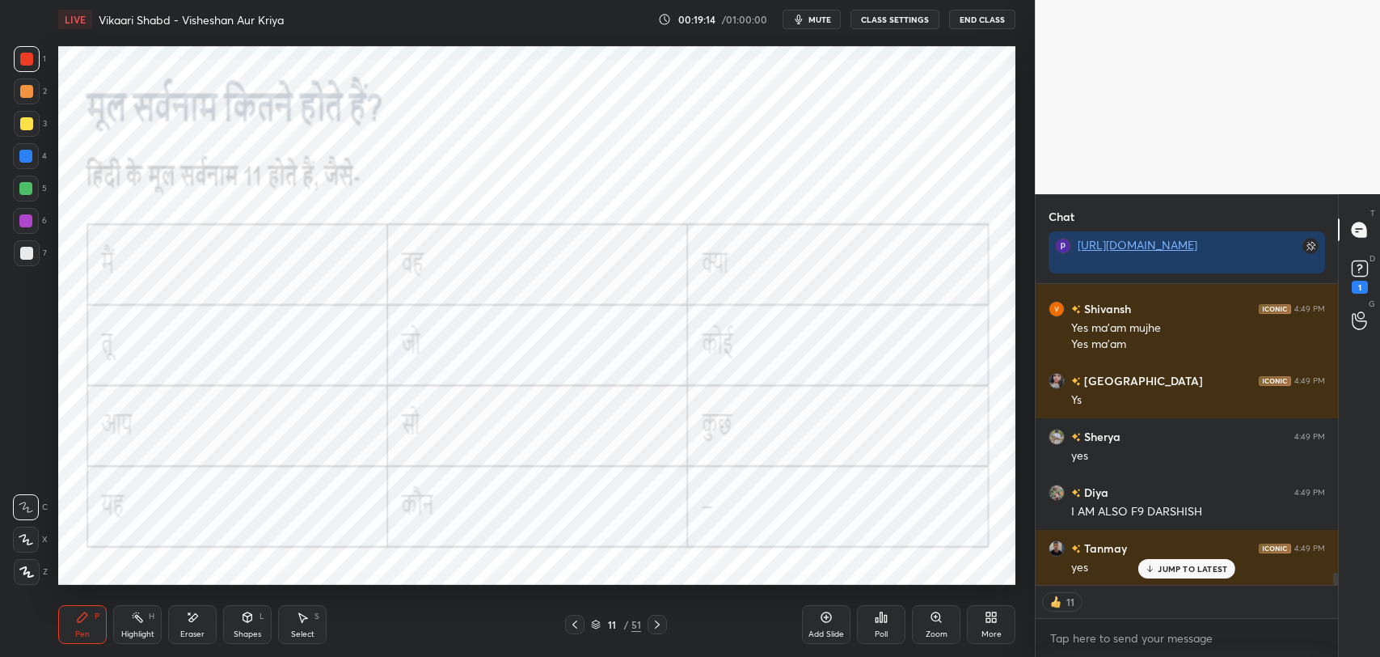
click at [1164, 570] on p "JUMP TO LATEST" at bounding box center [1193, 569] width 70 height 10
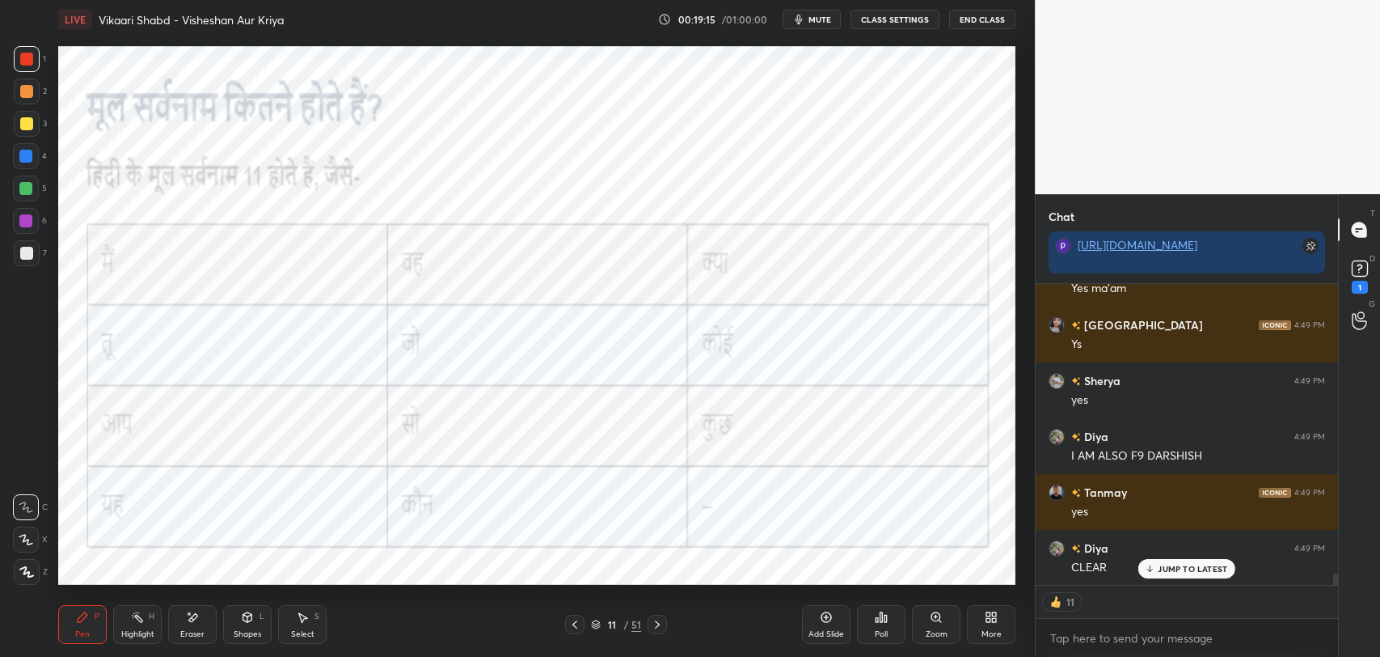
scroll to position [7463, 0]
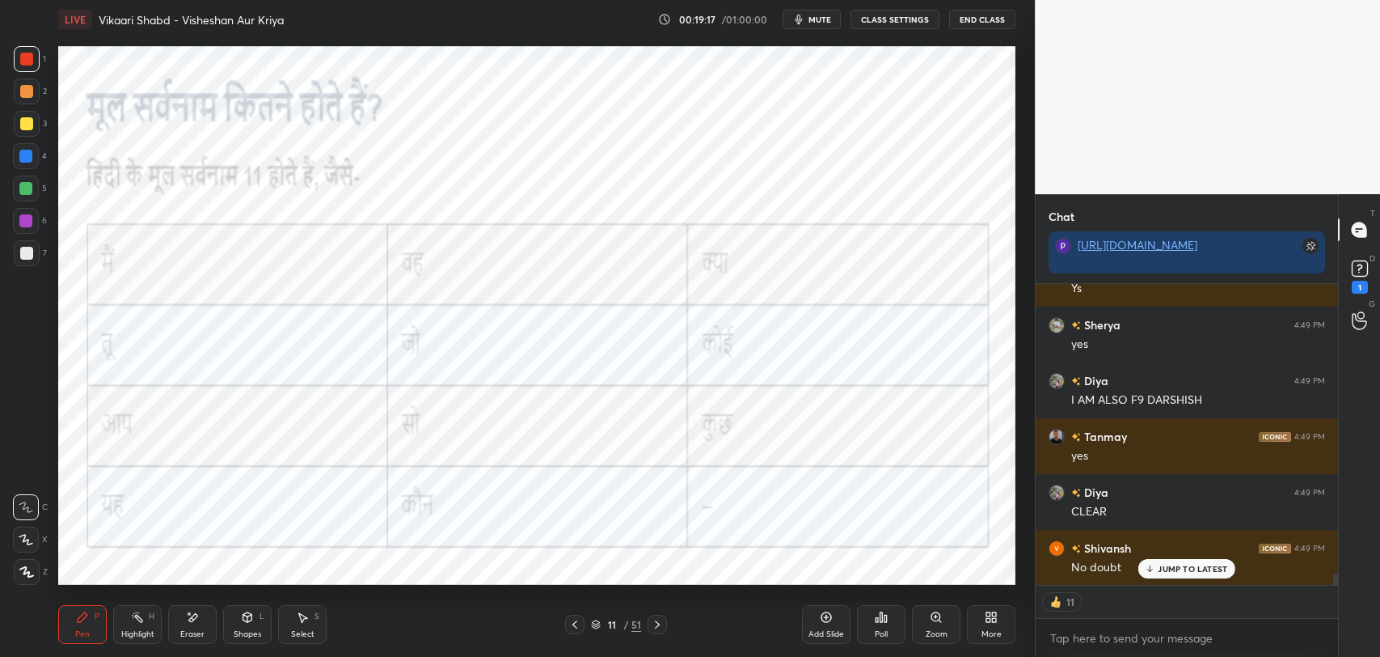
click at [1180, 571] on p "JUMP TO LATEST" at bounding box center [1193, 569] width 70 height 10
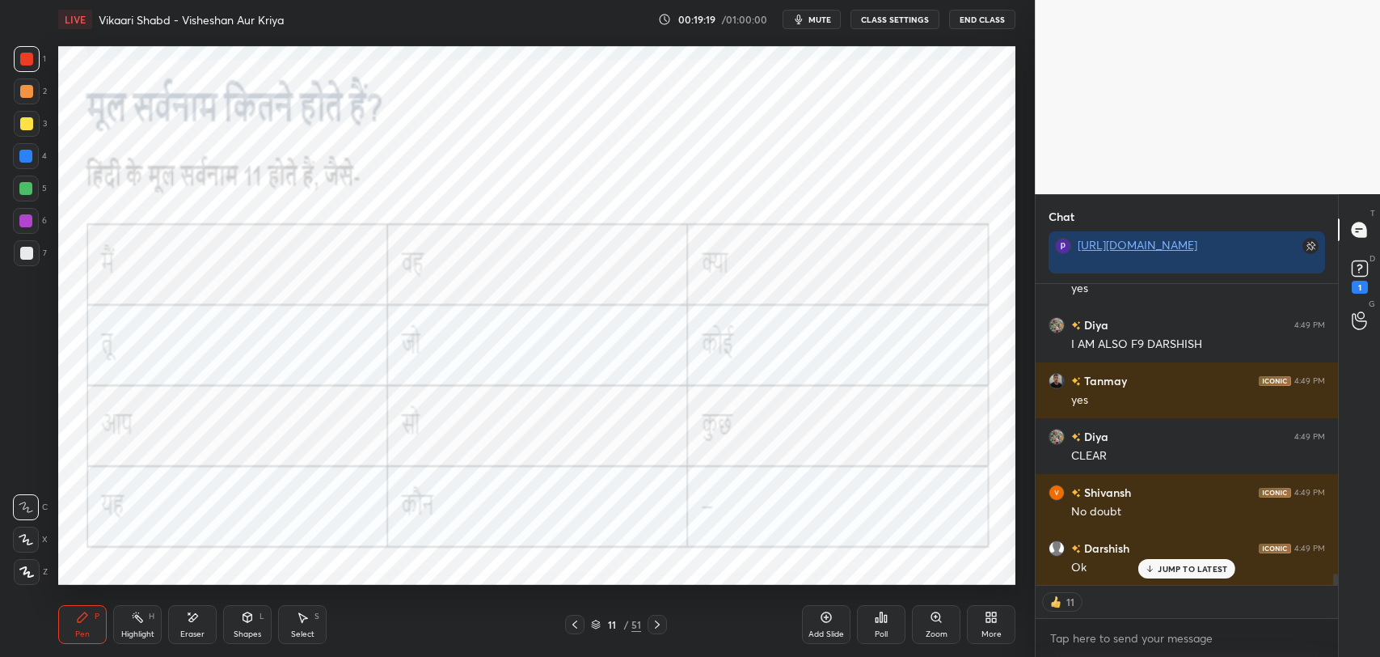
scroll to position [7574, 0]
click at [1186, 564] on p "JUMP TO LATEST" at bounding box center [1193, 569] width 70 height 10
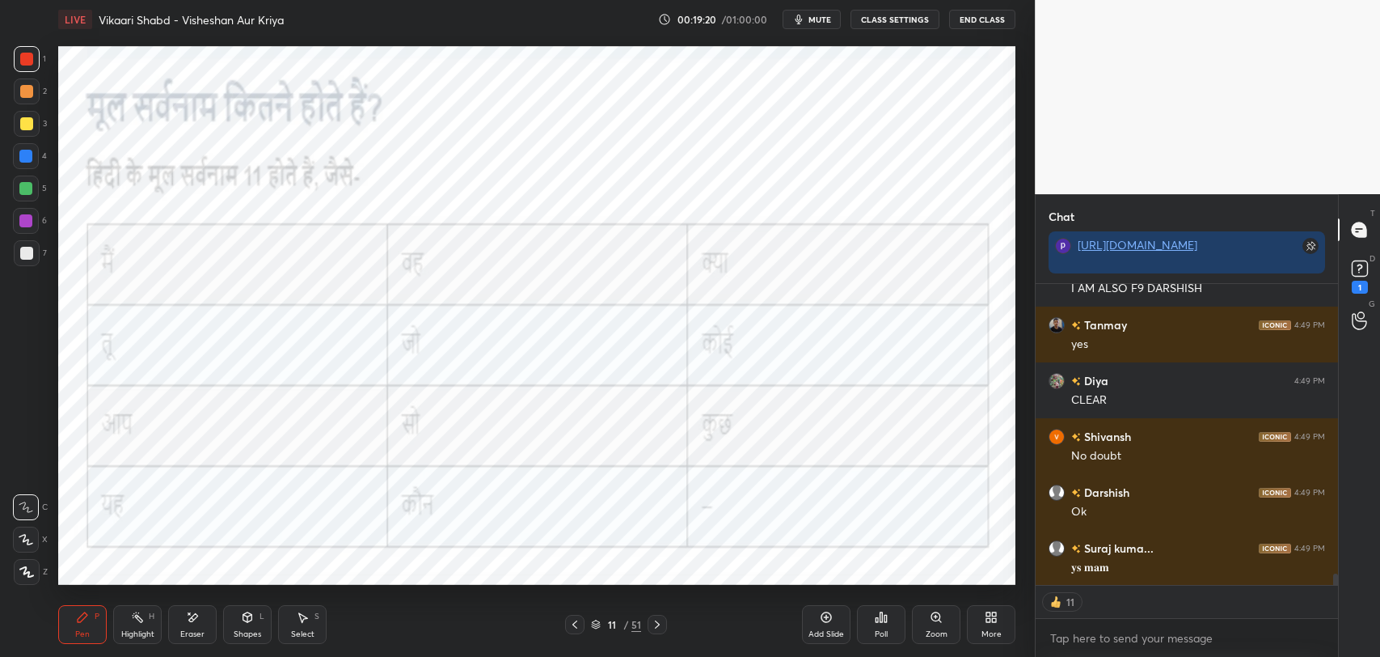
scroll to position [7613, 0]
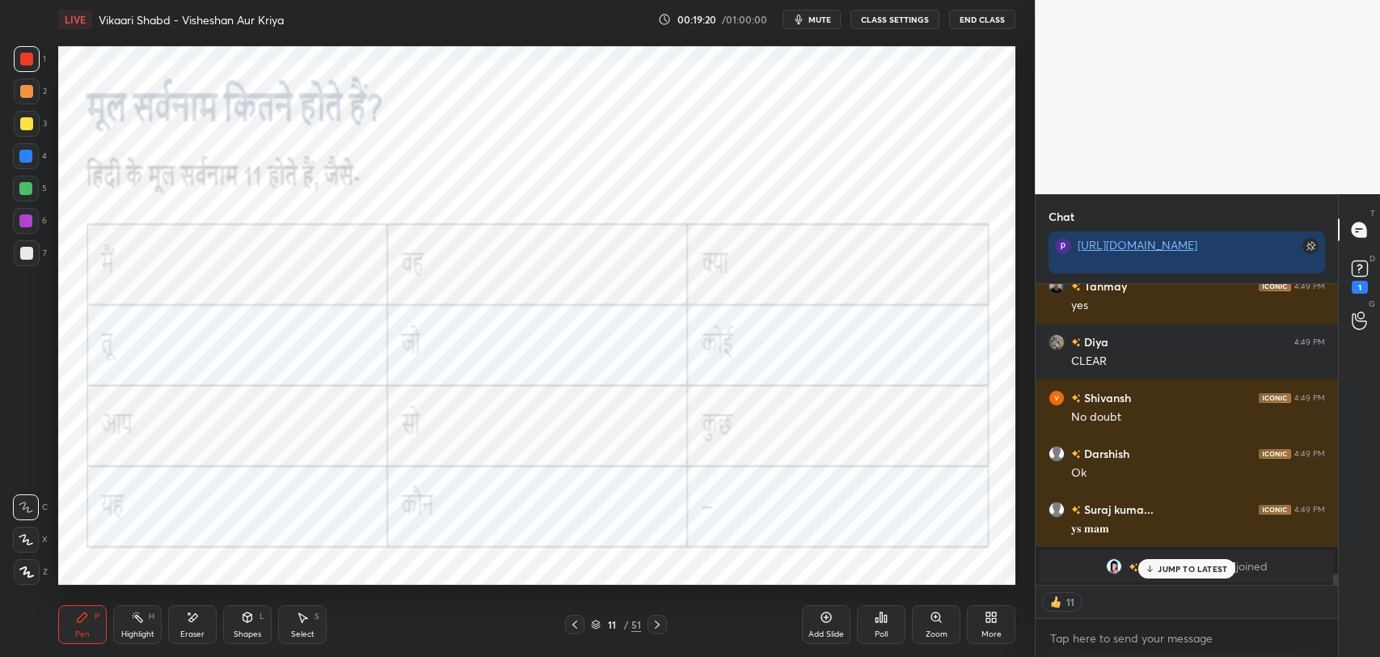
click at [611, 621] on div "11" at bounding box center [612, 624] width 16 height 10
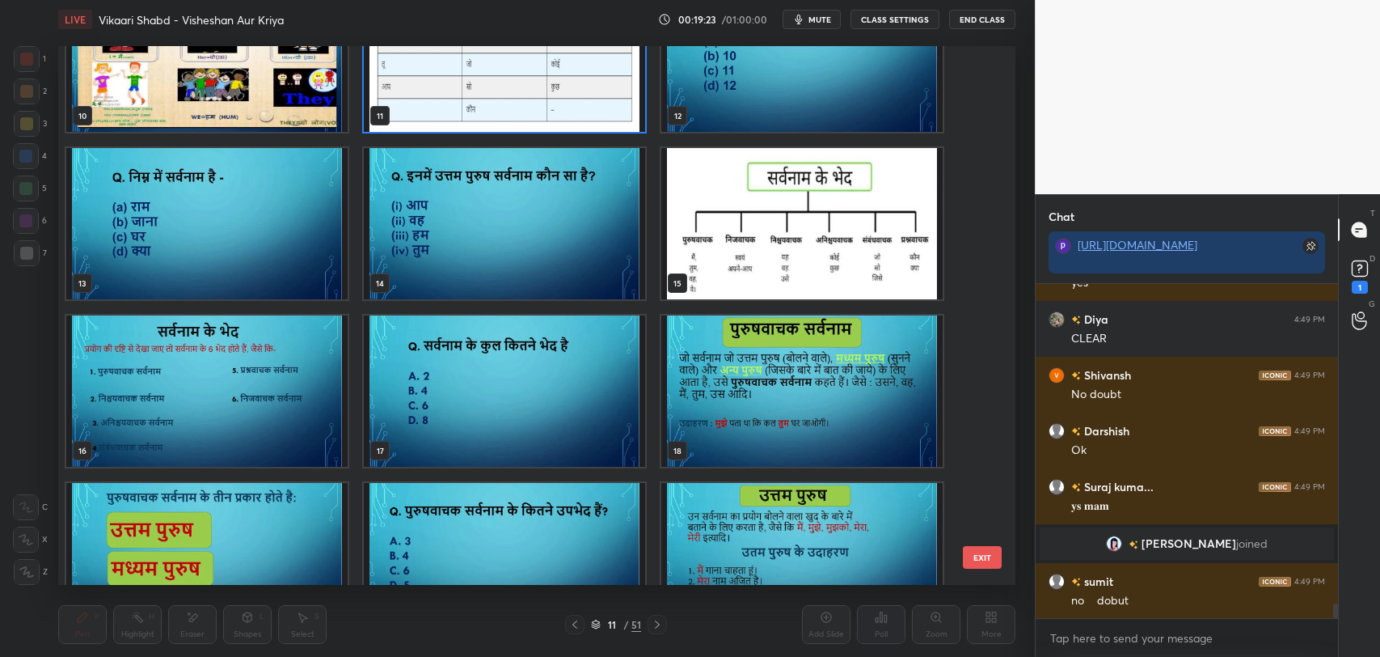
scroll to position [580, 0]
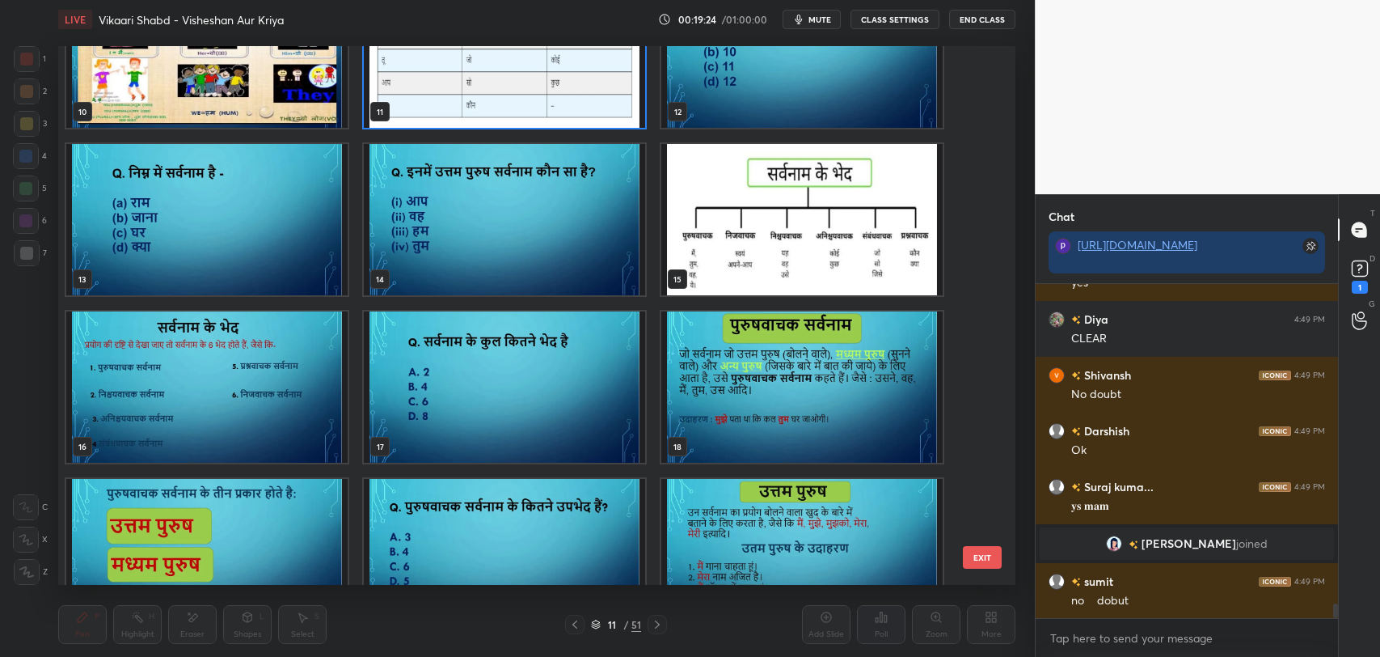
click at [833, 403] on img "grid" at bounding box center [801, 386] width 281 height 151
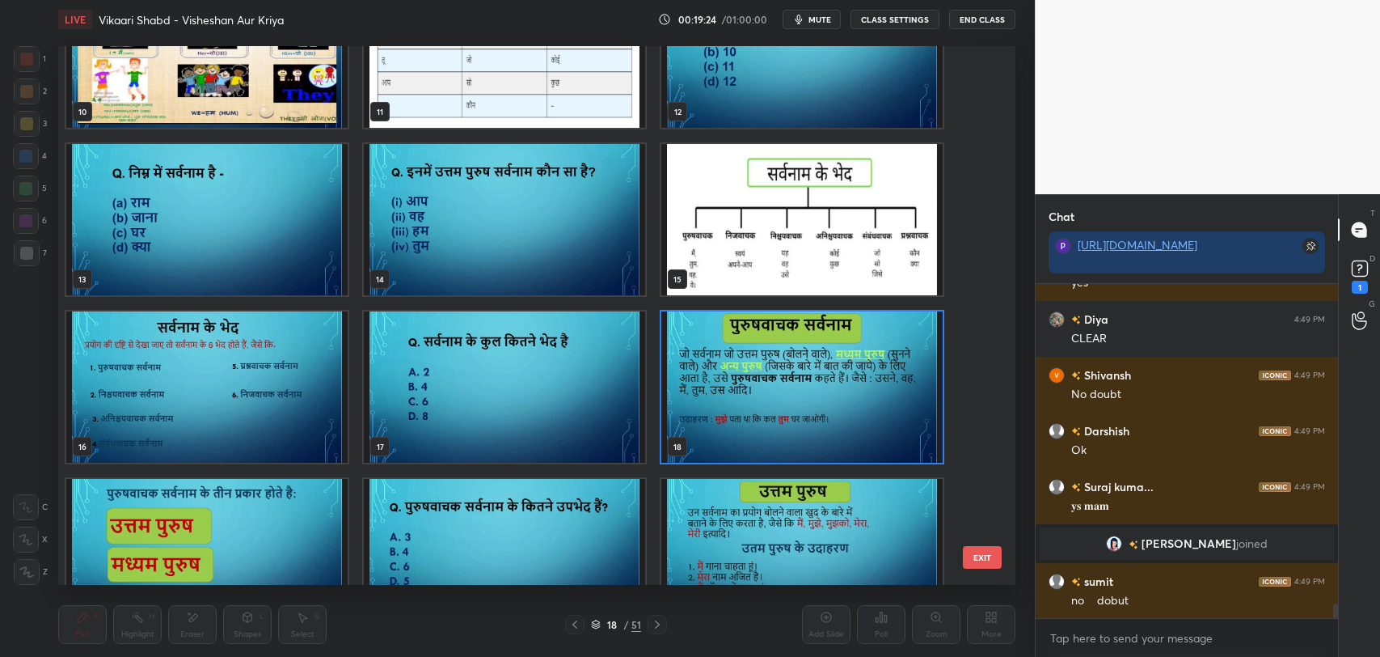
click at [833, 403] on img "grid" at bounding box center [801, 386] width 281 height 151
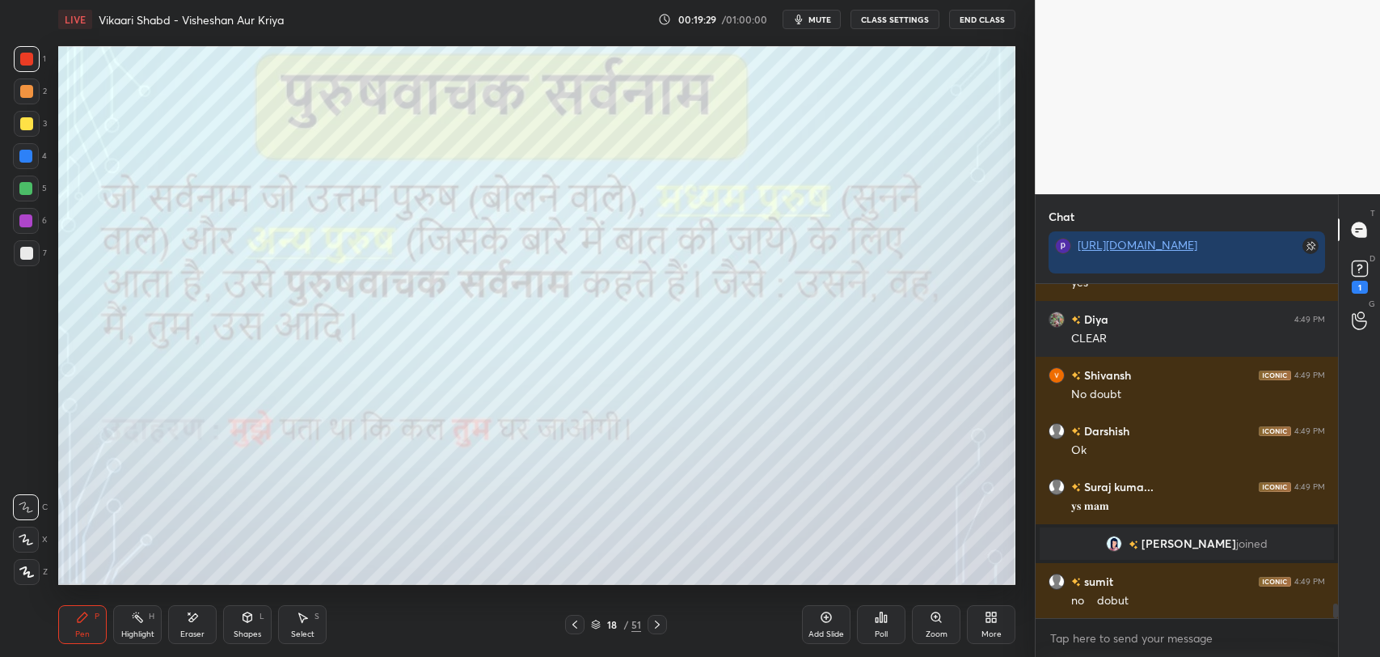
click at [656, 629] on icon at bounding box center [657, 624] width 13 height 13
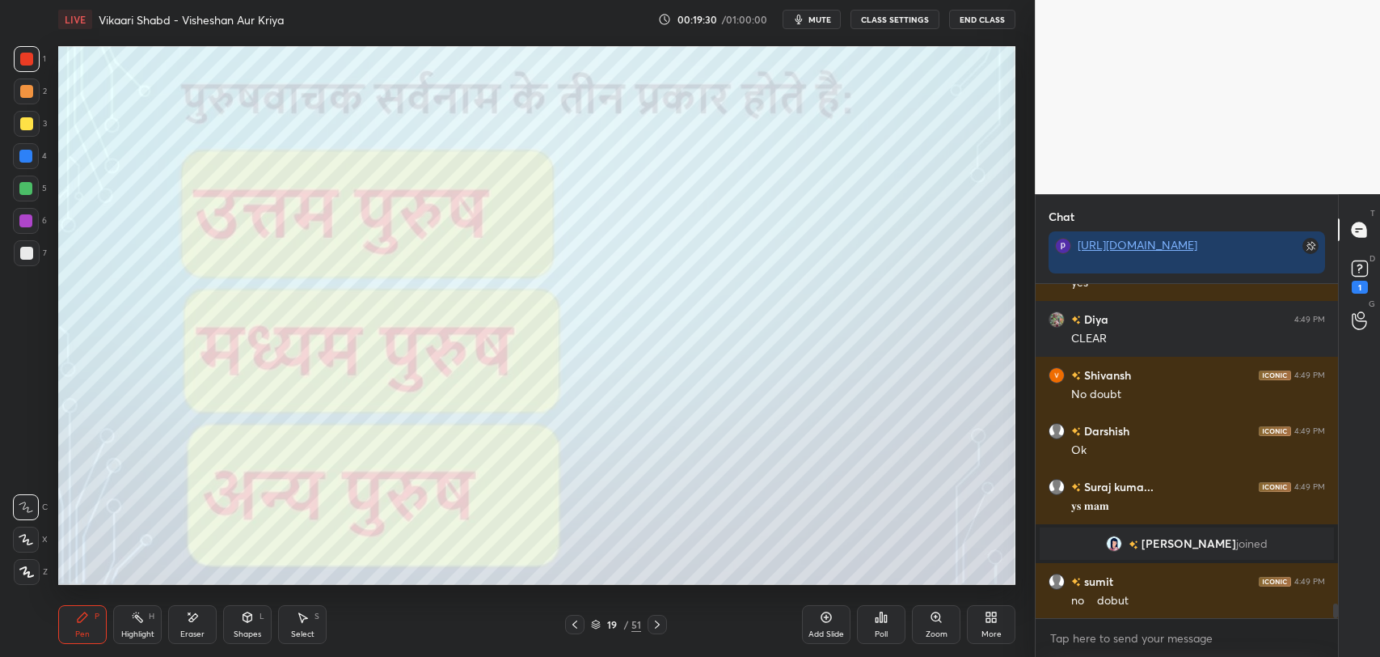
click at [572, 630] on div at bounding box center [574, 623] width 19 height 19
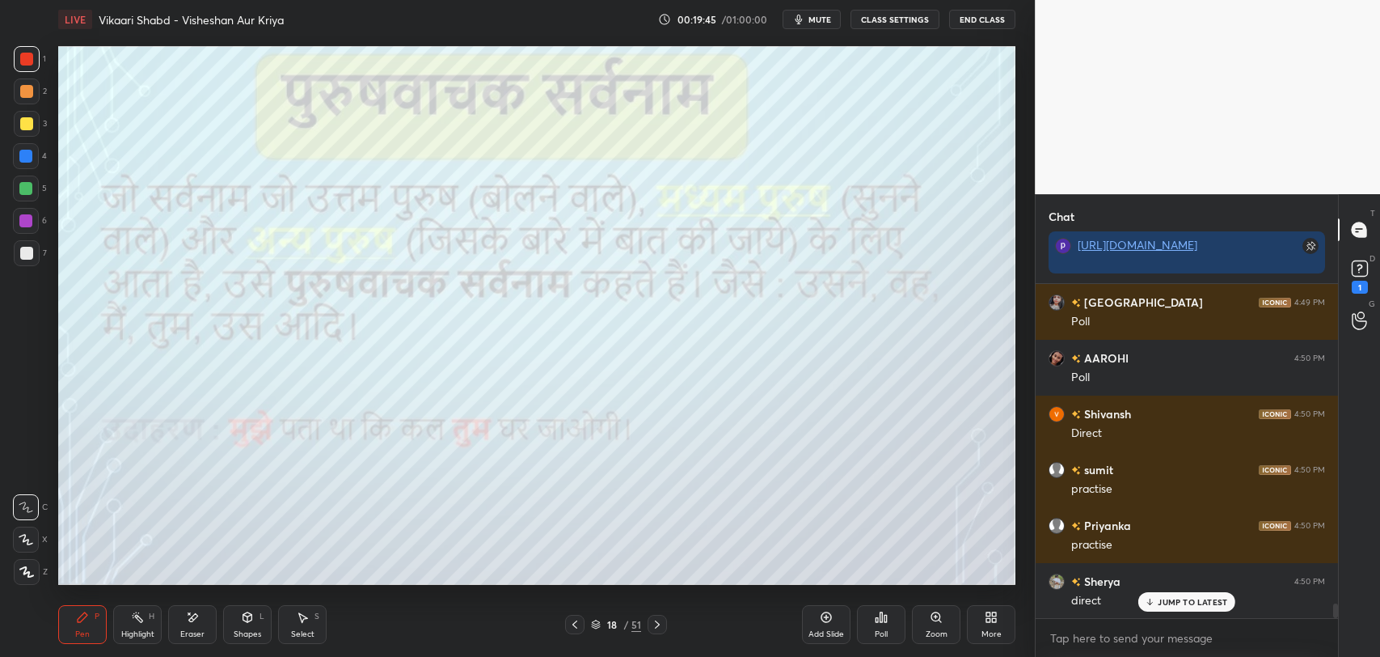
scroll to position [7552, 0]
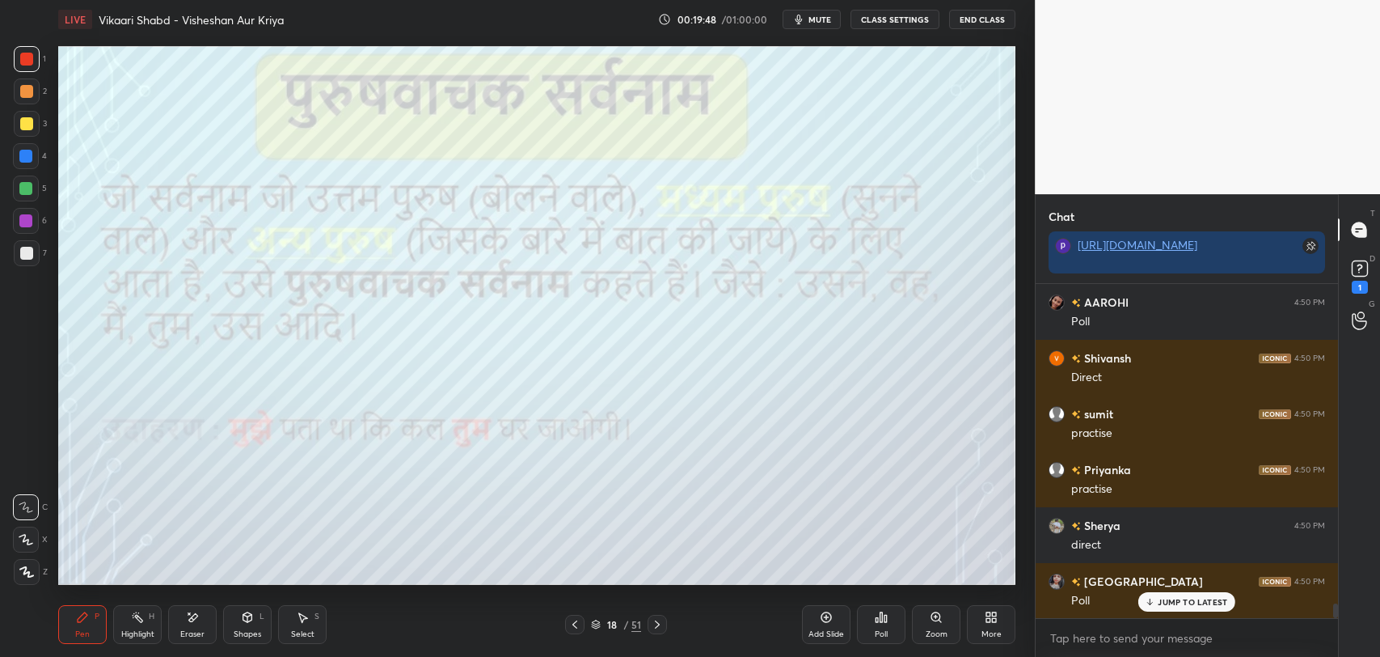
click at [1205, 605] on p "JUMP TO LATEST" at bounding box center [1193, 602] width 70 height 10
click at [609, 620] on div "18" at bounding box center [612, 624] width 16 height 10
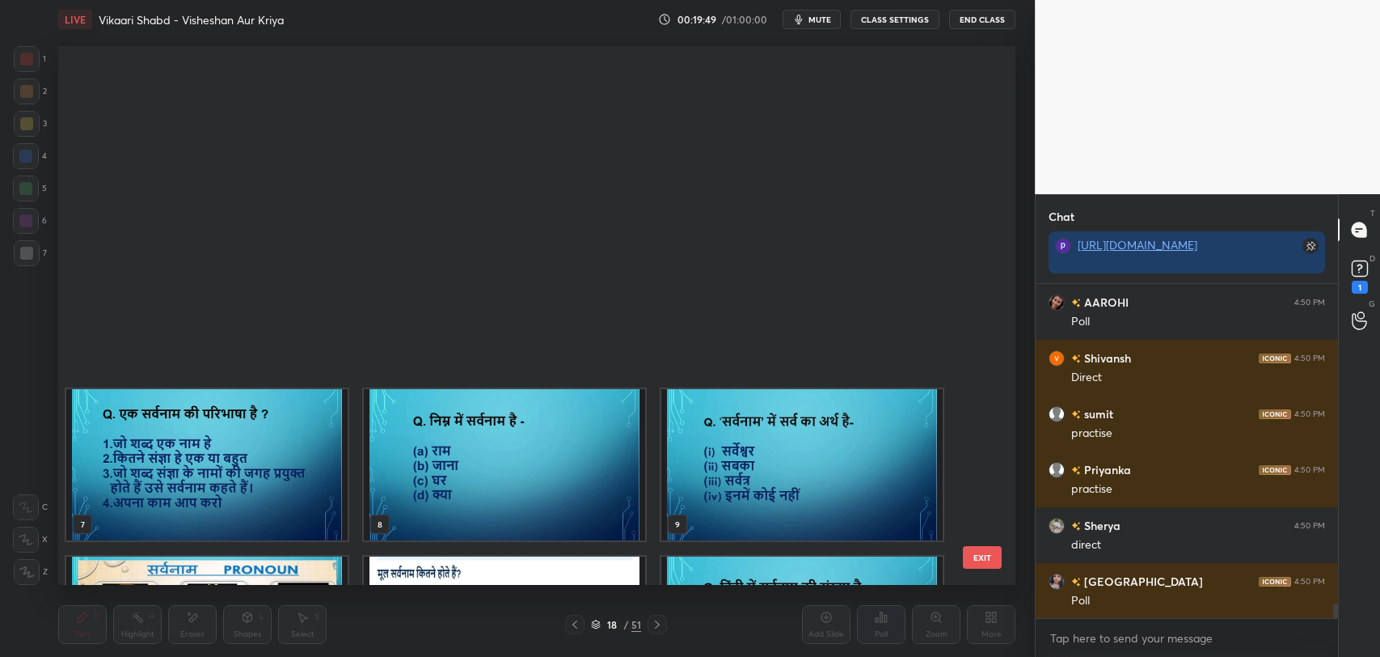
scroll to position [466, 0]
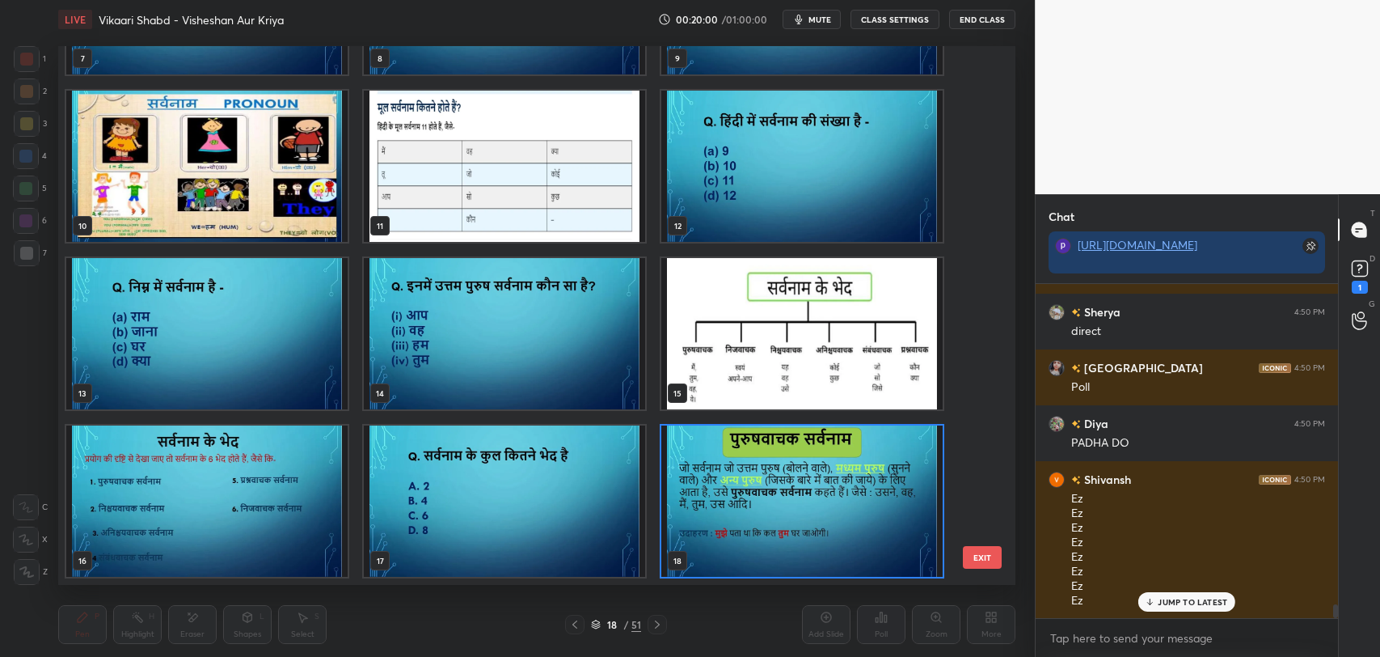
click at [505, 367] on img "grid" at bounding box center [504, 333] width 281 height 151
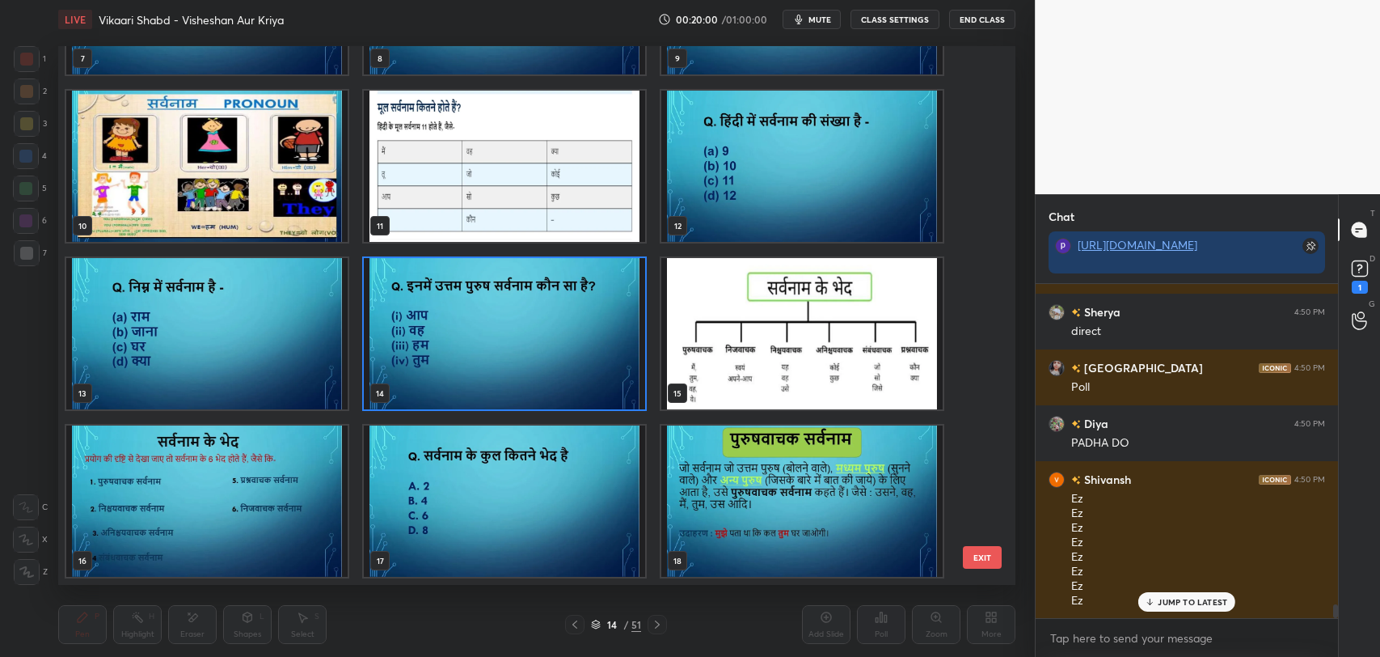
click at [505, 367] on img "grid" at bounding box center [504, 333] width 281 height 151
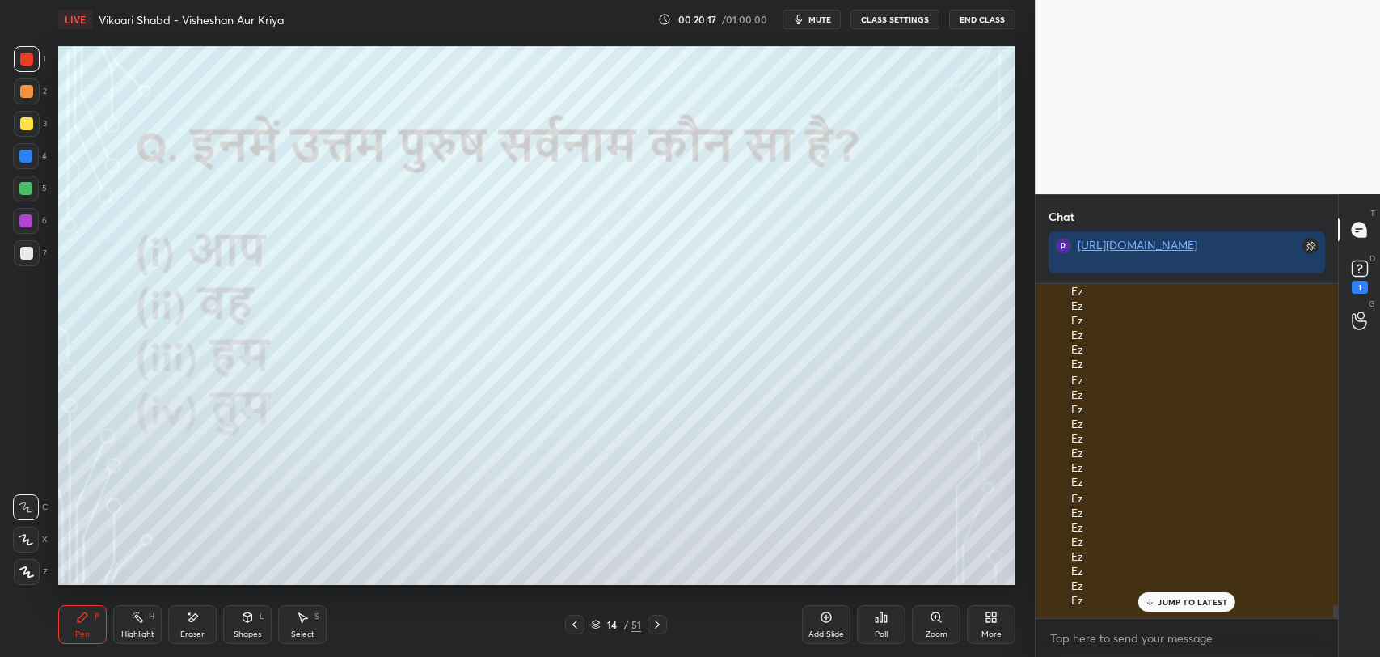
click at [1195, 603] on p "JUMP TO LATEST" at bounding box center [1193, 602] width 70 height 10
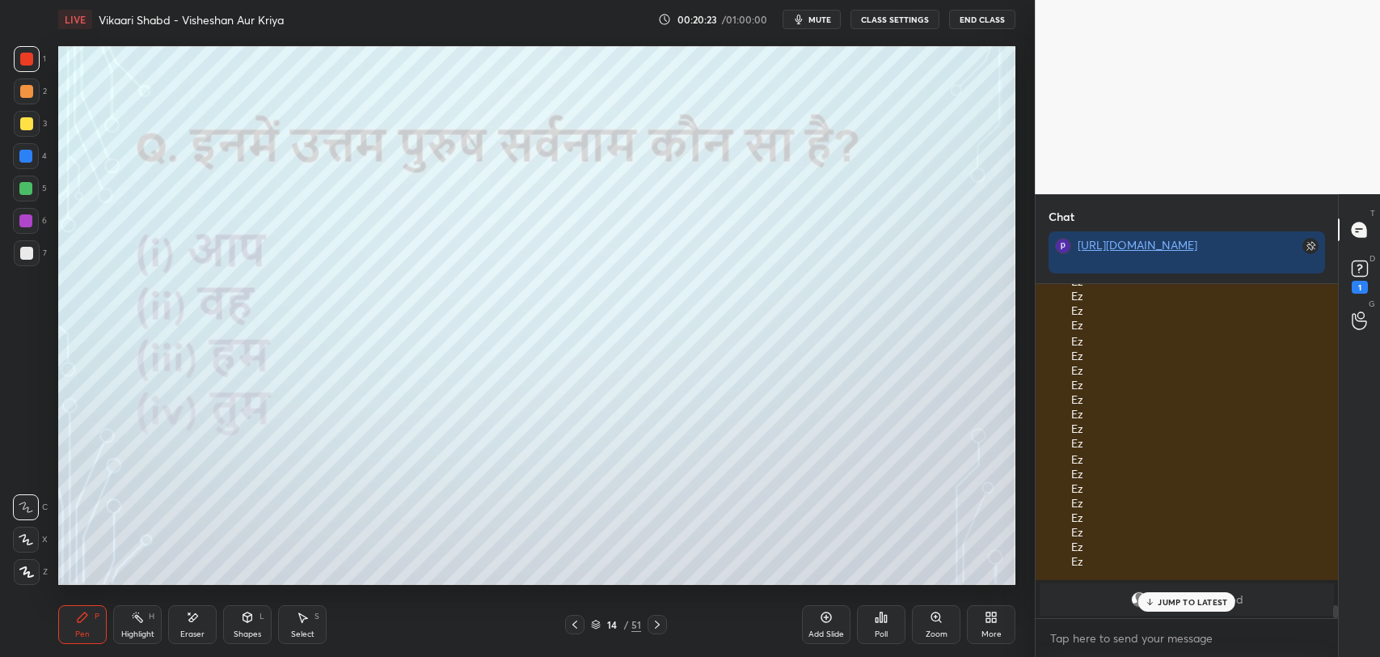
click at [1185, 602] on p "JUMP TO LATEST" at bounding box center [1193, 602] width 70 height 10
click at [866, 630] on div "Poll" at bounding box center [881, 624] width 49 height 39
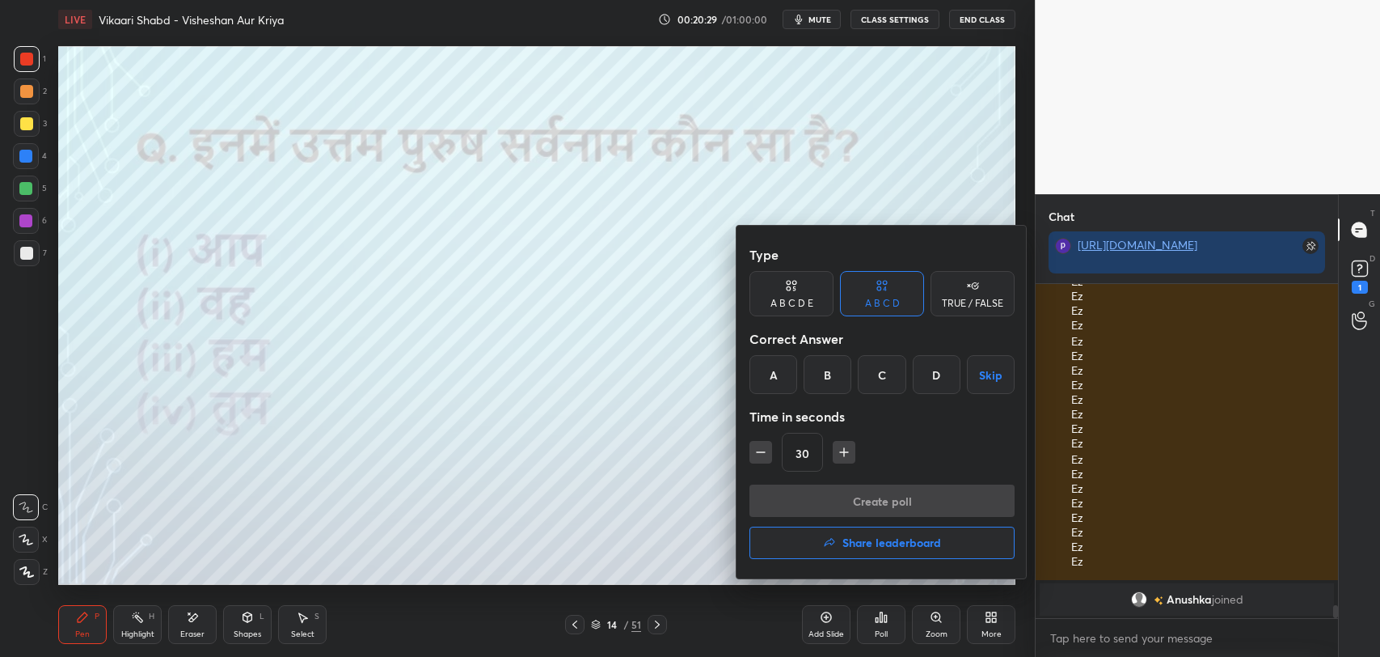
click at [879, 368] on div "C" at bounding box center [882, 374] width 48 height 39
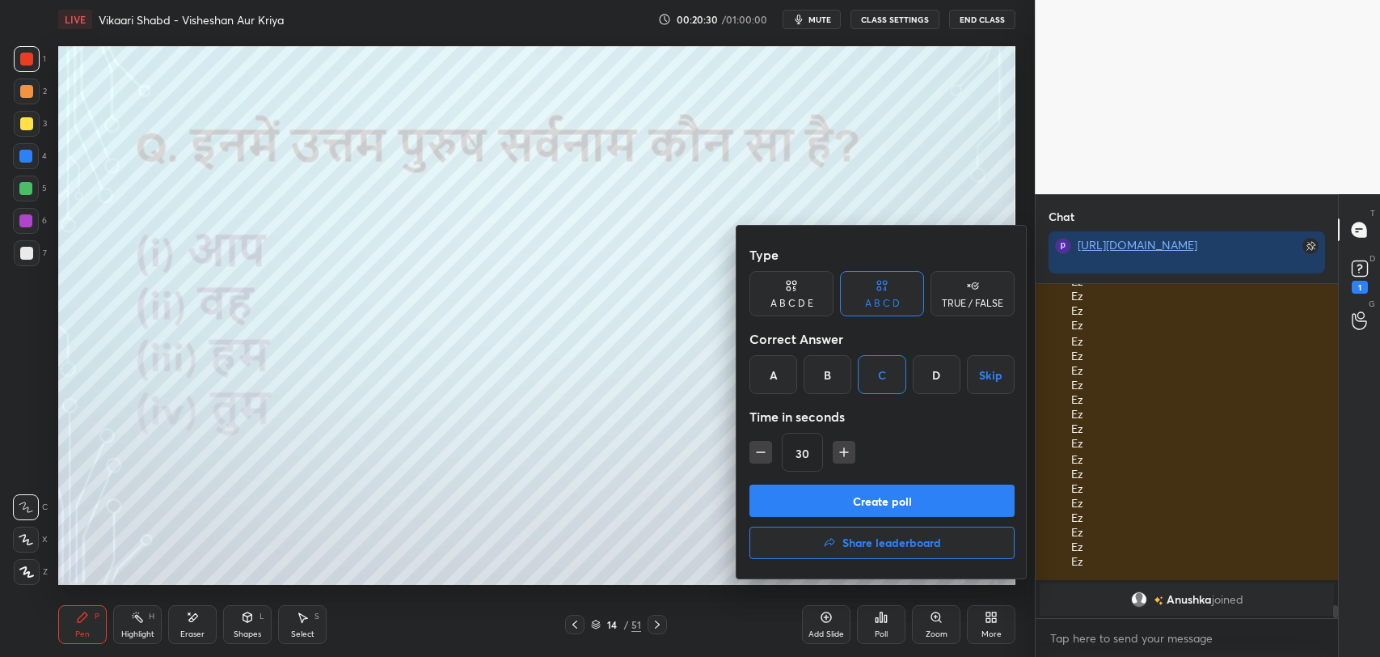
click at [903, 509] on button "Create poll" at bounding box center [881, 500] width 265 height 32
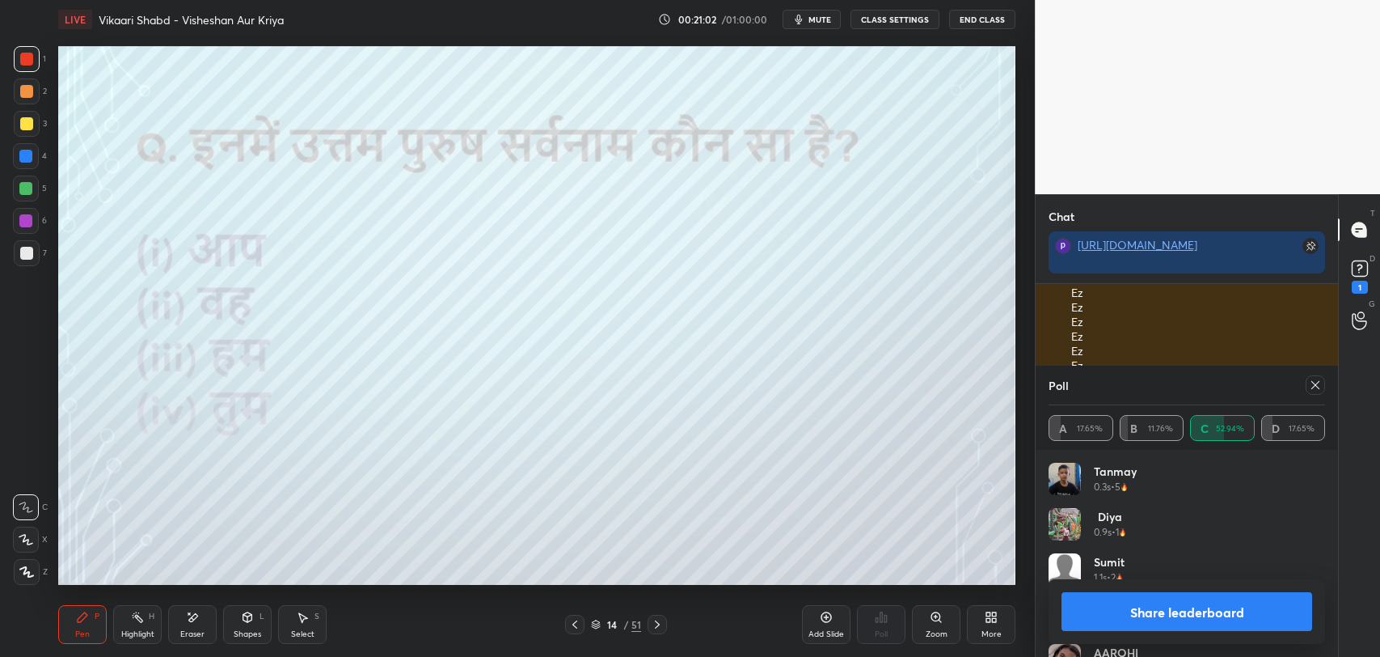
scroll to position [8410, 0]
click at [27, 257] on div at bounding box center [26, 253] width 13 height 13
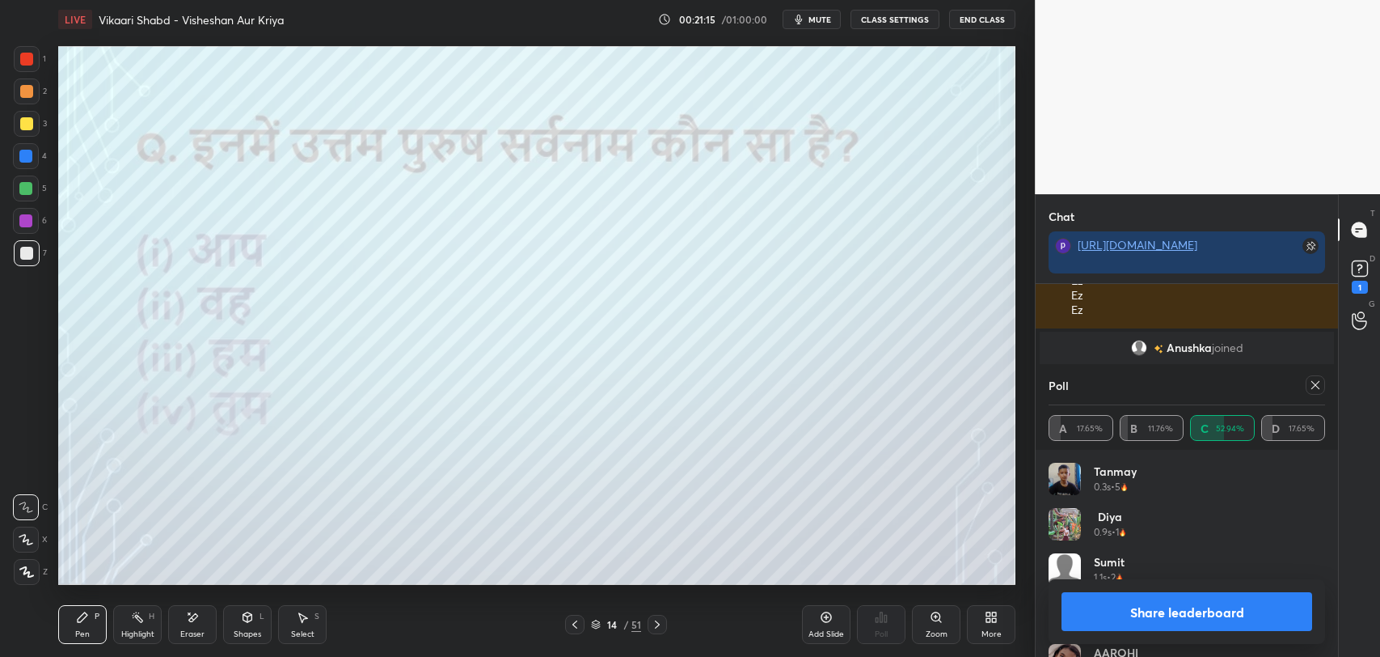
click at [1316, 388] on icon at bounding box center [1315, 384] width 13 height 13
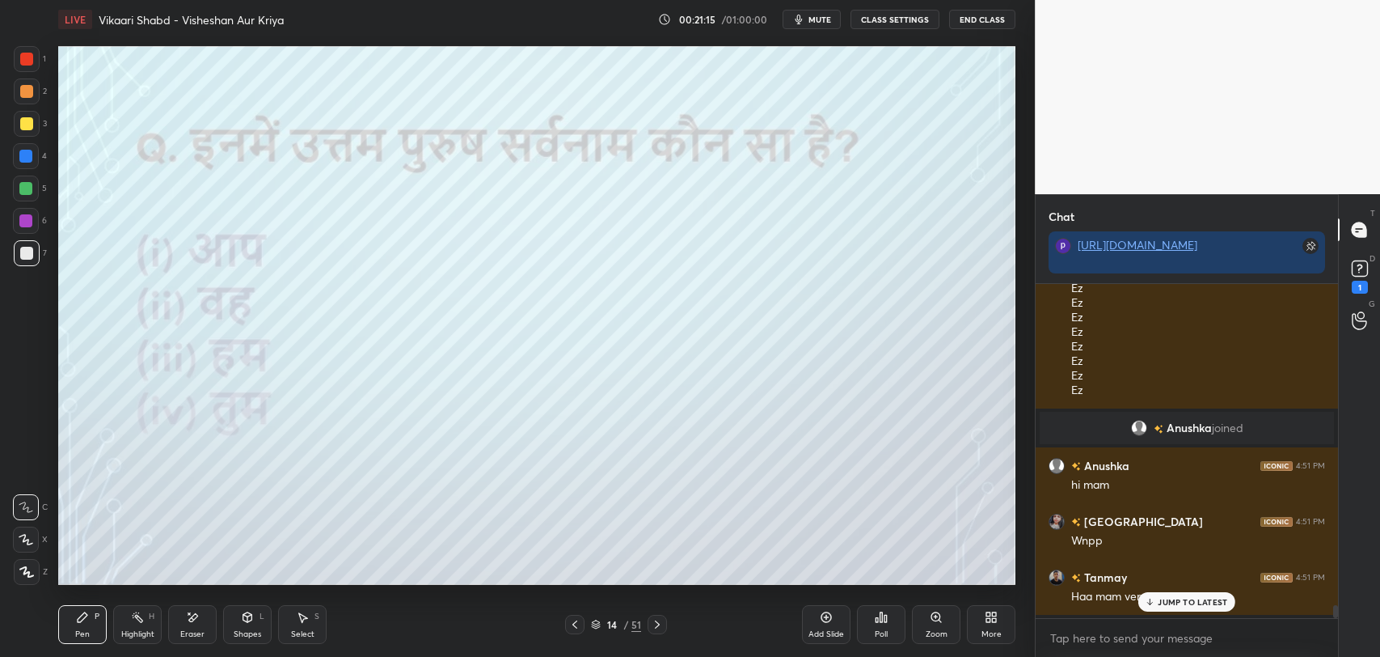
scroll to position [330, 298]
click at [1194, 597] on p "JUMP TO LATEST" at bounding box center [1193, 602] width 70 height 10
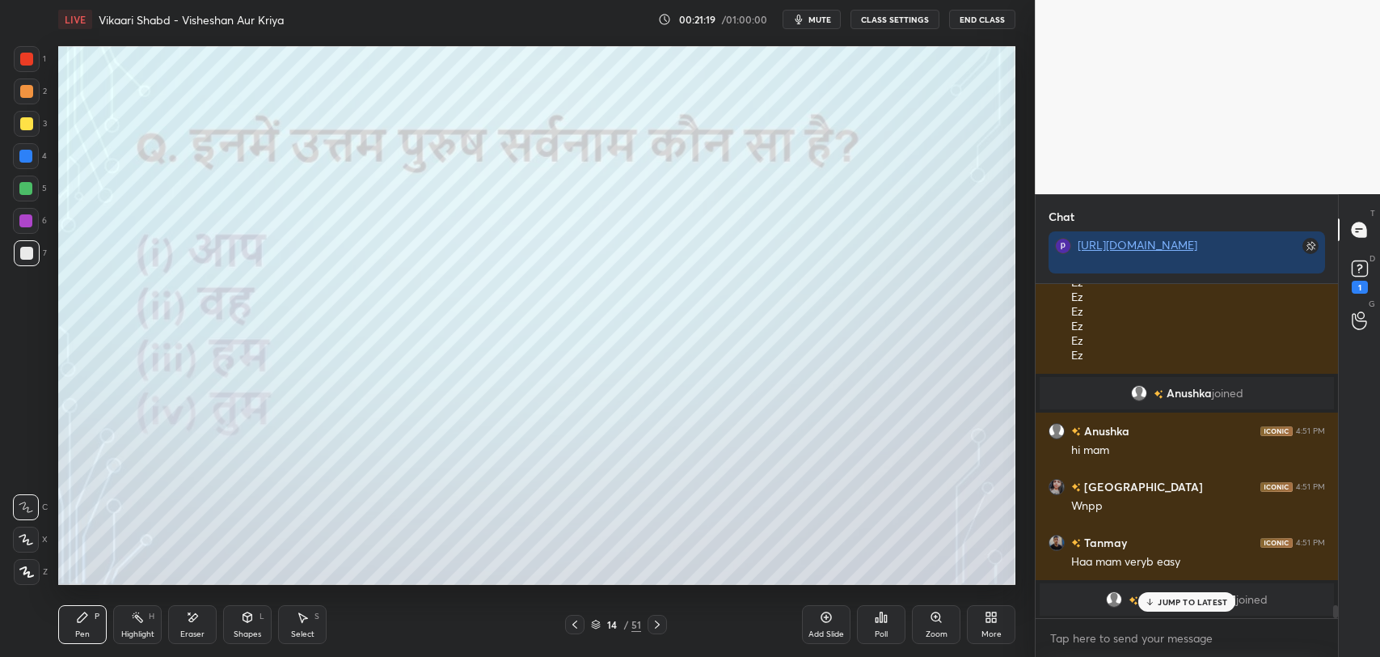
click at [1177, 604] on p "JUMP TO LATEST" at bounding box center [1193, 602] width 70 height 10
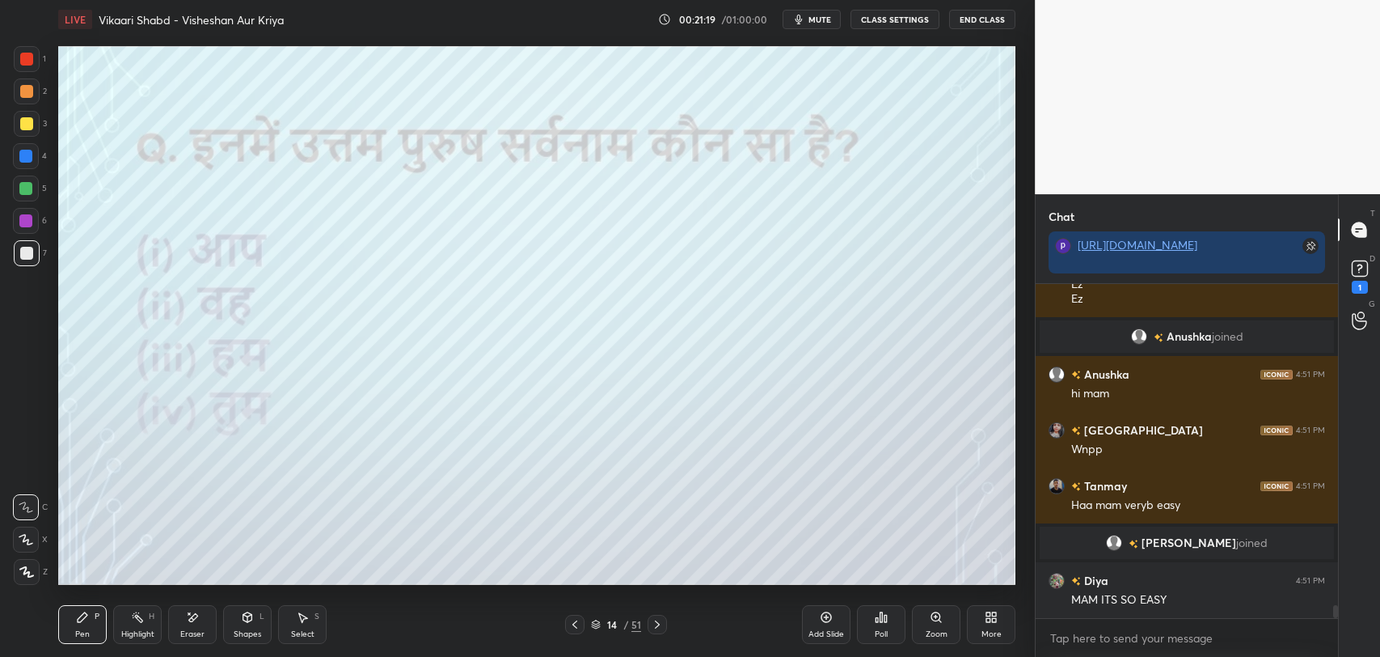
click at [614, 628] on div "14" at bounding box center [612, 624] width 16 height 10
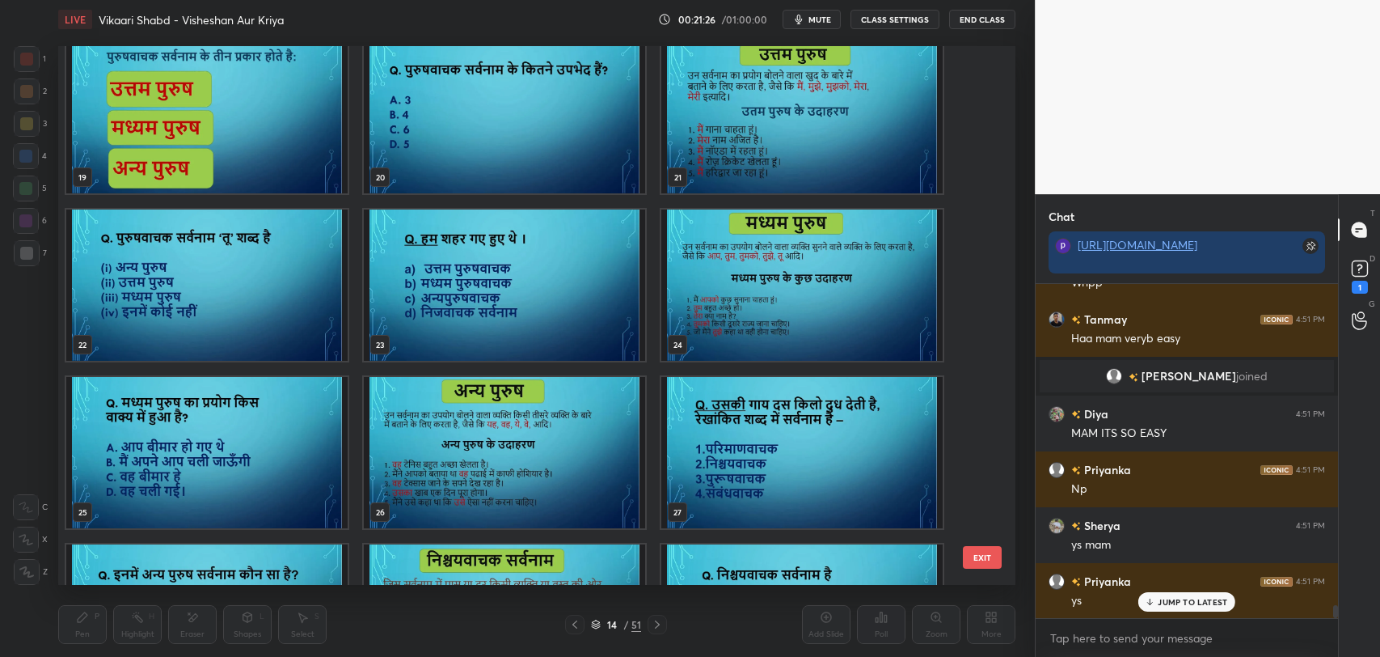
click at [548, 302] on img "grid" at bounding box center [504, 284] width 281 height 151
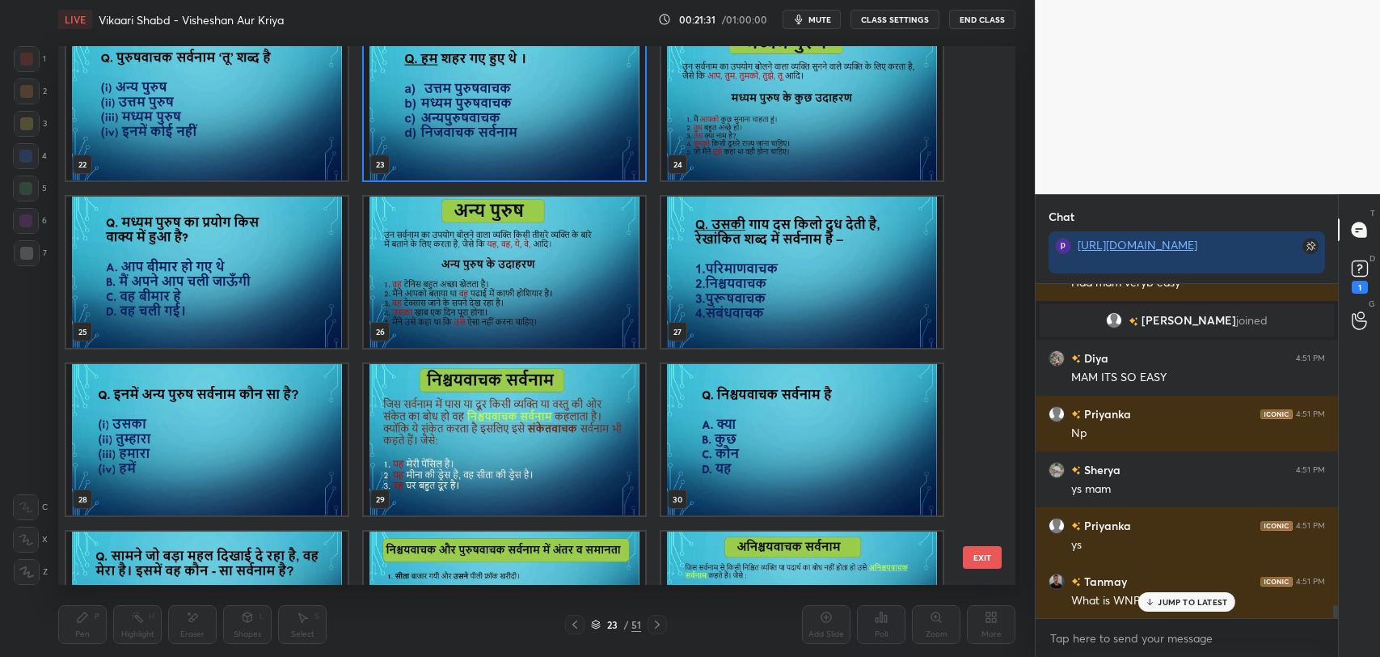
click at [799, 484] on img "grid" at bounding box center [801, 439] width 281 height 151
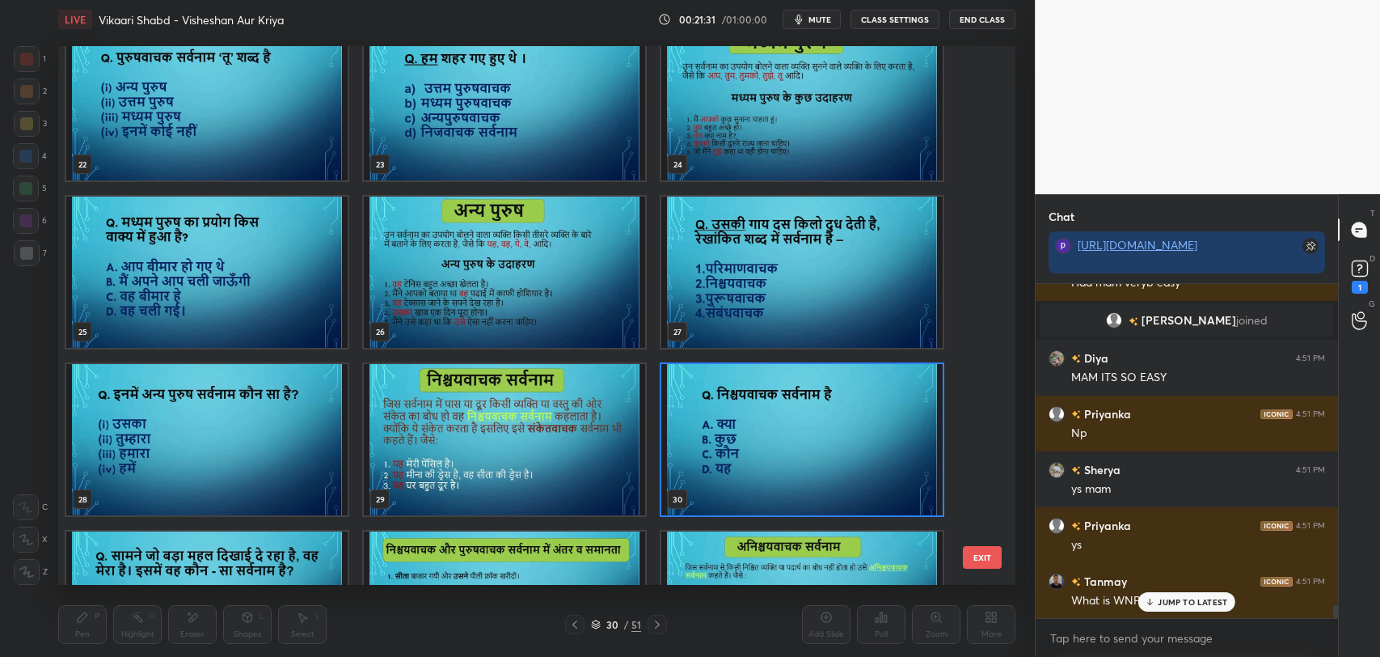
click at [799, 484] on img "grid" at bounding box center [801, 439] width 281 height 151
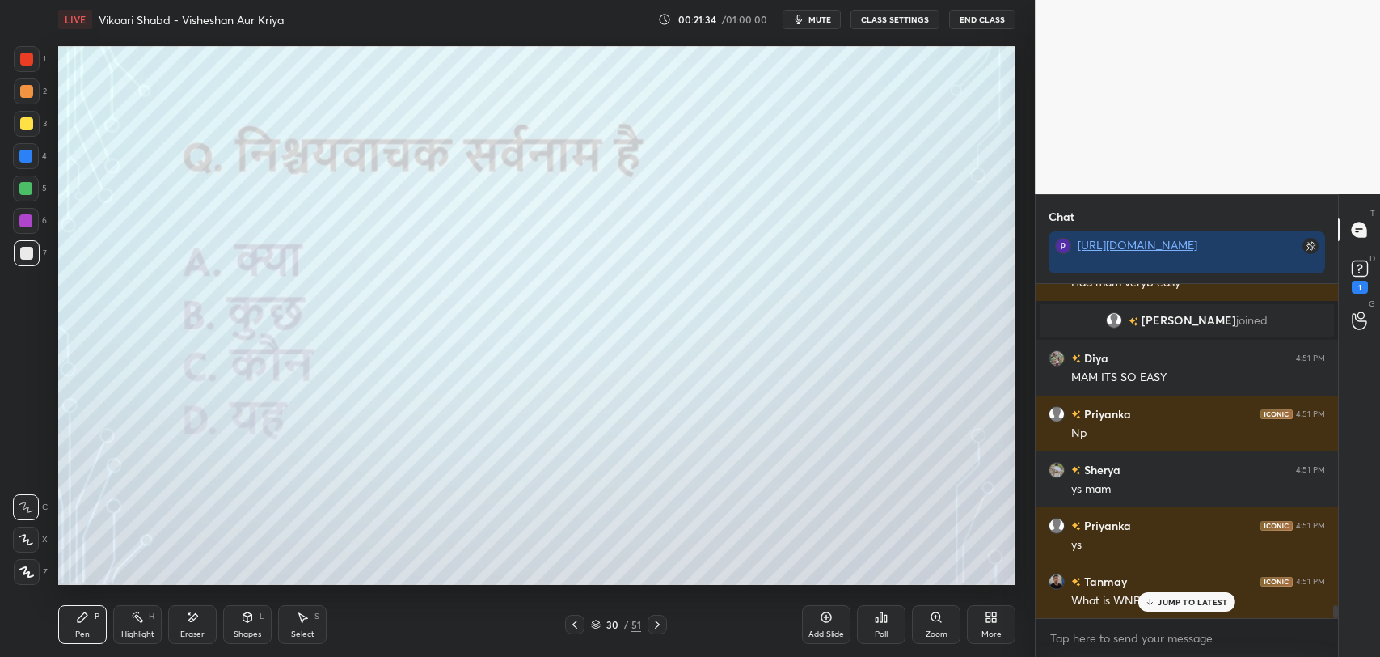
click at [21, 73] on div "1" at bounding box center [30, 62] width 32 height 32
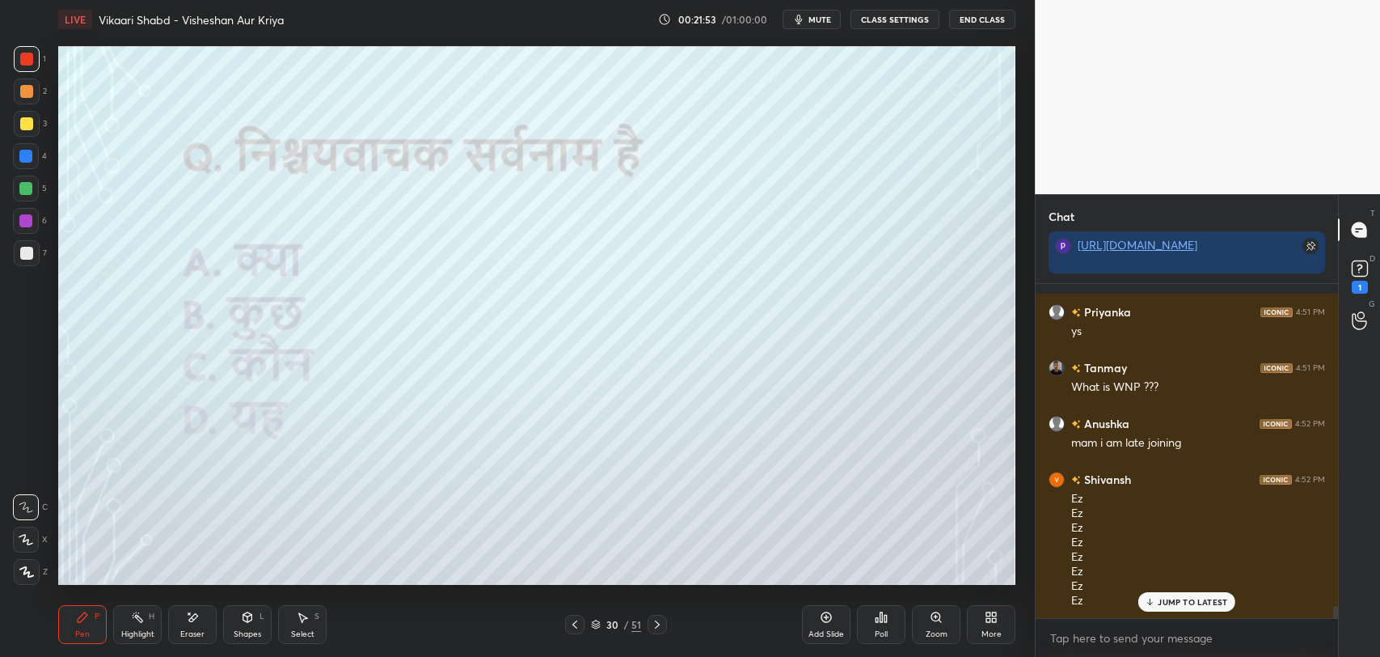
scroll to position [8729, 0]
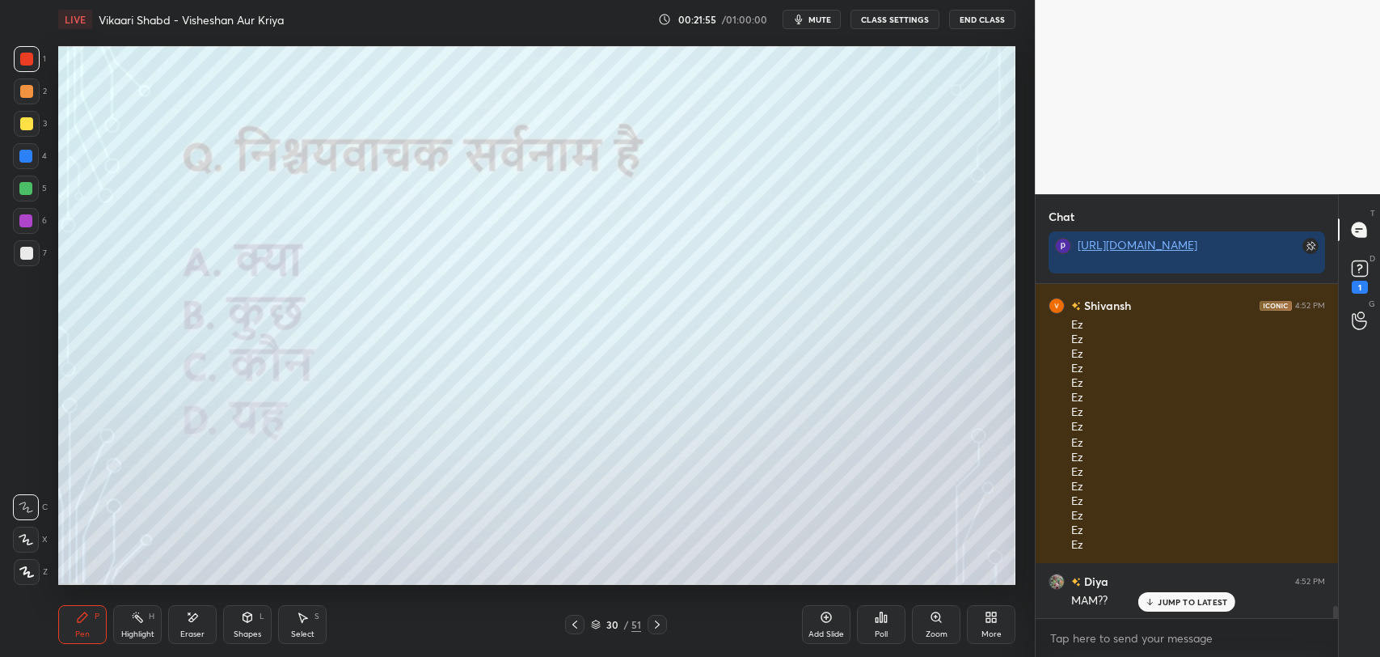
click at [1182, 601] on p "JUMP TO LATEST" at bounding box center [1193, 602] width 70 height 10
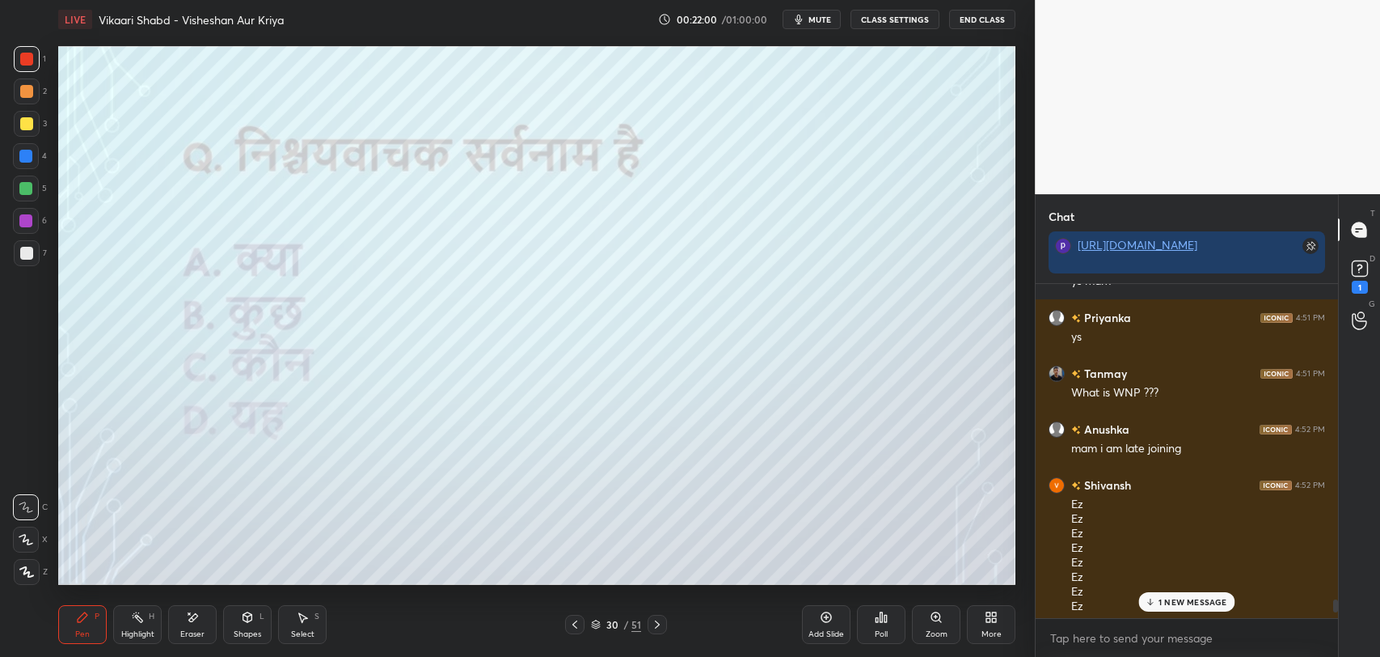
click at [1177, 601] on p "1 NEW MESSAGE" at bounding box center [1193, 602] width 69 height 10
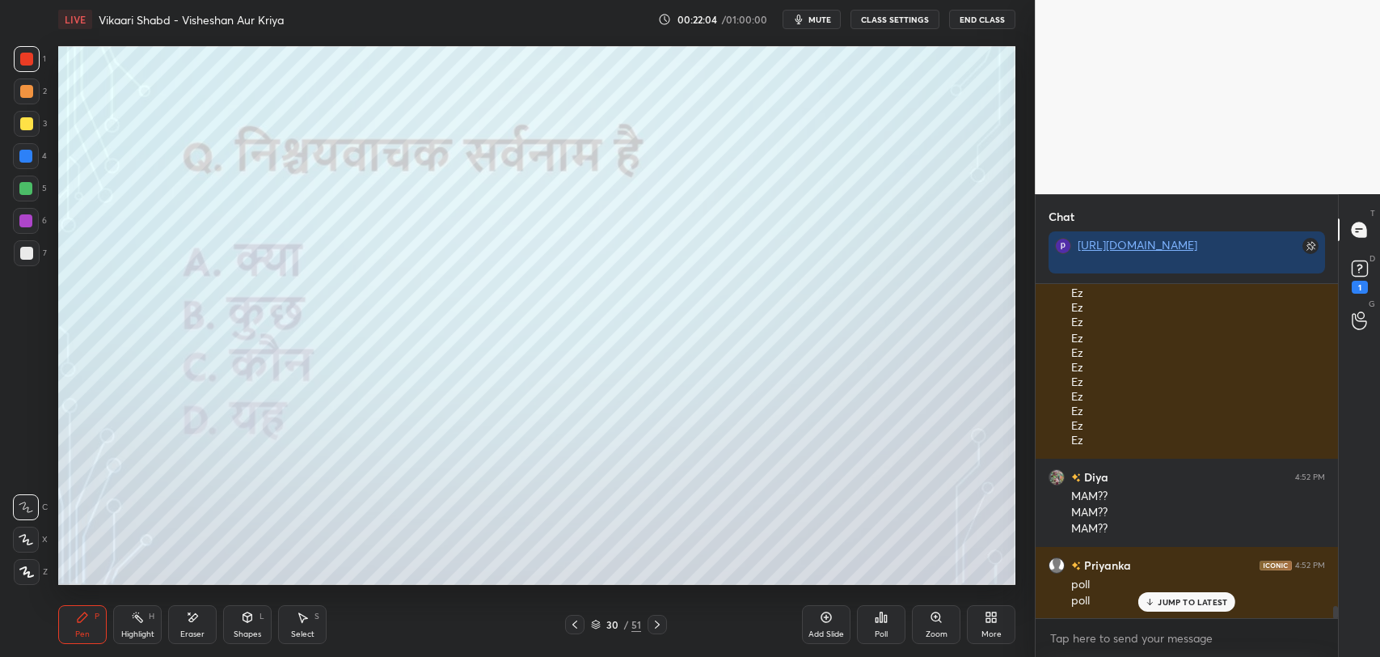
click at [885, 623] on div "Poll" at bounding box center [881, 624] width 49 height 39
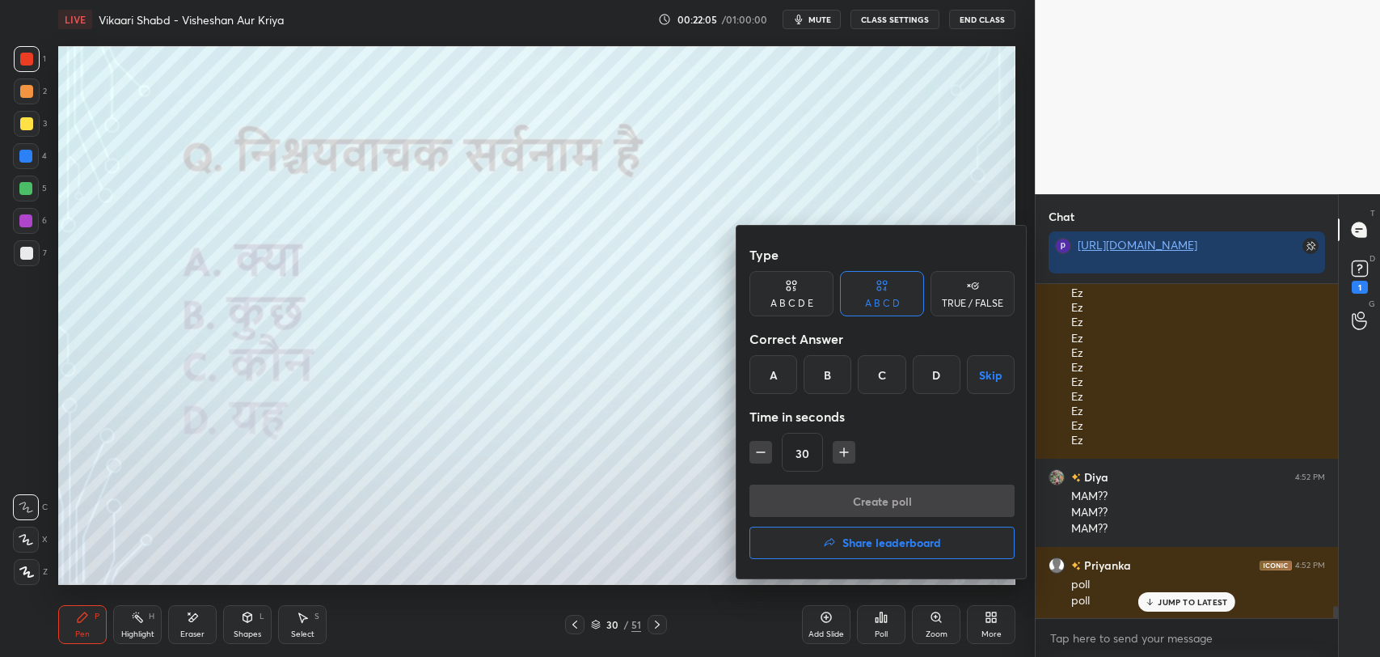
click at [918, 384] on div "D" at bounding box center [937, 374] width 48 height 39
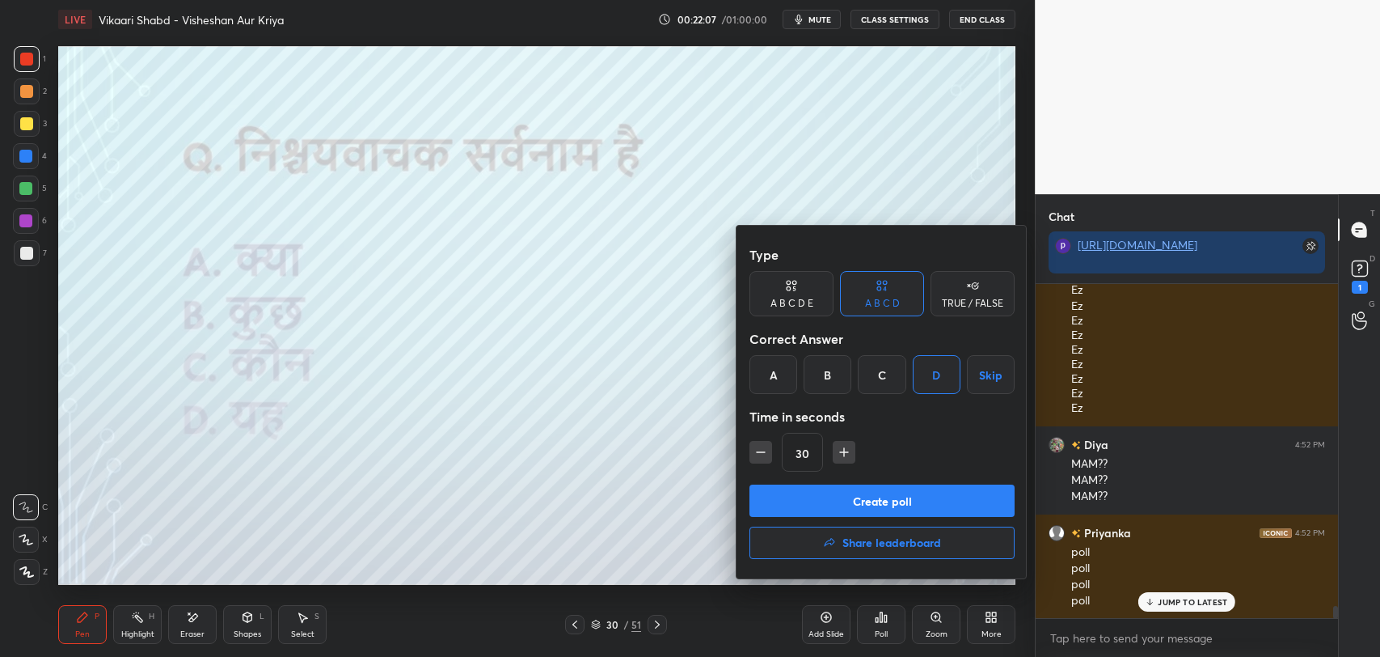
click at [889, 507] on button "Create poll" at bounding box center [881, 500] width 265 height 32
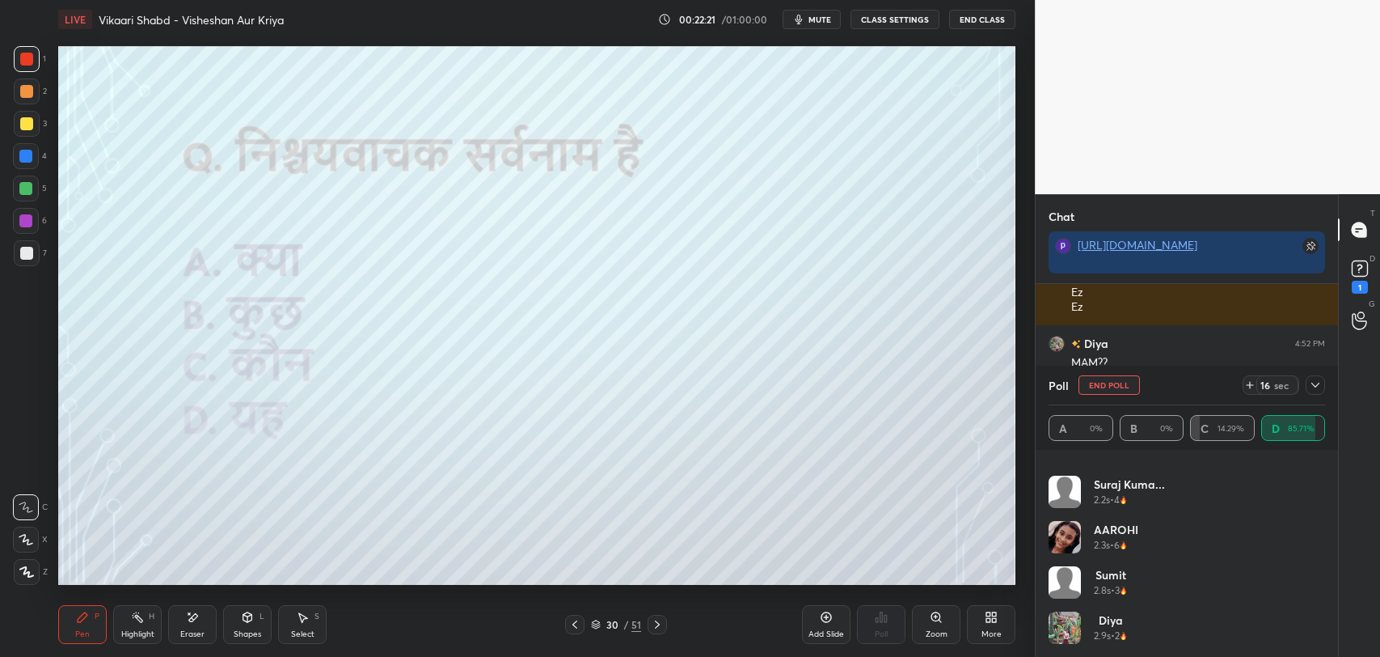
click at [1321, 390] on div at bounding box center [1315, 384] width 19 height 19
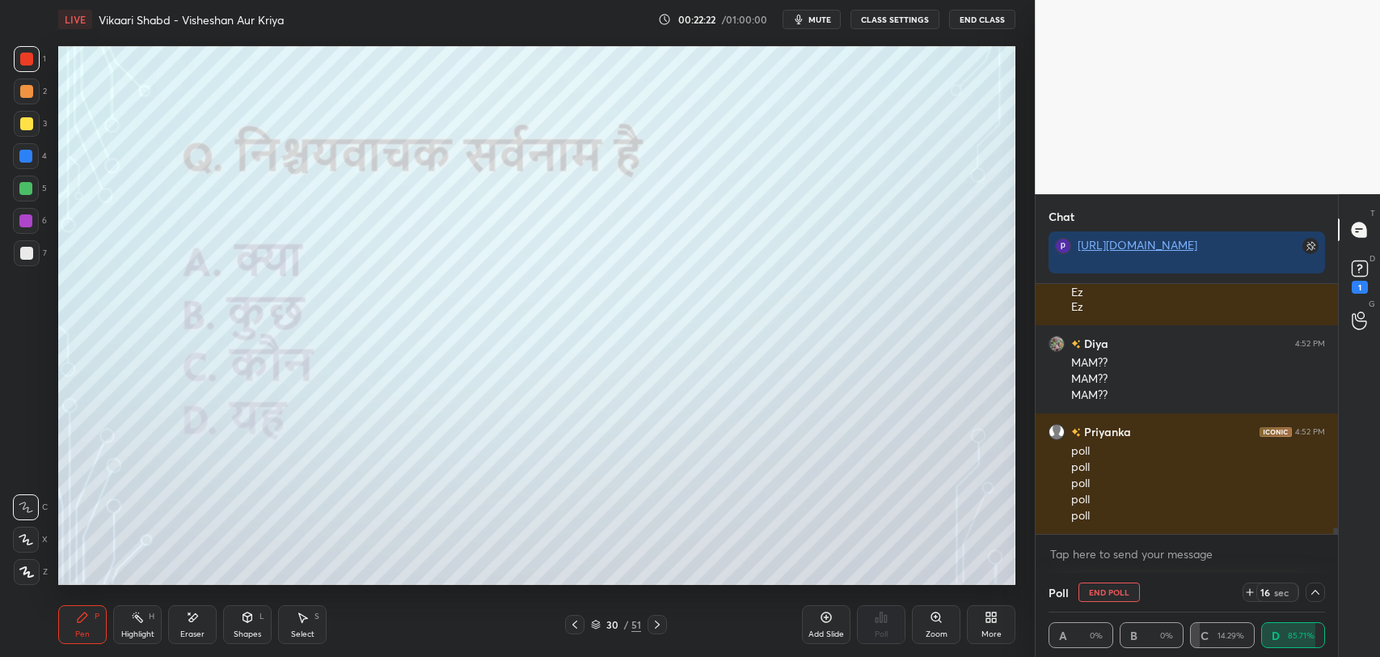
scroll to position [39, 272]
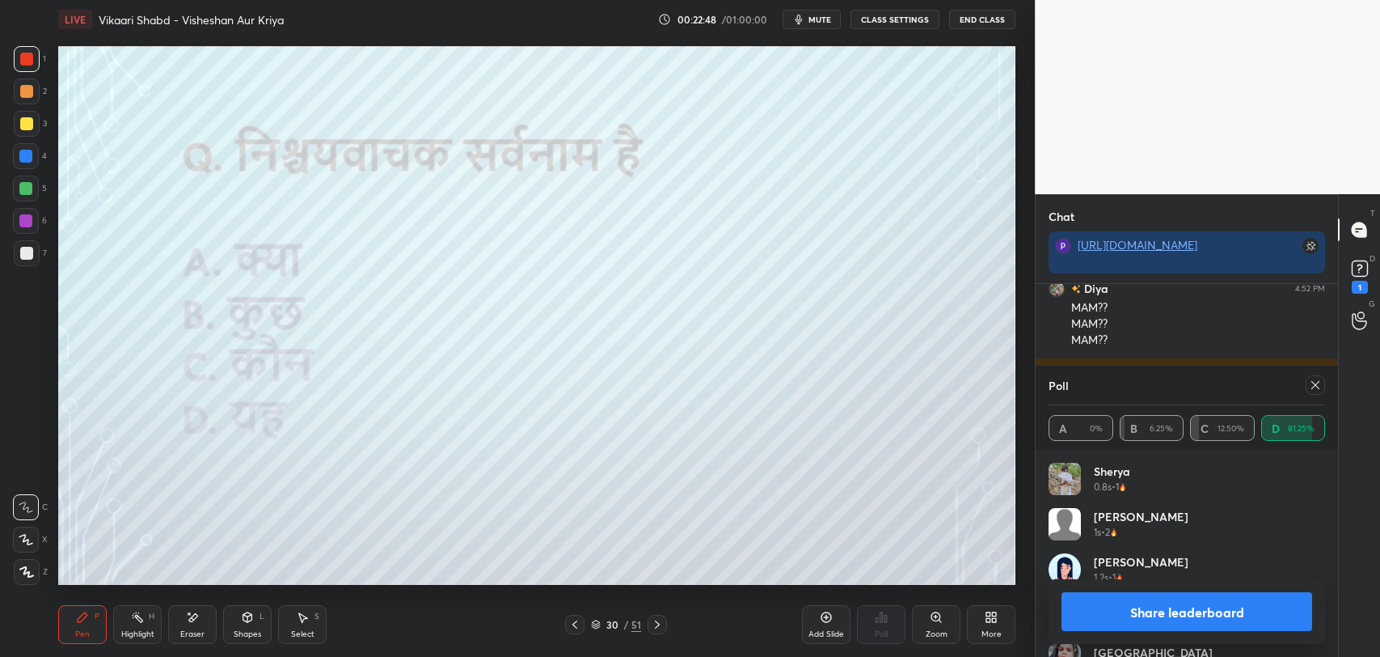
click at [1314, 377] on div at bounding box center [1315, 384] width 19 height 19
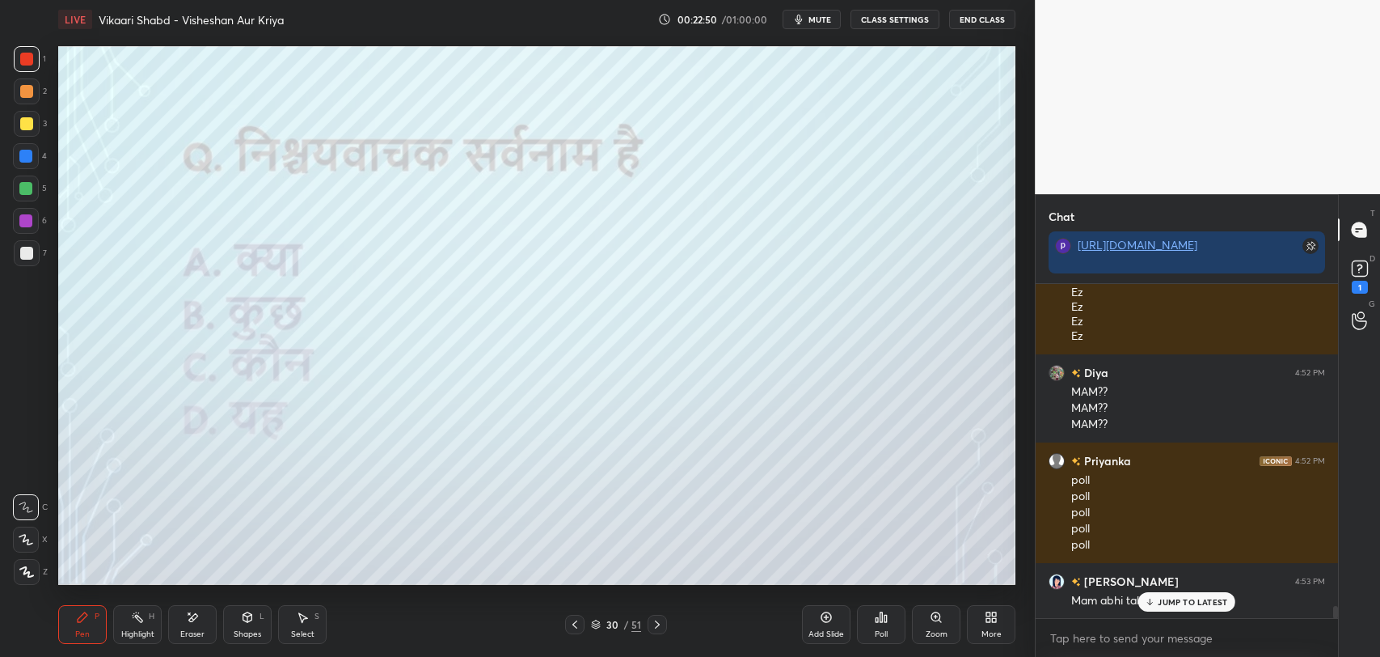
click at [1185, 604] on p "JUMP TO LATEST" at bounding box center [1193, 602] width 70 height 10
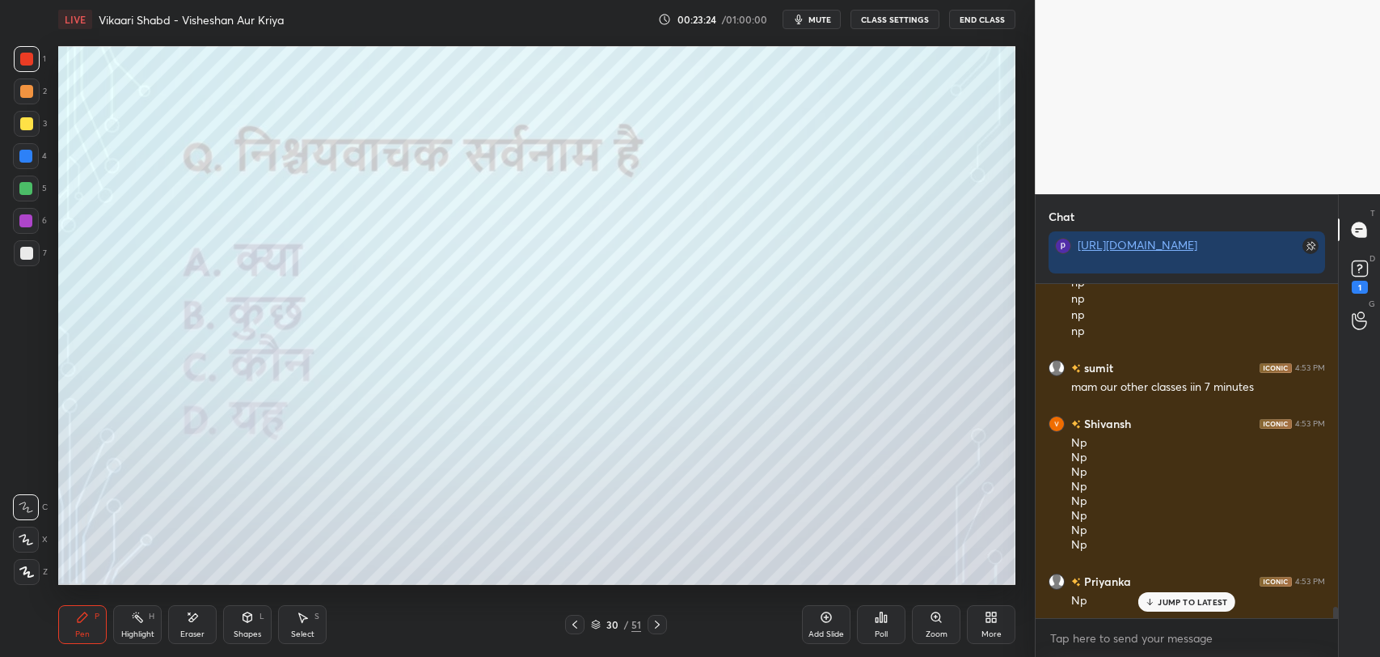
click at [1165, 610] on div "JUMP TO LATEST" at bounding box center [1186, 601] width 97 height 19
click at [600, 623] on icon at bounding box center [596, 624] width 10 height 10
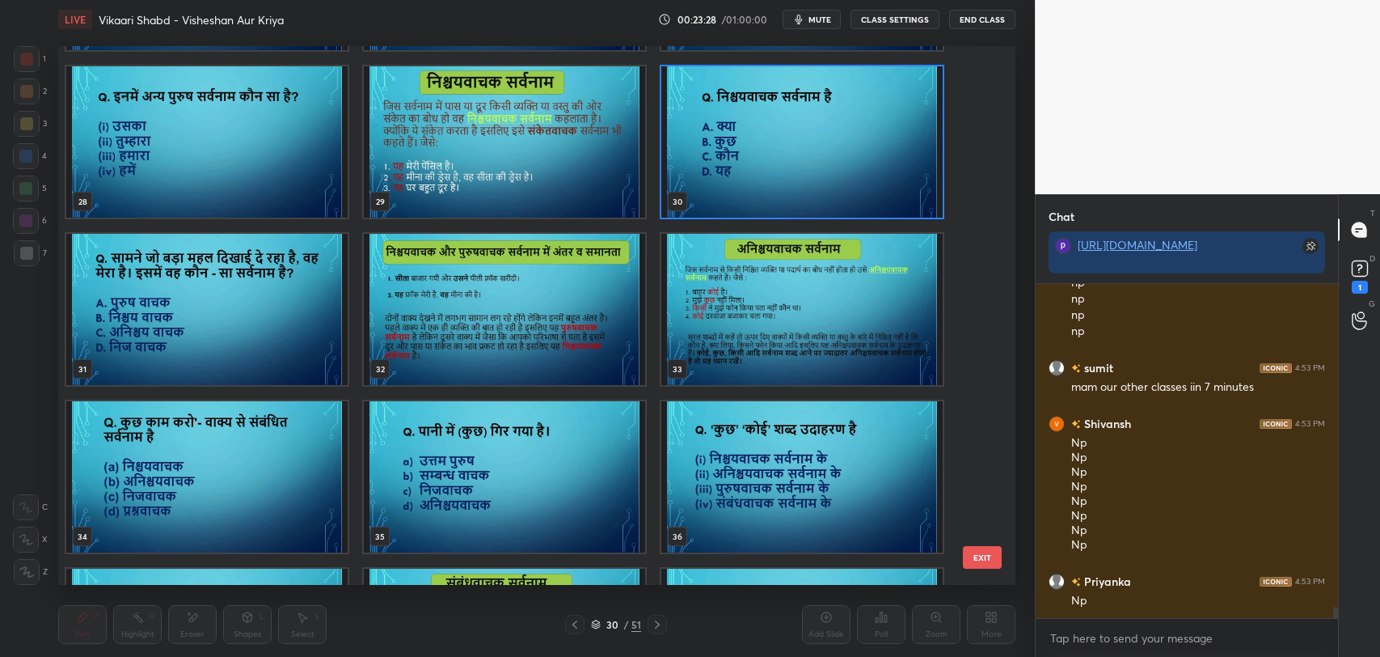
click at [752, 500] on img "grid" at bounding box center [801, 476] width 281 height 151
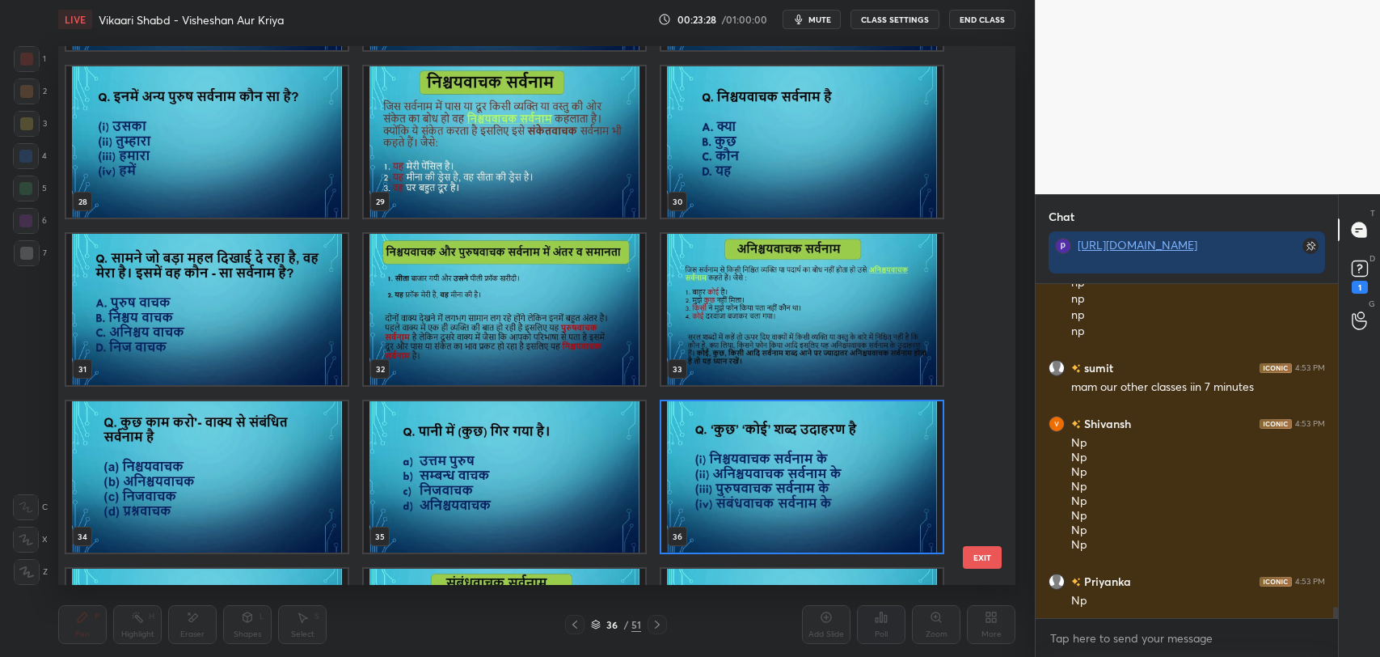
click at [752, 500] on img "grid" at bounding box center [801, 476] width 281 height 151
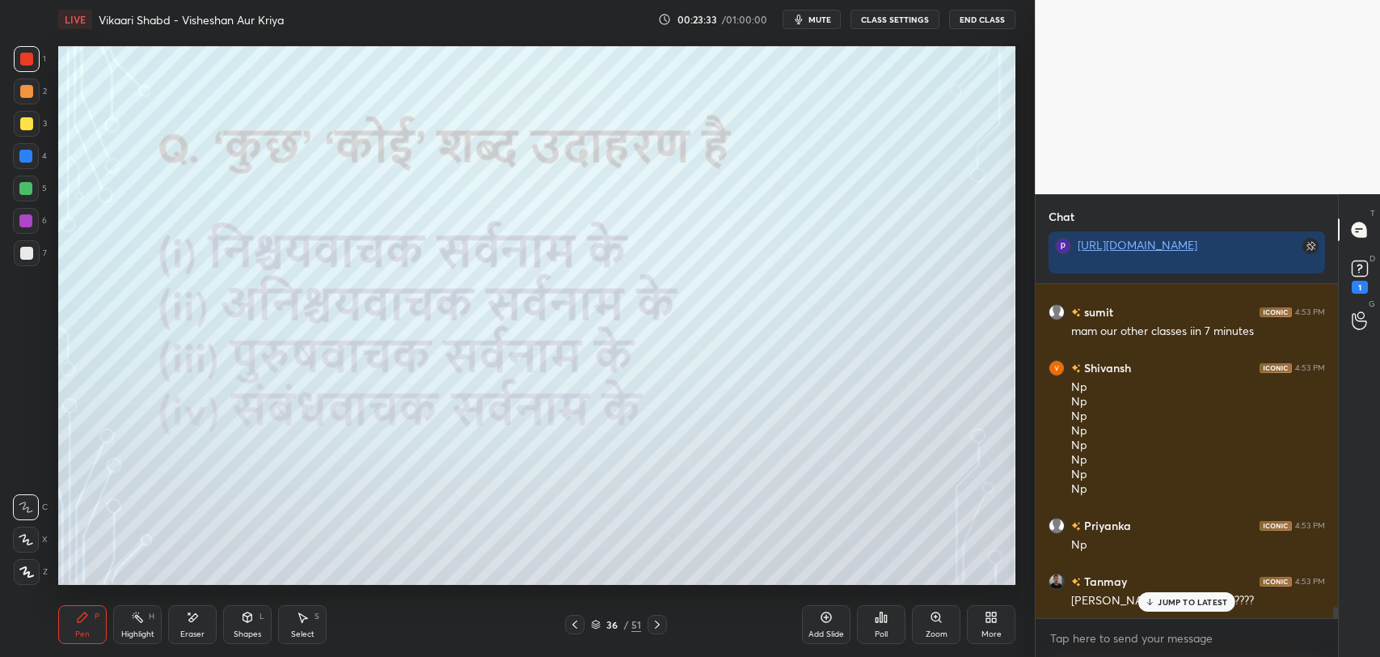
click at [32, 68] on div at bounding box center [27, 59] width 26 height 26
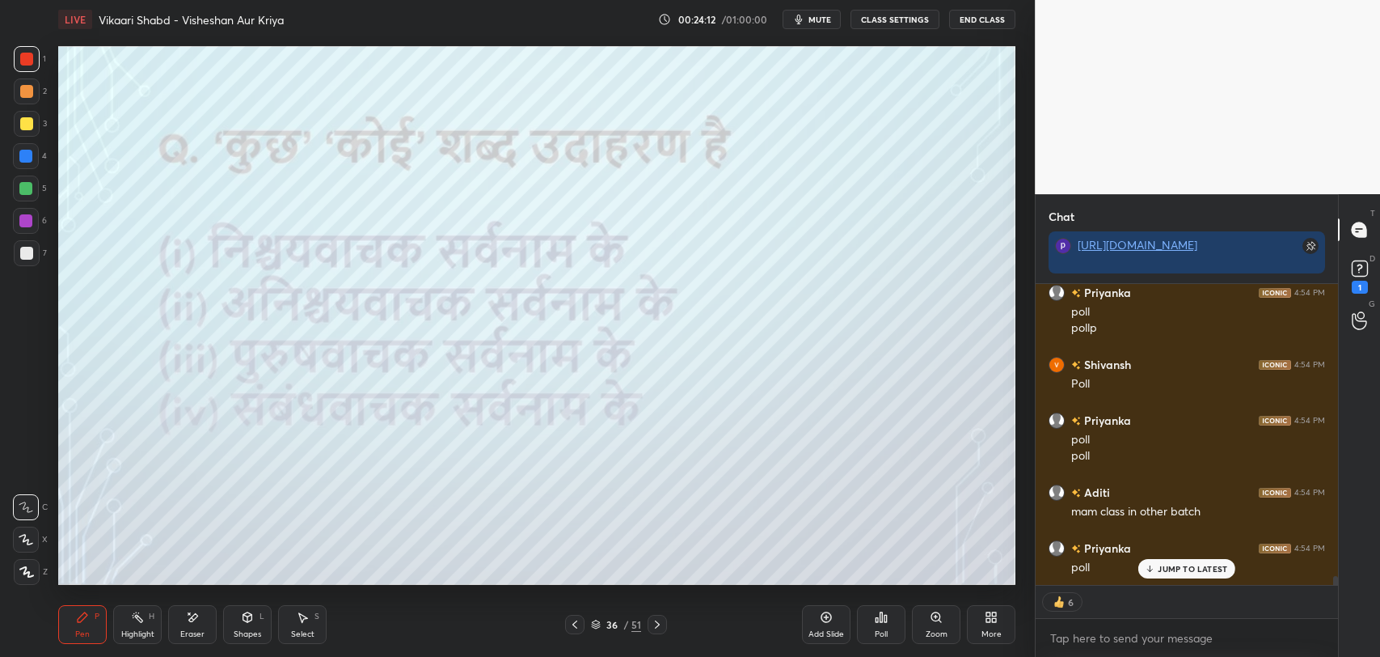
scroll to position [10046, 0]
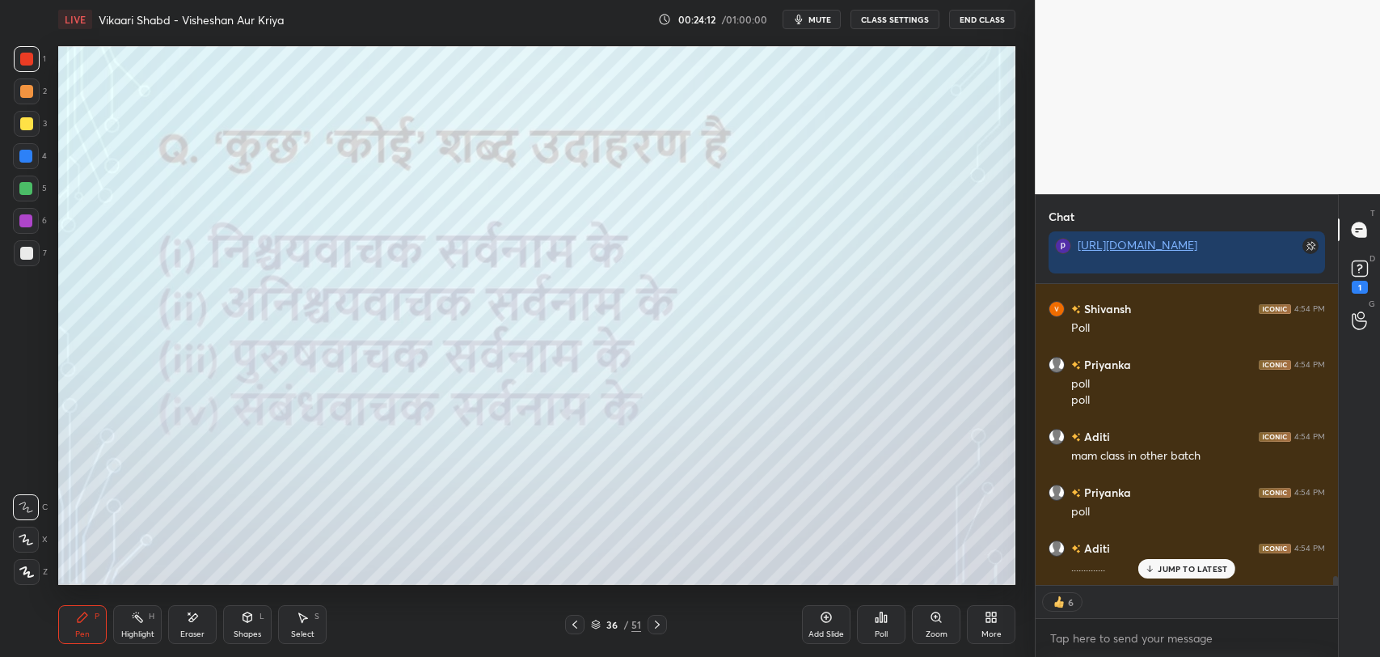
click at [1168, 569] on p "JUMP TO LATEST" at bounding box center [1193, 569] width 70 height 10
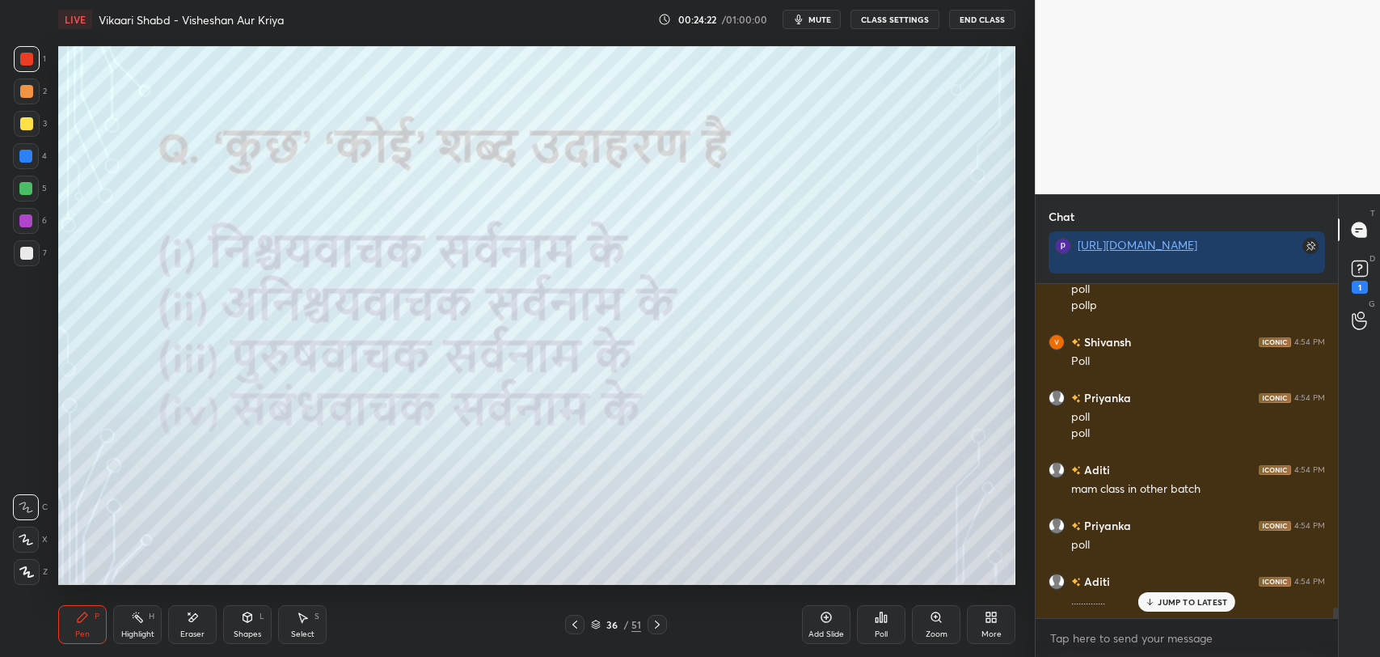
scroll to position [10068, 0]
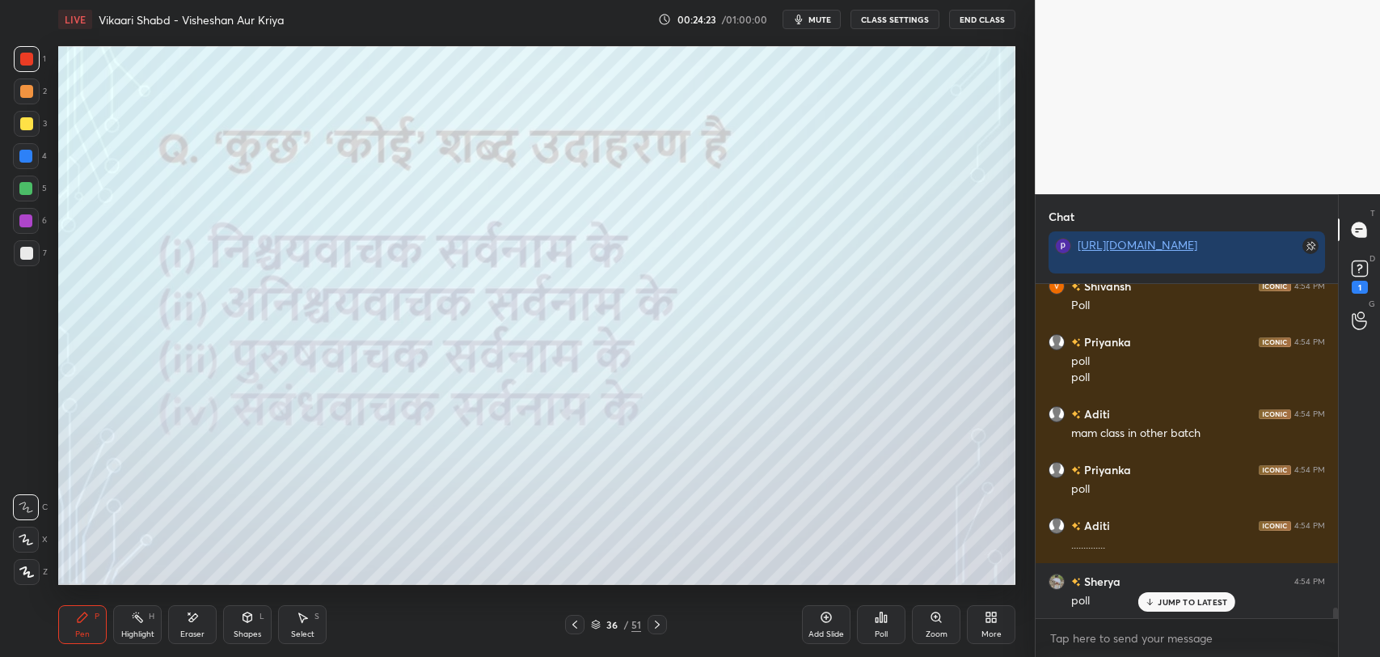
click at [885, 605] on div "Poll" at bounding box center [881, 624] width 49 height 39
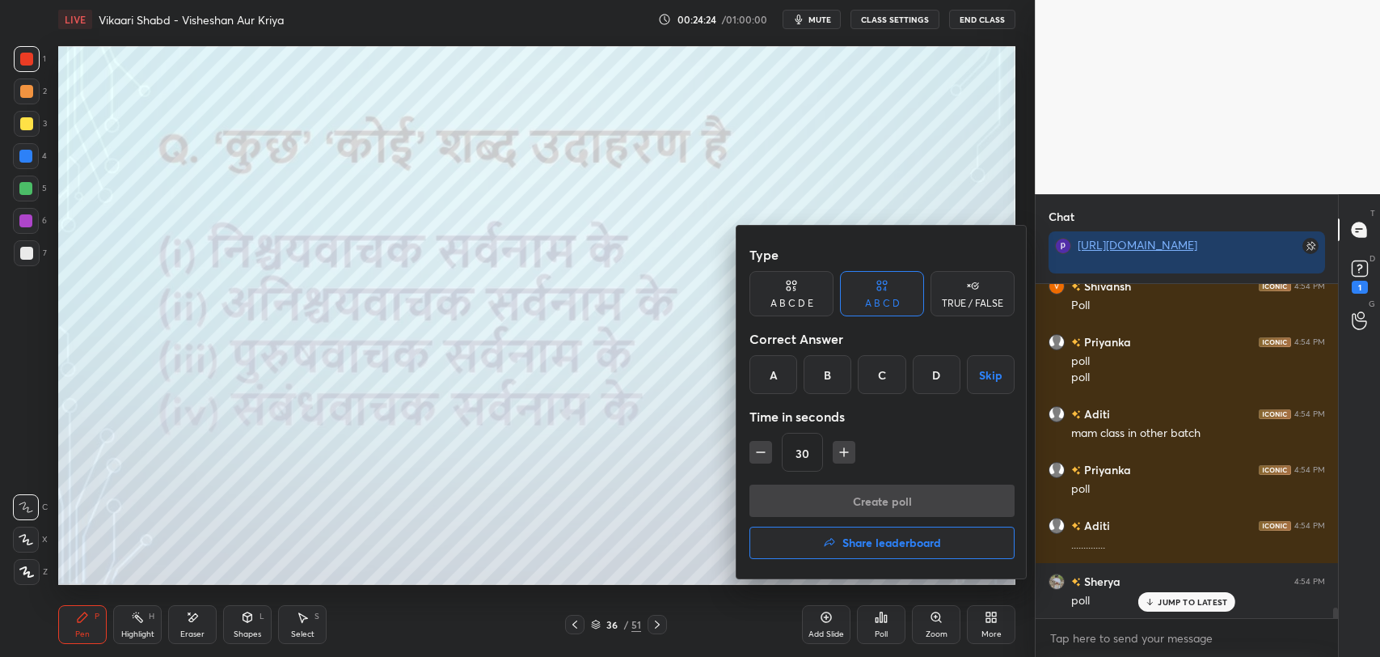
scroll to position [10085, 0]
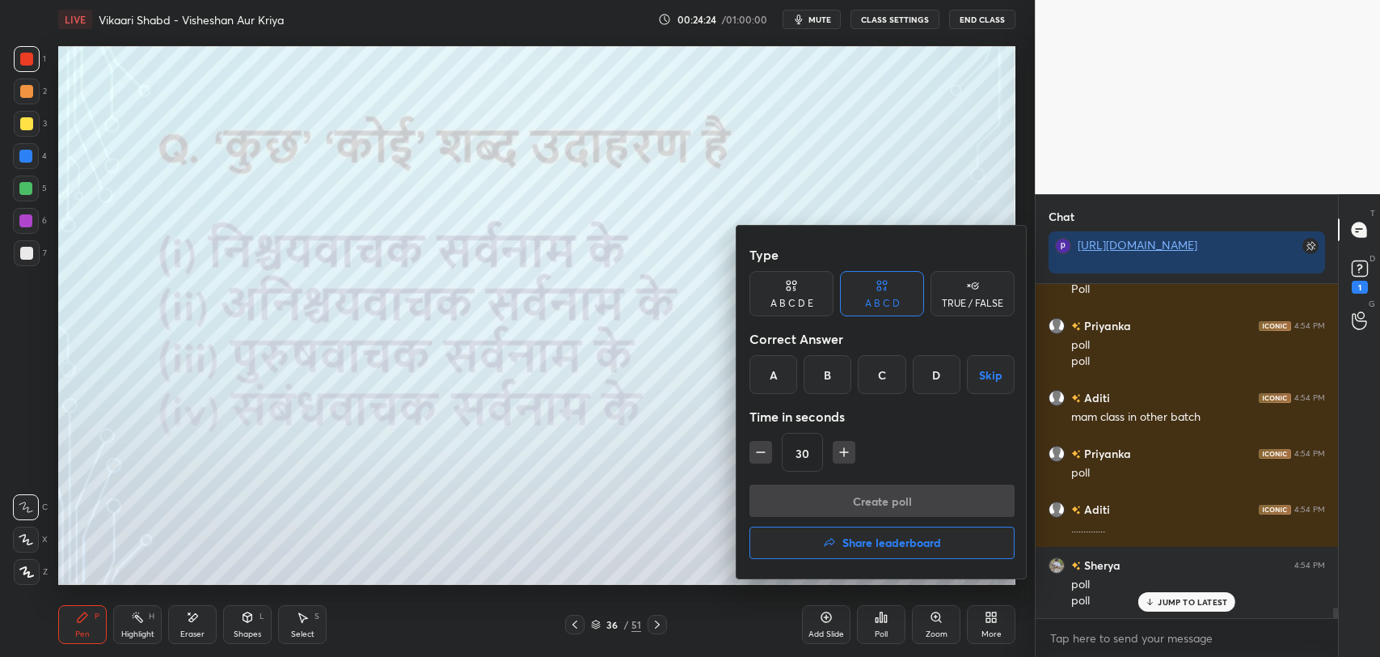
click at [817, 382] on div "B" at bounding box center [828, 374] width 48 height 39
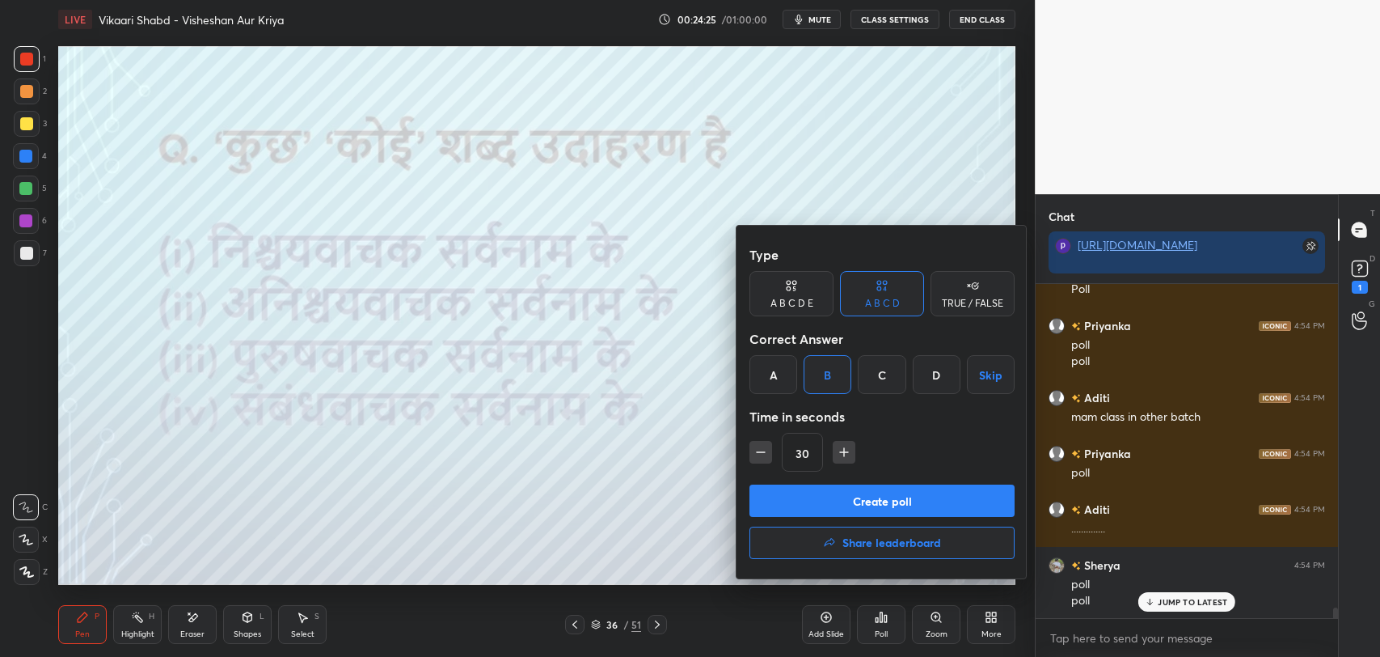
scroll to position [10123, 0]
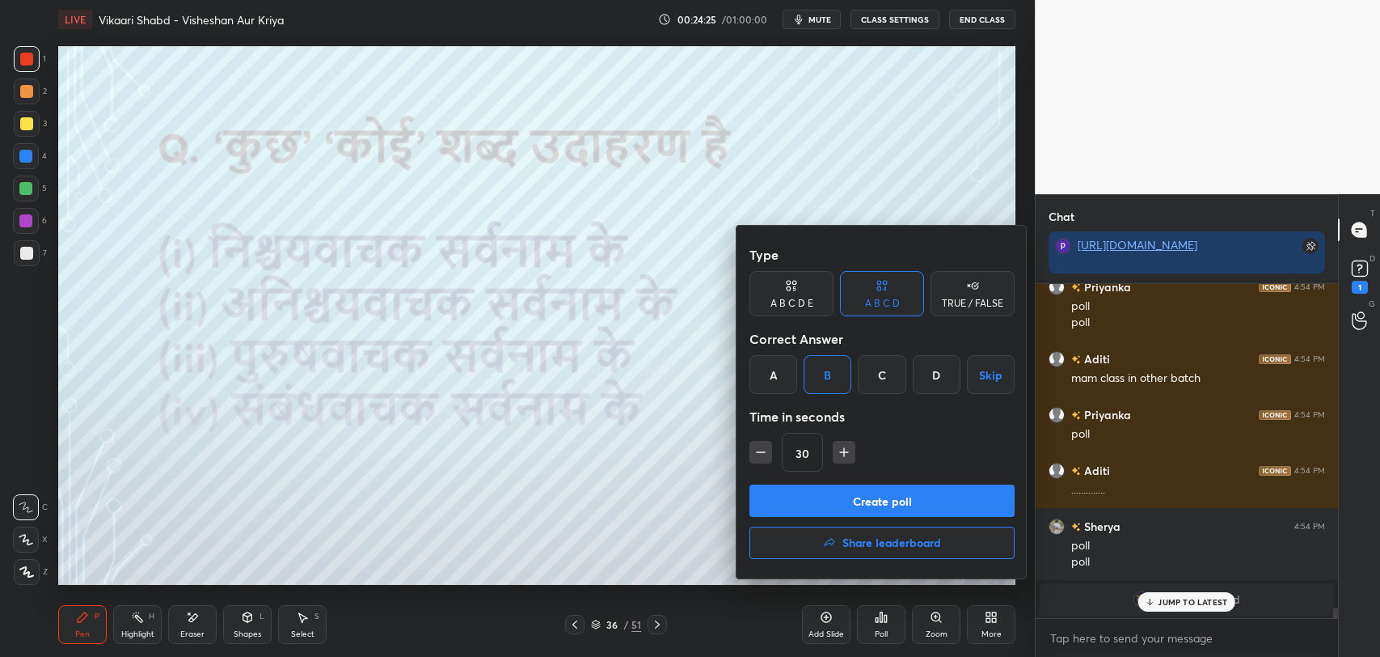
click at [825, 510] on button "Create poll" at bounding box center [881, 500] width 265 height 32
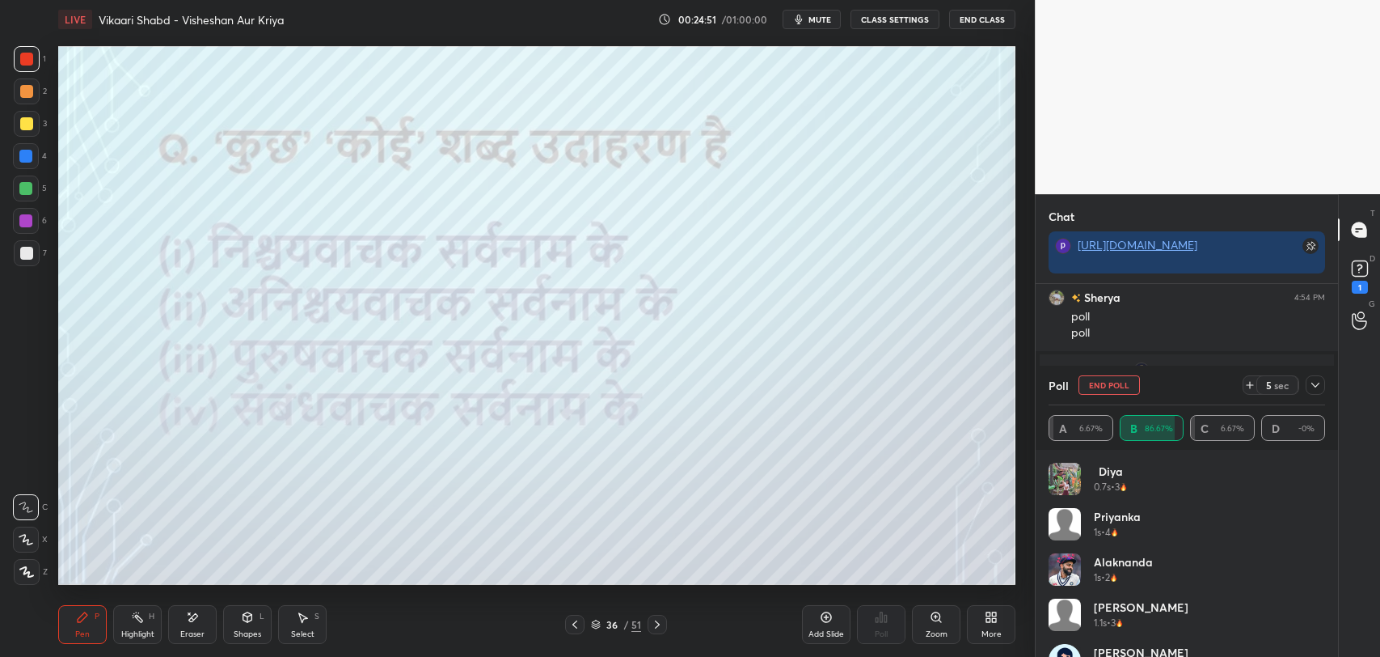
scroll to position [10319, 0]
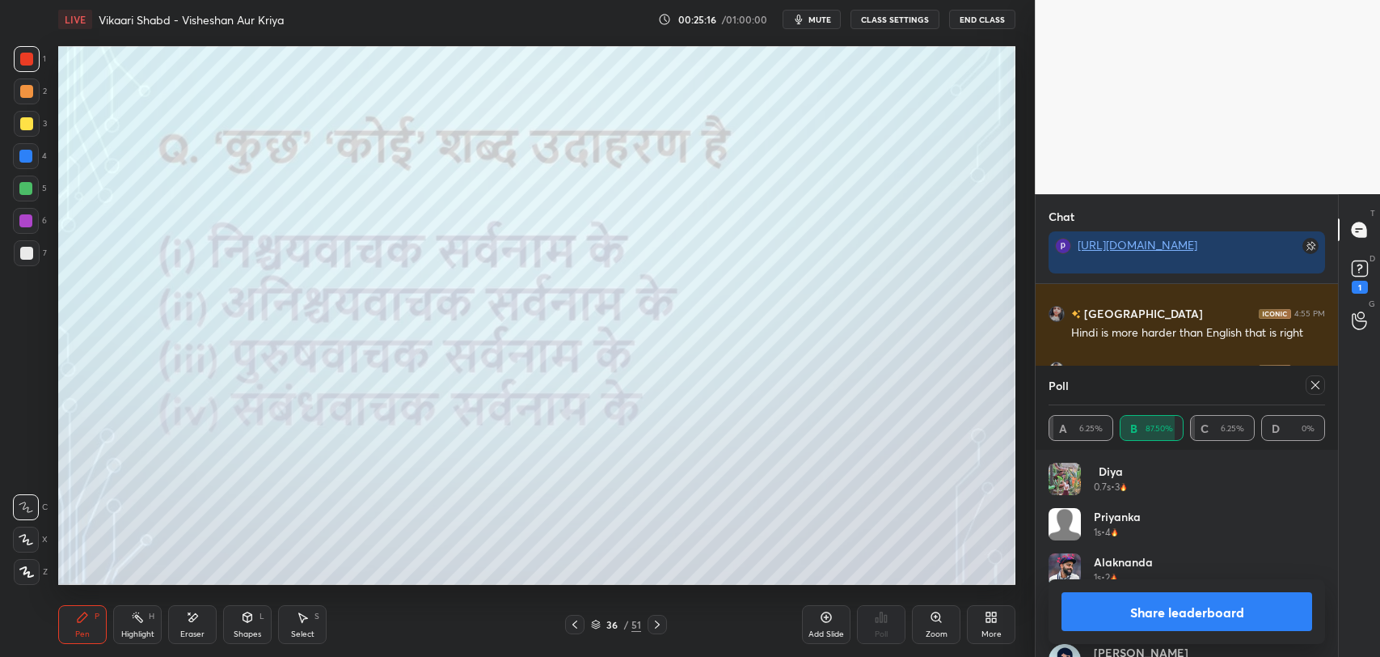
click at [1314, 392] on div at bounding box center [1315, 384] width 19 height 19
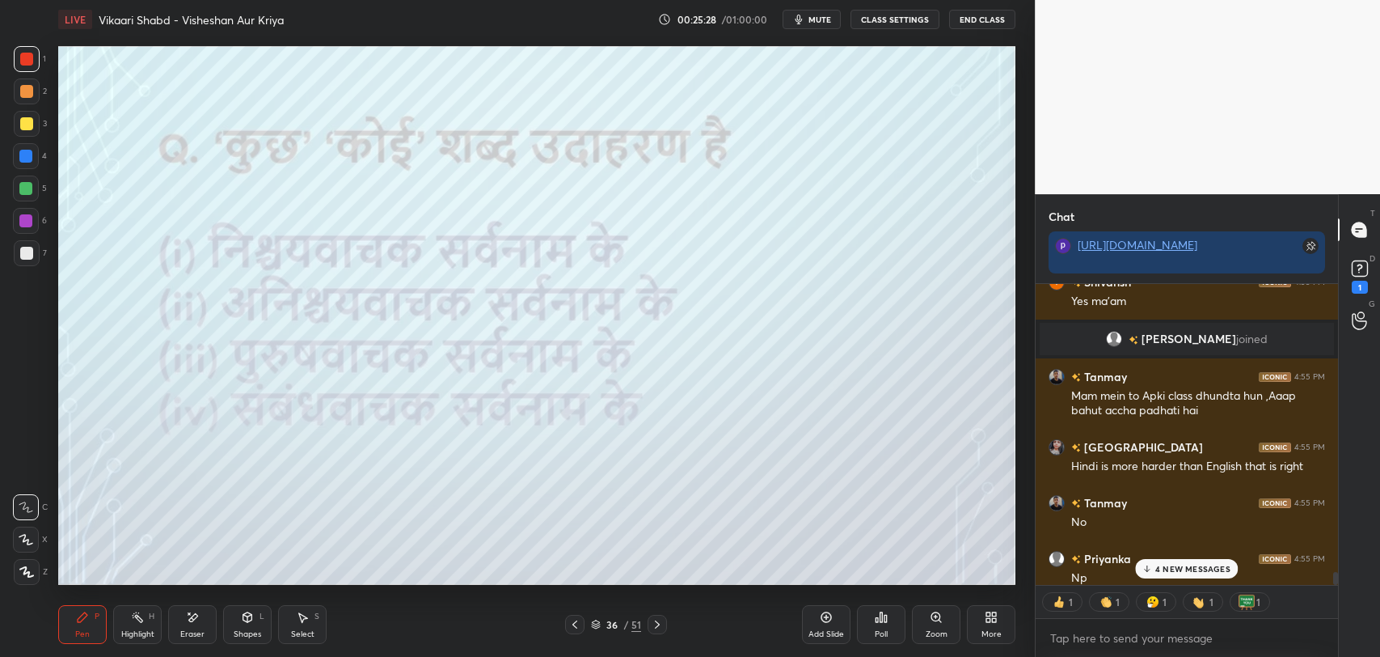
click at [1194, 571] on p "4 NEW MESSAGES" at bounding box center [1192, 569] width 75 height 10
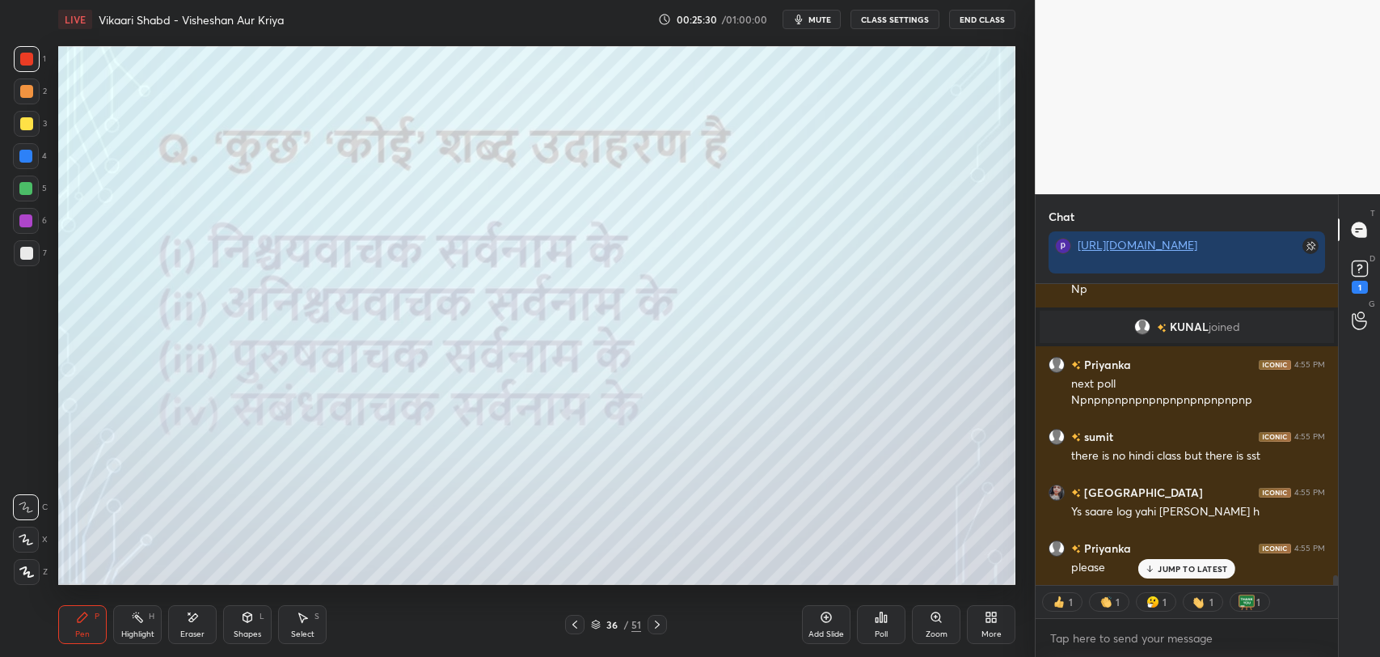
click at [1147, 569] on icon at bounding box center [1150, 569] width 11 height 10
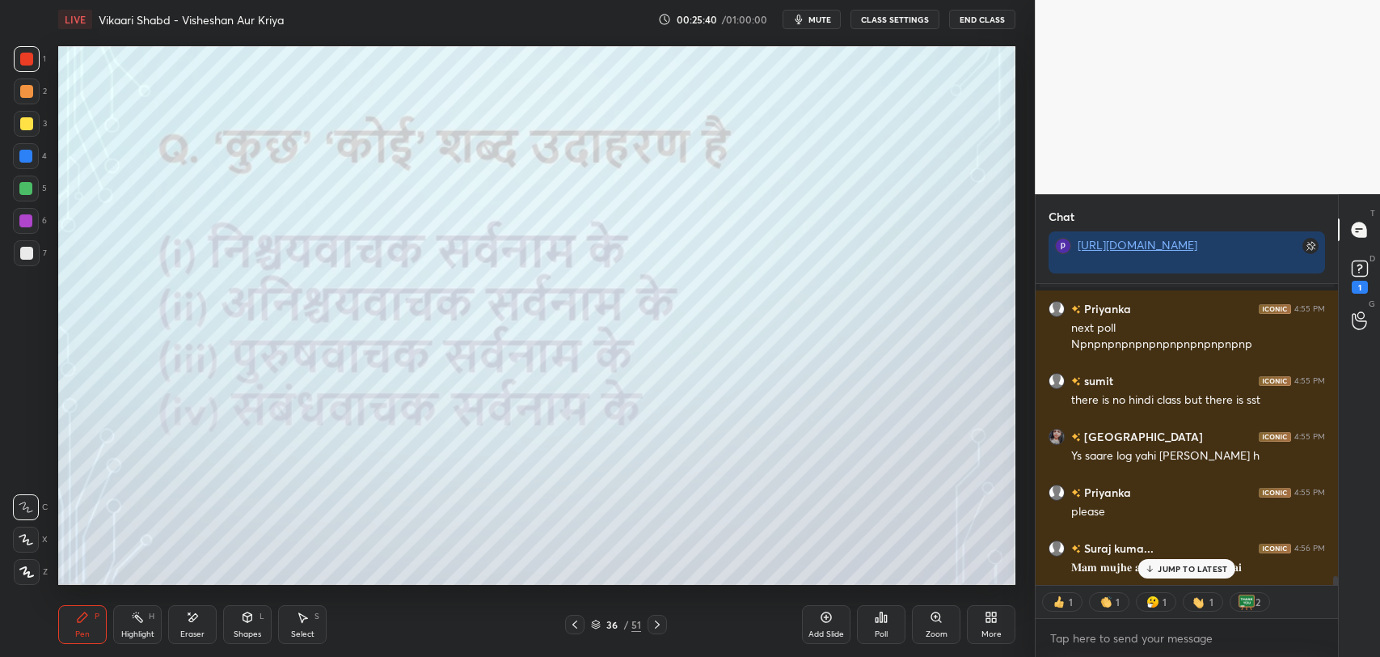
click at [597, 614] on div "36 / 51" at bounding box center [616, 623] width 102 height 19
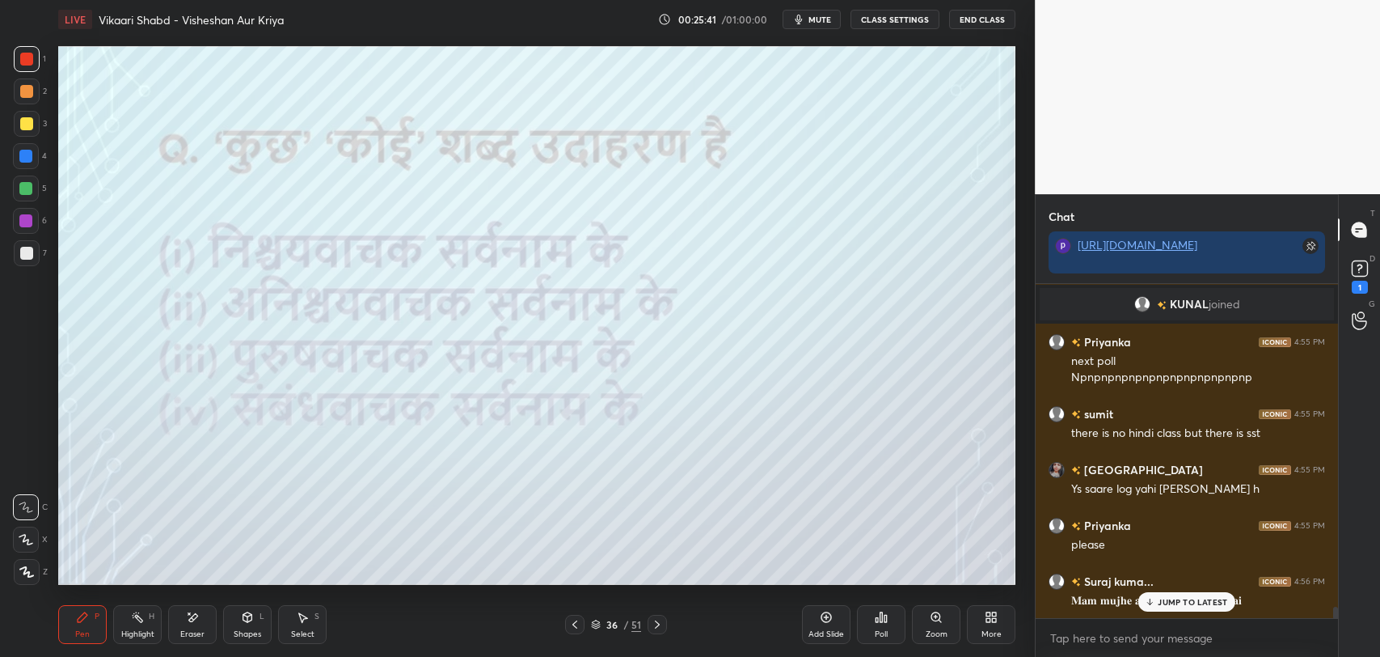
click at [606, 621] on div "36" at bounding box center [612, 624] width 16 height 10
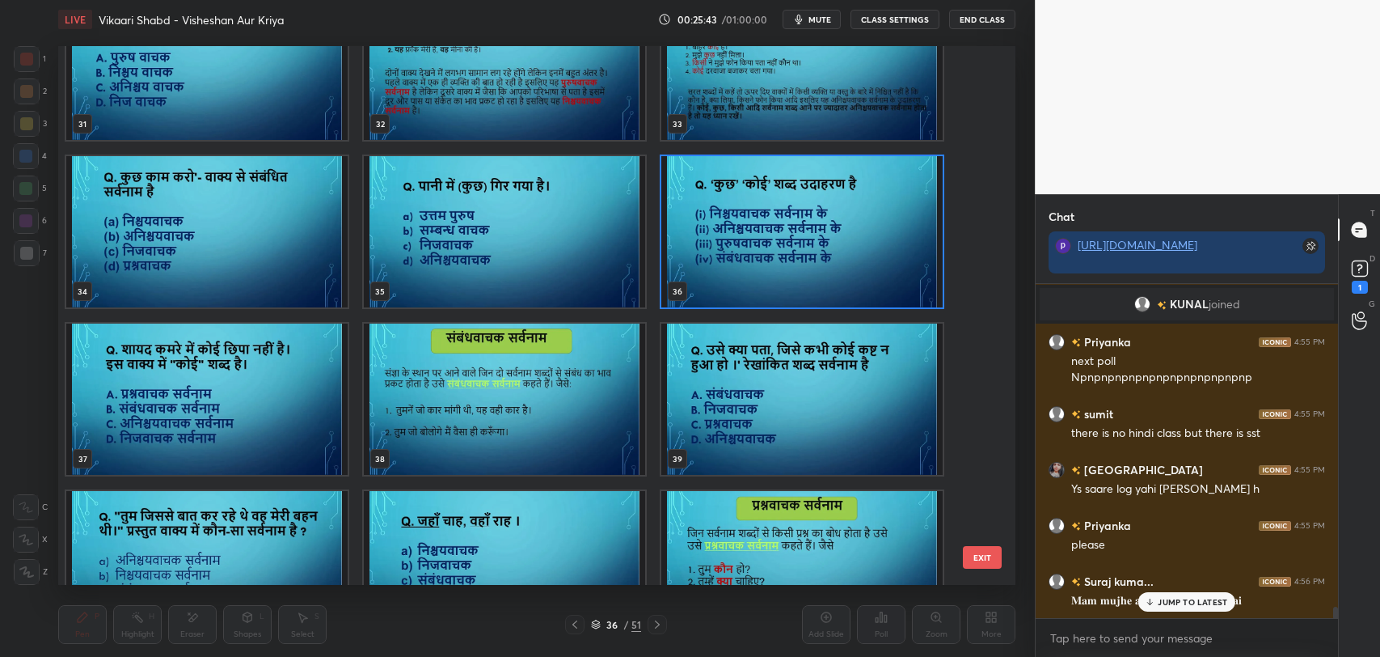
click at [450, 242] on img "grid" at bounding box center [504, 231] width 281 height 151
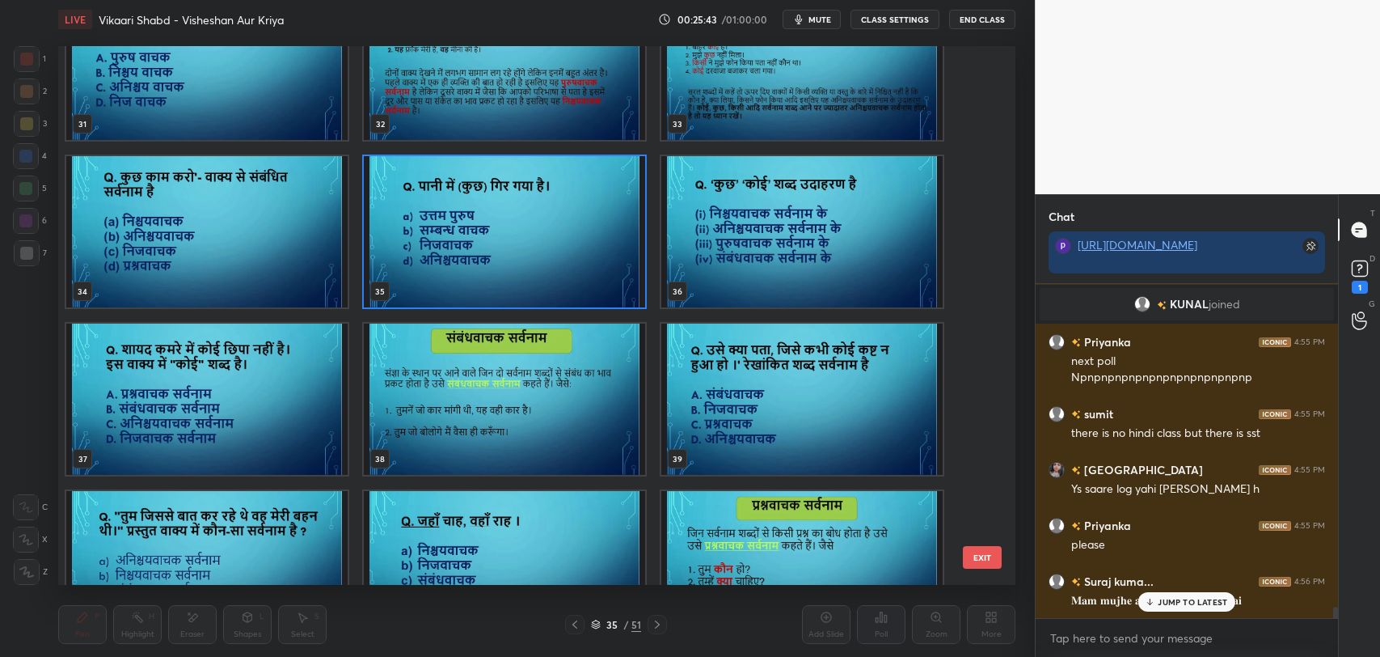
click at [450, 242] on img "grid" at bounding box center [504, 231] width 281 height 151
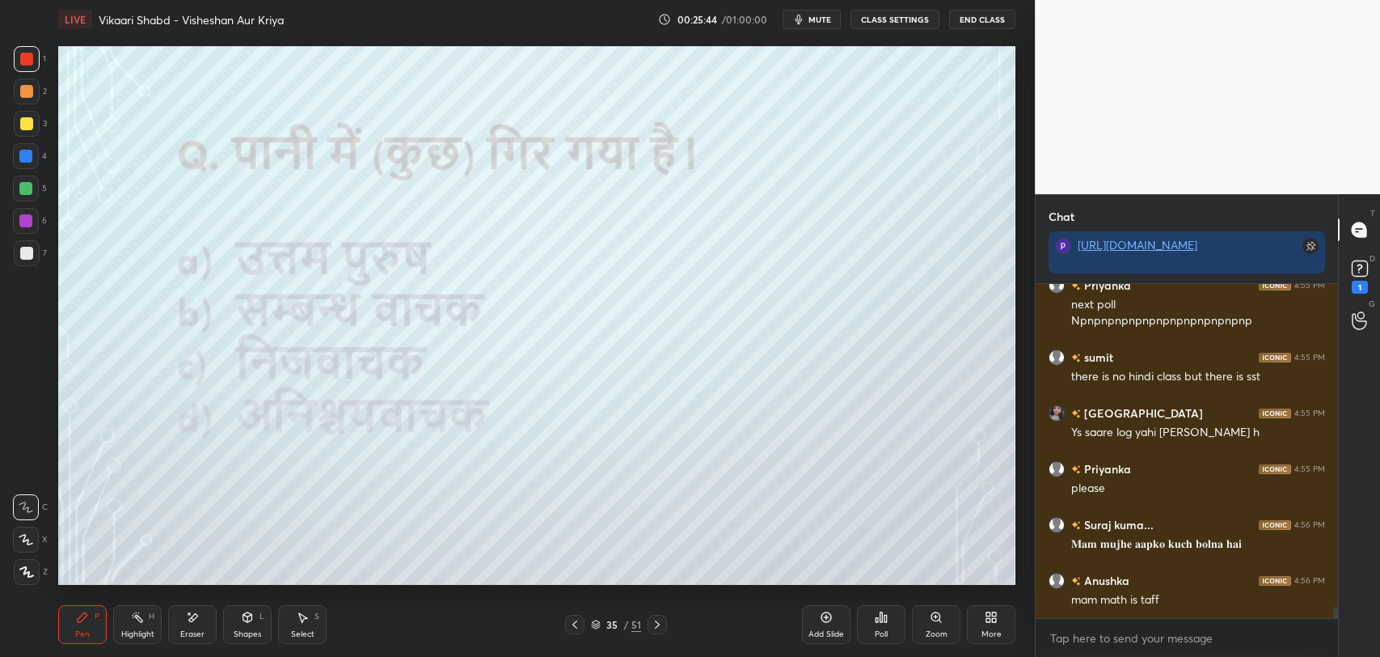
click at [614, 623] on div "35" at bounding box center [612, 624] width 16 height 10
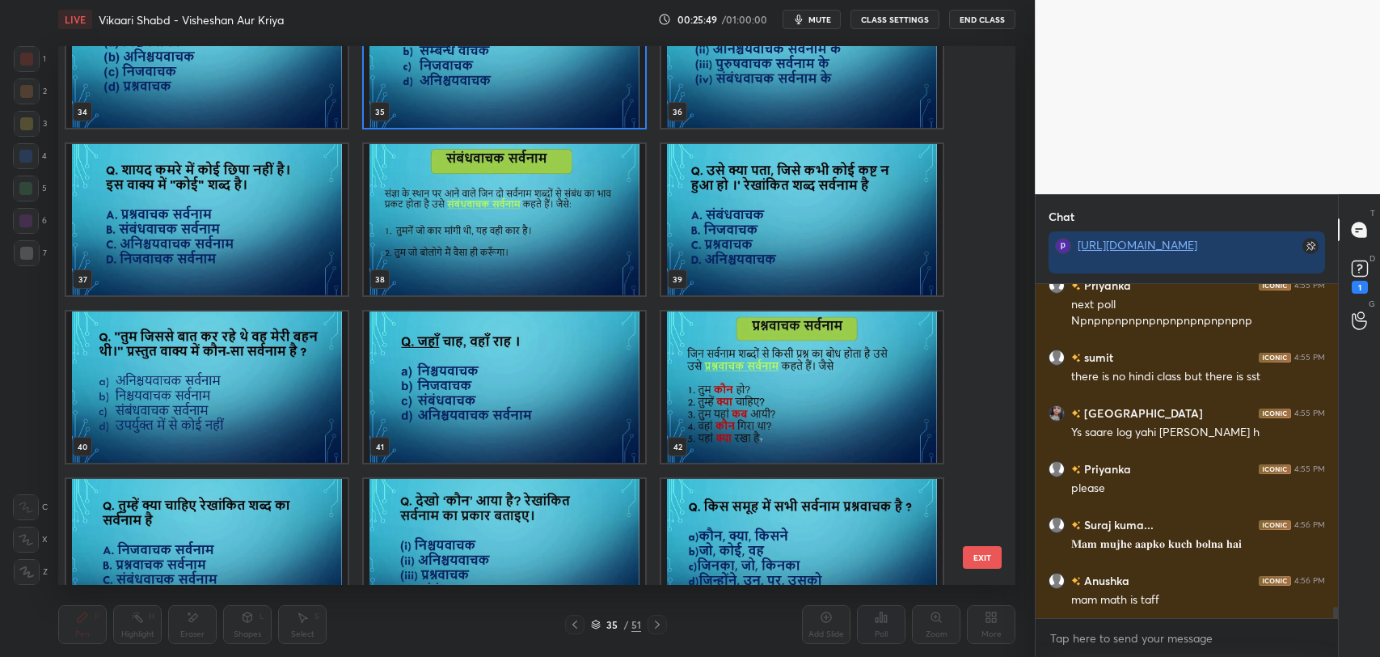
click at [728, 261] on img "grid" at bounding box center [801, 219] width 281 height 151
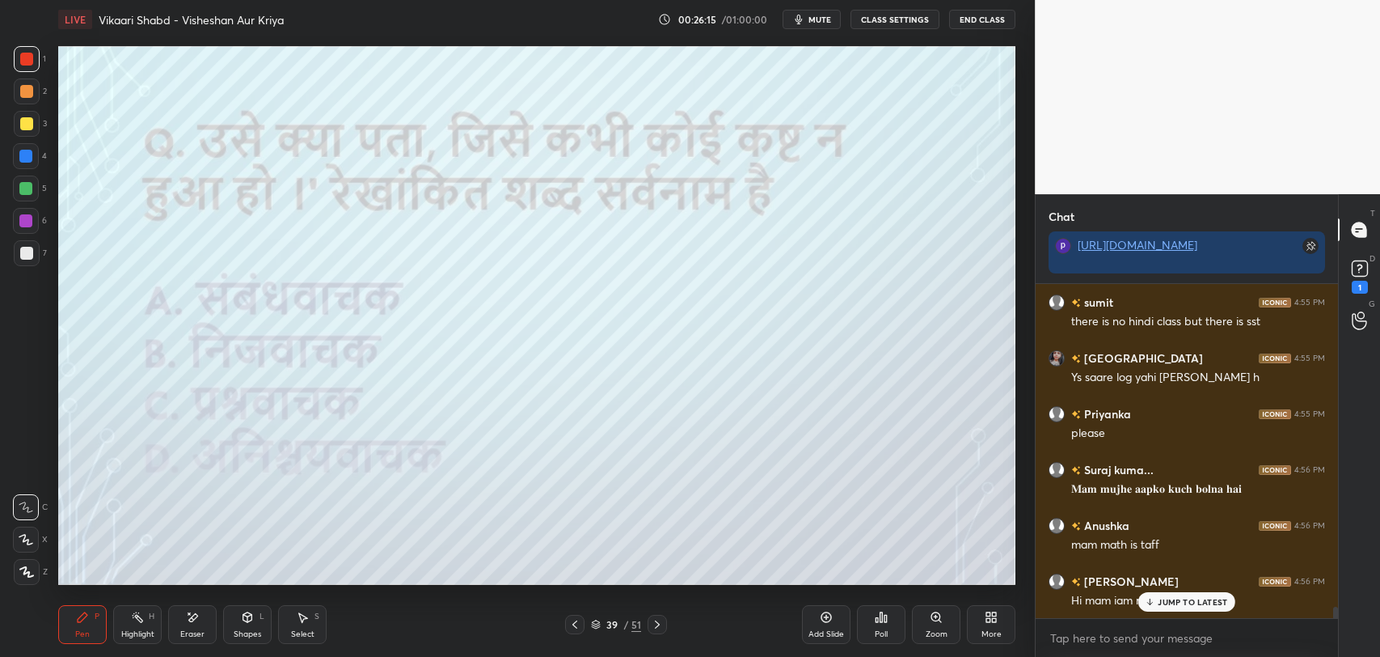
click at [1162, 606] on p "JUMP TO LATEST" at bounding box center [1193, 602] width 70 height 10
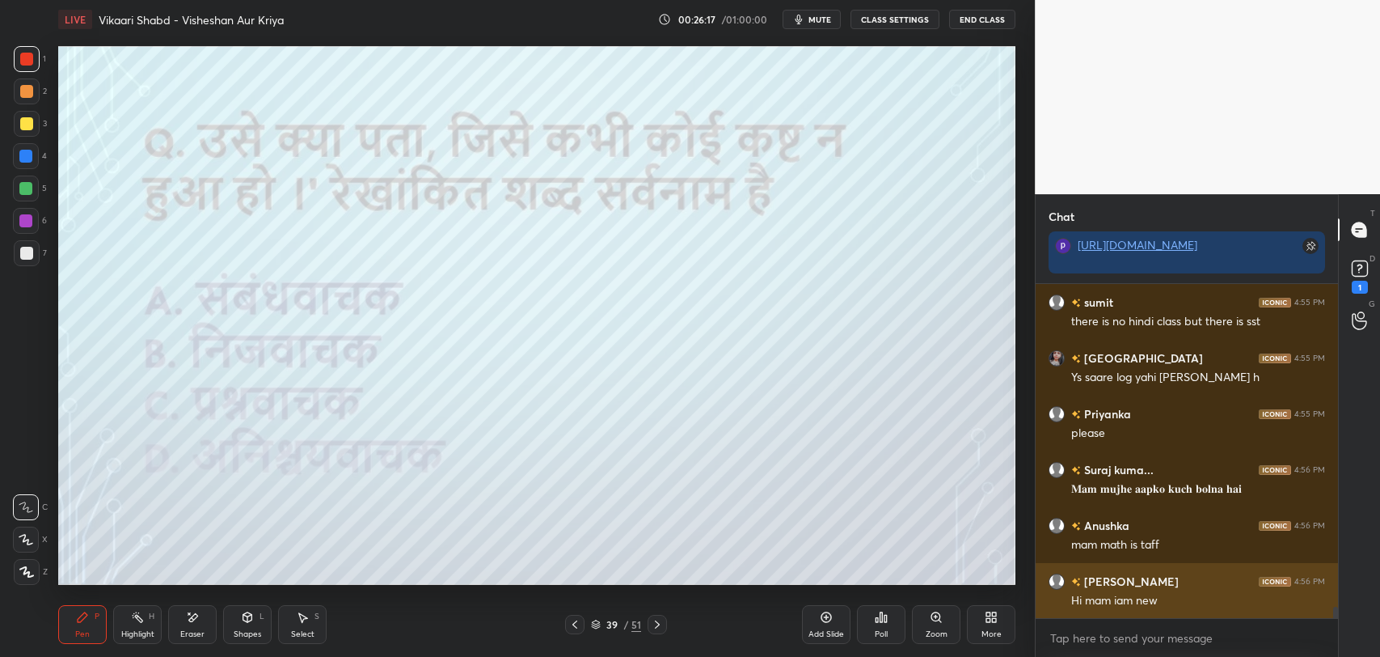
click at [1109, 597] on div "Hi mam iam new" at bounding box center [1198, 601] width 254 height 16
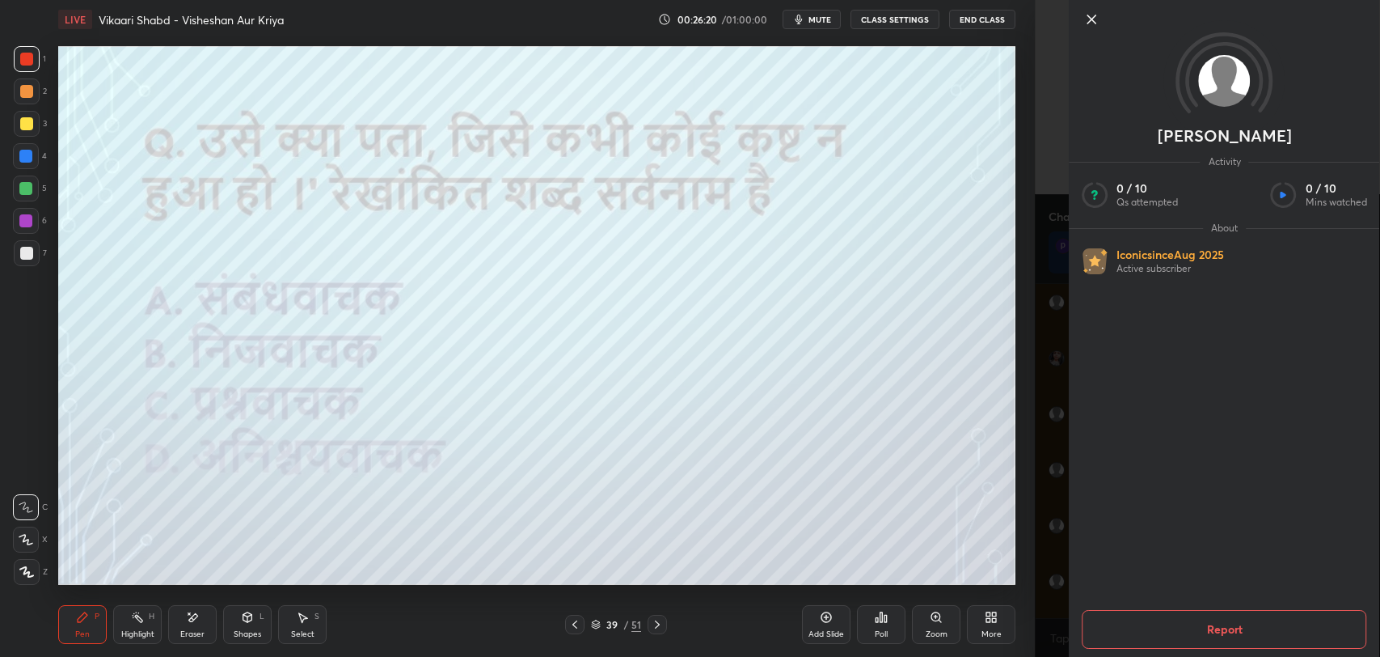
click at [1091, 17] on icon at bounding box center [1091, 19] width 19 height 19
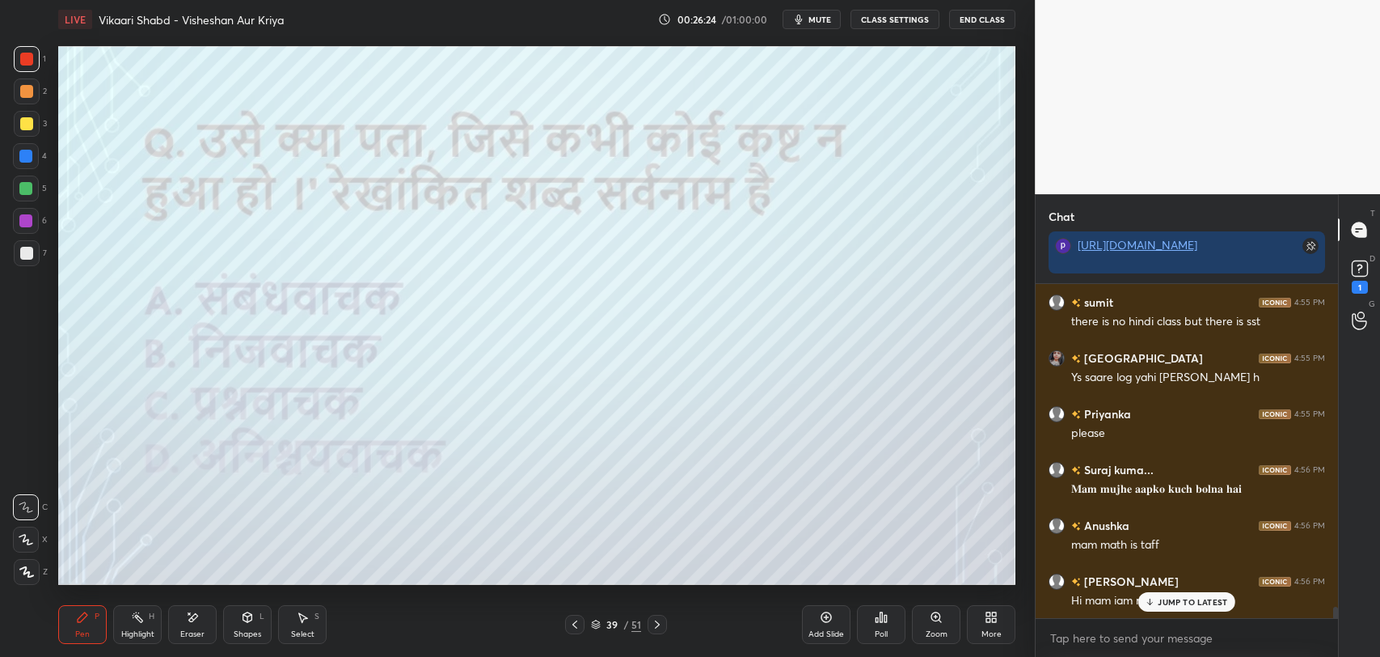
scroll to position [9618, 0]
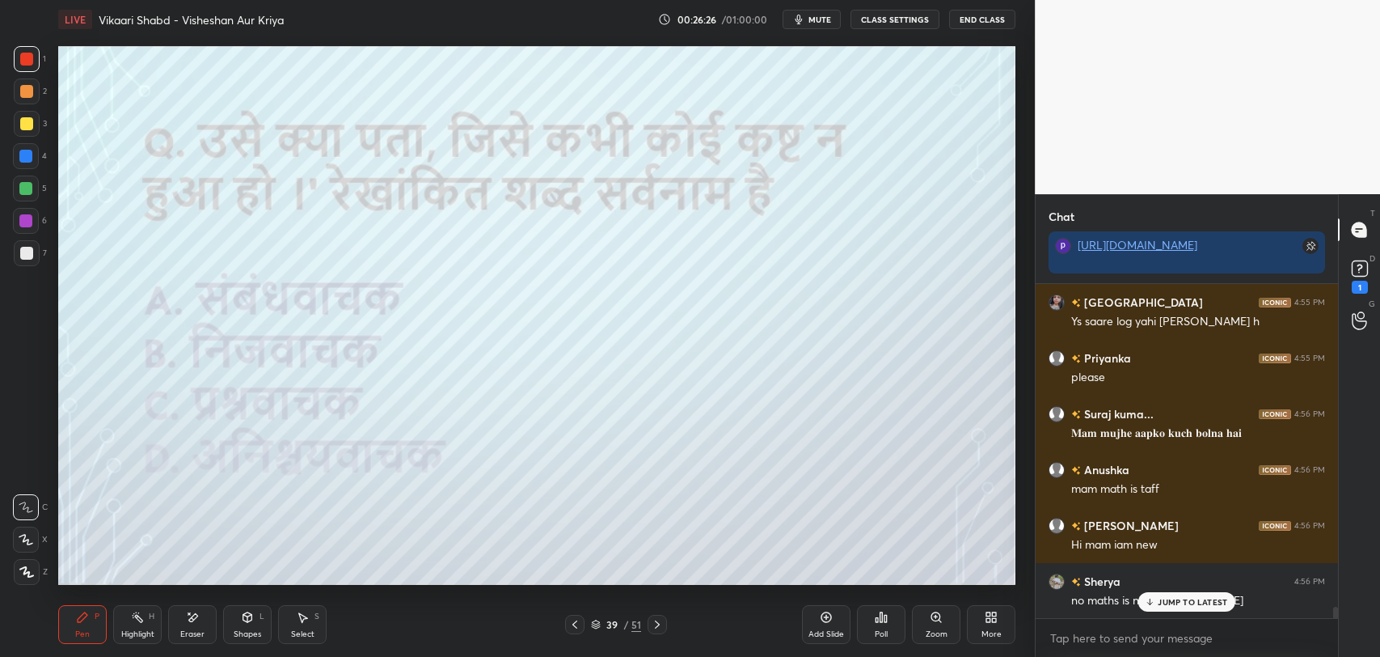
click at [1171, 610] on div "JUMP TO LATEST" at bounding box center [1186, 601] width 97 height 19
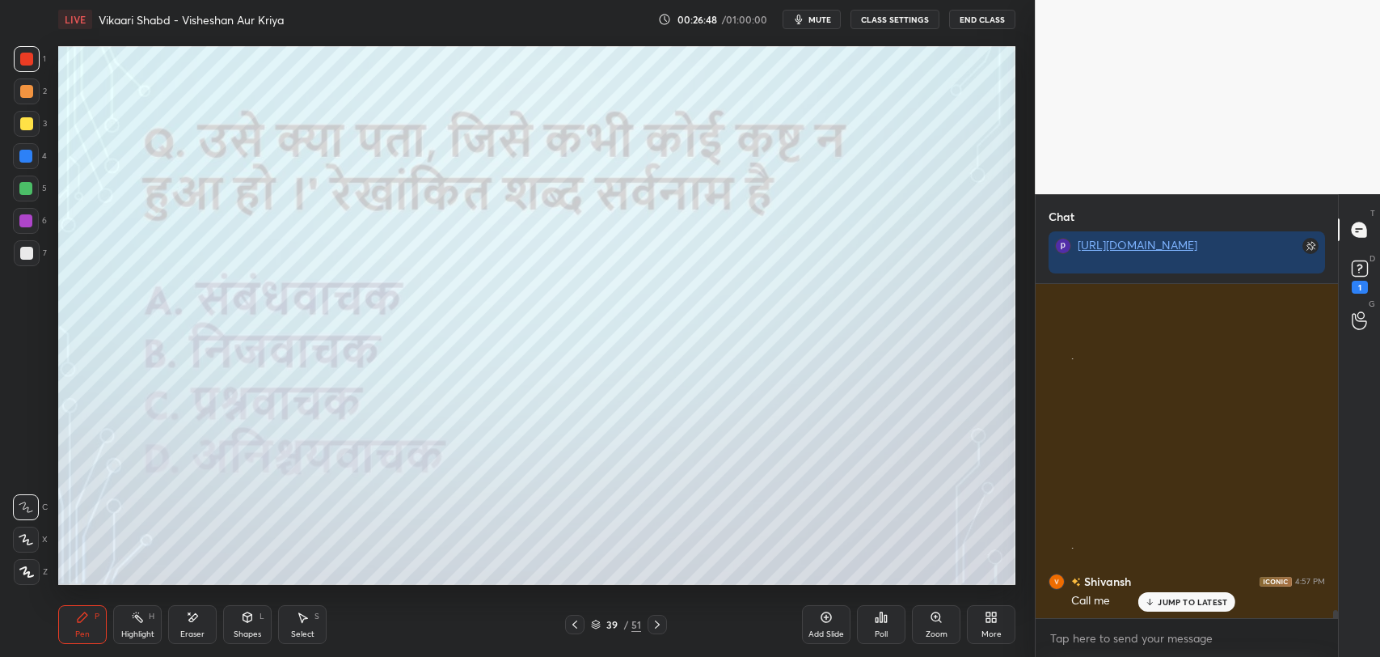
scroll to position [13467, 0]
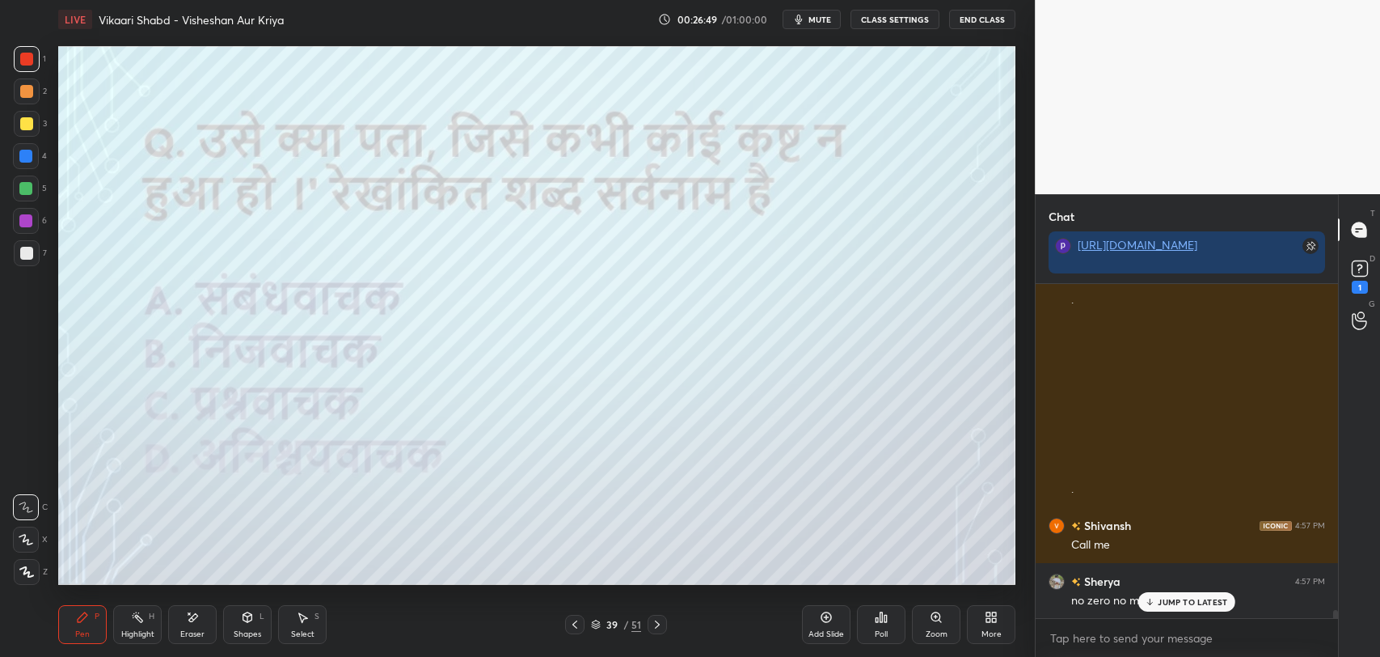
click at [1164, 601] on p "JUMP TO LATEST" at bounding box center [1193, 602] width 70 height 10
click at [879, 624] on div "Poll" at bounding box center [881, 624] width 49 height 39
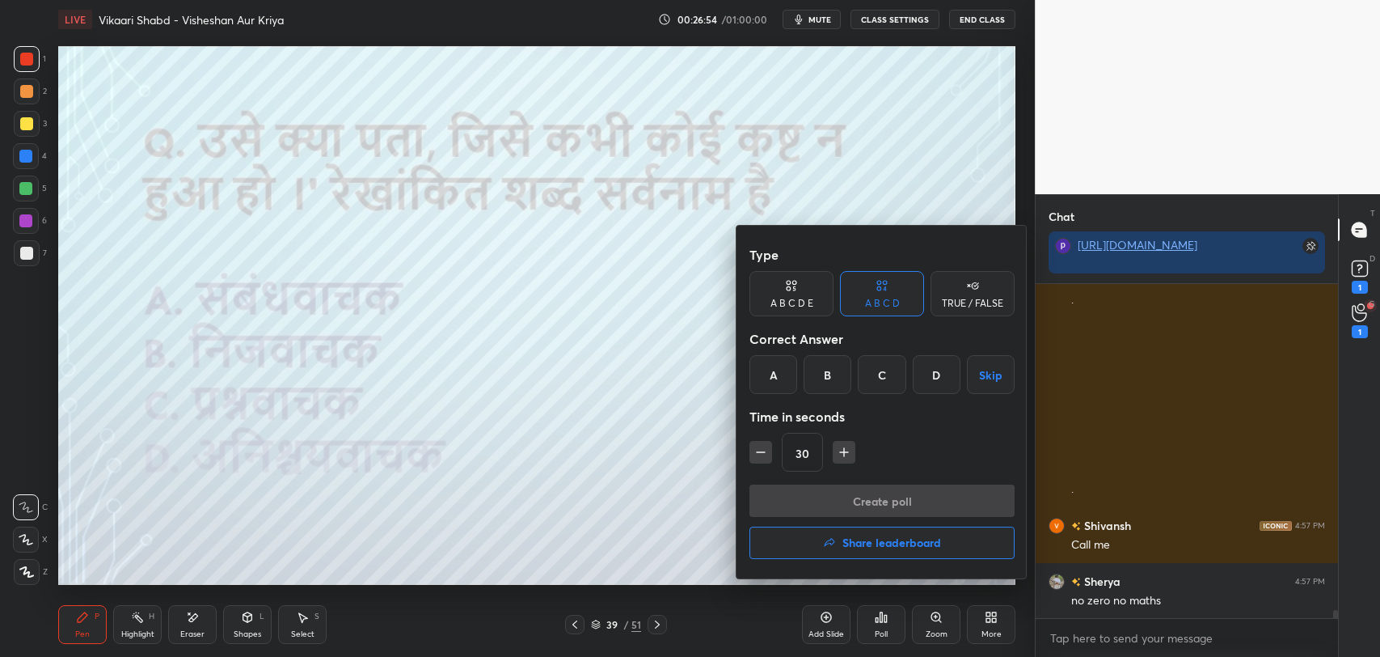
click at [775, 374] on div "A" at bounding box center [773, 374] width 48 height 39
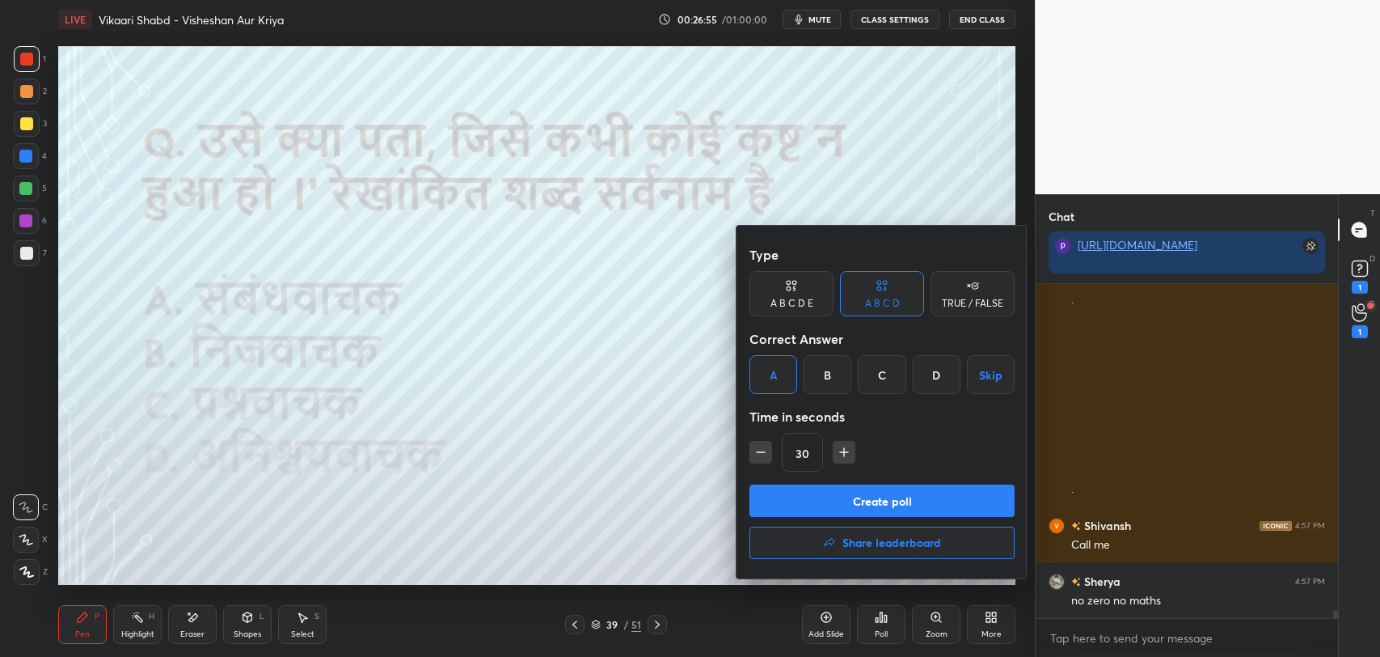
click at [801, 496] on button "Create poll" at bounding box center [881, 500] width 265 height 32
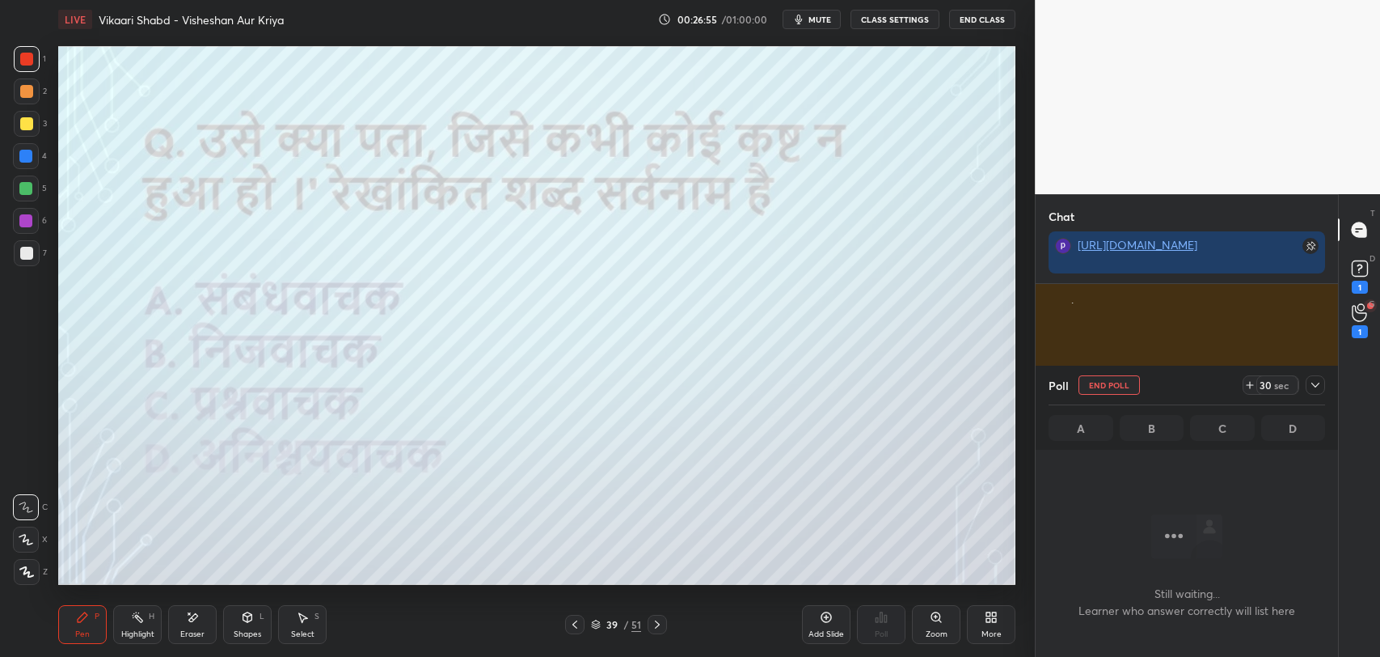
scroll to position [285, 298]
click at [1359, 325] on div "1" at bounding box center [1360, 331] width 16 height 13
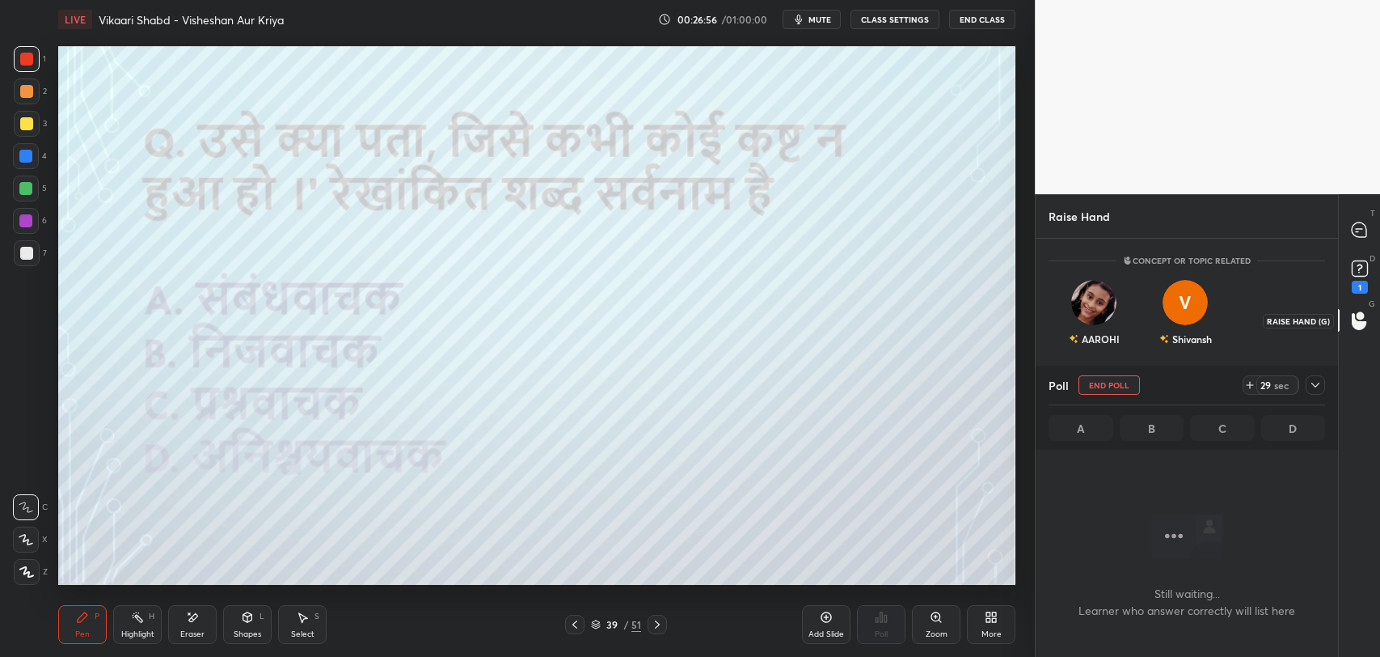
scroll to position [330, 298]
click at [1315, 388] on icon at bounding box center [1315, 384] width 13 height 13
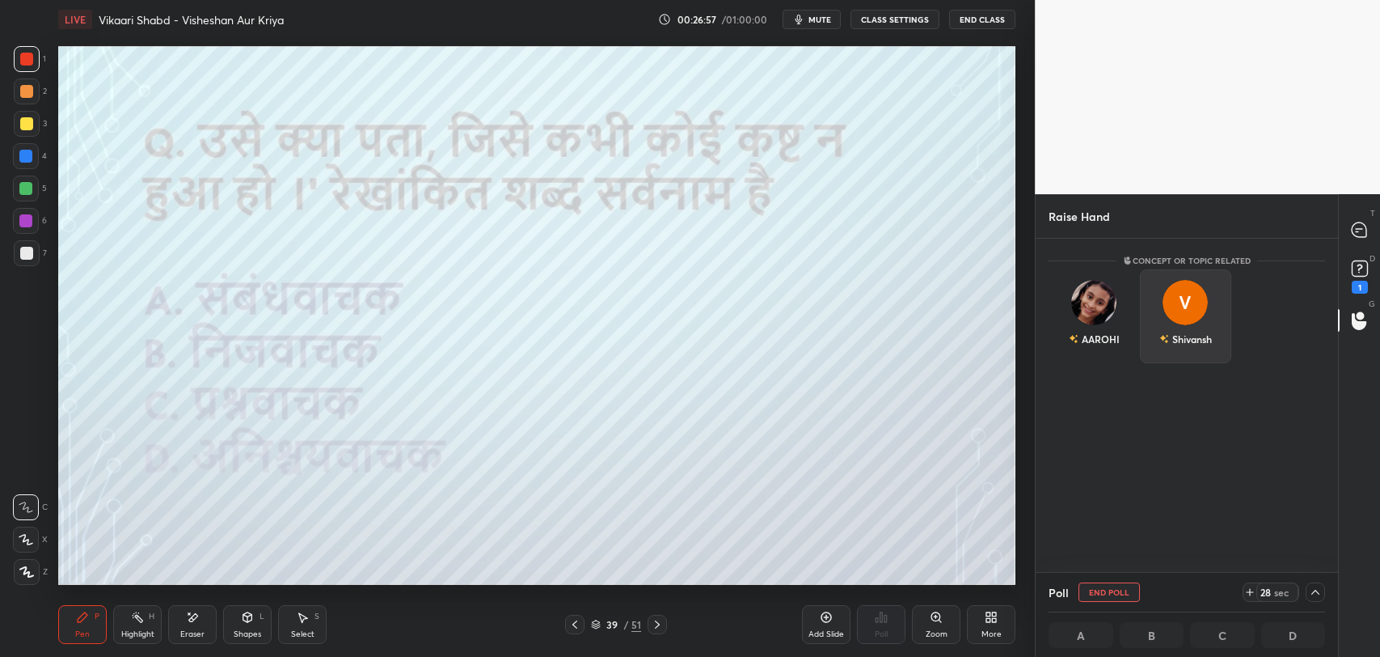
click at [1203, 331] on div "Shivansh" at bounding box center [1192, 338] width 40 height 15
click at [1209, 348] on button "INVITE" at bounding box center [1185, 350] width 77 height 21
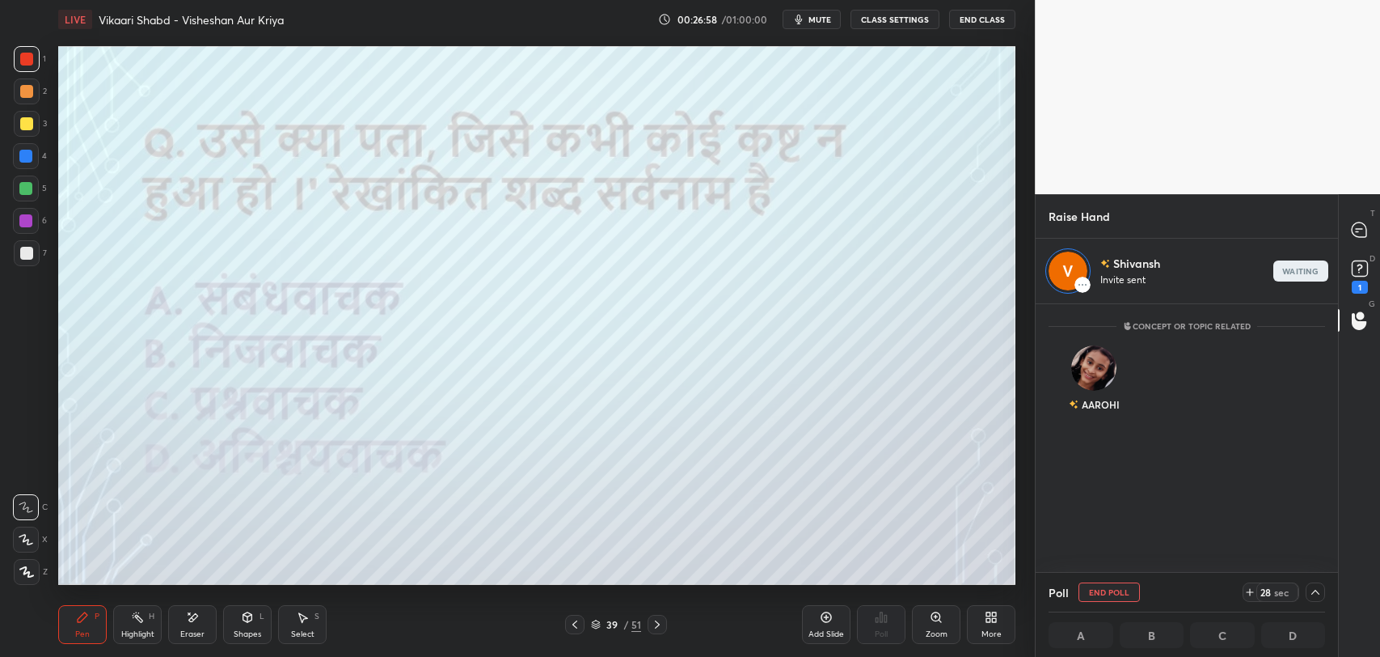
scroll to position [264, 298]
click at [1358, 280] on icon at bounding box center [1360, 268] width 24 height 24
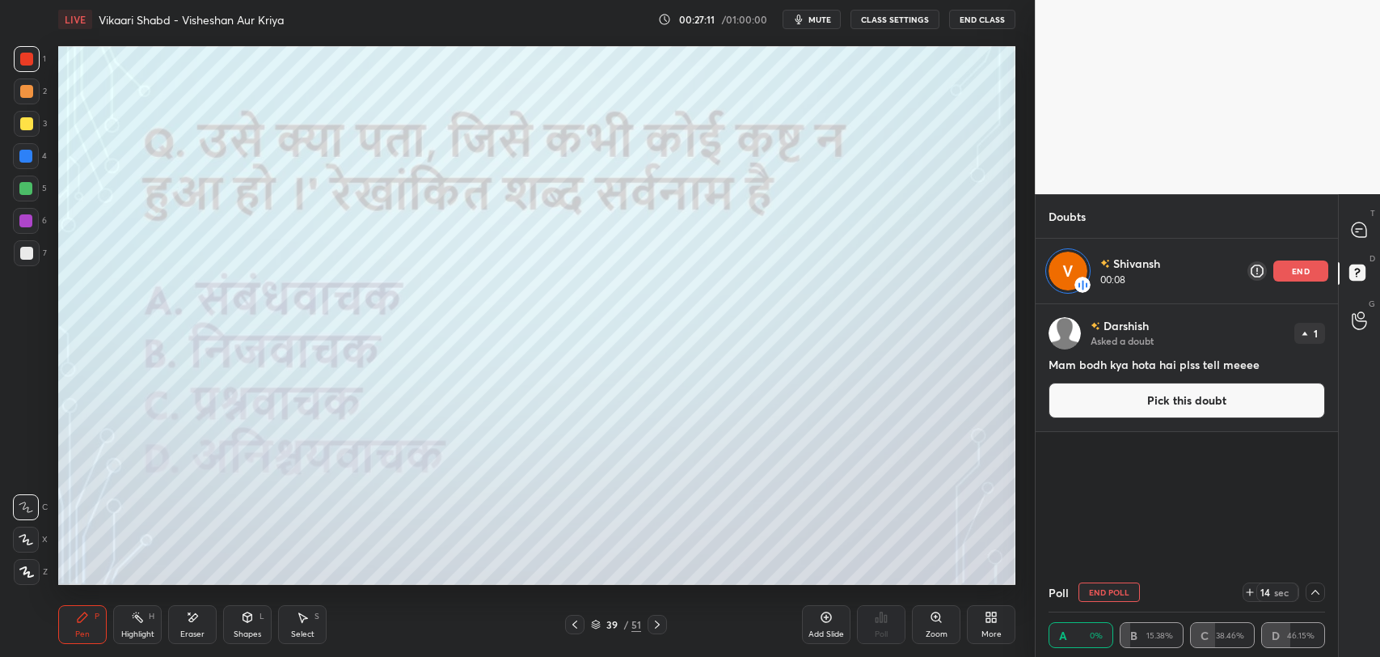
scroll to position [0, 5]
click at [1297, 271] on p "end" at bounding box center [1301, 271] width 18 height 8
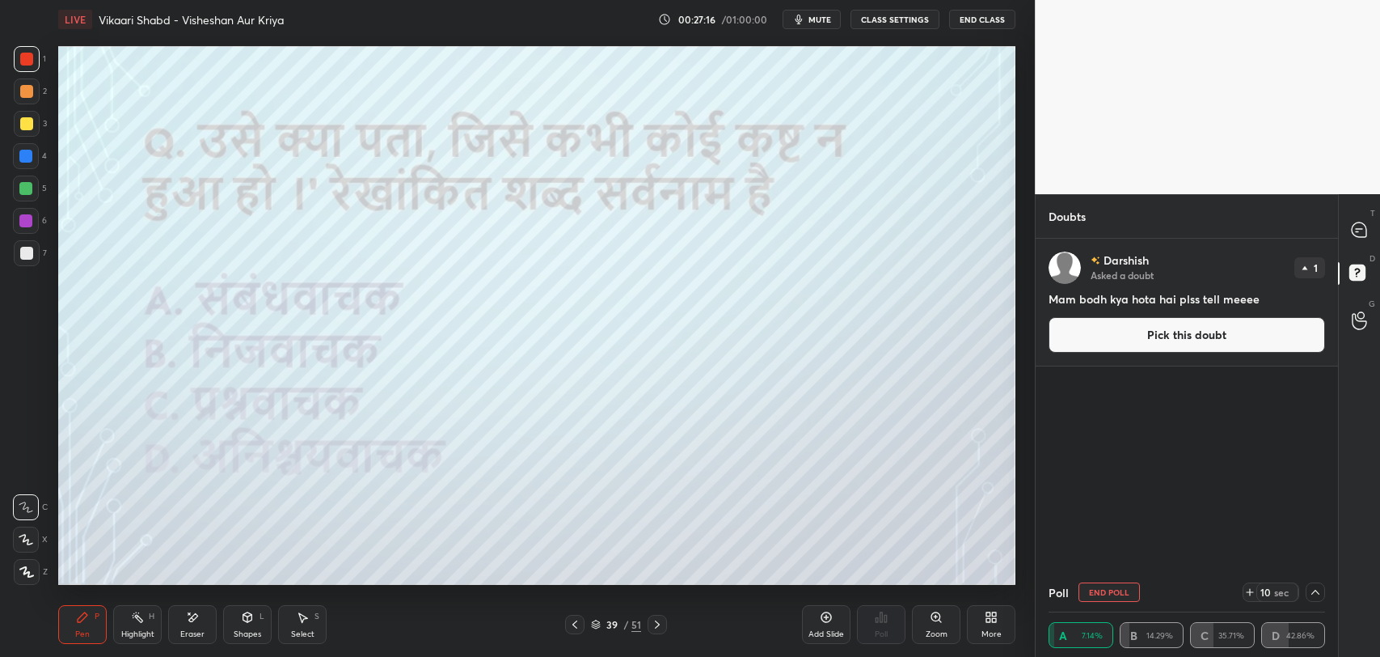
scroll to position [6, 5]
click at [1354, 228] on icon at bounding box center [1359, 229] width 15 height 15
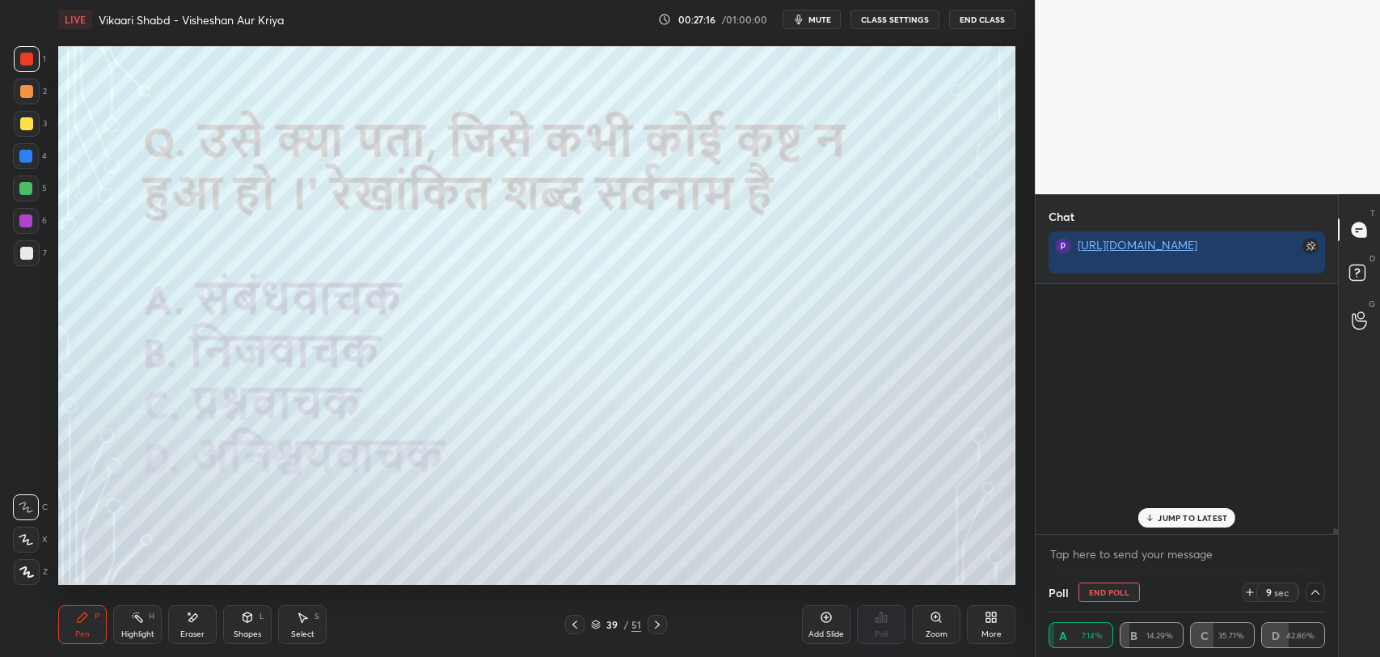
scroll to position [246, 298]
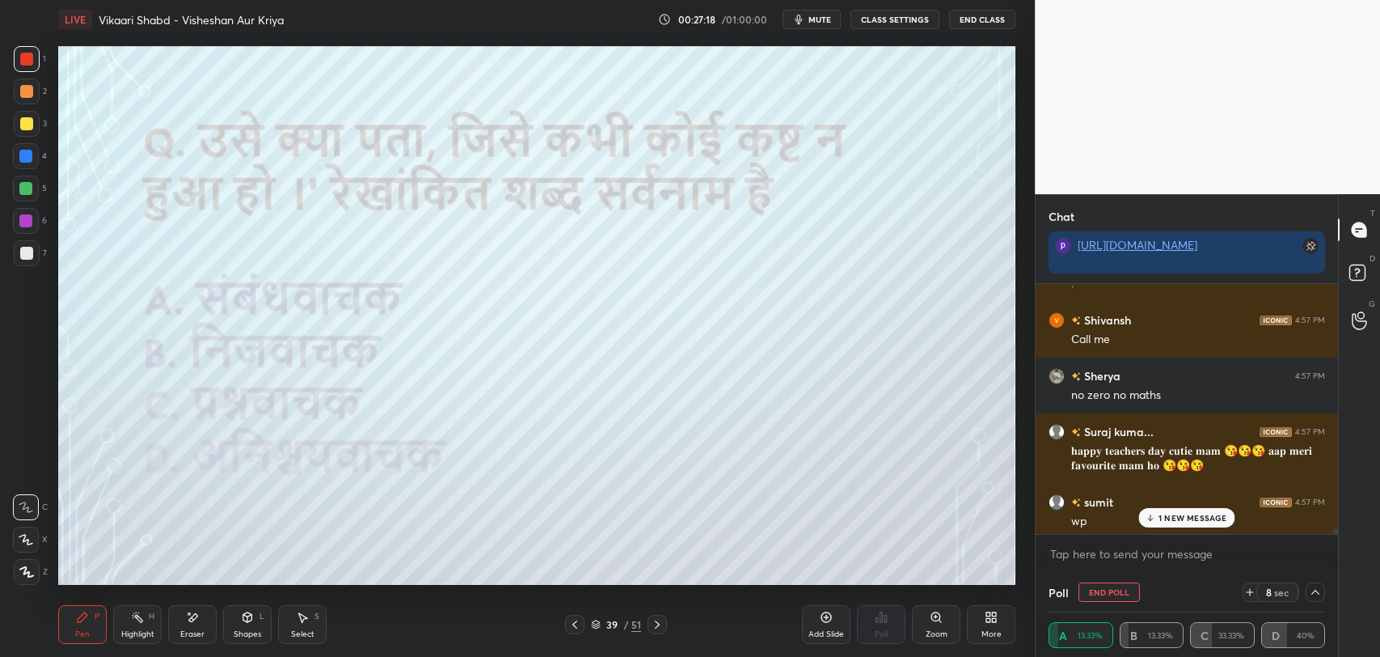
click at [1186, 513] on p "1 NEW MESSAGE" at bounding box center [1193, 518] width 69 height 10
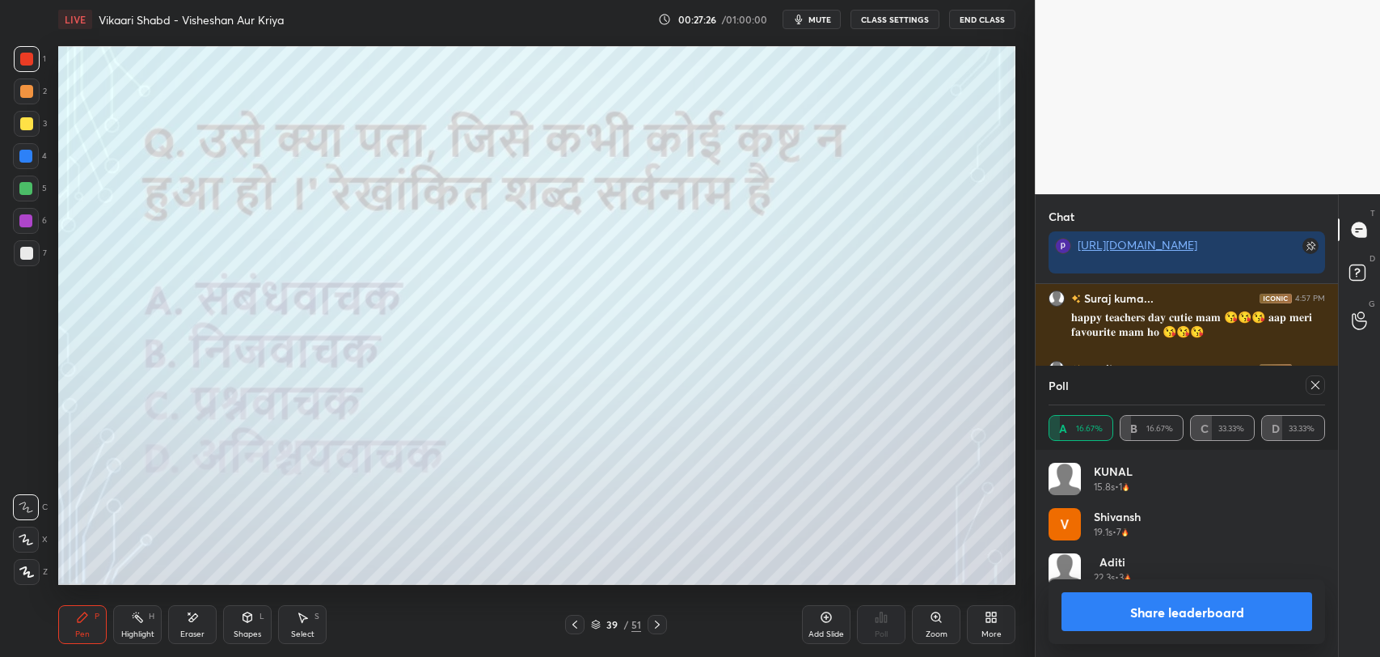
scroll to position [188, 272]
click at [1317, 381] on icon at bounding box center [1315, 384] width 13 height 13
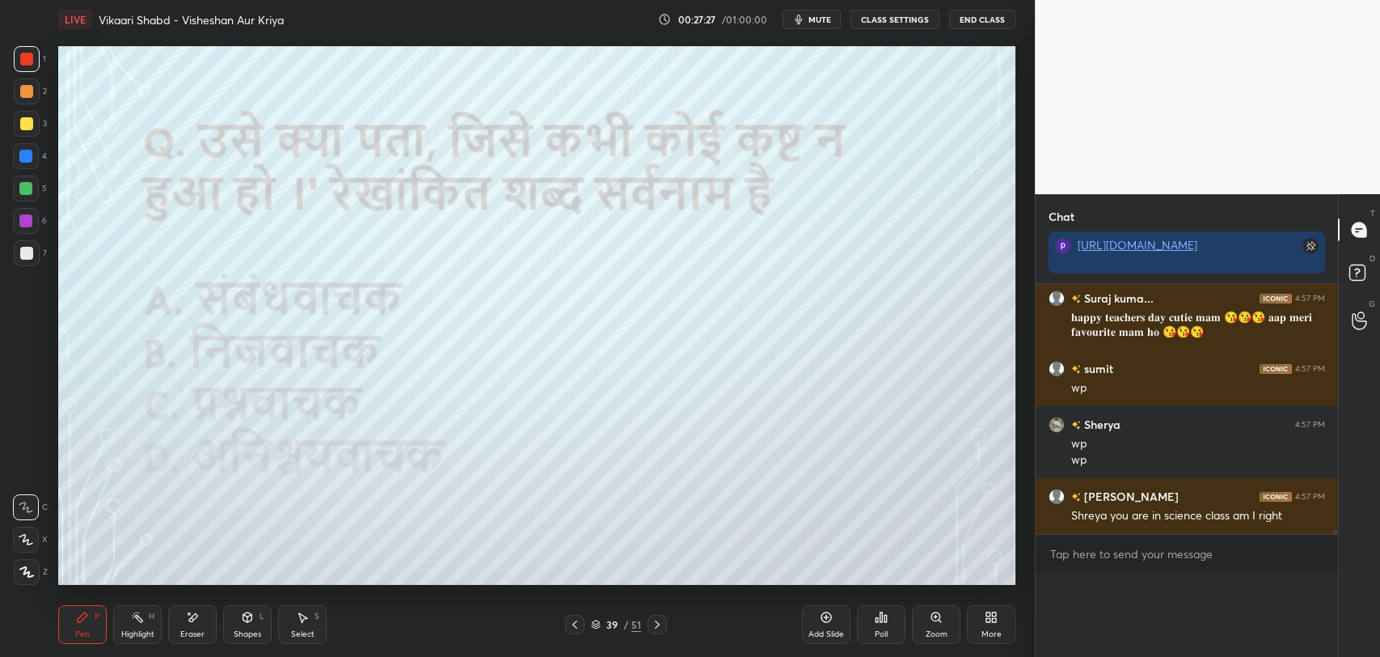
scroll to position [0, 5]
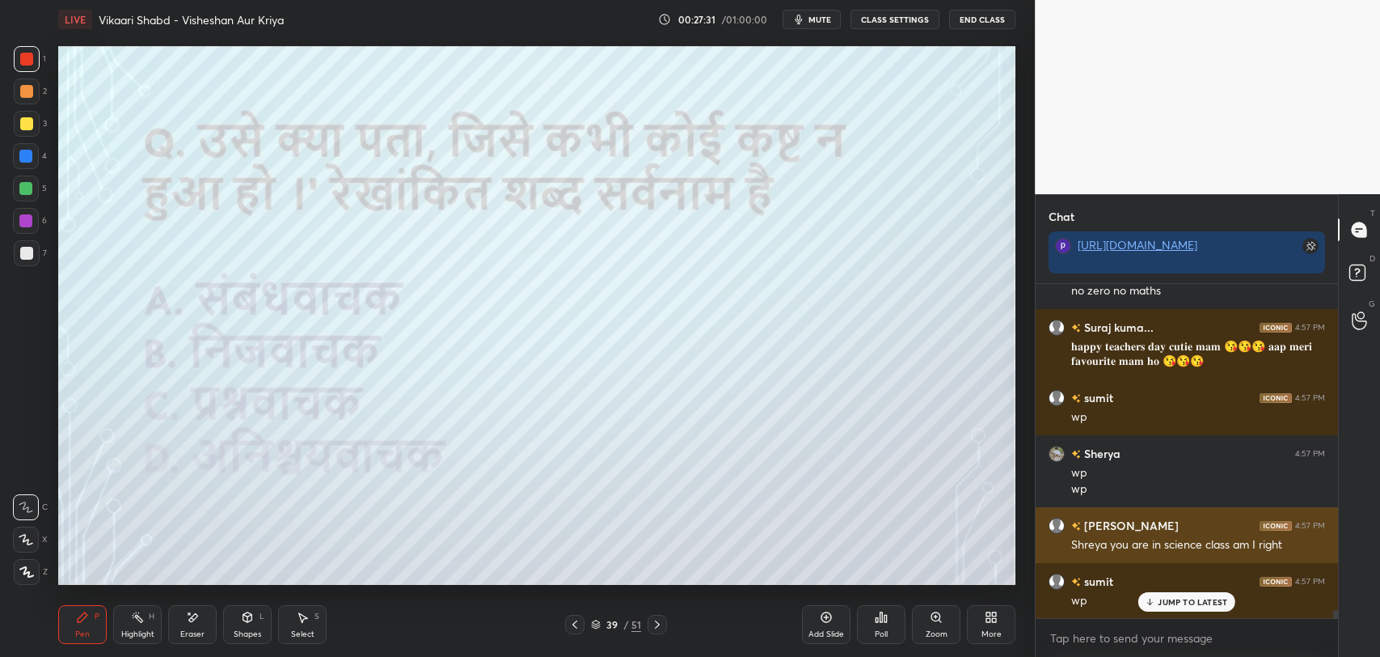
click at [1122, 593] on div "Priyanka 4:55 PM next poll Npnpnpnpnpnpnpnpnpnpnpnpnp sumit 4:55 PM there is no…" at bounding box center [1187, 451] width 302 height 334
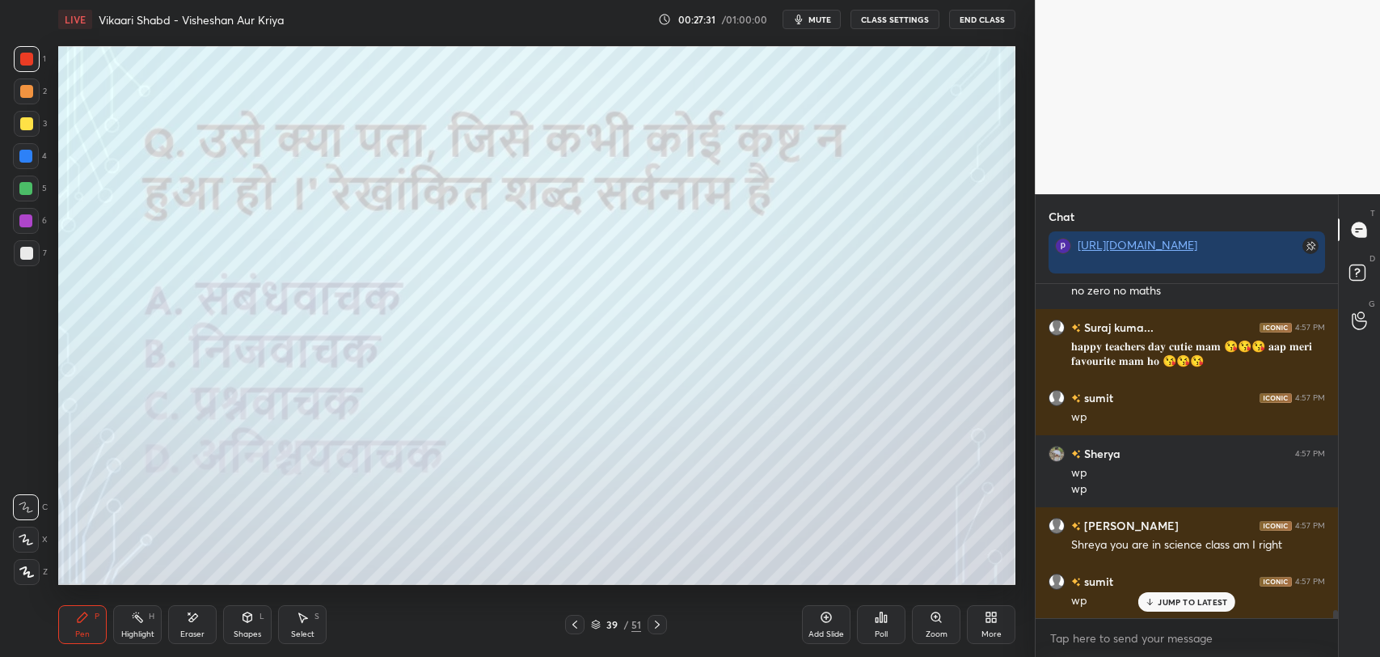
click at [1167, 598] on p "JUMP TO LATEST" at bounding box center [1193, 602] width 70 height 10
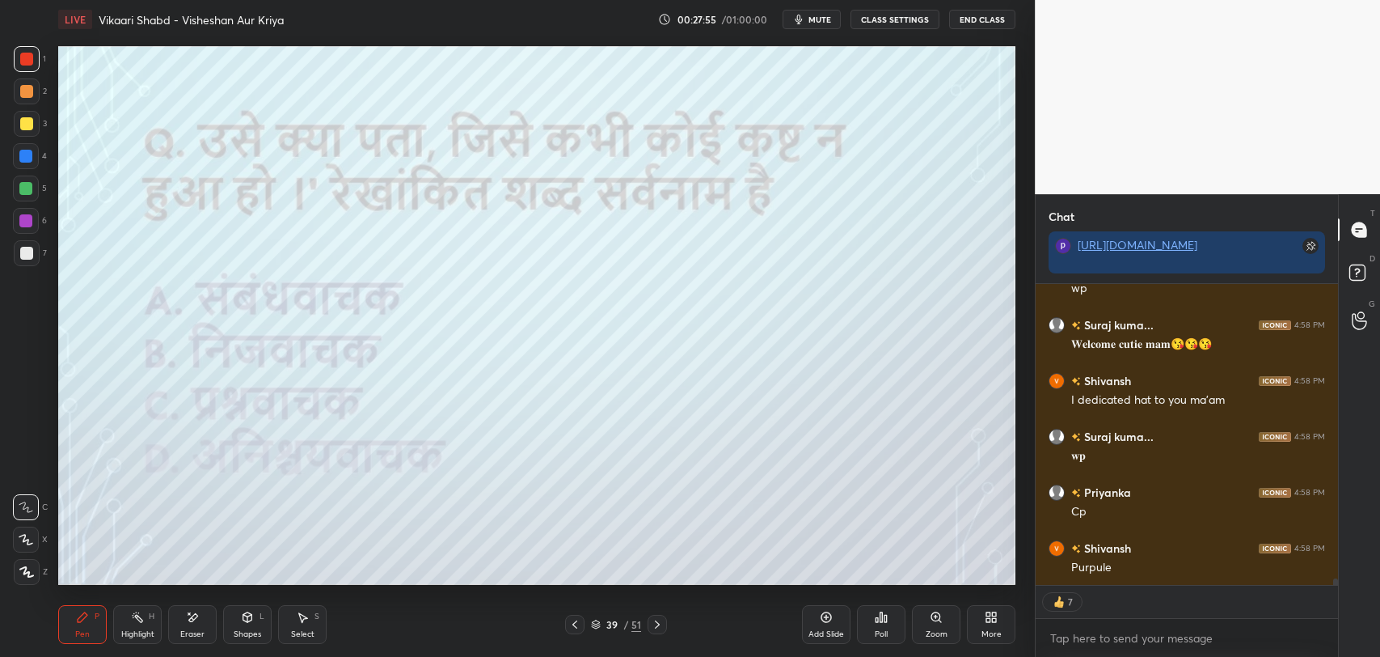
click at [610, 622] on div "39" at bounding box center [612, 624] width 16 height 10
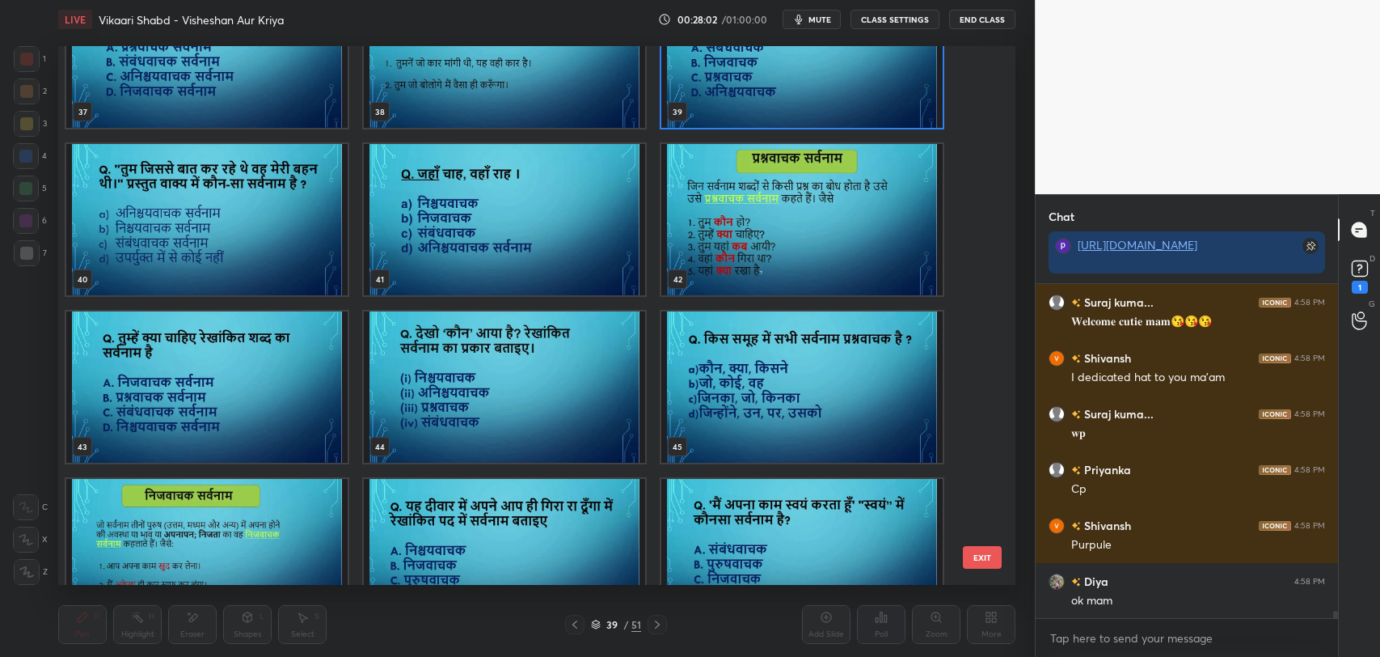
click at [807, 403] on img "grid" at bounding box center [801, 386] width 281 height 151
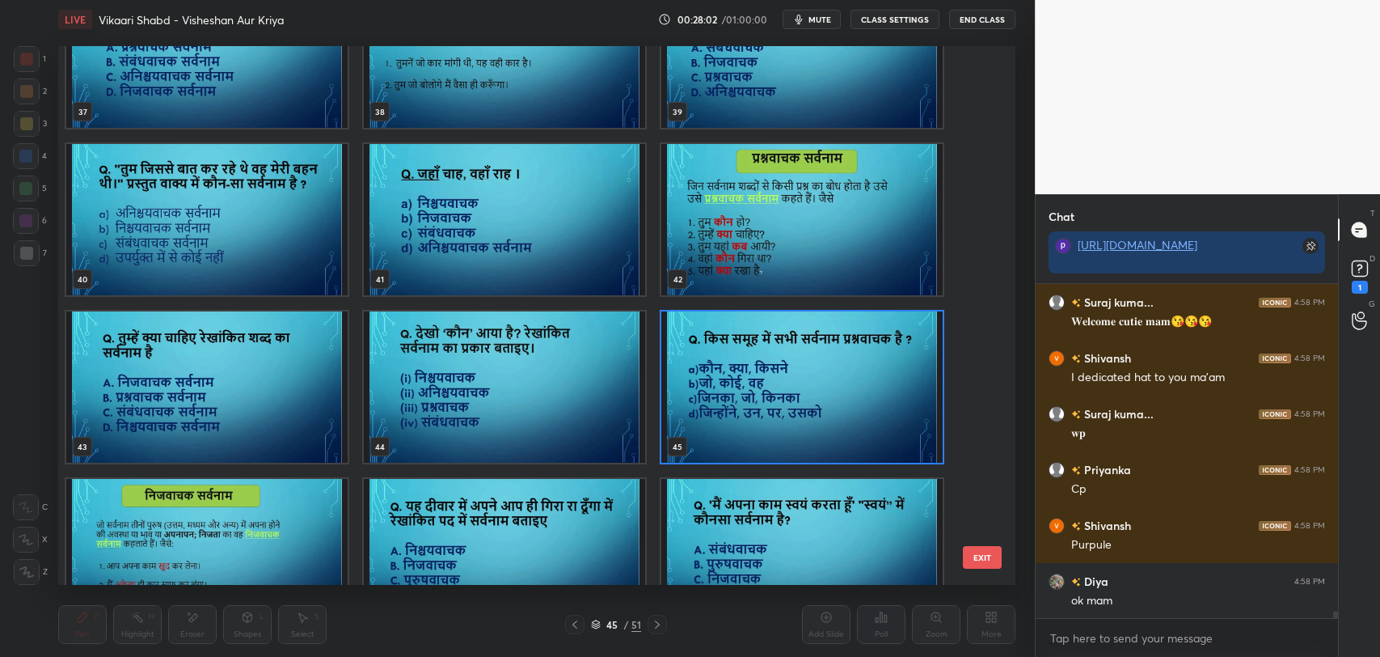
click at [807, 403] on img "grid" at bounding box center [801, 386] width 281 height 151
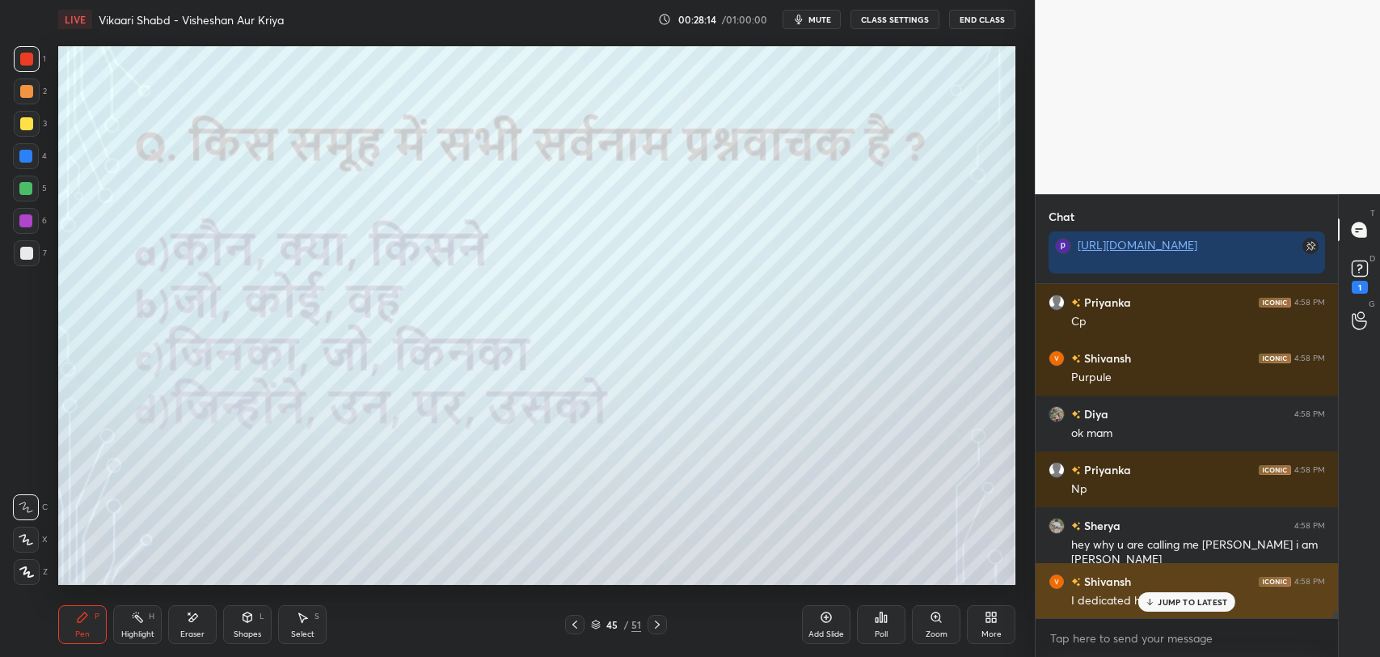
click at [1199, 602] on p "JUMP TO LATEST" at bounding box center [1193, 602] width 70 height 10
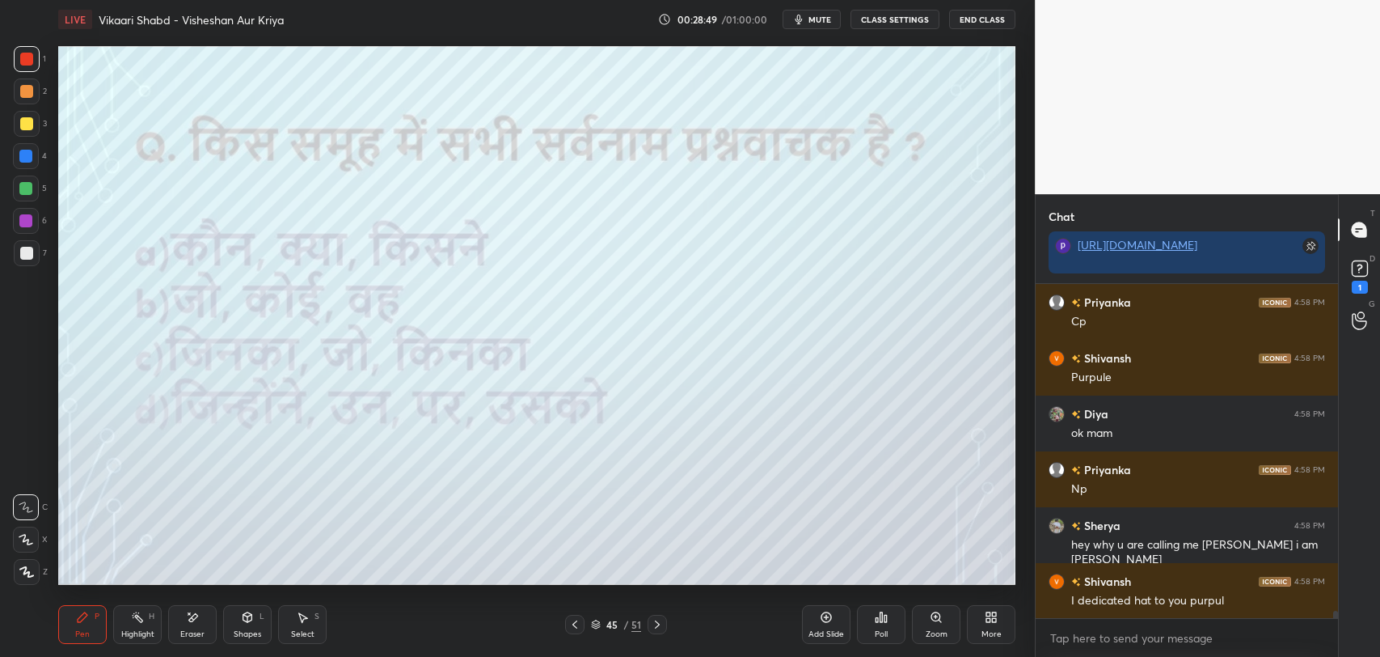
scroll to position [14661, 0]
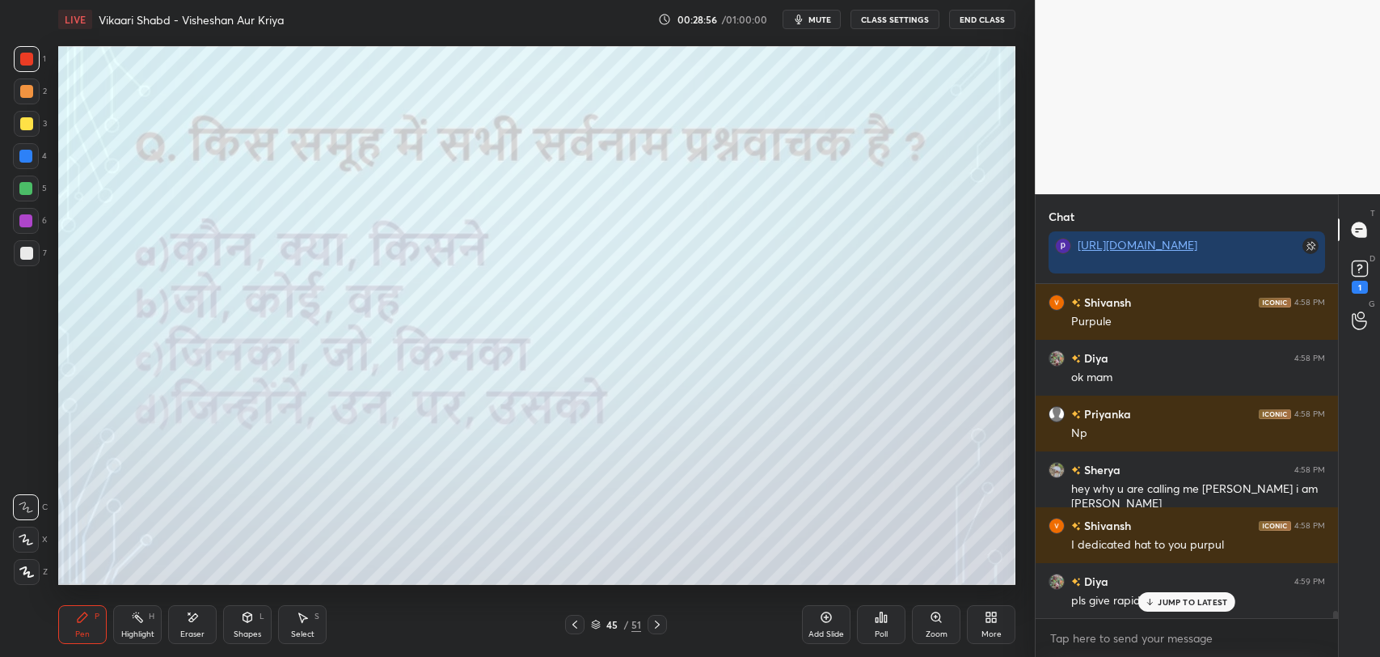
click at [880, 632] on div "Poll" at bounding box center [881, 634] width 13 height 8
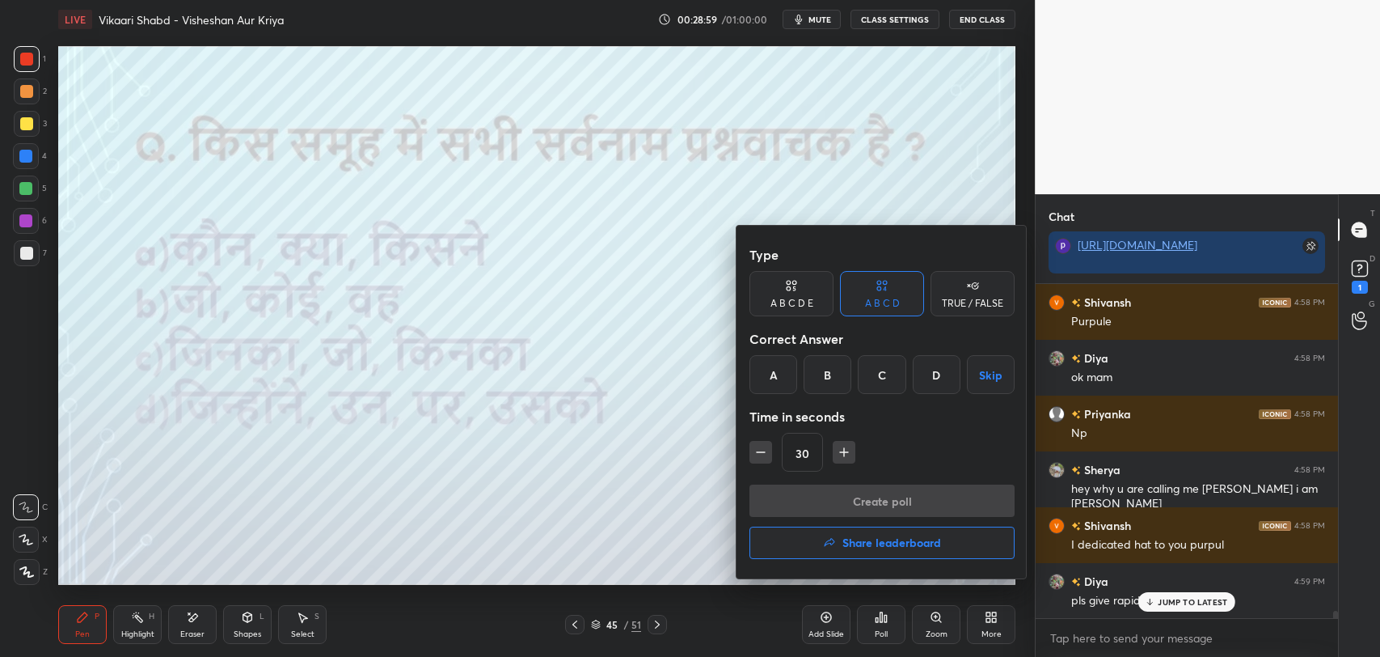
click at [786, 382] on div "A" at bounding box center [773, 374] width 48 height 39
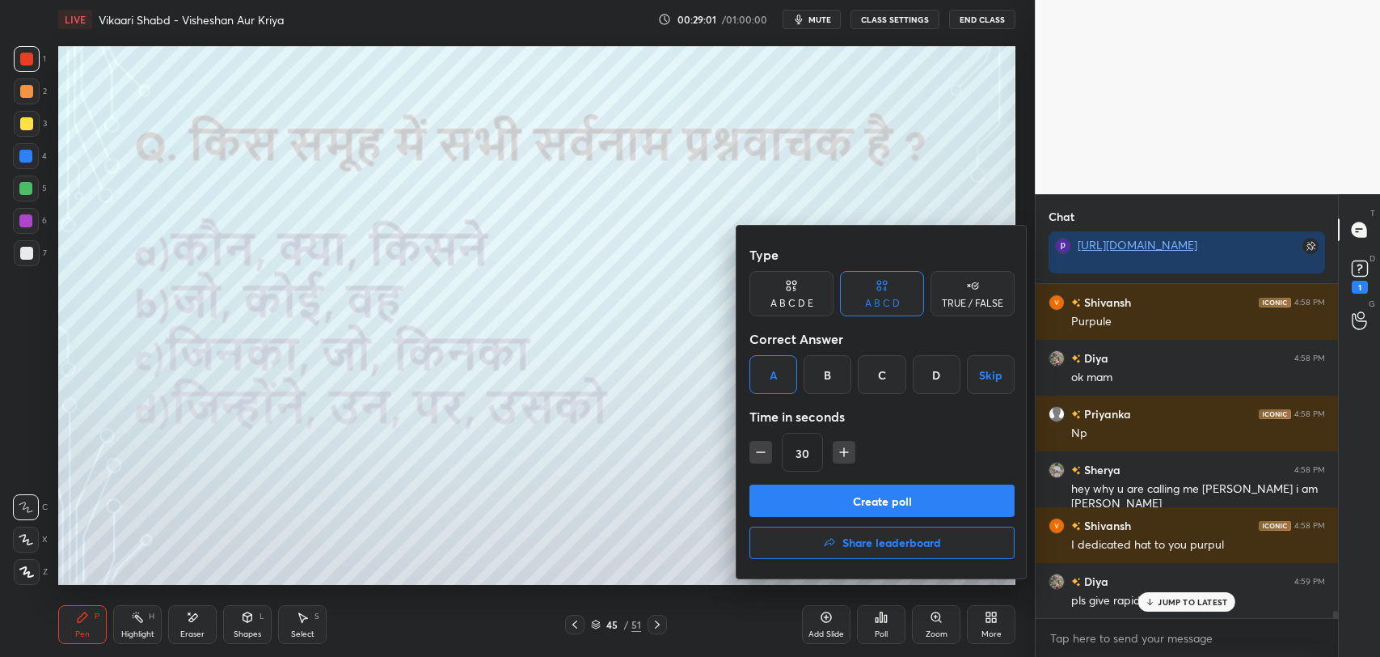
click at [859, 497] on button "Create poll" at bounding box center [881, 500] width 265 height 32
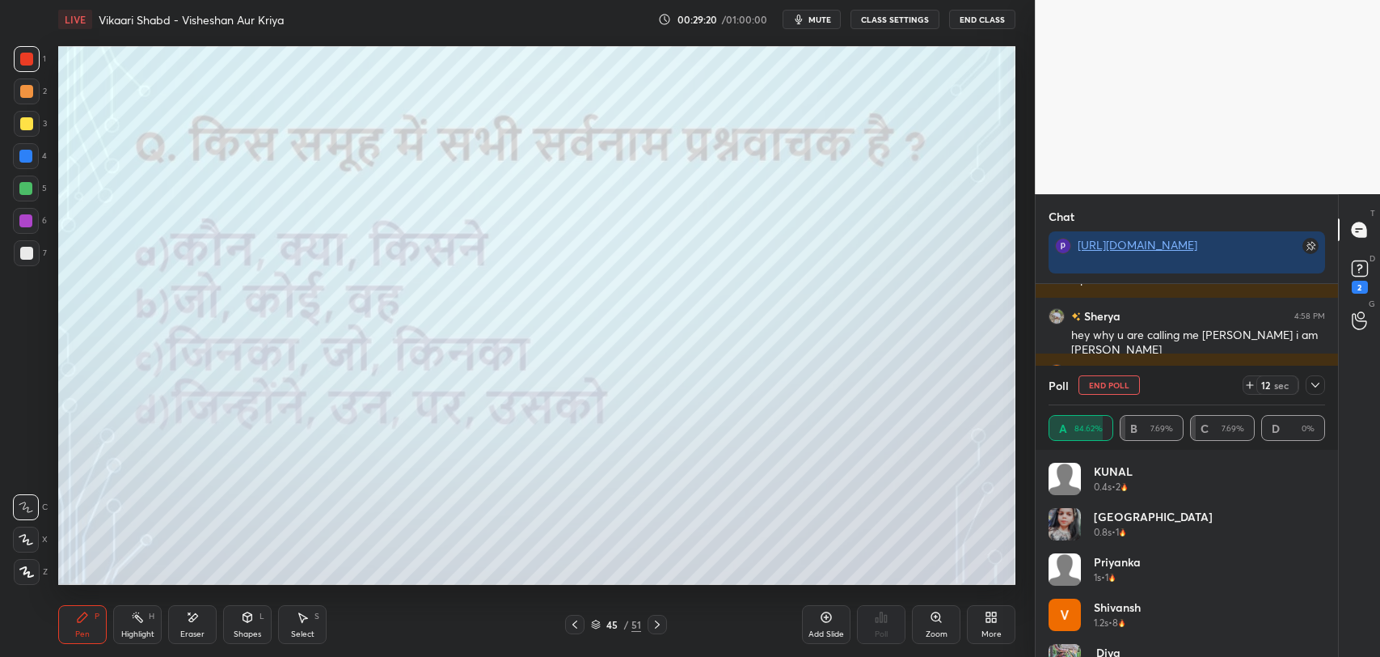
scroll to position [0, 0]
click at [1315, 391] on div at bounding box center [1315, 384] width 19 height 19
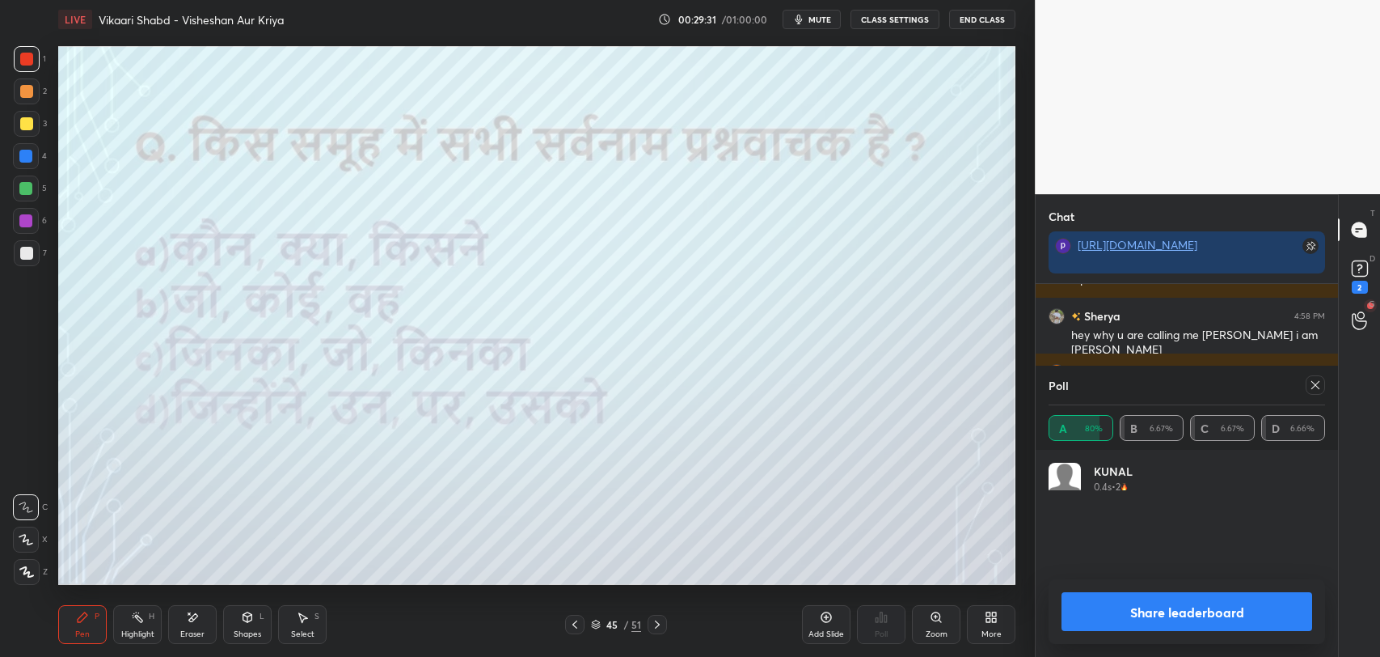
scroll to position [188, 272]
click at [611, 629] on div "45" at bounding box center [612, 624] width 16 height 10
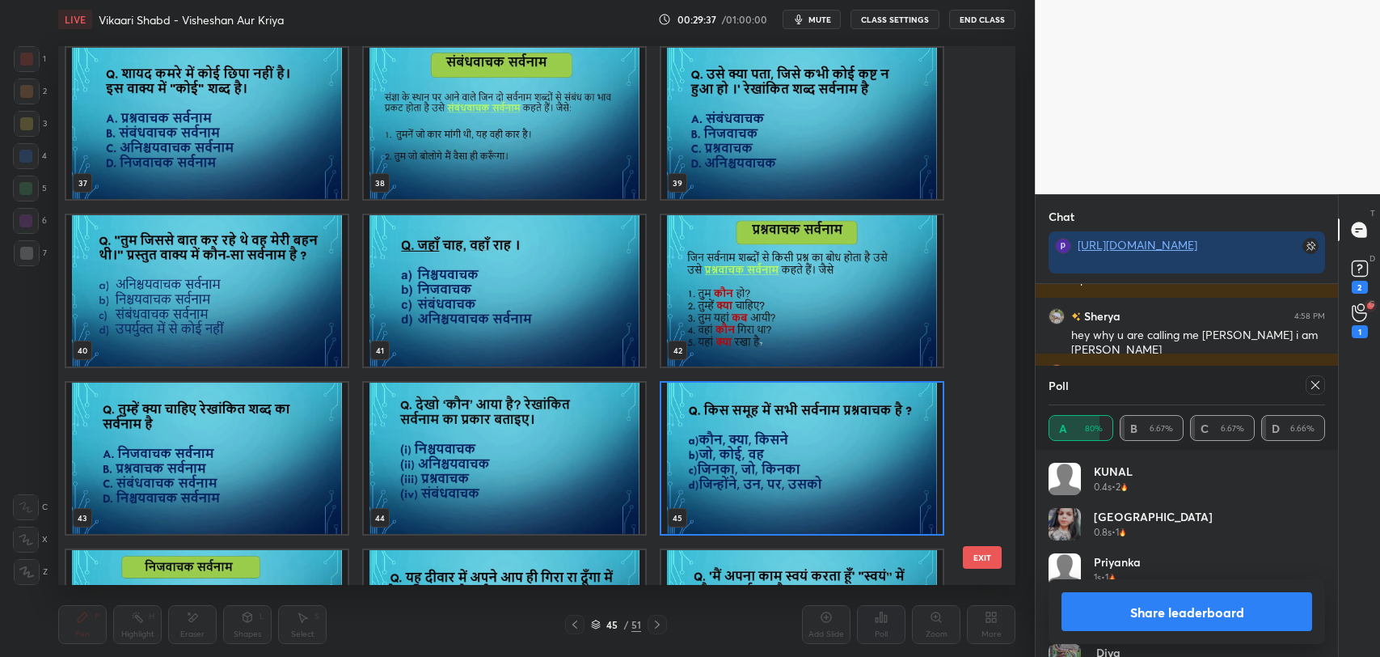
scroll to position [1972, 0]
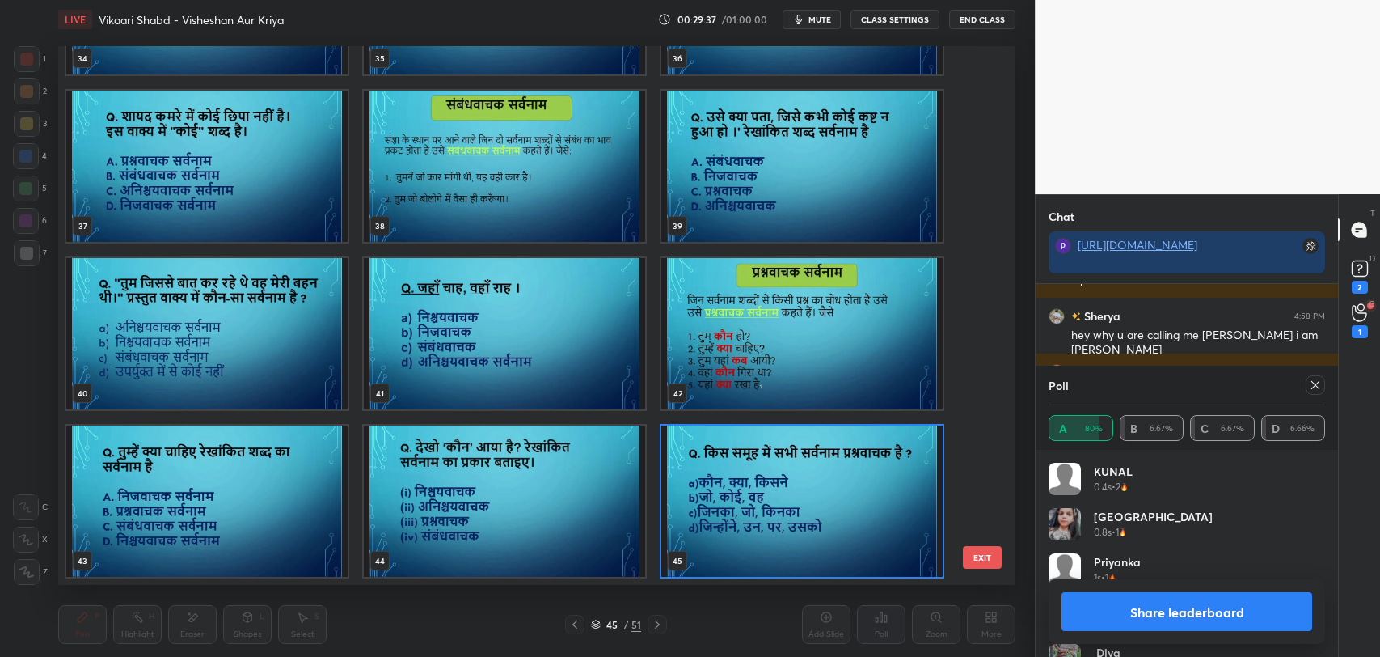
click at [472, 323] on img "grid" at bounding box center [504, 333] width 281 height 151
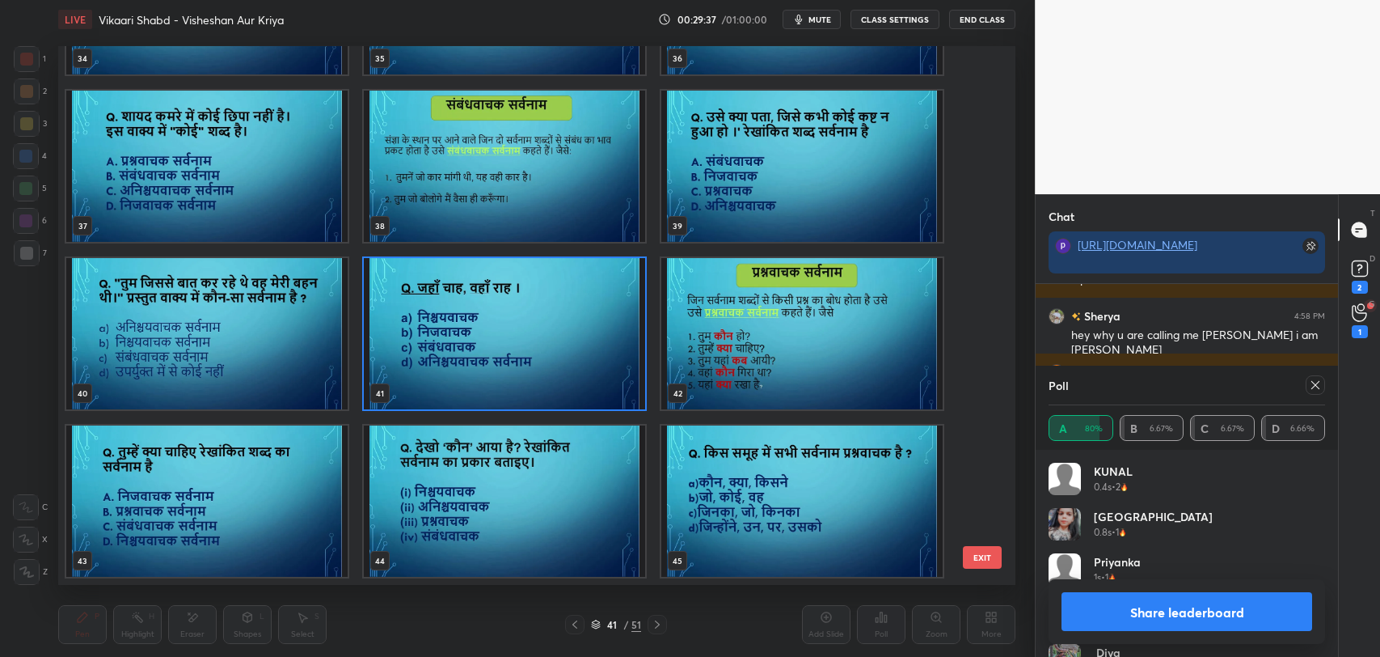
click at [472, 323] on img "grid" at bounding box center [504, 333] width 281 height 151
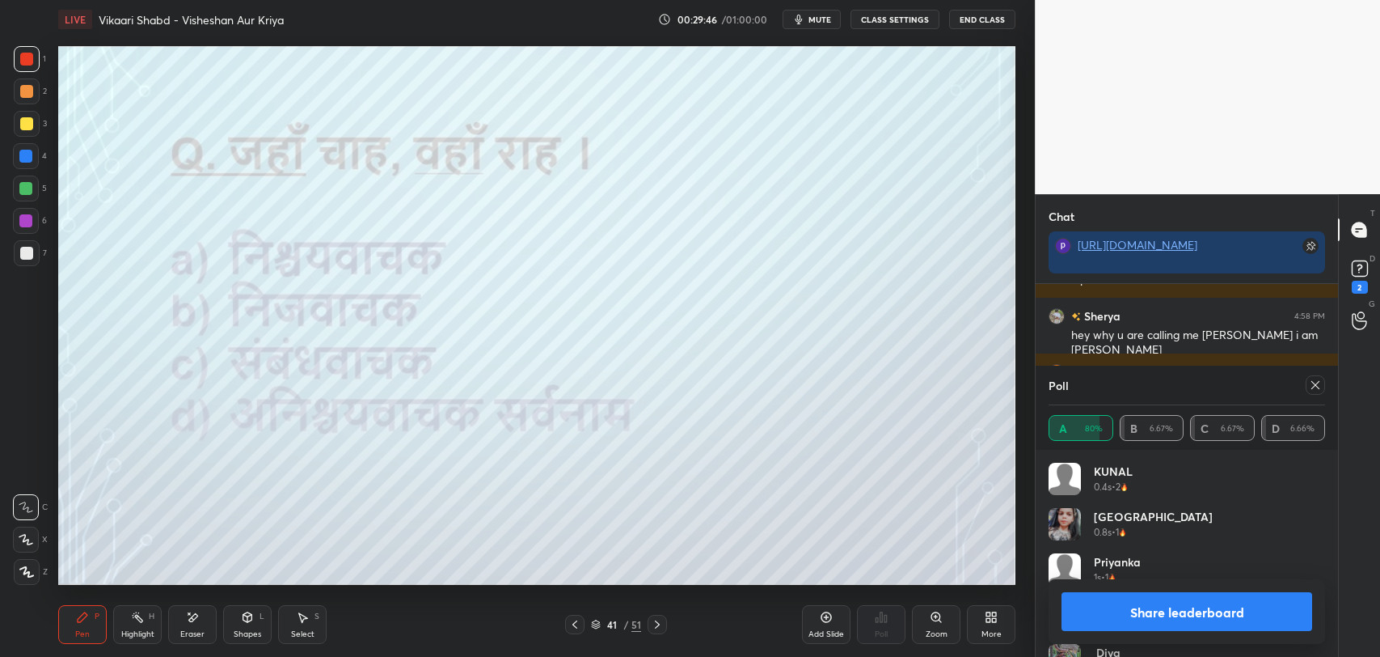
click at [1314, 386] on icon at bounding box center [1315, 384] width 13 height 13
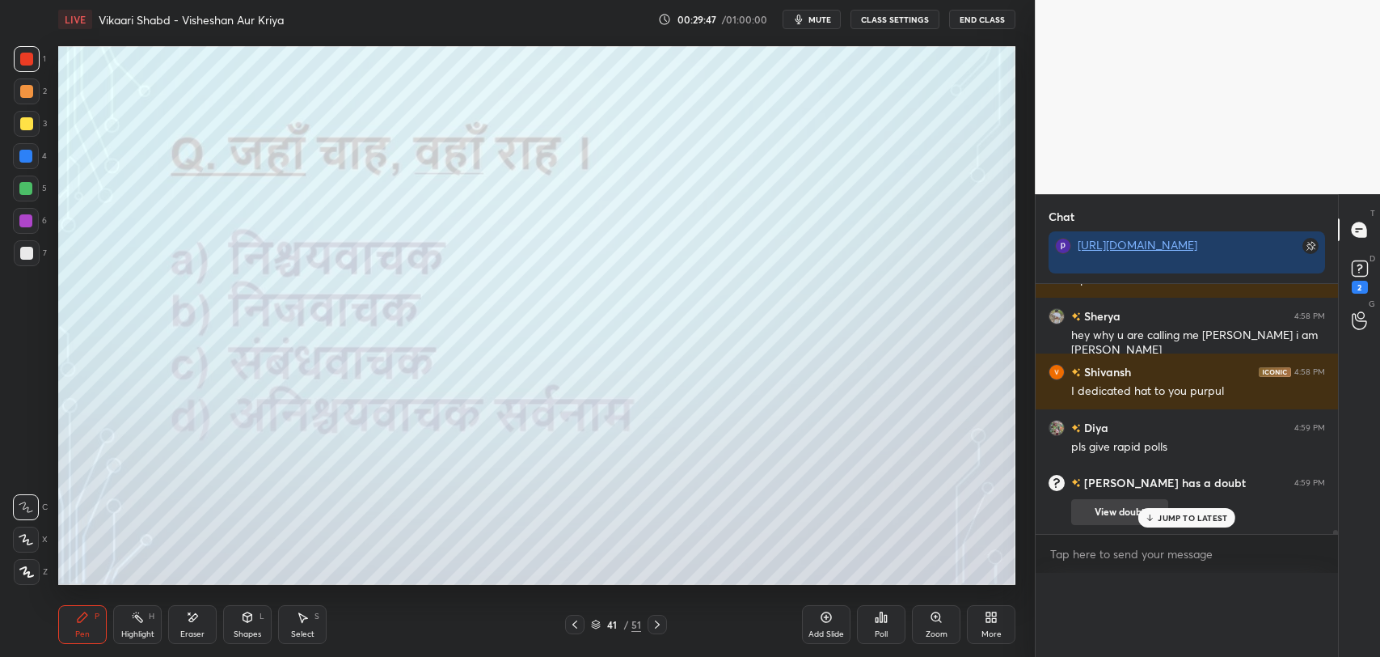
scroll to position [5, 5]
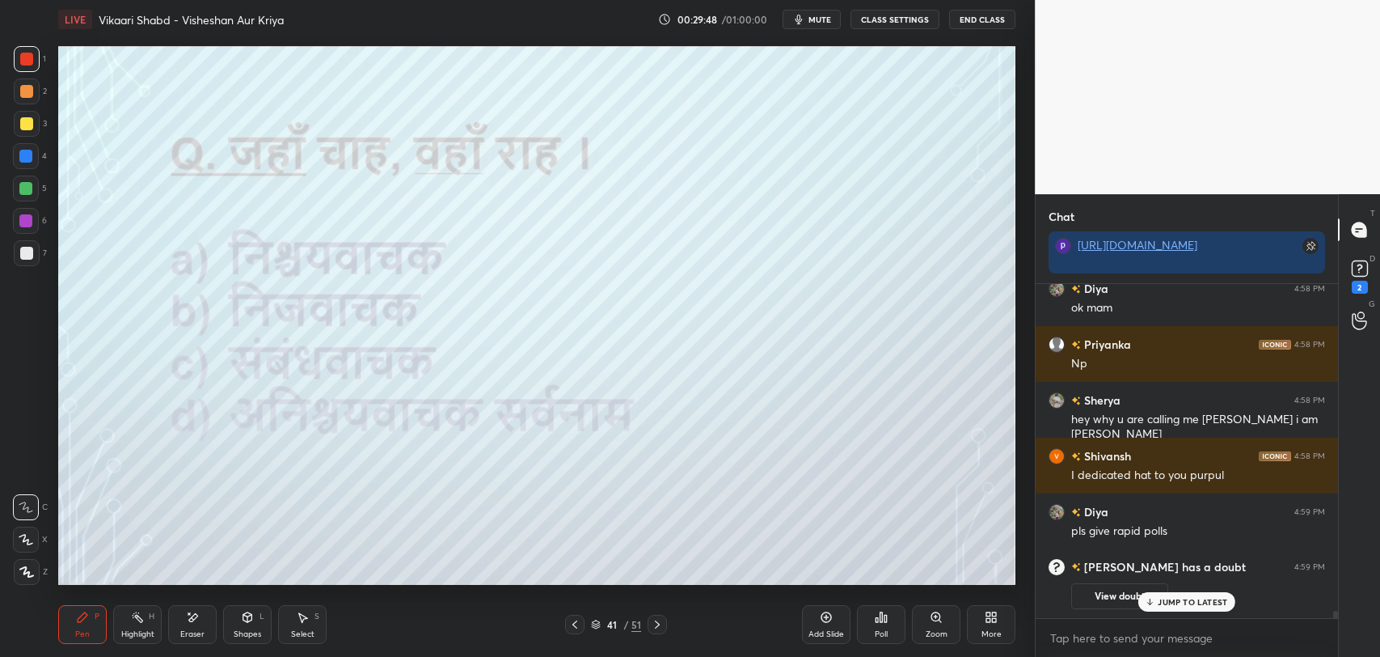
click at [1184, 602] on p "JUMP TO LATEST" at bounding box center [1193, 602] width 70 height 10
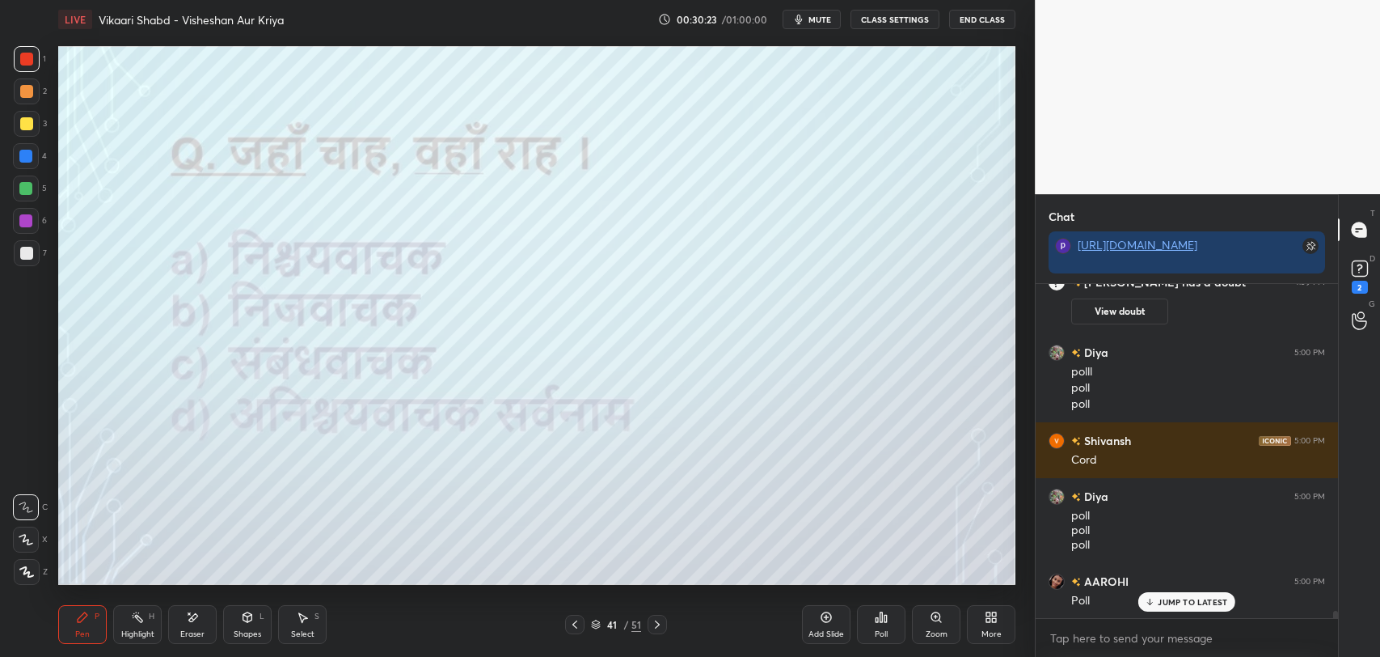
scroll to position [15071, 0]
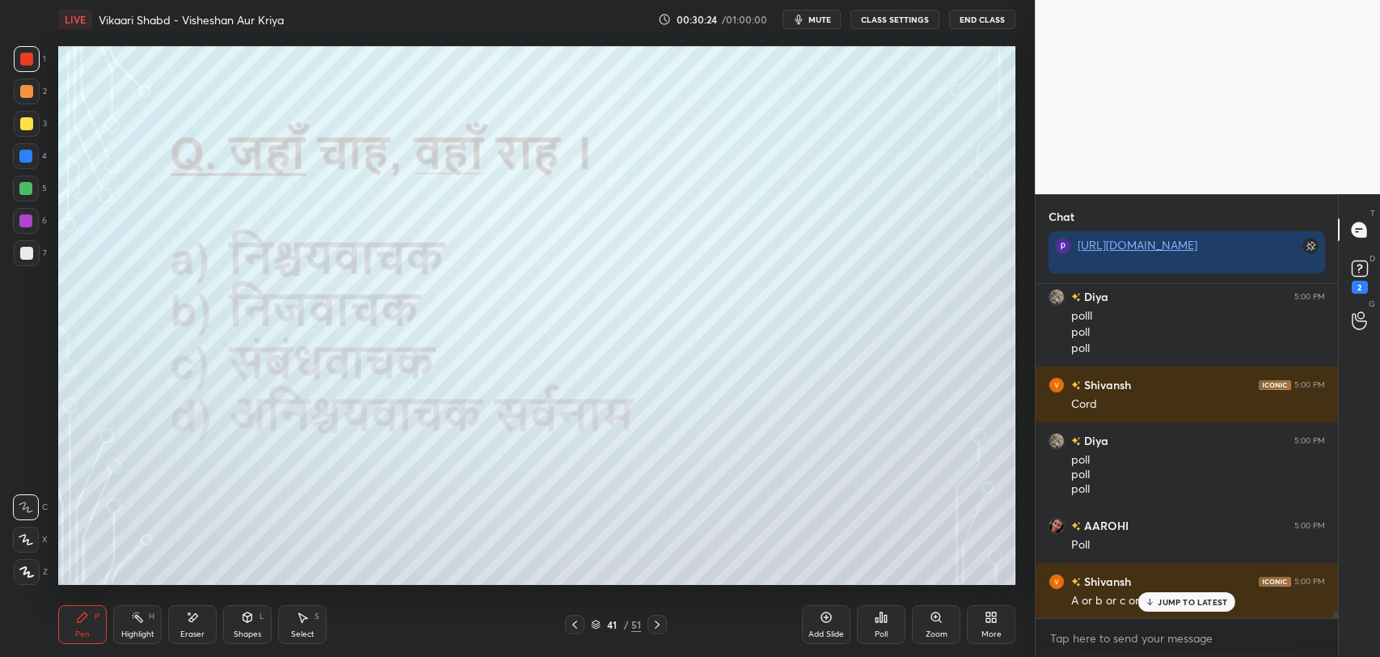
click at [886, 623] on div "Poll" at bounding box center [881, 624] width 49 height 39
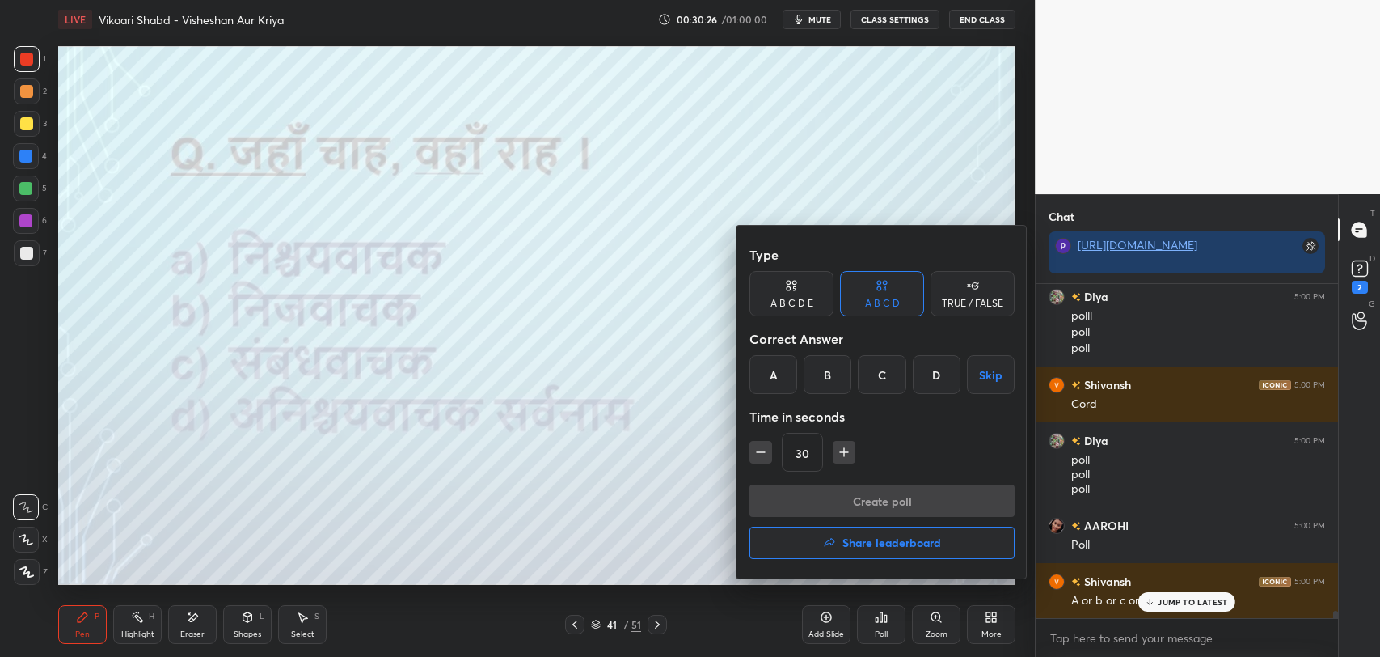
click at [887, 386] on div "C" at bounding box center [882, 374] width 48 height 39
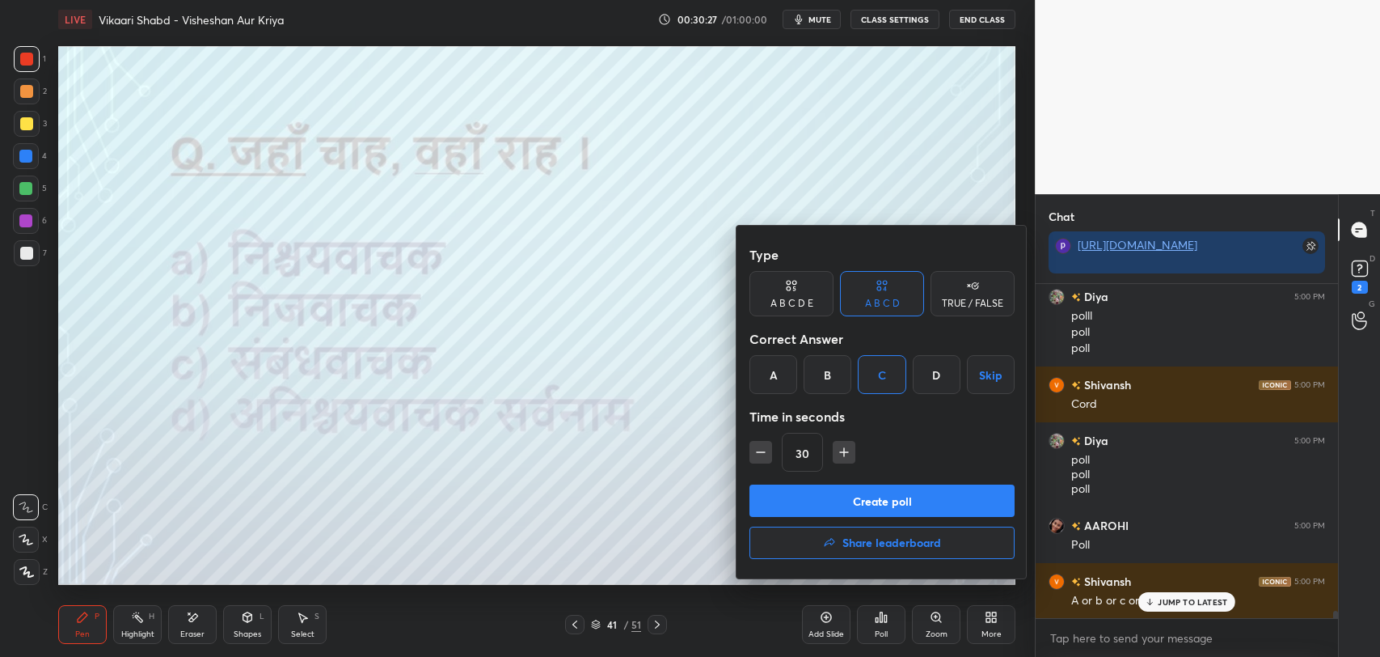
click at [896, 506] on button "Create poll" at bounding box center [881, 500] width 265 height 32
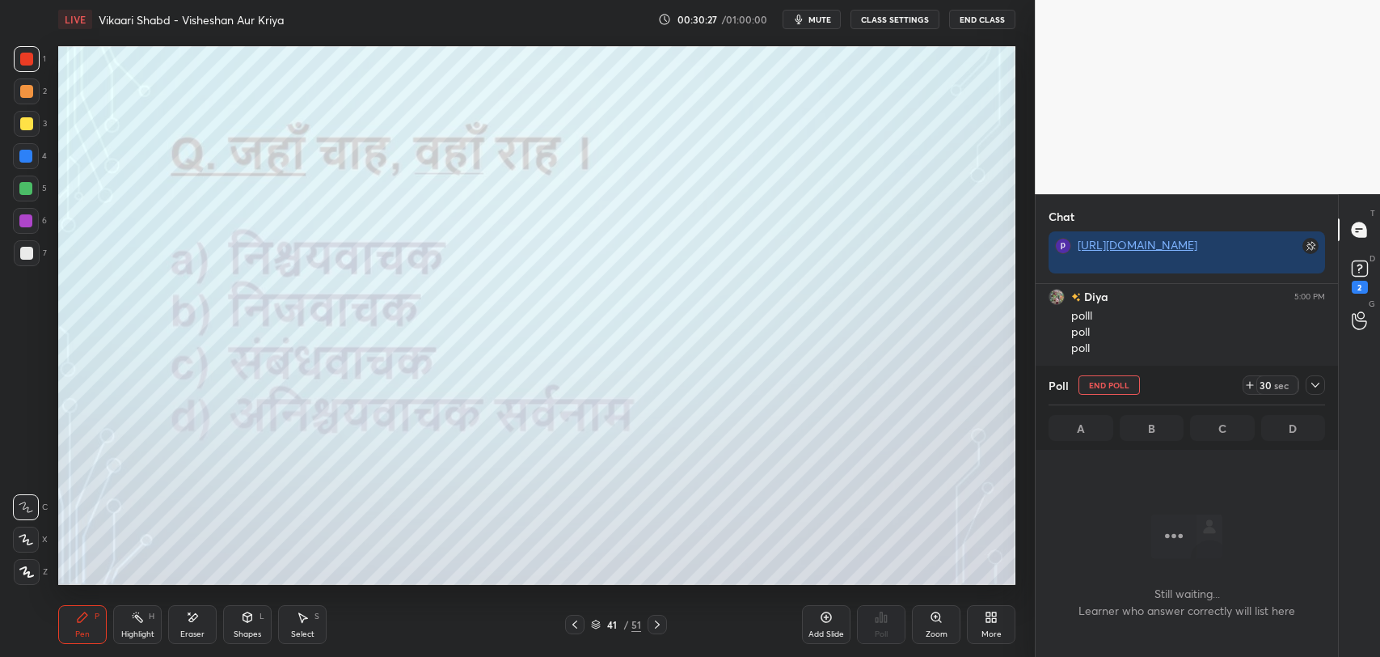
scroll to position [5, 5]
click at [1358, 295] on div "D Doubts (D) 2" at bounding box center [1359, 274] width 41 height 45
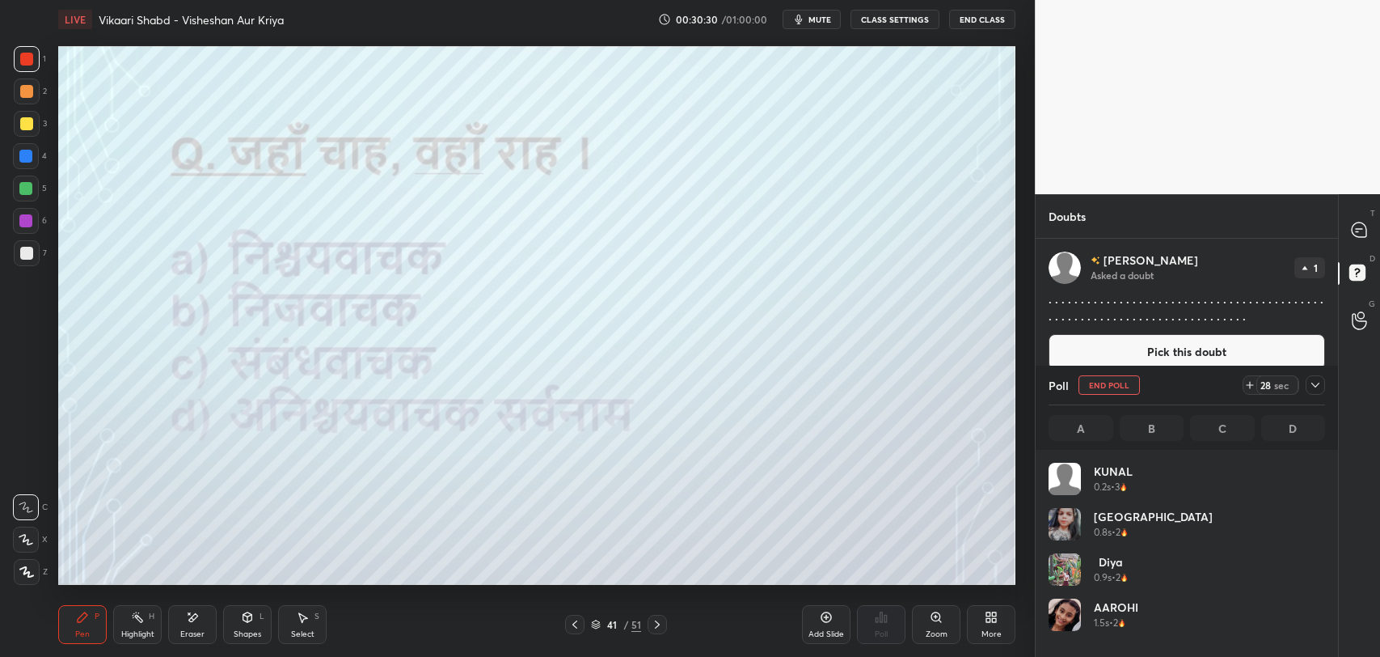
click at [1314, 386] on icon at bounding box center [1315, 384] width 8 height 5
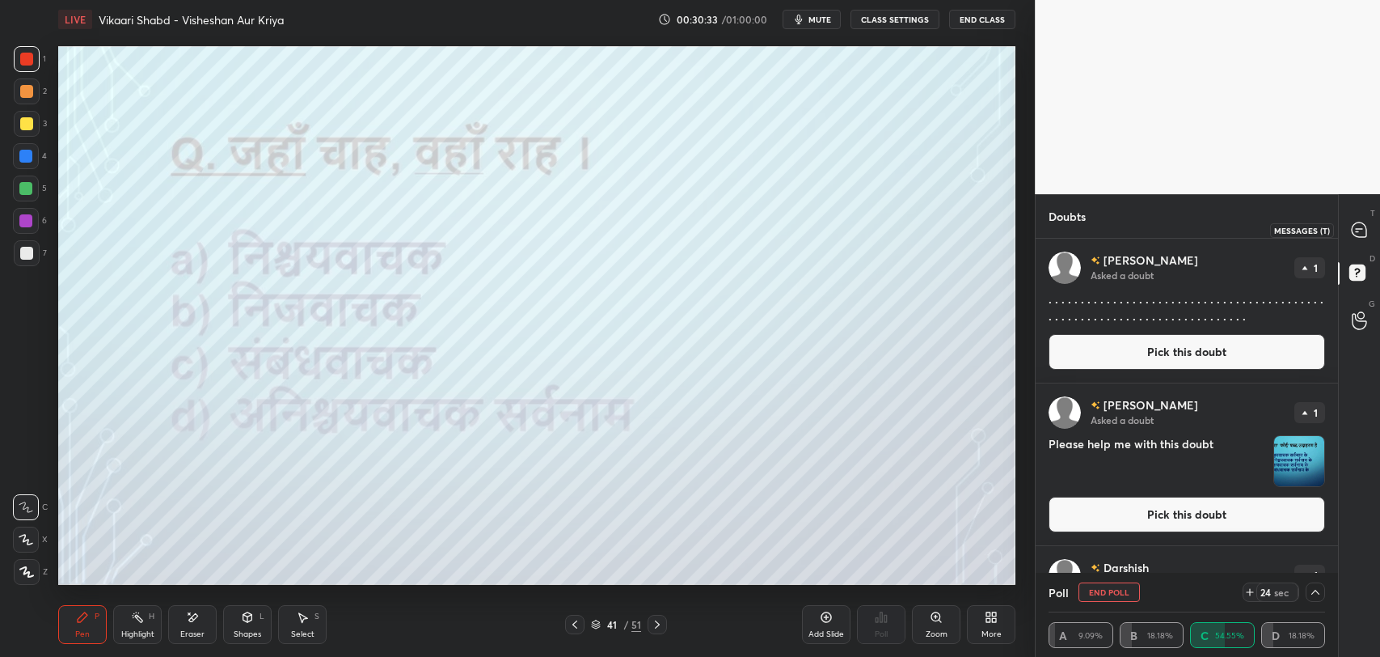
click at [1352, 234] on icon at bounding box center [1359, 230] width 17 height 17
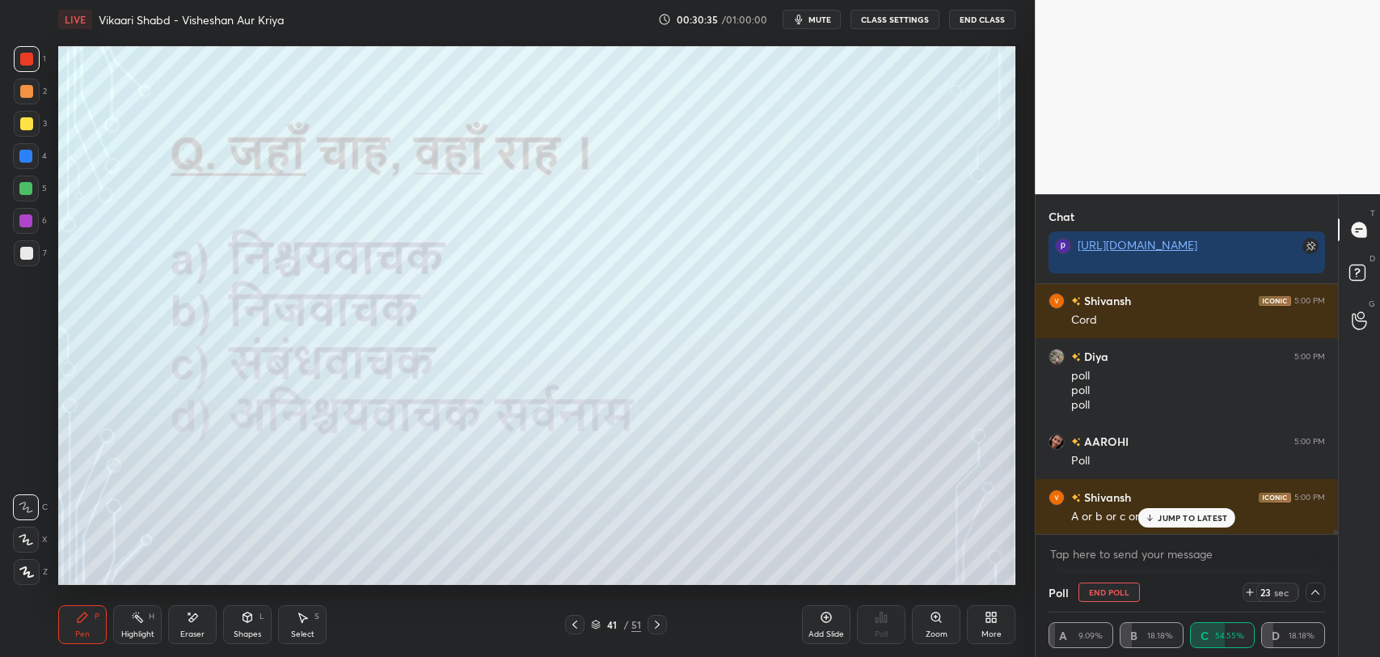
click at [1186, 521] on p "JUMP TO LATEST" at bounding box center [1193, 518] width 70 height 10
click at [1319, 597] on div at bounding box center [1315, 591] width 19 height 19
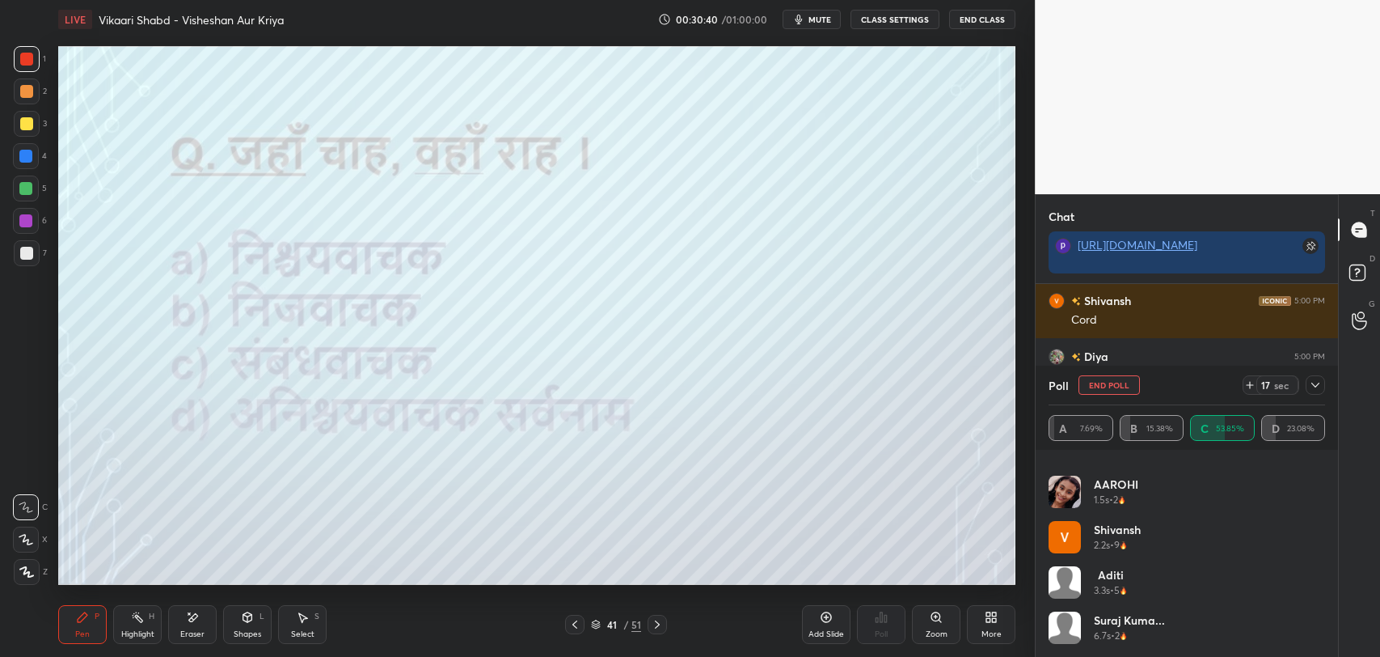
click at [1319, 381] on icon at bounding box center [1315, 384] width 13 height 13
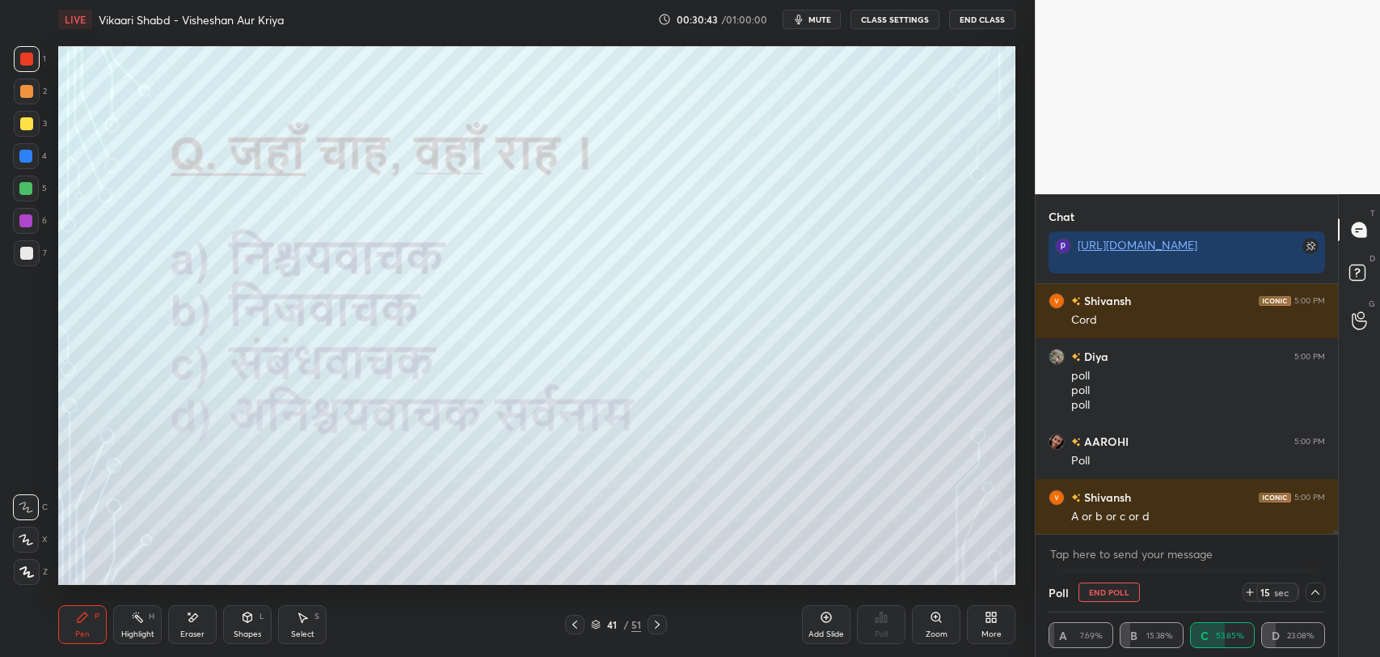
drag, startPoint x: 935, startPoint y: 584, endPoint x: 965, endPoint y: 582, distance: 30.0
click at [965, 582] on div "Add Slide Poll Zoom More" at bounding box center [908, 624] width 213 height 91
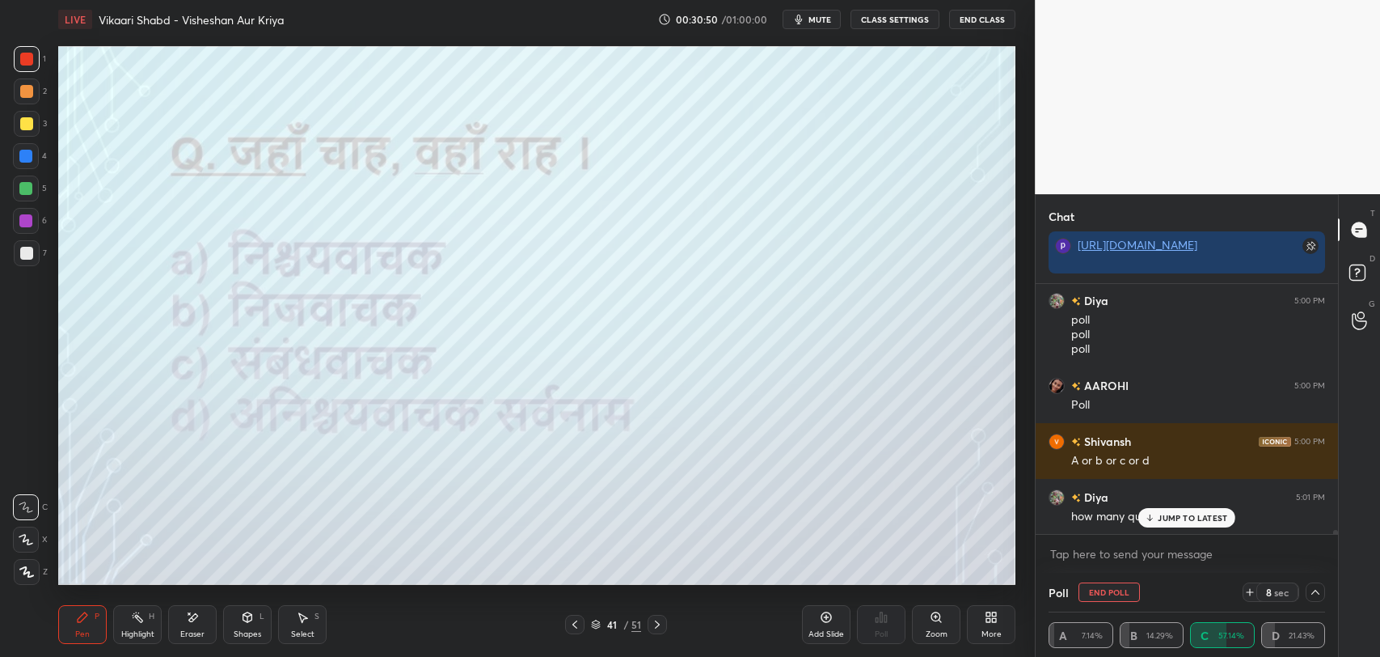
click at [1200, 517] on p "JUMP TO LATEST" at bounding box center [1193, 518] width 70 height 10
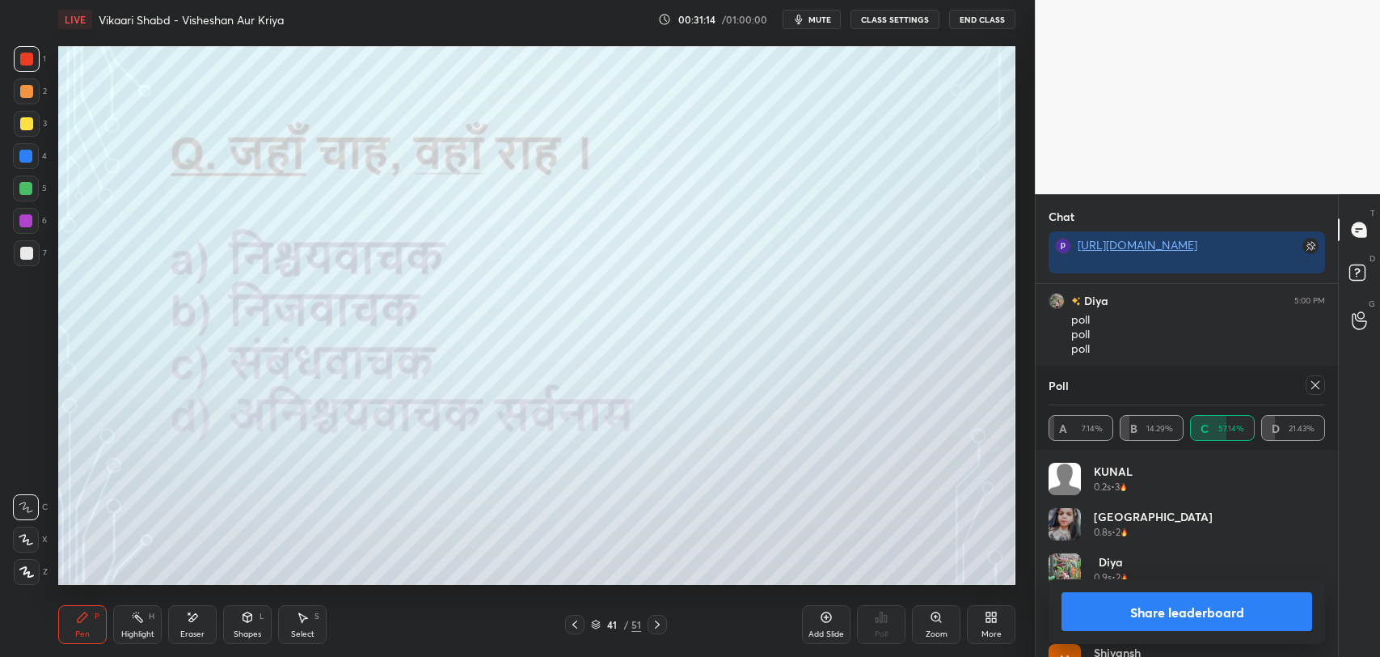
click at [1315, 385] on icon at bounding box center [1315, 384] width 13 height 13
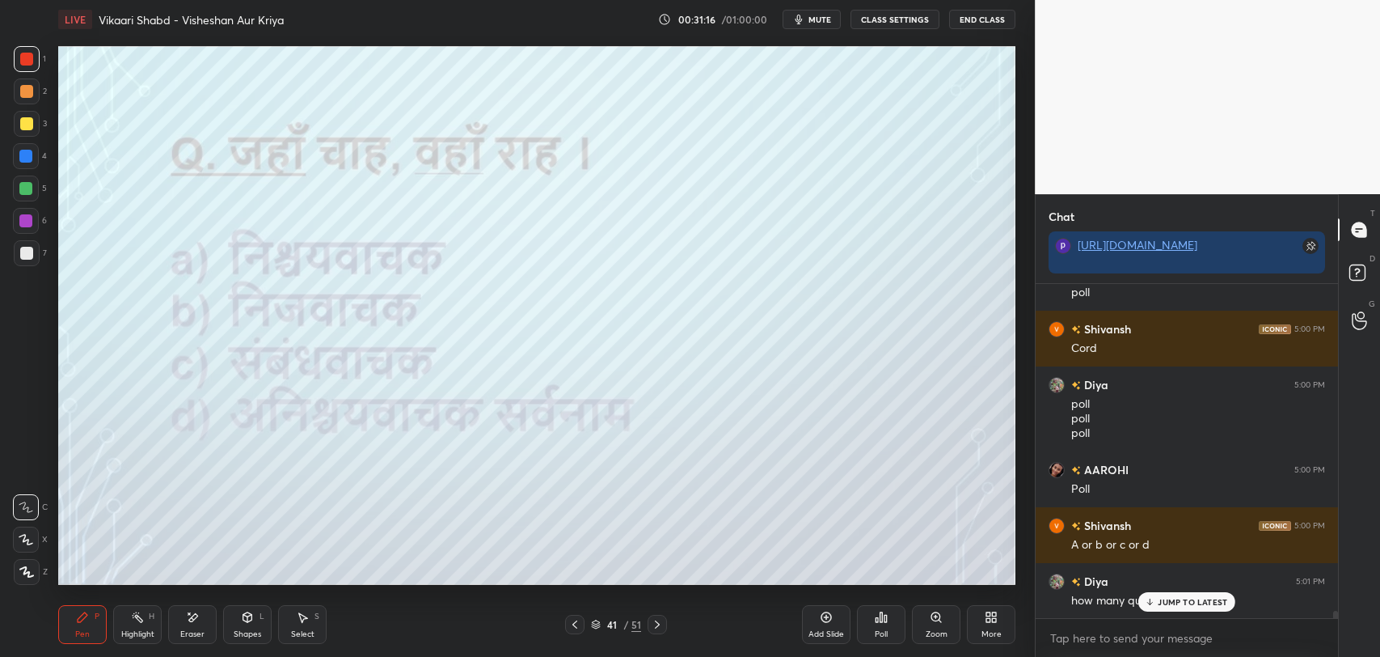
click at [1166, 597] on p "JUMP TO LATEST" at bounding box center [1193, 602] width 70 height 10
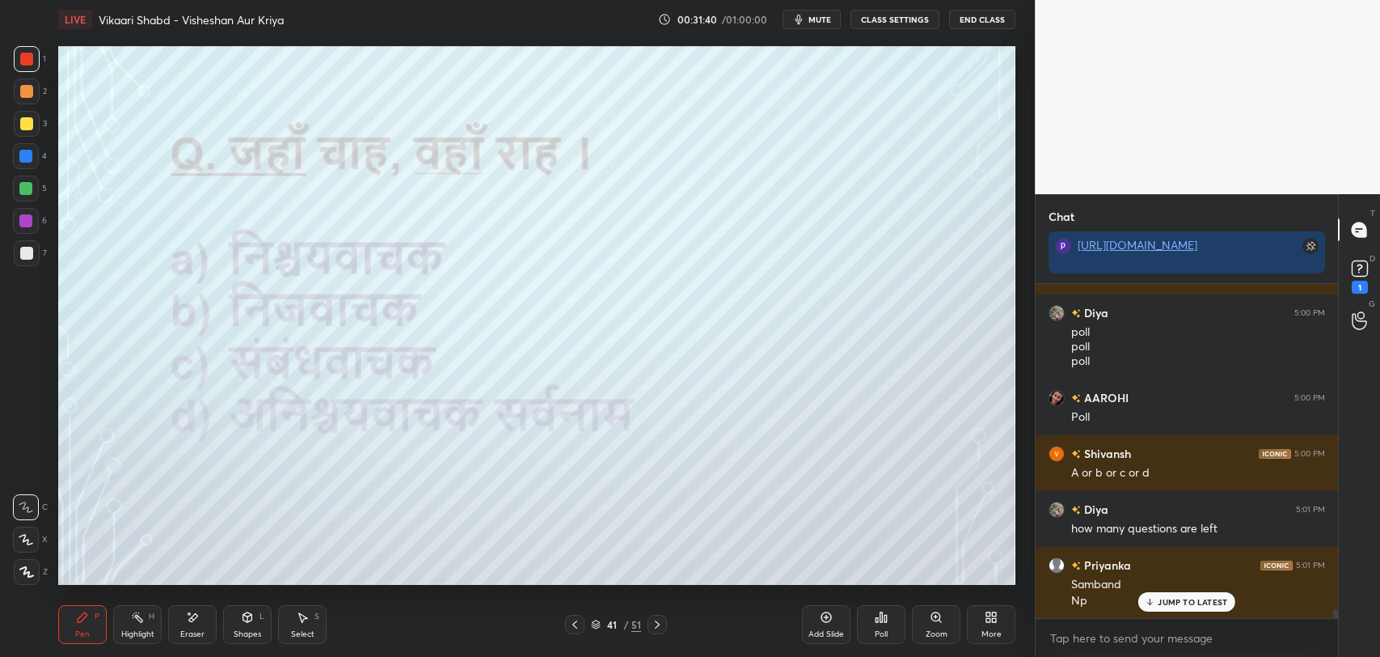
click at [621, 628] on div "41 / 51" at bounding box center [616, 624] width 50 height 15
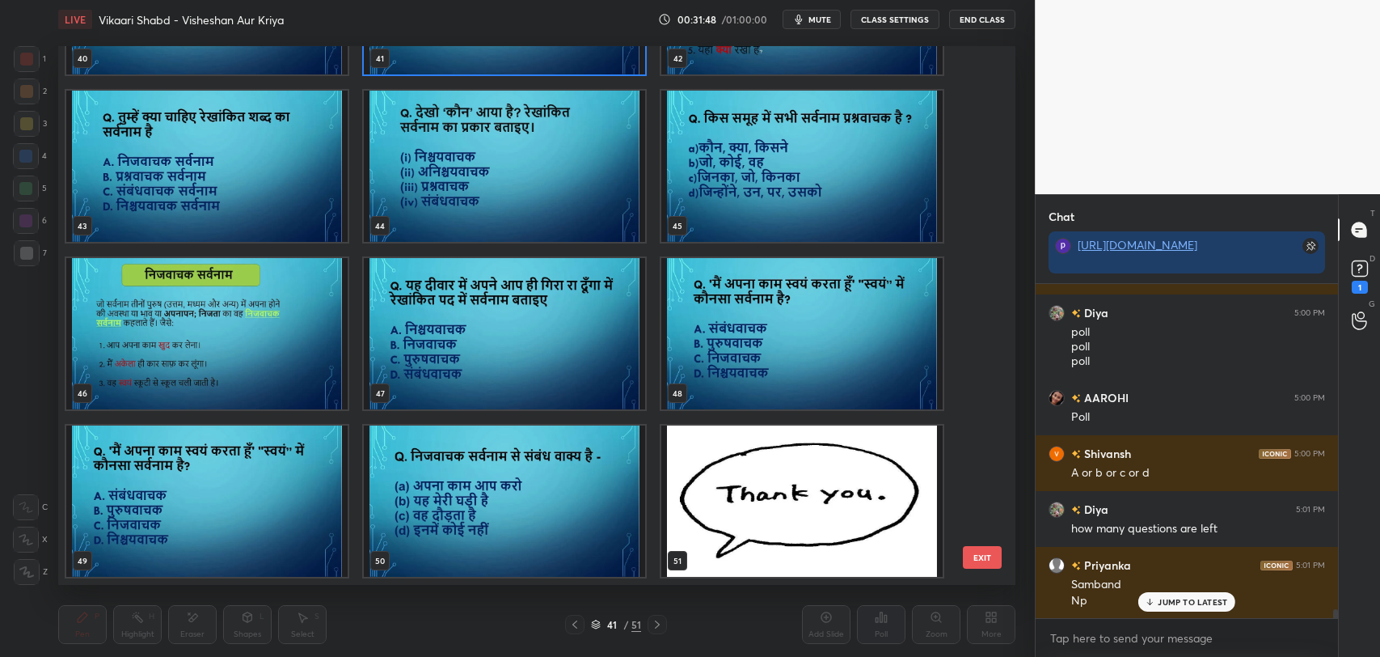
click at [210, 378] on img "grid" at bounding box center [206, 333] width 281 height 151
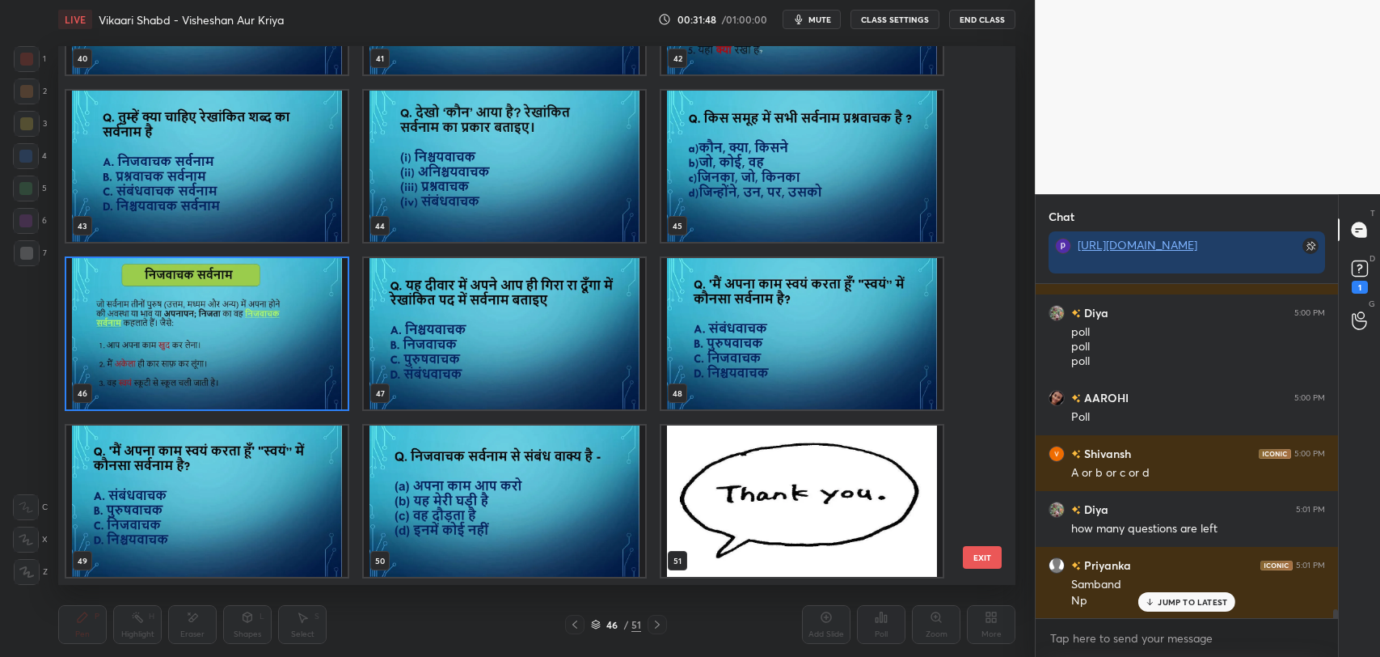
click at [210, 378] on img "grid" at bounding box center [206, 333] width 281 height 151
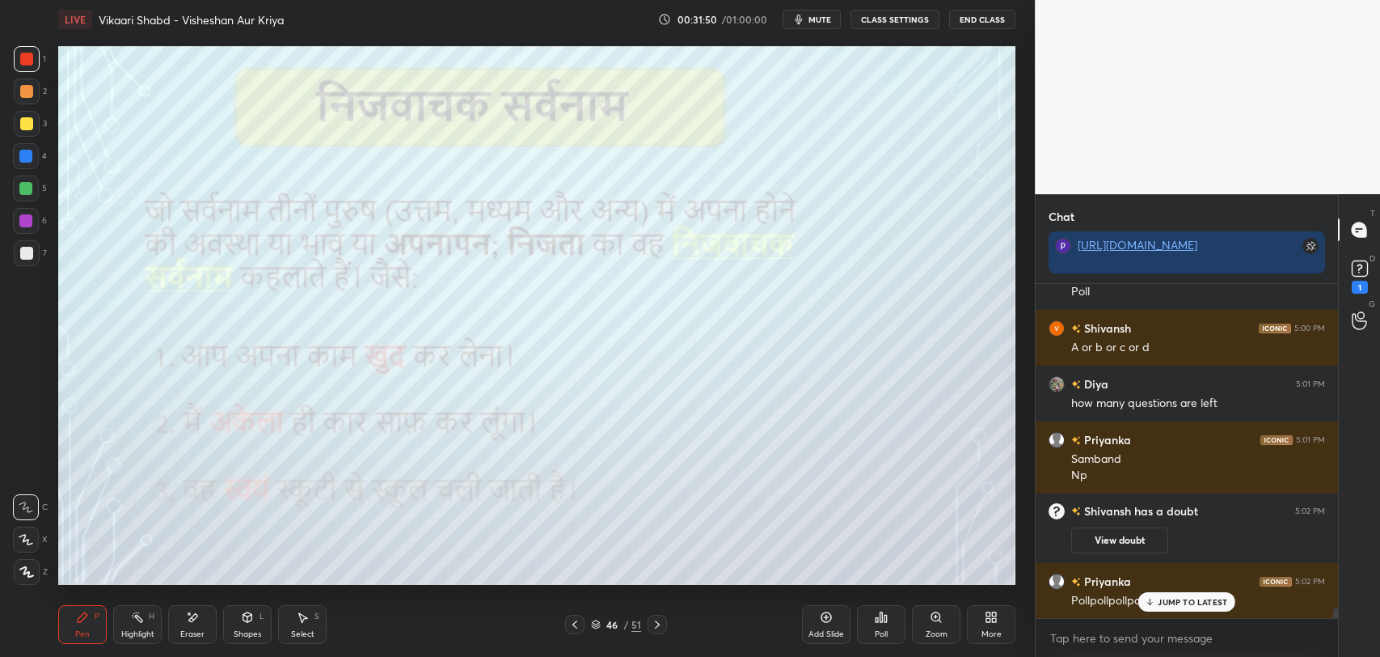
click at [1209, 603] on p "JUMP TO LATEST" at bounding box center [1193, 602] width 70 height 10
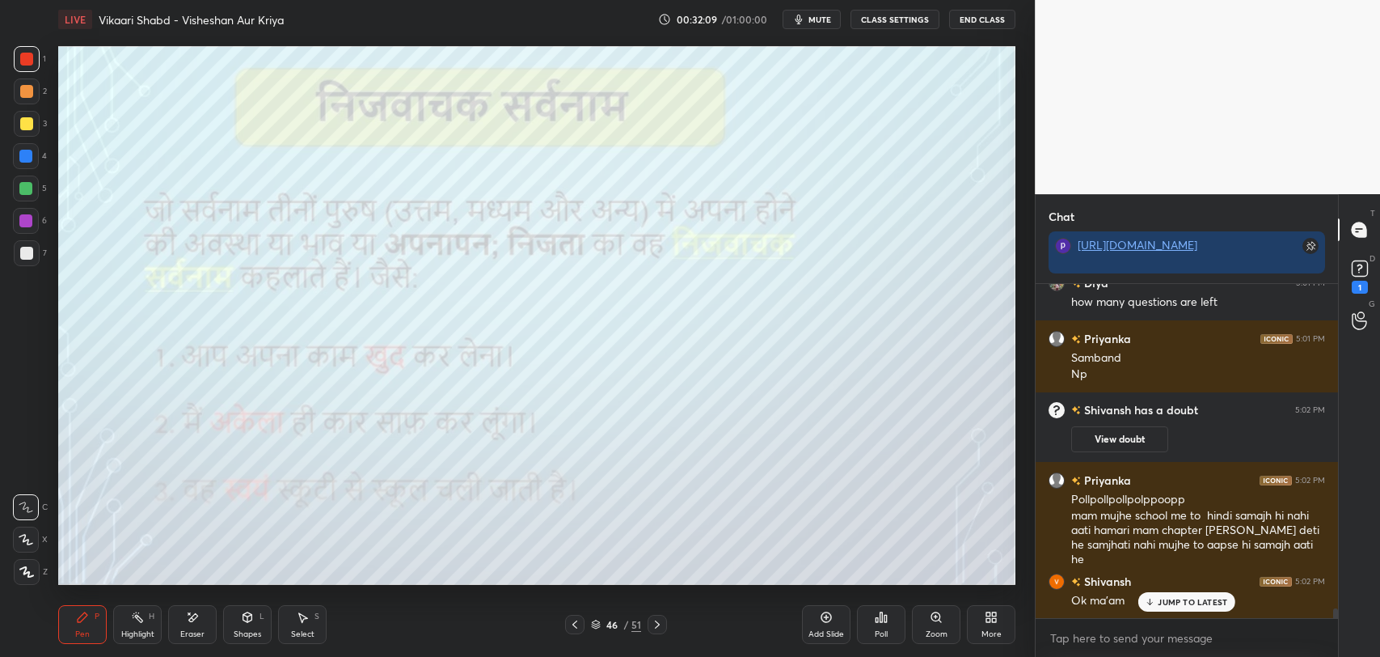
click at [208, 608] on div "Eraser" at bounding box center [192, 624] width 49 height 39
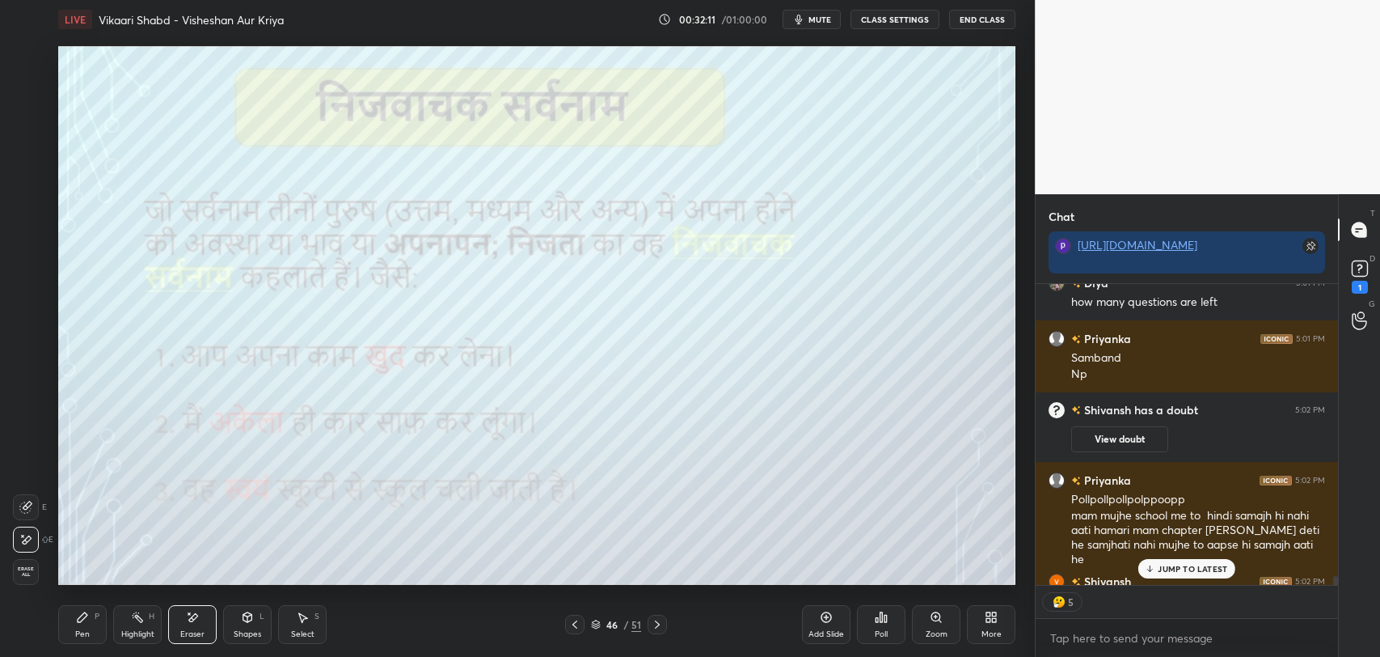
click at [83, 630] on div "Pen" at bounding box center [82, 634] width 15 height 8
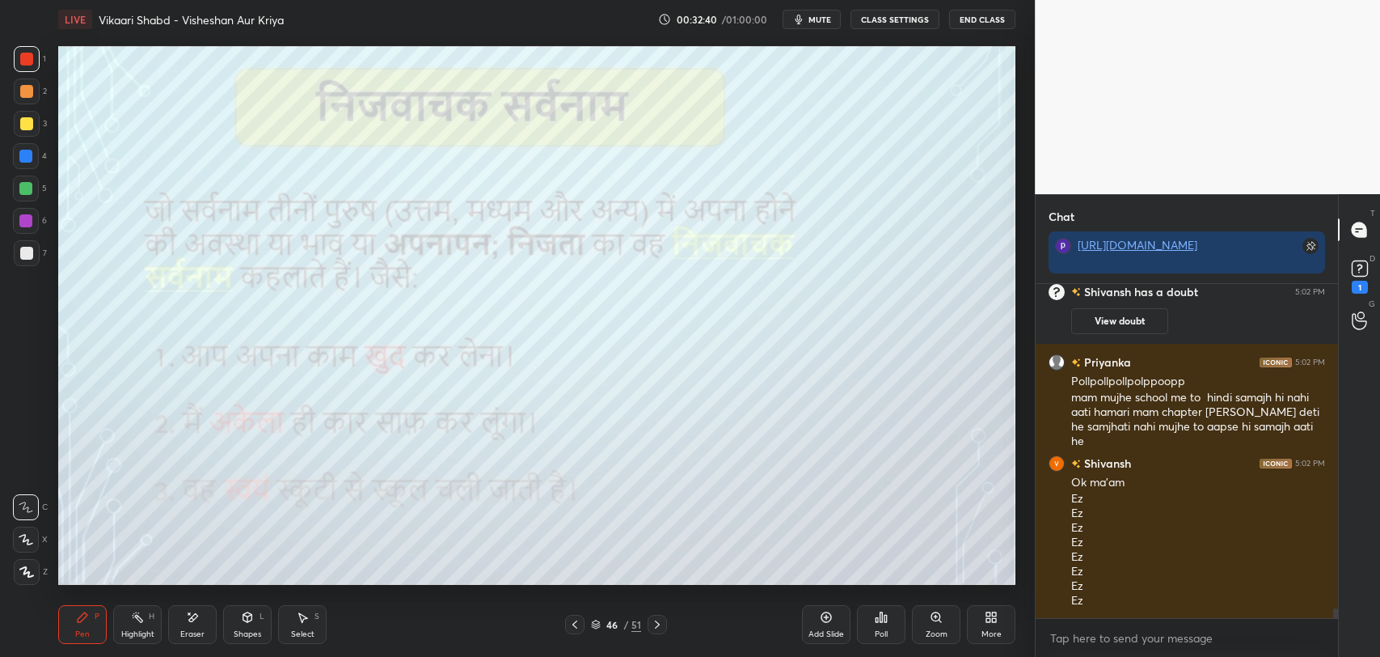
scroll to position [11151, 0]
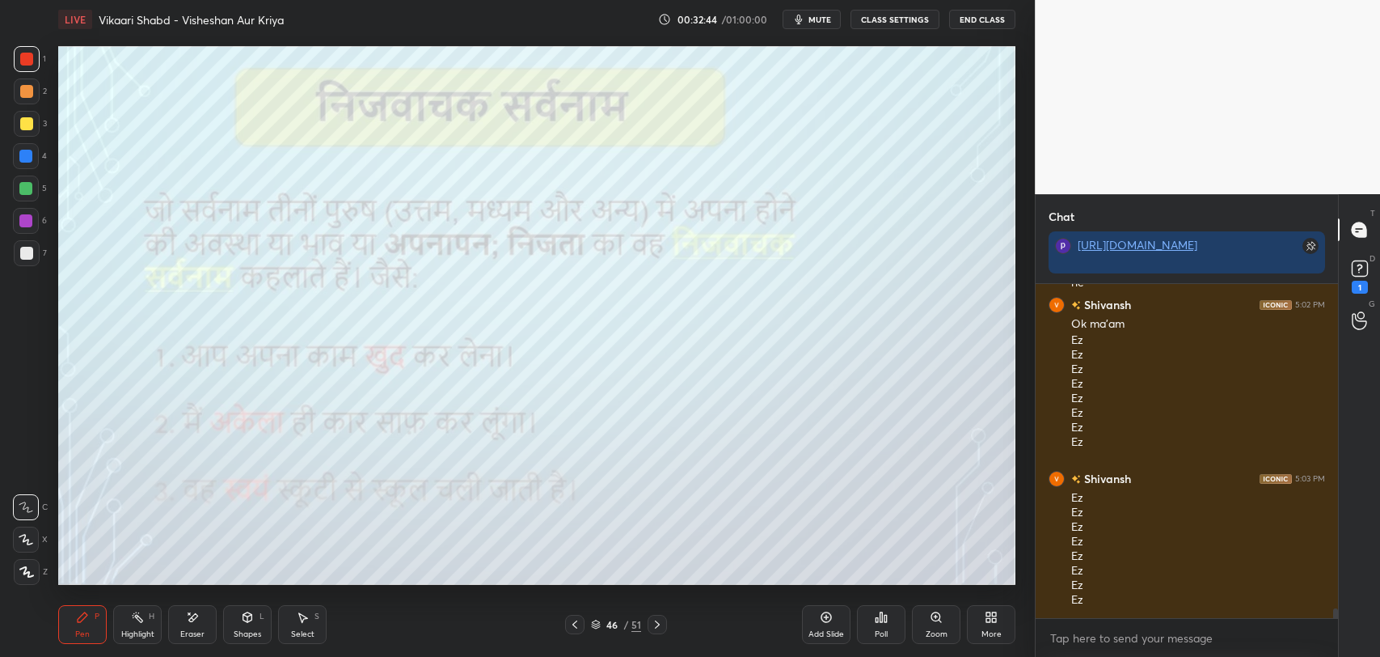
click at [627, 623] on div "/" at bounding box center [625, 624] width 5 height 10
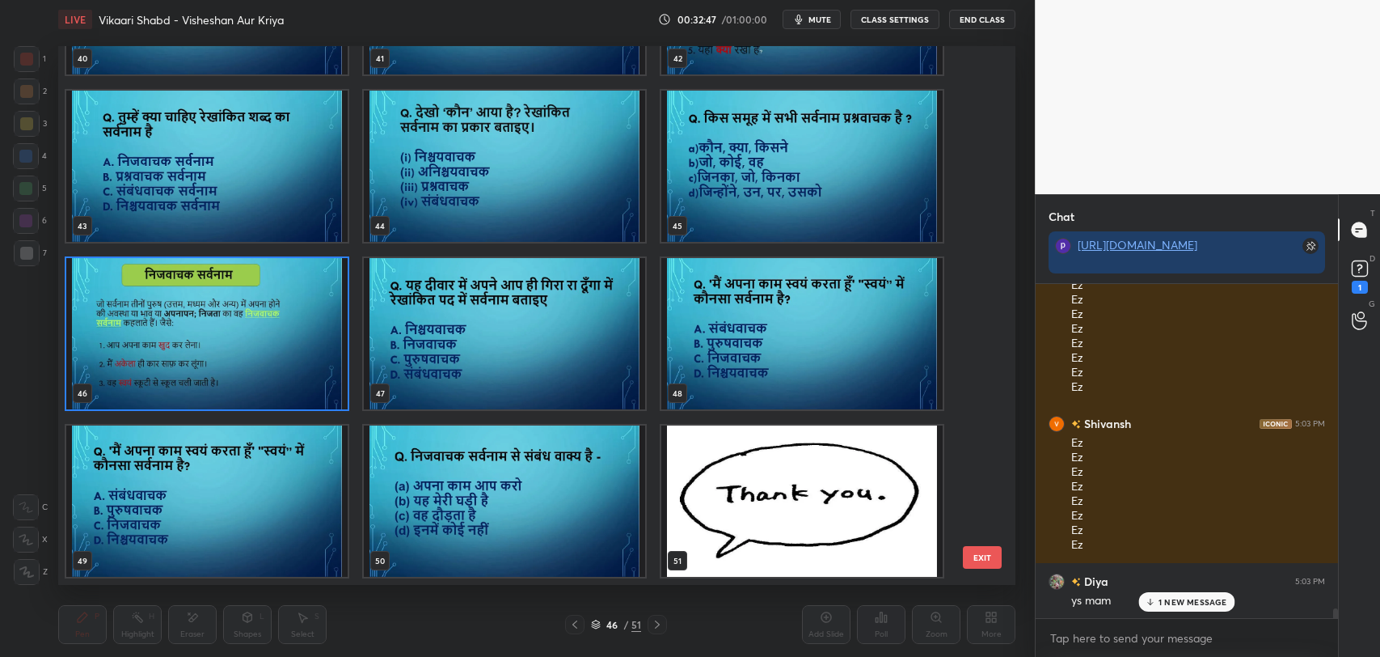
scroll to position [11262, 0]
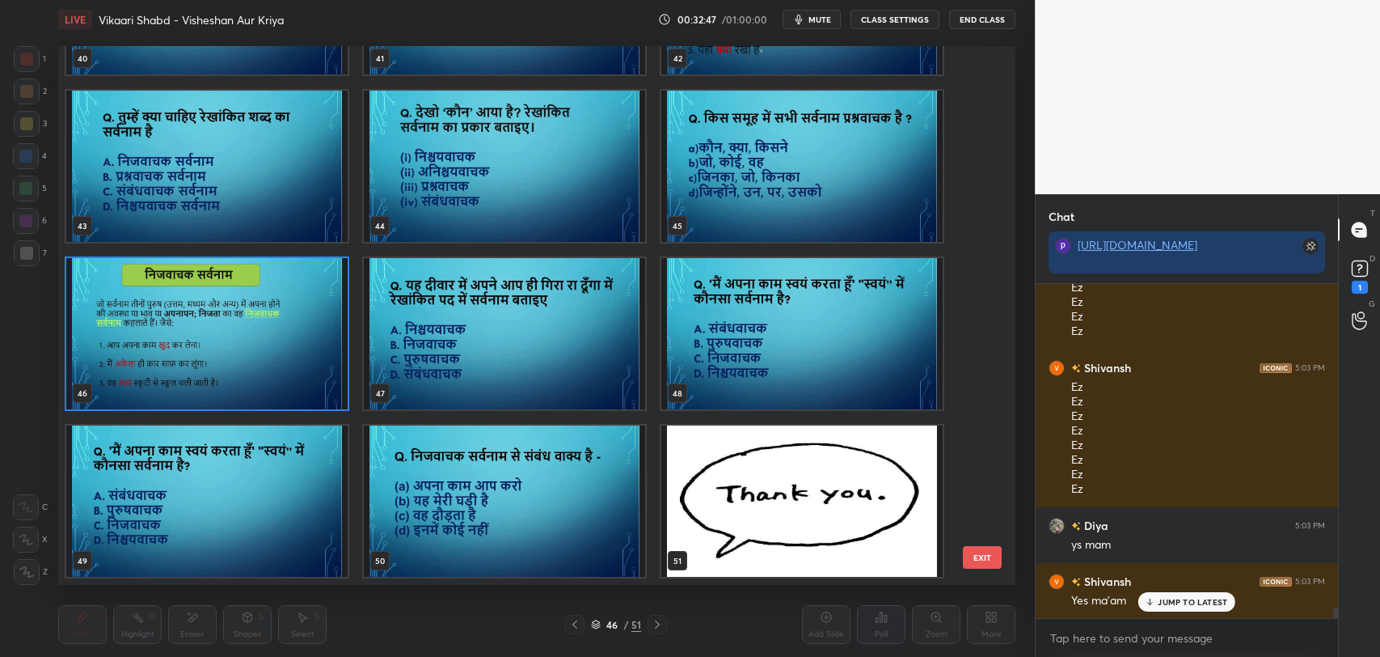
click at [563, 506] on img "grid" at bounding box center [504, 500] width 281 height 151
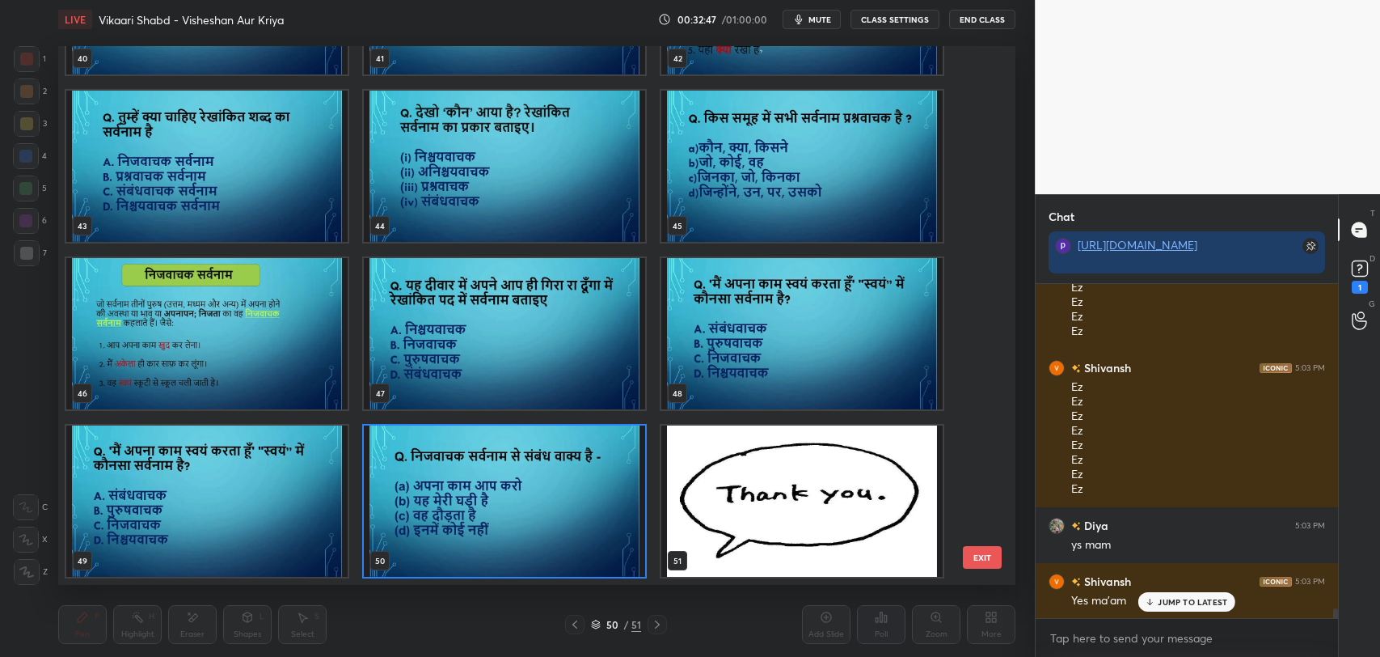
click at [563, 506] on img "grid" at bounding box center [504, 500] width 281 height 151
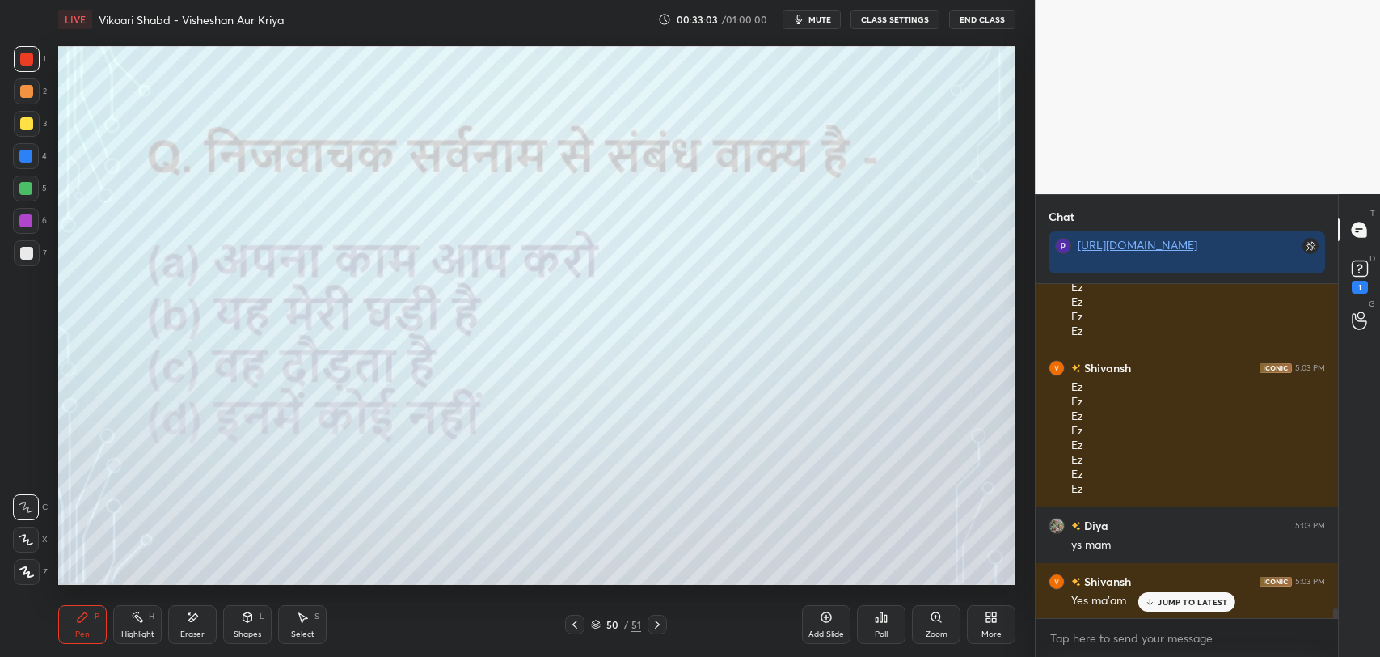
click at [186, 631] on div "Eraser" at bounding box center [192, 634] width 24 height 8
click at [84, 630] on div "Pen" at bounding box center [82, 634] width 15 height 8
click at [1171, 607] on div "JUMP TO LATEST" at bounding box center [1186, 601] width 97 height 19
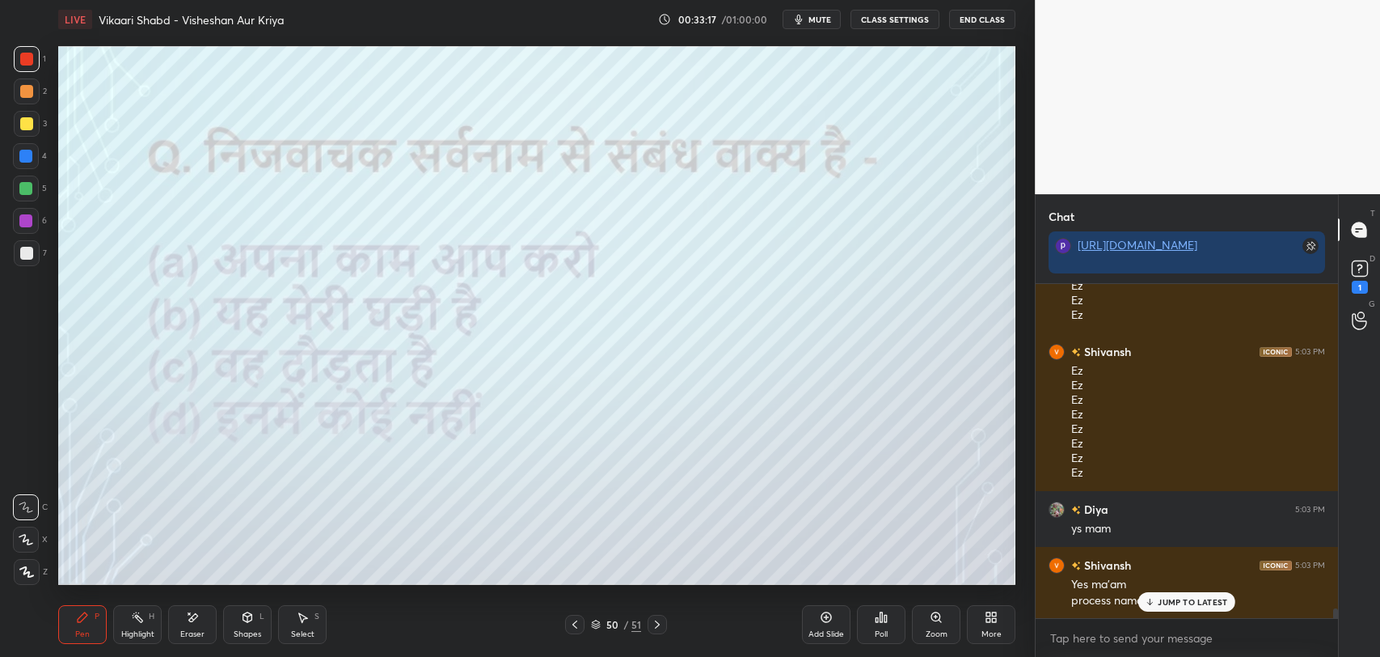
click at [1182, 604] on p "JUMP TO LATEST" at bounding box center [1193, 602] width 70 height 10
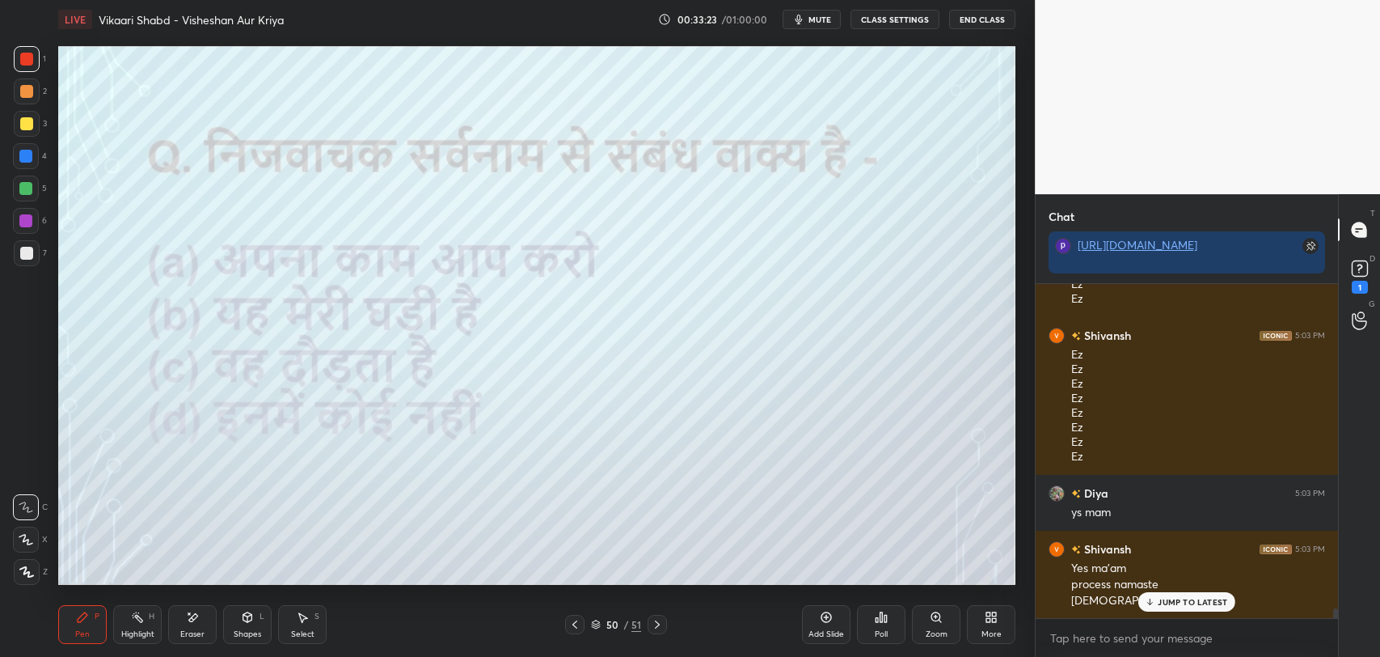
click at [1204, 597] on p "JUMP TO LATEST" at bounding box center [1193, 602] width 70 height 10
click at [867, 626] on div "Poll" at bounding box center [881, 624] width 49 height 39
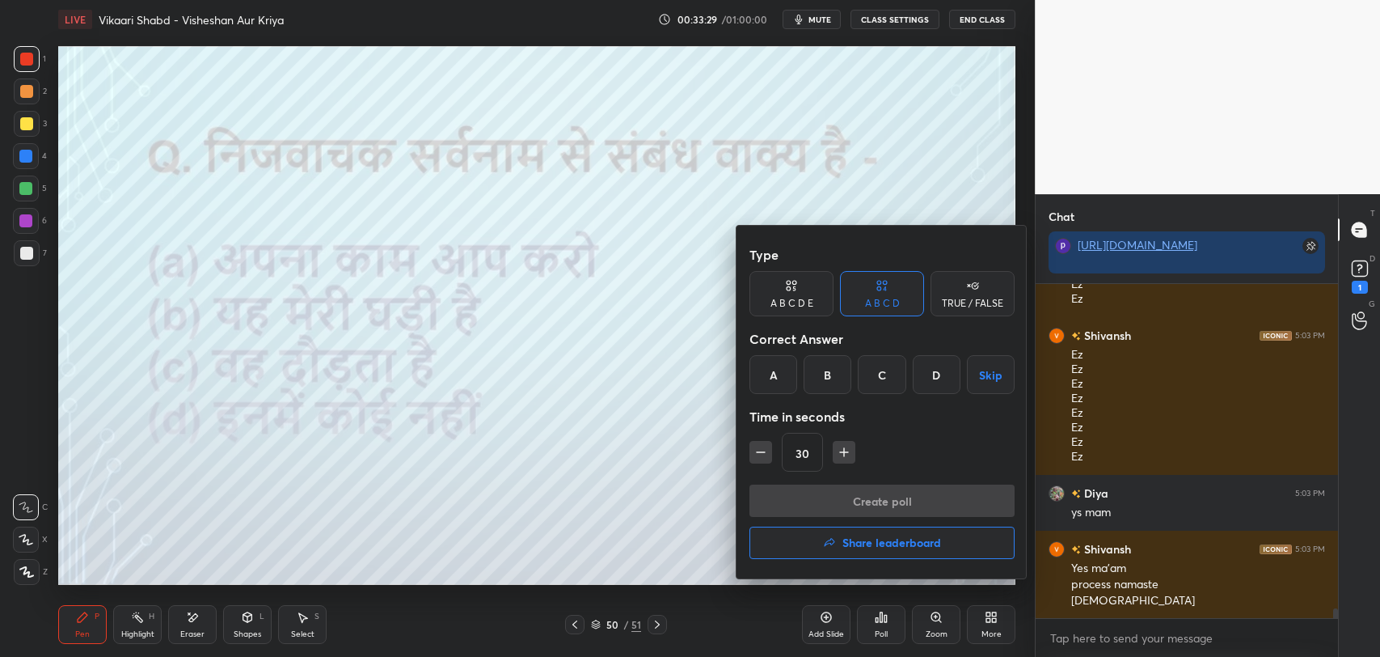
click at [775, 377] on div "A" at bounding box center [773, 374] width 48 height 39
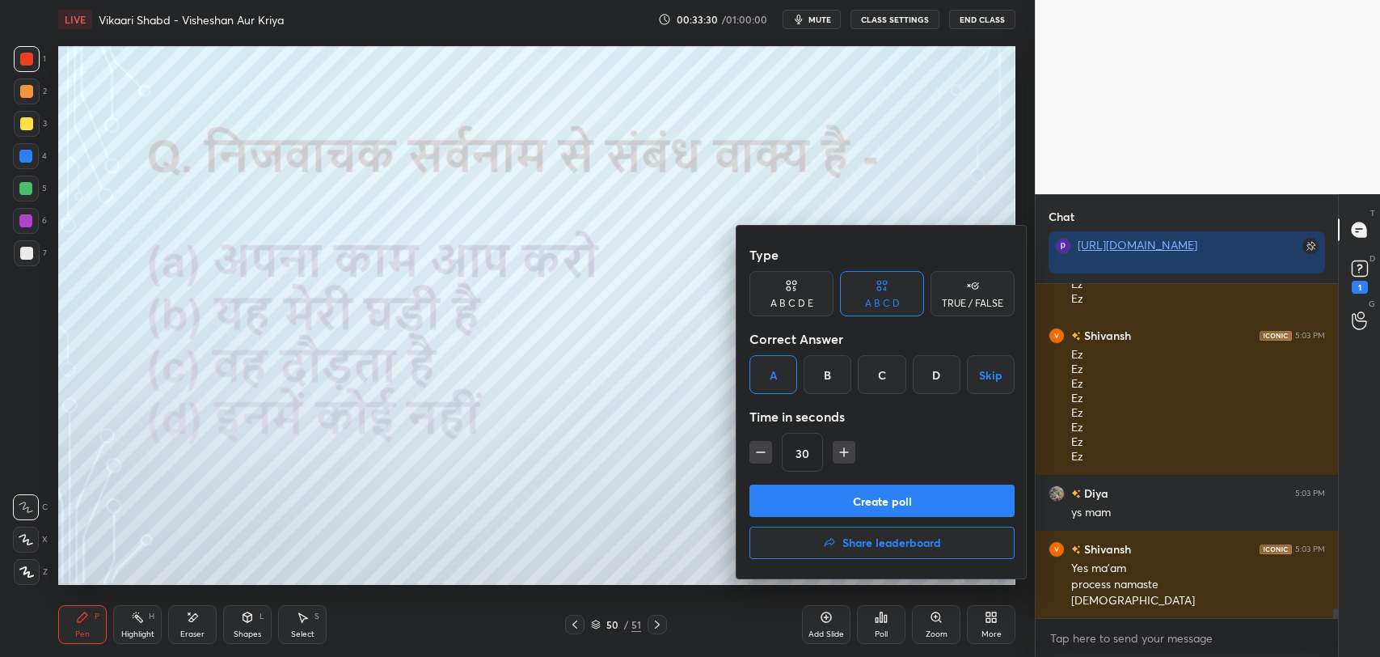
click at [783, 501] on button "Create poll" at bounding box center [881, 500] width 265 height 32
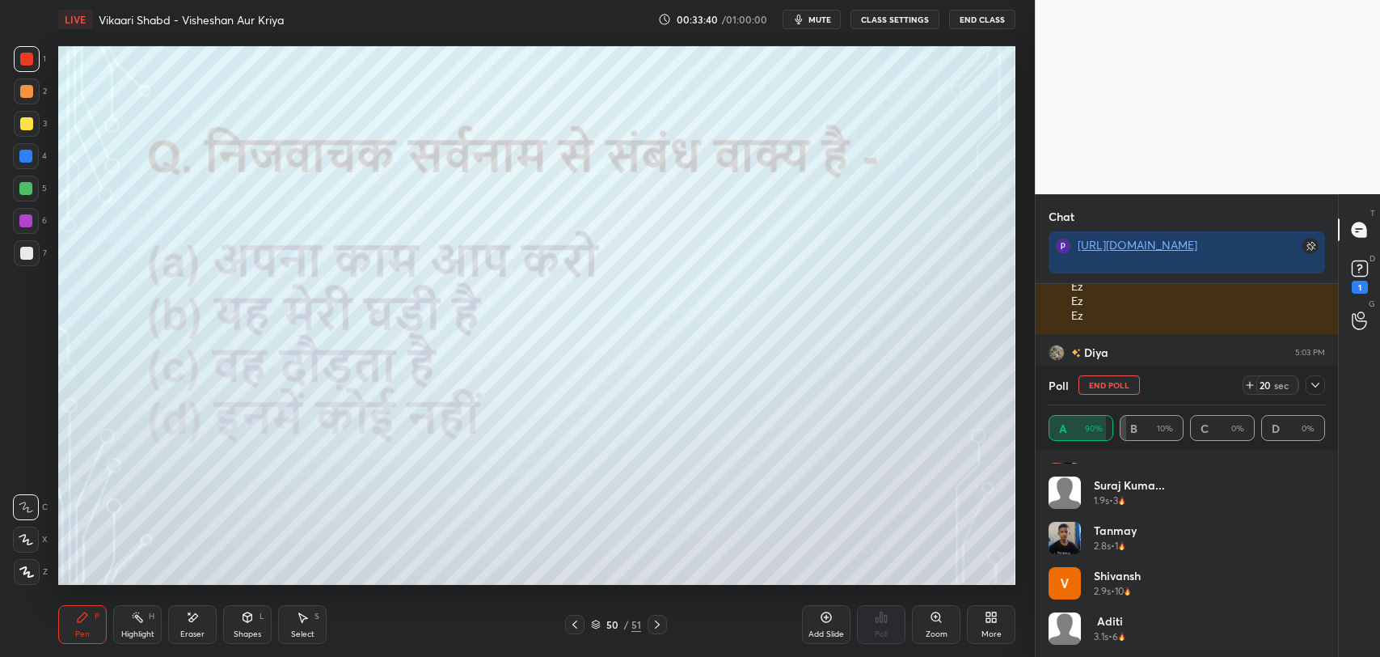
scroll to position [213, 0]
click at [1314, 383] on icon at bounding box center [1315, 384] width 13 height 13
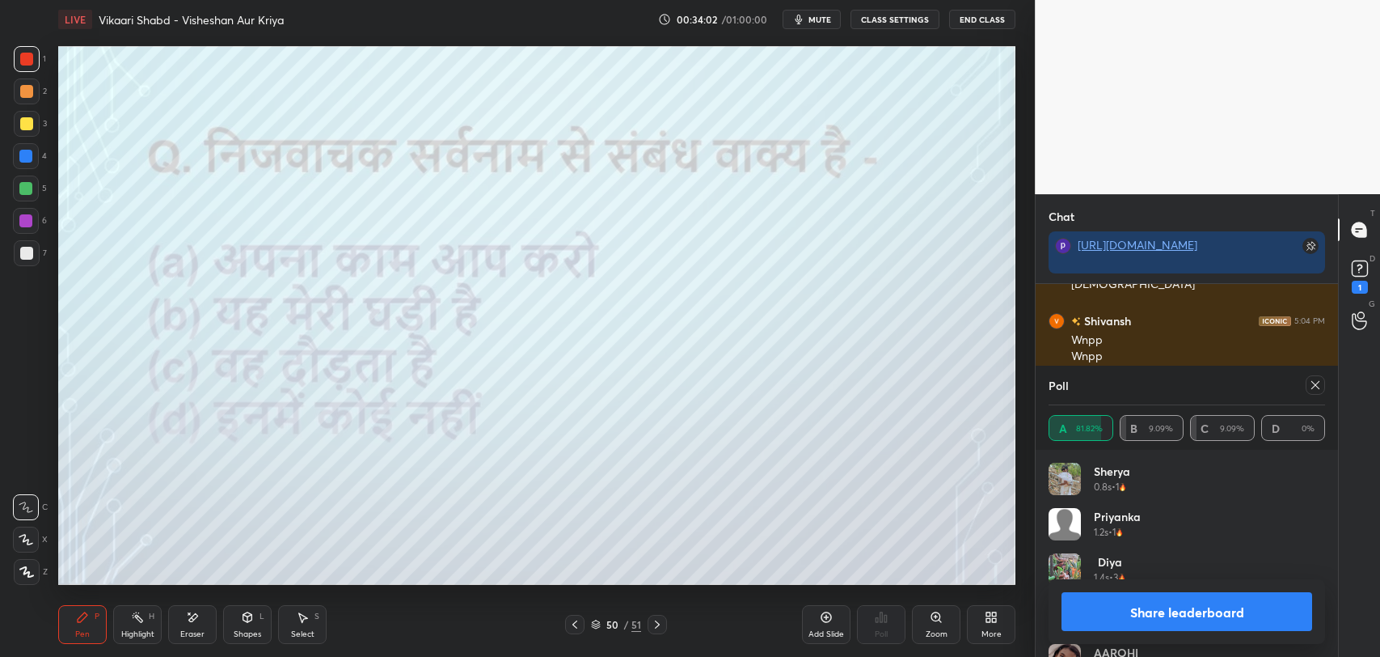
scroll to position [189, 272]
click at [1312, 382] on icon at bounding box center [1315, 385] width 8 height 8
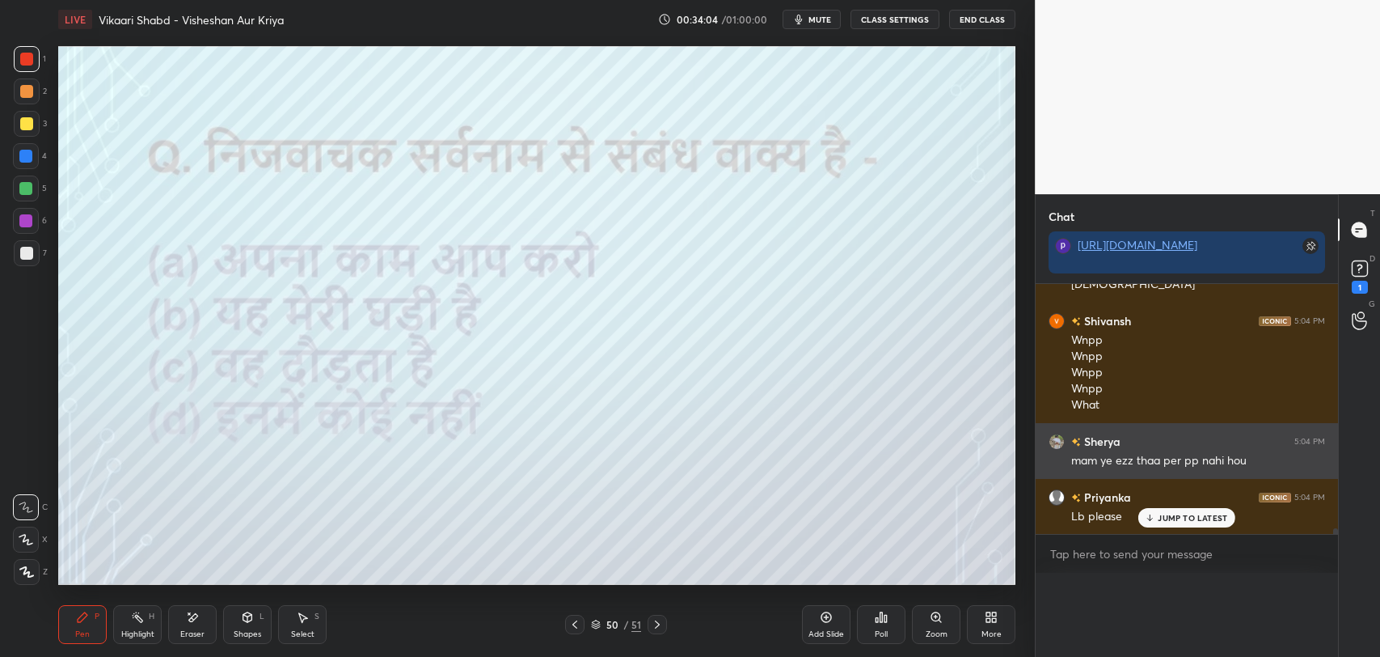
scroll to position [2, 272]
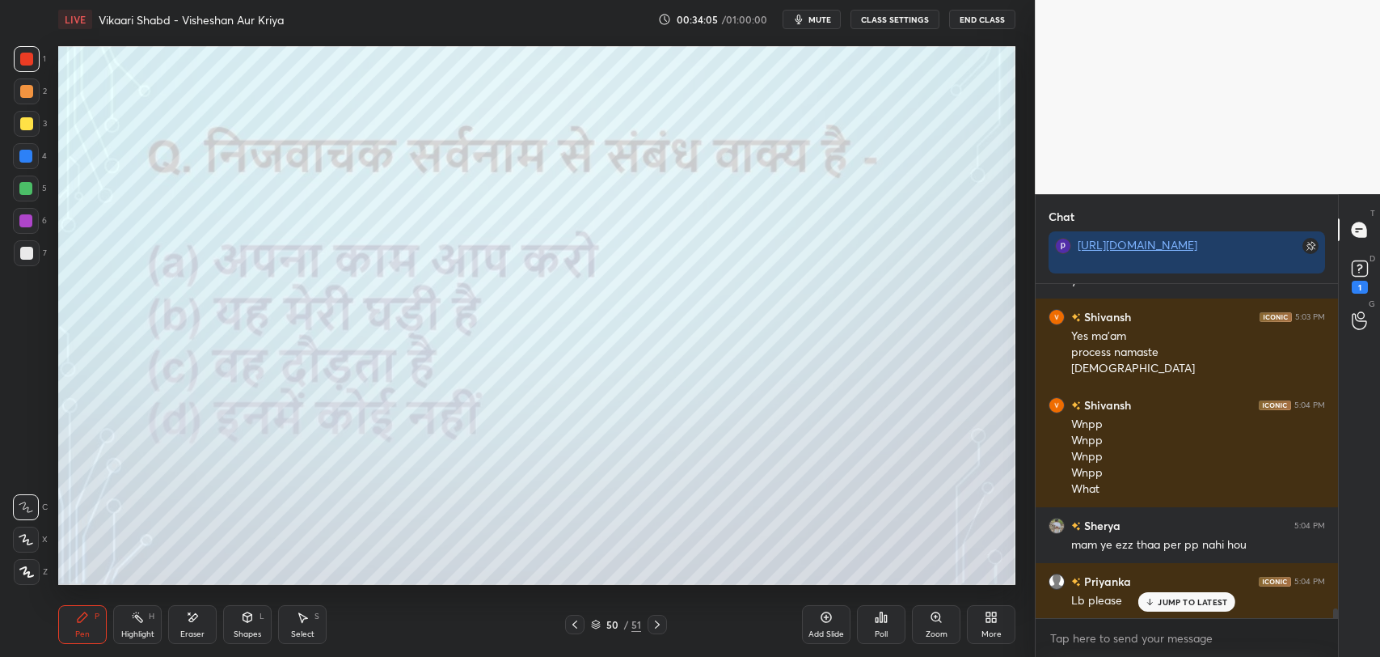
click at [1173, 594] on div "JUMP TO LATEST" at bounding box center [1186, 601] width 97 height 19
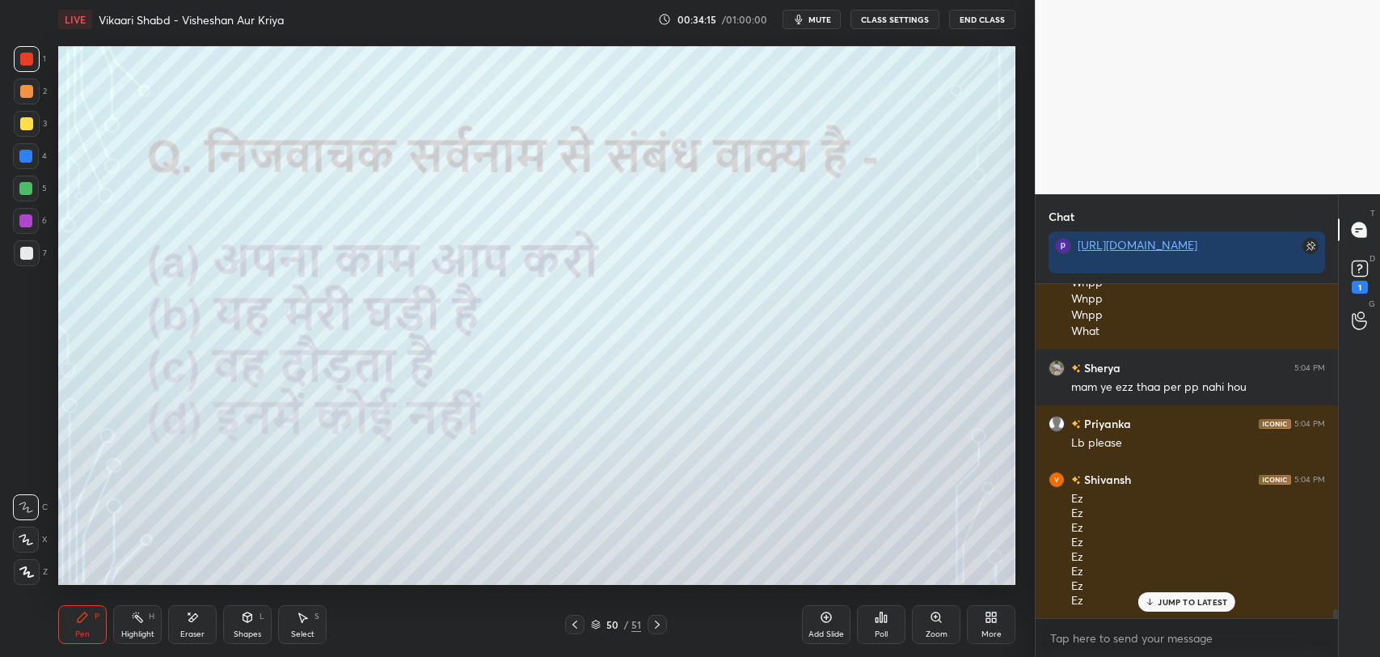
click at [1165, 597] on p "JUMP TO LATEST" at bounding box center [1193, 602] width 70 height 10
click at [627, 620] on div "/" at bounding box center [625, 624] width 5 height 10
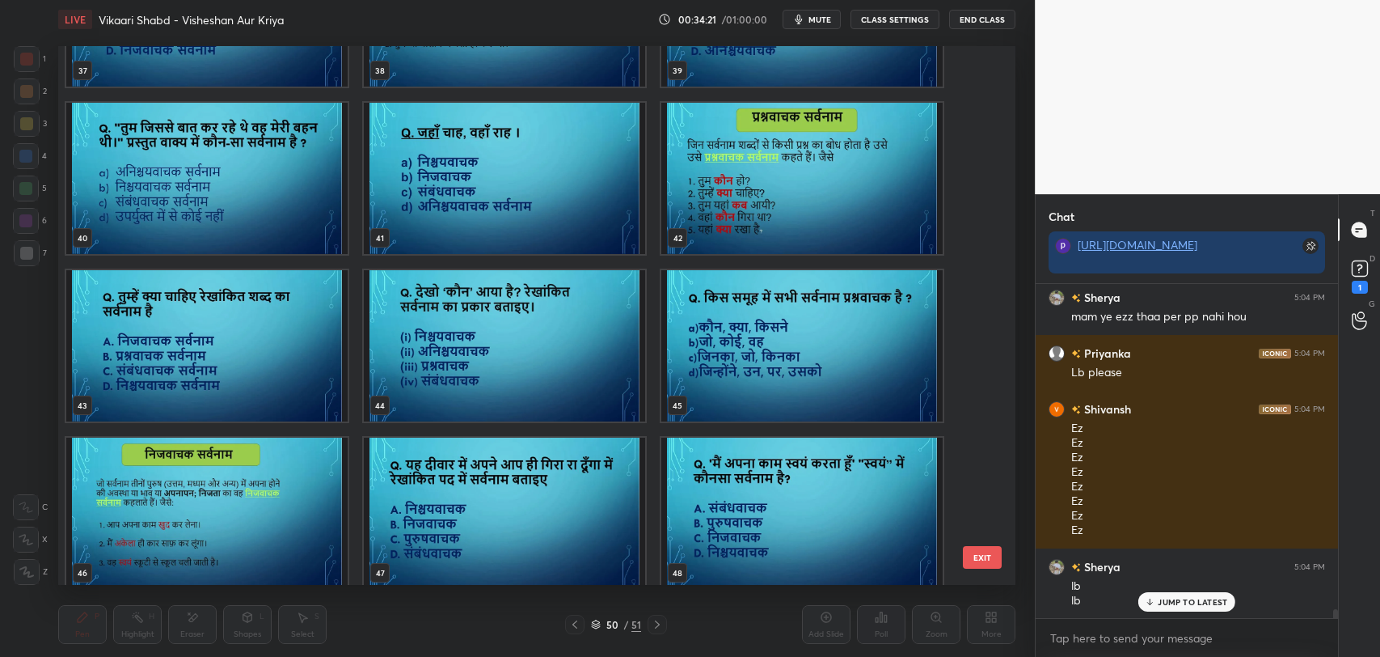
click at [502, 381] on img "grid" at bounding box center [504, 345] width 281 height 151
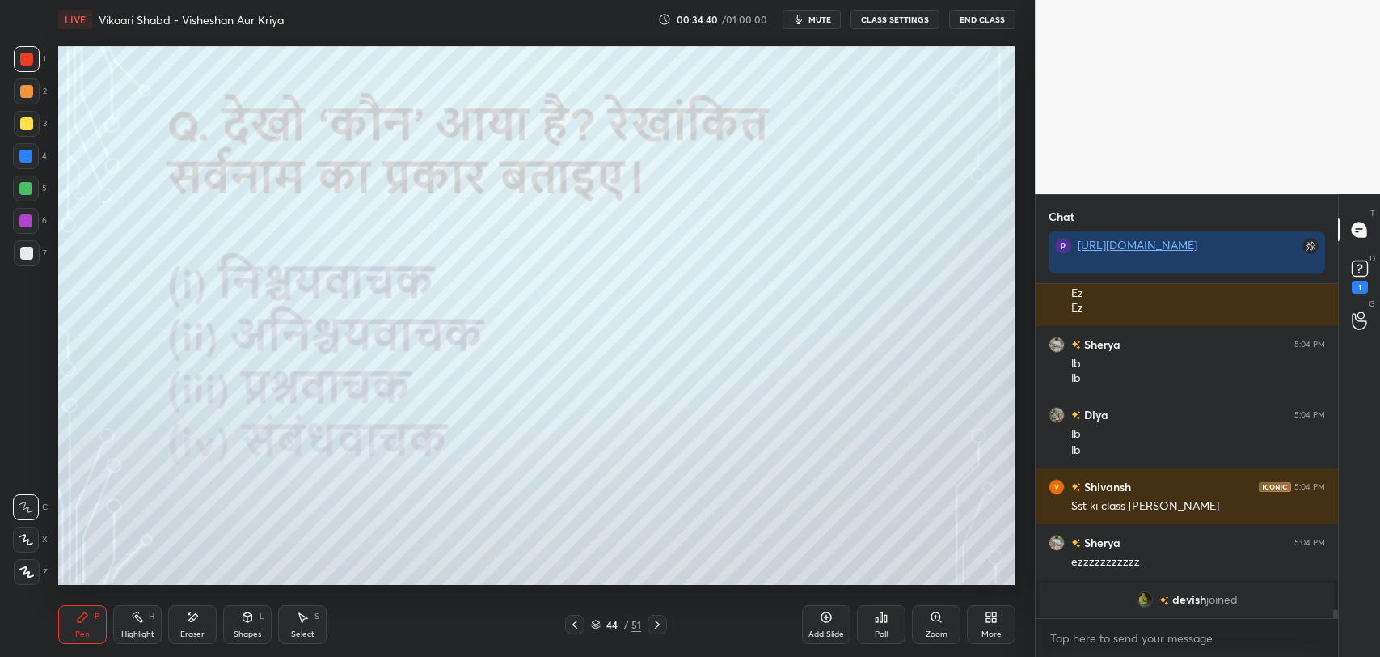
click at [890, 625] on div "Poll" at bounding box center [881, 624] width 49 height 39
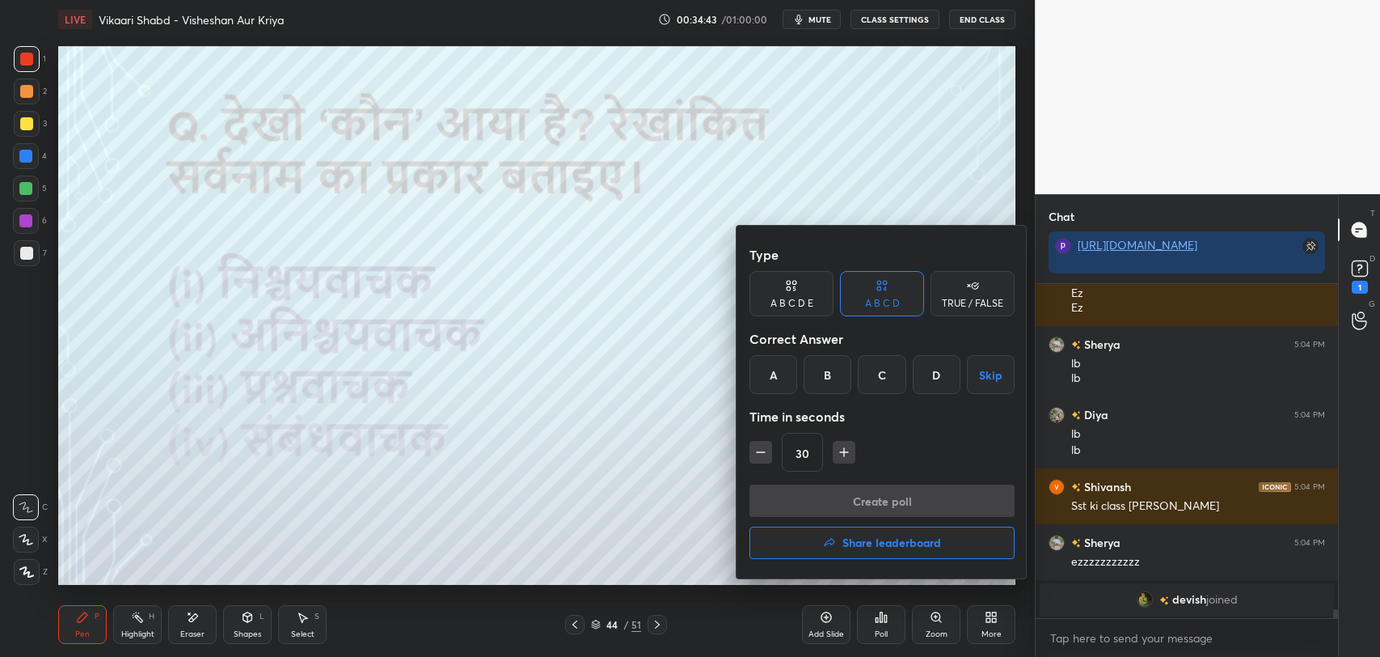
click at [883, 367] on div "C" at bounding box center [882, 374] width 48 height 39
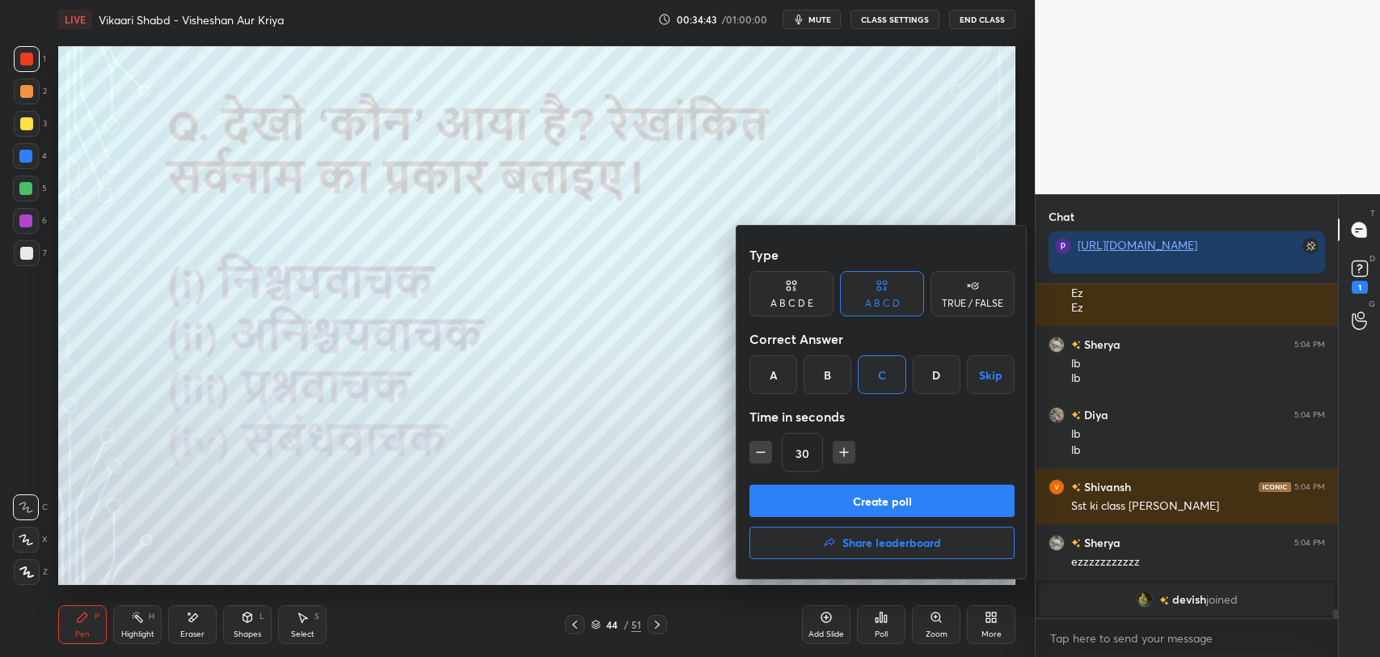
click at [892, 492] on button "Create poll" at bounding box center [881, 500] width 265 height 32
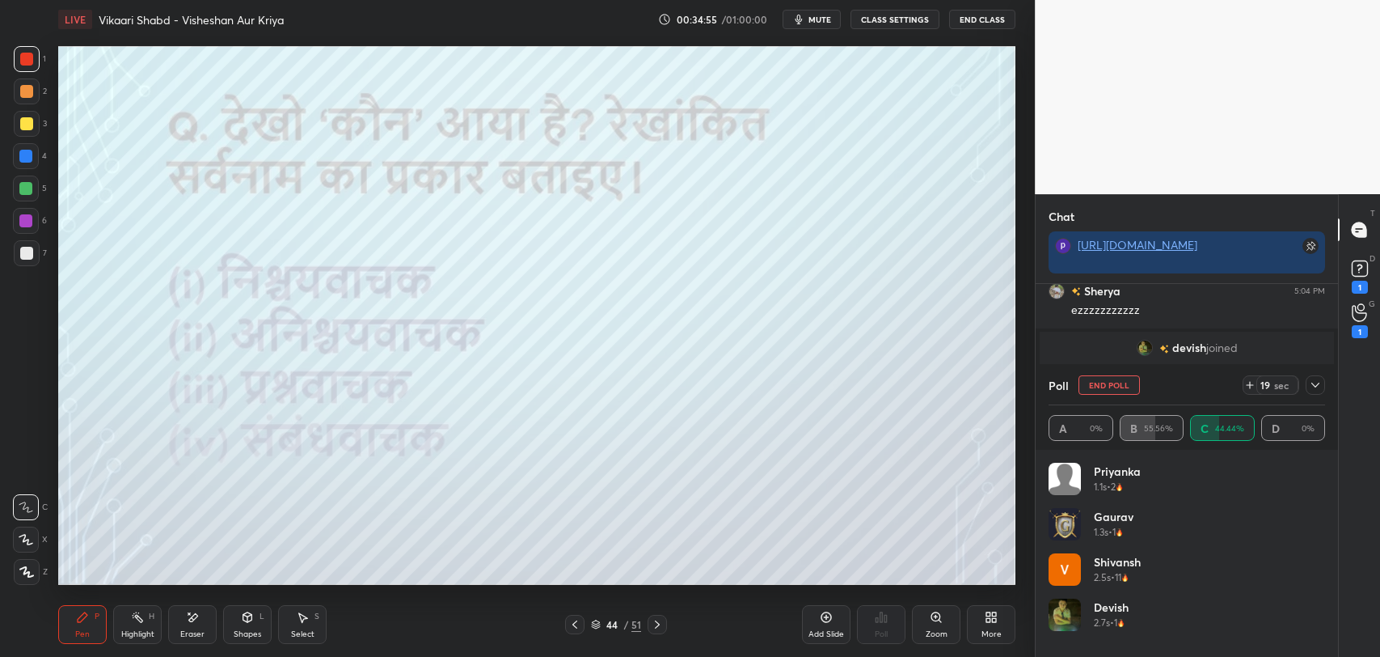
click at [219, 627] on div "Pen P Highlight H Eraser Shapes L Select S" at bounding box center [244, 624] width 372 height 39
click at [210, 629] on div "Eraser" at bounding box center [192, 624] width 49 height 39
click at [70, 628] on div "Pen P" at bounding box center [82, 624] width 49 height 39
click at [1314, 391] on div at bounding box center [1315, 384] width 19 height 19
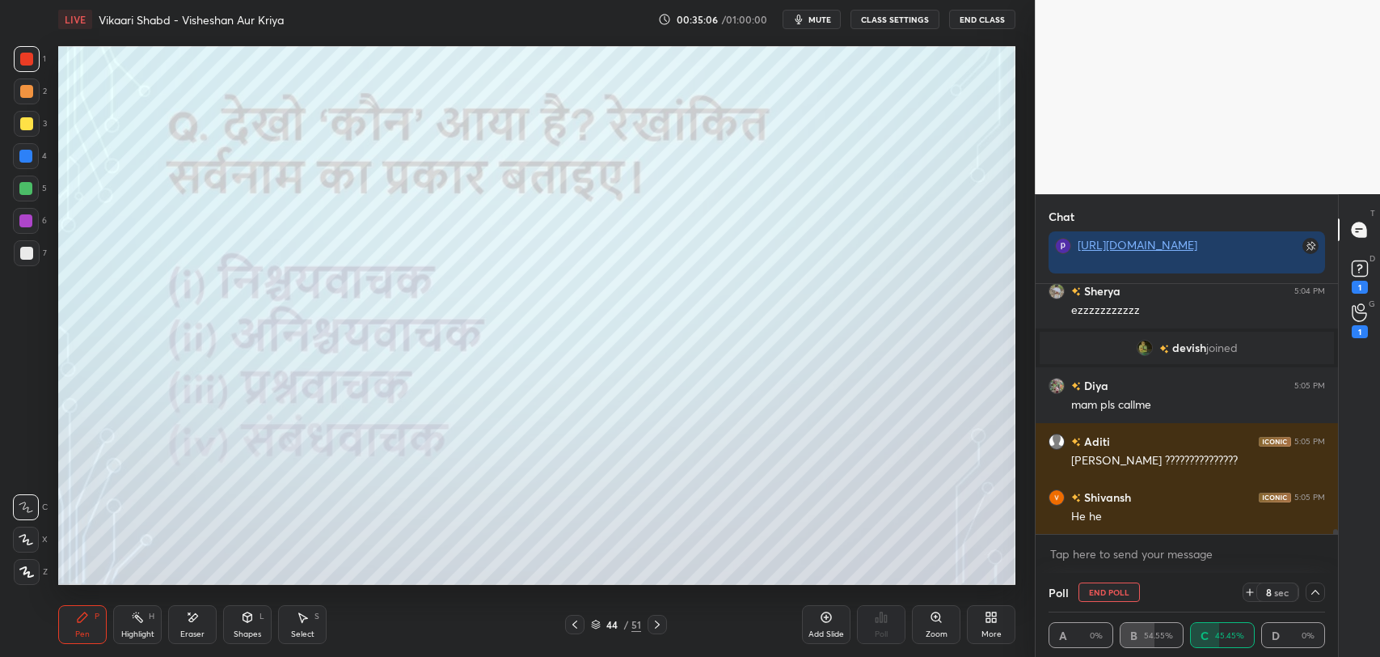
scroll to position [5, 5]
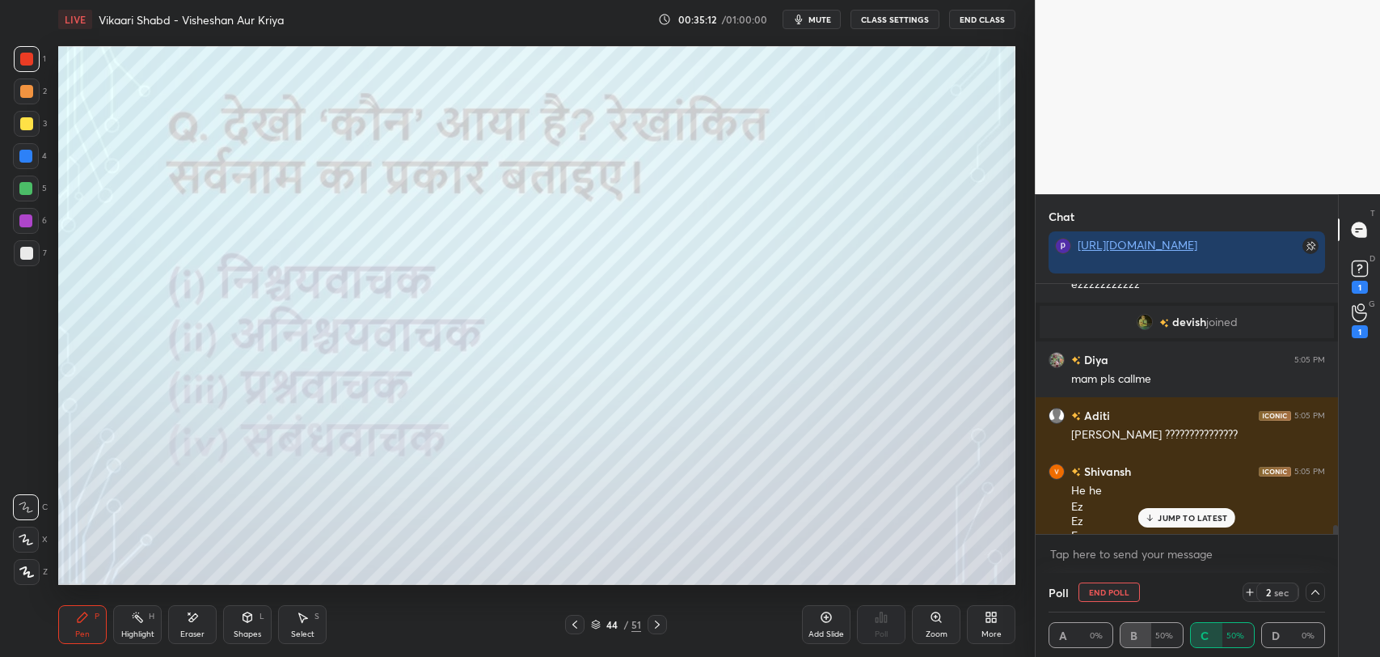
click at [1168, 513] on p "JUMP TO LATEST" at bounding box center [1193, 518] width 70 height 10
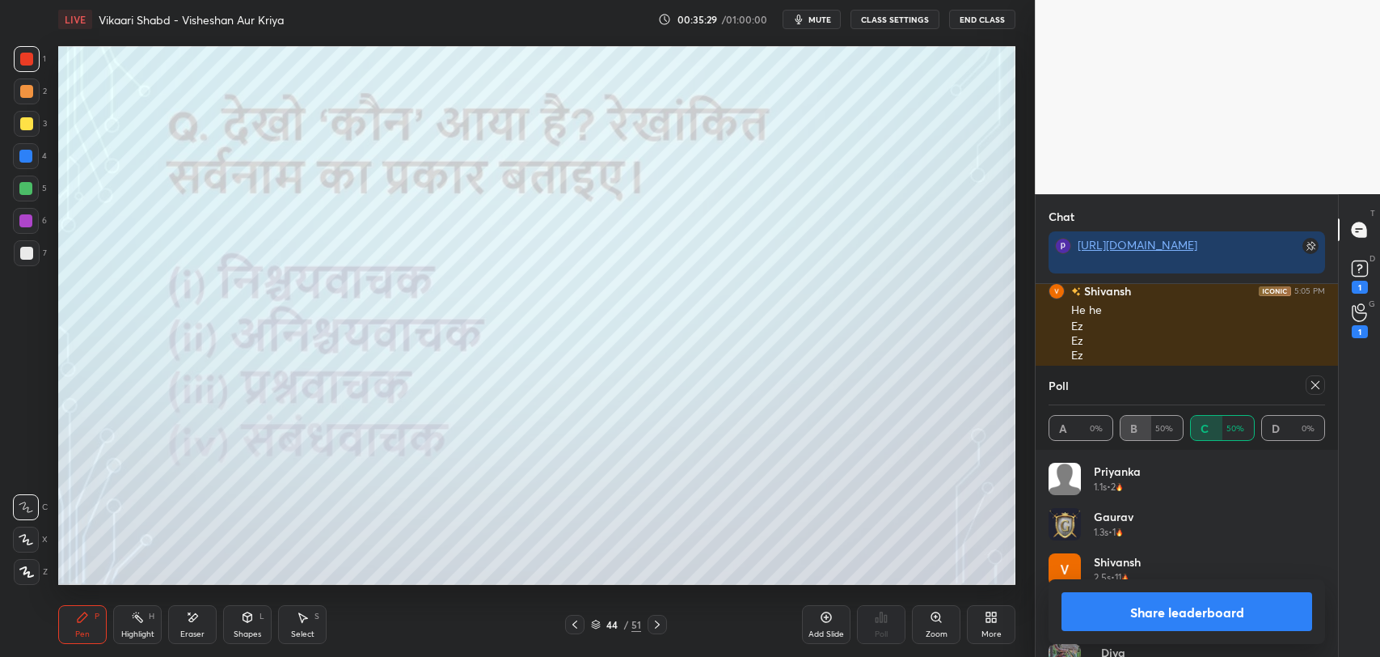
click at [1320, 384] on icon at bounding box center [1315, 384] width 13 height 13
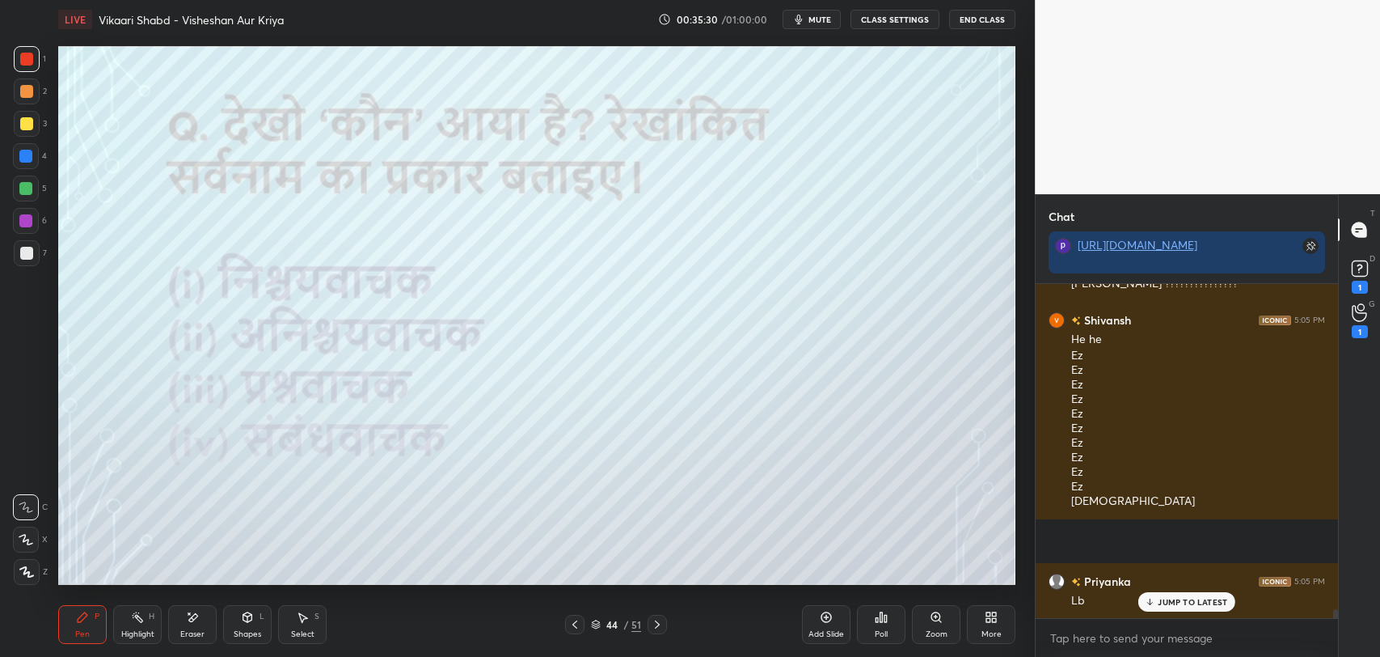
click at [1184, 597] on p "JUMP TO LATEST" at bounding box center [1193, 602] width 70 height 10
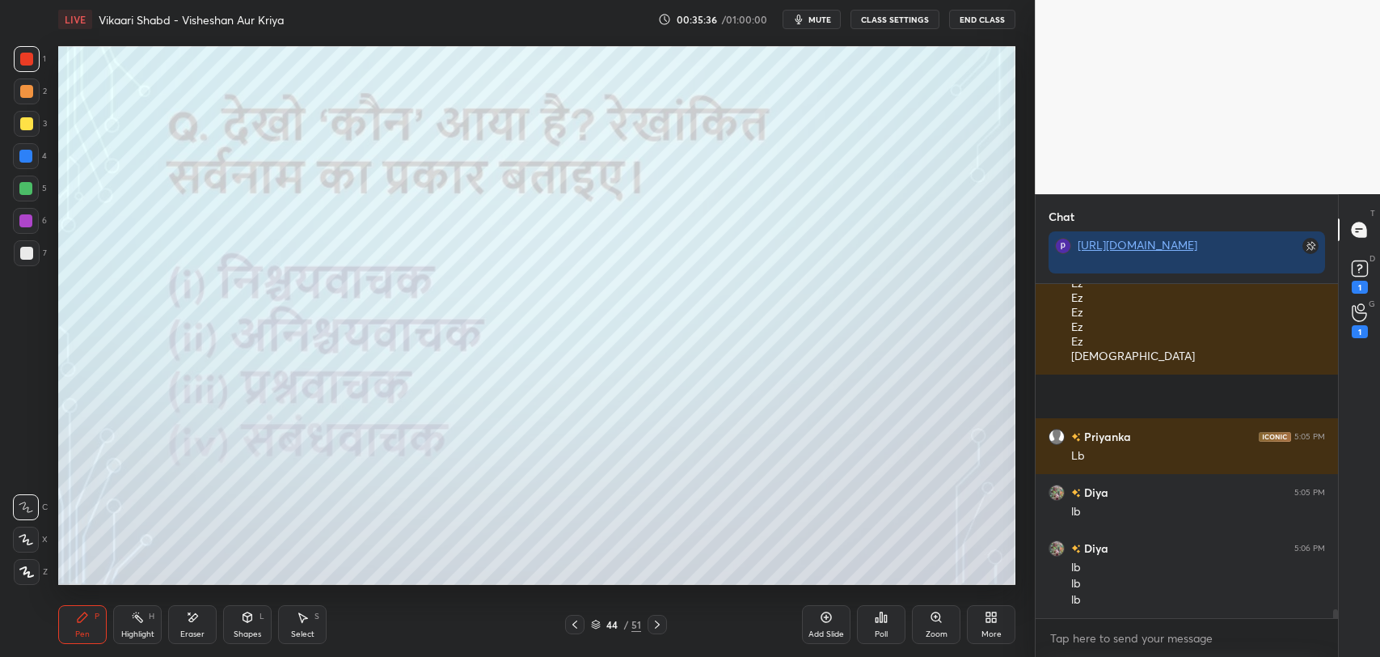
click at [608, 622] on div "44" at bounding box center [612, 624] width 16 height 10
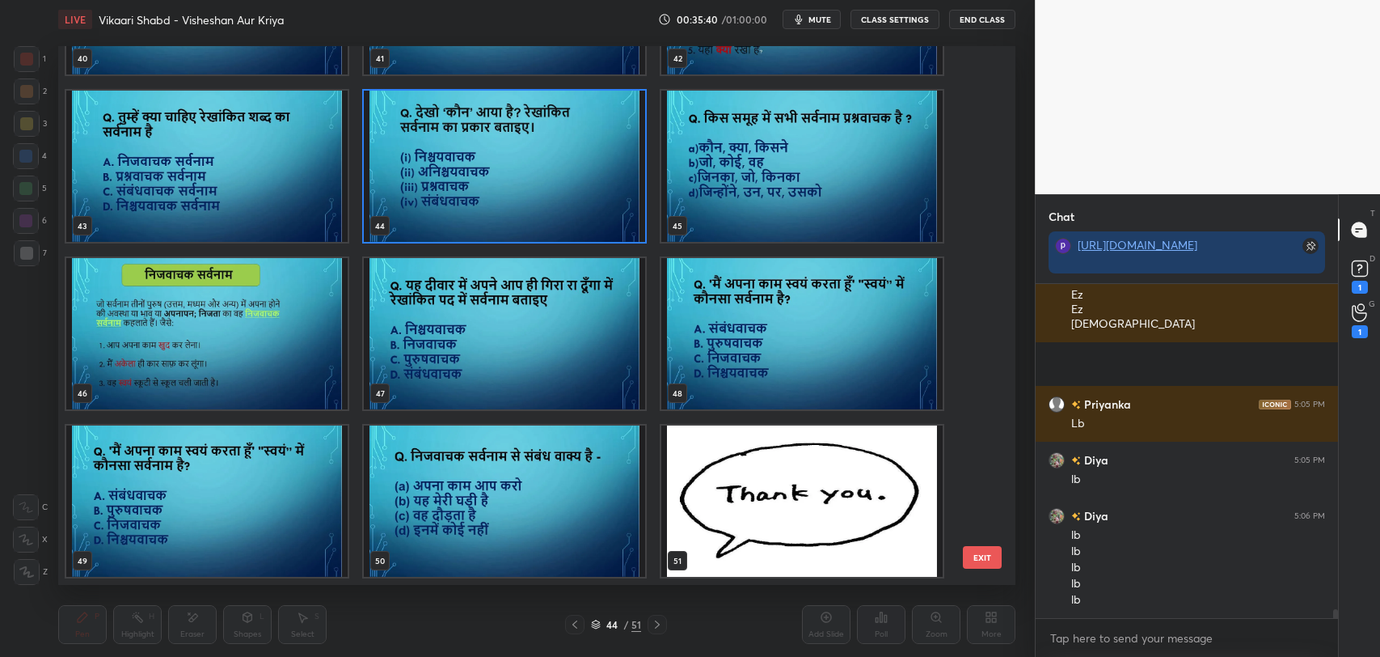
click at [608, 559] on img "grid" at bounding box center [504, 500] width 281 height 151
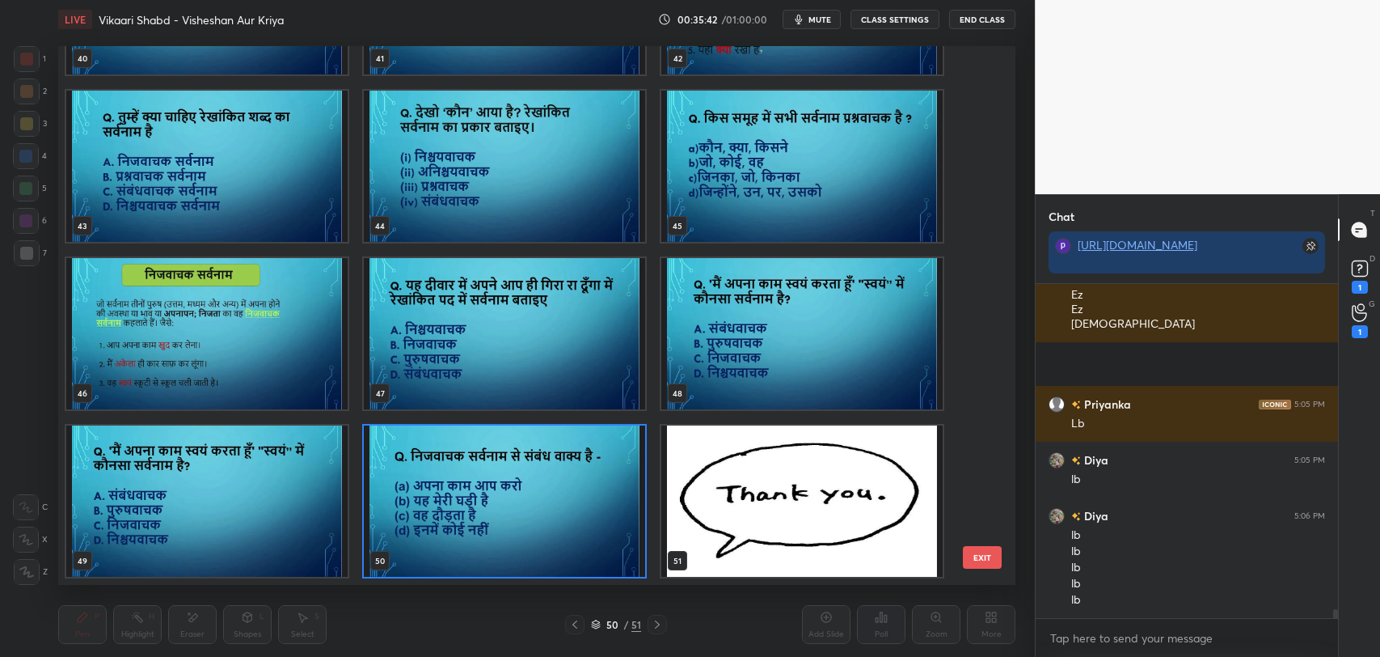
click at [976, 561] on button "EXIT" at bounding box center [982, 557] width 39 height 23
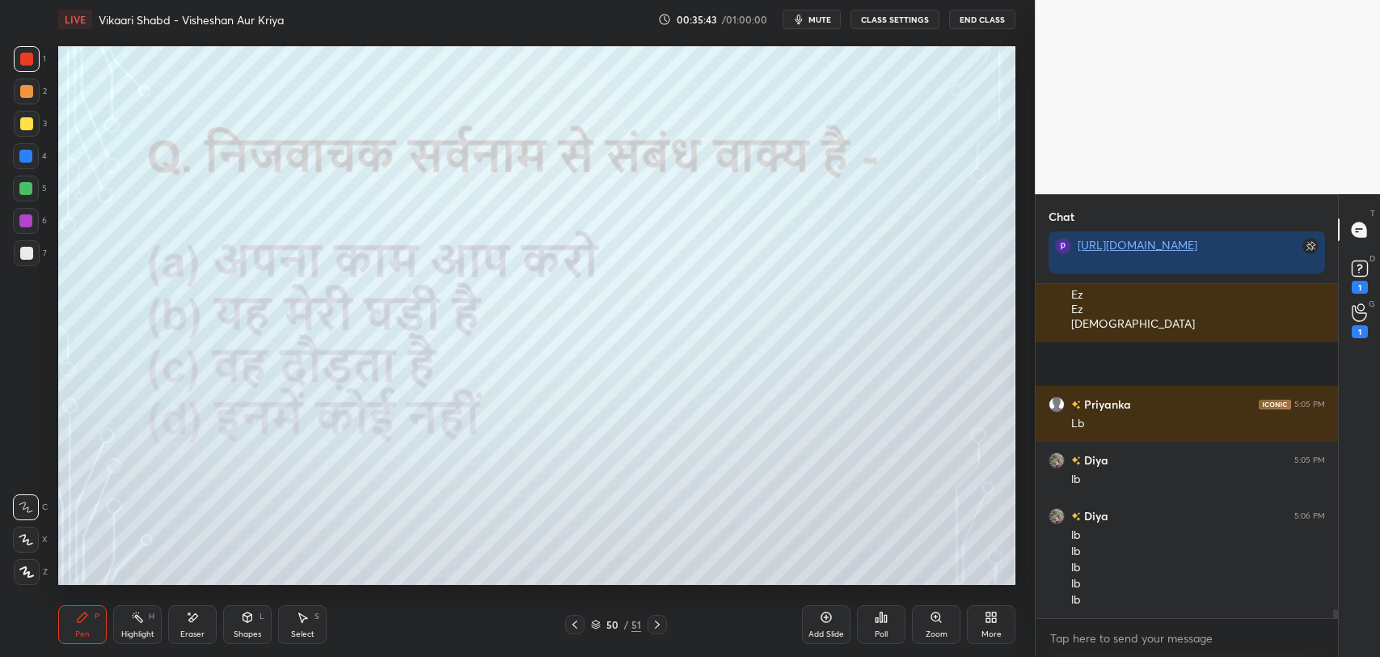
click at [993, 620] on icon at bounding box center [995, 620] width 4 height 4
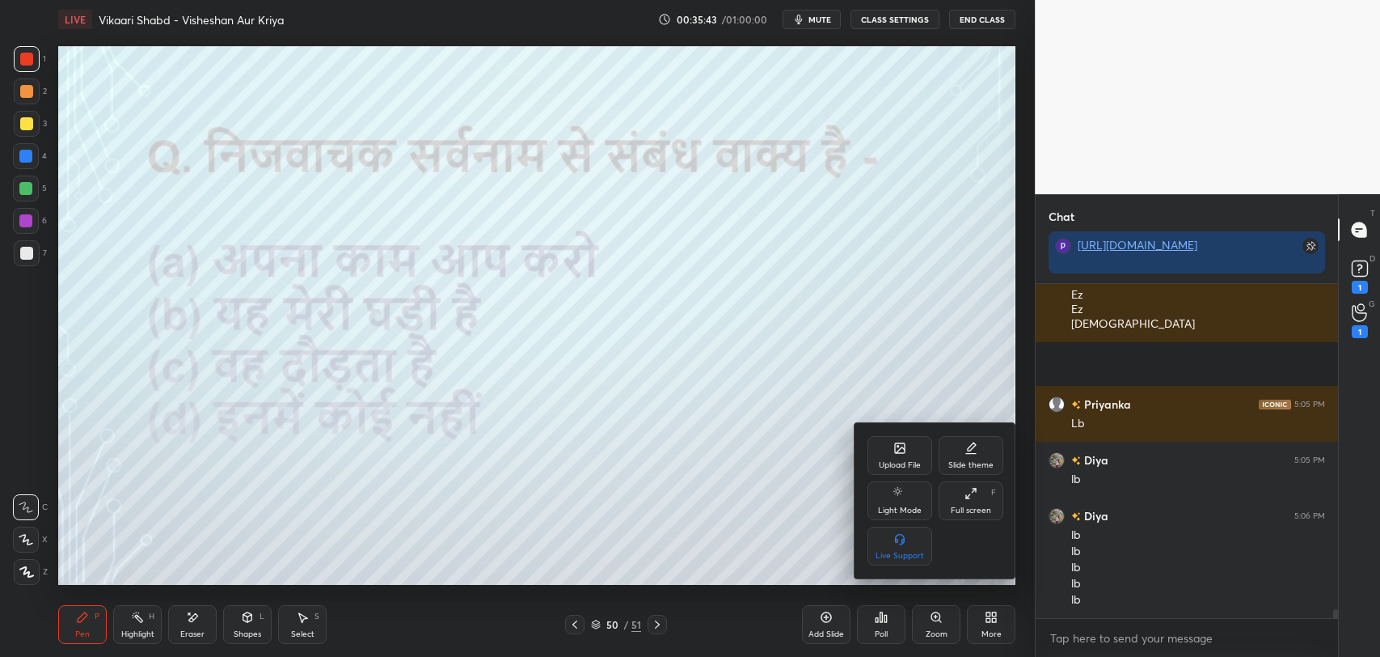
click at [893, 454] on div "Upload File" at bounding box center [900, 455] width 65 height 39
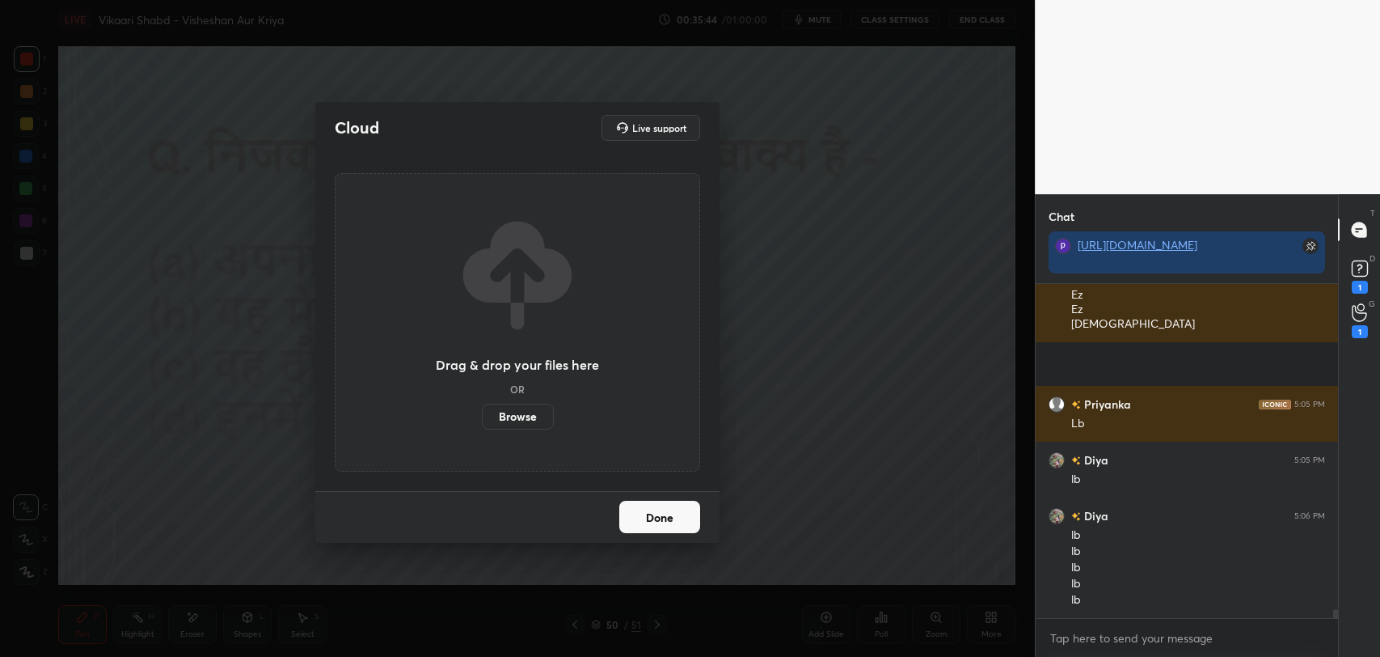
click at [510, 414] on label "Browse" at bounding box center [518, 416] width 72 height 26
click at [482, 414] on input "Browse" at bounding box center [482, 416] width 0 height 26
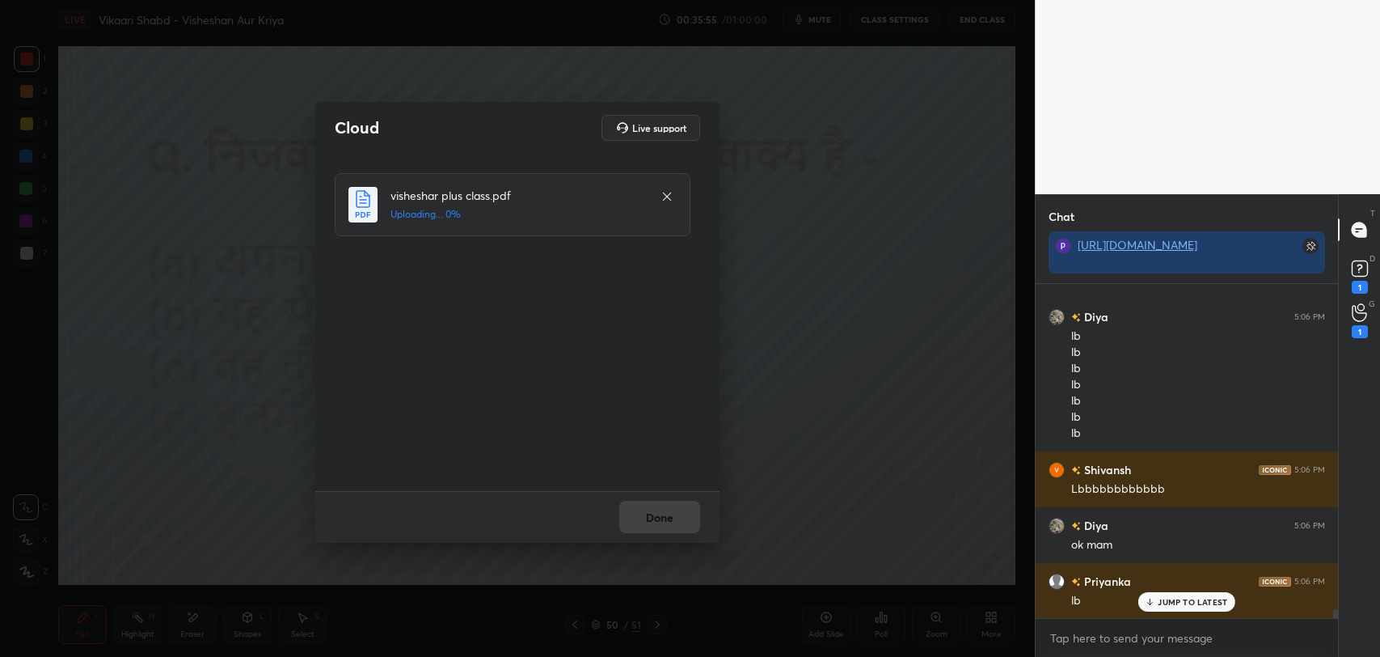
click at [1164, 600] on p "JUMP TO LATEST" at bounding box center [1193, 602] width 70 height 10
click at [676, 512] on button "Done" at bounding box center [659, 516] width 81 height 32
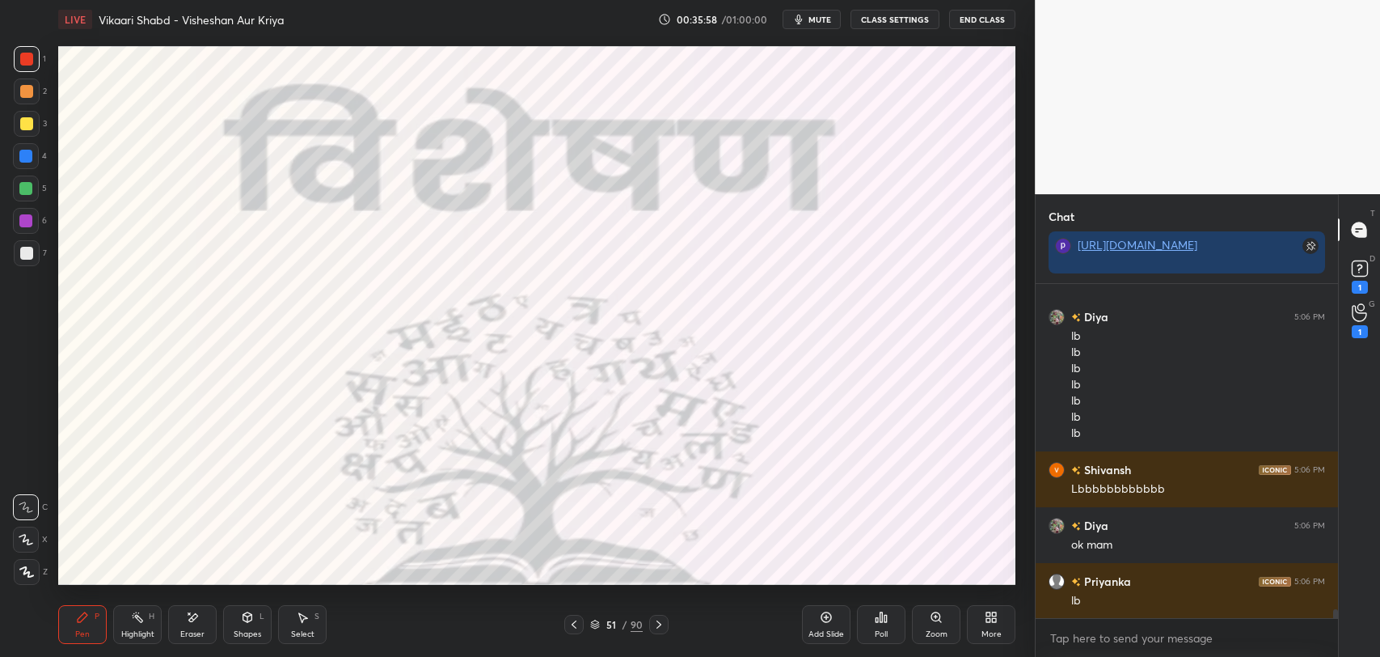
click at [888, 616] on div "Poll" at bounding box center [881, 624] width 49 height 39
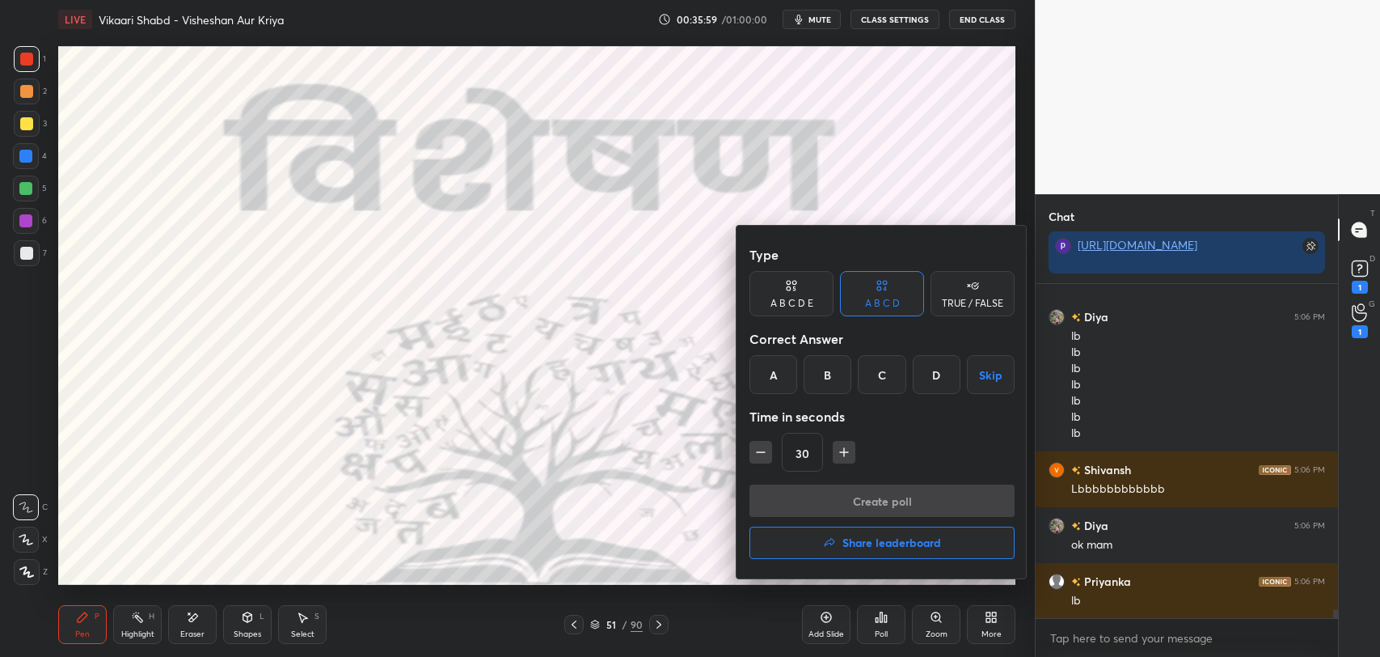
click at [561, 475] on div at bounding box center [690, 328] width 1380 height 657
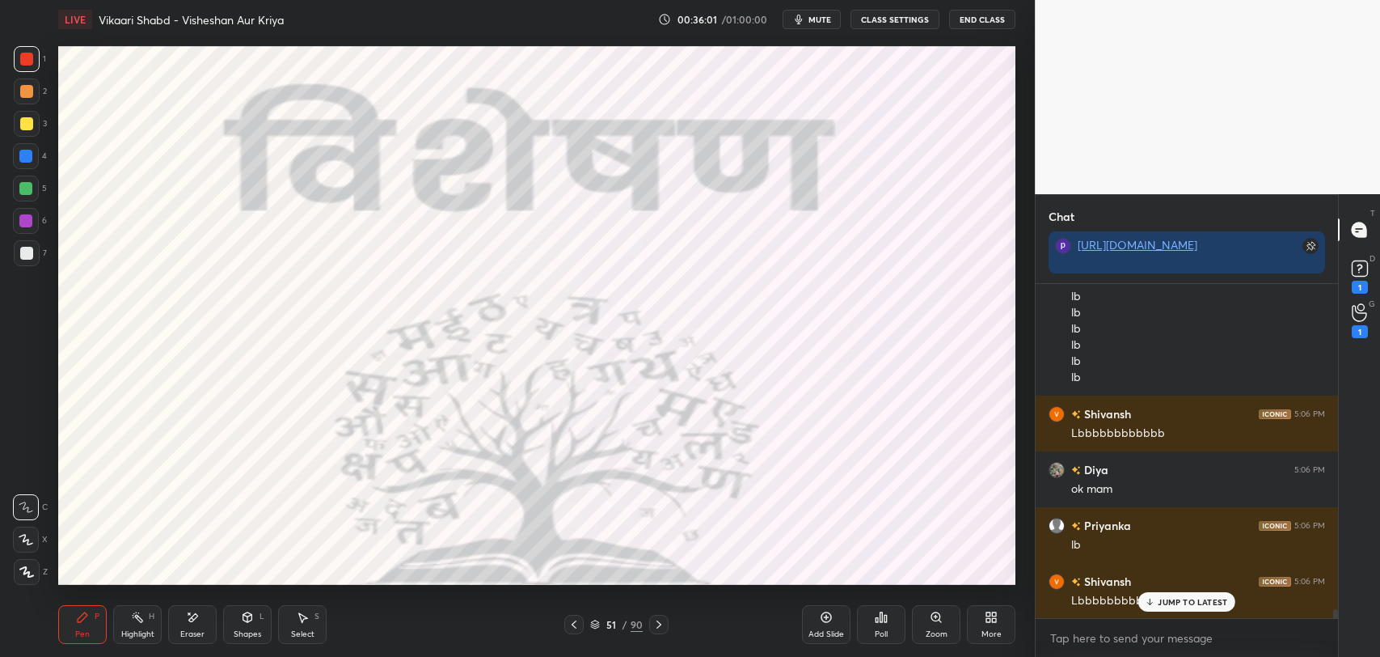
click at [1157, 596] on div "JUMP TO LATEST" at bounding box center [1186, 601] width 97 height 19
click at [863, 630] on div "Poll" at bounding box center [881, 624] width 49 height 39
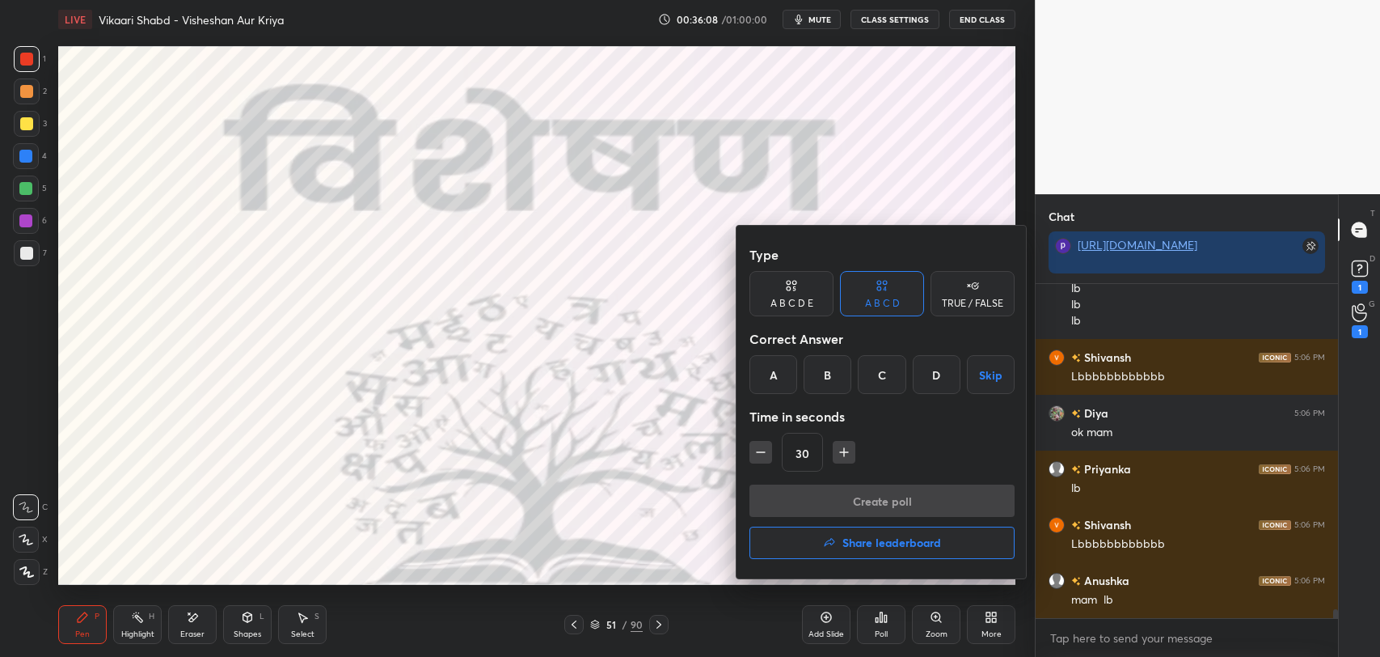
click at [873, 556] on button "Share leaderboard" at bounding box center [881, 542] width 265 height 32
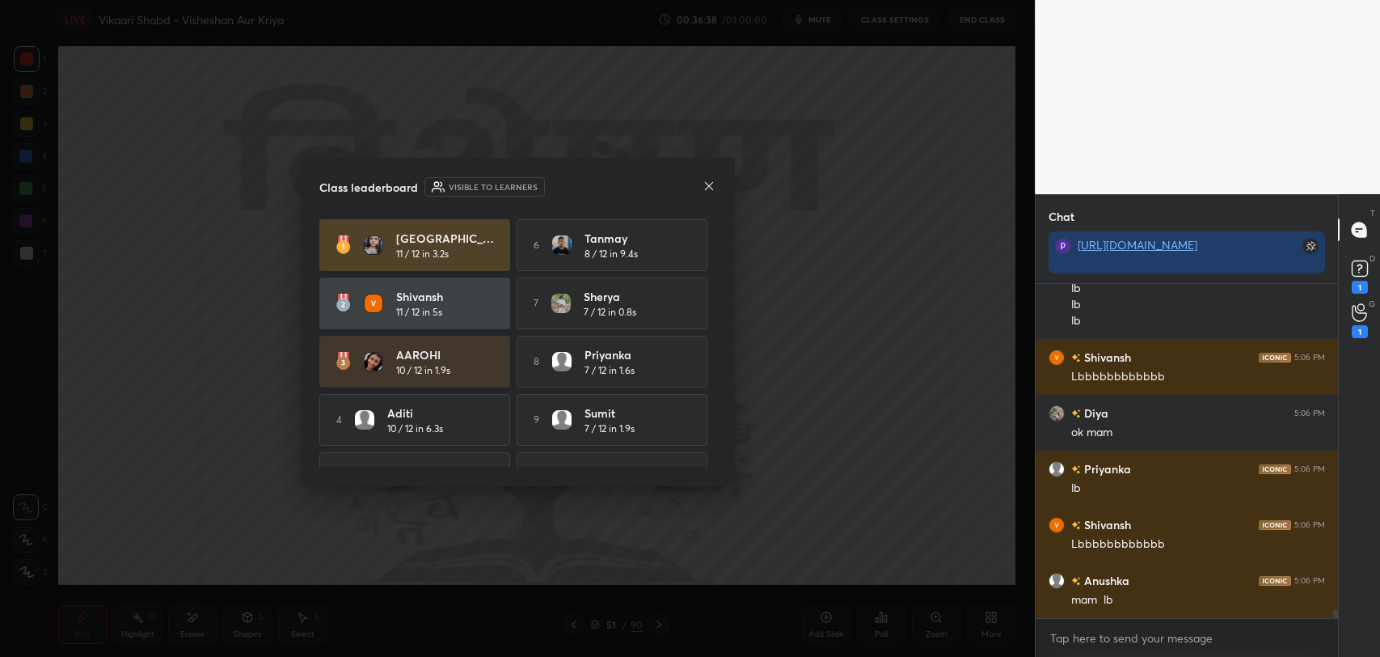
scroll to position [41, 0]
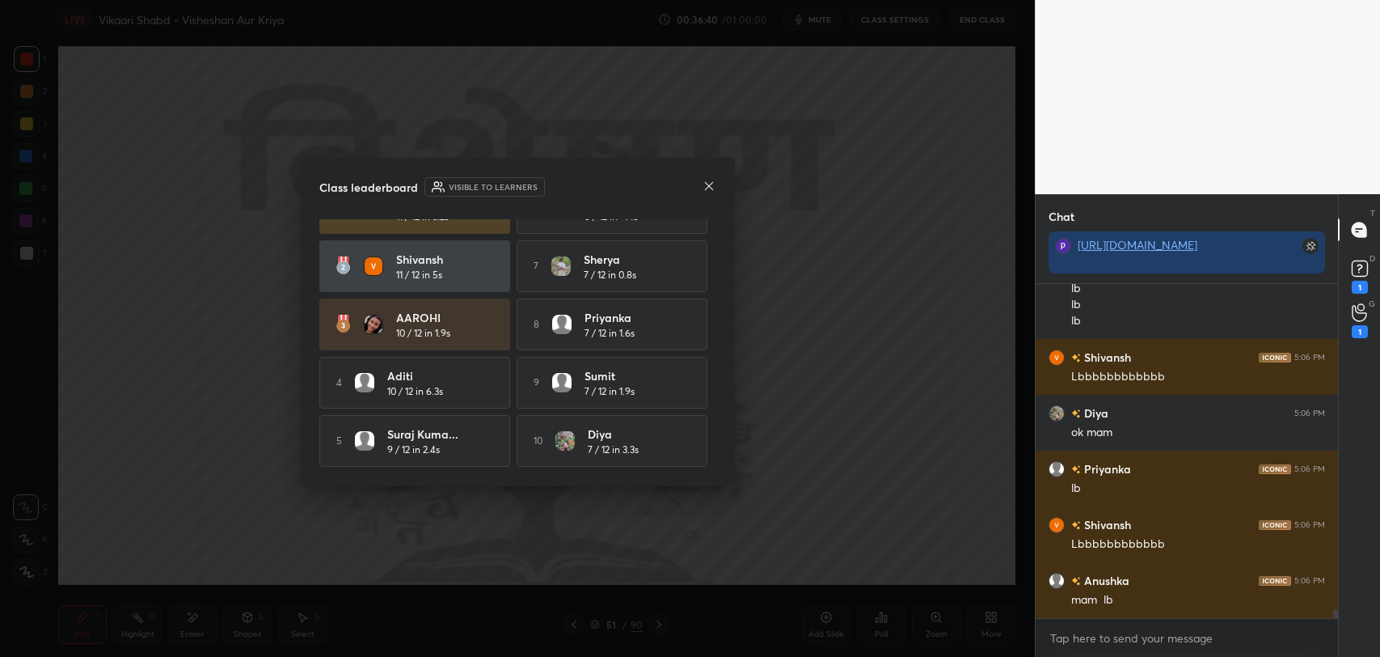
click at [716, 189] on div "Class leaderboard Visible to learners Pragya 11 / 12 in 3.2s 6 Tanmay 8 / 12 in…" at bounding box center [517, 322] width 435 height 328
click at [707, 192] on div at bounding box center [709, 187] width 13 height 17
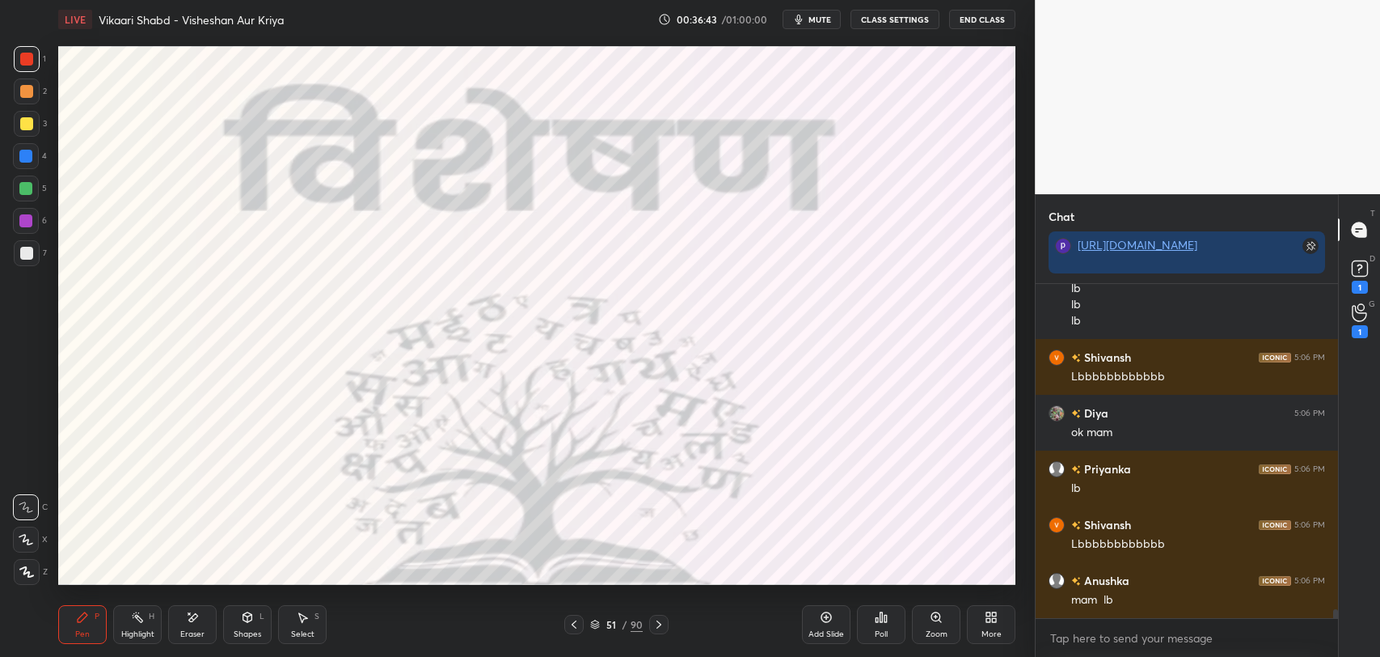
click at [854, 614] on div "Add Slide Poll Zoom More" at bounding box center [908, 624] width 213 height 91
click at [864, 621] on div "Poll" at bounding box center [881, 624] width 49 height 39
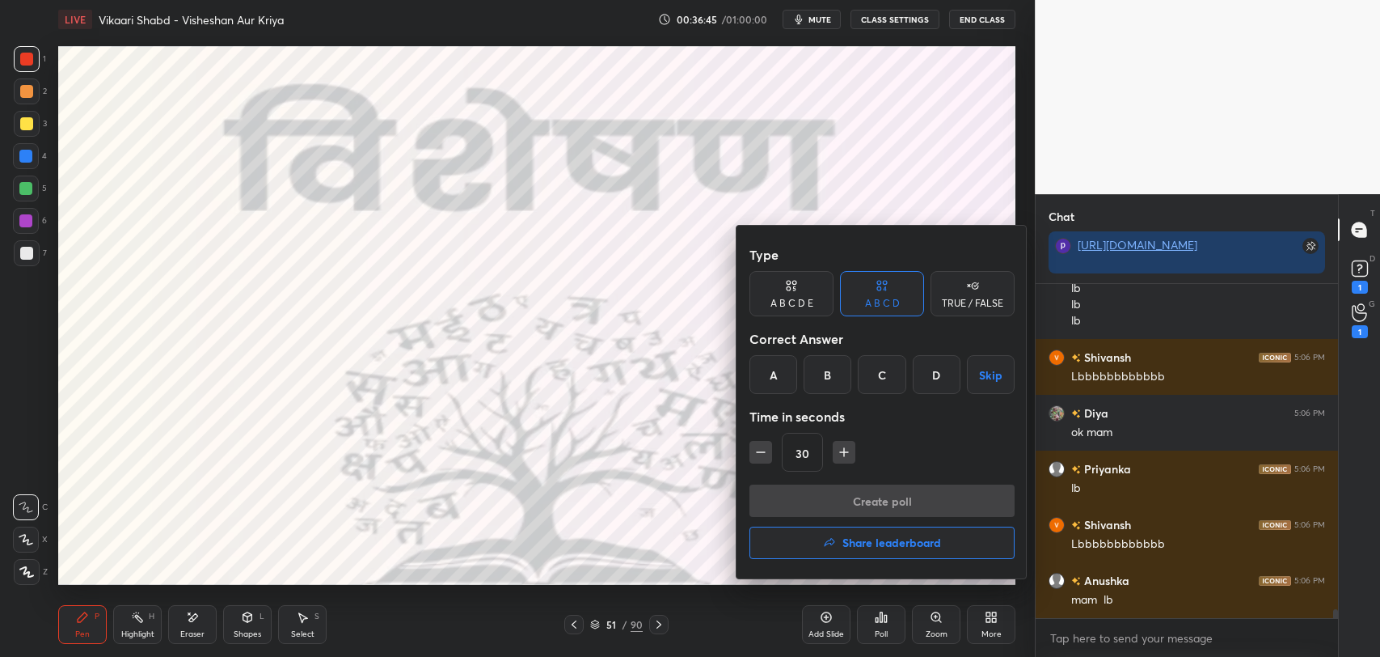
click at [847, 547] on h4 "Share leaderboard" at bounding box center [891, 542] width 99 height 11
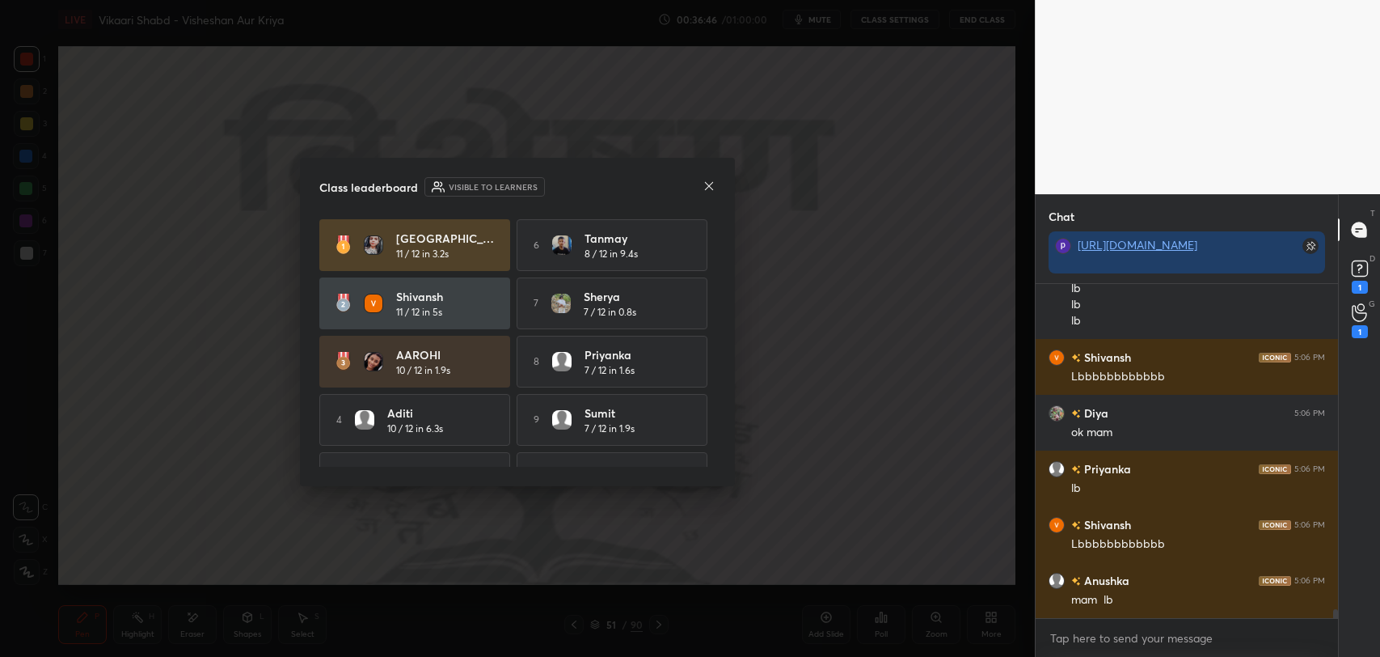
click at [709, 192] on div at bounding box center [709, 187] width 13 height 17
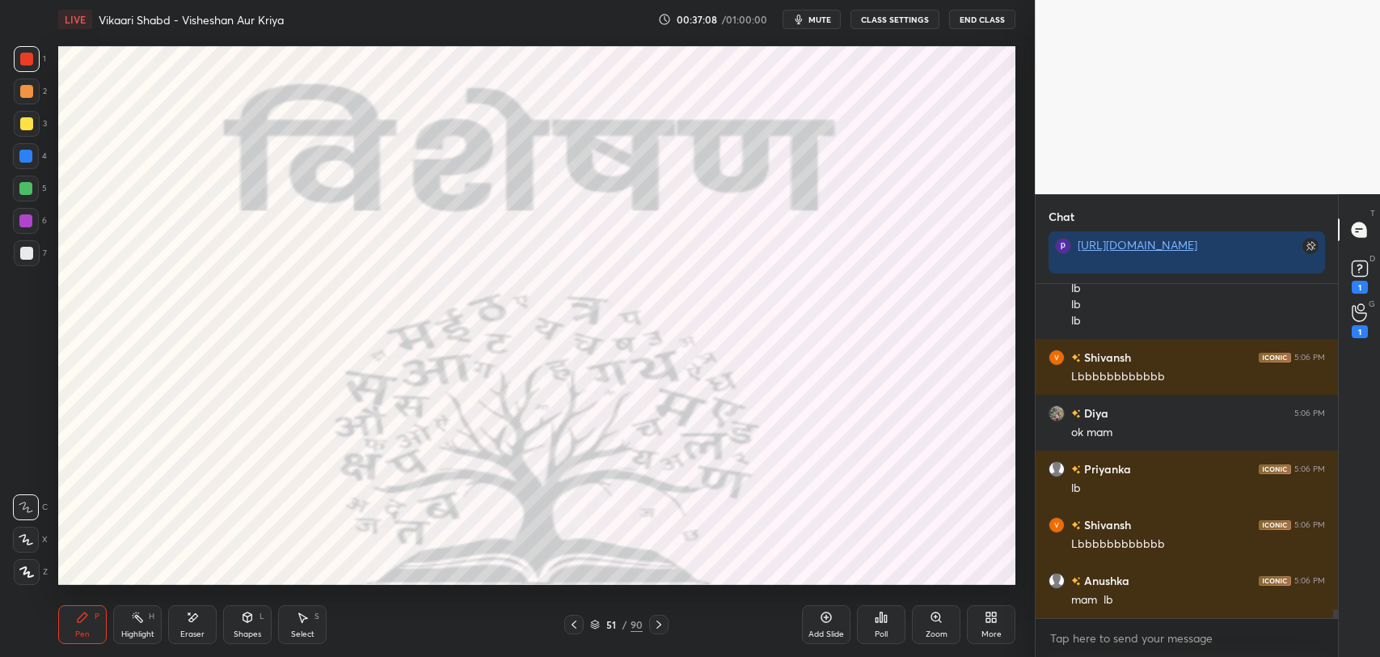
scroll to position [12629, 0]
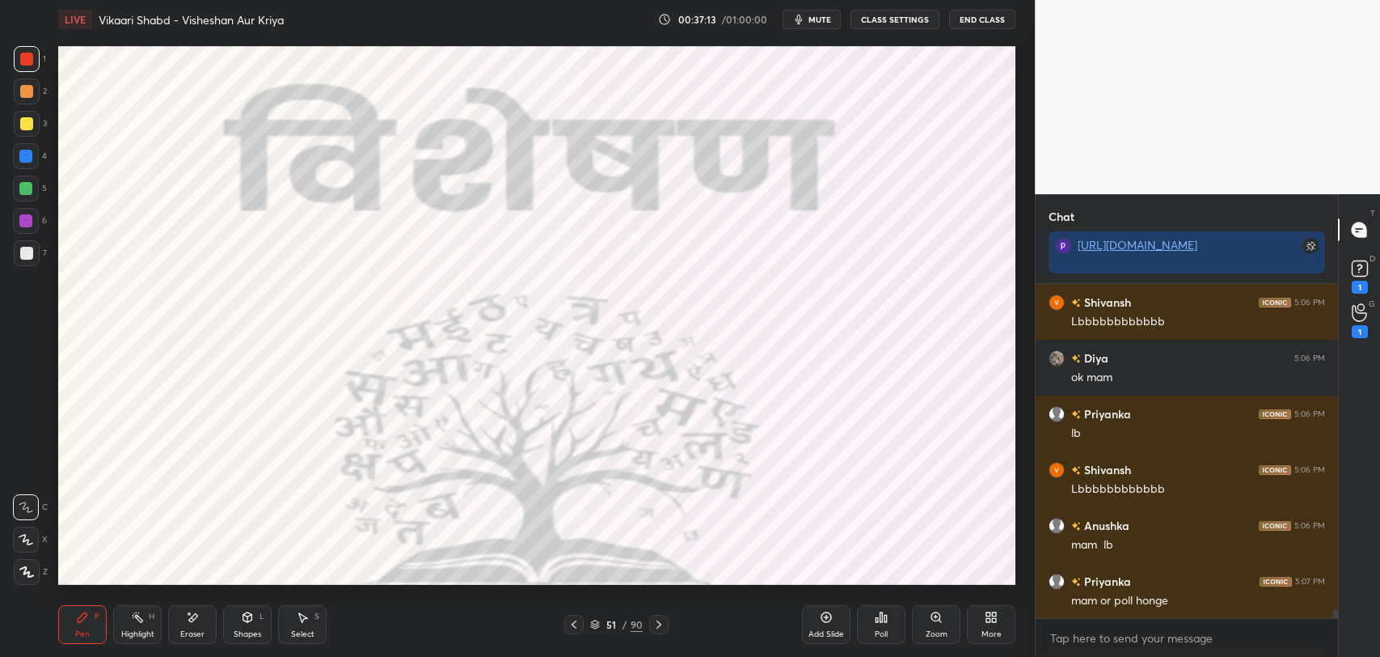
click at [194, 619] on icon at bounding box center [192, 617] width 13 height 14
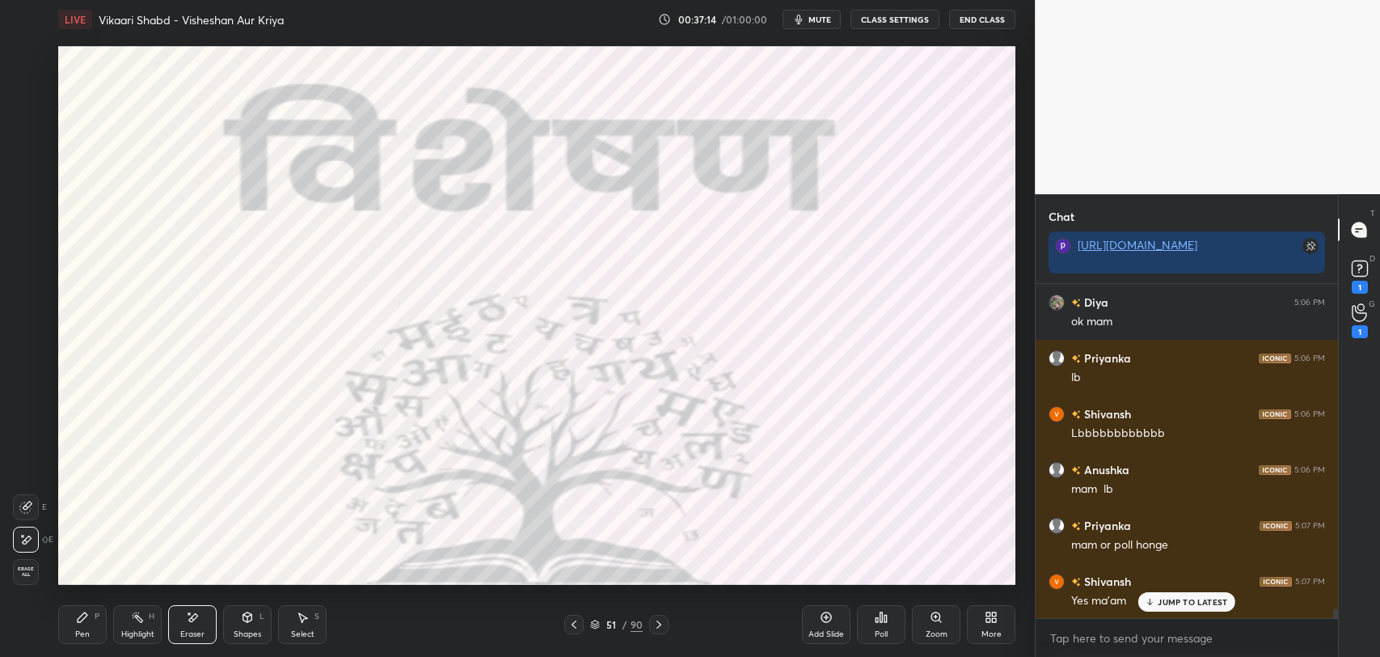
click at [71, 626] on div "Pen P" at bounding box center [82, 624] width 49 height 39
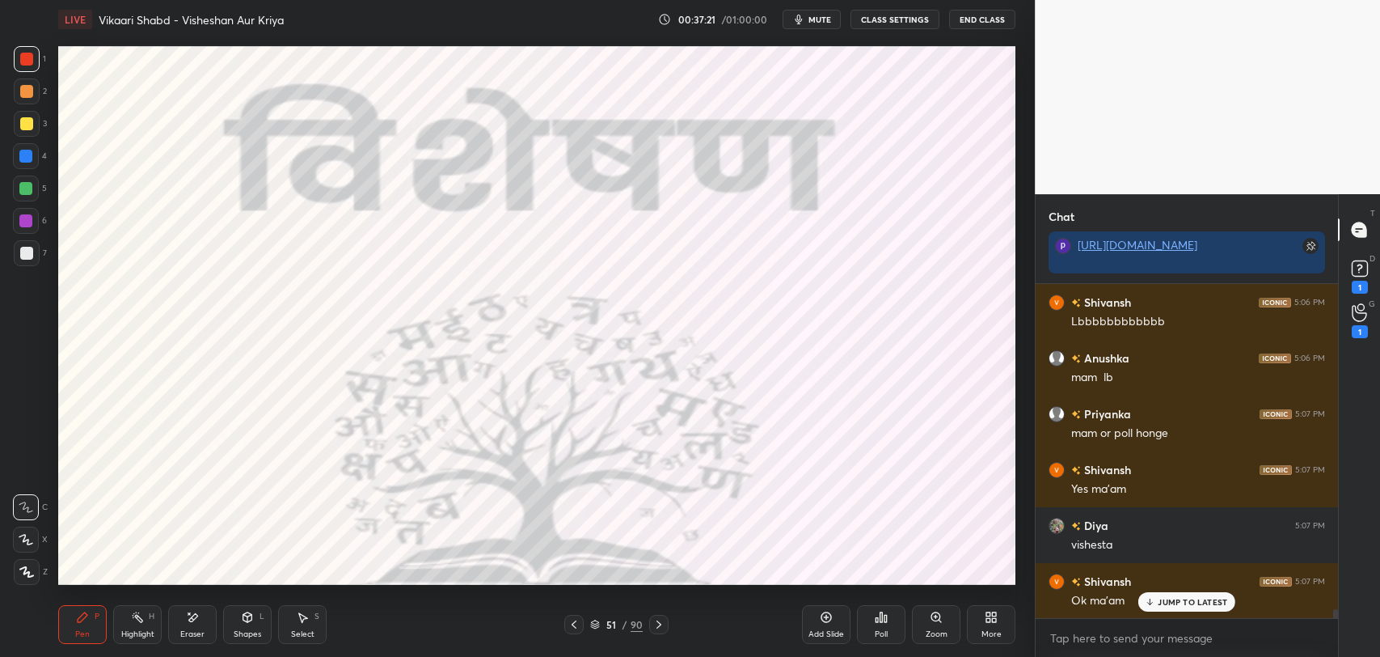
scroll to position [12852, 0]
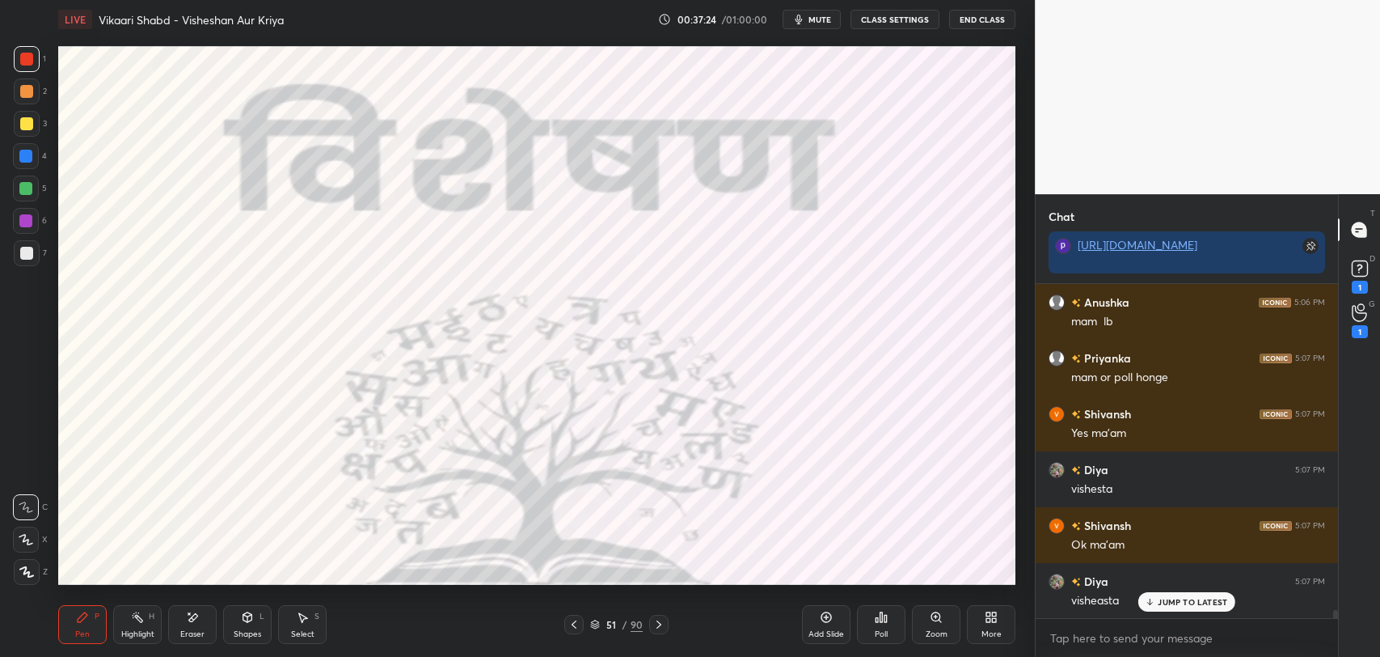
click at [192, 616] on icon at bounding box center [193, 617] width 9 height 8
click at [68, 616] on div "Pen P" at bounding box center [82, 624] width 49 height 39
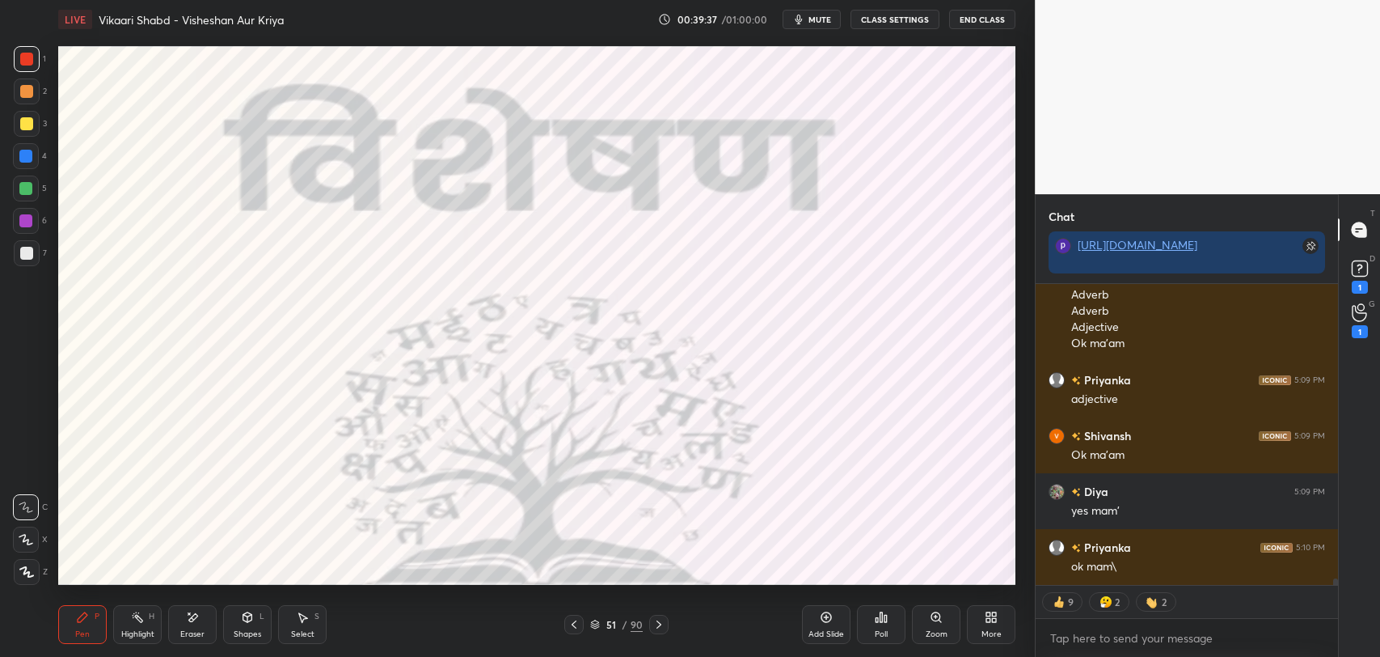
scroll to position [14058, 0]
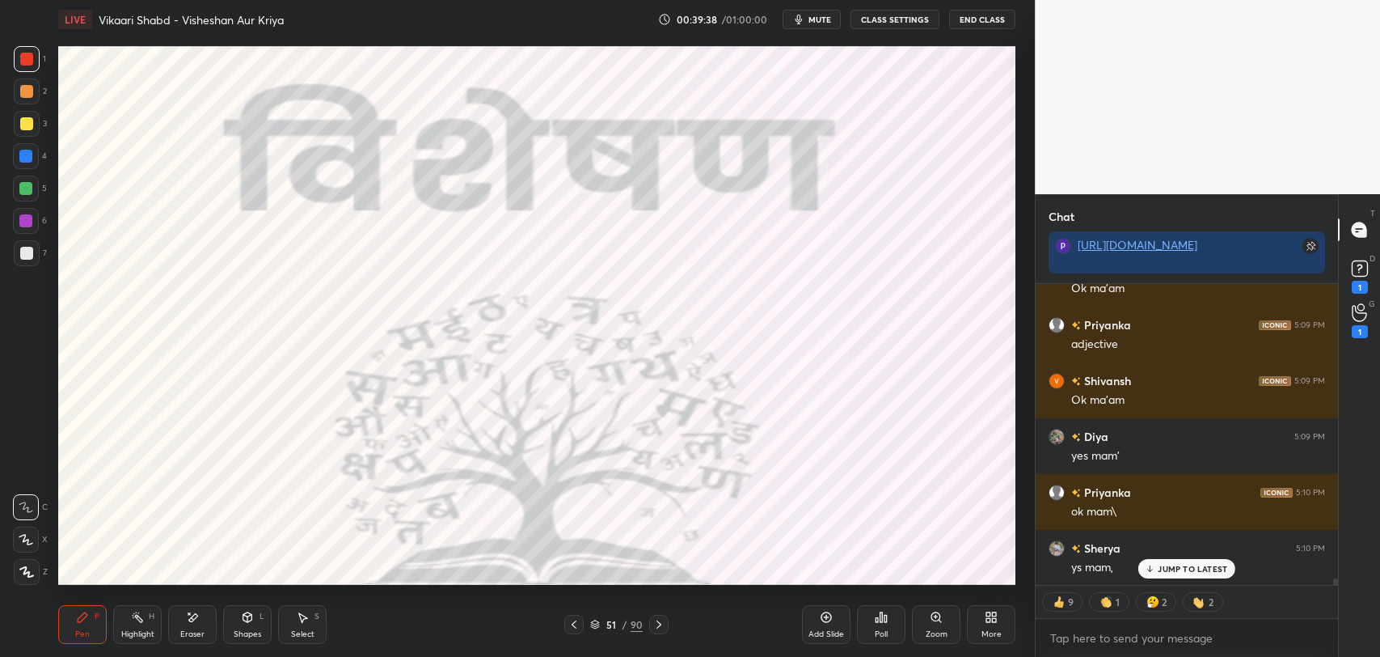
click at [1167, 564] on p "JUMP TO LATEST" at bounding box center [1193, 569] width 70 height 10
click at [606, 622] on div "51" at bounding box center [611, 624] width 16 height 10
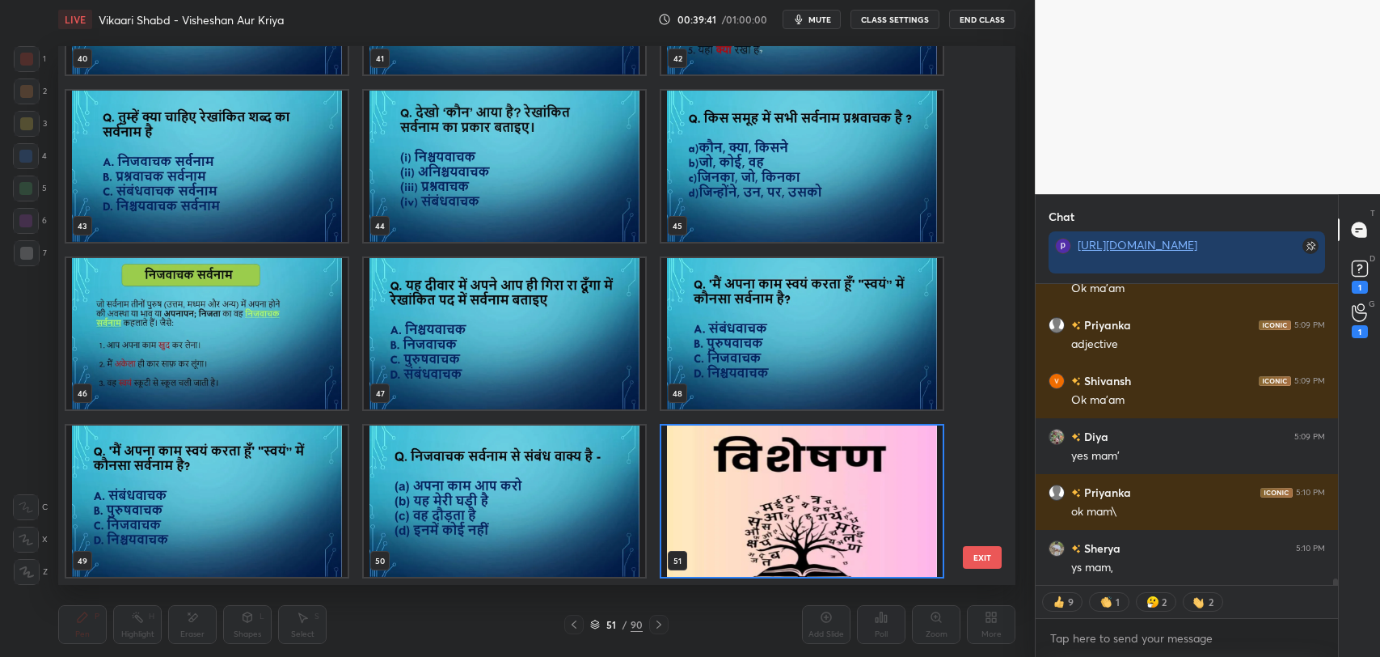
scroll to position [2486, 0]
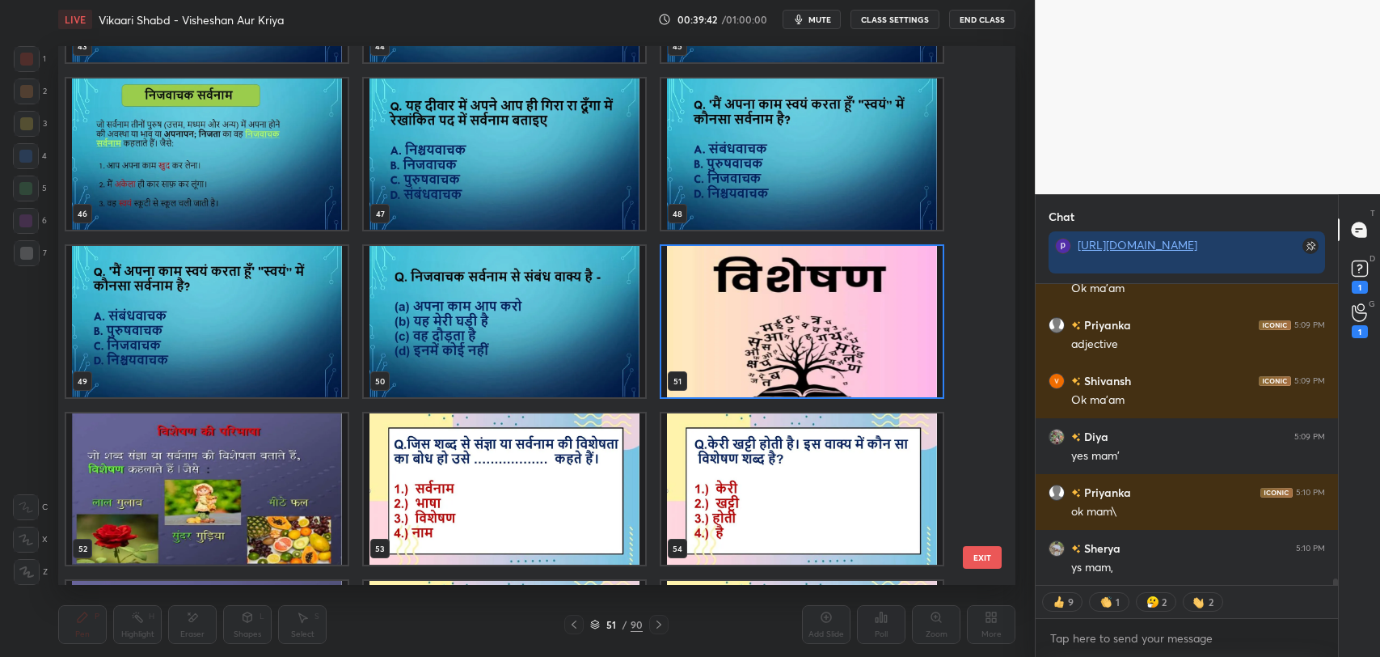
click at [526, 482] on img "grid" at bounding box center [504, 488] width 281 height 151
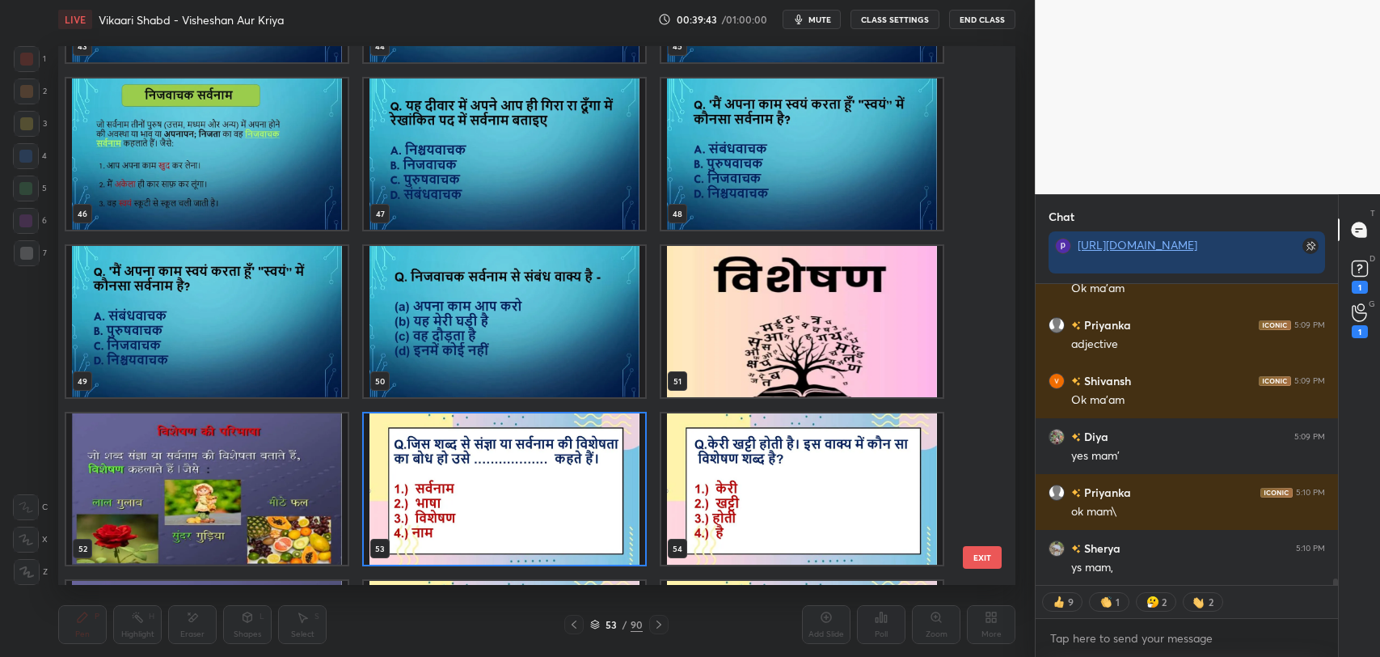
click at [318, 483] on img "grid" at bounding box center [206, 488] width 281 height 151
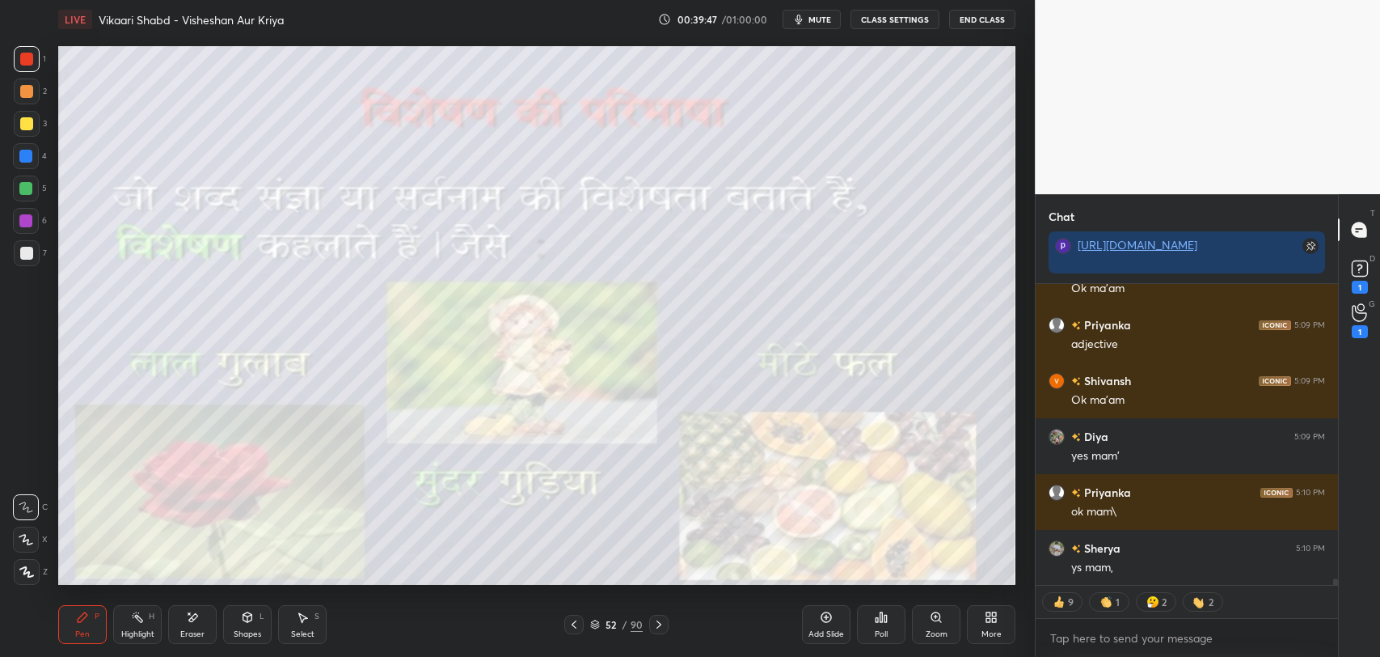
scroll to position [14075, 0]
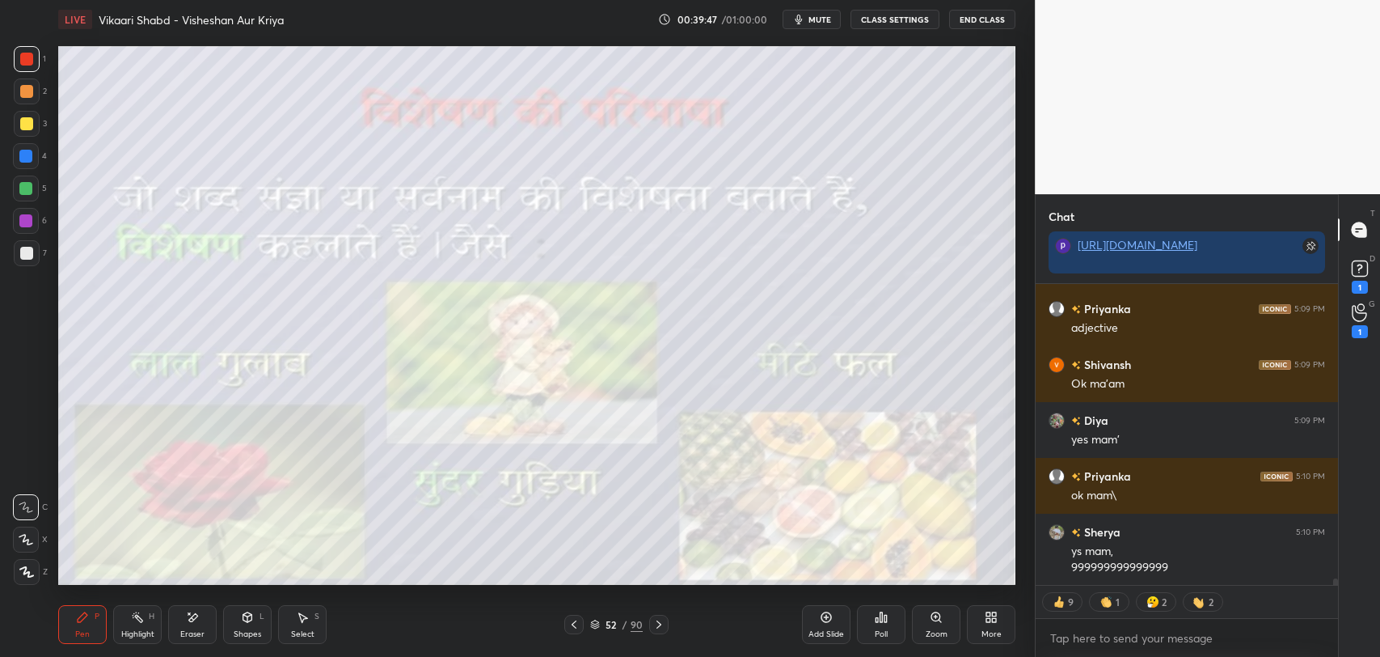
click at [26, 90] on div at bounding box center [26, 91] width 13 height 13
click at [32, 118] on div at bounding box center [26, 123] width 13 height 13
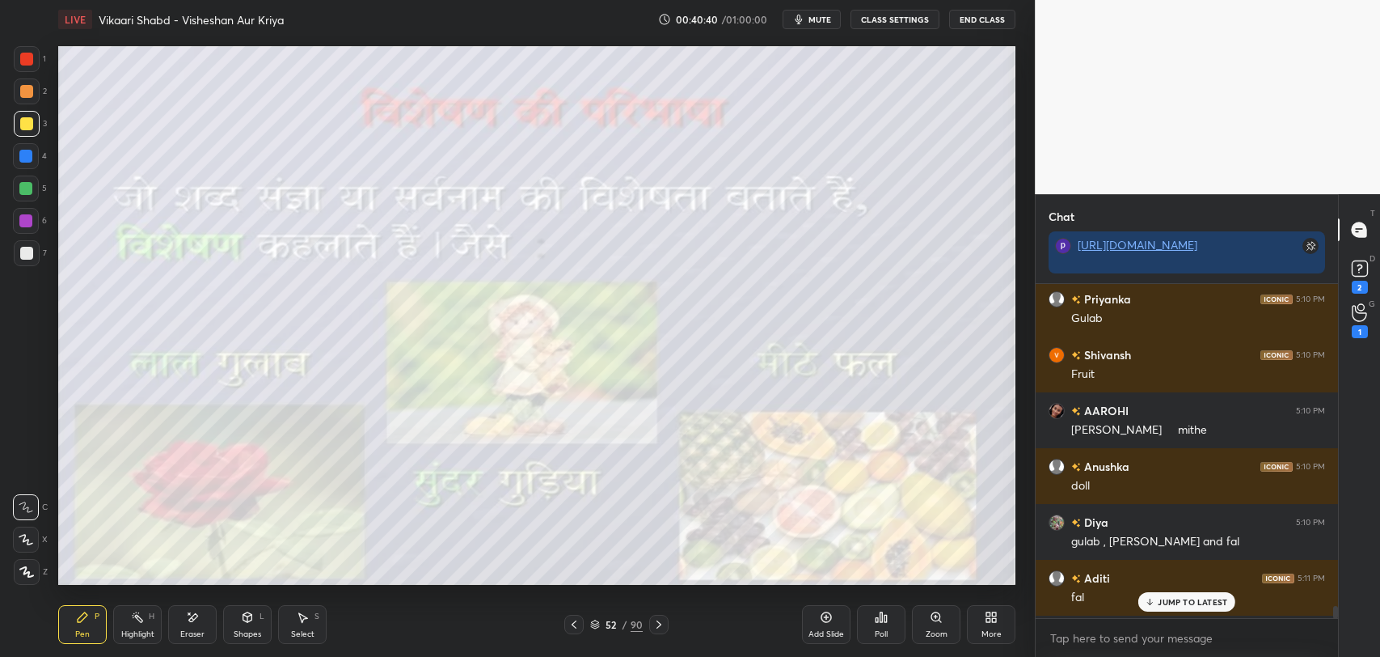
scroll to position [13271, 0]
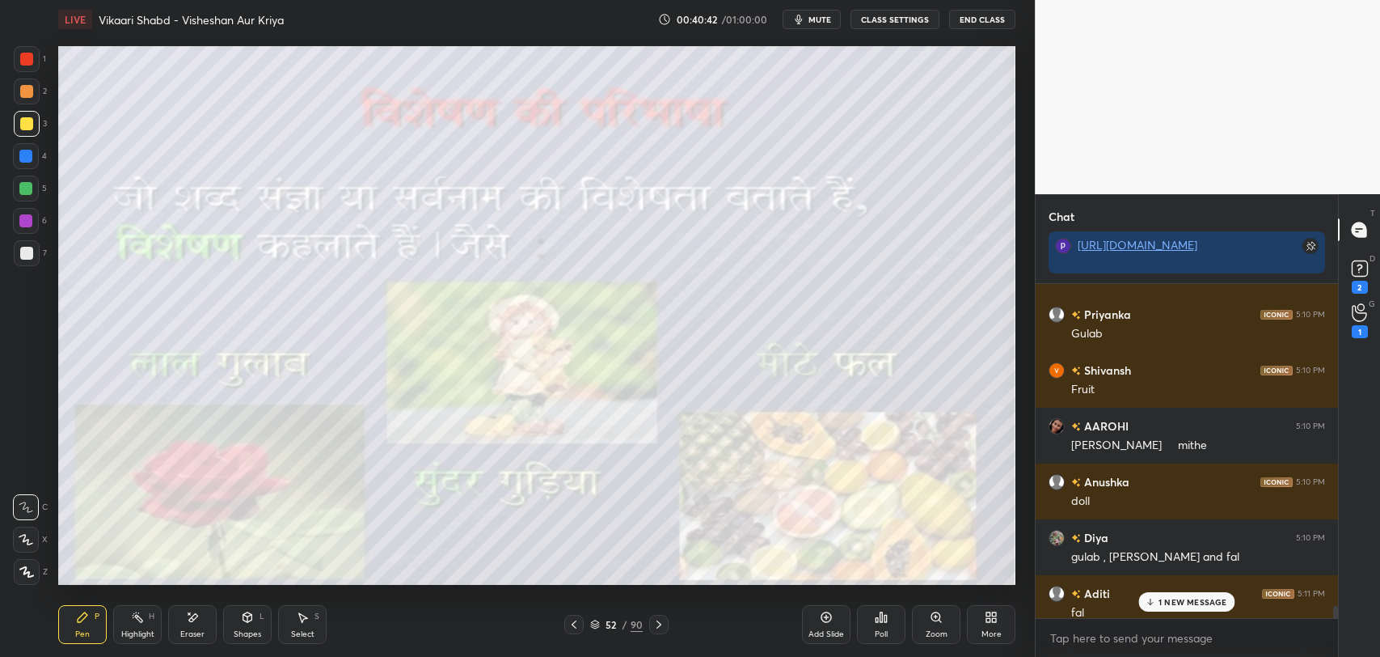
click at [1190, 603] on p "1 NEW MESSAGE" at bounding box center [1193, 602] width 69 height 10
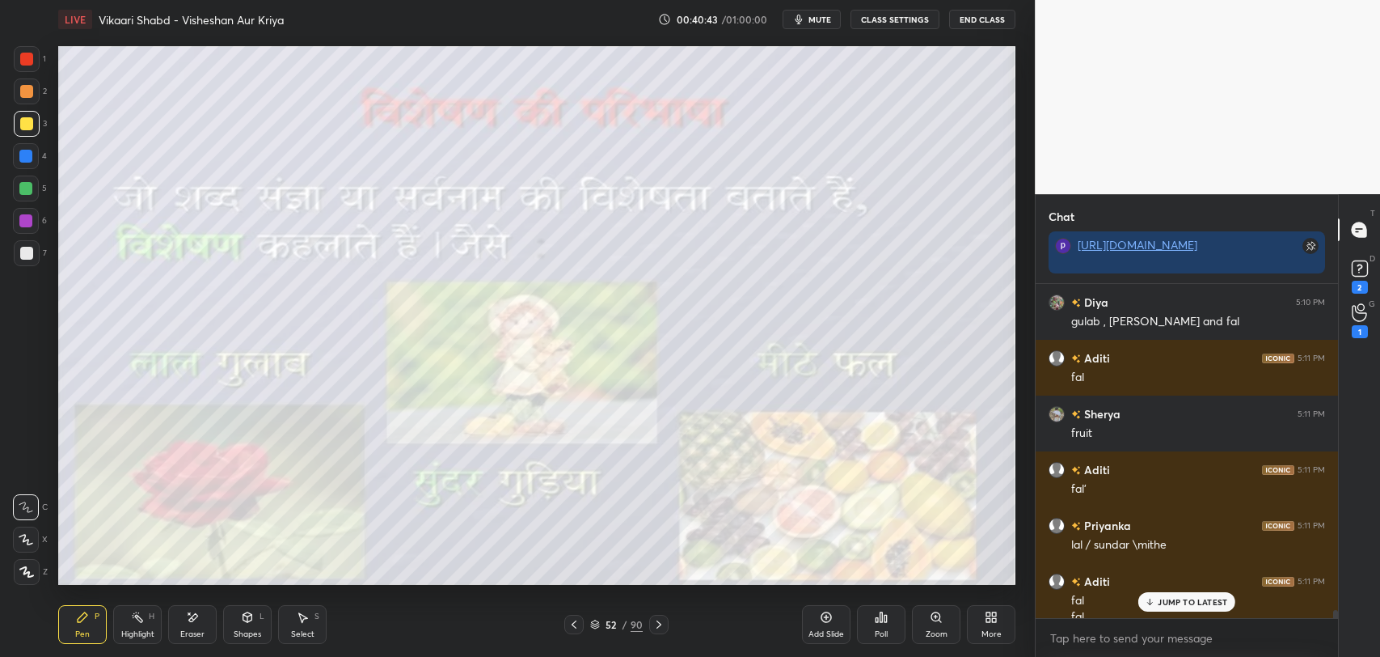
scroll to position [13522, 0]
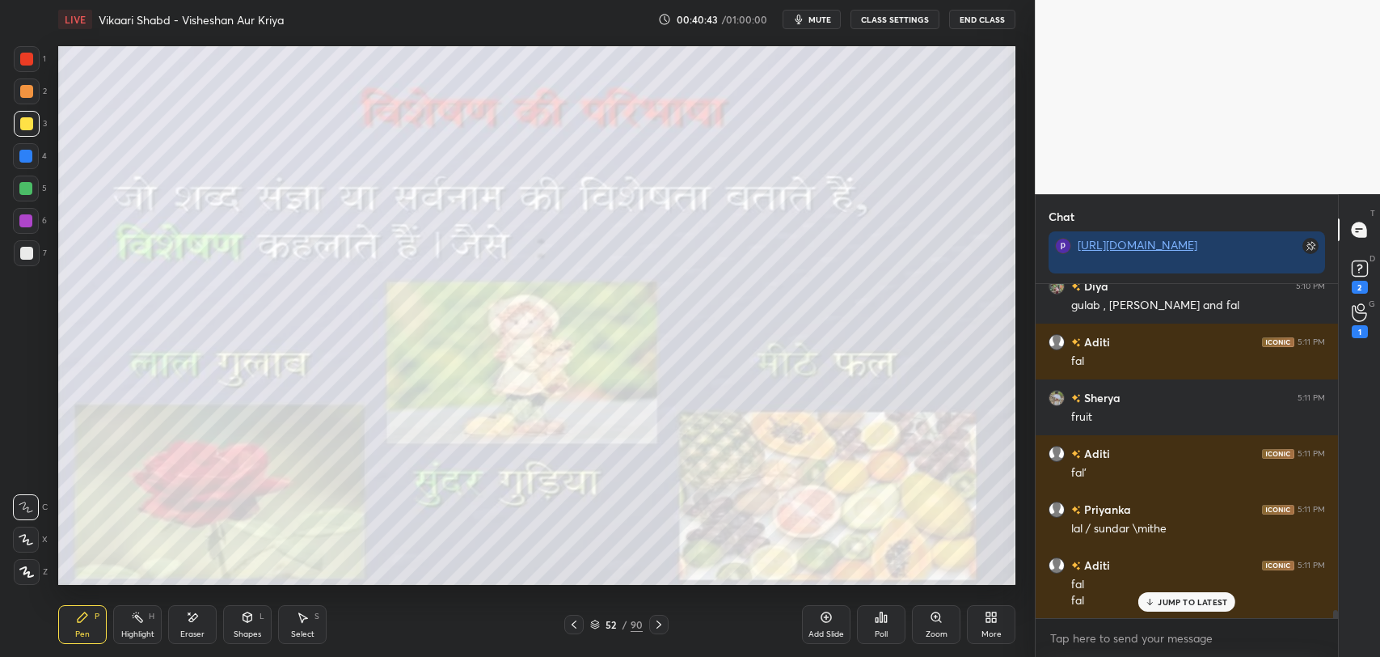
click at [1179, 601] on p "JUMP TO LATEST" at bounding box center [1193, 602] width 70 height 10
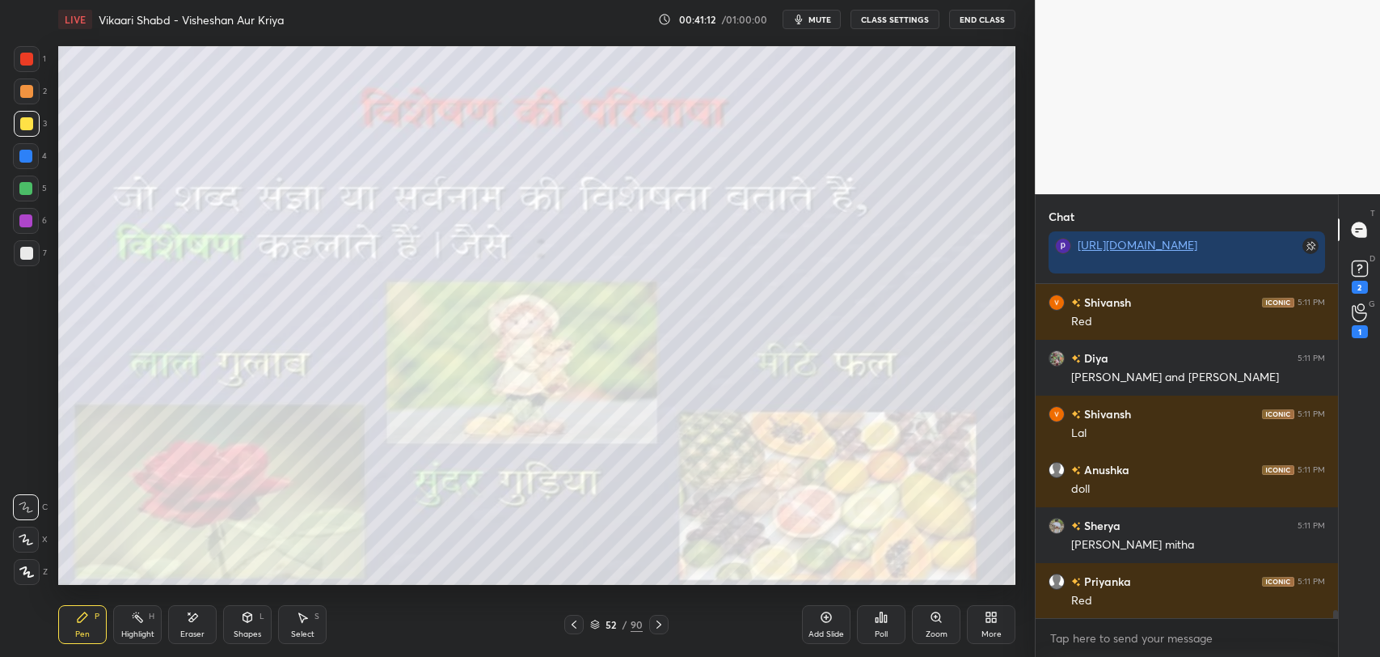
scroll to position [14224, 0]
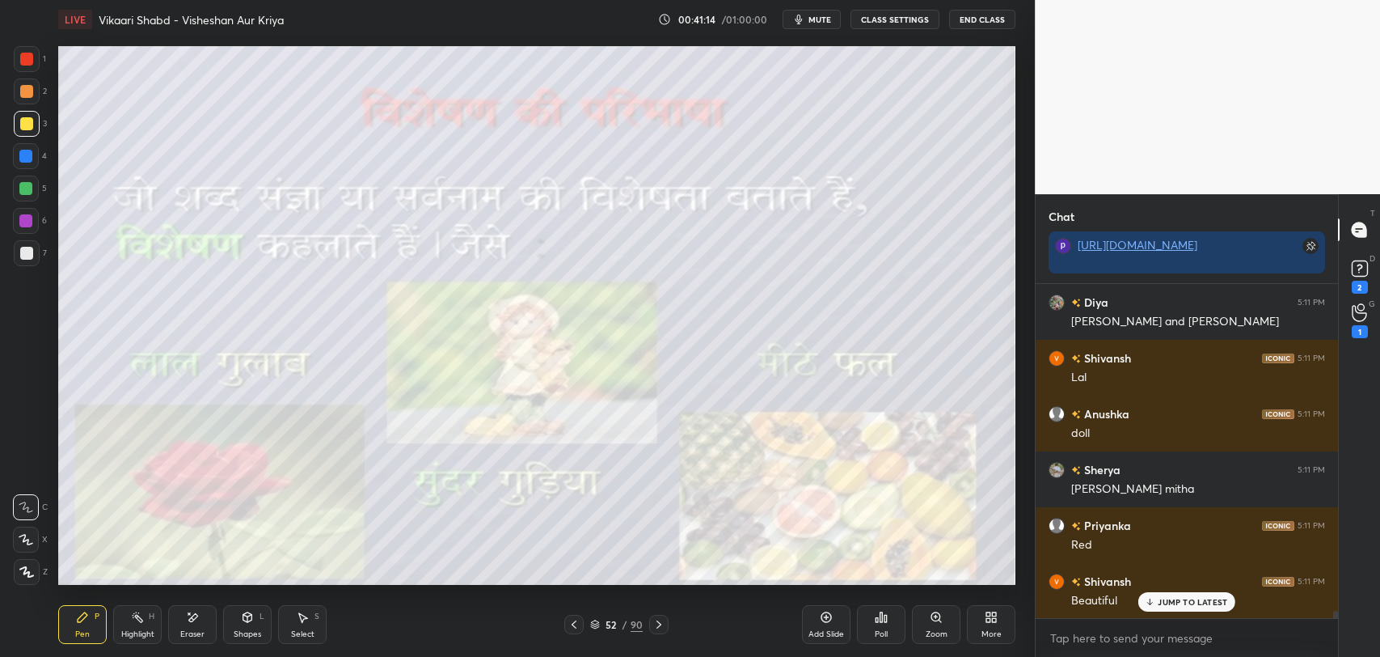
click at [663, 623] on icon at bounding box center [658, 624] width 13 height 13
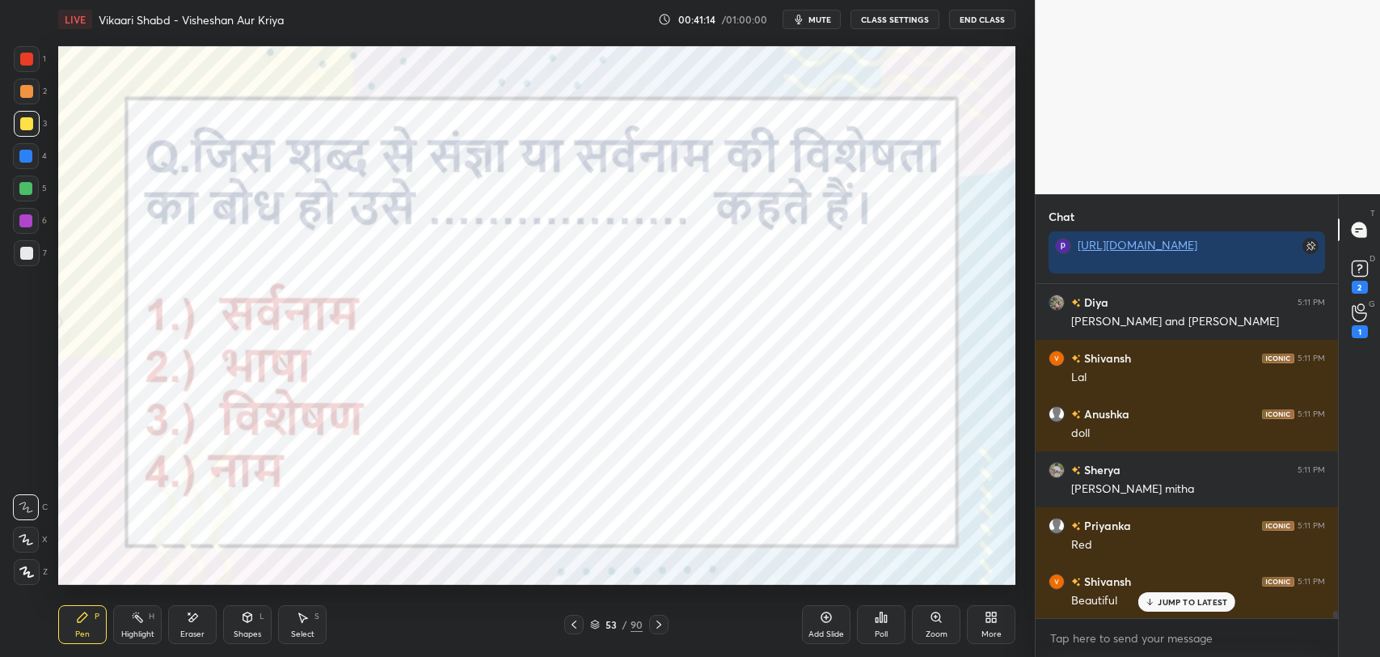
click at [661, 629] on icon at bounding box center [658, 624] width 13 height 13
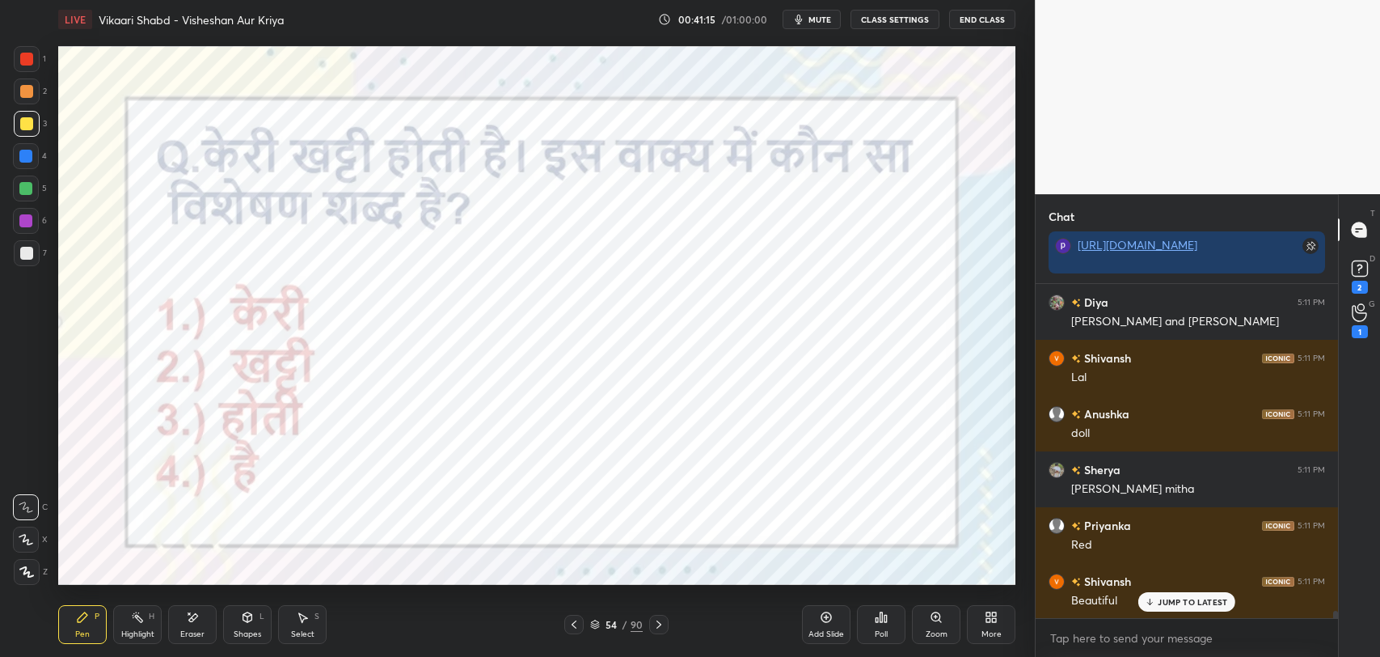
click at [658, 625] on icon at bounding box center [659, 624] width 5 height 8
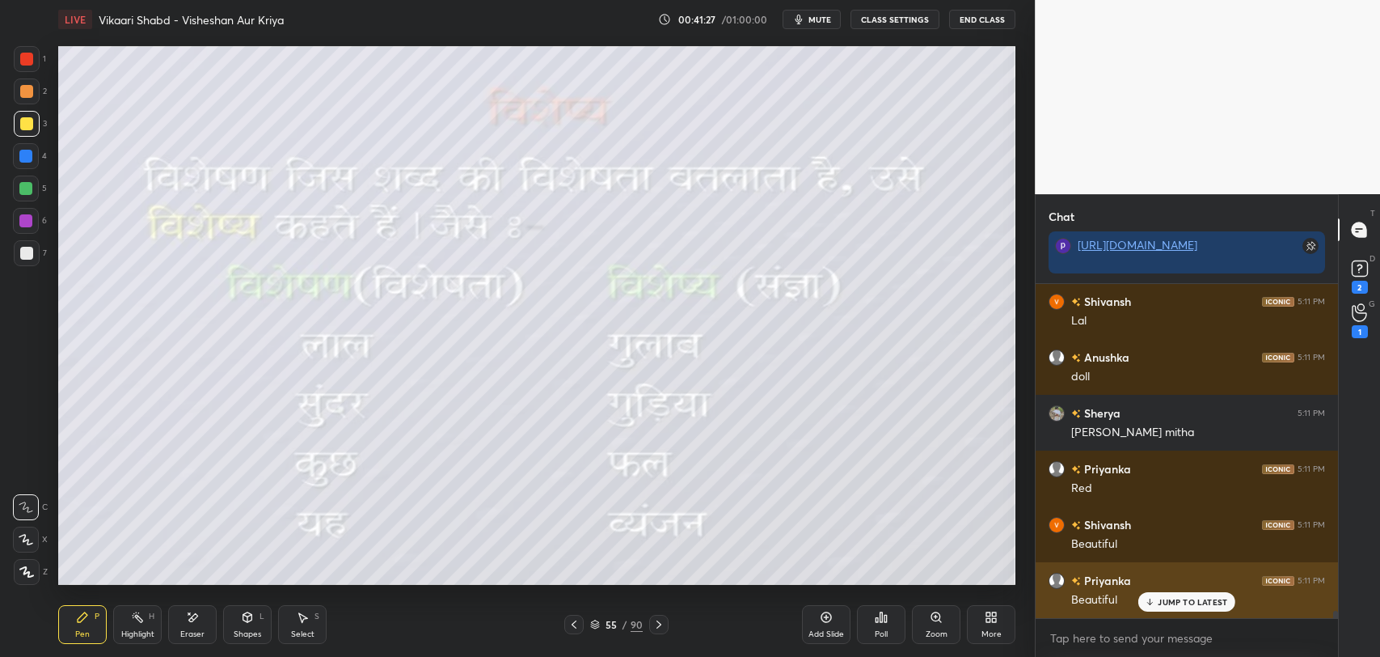
scroll to position [14336, 0]
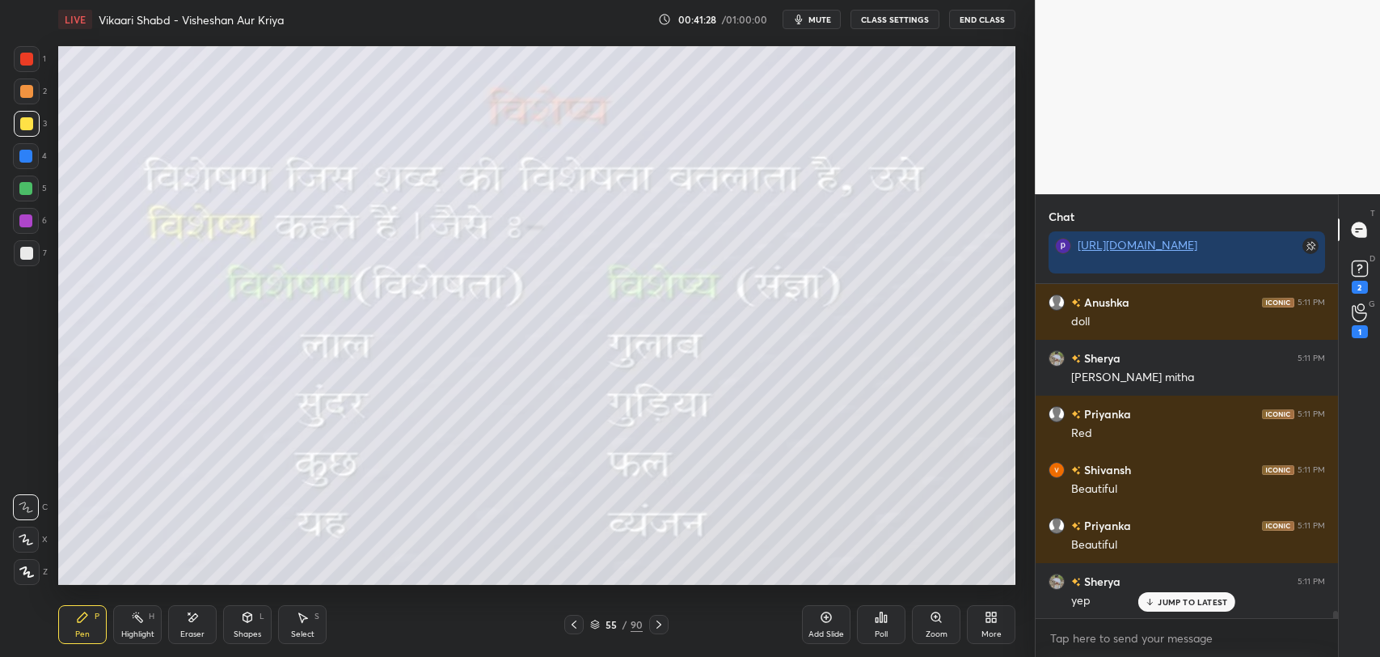
click at [1163, 605] on p "JUMP TO LATEST" at bounding box center [1193, 602] width 70 height 10
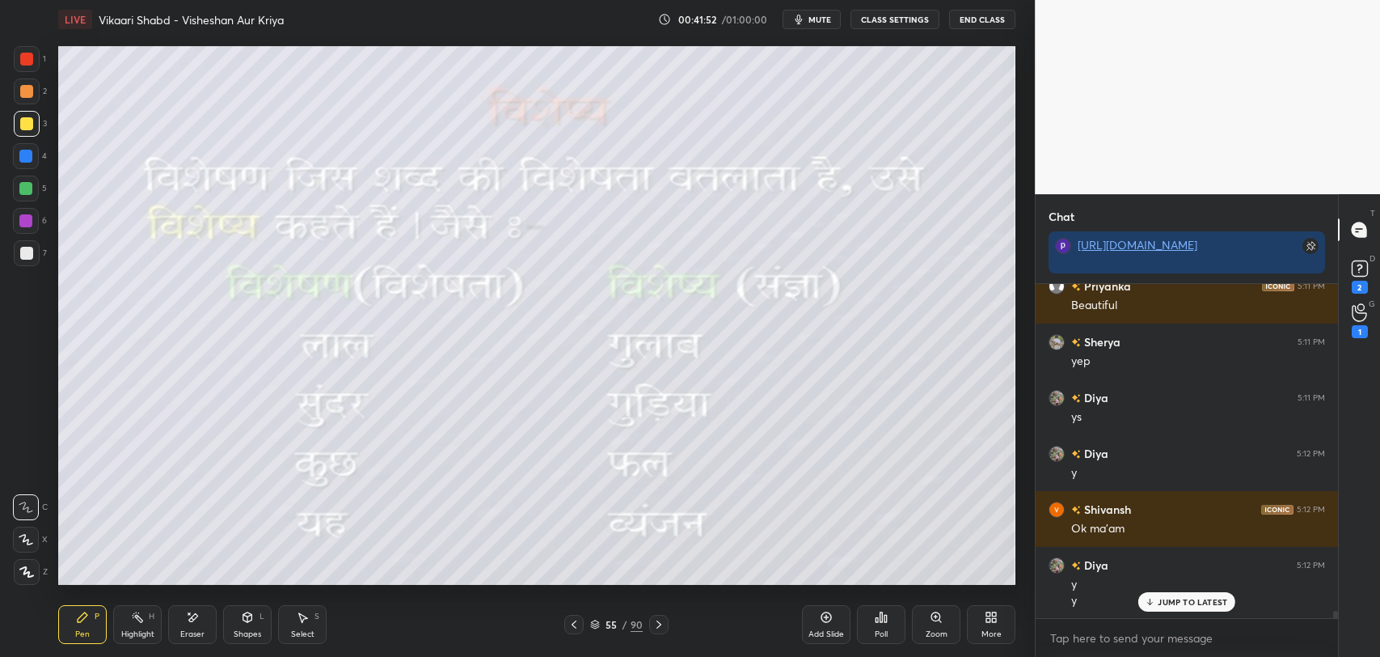
scroll to position [14592, 0]
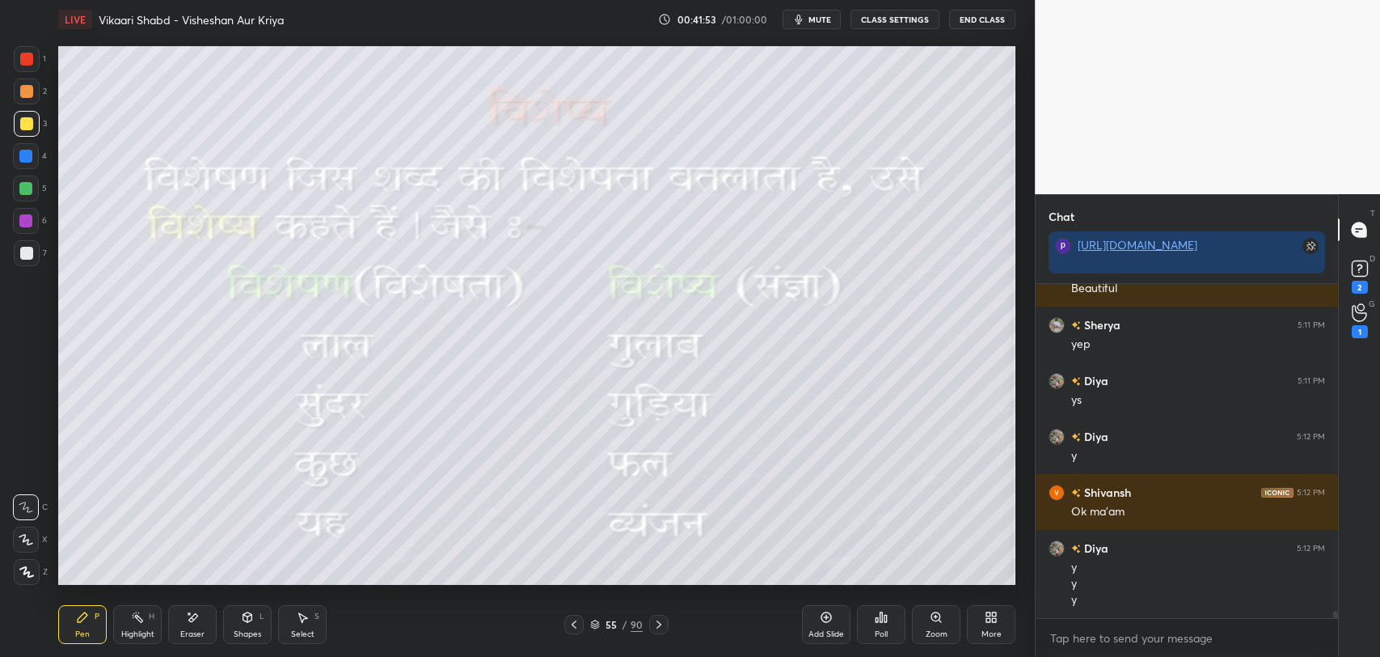
click at [622, 644] on div "Pen P Highlight H Eraser Shapes L Select S 55 / 90 Add Slide Poll Zoom More" at bounding box center [536, 624] width 957 height 65
click at [611, 623] on div "55" at bounding box center [611, 624] width 16 height 10
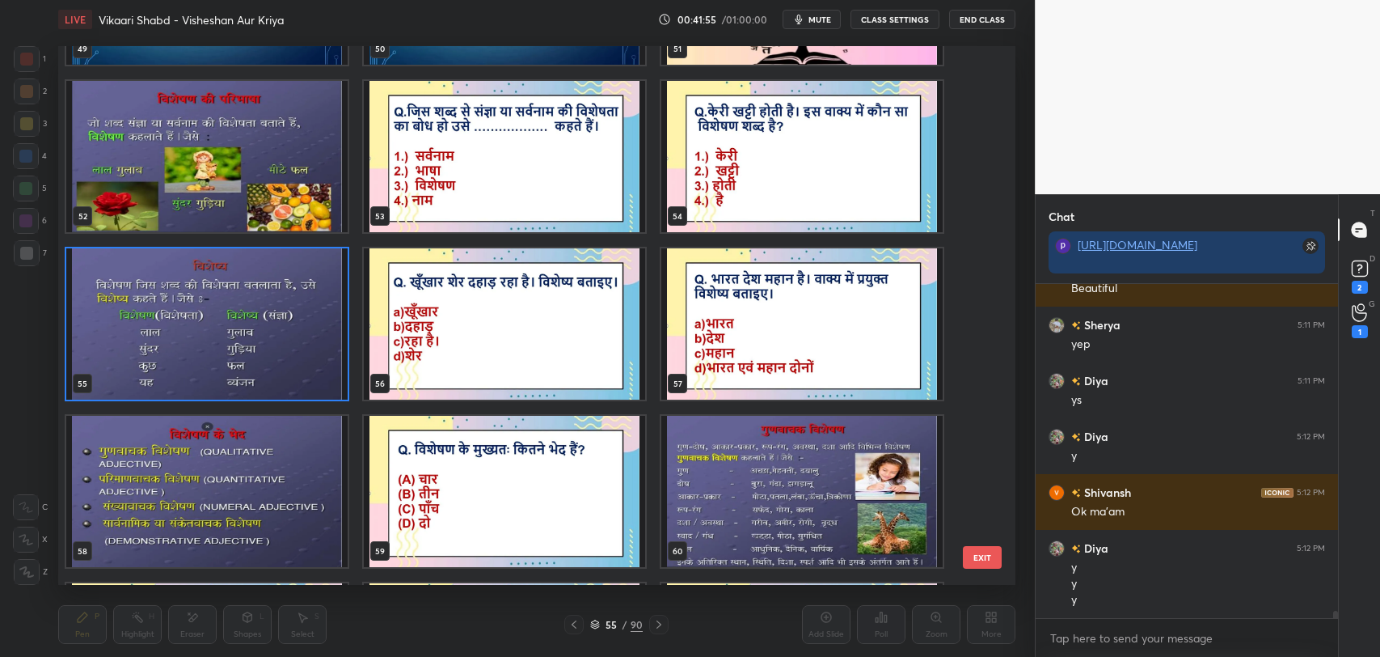
scroll to position [2820, 0]
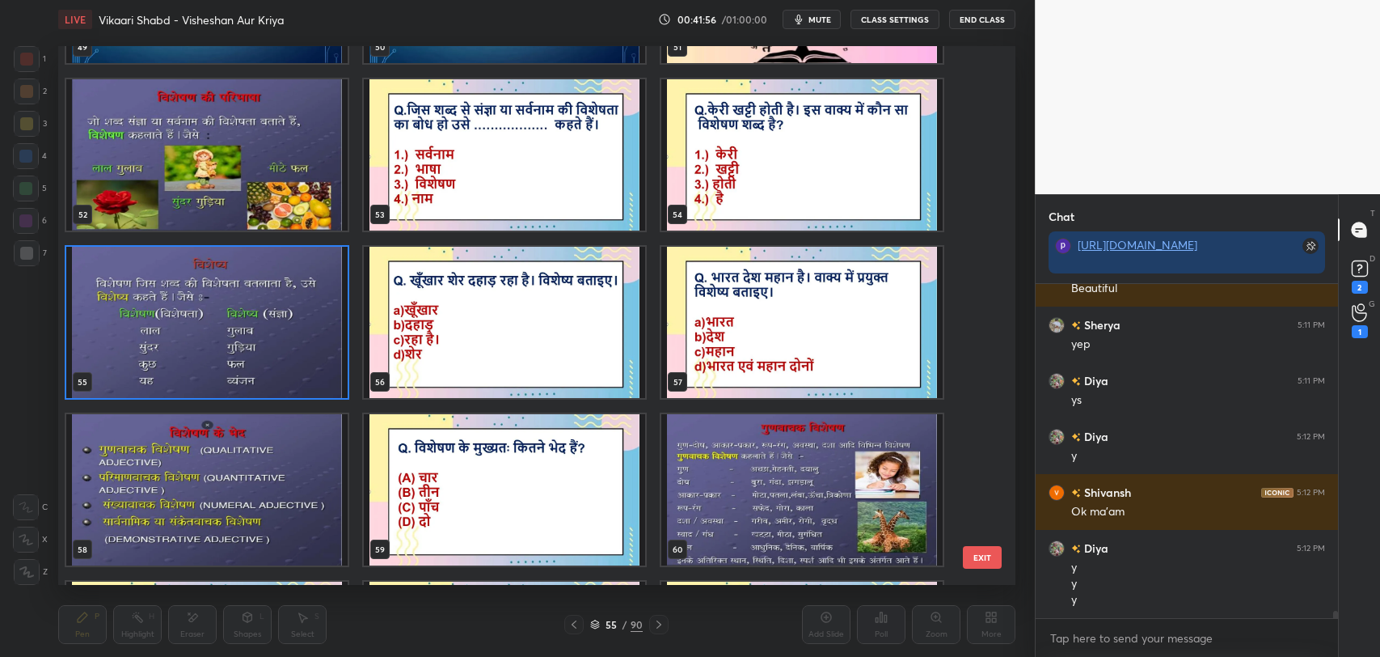
click at [566, 367] on img "grid" at bounding box center [504, 322] width 281 height 151
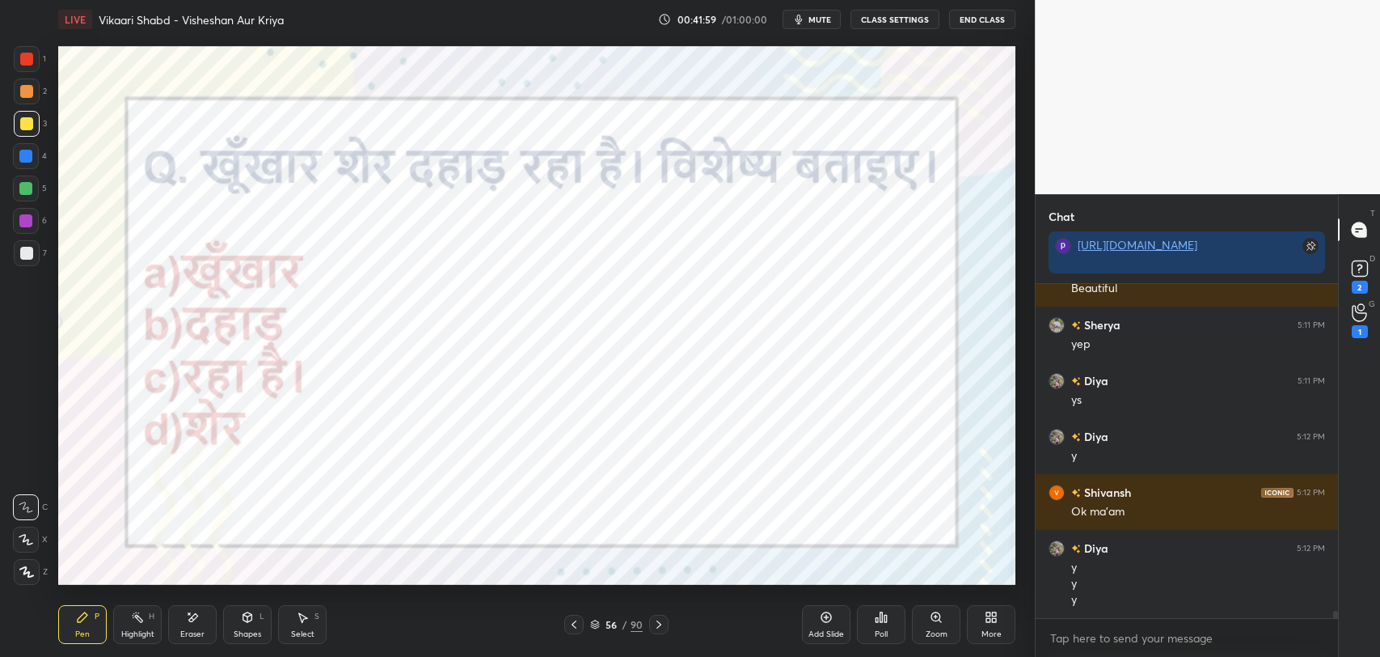
click at [24, 60] on div at bounding box center [26, 59] width 13 height 13
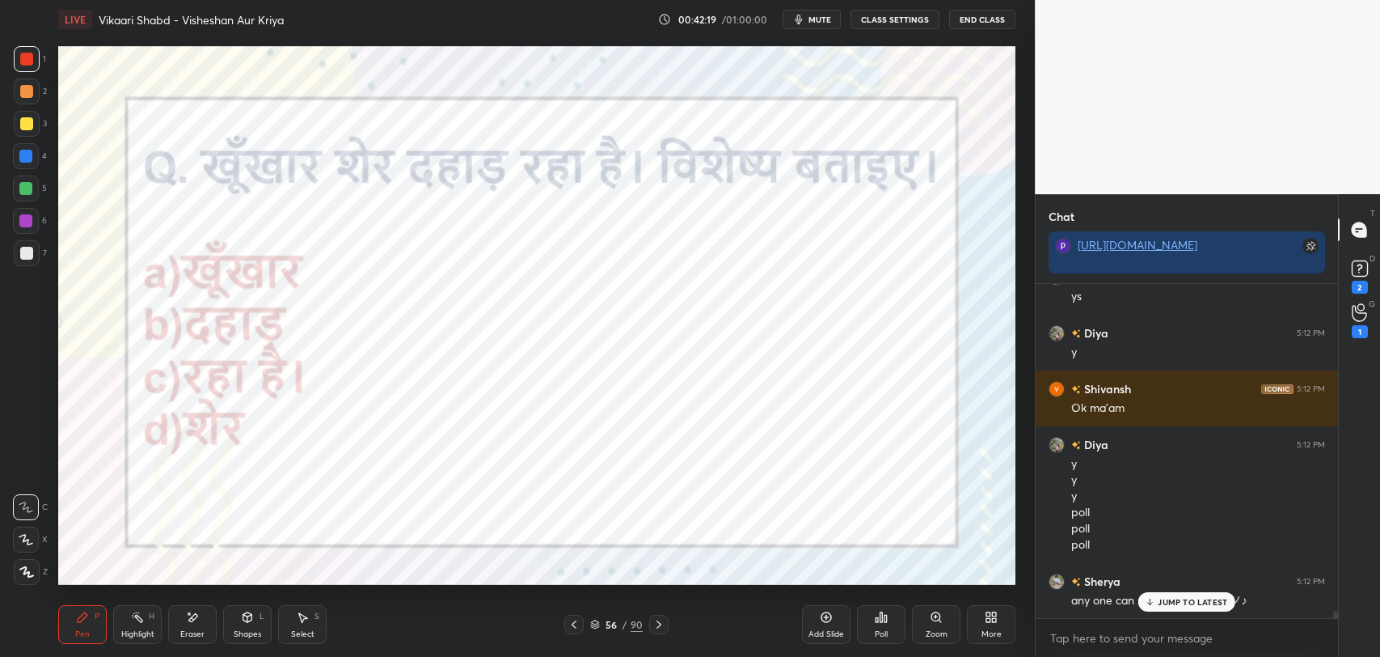
scroll to position [14751, 0]
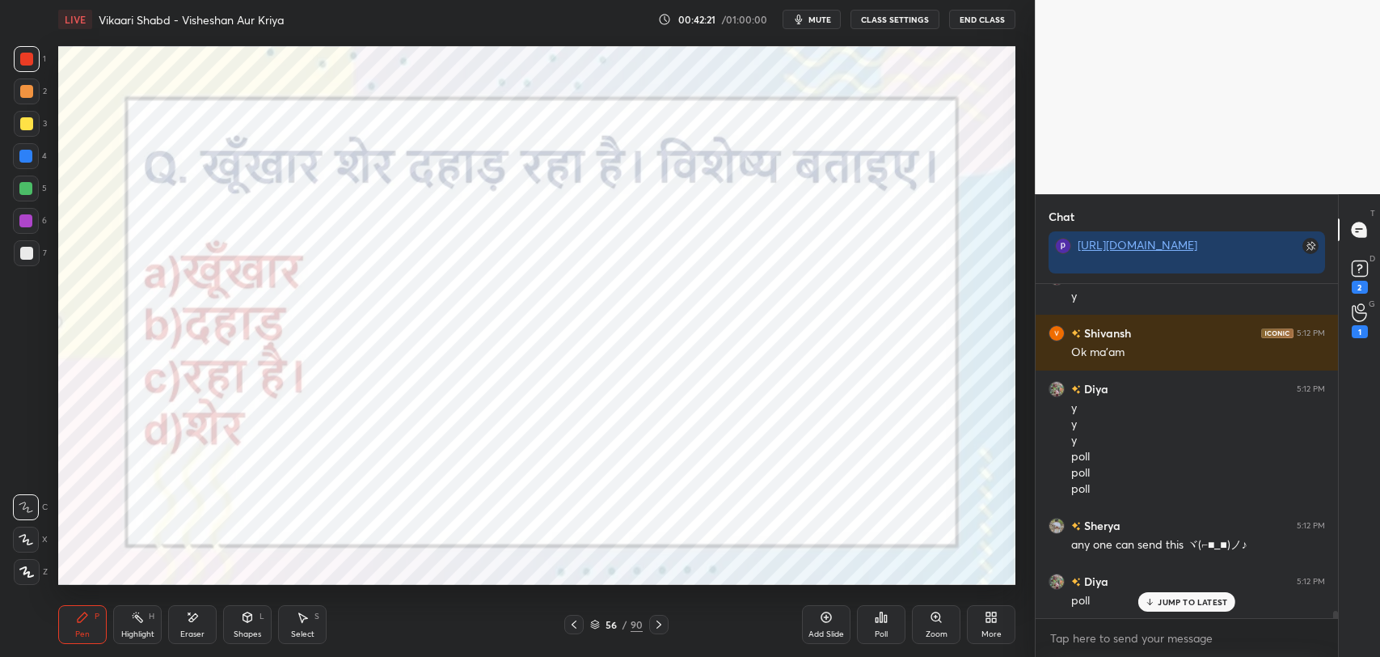
click at [883, 619] on icon at bounding box center [881, 616] width 13 height 13
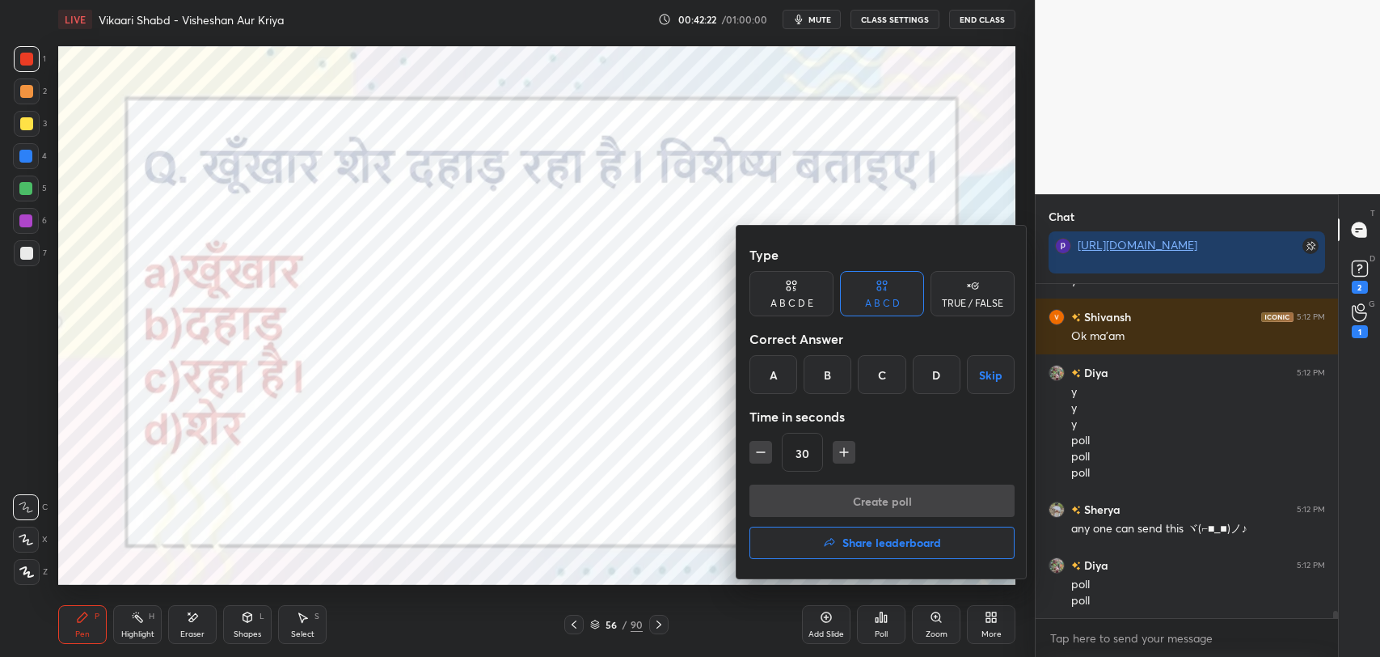
click at [931, 374] on div "D" at bounding box center [937, 374] width 48 height 39
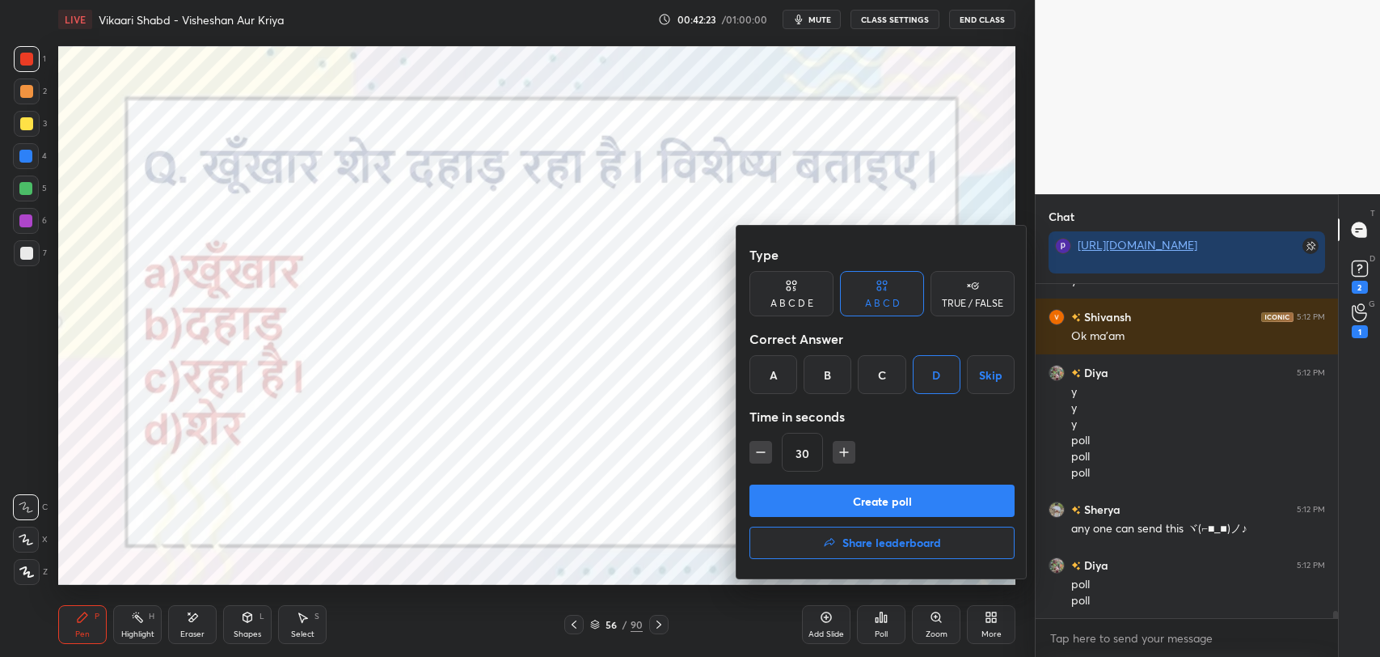
click at [897, 495] on button "Create poll" at bounding box center [881, 500] width 265 height 32
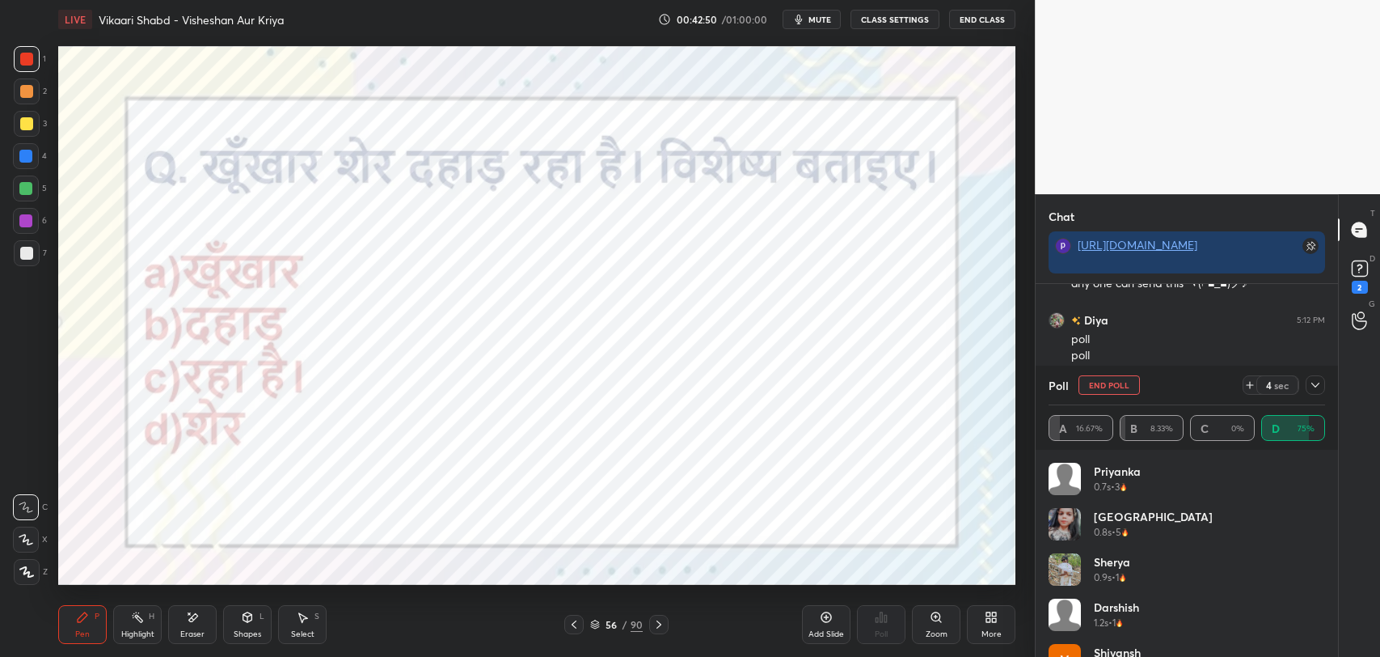
scroll to position [15029, 0]
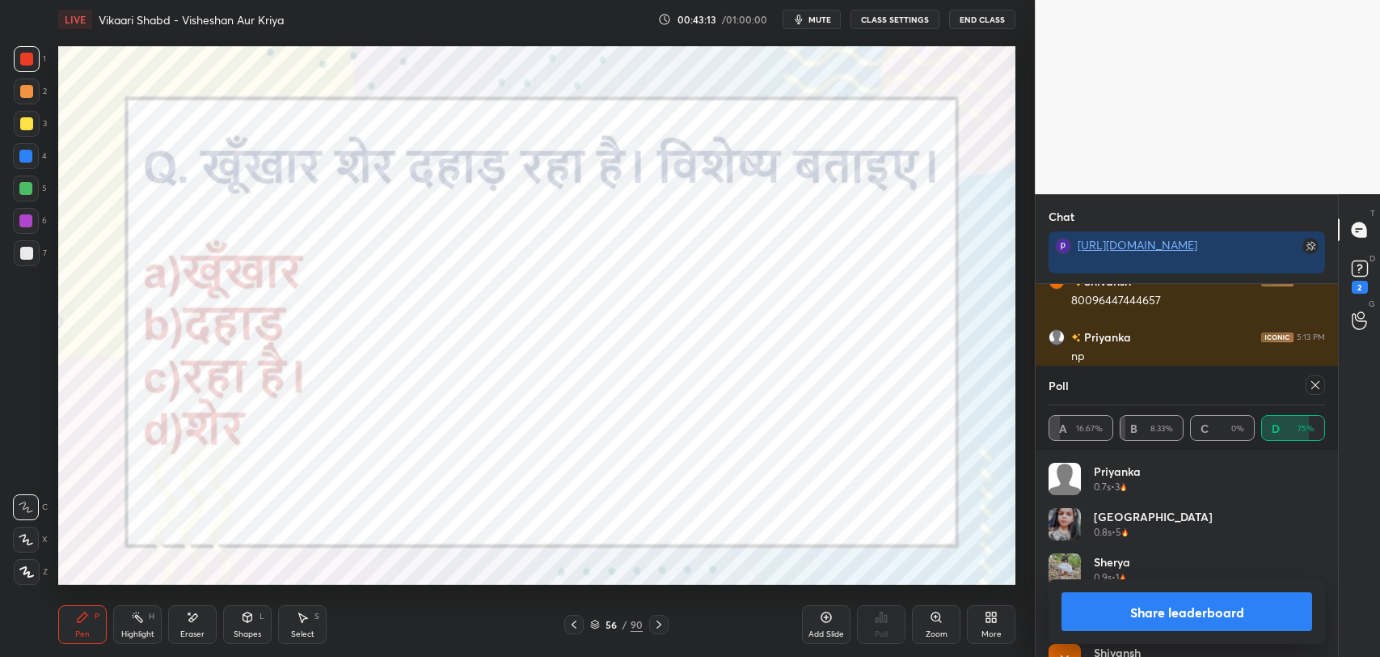
click at [619, 627] on div "56" at bounding box center [611, 624] width 16 height 10
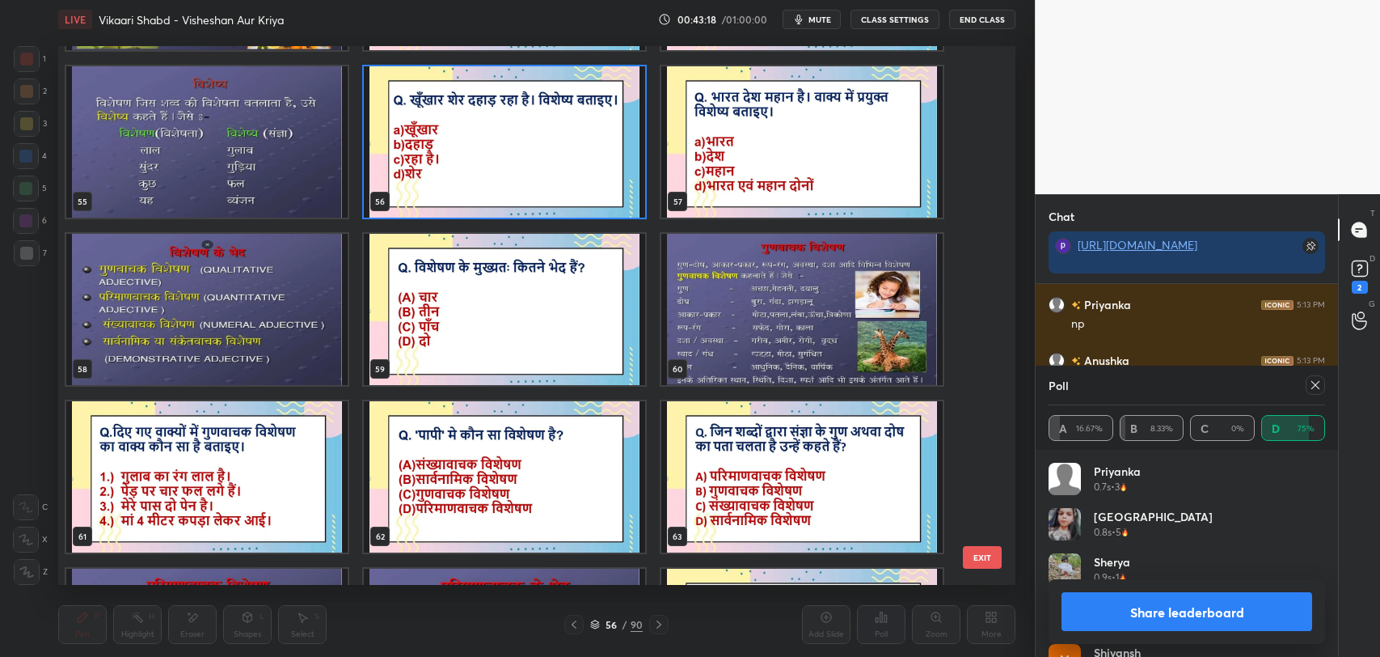
click at [233, 284] on img "grid" at bounding box center [206, 309] width 281 height 151
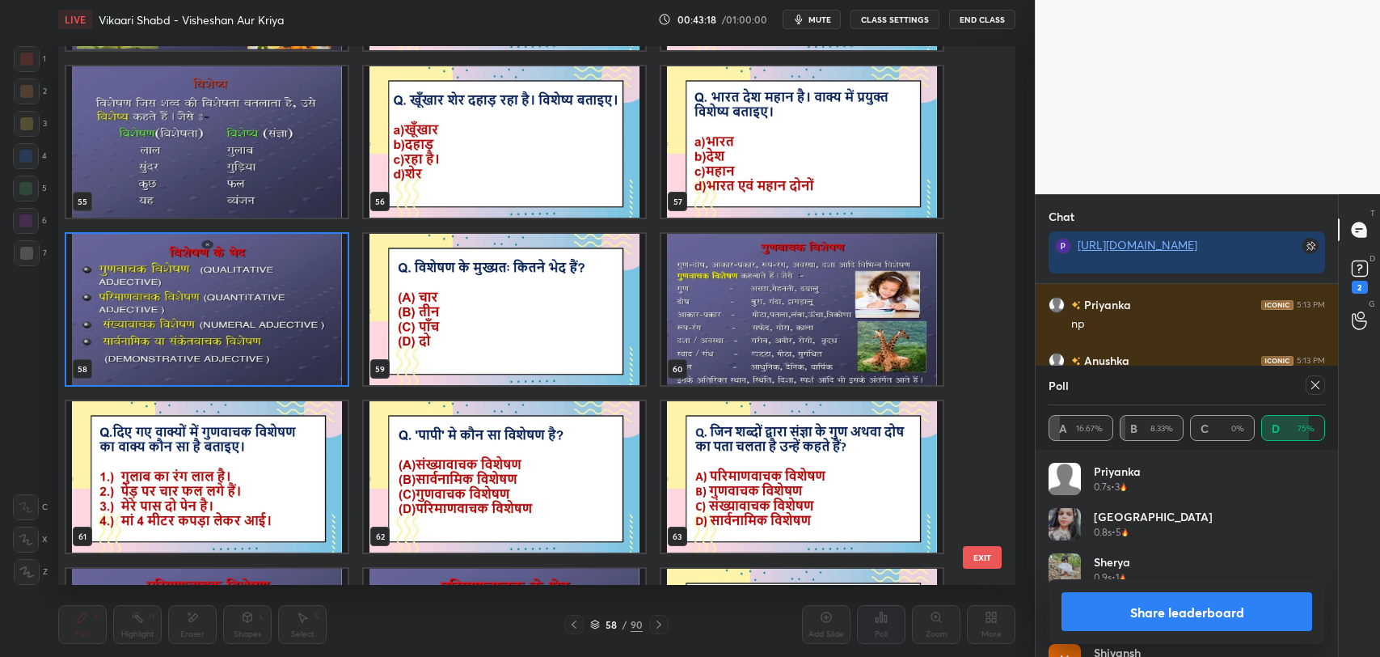
click at [233, 284] on img "grid" at bounding box center [206, 309] width 281 height 151
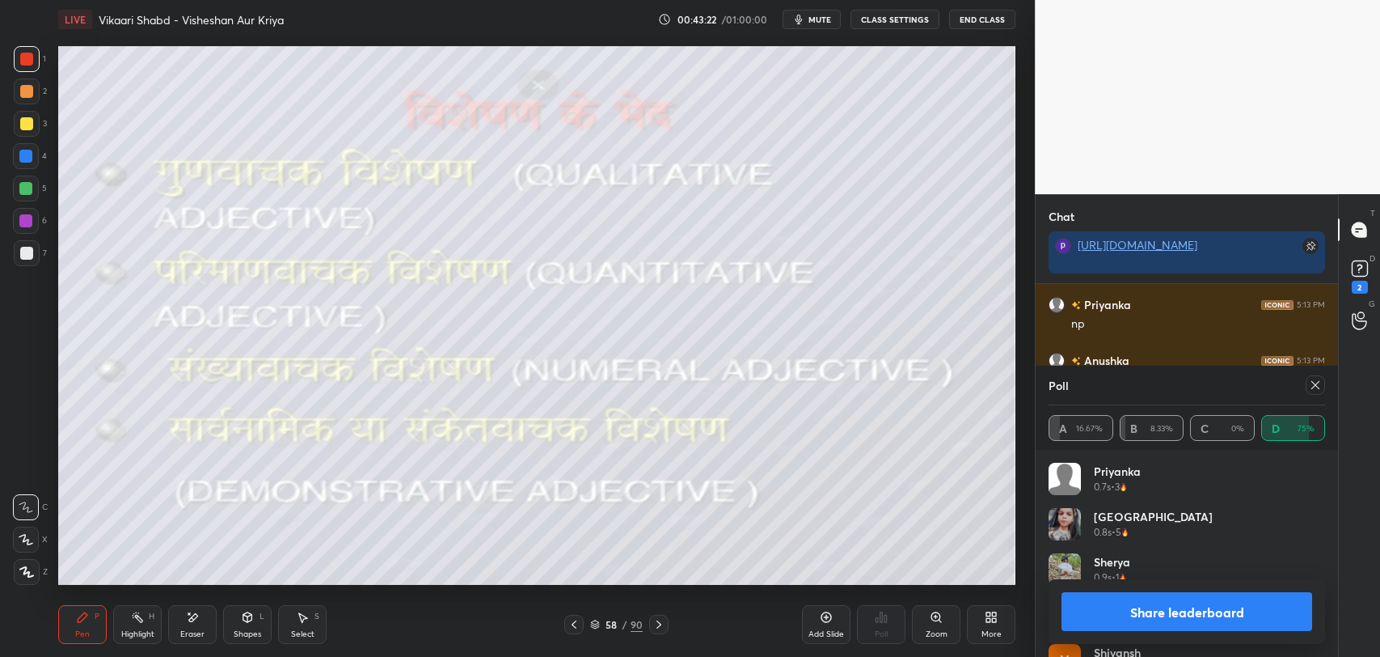
click at [30, 129] on div at bounding box center [26, 123] width 13 height 13
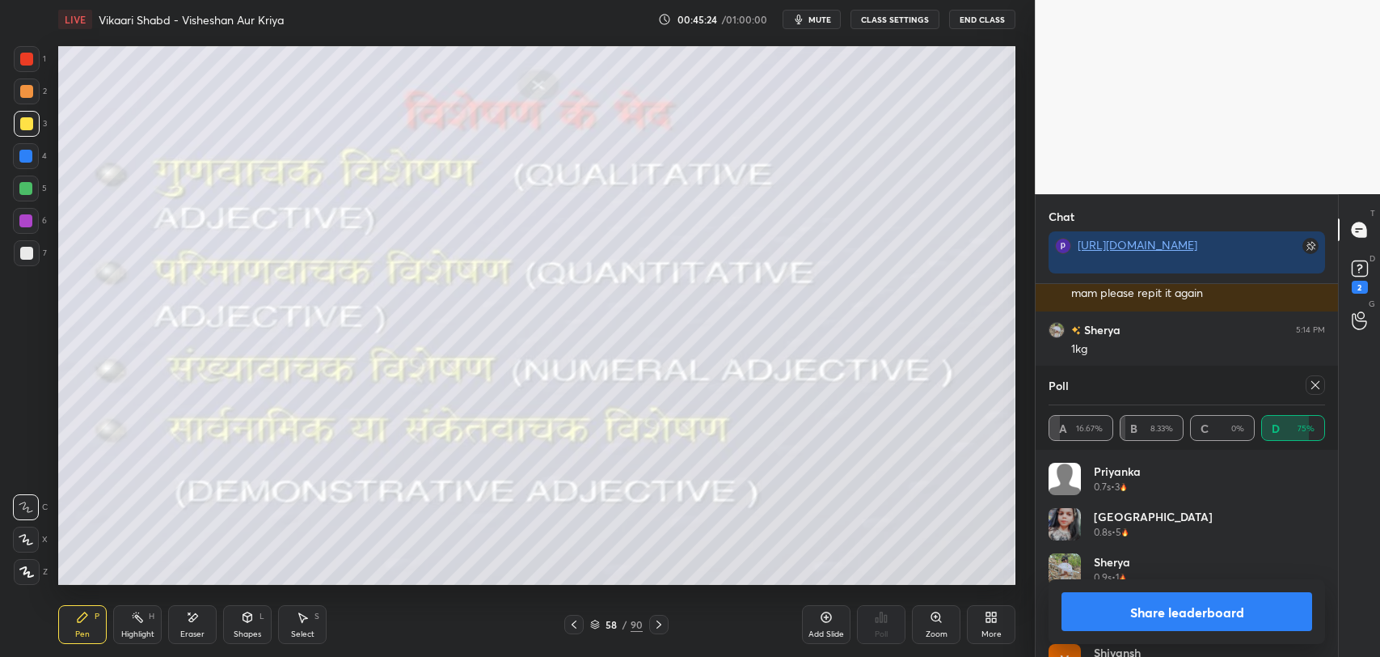
scroll to position [15945, 0]
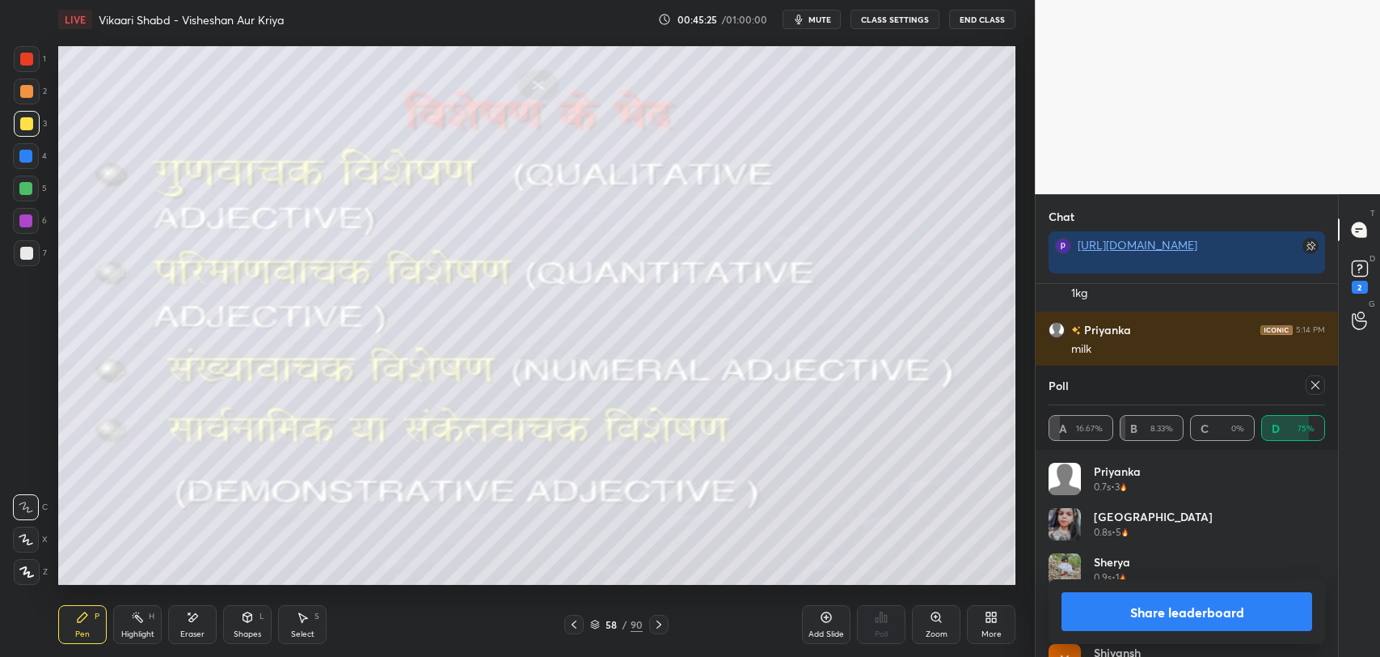
click at [1315, 391] on div at bounding box center [1315, 384] width 19 height 19
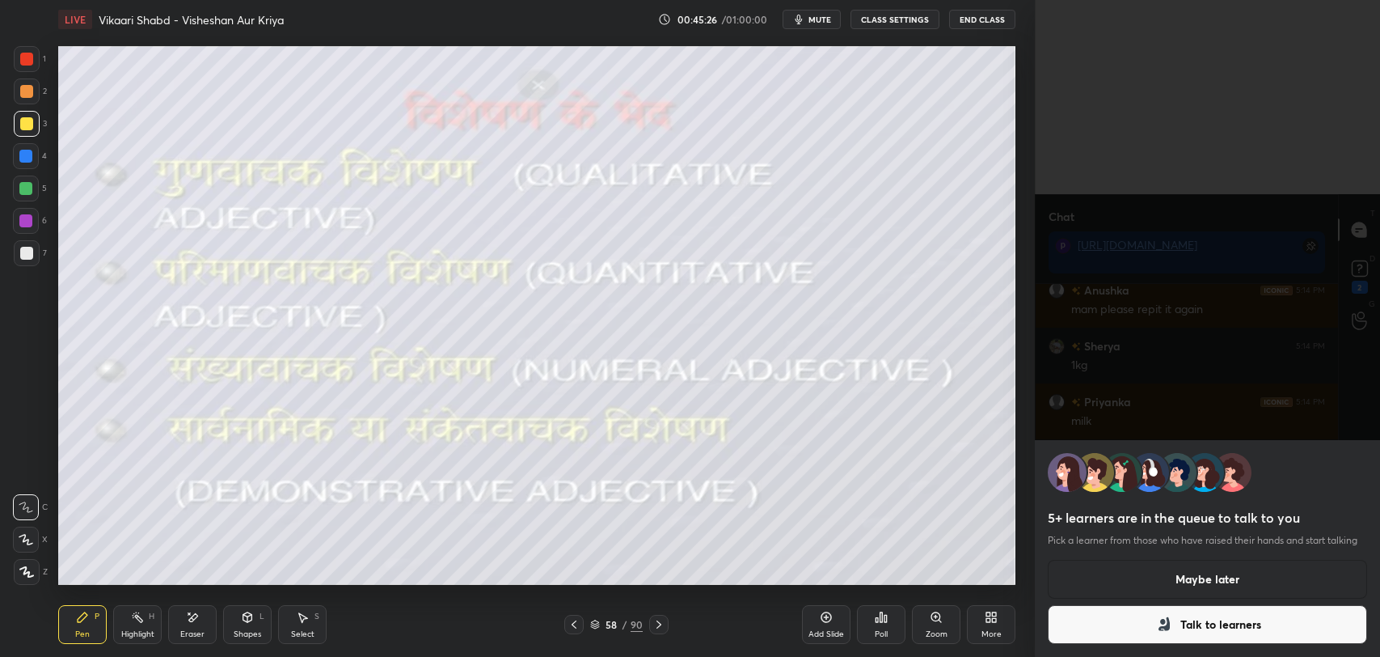
scroll to position [15865, 0]
click at [1218, 634] on button "Talk to learners" at bounding box center [1207, 624] width 319 height 39
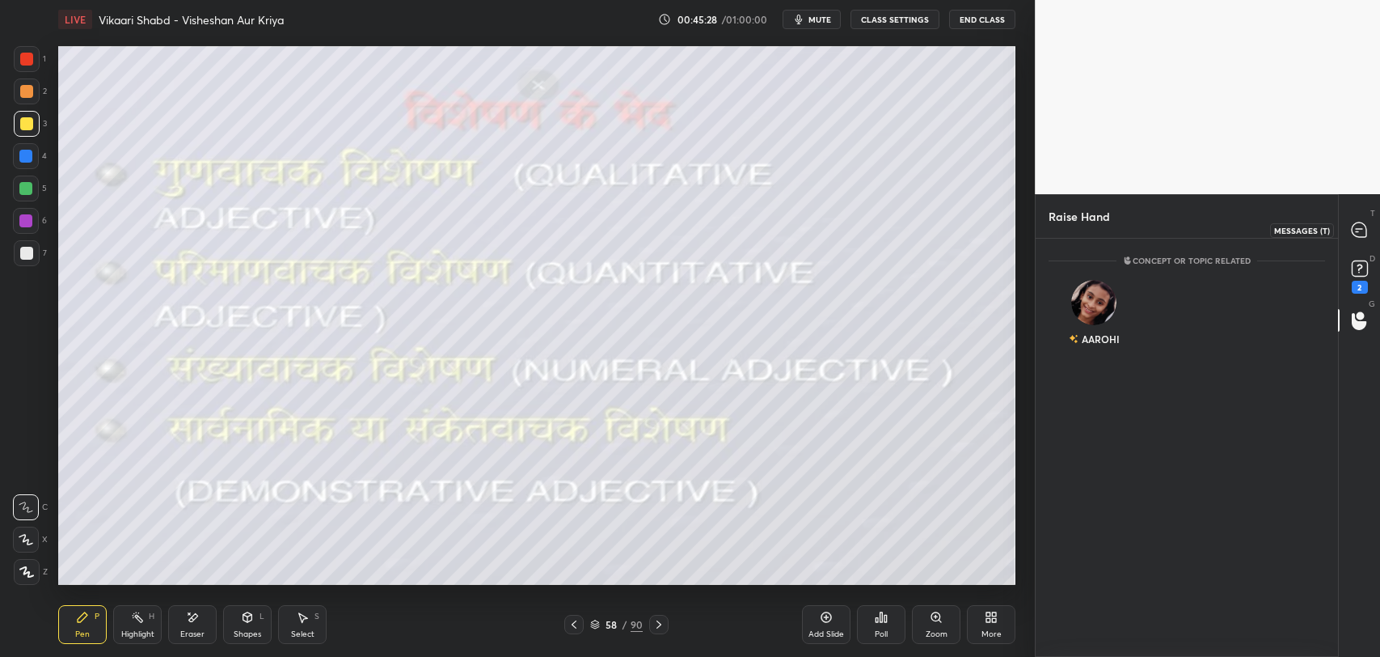
click at [1346, 232] on div at bounding box center [1360, 229] width 32 height 29
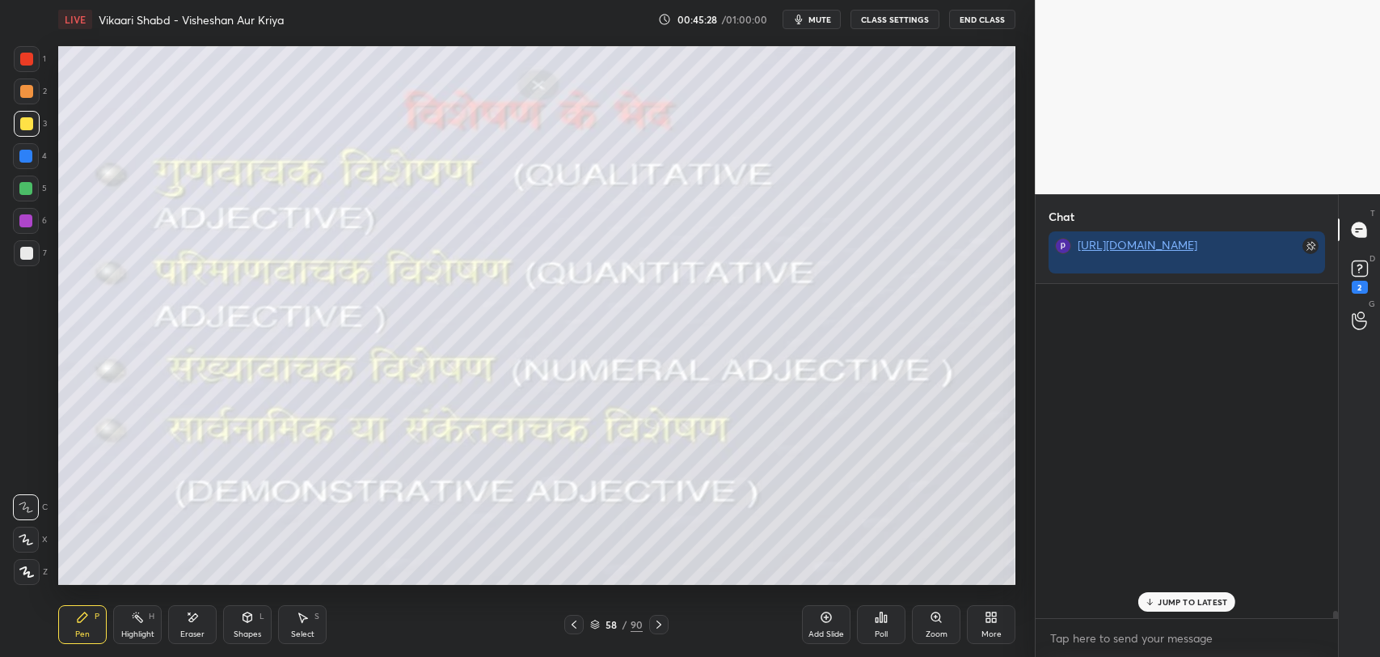
scroll to position [330, 298]
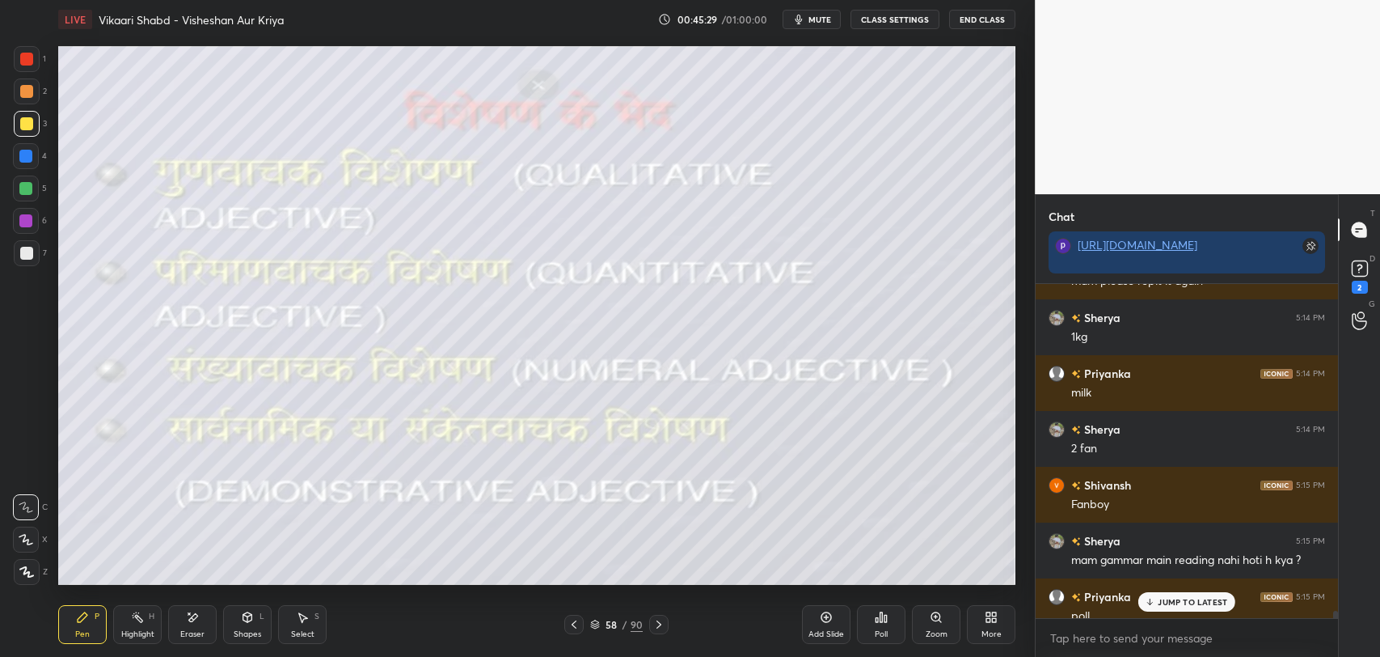
click at [1203, 600] on p "JUMP TO LATEST" at bounding box center [1193, 602] width 70 height 10
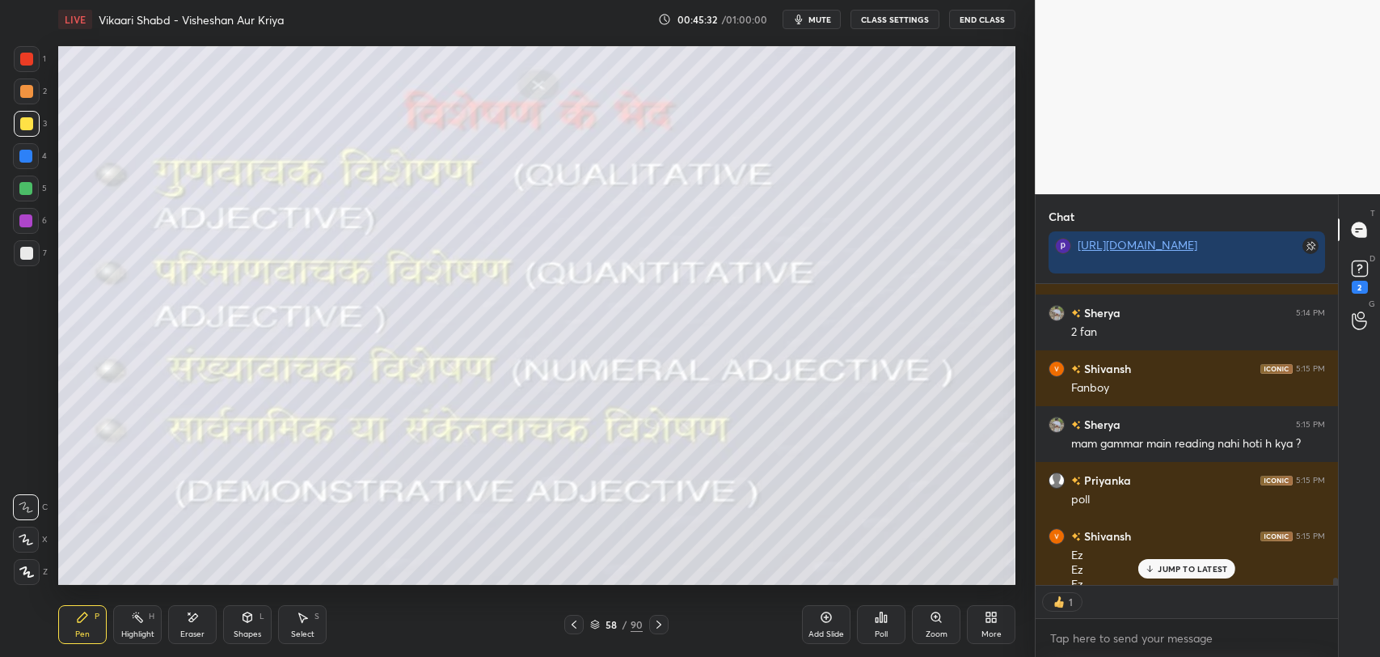
click at [1214, 565] on p "JUMP TO LATEST" at bounding box center [1193, 569] width 70 height 10
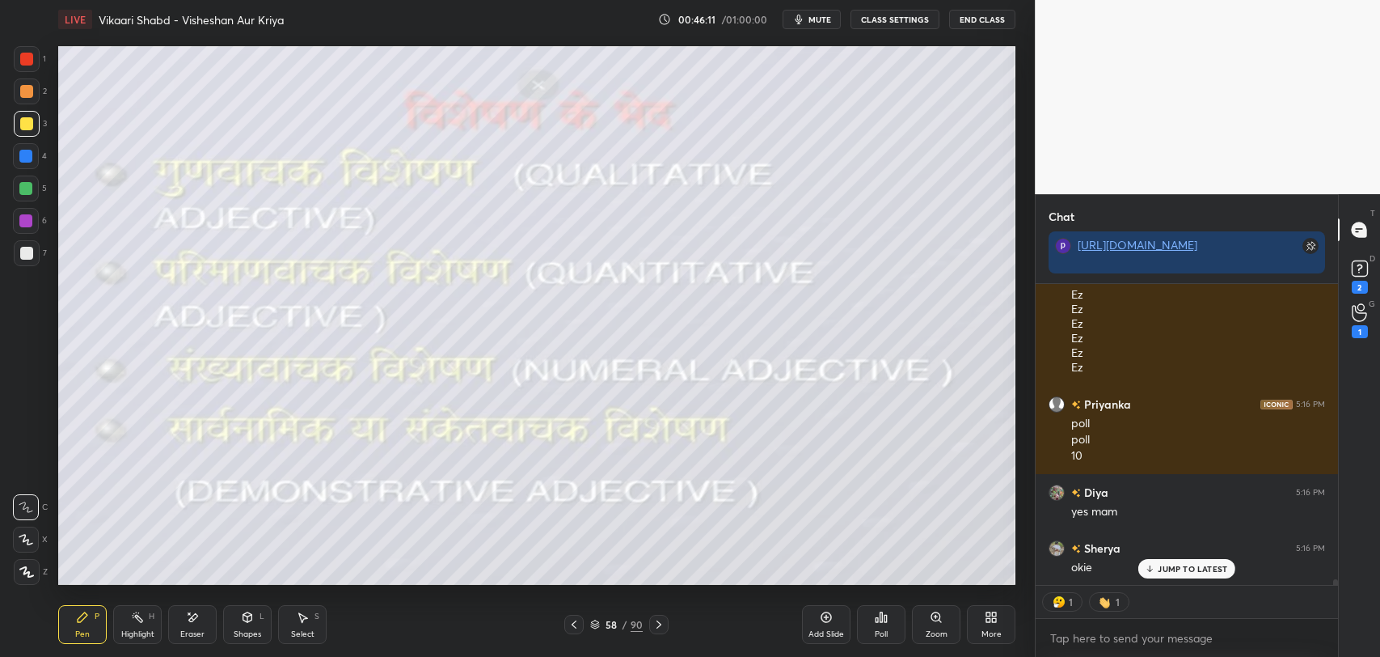
click at [1178, 574] on div "JUMP TO LATEST" at bounding box center [1186, 568] width 97 height 19
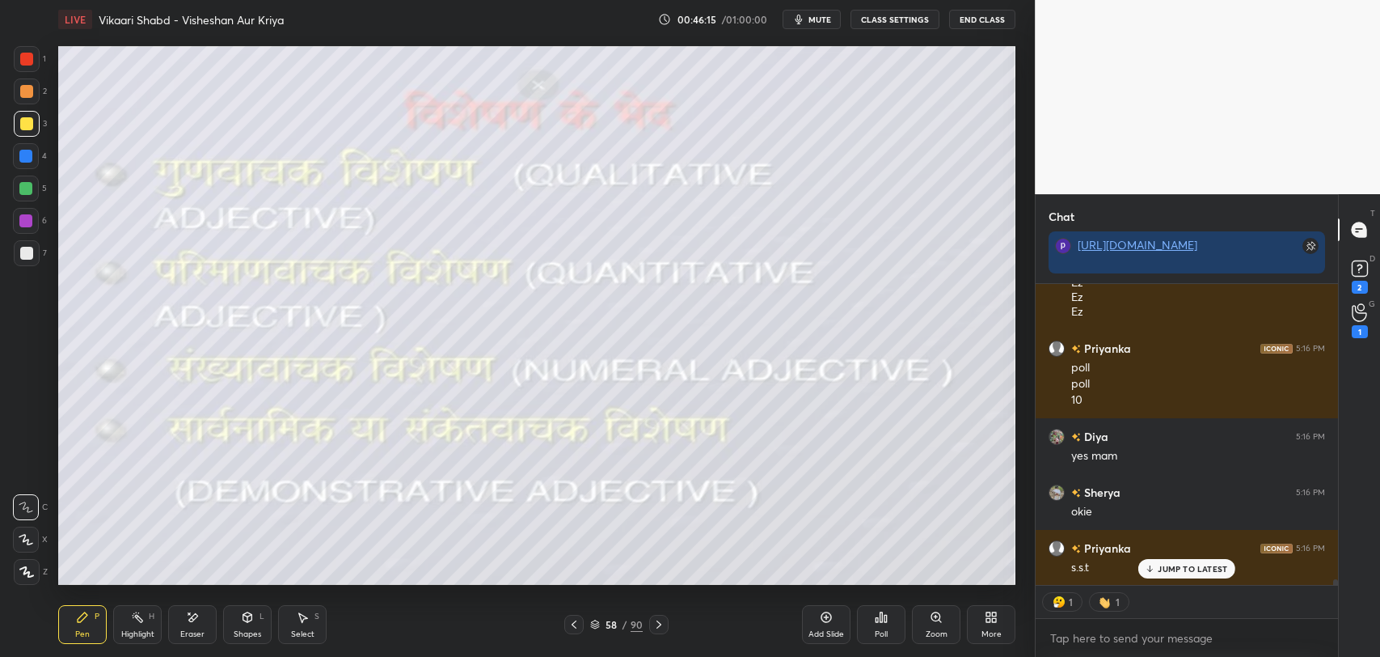
click at [1154, 564] on div "Diya 5:14 PM lamba kadwa Sherya 5:14 PM ptla Priyanka 5:14 PM feeka Anushka 5:1…" at bounding box center [1187, 434] width 302 height 301
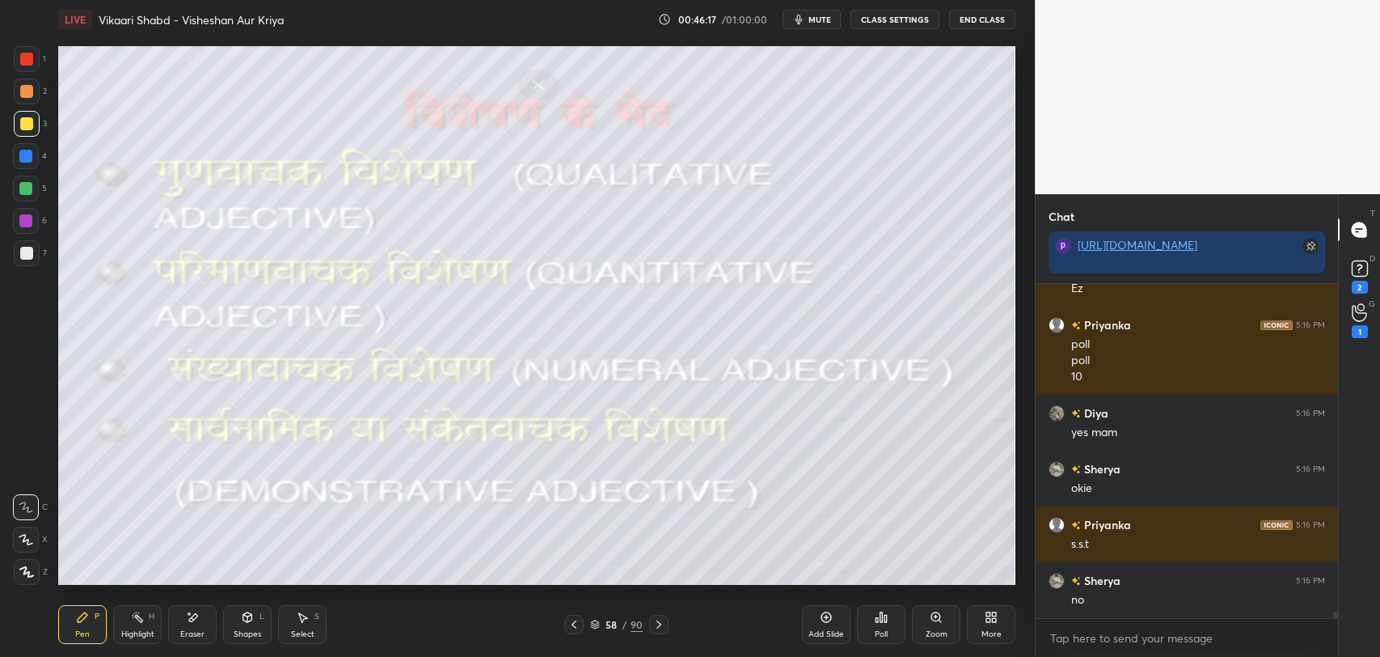
click at [629, 627] on div "58 / 90" at bounding box center [616, 624] width 53 height 15
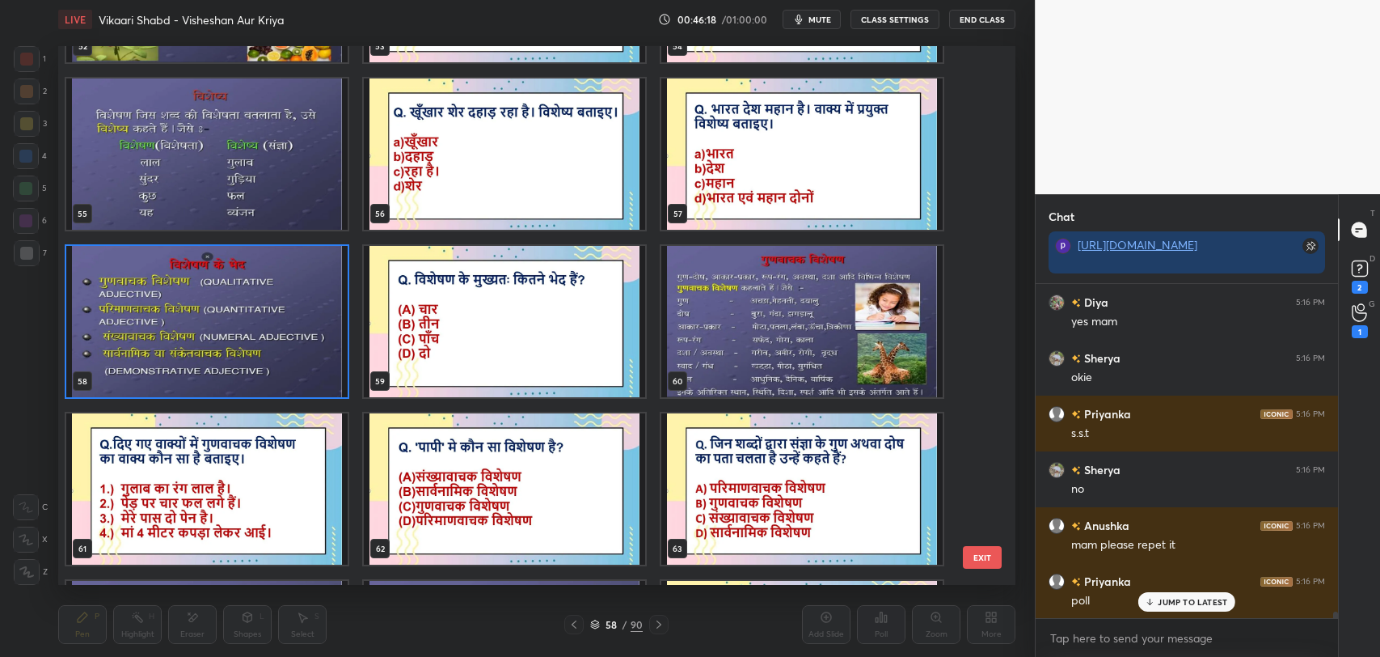
click at [741, 355] on img "grid" at bounding box center [801, 321] width 281 height 151
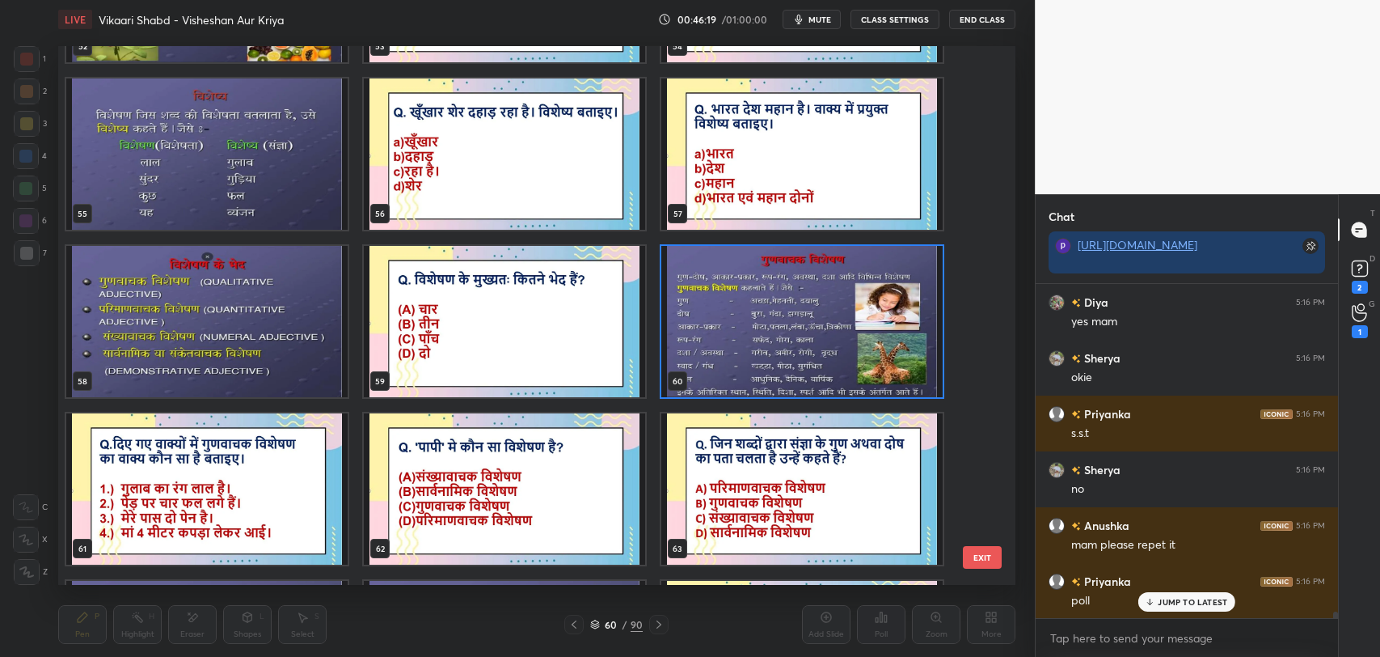
click at [741, 355] on img "grid" at bounding box center [801, 321] width 281 height 151
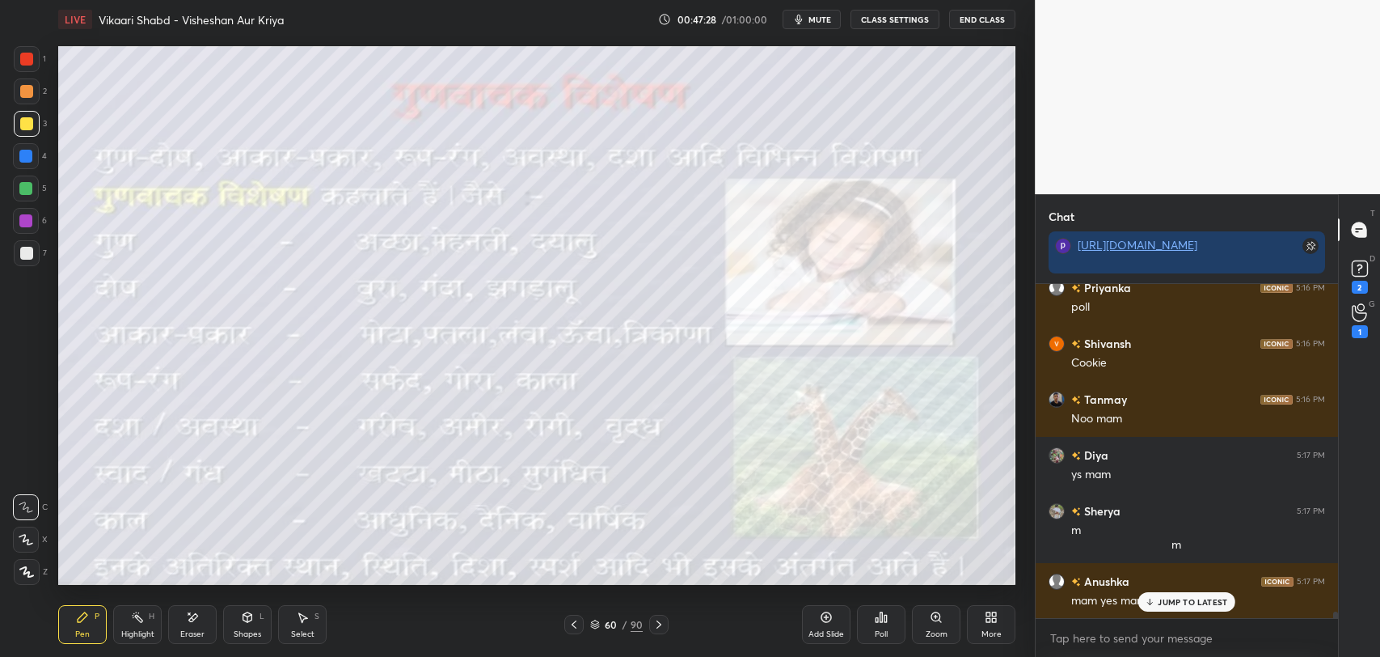
scroll to position [17216, 0]
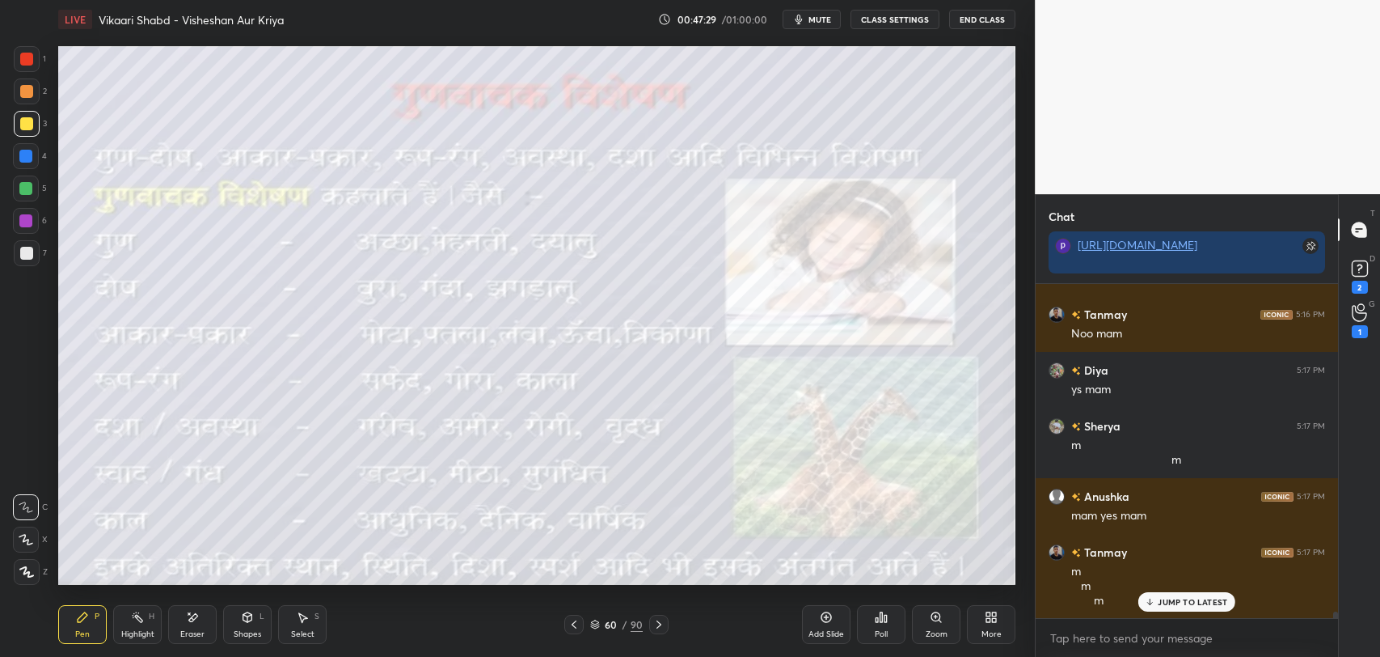
click at [1180, 603] on p "JUMP TO LATEST" at bounding box center [1193, 602] width 70 height 10
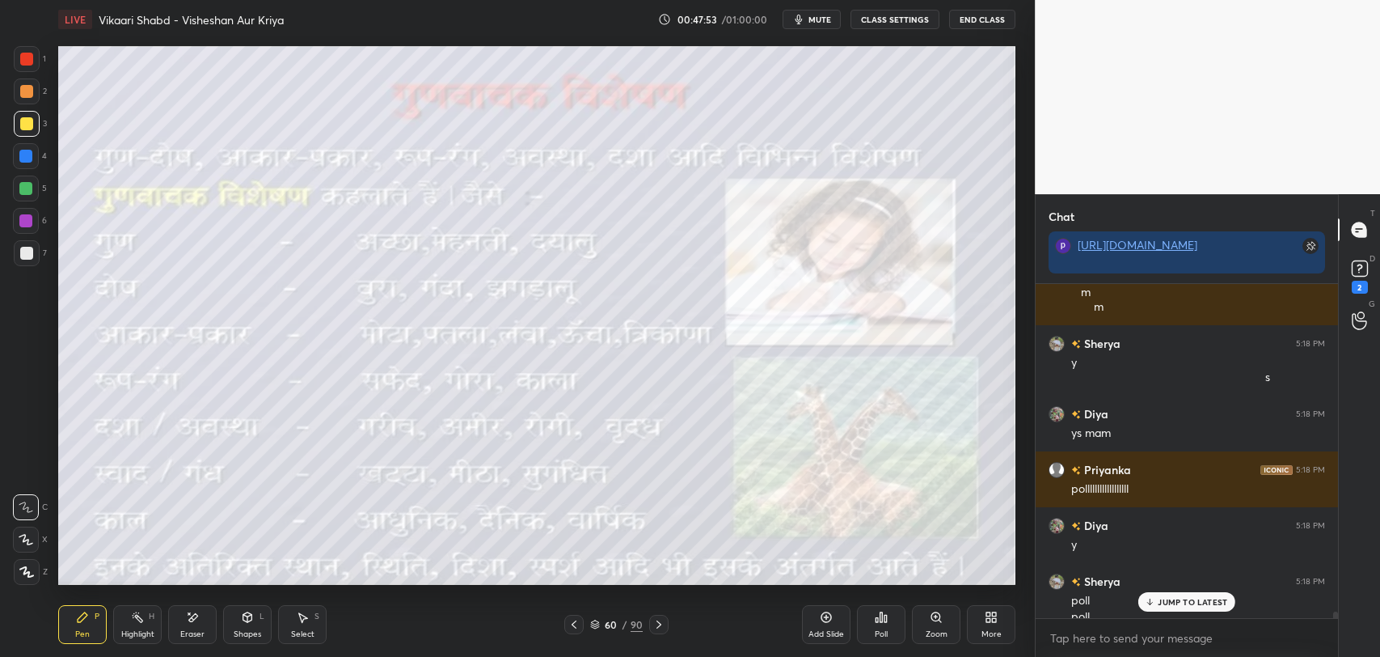
scroll to position [17525, 0]
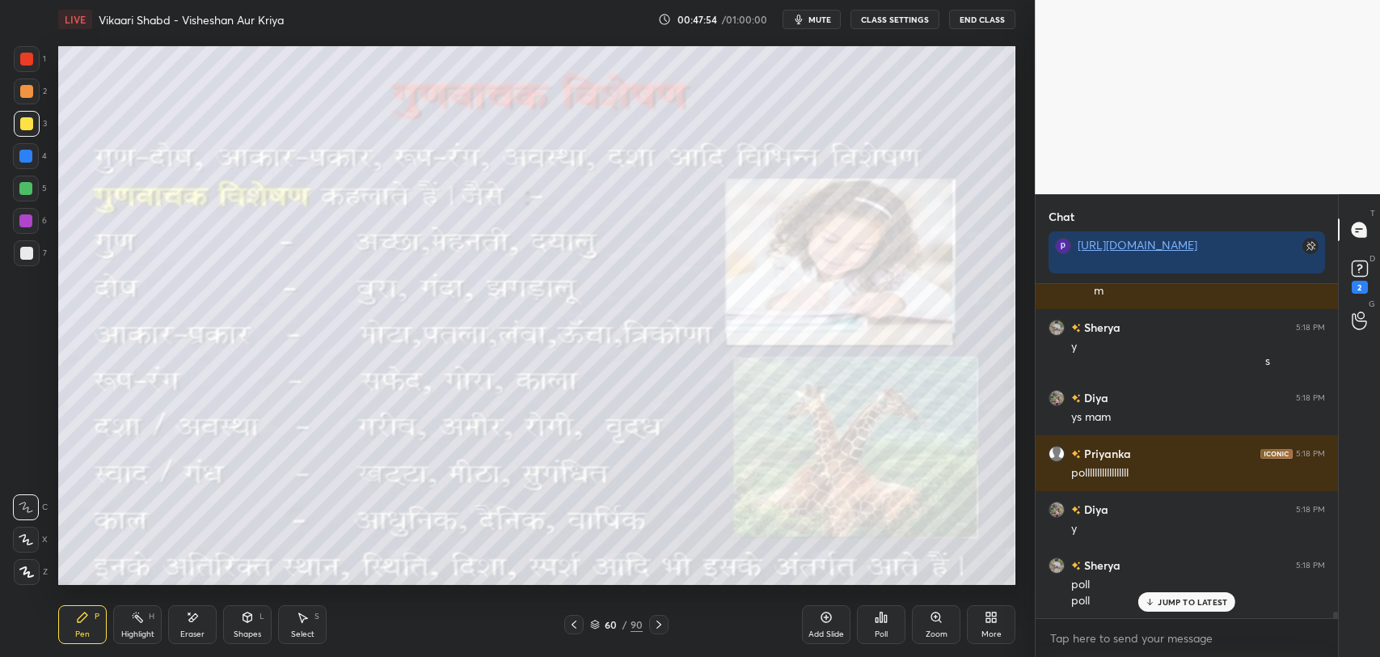
click at [626, 623] on div "/" at bounding box center [625, 624] width 5 height 10
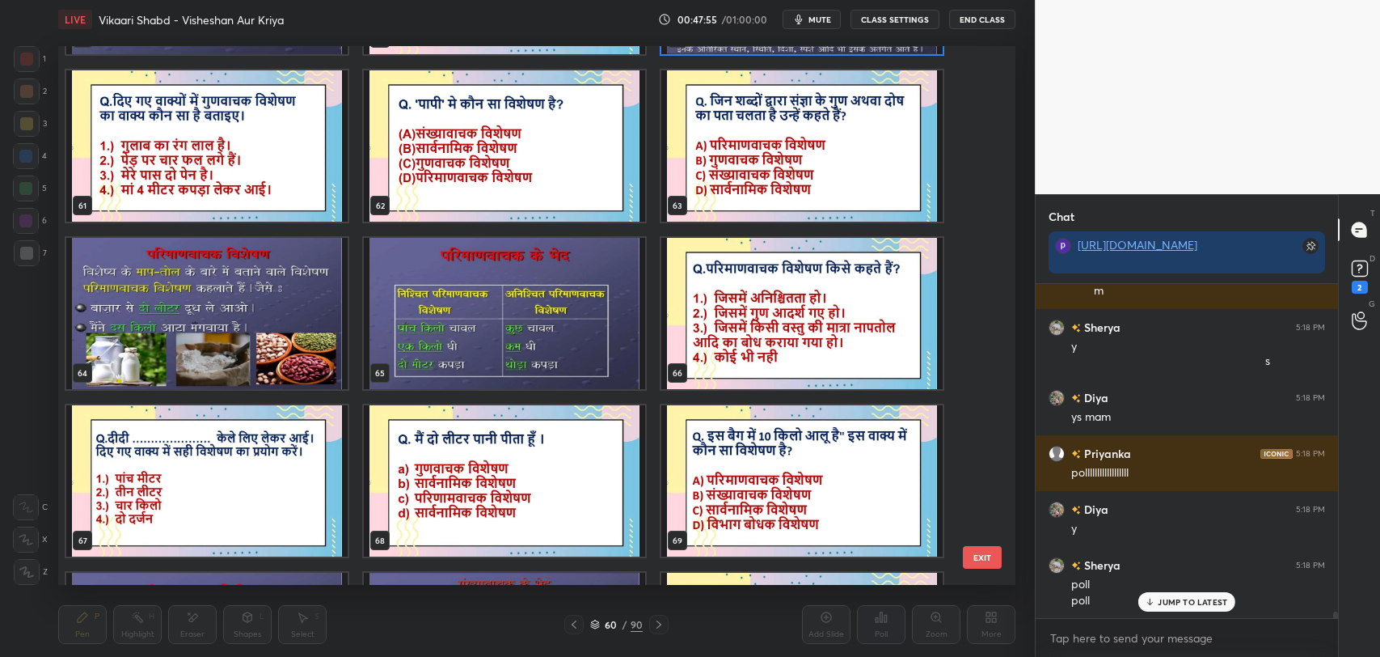
scroll to position [3347, 0]
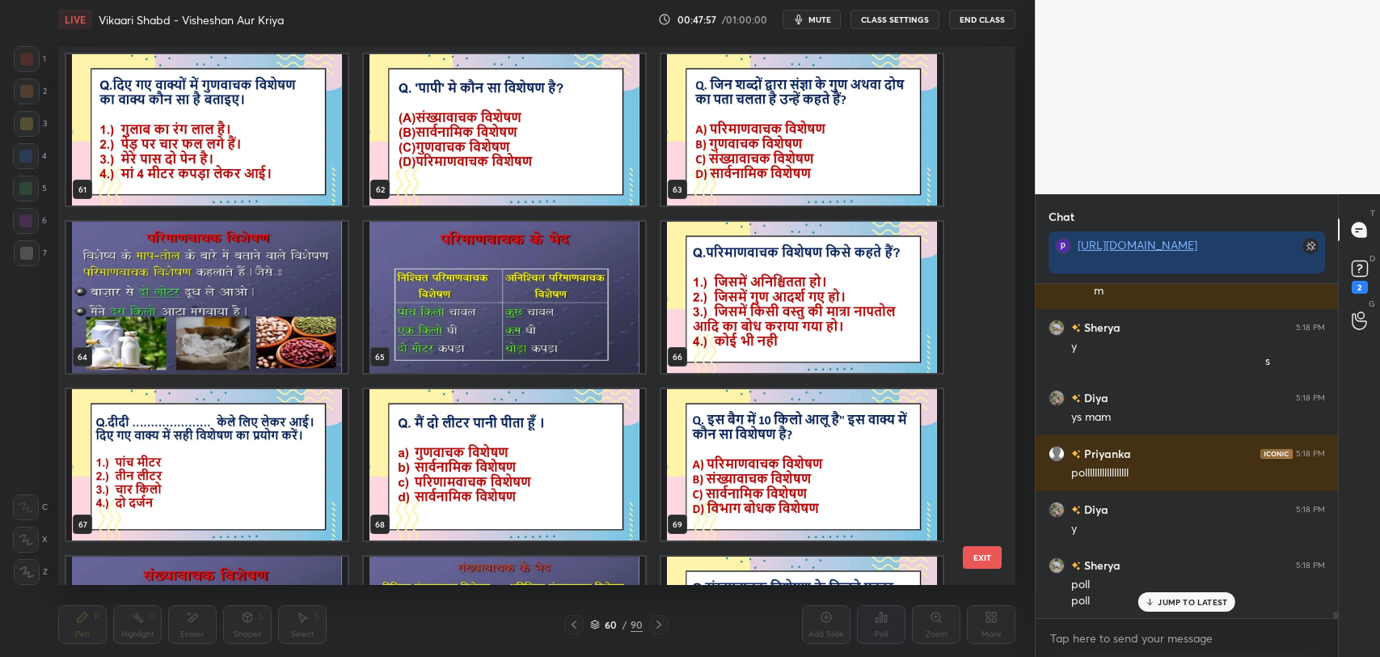
click at [209, 306] on img "grid" at bounding box center [206, 297] width 281 height 151
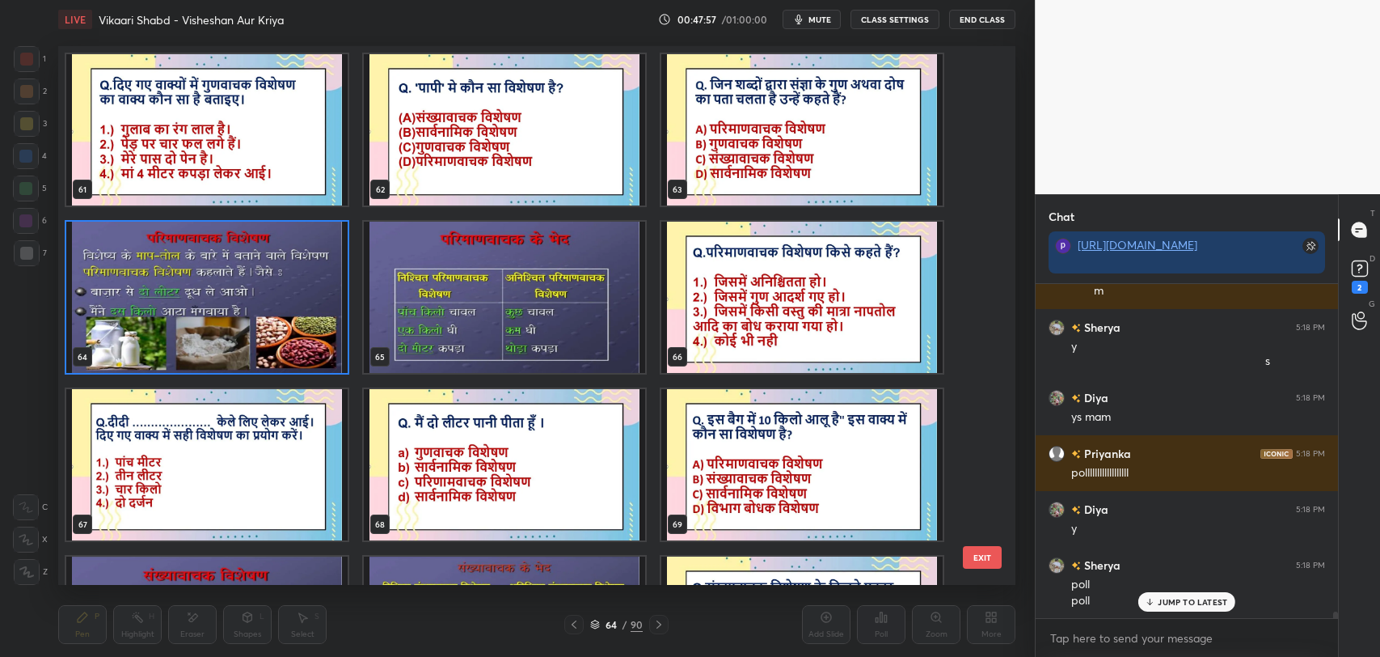
click at [209, 306] on img "grid" at bounding box center [206, 297] width 281 height 151
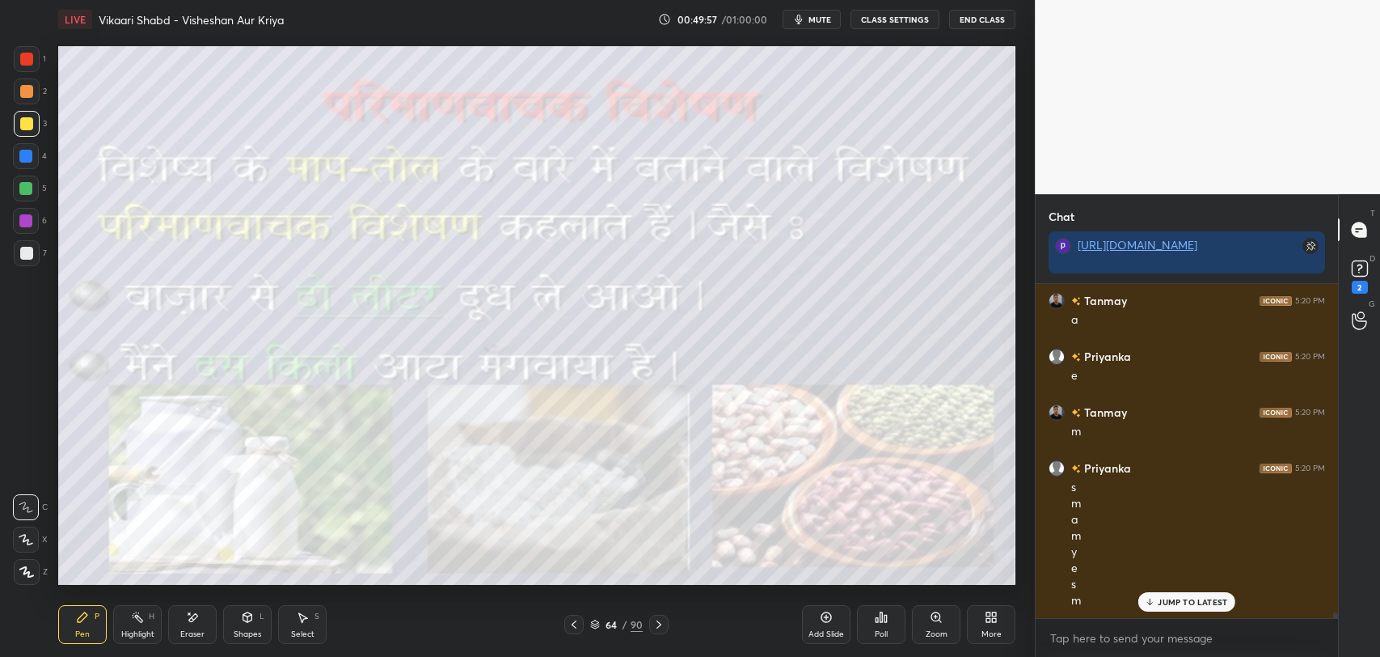
scroll to position [18876, 0]
click at [1172, 597] on p "JUMP TO LATEST" at bounding box center [1193, 602] width 70 height 10
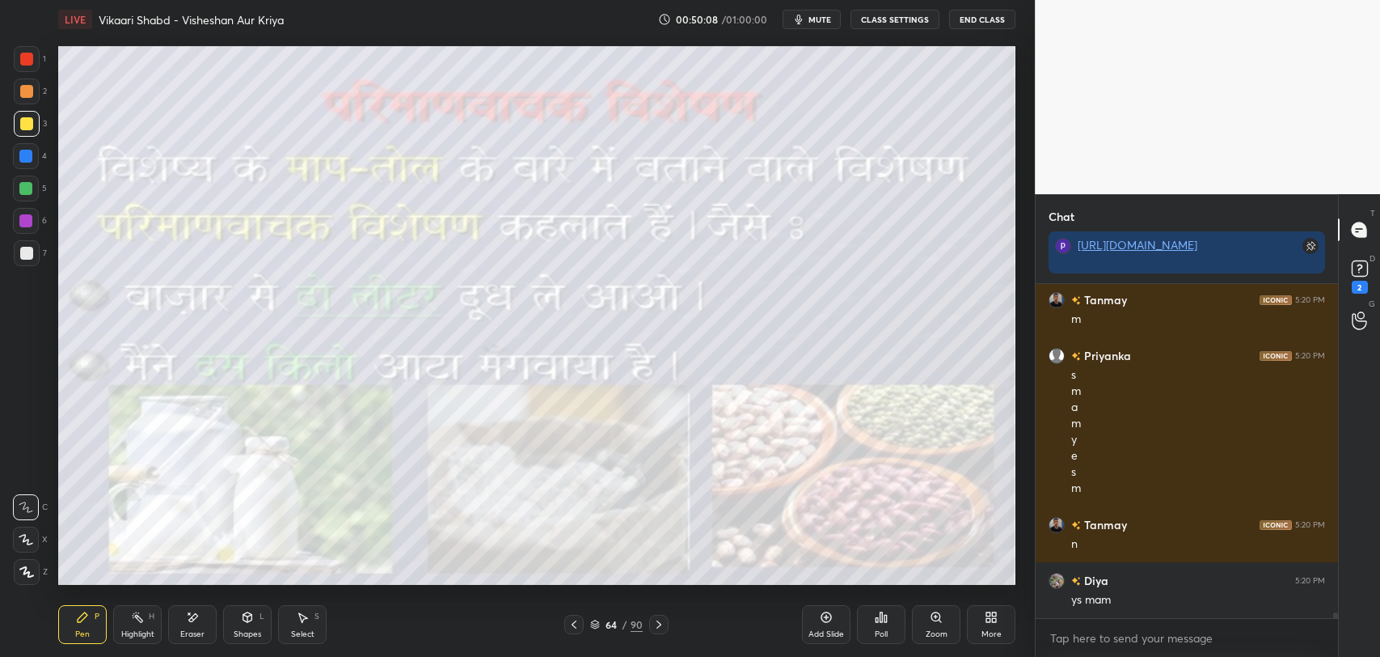
scroll to position [18987, 0]
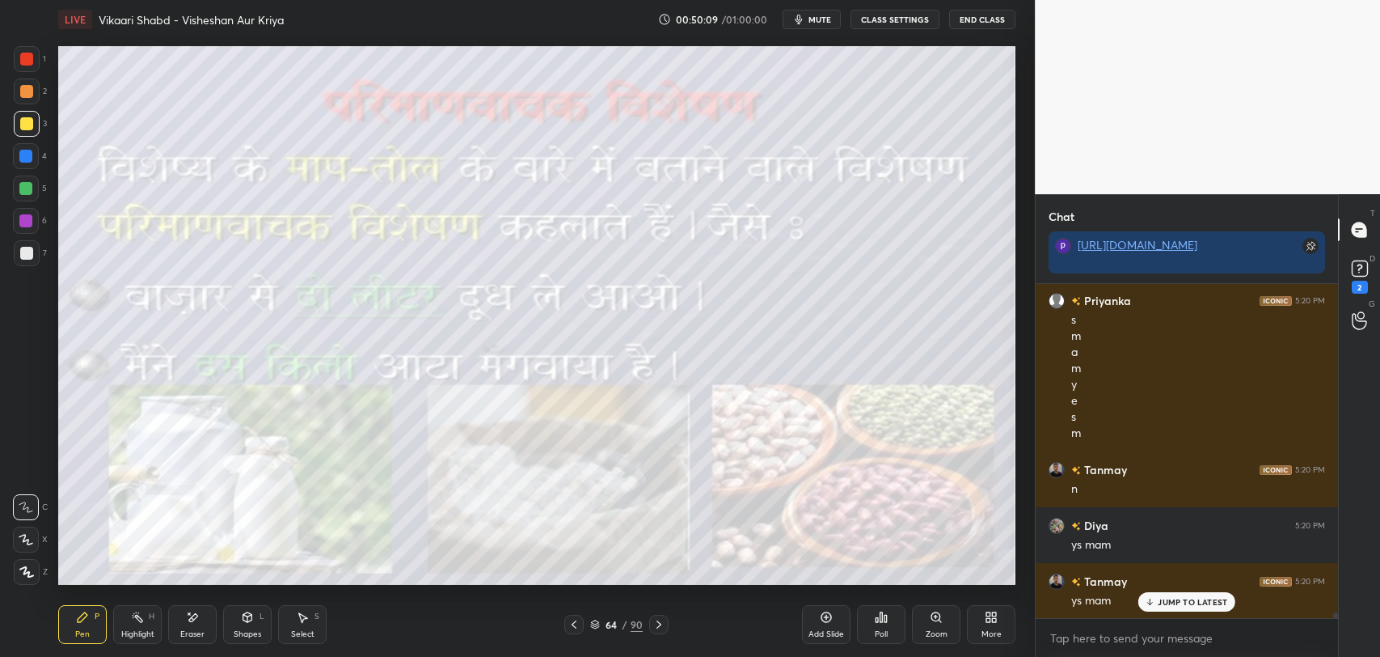
click at [614, 619] on div "64" at bounding box center [611, 624] width 16 height 10
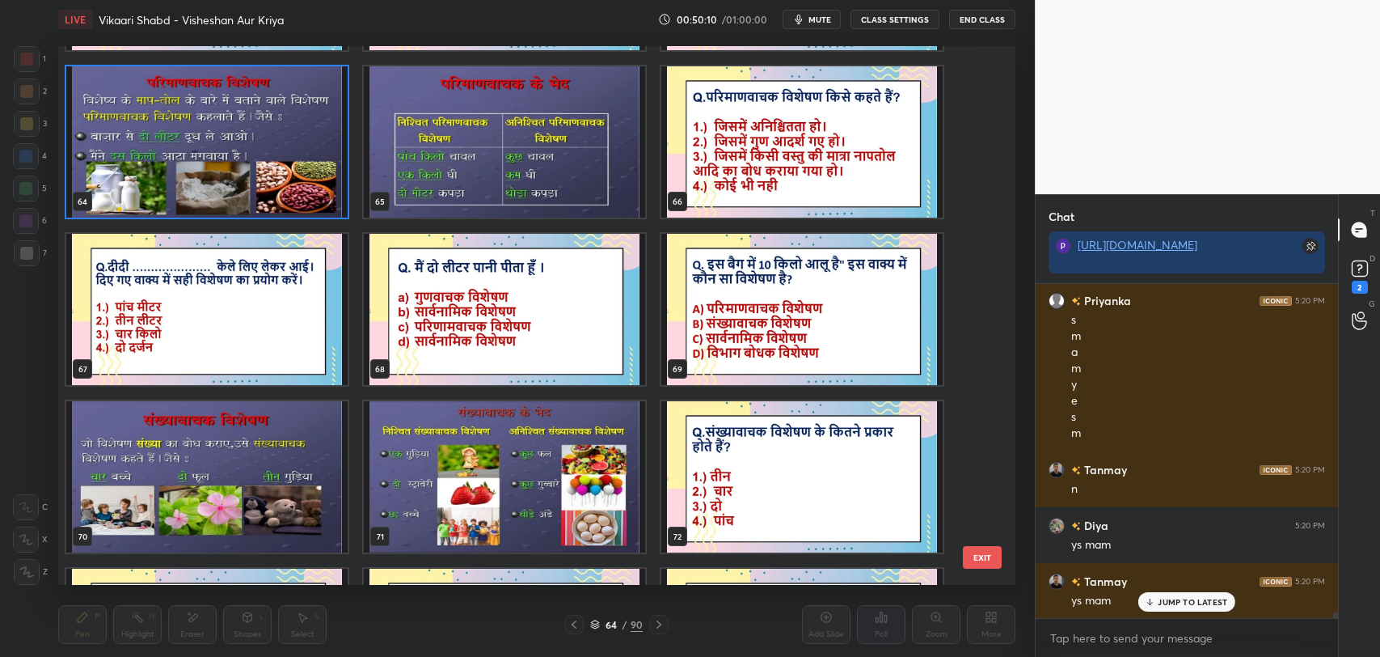
scroll to position [19043, 0]
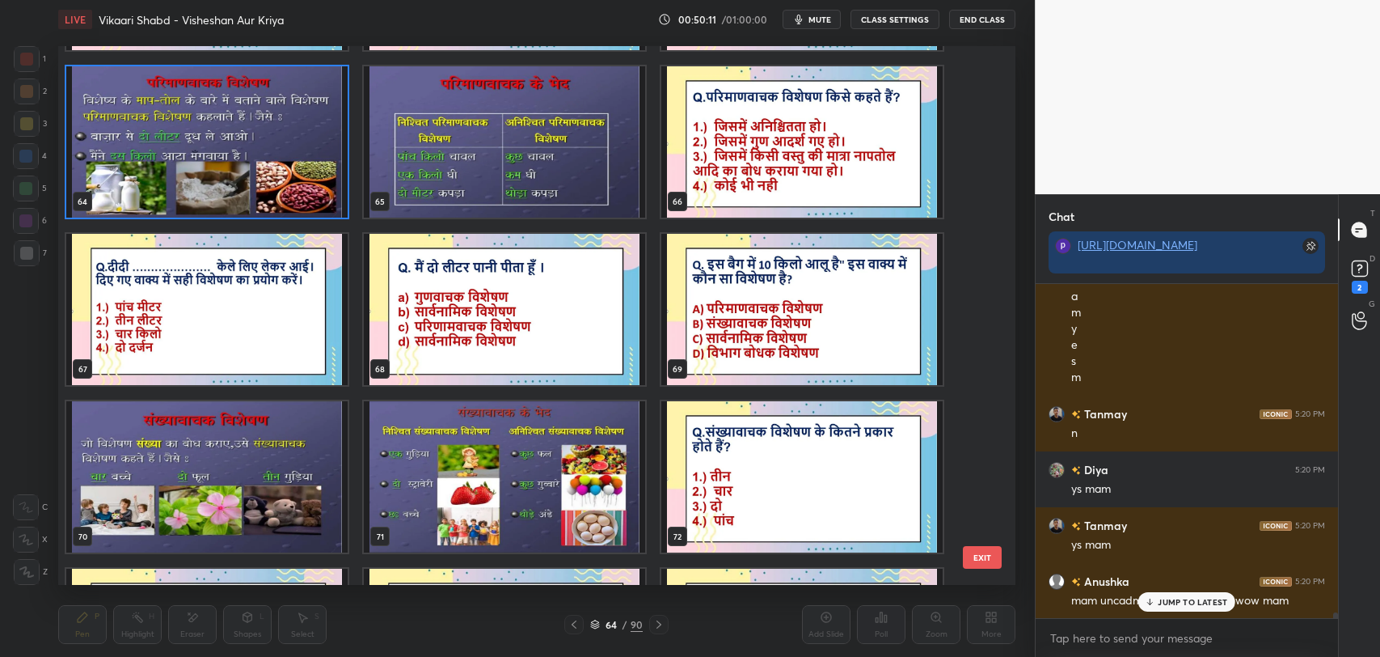
click at [529, 223] on div "65" at bounding box center [505, 141] width 298 height 167
click at [536, 190] on img "grid" at bounding box center [504, 141] width 281 height 151
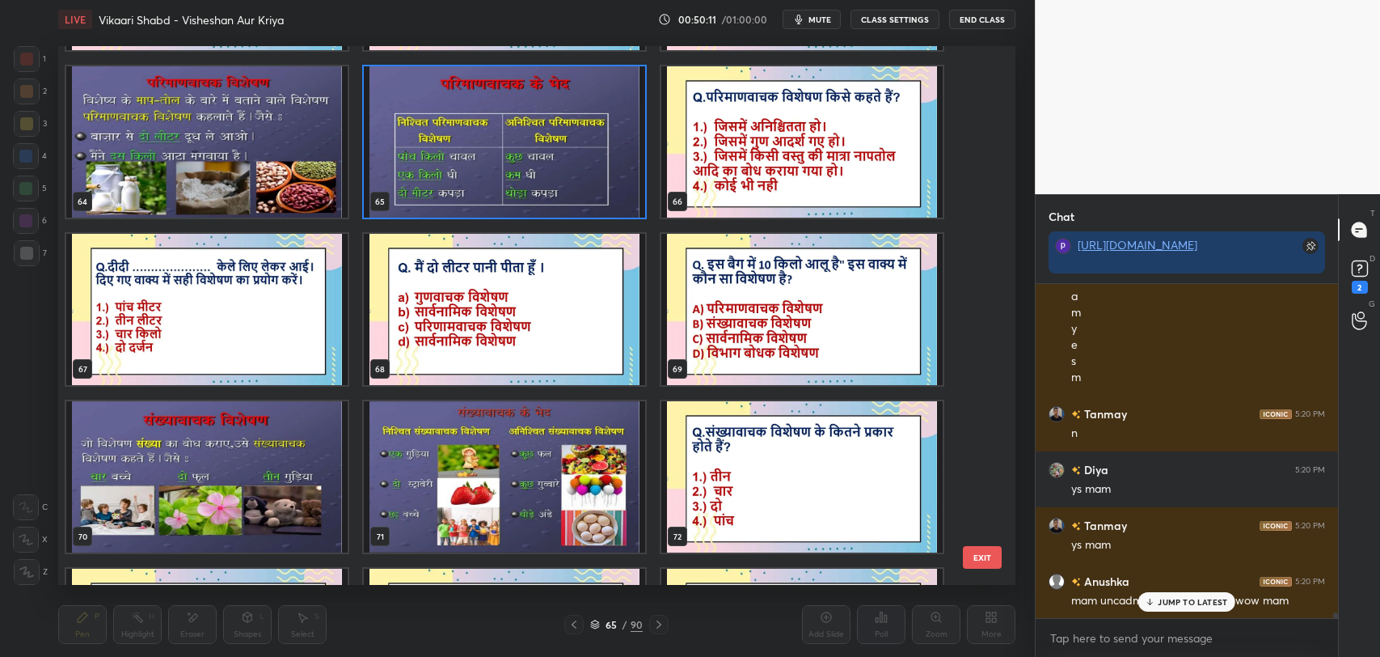
click at [536, 190] on img "grid" at bounding box center [504, 141] width 281 height 151
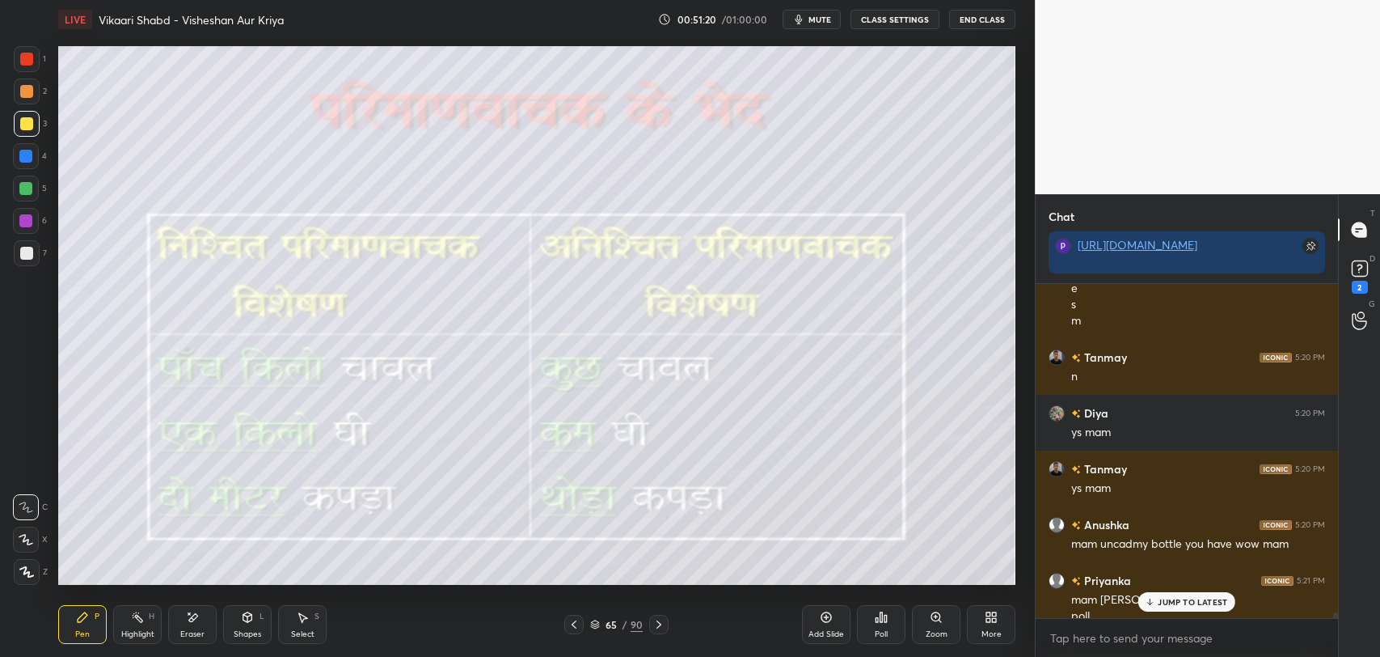
scroll to position [19115, 0]
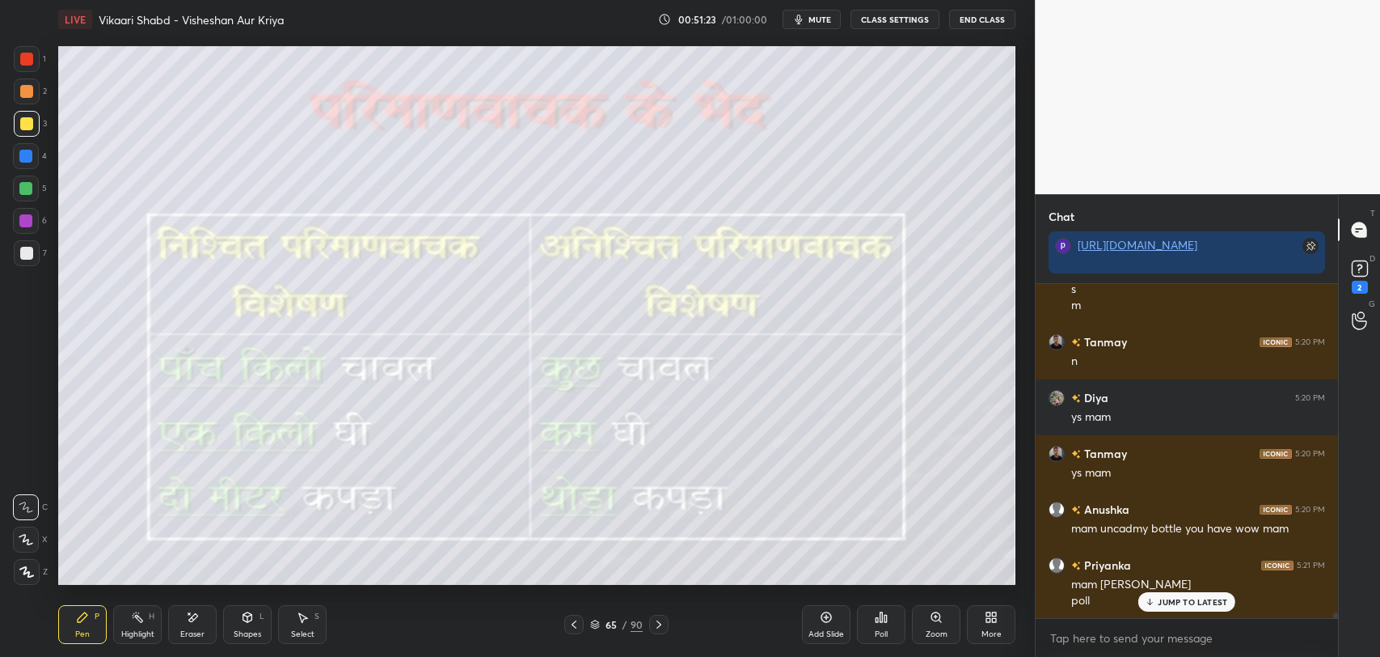
click at [1164, 600] on p "JUMP TO LATEST" at bounding box center [1193, 602] width 70 height 10
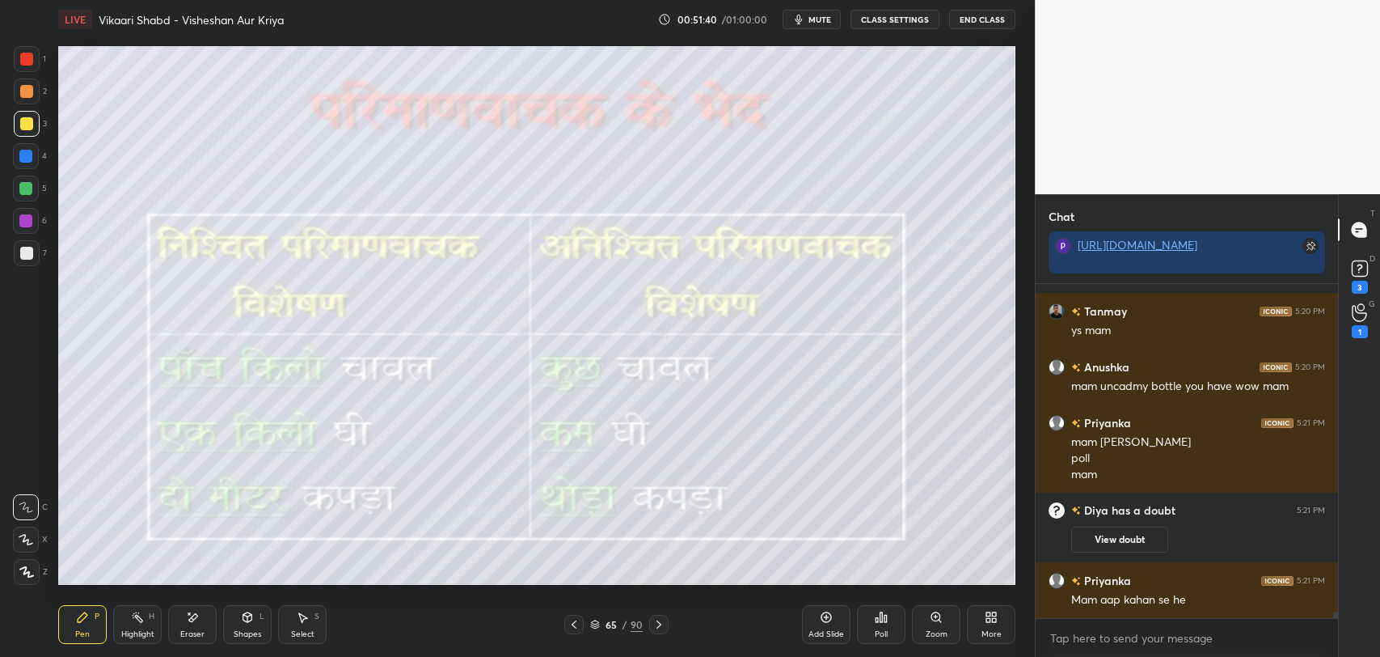
scroll to position [16813, 0]
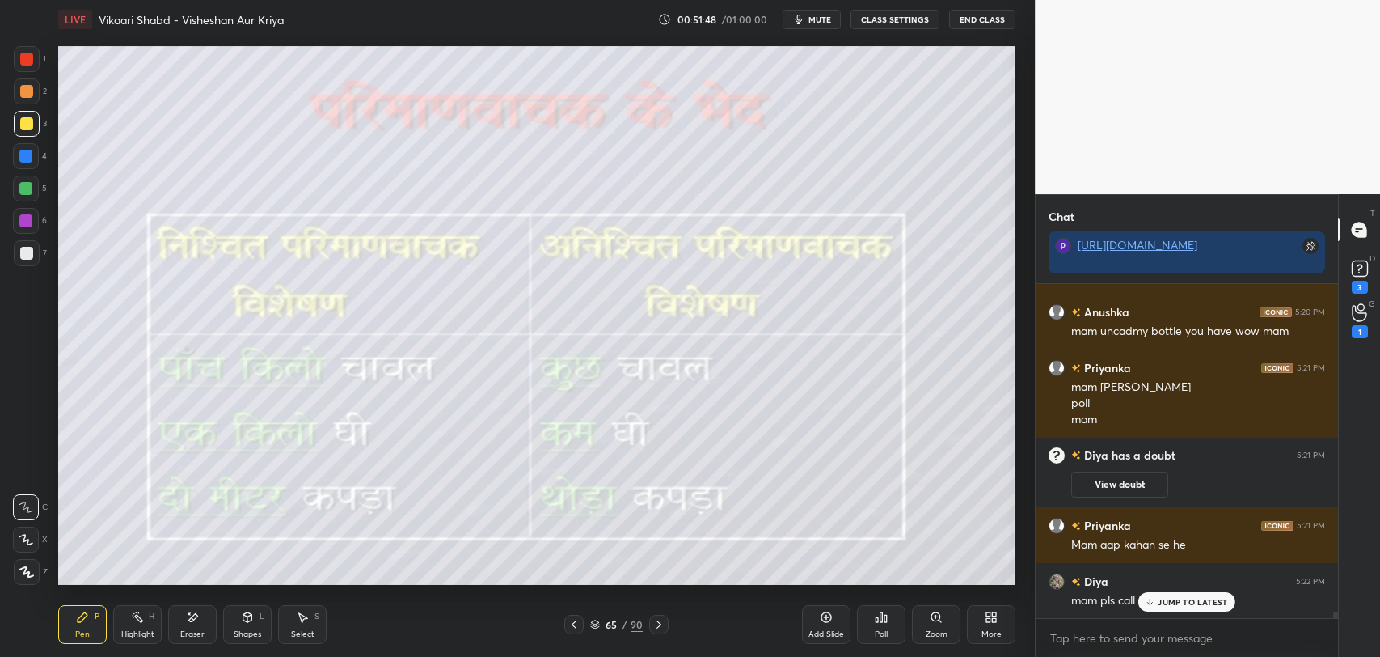
click at [1167, 606] on div "JUMP TO LATEST" at bounding box center [1186, 601] width 97 height 19
click at [1368, 331] on div "1" at bounding box center [1360, 320] width 32 height 29
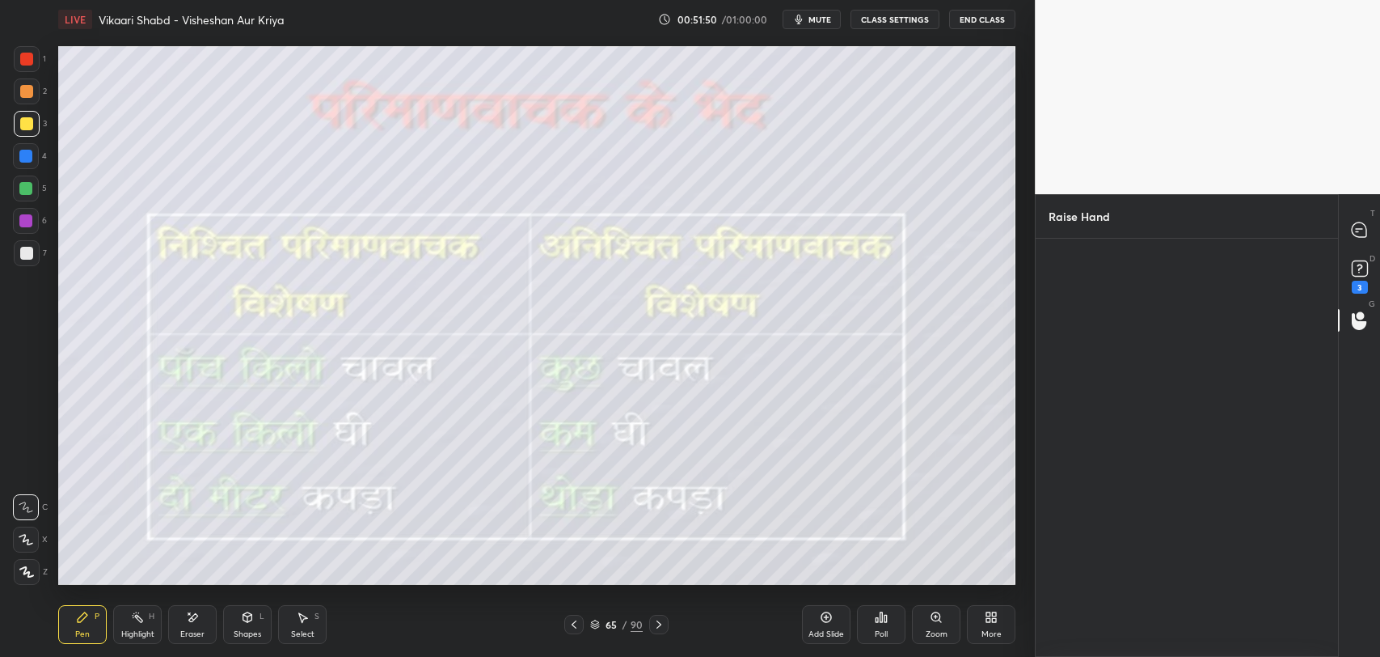
scroll to position [6, 5]
click at [1076, 336] on div "Diya View Doubt" at bounding box center [1094, 320] width 91 height 102
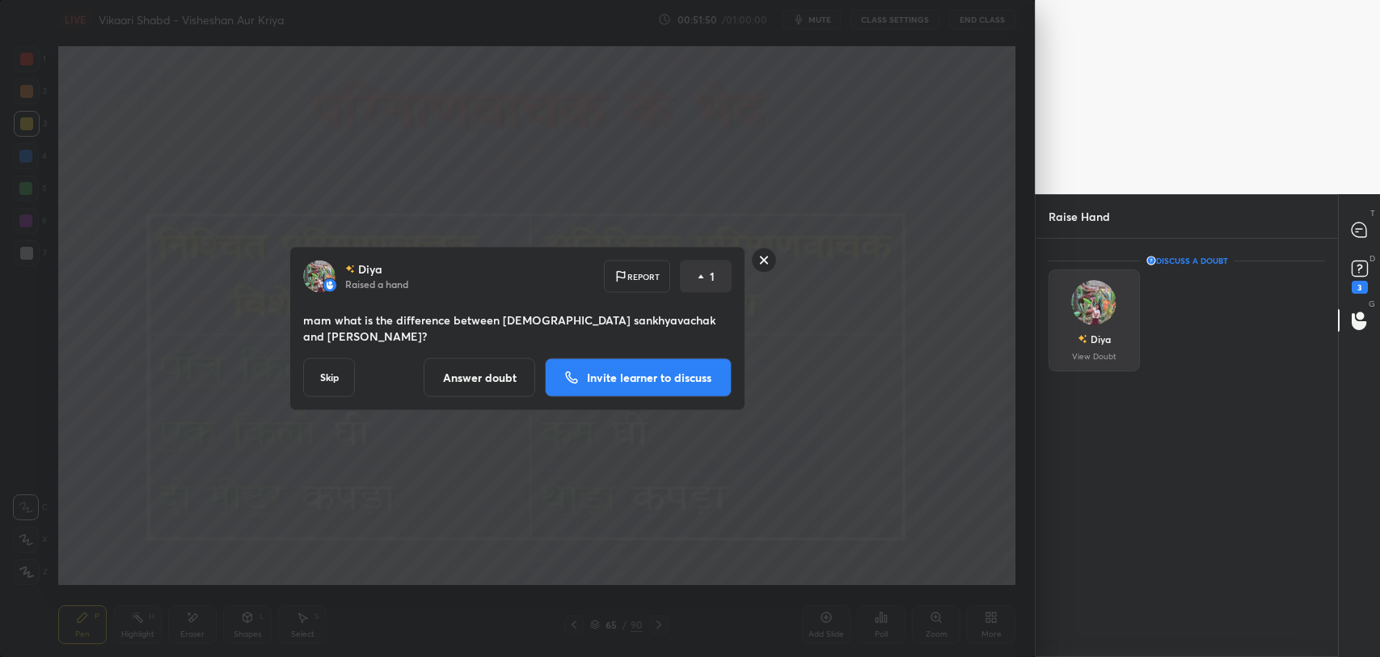
click at [1093, 353] on p "View Doubt" at bounding box center [1094, 357] width 44 height 8
click at [757, 254] on rect at bounding box center [764, 259] width 25 height 25
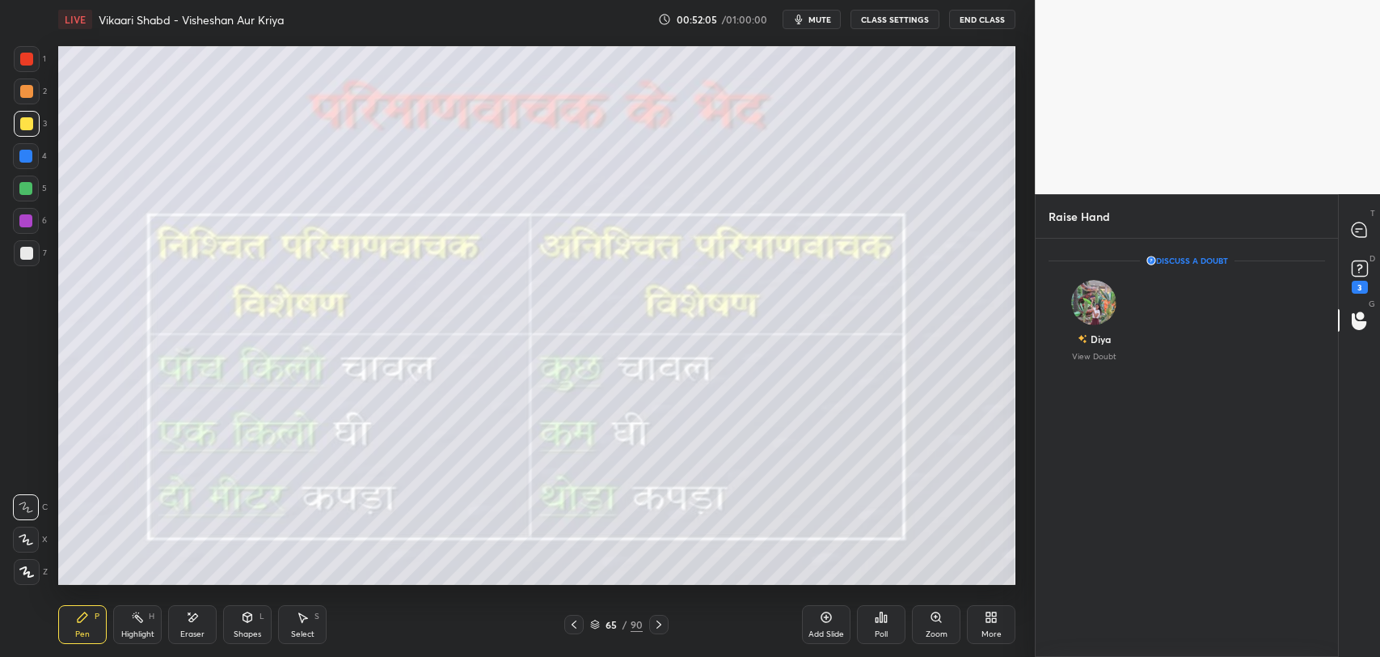
click at [835, 619] on div "Add Slide" at bounding box center [826, 624] width 49 height 39
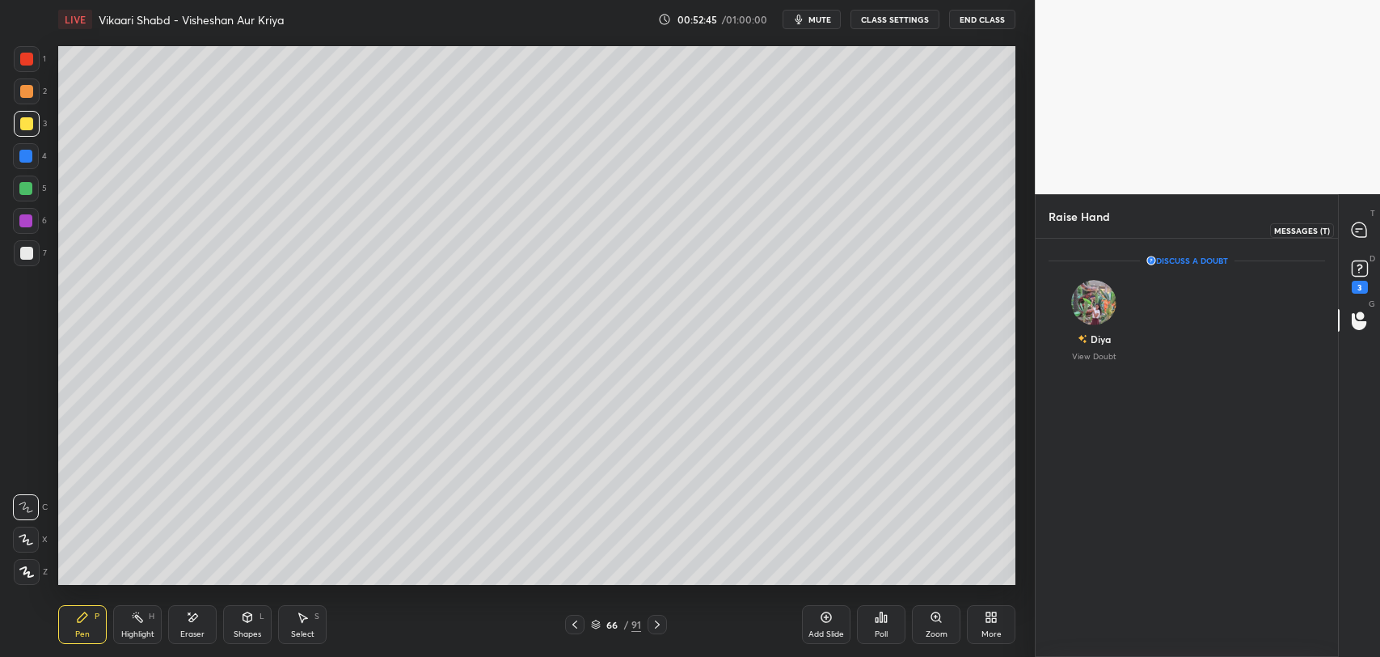
click at [1352, 231] on icon at bounding box center [1359, 229] width 15 height 15
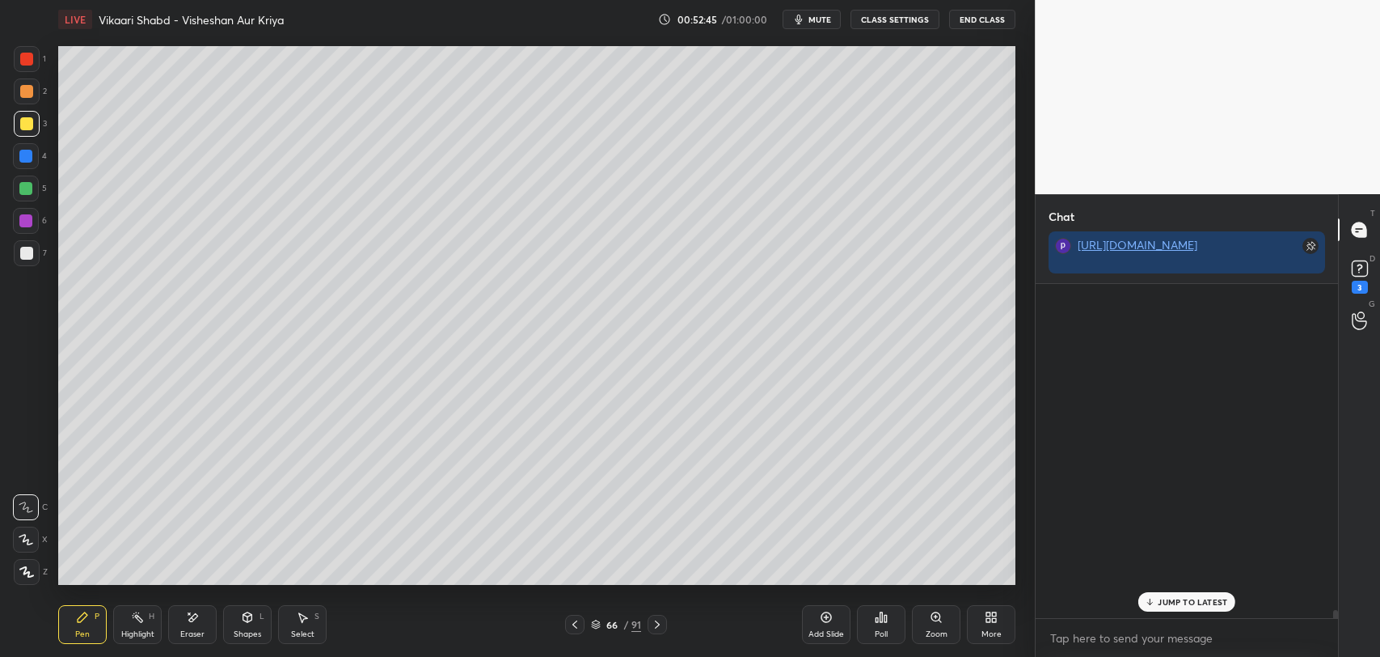
scroll to position [330, 298]
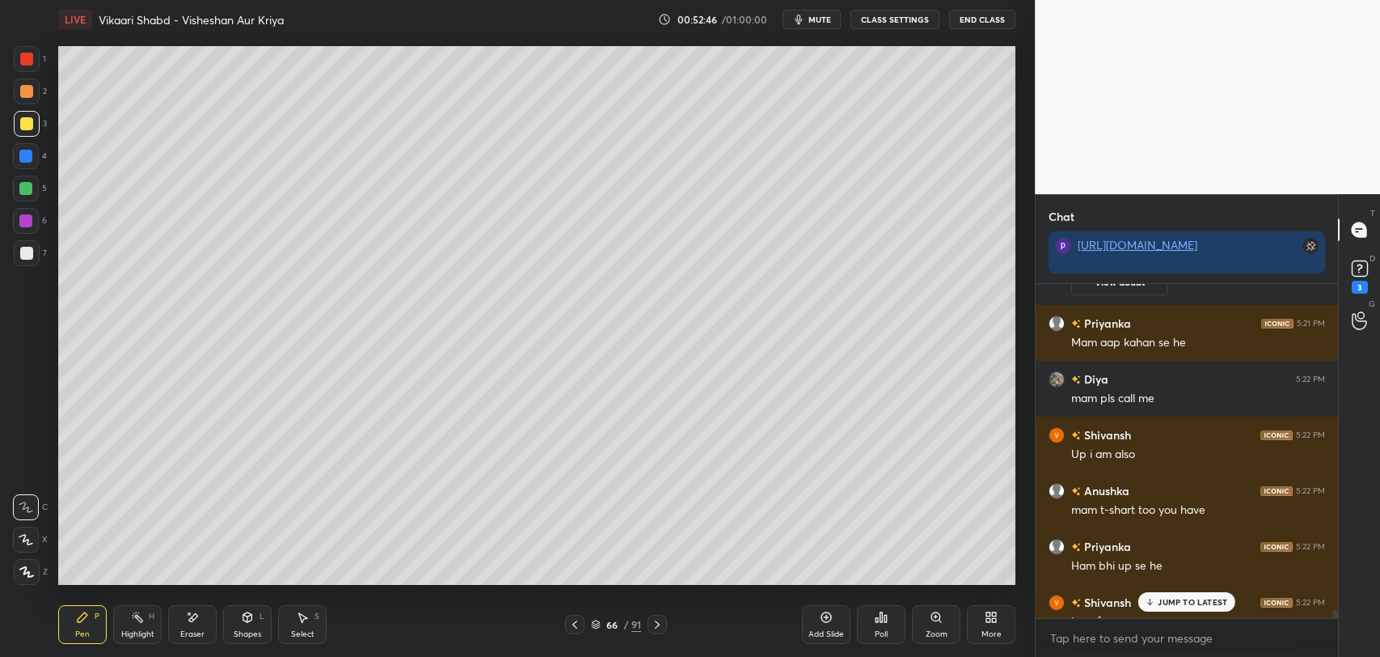
click at [1174, 606] on p "JUMP TO LATEST" at bounding box center [1193, 602] width 70 height 10
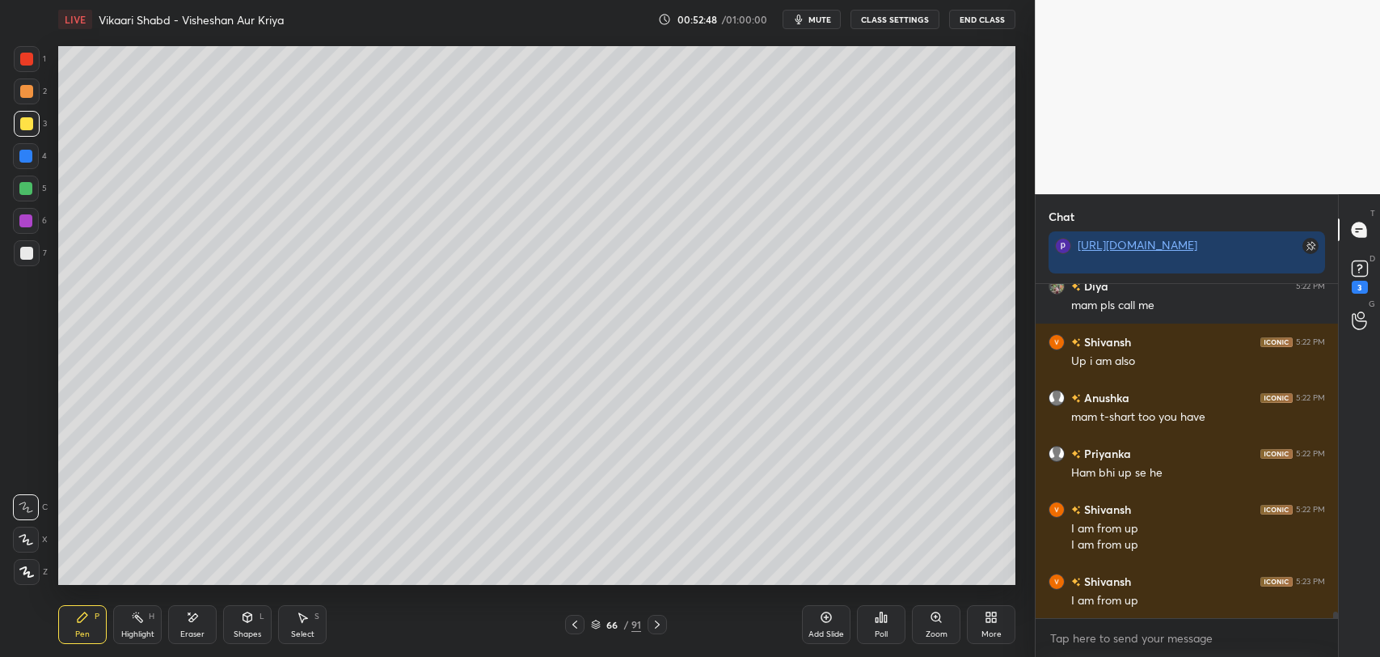
scroll to position [17518, 0]
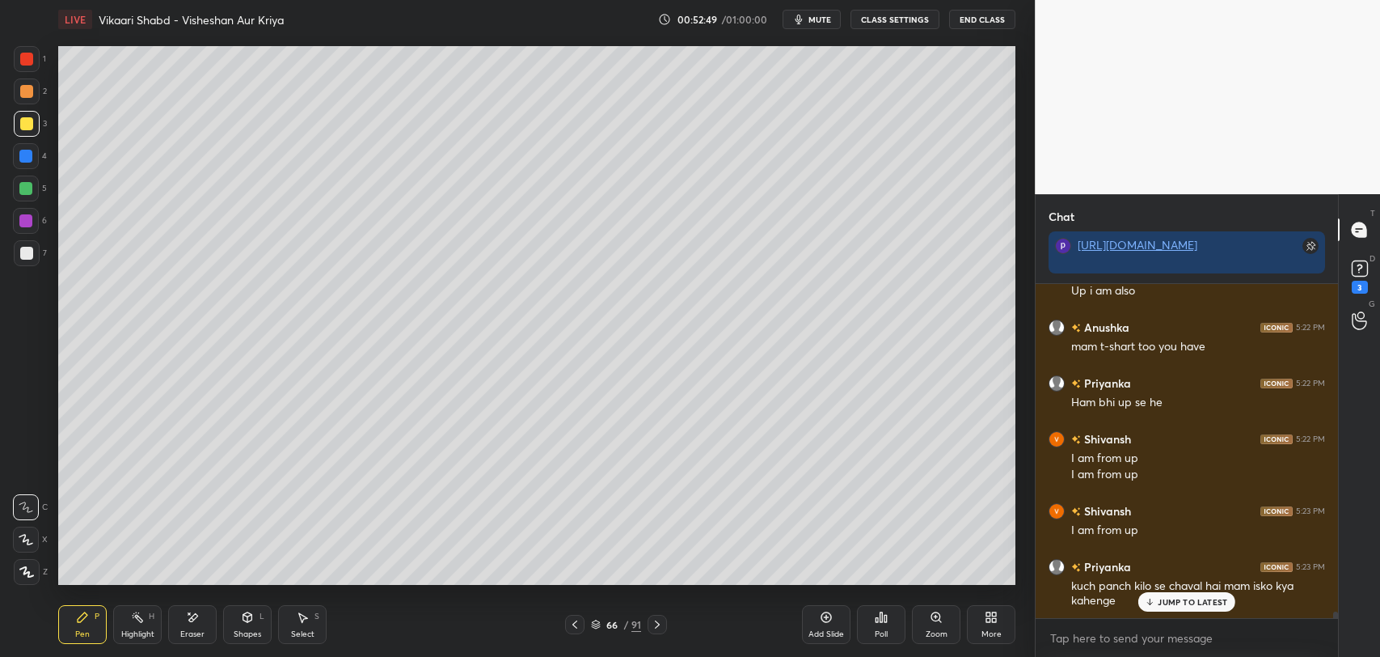
click at [578, 623] on icon at bounding box center [574, 624] width 13 height 13
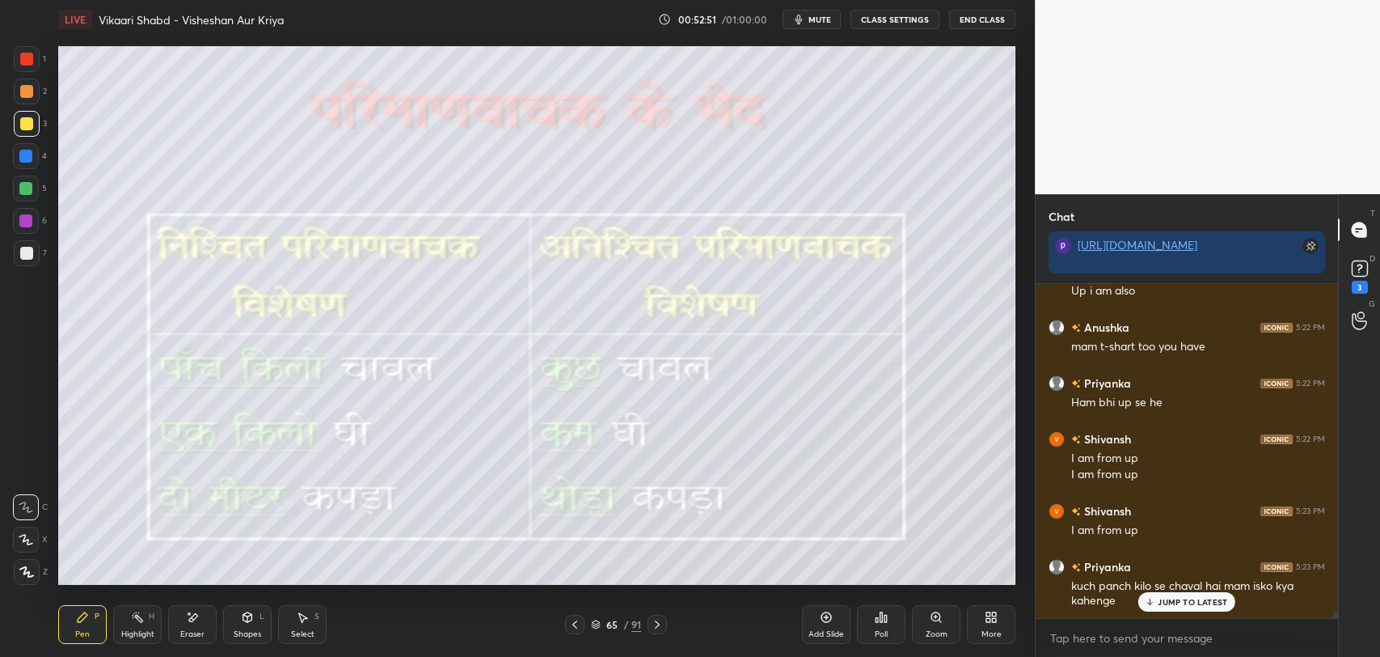
click at [1203, 600] on p "JUMP TO LATEST" at bounding box center [1193, 602] width 70 height 10
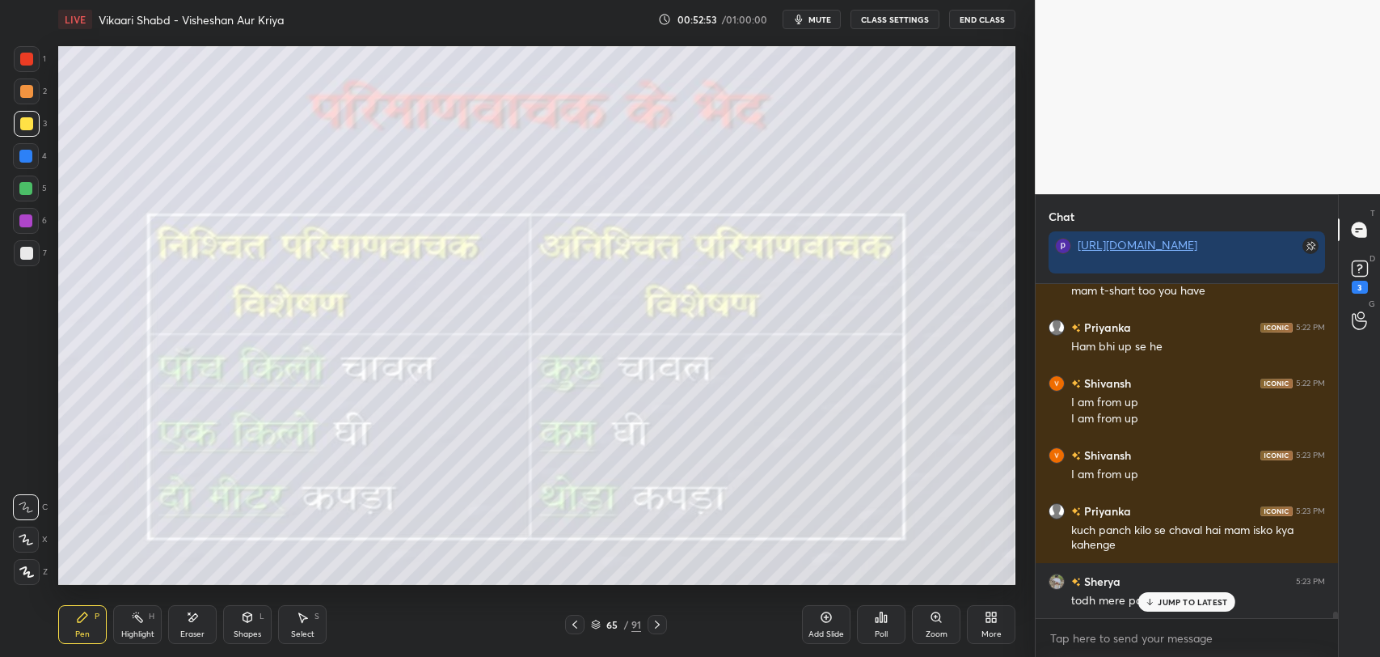
click at [1155, 603] on icon at bounding box center [1150, 602] width 11 height 10
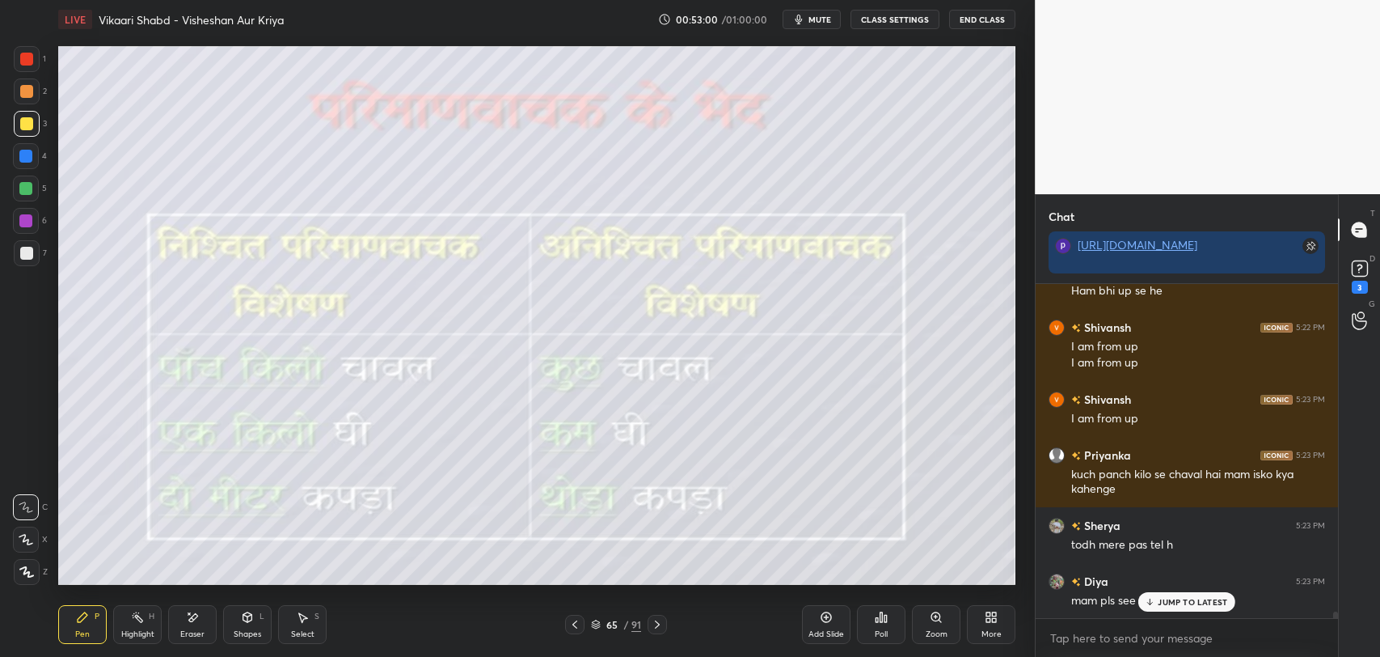
click at [1164, 610] on div "JUMP TO LATEST" at bounding box center [1186, 601] width 97 height 19
click at [1353, 270] on rect at bounding box center [1359, 268] width 15 height 15
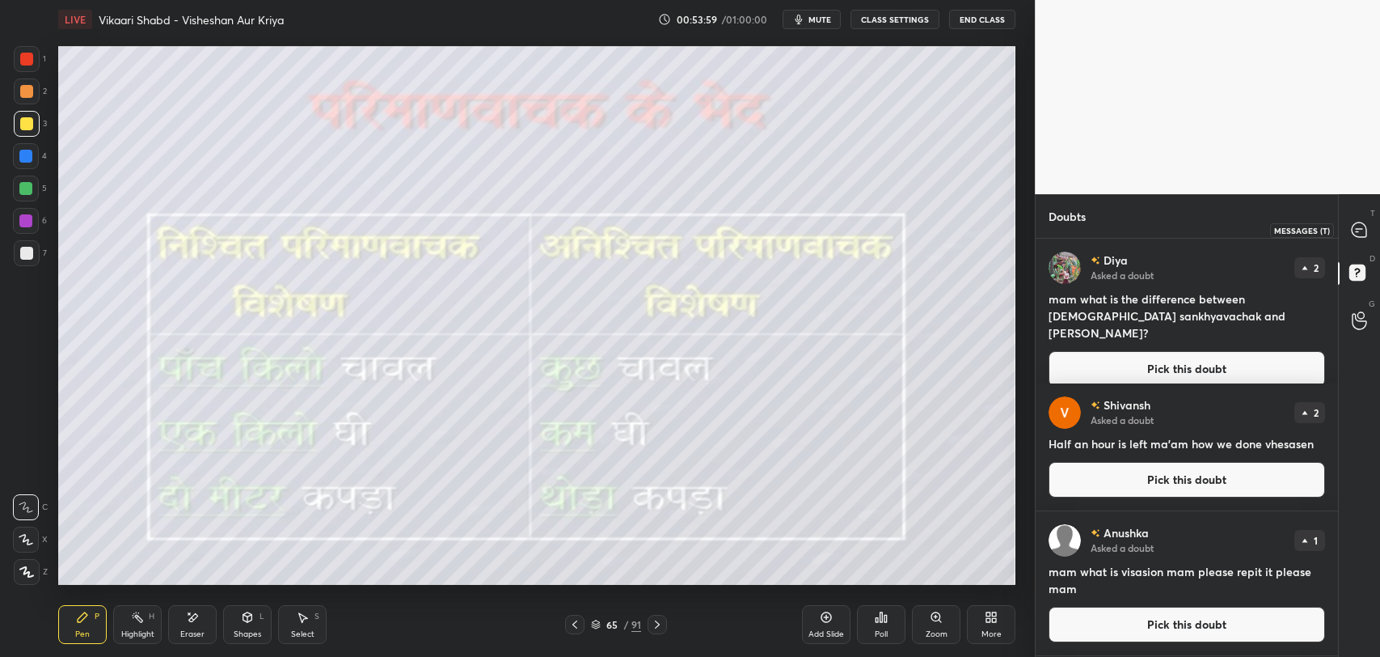
click at [1364, 235] on icon at bounding box center [1359, 229] width 15 height 15
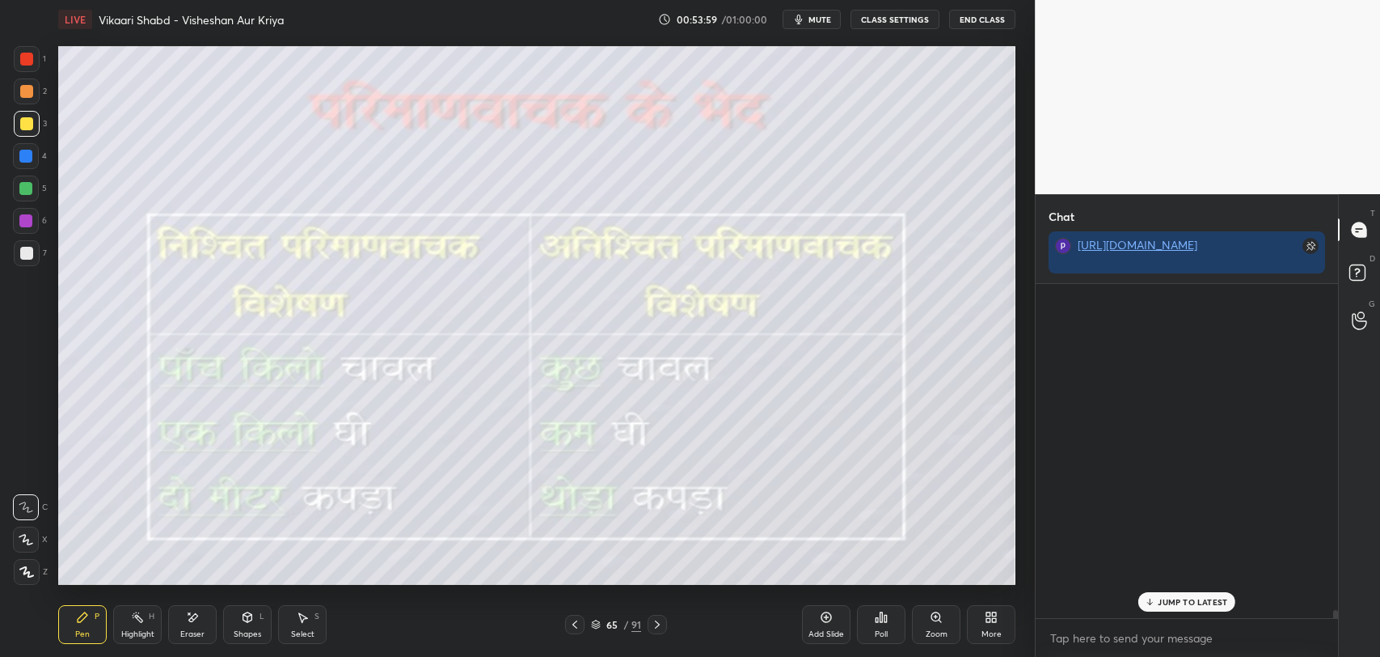
scroll to position [330, 298]
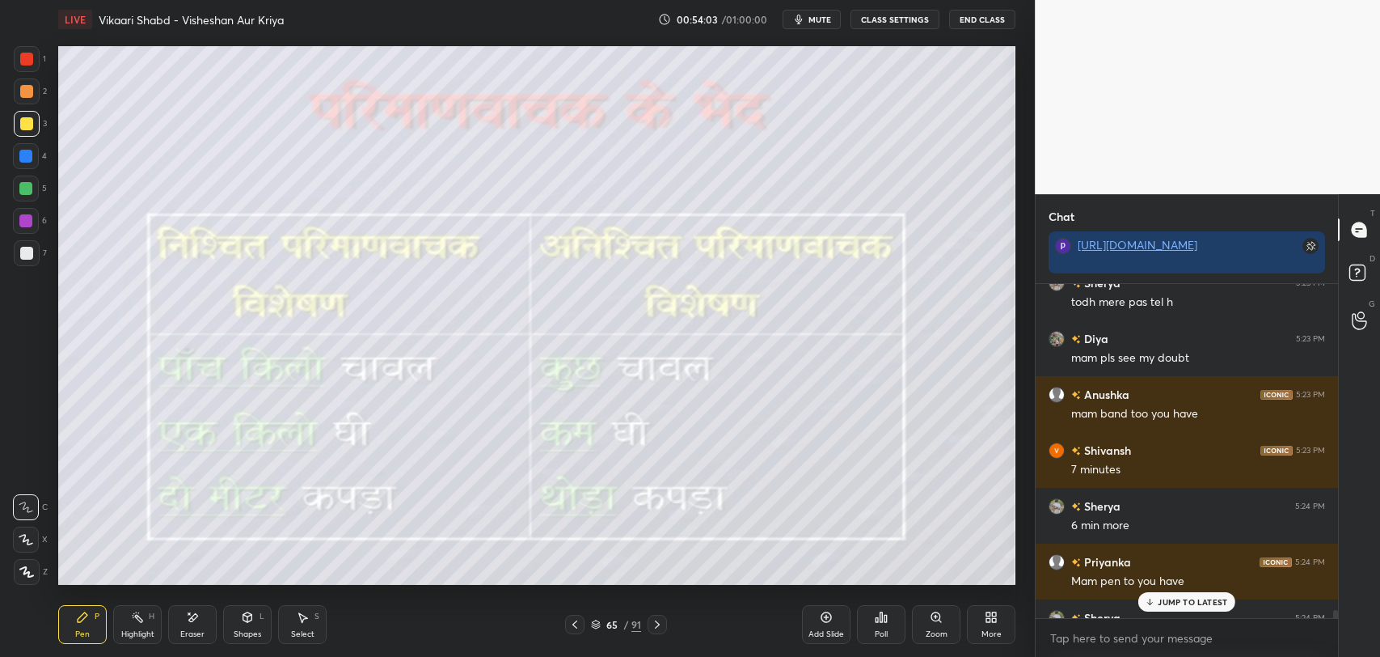
click at [1190, 598] on p "JUMP TO LATEST" at bounding box center [1193, 602] width 70 height 10
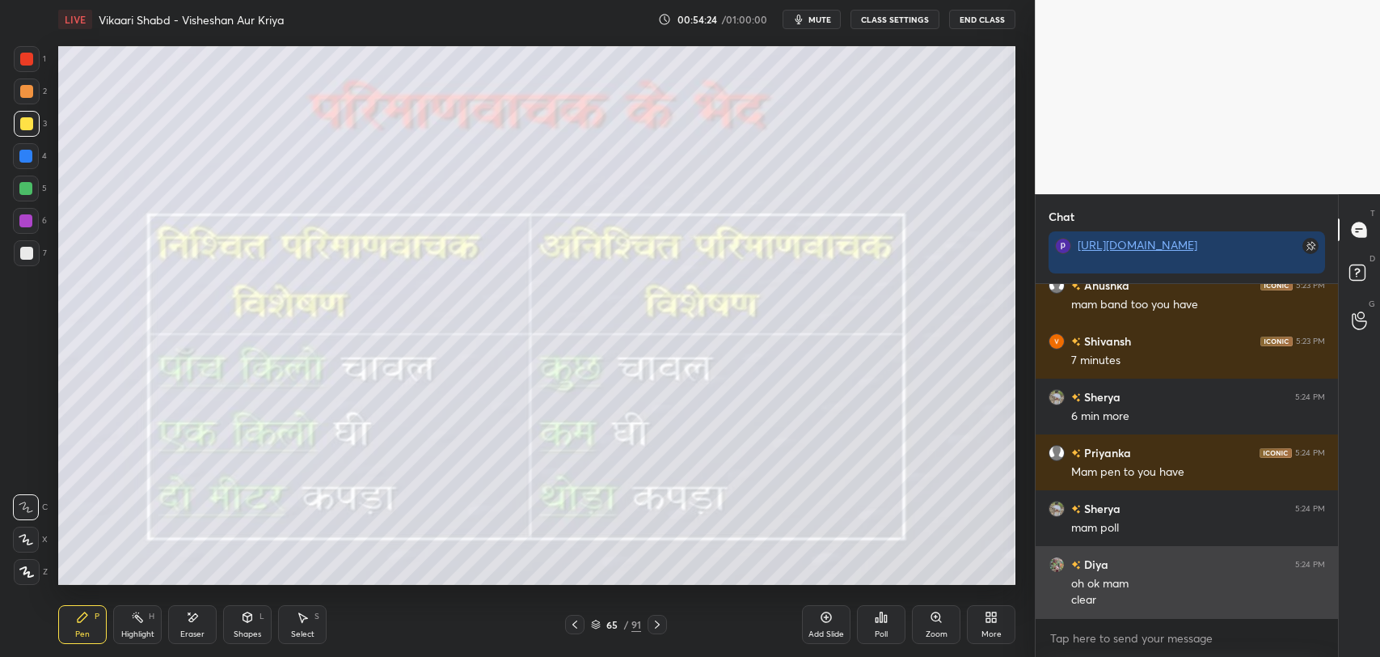
scroll to position [18036, 0]
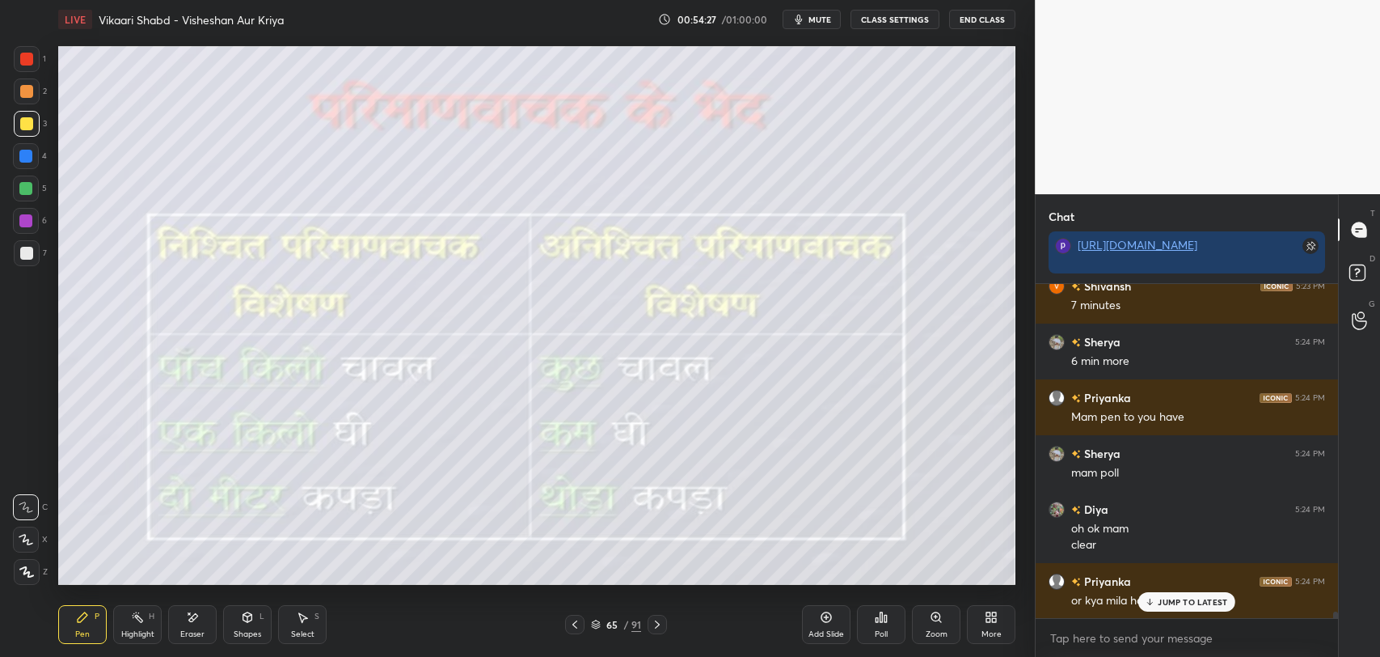
click at [1158, 597] on p "JUMP TO LATEST" at bounding box center [1193, 602] width 70 height 10
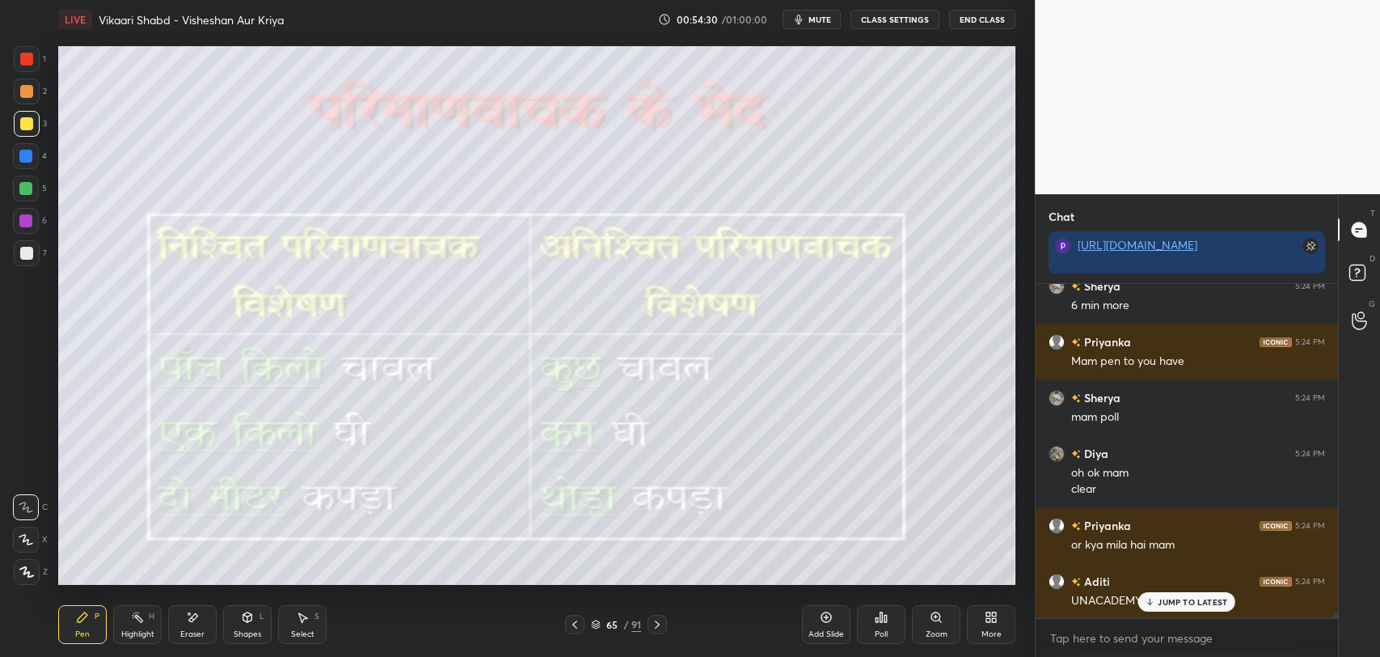
click at [1179, 593] on div "JUMP TO LATEST" at bounding box center [1186, 601] width 97 height 19
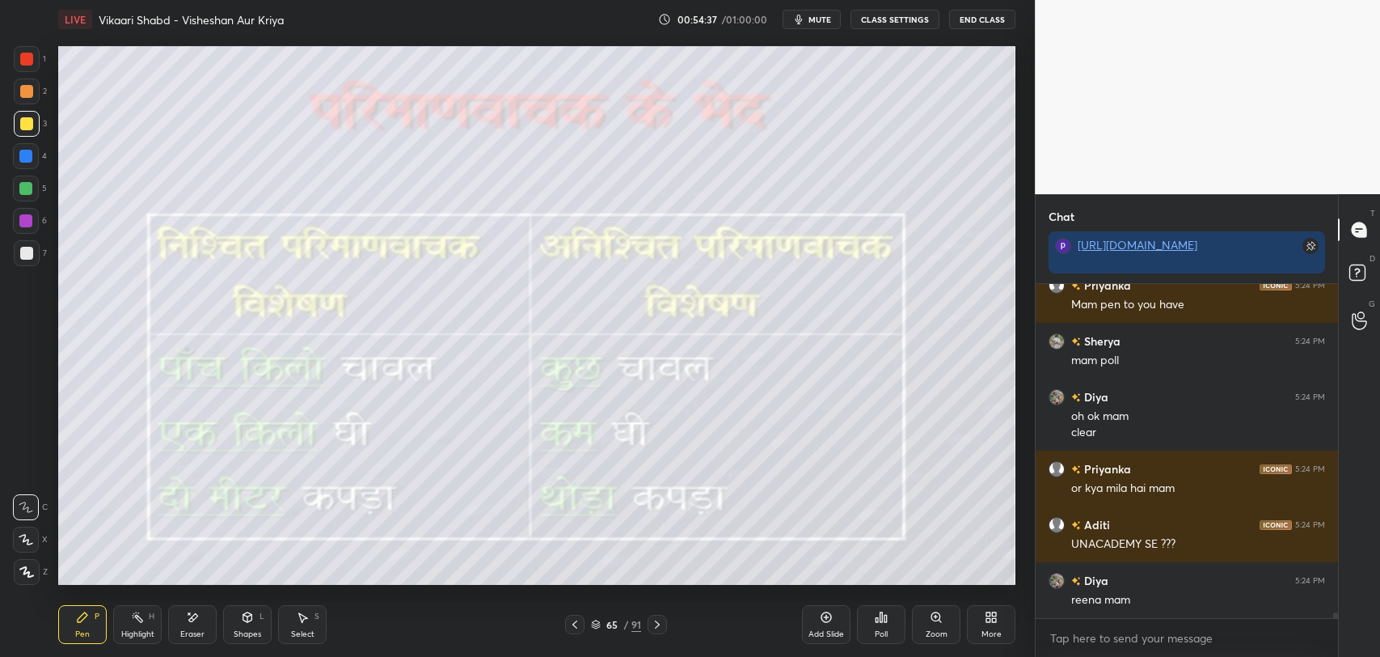
scroll to position [18204, 0]
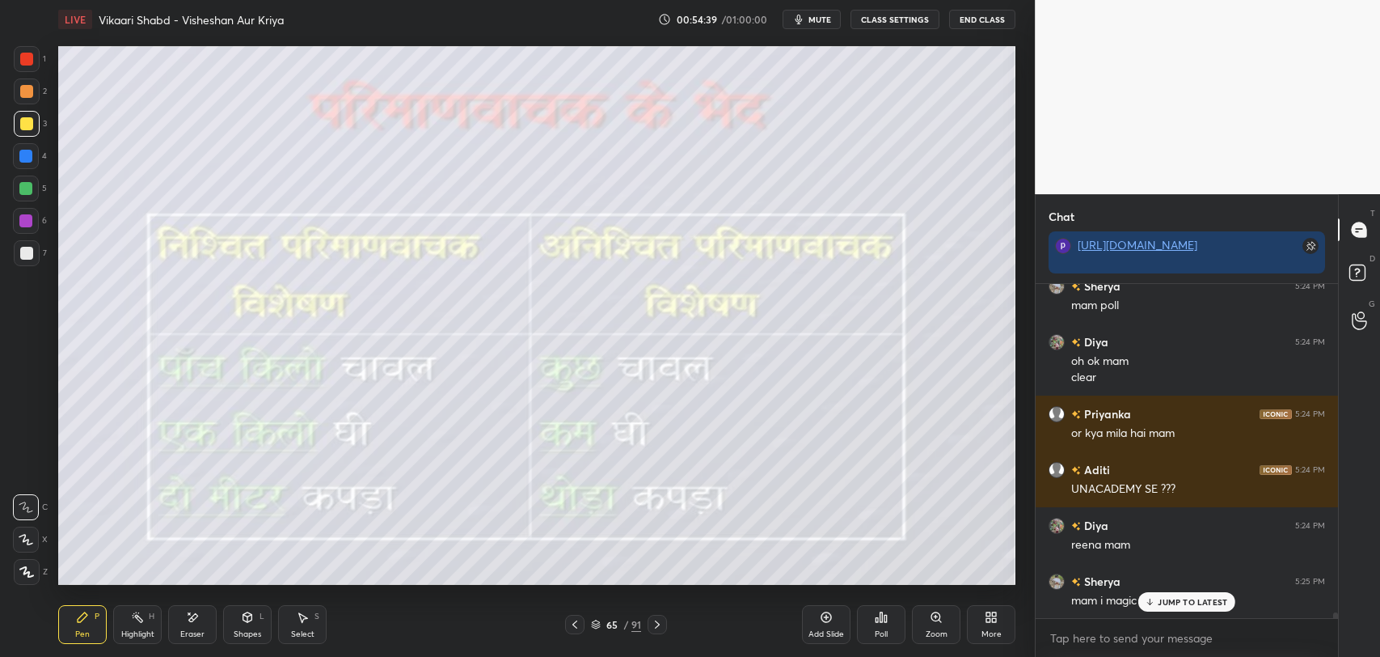
click at [1179, 608] on div "JUMP TO LATEST" at bounding box center [1186, 601] width 97 height 19
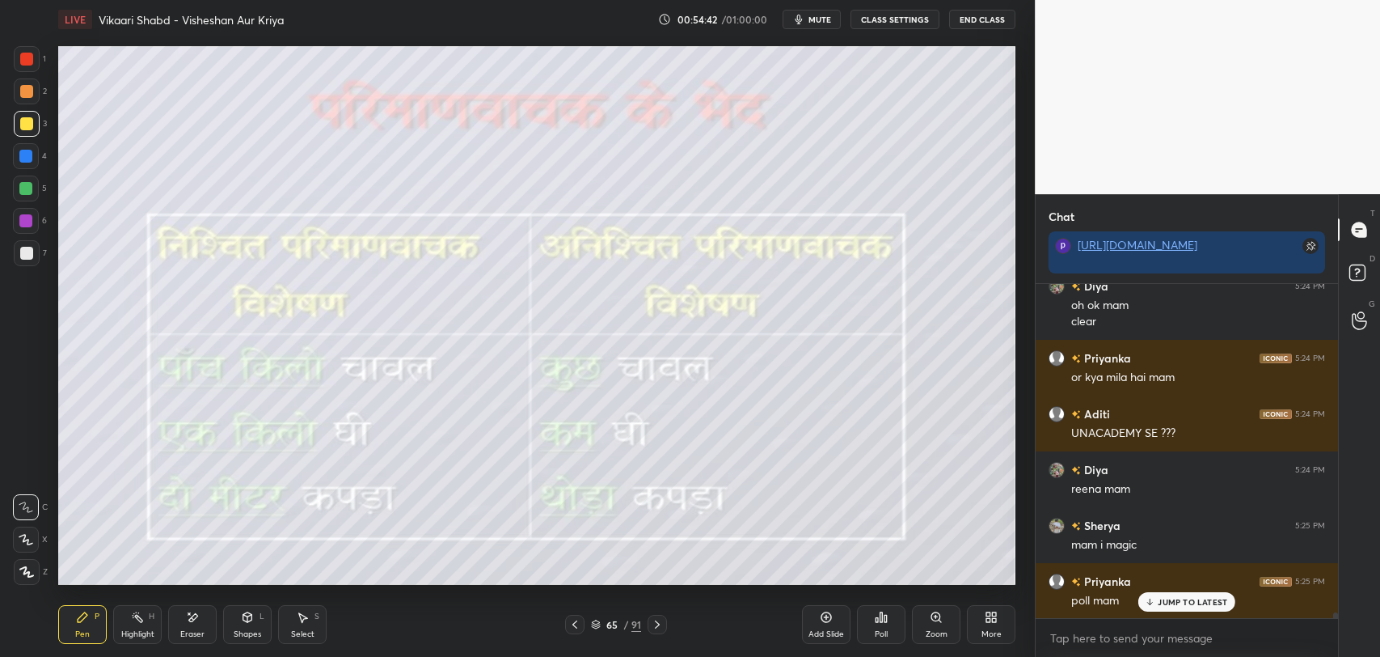
click at [607, 626] on div "65" at bounding box center [612, 624] width 16 height 10
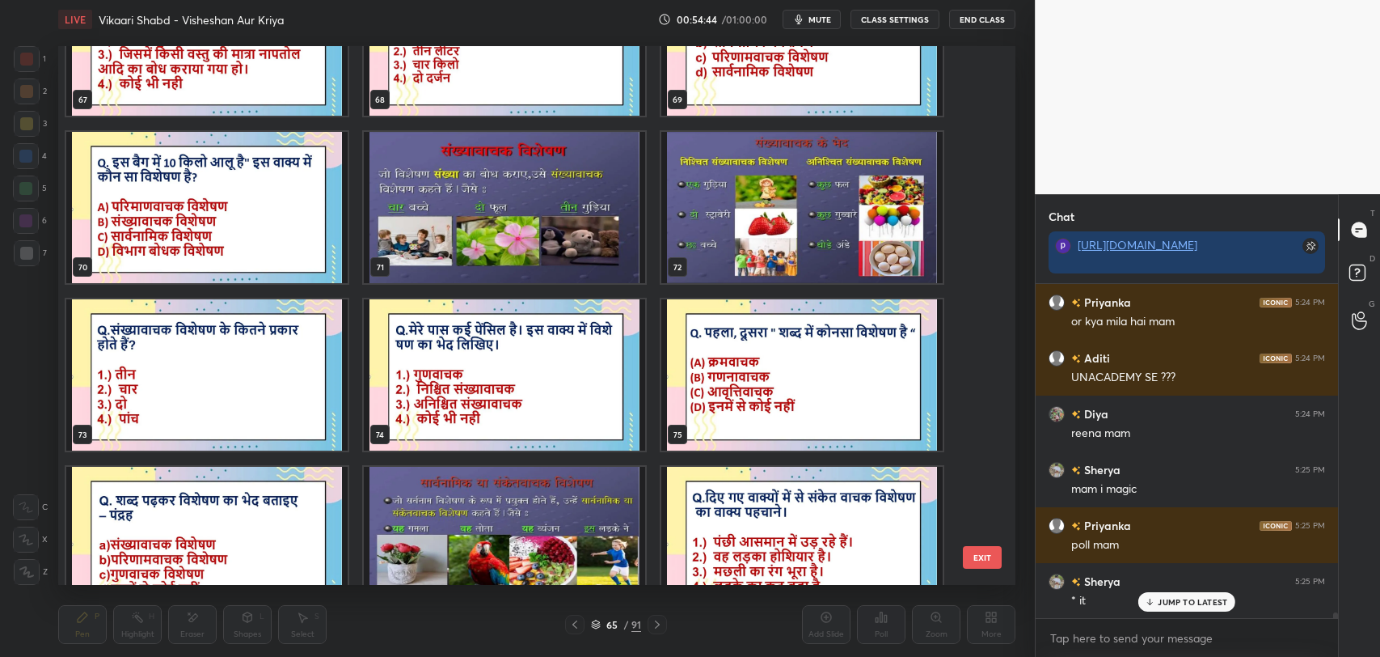
scroll to position [18371, 0]
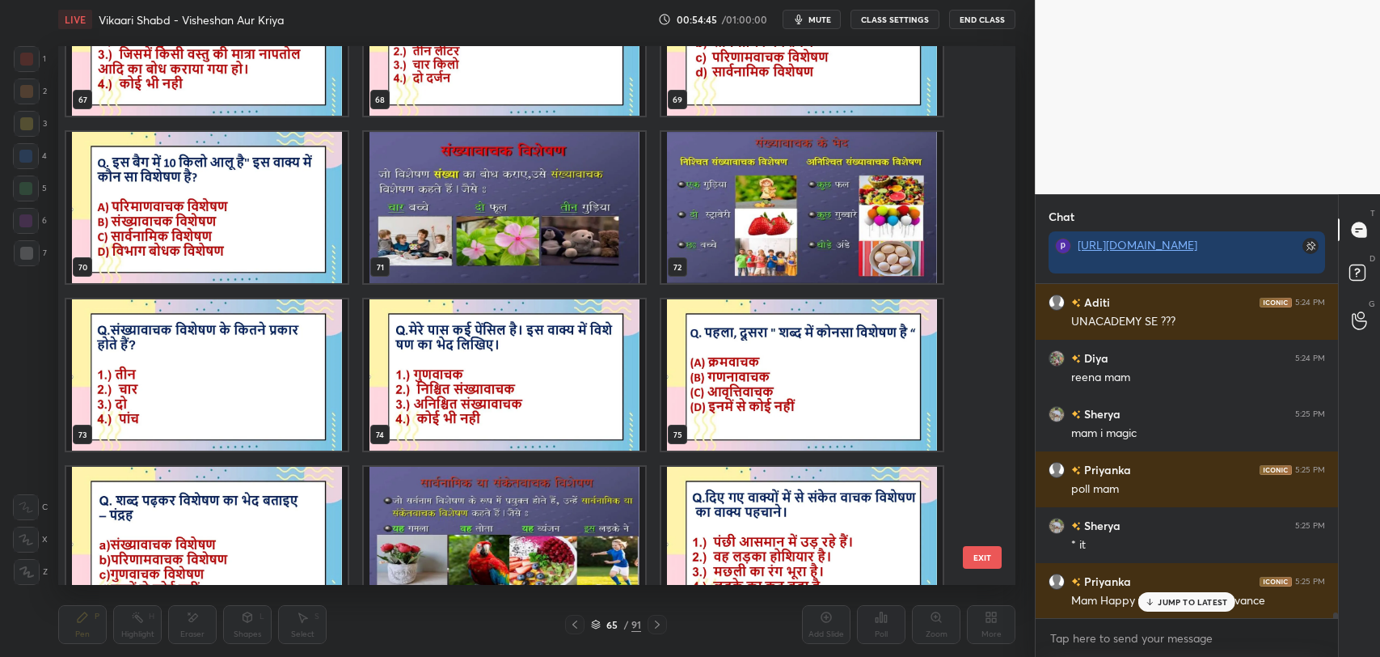
click at [496, 220] on img "grid" at bounding box center [504, 207] width 281 height 151
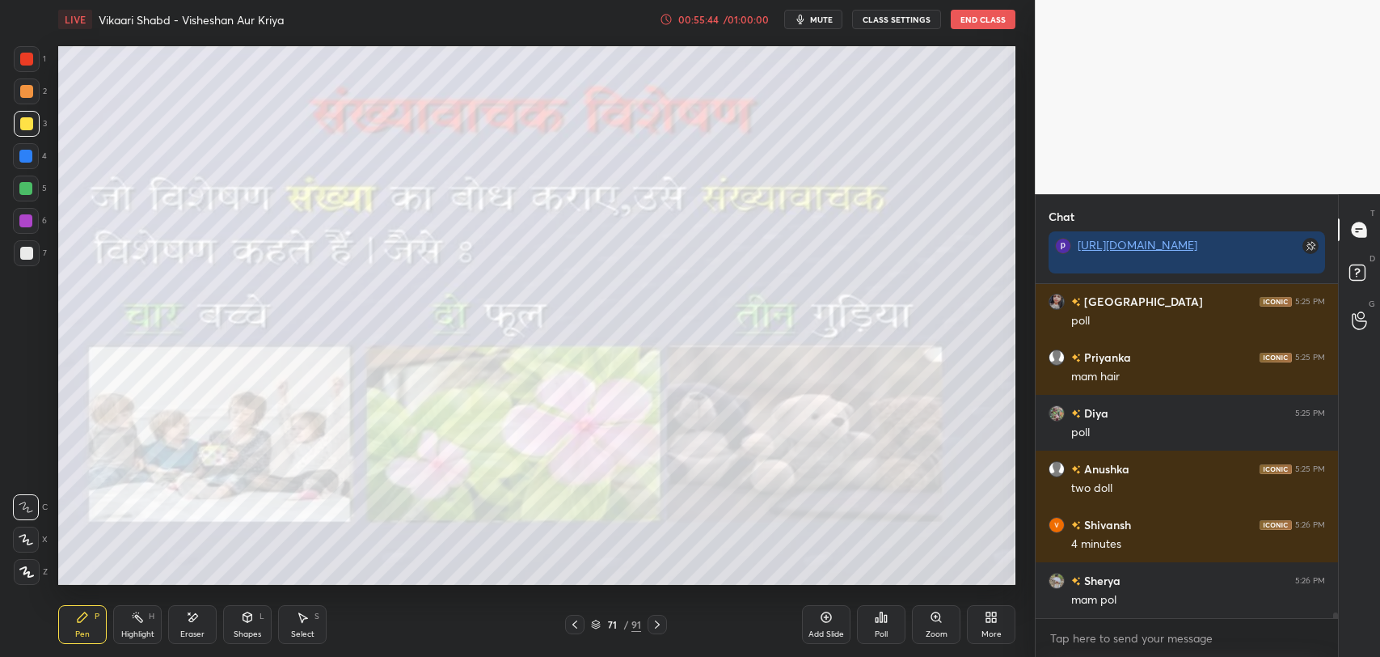
scroll to position [19193, 0]
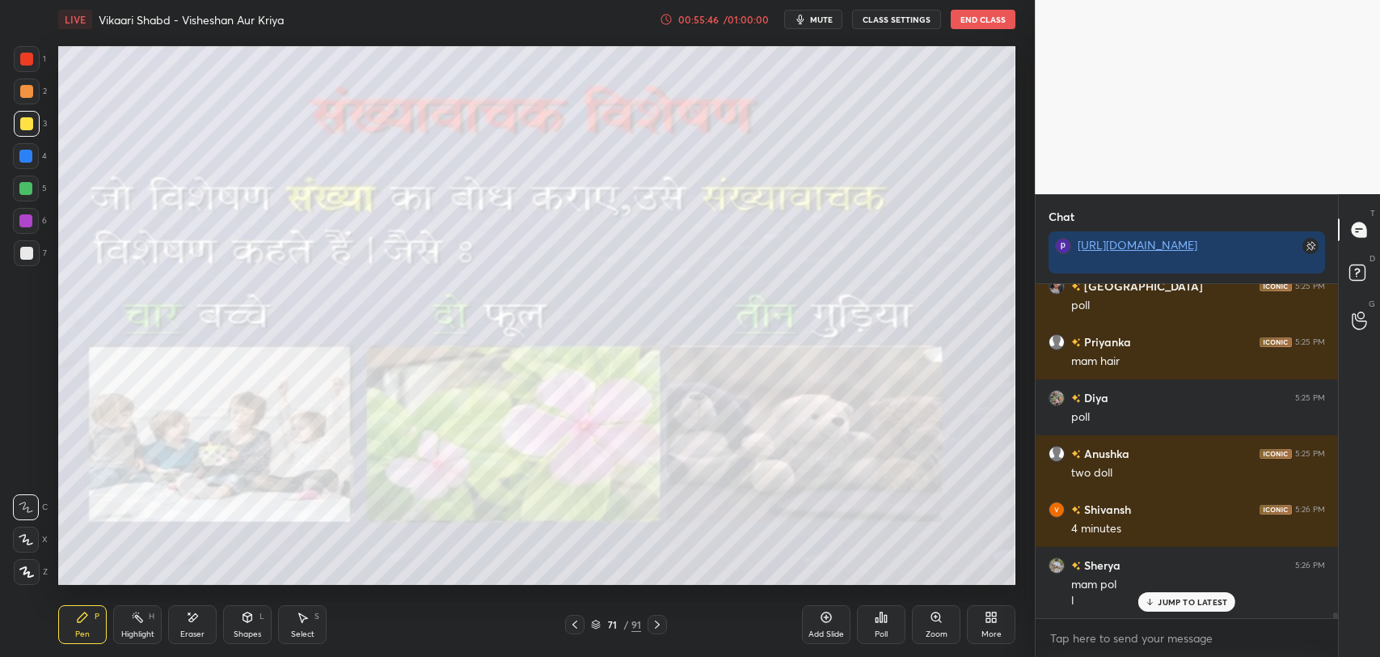
click at [1184, 608] on div "JUMP TO LATEST" at bounding box center [1186, 601] width 97 height 19
click at [632, 625] on div "91" at bounding box center [636, 624] width 10 height 15
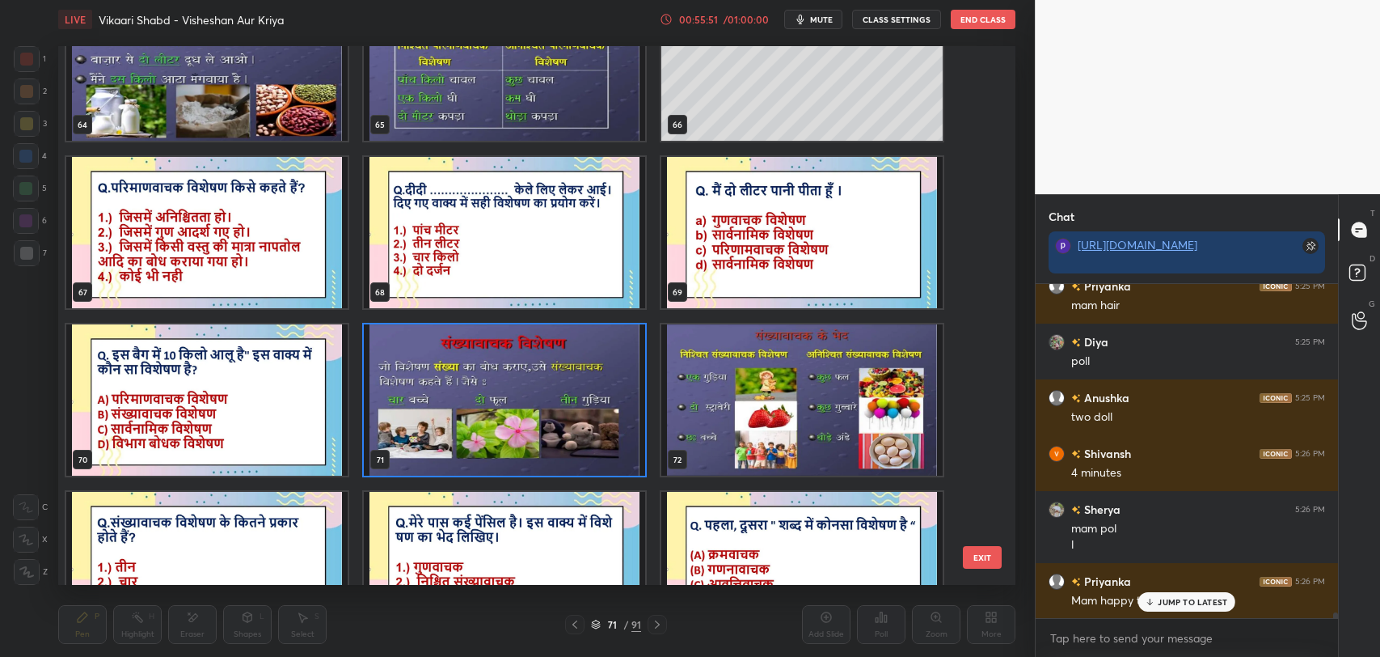
scroll to position [3568, 0]
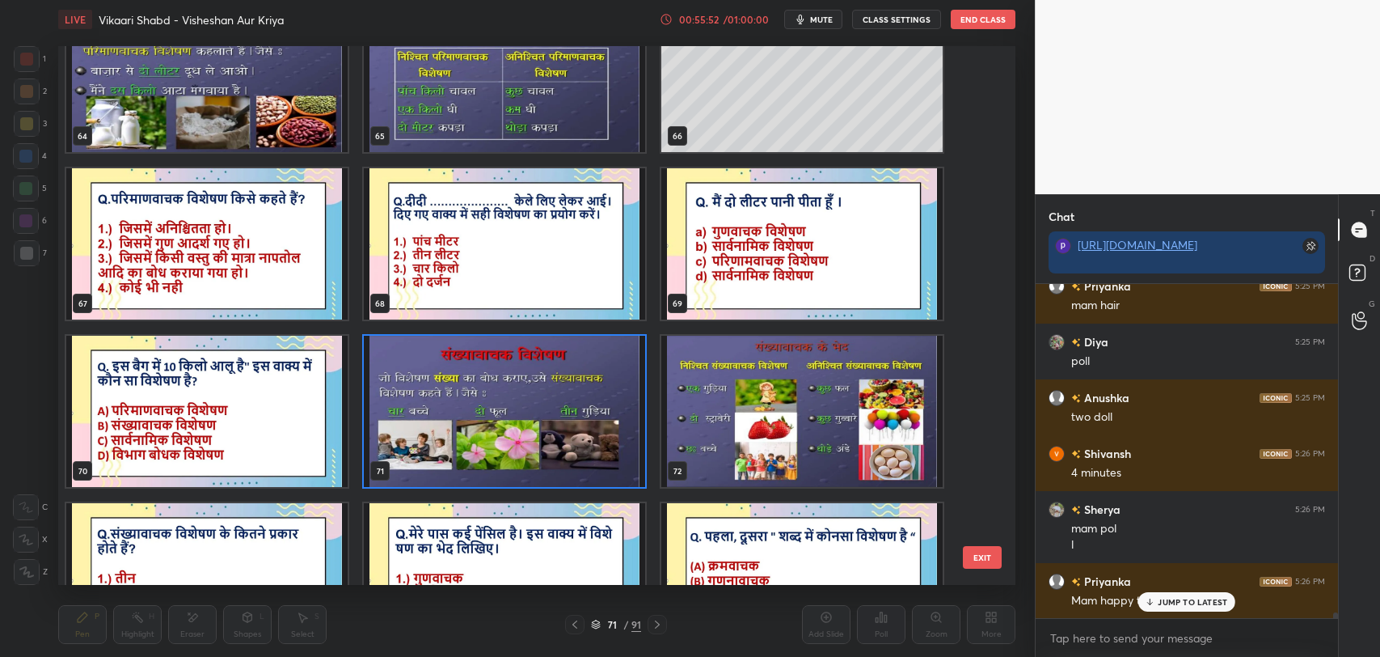
click at [737, 386] on img "grid" at bounding box center [801, 411] width 281 height 151
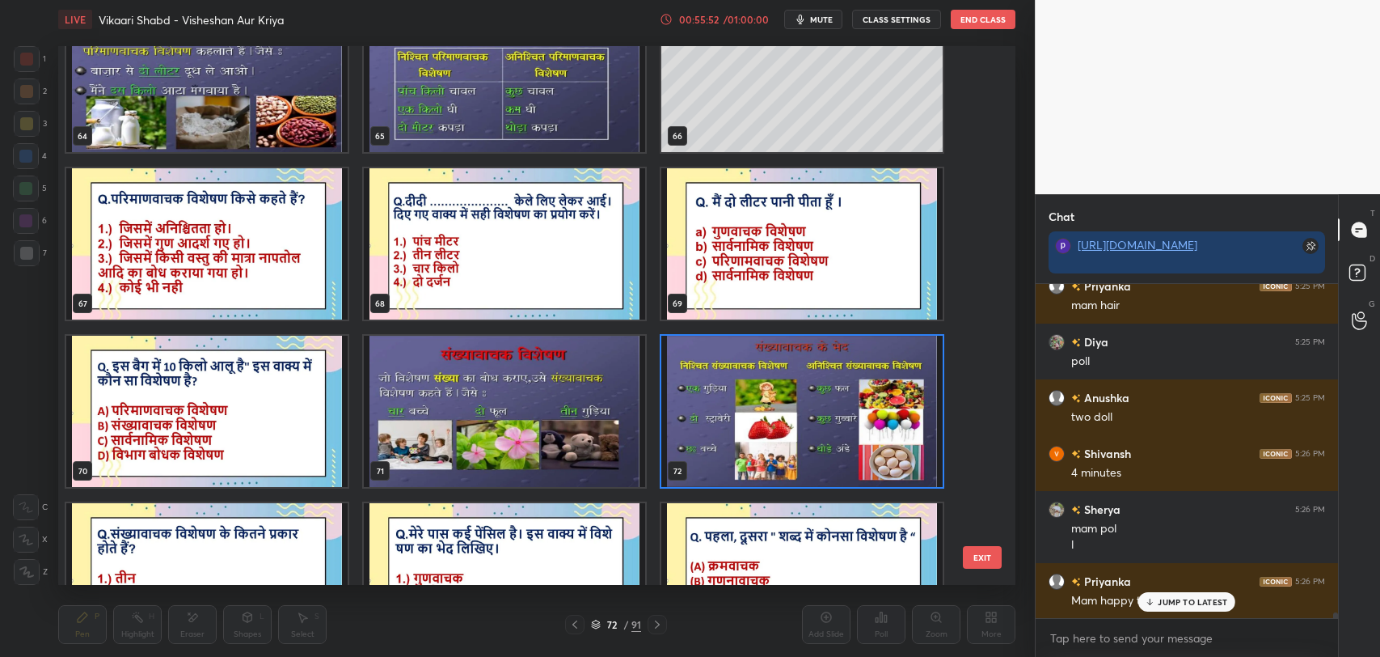
click at [737, 386] on img "grid" at bounding box center [801, 411] width 281 height 151
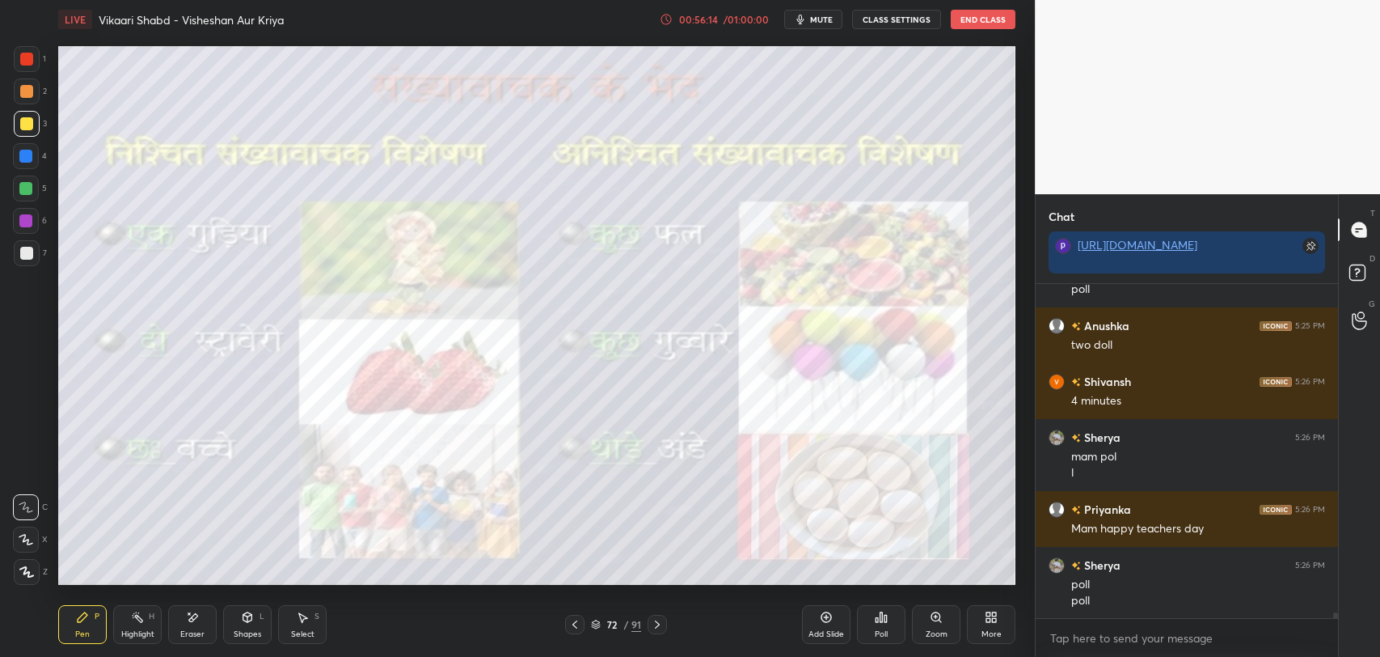
scroll to position [19378, 0]
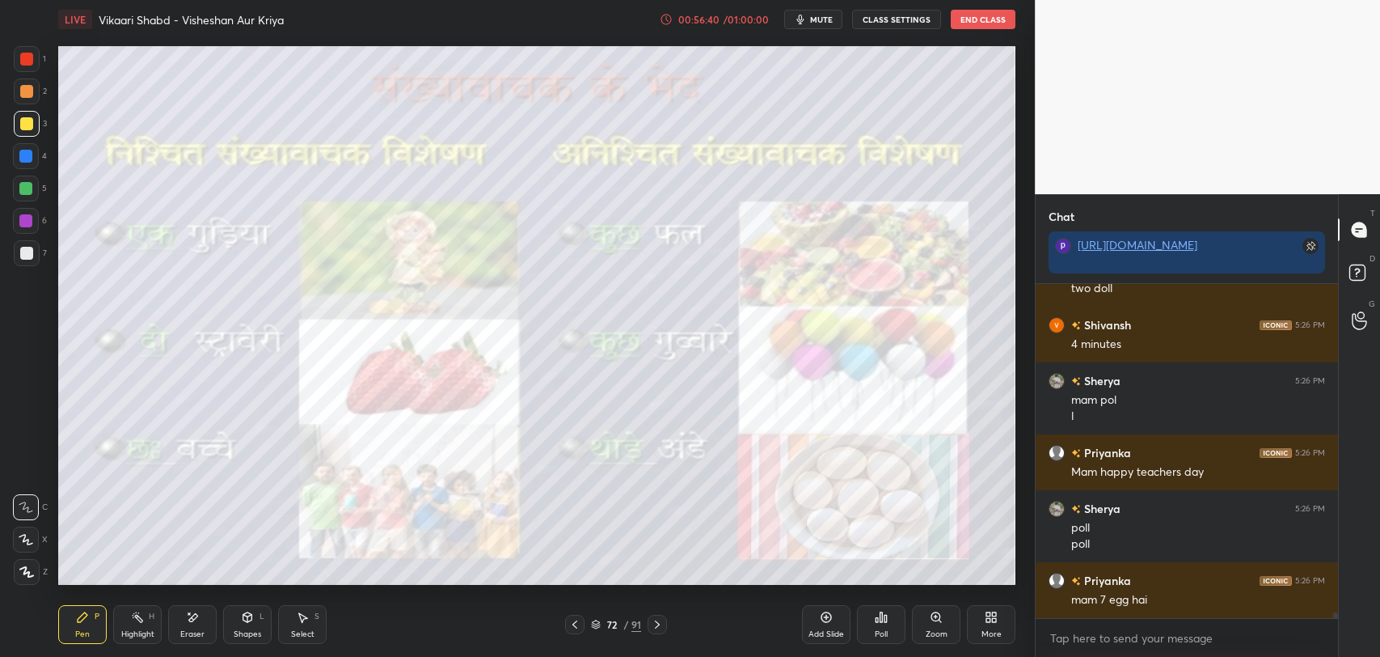
click at [630, 624] on div "72 / 91" at bounding box center [616, 624] width 50 height 15
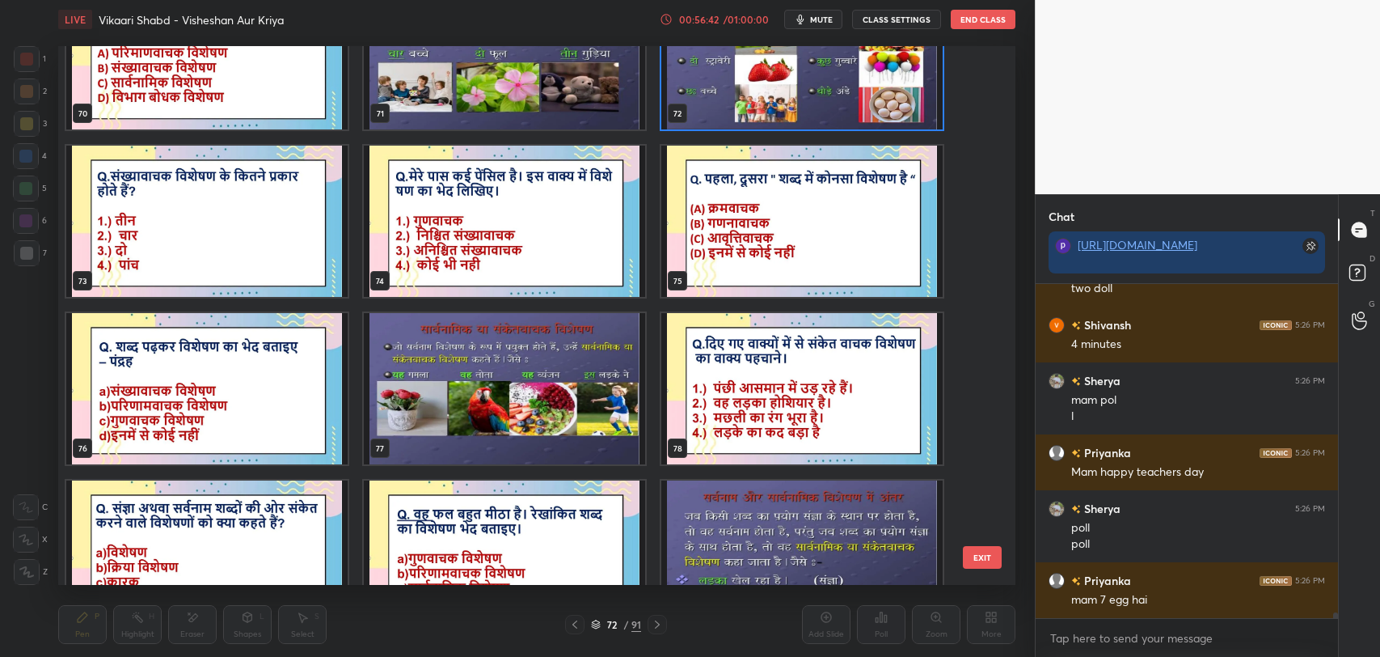
scroll to position [3927, 0]
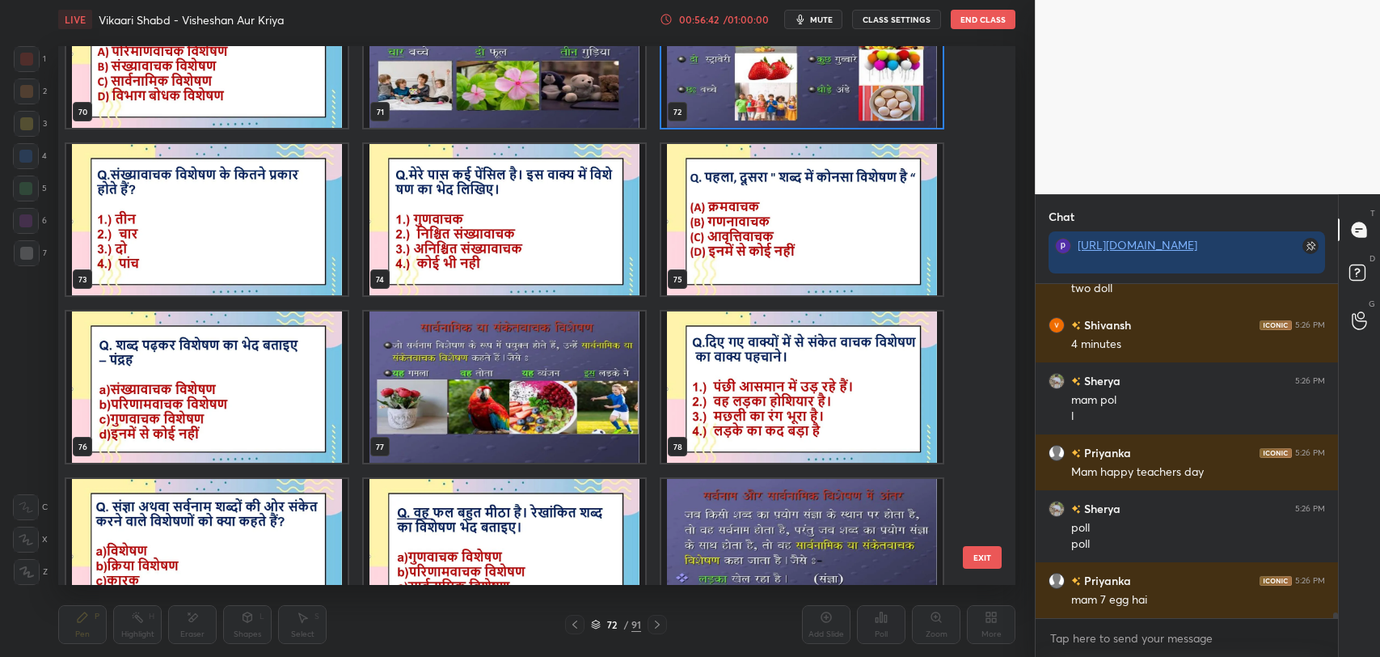
click at [485, 403] on img "grid" at bounding box center [504, 386] width 281 height 151
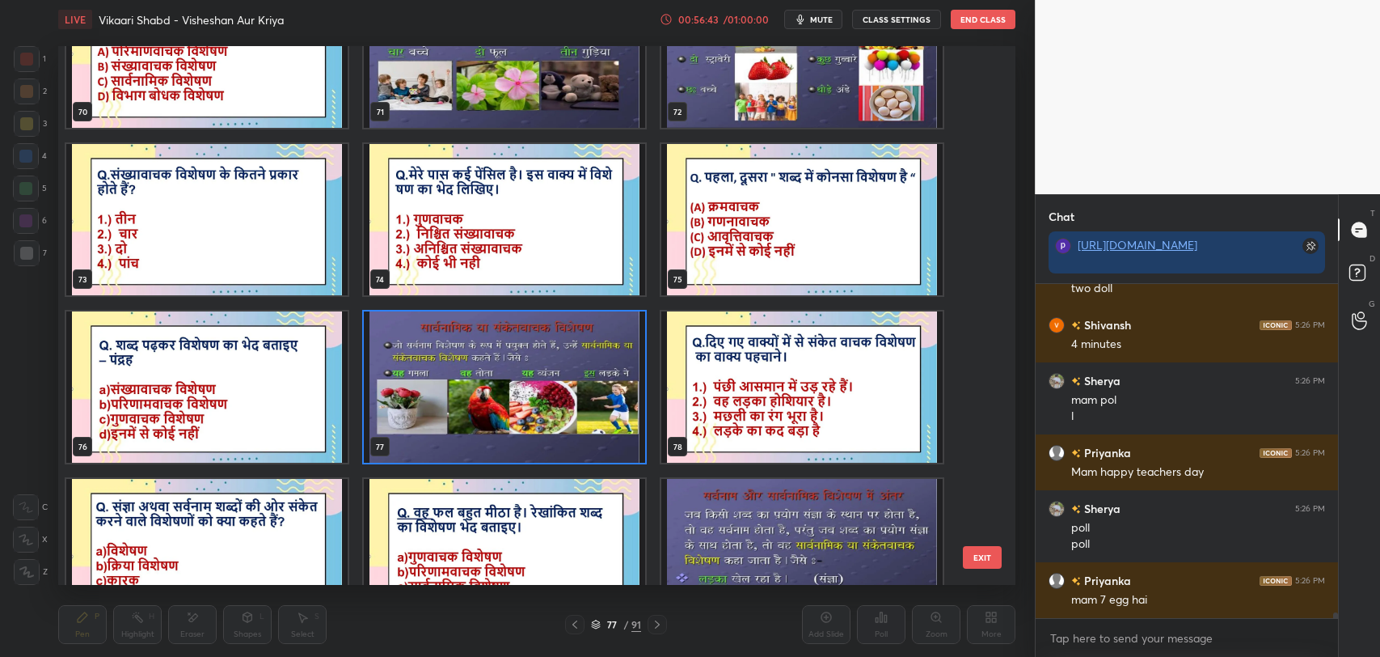
click at [485, 403] on img "grid" at bounding box center [504, 386] width 281 height 151
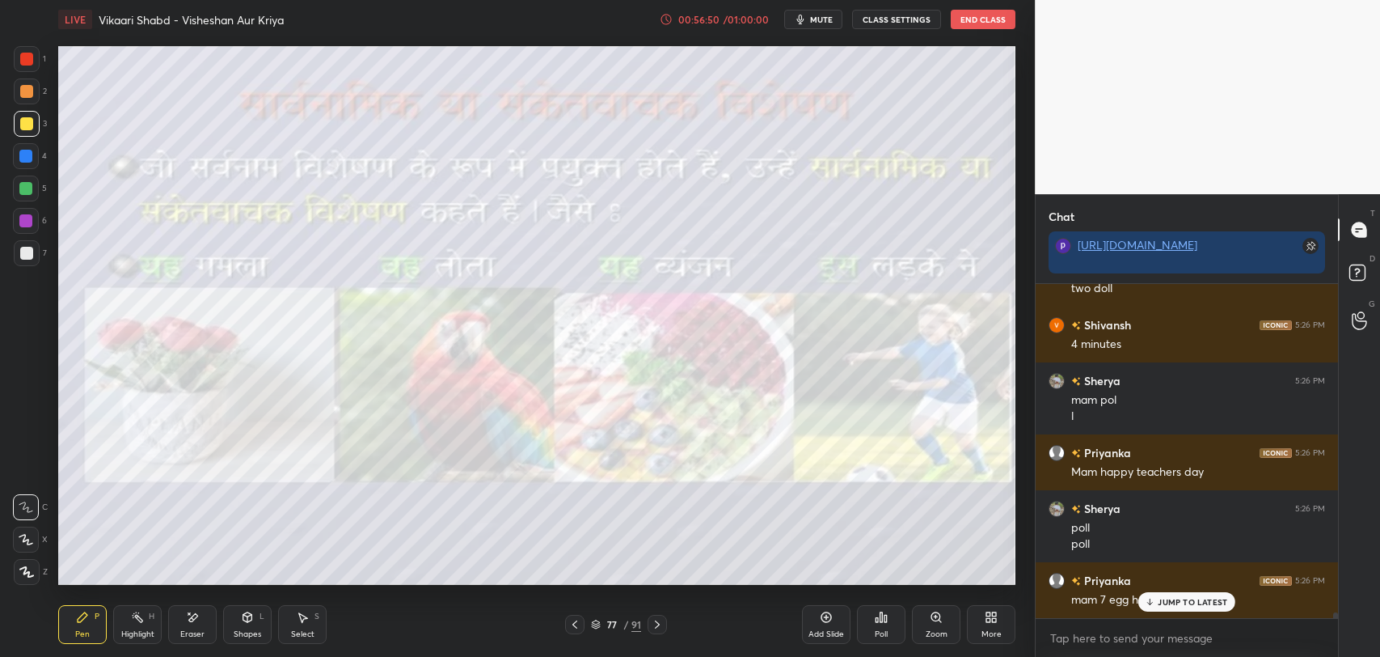
scroll to position [19433, 0]
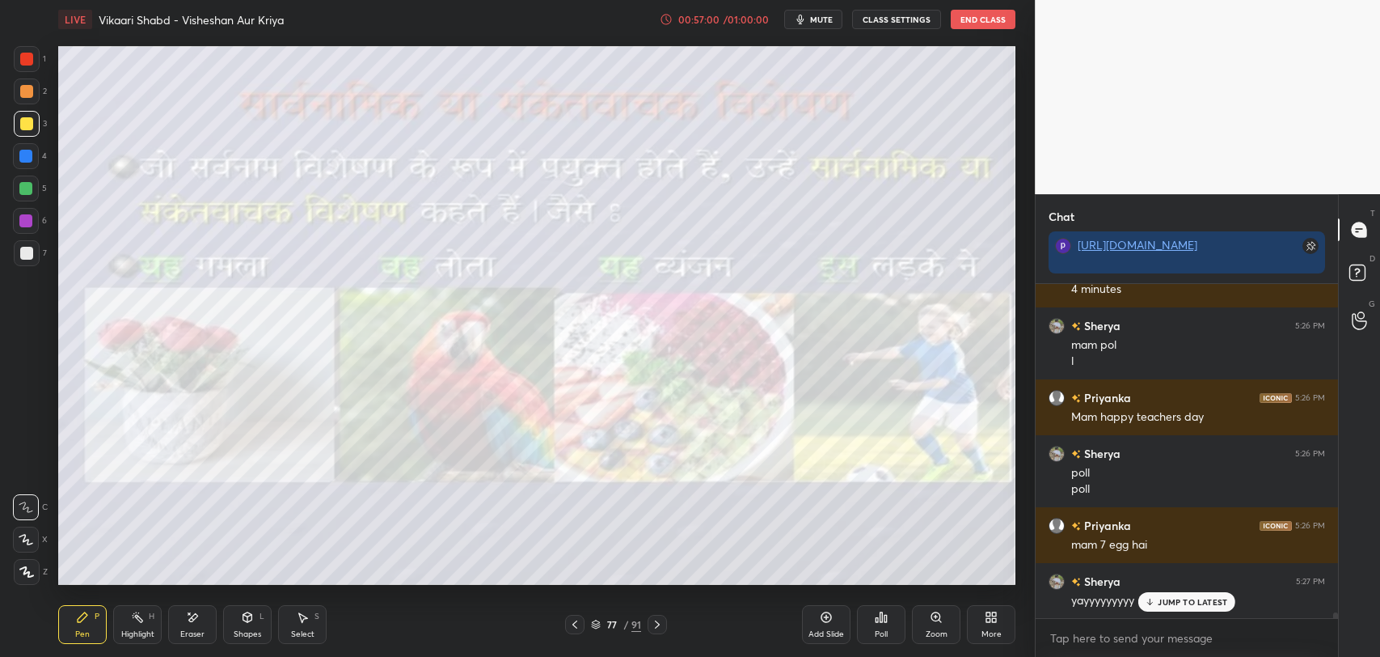
click at [818, 624] on div "Add Slide" at bounding box center [826, 624] width 49 height 39
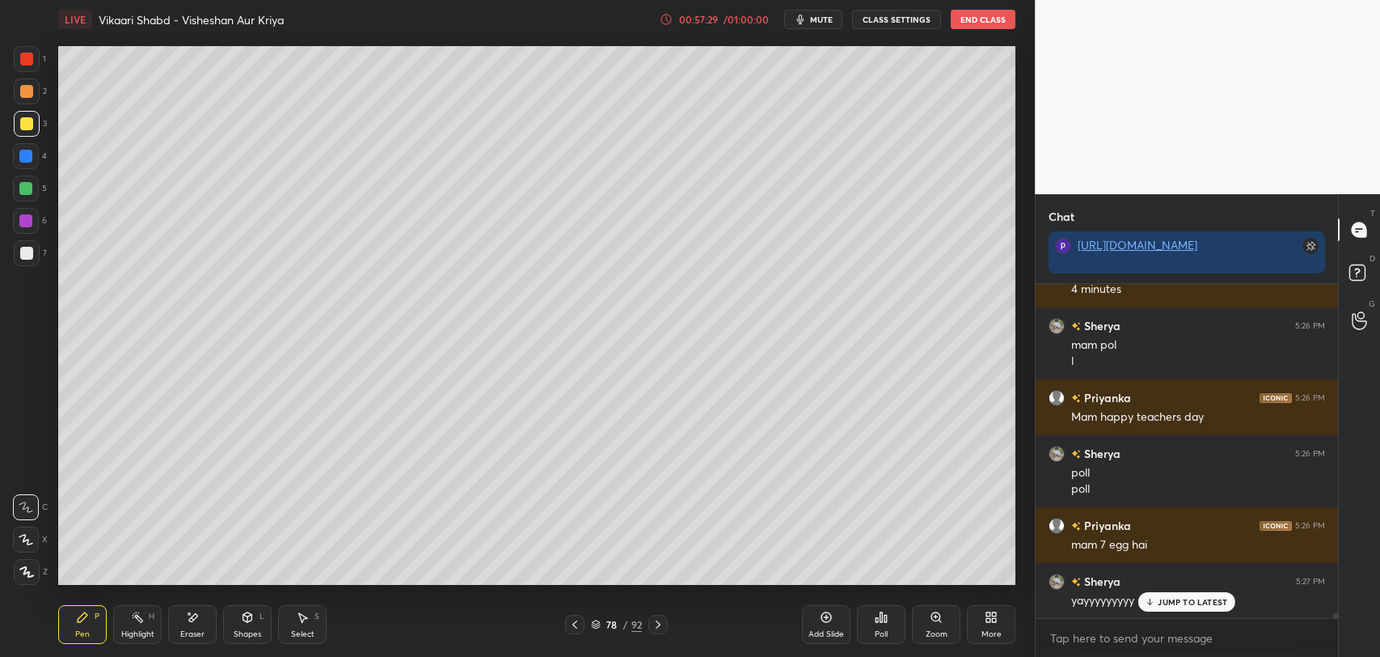
click at [25, 189] on div at bounding box center [25, 188] width 13 height 13
click at [188, 619] on icon at bounding box center [192, 617] width 13 height 14
click at [72, 633] on div "Pen P" at bounding box center [82, 624] width 49 height 39
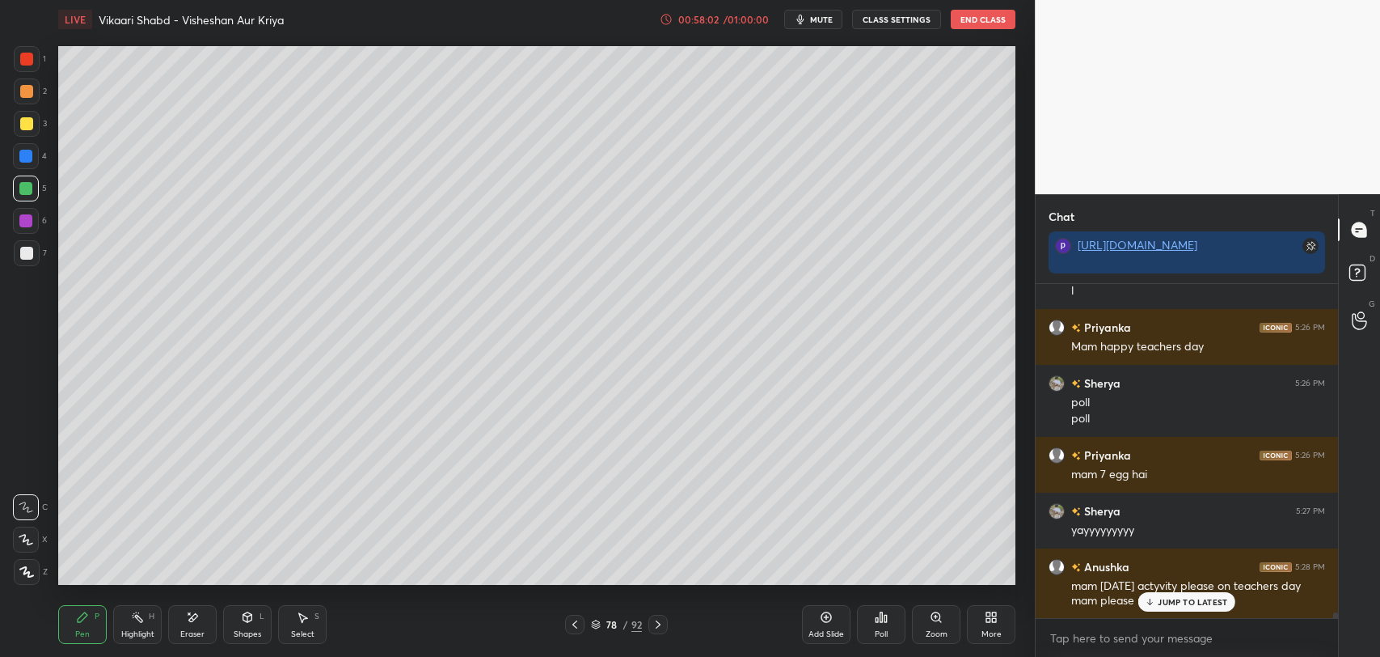
click at [1183, 597] on p "JUMP TO LATEST" at bounding box center [1193, 602] width 70 height 10
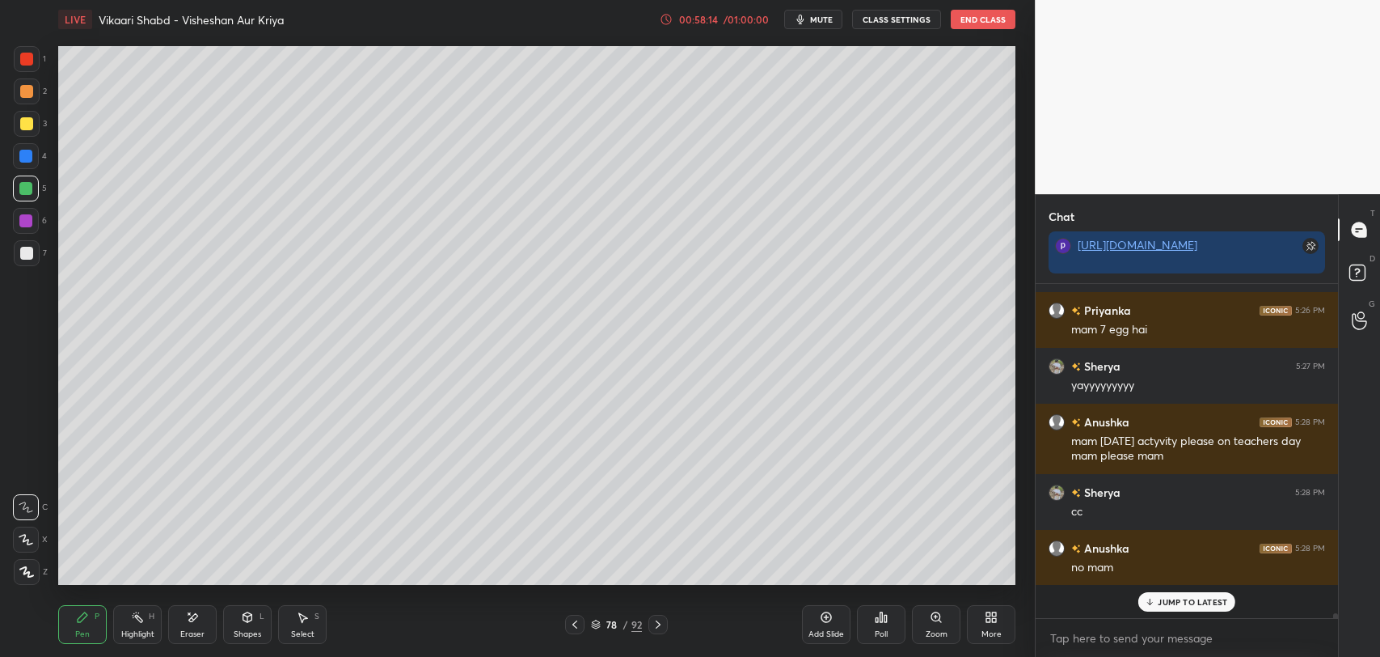
scroll to position [19614, 0]
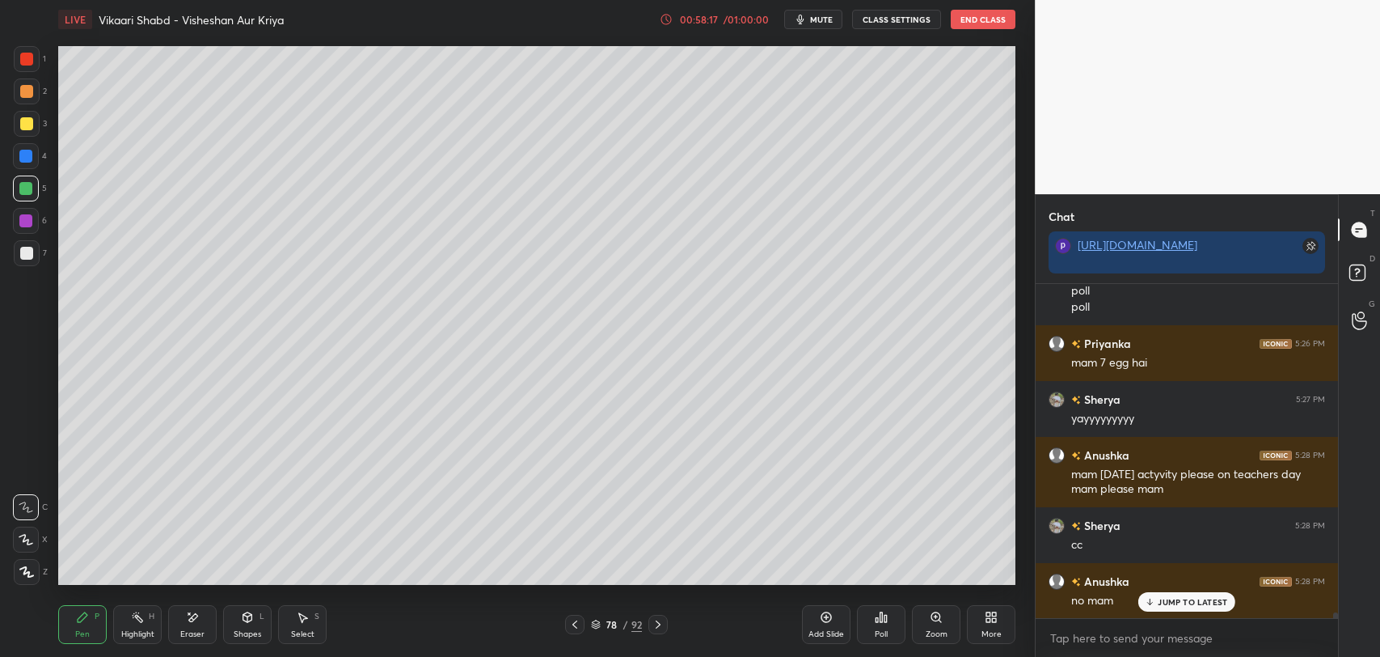
click at [1184, 603] on p "JUMP TO LATEST" at bounding box center [1193, 602] width 70 height 10
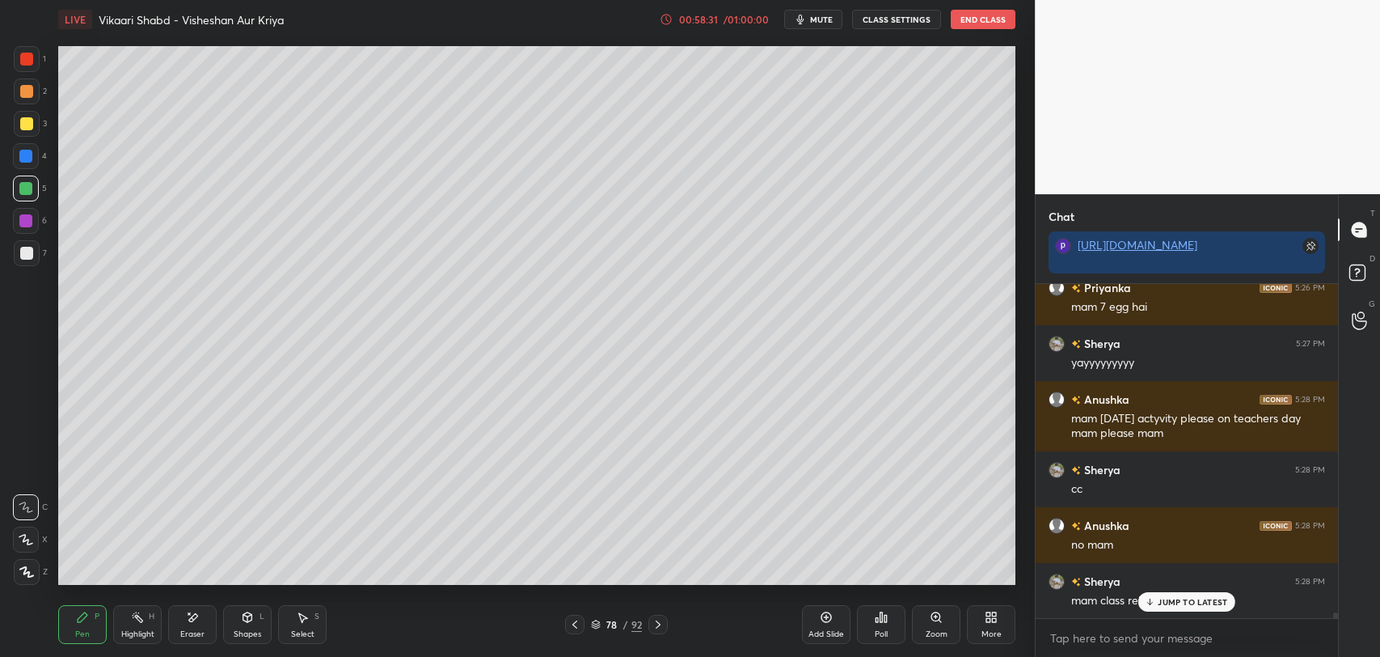
click at [1170, 600] on p "JUMP TO LATEST" at bounding box center [1193, 602] width 70 height 10
click at [623, 629] on div "78 / 92" at bounding box center [616, 624] width 51 height 15
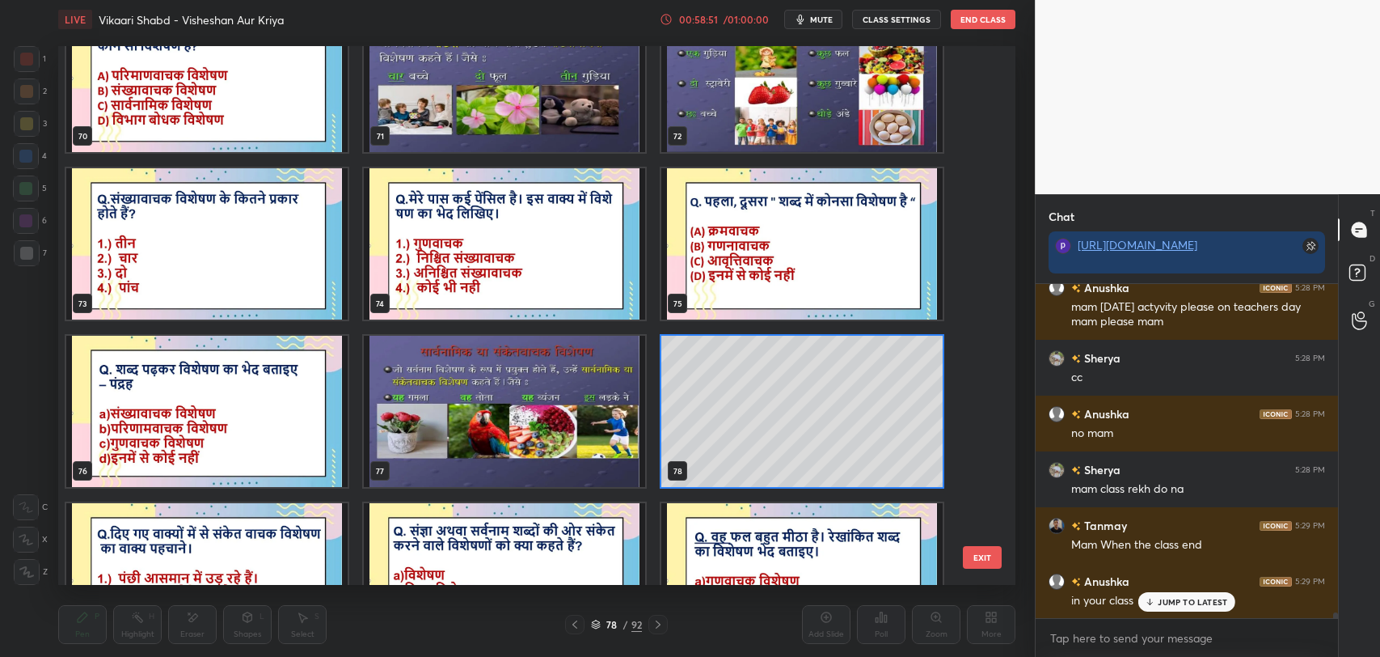
scroll to position [19838, 0]
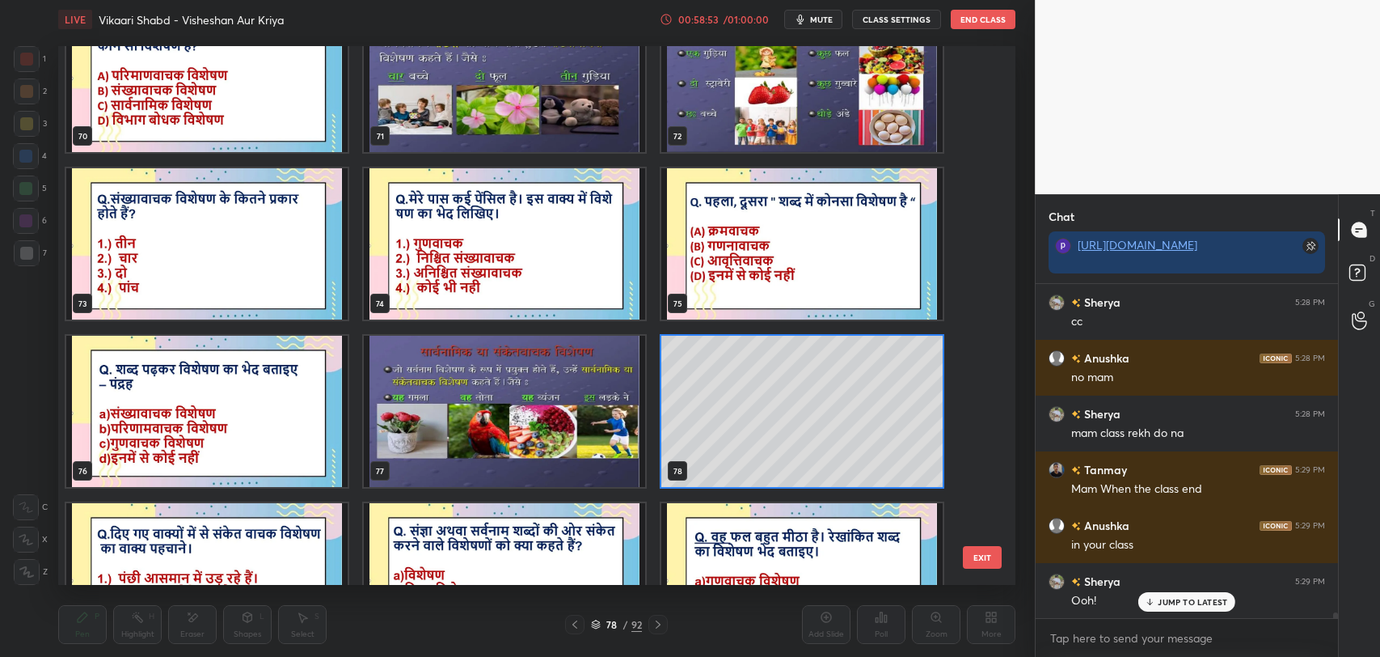
click at [252, 429] on img "grid" at bounding box center [206, 411] width 281 height 151
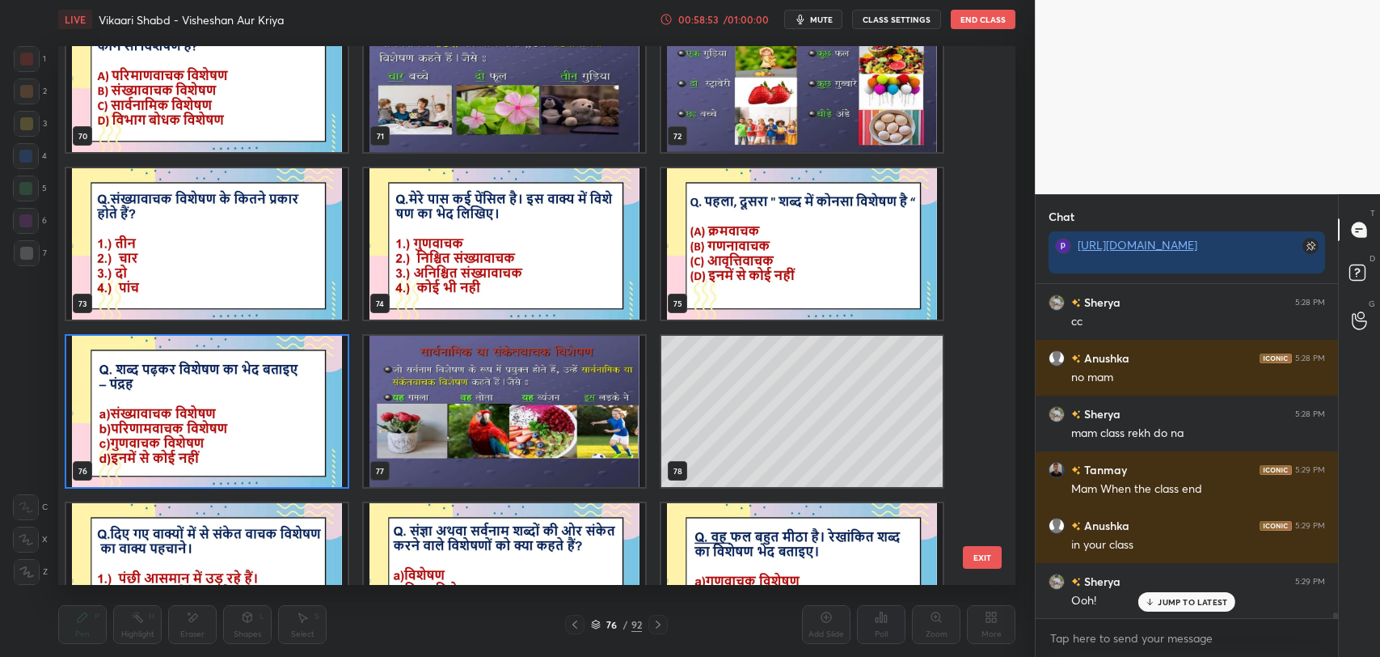
click at [252, 429] on img "grid" at bounding box center [206, 411] width 281 height 151
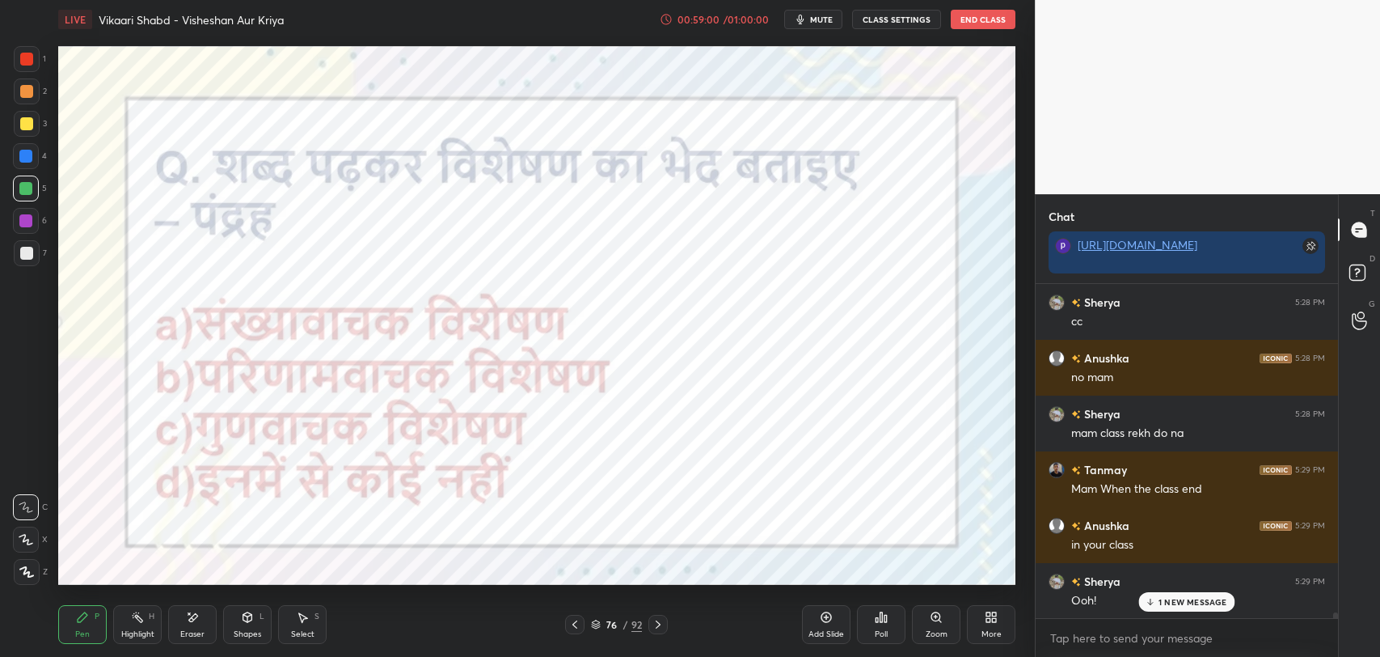
scroll to position [19893, 0]
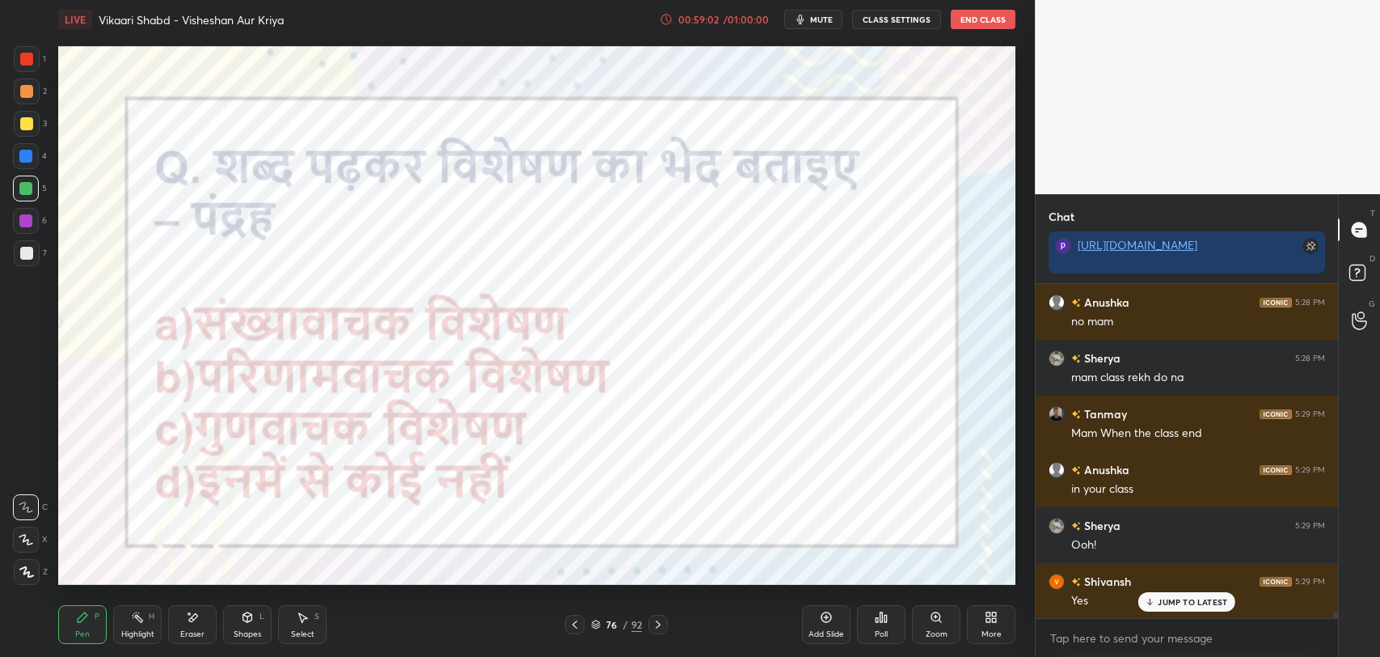
click at [1164, 601] on p "JUMP TO LATEST" at bounding box center [1193, 602] width 70 height 10
click at [865, 623] on div "Poll" at bounding box center [881, 624] width 49 height 39
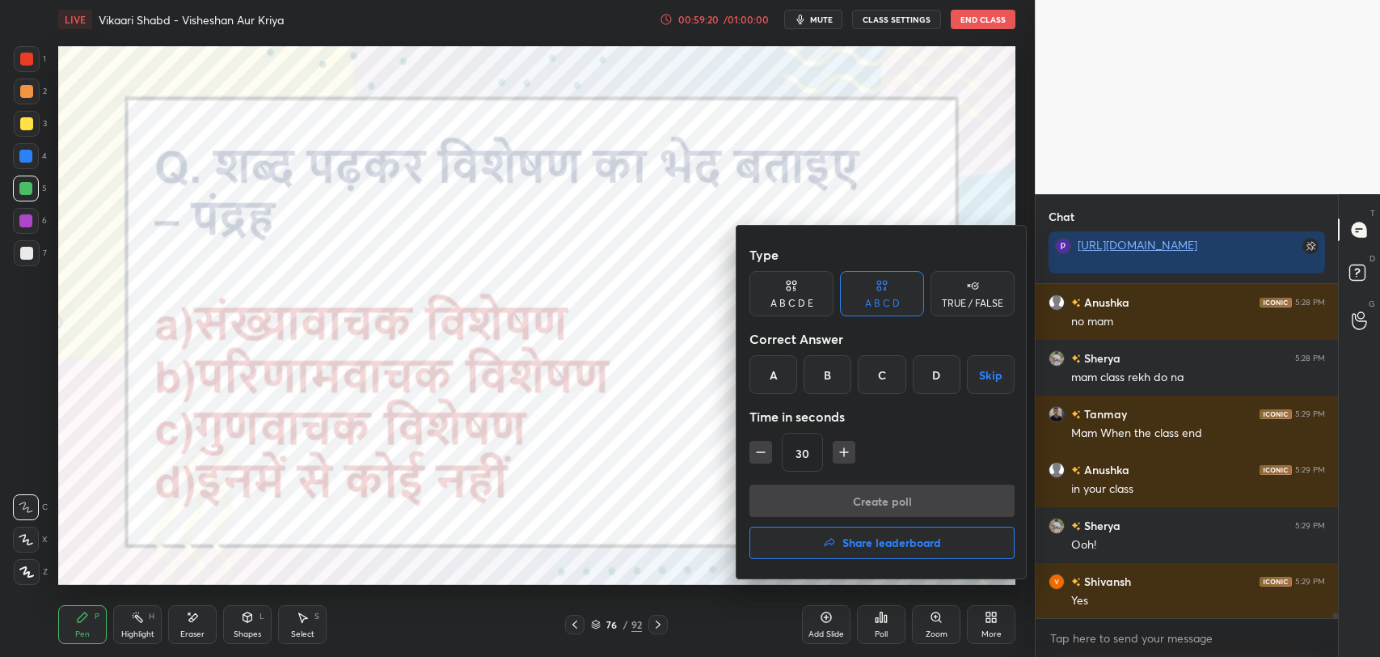
click at [780, 377] on div "A" at bounding box center [773, 374] width 48 height 39
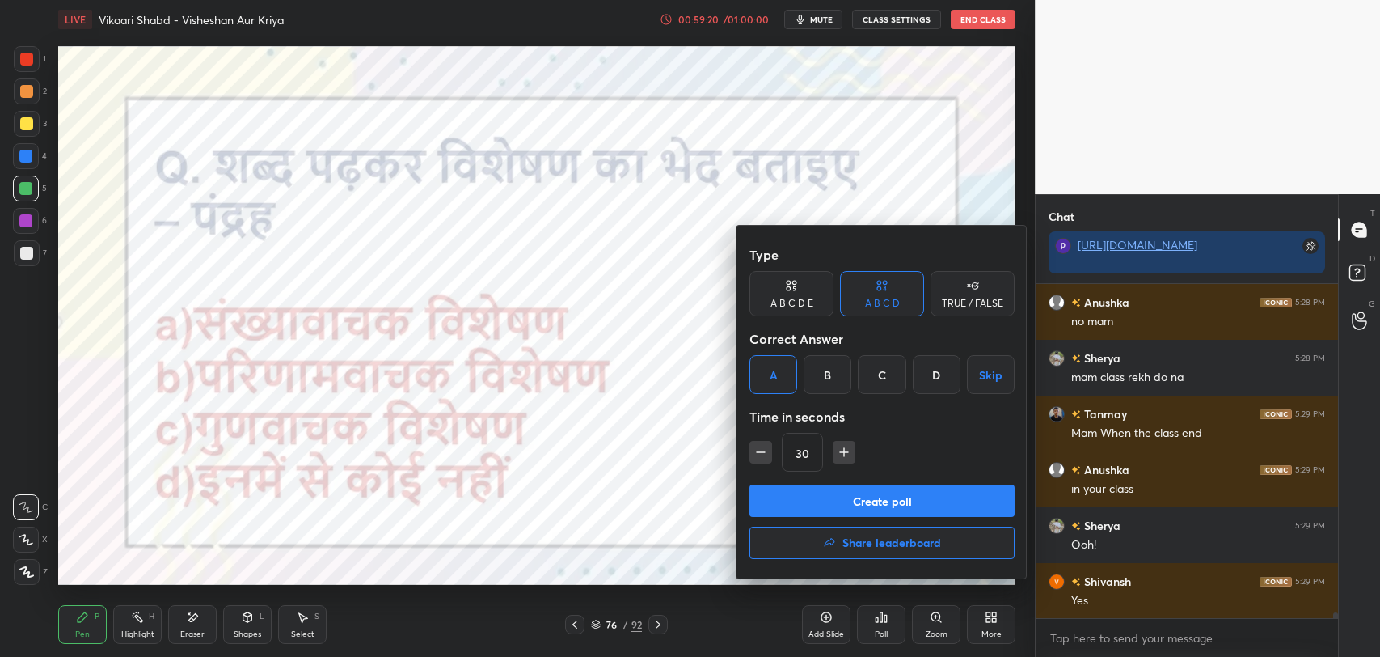
click at [808, 495] on button "Create poll" at bounding box center [881, 500] width 265 height 32
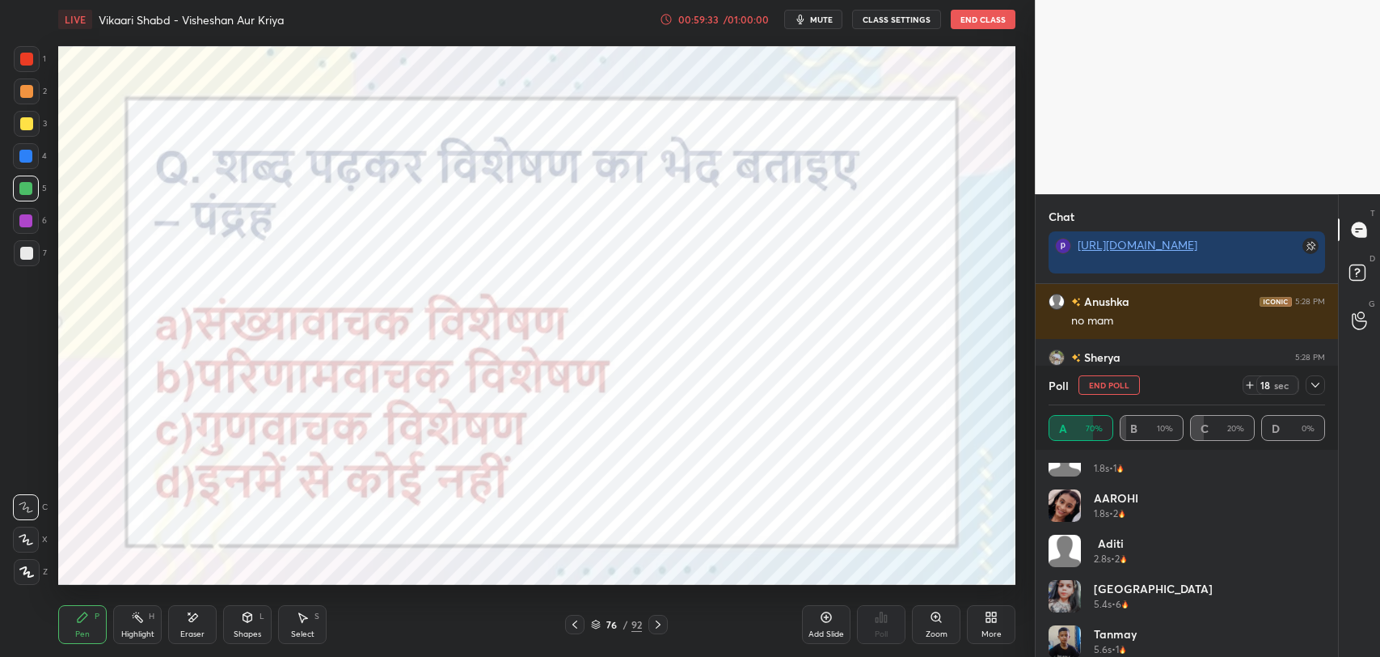
scroll to position [123, 0]
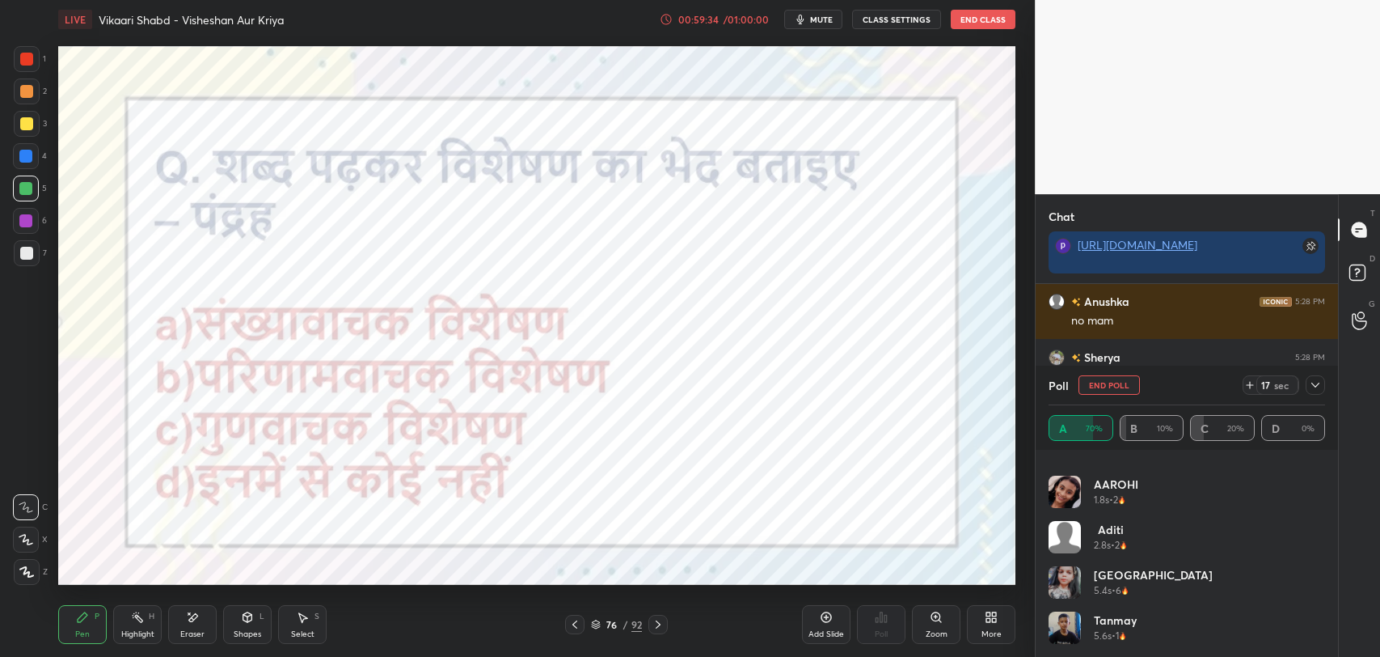
click at [1311, 382] on icon at bounding box center [1315, 384] width 13 height 13
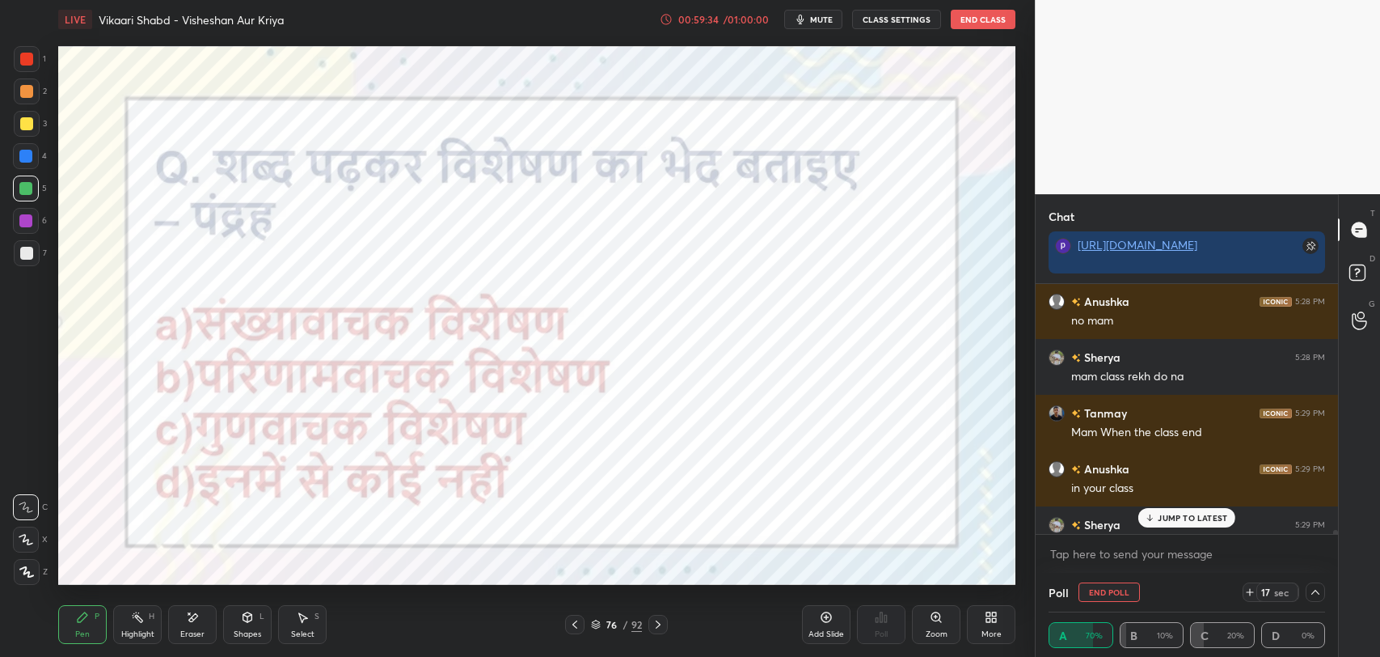
scroll to position [0, 0]
click at [1158, 518] on div "JUMP TO LATEST" at bounding box center [1186, 517] width 97 height 19
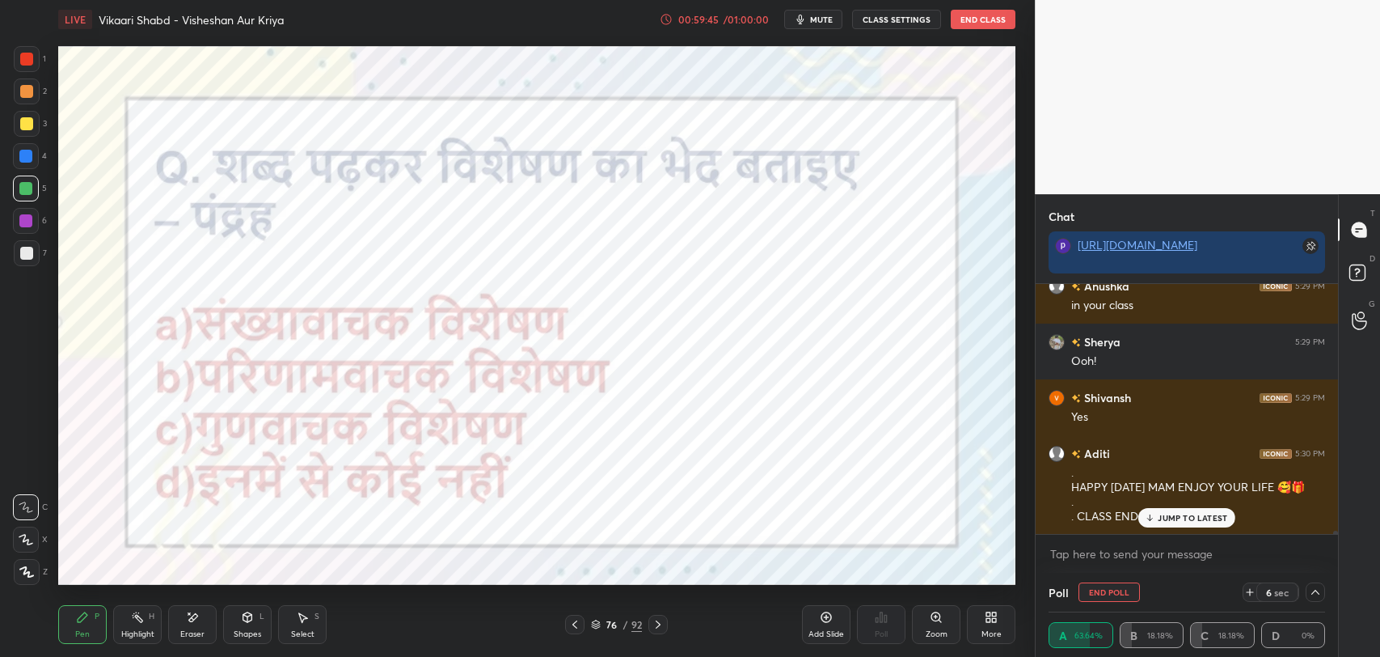
click at [1179, 521] on p "JUMP TO LATEST" at bounding box center [1193, 518] width 70 height 10
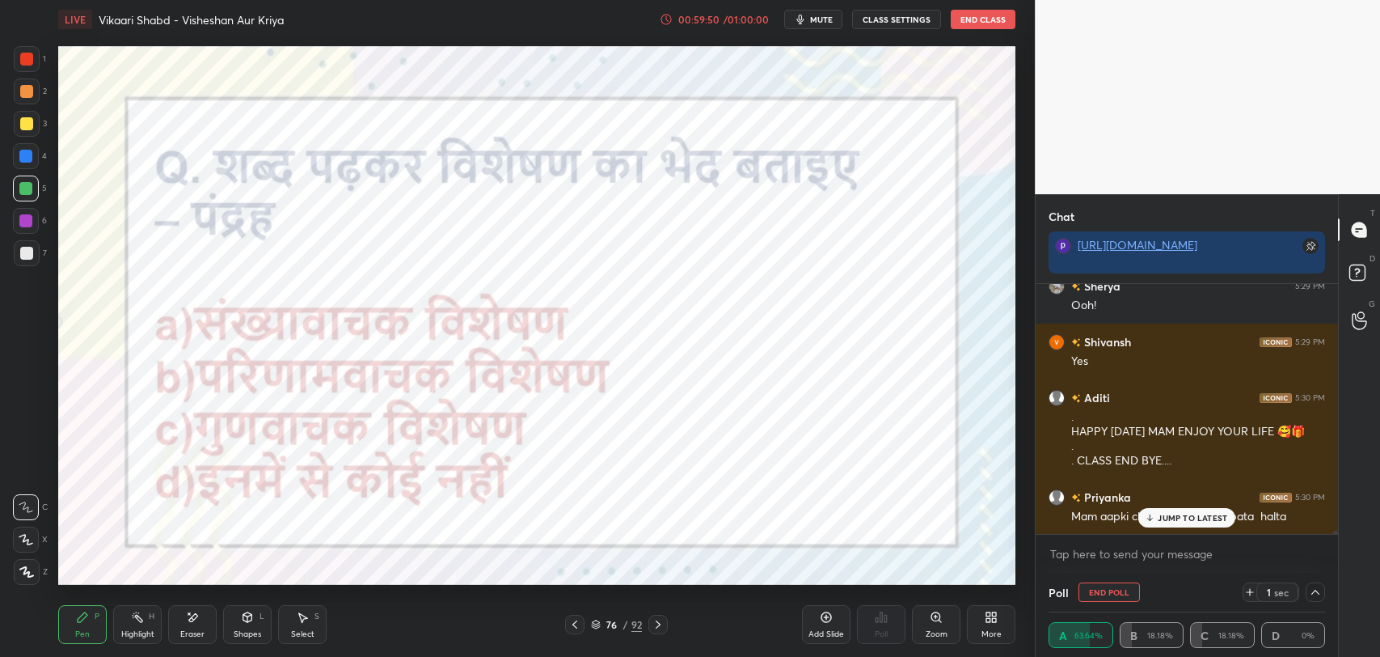
click at [1157, 510] on div "JUMP TO LATEST" at bounding box center [1186, 517] width 97 height 19
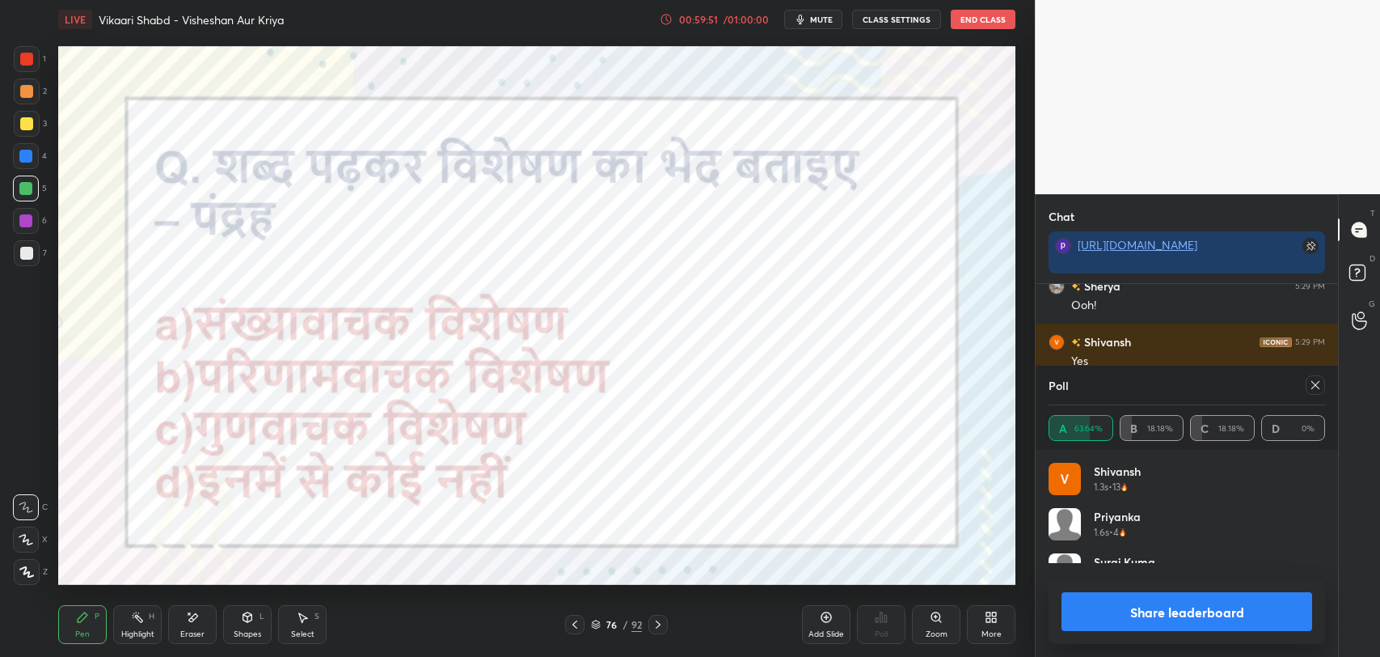
scroll to position [188, 272]
click at [1320, 391] on div at bounding box center [1315, 384] width 19 height 19
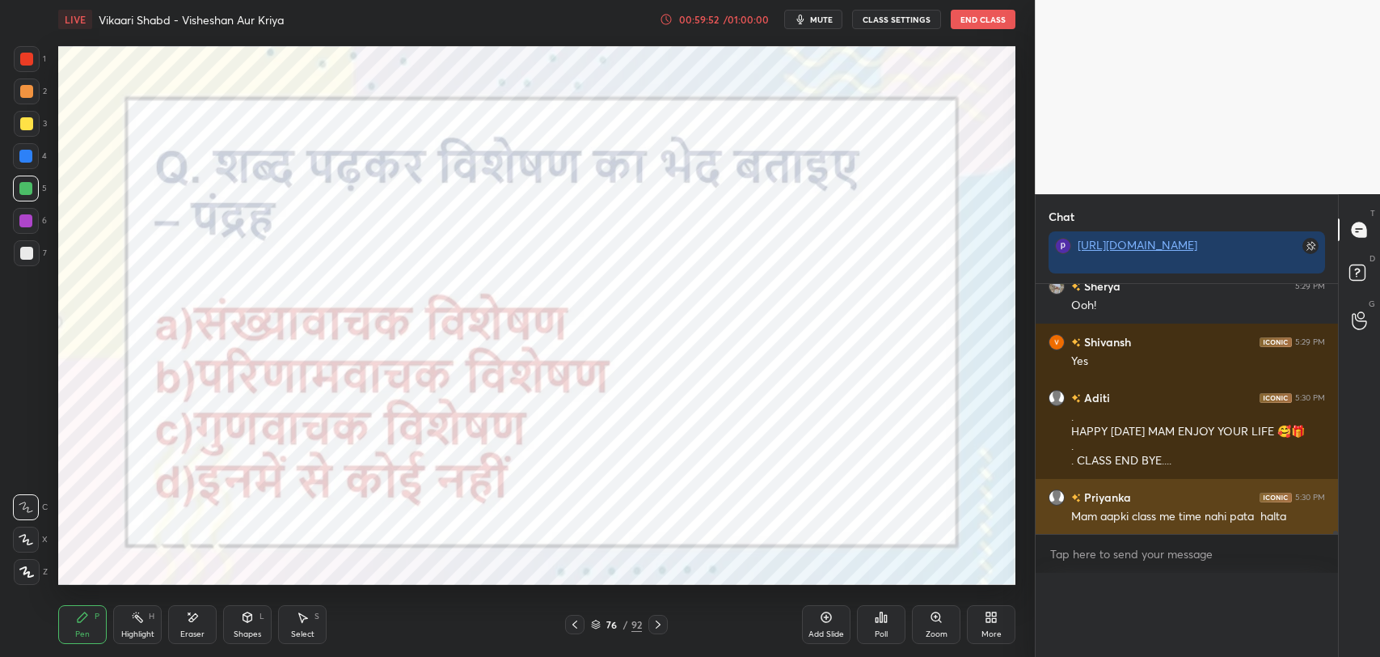
scroll to position [123, 272]
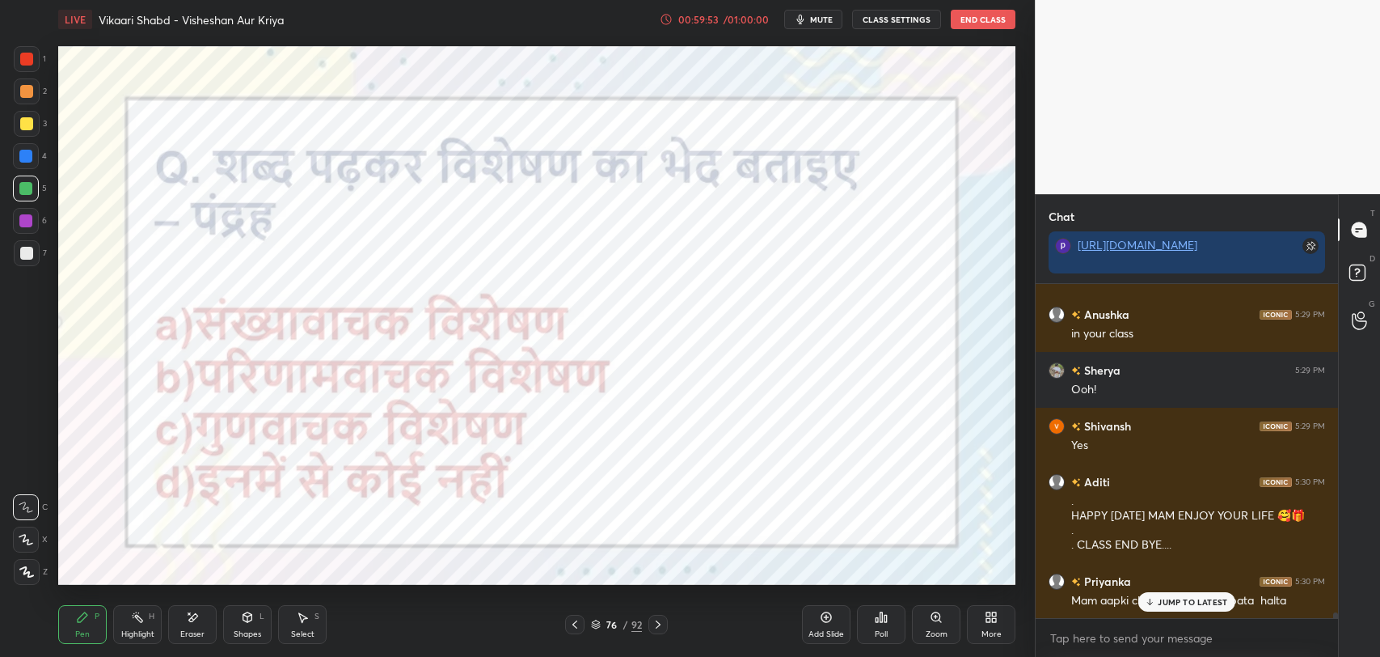
click at [1210, 598] on p "JUMP TO LATEST" at bounding box center [1193, 602] width 70 height 10
click at [628, 623] on div "76 / 92" at bounding box center [616, 624] width 51 height 15
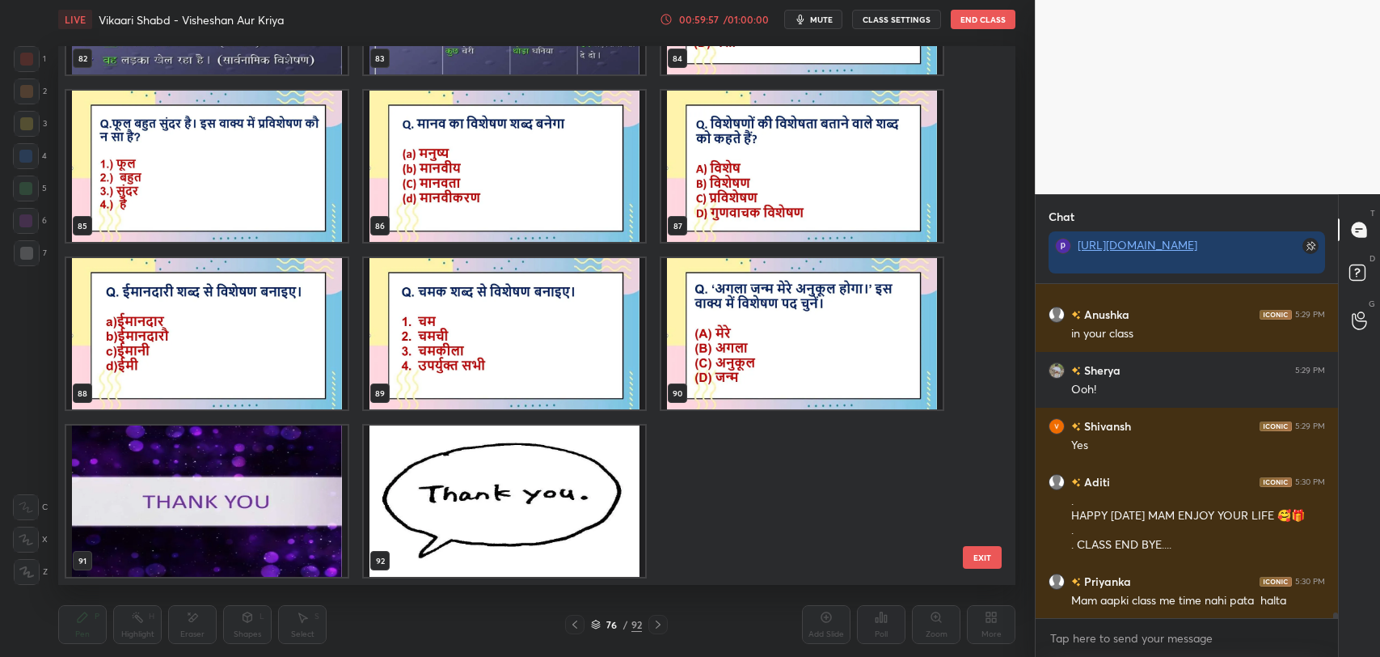
click at [406, 557] on img "grid" at bounding box center [504, 500] width 281 height 151
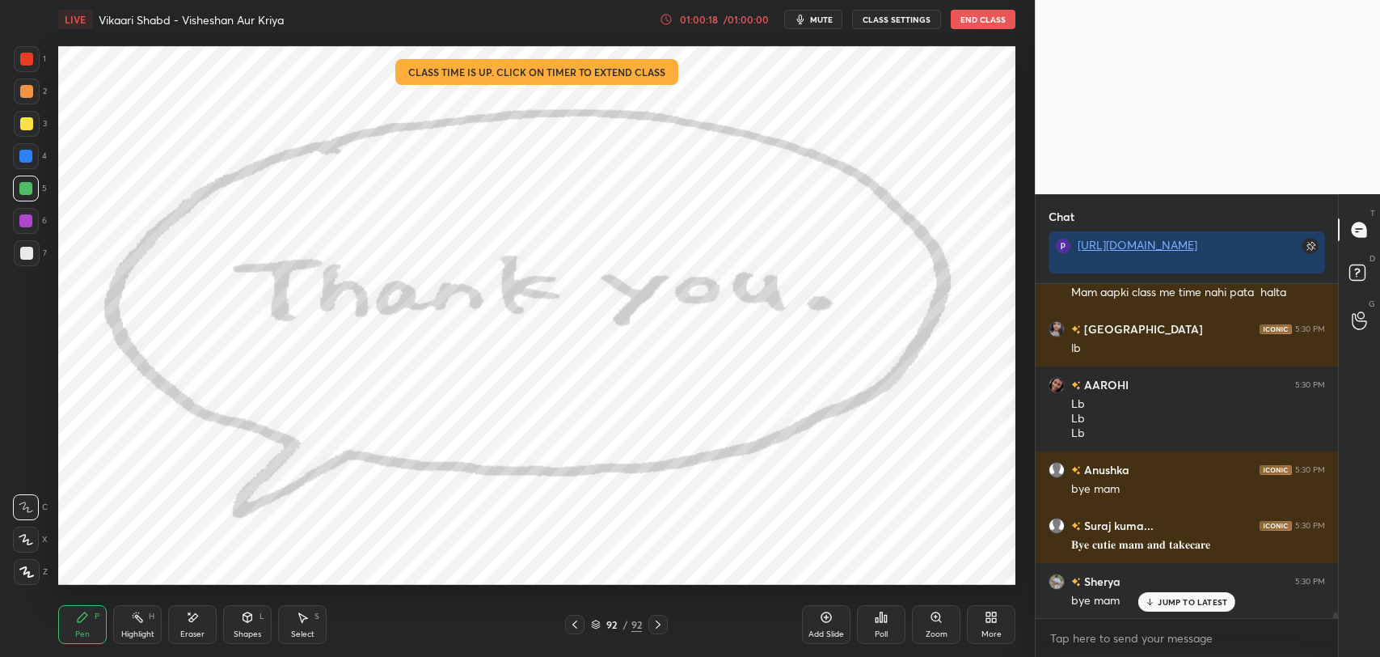
click at [877, 619] on icon at bounding box center [877, 620] width 2 height 4
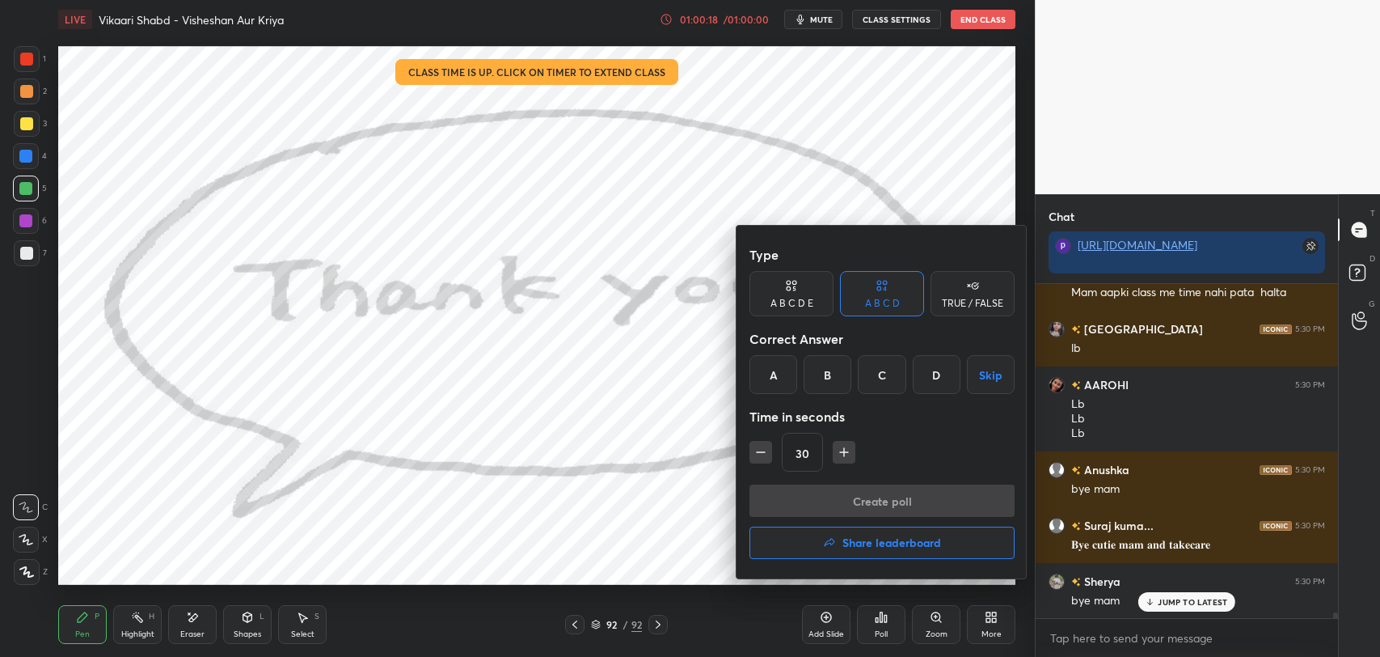
click at [877, 548] on h4 "Share leaderboard" at bounding box center [891, 542] width 99 height 11
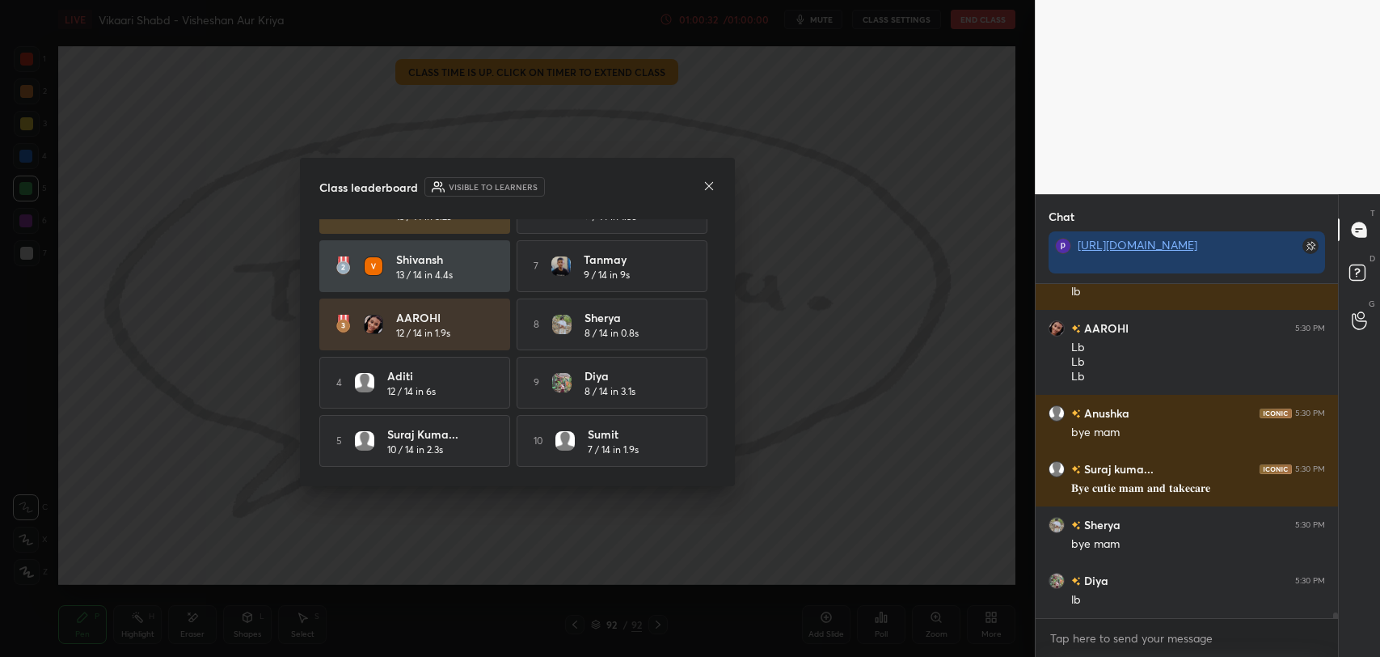
click at [710, 183] on icon at bounding box center [709, 185] width 13 height 13
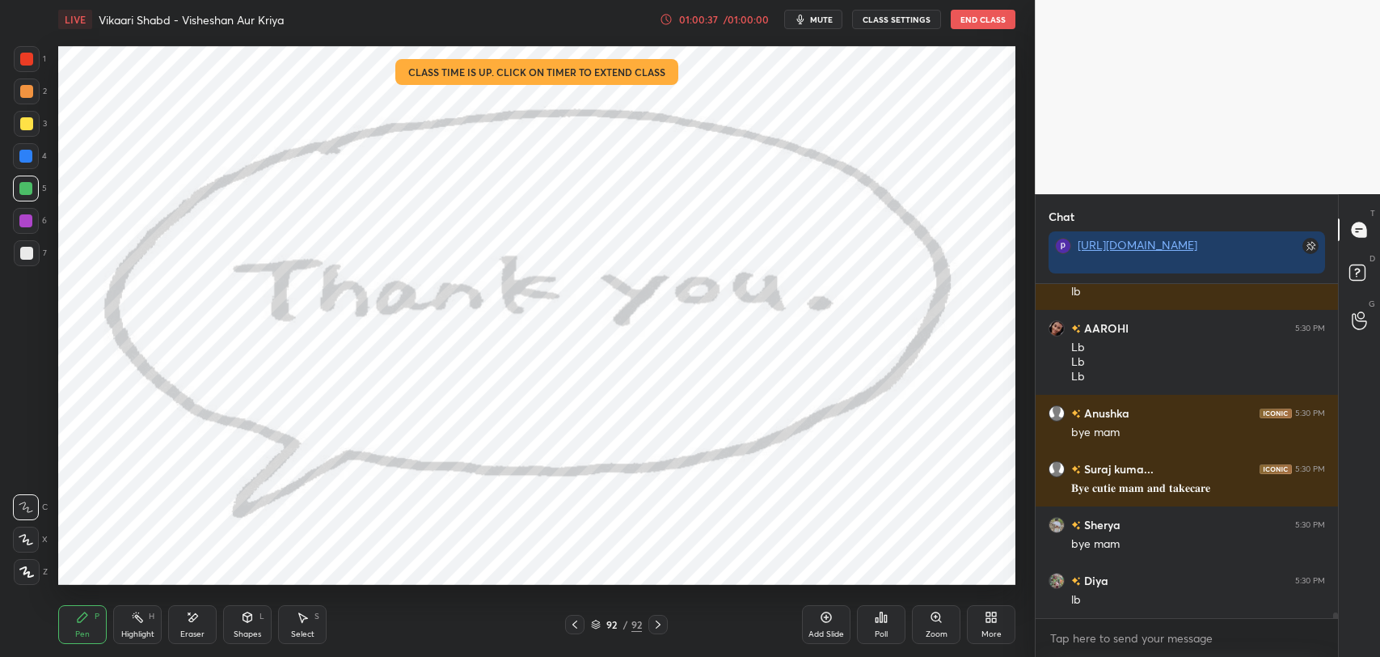
click at [986, 19] on button "End Class" at bounding box center [983, 19] width 65 height 19
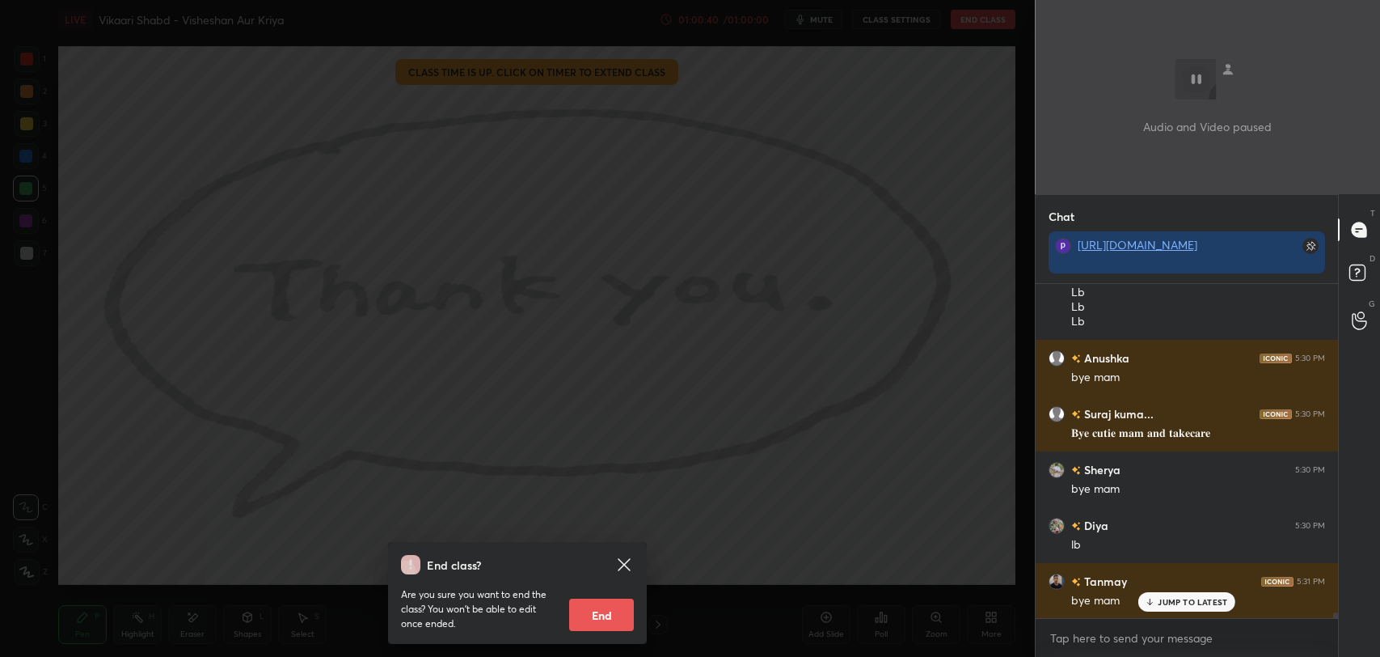
click at [614, 619] on button "End" at bounding box center [601, 614] width 65 height 32
type textarea "x"
